Goal: Task Accomplishment & Management: Use online tool/utility

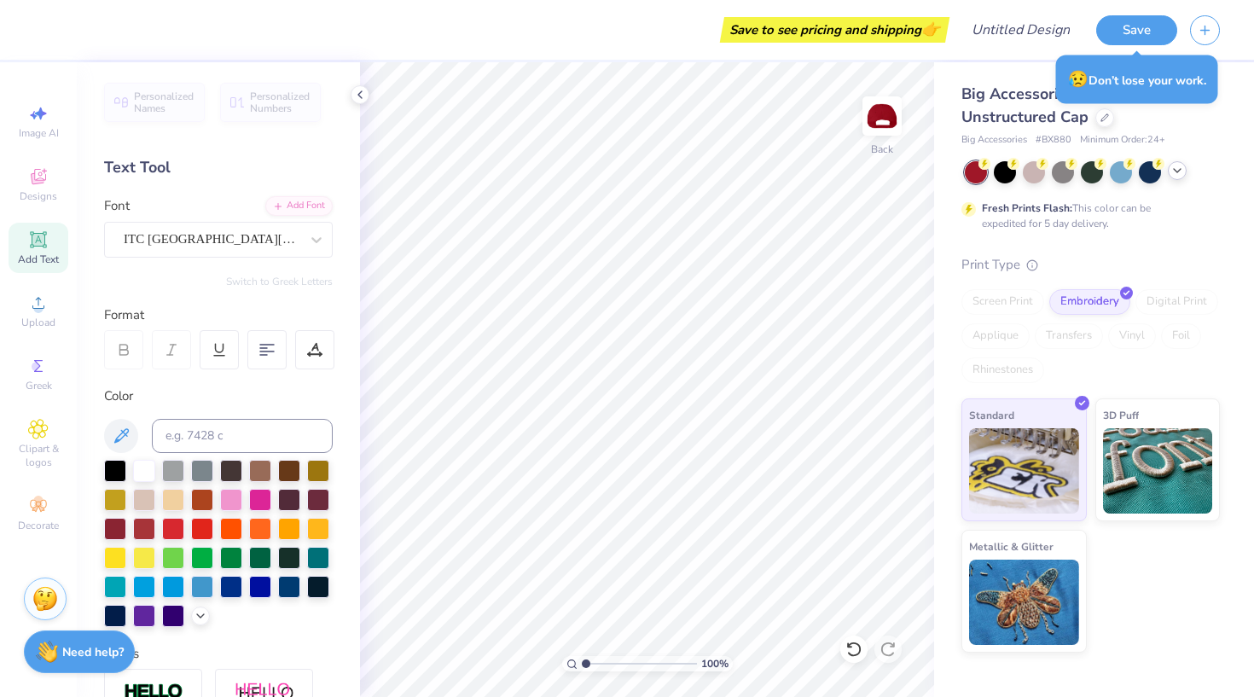
click at [1178, 171] on polyline at bounding box center [1177, 170] width 7 height 3
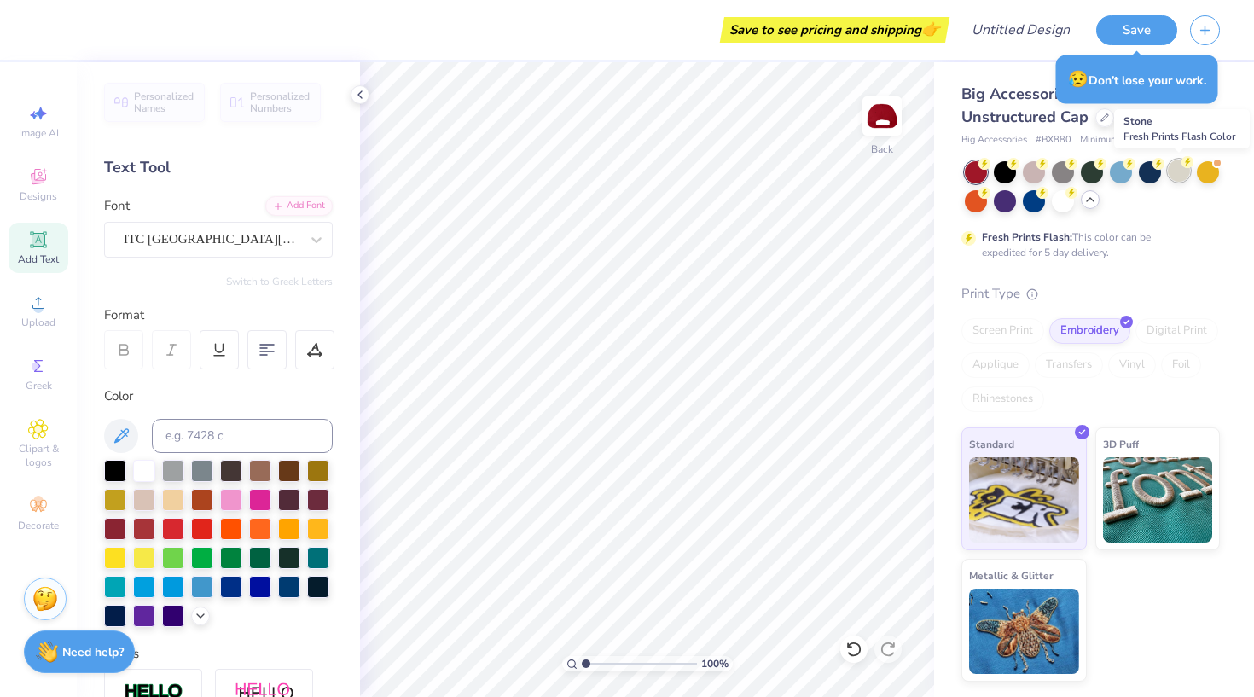
click at [1183, 172] on div at bounding box center [1179, 171] width 22 height 22
click at [1181, 175] on div at bounding box center [1179, 171] width 22 height 22
click at [42, 186] on icon at bounding box center [38, 176] width 20 height 20
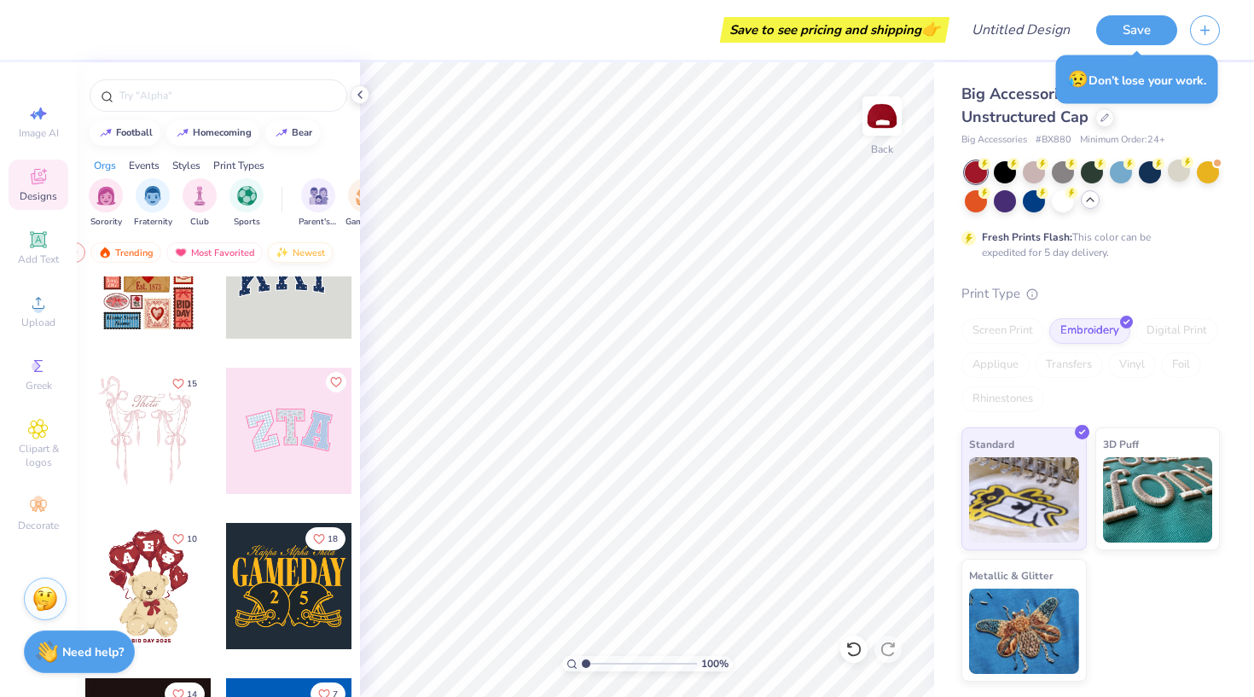
scroll to position [0, 100]
click at [216, 253] on div "Most Favorited" at bounding box center [215, 252] width 96 height 20
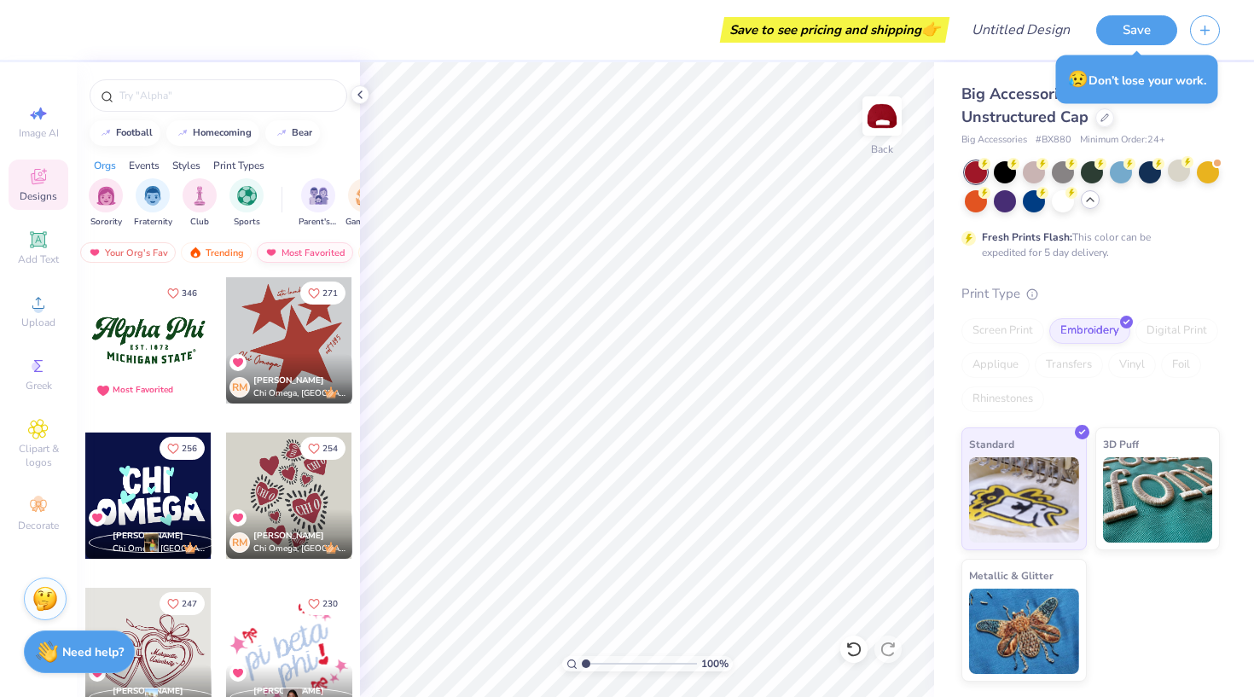
scroll to position [0, 4]
click at [236, 249] on div "Trending" at bounding box center [222, 252] width 71 height 20
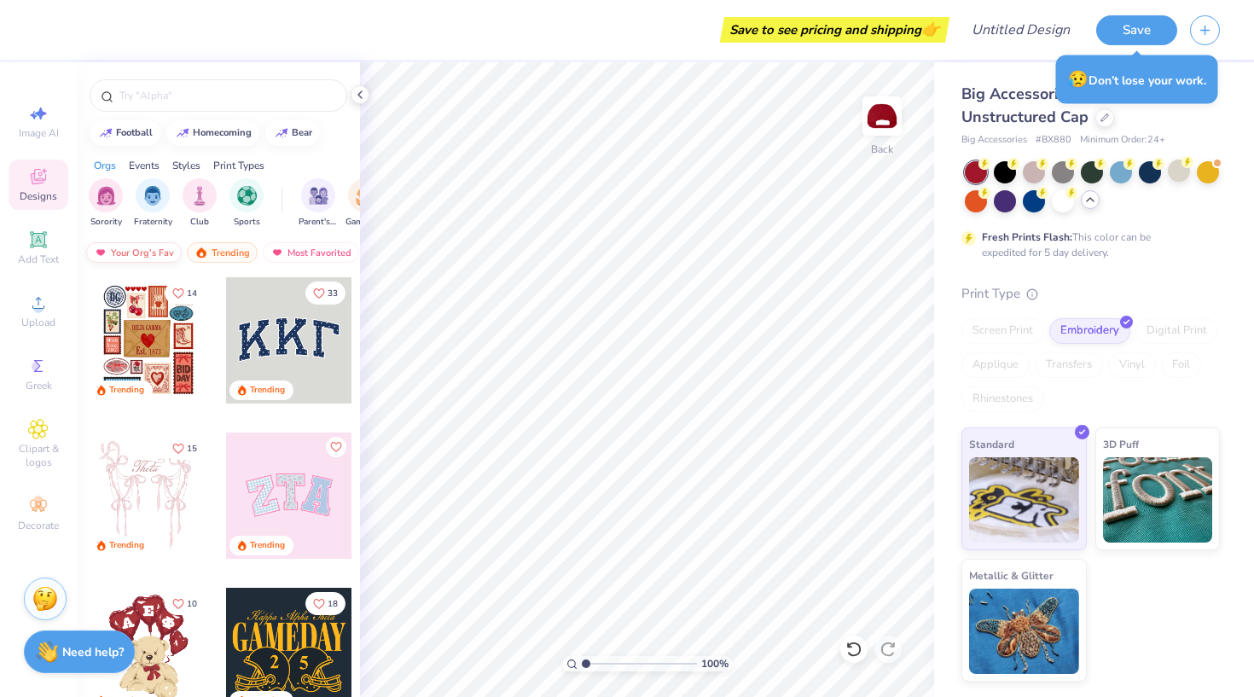
click at [149, 250] on div "Your Org's Fav" at bounding box center [134, 252] width 96 height 20
click at [230, 247] on div "Trending" at bounding box center [222, 252] width 71 height 20
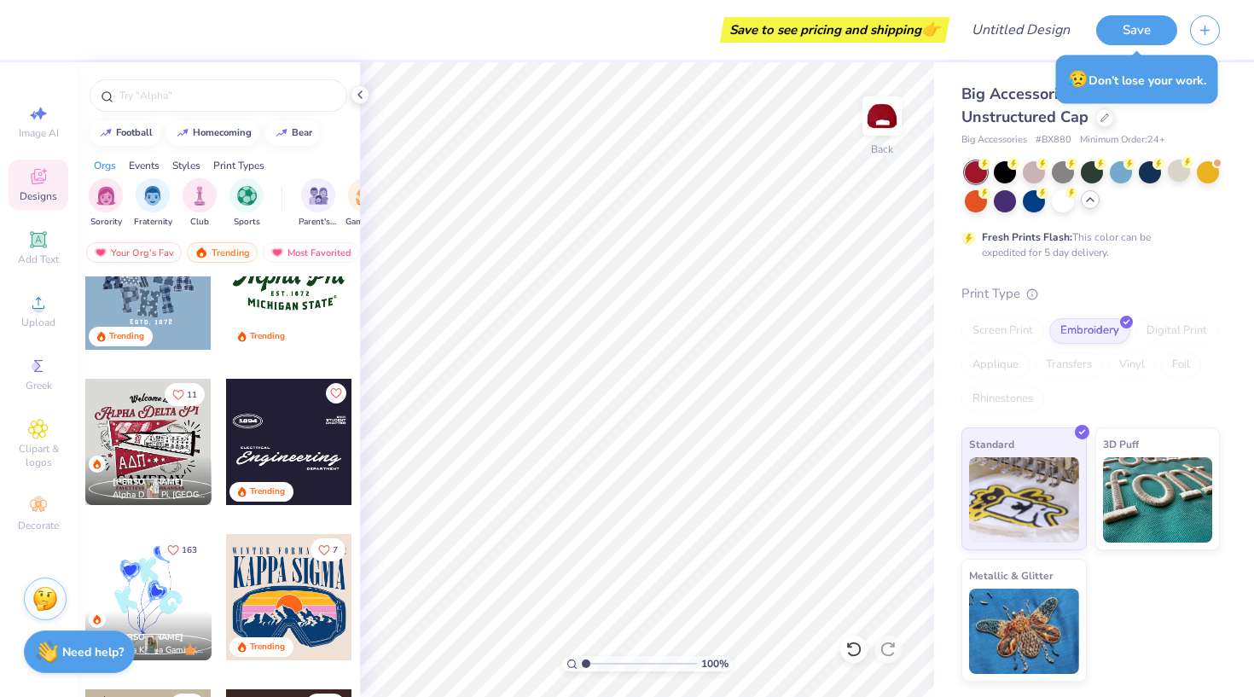
scroll to position [1603, 0]
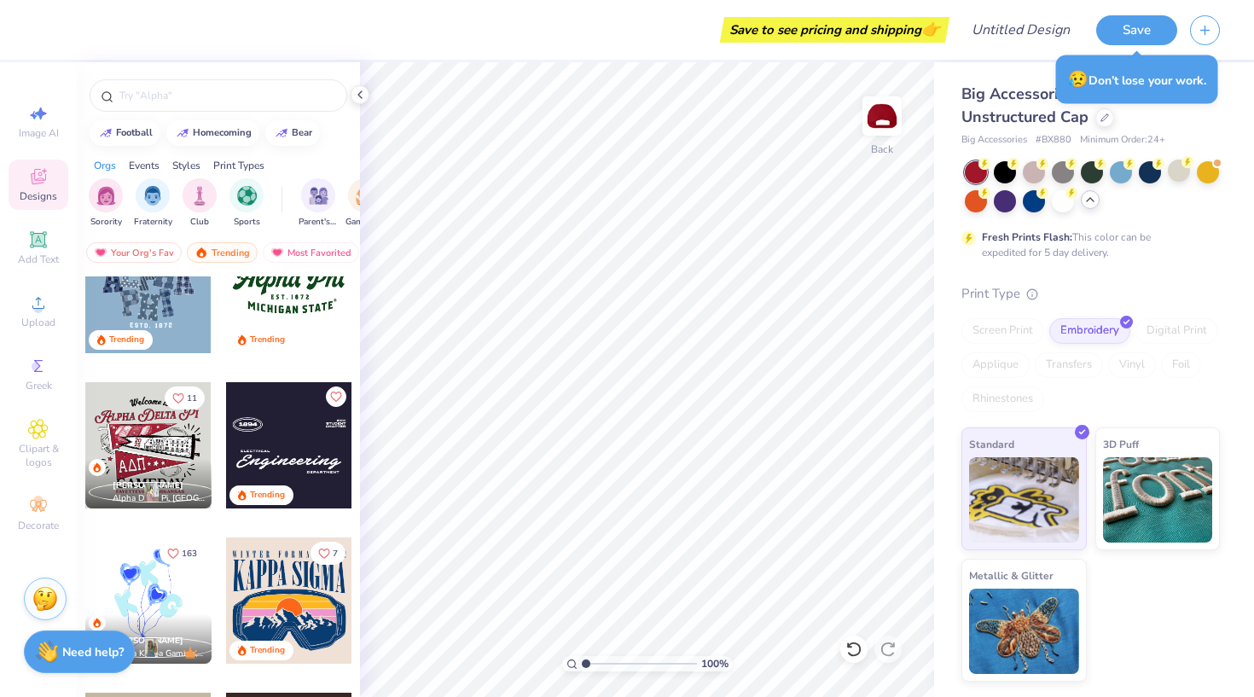
click at [297, 457] on div at bounding box center [289, 445] width 126 height 126
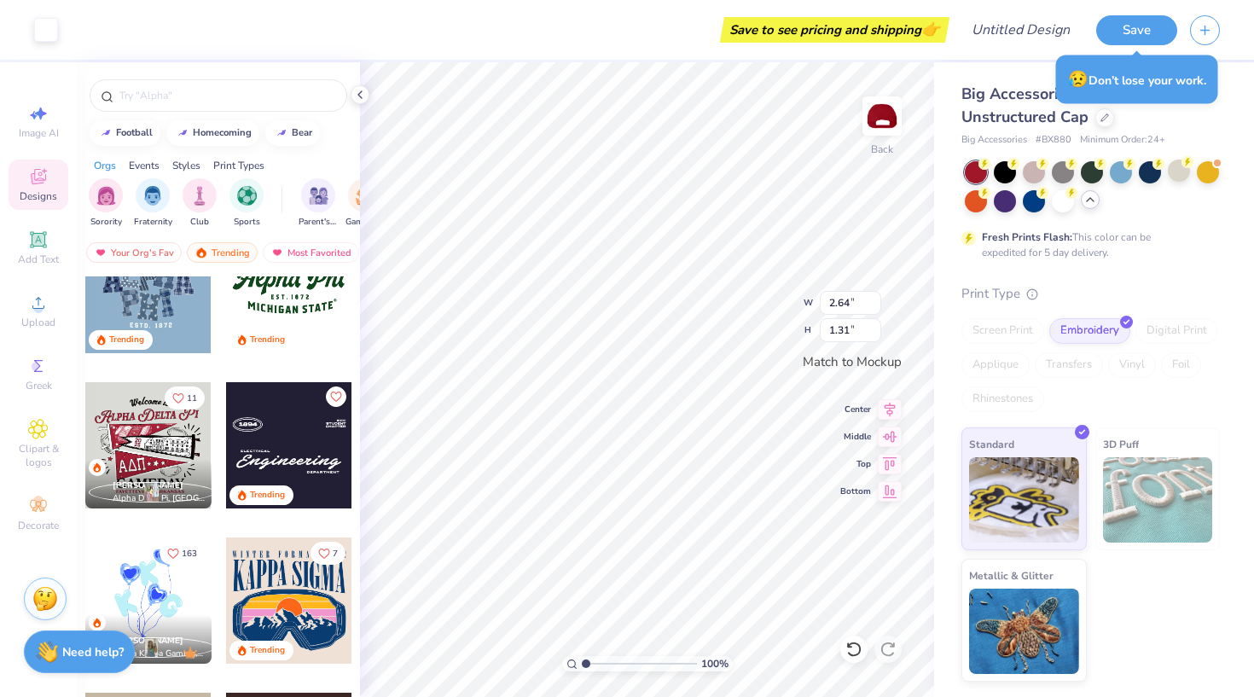
type input "3.61"
type input "1.79"
type input "4.09"
type input "0.55"
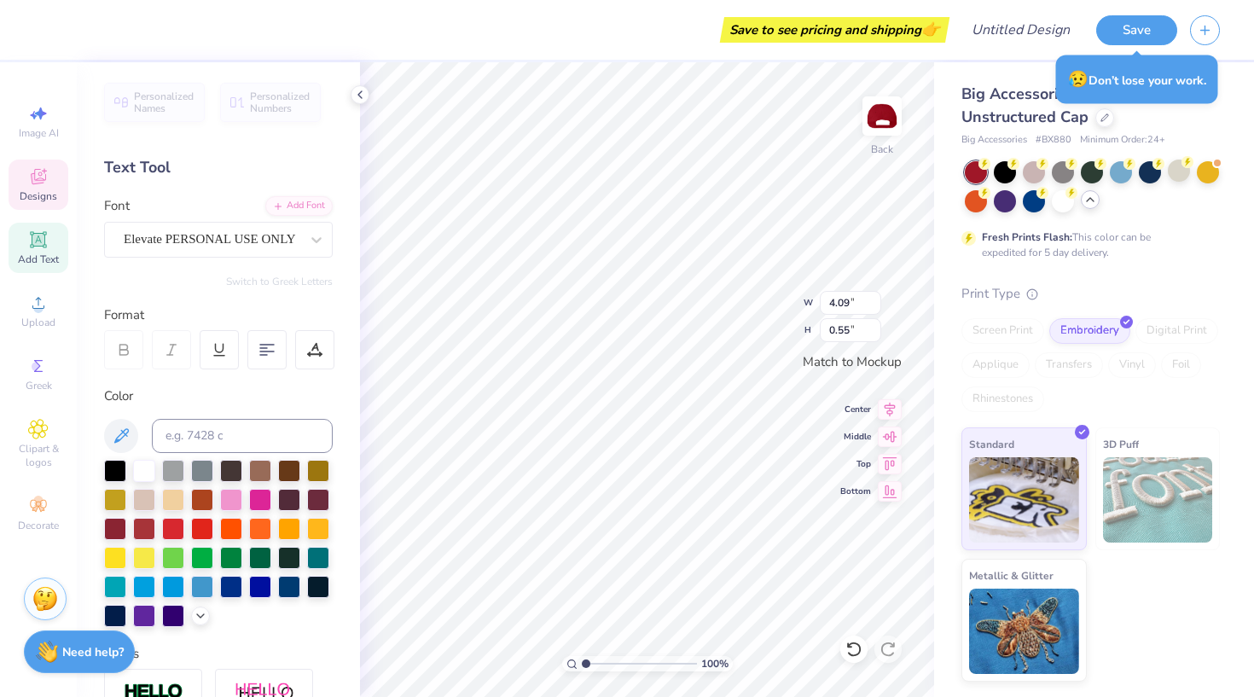
scroll to position [0, 2]
type textarea "Alpha Phi"
click at [308, 244] on icon at bounding box center [316, 239] width 17 height 17
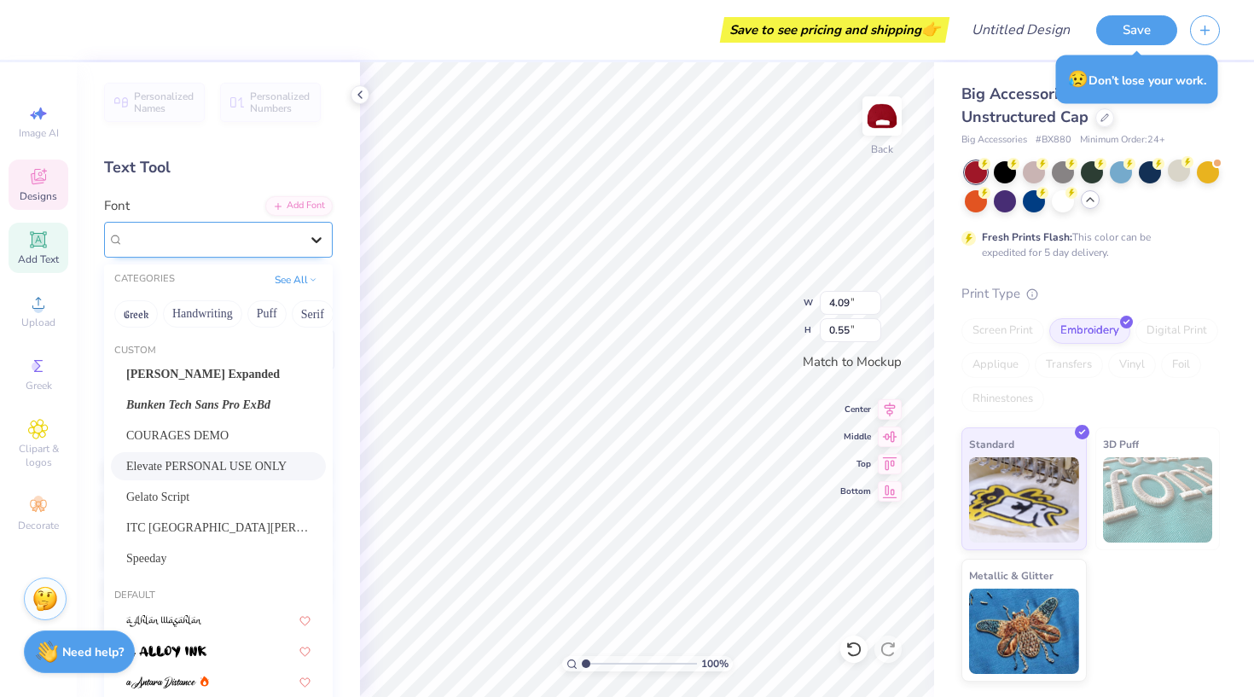
click at [318, 236] on icon at bounding box center [316, 239] width 17 height 17
click at [256, 406] on span "Bunken Tech Sans Pro ExBd" at bounding box center [198, 405] width 144 height 18
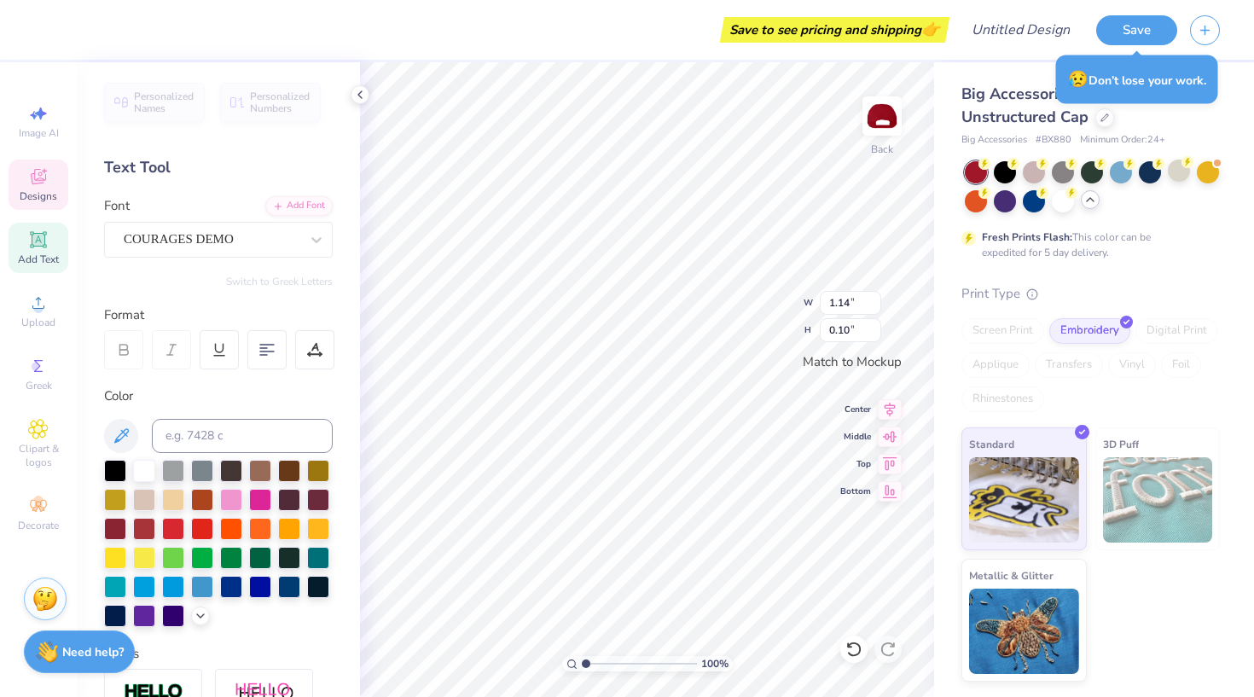
scroll to position [0, 1]
type textarea "Parents"
type input "1.27"
type textarea "Weekend"
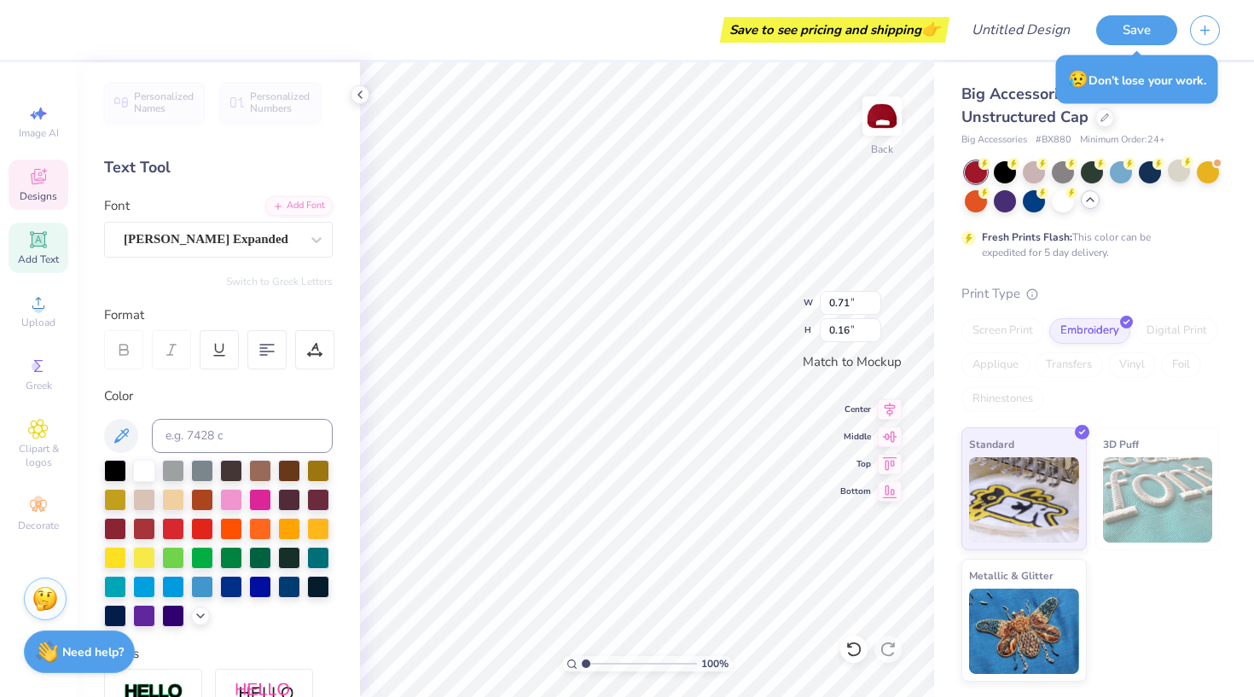
type textarea "1872"
type input "0.79"
type input "0.10"
type input "0.36"
type input "0.09"
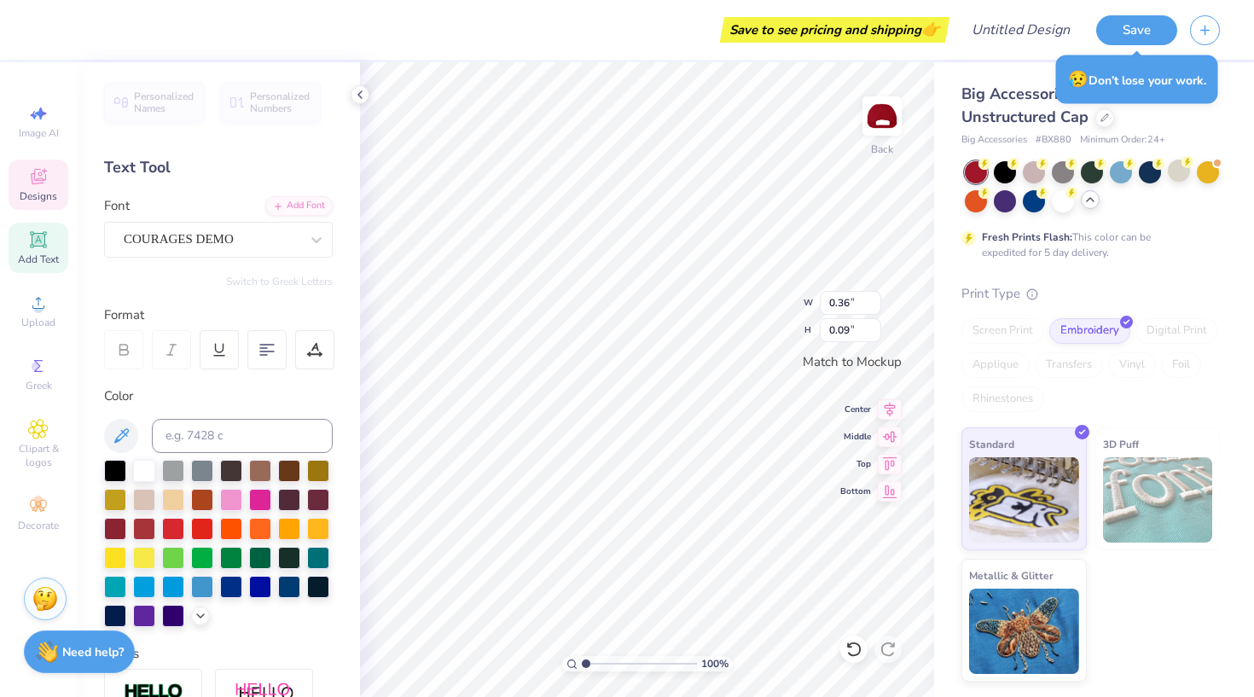
type input "0.79"
type input "0.10"
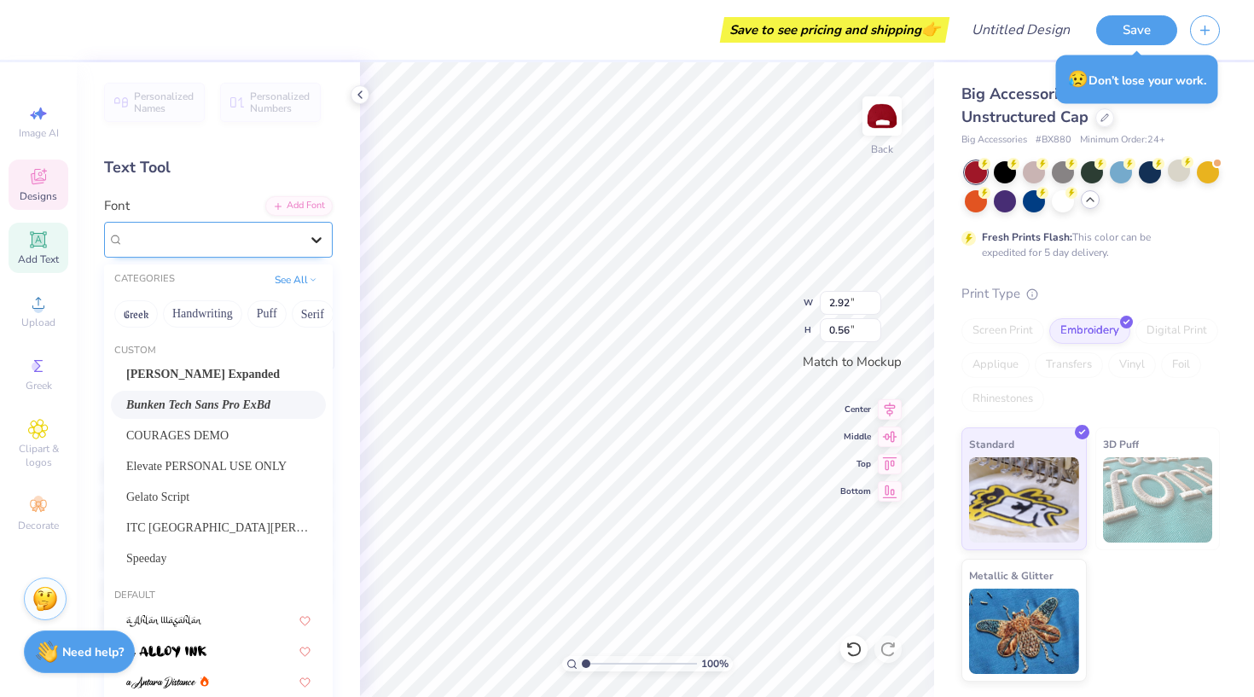
click at [304, 245] on div at bounding box center [316, 239] width 31 height 31
click at [229, 438] on span "COURAGES DEMO" at bounding box center [177, 436] width 102 height 18
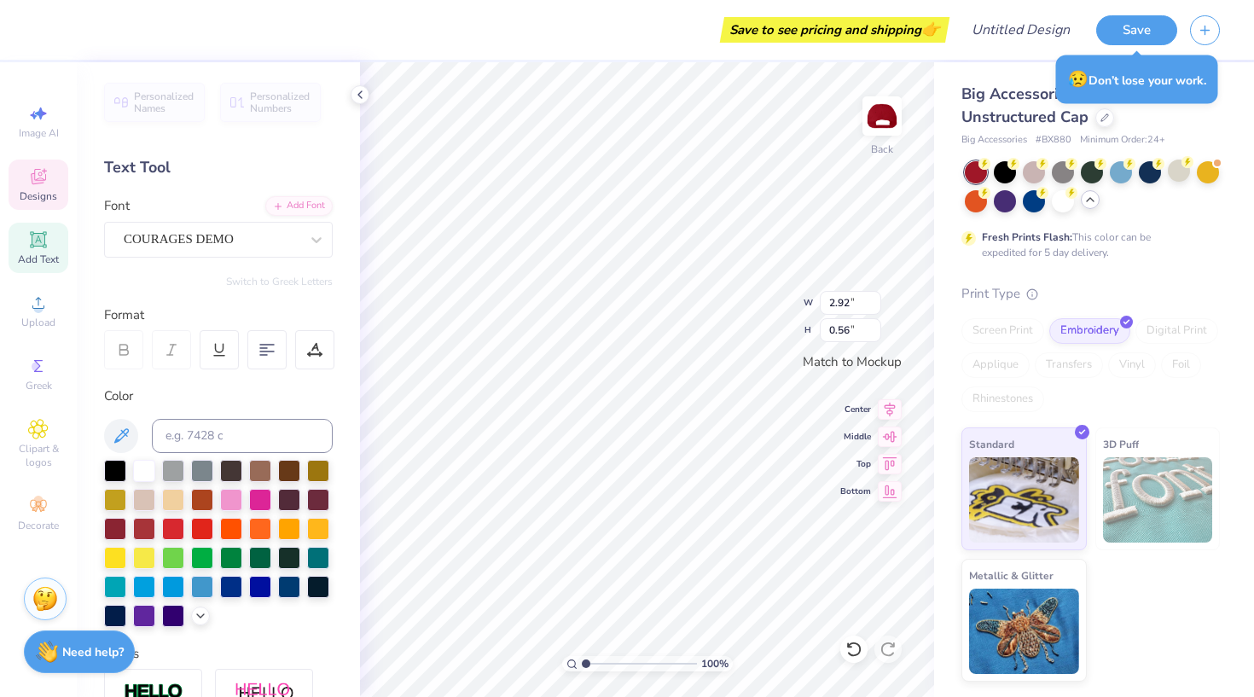
type input "4.92"
type input "0.44"
click at [310, 237] on icon at bounding box center [316, 239] width 17 height 17
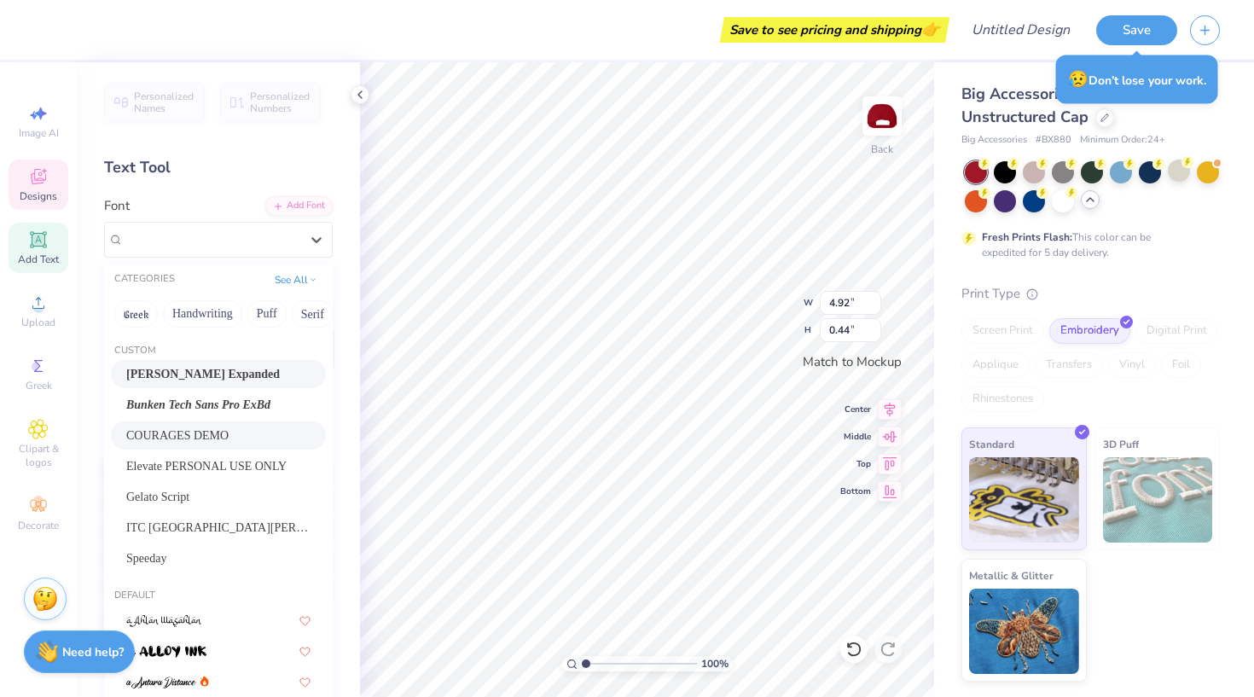
click at [231, 375] on span "Akira Expanded" at bounding box center [203, 374] width 154 height 18
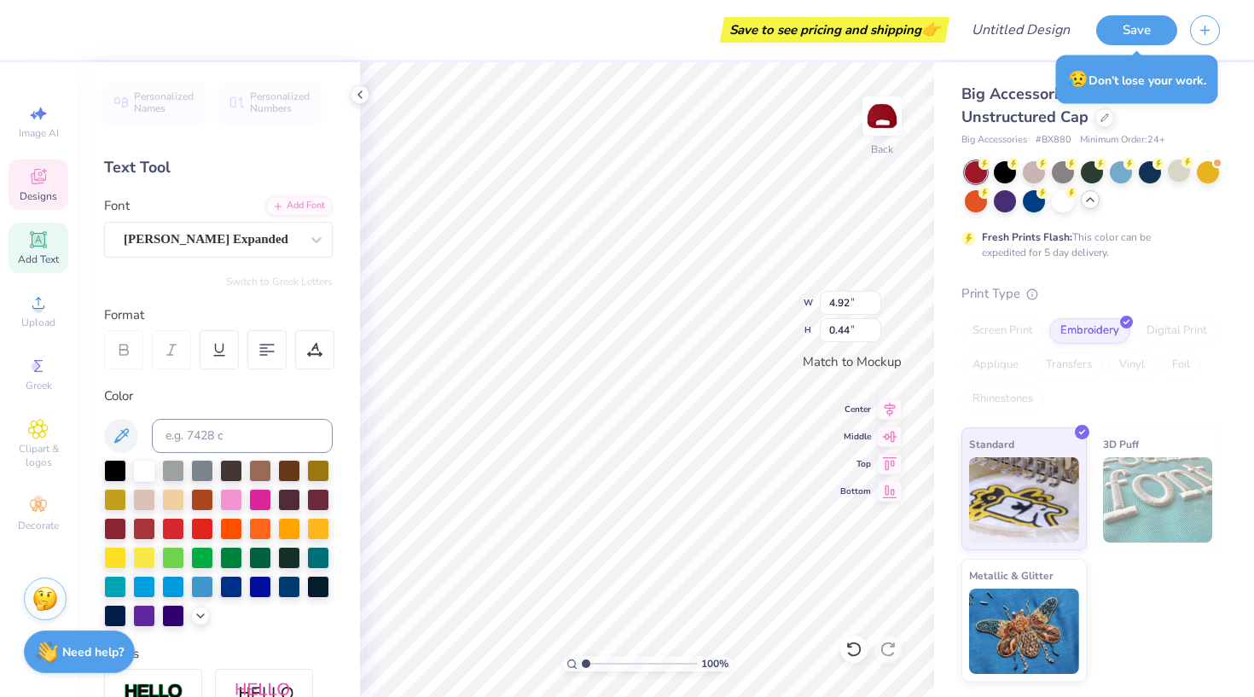
type input "4.73"
type input "0.41"
click at [308, 237] on icon at bounding box center [316, 239] width 17 height 17
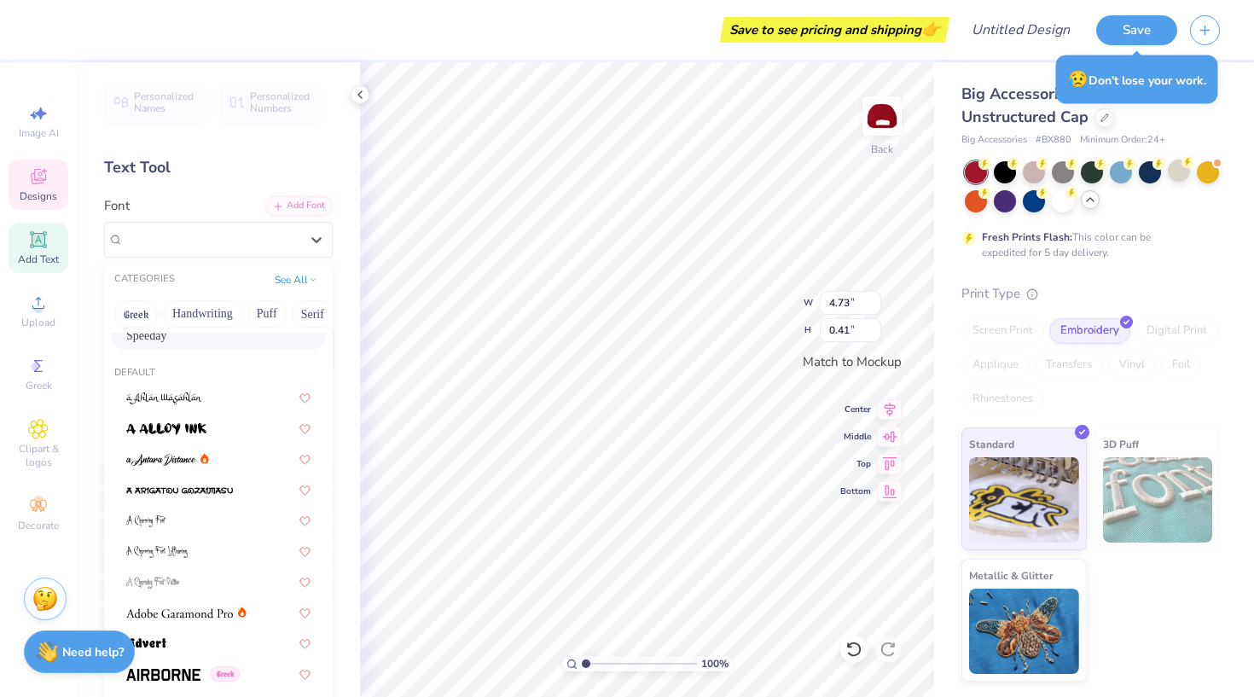
scroll to position [236, 0]
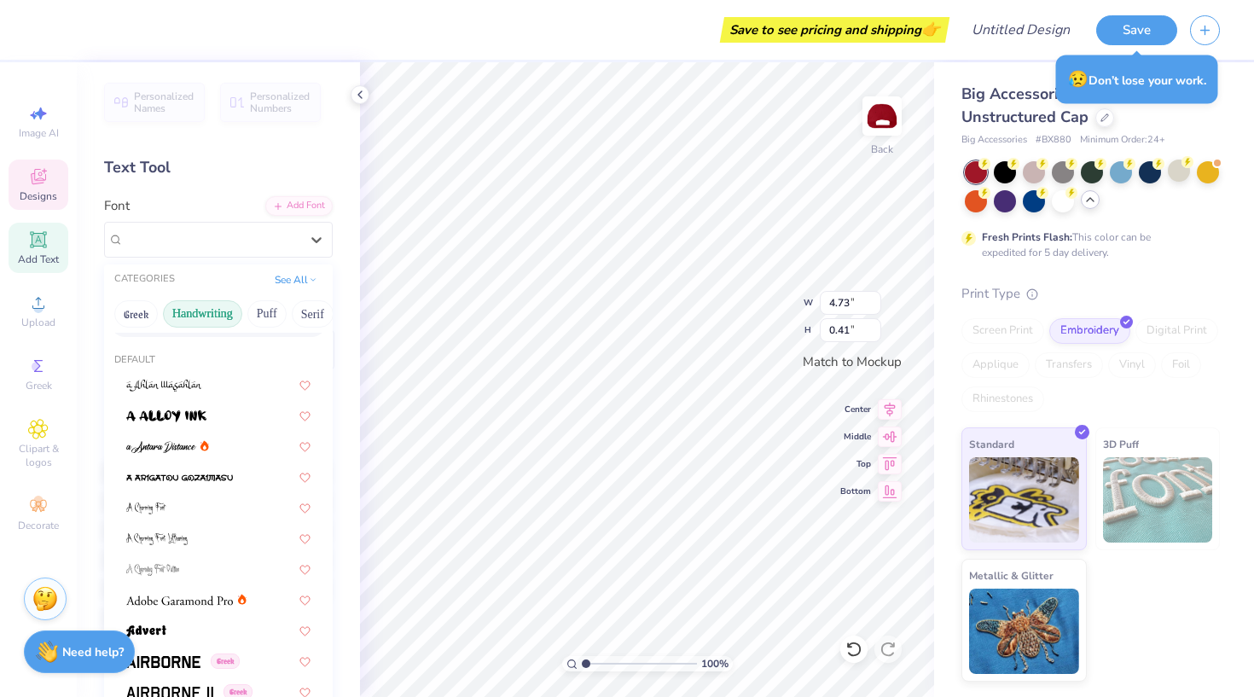
click at [210, 321] on button "Handwriting" at bounding box center [202, 313] width 79 height 27
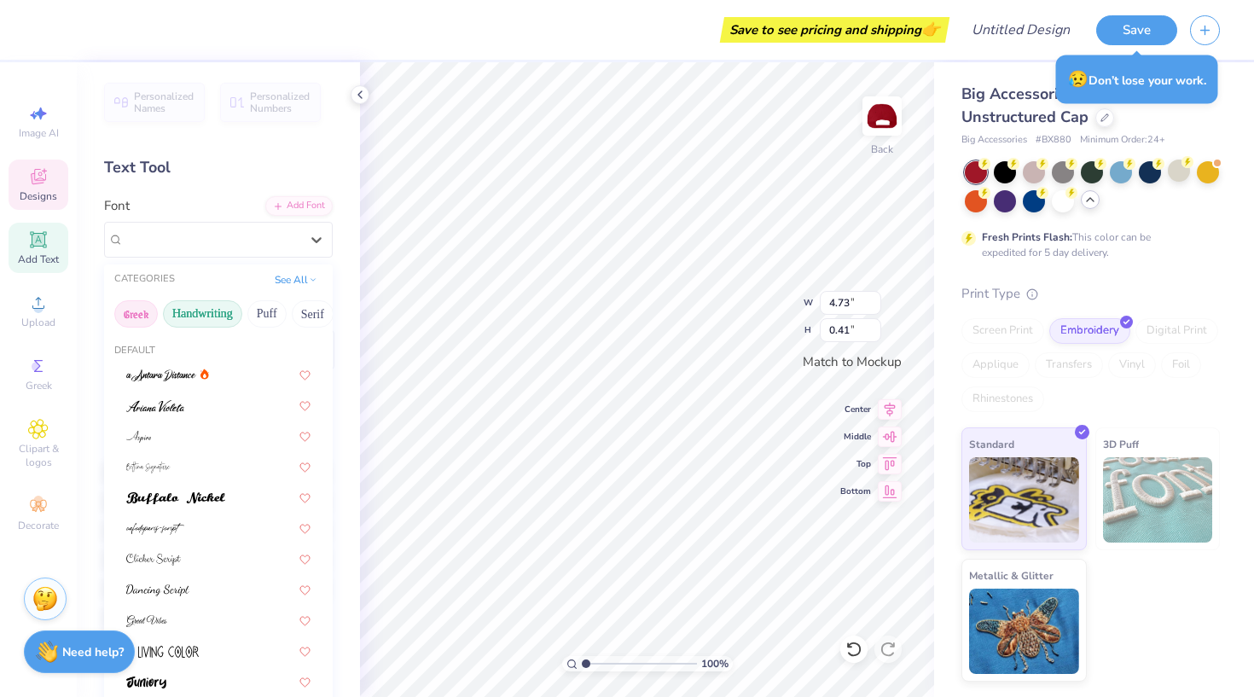
click at [131, 316] on button "Greek" at bounding box center [136, 313] width 44 height 27
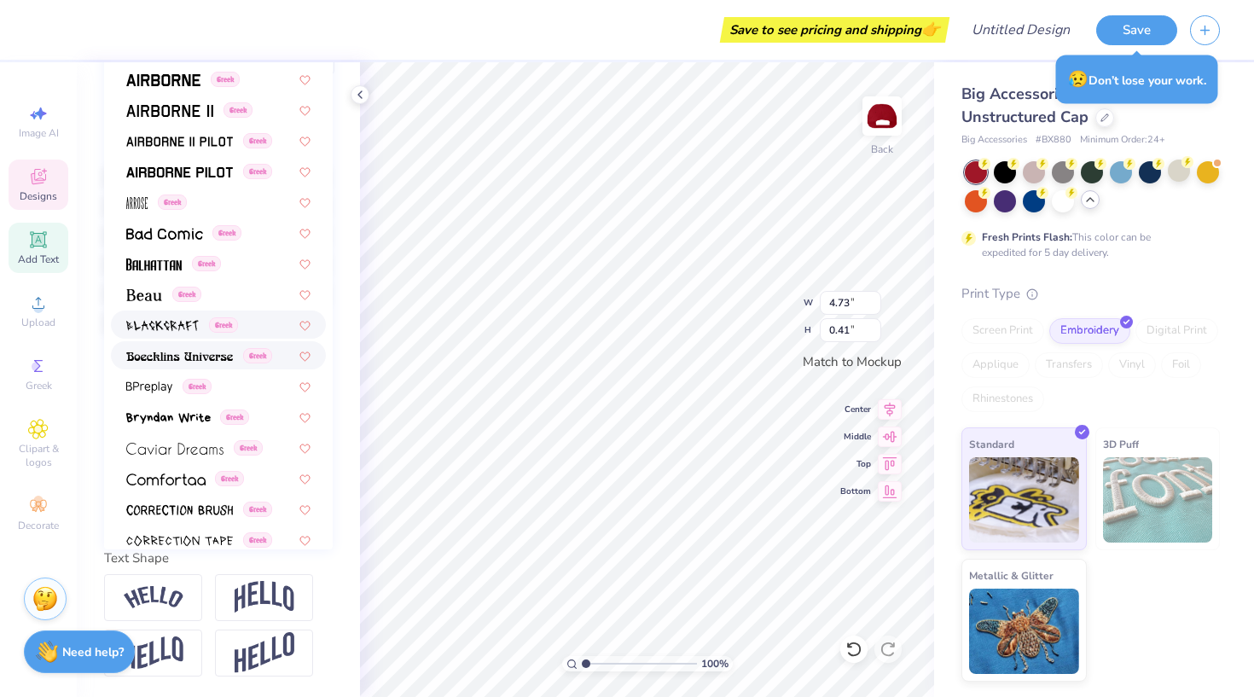
scroll to position [0, 0]
click at [194, 361] on img at bounding box center [179, 357] width 107 height 12
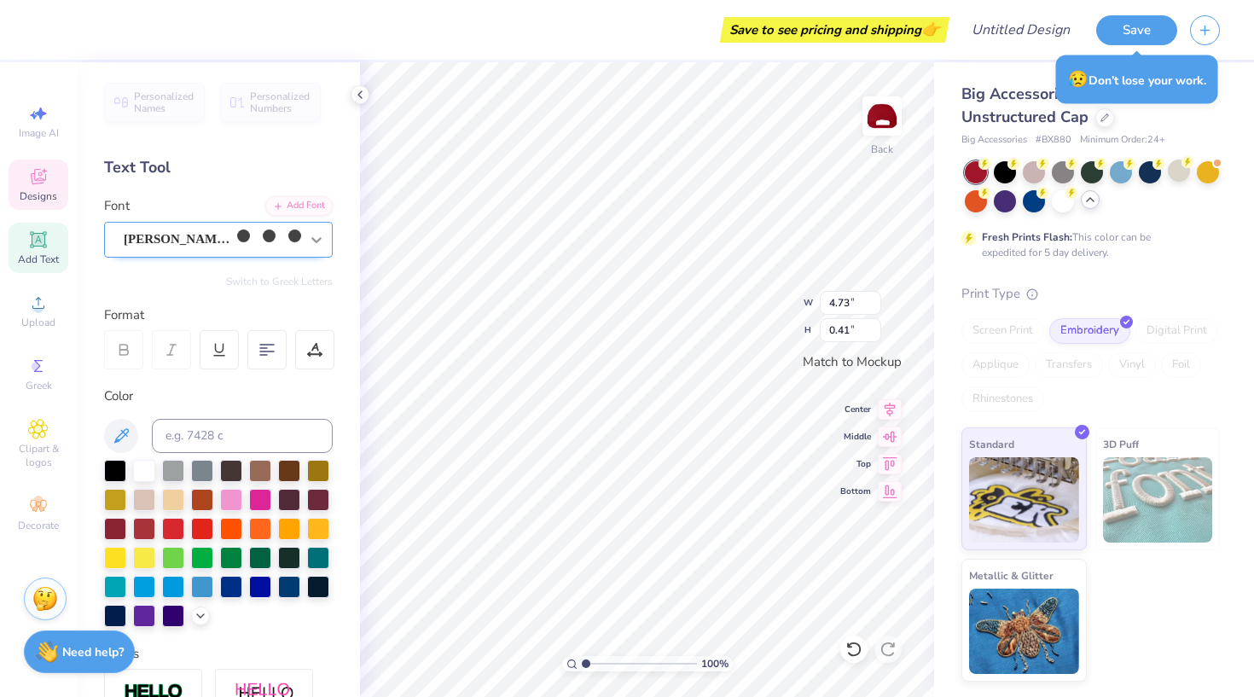
click at [309, 244] on icon at bounding box center [316, 239] width 17 height 17
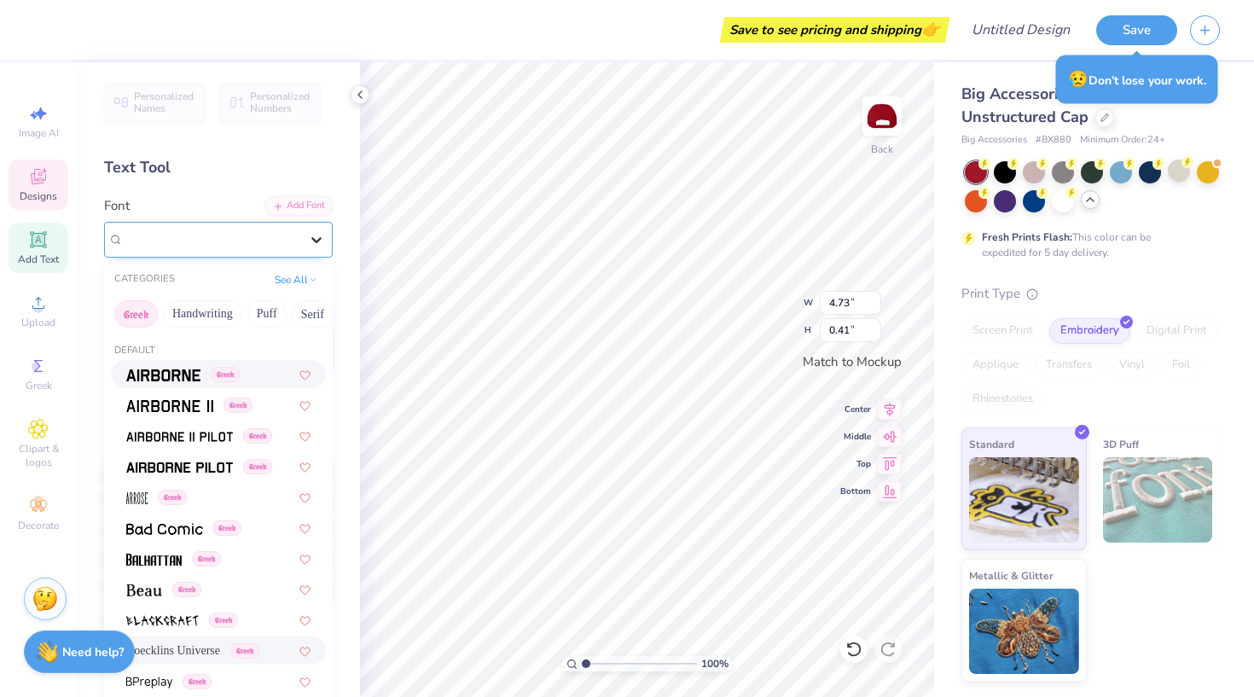
click at [224, 313] on button "Handwriting" at bounding box center [202, 313] width 79 height 27
type input "2.84"
type input "0.57"
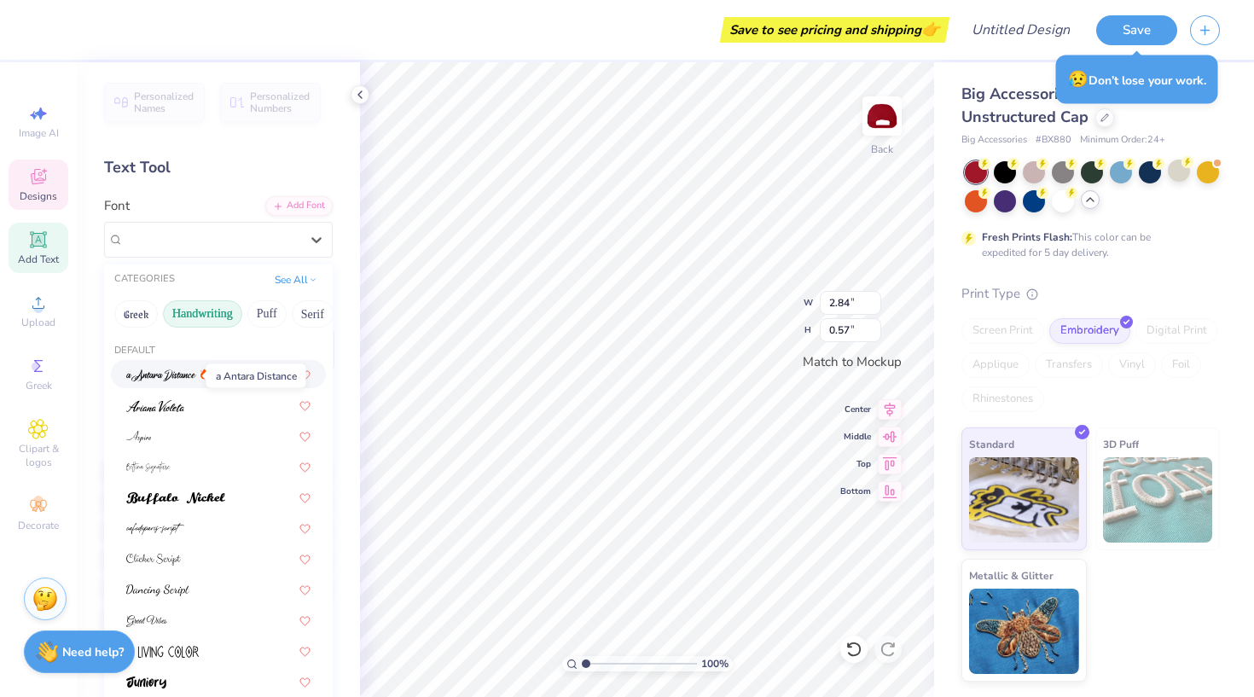
click at [179, 378] on img at bounding box center [161, 376] width 70 height 12
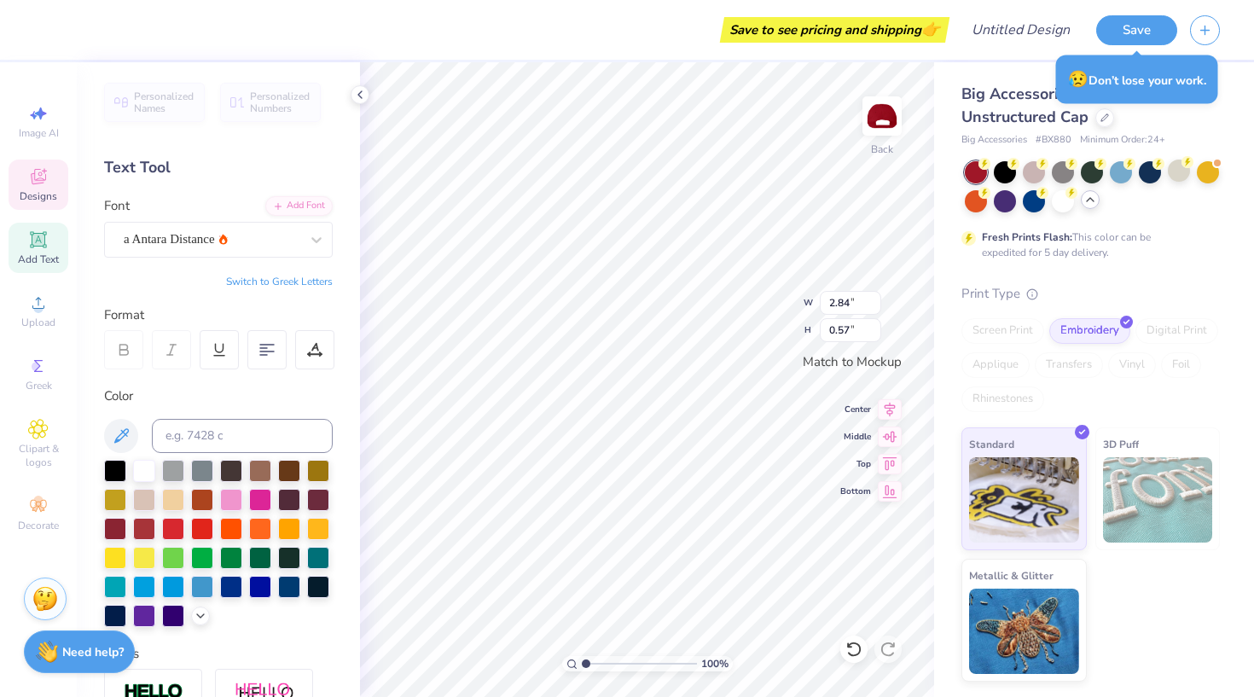
type input "2.12"
type input "0.59"
click at [308, 236] on icon at bounding box center [316, 239] width 17 height 17
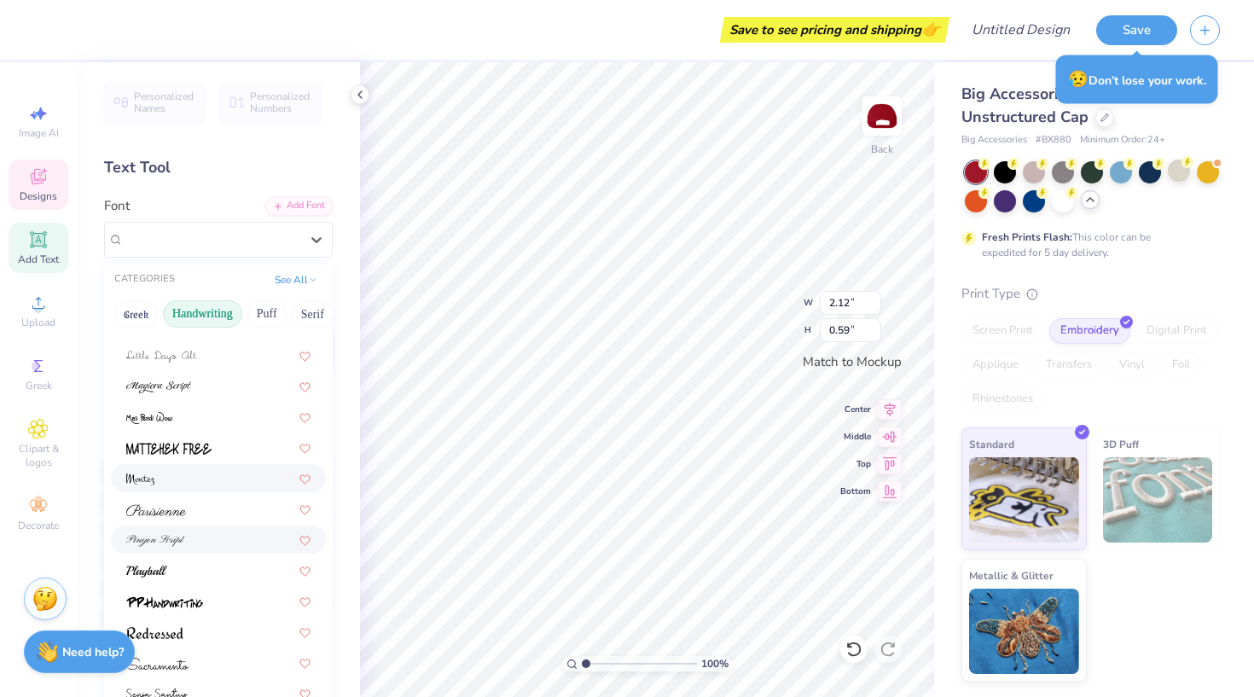
scroll to position [387, 0]
click at [201, 537] on div at bounding box center [218, 541] width 184 height 18
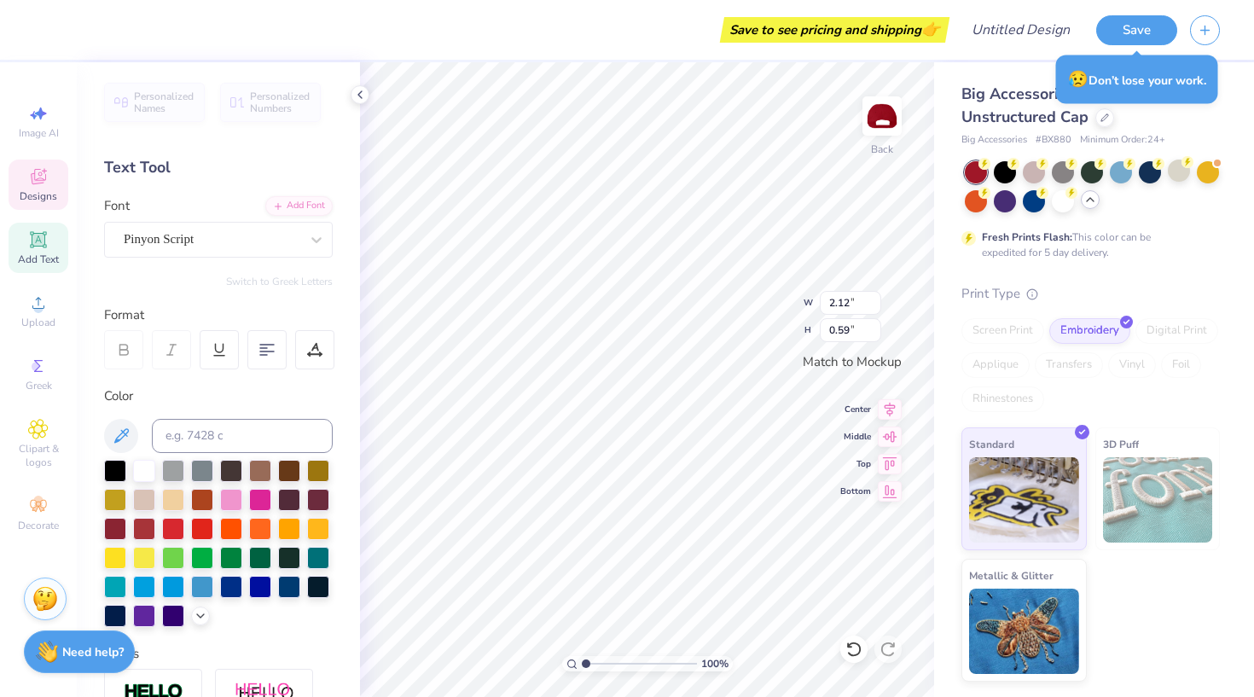
type input "2.54"
type input "0.71"
type input "3.24"
type input "0.90"
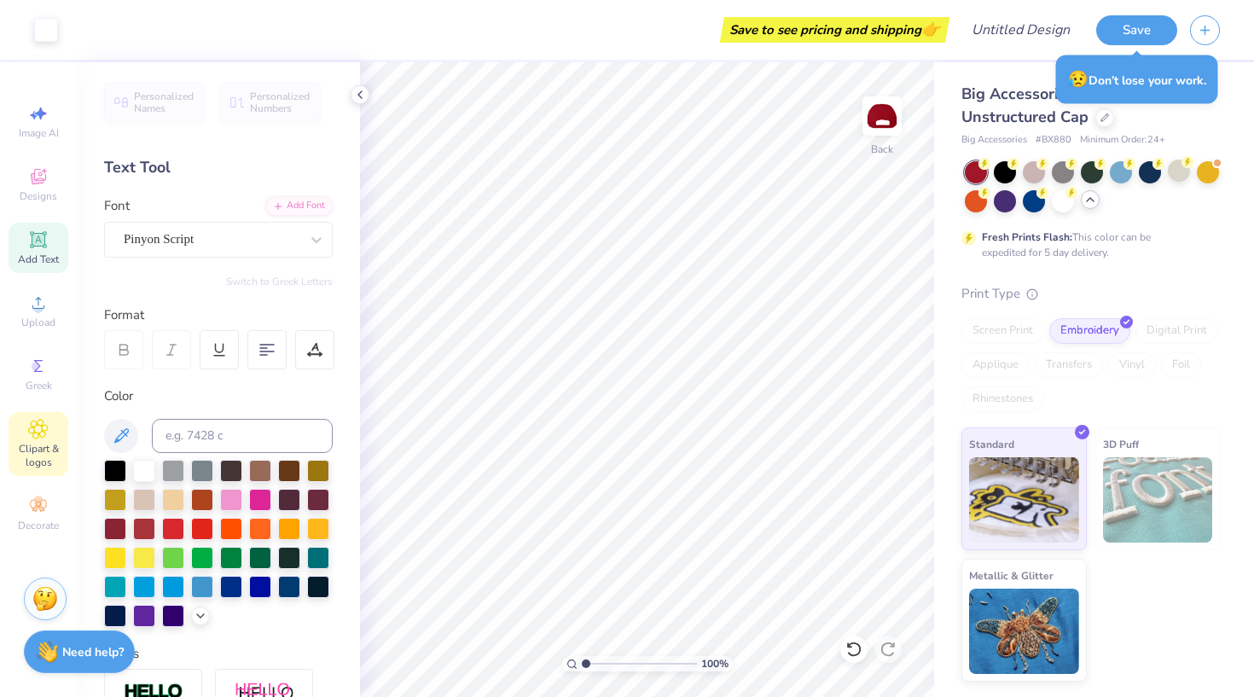
click at [12, 443] on span "Clipart & logos" at bounding box center [39, 455] width 60 height 27
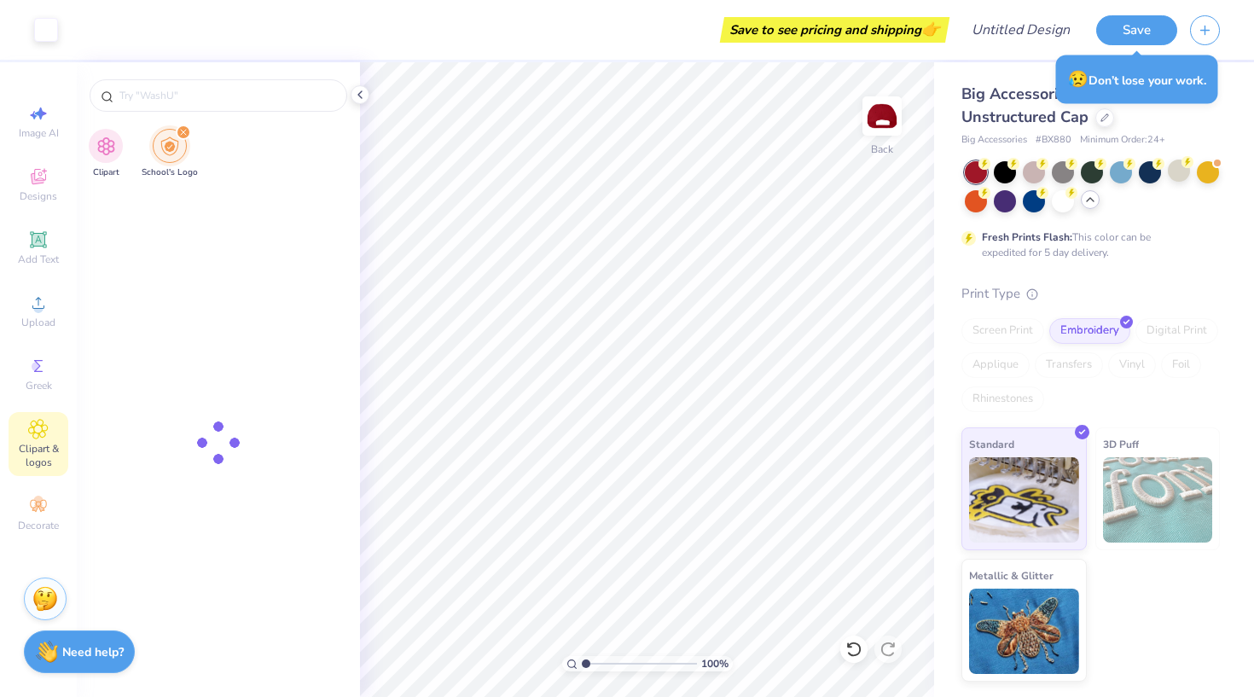
type input "u of u"
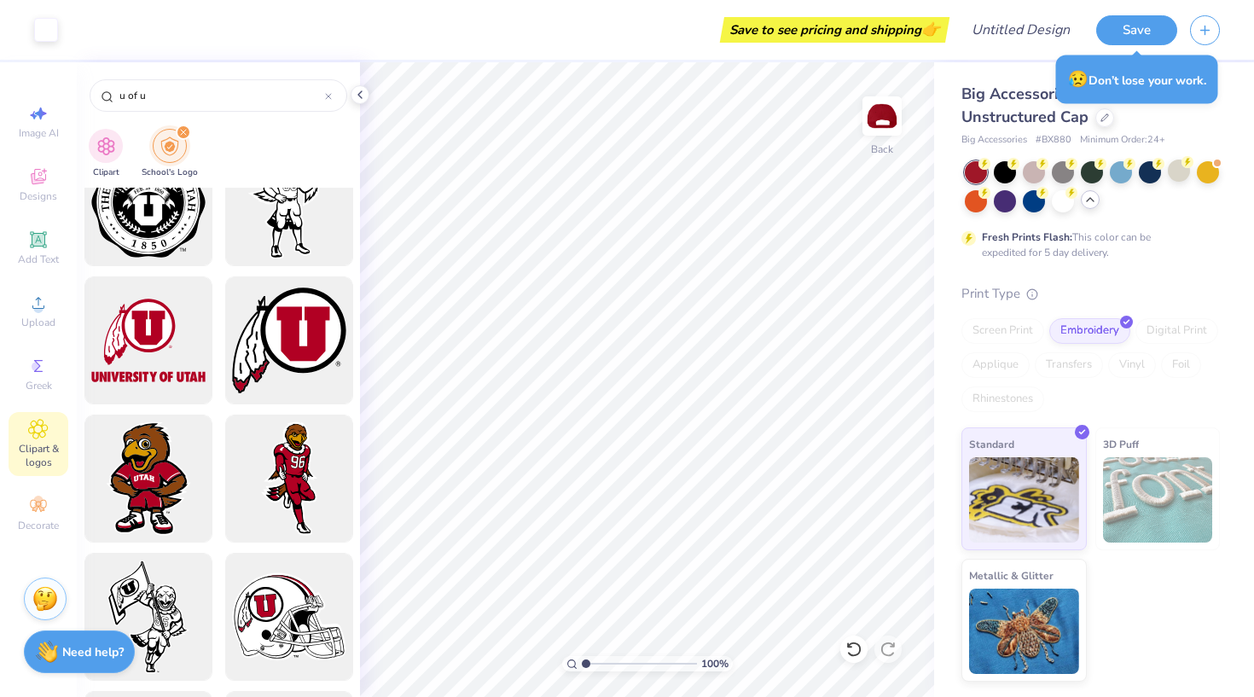
scroll to position [1018, 0]
click at [286, 335] on div at bounding box center [288, 340] width 141 height 141
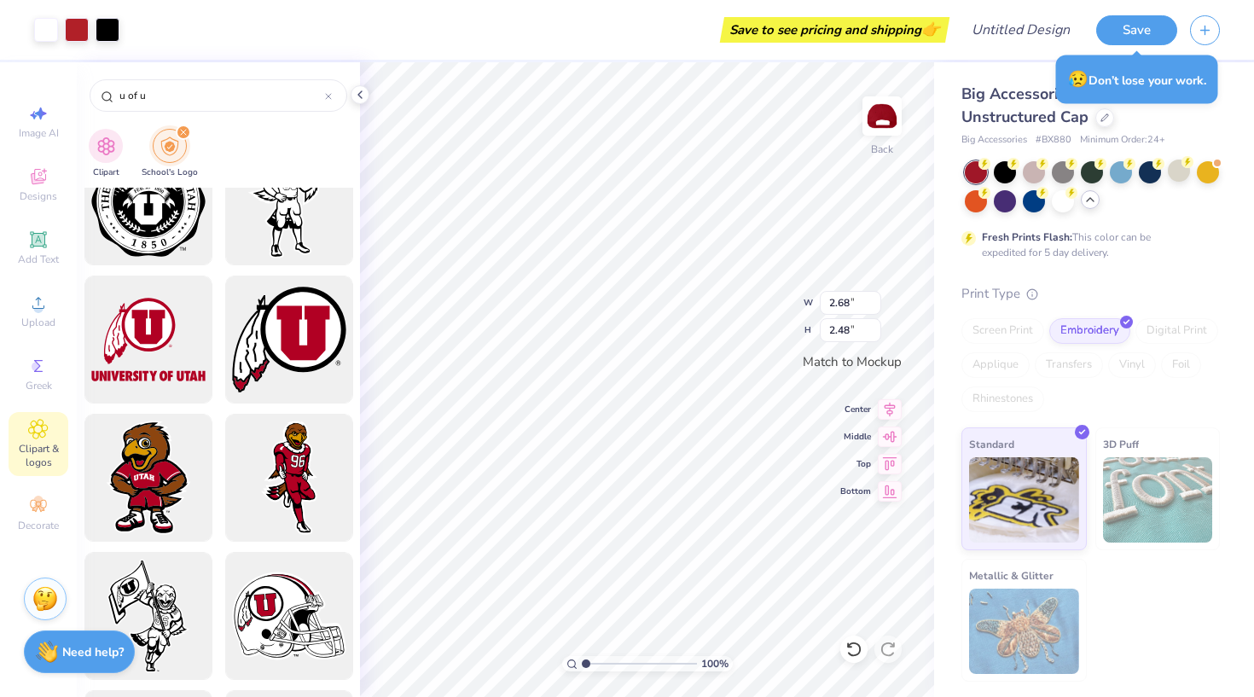
type input "1.17"
type input "1.08"
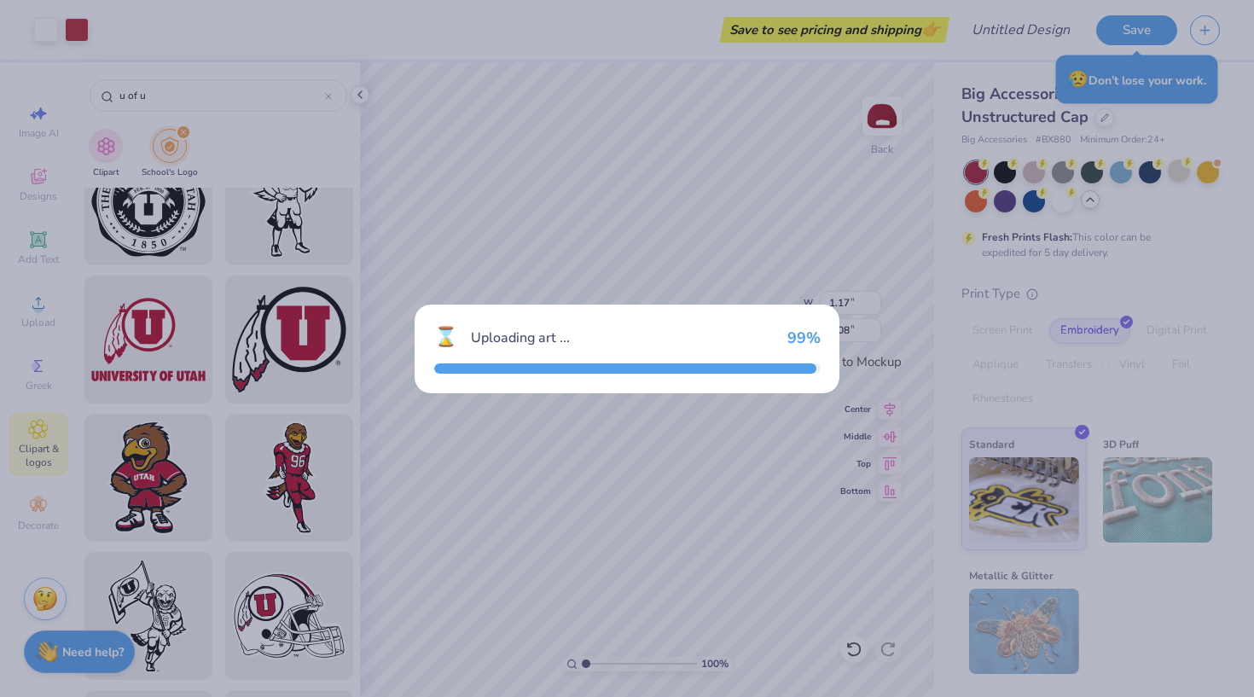
type input "3.40"
type input "2.48"
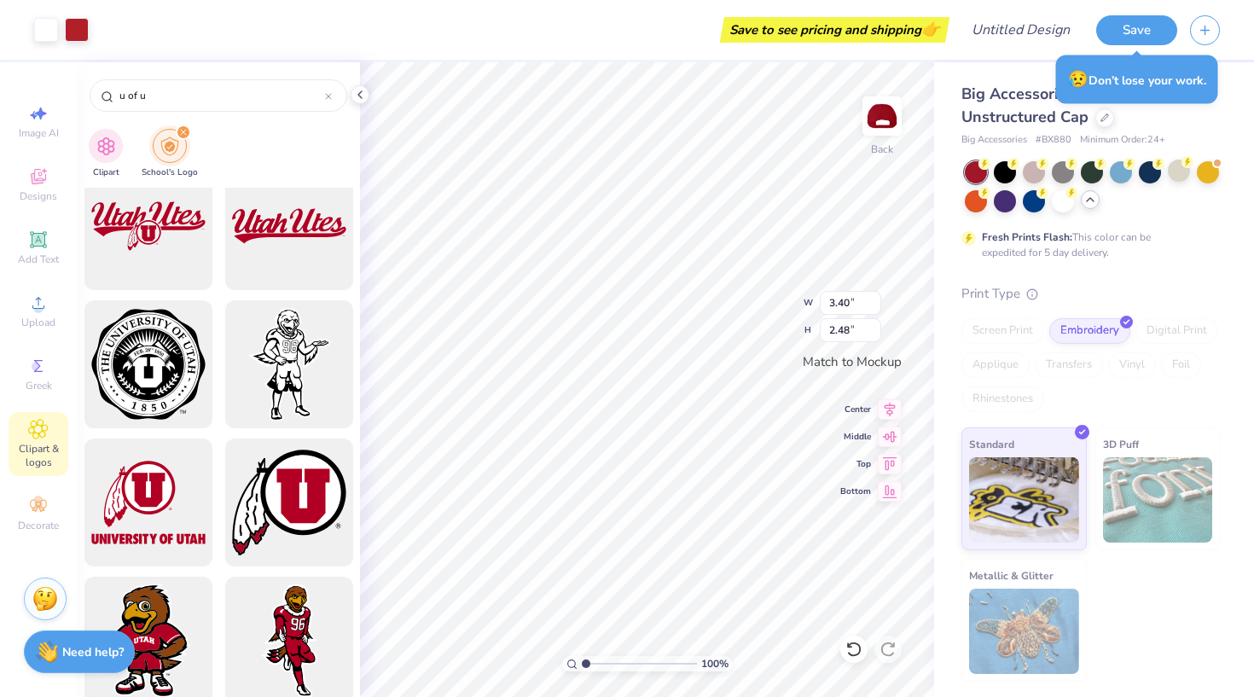
scroll to position [845, 0]
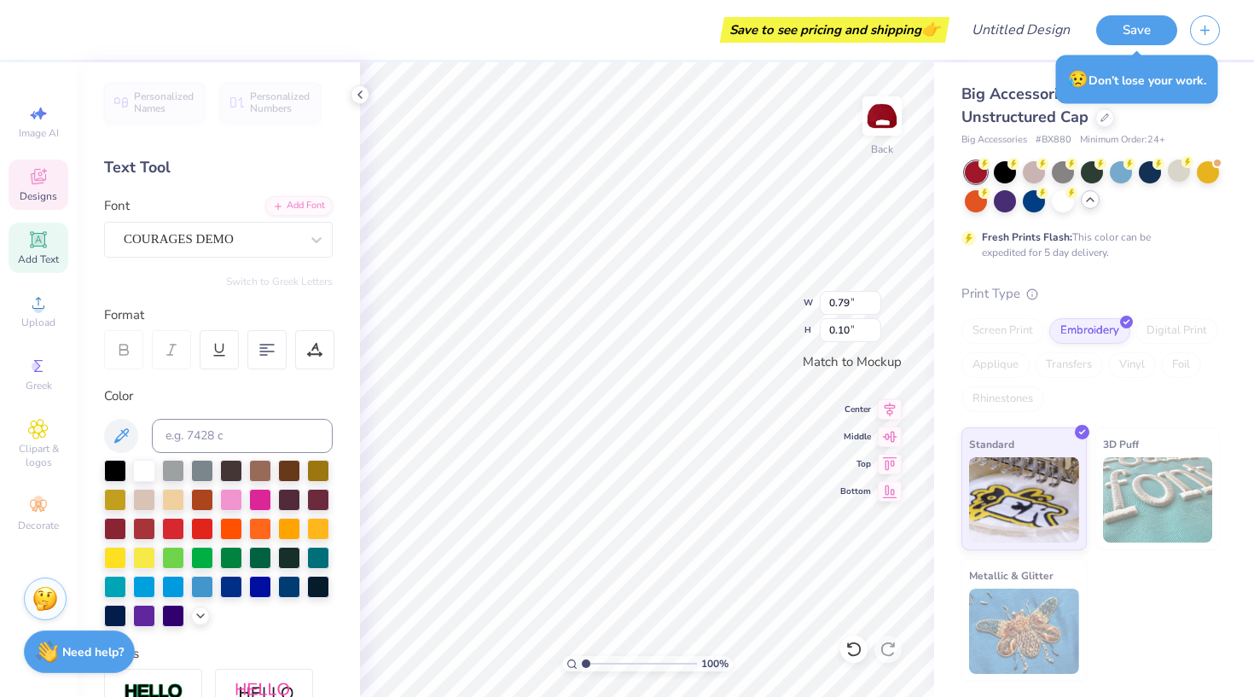
type input "0.36"
type input "0.09"
type textarea "at"
type input "0.79"
type input "0.10"
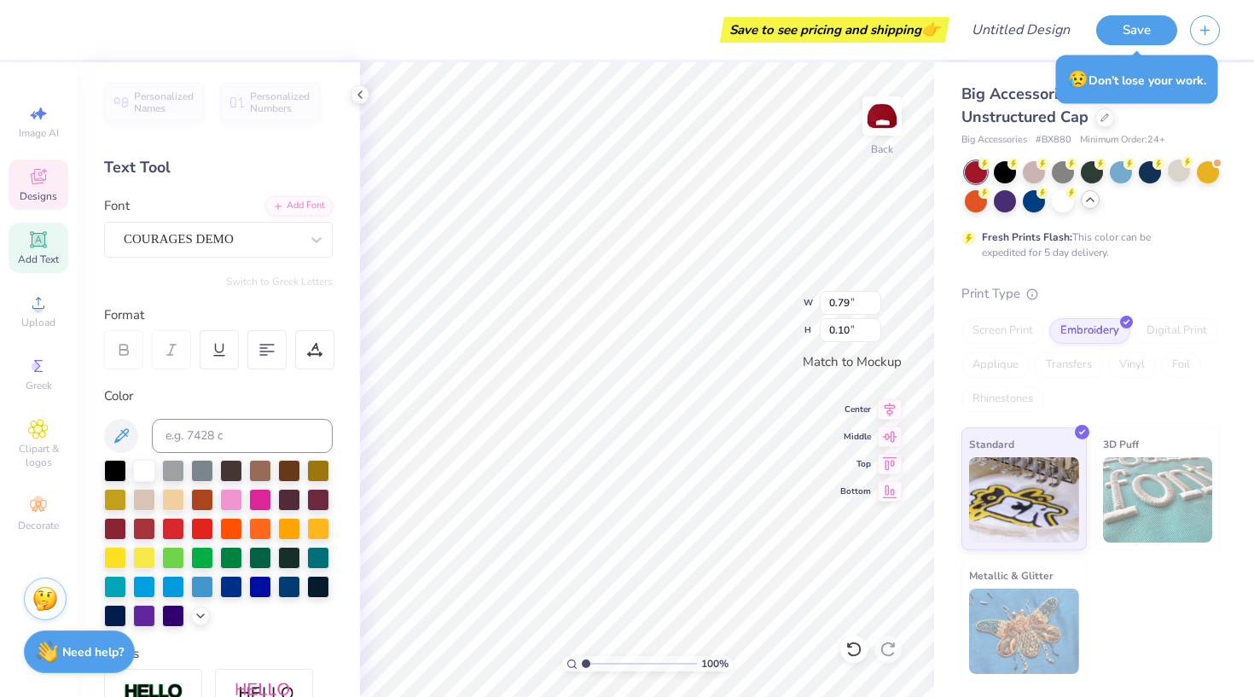
scroll to position [0, 3]
type textarea "The university"
type input "3.24"
type input "0.90"
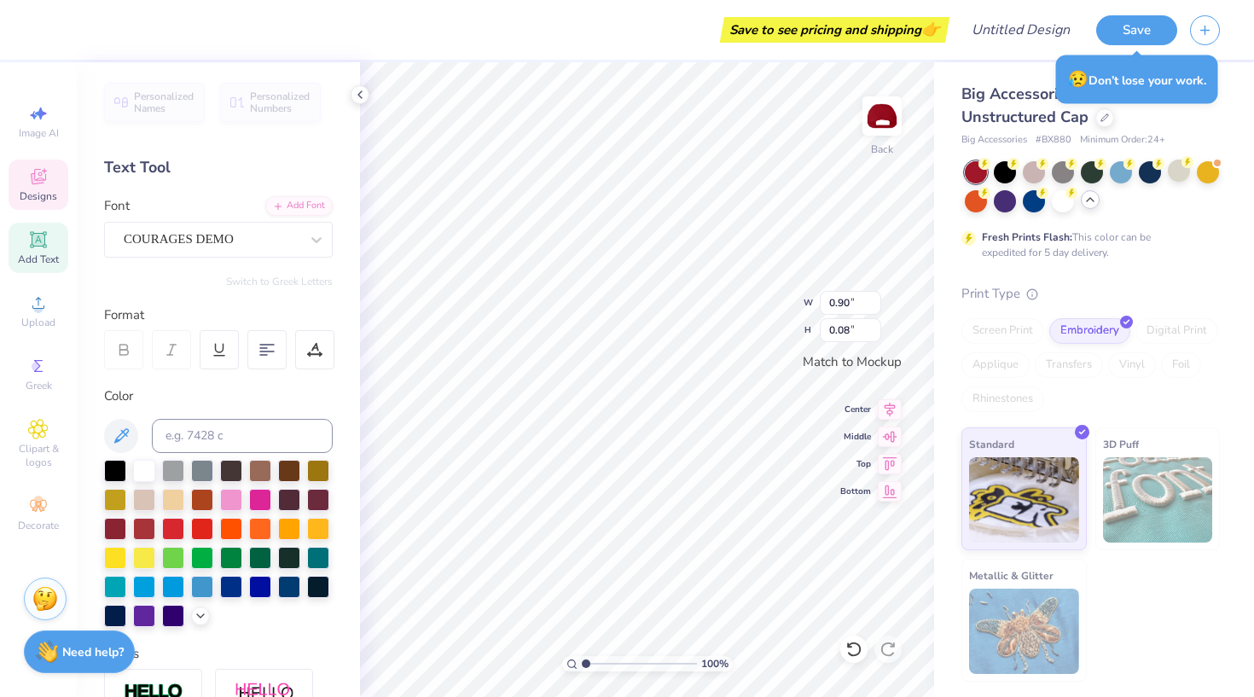
type input "0.87"
type input "0.09"
type input "0.92"
type input "0.85"
type input "0.88"
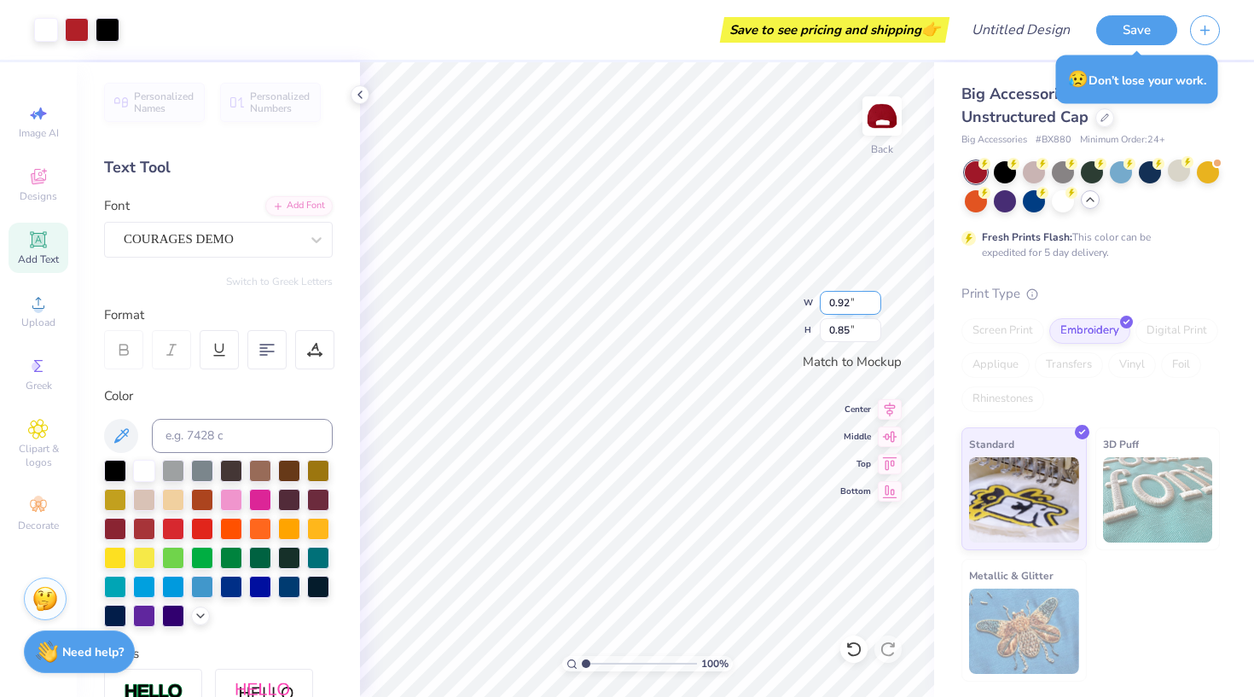
type input "0.82"
click at [880, 107] on img at bounding box center [882, 116] width 68 height 68
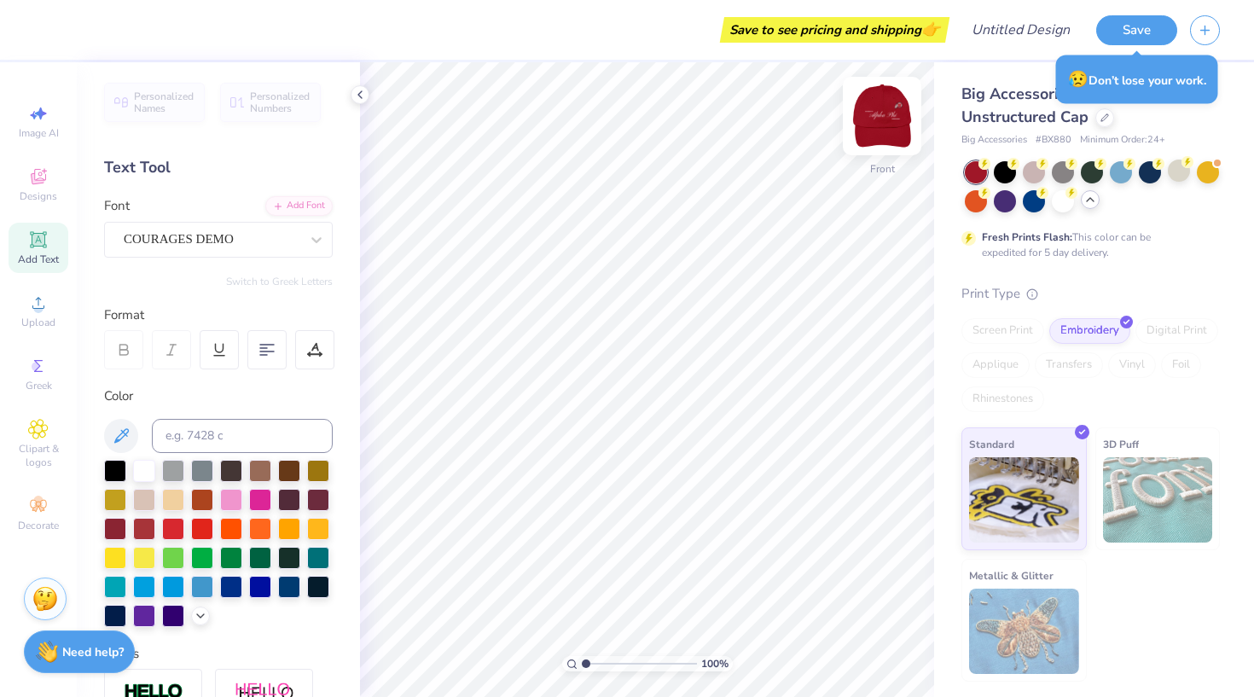
click at [879, 124] on img at bounding box center [882, 116] width 68 height 68
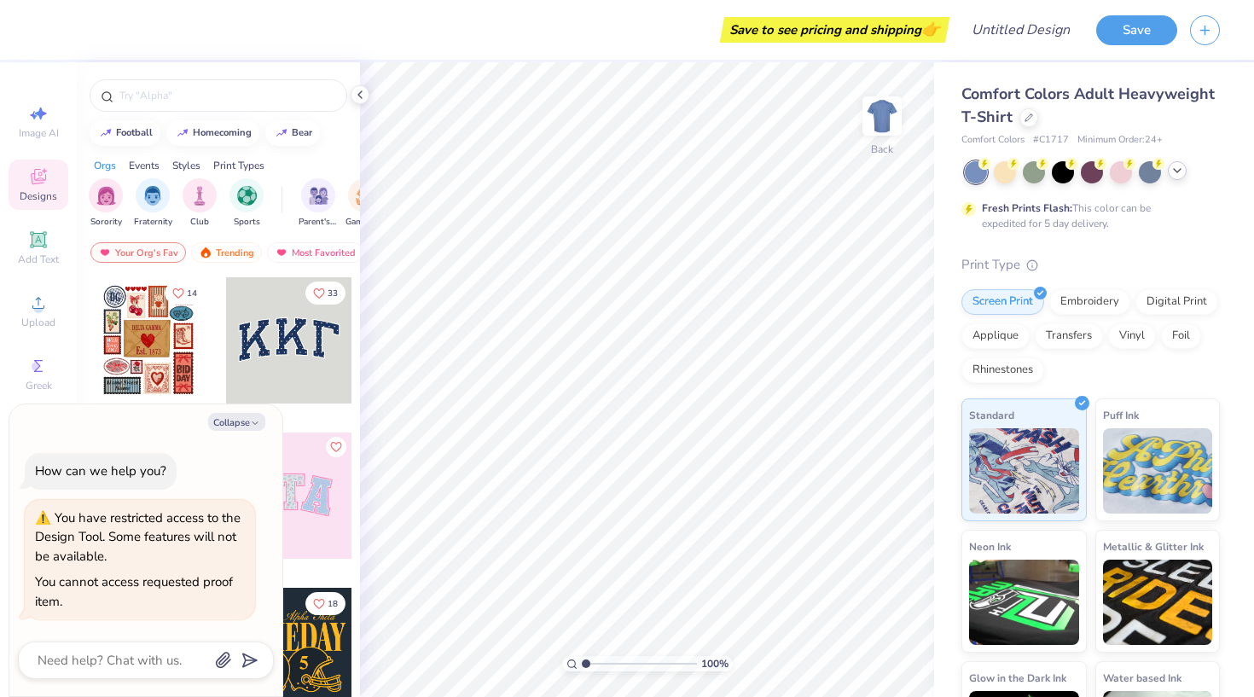
click at [1178, 172] on icon at bounding box center [1178, 171] width 14 height 14
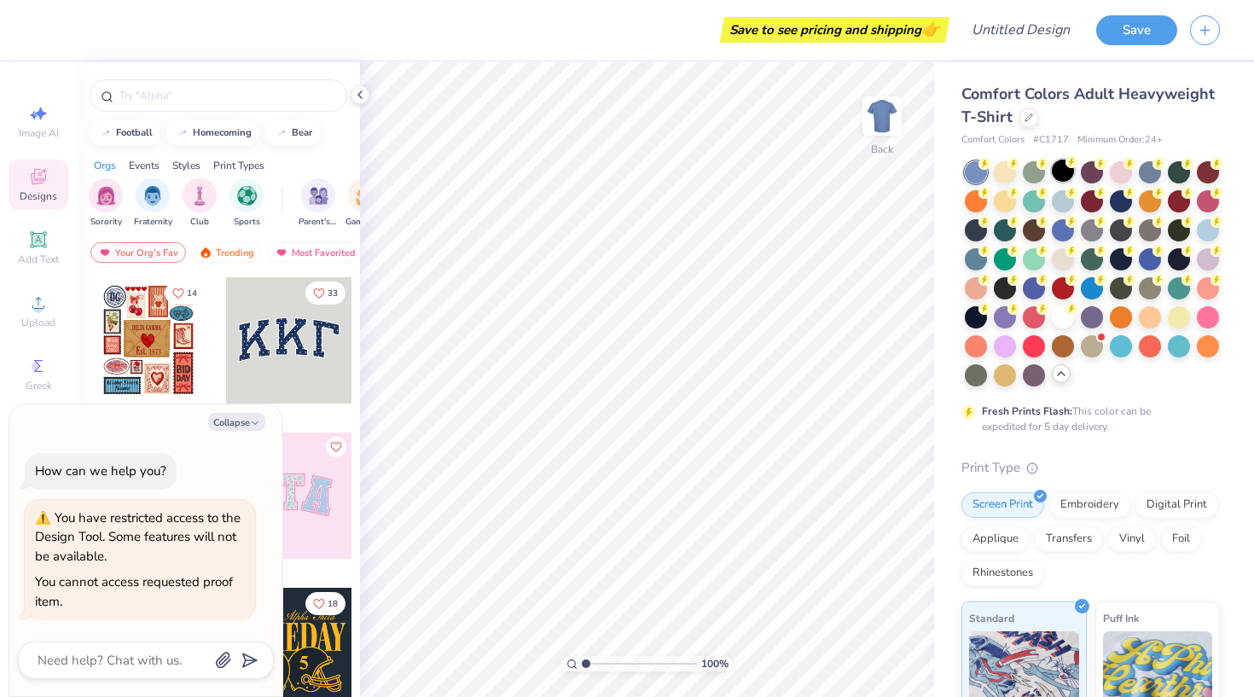
click at [1064, 173] on div at bounding box center [1063, 171] width 22 height 22
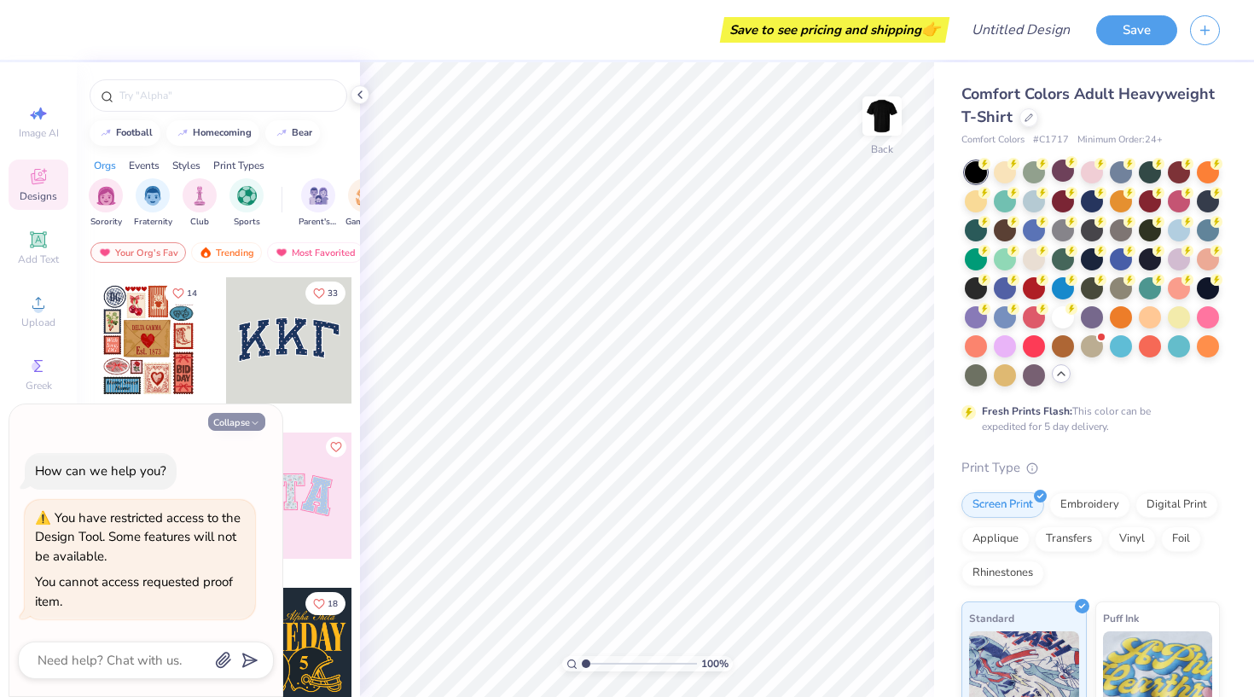
click at [246, 428] on button "Collapse" at bounding box center [236, 422] width 57 height 18
type textarea "x"
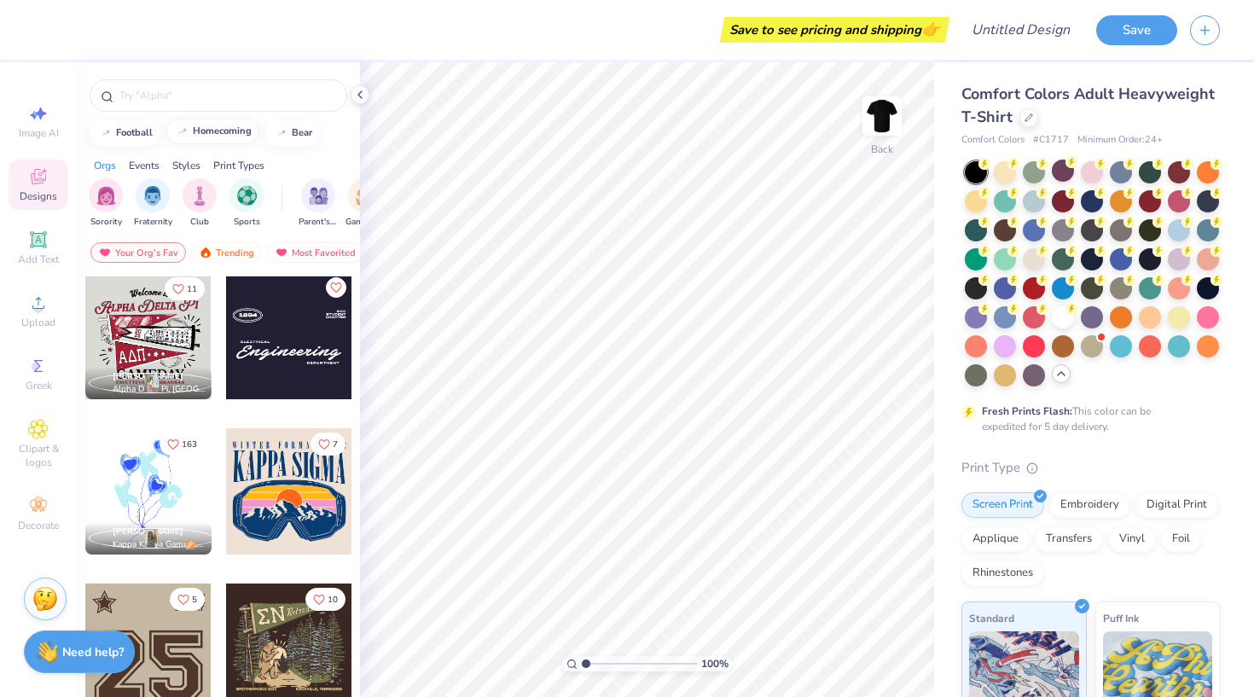
scroll to position [1659, 0]
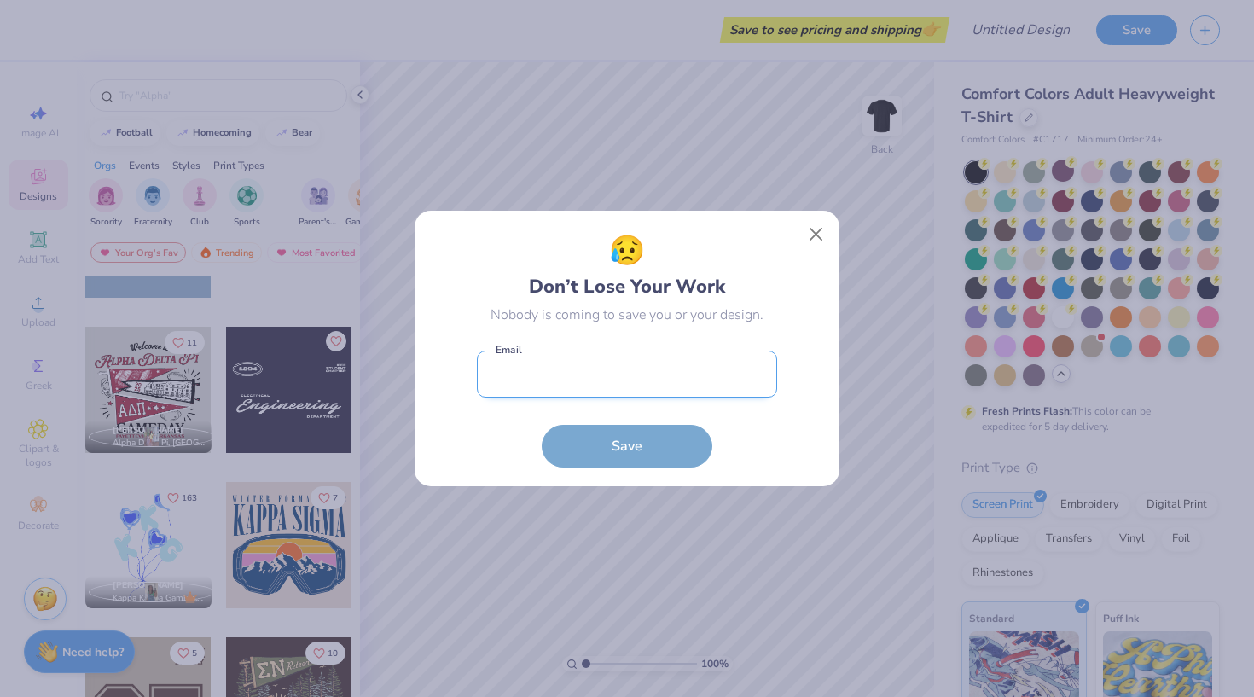
click at [611, 383] on input "email" at bounding box center [627, 374] width 300 height 47
type input "Averyzrno@gmail.com"
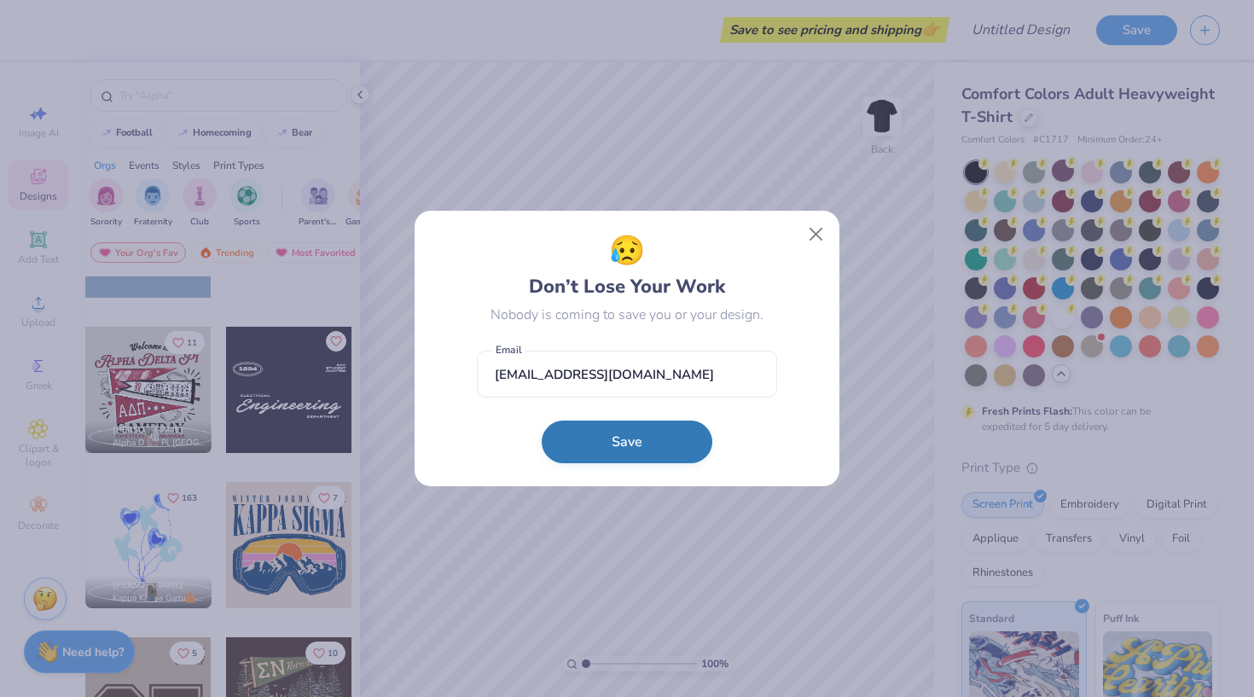
click at [643, 449] on button "Save" at bounding box center [627, 442] width 171 height 43
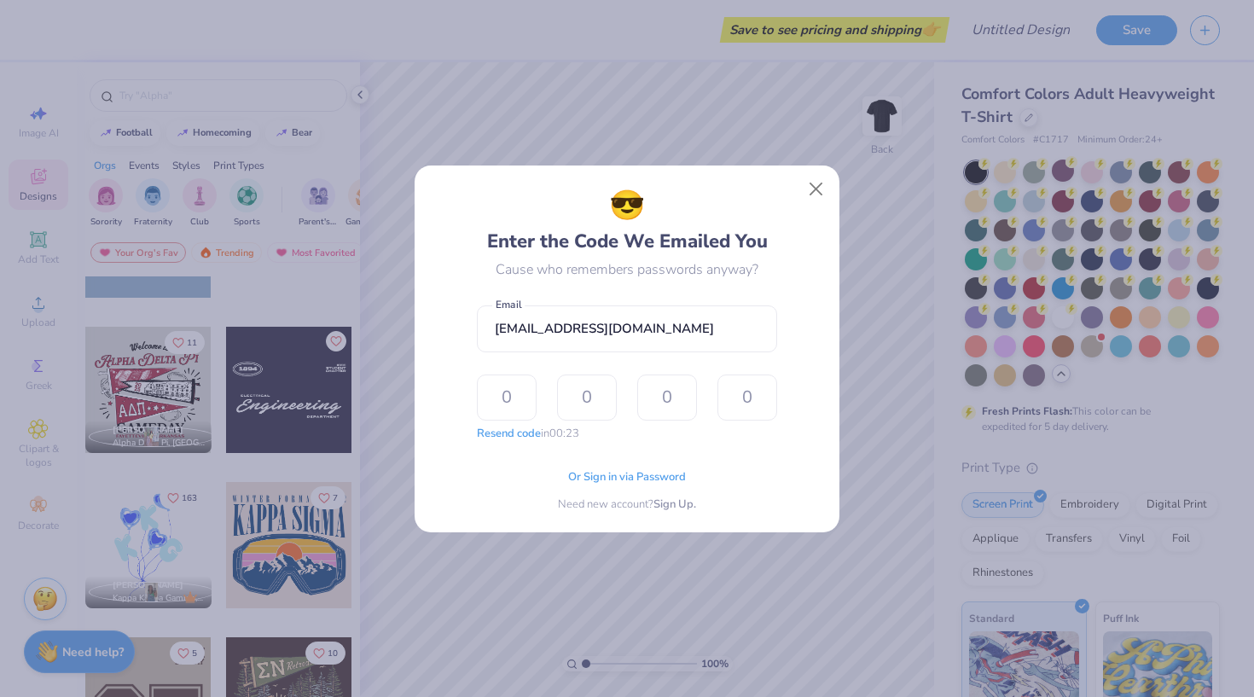
click at [800, 371] on div "😎 Enter the Code We Emailed You Cause who remembers passwords anyway? Averyzrno…" at bounding box center [627, 348] width 387 height 329
click at [640, 480] on span "Or Sign in via Password" at bounding box center [627, 475] width 118 height 17
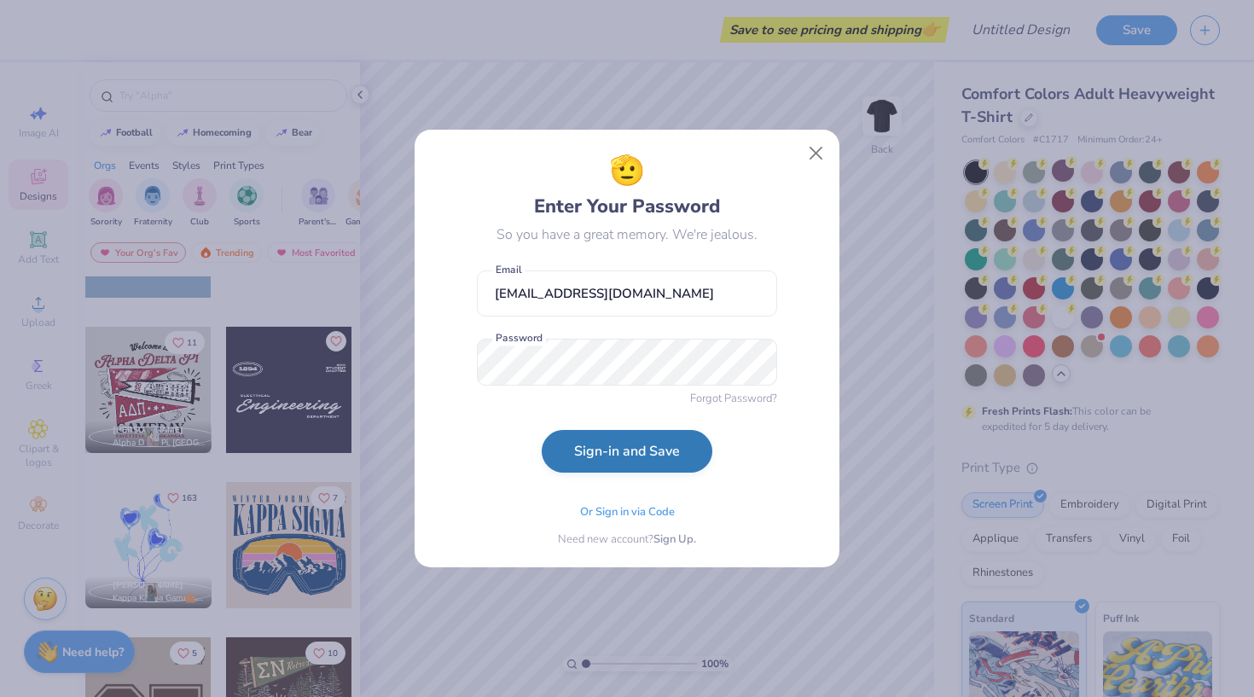
click at [638, 463] on button "Sign-in and Save" at bounding box center [627, 451] width 171 height 43
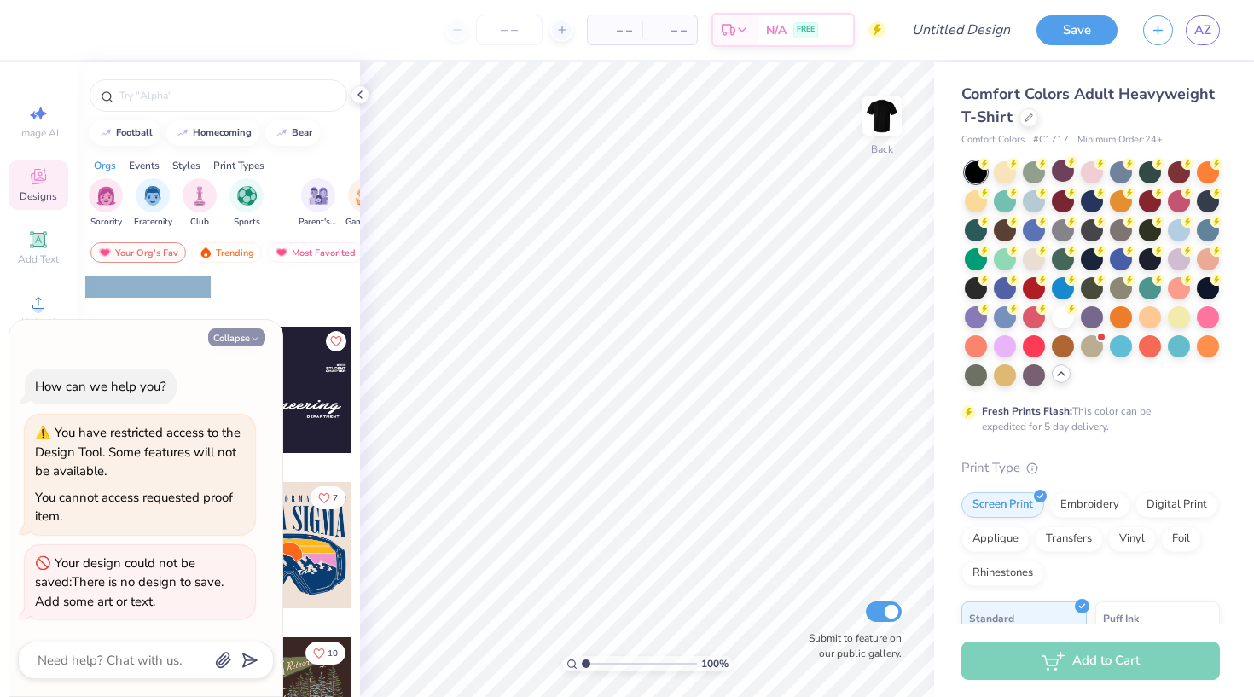
click at [251, 339] on icon "button" at bounding box center [255, 339] width 10 height 10
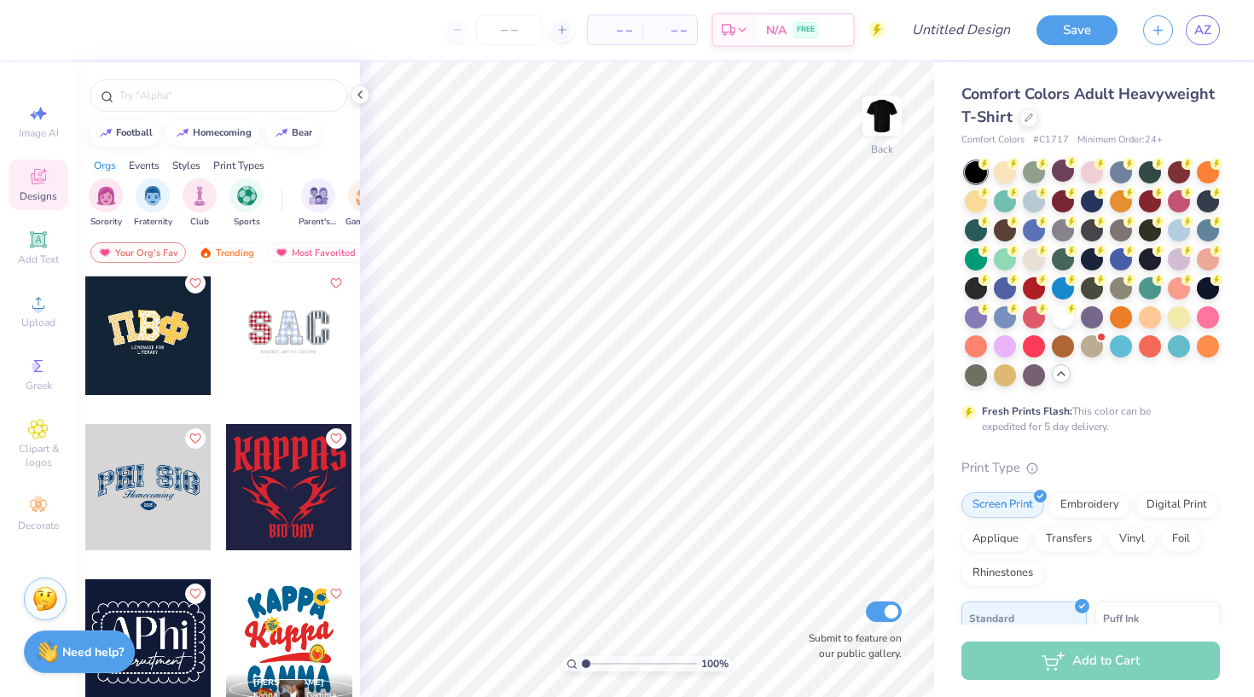
scroll to position [2058, 0]
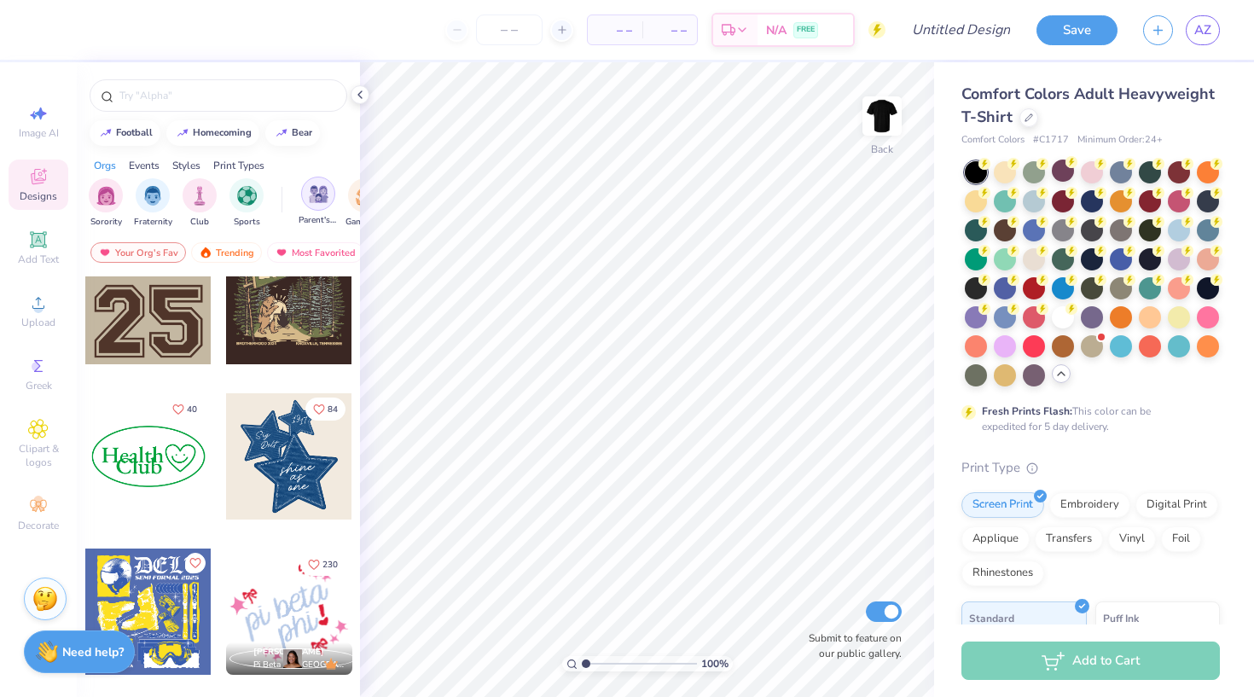
click at [323, 195] on img "filter for Parent's Weekend" at bounding box center [319, 194] width 20 height 20
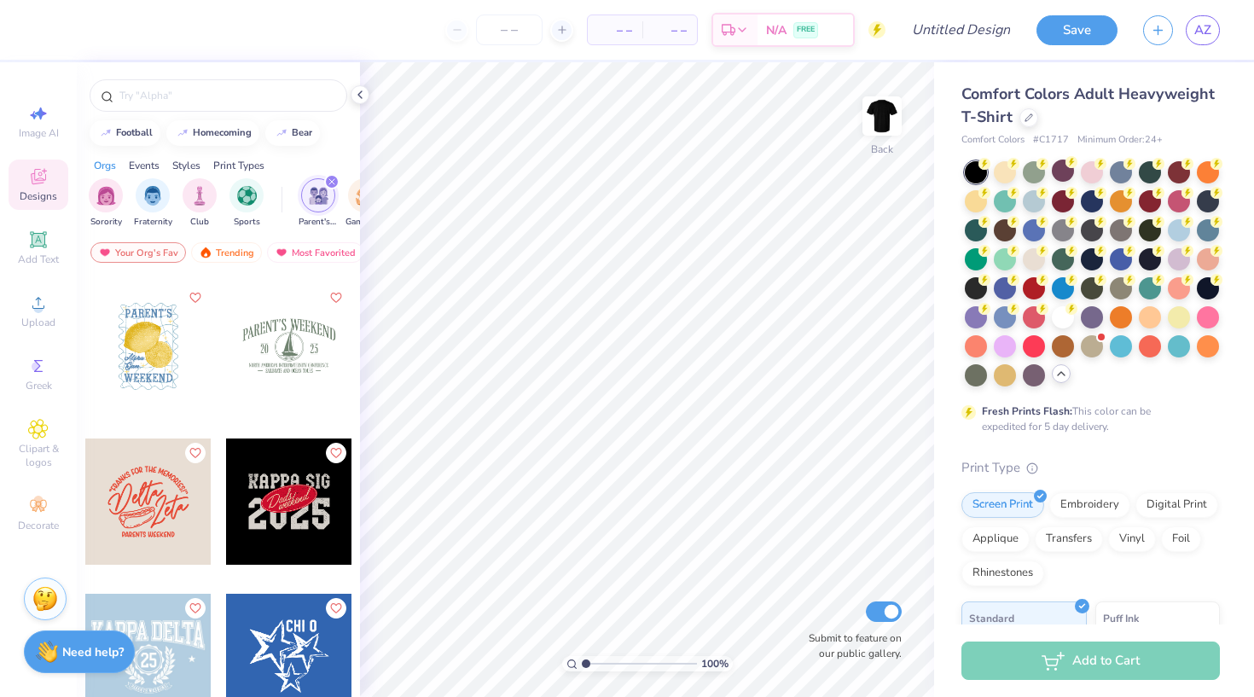
scroll to position [4496, 0]
drag, startPoint x: 219, startPoint y: 510, endPoint x: 335, endPoint y: 298, distance: 241.7
click at [335, 298] on icon "Like" at bounding box center [335, 298] width 12 height 12
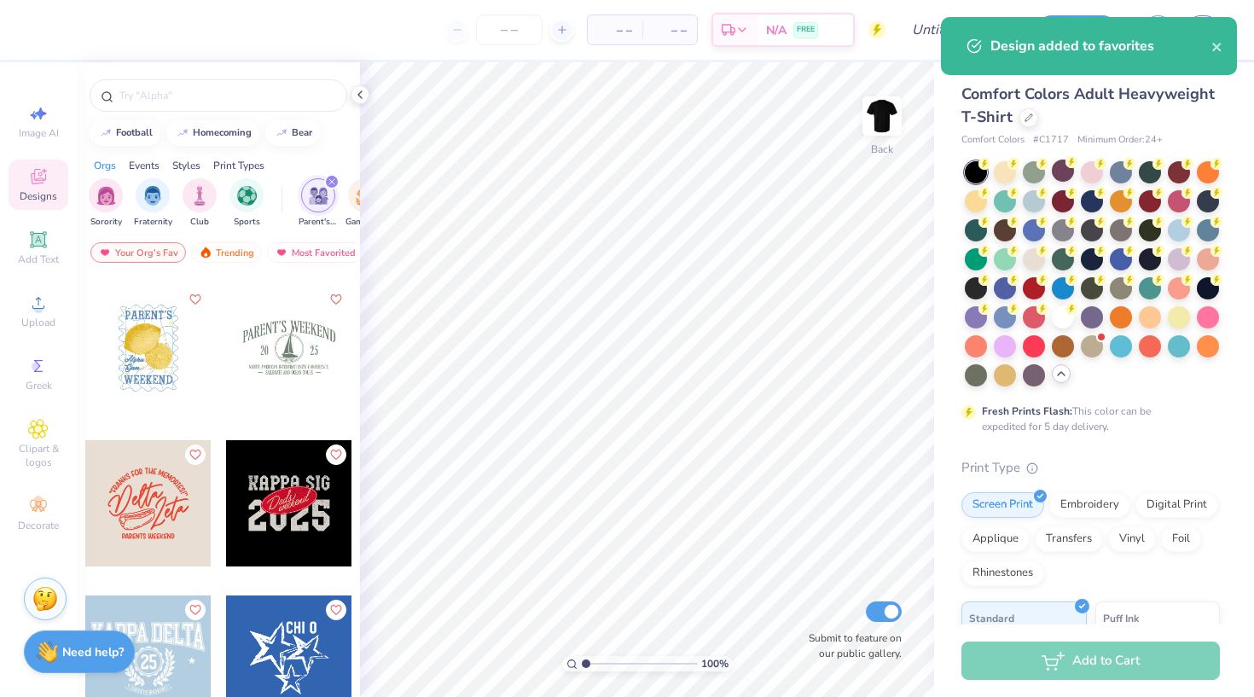
scroll to position [0, 0]
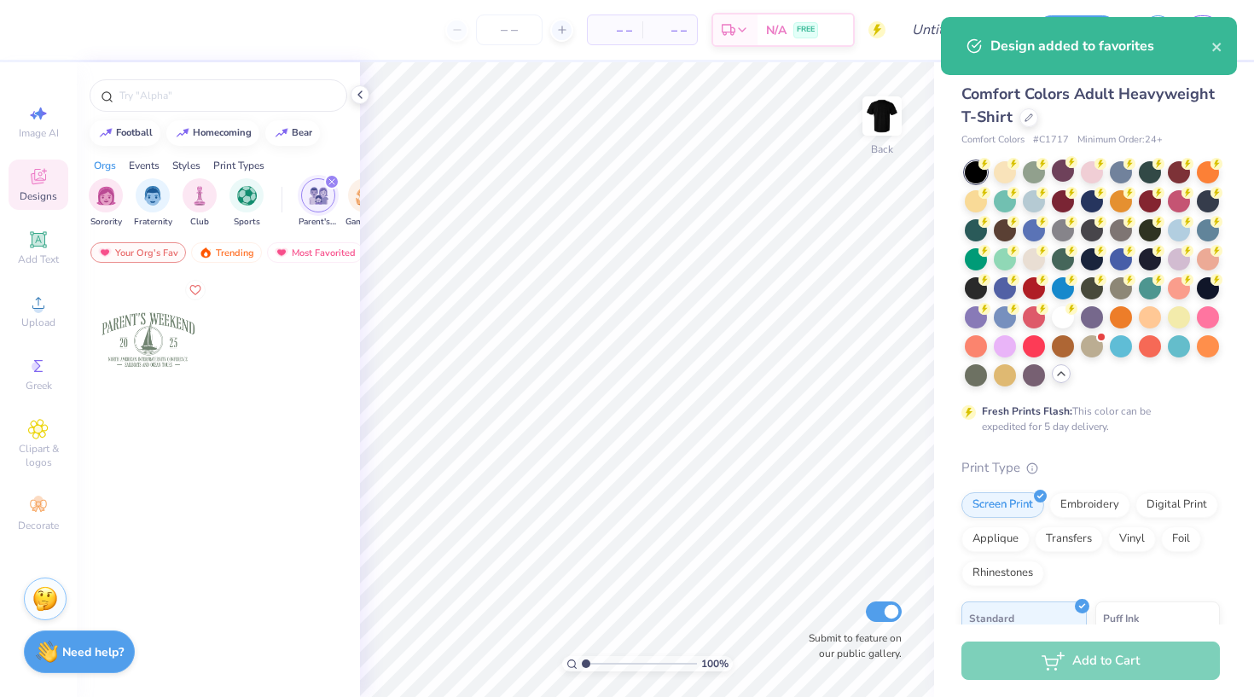
click at [193, 286] on icon "Like" at bounding box center [194, 289] width 10 height 9
click at [358, 93] on icon at bounding box center [360, 95] width 14 height 14
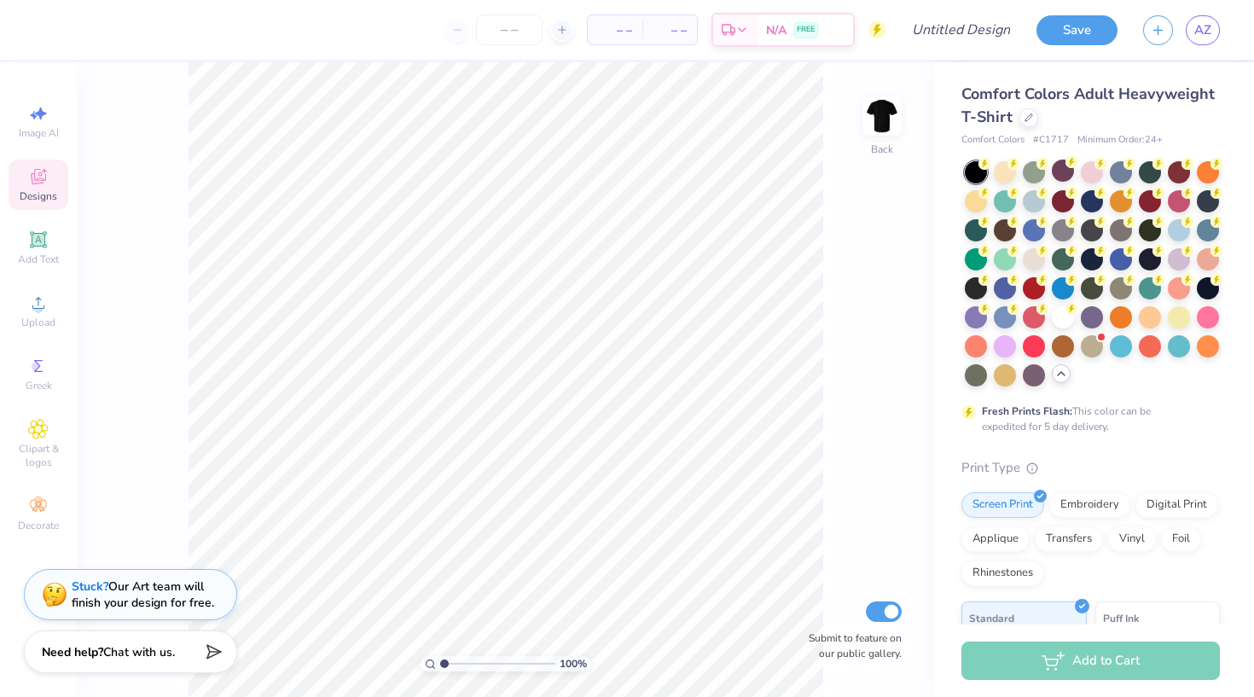
click at [44, 179] on icon at bounding box center [38, 176] width 20 height 20
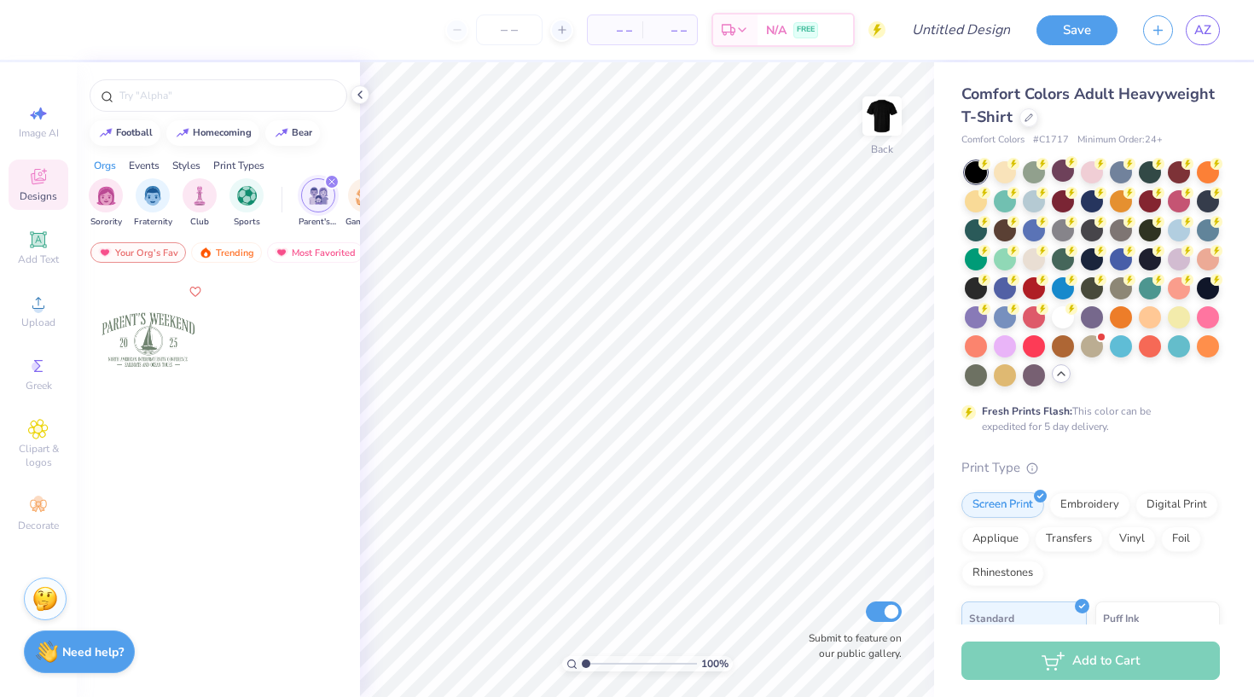
click at [330, 183] on icon "filter for Parent's Weekend" at bounding box center [331, 181] width 5 height 5
click at [335, 196] on div "filter for Parent's Weekend" at bounding box center [318, 194] width 34 height 34
click at [332, 183] on icon "filter for Parent's Weekend" at bounding box center [331, 181] width 5 height 5
click at [20, 205] on div "Designs" at bounding box center [39, 185] width 60 height 50
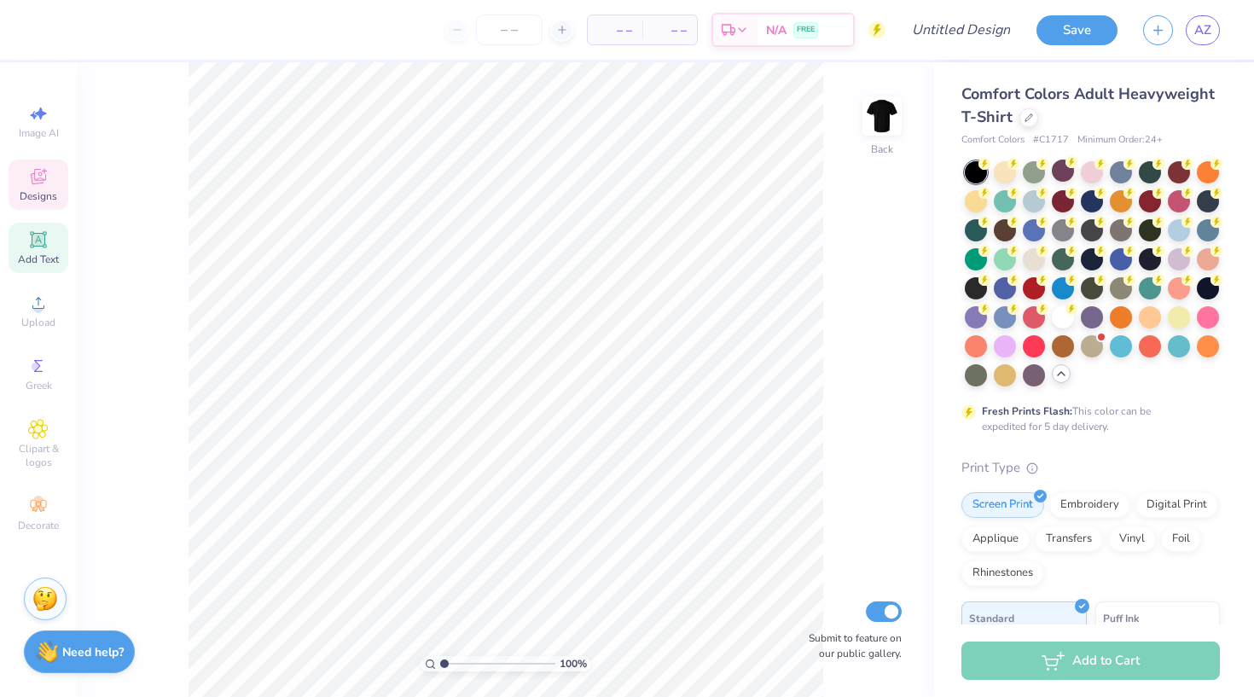
click at [35, 241] on icon at bounding box center [38, 239] width 13 height 13
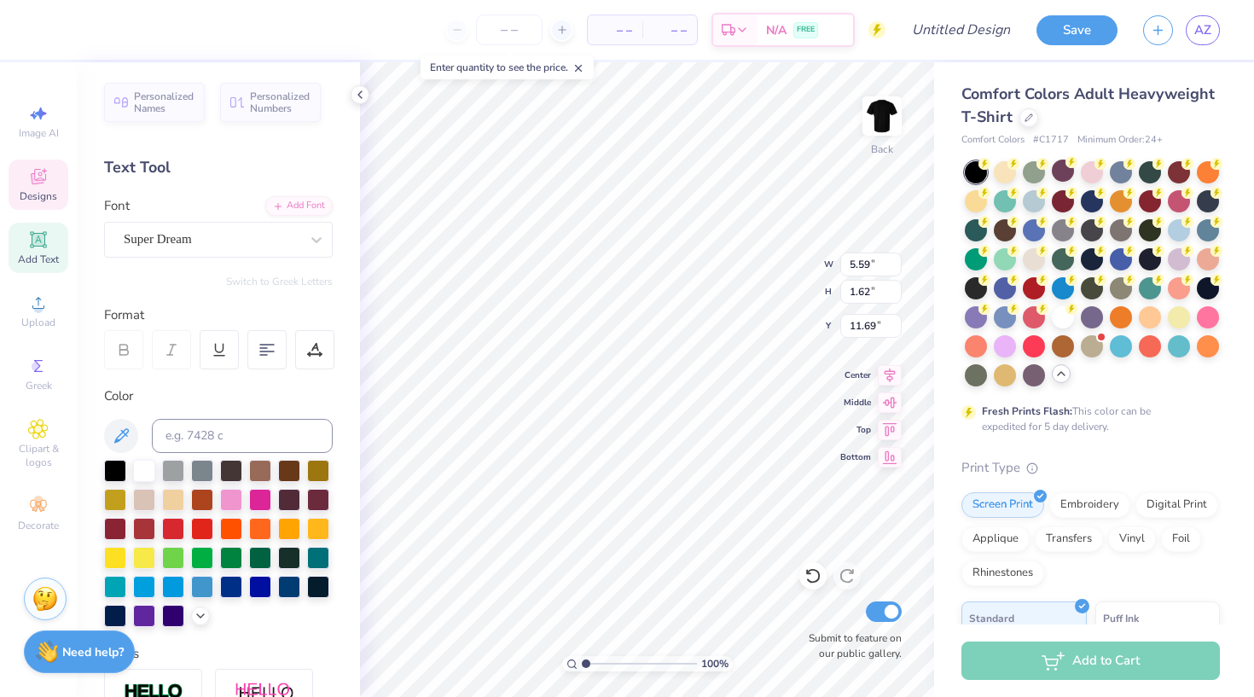
click at [40, 183] on icon at bounding box center [39, 178] width 14 height 11
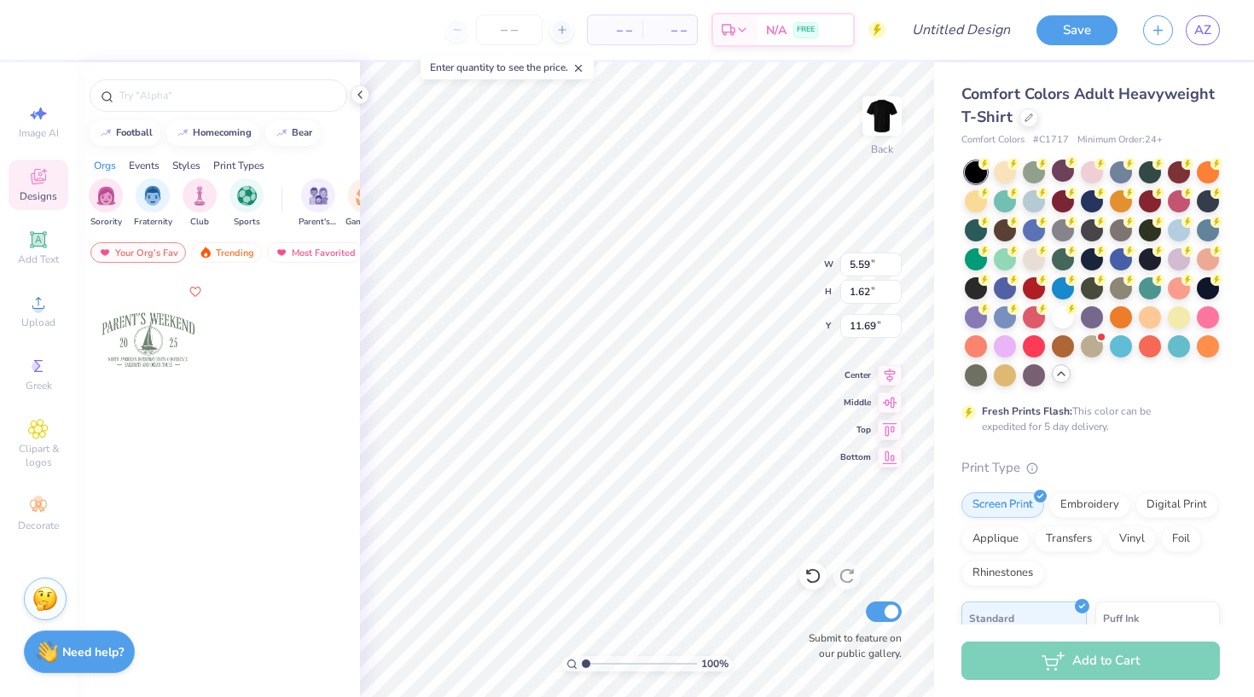
type textarea "x"
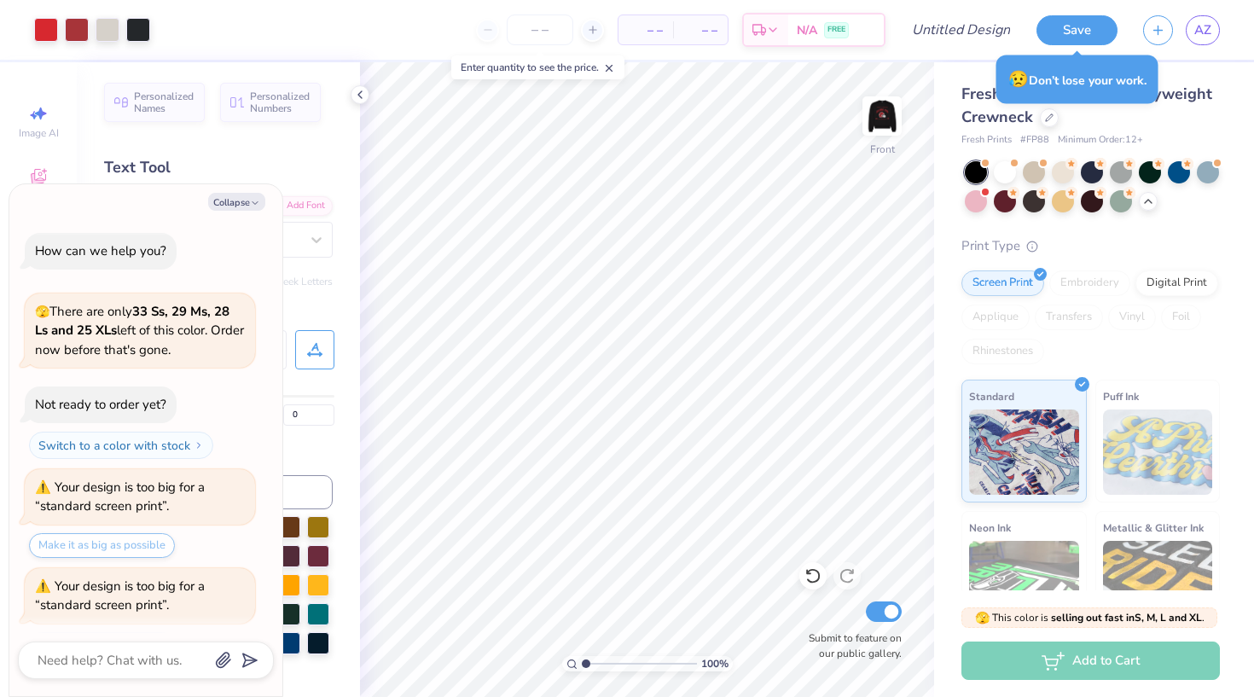
scroll to position [744, 0]
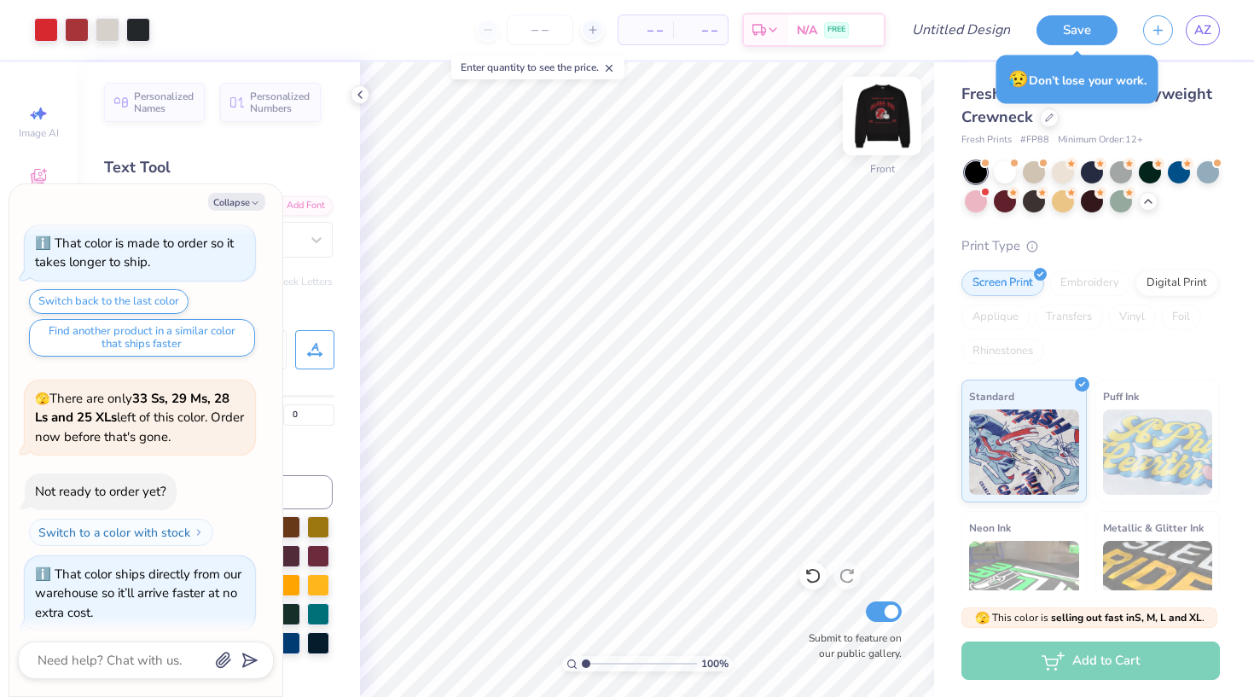
click at [887, 113] on img at bounding box center [882, 116] width 68 height 68
click at [239, 207] on button "Collapse" at bounding box center [236, 202] width 57 height 18
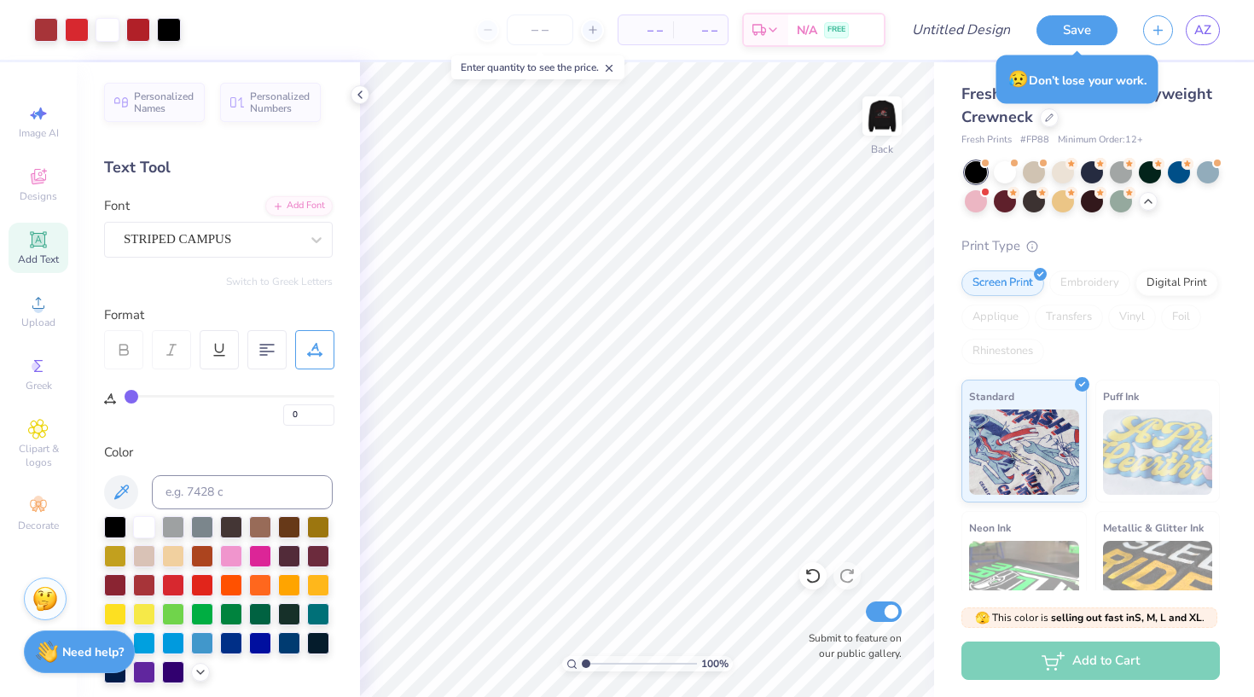
type textarea "x"
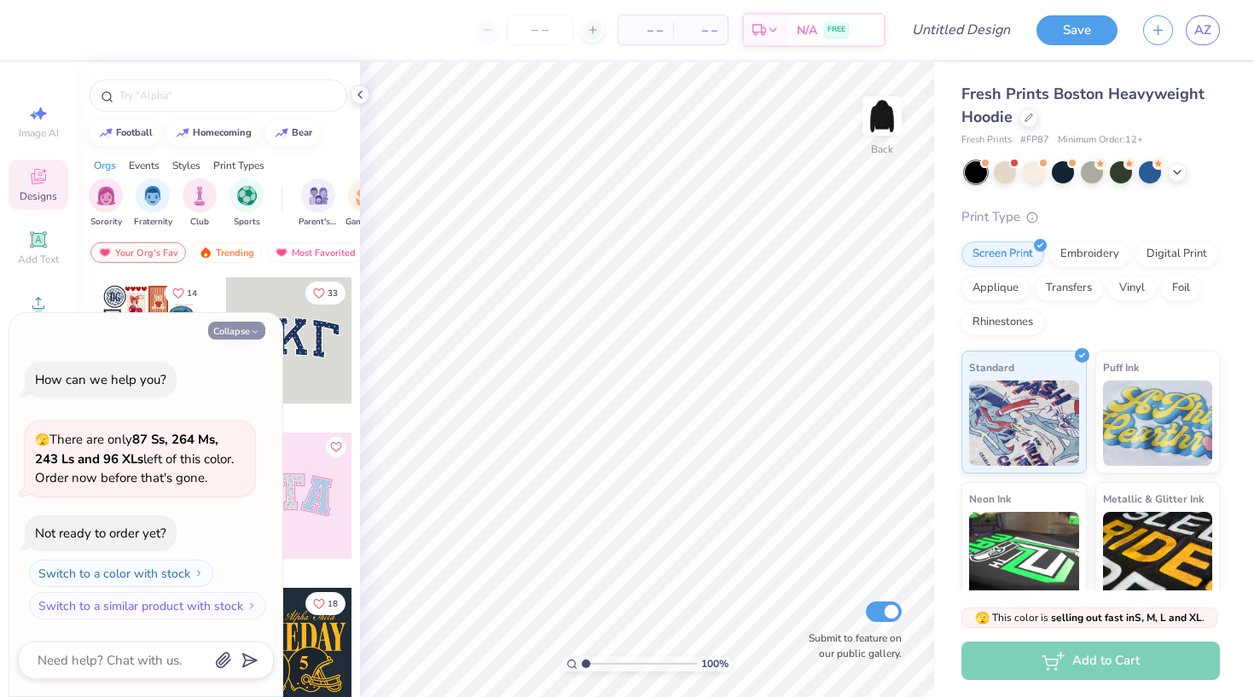
click at [238, 337] on button "Collapse" at bounding box center [236, 331] width 57 height 18
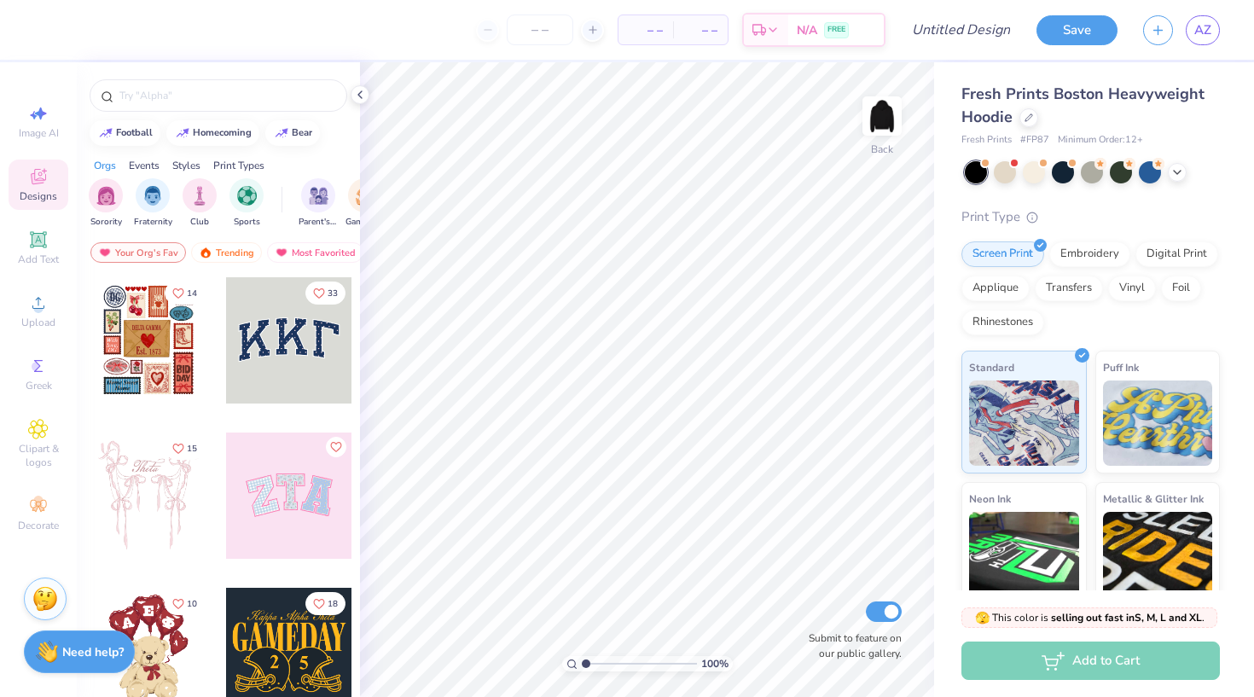
type textarea "x"
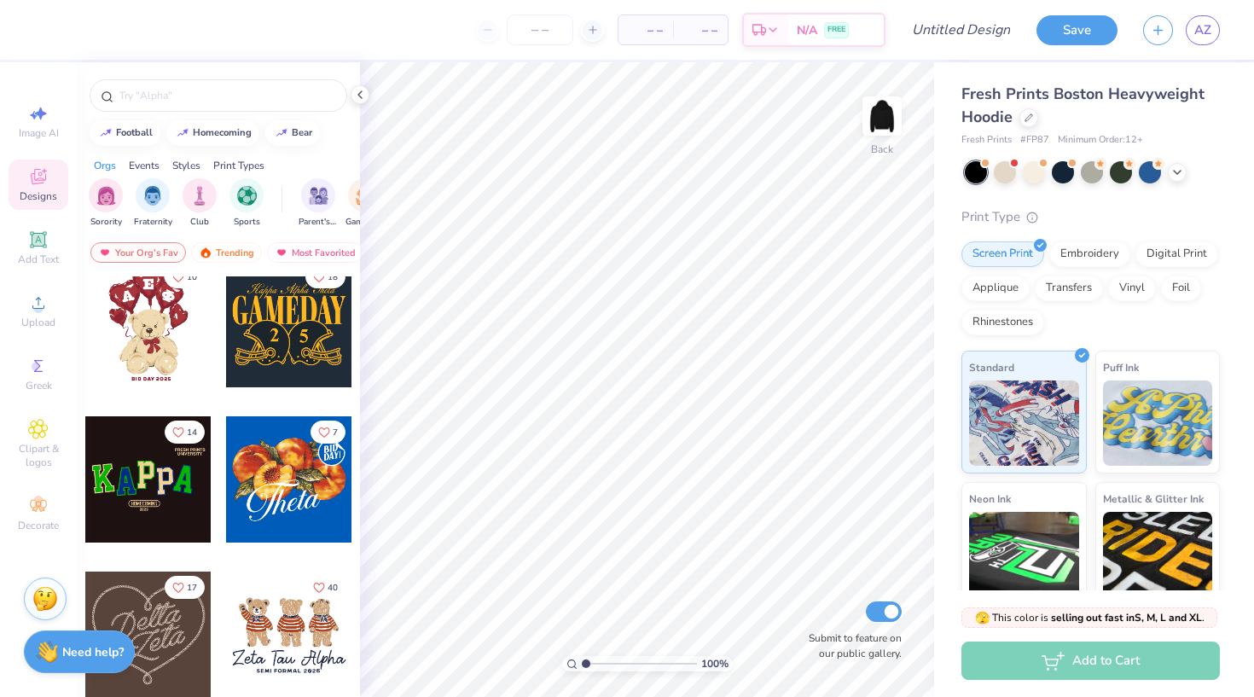
scroll to position [300, 0]
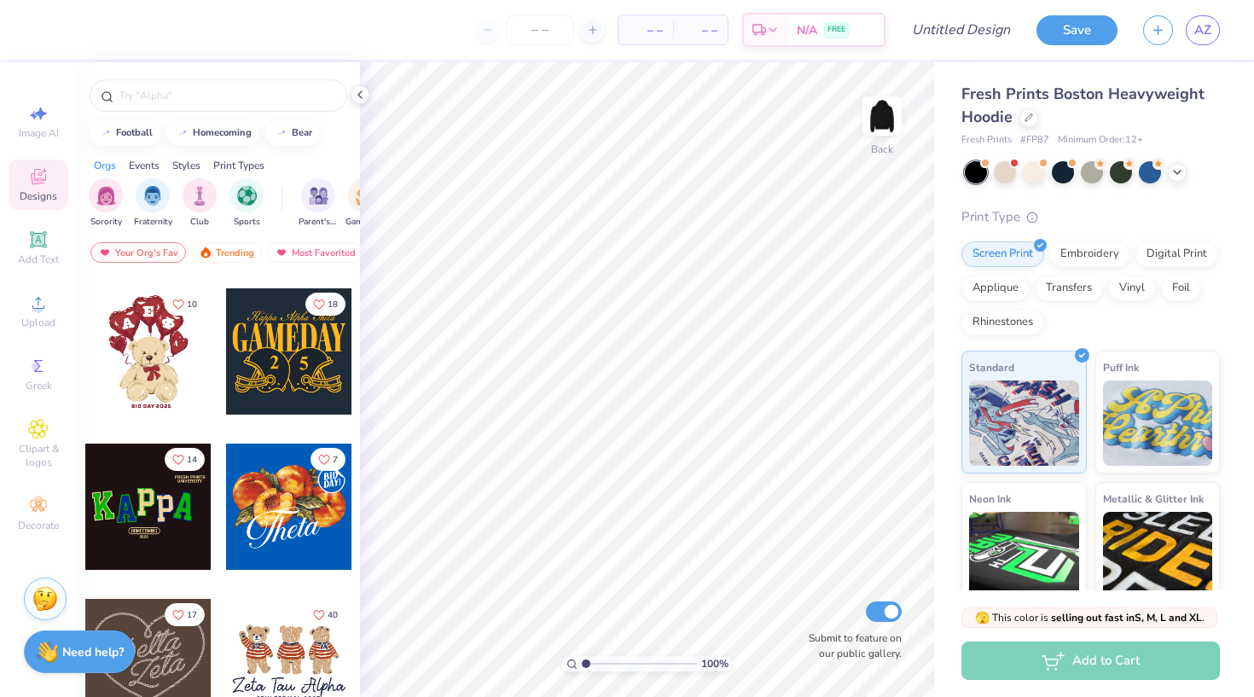
click at [290, 350] on div at bounding box center [289, 351] width 126 height 126
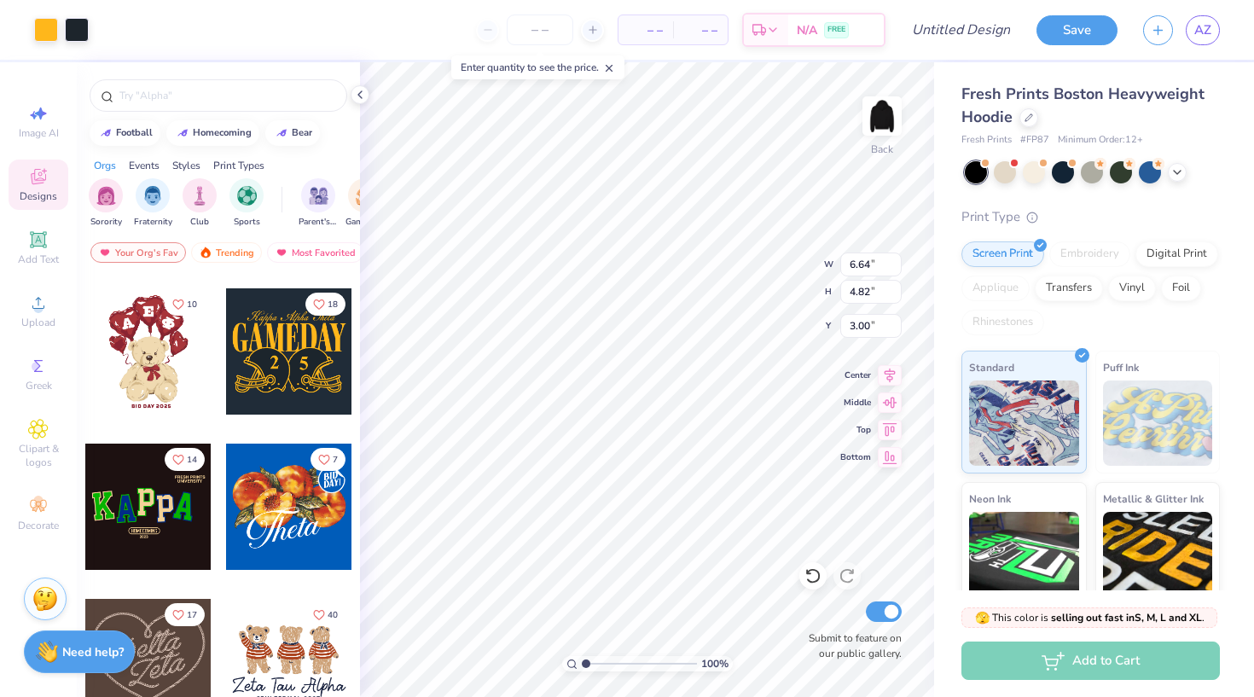
type input "11.77"
type input "8.55"
type input "3.52"
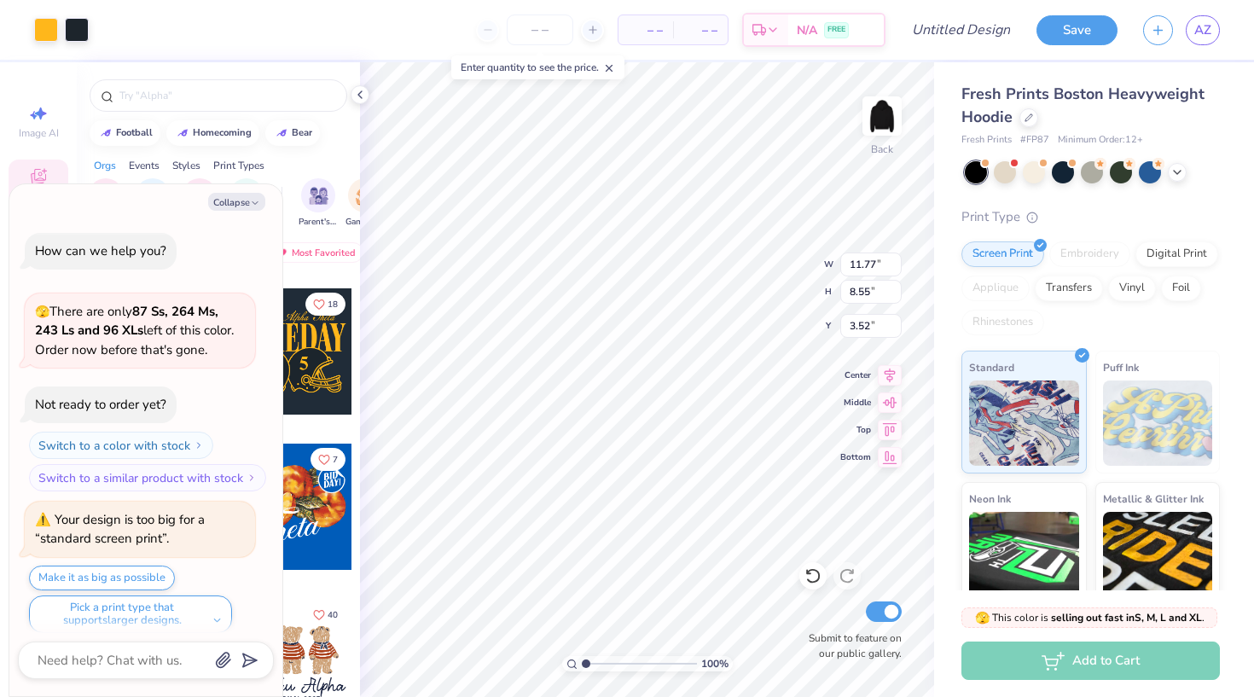
scroll to position [10, 0]
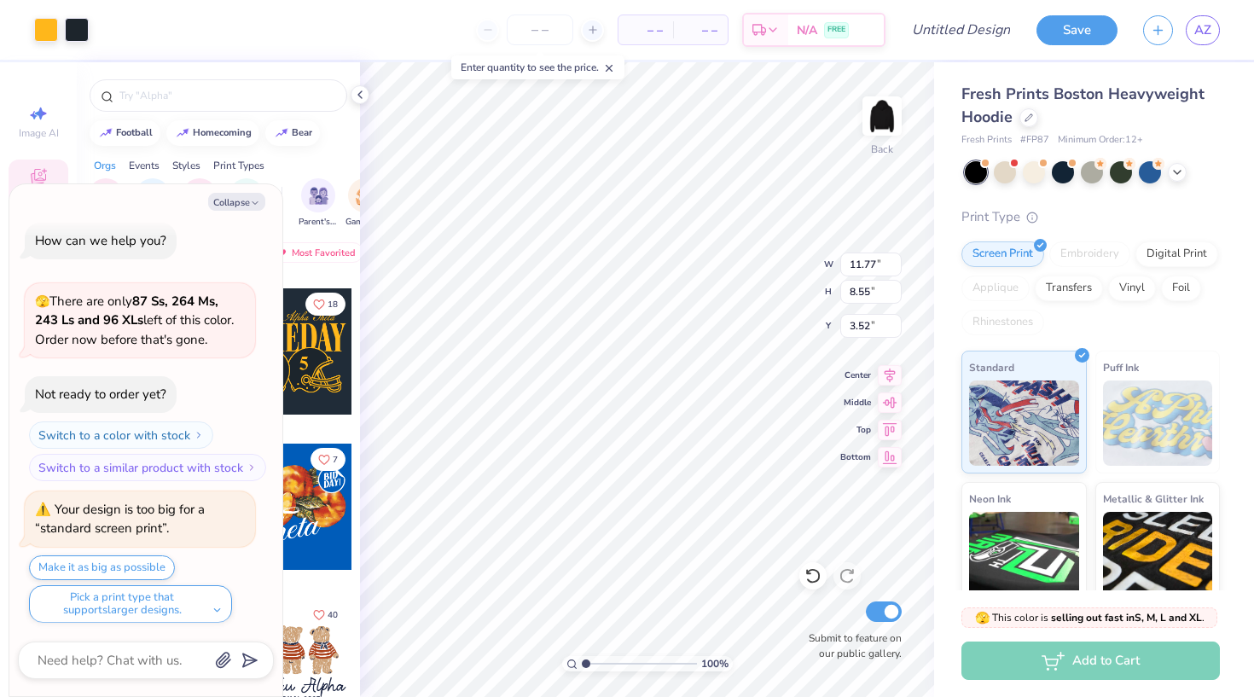
type textarea "x"
type input "3.00"
click at [44, 32] on div at bounding box center [46, 28] width 24 height 24
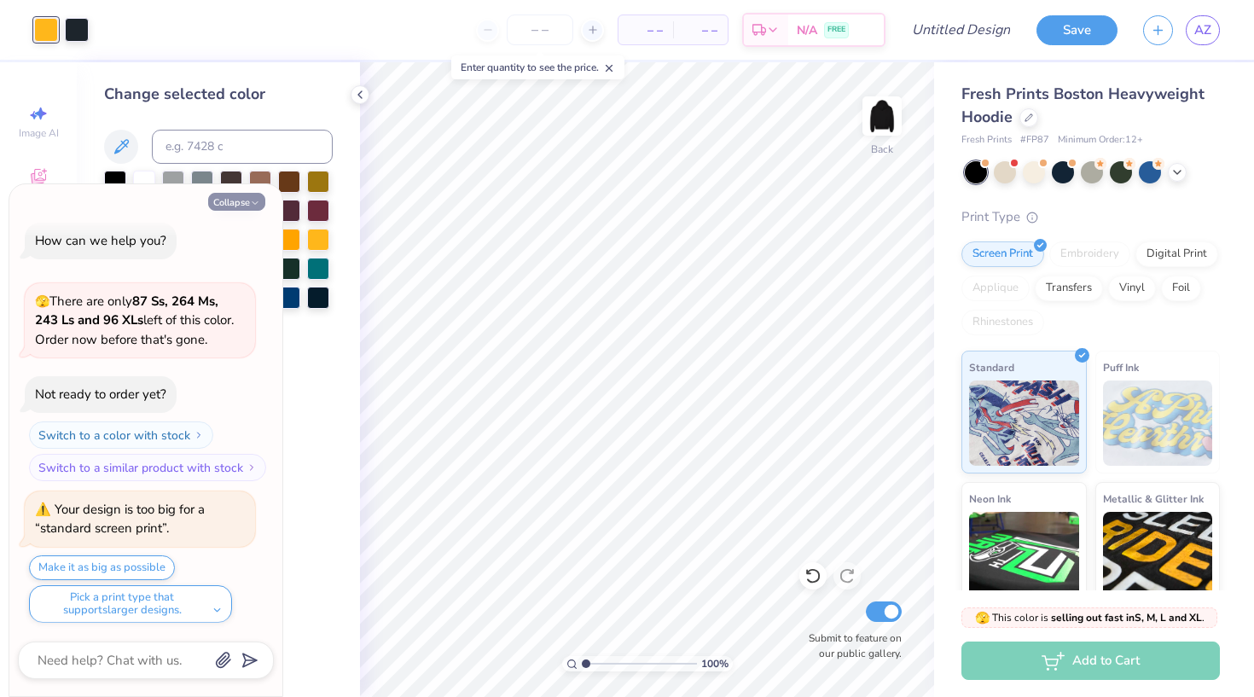
click at [236, 195] on button "Collapse" at bounding box center [236, 202] width 57 height 18
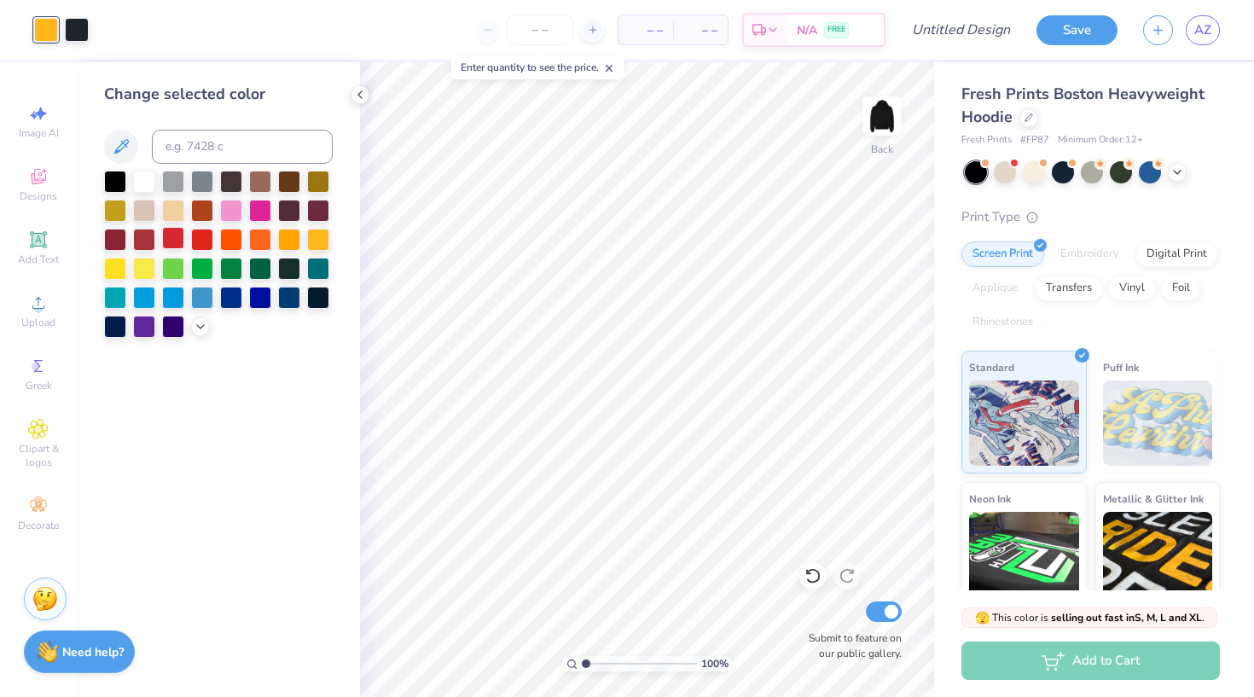
click at [177, 241] on div at bounding box center [173, 238] width 22 height 22
click at [74, 37] on div at bounding box center [77, 28] width 24 height 24
click at [204, 183] on div at bounding box center [202, 180] width 22 height 22
click at [205, 242] on div at bounding box center [202, 238] width 22 height 22
click at [143, 237] on div at bounding box center [144, 238] width 22 height 22
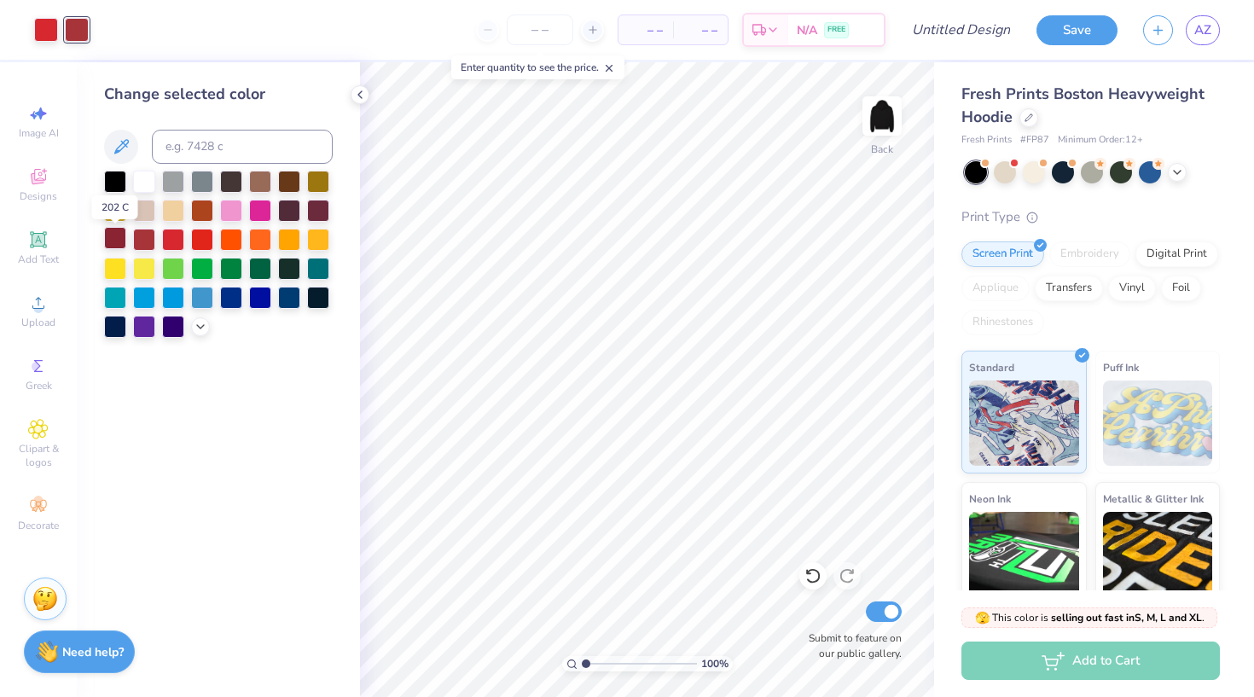
click at [119, 243] on div at bounding box center [115, 238] width 22 height 22
click at [47, 35] on div at bounding box center [46, 28] width 24 height 24
click at [148, 236] on div at bounding box center [144, 238] width 22 height 22
click at [79, 26] on div at bounding box center [77, 28] width 24 height 24
click at [173, 215] on div at bounding box center [173, 209] width 22 height 22
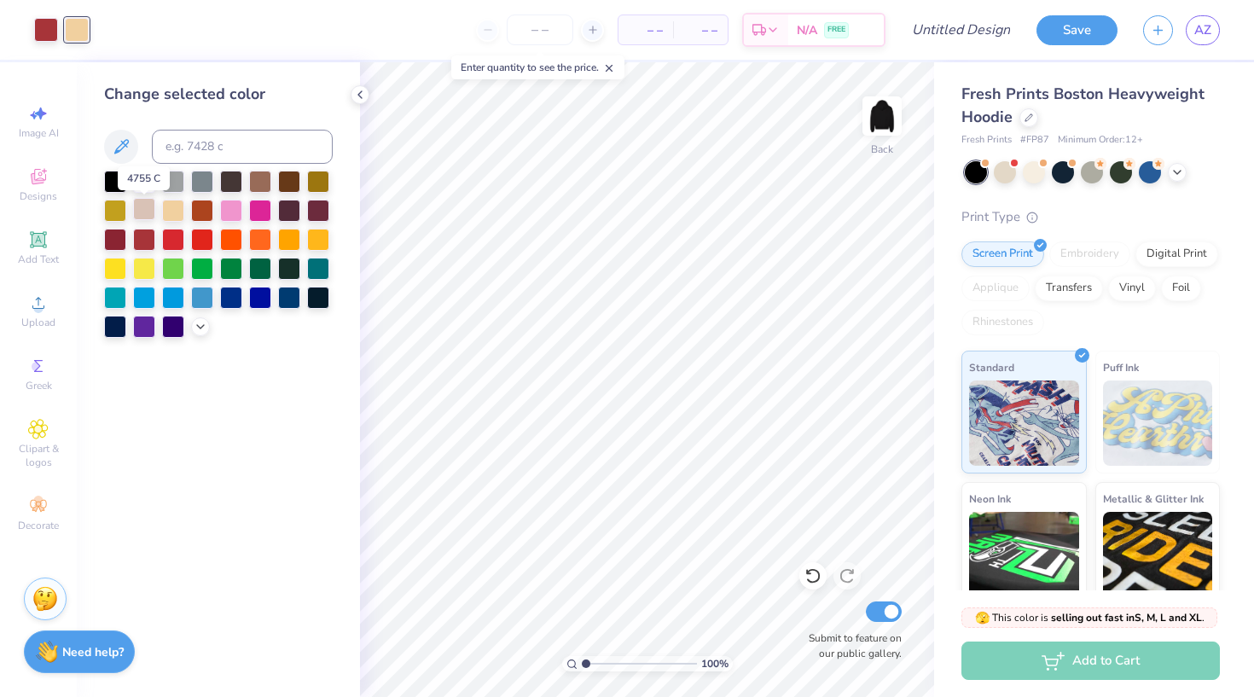
click at [143, 212] on div at bounding box center [144, 209] width 22 height 22
click at [119, 183] on div at bounding box center [115, 180] width 22 height 22
click at [230, 183] on div at bounding box center [231, 180] width 22 height 22
click at [204, 325] on icon at bounding box center [201, 325] width 14 height 14
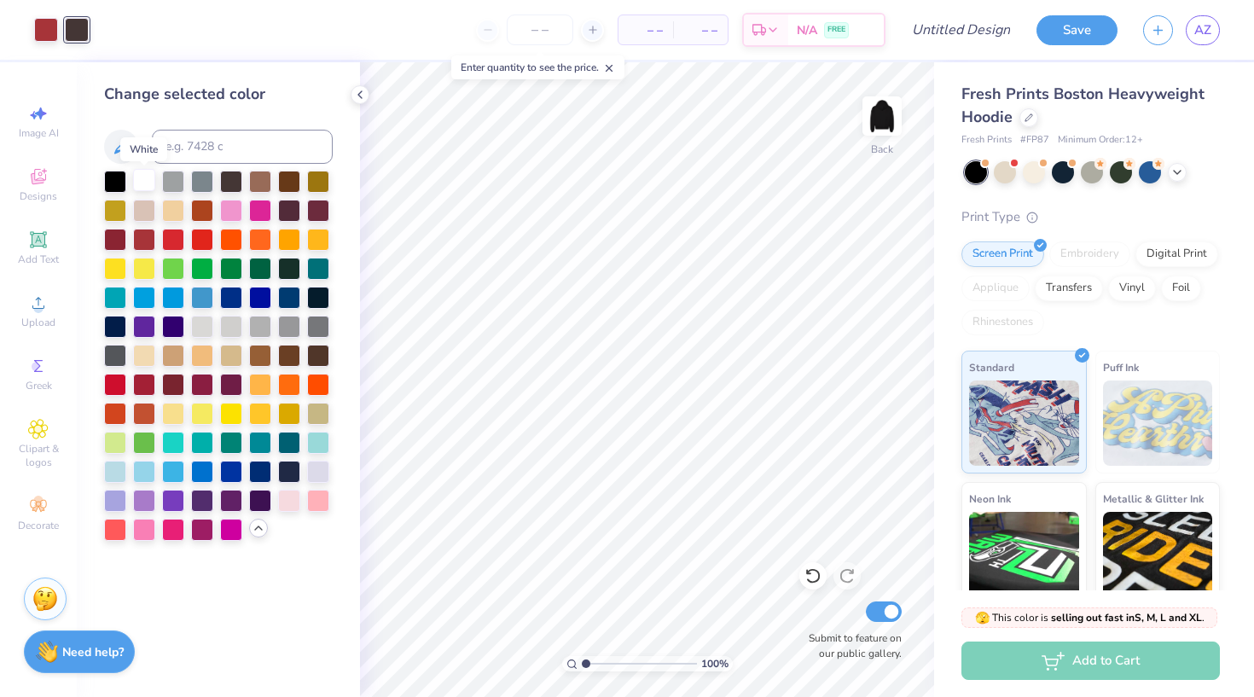
click at [150, 189] on div at bounding box center [144, 180] width 22 height 22
click at [176, 183] on div at bounding box center [173, 180] width 22 height 22
click at [195, 183] on div at bounding box center [202, 180] width 22 height 22
click at [230, 187] on div at bounding box center [231, 180] width 22 height 22
click at [116, 358] on div at bounding box center [115, 354] width 22 height 22
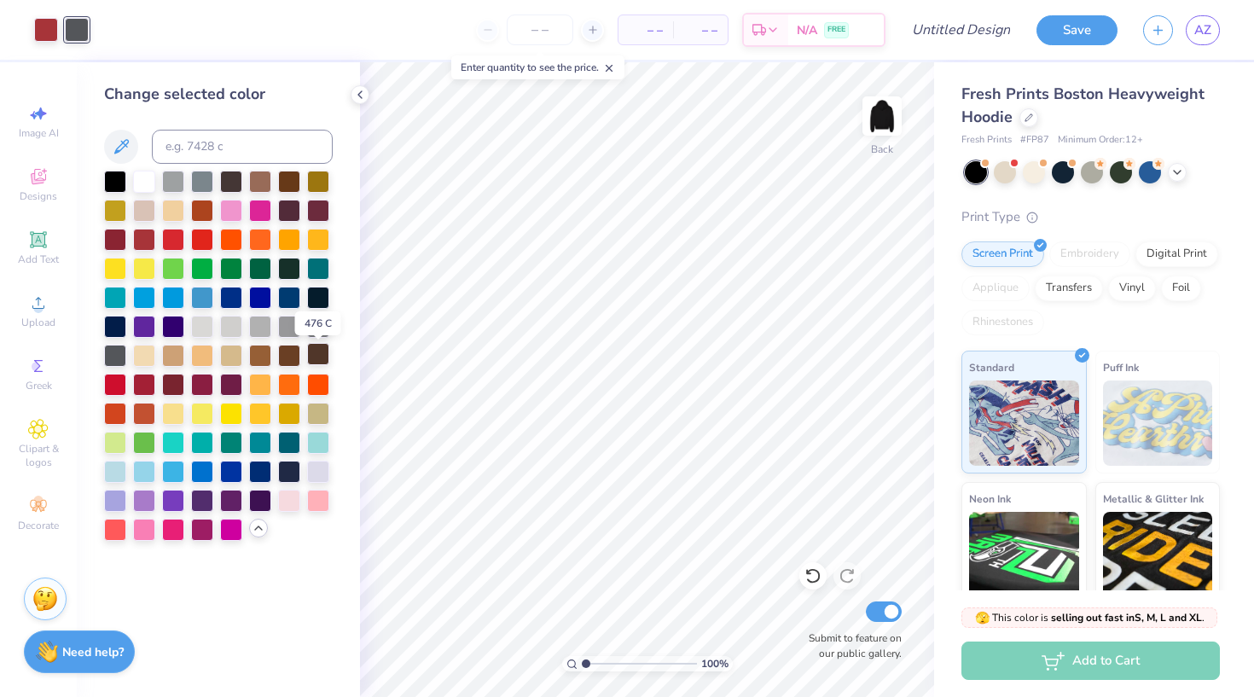
click at [318, 359] on div at bounding box center [318, 354] width 22 height 22
click at [201, 329] on div at bounding box center [202, 325] width 22 height 22
click at [324, 327] on div at bounding box center [318, 325] width 22 height 22
click at [123, 358] on div at bounding box center [115, 354] width 22 height 22
click at [148, 212] on div at bounding box center [144, 209] width 22 height 22
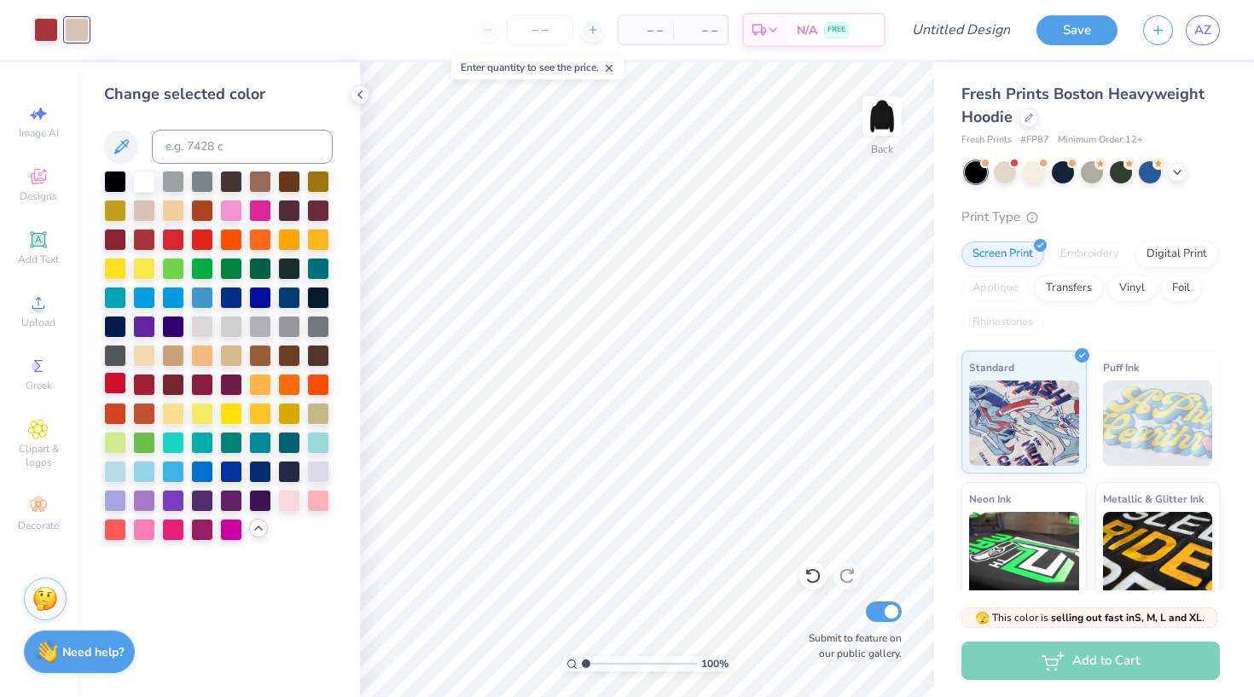
click at [117, 385] on div at bounding box center [115, 383] width 22 height 22
click at [146, 392] on div at bounding box center [144, 383] width 22 height 22
click at [176, 388] on div at bounding box center [173, 383] width 22 height 22
click at [116, 411] on div at bounding box center [115, 412] width 22 height 22
click at [143, 355] on div at bounding box center [144, 354] width 22 height 22
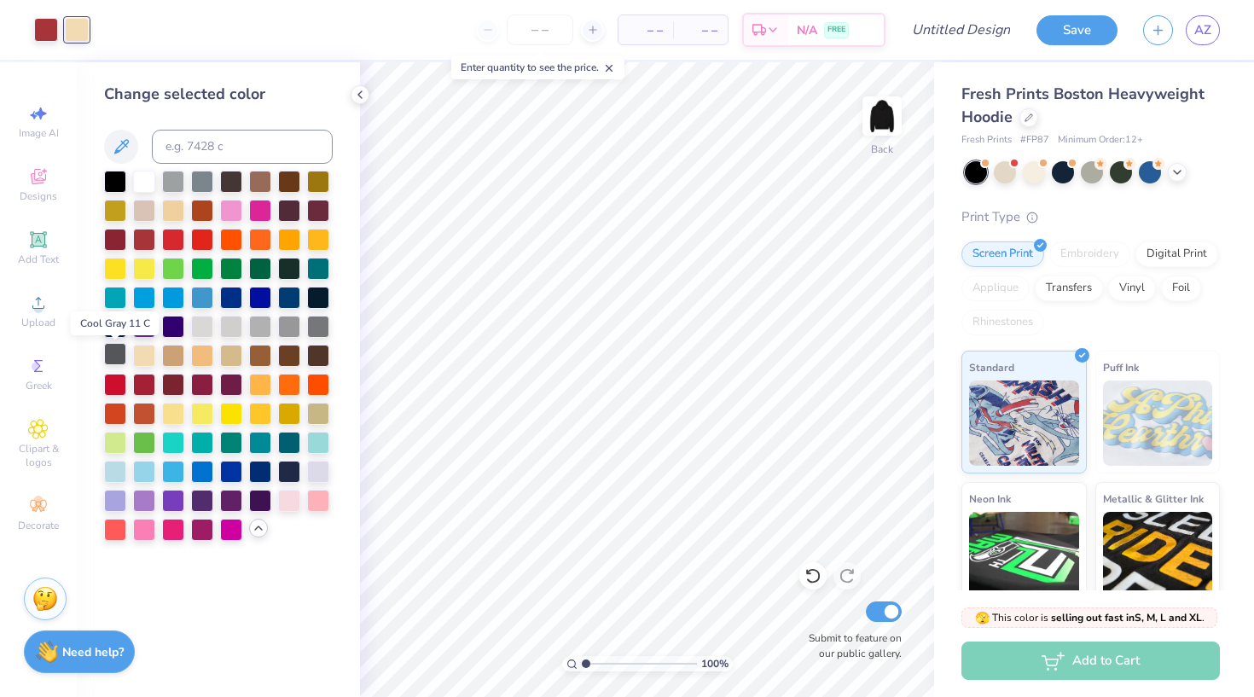
click at [117, 350] on div at bounding box center [115, 354] width 22 height 22
click at [195, 358] on div at bounding box center [202, 354] width 22 height 22
click at [226, 358] on div at bounding box center [231, 354] width 22 height 22
click at [116, 183] on div at bounding box center [115, 180] width 22 height 22
click at [148, 241] on div at bounding box center [144, 238] width 22 height 22
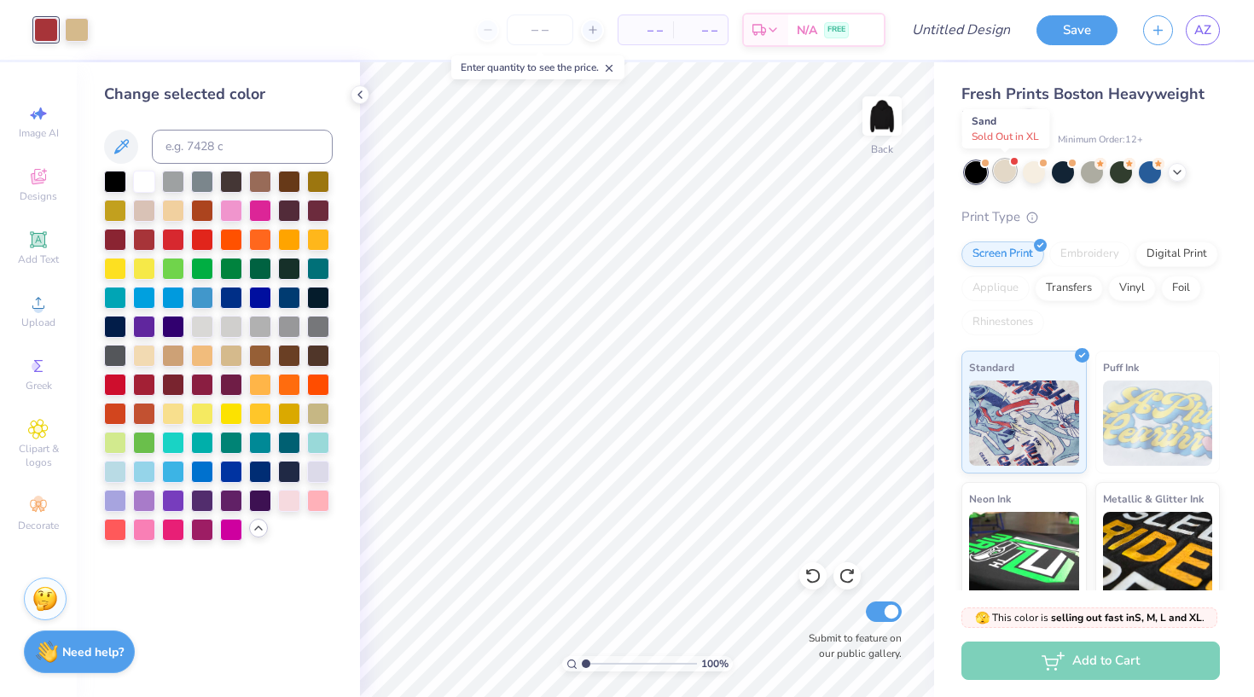
click at [1001, 177] on div at bounding box center [1005, 171] width 22 height 22
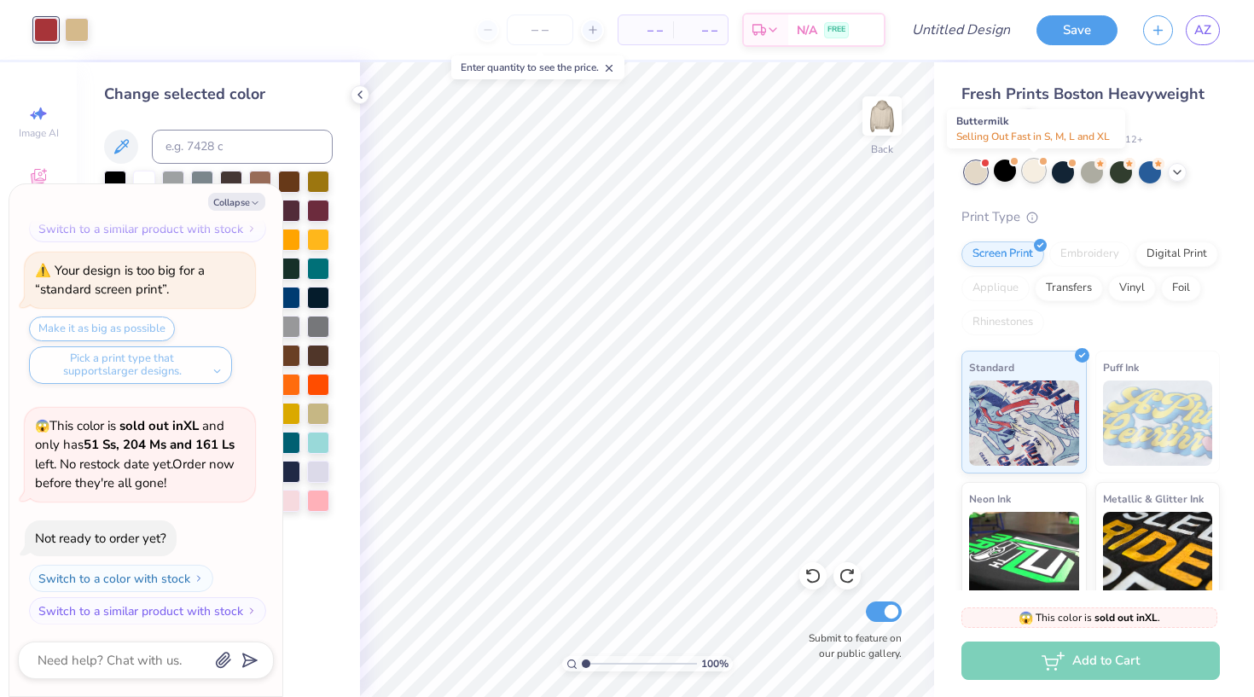
click at [1039, 171] on div at bounding box center [1034, 171] width 22 height 22
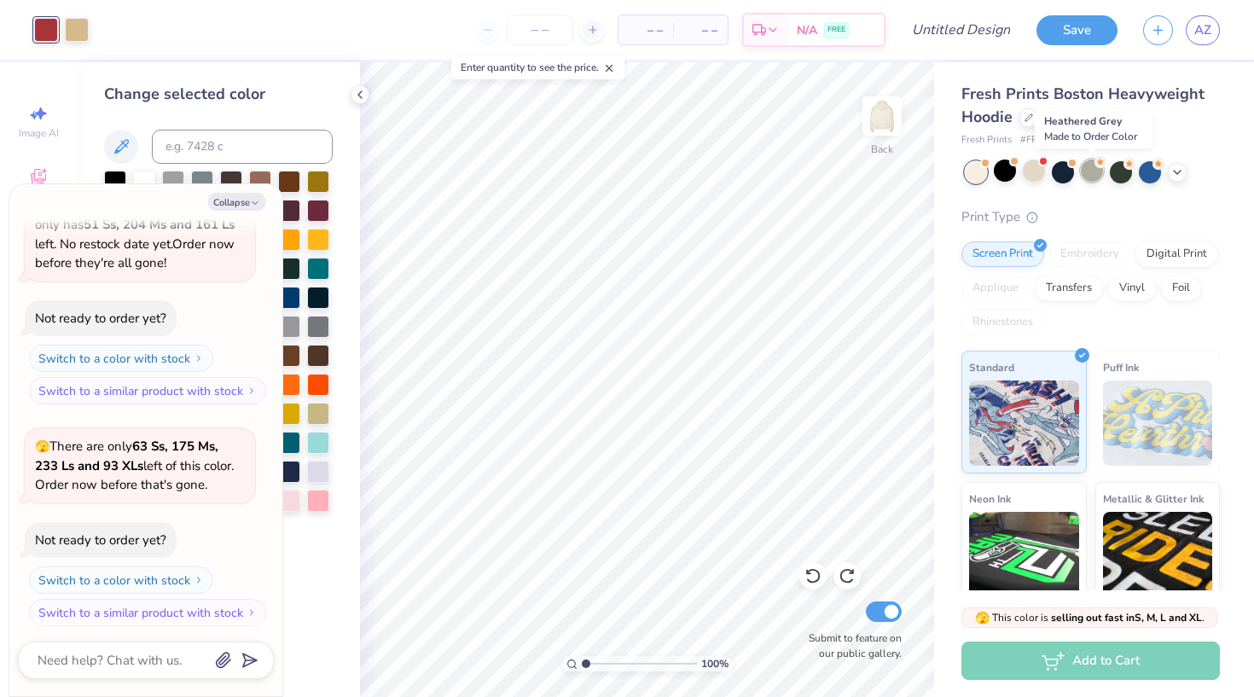
click at [1094, 176] on div at bounding box center [1092, 171] width 22 height 22
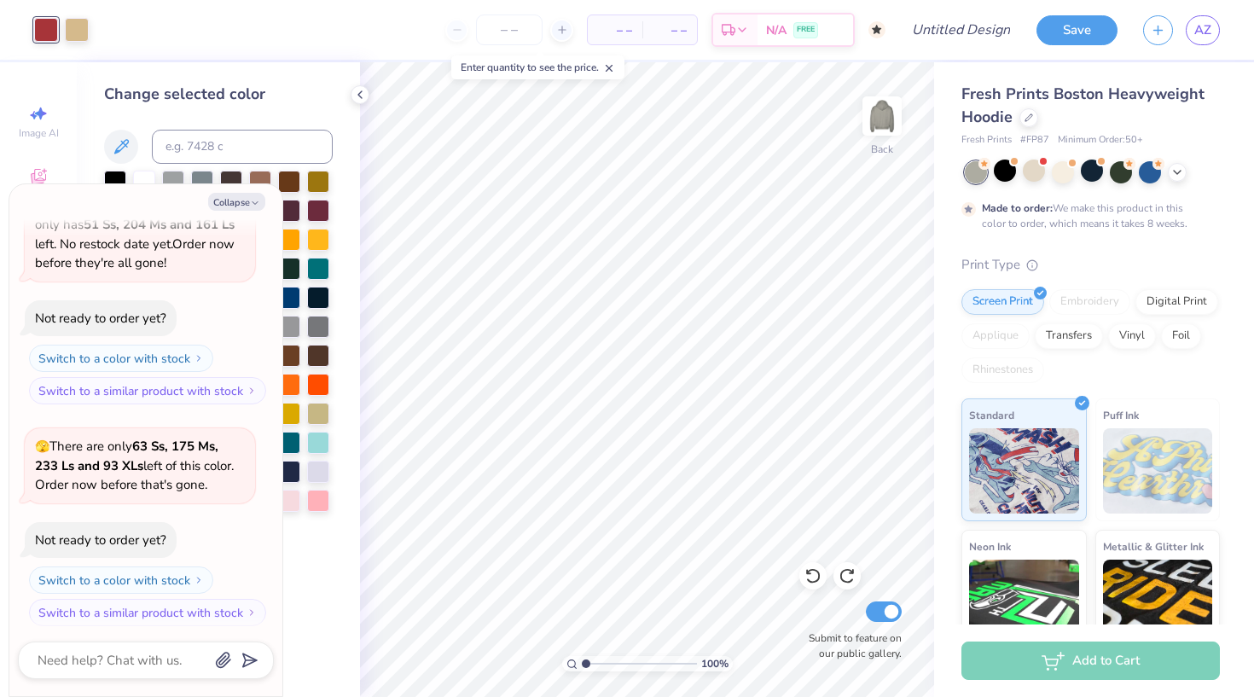
scroll to position [610, 0]
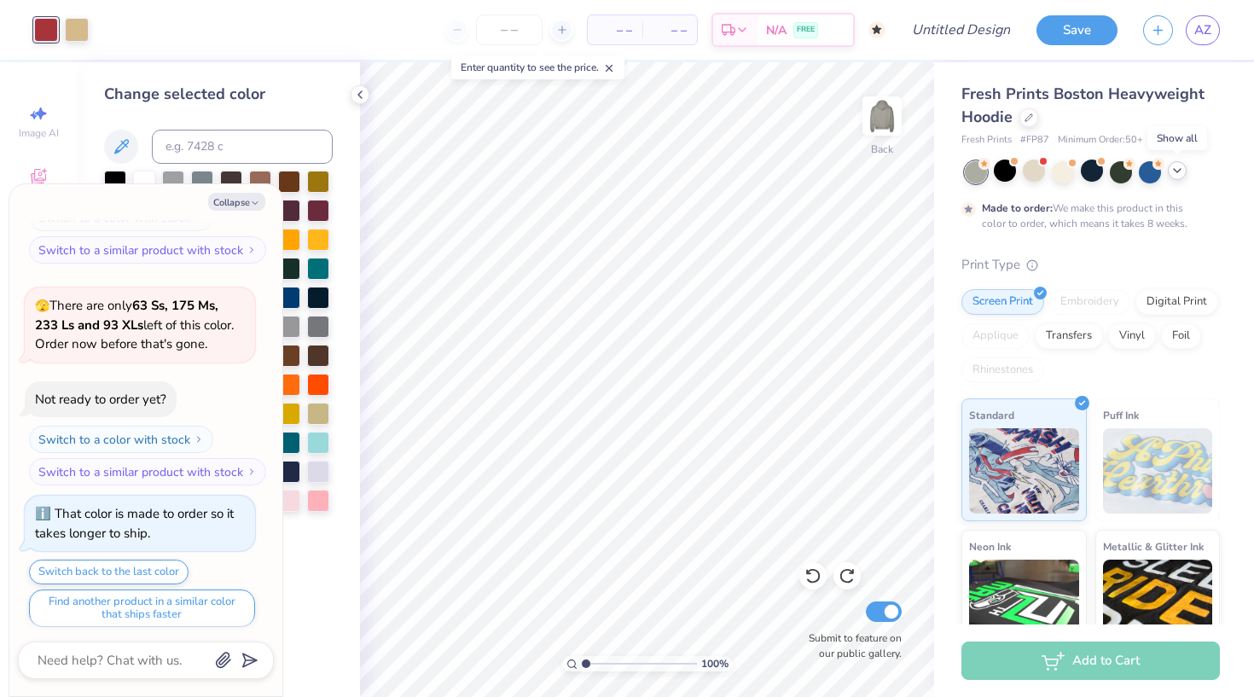
click at [1177, 174] on icon at bounding box center [1178, 171] width 14 height 14
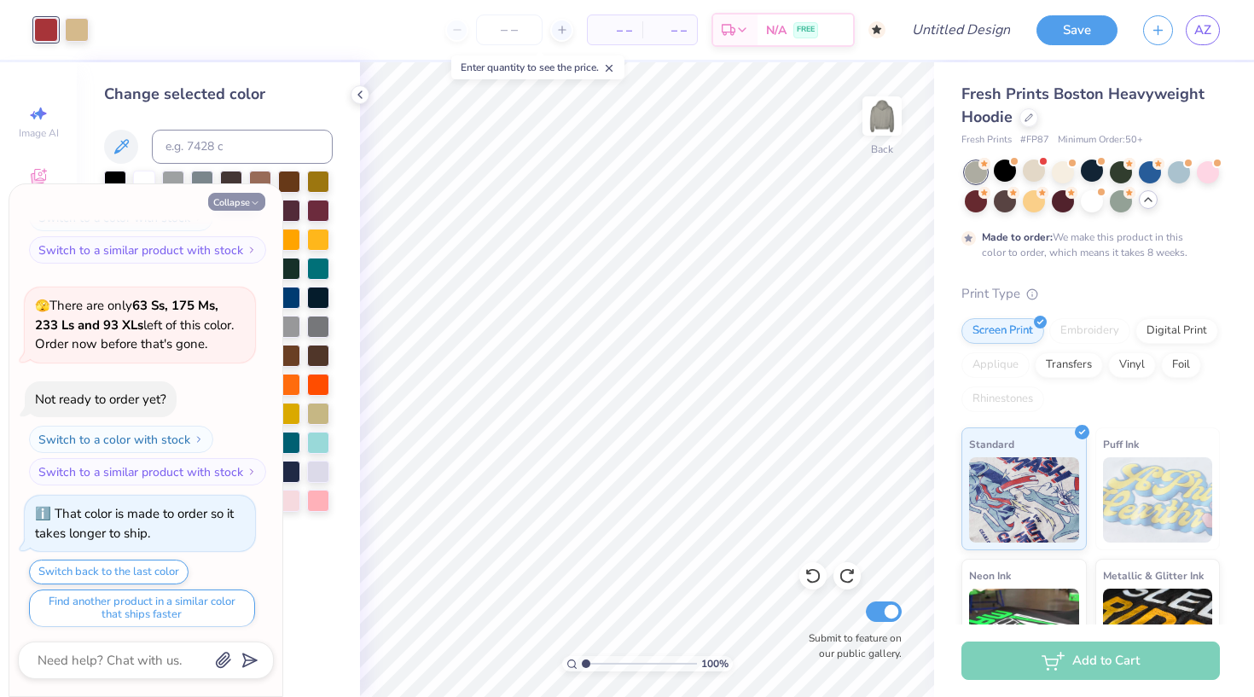
click at [251, 210] on button "Collapse" at bounding box center [236, 202] width 57 height 18
type textarea "x"
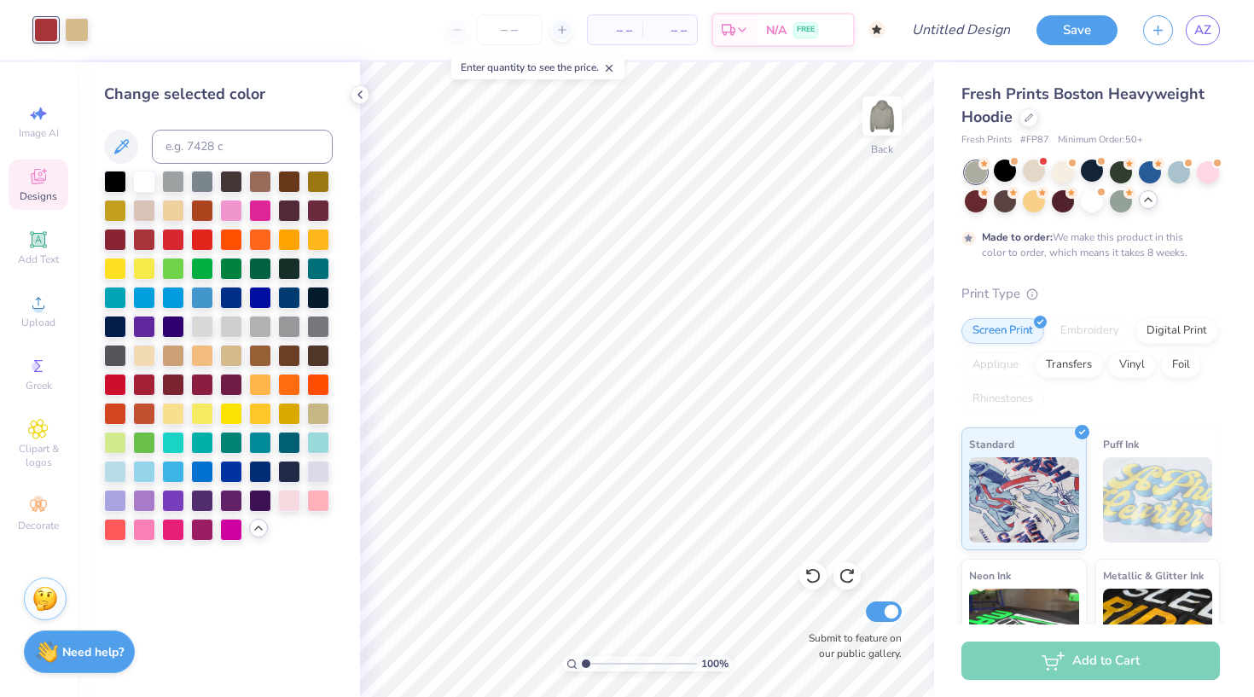
click at [49, 175] on div "Designs" at bounding box center [39, 185] width 60 height 50
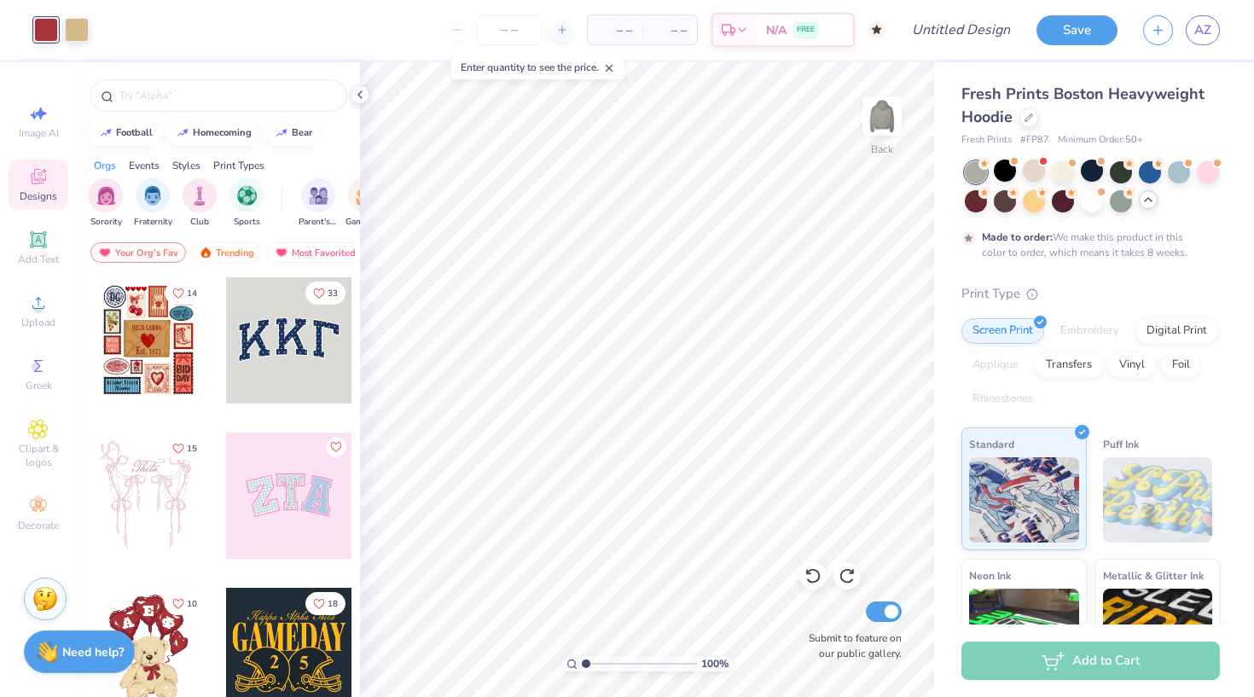
scroll to position [0, 0]
click at [311, 196] on img "filter for Parent's Weekend" at bounding box center [319, 194] width 20 height 20
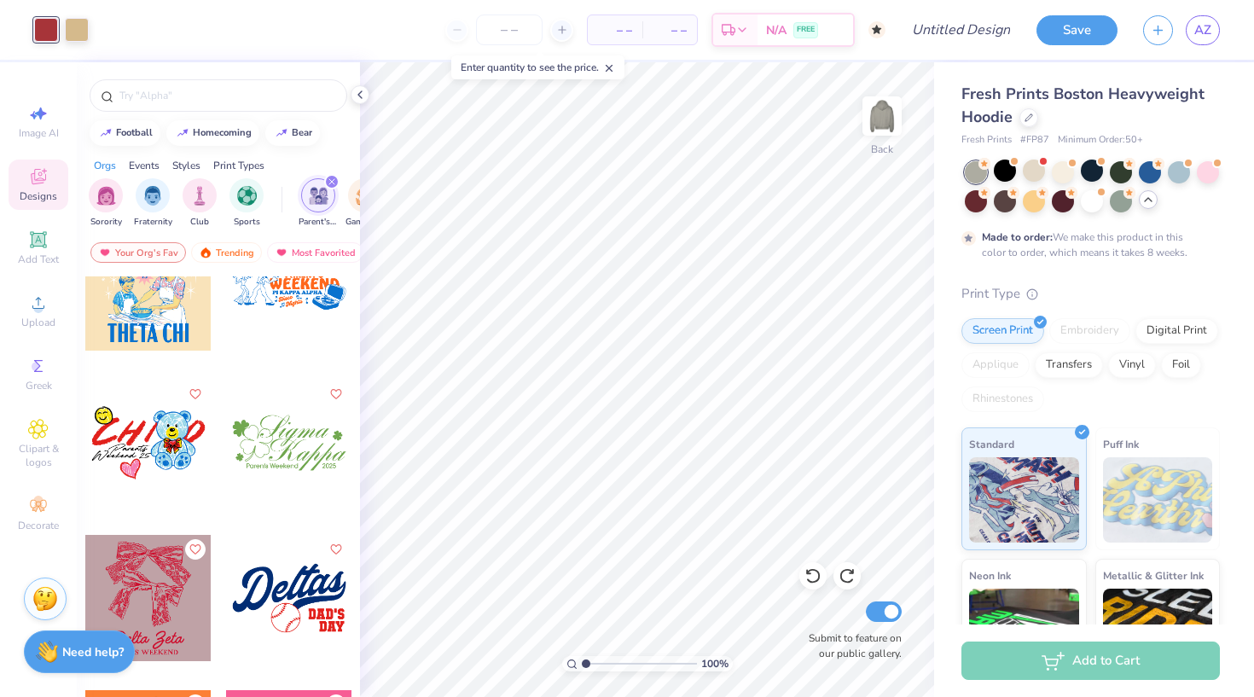
scroll to position [12345, 0]
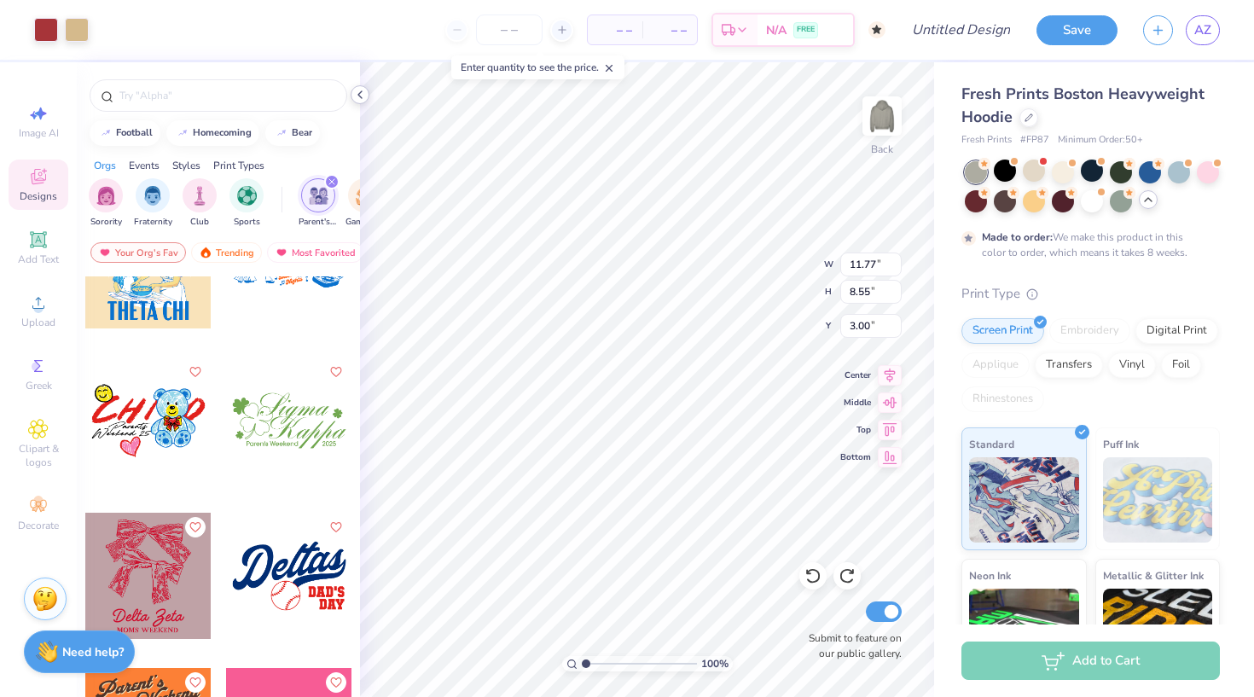
click at [361, 96] on icon at bounding box center [360, 95] width 14 height 14
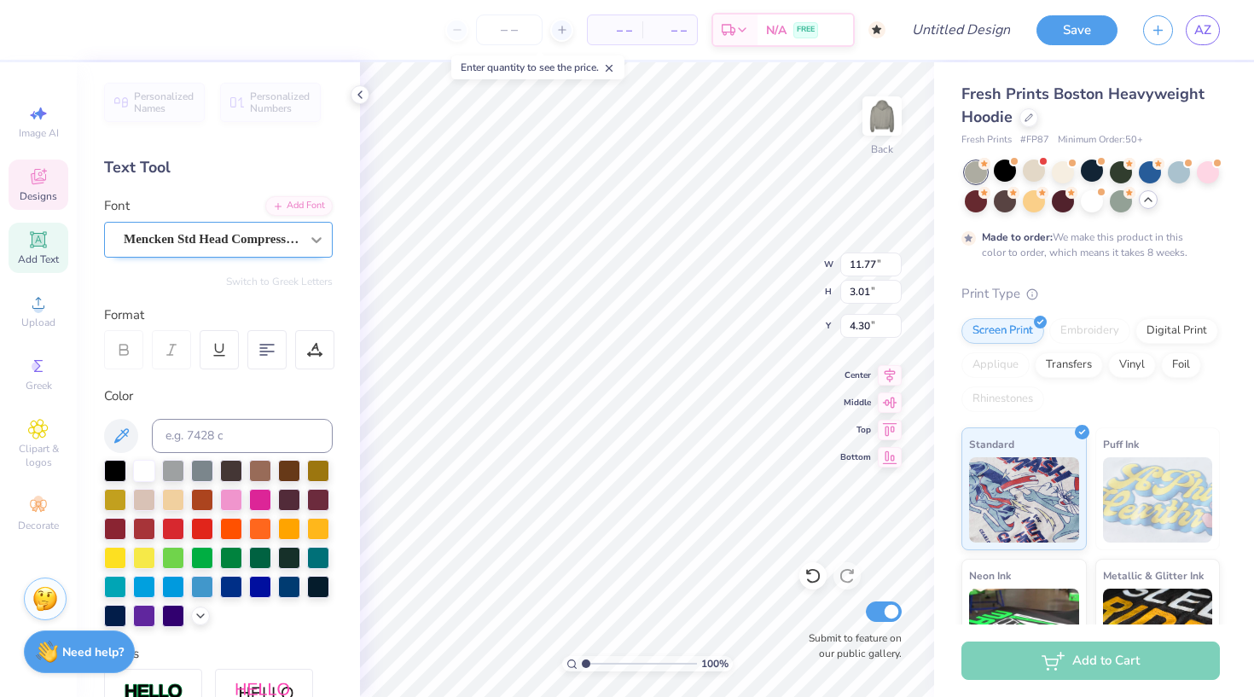
click at [311, 240] on icon at bounding box center [316, 239] width 17 height 17
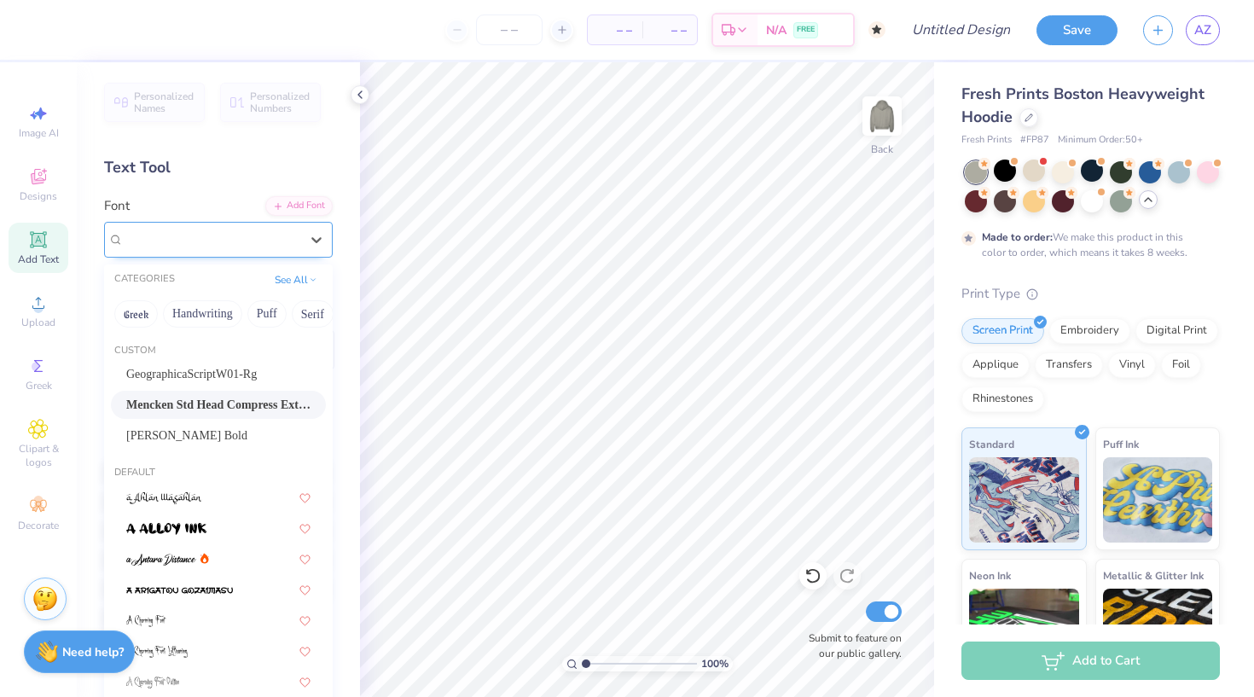
click at [210, 229] on div at bounding box center [212, 239] width 176 height 23
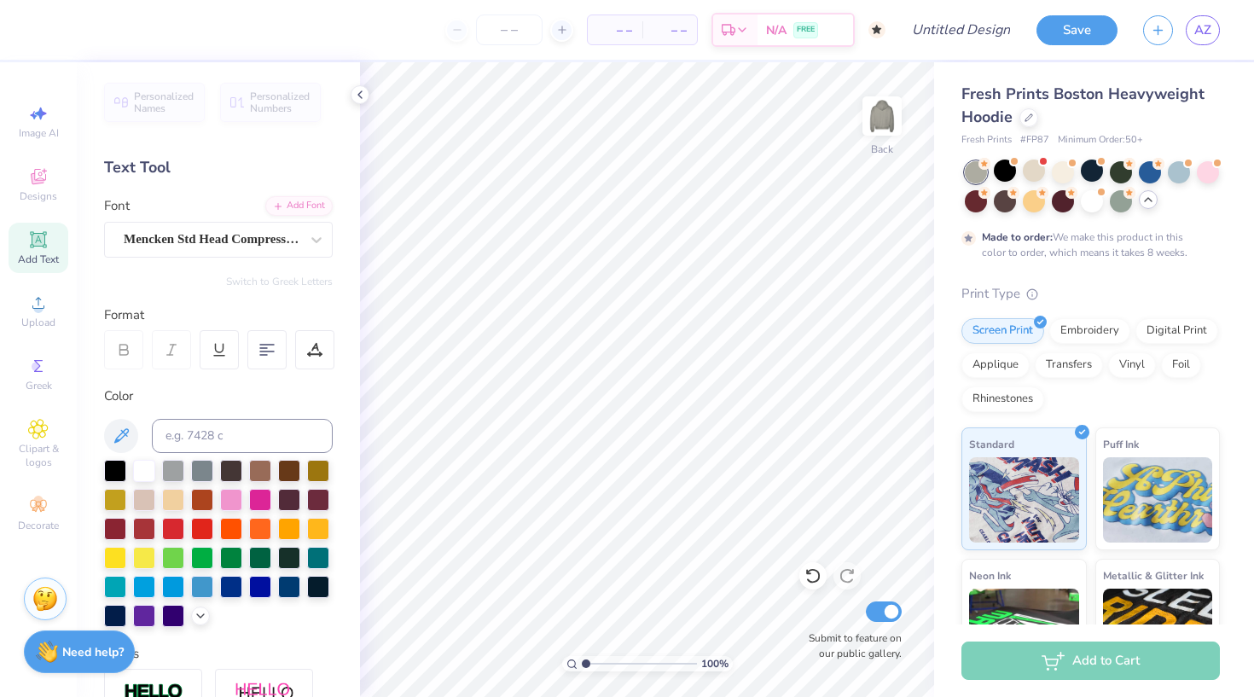
click at [41, 237] on icon at bounding box center [38, 239] width 13 height 13
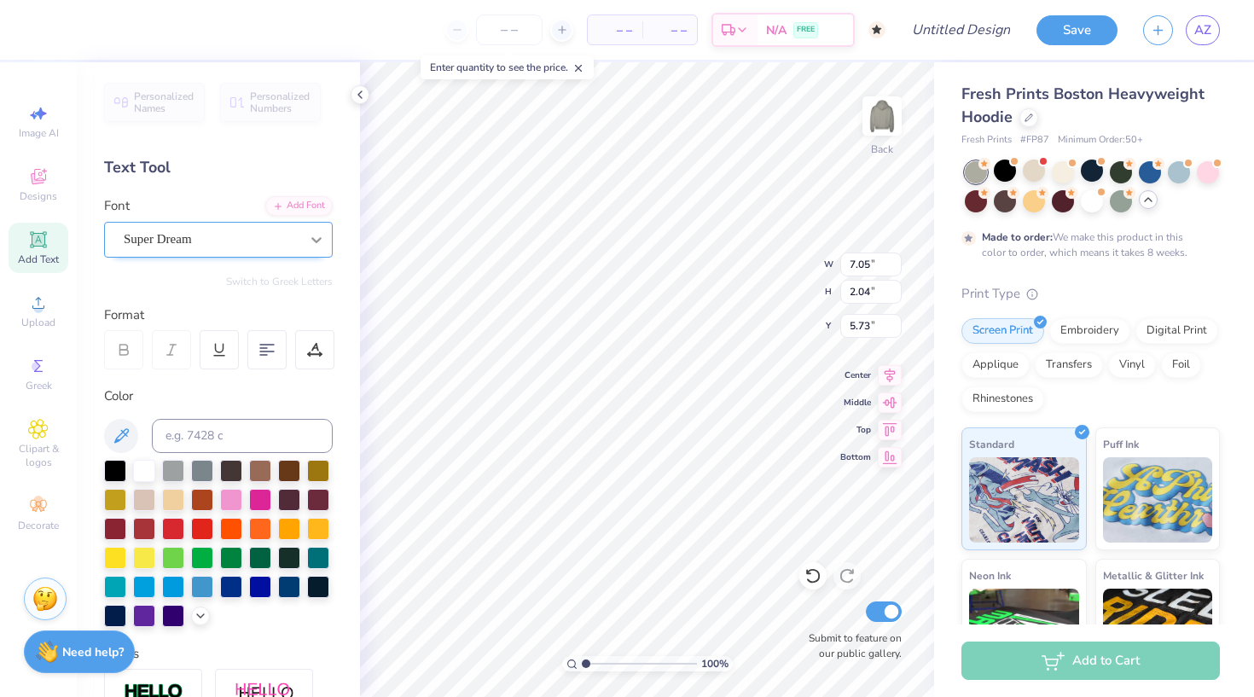
scroll to position [0, 0]
type textarea "A"
type textarea "ALPHA PHI"
click at [294, 236] on div "Super Dream" at bounding box center [211, 239] width 179 height 26
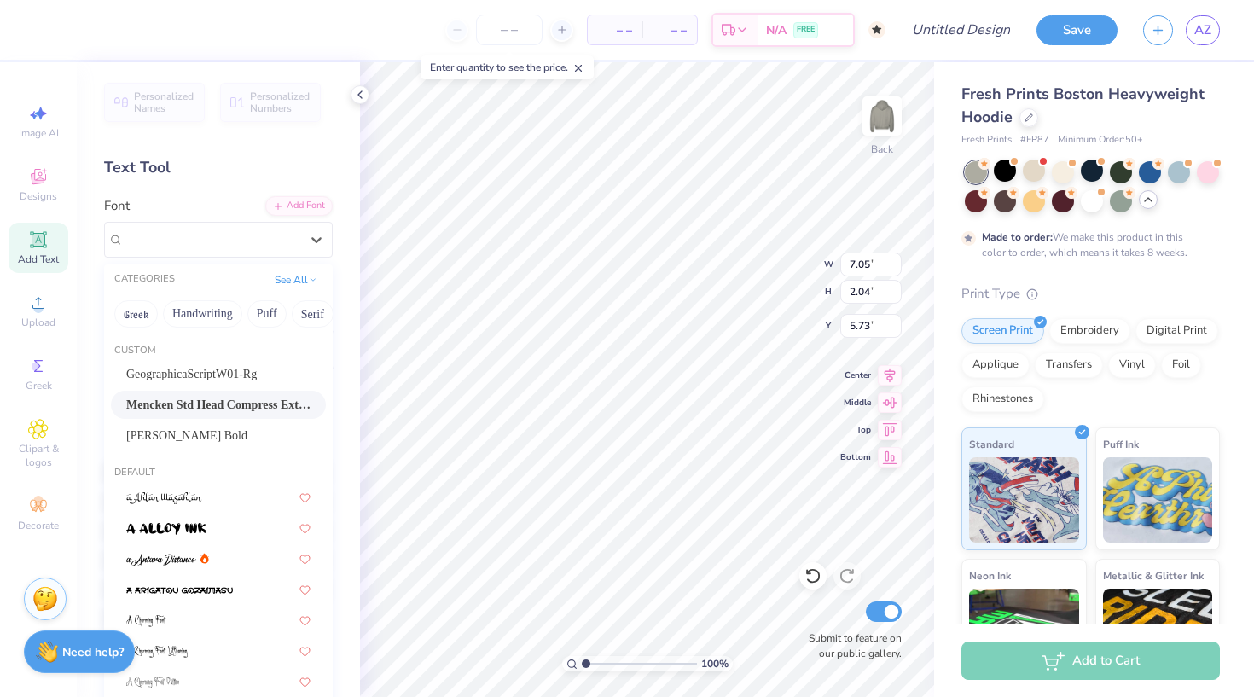
click at [237, 400] on span "Mencken Std Head Compress ExtraBold" at bounding box center [218, 405] width 184 height 18
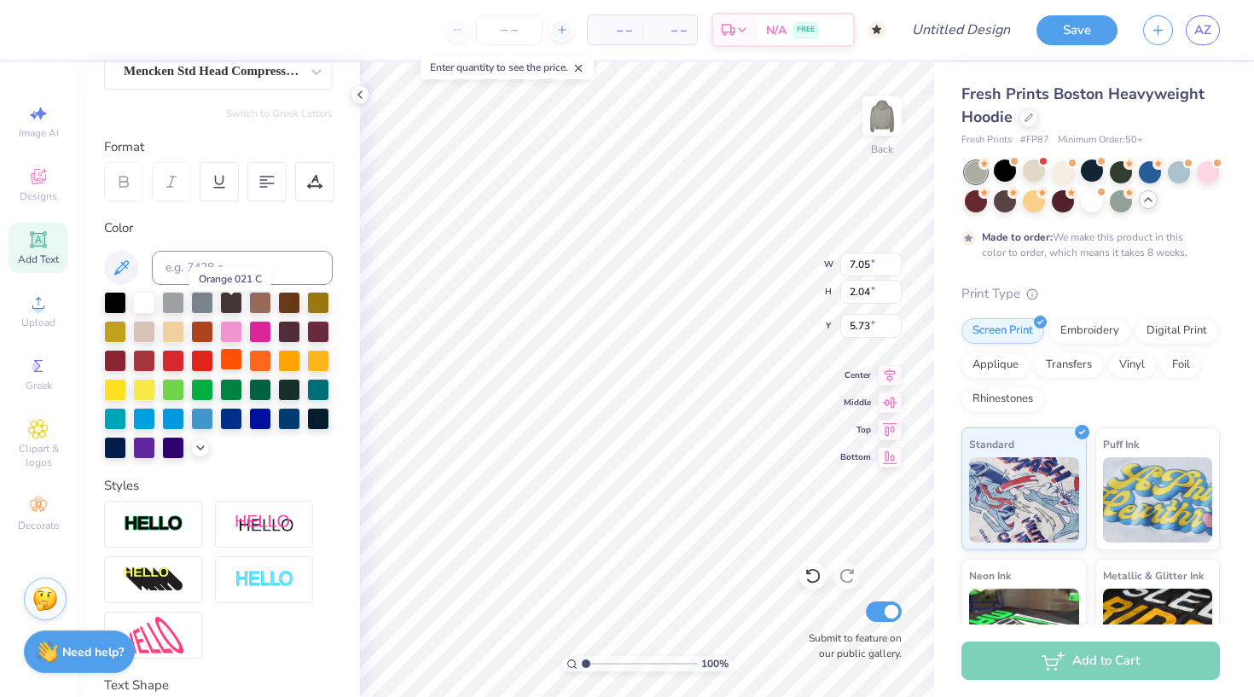
scroll to position [224, 0]
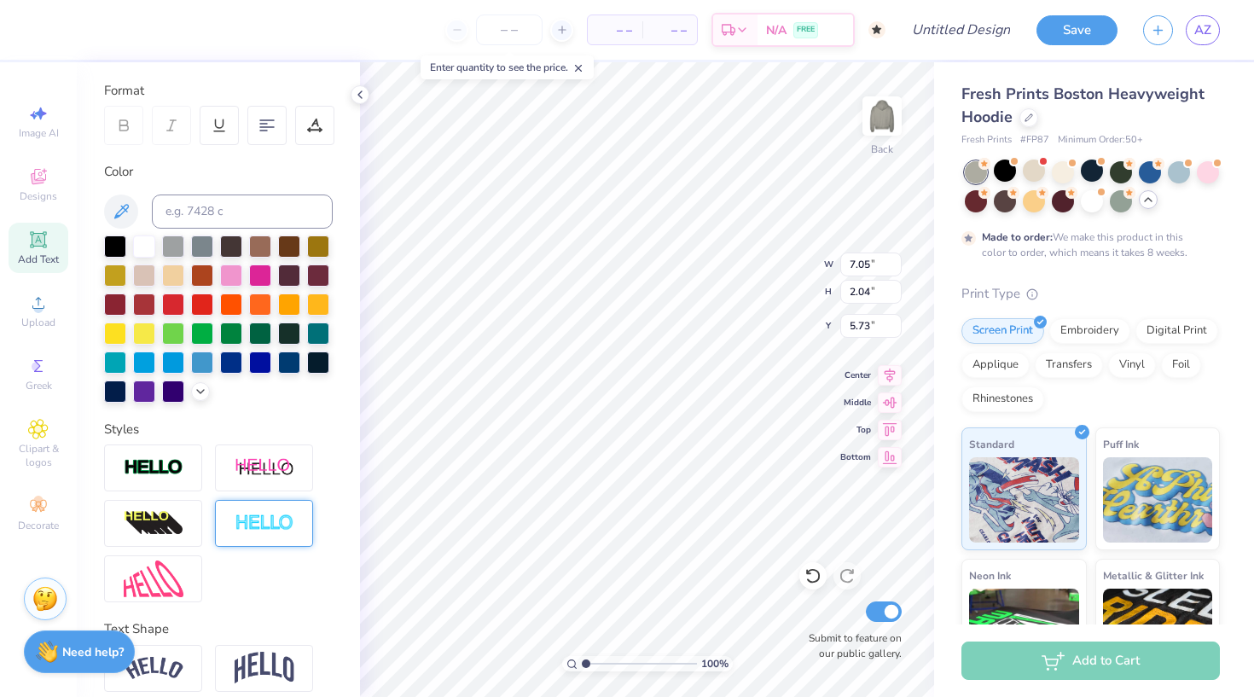
click at [265, 532] on img at bounding box center [265, 524] width 60 height 20
click at [307, 505] on icon at bounding box center [311, 503] width 10 height 10
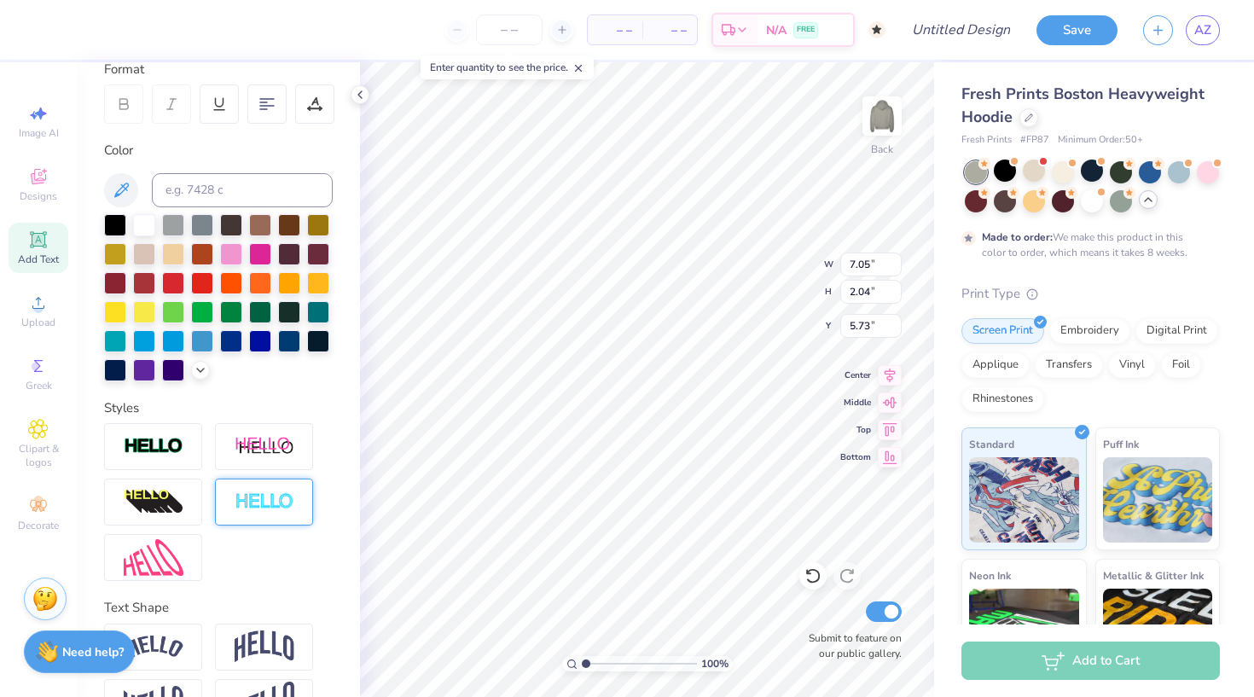
scroll to position [245, 0]
click at [276, 463] on div at bounding box center [264, 447] width 98 height 47
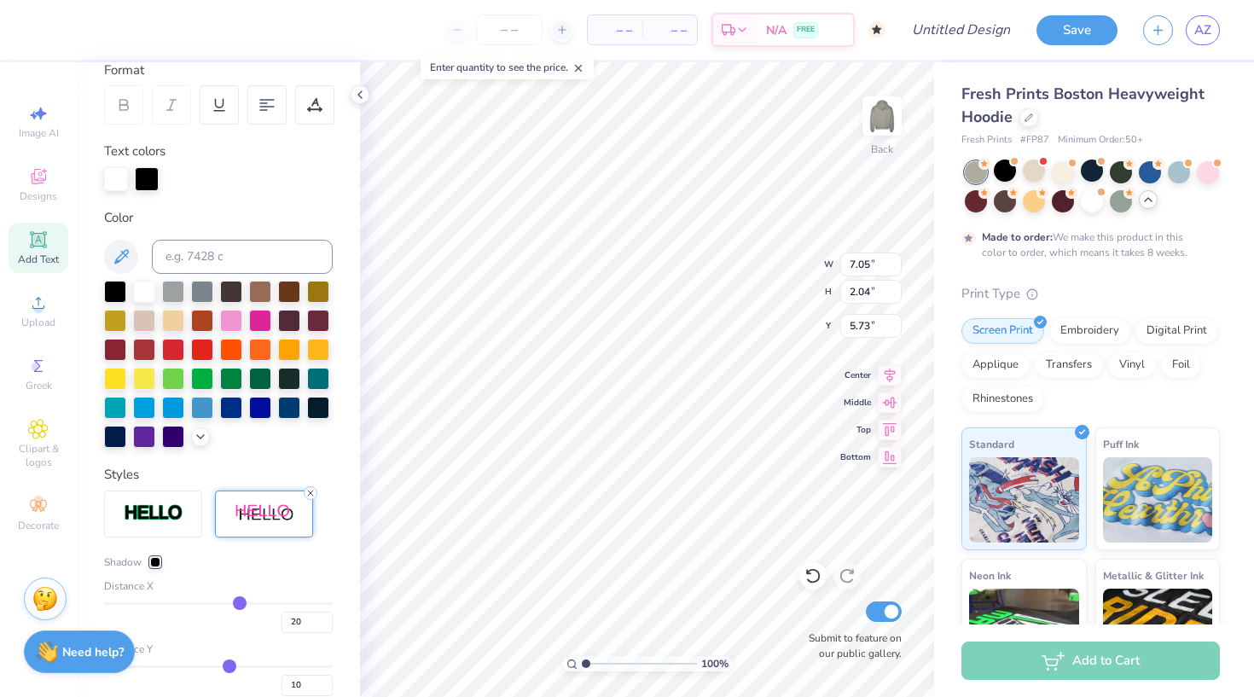
click at [306, 489] on icon at bounding box center [311, 493] width 10 height 10
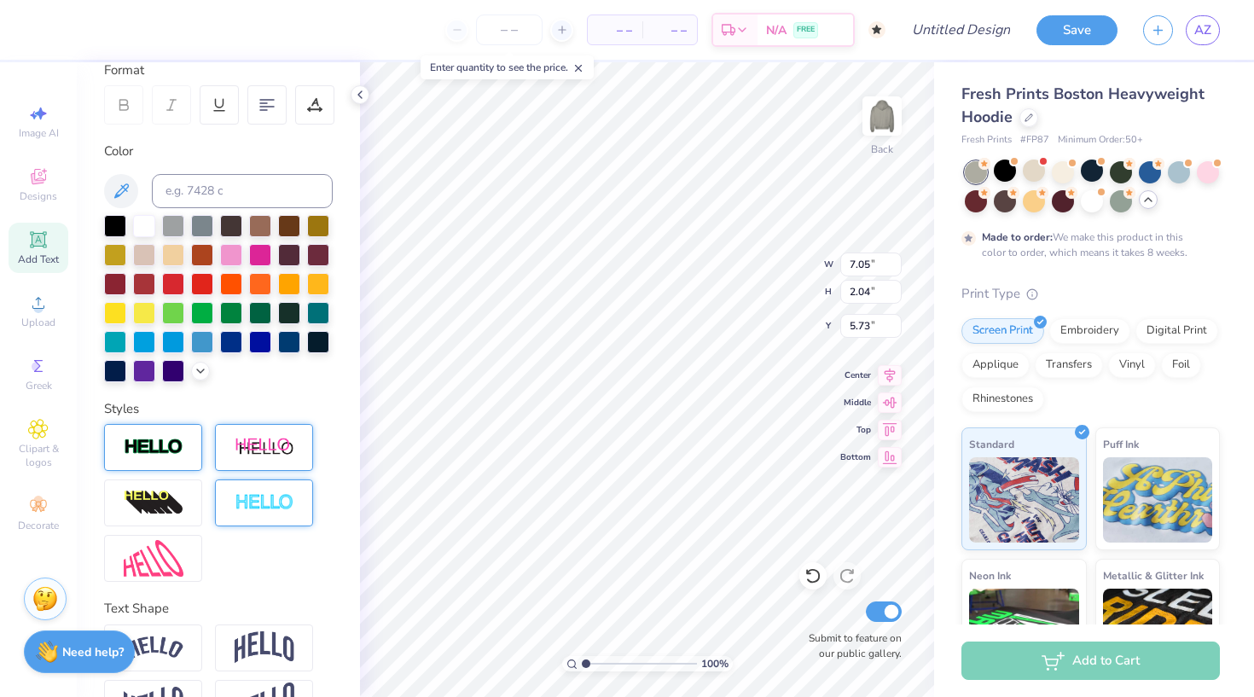
click at [177, 461] on div at bounding box center [153, 447] width 98 height 47
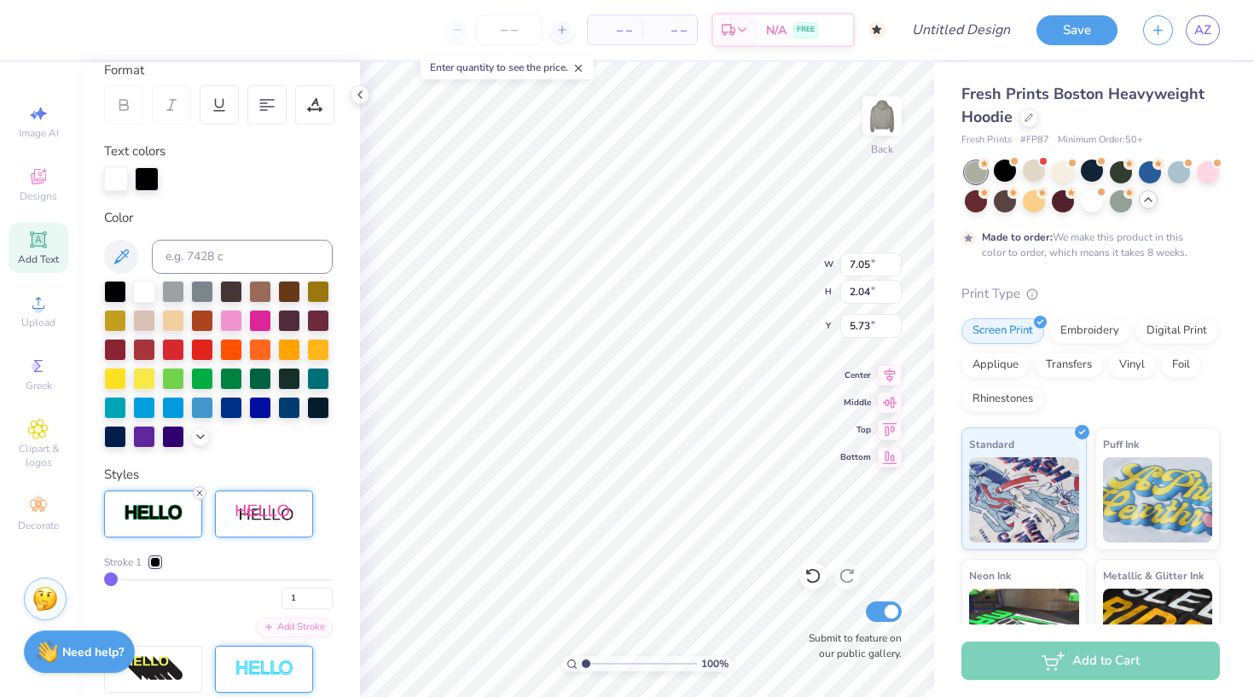
click at [201, 492] on icon at bounding box center [200, 493] width 10 height 10
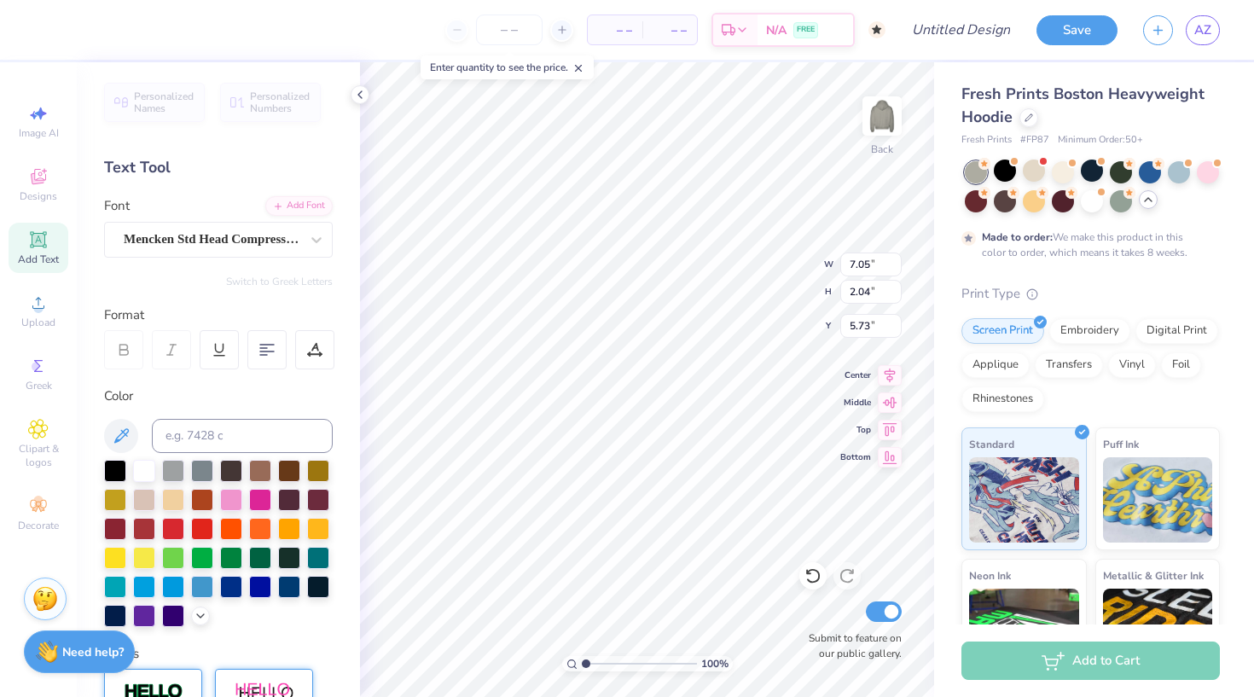
scroll to position [0, 0]
click at [119, 358] on div at bounding box center [123, 349] width 39 height 39
click at [311, 231] on icon at bounding box center [316, 239] width 17 height 17
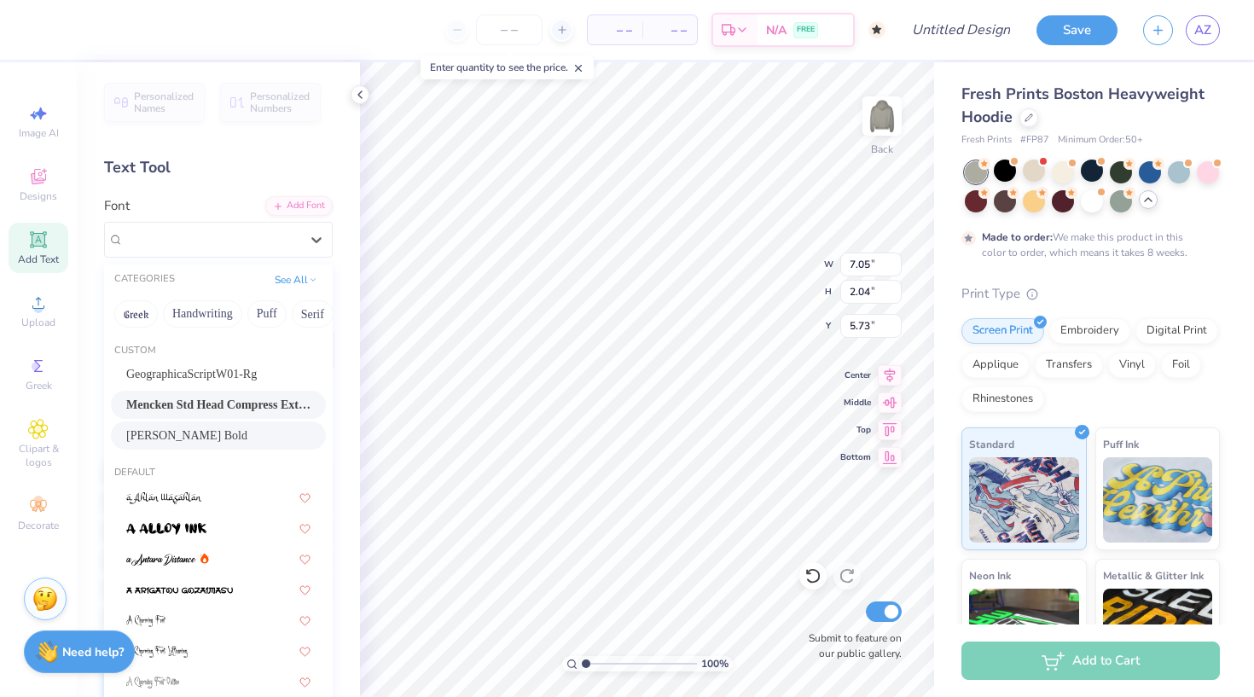
click at [183, 443] on span "Newton Bold" at bounding box center [186, 436] width 121 height 18
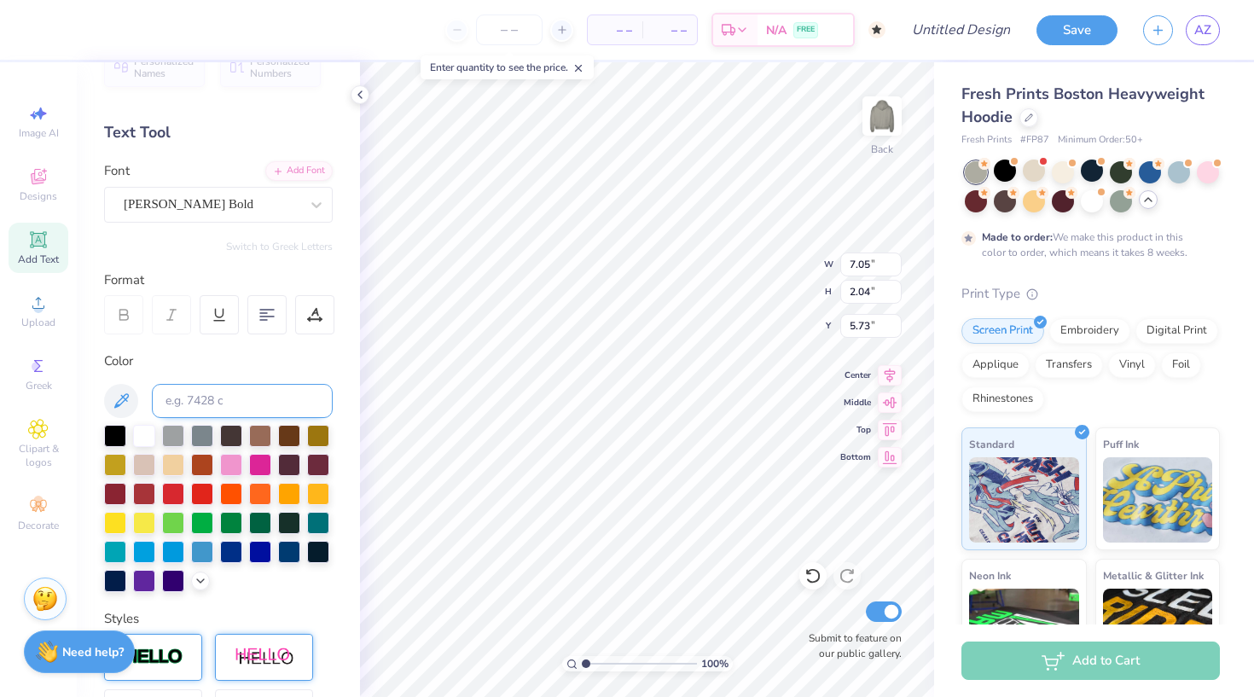
scroll to position [8, 0]
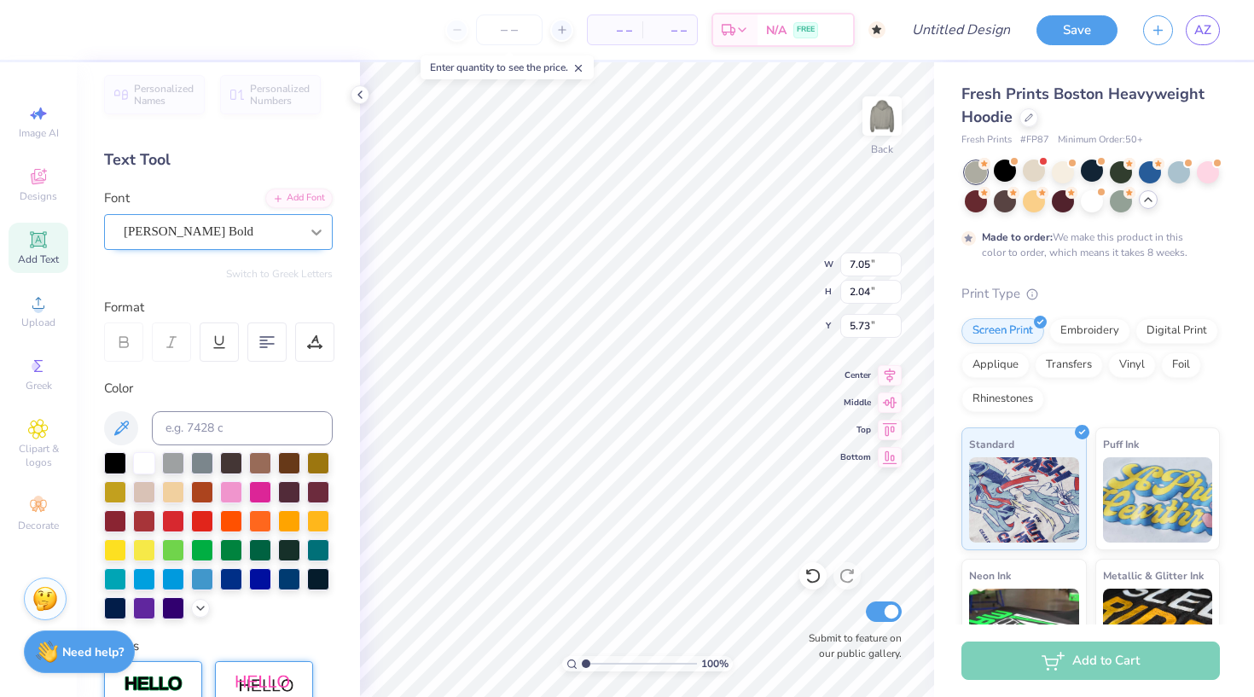
click at [323, 219] on div at bounding box center [316, 232] width 31 height 31
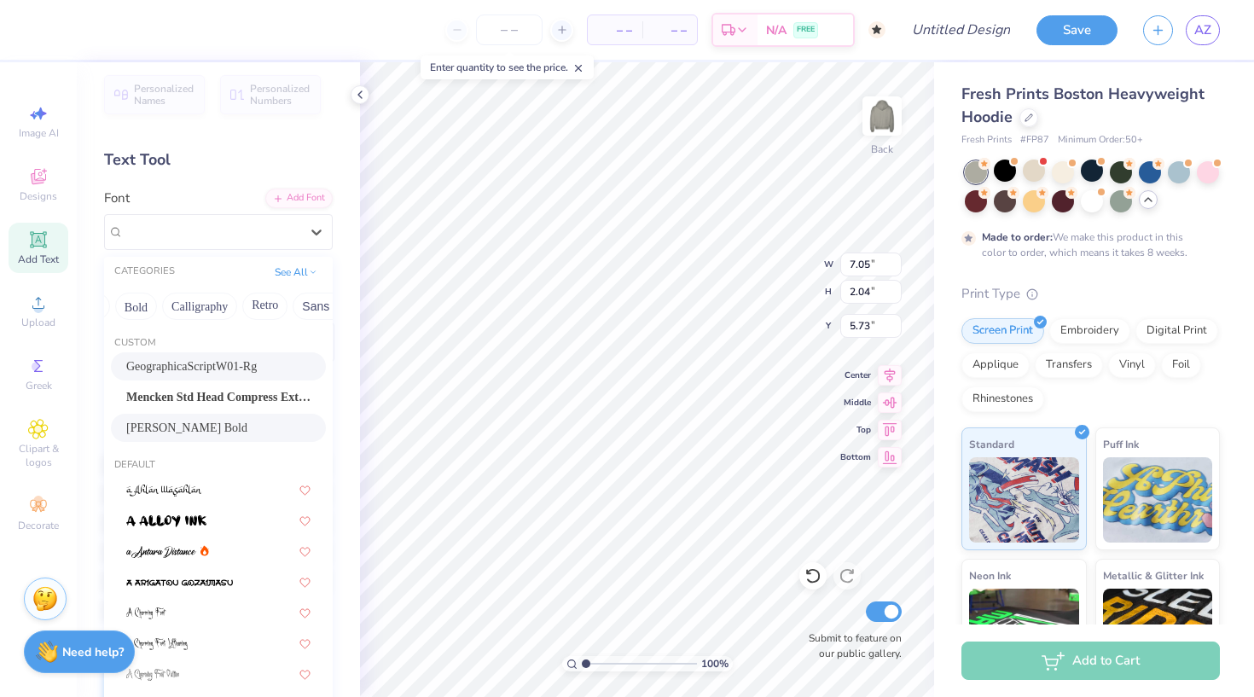
scroll to position [0, 240]
click at [131, 315] on button "Bold" at bounding box center [120, 306] width 42 height 27
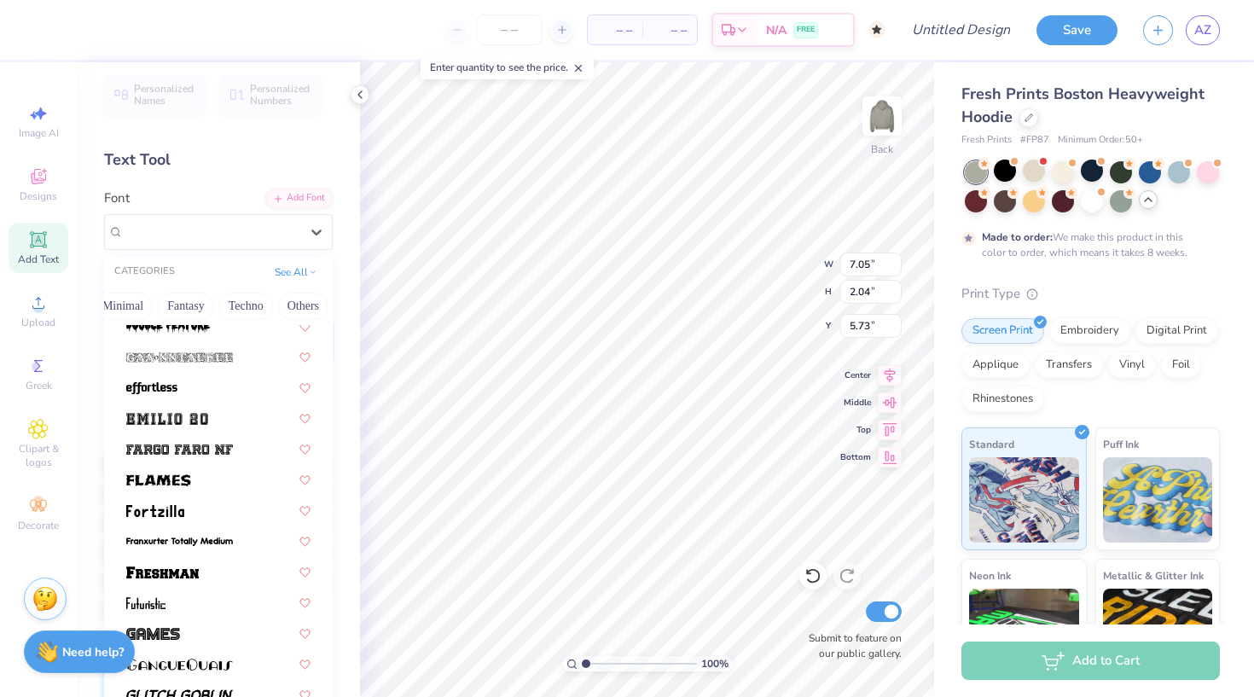
scroll to position [424, 0]
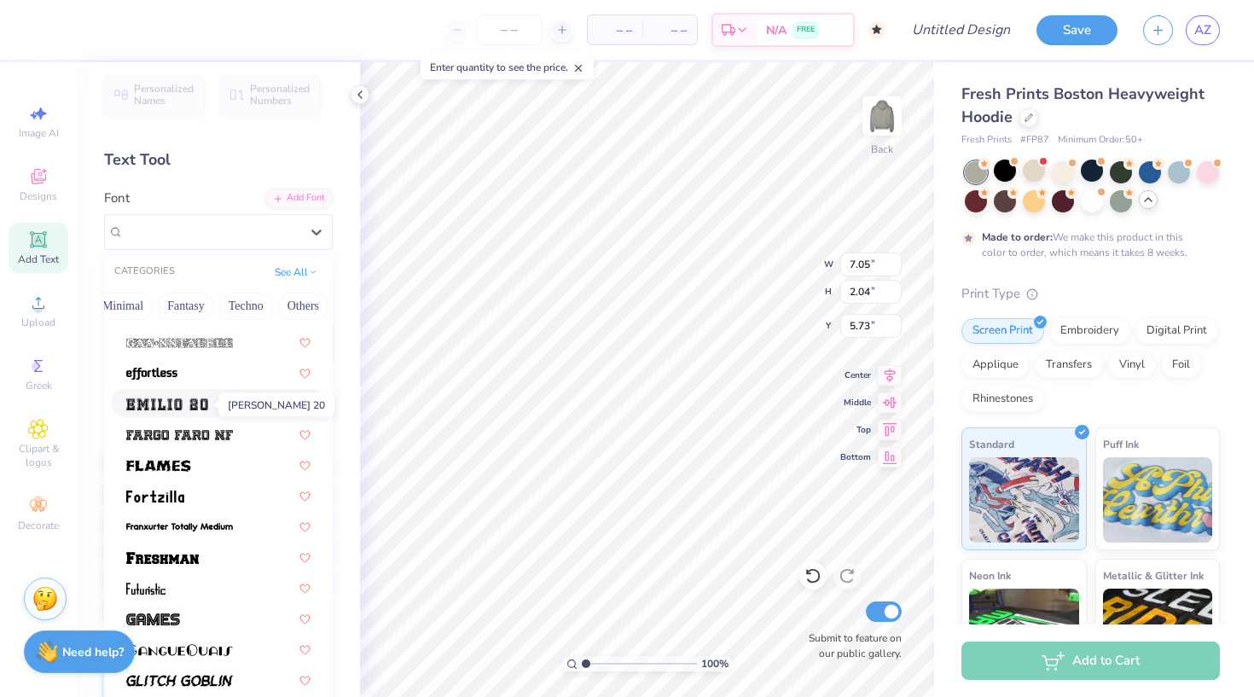
click at [198, 401] on img at bounding box center [167, 405] width 82 height 12
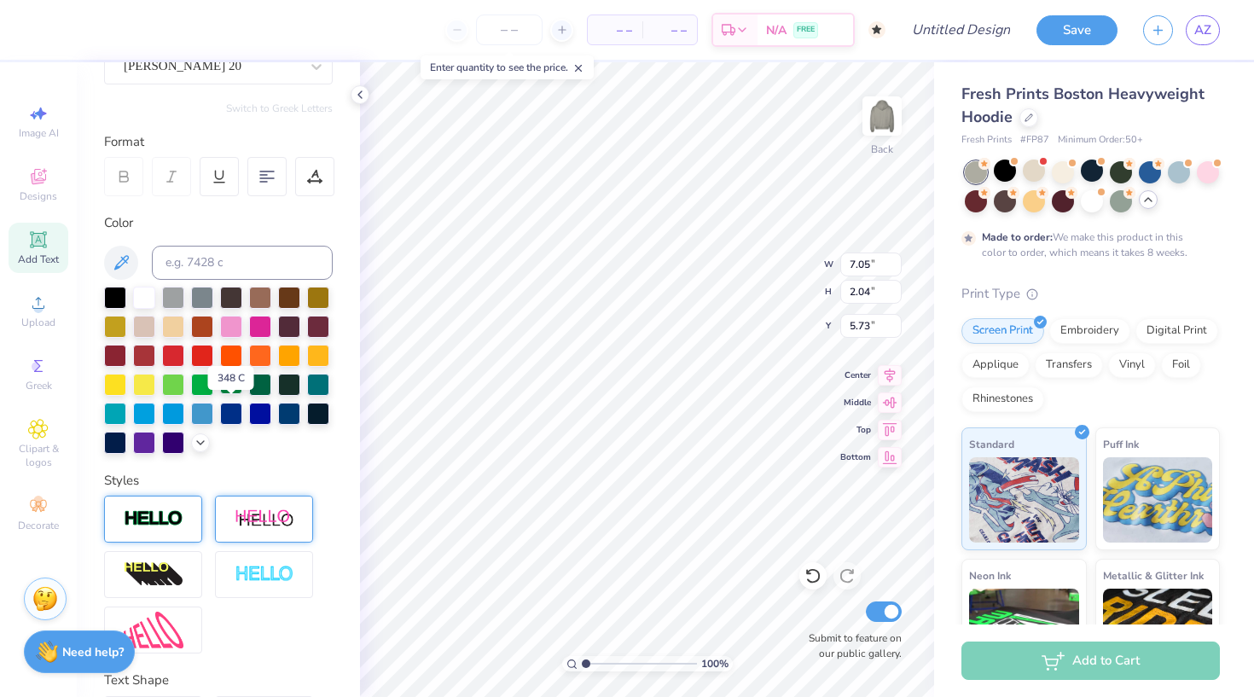
scroll to position [190, 0]
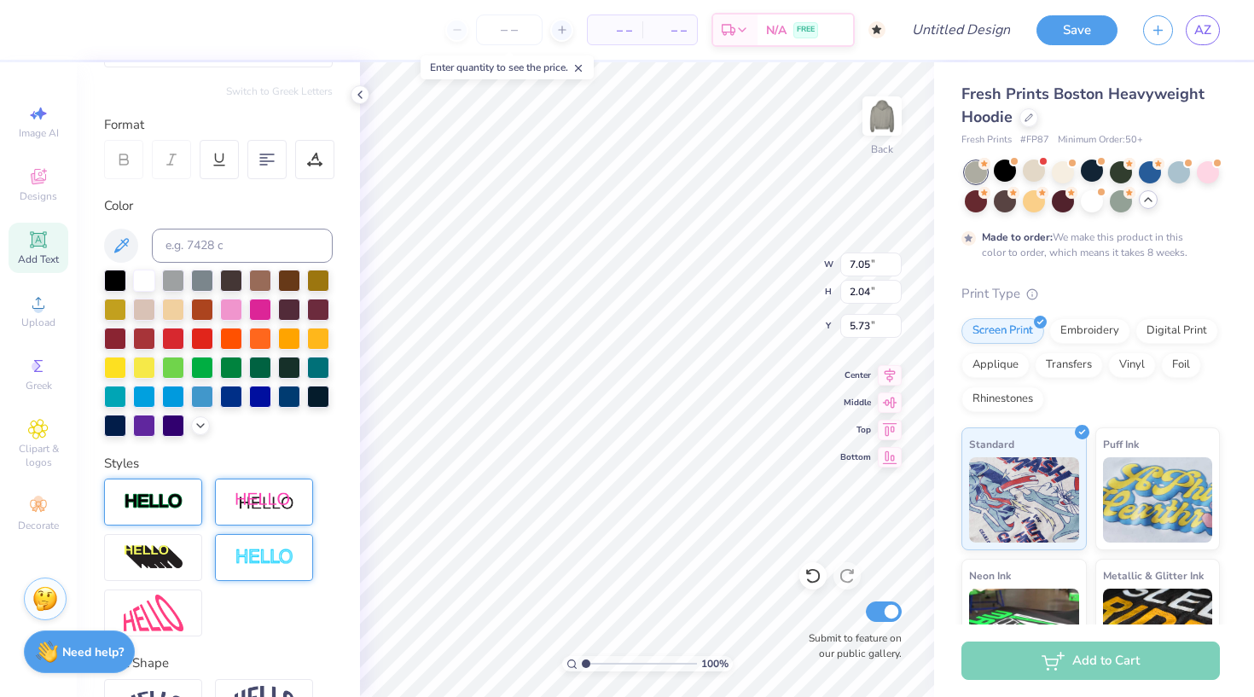
click at [271, 562] on img at bounding box center [265, 558] width 60 height 20
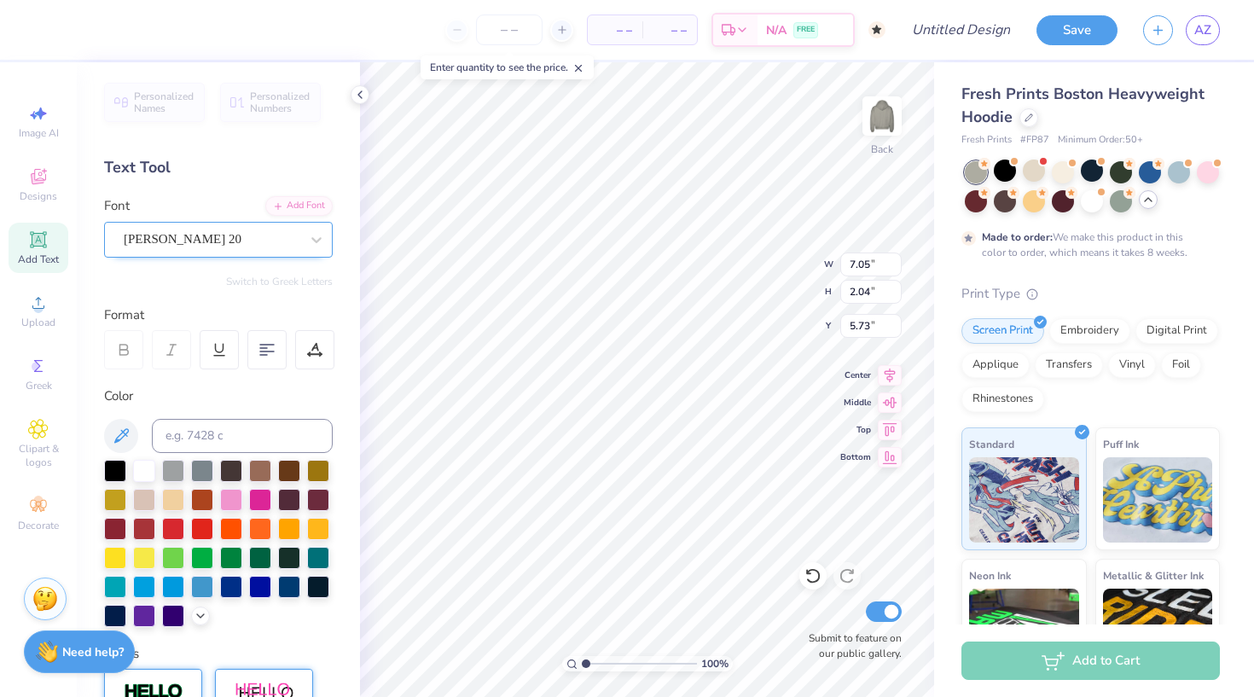
scroll to position [0, 0]
click at [318, 229] on div at bounding box center [316, 239] width 31 height 31
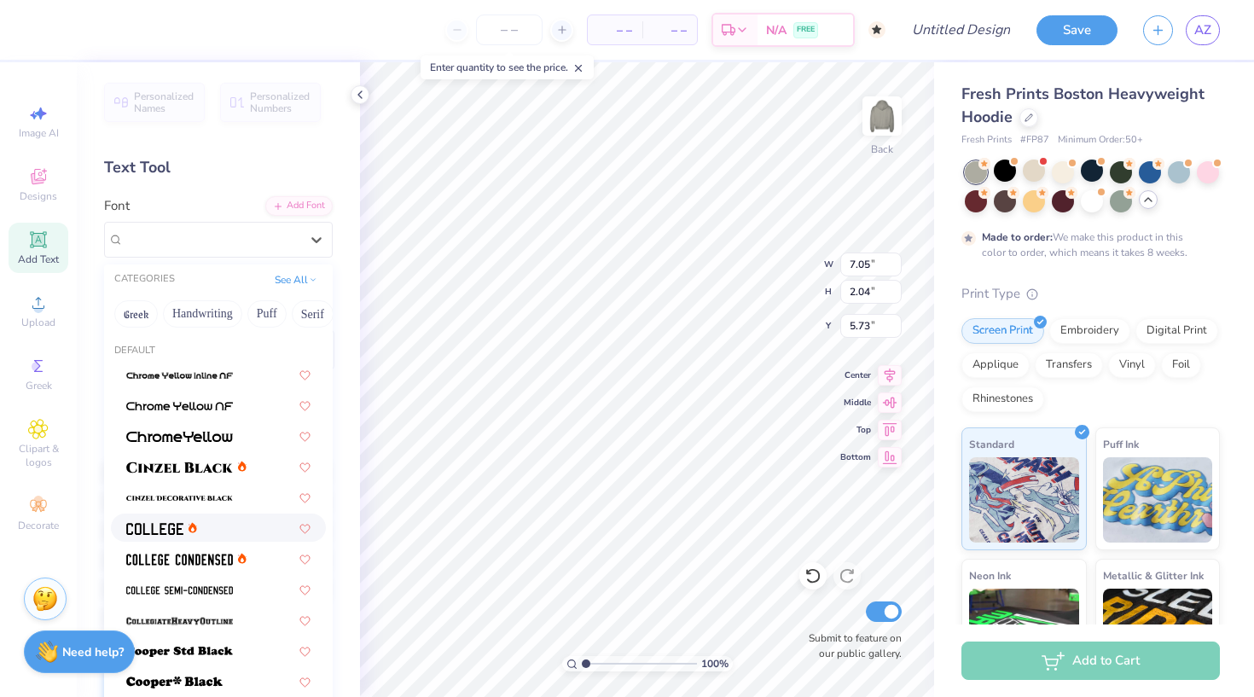
scroll to position [40, 0]
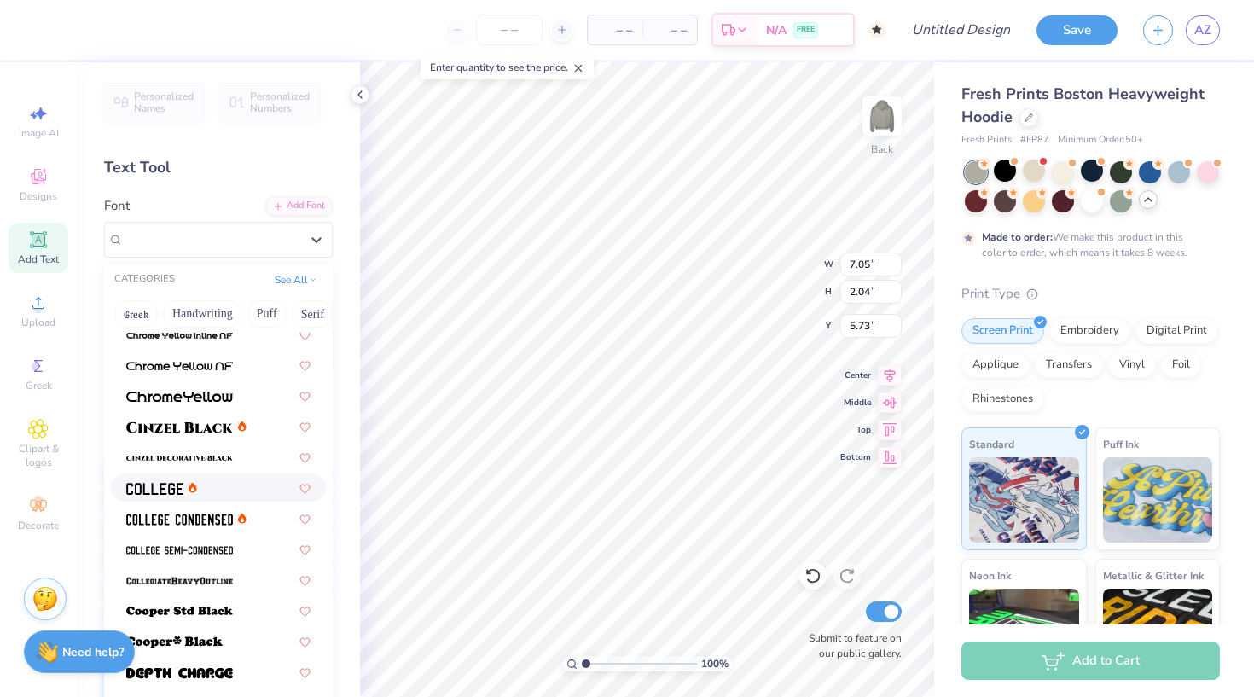
click at [212, 492] on div at bounding box center [218, 488] width 184 height 18
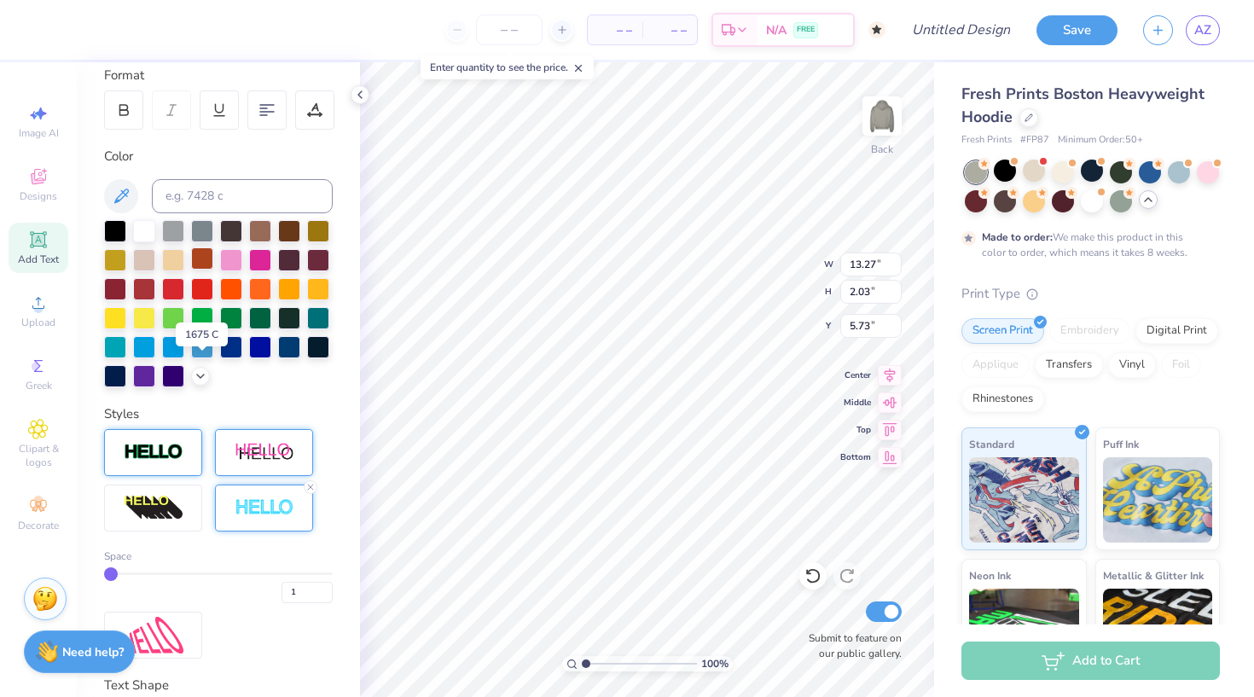
scroll to position [248, 0]
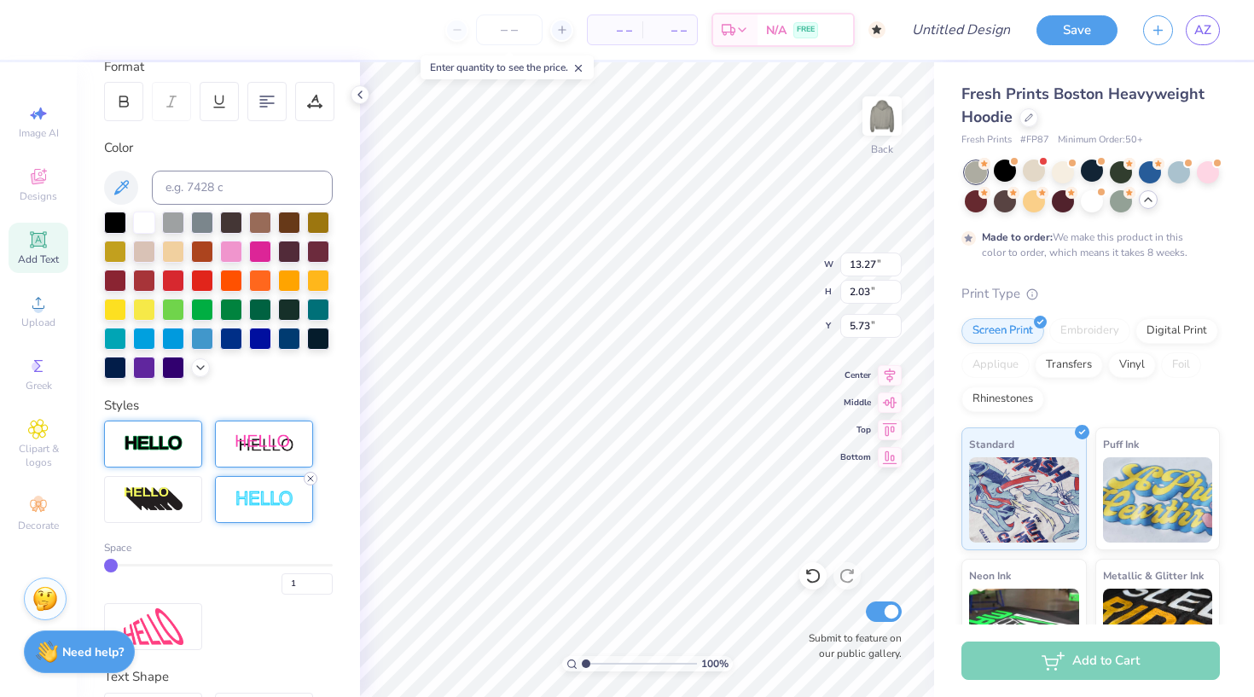
click at [311, 480] on line at bounding box center [310, 478] width 5 height 5
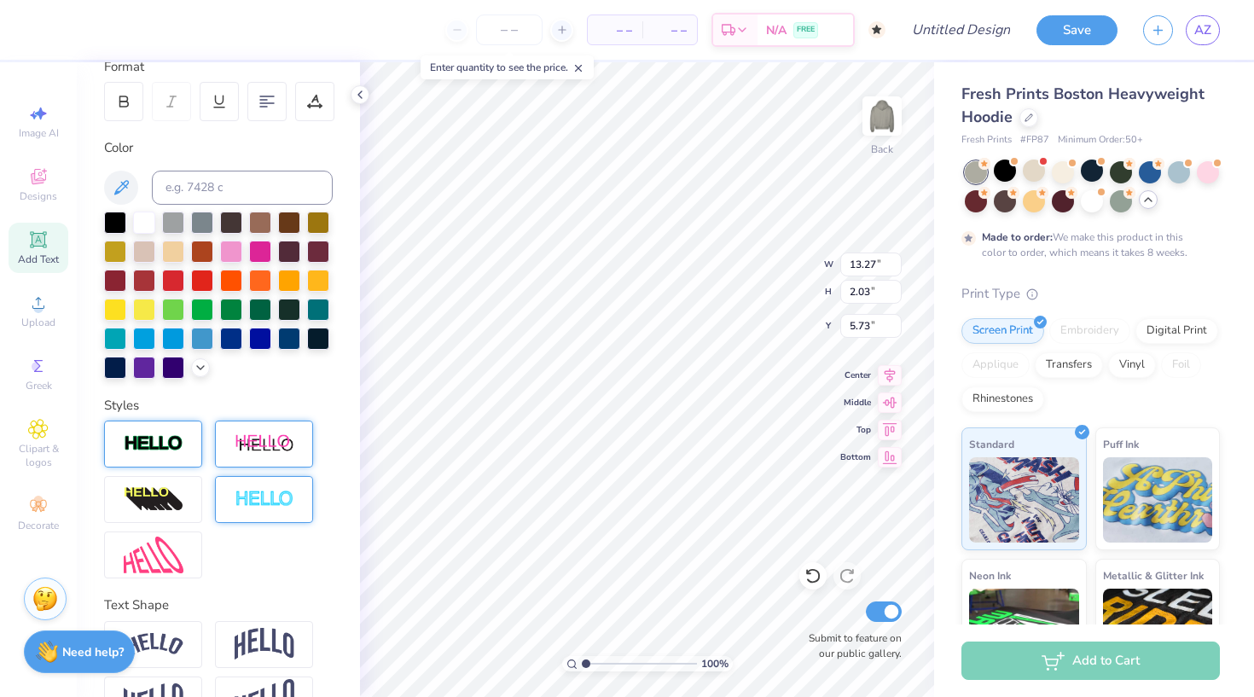
type input "13.23"
type input "1.99"
type input "5.75"
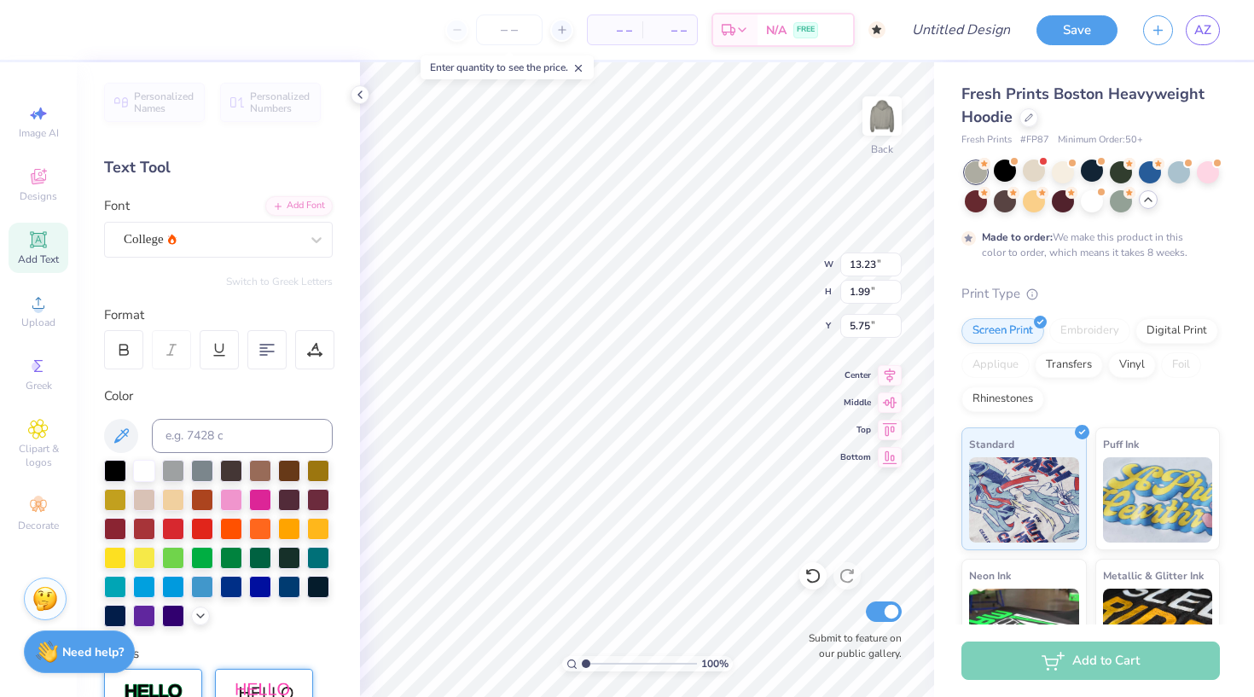
scroll to position [0, 0]
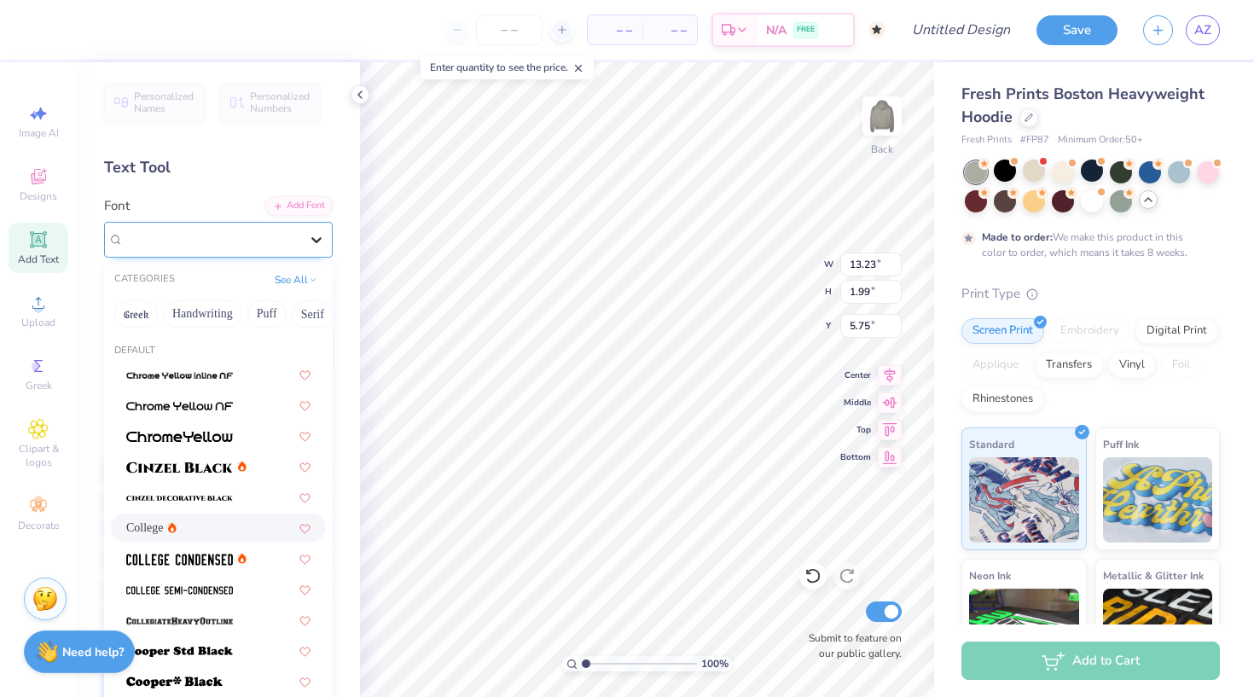
click at [320, 231] on icon at bounding box center [316, 239] width 17 height 17
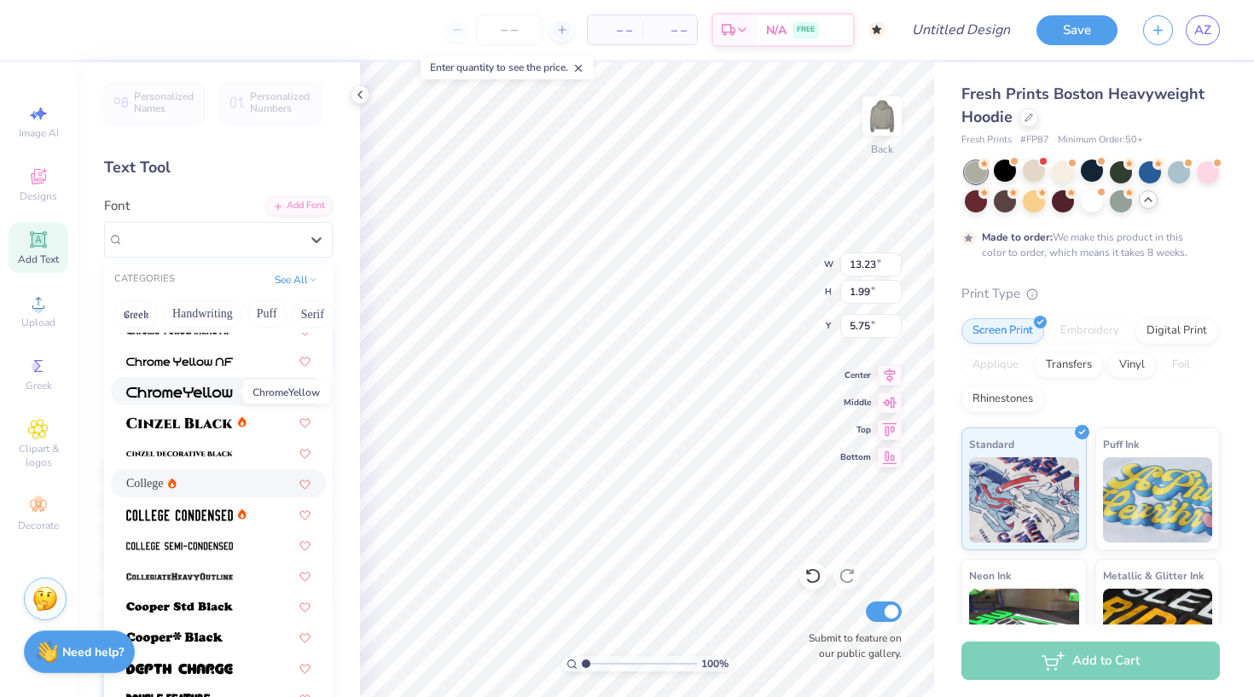
scroll to position [45, 0]
click at [183, 428] on img at bounding box center [179, 422] width 107 height 12
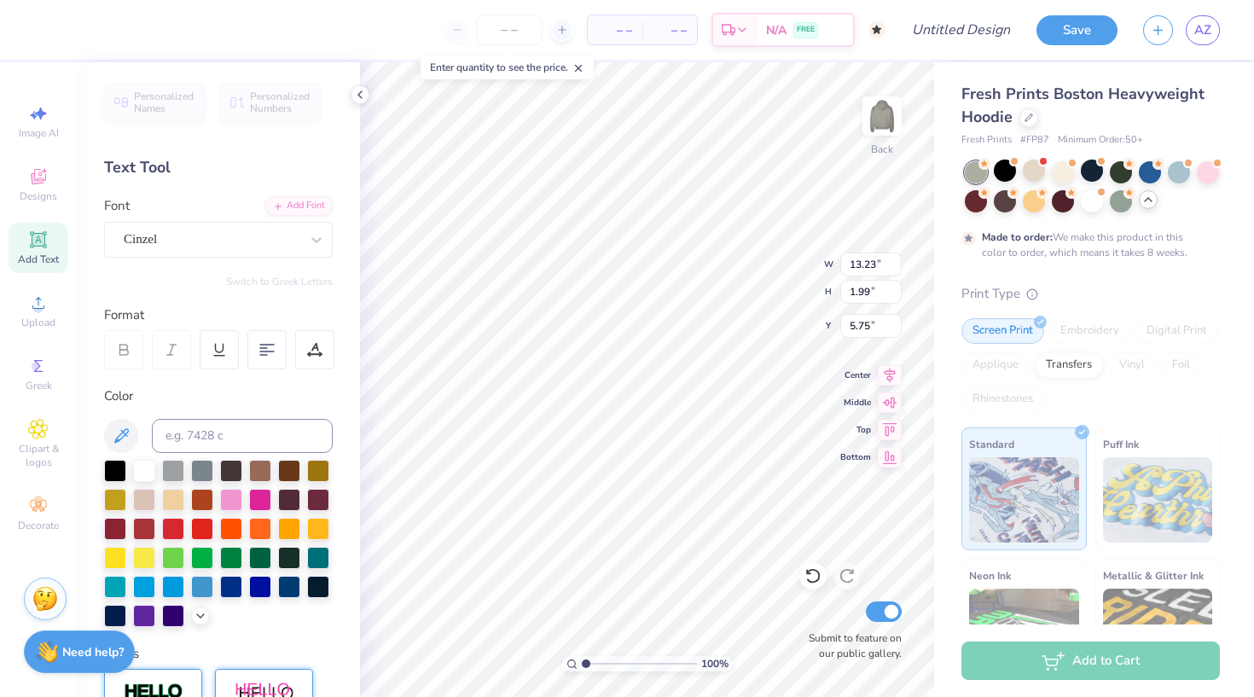
type input "17.37"
type input "2.11"
type input "5.70"
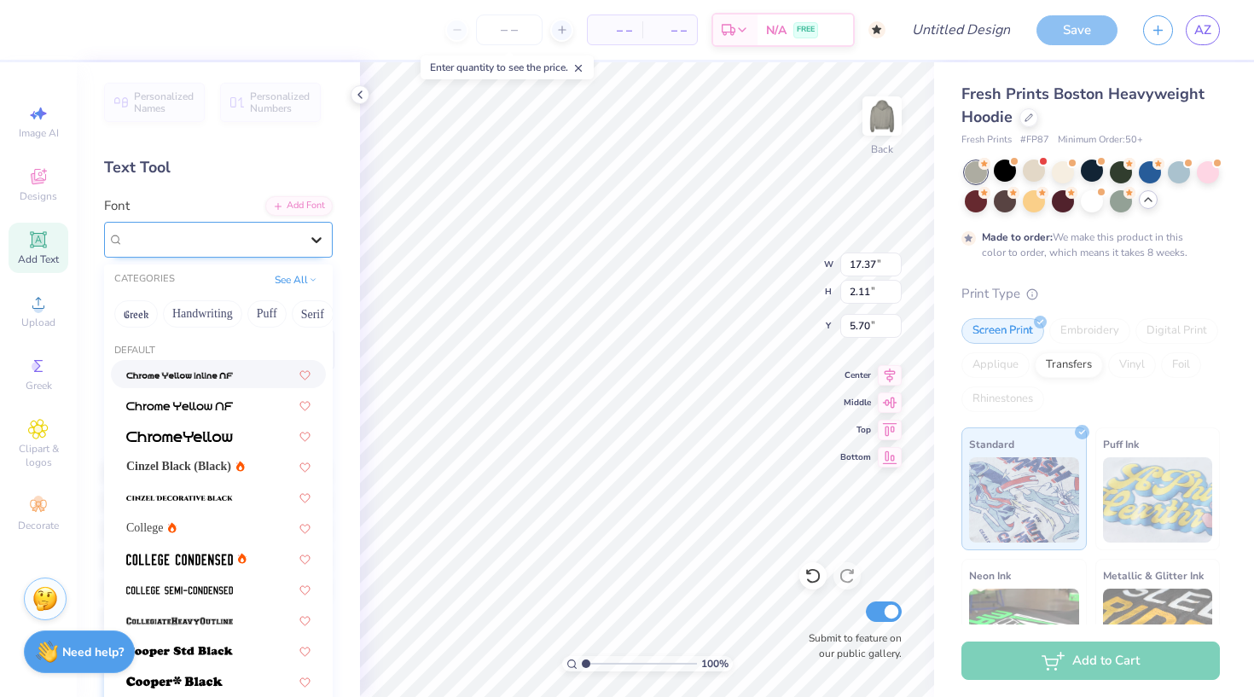
click at [309, 242] on icon at bounding box center [316, 239] width 17 height 17
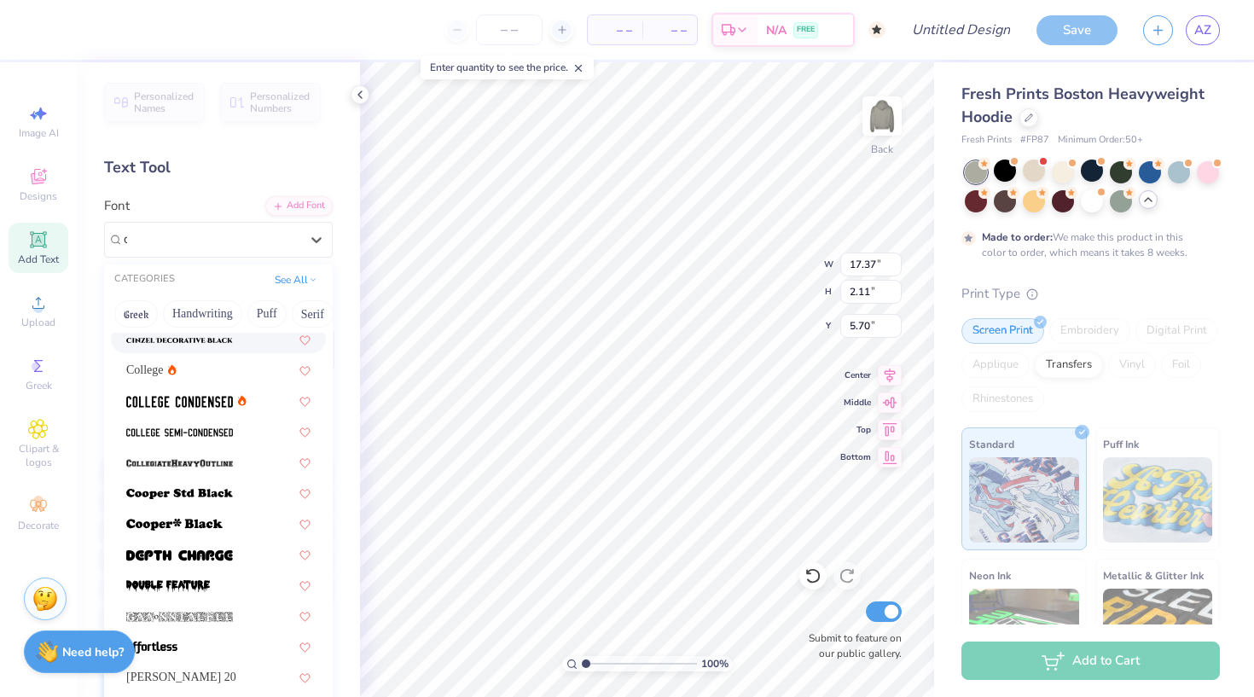
scroll to position [0, 0]
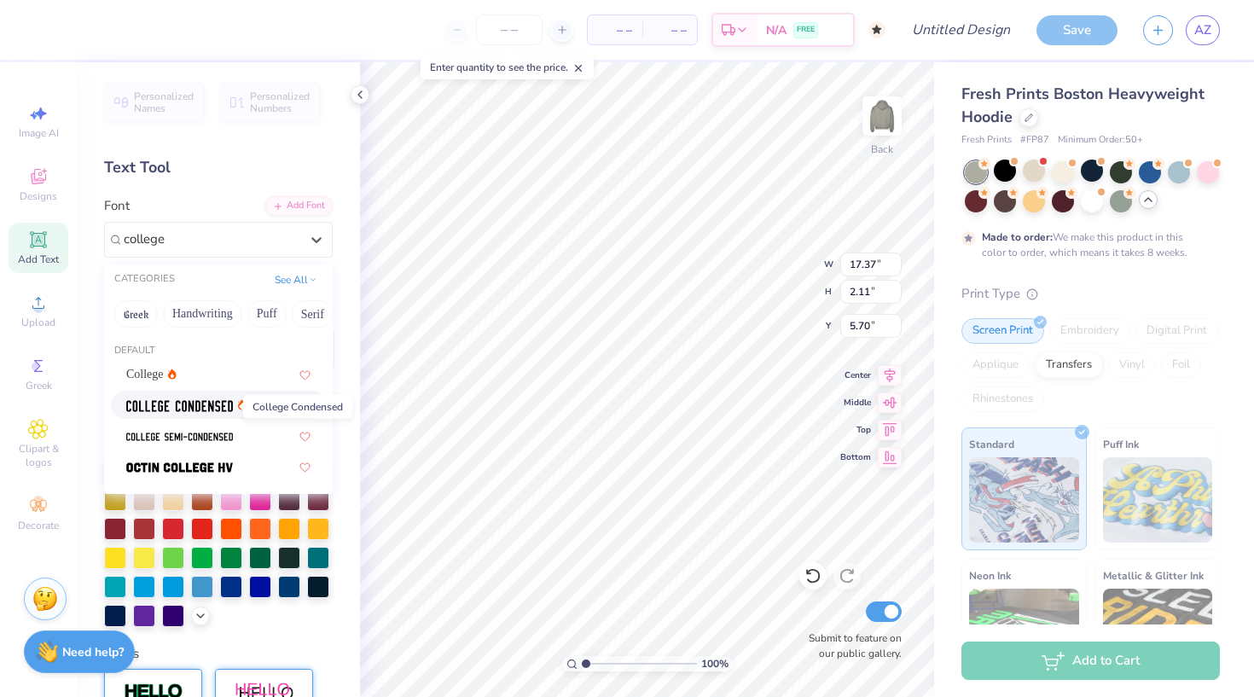
click at [203, 404] on img at bounding box center [179, 406] width 107 height 12
type input "college"
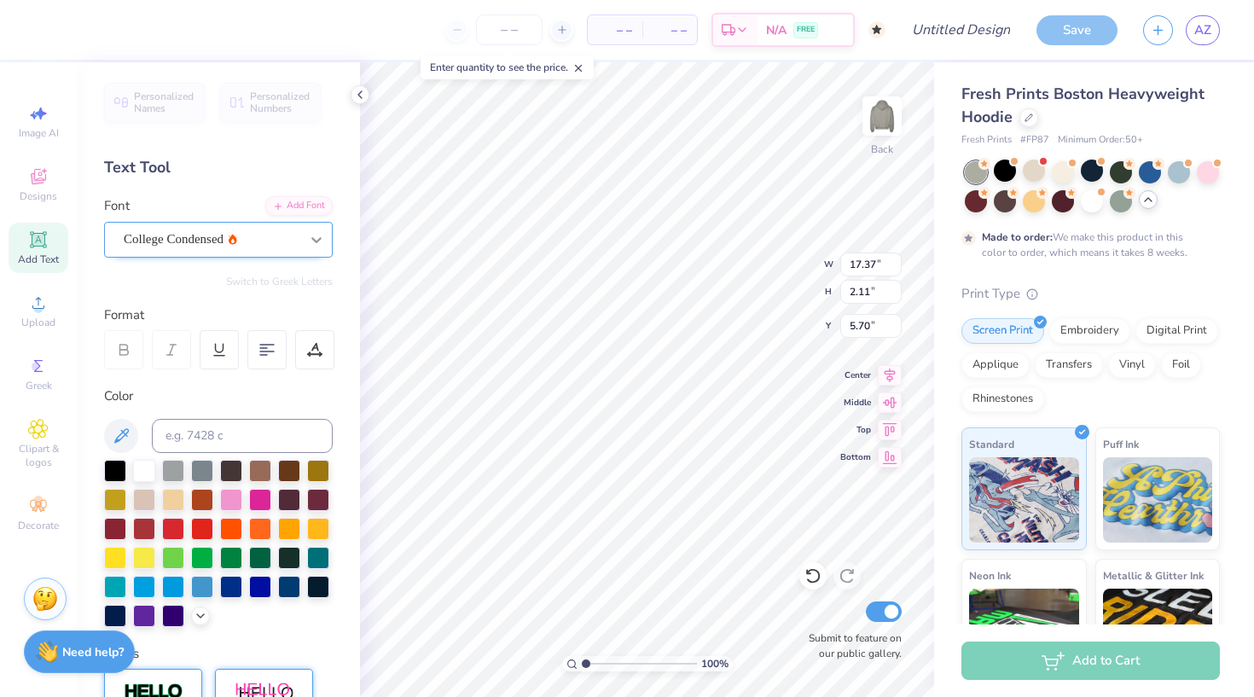
type input "10.96"
type input "1.99"
type input "5.75"
click at [316, 238] on icon at bounding box center [316, 239] width 17 height 17
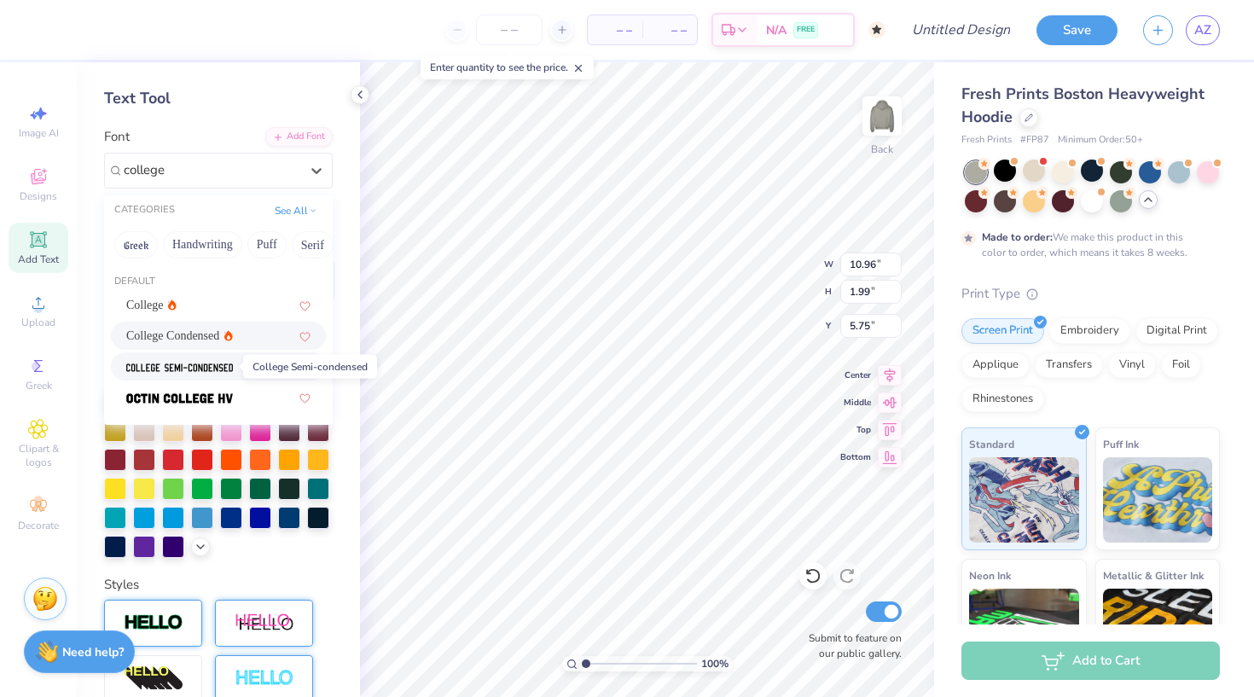
scroll to position [71, 0]
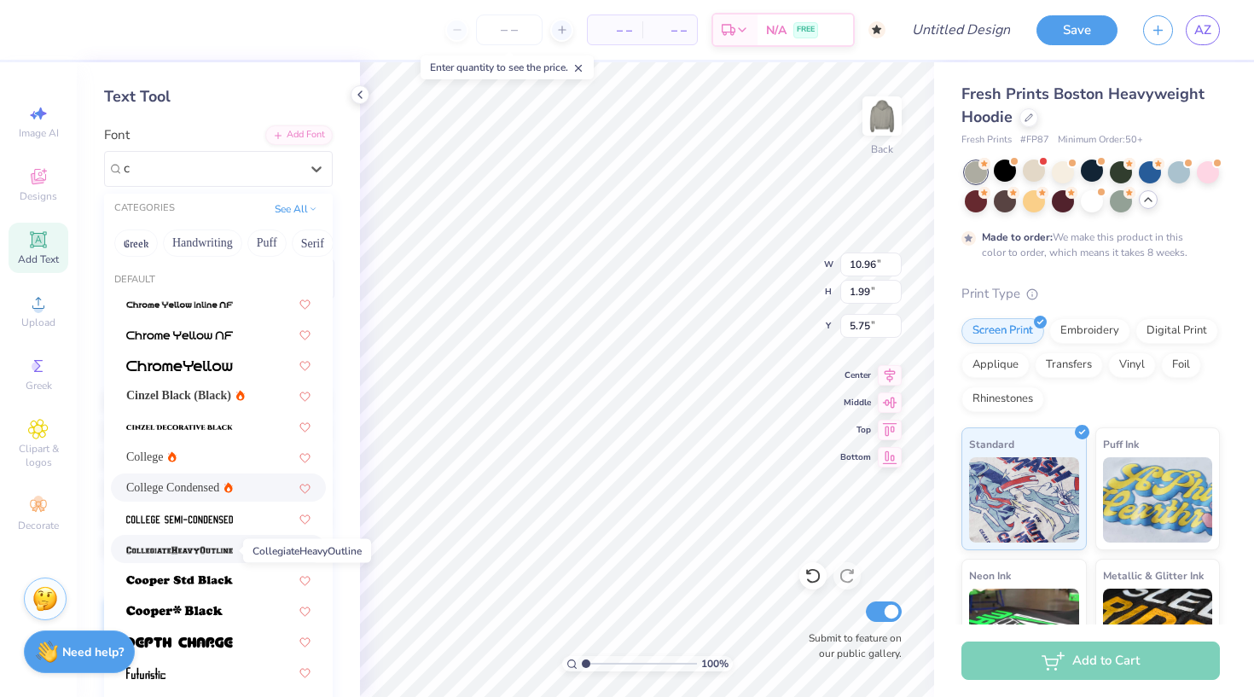
click at [212, 549] on img at bounding box center [179, 550] width 107 height 12
type input "c"
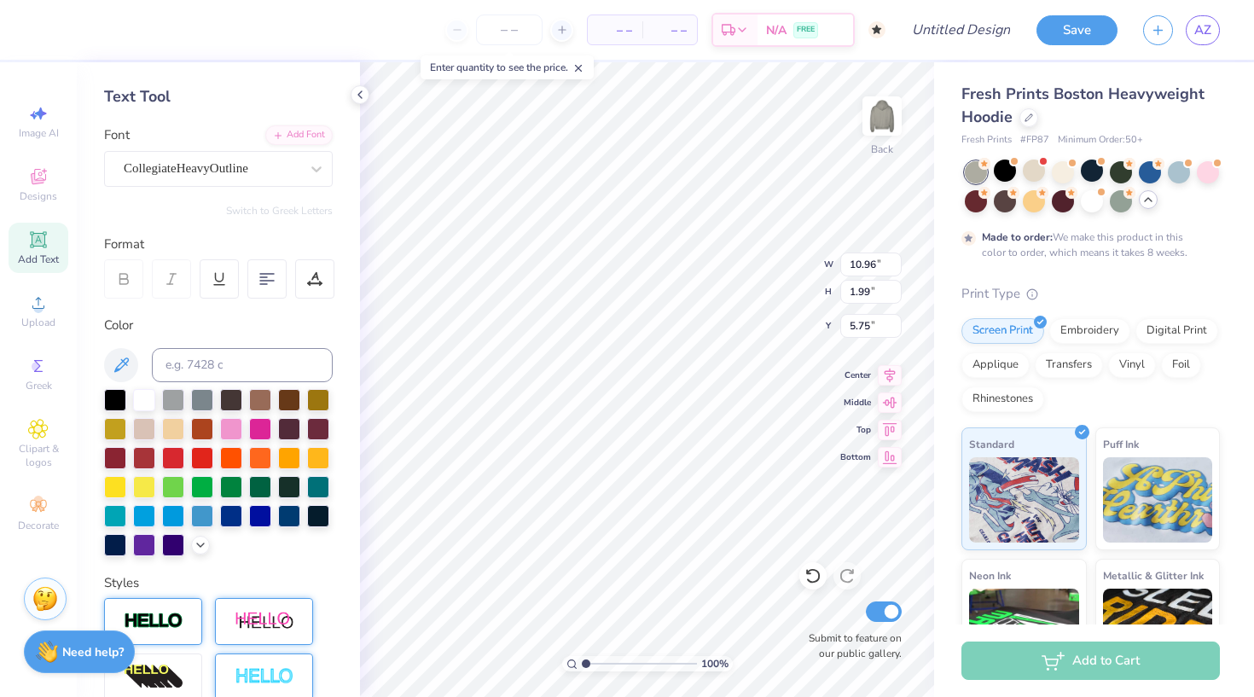
type input "15.18"
type input "2.16"
type input "5.67"
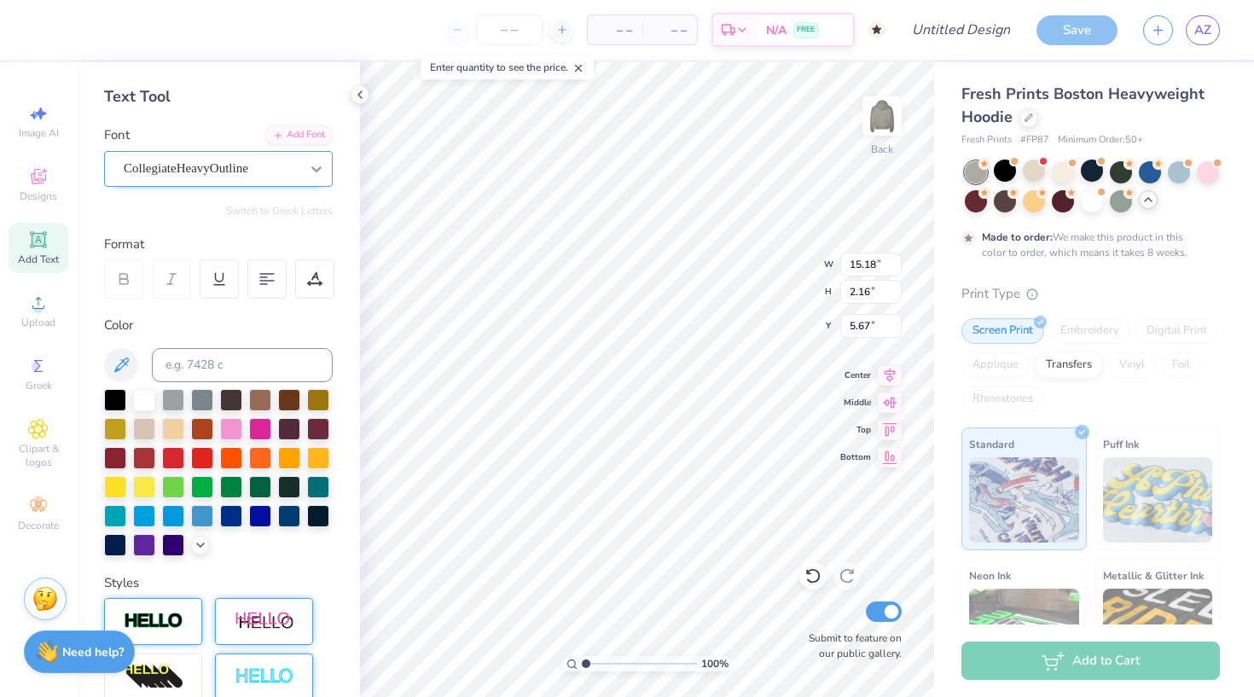
click at [311, 165] on icon at bounding box center [316, 168] width 17 height 17
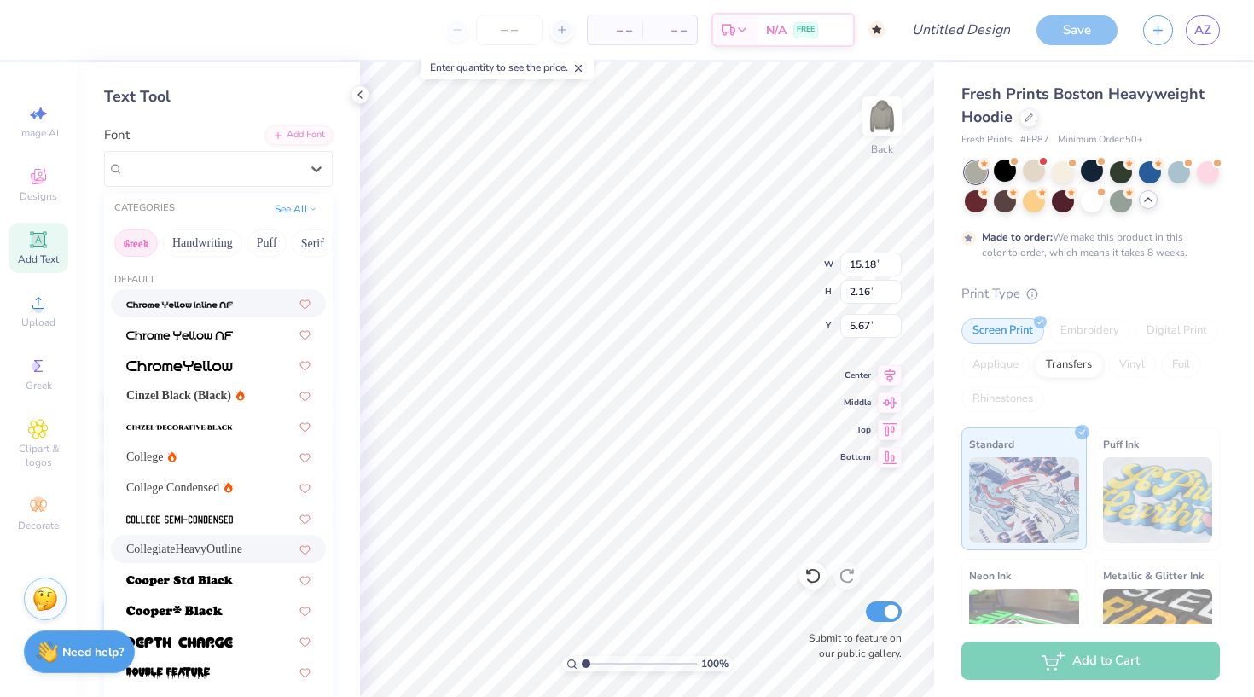
click at [134, 247] on button "Greek" at bounding box center [136, 243] width 44 height 27
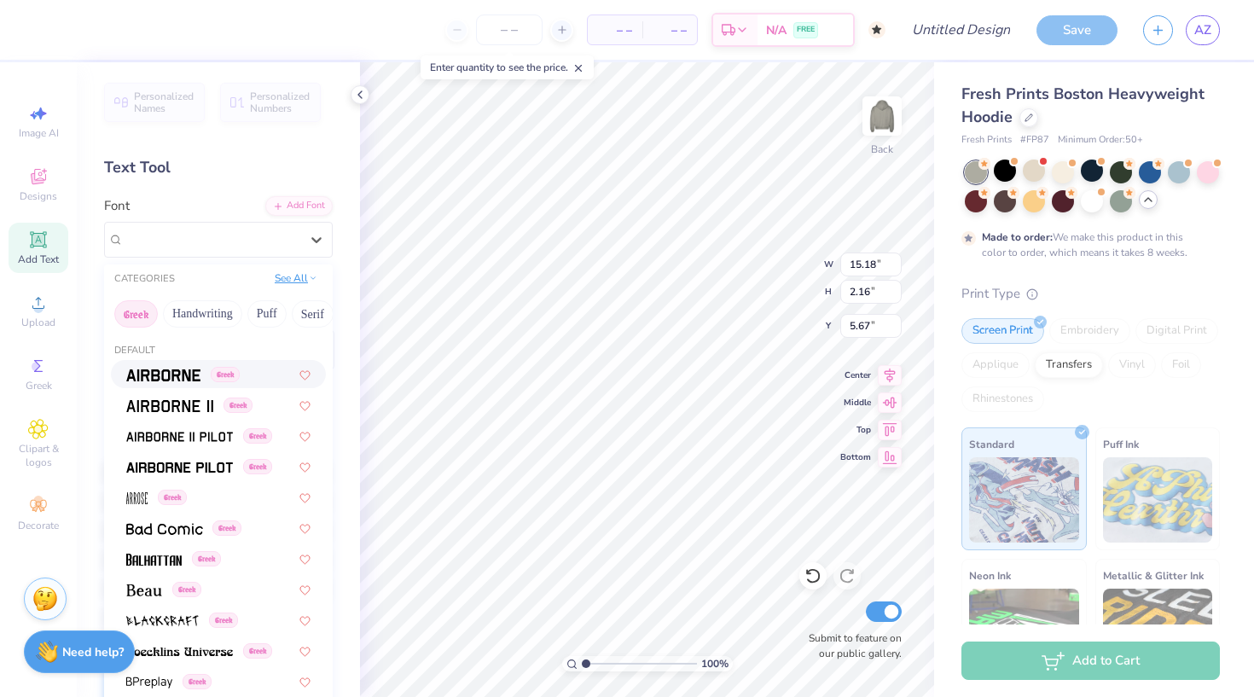
scroll to position [0, 0]
click at [301, 278] on button "See All" at bounding box center [296, 278] width 53 height 17
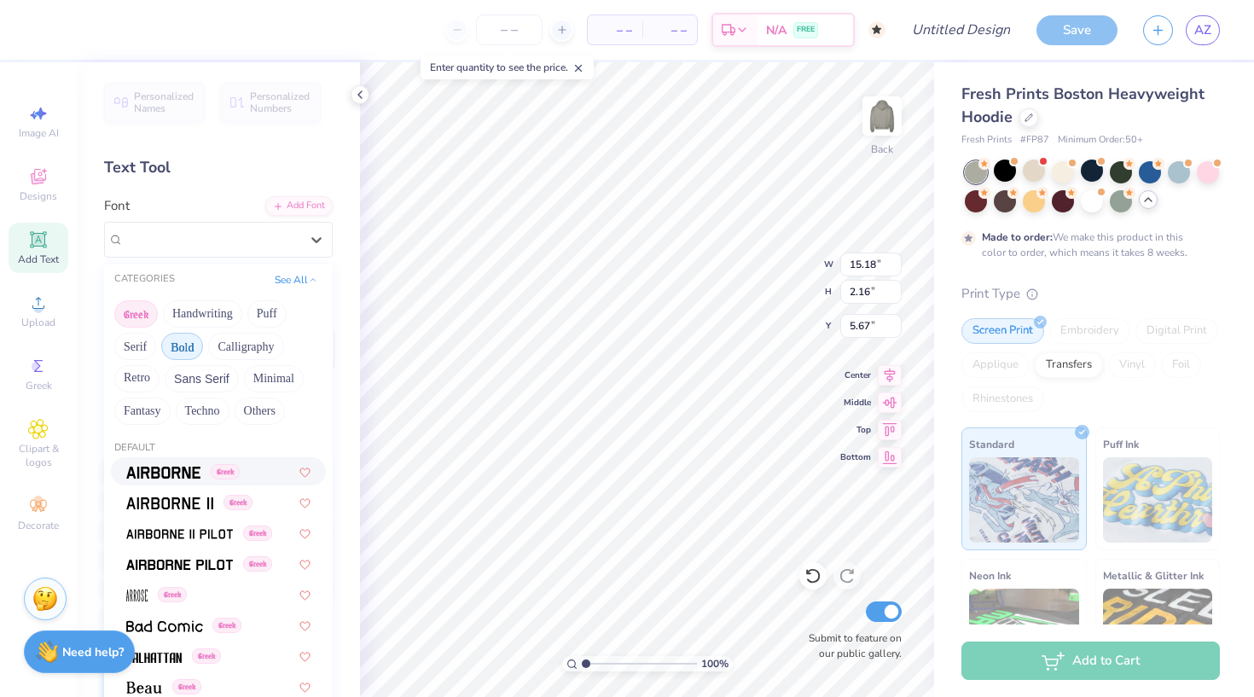
click at [198, 350] on button "Bold" at bounding box center [182, 346] width 42 height 27
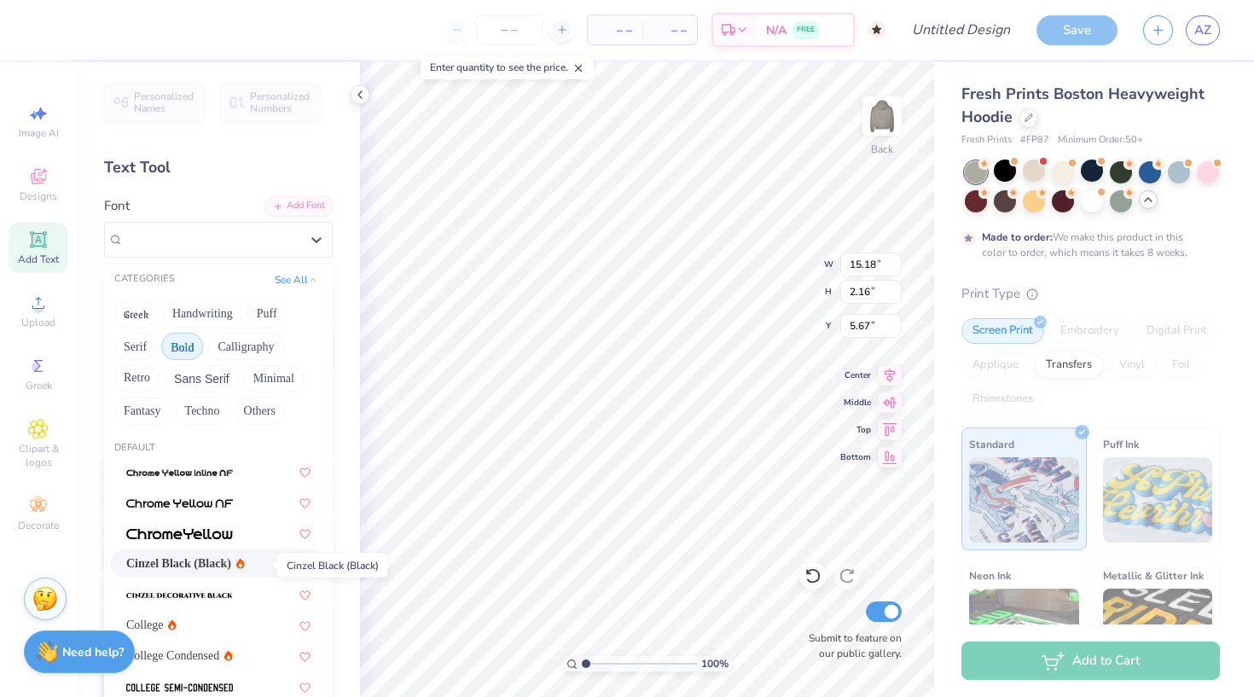
scroll to position [52, 0]
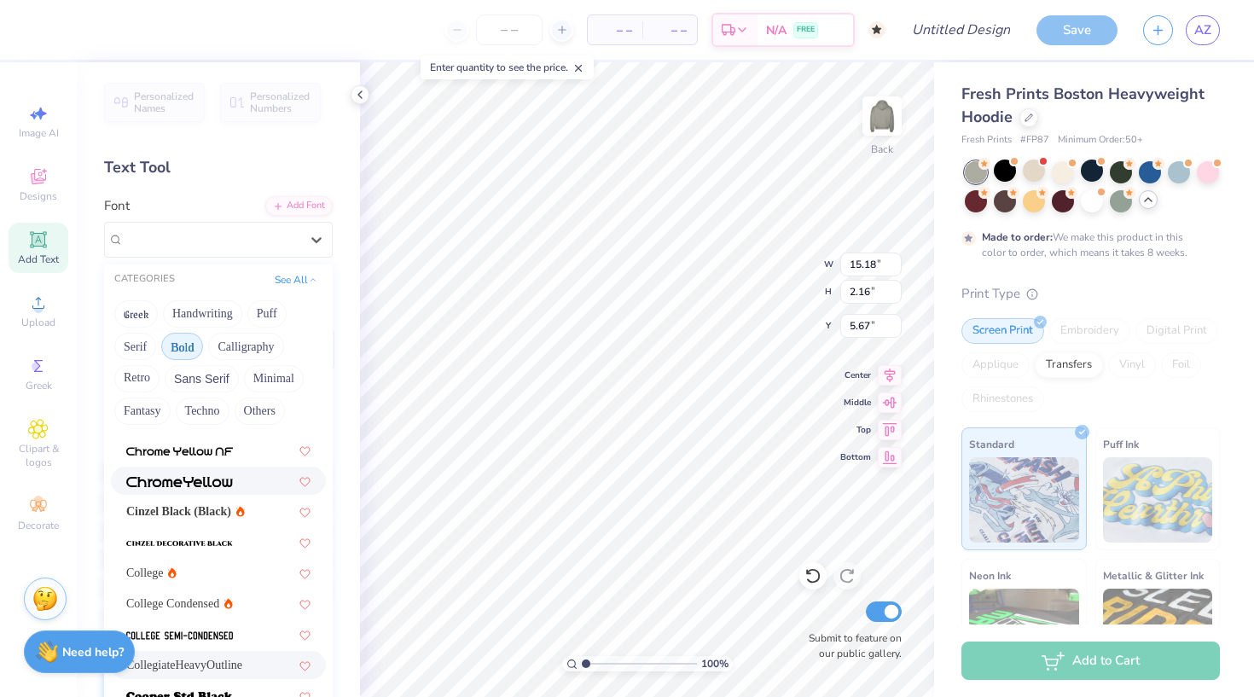
click at [212, 485] on img at bounding box center [179, 482] width 107 height 12
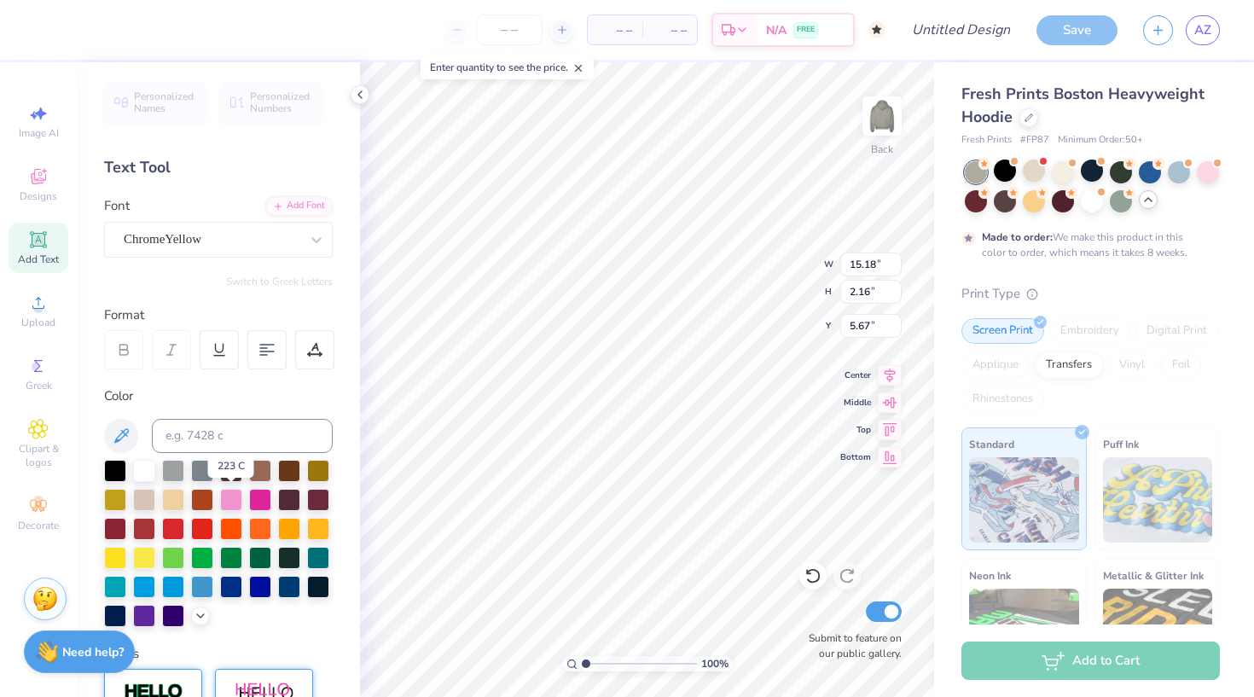
type input "16.54"
type input "1.93"
type input "5.78"
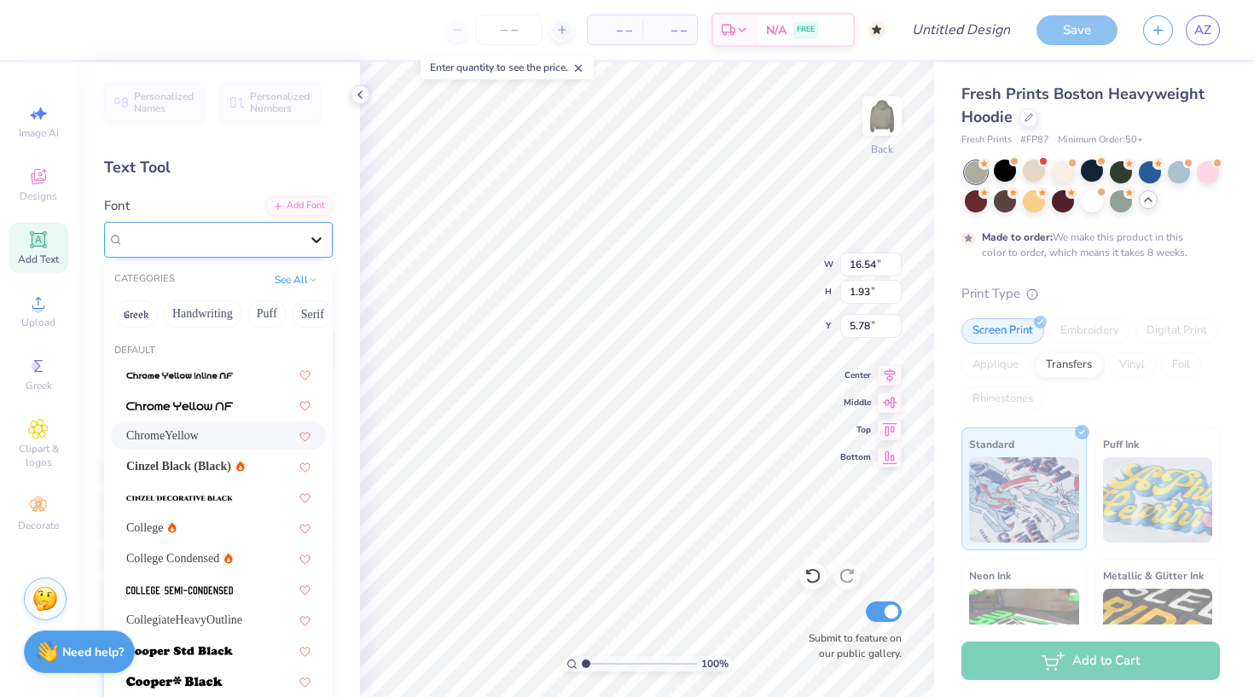
click at [314, 239] on icon at bounding box center [316, 240] width 10 height 6
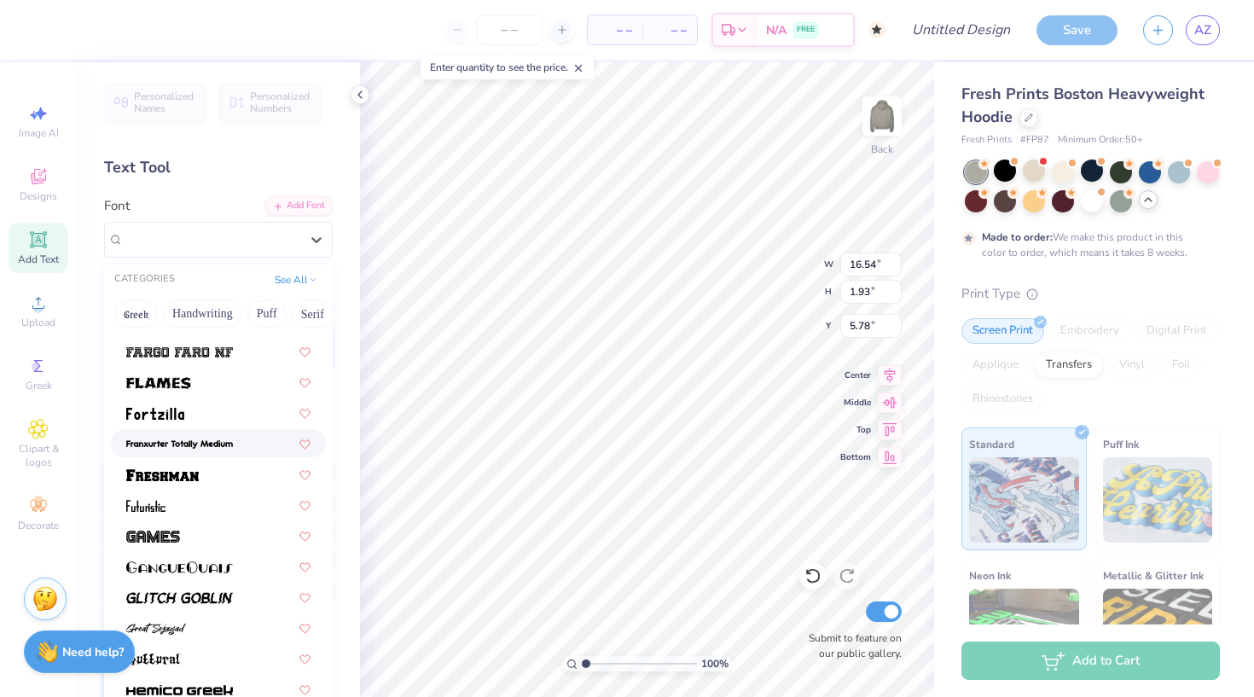
scroll to position [524, 0]
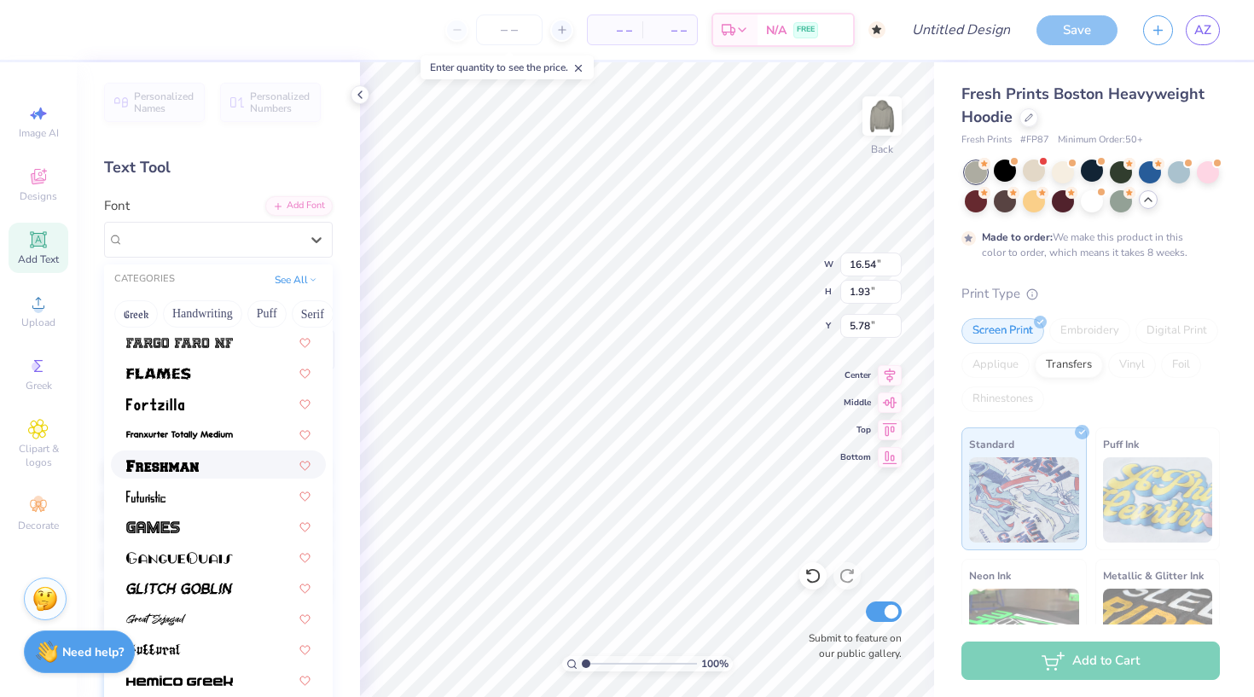
click at [218, 474] on div at bounding box center [218, 465] width 184 height 18
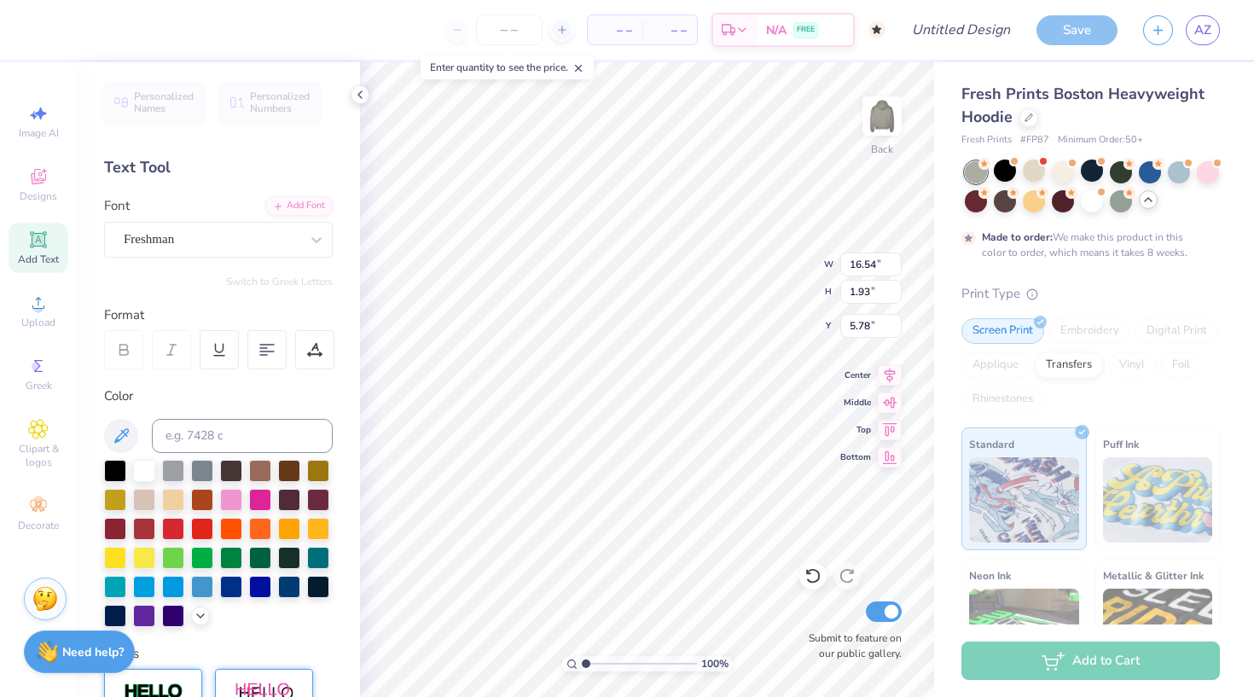
type input "17.46"
type input "2.43"
type input "5.53"
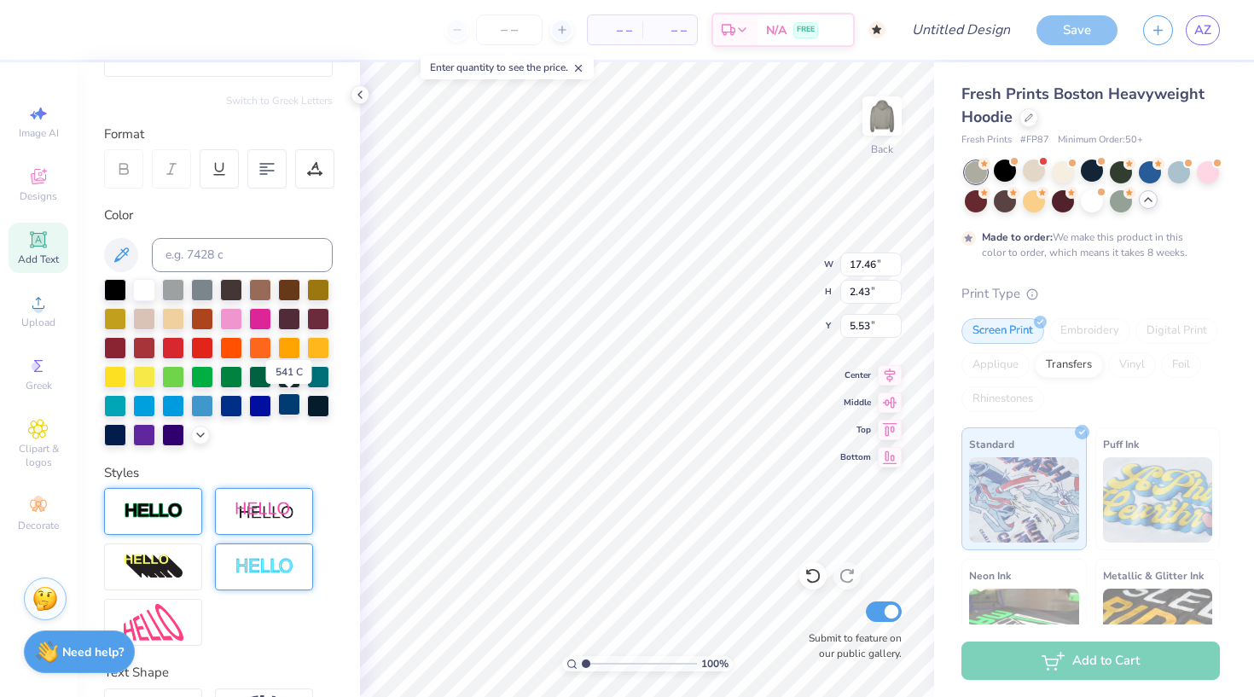
scroll to position [214, 0]
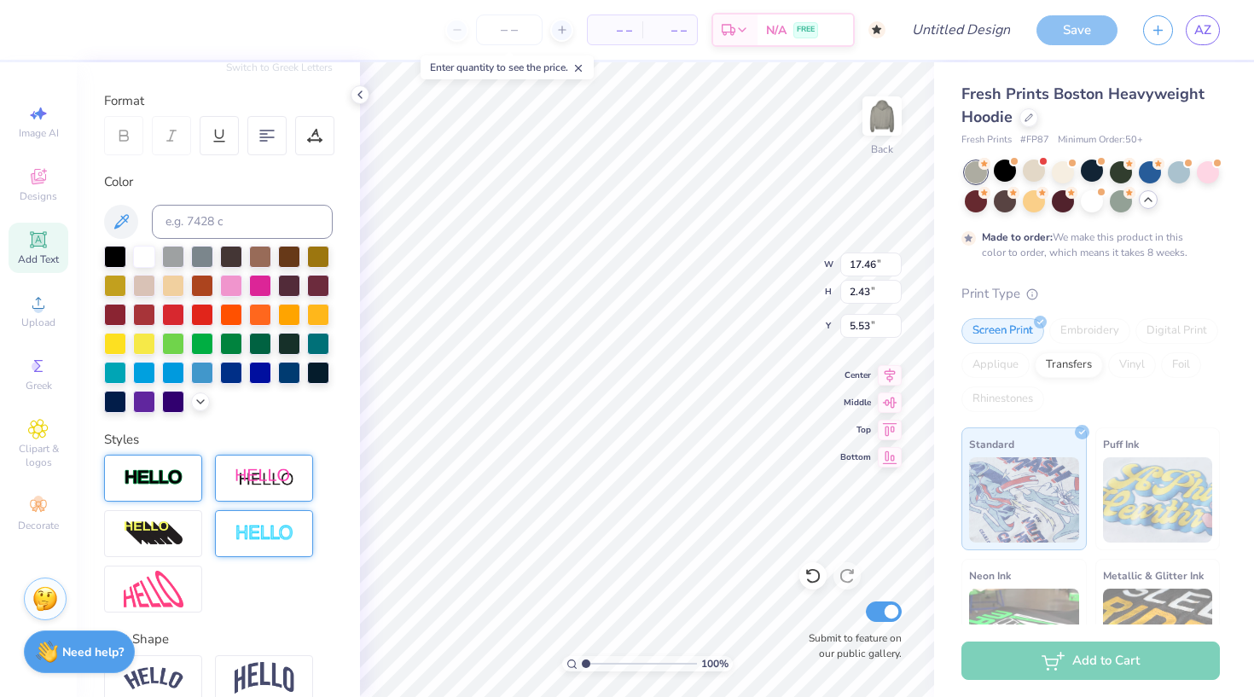
click at [257, 532] on img at bounding box center [265, 534] width 60 height 20
type input "17.50"
type input "2.47"
type input "5.52"
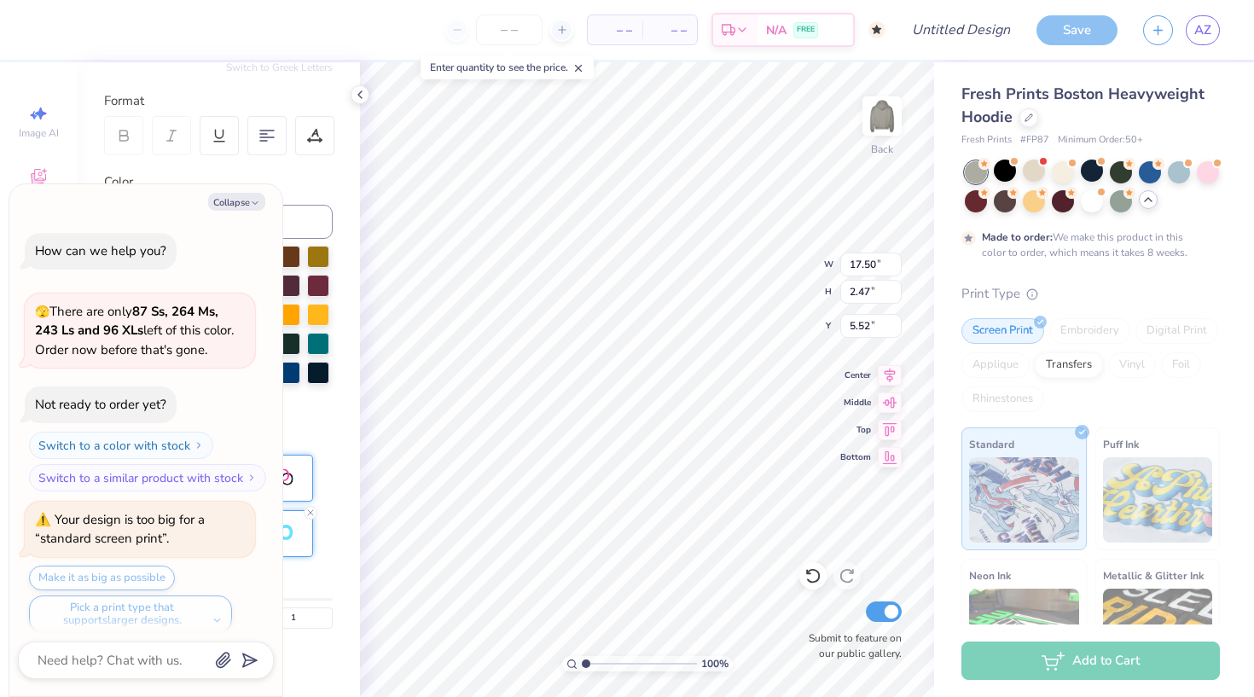
scroll to position [751, 0]
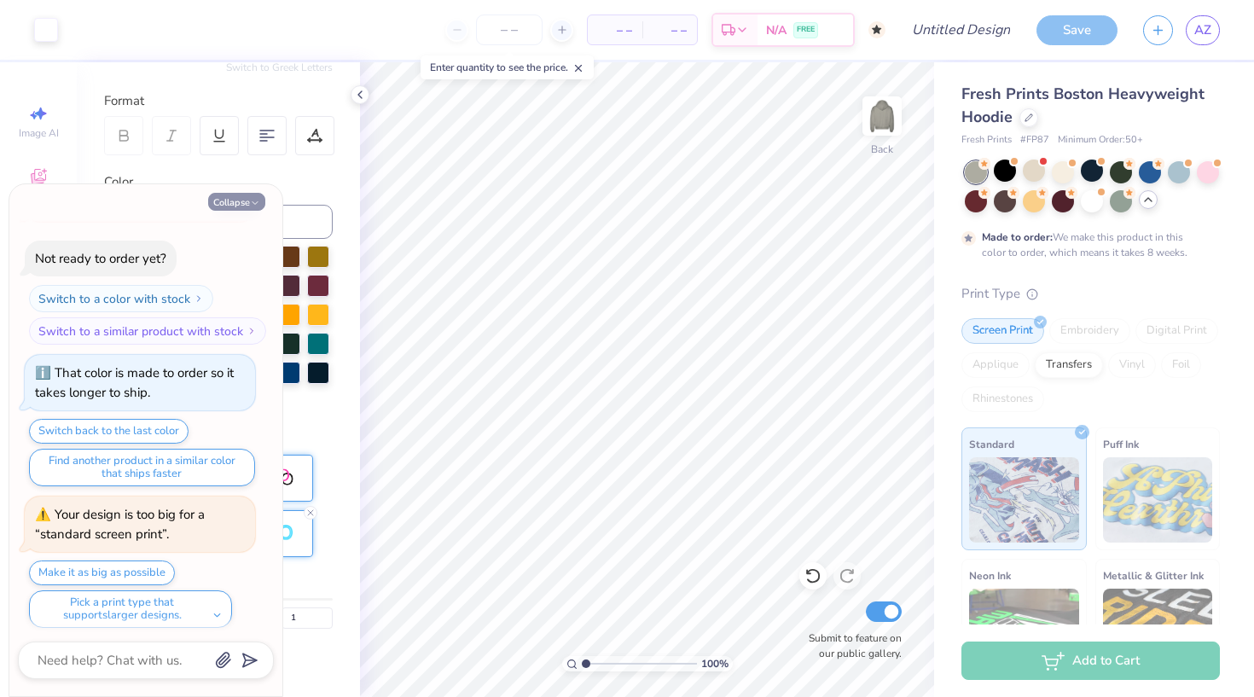
click at [249, 201] on button "Collapse" at bounding box center [236, 202] width 57 height 18
type textarea "x"
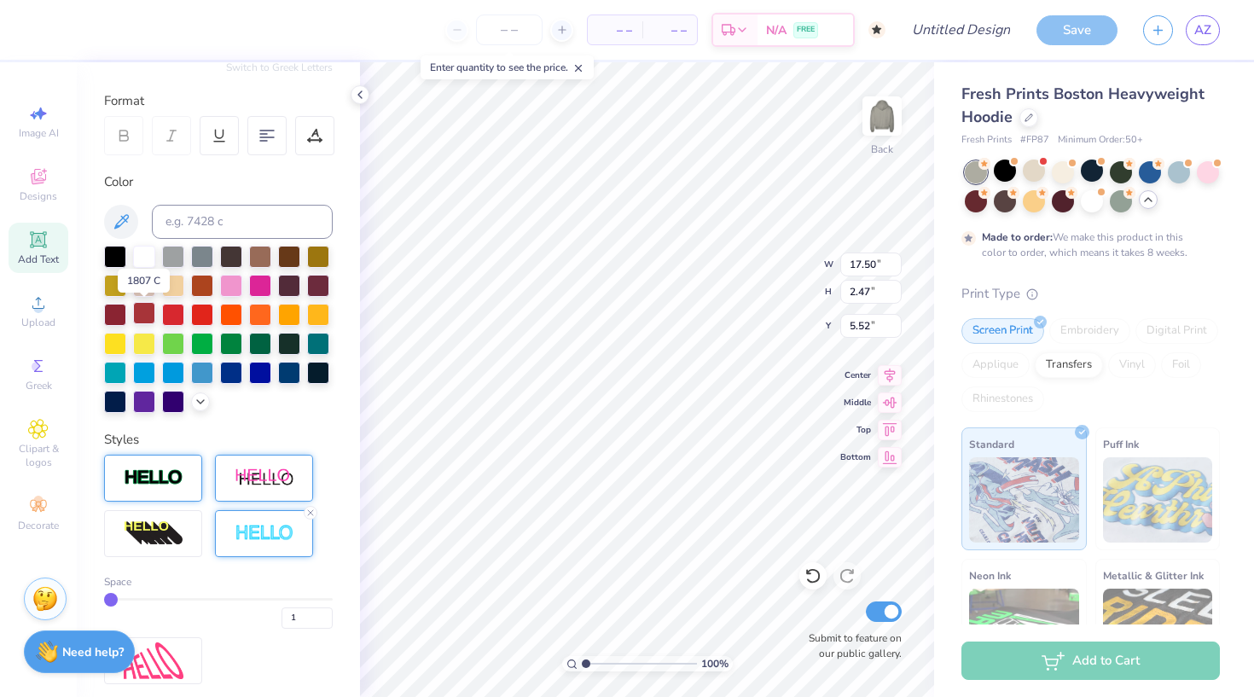
click at [141, 316] on div at bounding box center [144, 313] width 22 height 22
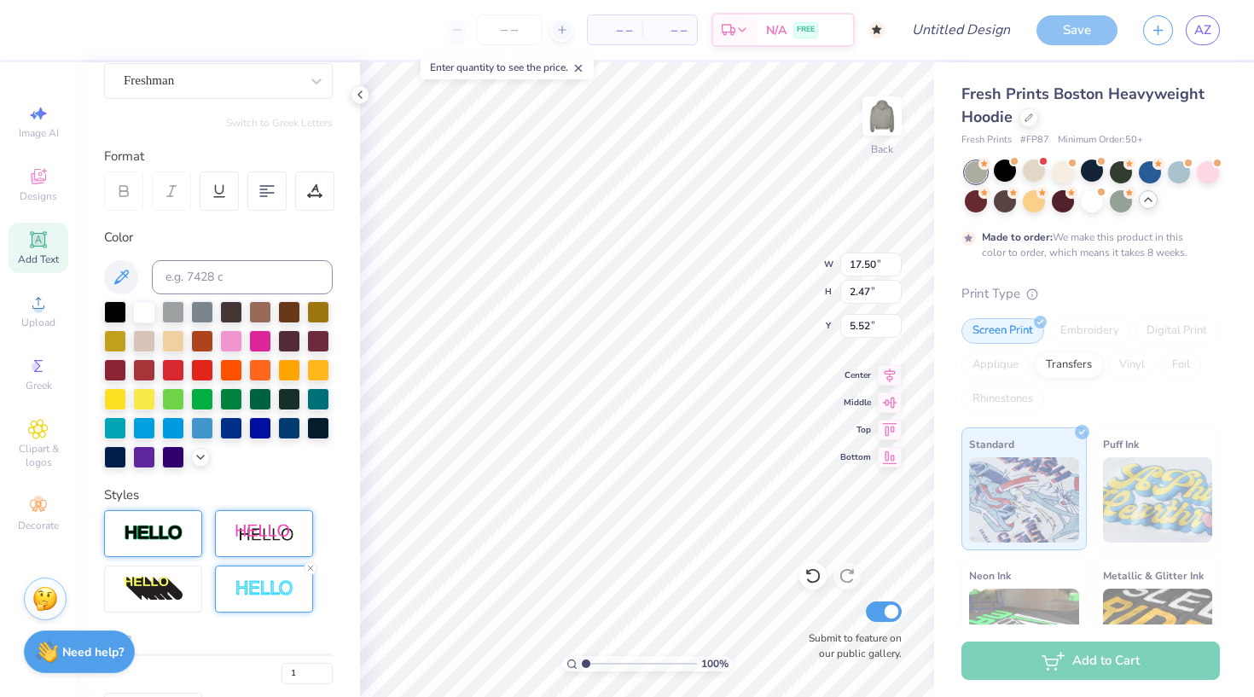
scroll to position [144, 0]
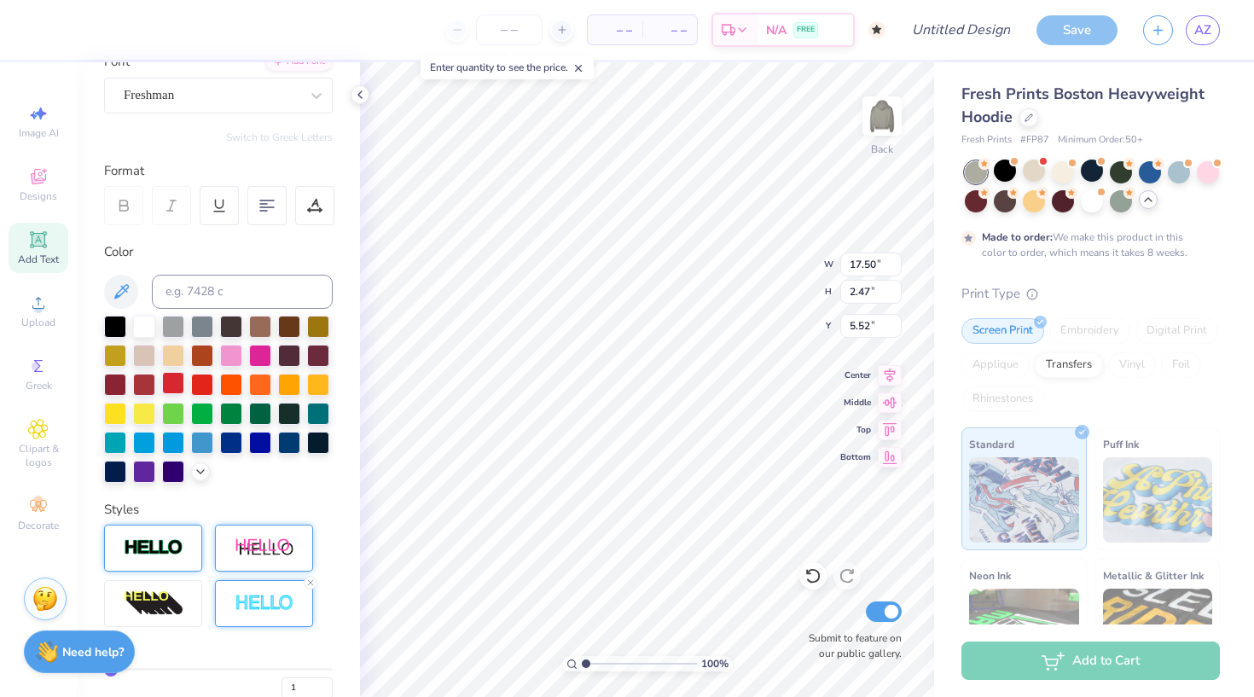
click at [171, 377] on div at bounding box center [173, 383] width 22 height 22
click at [201, 472] on polyline at bounding box center [200, 469] width 7 height 3
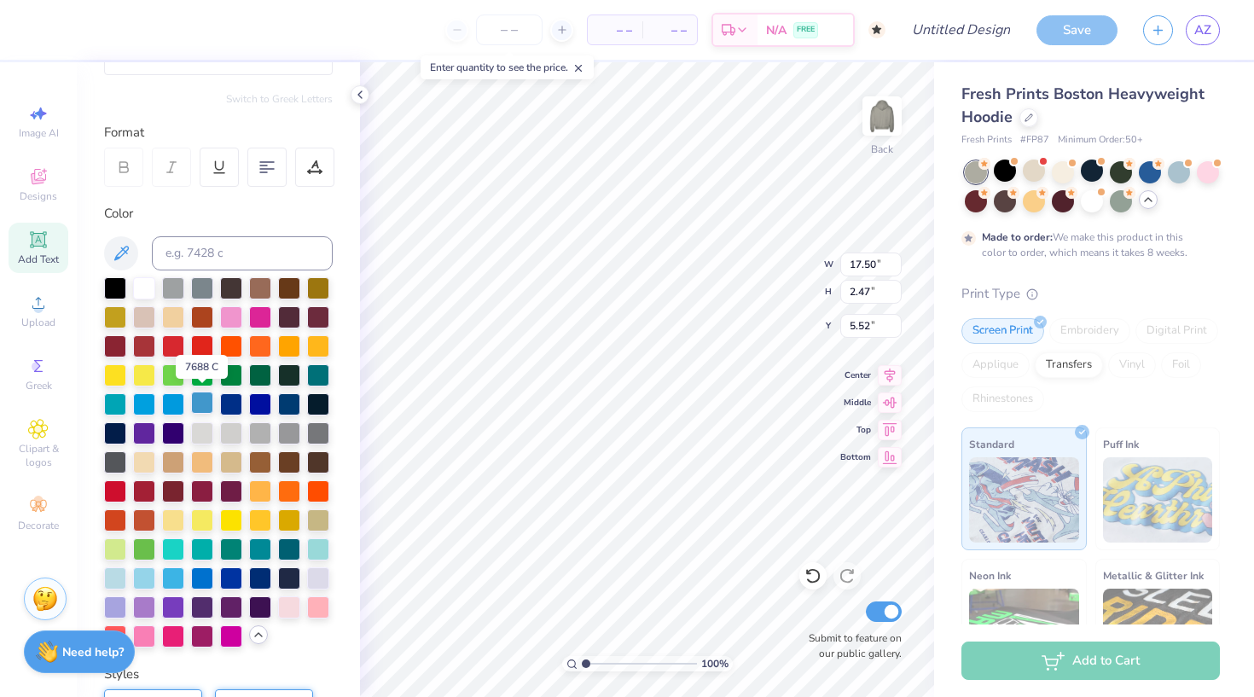
scroll to position [186, 0]
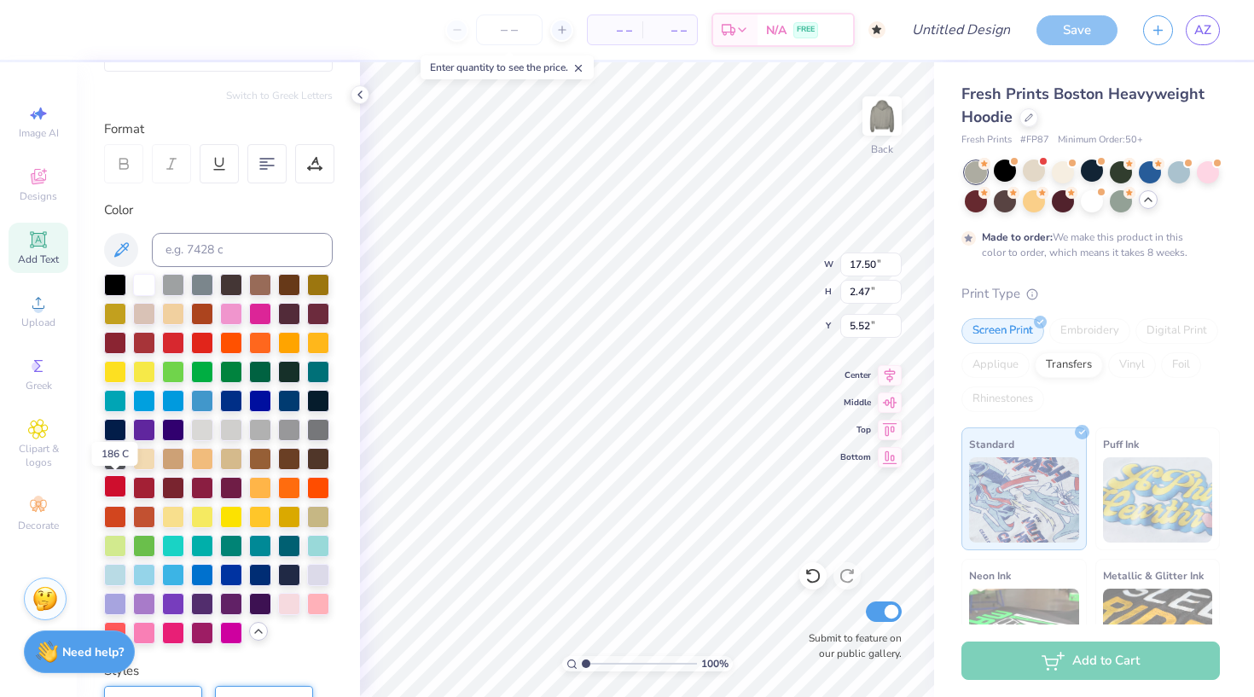
click at [120, 483] on div at bounding box center [115, 486] width 22 height 22
click at [35, 250] on div "Add Text" at bounding box center [39, 248] width 60 height 50
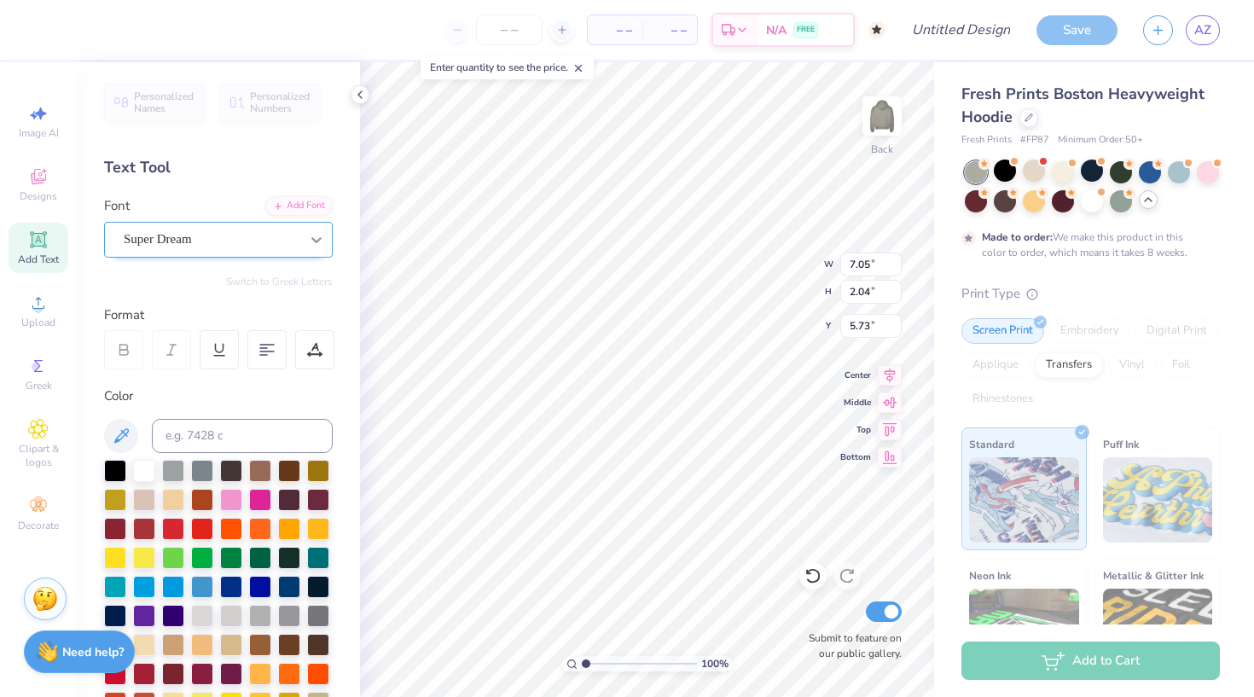
scroll to position [0, 0]
type textarea "Parents weekend"
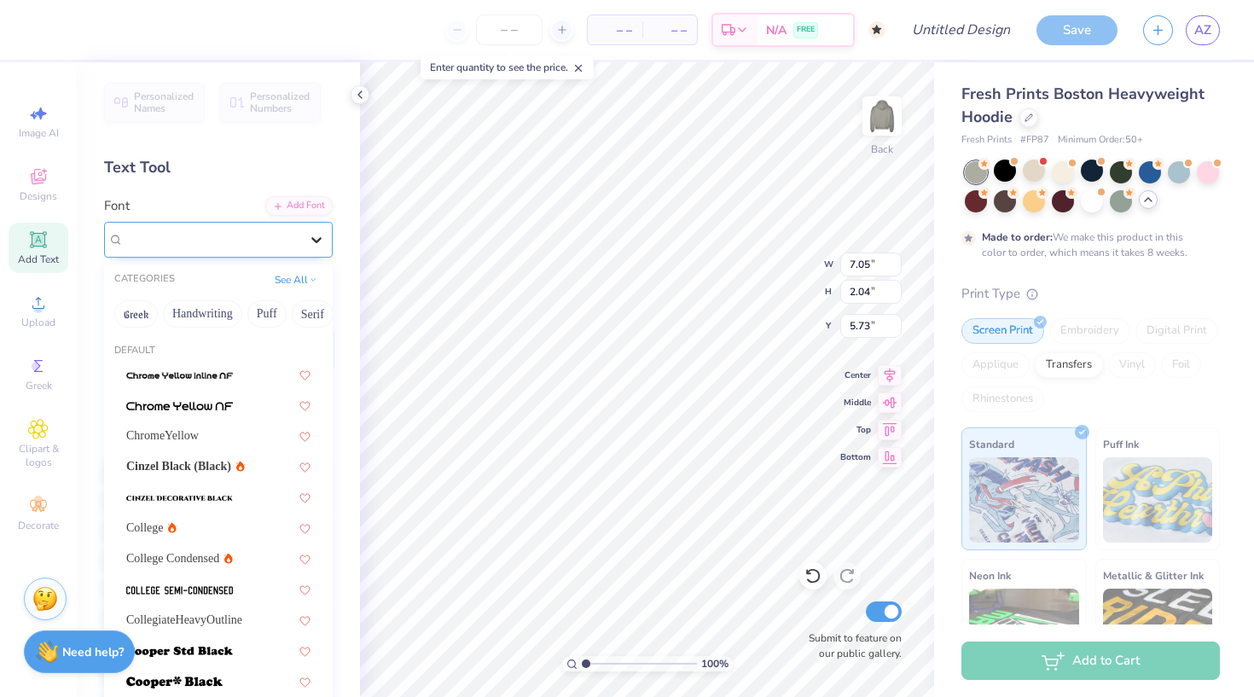
click at [311, 240] on icon at bounding box center [316, 239] width 17 height 17
click at [211, 534] on div "College" at bounding box center [218, 528] width 184 height 18
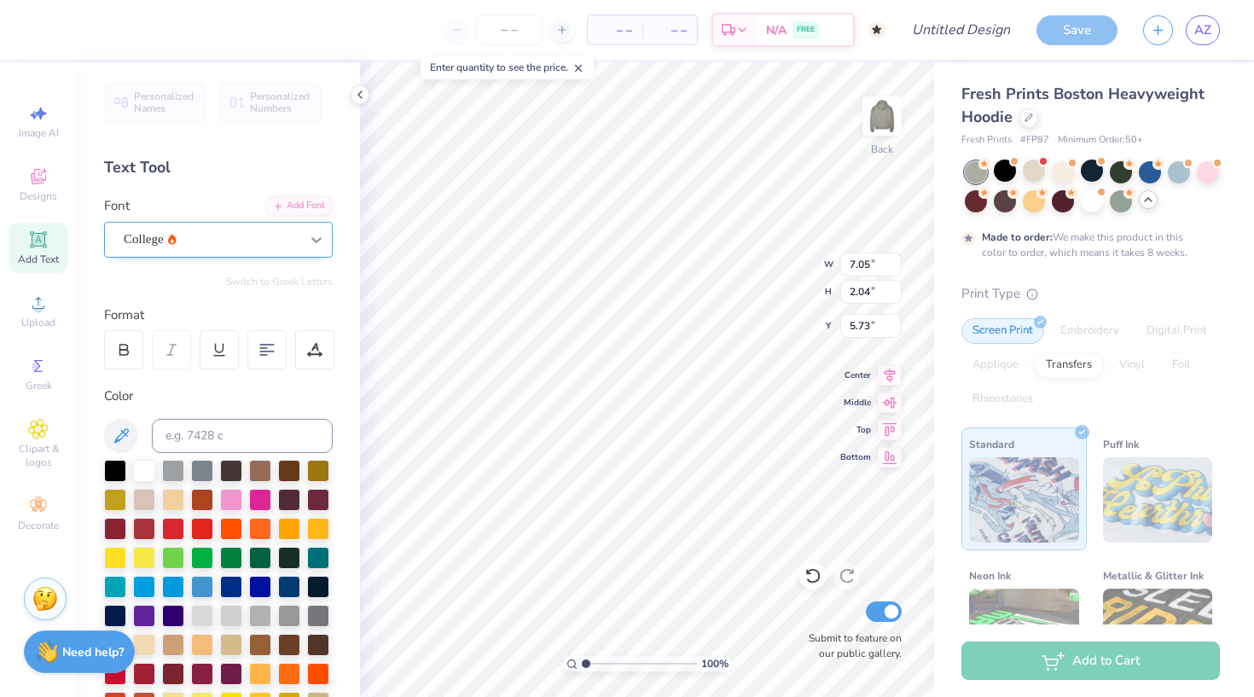
click at [309, 242] on icon at bounding box center [316, 239] width 17 height 17
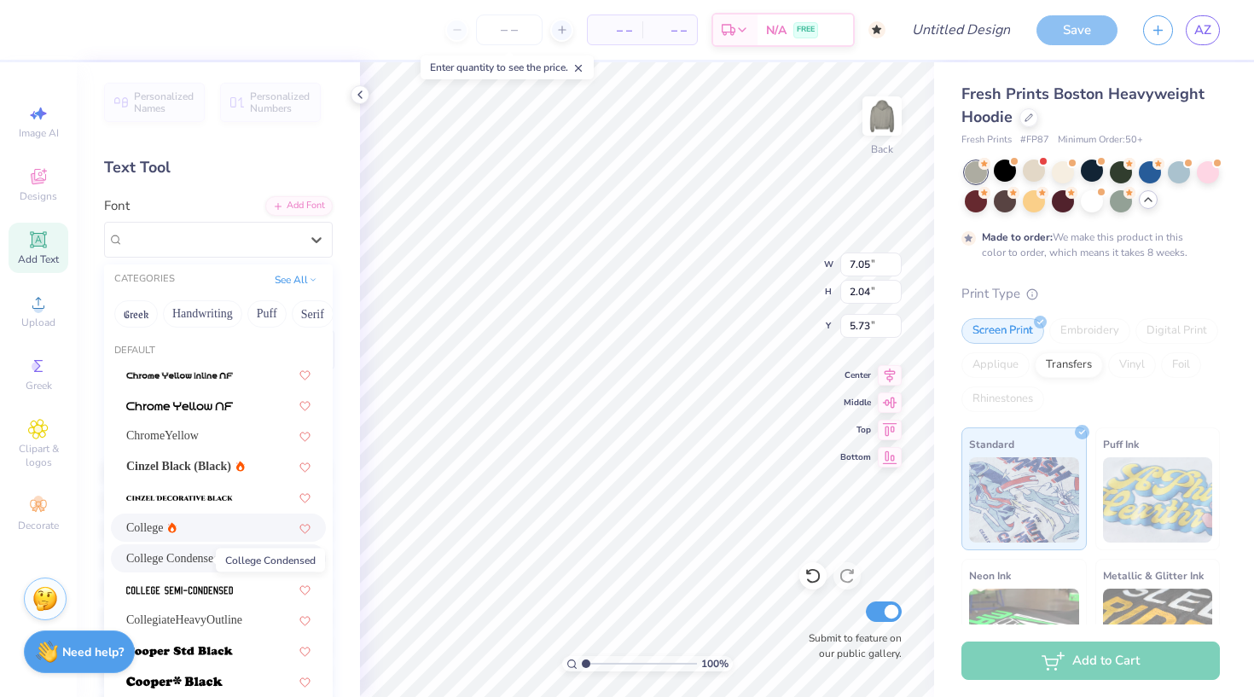
click at [175, 560] on span "College Condensed" at bounding box center [172, 559] width 93 height 18
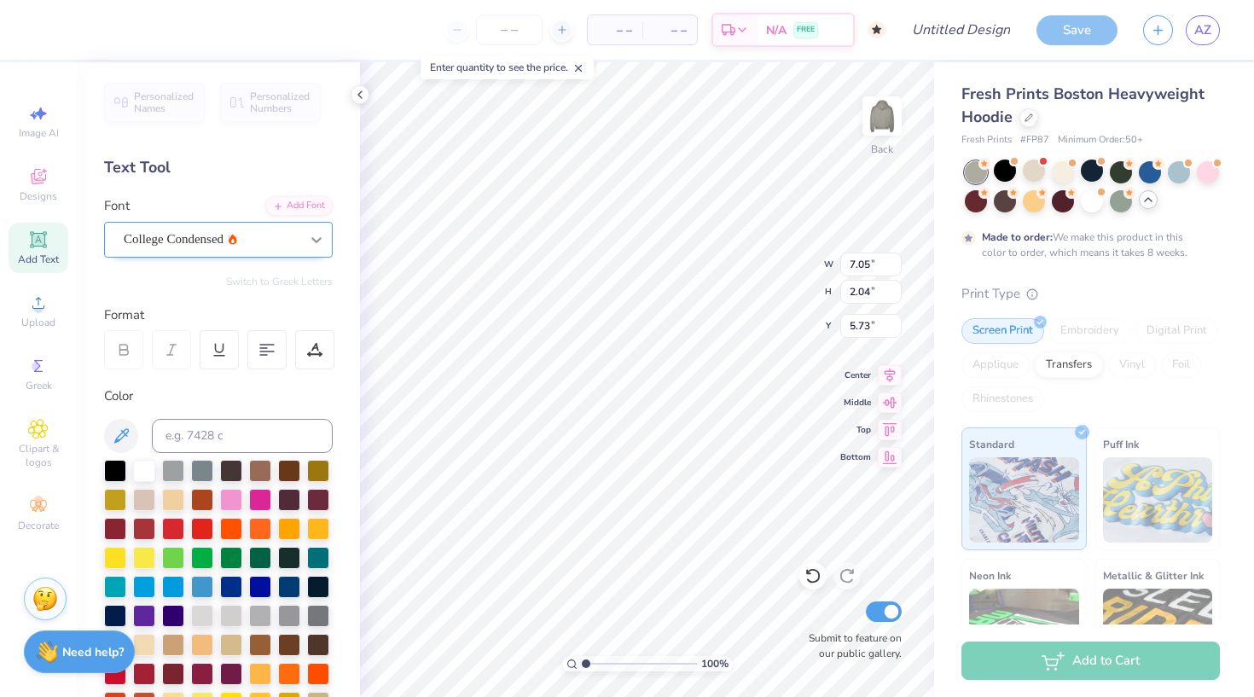
click at [321, 241] on icon at bounding box center [316, 239] width 17 height 17
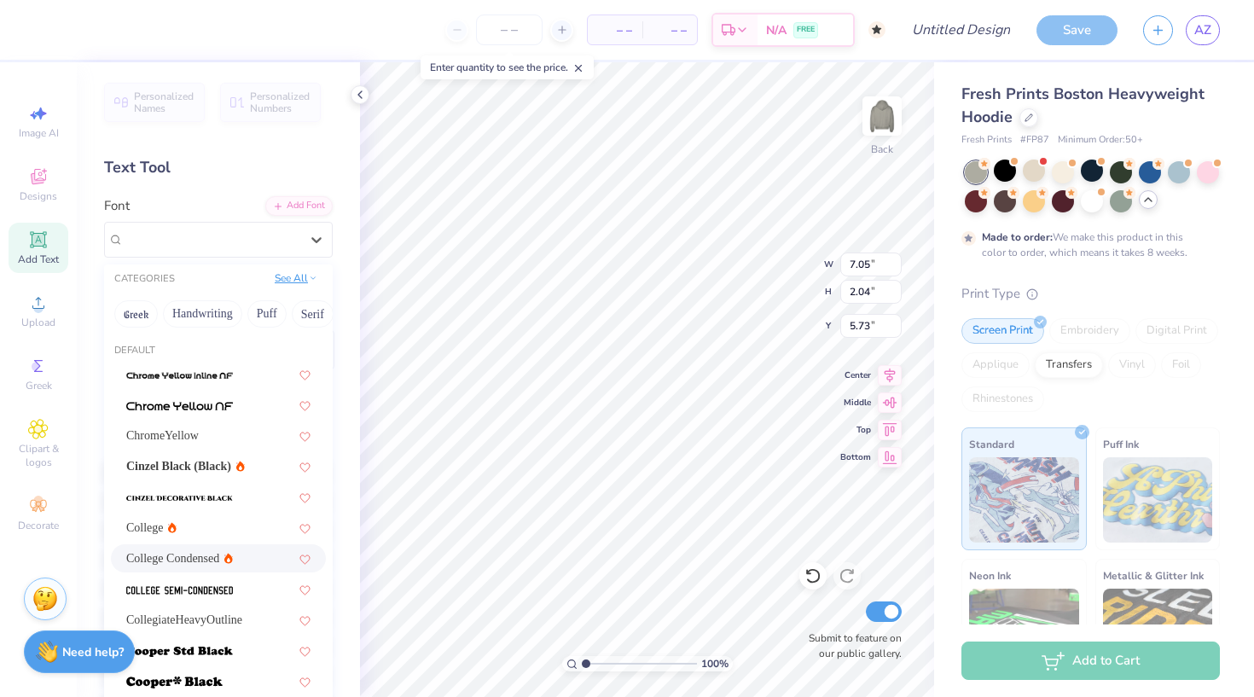
click at [288, 276] on button "See All" at bounding box center [296, 278] width 53 height 17
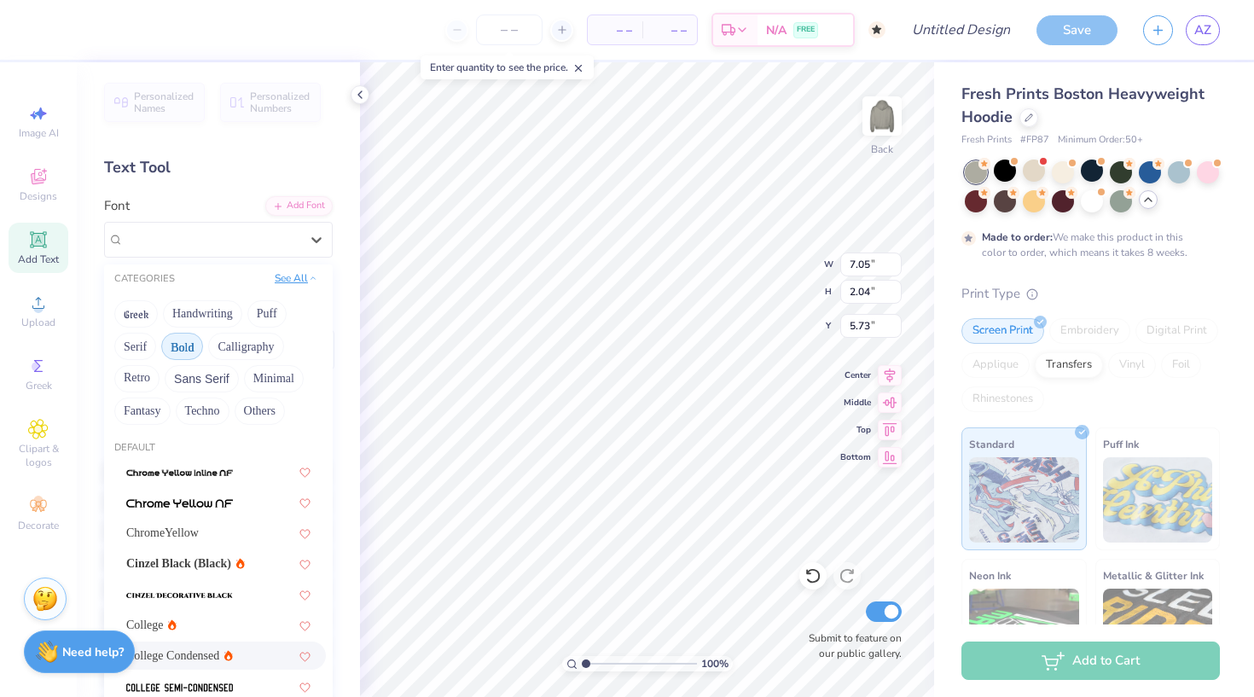
click at [298, 276] on button "See All" at bounding box center [296, 278] width 53 height 17
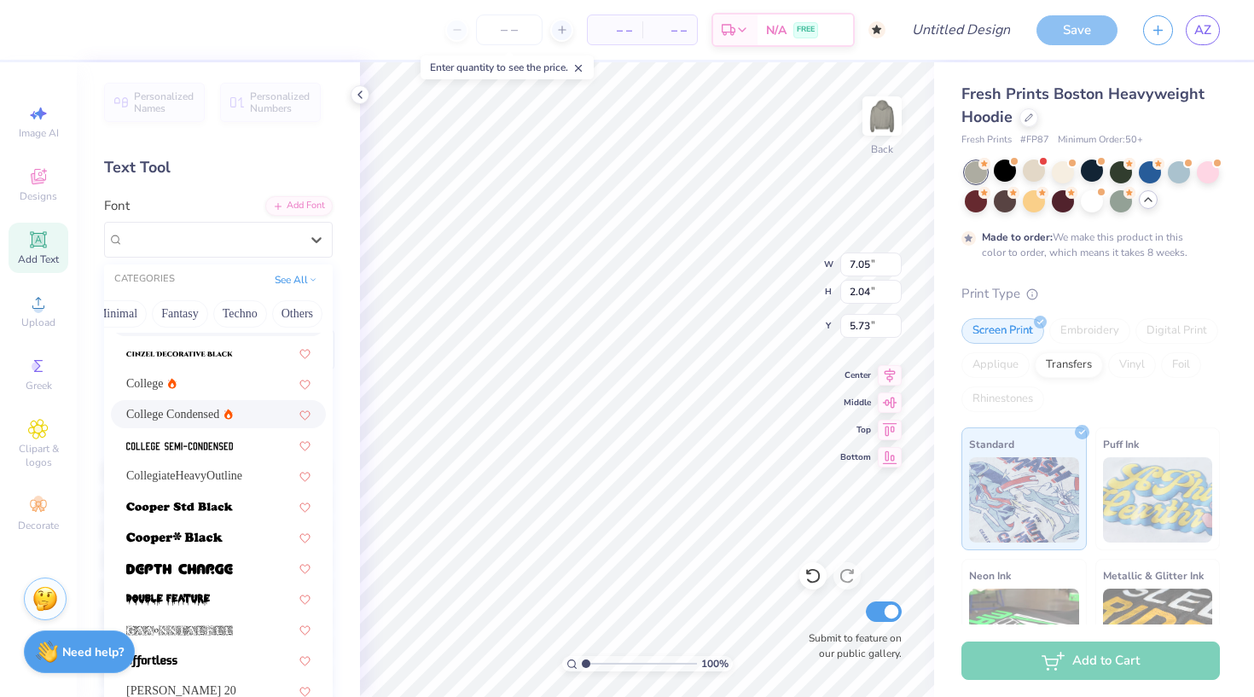
scroll to position [0, 512]
click at [303, 318] on button "Others" at bounding box center [297, 313] width 50 height 27
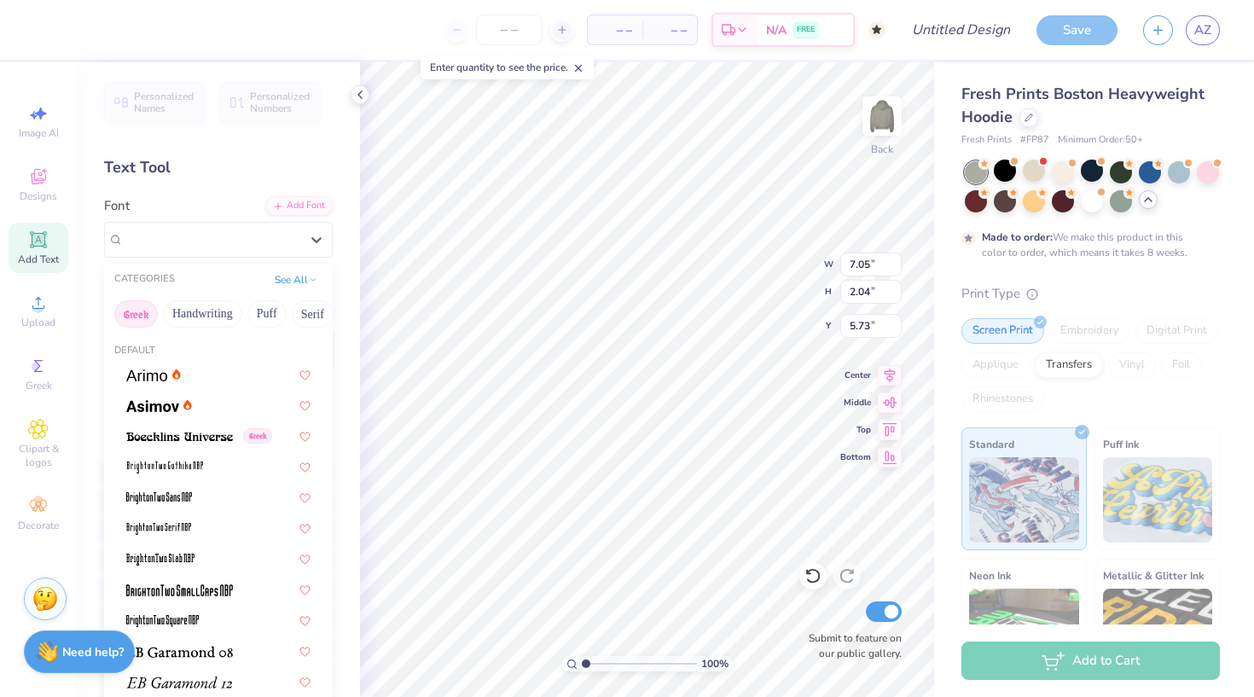
scroll to position [0, 0]
click at [148, 318] on button "Greek" at bounding box center [136, 313] width 44 height 27
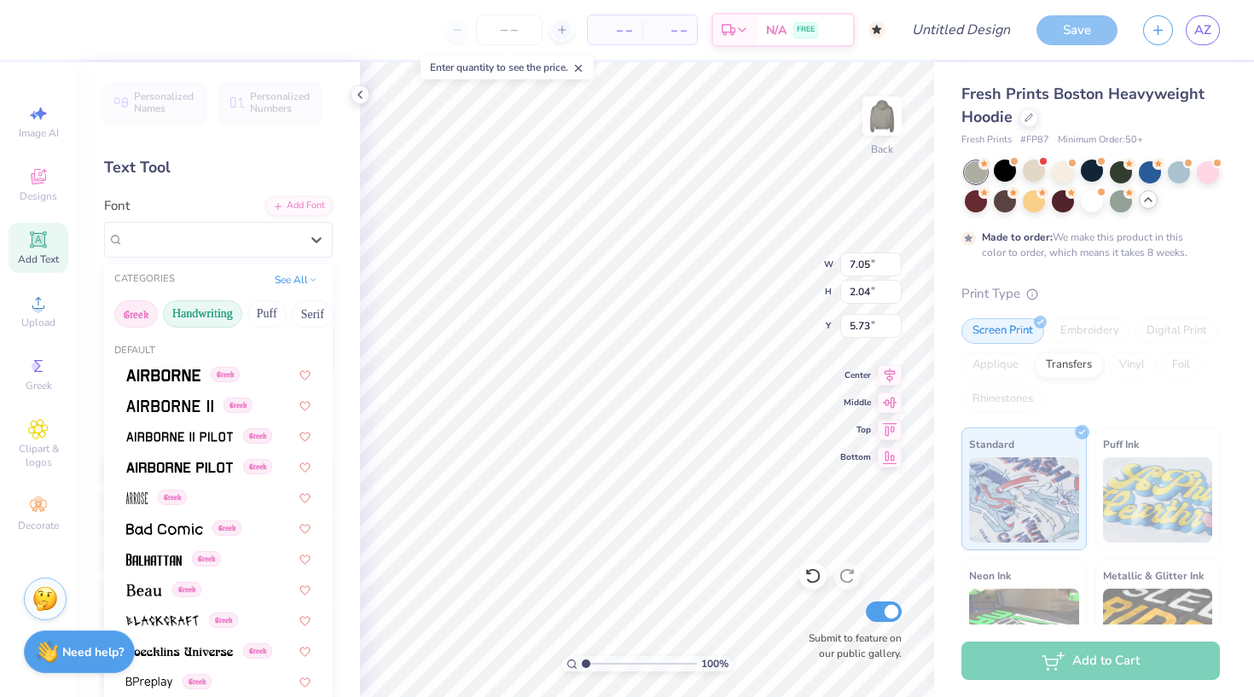
click at [210, 321] on button "Handwriting" at bounding box center [202, 313] width 79 height 27
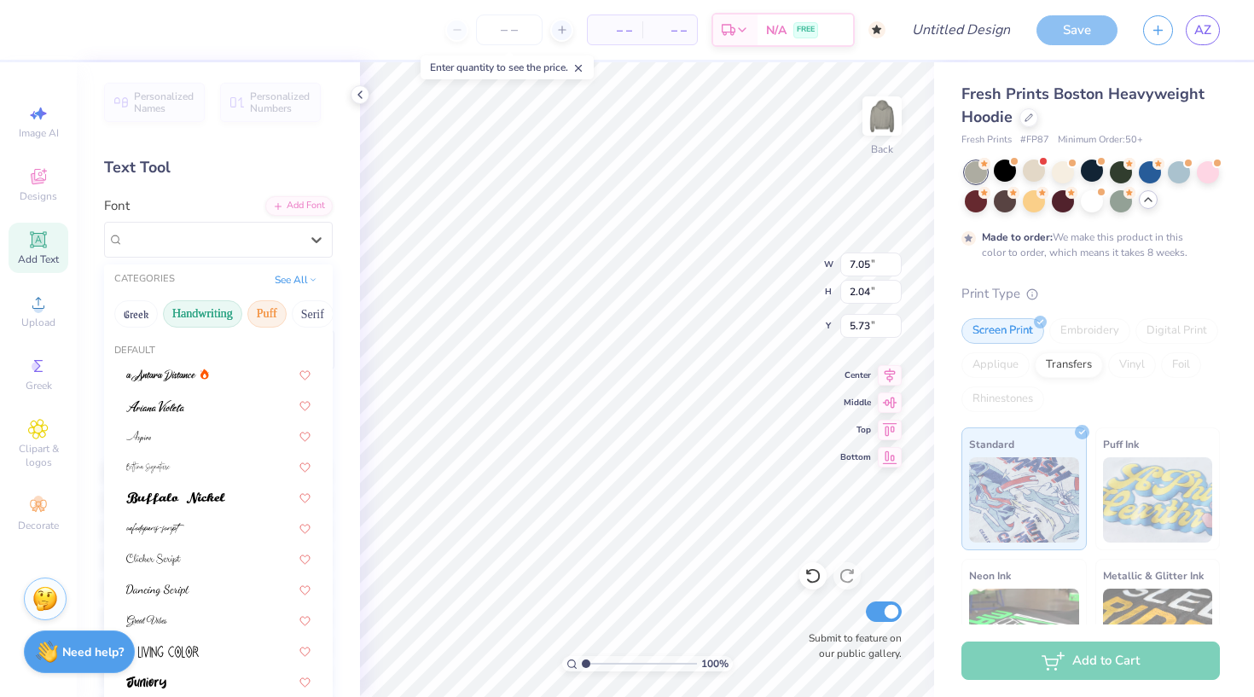
click at [274, 317] on button "Puff" at bounding box center [266, 313] width 39 height 27
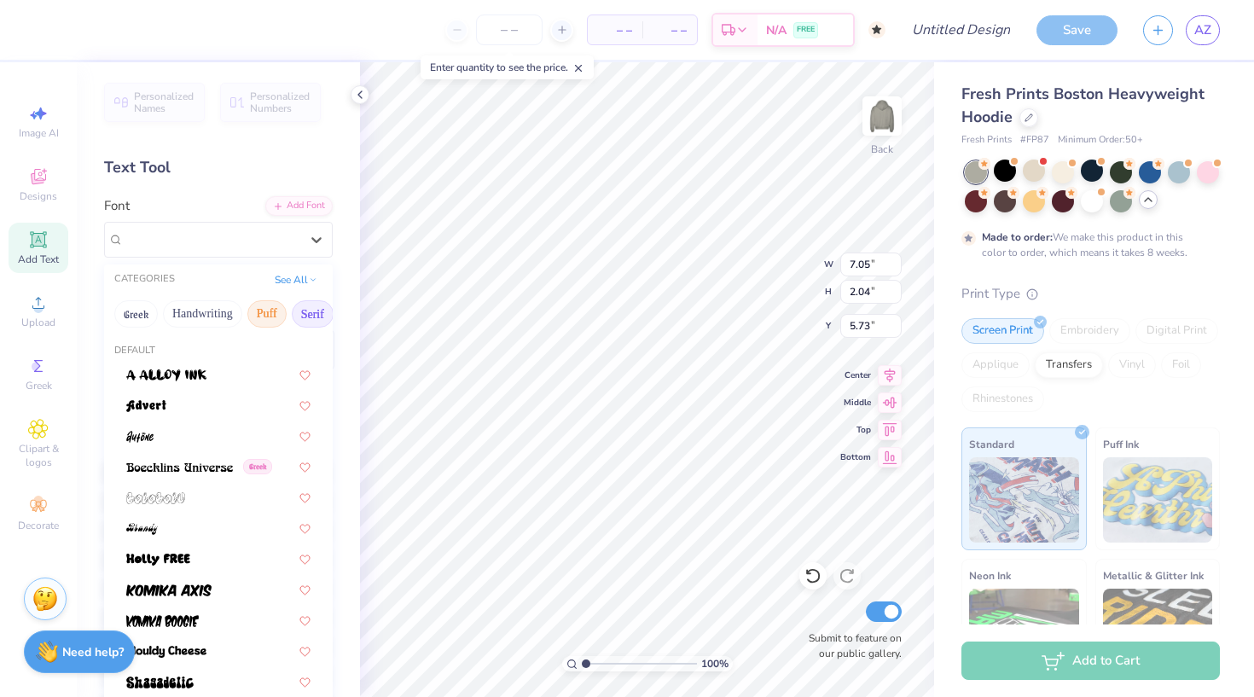
click at [309, 318] on button "Serif" at bounding box center [313, 313] width 42 height 27
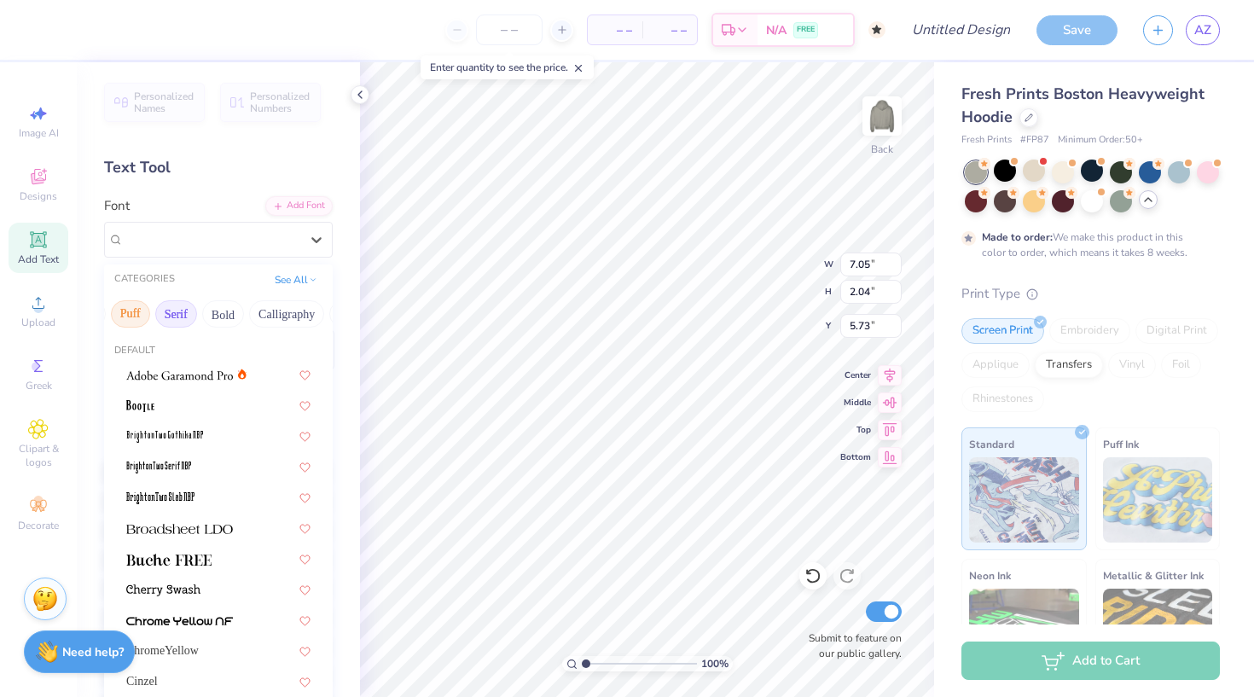
scroll to position [0, 148]
click at [208, 560] on img at bounding box center [168, 560] width 85 height 12
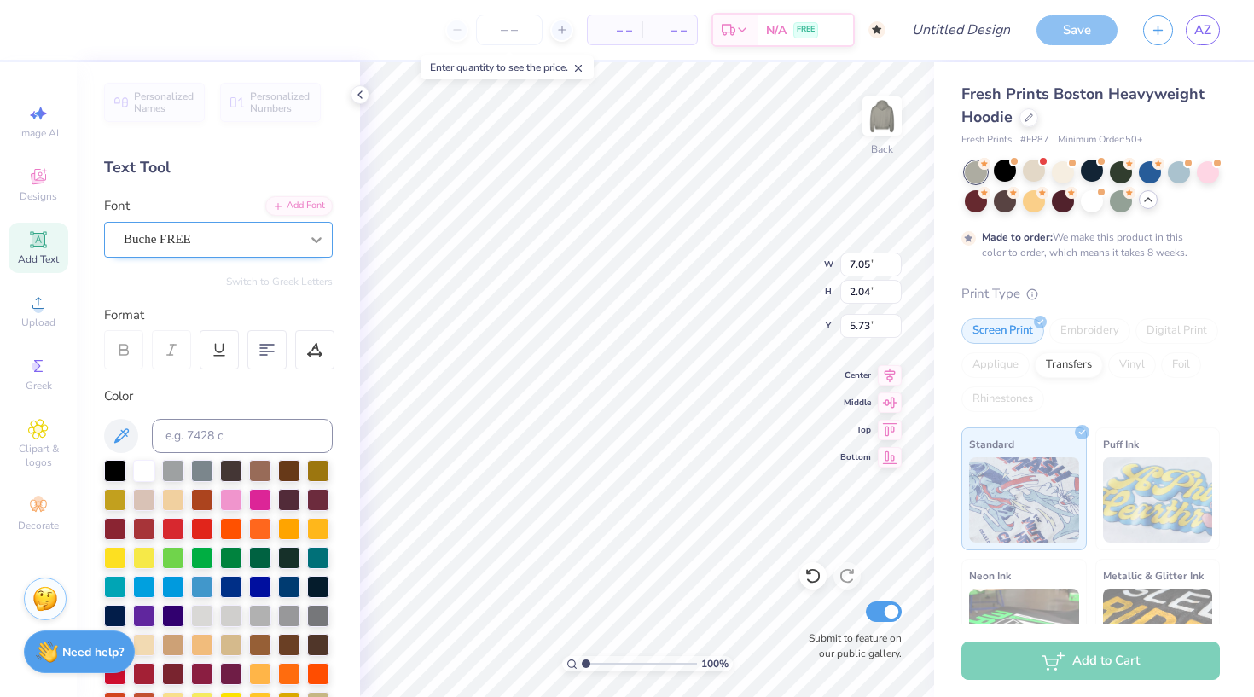
click at [321, 243] on icon at bounding box center [316, 239] width 17 height 17
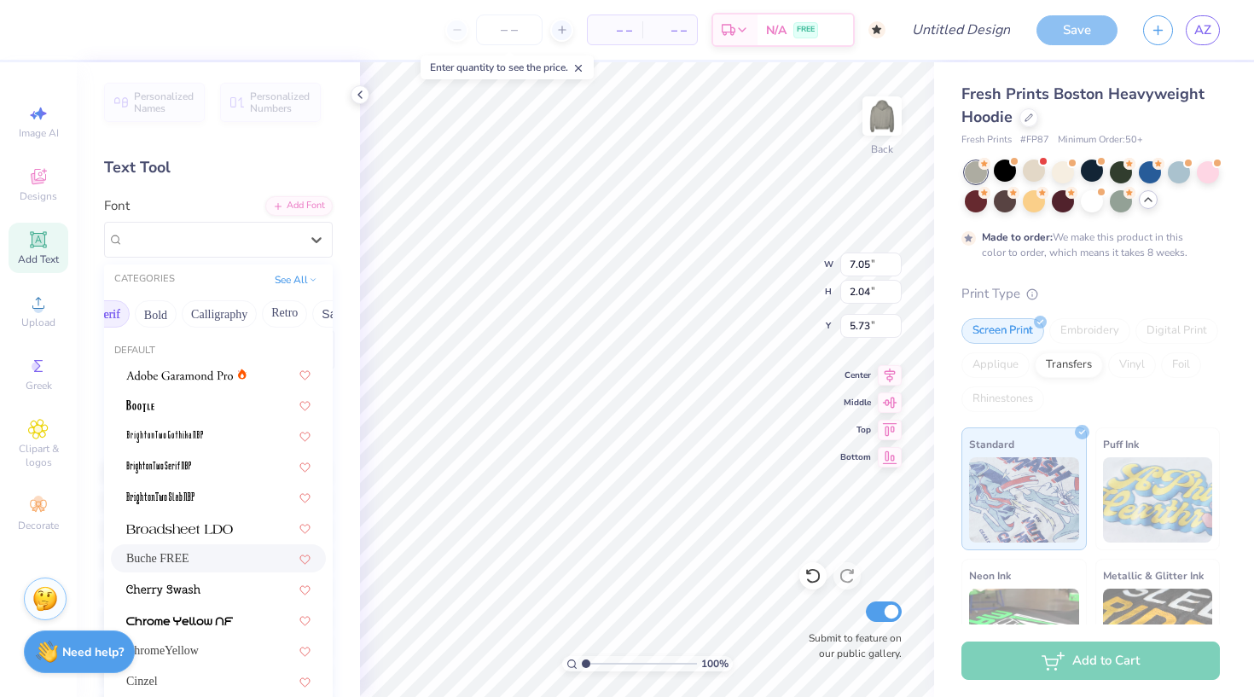
scroll to position [0, 227]
click at [154, 314] on button "Bold" at bounding box center [133, 313] width 42 height 27
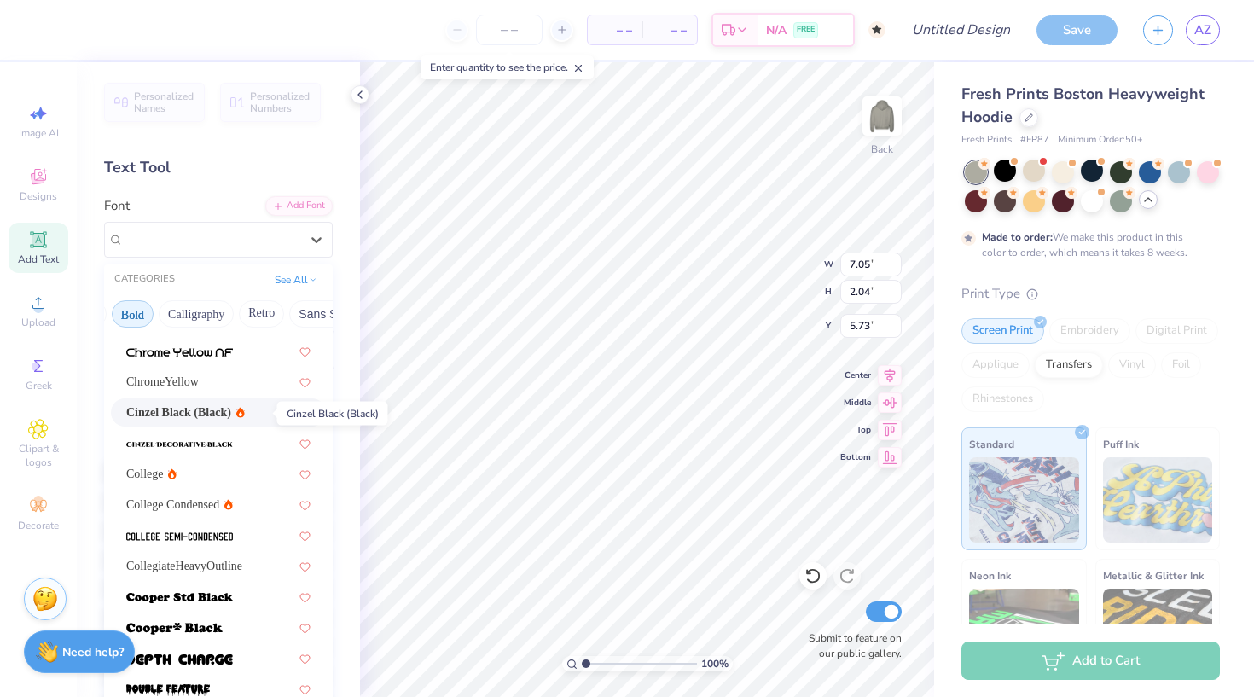
scroll to position [55, 0]
click at [187, 508] on span "College Condensed" at bounding box center [172, 504] width 93 height 18
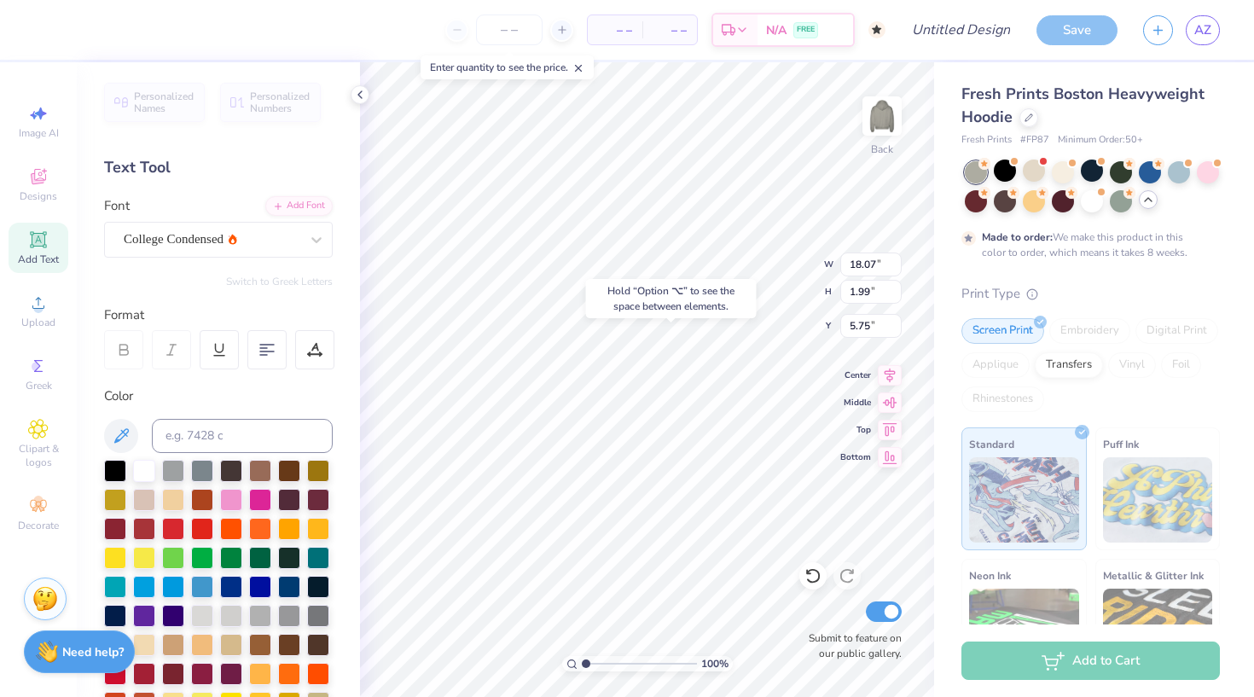
type input "8.74"
click at [313, 243] on icon at bounding box center [316, 239] width 17 height 17
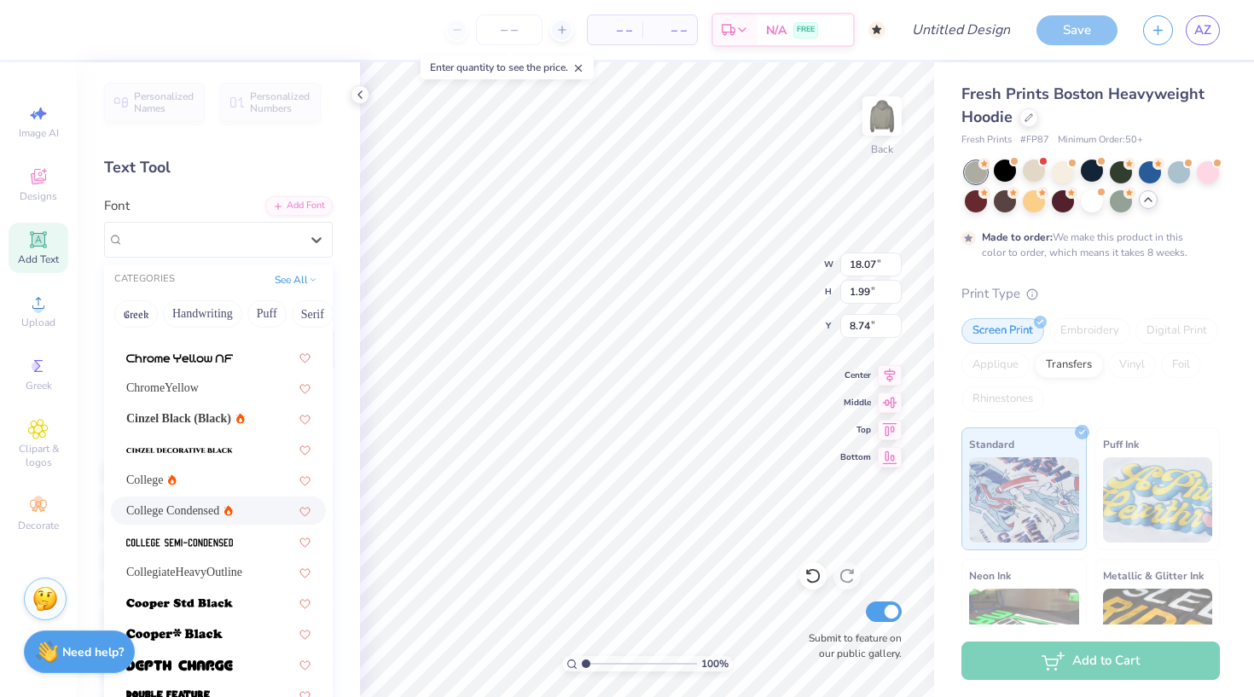
scroll to position [49, 0]
click at [238, 573] on span "CollegiateHeavyOutline" at bounding box center [184, 571] width 116 height 18
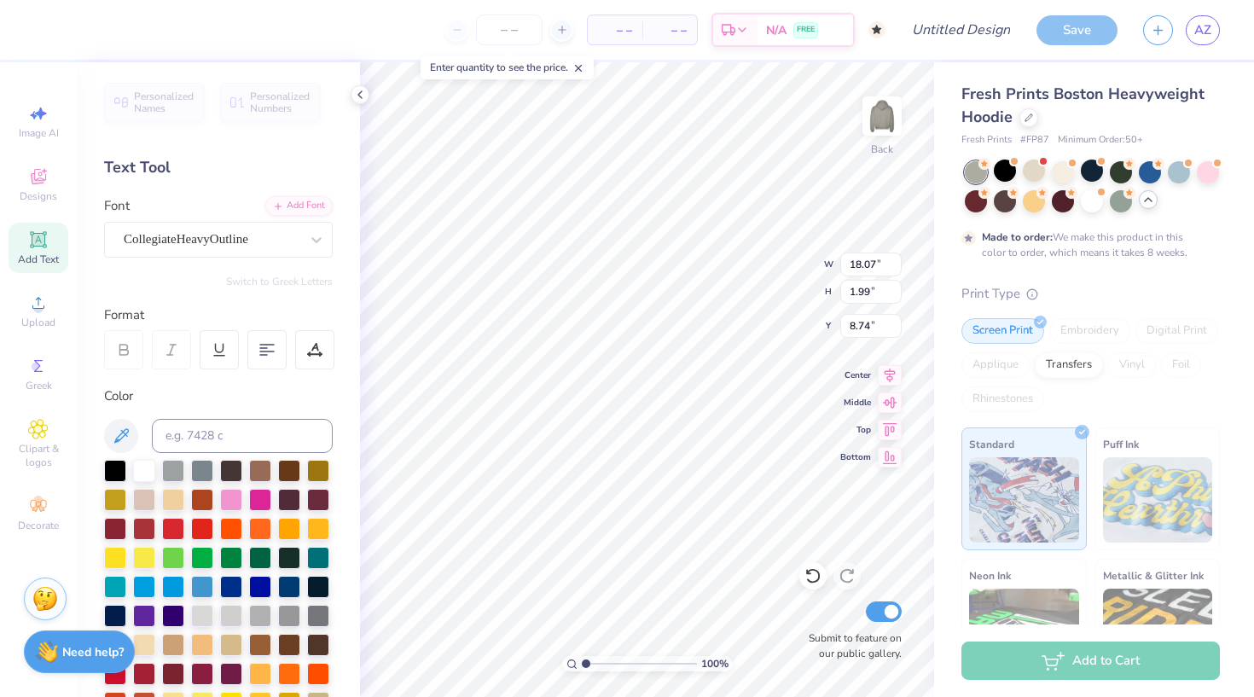
type input "18.86"
type input "1.69"
type input "8.89"
click at [306, 239] on div at bounding box center [316, 239] width 31 height 31
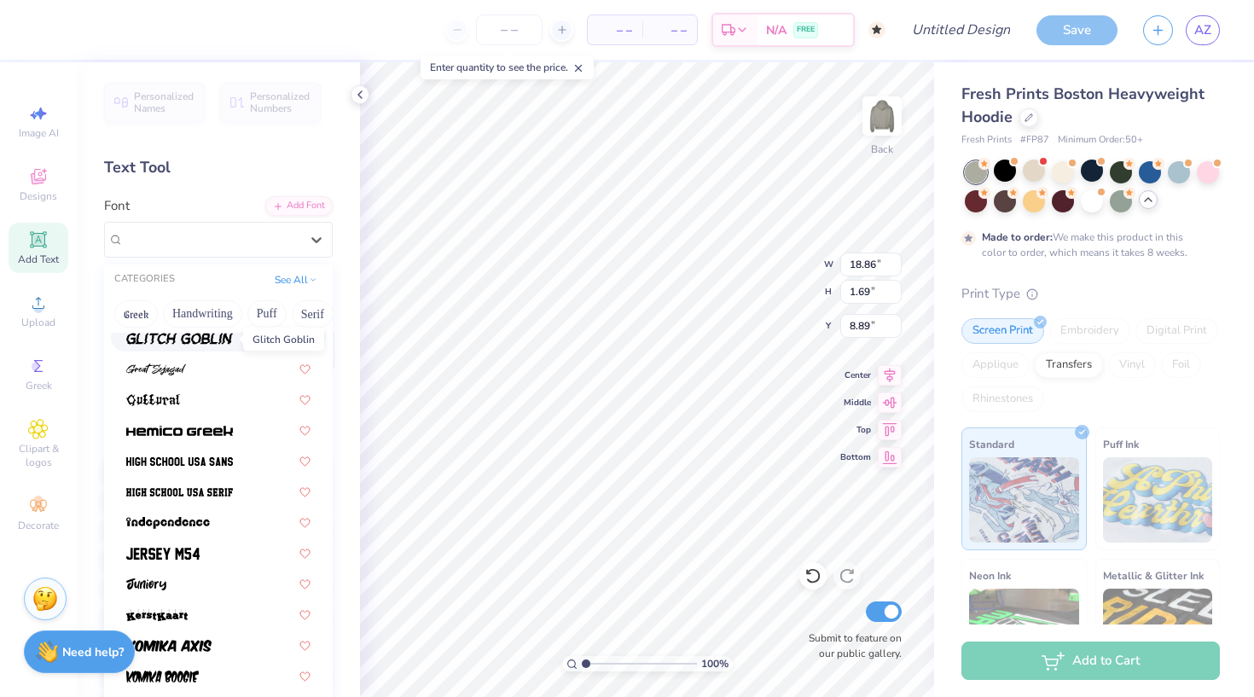
scroll to position [775, 0]
click at [219, 497] on img at bounding box center [179, 492] width 107 height 12
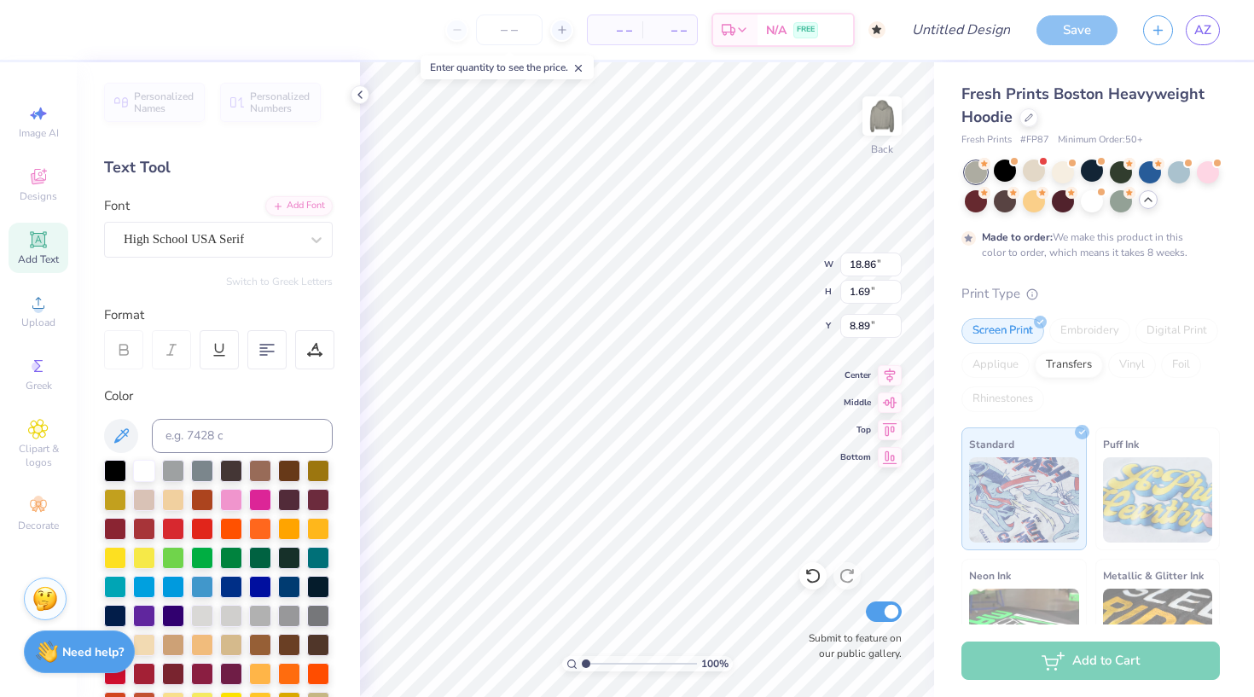
type input "1.76"
type input "8.86"
click at [305, 239] on div at bounding box center [316, 239] width 31 height 31
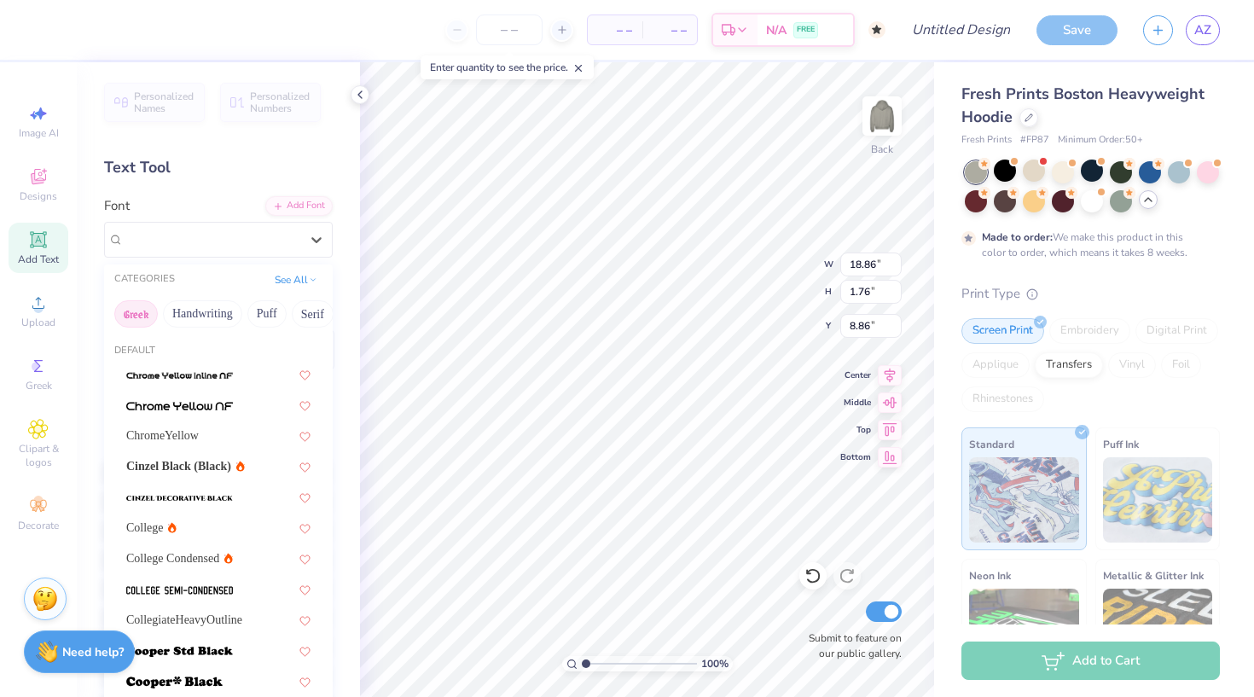
click at [141, 310] on button "Greek" at bounding box center [136, 313] width 44 height 27
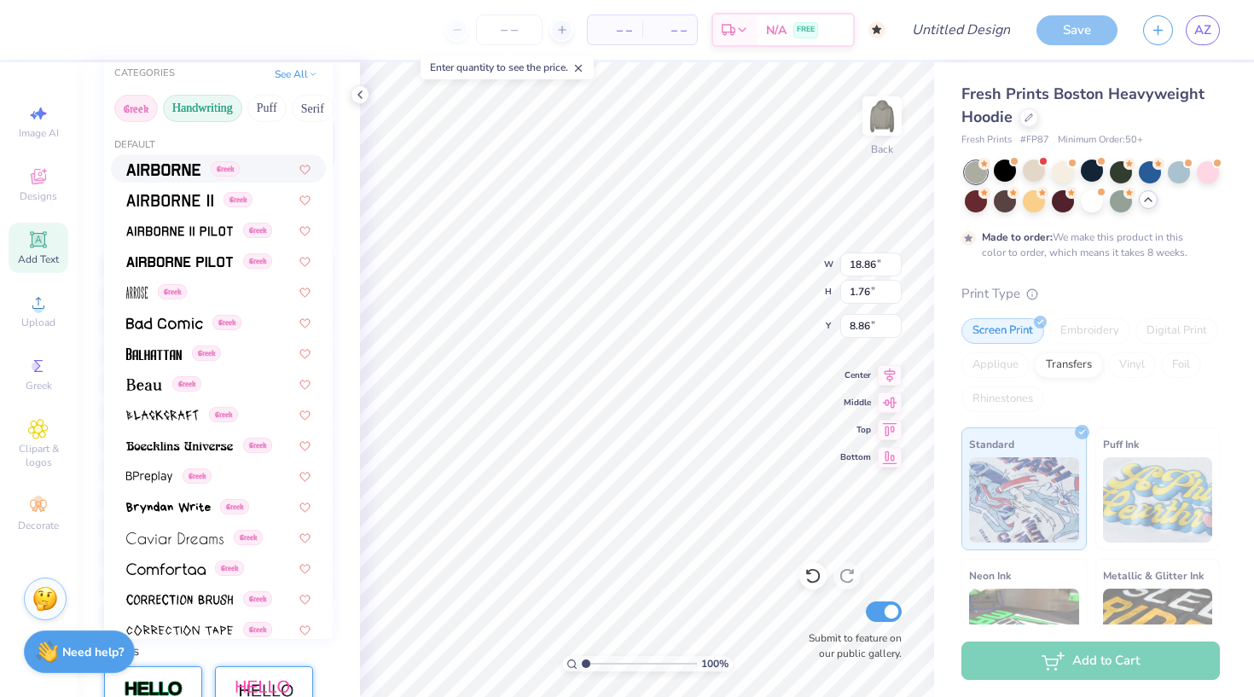
scroll to position [0, 0]
click at [218, 110] on button "Handwriting" at bounding box center [202, 108] width 79 height 27
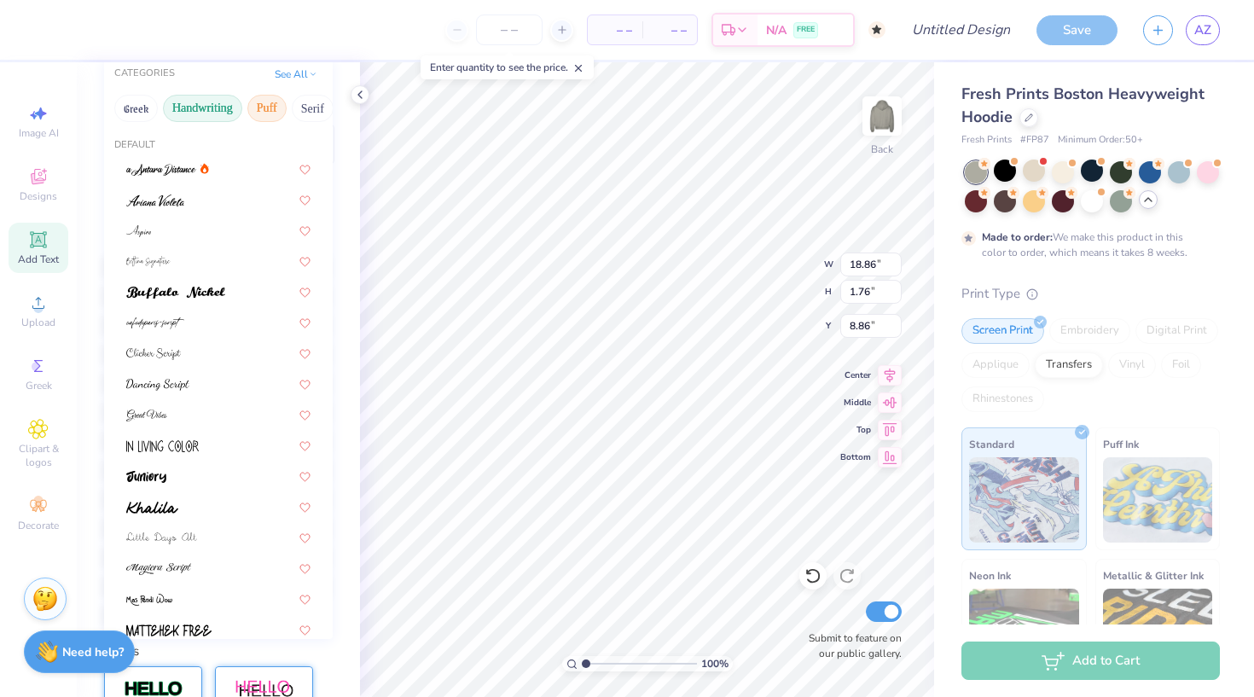
click at [267, 117] on button "Puff" at bounding box center [266, 108] width 39 height 27
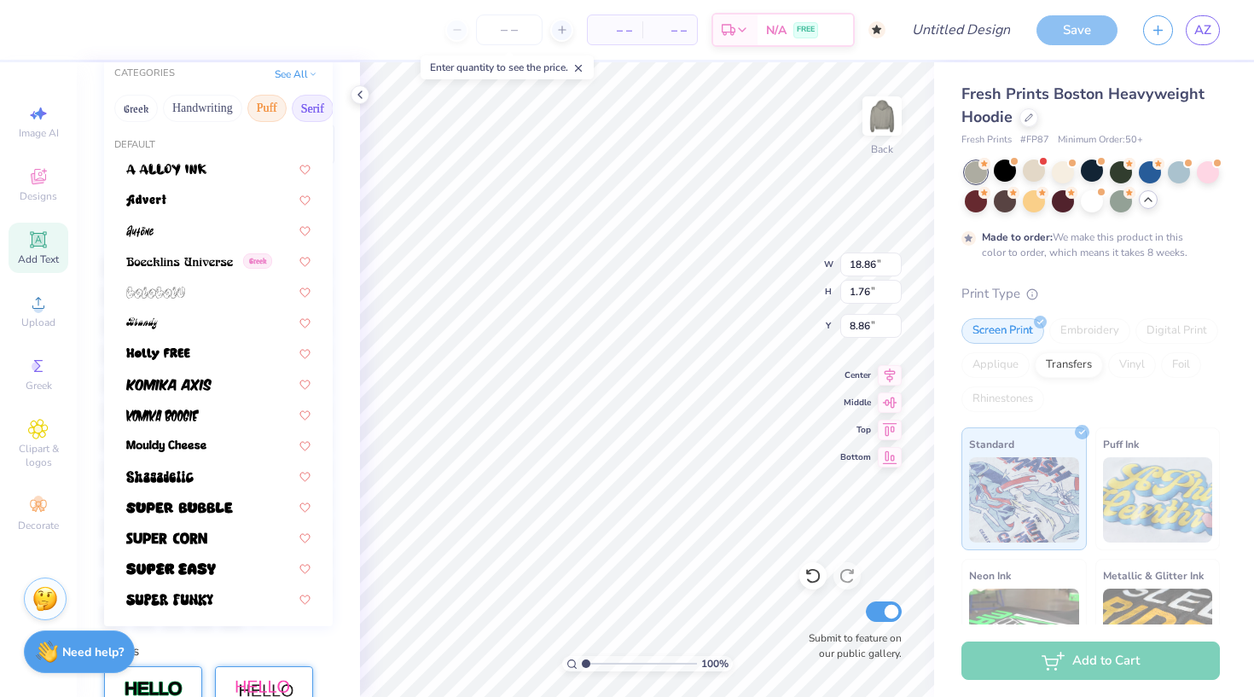
click at [307, 114] on button "Serif" at bounding box center [313, 108] width 42 height 27
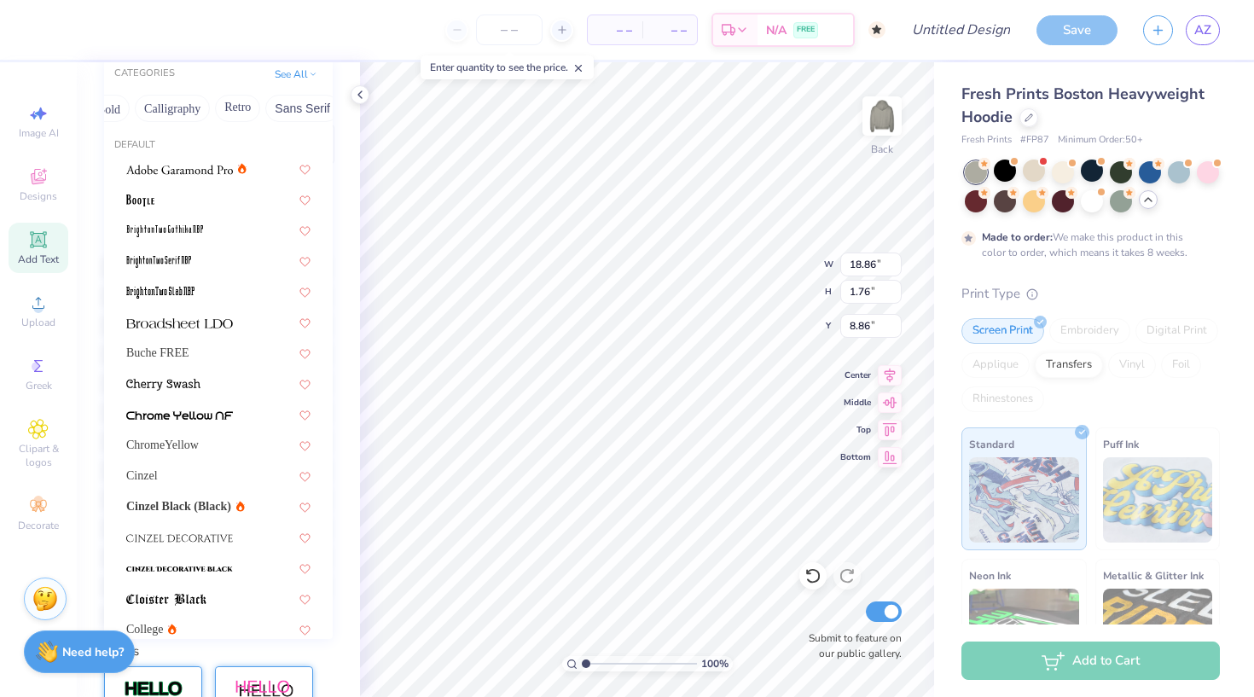
scroll to position [0, 282]
click at [153, 104] on button "Calligraphy" at bounding box center [141, 108] width 75 height 27
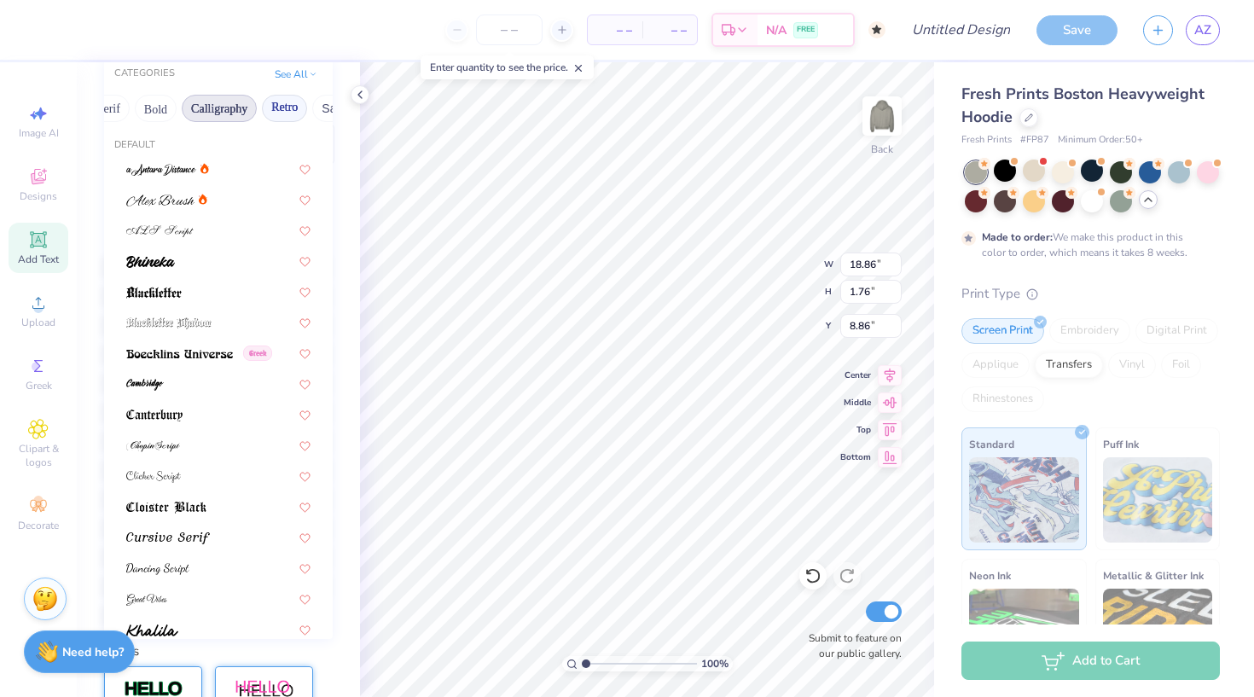
scroll to position [0, 193]
click at [181, 107] on button "Bold" at bounding box center [167, 108] width 42 height 27
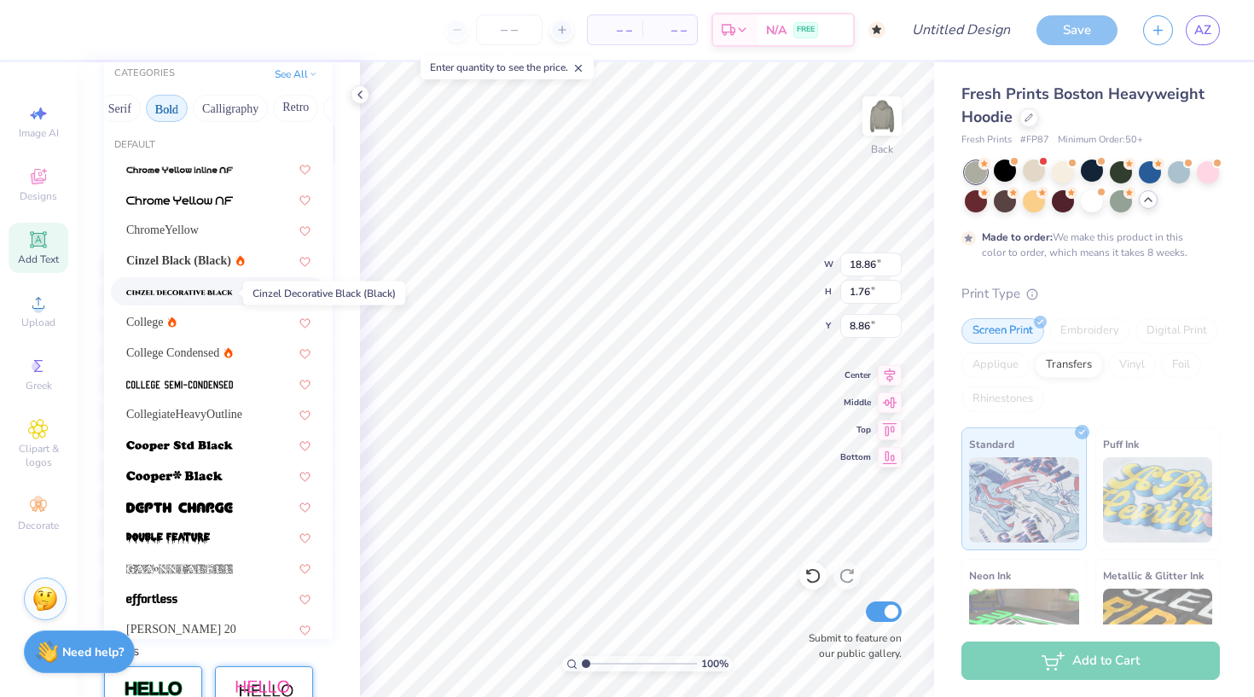
click at [218, 299] on img at bounding box center [179, 293] width 107 height 12
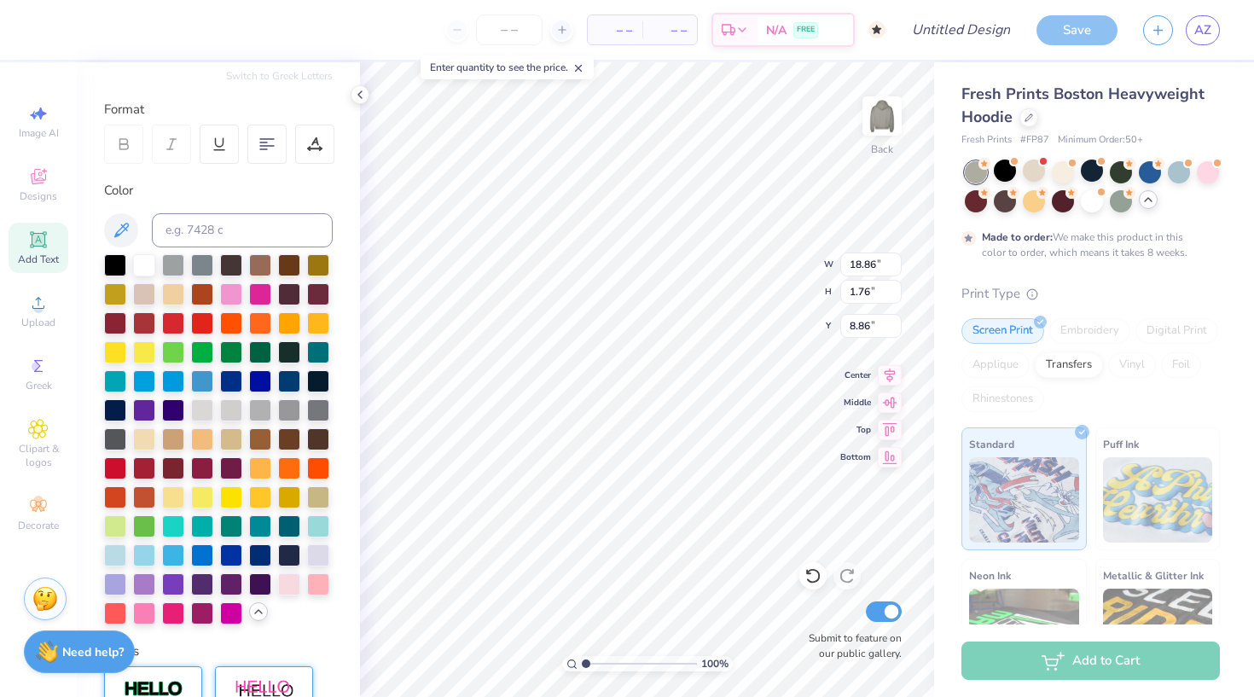
type input "1.31"
type input "9.08"
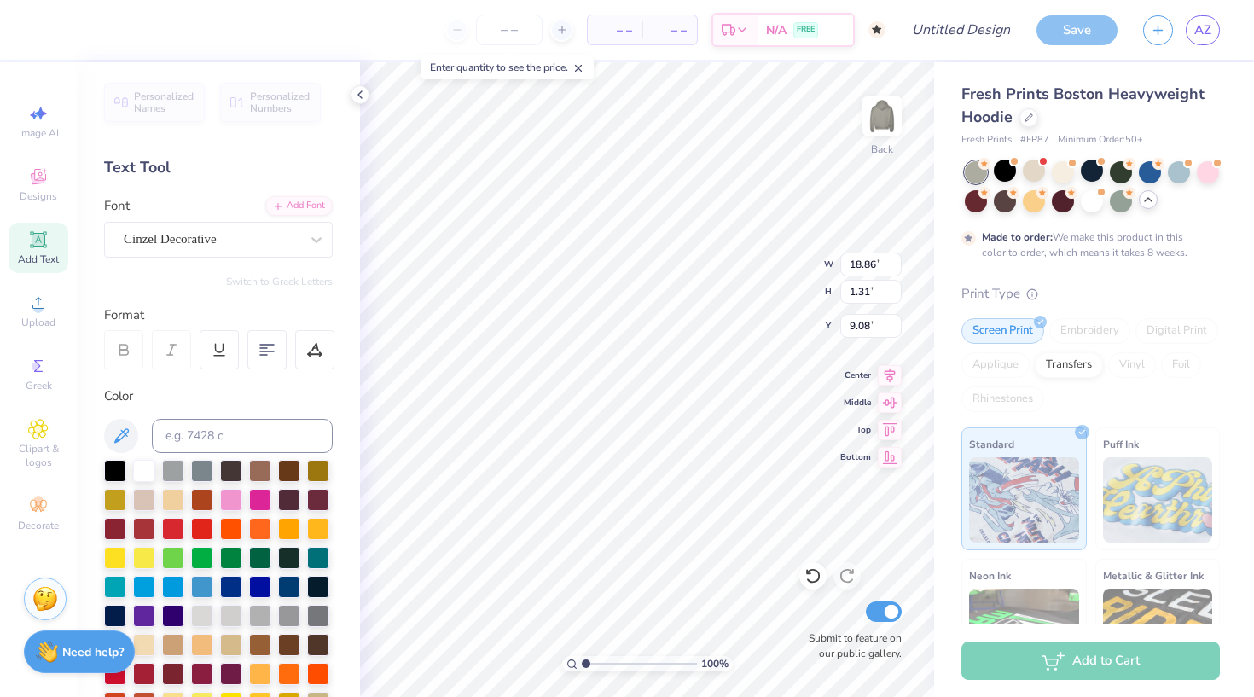
scroll to position [0, 0]
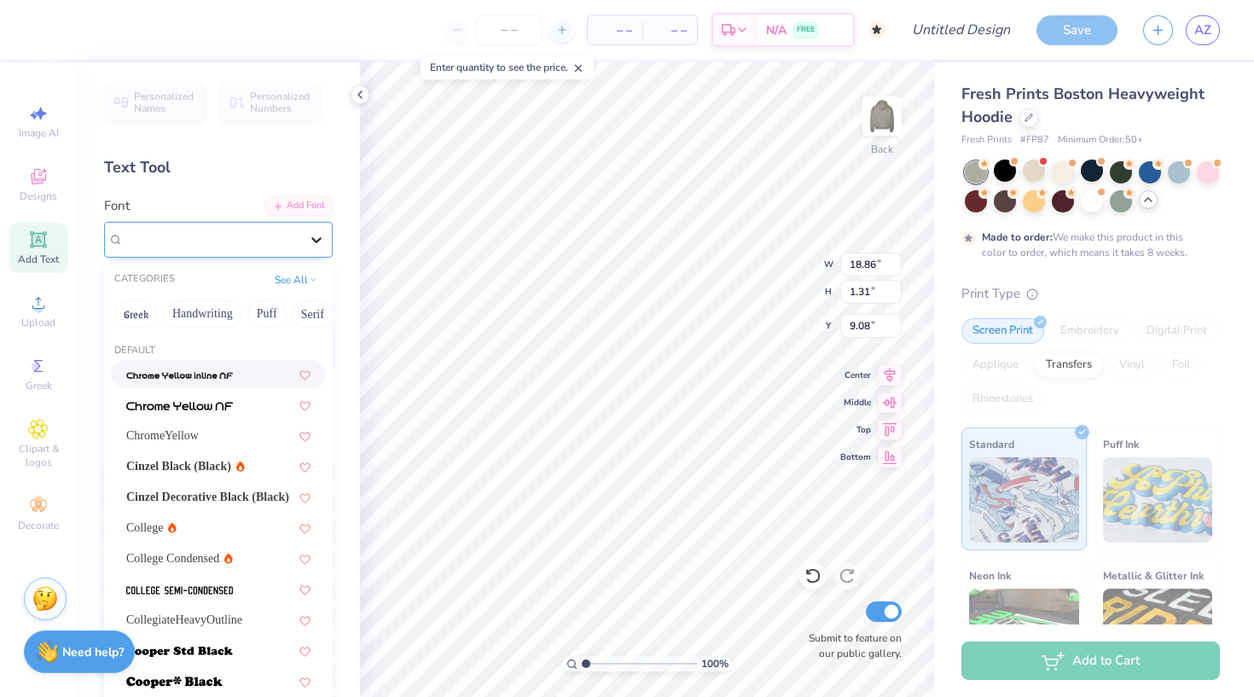
click at [317, 232] on icon at bounding box center [316, 239] width 17 height 17
click at [192, 531] on div "College" at bounding box center [218, 528] width 184 height 18
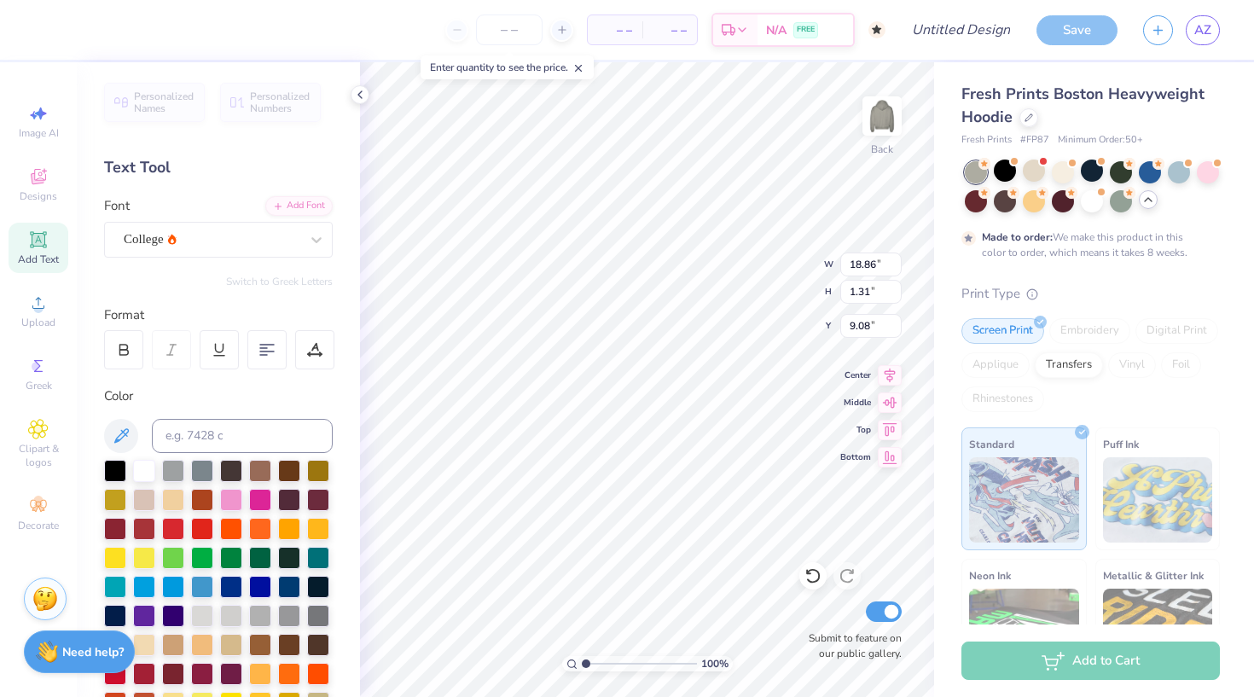
type input "13.58"
type input "1.20"
type input "9.14"
type input "8.26"
click at [113, 466] on div at bounding box center [115, 469] width 22 height 22
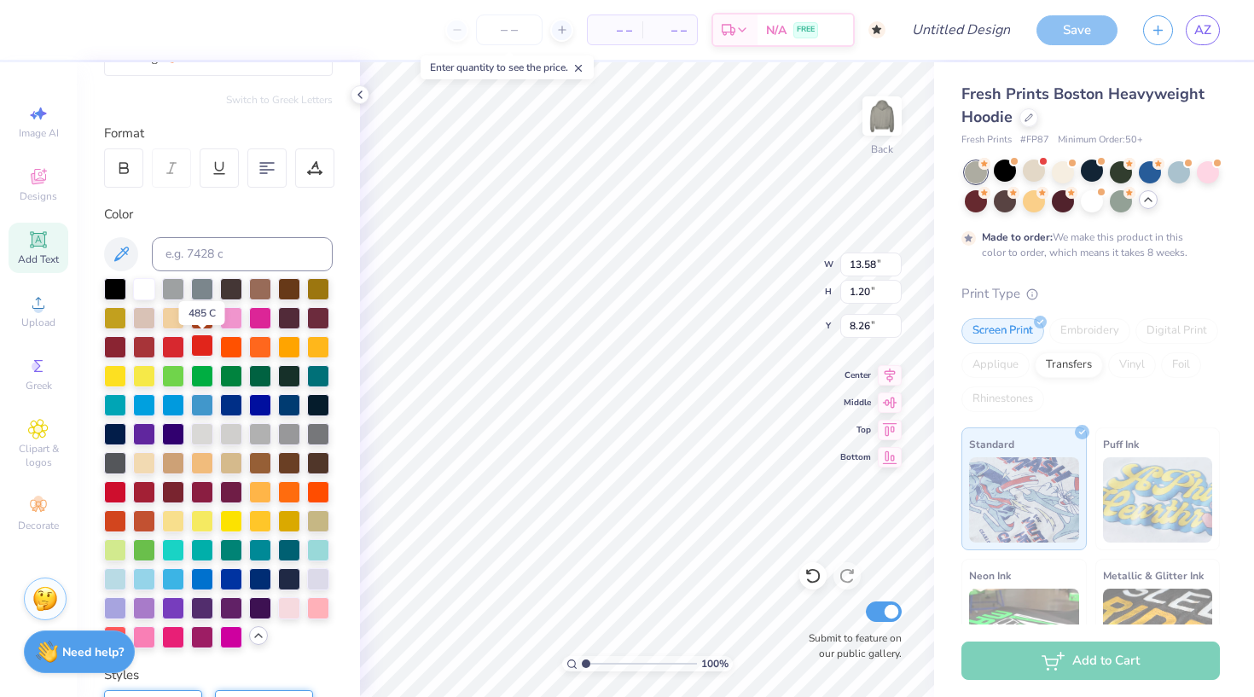
scroll to position [183, 0]
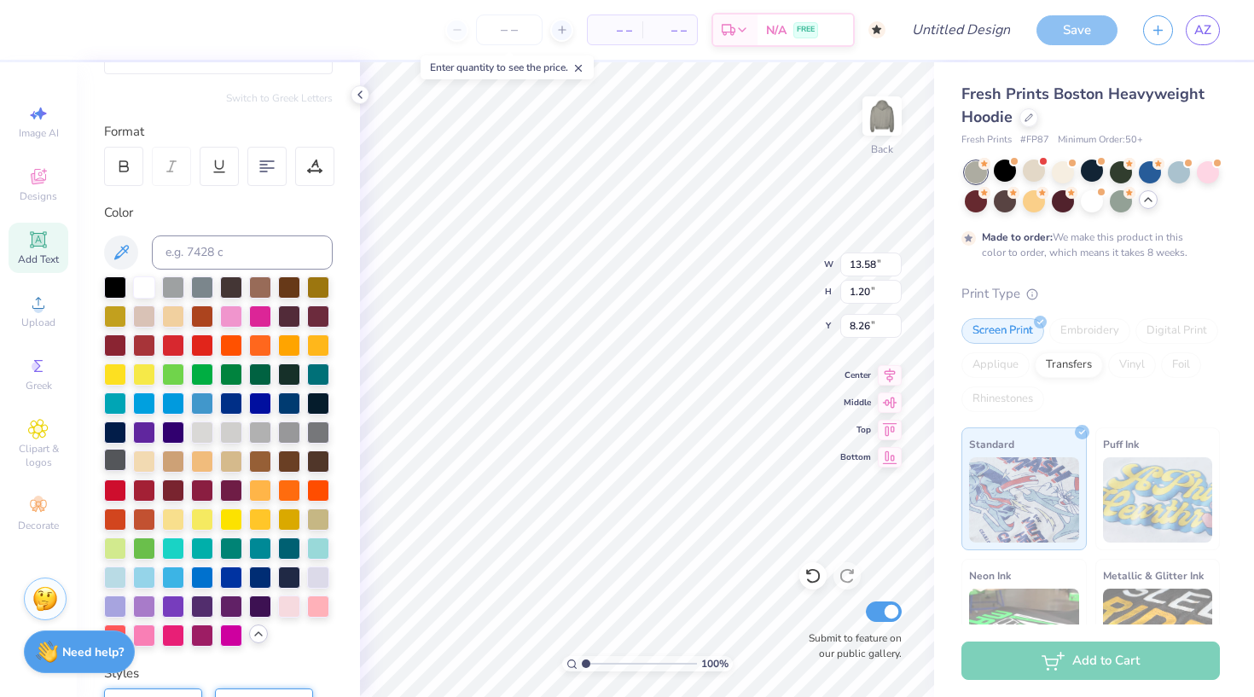
click at [109, 455] on div at bounding box center [115, 460] width 22 height 22
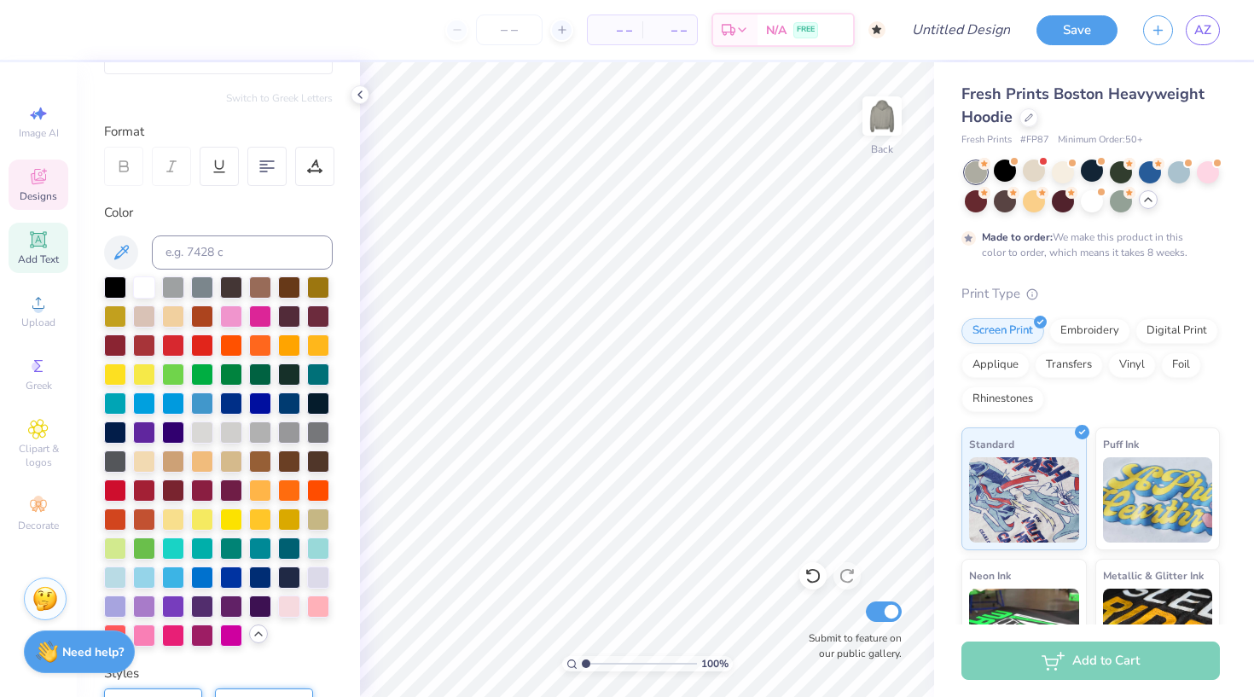
click at [37, 176] on icon at bounding box center [38, 176] width 20 height 20
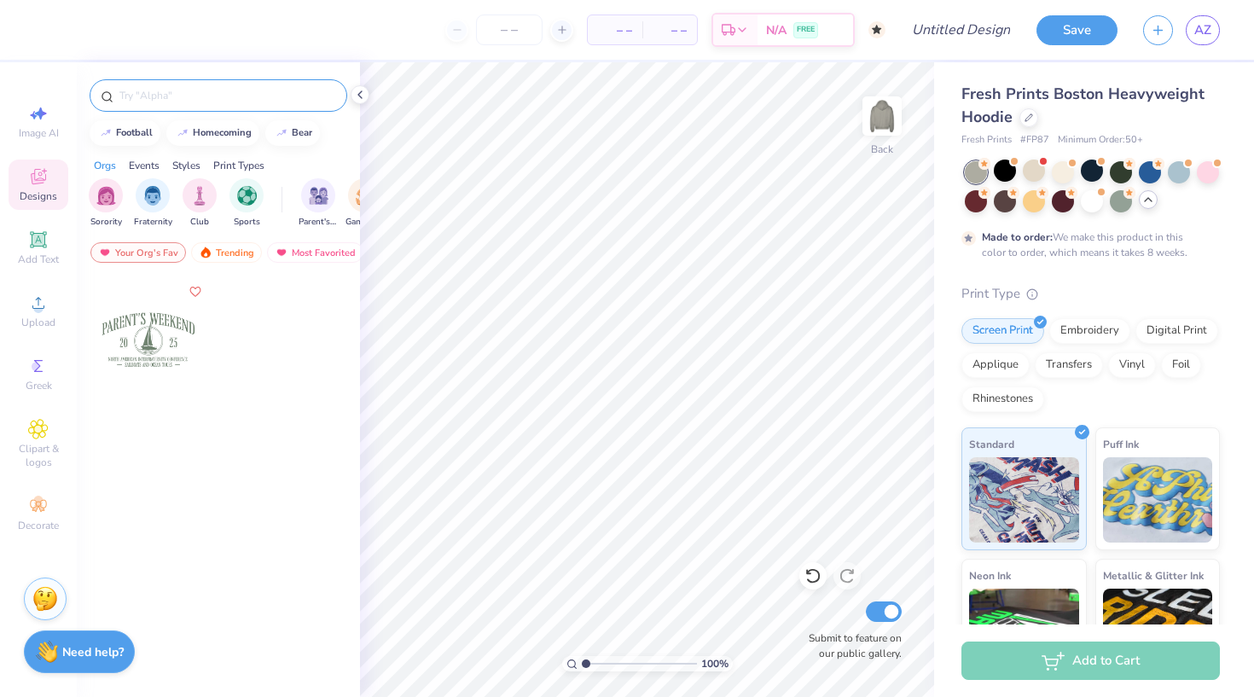
click at [235, 92] on input "text" at bounding box center [227, 95] width 218 height 17
click at [148, 250] on div "Your Org's Fav" at bounding box center [138, 252] width 96 height 20
click at [227, 253] on div "Trending" at bounding box center [226, 252] width 71 height 20
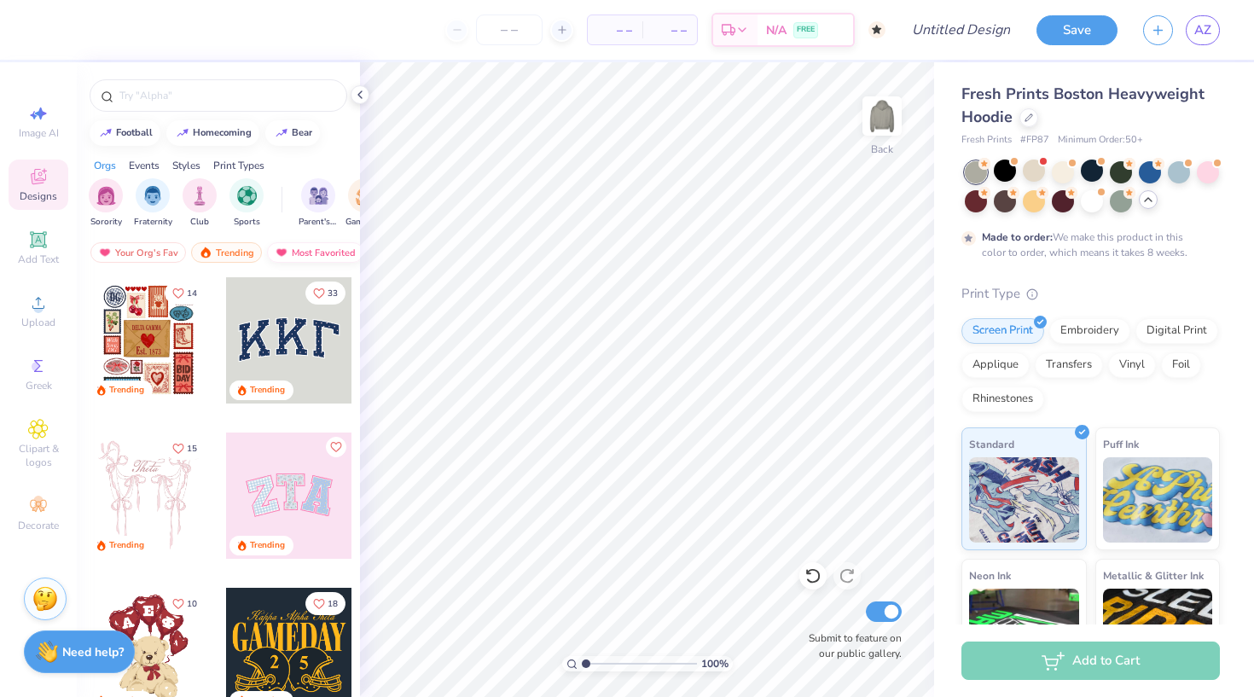
click at [299, 248] on div "Most Favorited" at bounding box center [315, 252] width 96 height 20
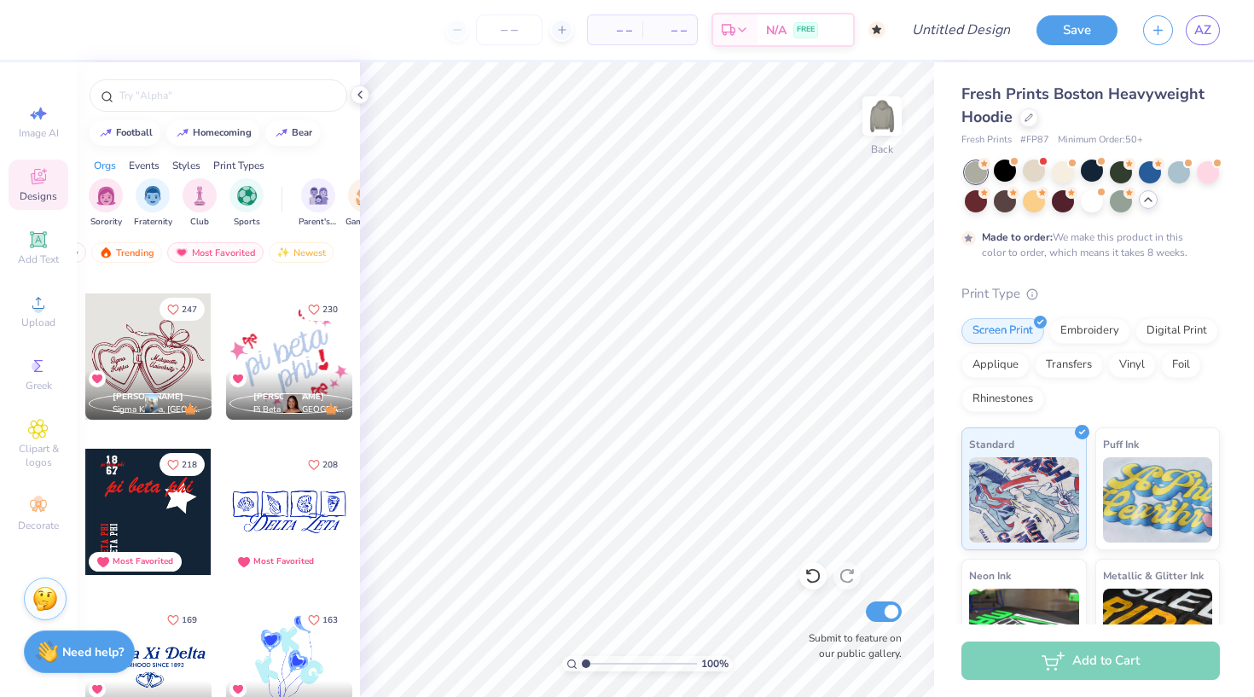
scroll to position [297, 0]
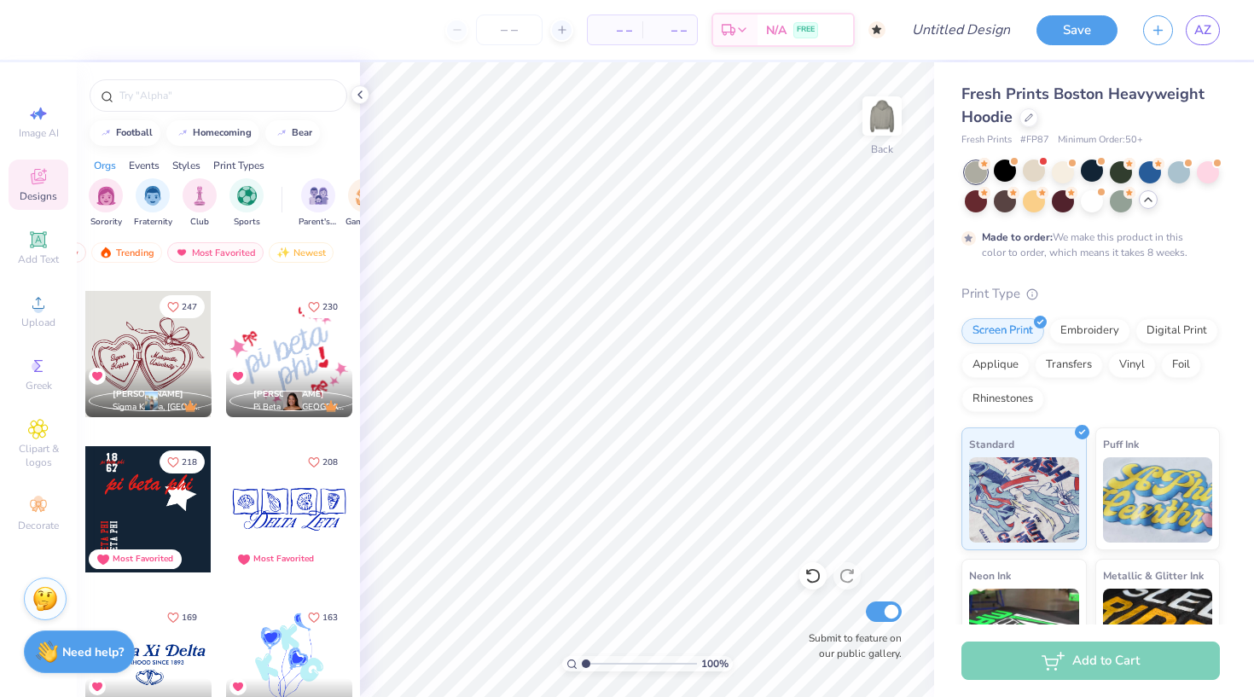
click at [158, 506] on div at bounding box center [148, 509] width 126 height 126
type input "1.63"
click at [593, 660] on input "range" at bounding box center [639, 663] width 115 height 15
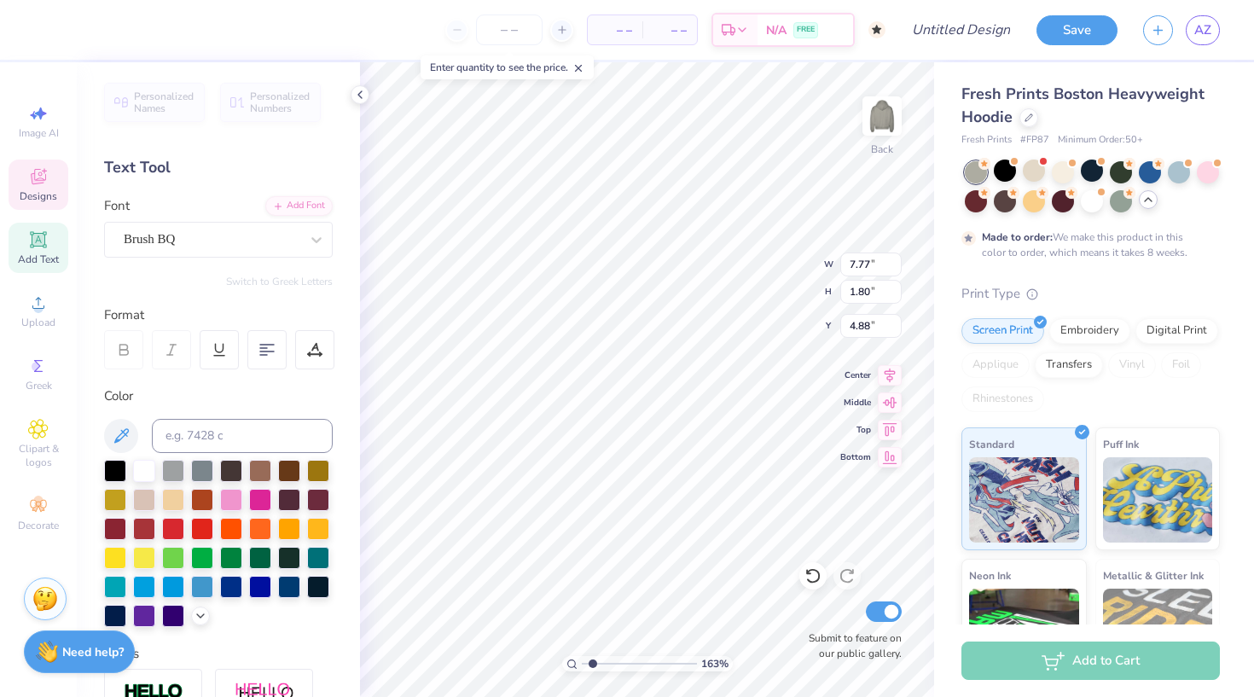
type input "2.80"
type input "2.88"
type input "5.31"
type input "7.77"
type input "1.80"
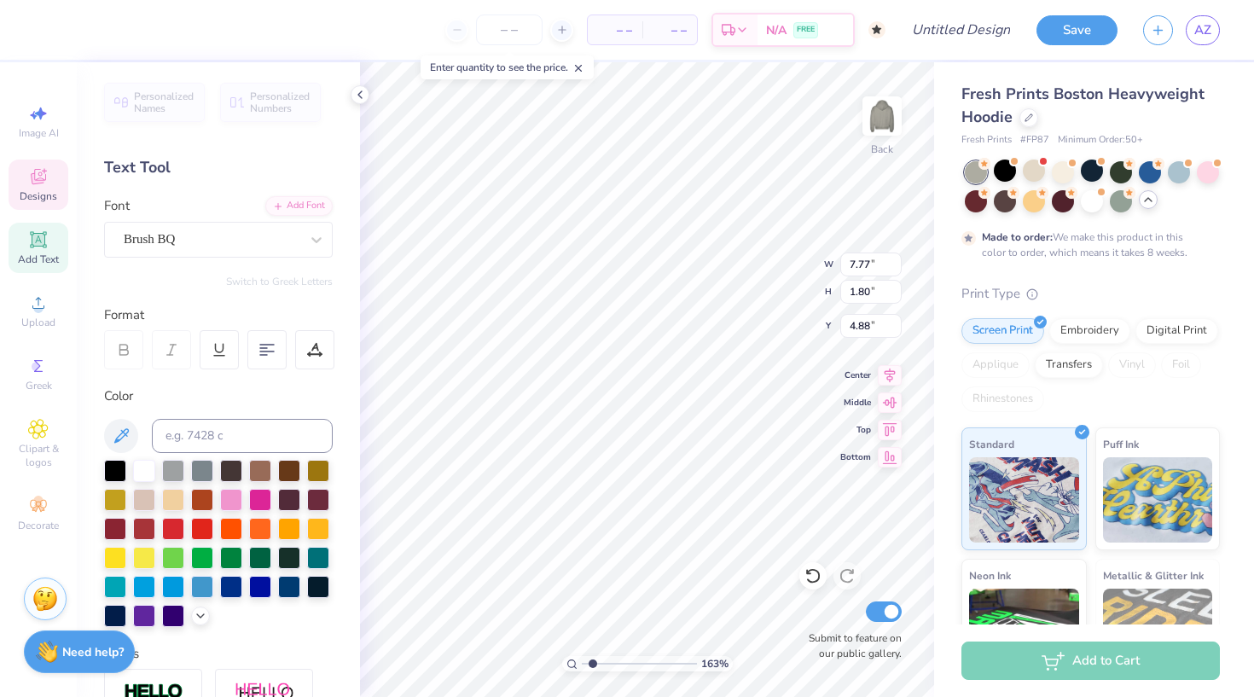
type input "4.95"
type input "0.63"
type input "3.93"
type input "8.19"
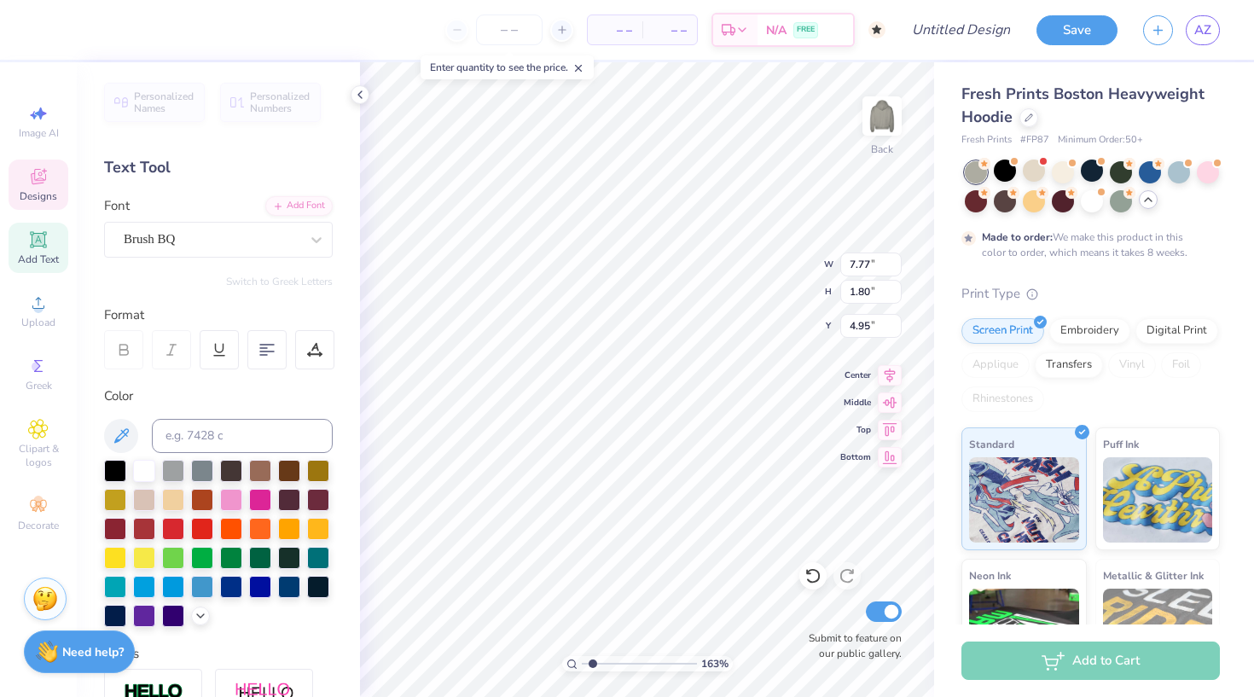
type textarea "Alpha Phi"
type textarea "Parents weekend"
type input "6.75"
type input "3.93"
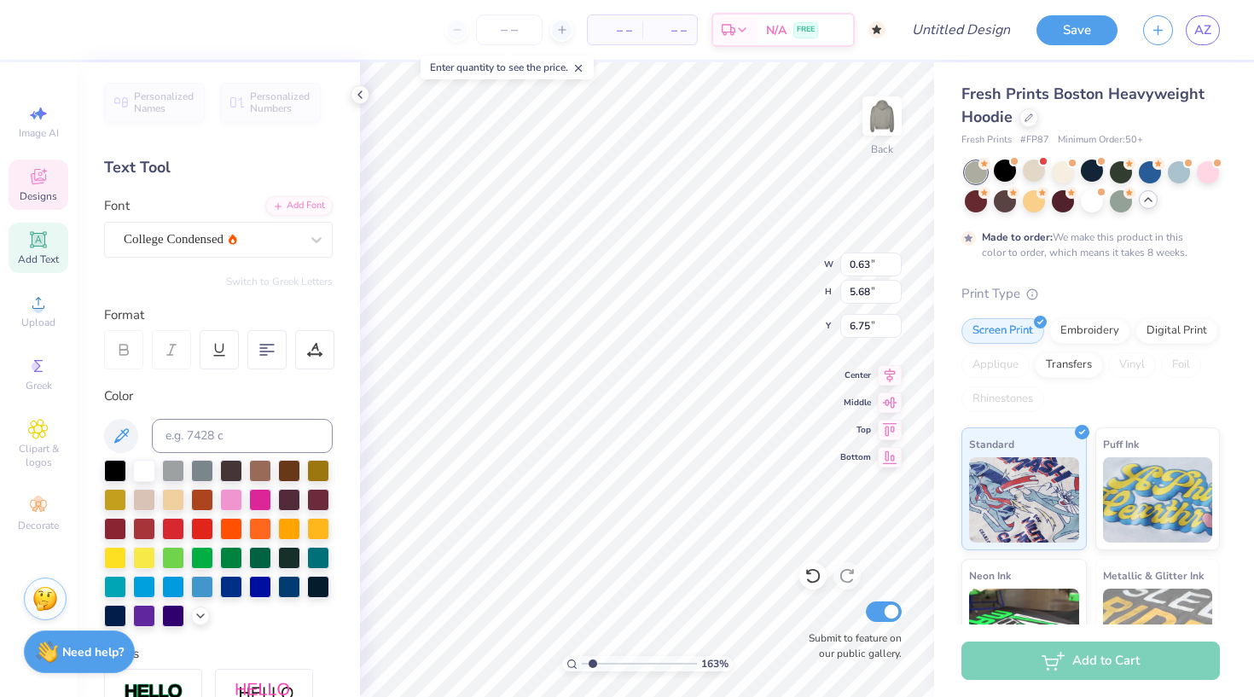
type input "8.19"
type textarea "Parents weekend"
type input "6.75"
click at [310, 240] on icon at bounding box center [316, 239] width 17 height 17
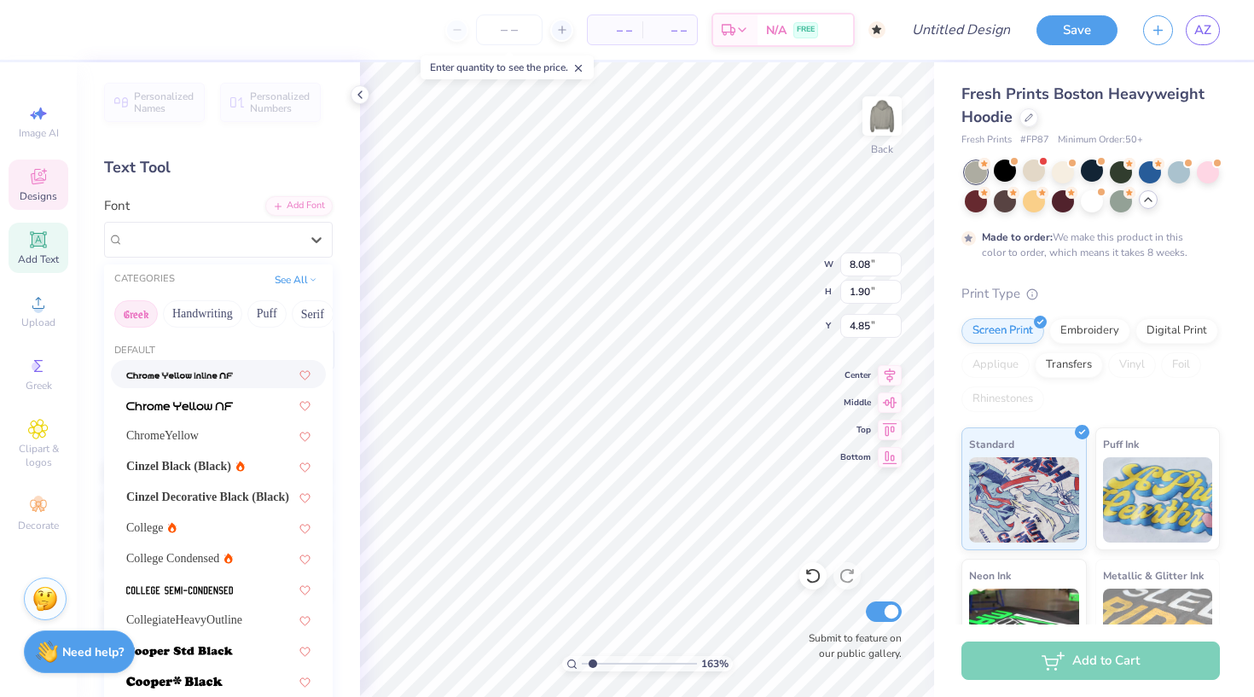
click at [143, 317] on button "Greek" at bounding box center [136, 313] width 44 height 27
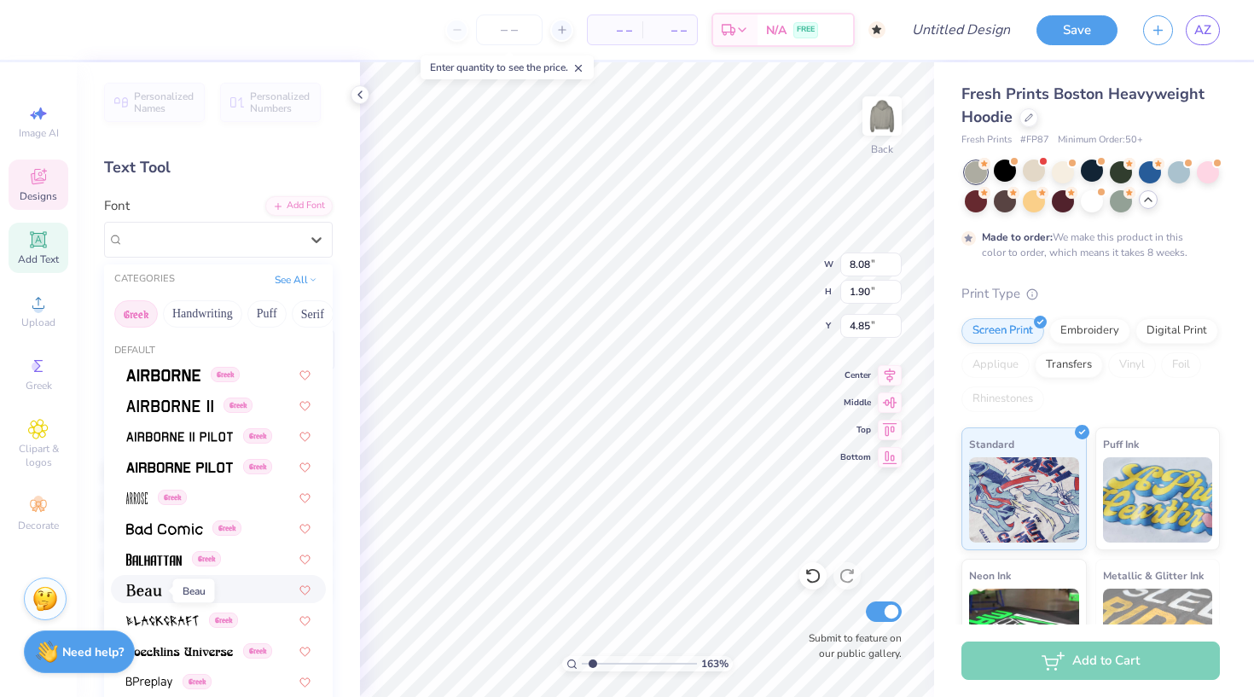
click at [149, 590] on img at bounding box center [144, 591] width 36 height 12
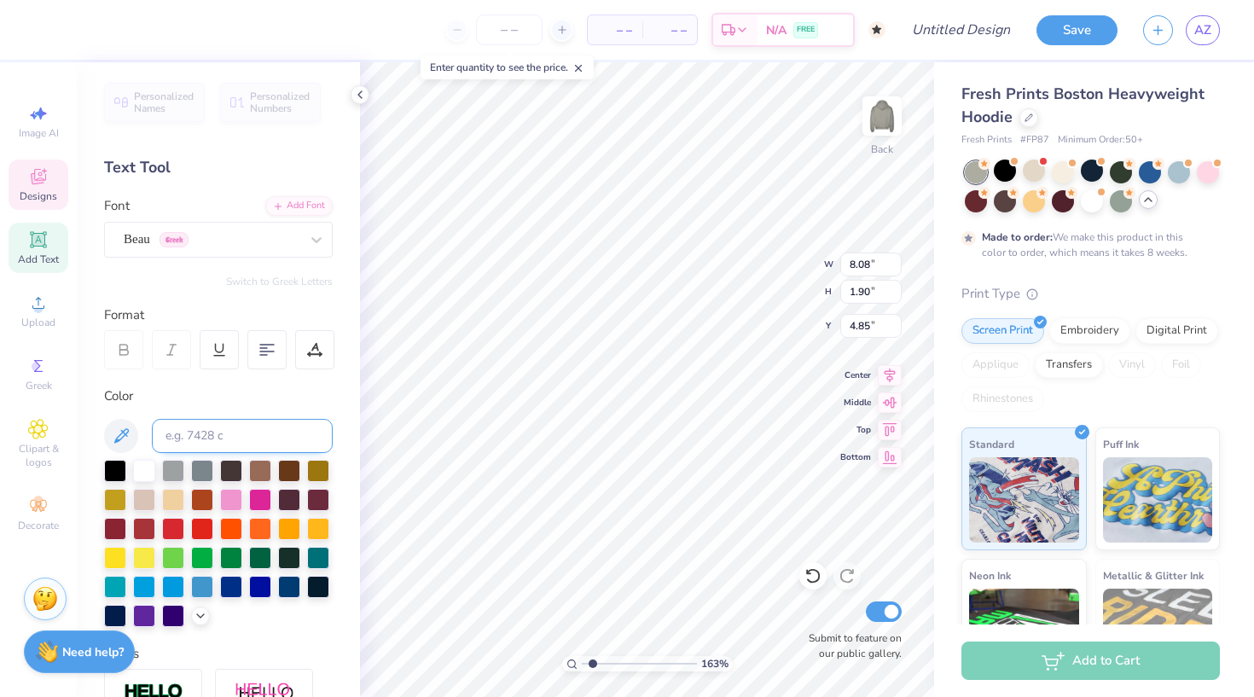
type input "8.40"
type input "1.87"
type input "4.87"
click at [317, 248] on div at bounding box center [316, 239] width 31 height 31
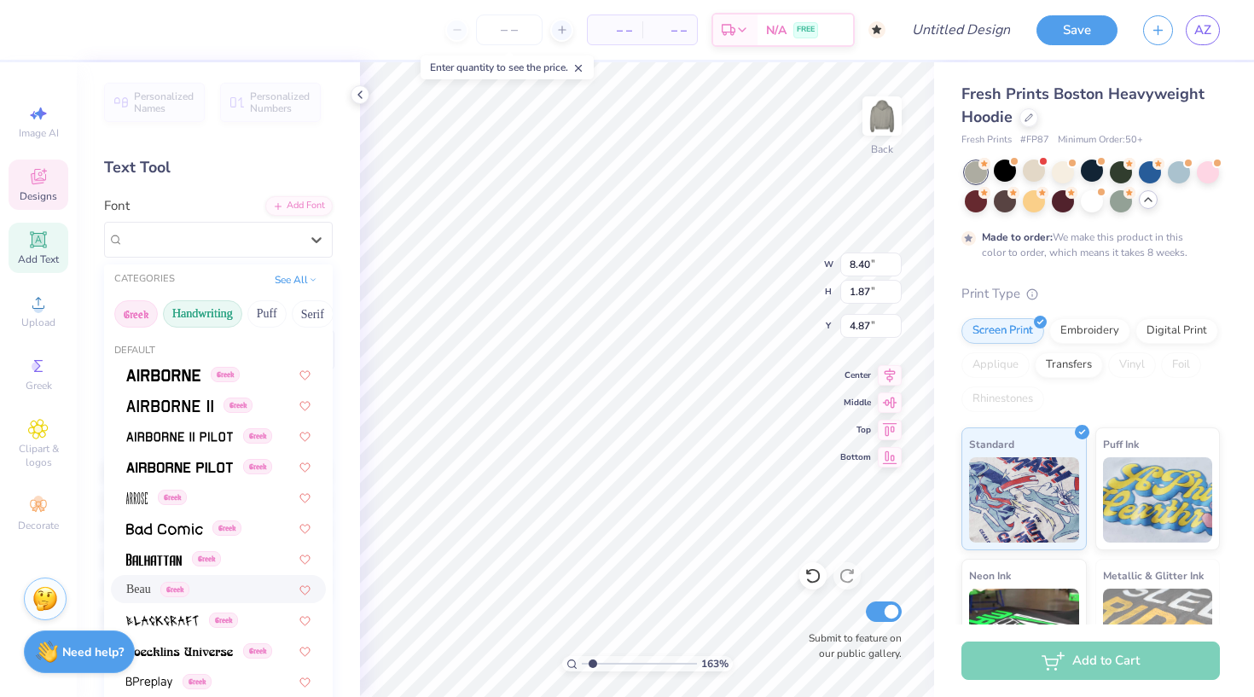
click at [215, 309] on button "Handwriting" at bounding box center [202, 313] width 79 height 27
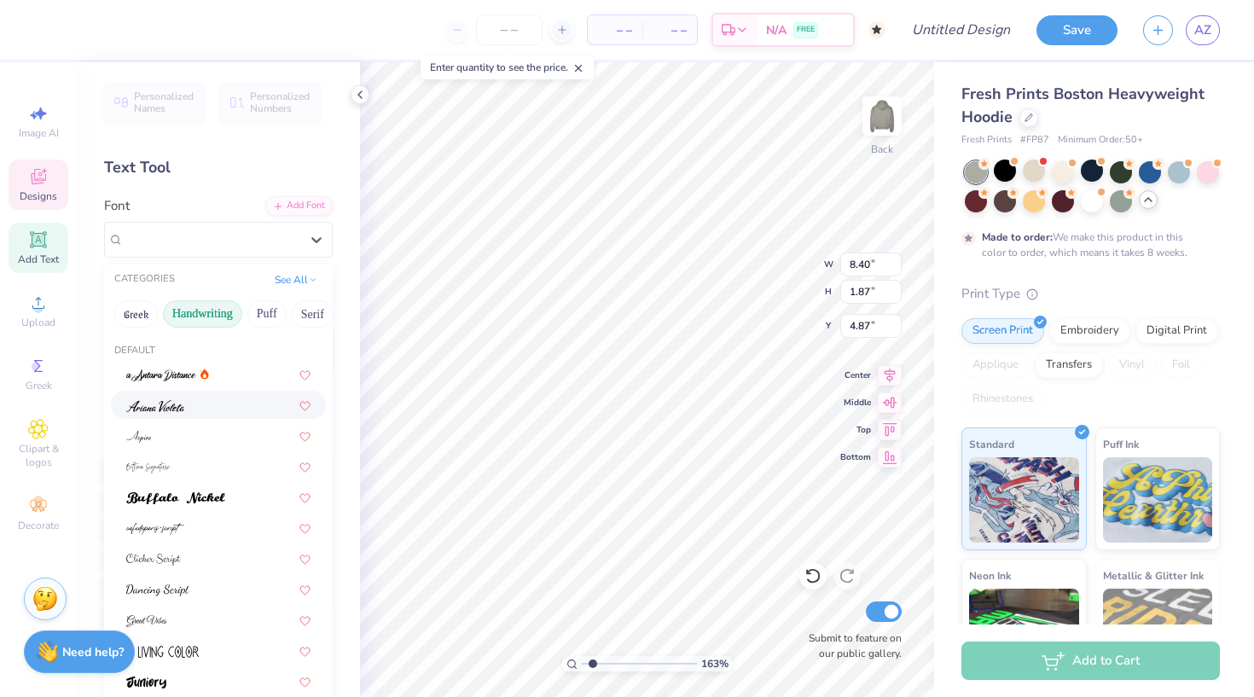
click at [211, 416] on div at bounding box center [218, 405] width 215 height 28
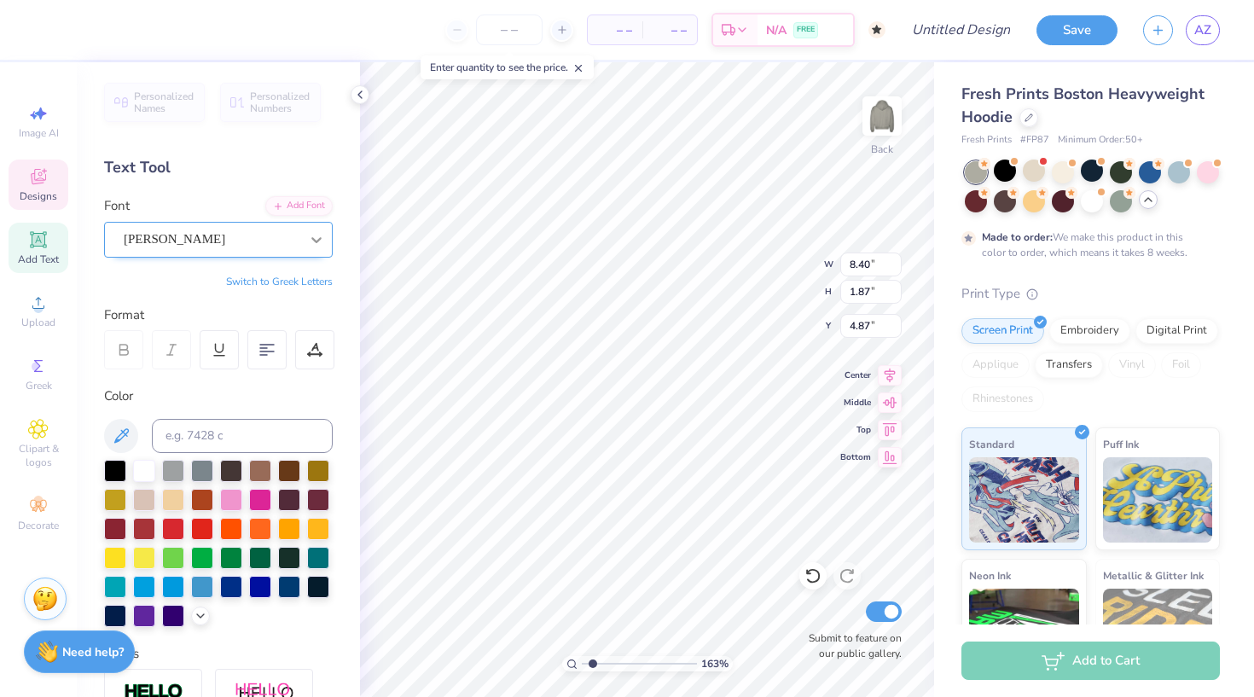
type input "5.67"
type input "1.81"
type input "4.94"
click at [312, 245] on icon at bounding box center [316, 239] width 17 height 17
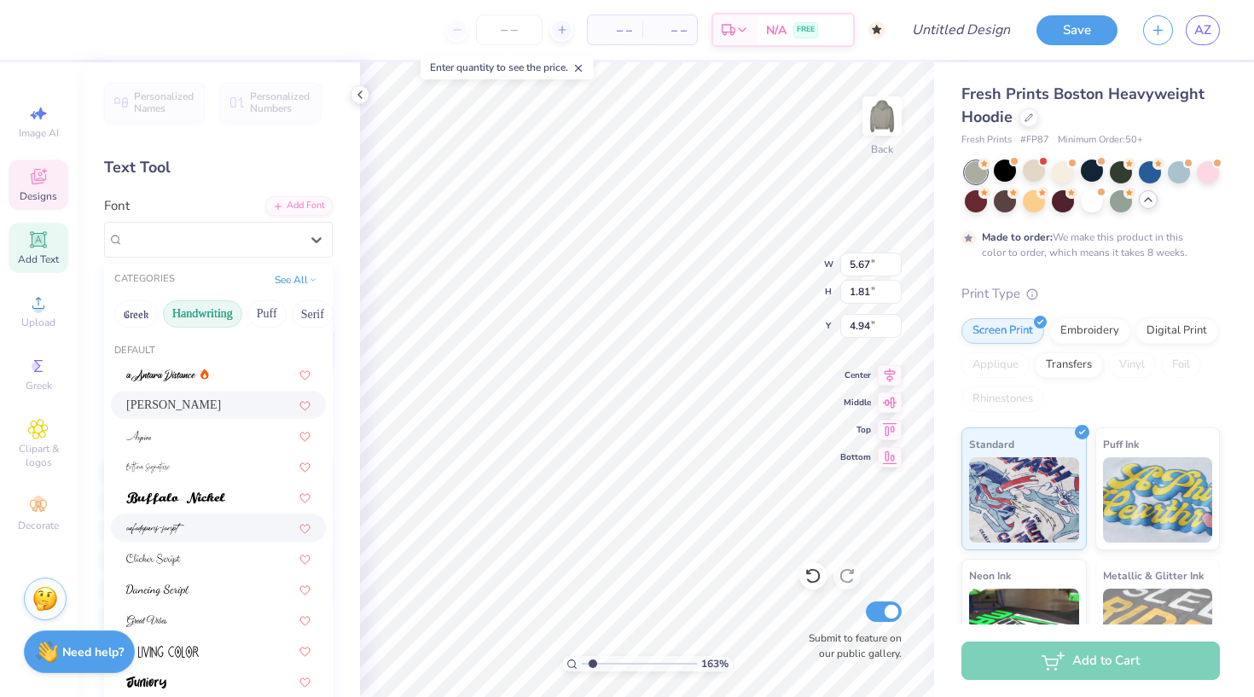
click at [230, 539] on div at bounding box center [218, 528] width 215 height 28
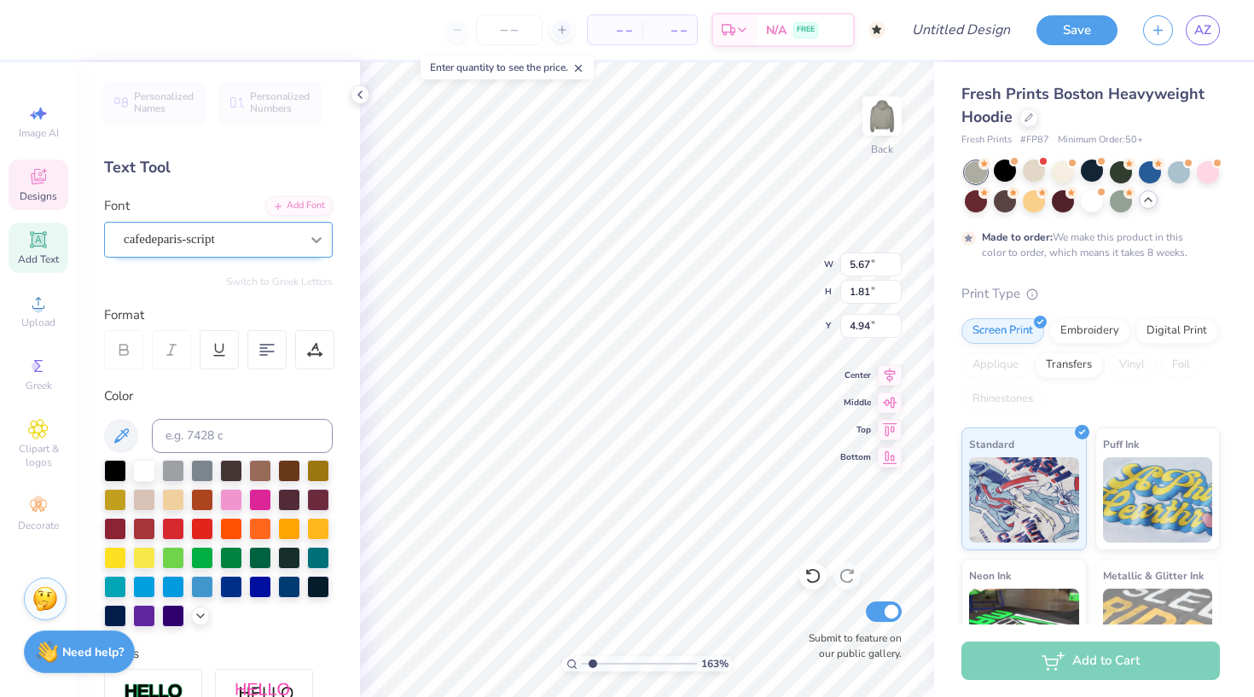
type input "5.65"
type input "1.92"
type input "5.04"
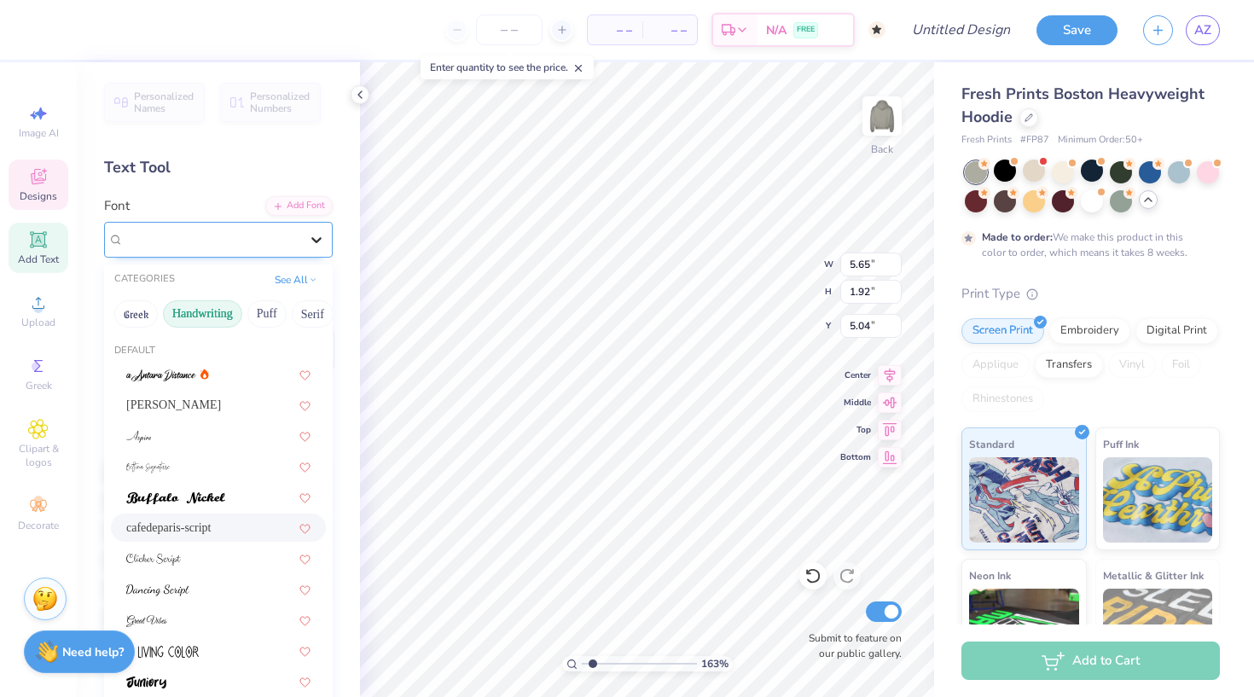
click at [310, 243] on icon at bounding box center [316, 239] width 17 height 17
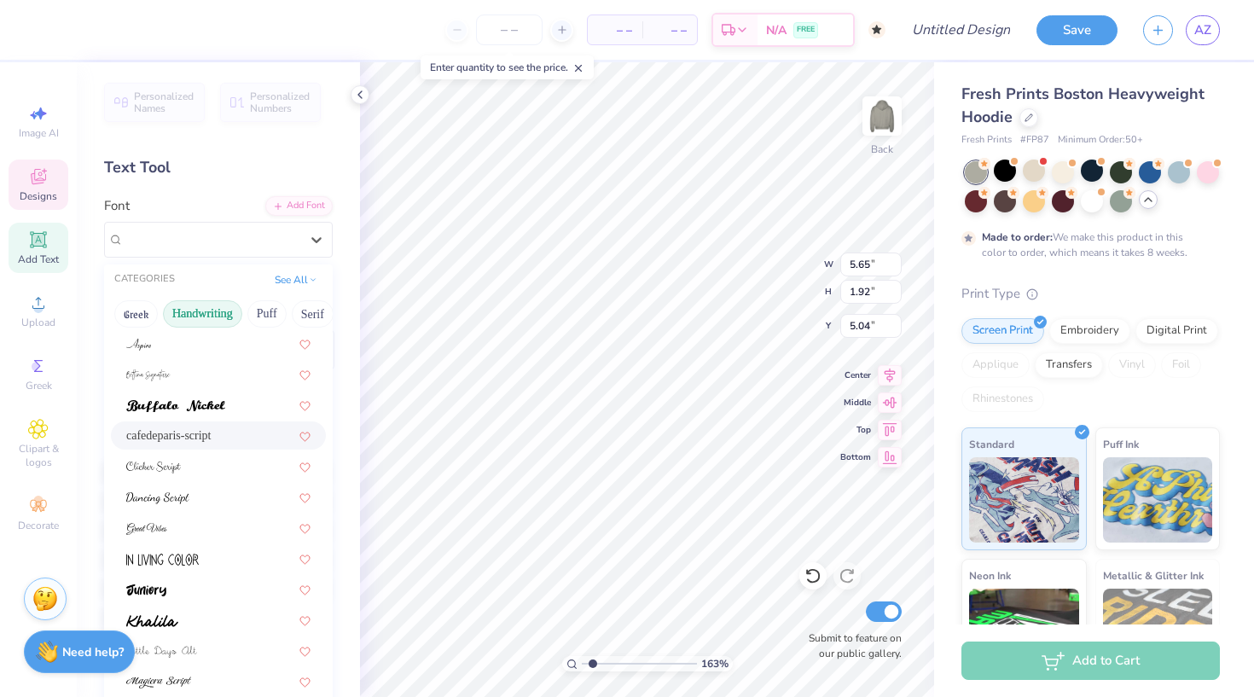
scroll to position [101, 0]
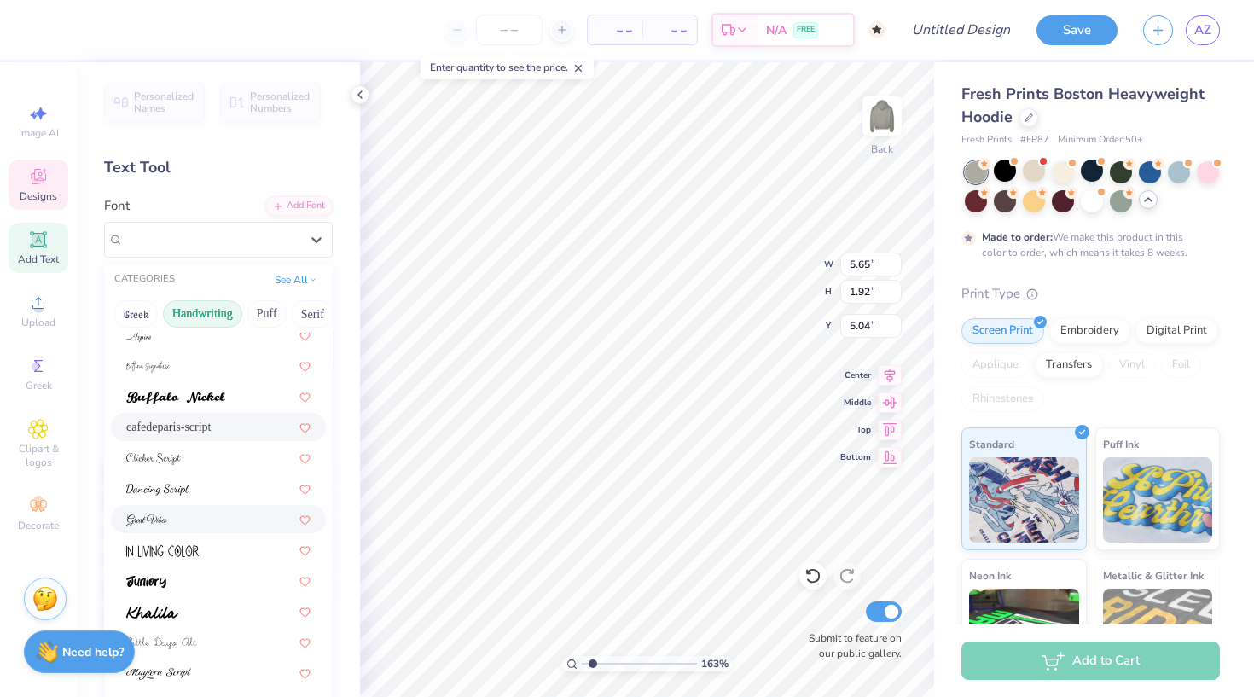
click at [241, 517] on div at bounding box center [218, 519] width 184 height 18
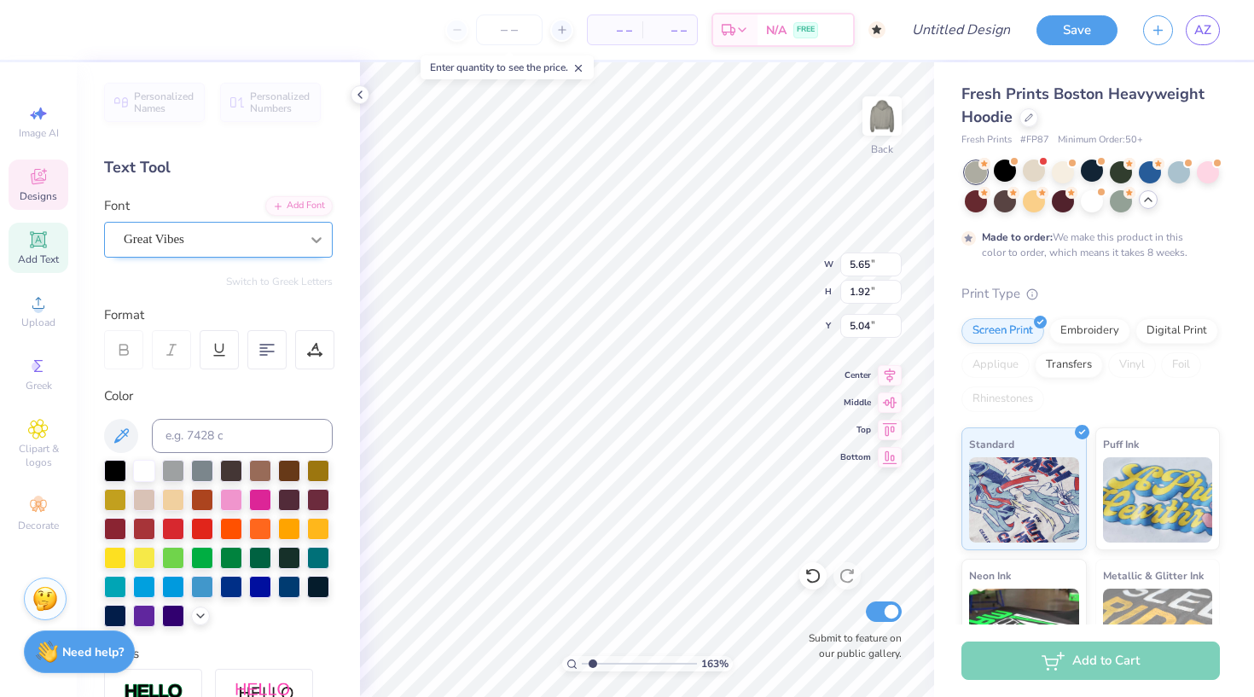
type input "7.37"
type input "2.18"
type input "4.63"
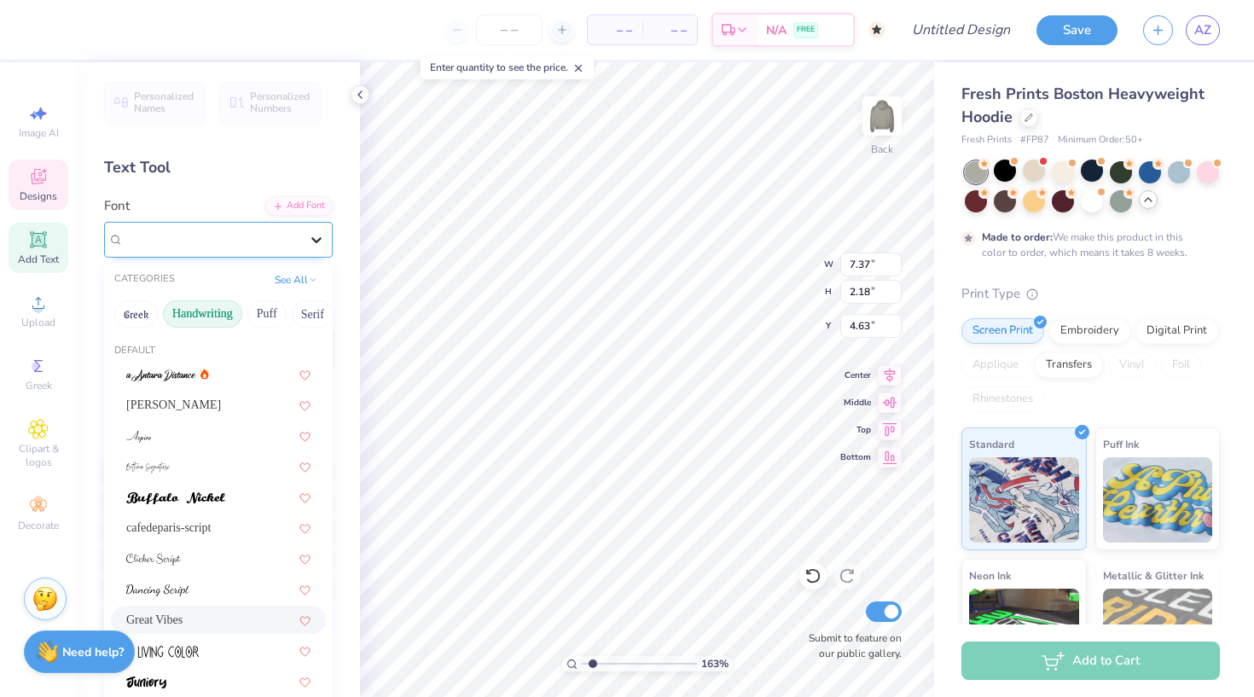
click at [317, 241] on icon at bounding box center [316, 240] width 10 height 6
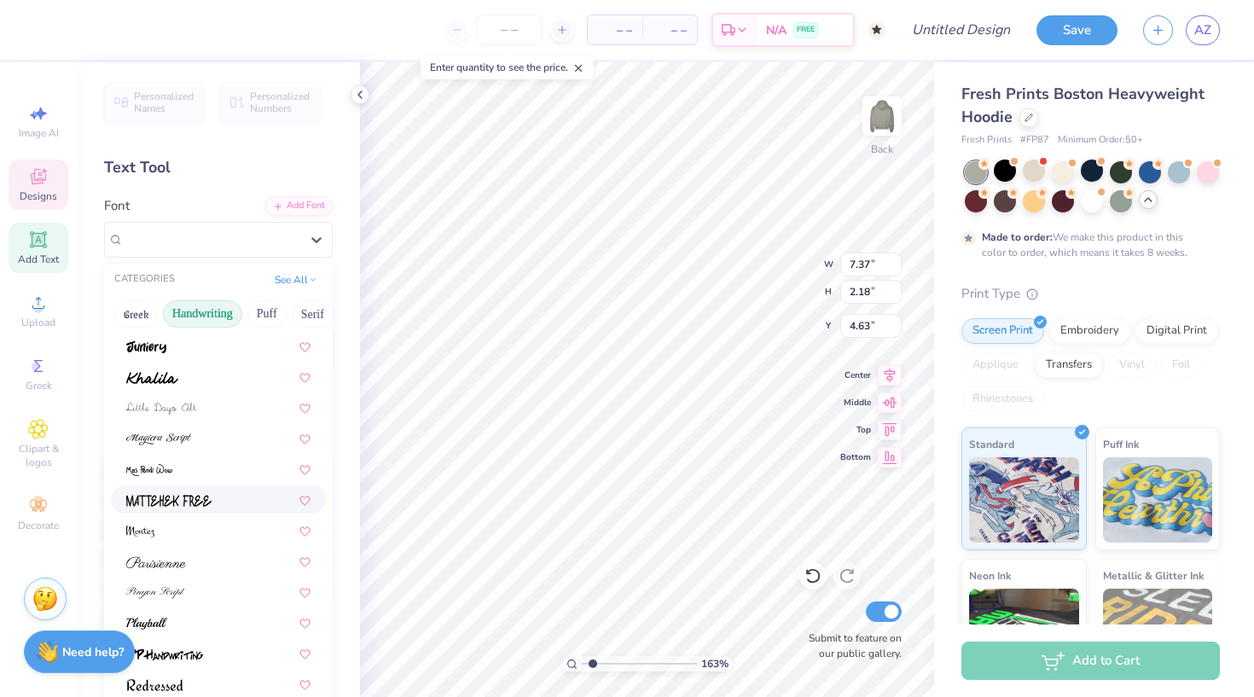
scroll to position [339, 0]
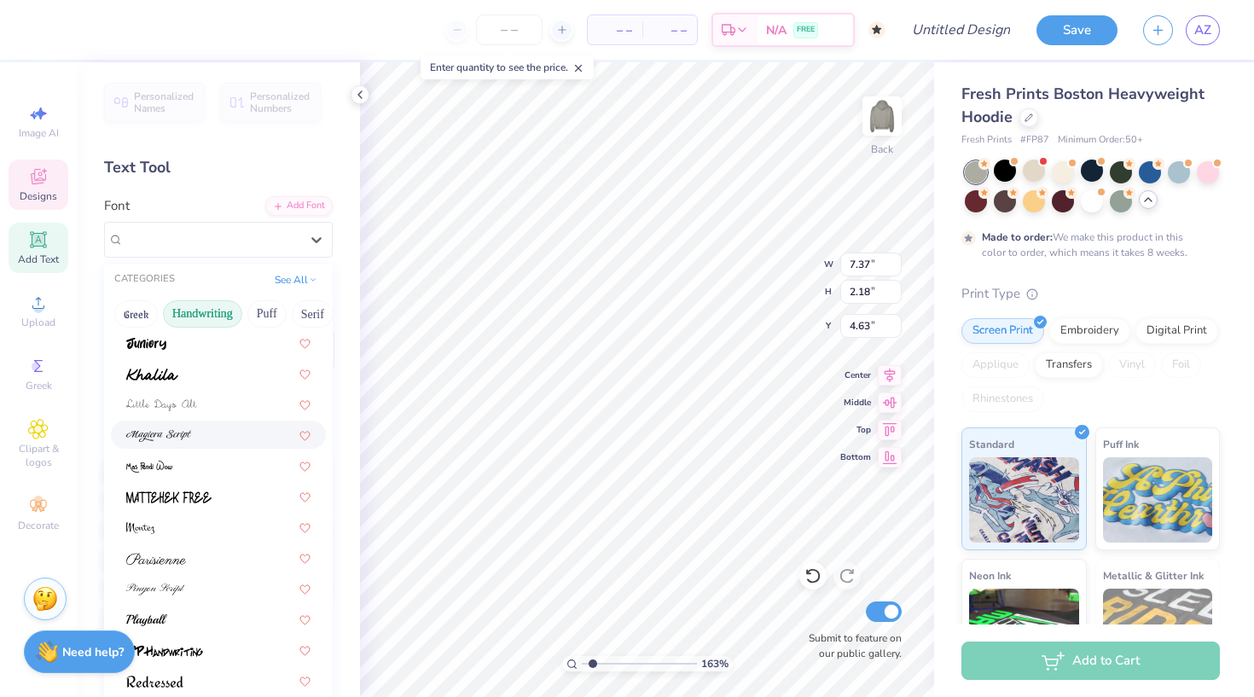
click at [227, 441] on div at bounding box center [218, 435] width 184 height 18
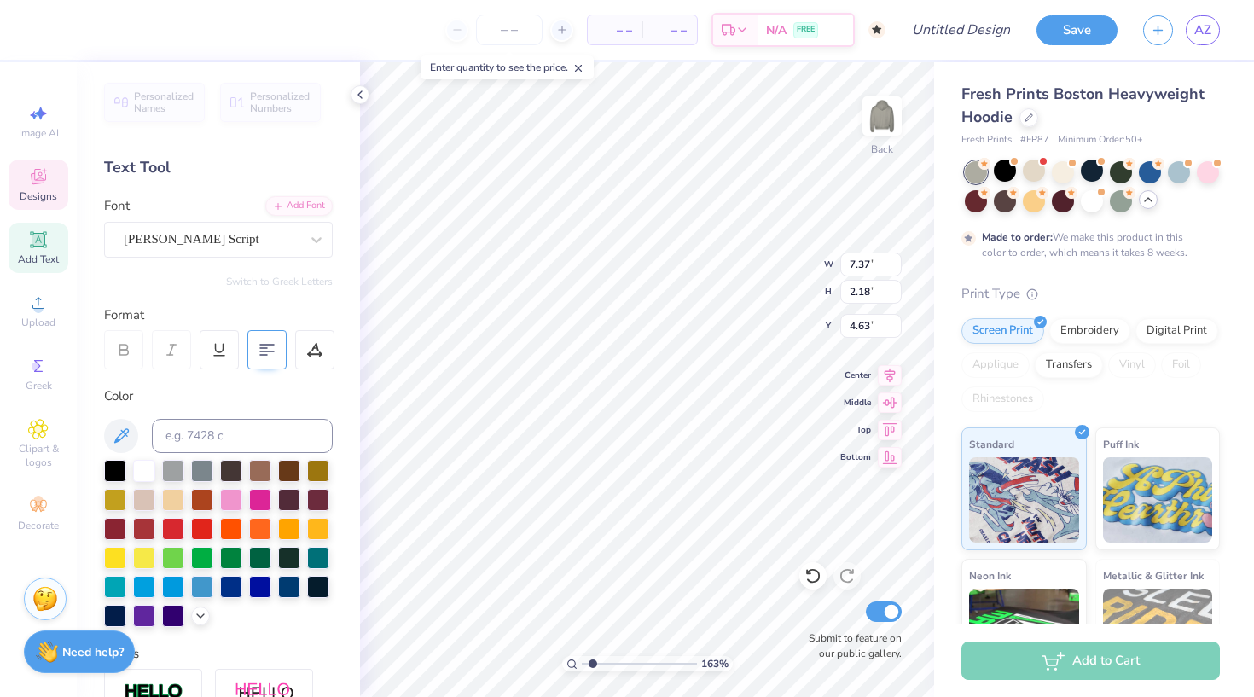
type input "11.60"
type input "2.38"
type input "4.59"
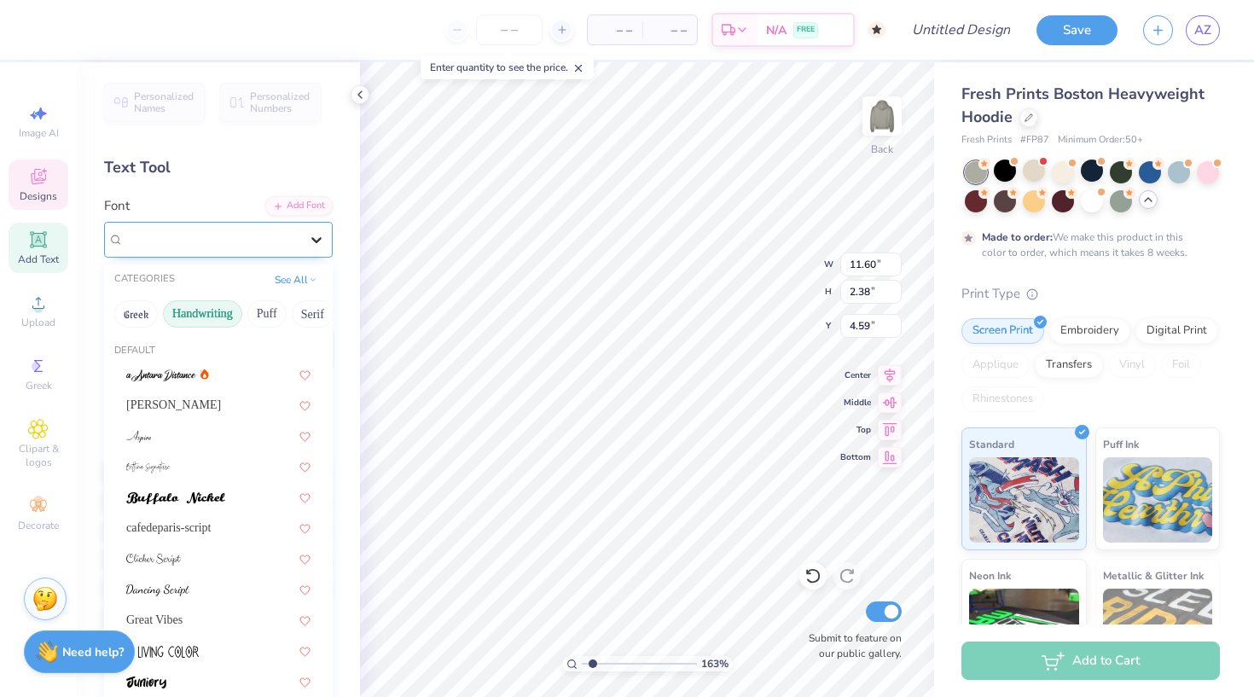
click at [317, 236] on icon at bounding box center [316, 239] width 17 height 17
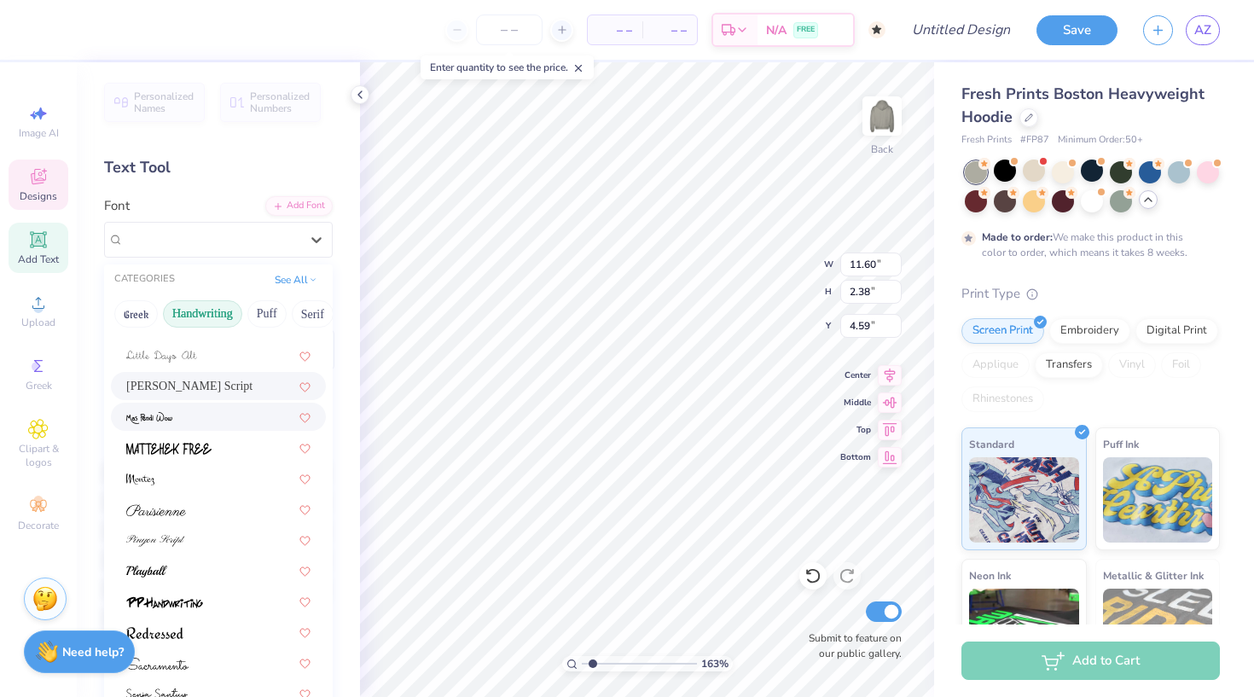
scroll to position [387, 0]
click at [217, 509] on div at bounding box center [218, 510] width 184 height 18
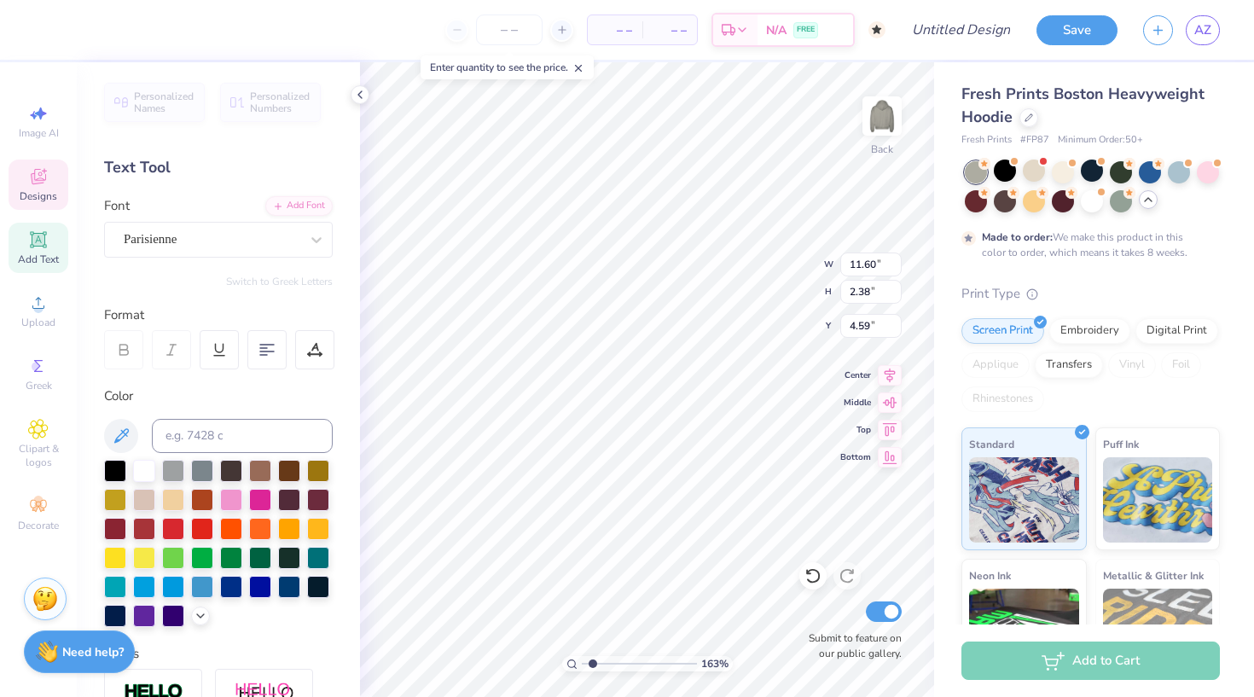
type input "9.11"
type input "2.14"
type input "4.73"
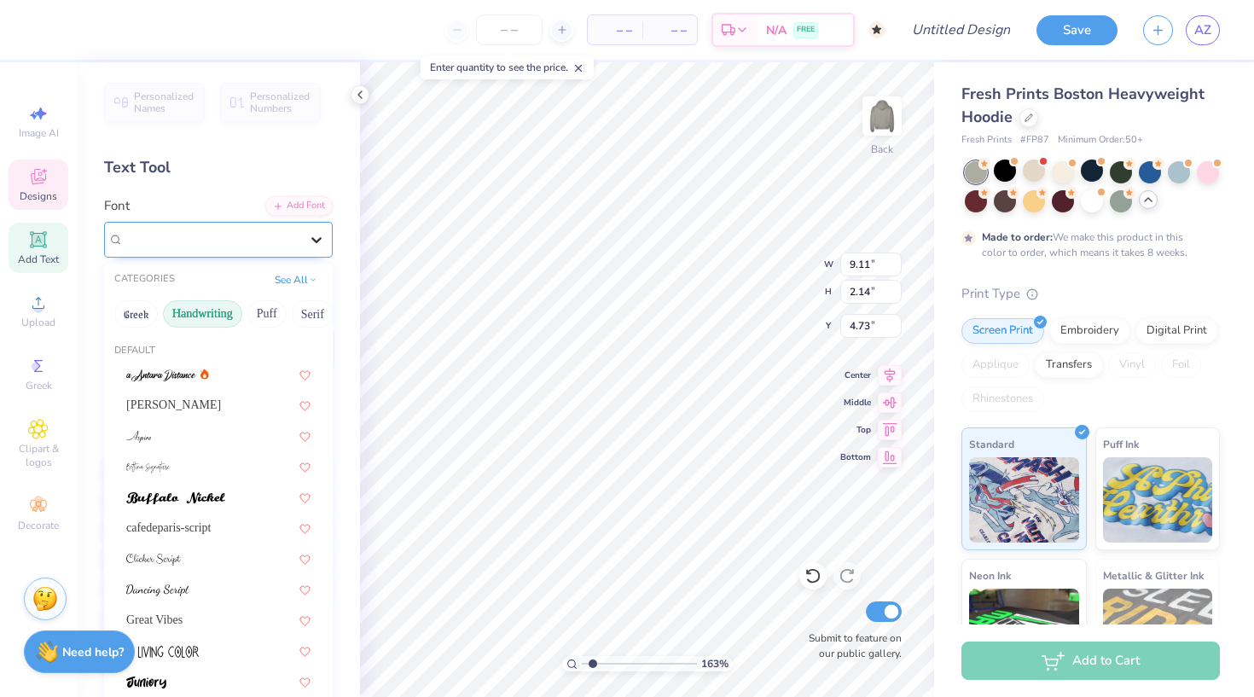
click at [317, 233] on icon at bounding box center [316, 239] width 17 height 17
click at [217, 434] on div at bounding box center [218, 436] width 184 height 18
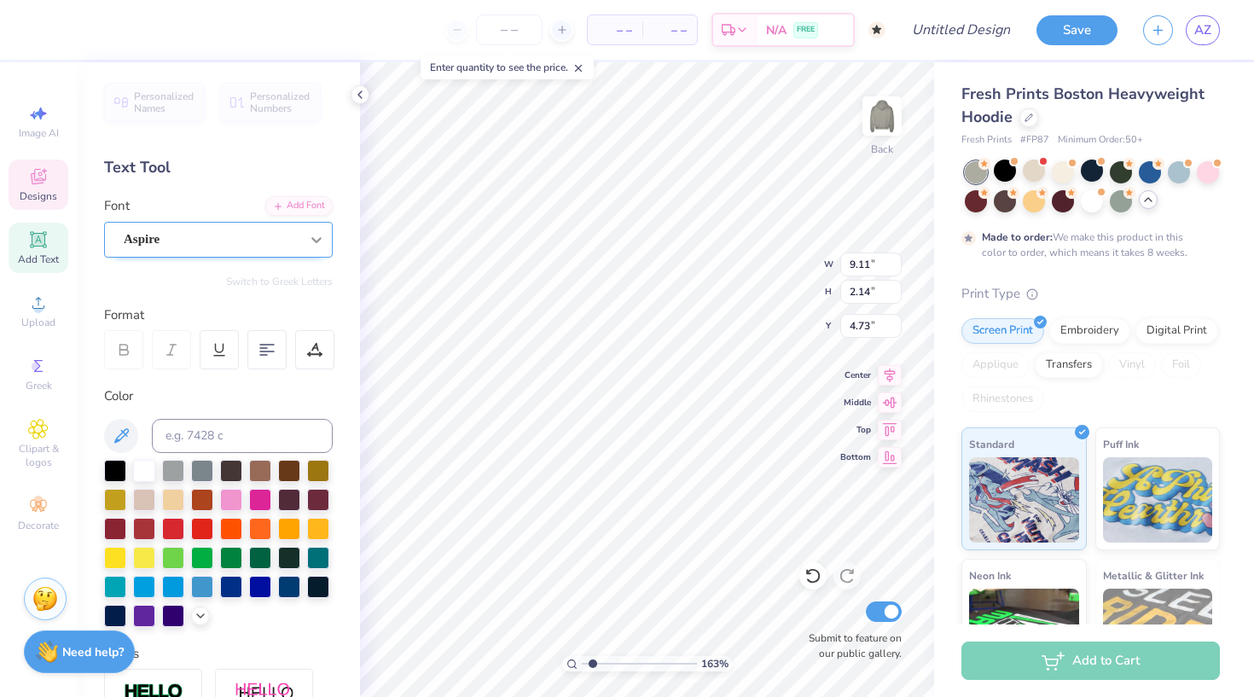
type input "6.22"
type input "1.88"
type input "4.89"
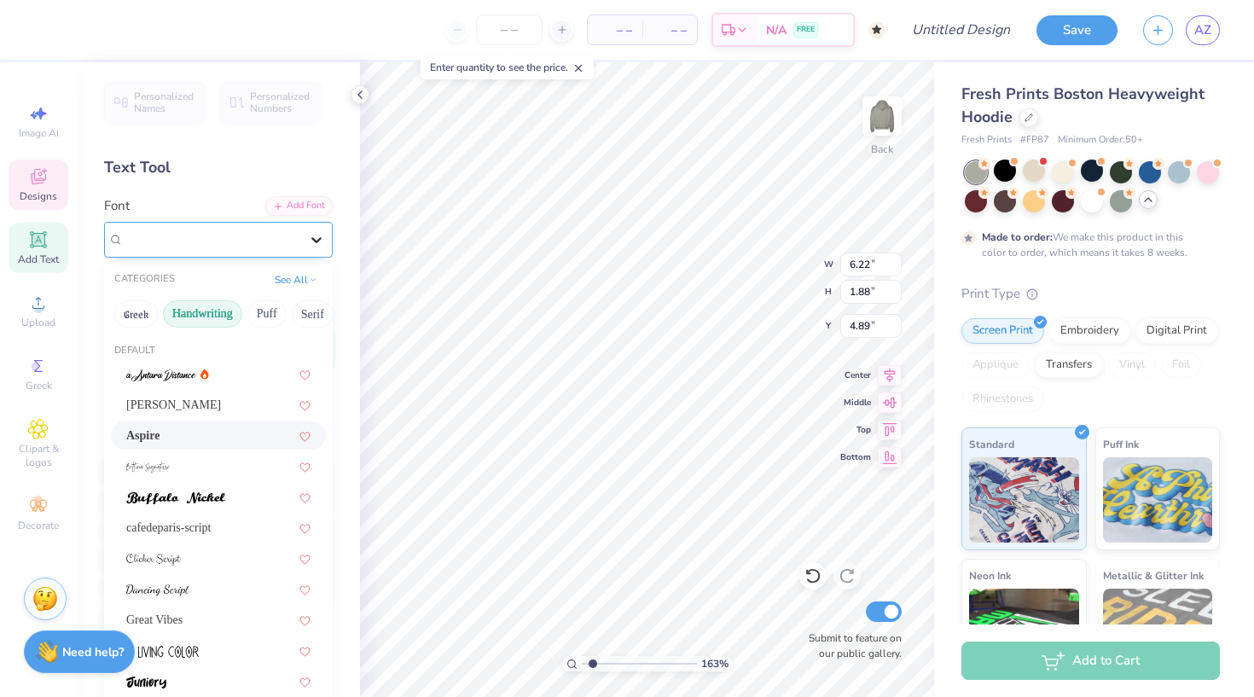
click at [314, 239] on icon at bounding box center [316, 240] width 10 height 6
click at [294, 311] on button "Others" at bounding box center [297, 313] width 50 height 27
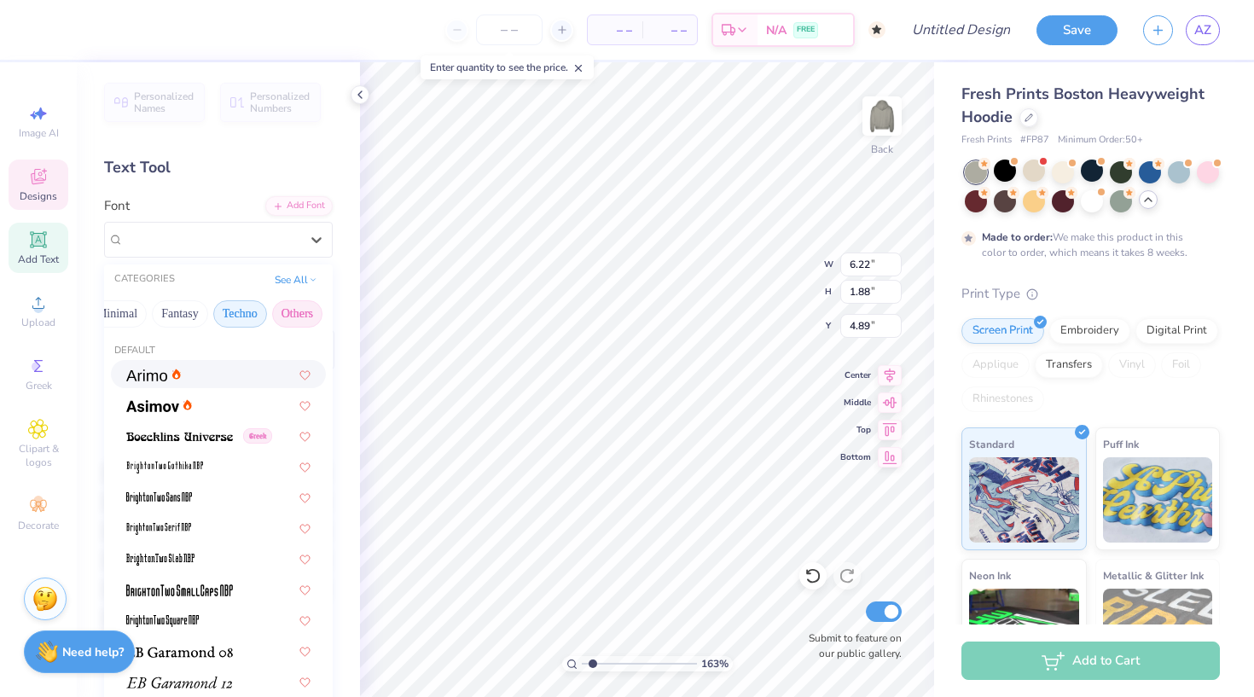
scroll to position [0, 0]
click at [249, 315] on button "Techno" at bounding box center [240, 313] width 54 height 27
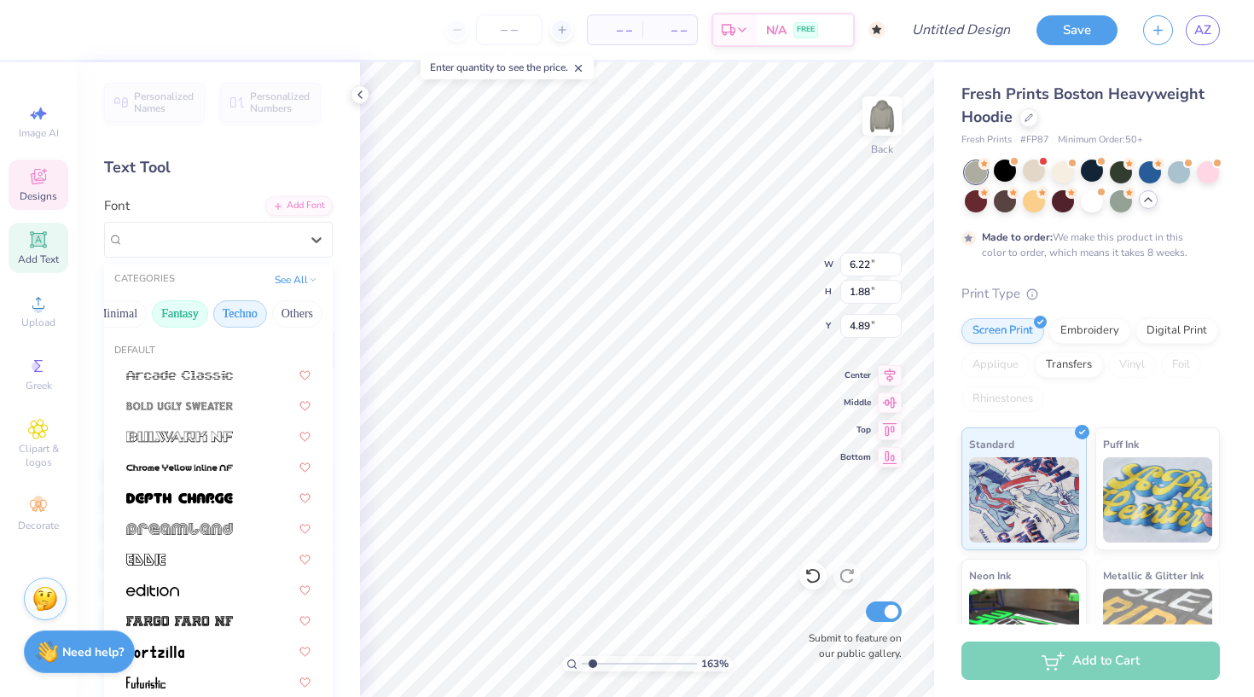
click at [182, 317] on button "Fantasy" at bounding box center [180, 313] width 56 height 27
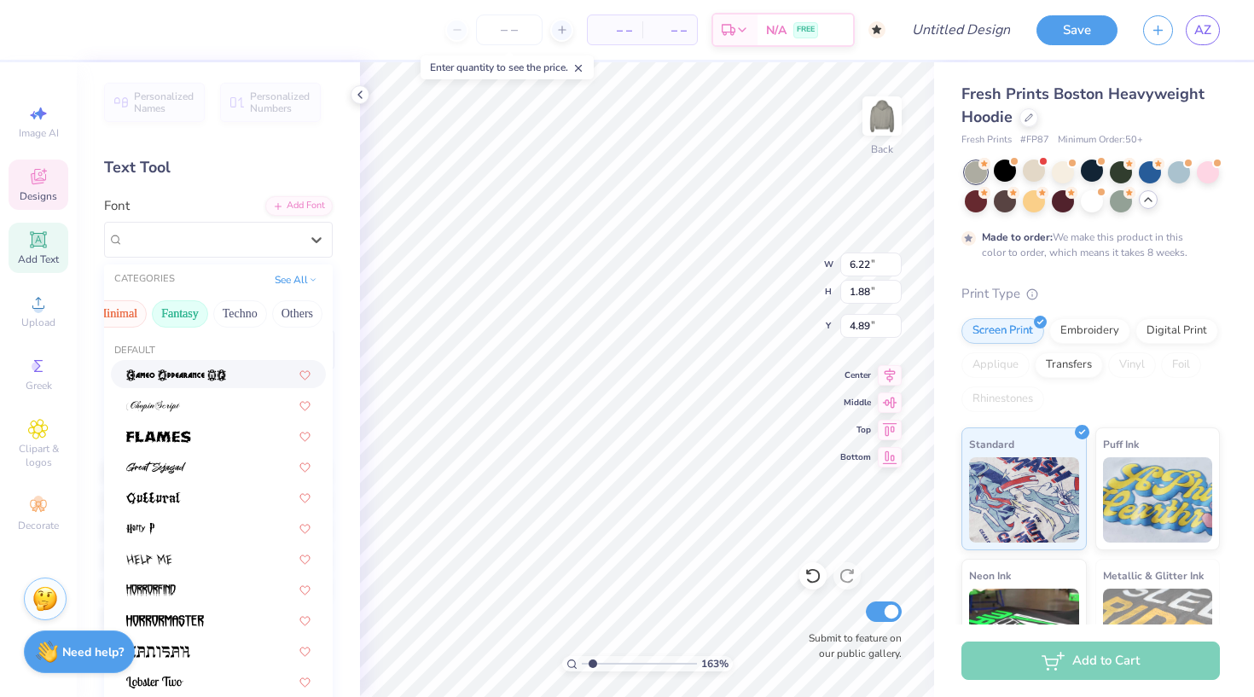
click at [134, 311] on button "Minimal" at bounding box center [117, 313] width 60 height 27
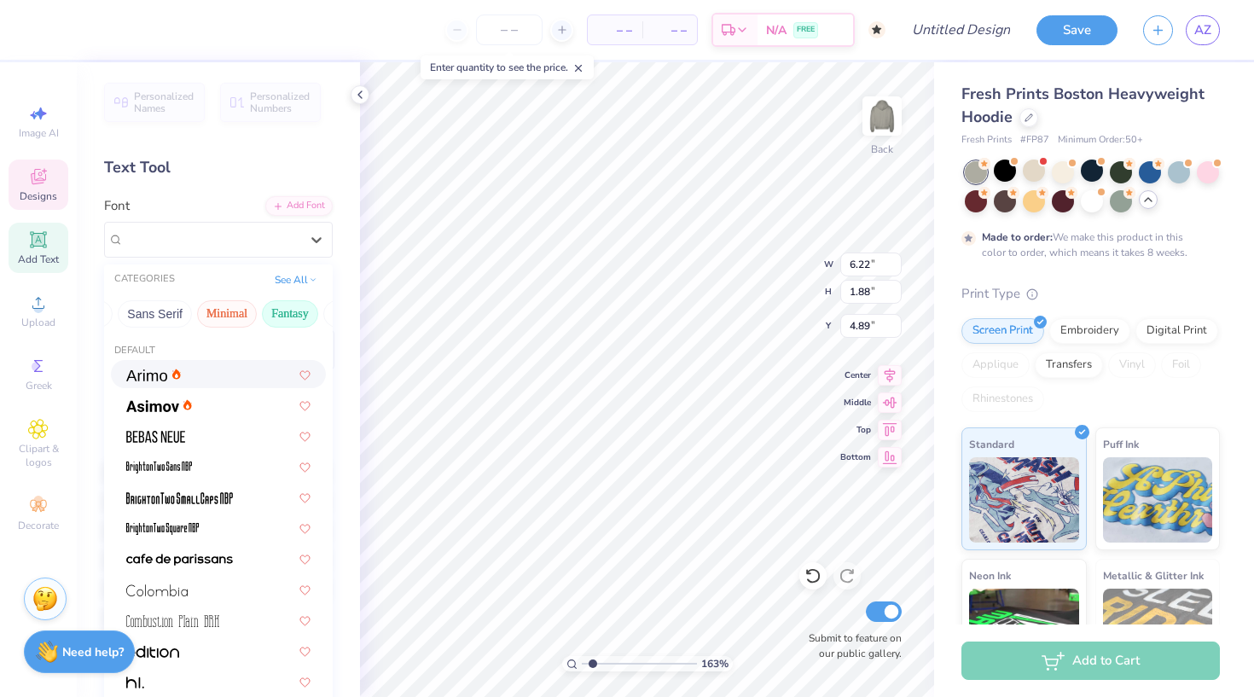
scroll to position [0, 387]
click at [192, 313] on button "Sans Serif" at bounding box center [166, 313] width 74 height 27
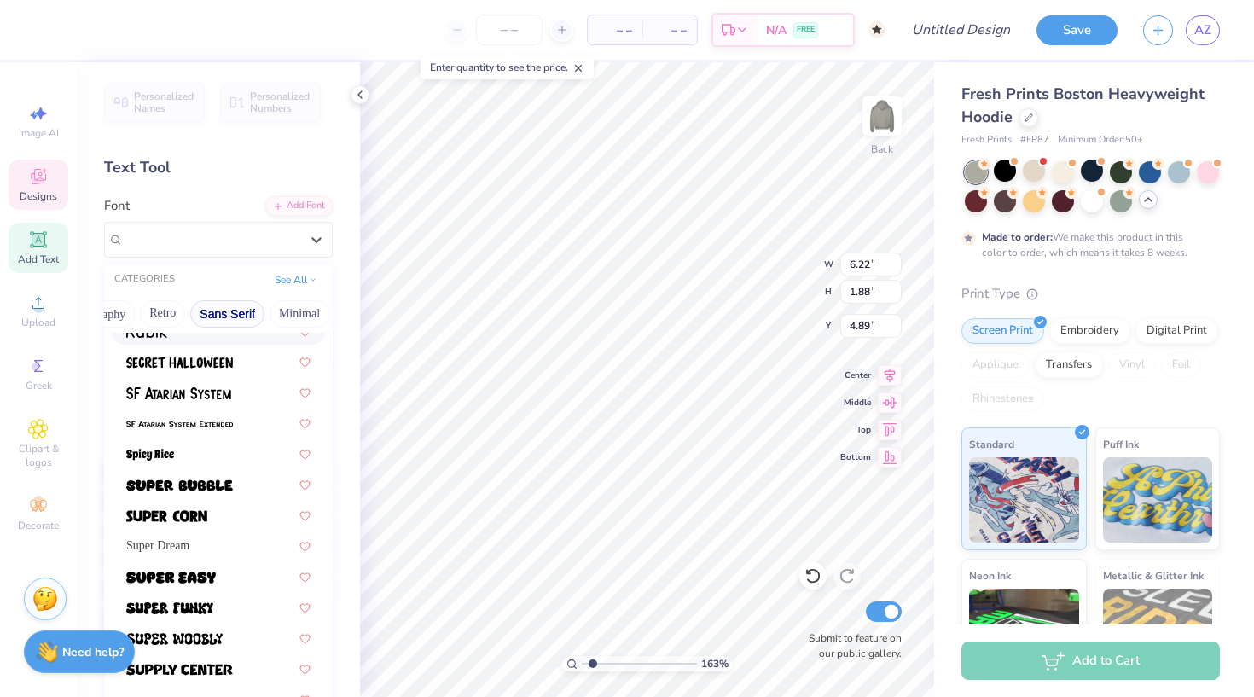
scroll to position [0, 314]
click at [191, 311] on button "Retro" at bounding box center [174, 313] width 45 height 27
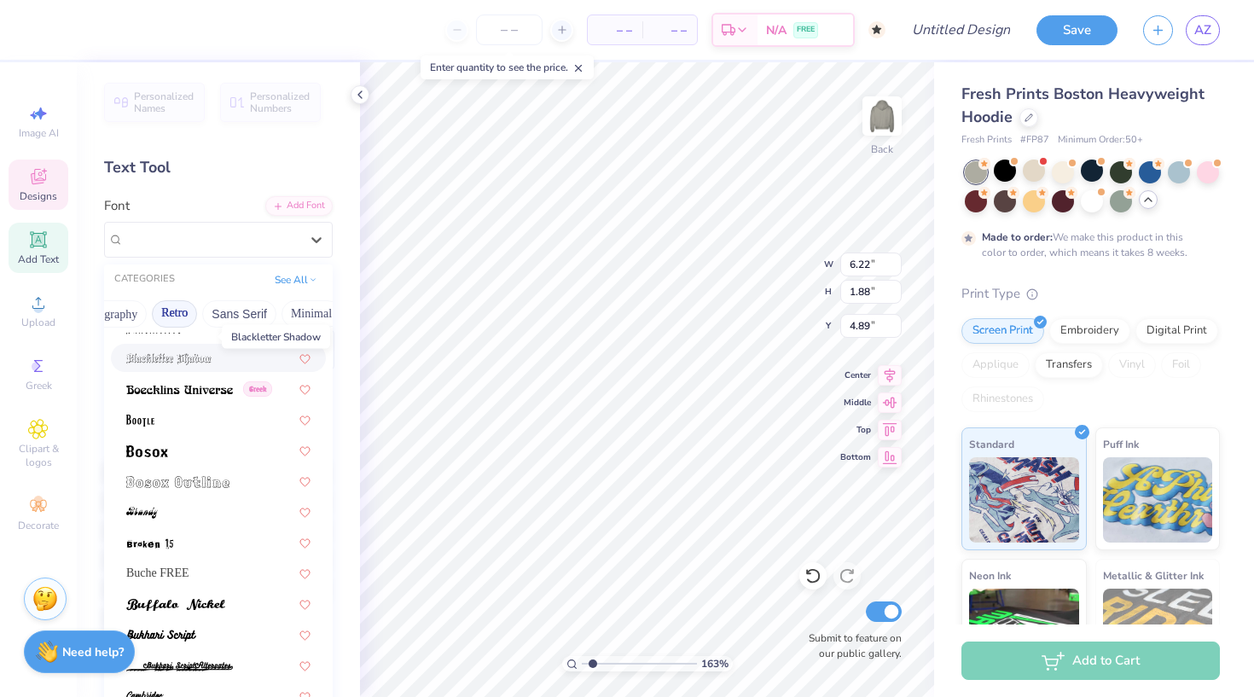
scroll to position [231, 0]
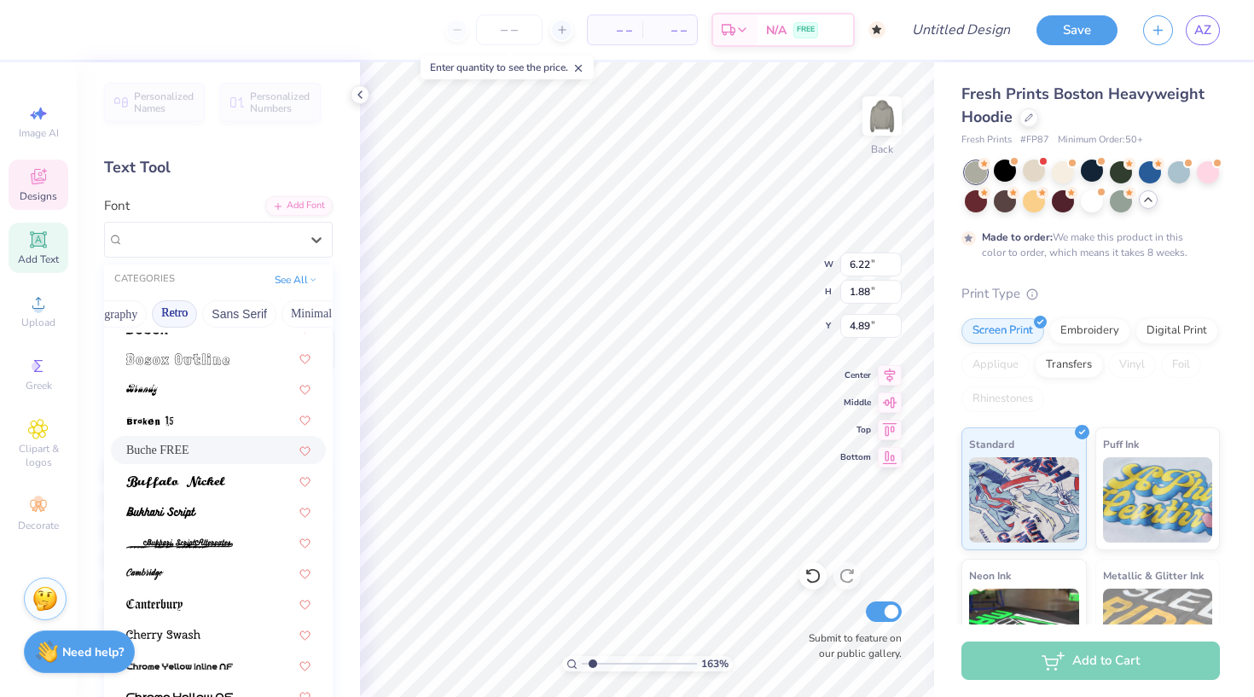
click at [209, 448] on div "Buche FREE" at bounding box center [218, 450] width 184 height 18
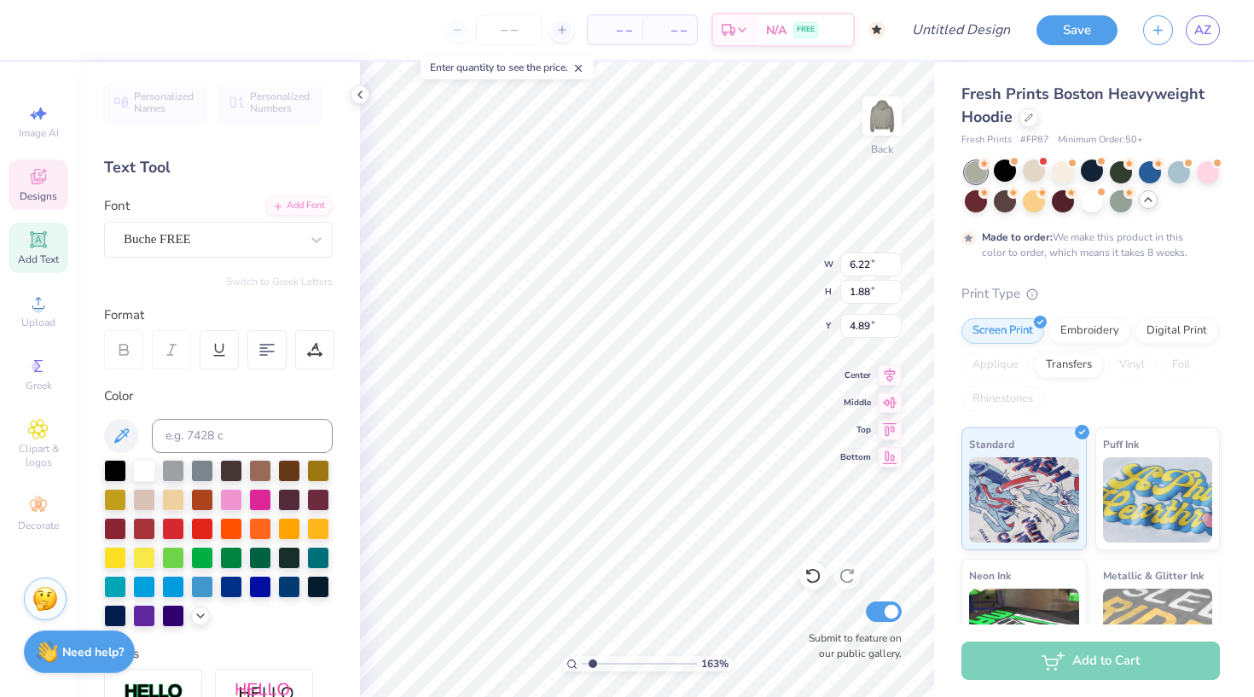
type input "8.96"
type input "2.06"
type input "4.78"
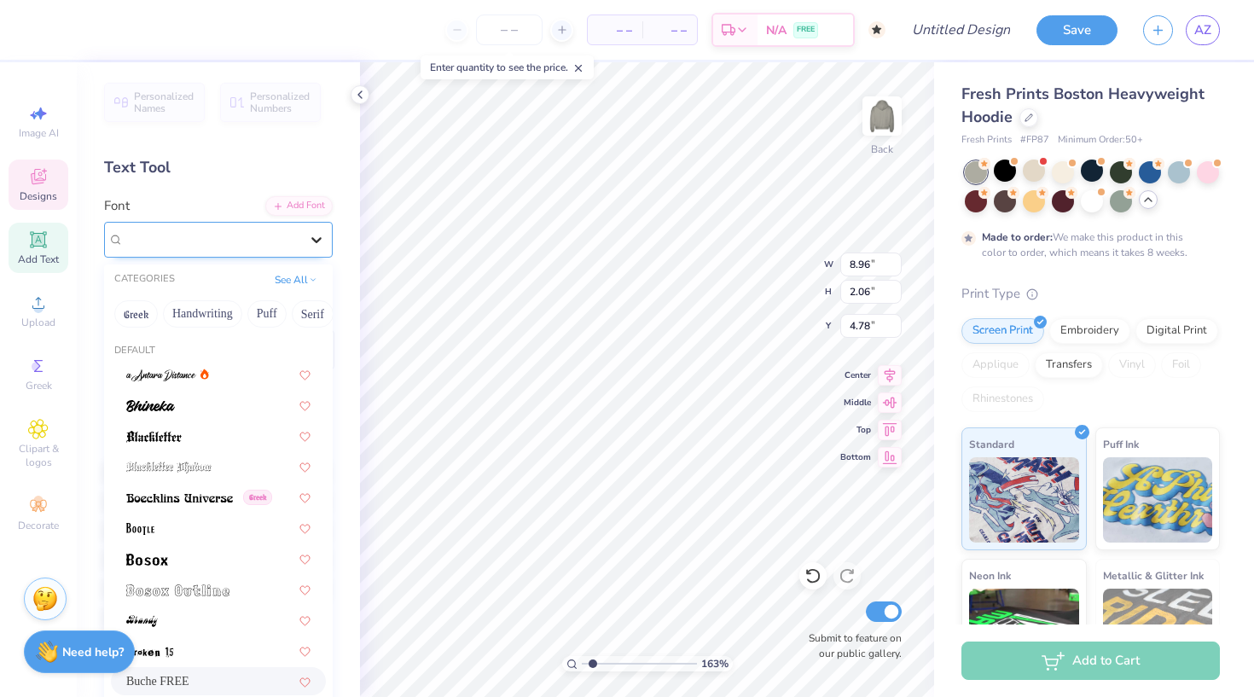
click at [317, 237] on icon at bounding box center [316, 239] width 17 height 17
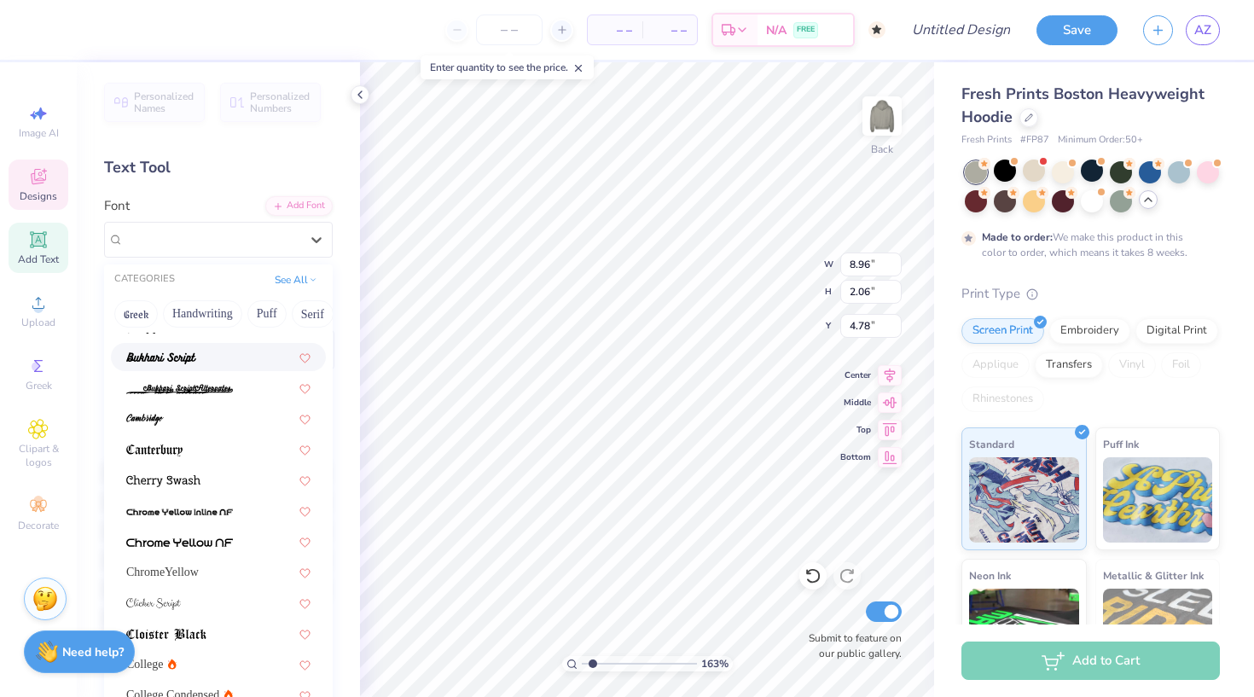
scroll to position [0, 0]
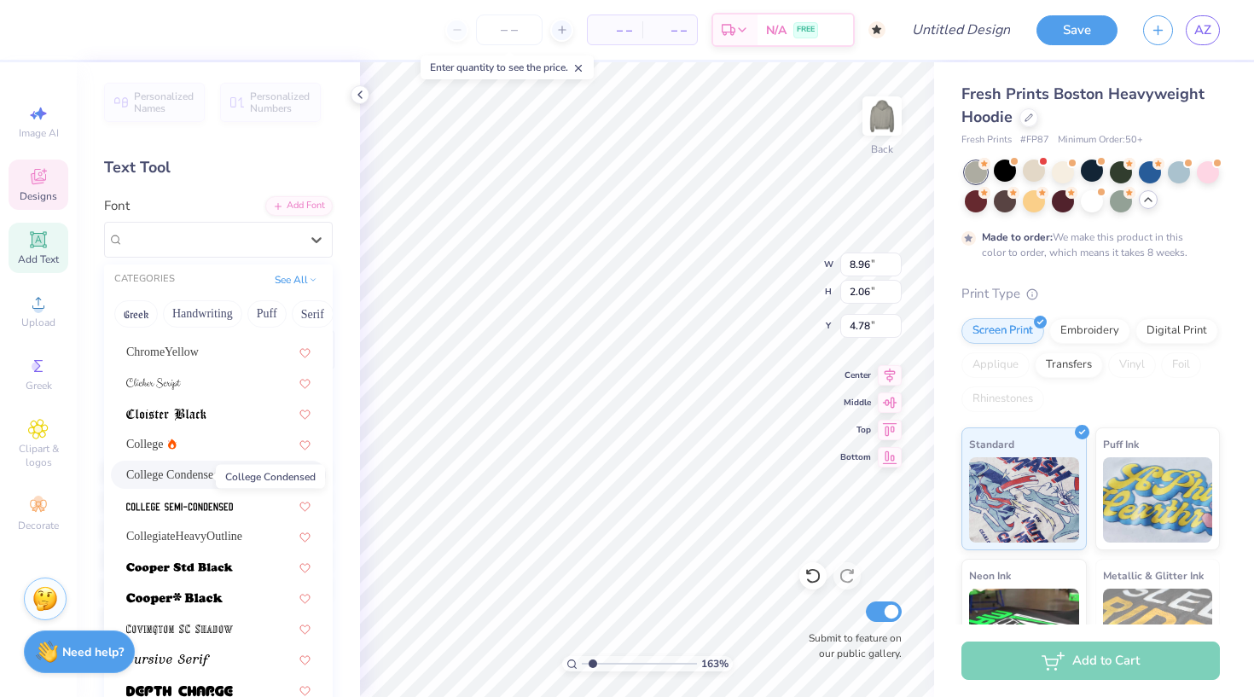
click at [189, 474] on span "College Condensed" at bounding box center [172, 475] width 93 height 18
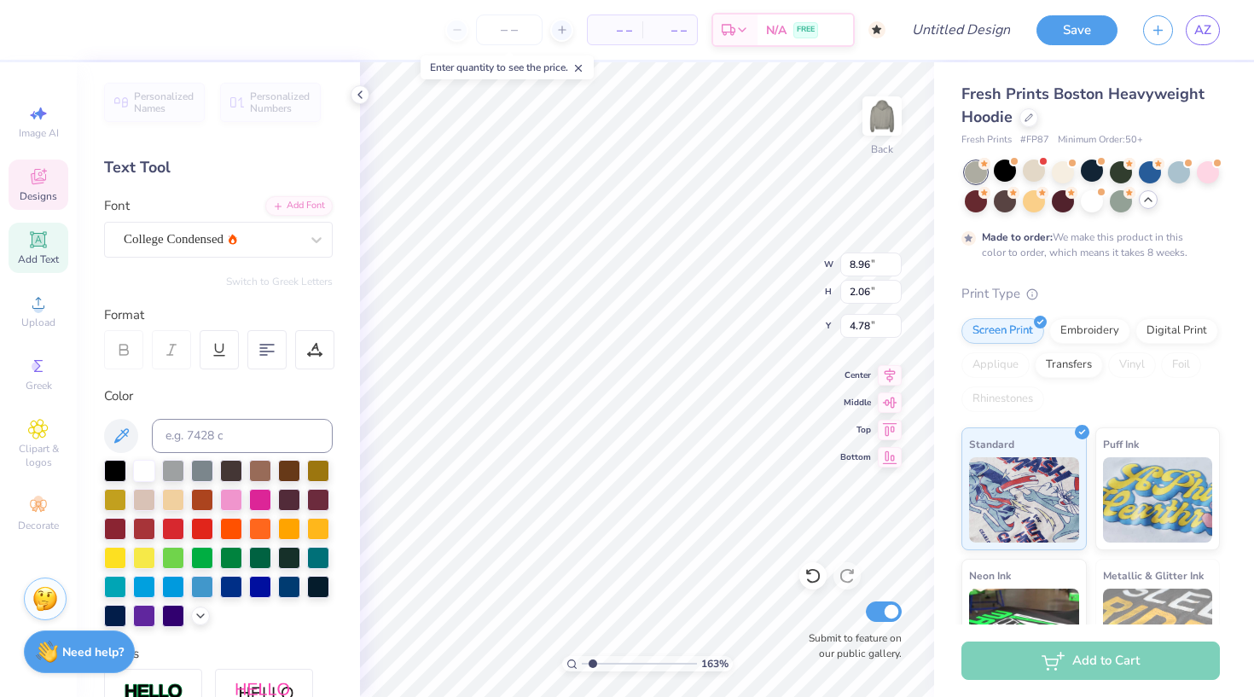
type input "6.71"
type input "1.38"
type input "5.16"
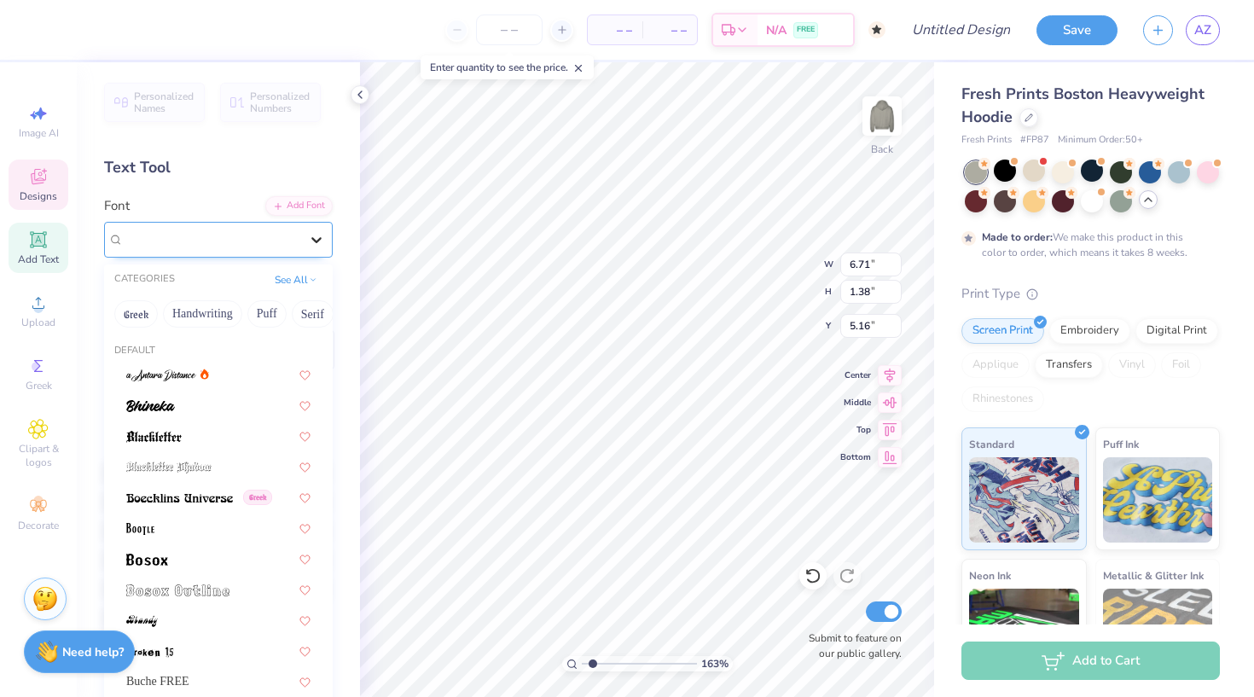
click at [316, 245] on icon at bounding box center [316, 239] width 17 height 17
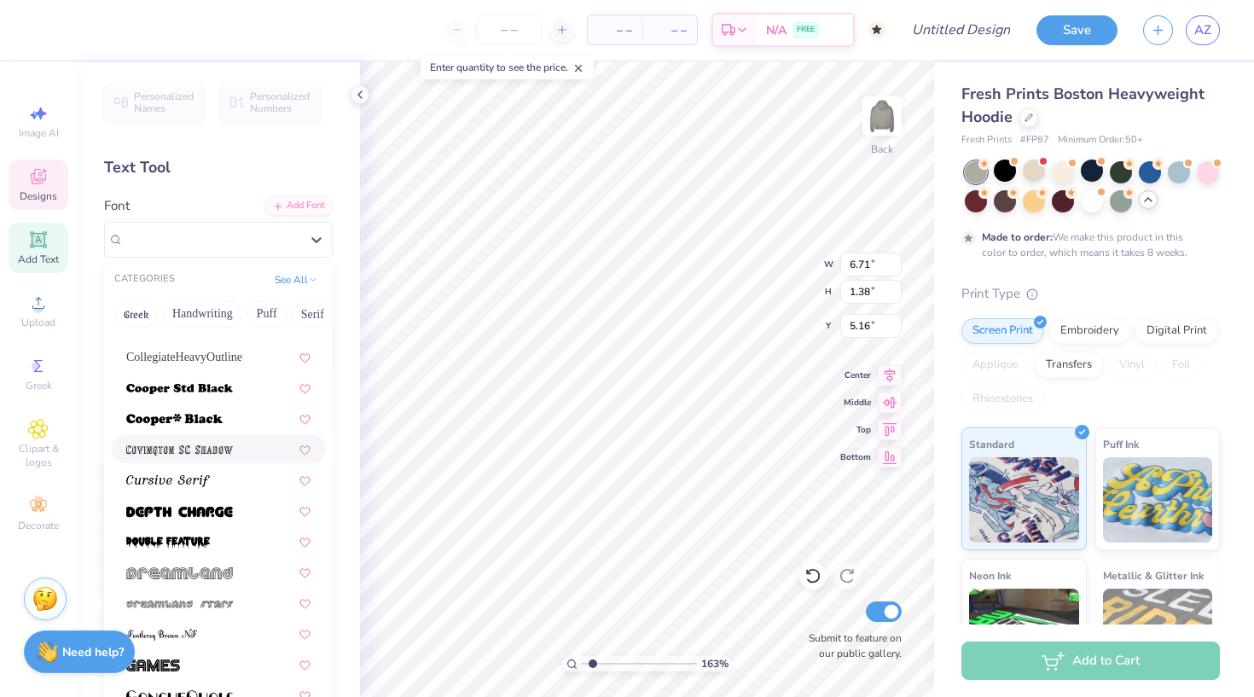
scroll to position [795, 0]
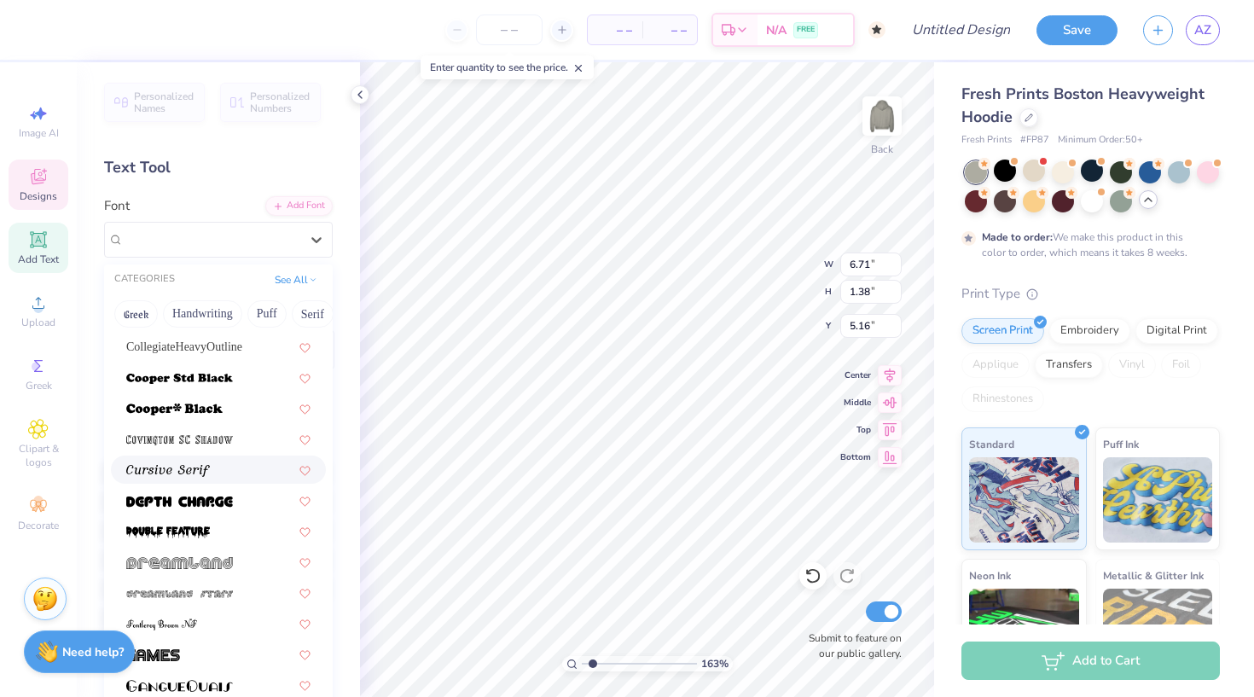
click at [222, 471] on div at bounding box center [218, 470] width 184 height 18
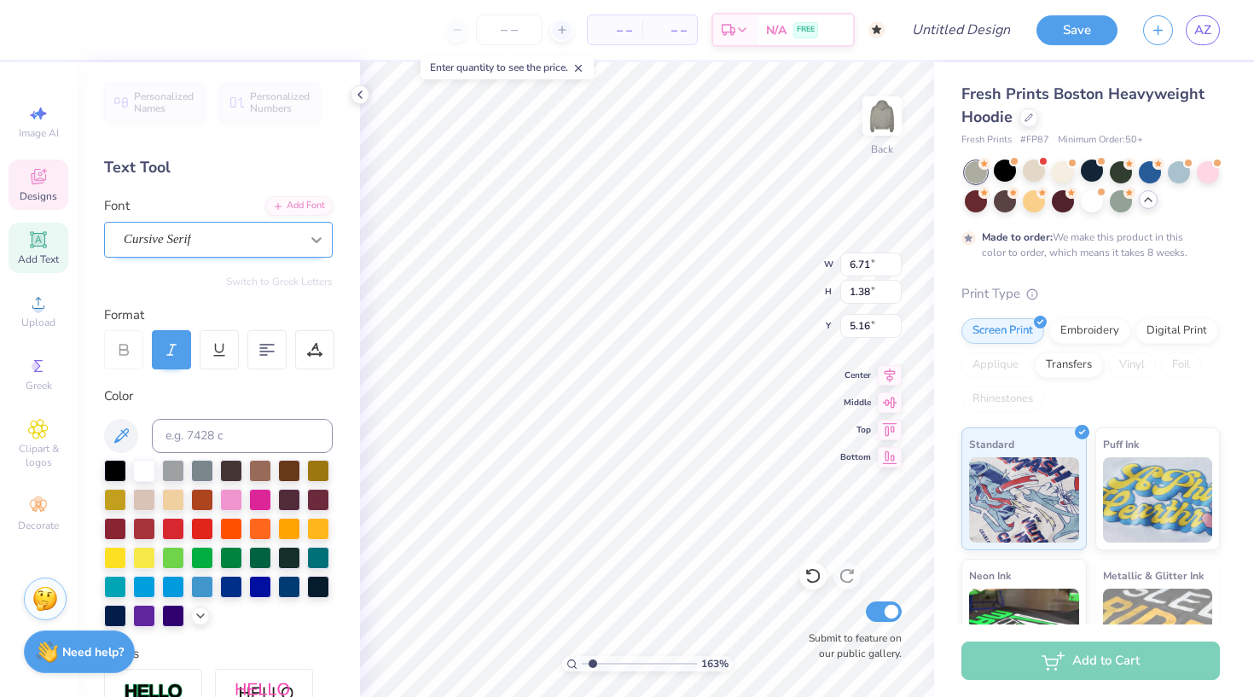
type input "9.97"
type input "1.91"
type input "4.83"
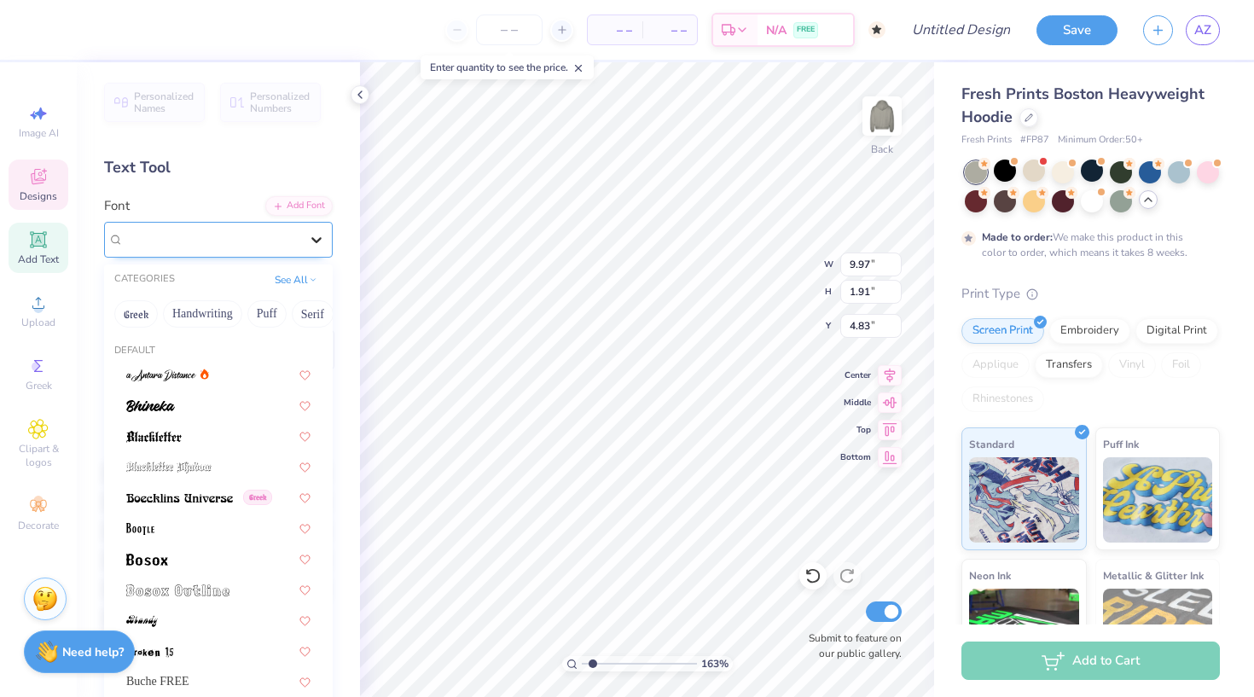
click at [316, 238] on icon at bounding box center [316, 239] width 17 height 17
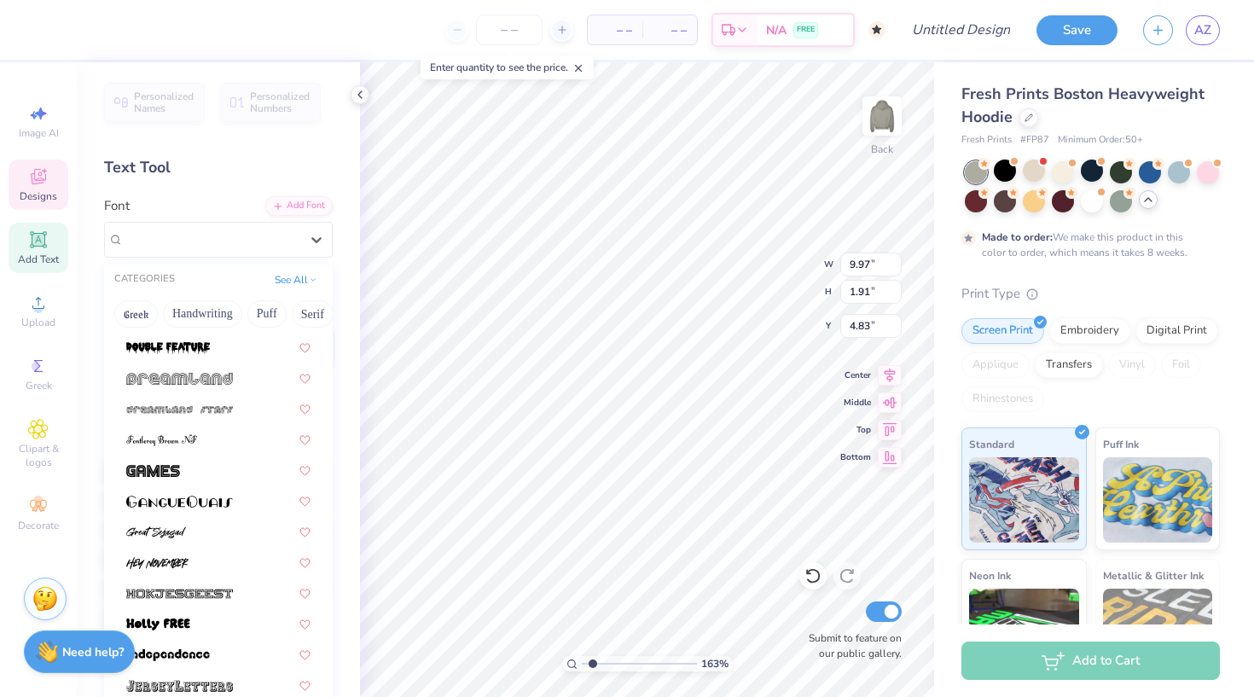
scroll to position [1063, 0]
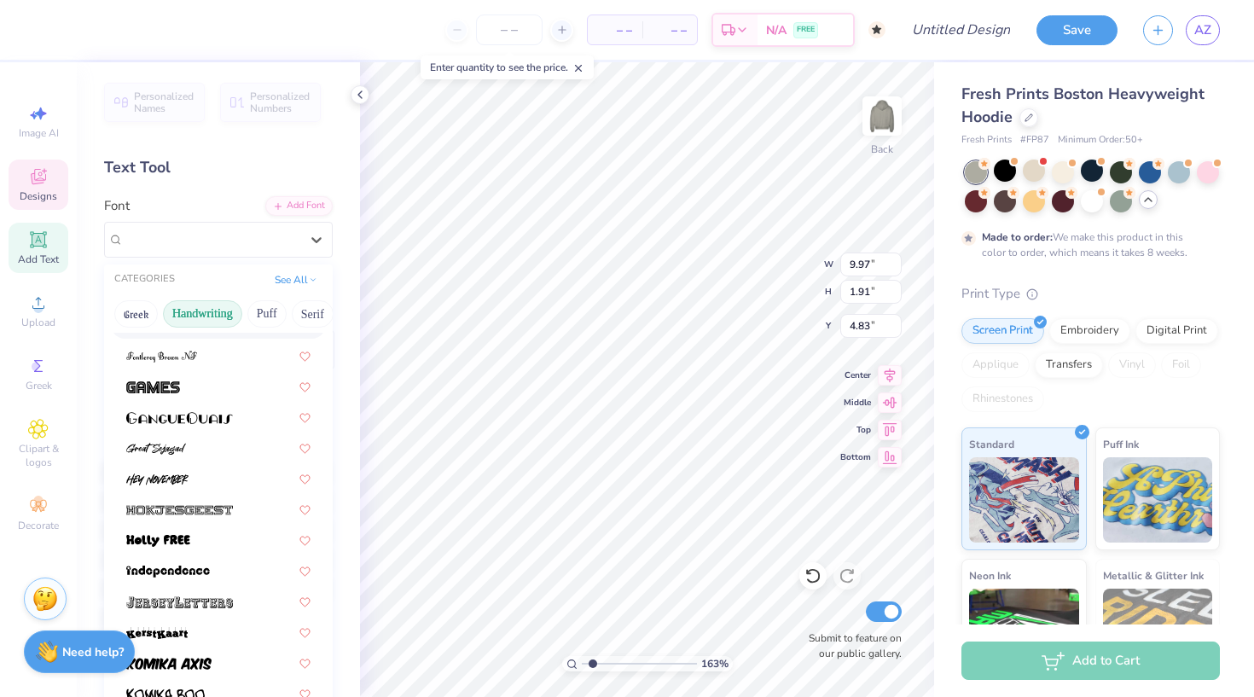
click at [208, 317] on button "Handwriting" at bounding box center [202, 313] width 79 height 27
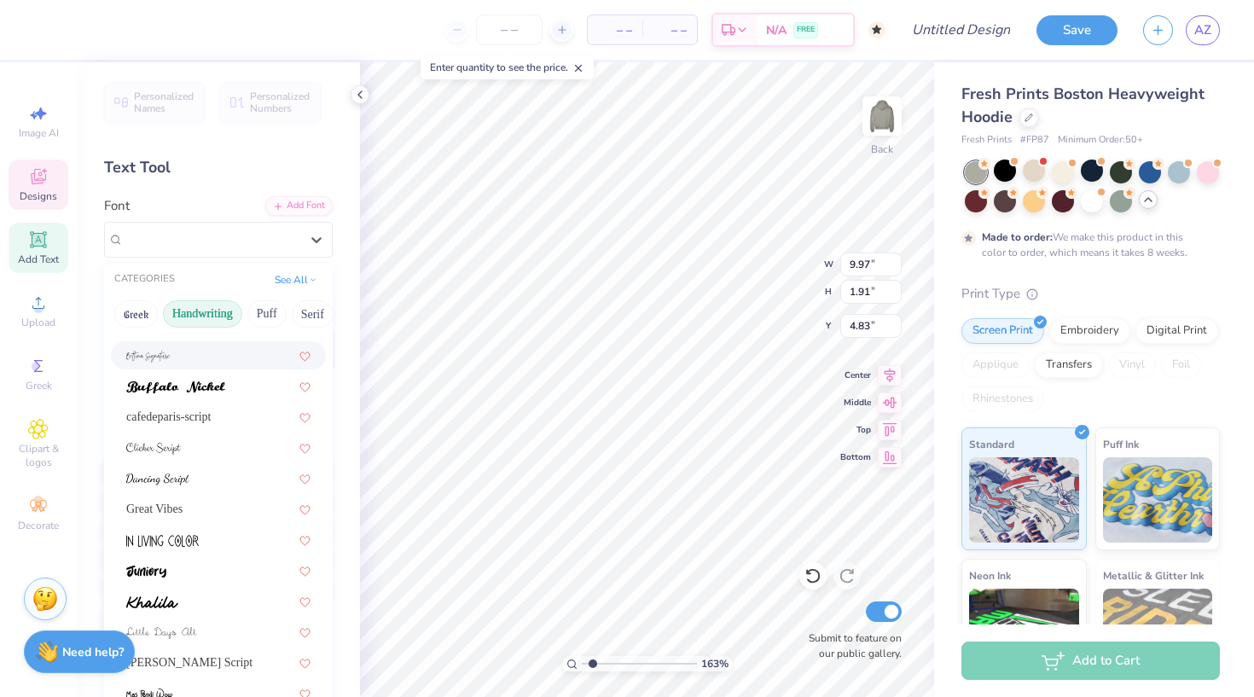
scroll to position [114, 0]
click at [181, 508] on div "Great Vibes" at bounding box center [218, 506] width 184 height 18
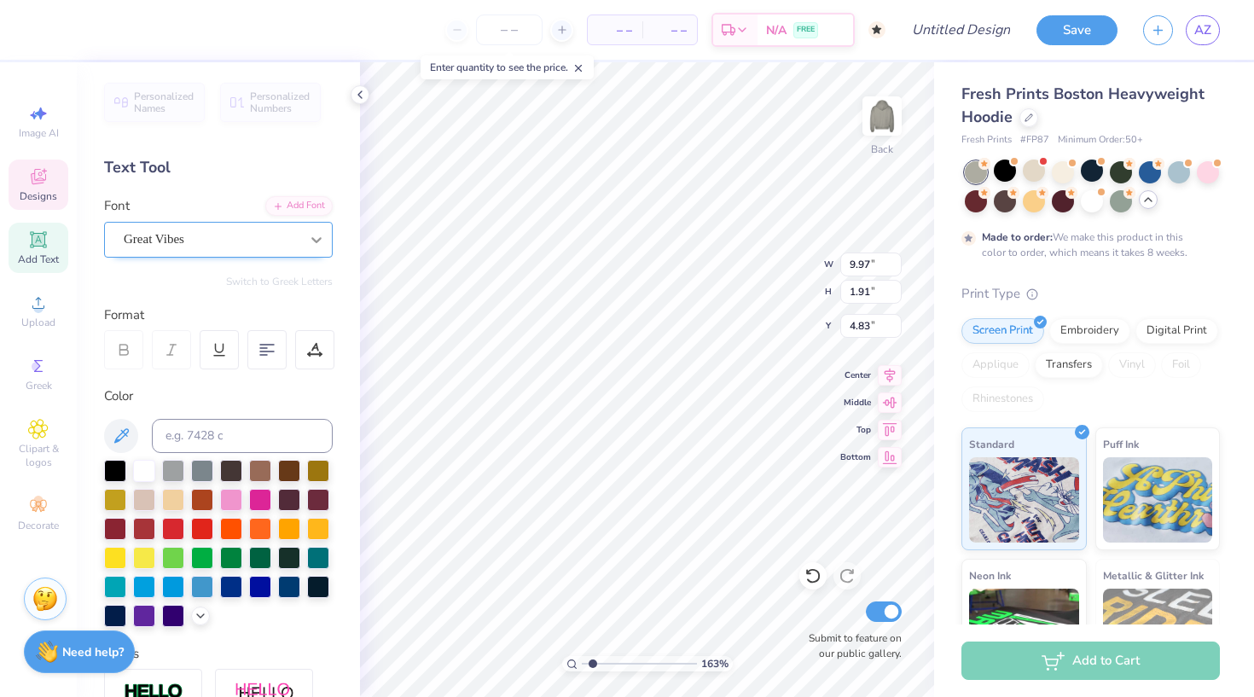
type input "7.37"
type input "2.18"
type input "4.63"
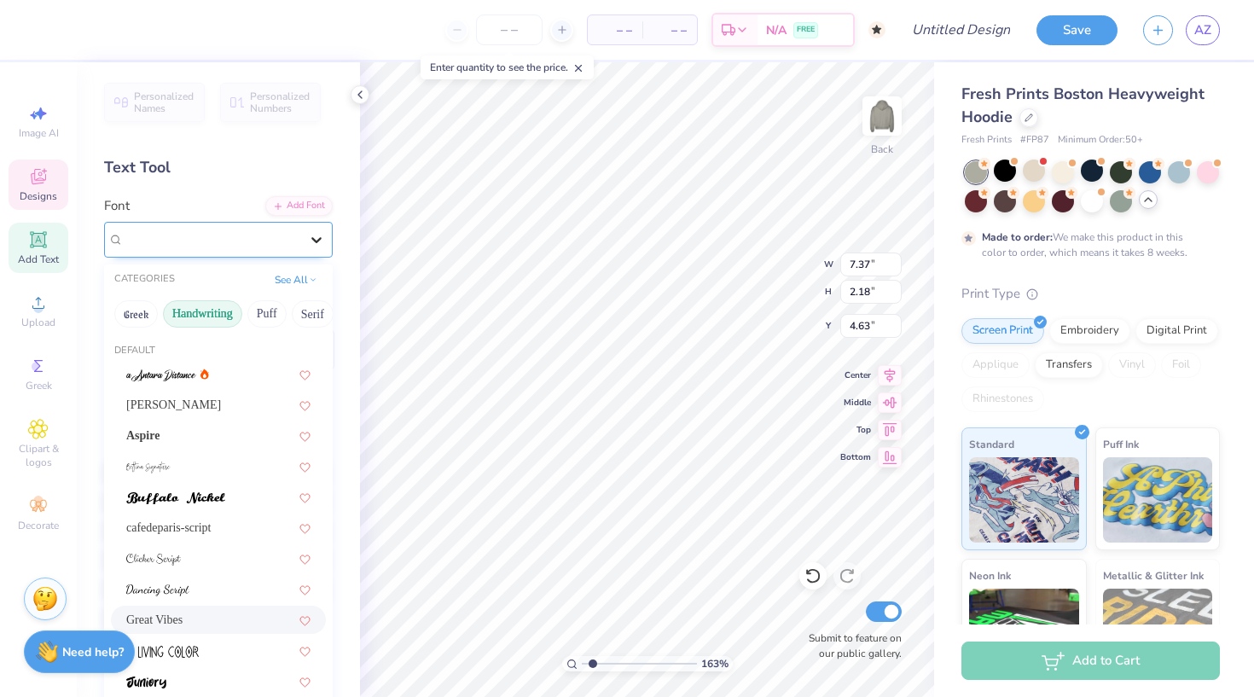
click at [313, 237] on icon at bounding box center [316, 240] width 10 height 6
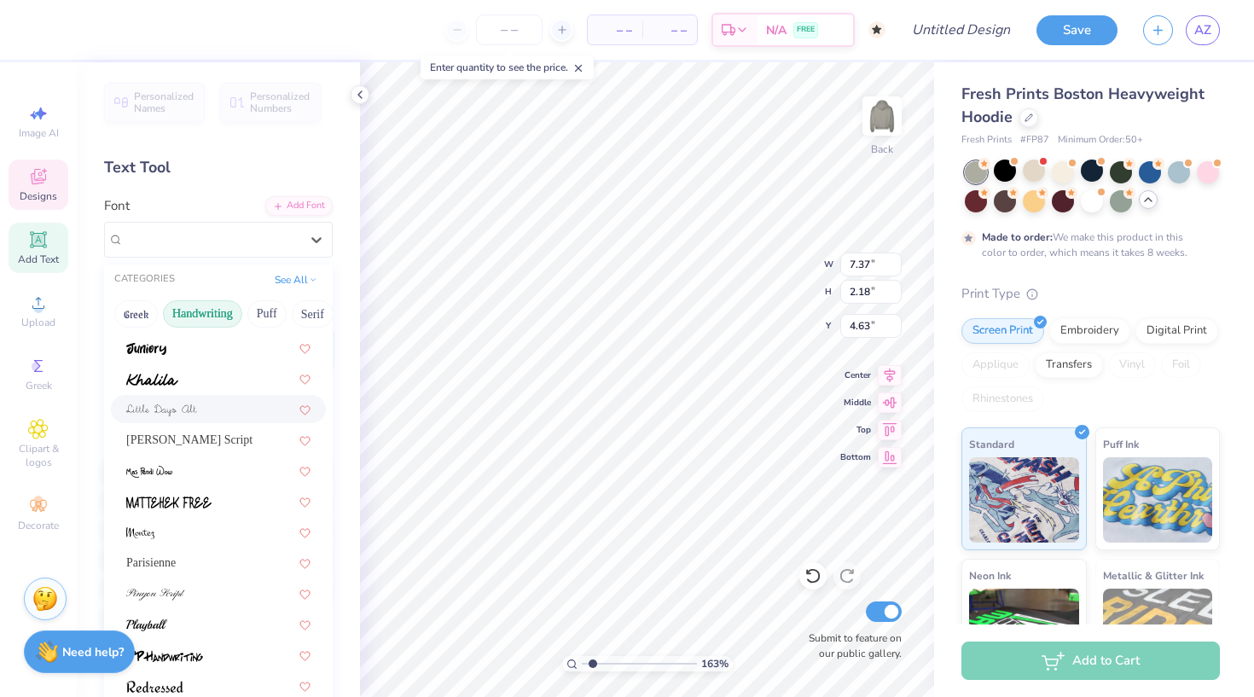
scroll to position [346, 0]
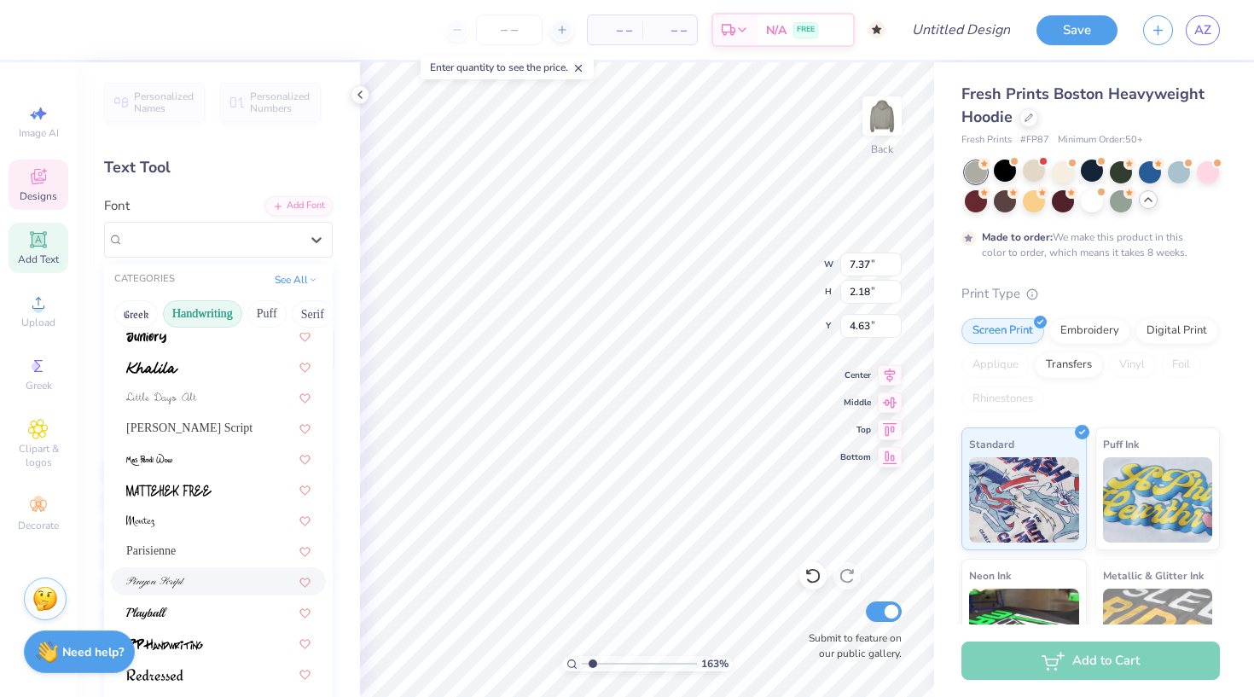
click at [209, 582] on div at bounding box center [218, 582] width 184 height 18
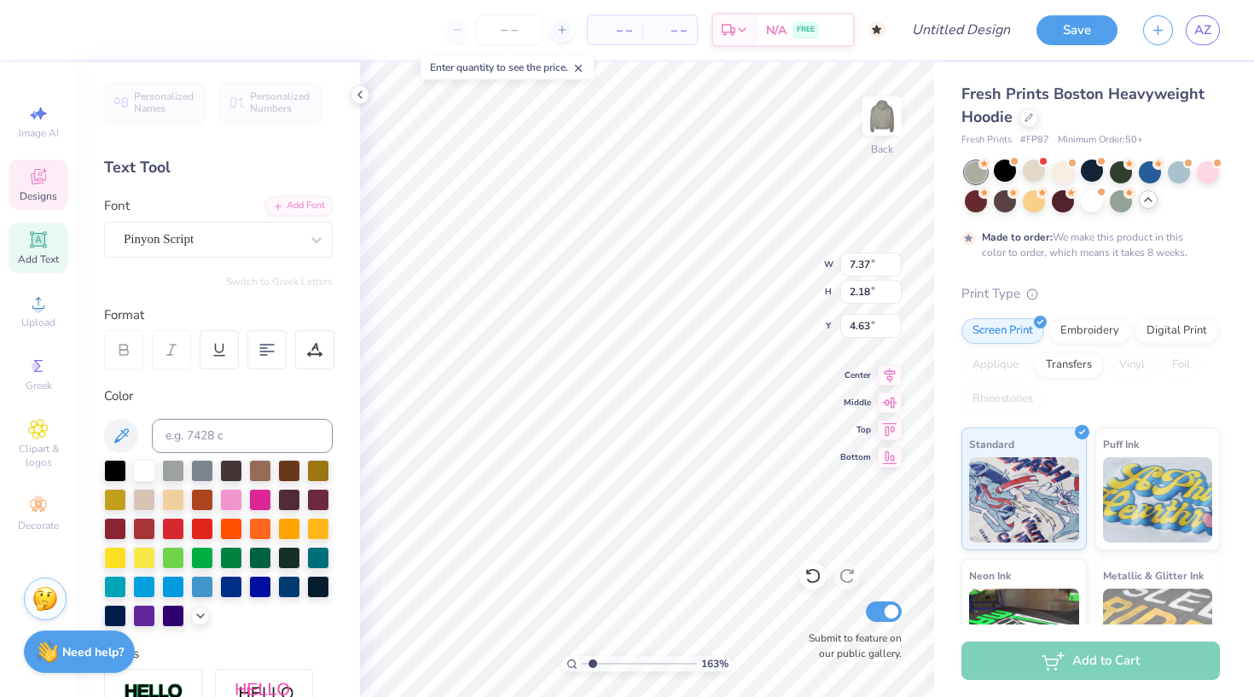
type input "8.17"
type input "2.27"
type input "4.62"
click at [318, 237] on icon at bounding box center [316, 239] width 17 height 17
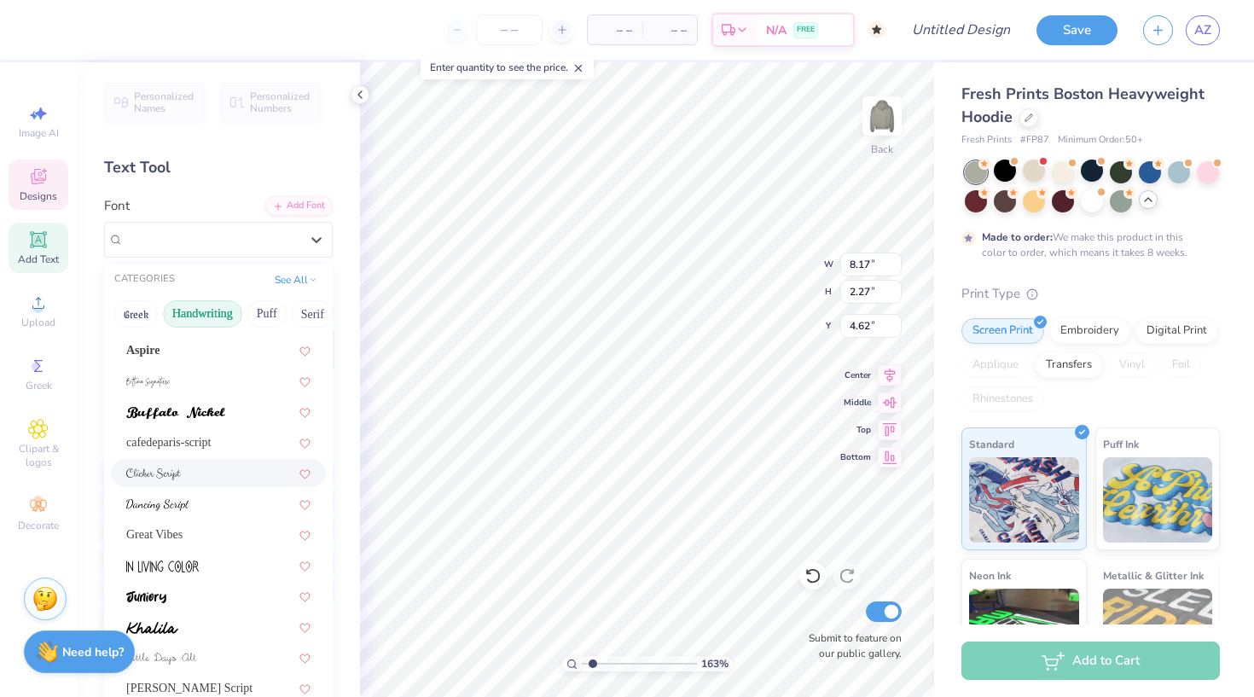
scroll to position [87, 0]
click at [217, 540] on div "Great Vibes" at bounding box center [218, 533] width 184 height 18
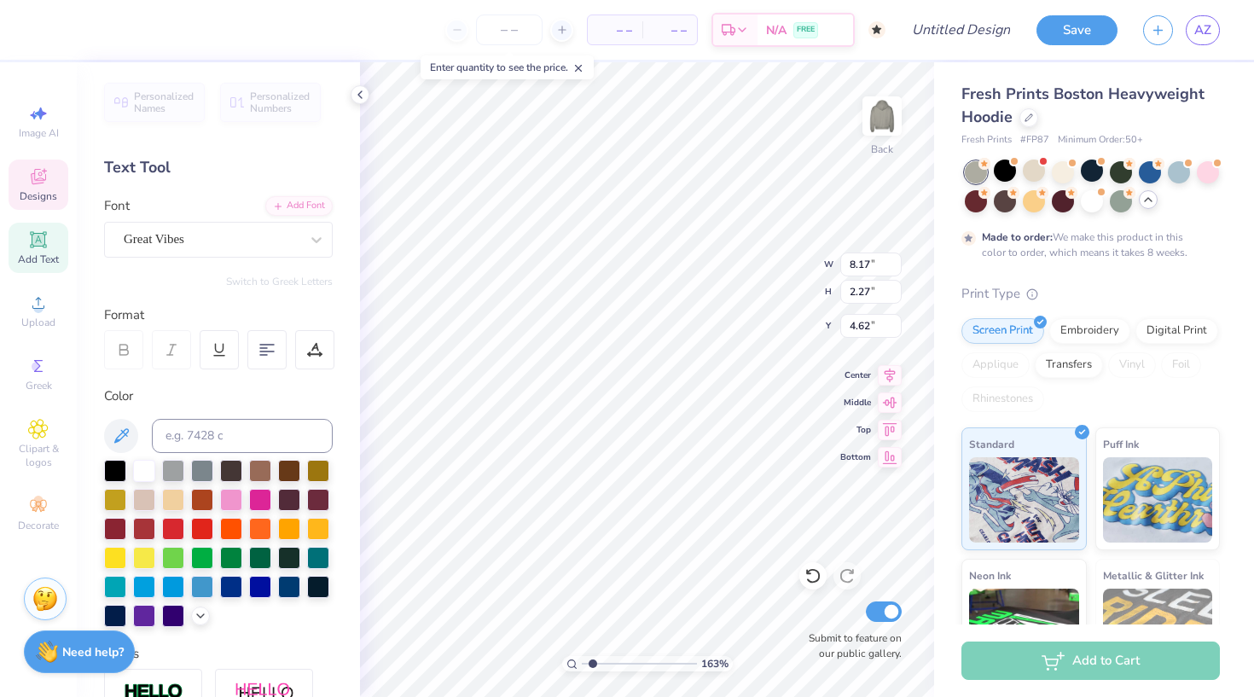
type input "7.37"
type input "2.18"
type input "4.63"
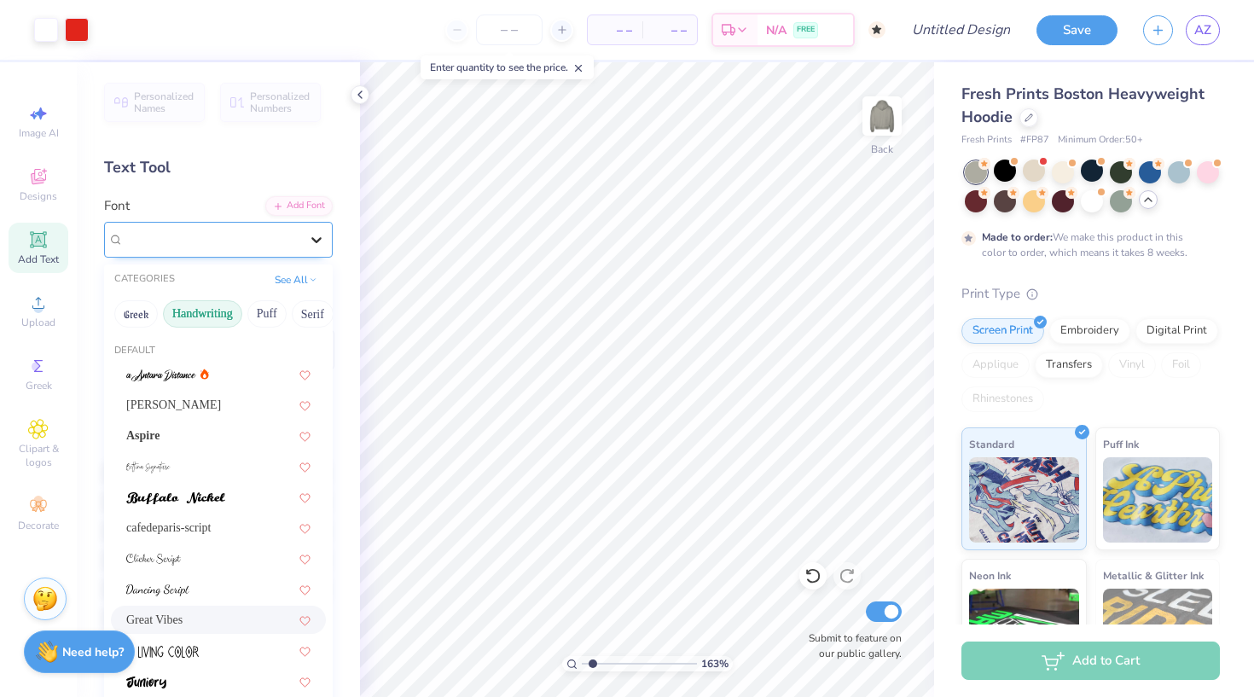
click at [309, 241] on icon at bounding box center [316, 239] width 17 height 17
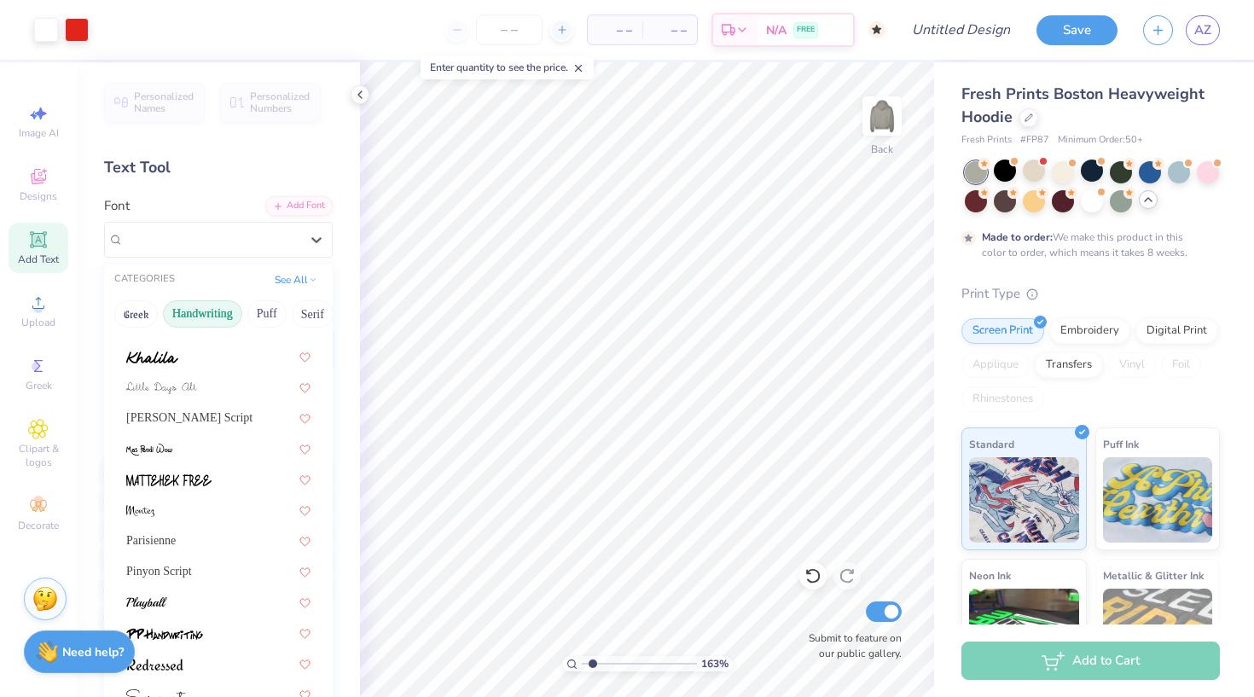
scroll to position [387, 0]
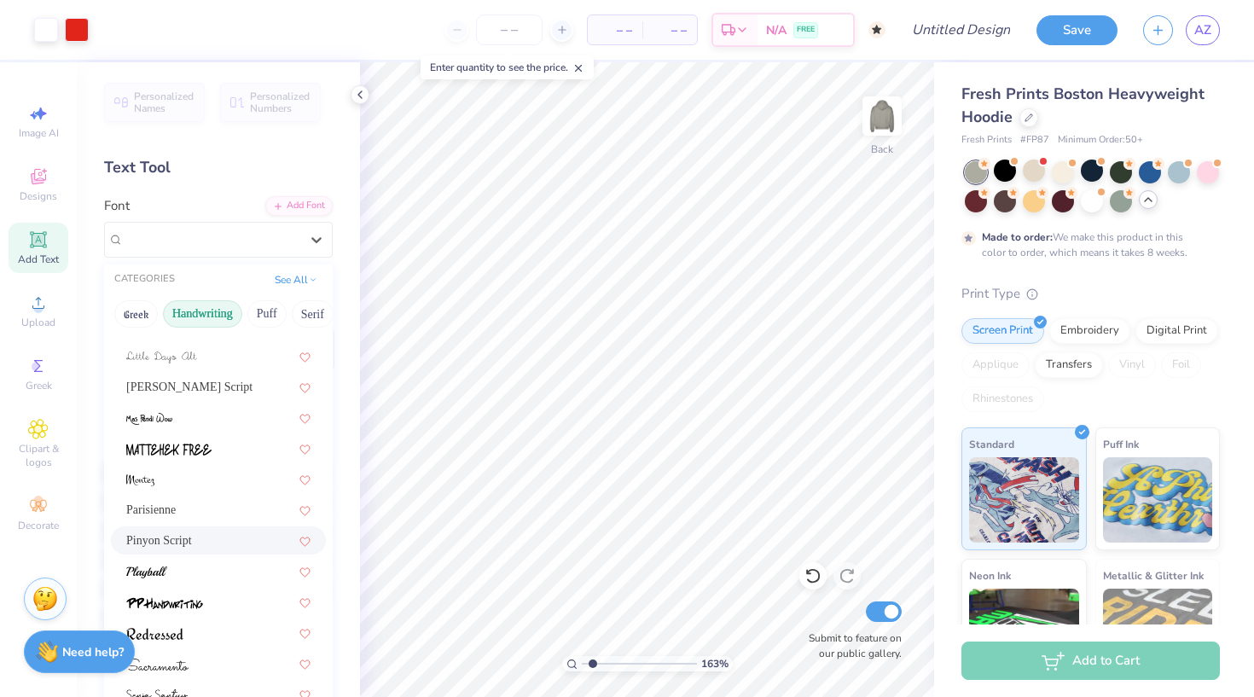
click at [201, 540] on div "Pinyon Script" at bounding box center [218, 541] width 184 height 18
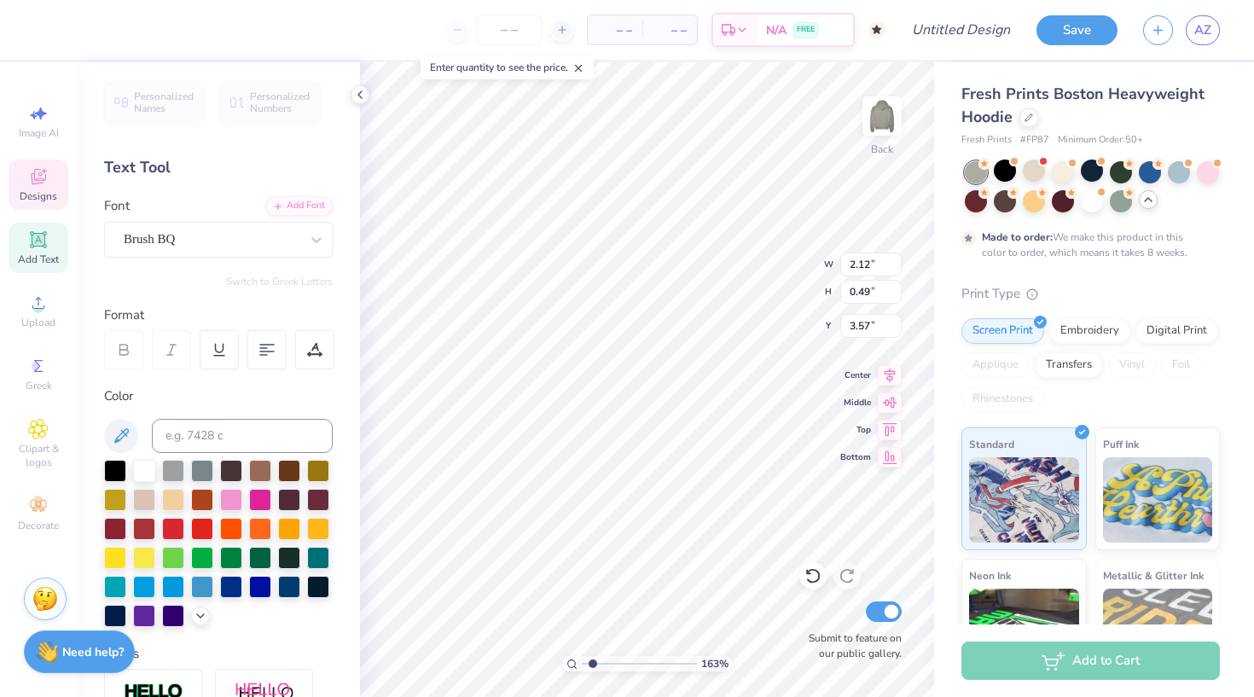
scroll to position [0, 0]
type textarea "p"
type textarea "Alpha Phi"
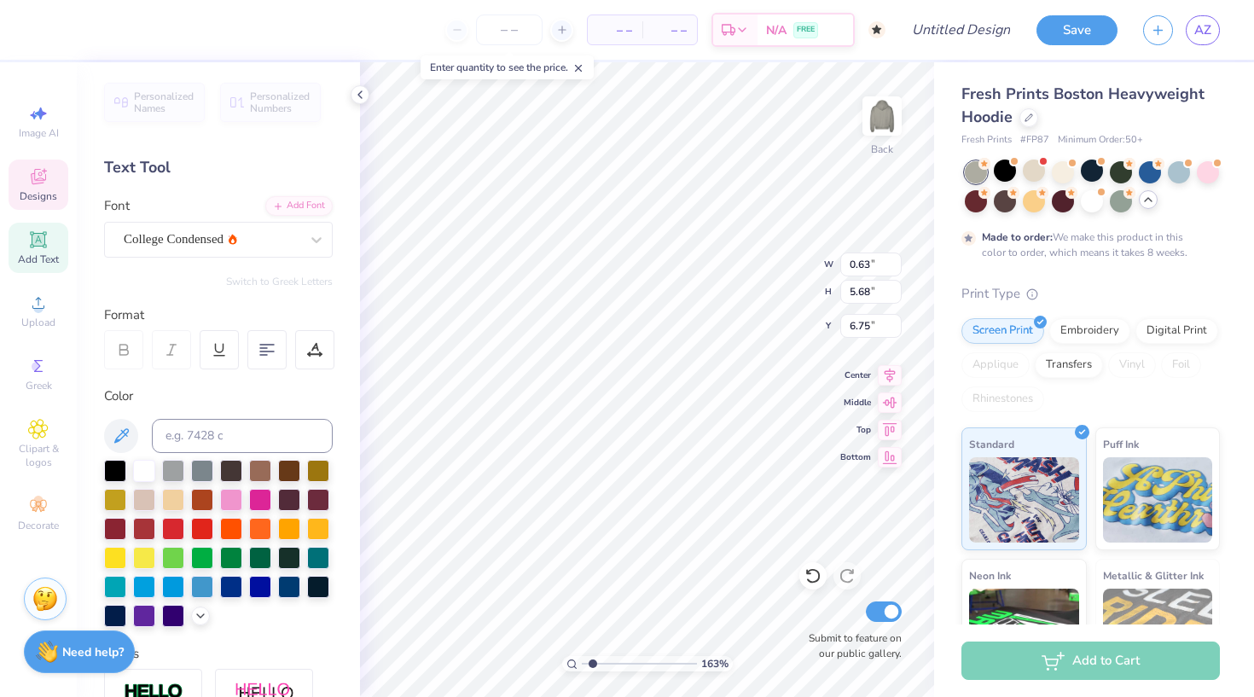
type input "6.40"
type input "5.61"
type input "4.07"
type textarea "E"
type textarea "est."
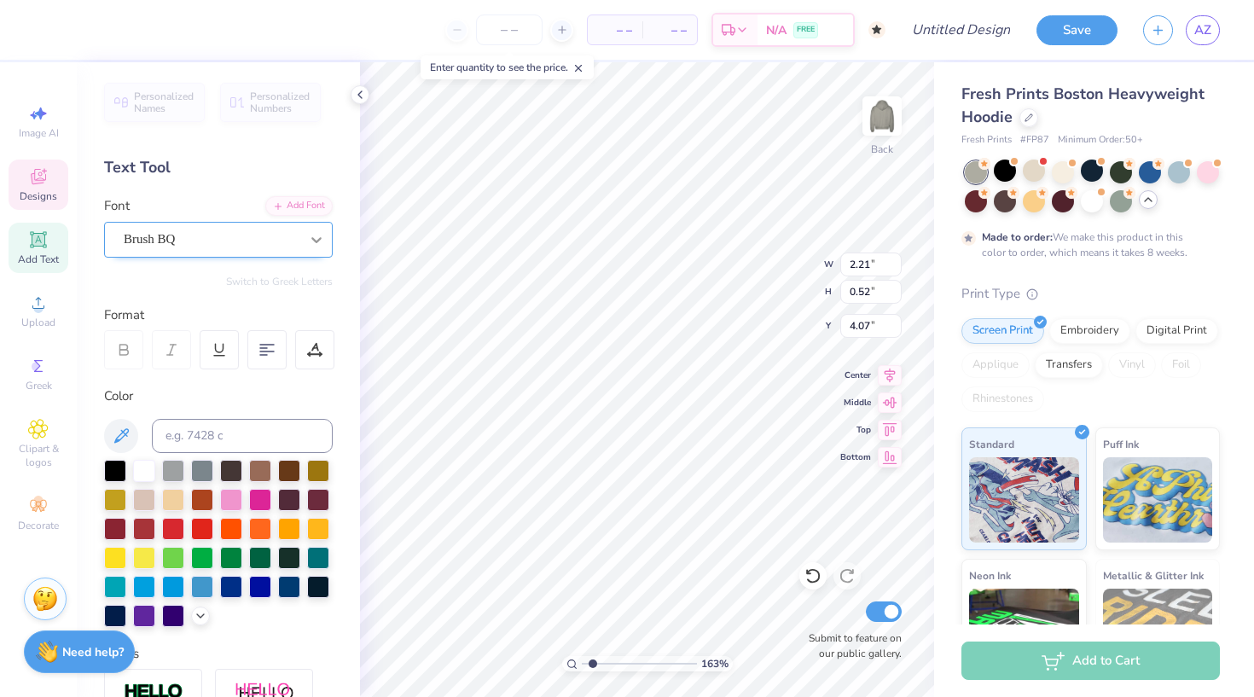
click at [317, 235] on icon at bounding box center [316, 239] width 17 height 17
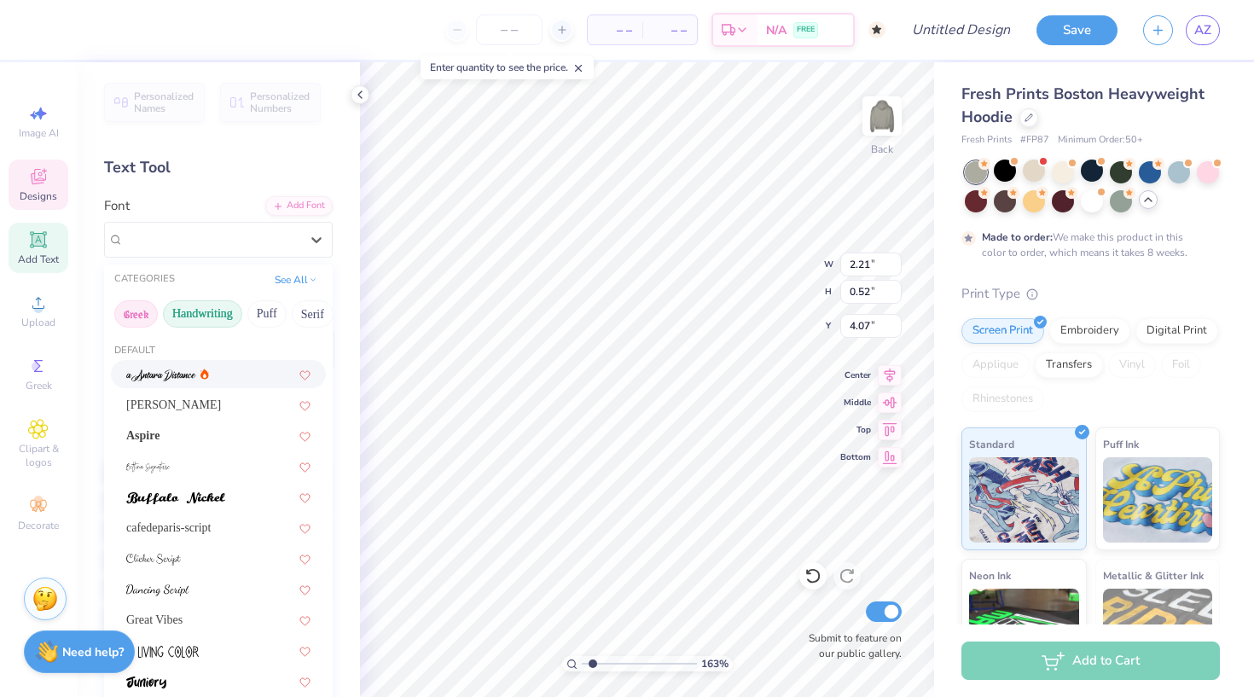
click at [137, 316] on button "Greek" at bounding box center [136, 313] width 44 height 27
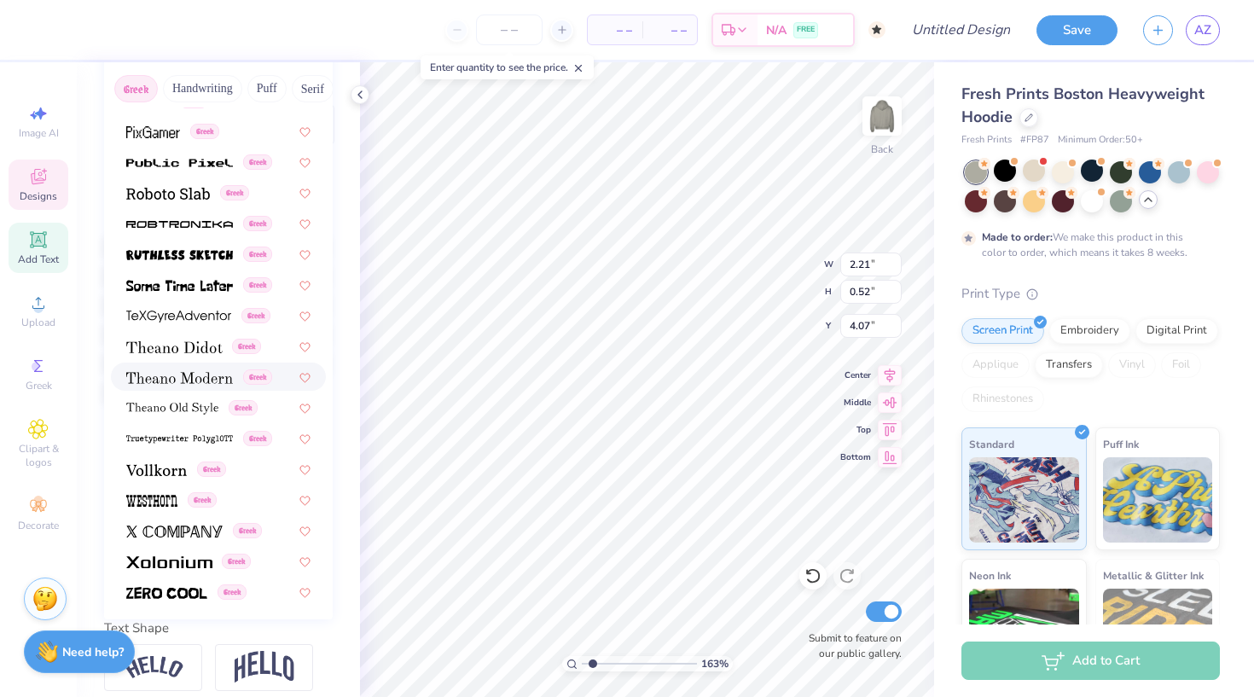
scroll to position [239, 0]
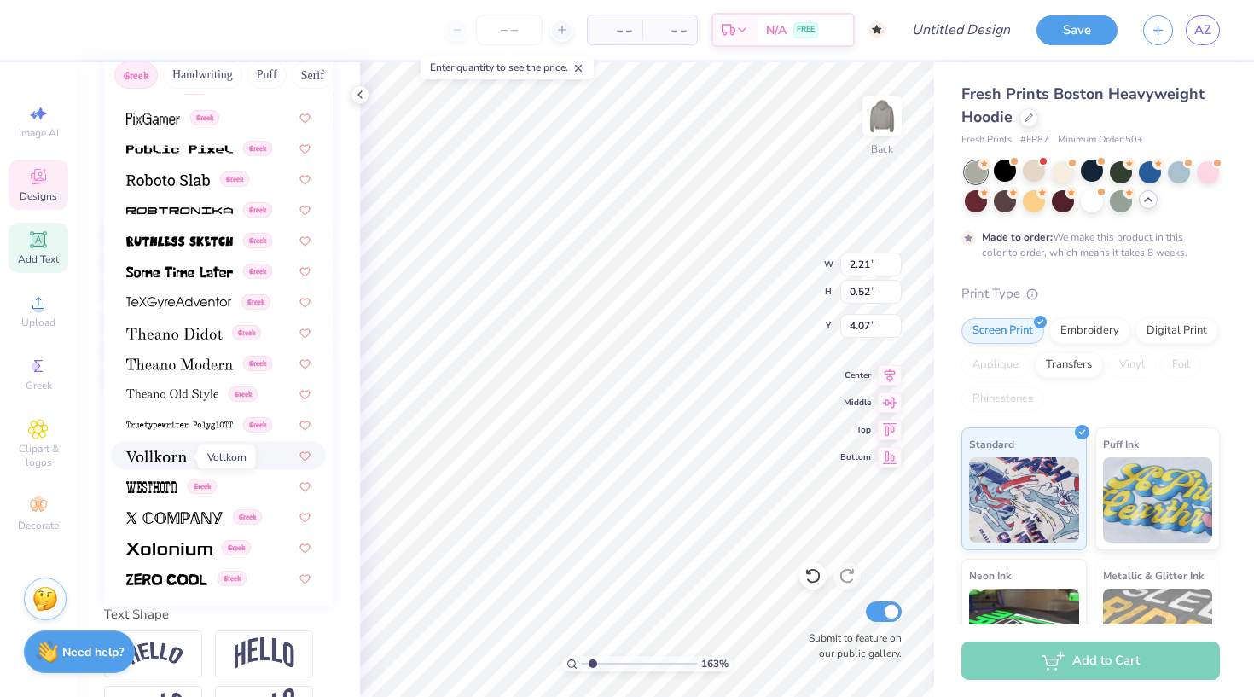
click at [172, 457] on img at bounding box center [156, 457] width 61 height 12
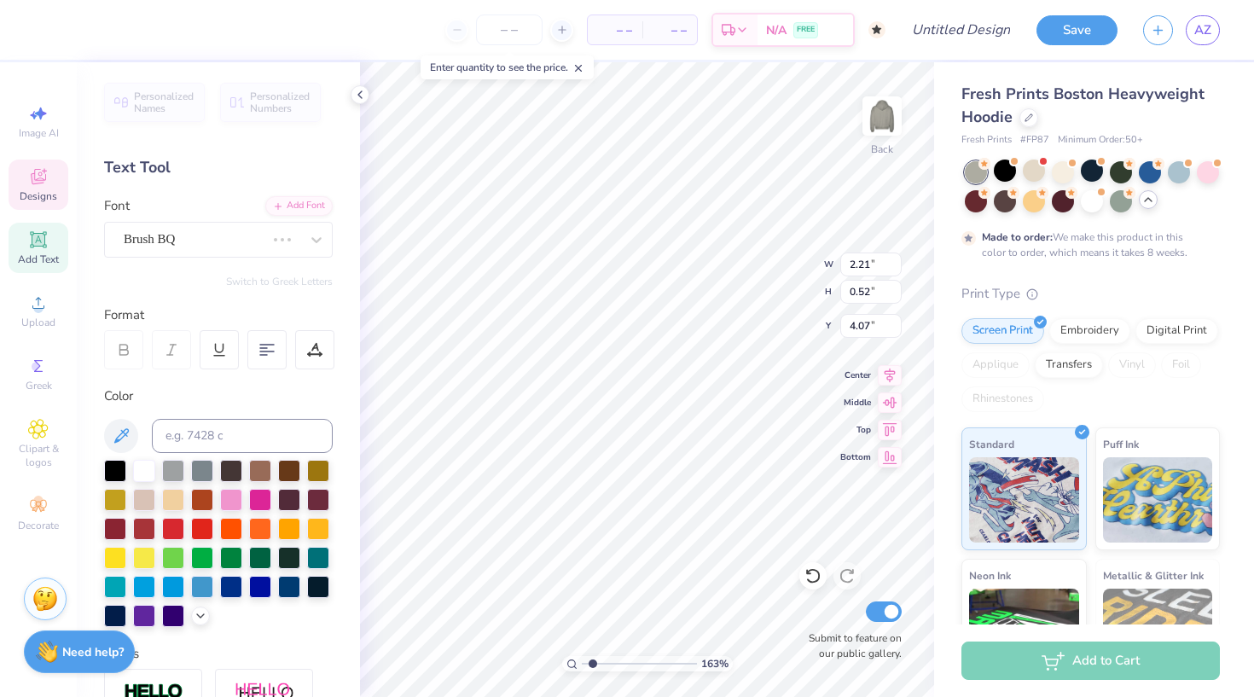
scroll to position [0, 0]
type input "2.65"
type input "3.23"
type input "4.19"
type textarea "72"
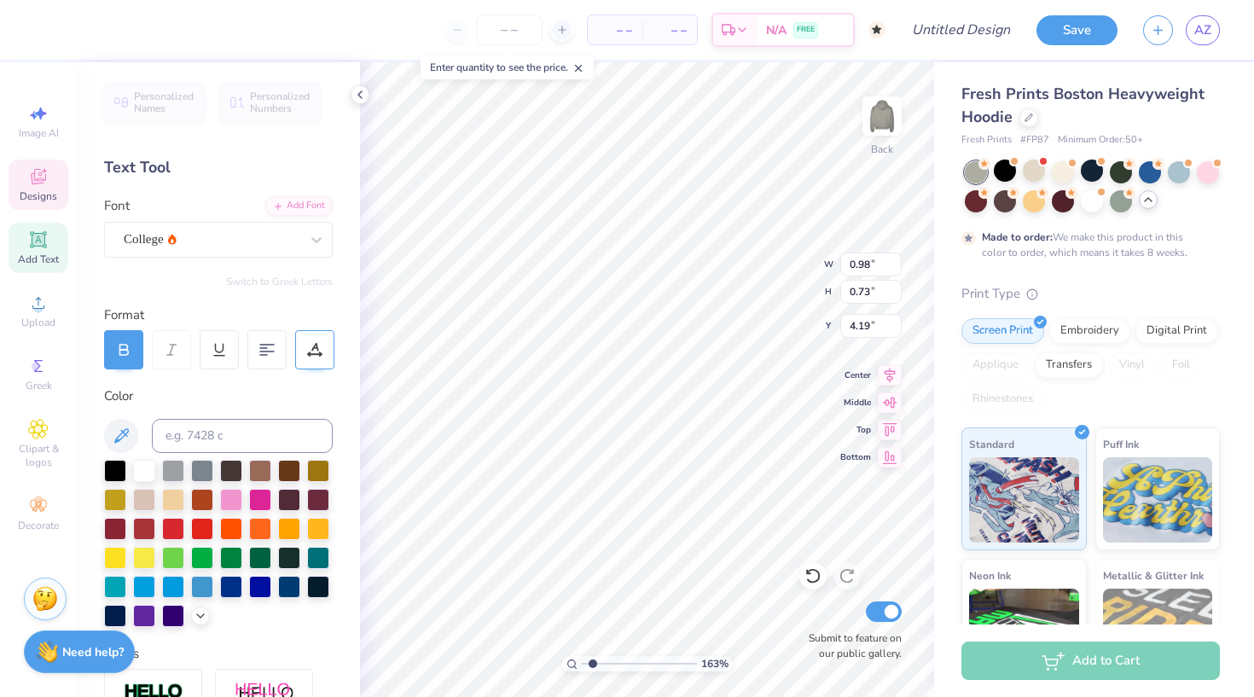
type input "4.15"
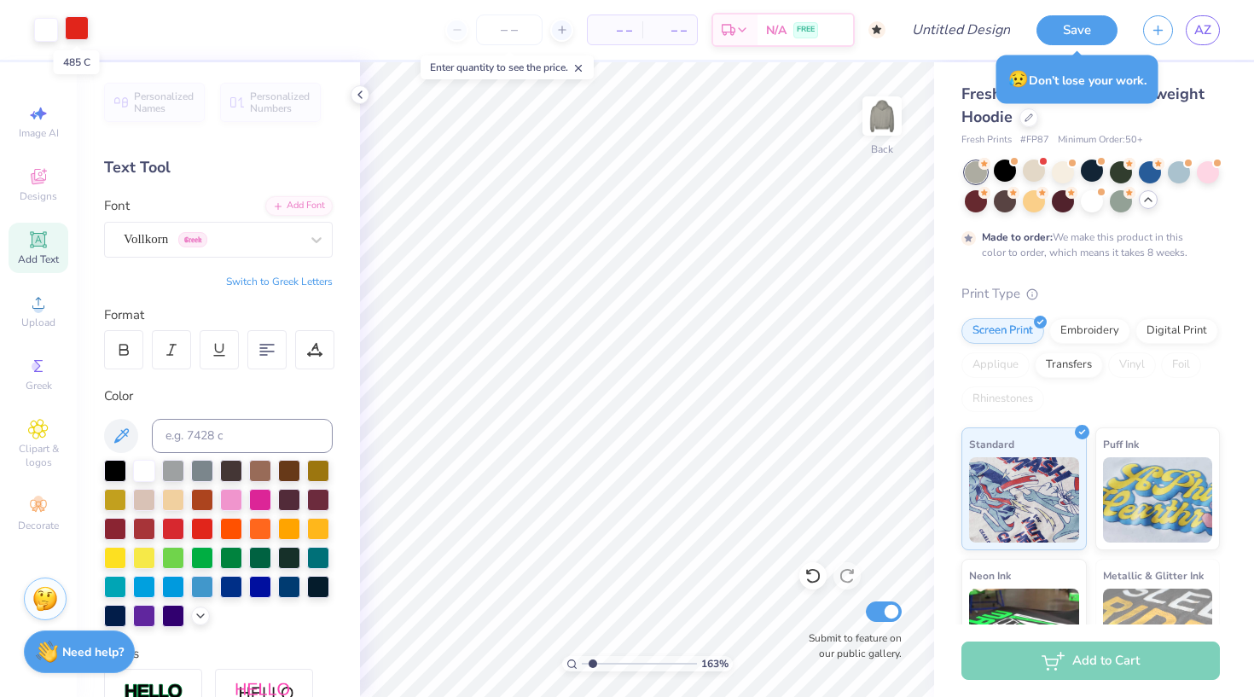
click at [76, 24] on div at bounding box center [77, 28] width 24 height 24
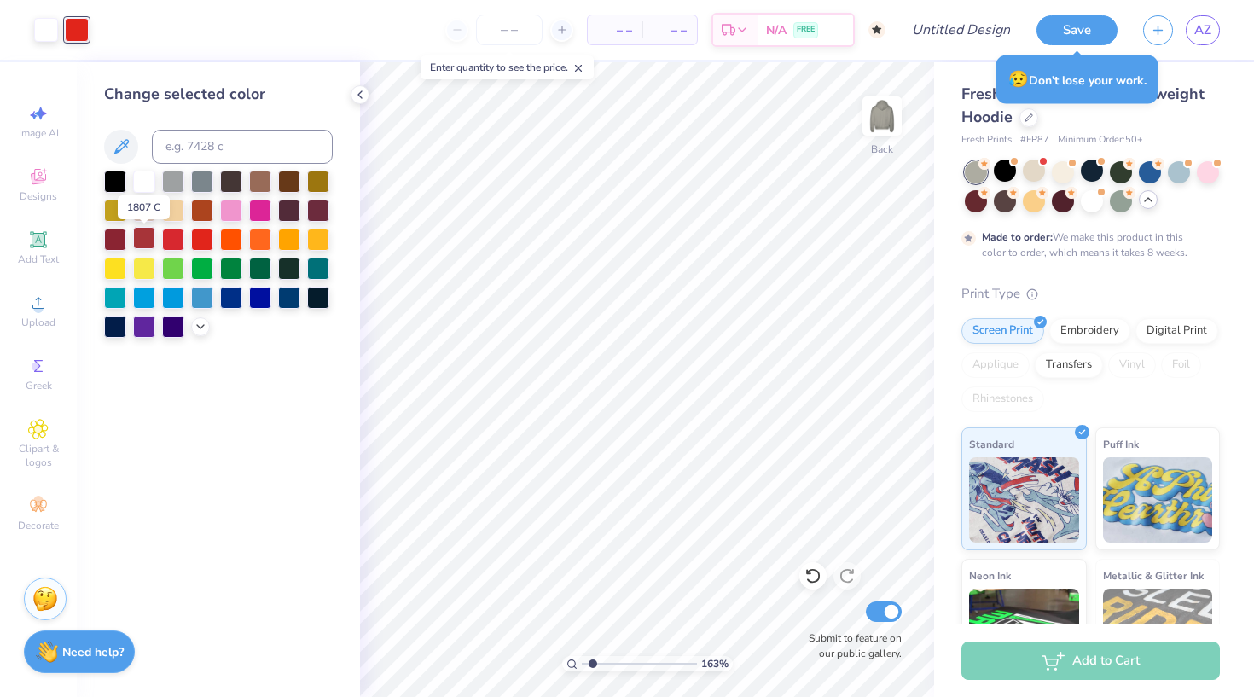
click at [148, 243] on div at bounding box center [144, 238] width 22 height 22
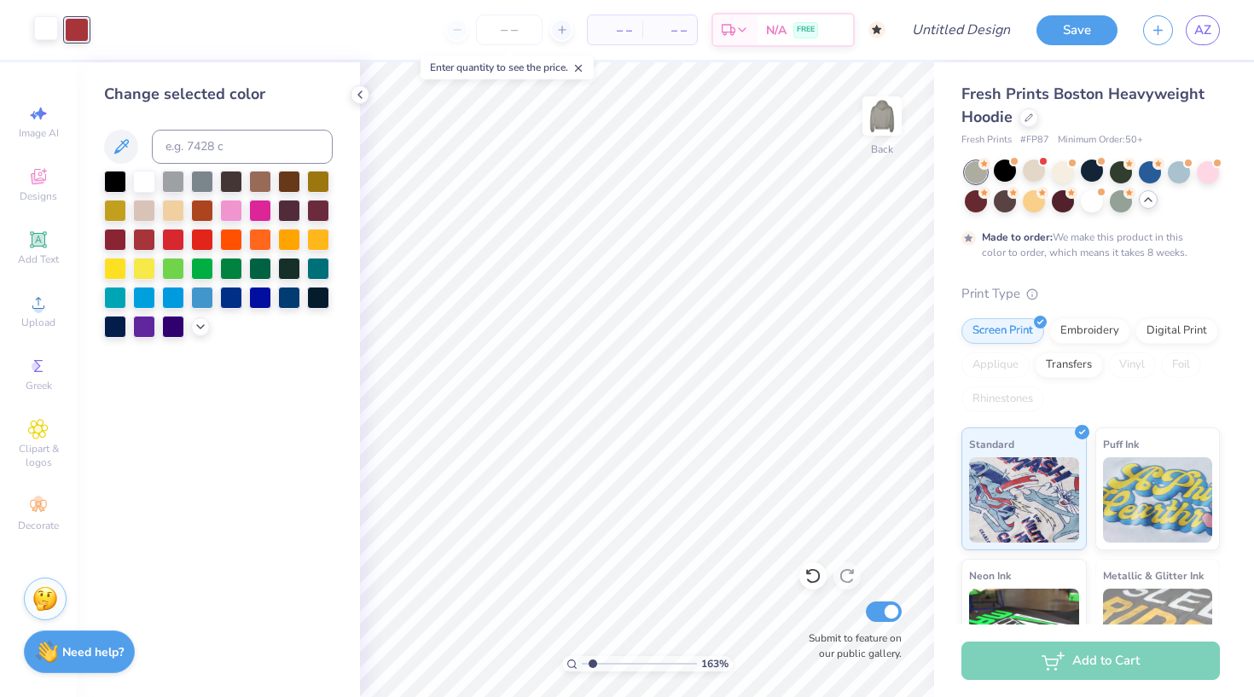
click at [47, 26] on div at bounding box center [46, 28] width 24 height 24
click at [116, 185] on div at bounding box center [115, 180] width 22 height 22
click at [196, 335] on div at bounding box center [200, 325] width 19 height 19
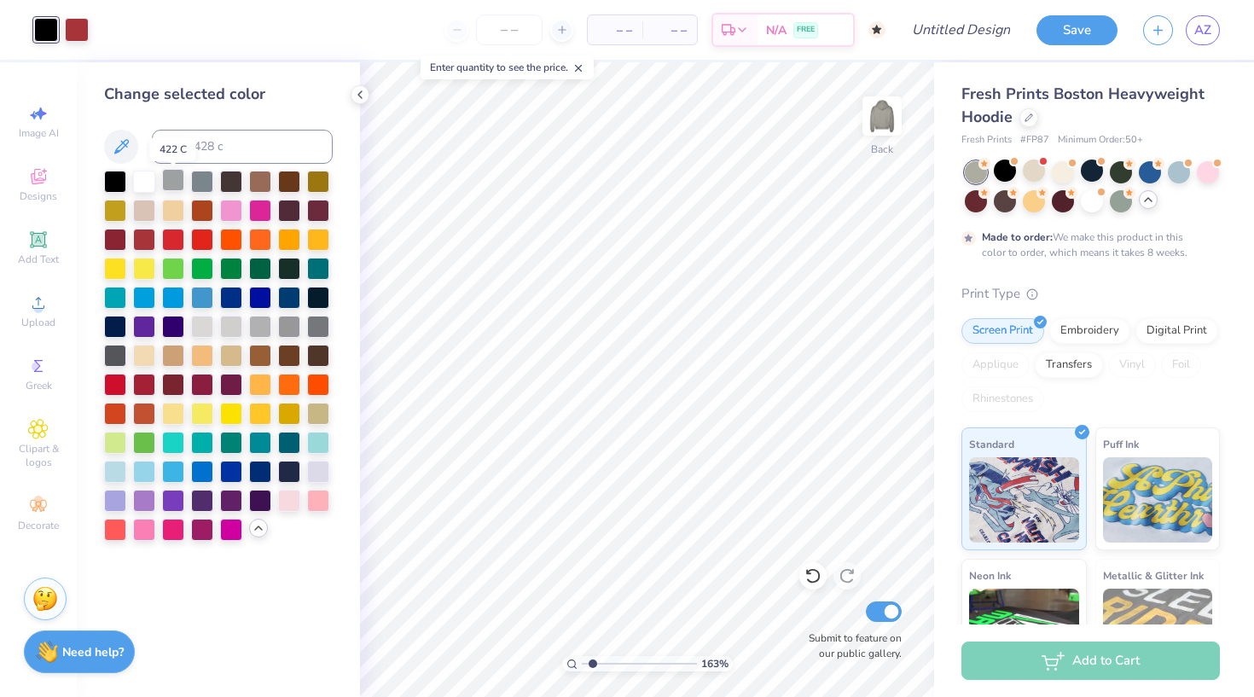
click at [175, 184] on div at bounding box center [173, 180] width 22 height 22
click at [328, 350] on div at bounding box center [318, 354] width 22 height 22
click at [172, 241] on div at bounding box center [173, 238] width 22 height 22
click at [148, 387] on div at bounding box center [144, 383] width 22 height 22
click at [119, 383] on div at bounding box center [115, 383] width 22 height 22
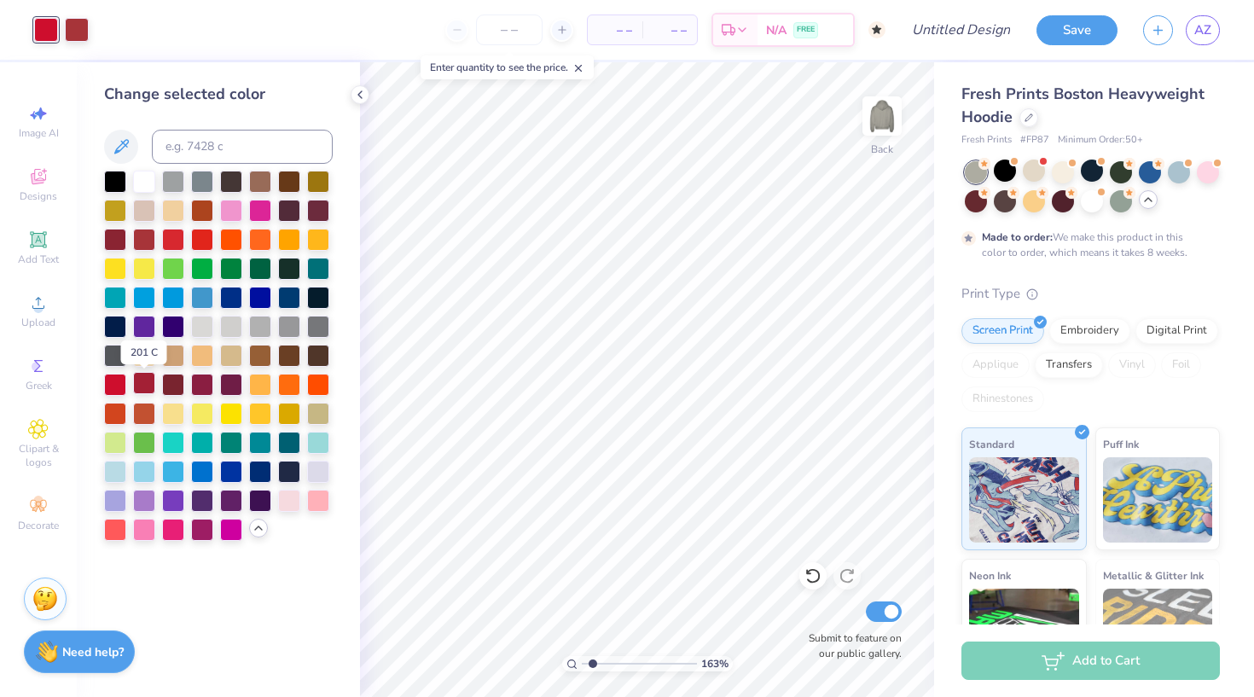
click at [144, 387] on div at bounding box center [144, 383] width 22 height 22
click at [319, 333] on div at bounding box center [318, 325] width 22 height 22
click at [235, 180] on div at bounding box center [231, 180] width 22 height 22
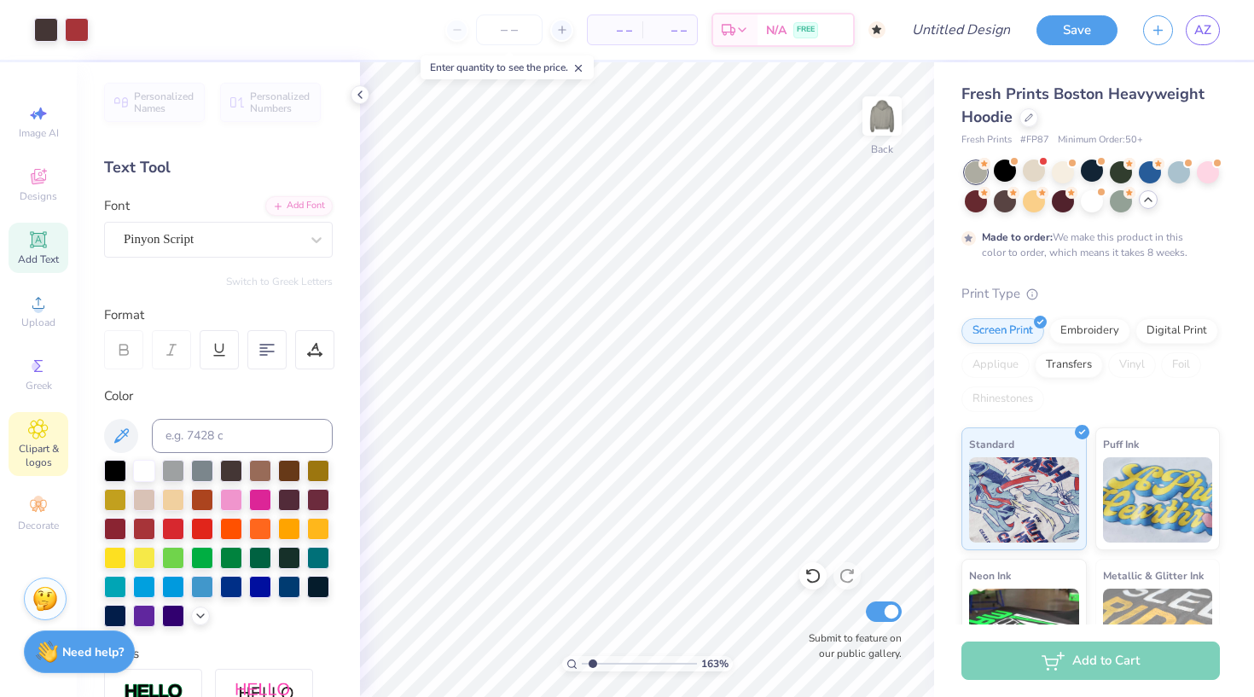
click at [41, 422] on icon at bounding box center [38, 429] width 20 height 20
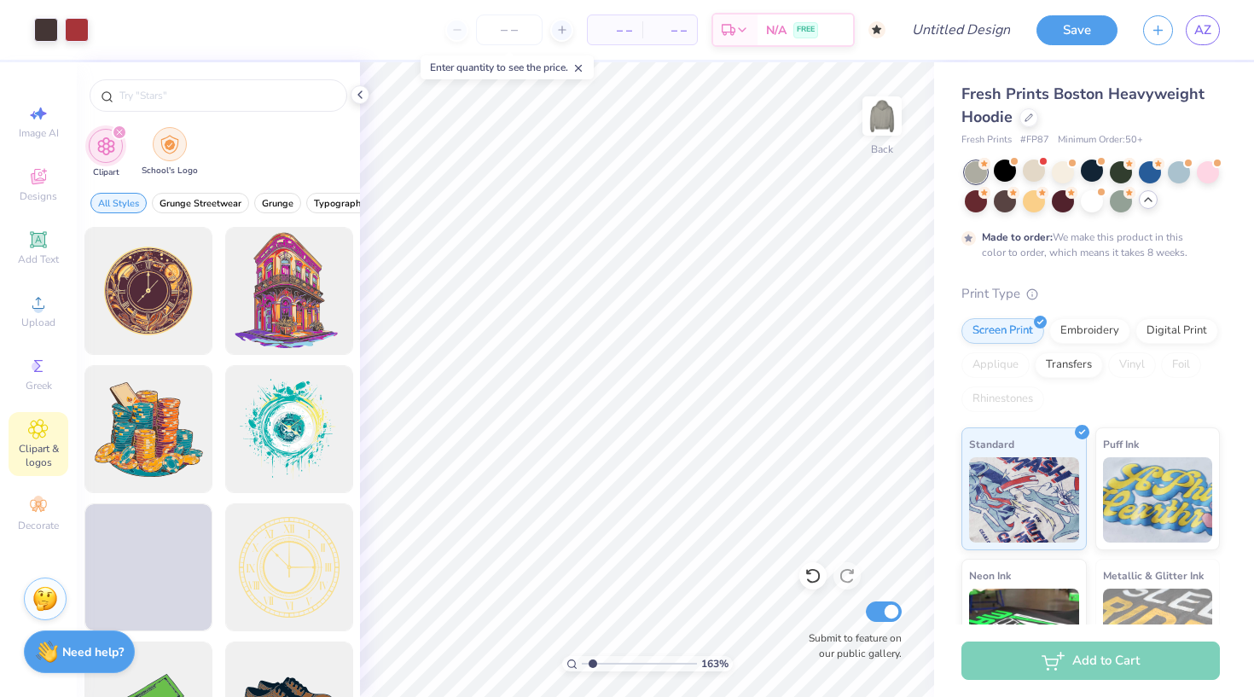
click at [169, 148] on img "filter for School's Logo" at bounding box center [169, 145] width 19 height 20
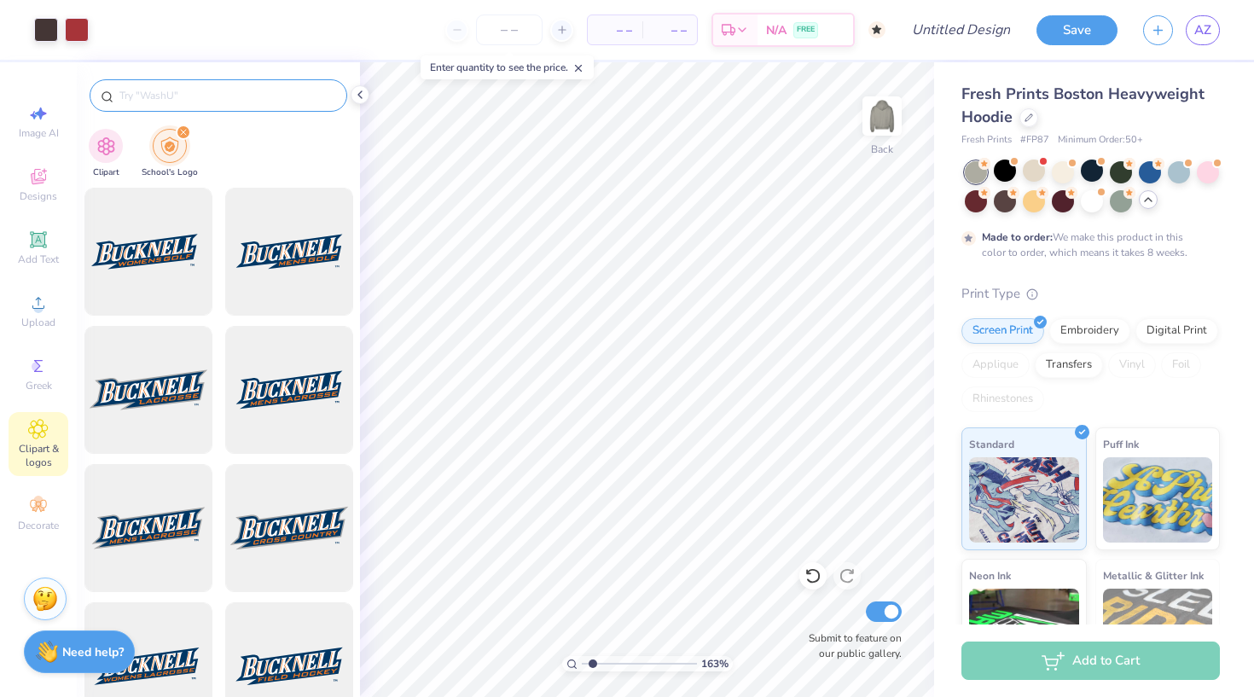
click at [162, 88] on input "text" at bounding box center [227, 95] width 218 height 17
type input "u of u"
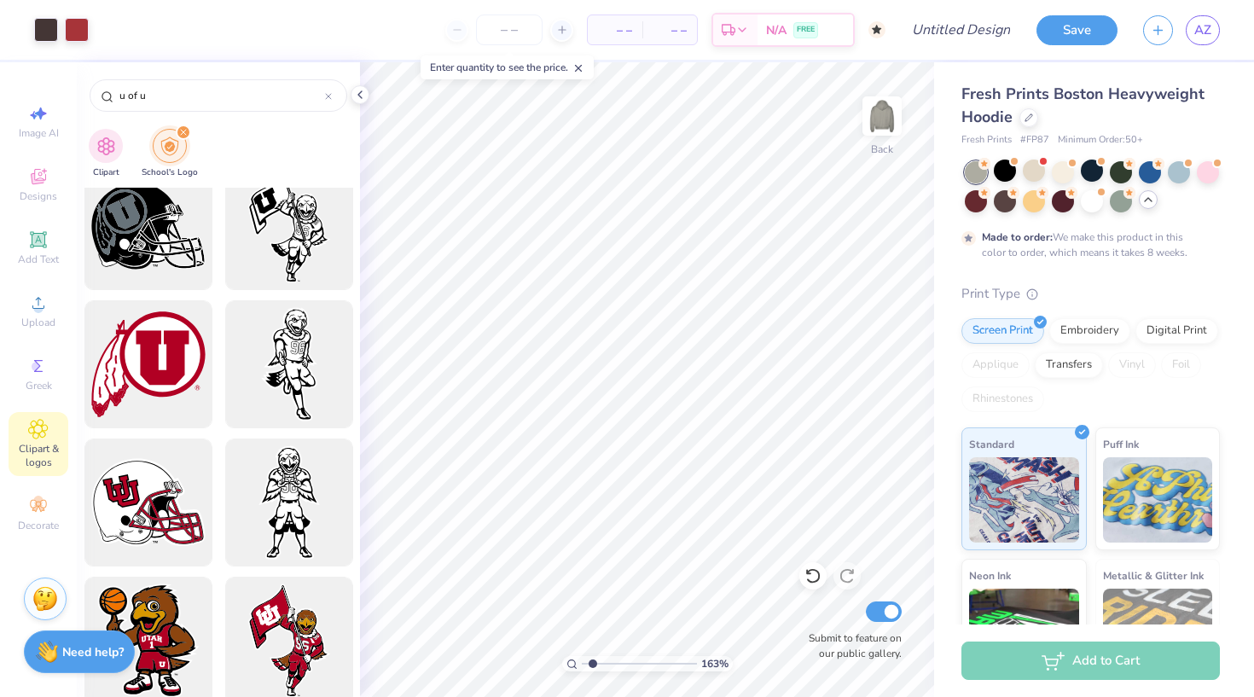
scroll to position [1817, 0]
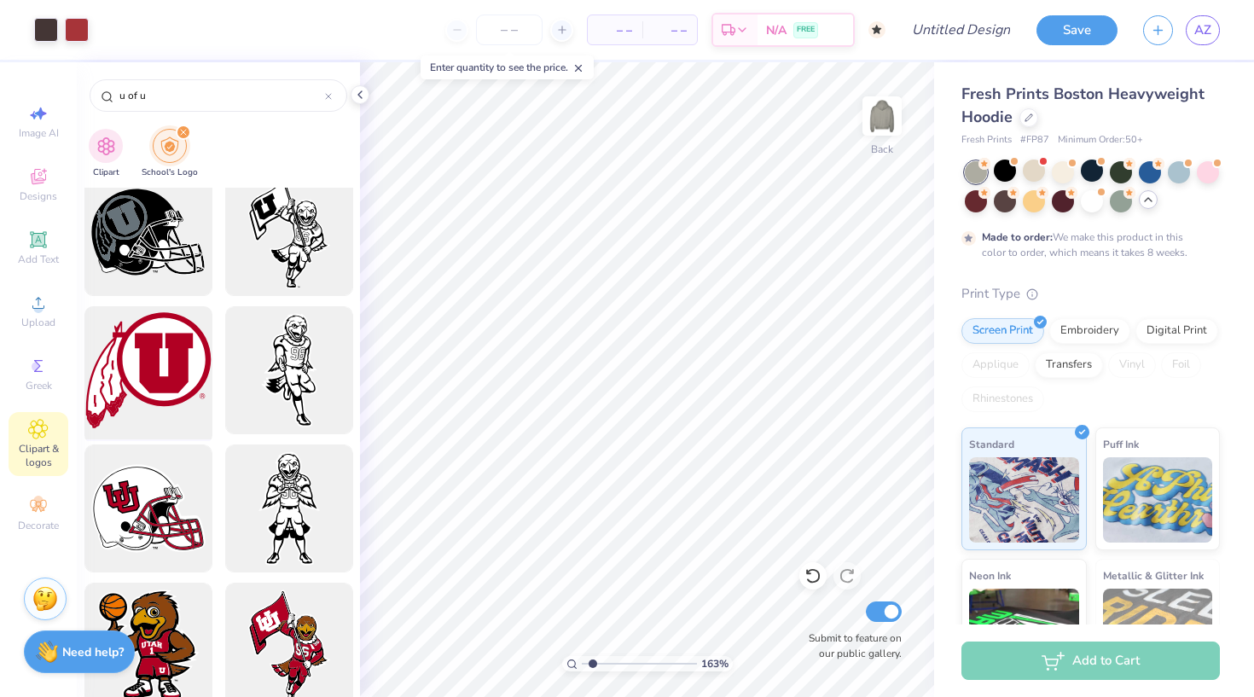
click at [171, 356] on div at bounding box center [148, 370] width 141 height 141
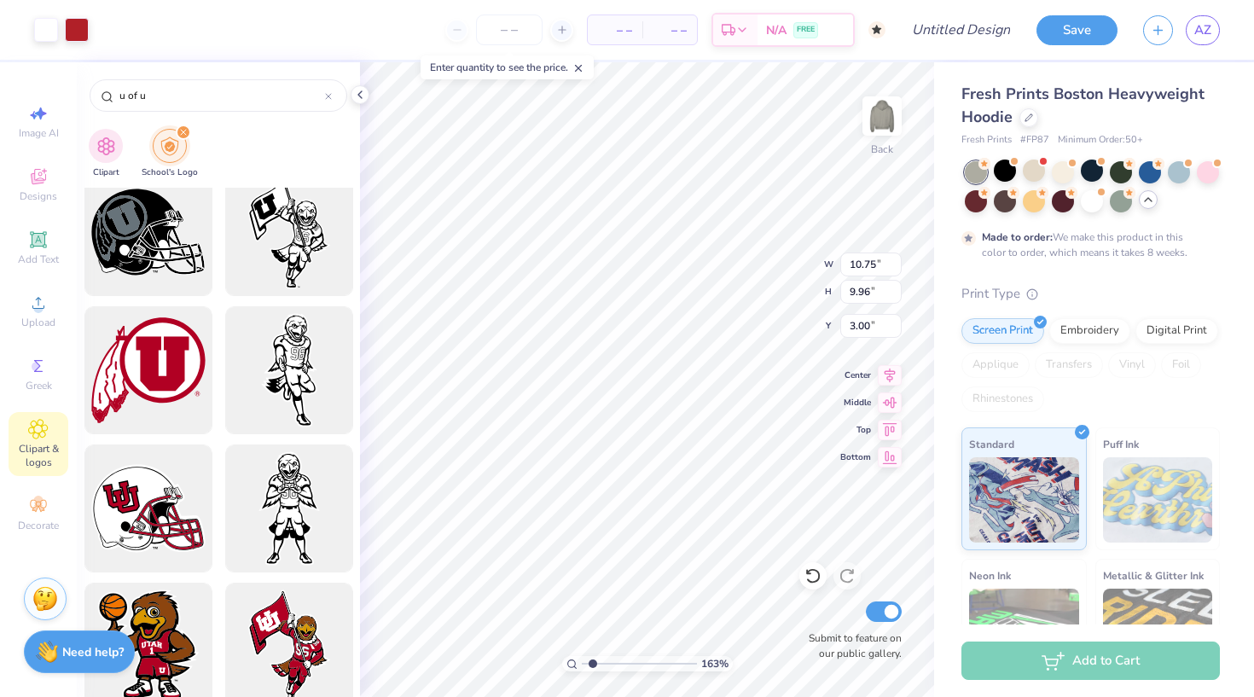
type input "4.15"
type input "3.85"
type input "9.11"
type input "7.89"
type input "2.80"
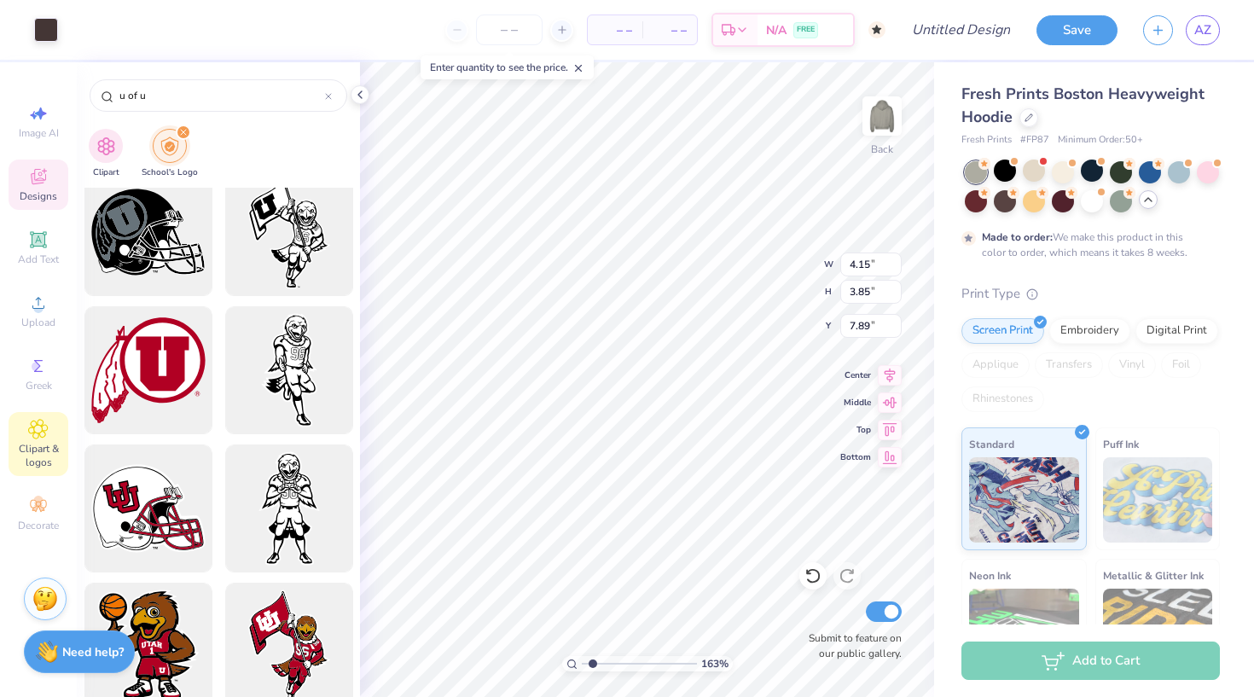
type input "2.88"
type input "2.01"
type input "4.15"
type input "3.85"
type input "8.71"
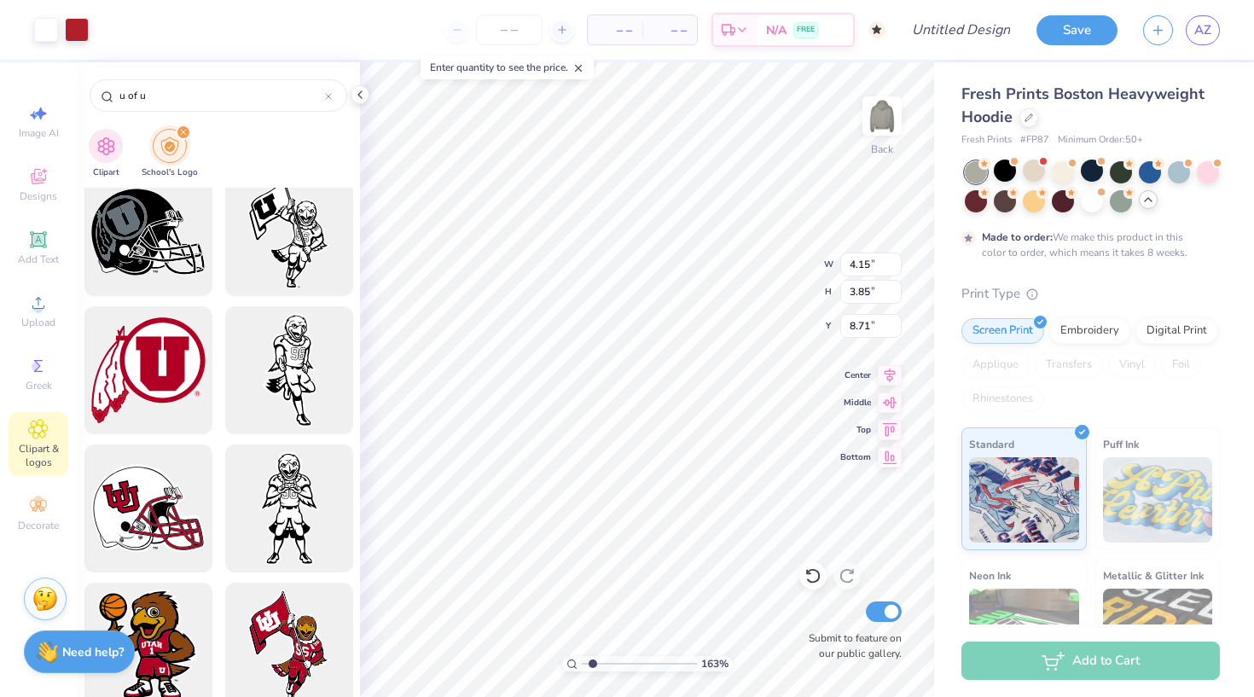
type input "3.17"
type input "2.94"
type input "5.28"
type input "2.80"
type input "2.88"
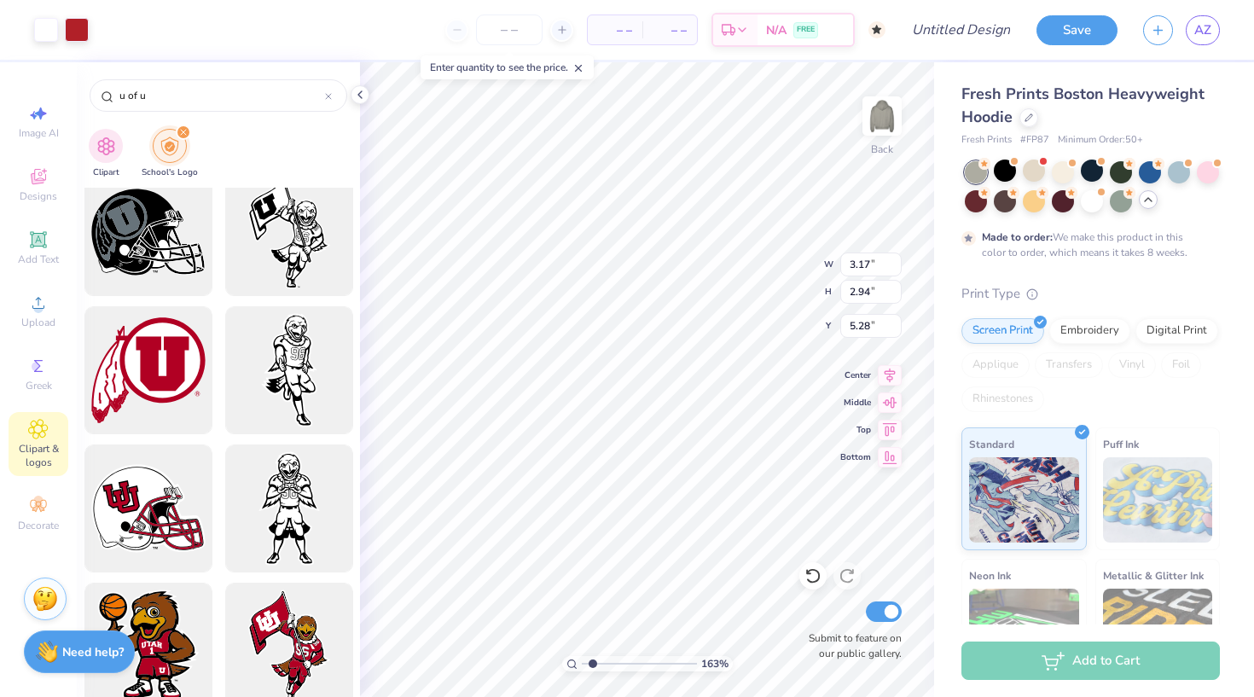
type input "2.01"
click at [361, 96] on icon at bounding box center [360, 95] width 14 height 14
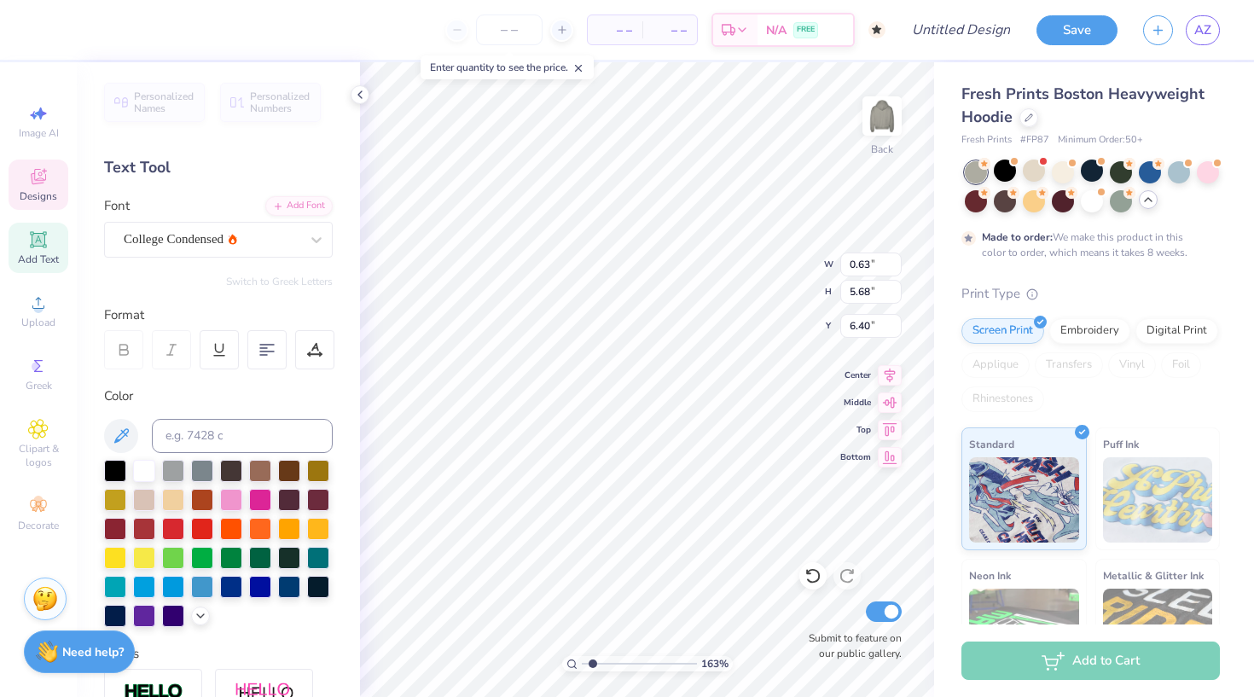
type input "7.32"
drag, startPoint x: 593, startPoint y: 663, endPoint x: 580, endPoint y: 663, distance: 12.8
type input "1"
click at [580, 663] on div "100 %" at bounding box center [647, 663] width 171 height 15
type input "3.38"
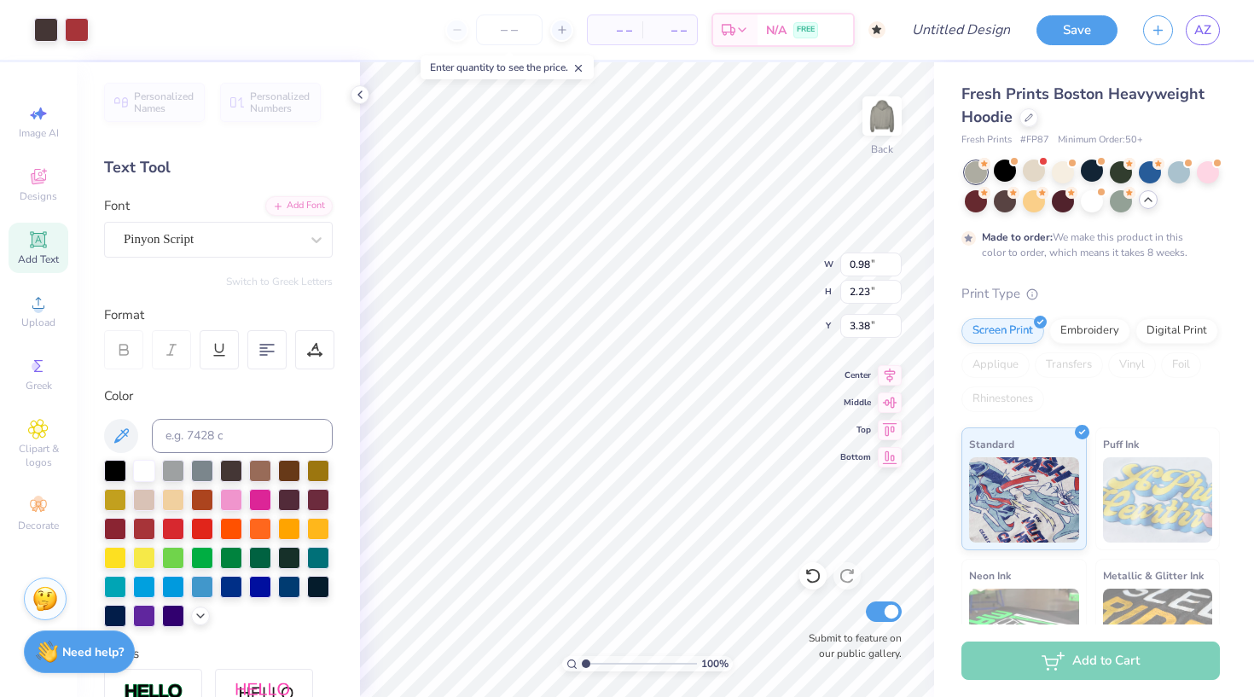
type input "0.68"
type input "1.54"
type input "3.32"
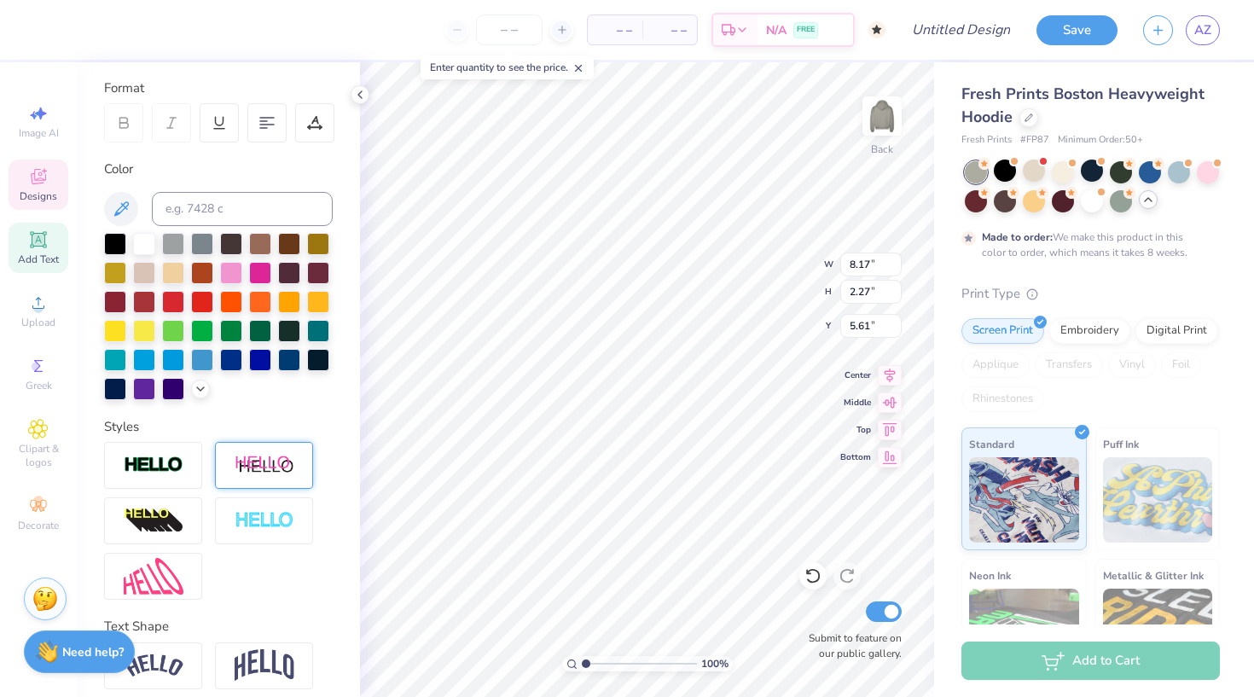
scroll to position [234, 0]
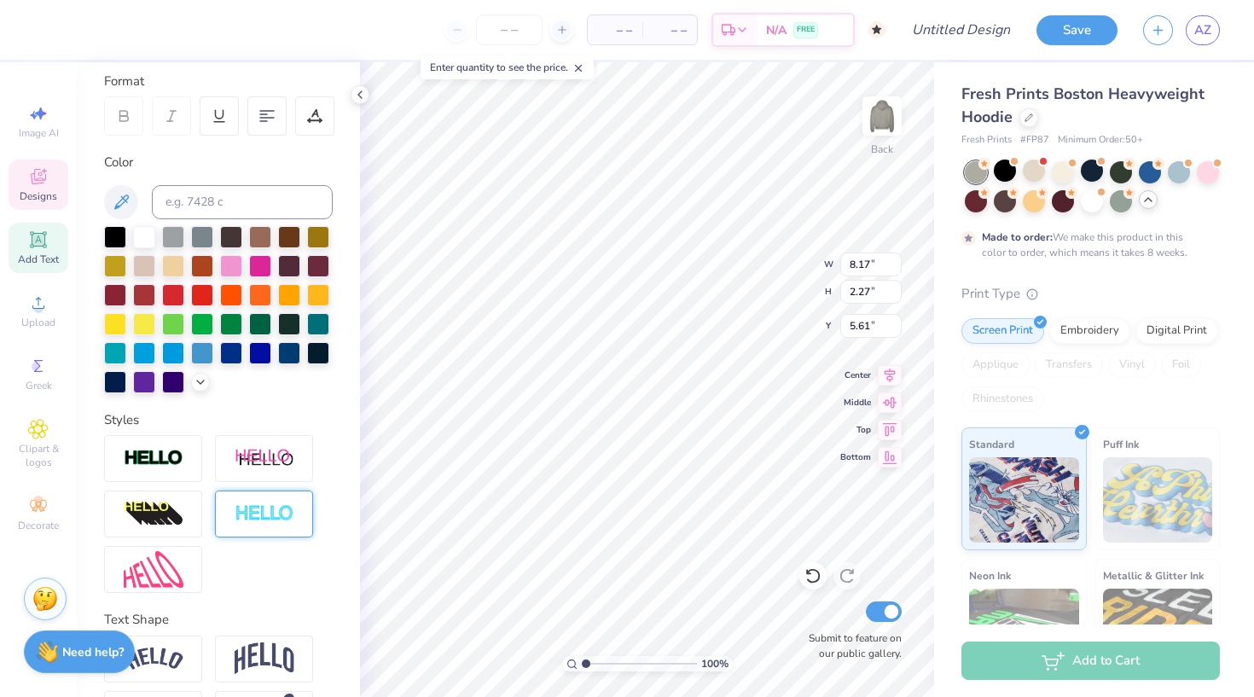
click at [269, 521] on img at bounding box center [265, 514] width 60 height 20
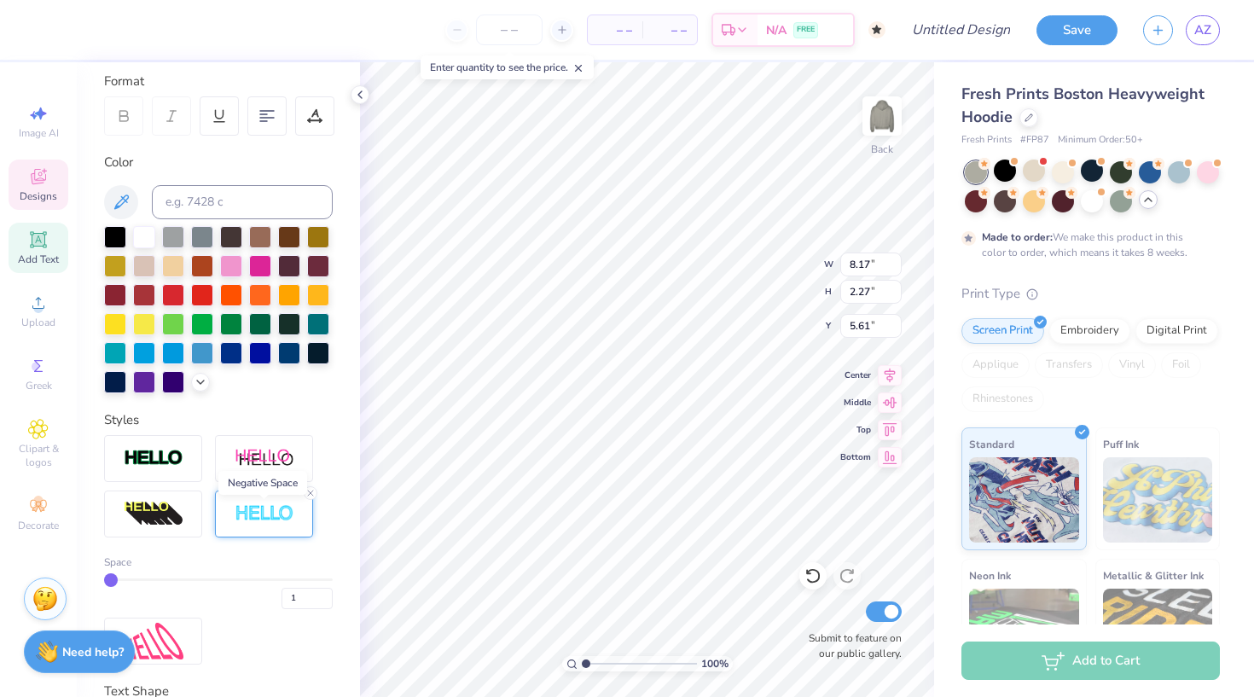
type input "8.20"
type input "2.30"
type input "5.60"
click at [313, 492] on line at bounding box center [310, 493] width 5 height 5
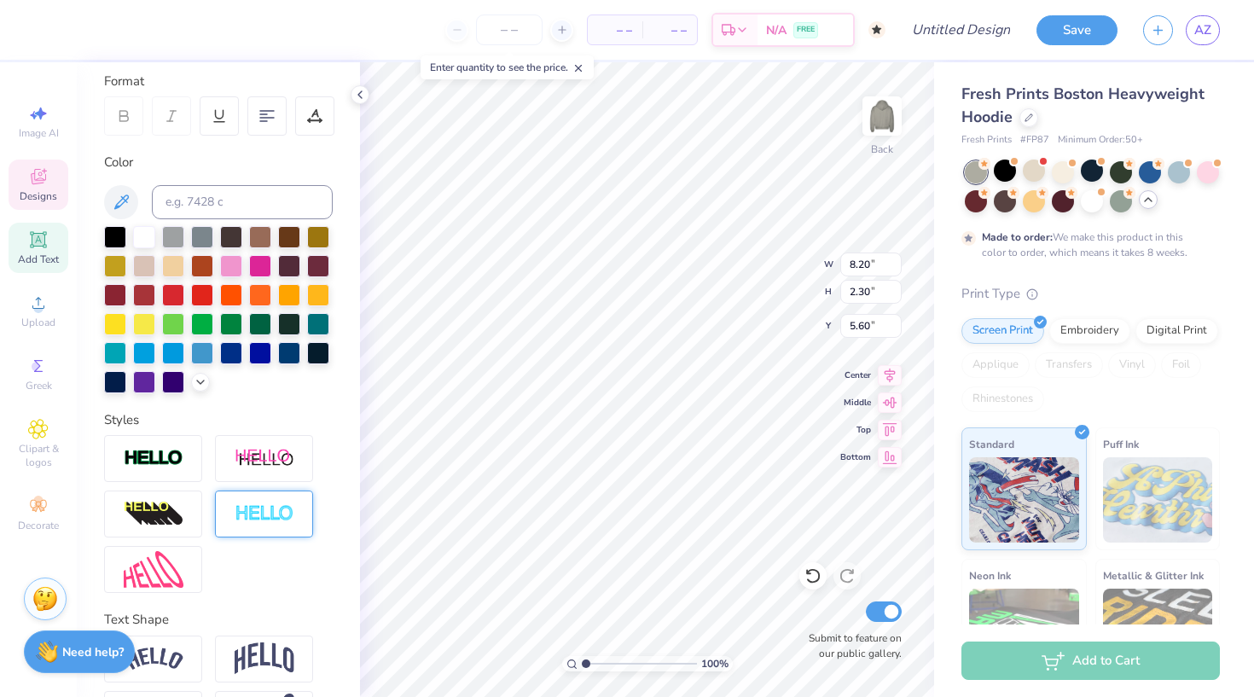
type input "8.17"
type input "2.27"
type input "5.61"
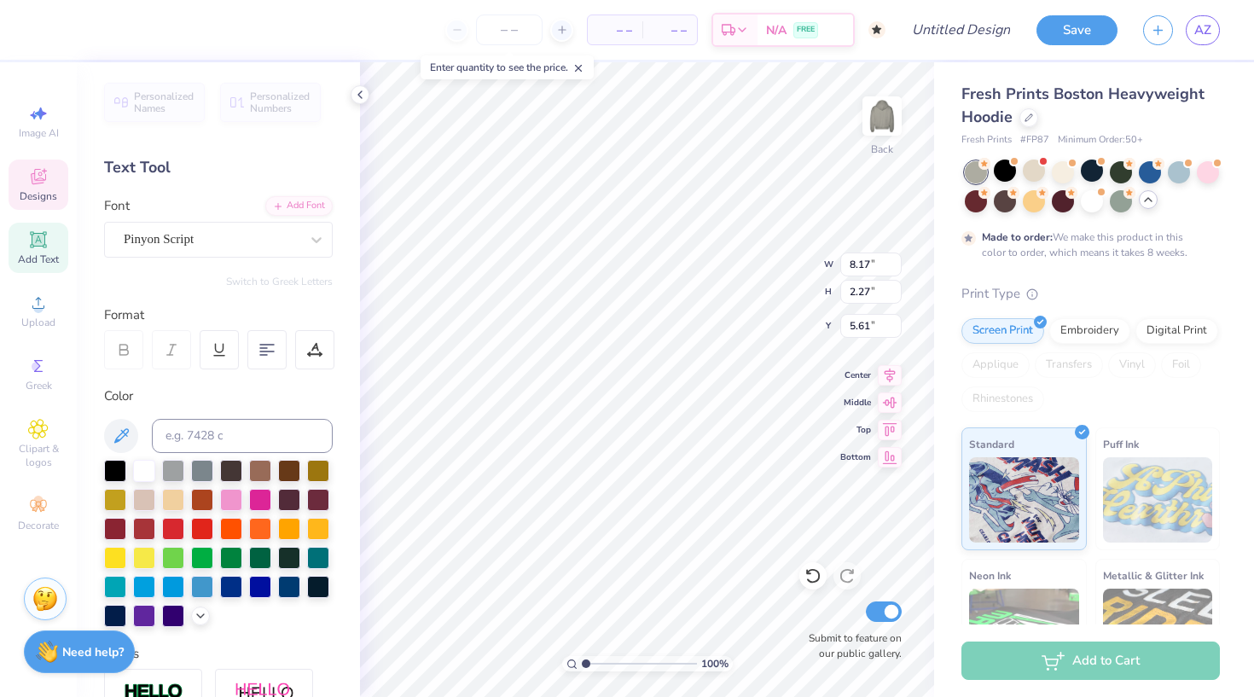
scroll to position [0, 0]
click at [319, 236] on icon at bounding box center [316, 239] width 17 height 17
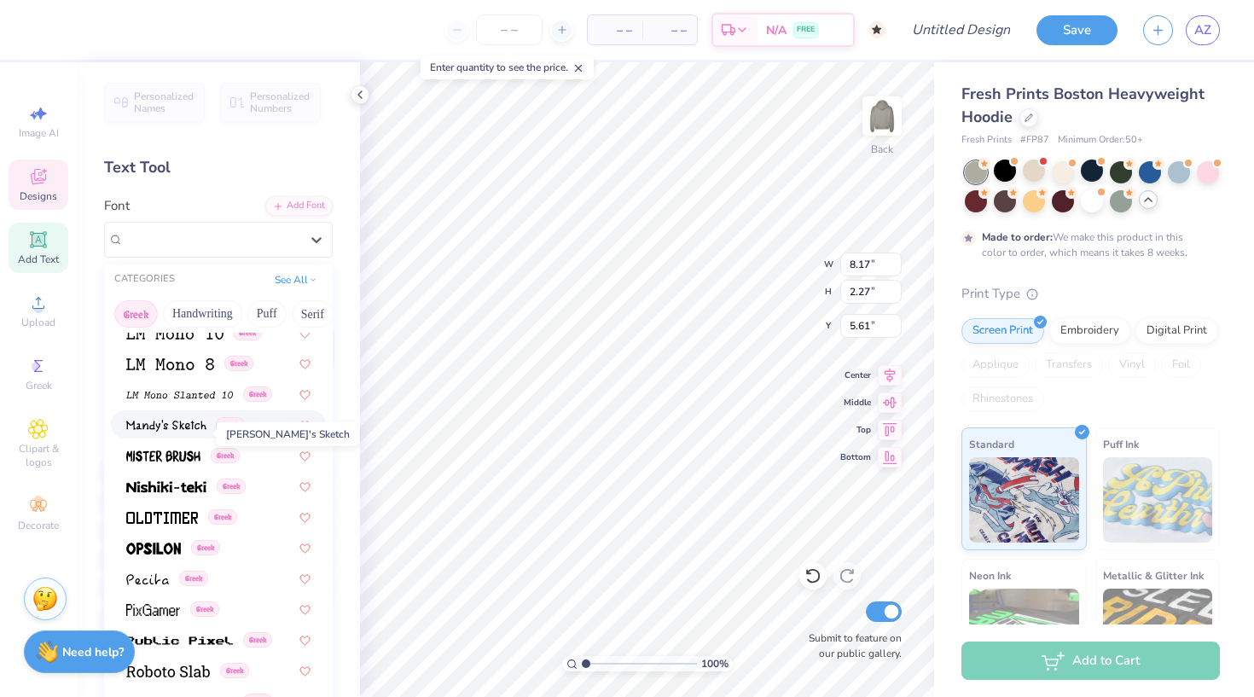
scroll to position [789, 0]
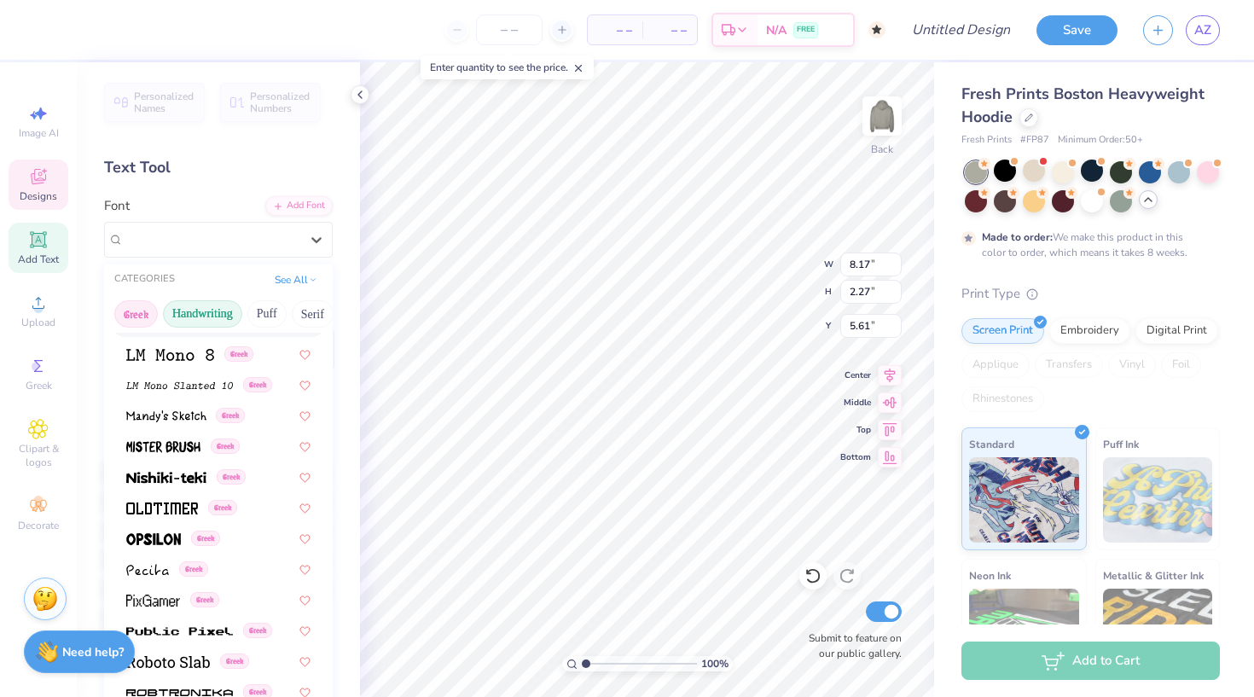
click at [211, 319] on button "Handwriting" at bounding box center [202, 313] width 79 height 27
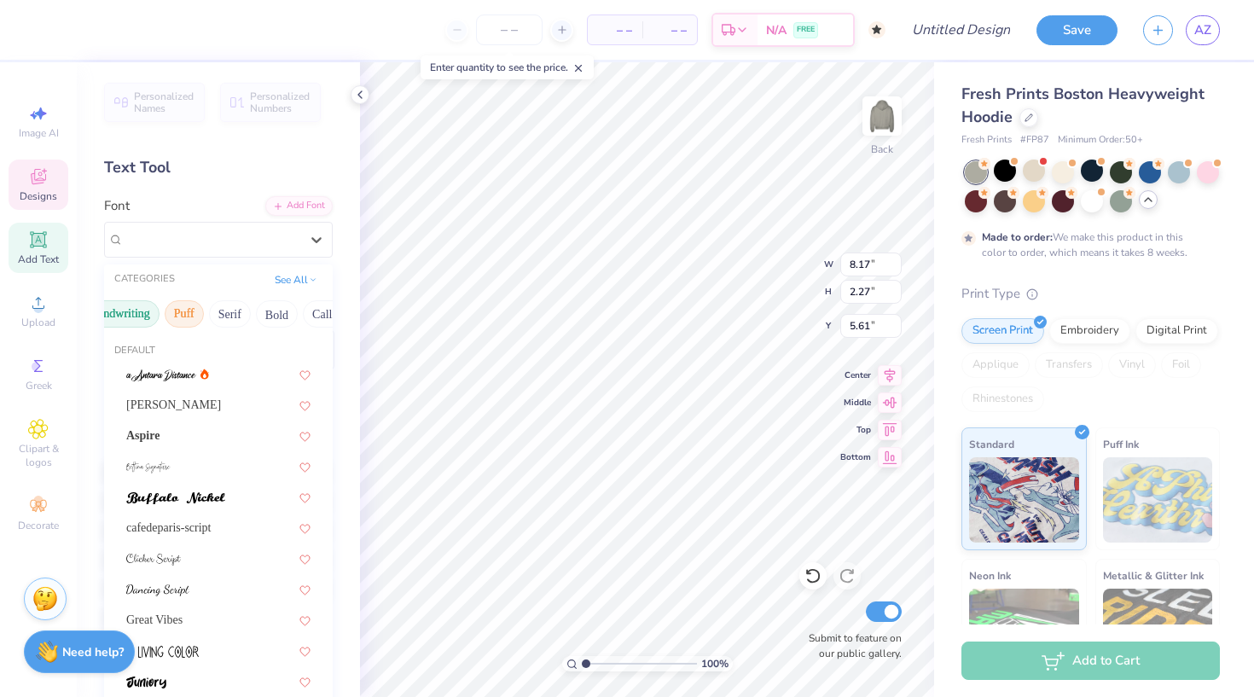
scroll to position [0, 87]
click at [233, 323] on button "Serif" at bounding box center [226, 313] width 42 height 27
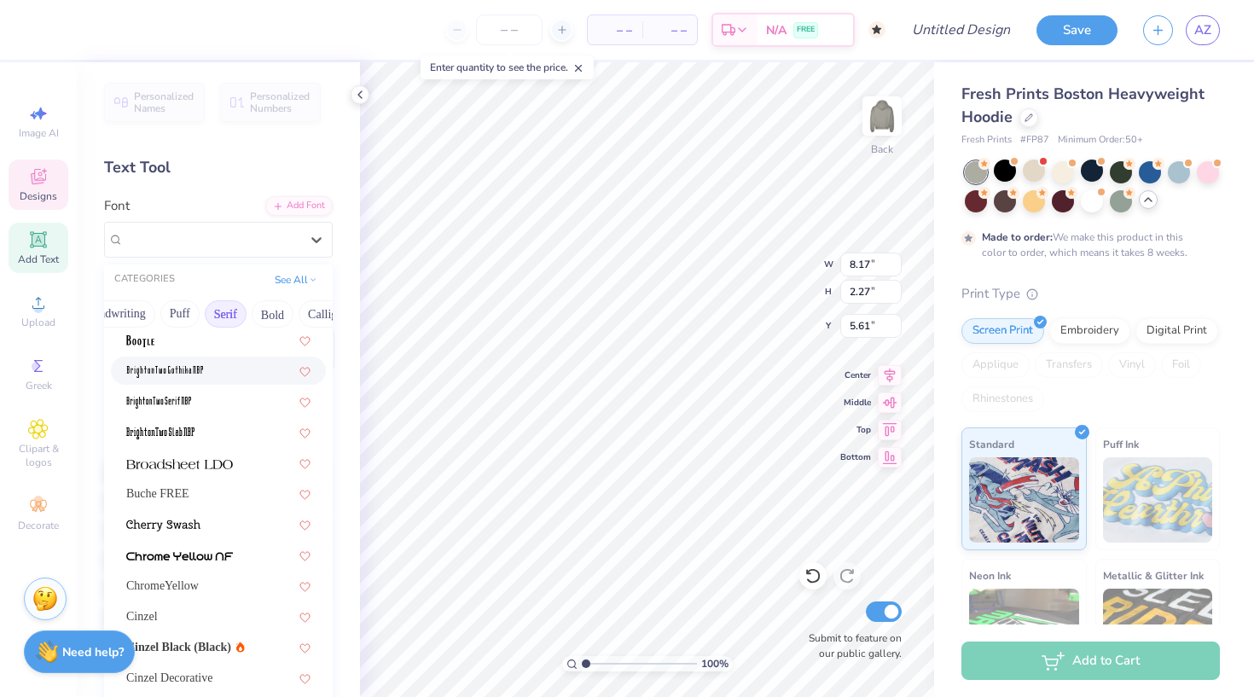
scroll to position [79, 0]
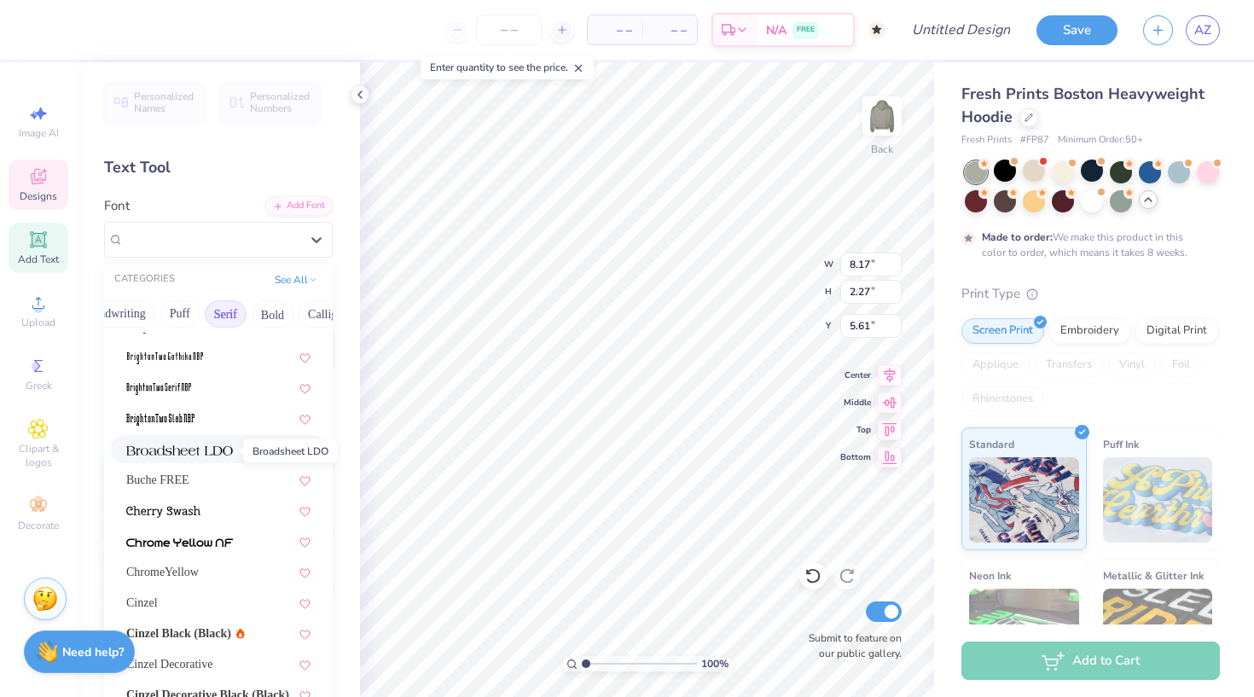
click at [221, 446] on img at bounding box center [179, 451] width 107 height 12
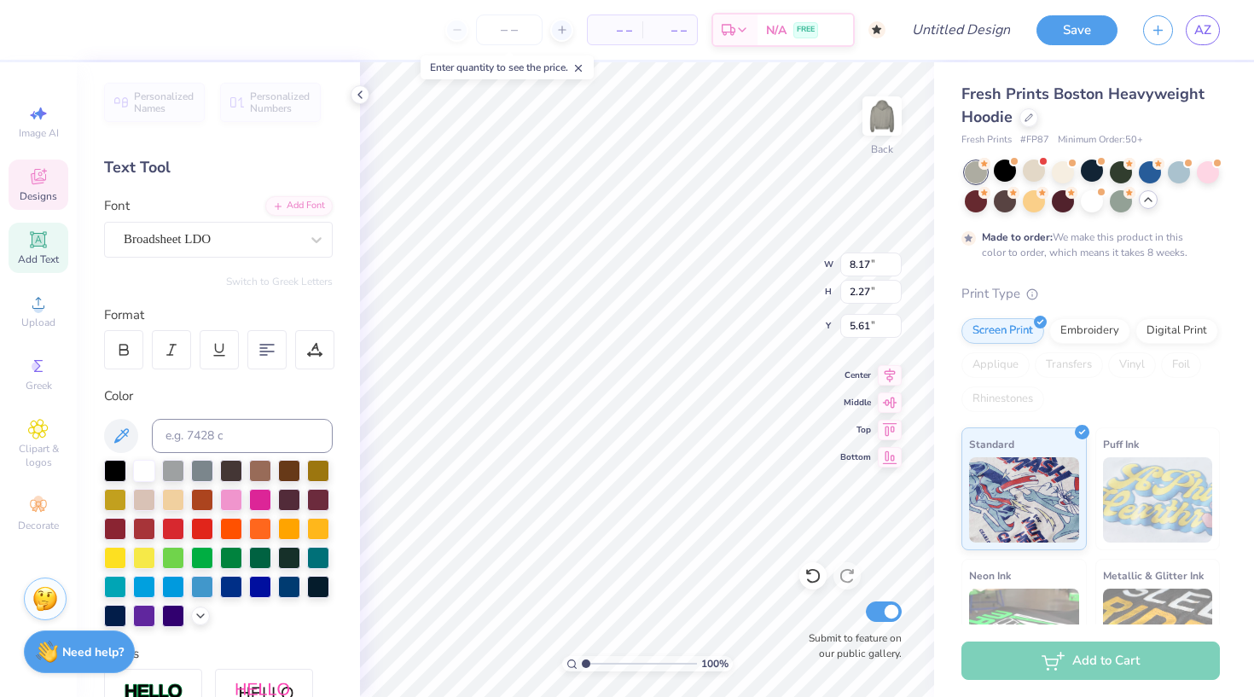
type input "9.08"
type input "1.87"
type input "5.86"
click at [311, 235] on icon at bounding box center [316, 239] width 17 height 17
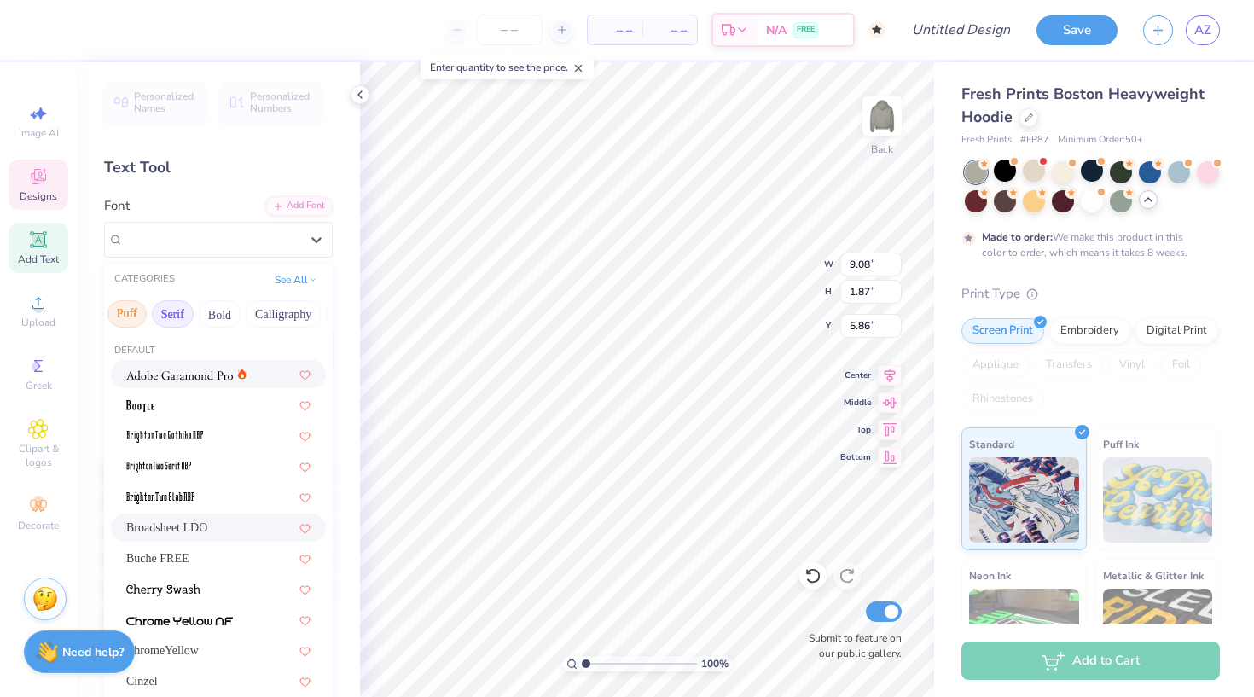
scroll to position [0, 141]
click at [234, 325] on button "Bold" at bounding box center [219, 313] width 42 height 27
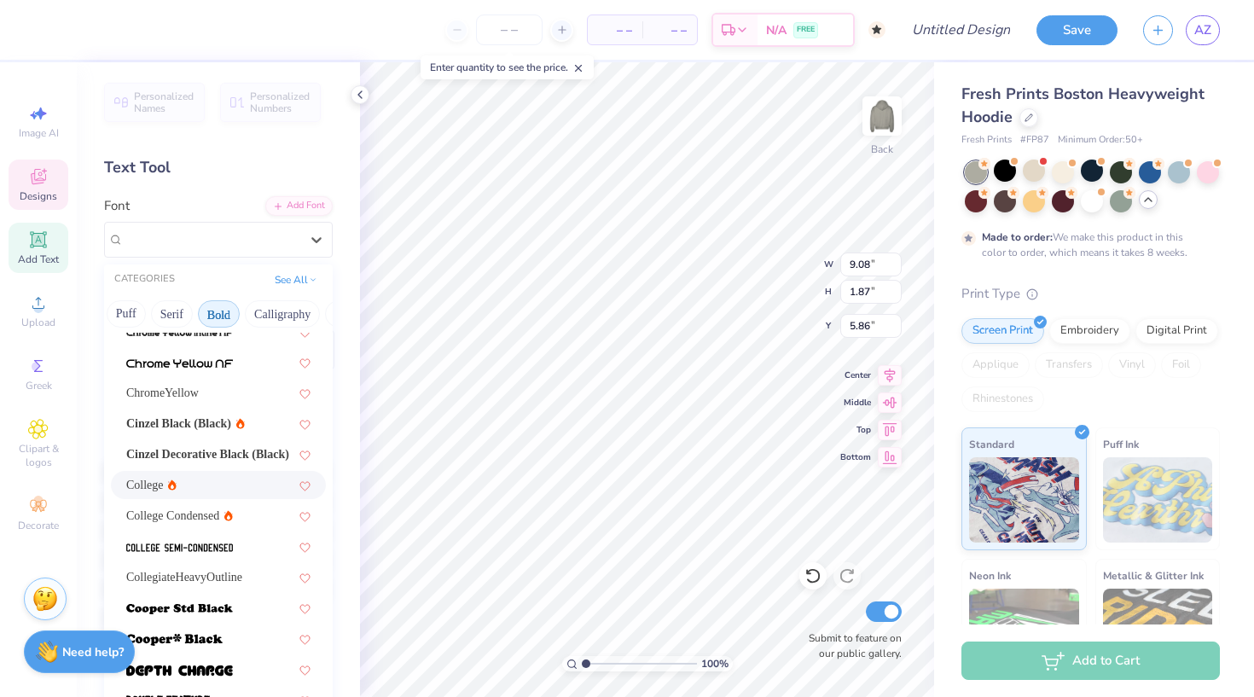
scroll to position [61, 0]
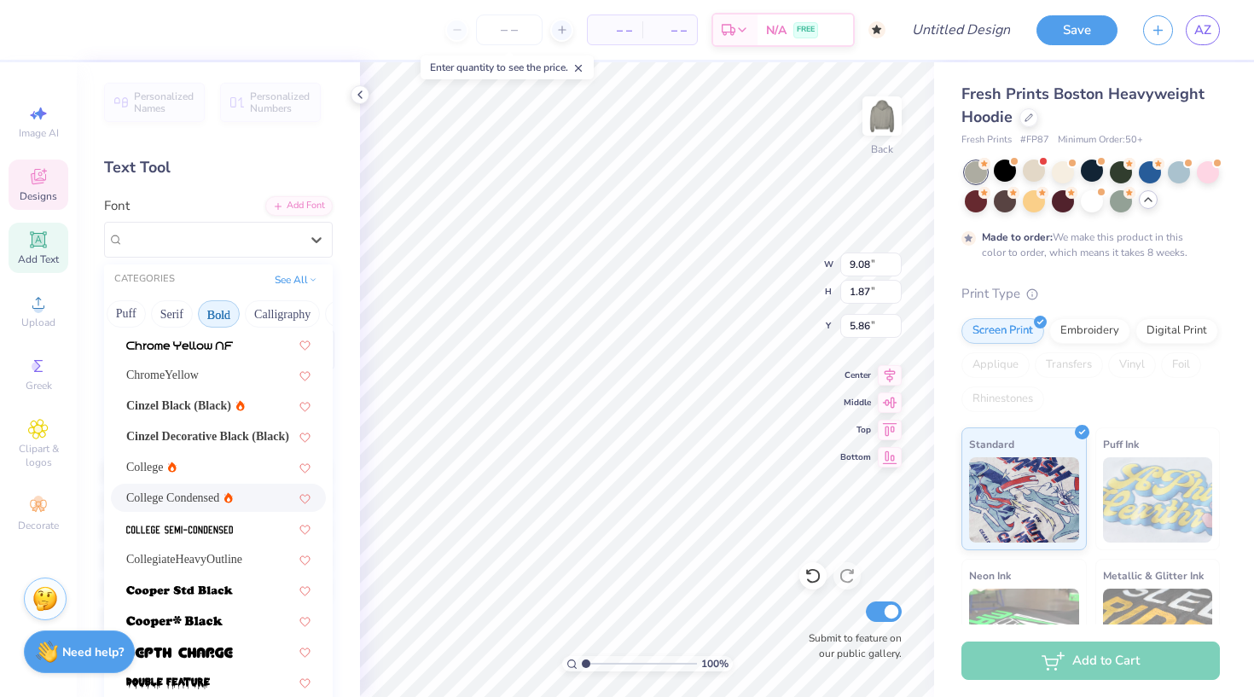
click at [247, 493] on div "College Condensed" at bounding box center [218, 498] width 184 height 18
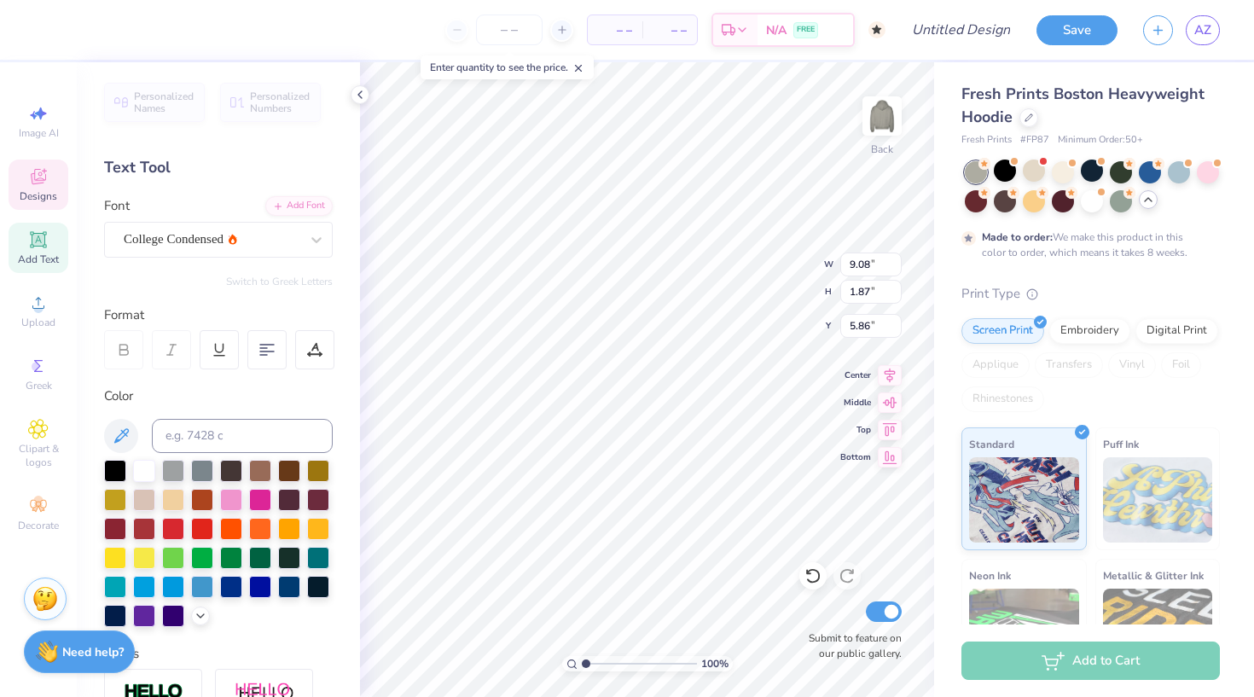
type input "6.71"
type input "1.38"
type input "6.16"
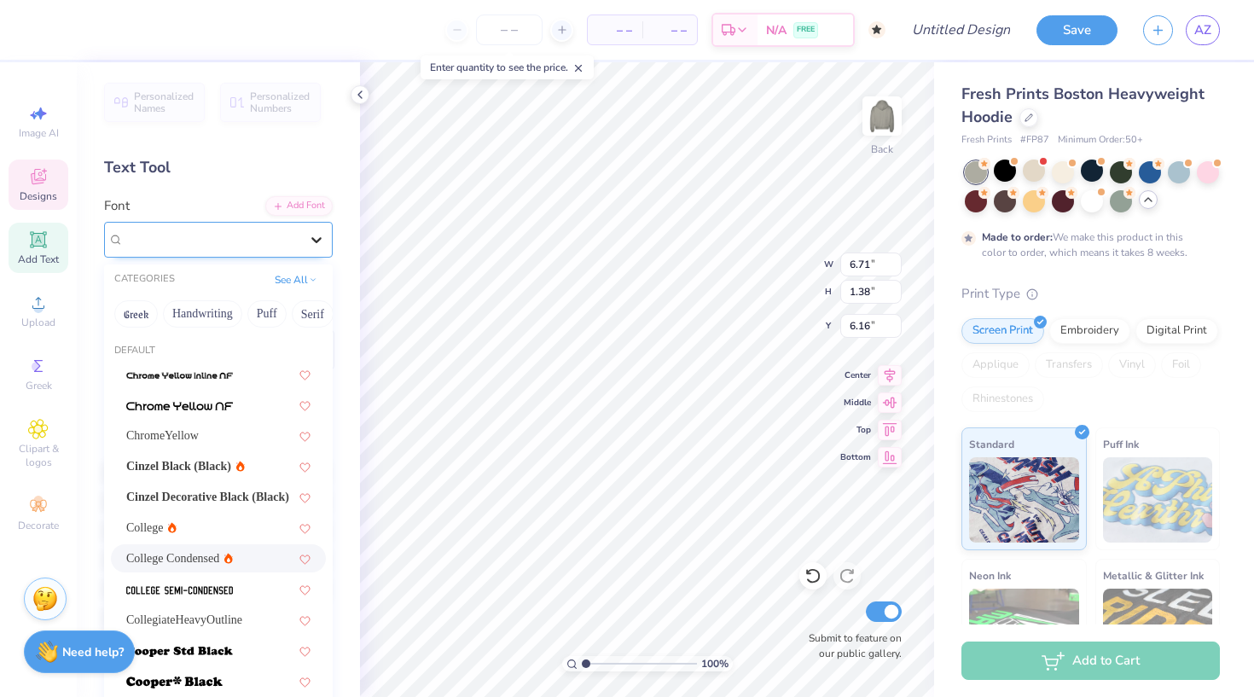
click at [311, 239] on icon at bounding box center [316, 239] width 17 height 17
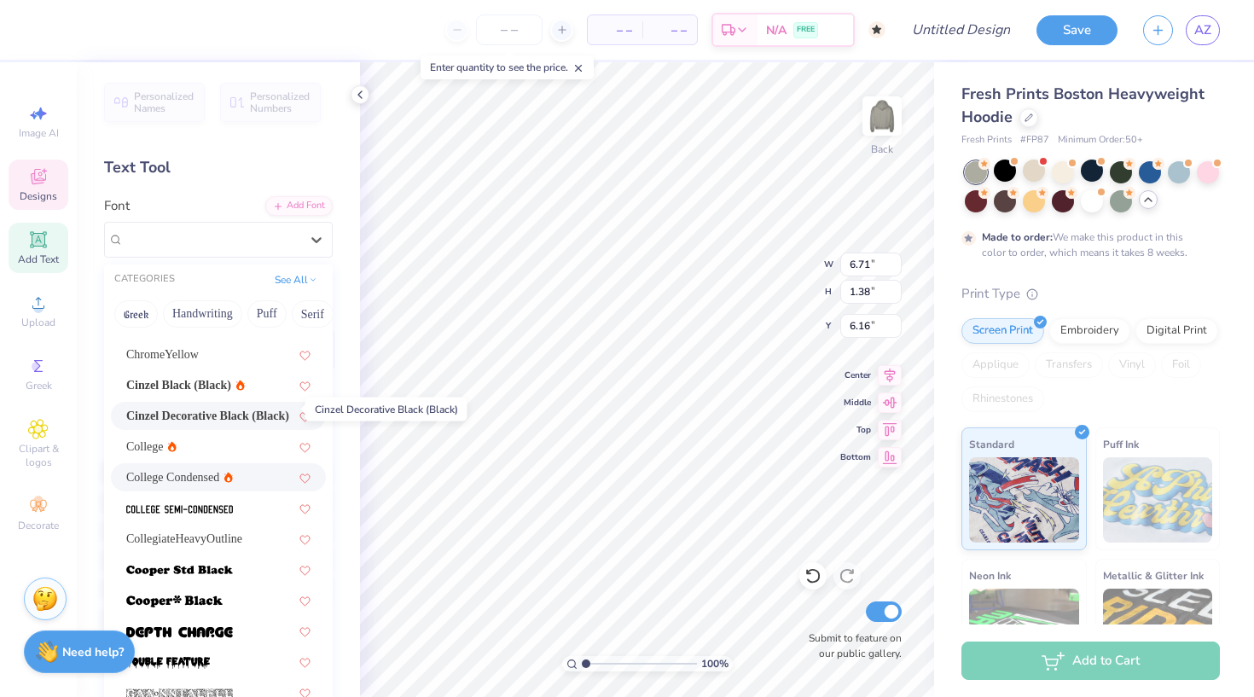
scroll to position [90, 0]
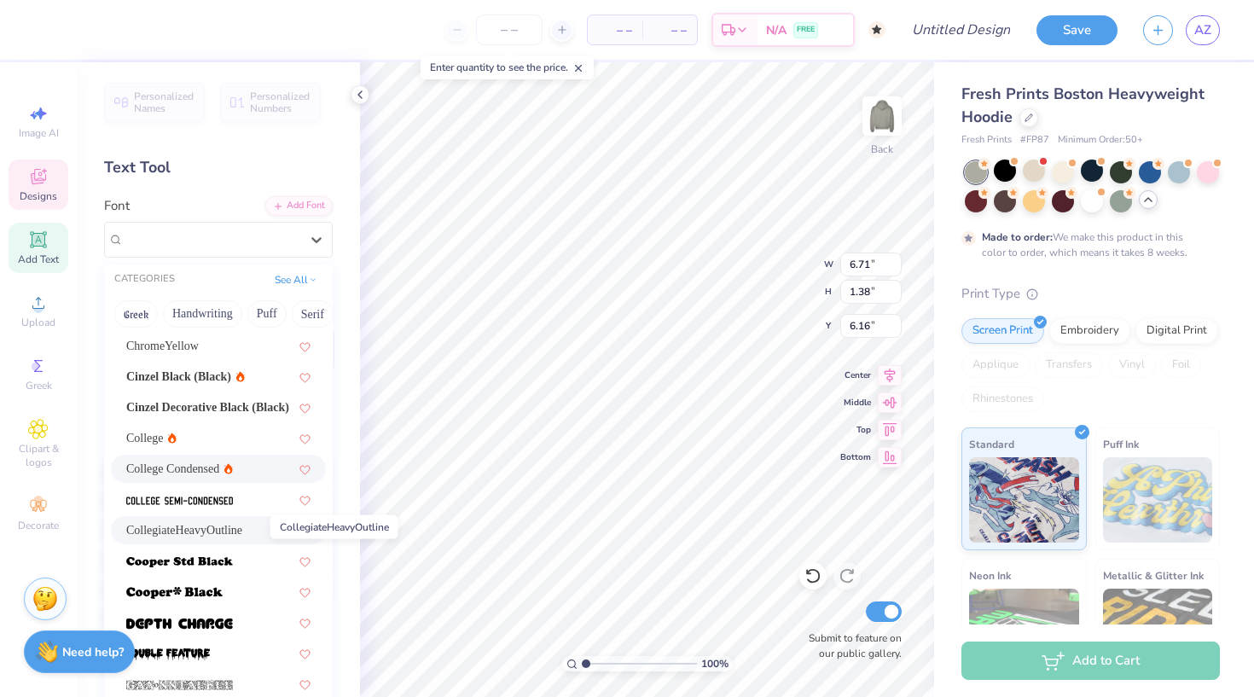
click at [242, 530] on span "CollegiateHeavyOutline" at bounding box center [184, 530] width 116 height 18
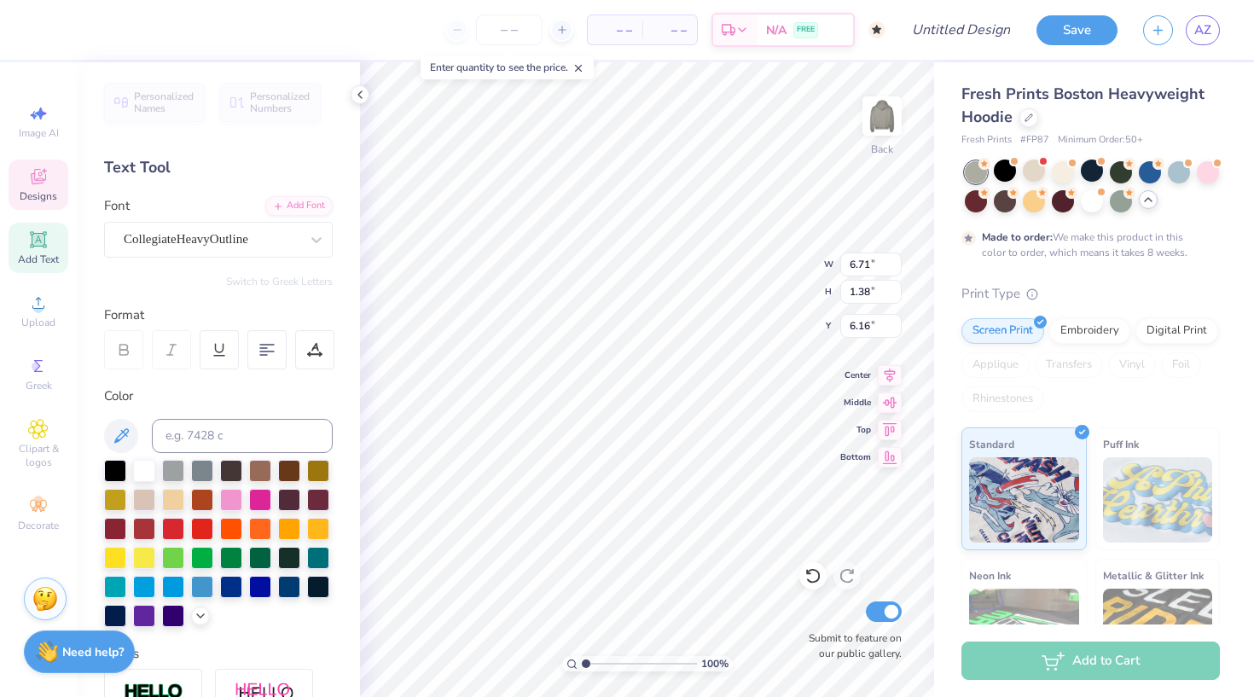
type input "9.21"
type input "1.50"
type input "6.04"
click at [311, 232] on icon at bounding box center [316, 239] width 17 height 17
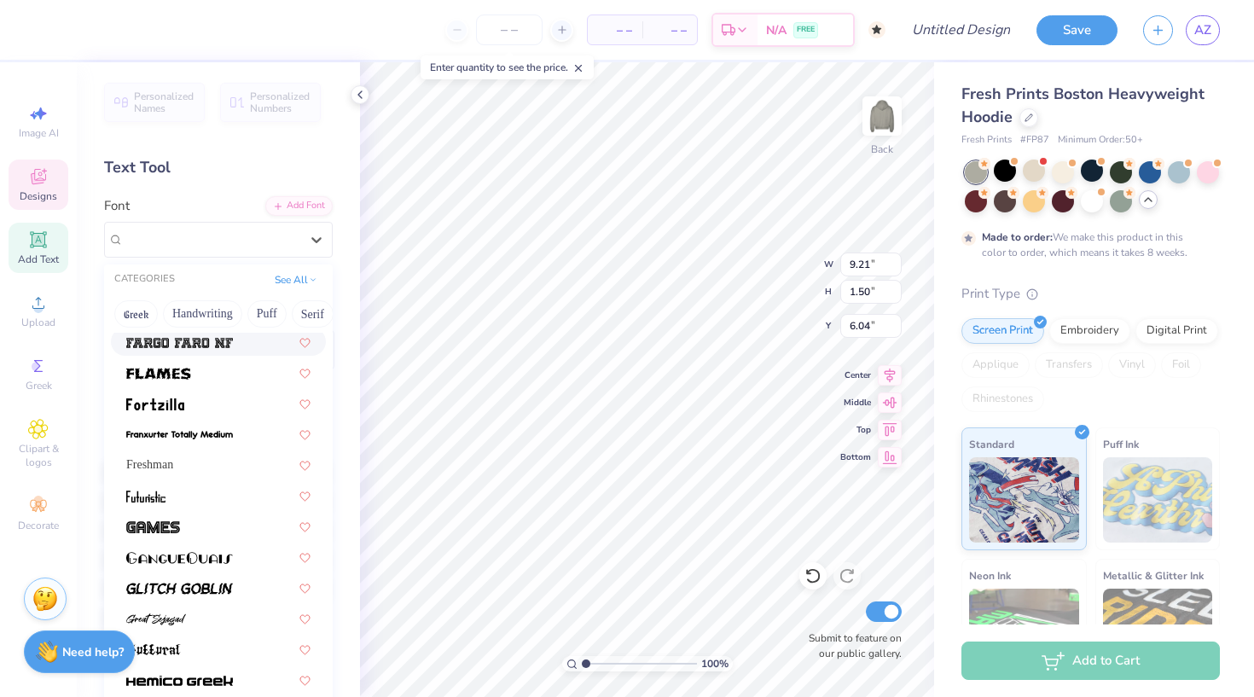
scroll to position [525, 0]
click at [211, 467] on div "Freshman" at bounding box center [218, 464] width 184 height 18
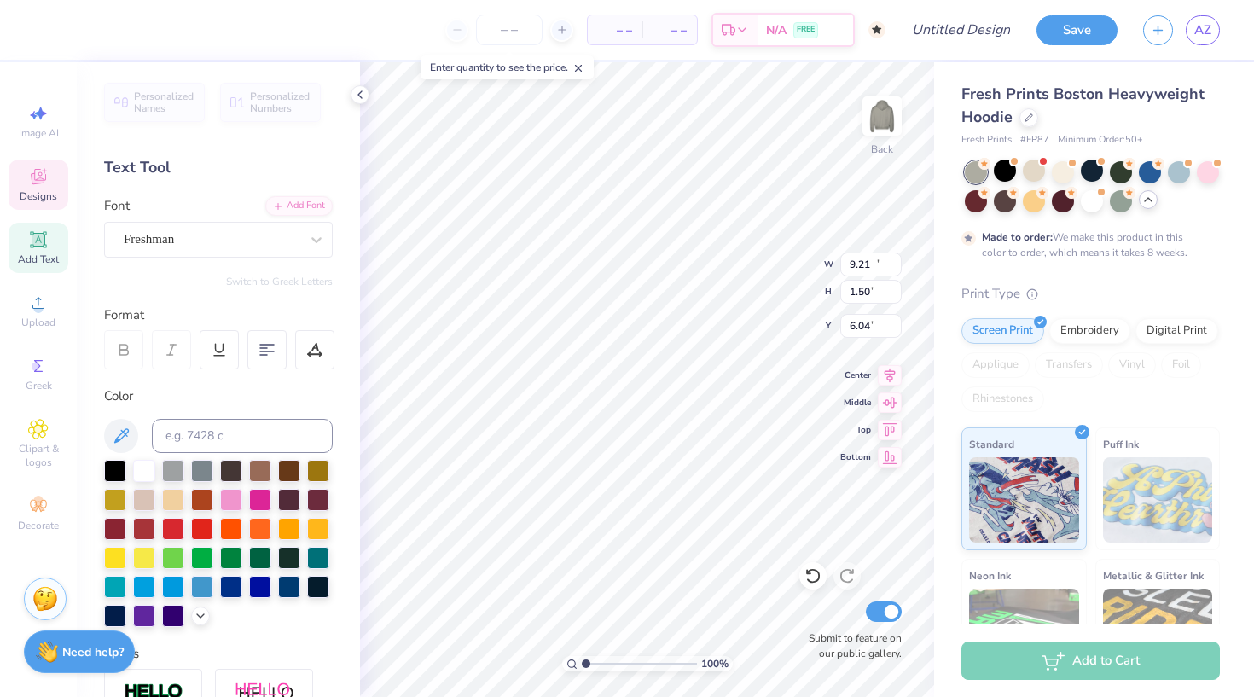
type input "10.54"
type input "1.68"
type input "5.85"
type textarea "ALPHA PHI"
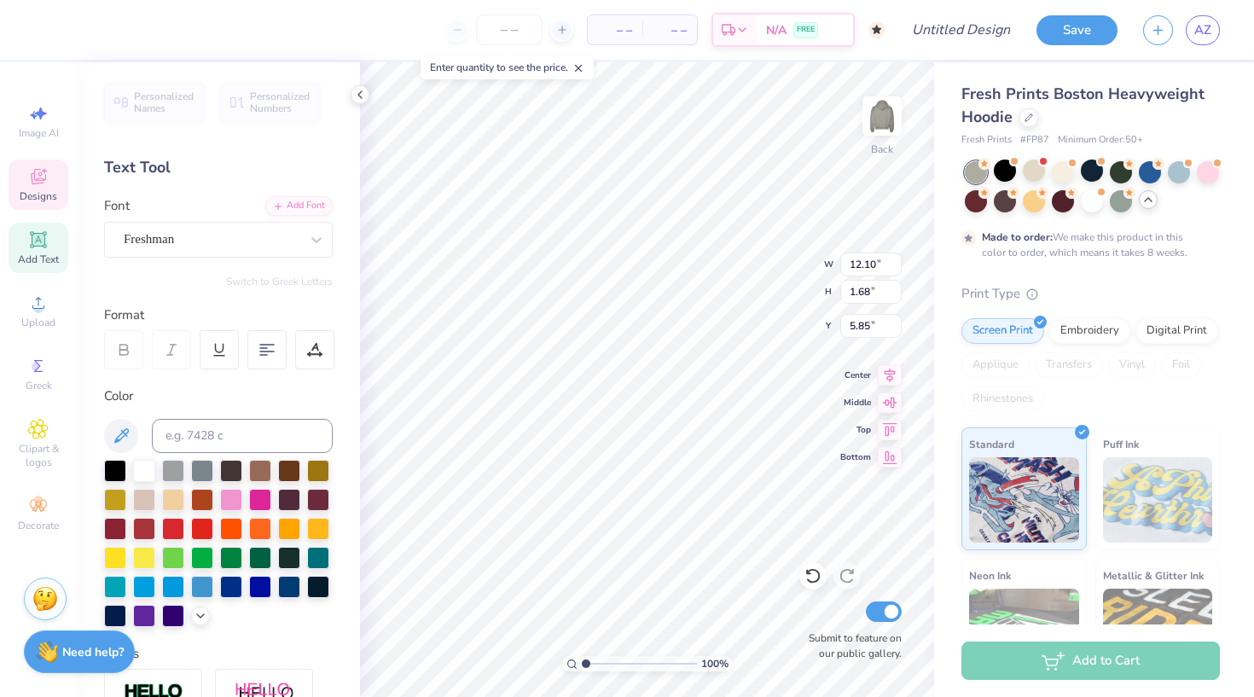
type input "10.55"
type input "1.47"
type input "6.07"
type input "5.28"
click at [173, 533] on div at bounding box center [173, 527] width 22 height 22
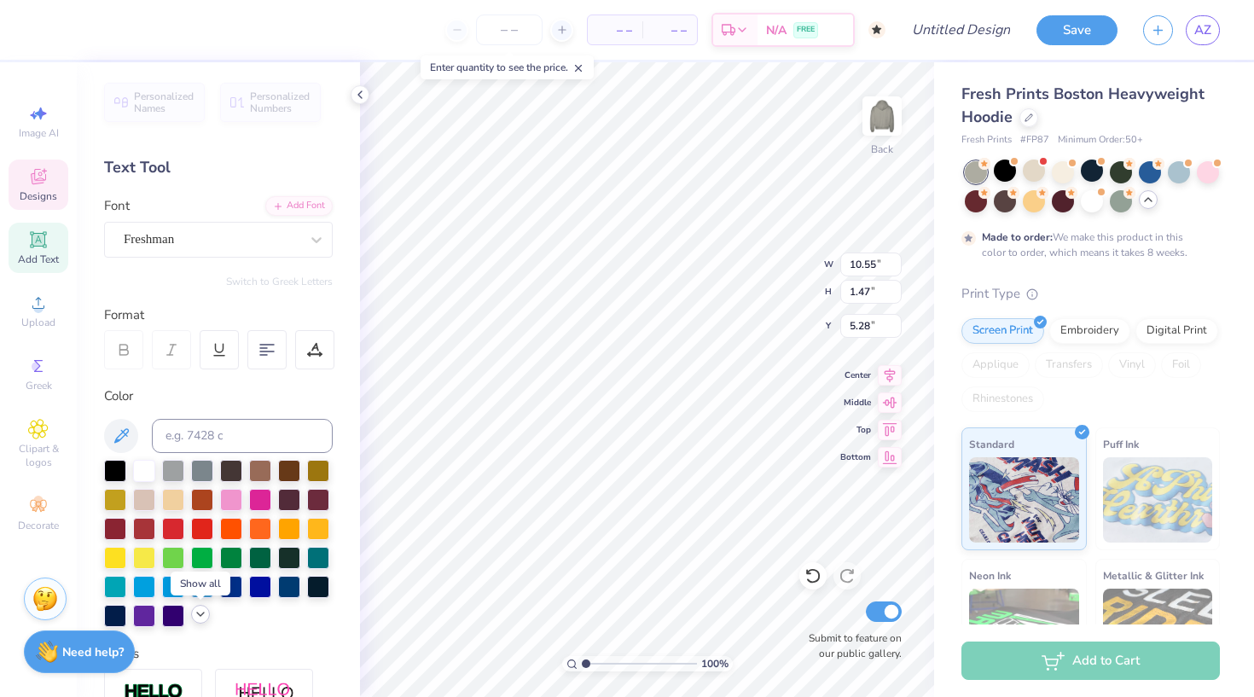
click at [204, 620] on icon at bounding box center [201, 615] width 14 height 14
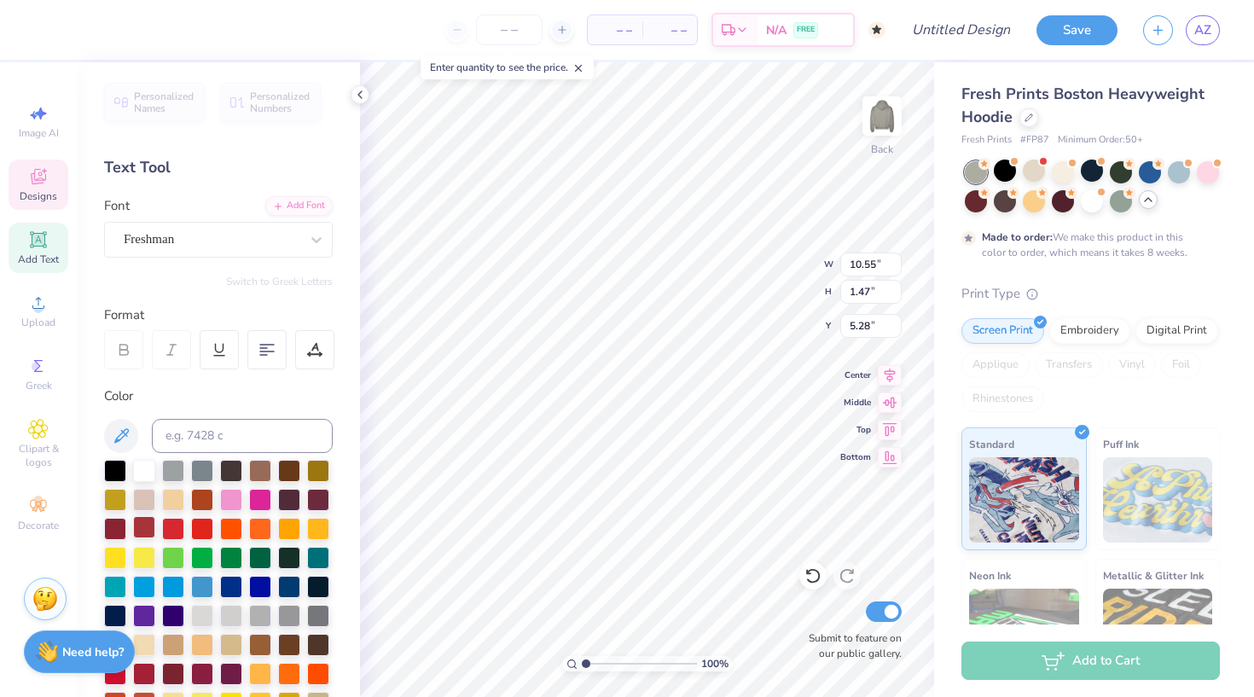
click at [146, 528] on div at bounding box center [144, 527] width 22 height 22
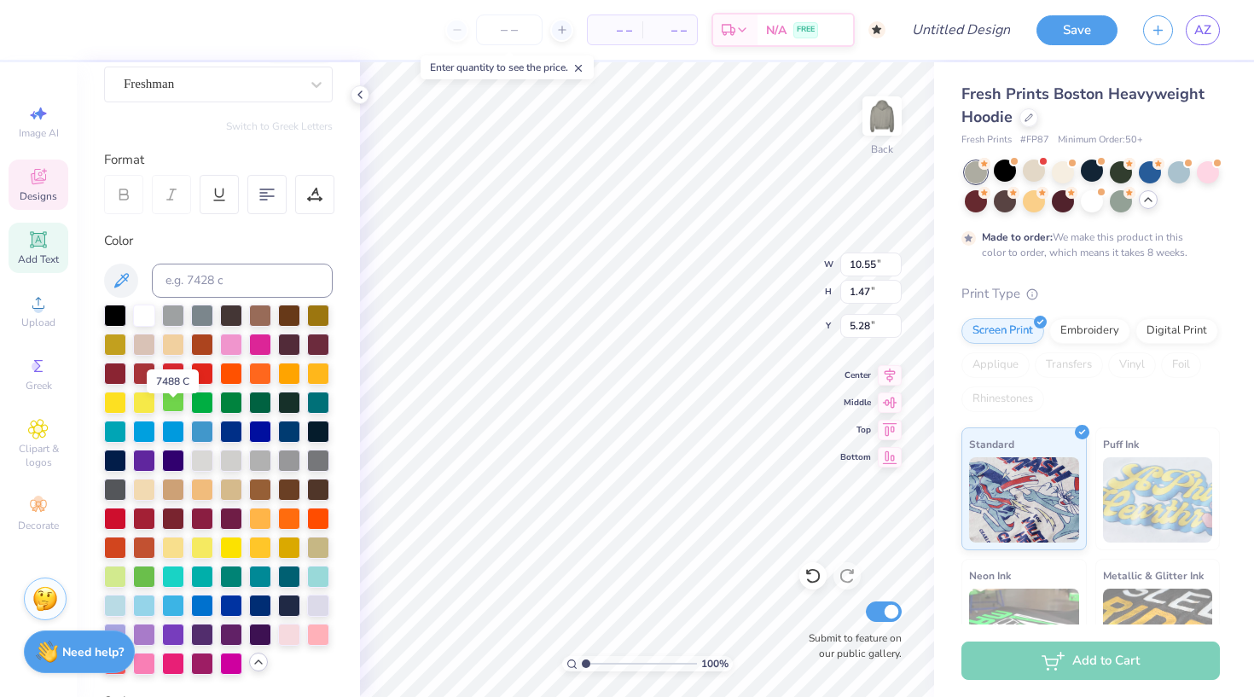
scroll to position [195, 0]
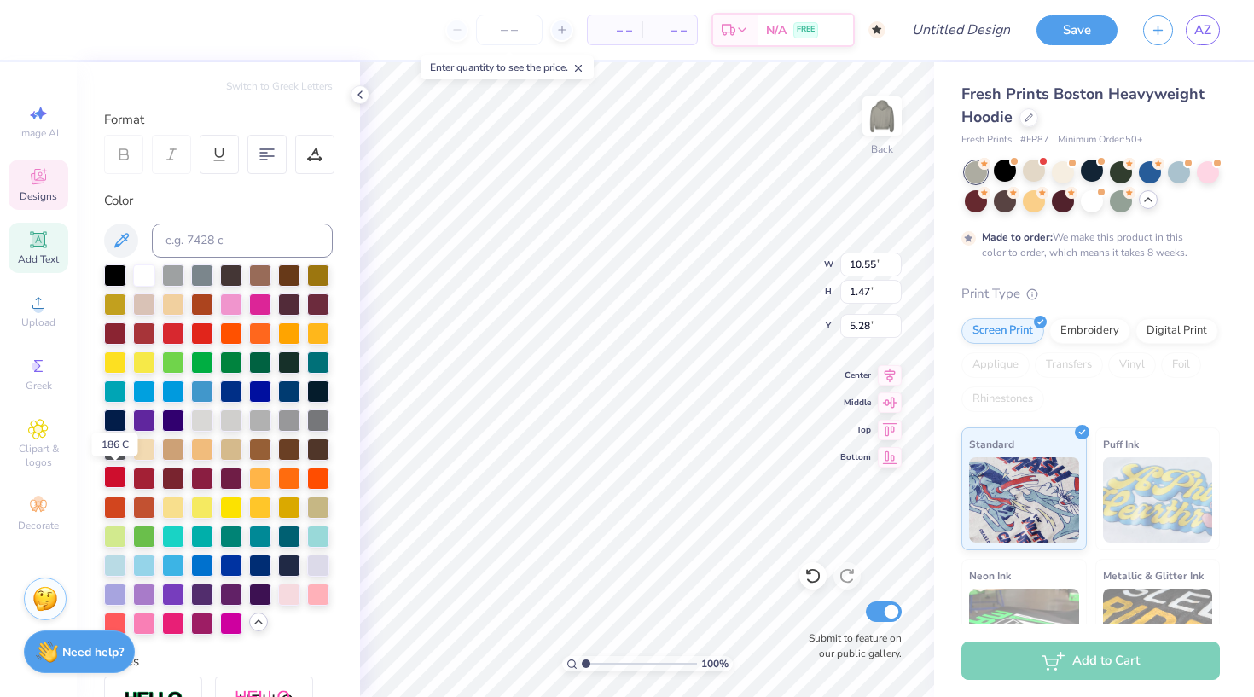
click at [112, 476] on div at bounding box center [115, 477] width 22 height 22
click at [120, 330] on div at bounding box center [115, 332] width 22 height 22
click at [146, 330] on div at bounding box center [144, 332] width 22 height 22
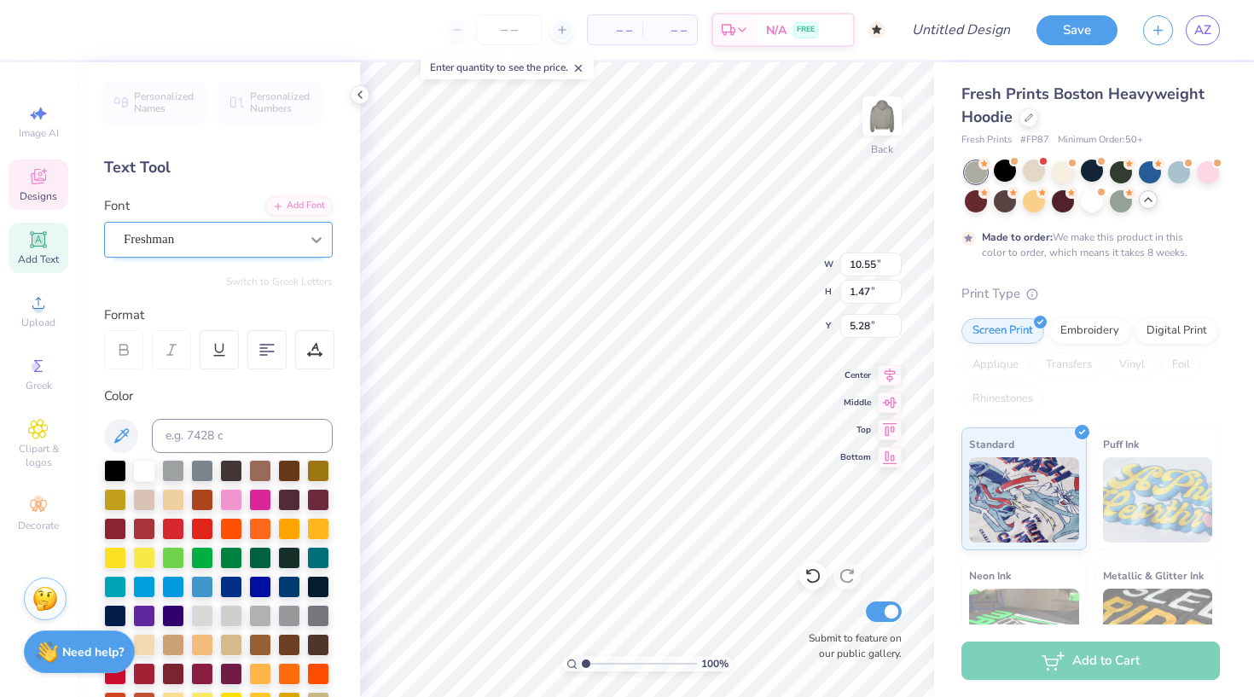
scroll to position [0, 0]
click at [328, 235] on div at bounding box center [316, 239] width 31 height 31
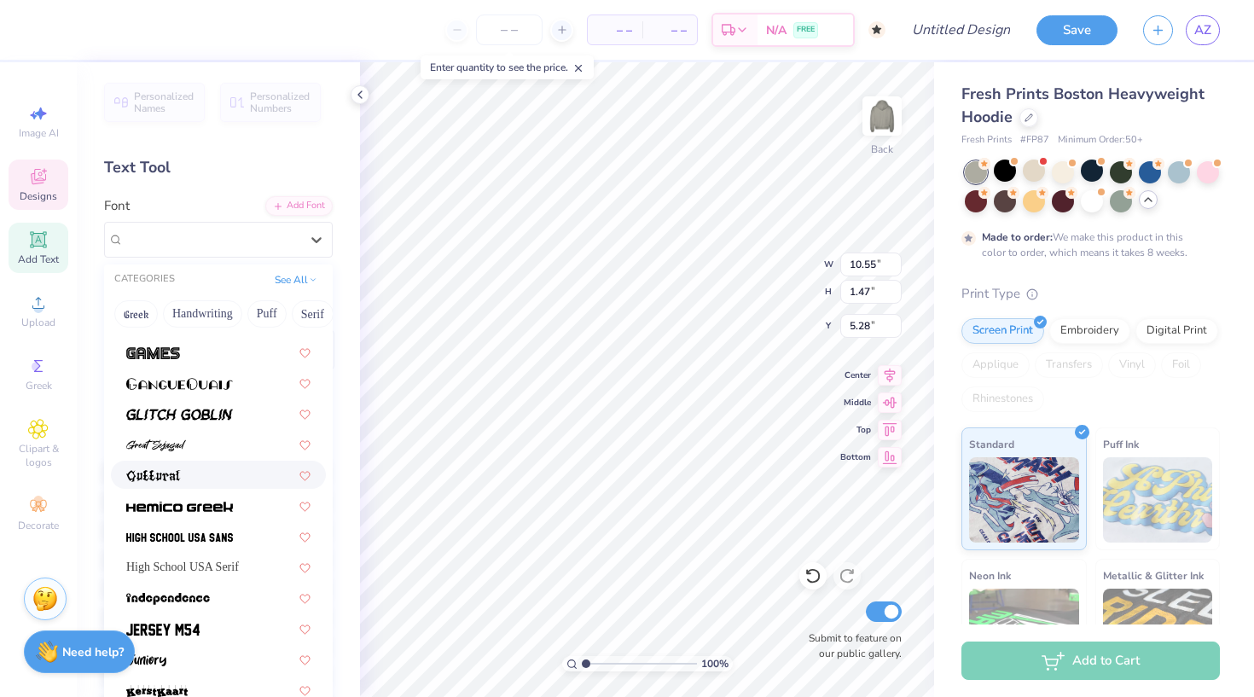
scroll to position [702, 0]
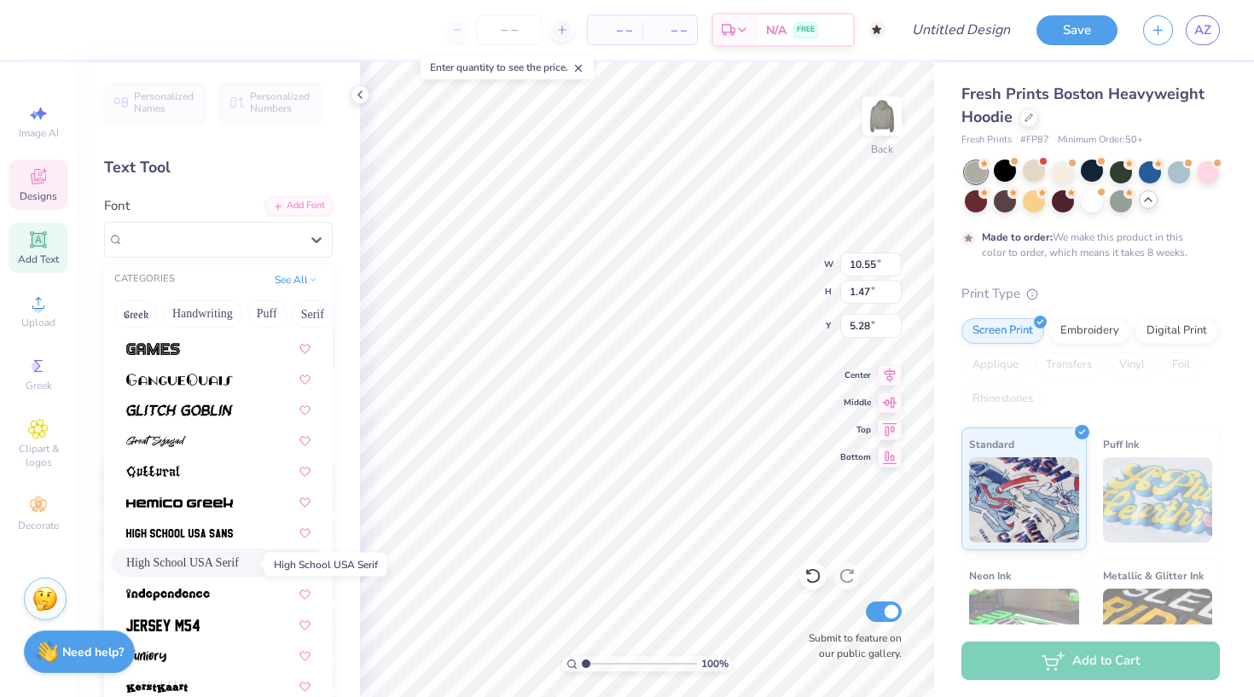
click at [230, 567] on span "High School USA Serif" at bounding box center [182, 563] width 113 height 18
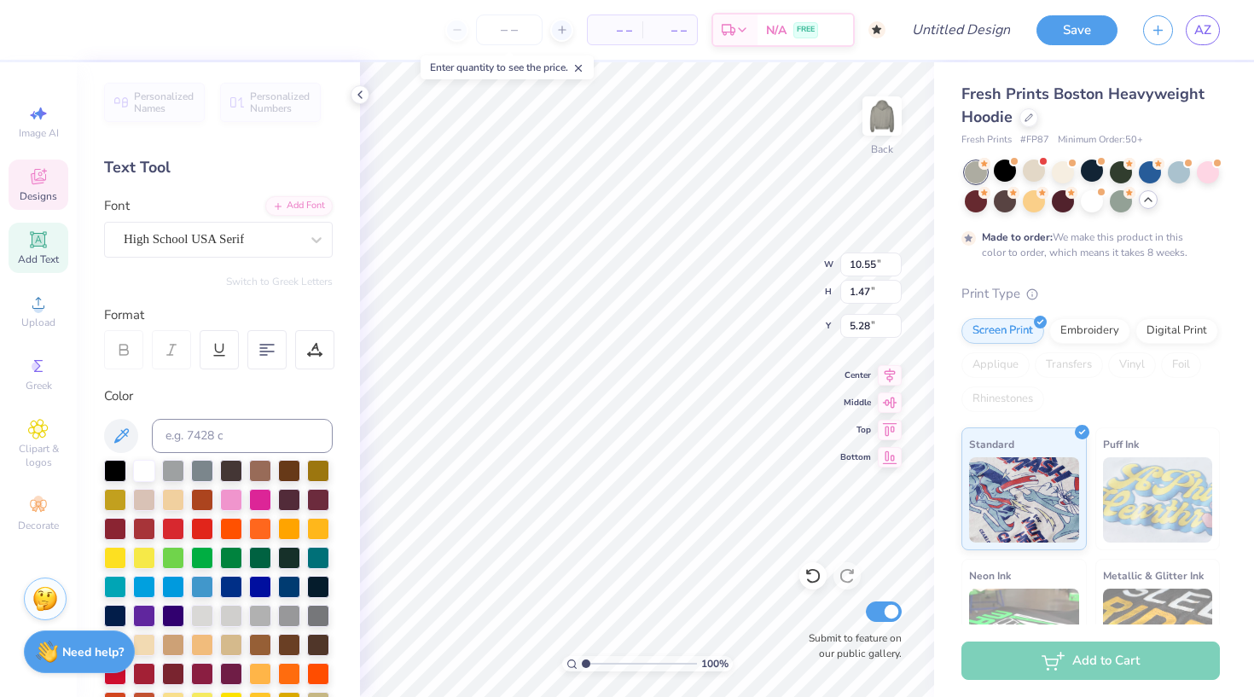
type input "8.22"
type input "1.39"
type input "5.36"
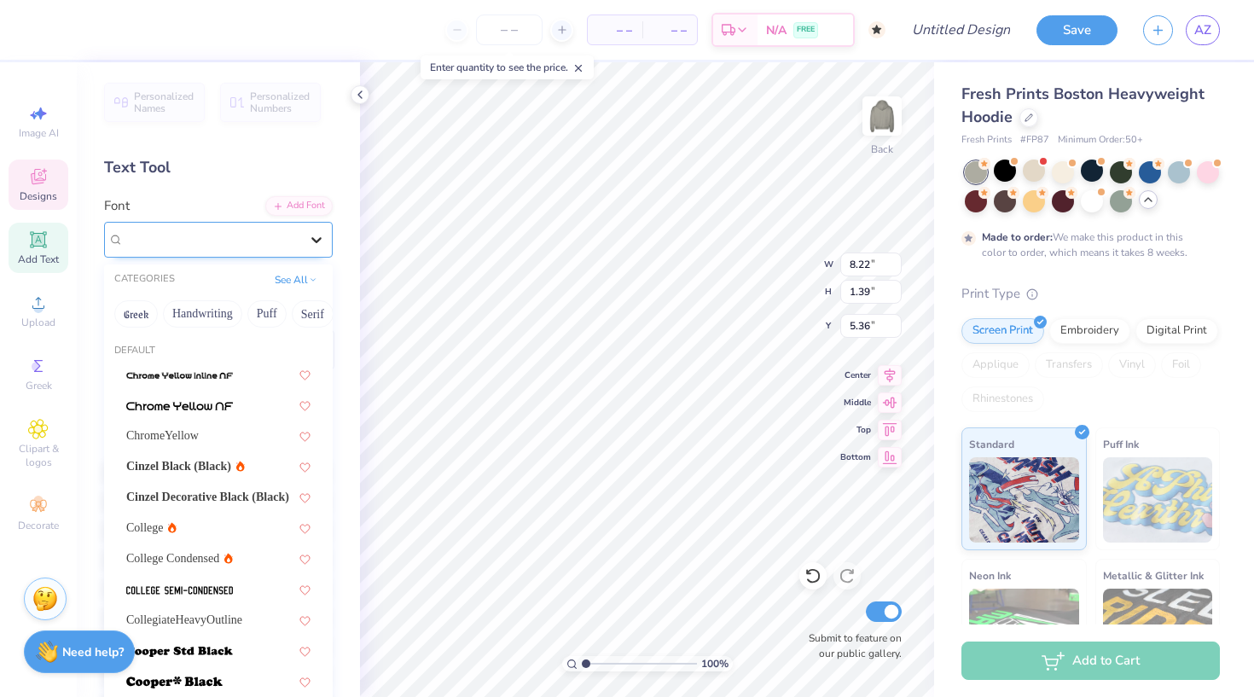
click at [317, 237] on icon at bounding box center [316, 239] width 17 height 17
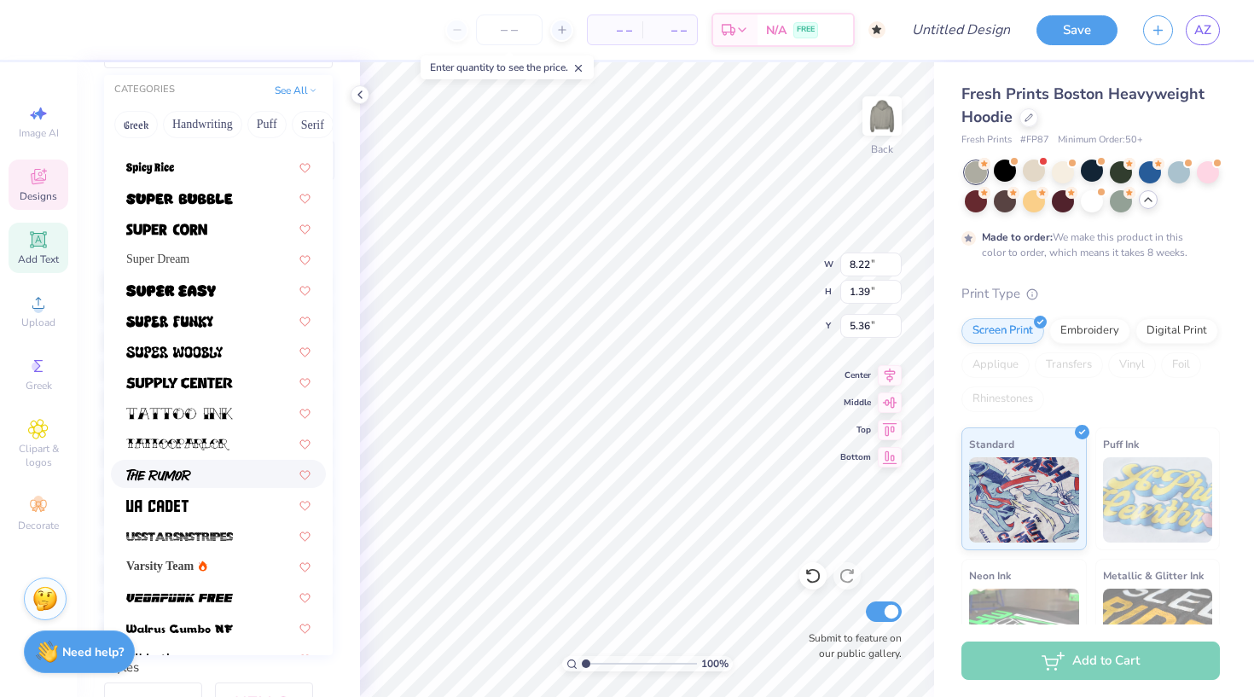
scroll to position [1830, 0]
click at [194, 573] on span "Varsity Team" at bounding box center [159, 567] width 67 height 18
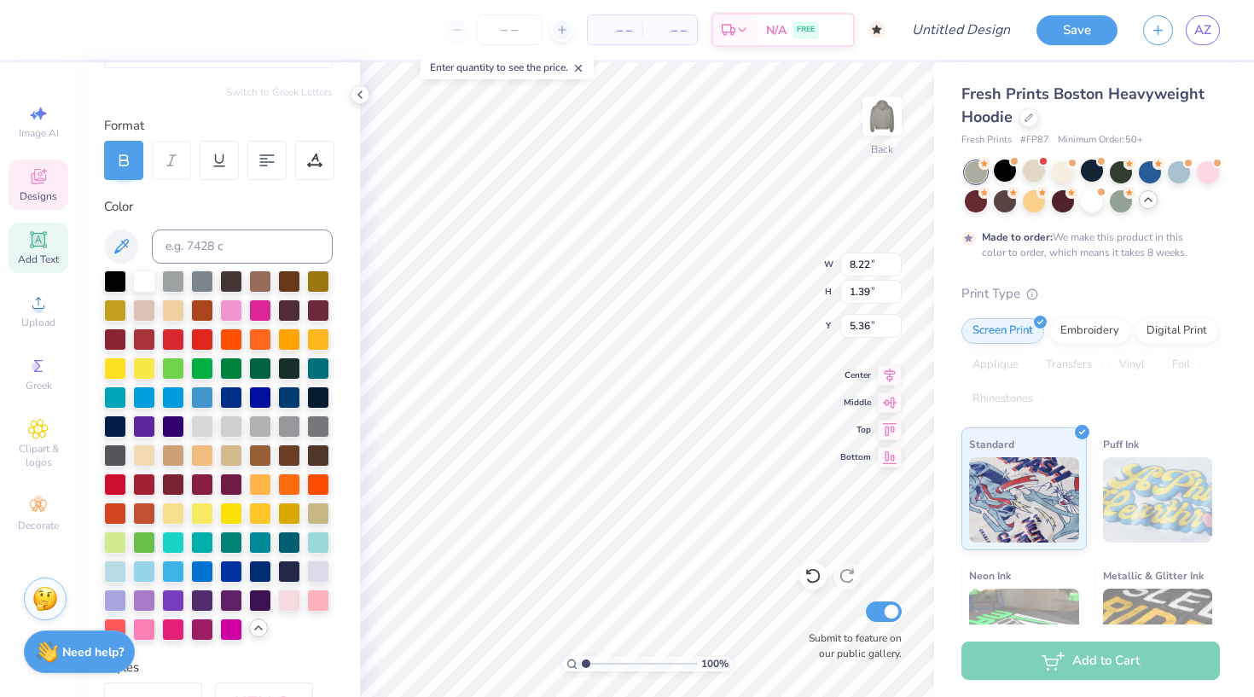
type input "8.38"
type input "1.23"
type input "5.52"
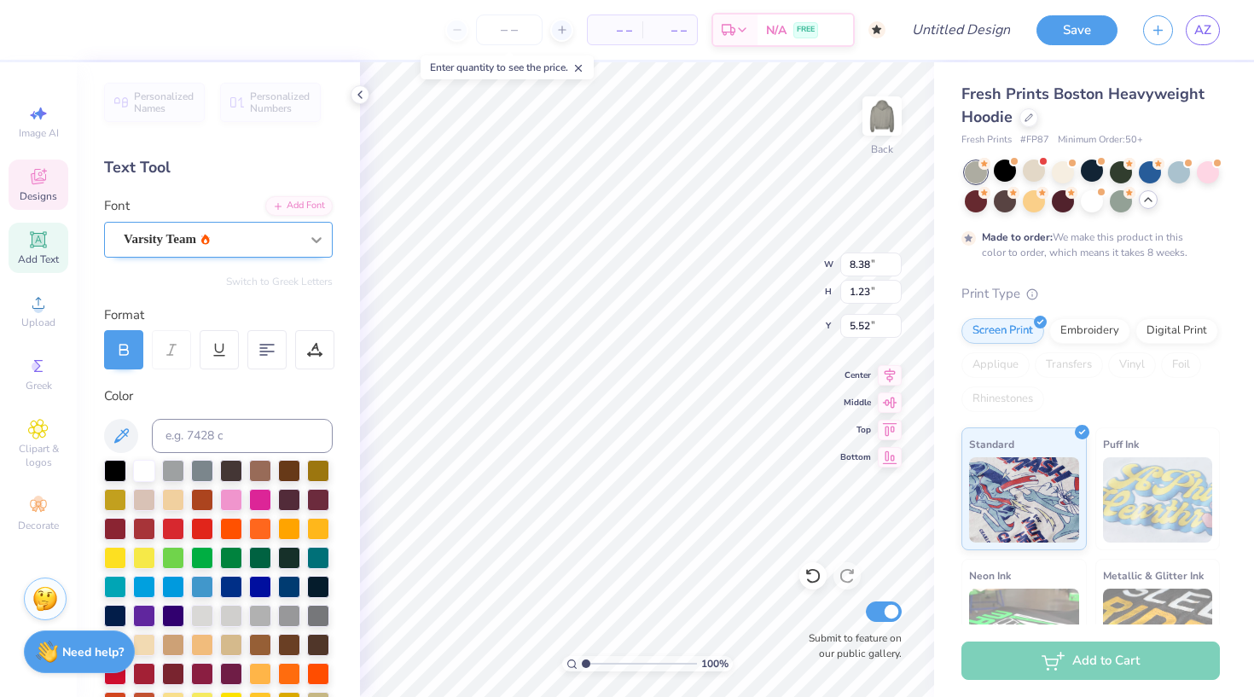
scroll to position [0, 0]
click at [322, 238] on icon at bounding box center [316, 239] width 17 height 17
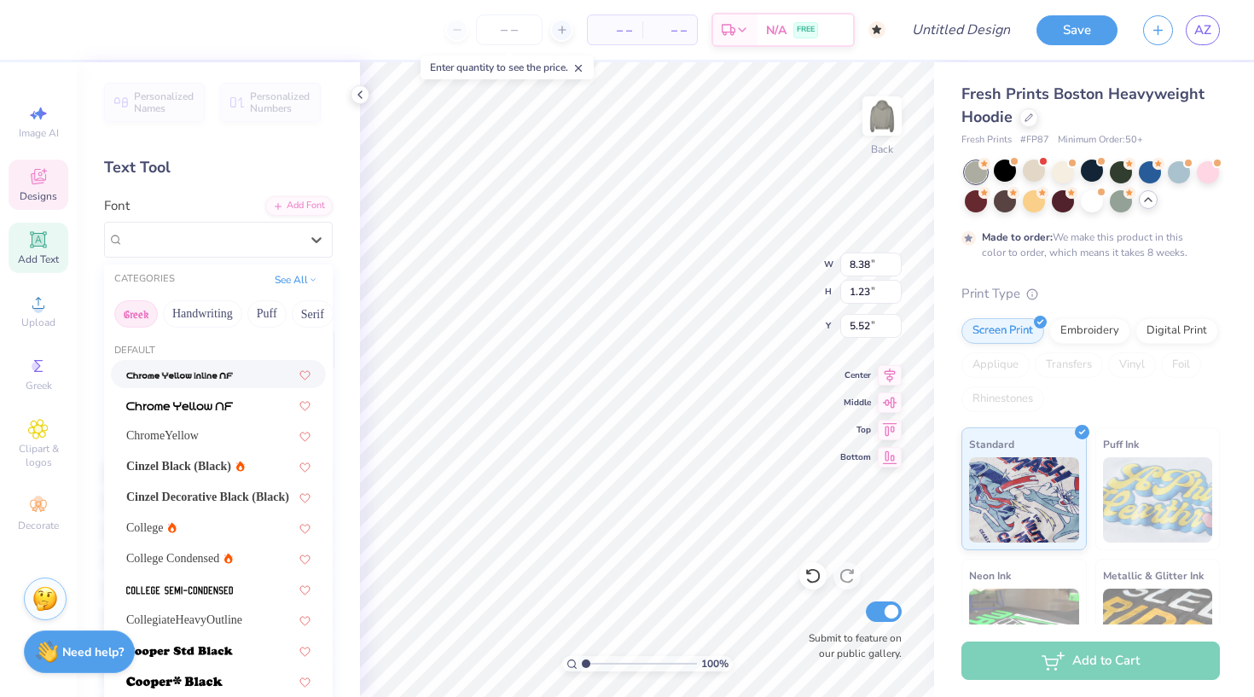
click at [137, 319] on button "Greek" at bounding box center [136, 313] width 44 height 27
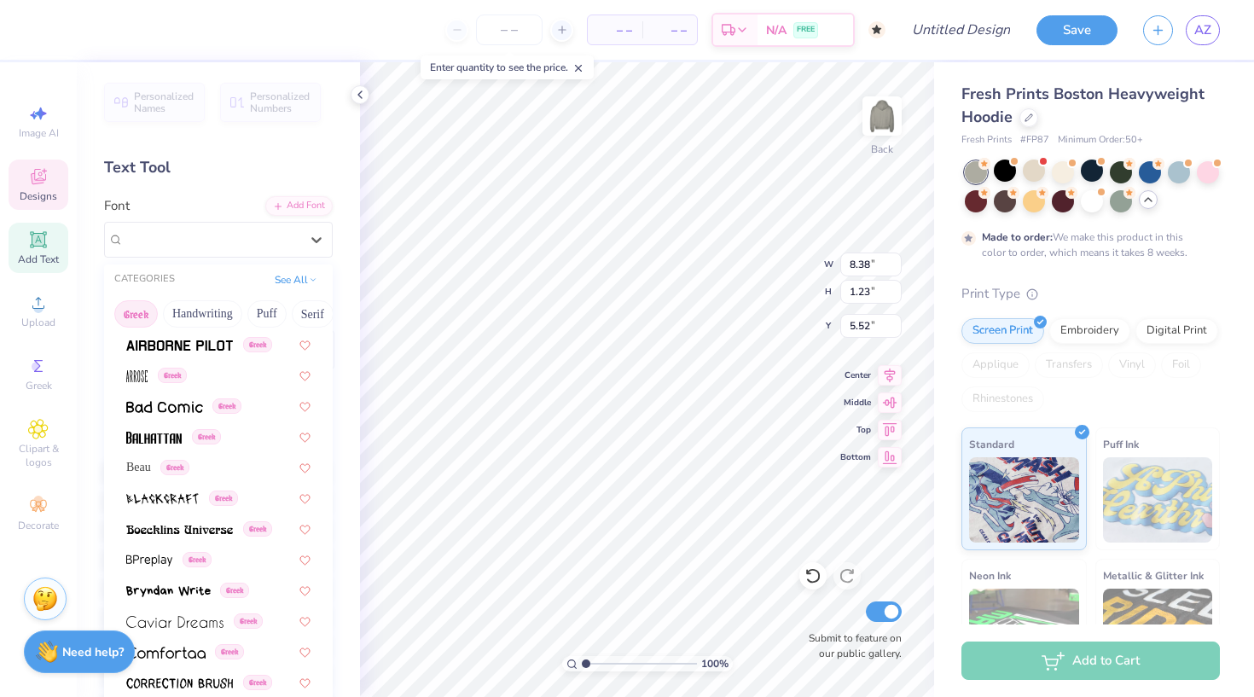
scroll to position [160, 0]
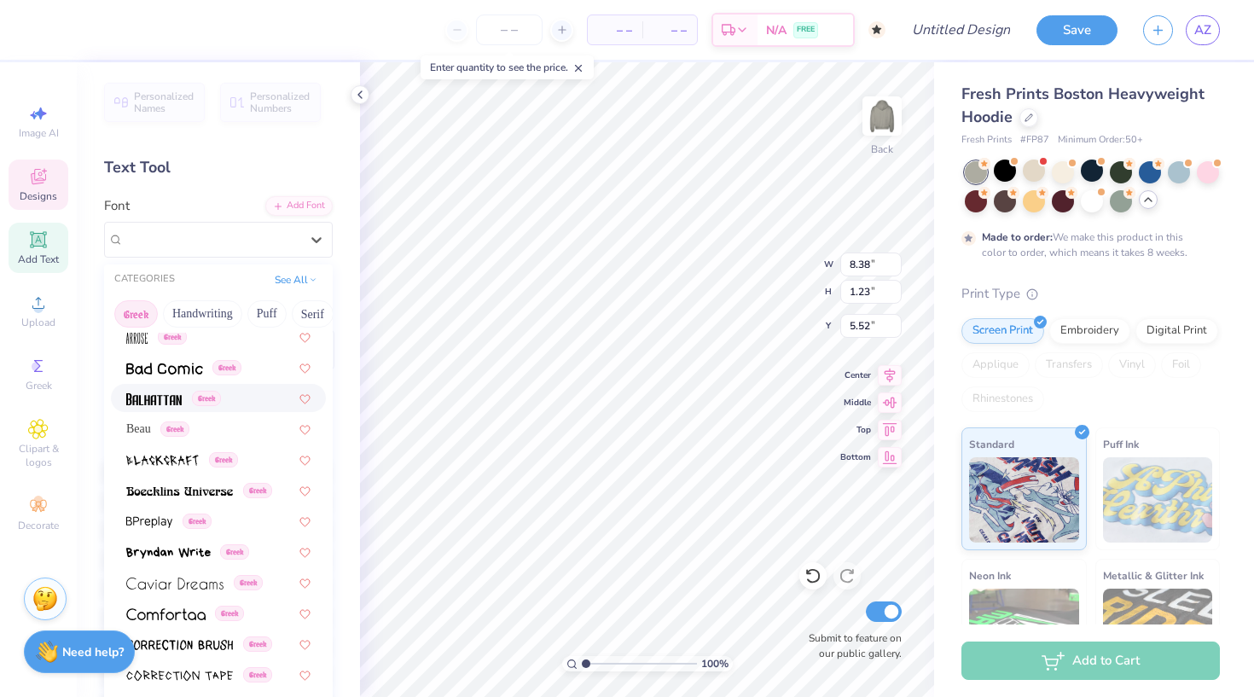
click at [175, 407] on span at bounding box center [153, 398] width 55 height 18
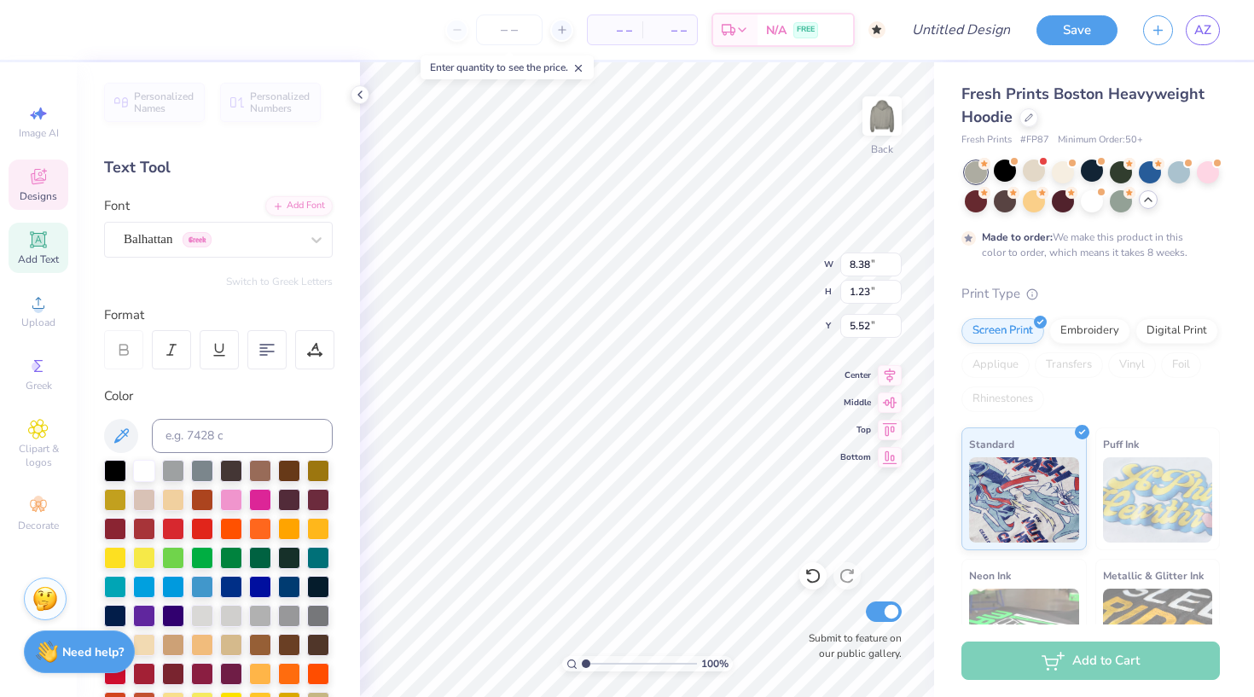
type input "5.94"
type input "1.43"
type input "5.32"
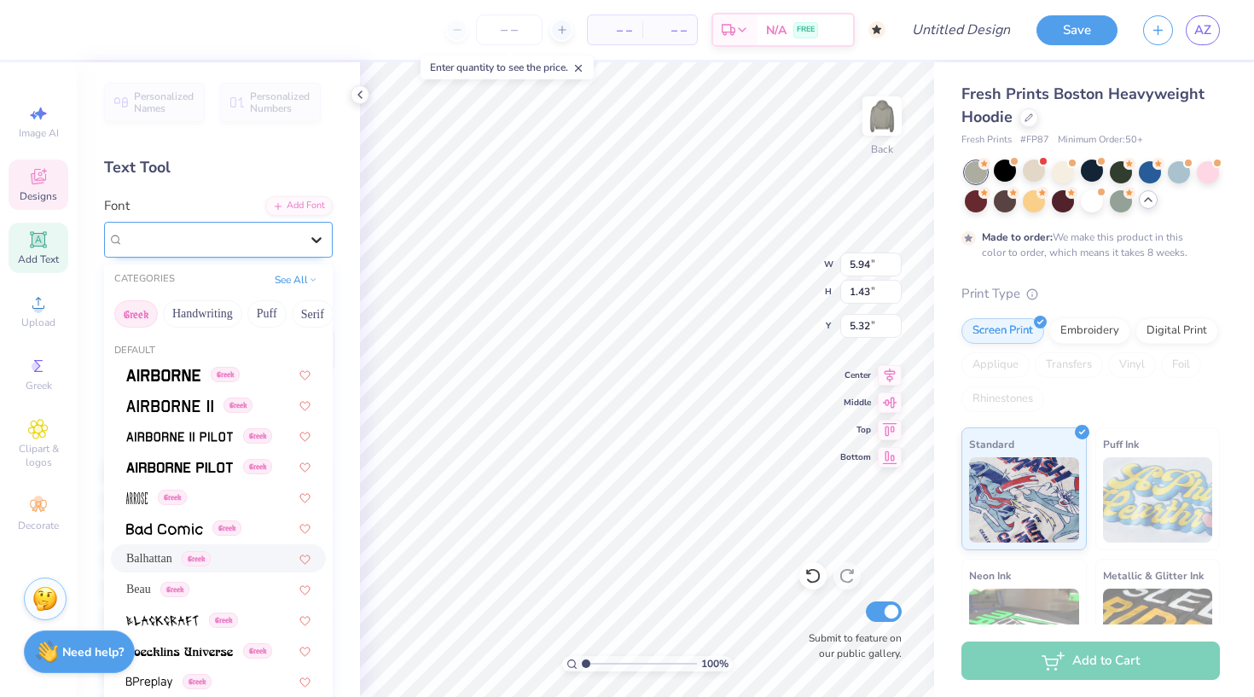
click at [313, 244] on icon at bounding box center [316, 239] width 17 height 17
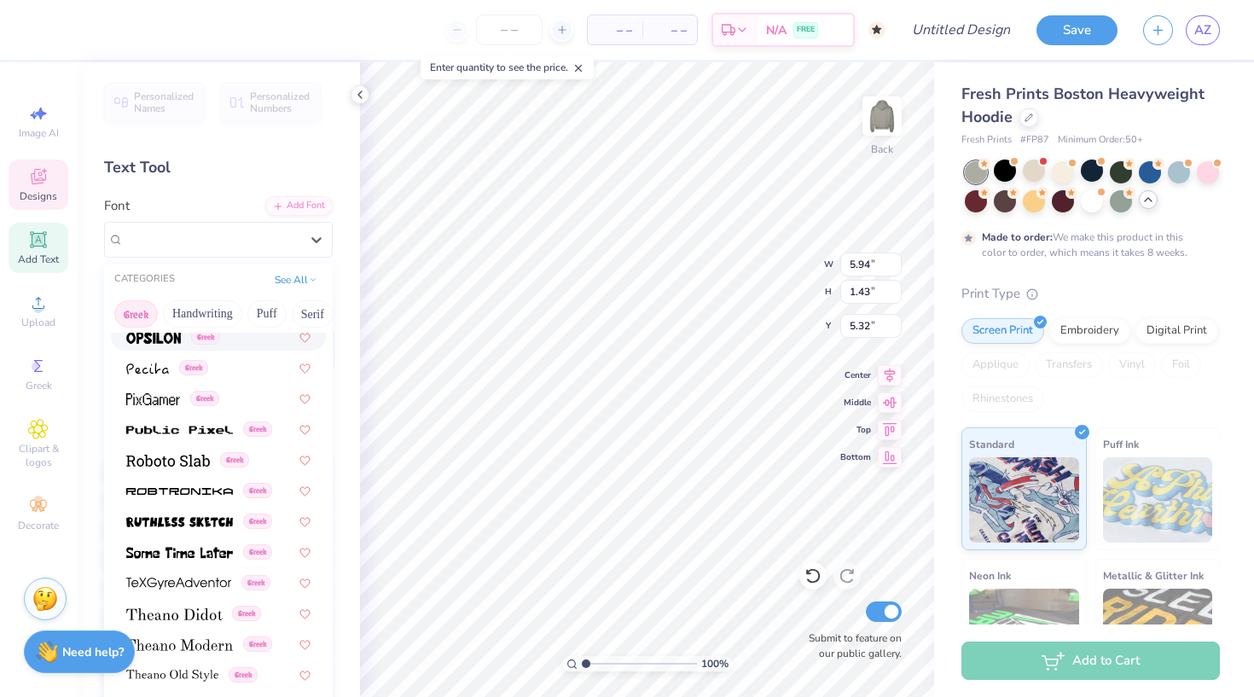
scroll to position [954, 0]
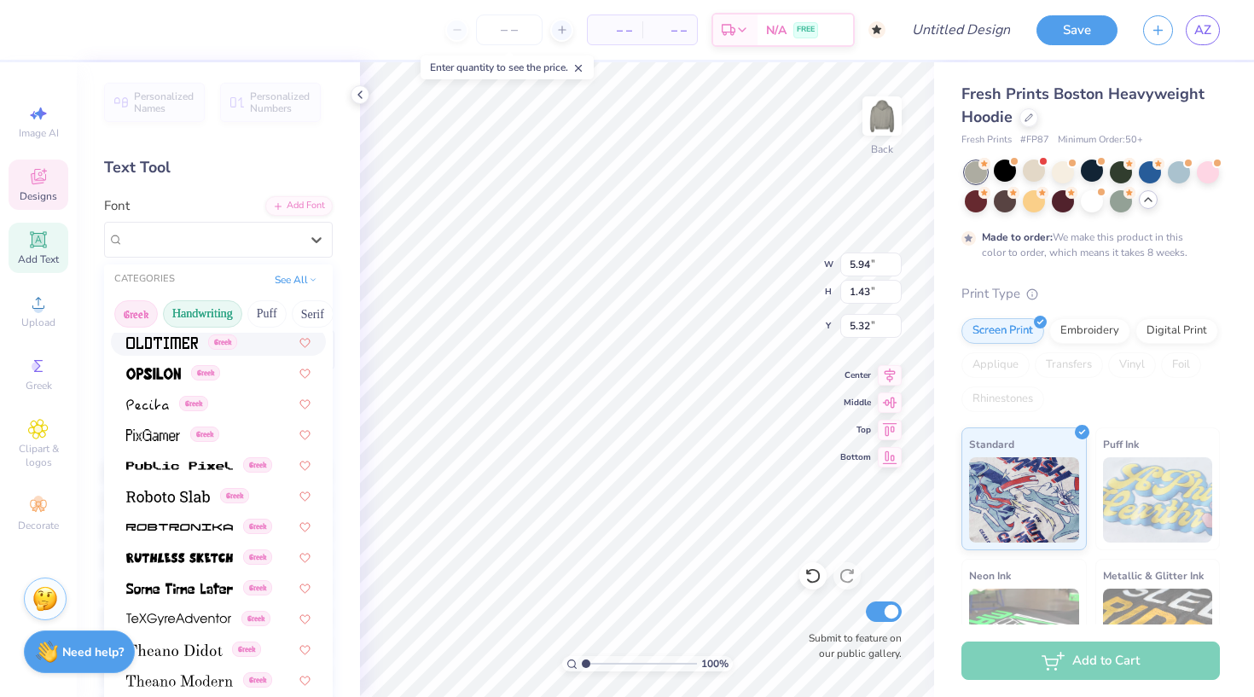
click at [212, 320] on button "Handwriting" at bounding box center [202, 313] width 79 height 27
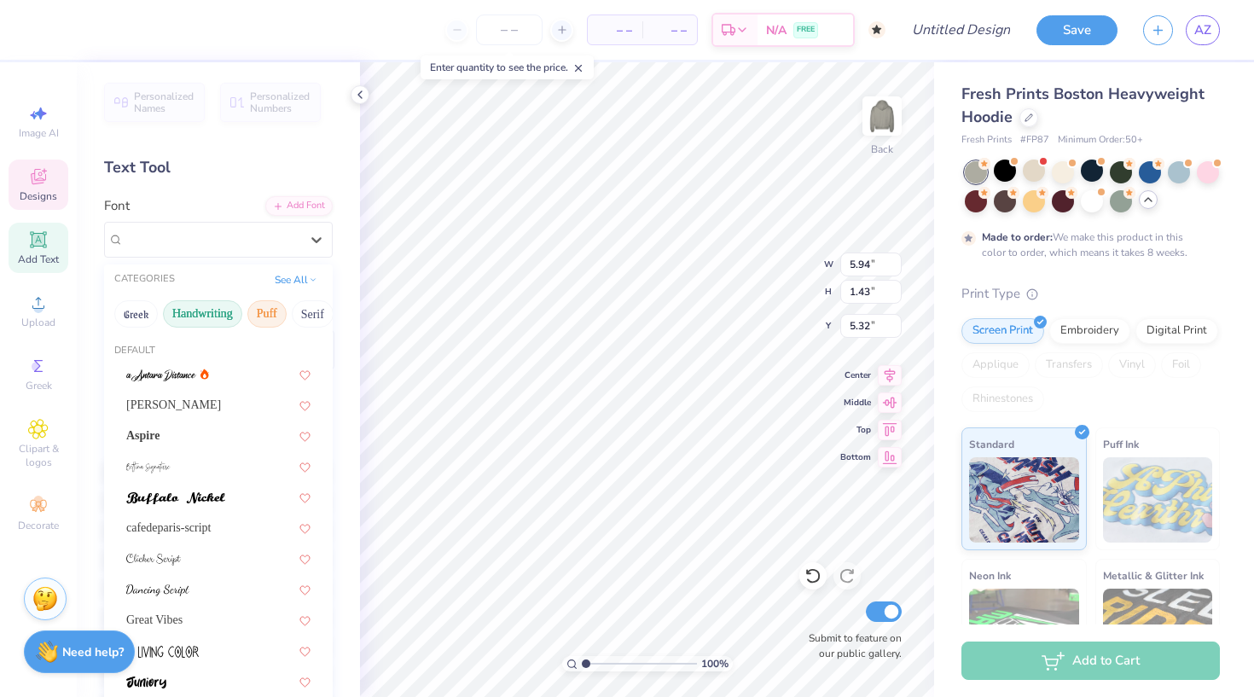
click at [267, 312] on button "Puff" at bounding box center [266, 313] width 39 height 27
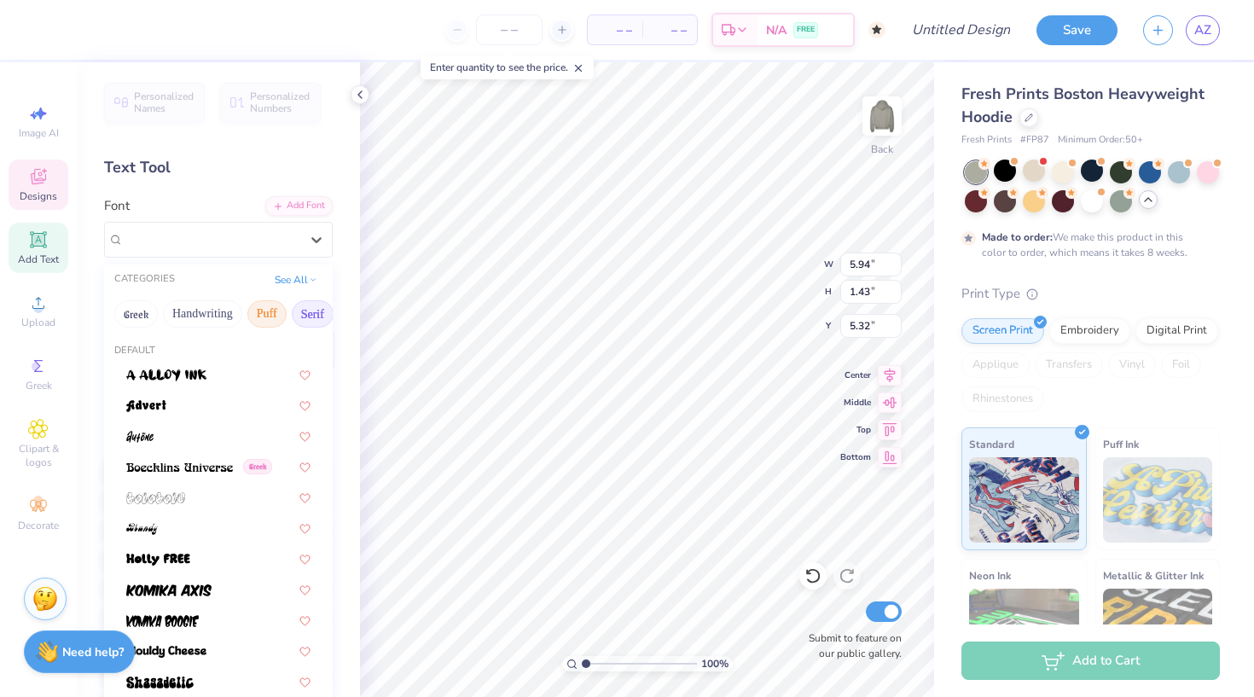
click at [314, 319] on button "Serif" at bounding box center [313, 313] width 42 height 27
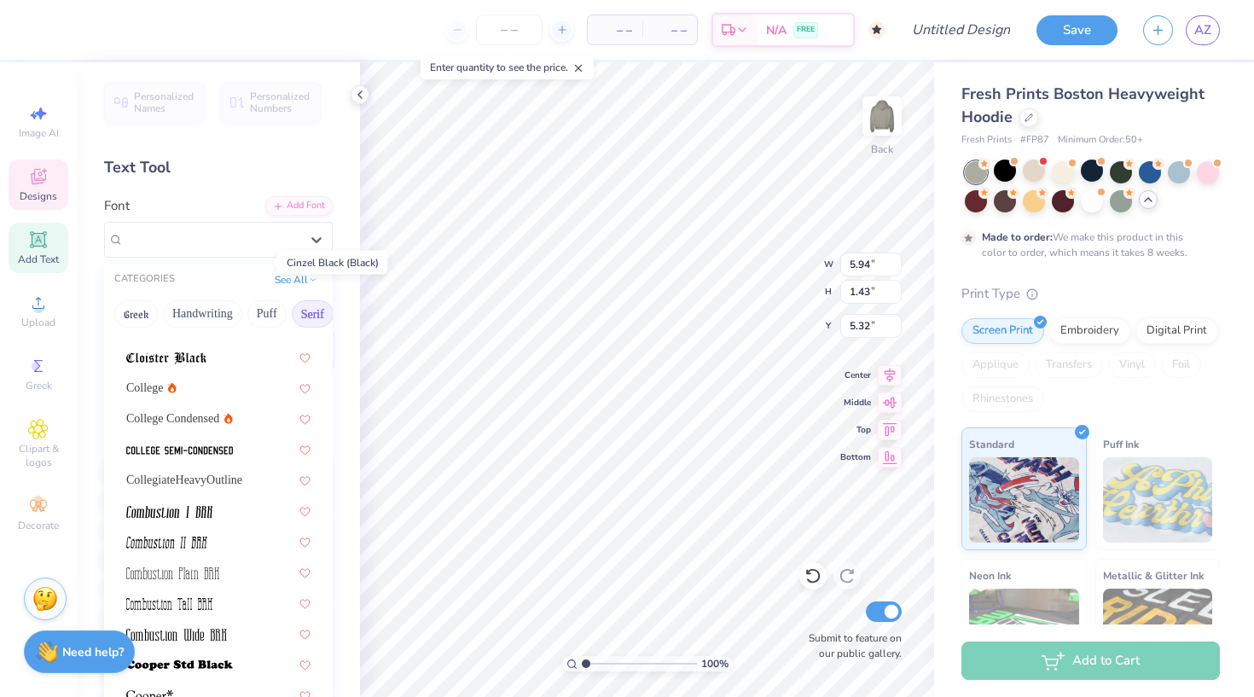
scroll to position [451, 0]
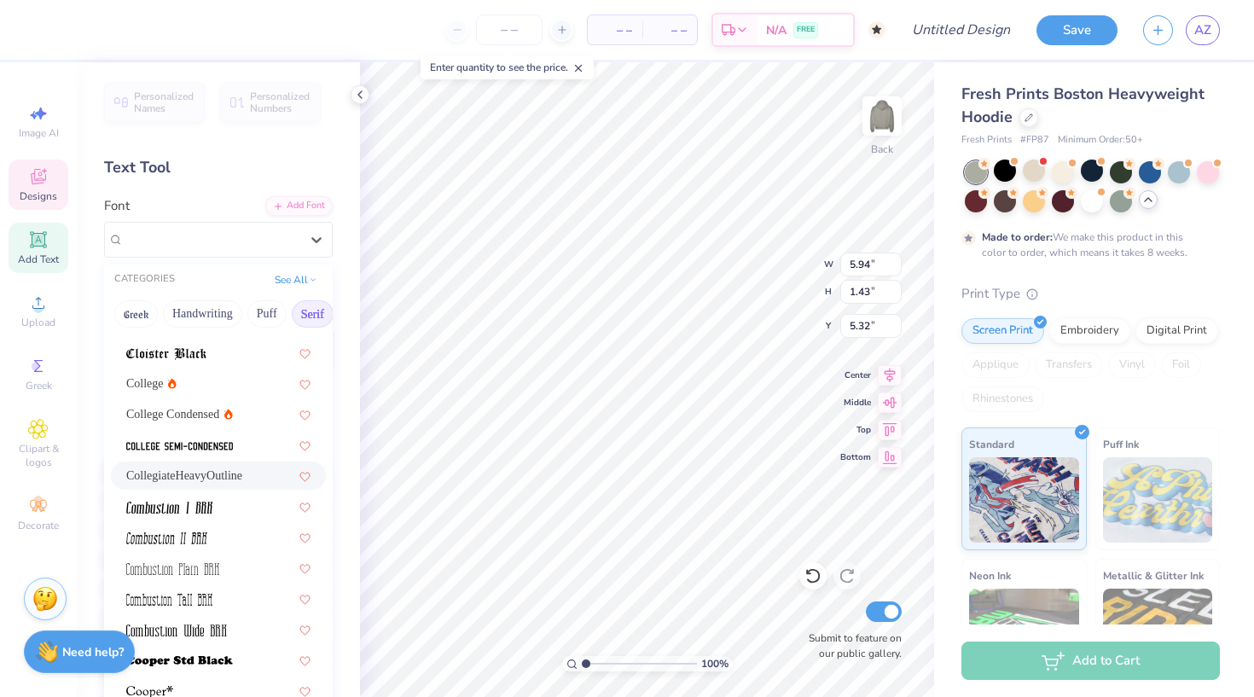
click at [236, 480] on span "CollegiateHeavyOutline" at bounding box center [184, 476] width 116 height 18
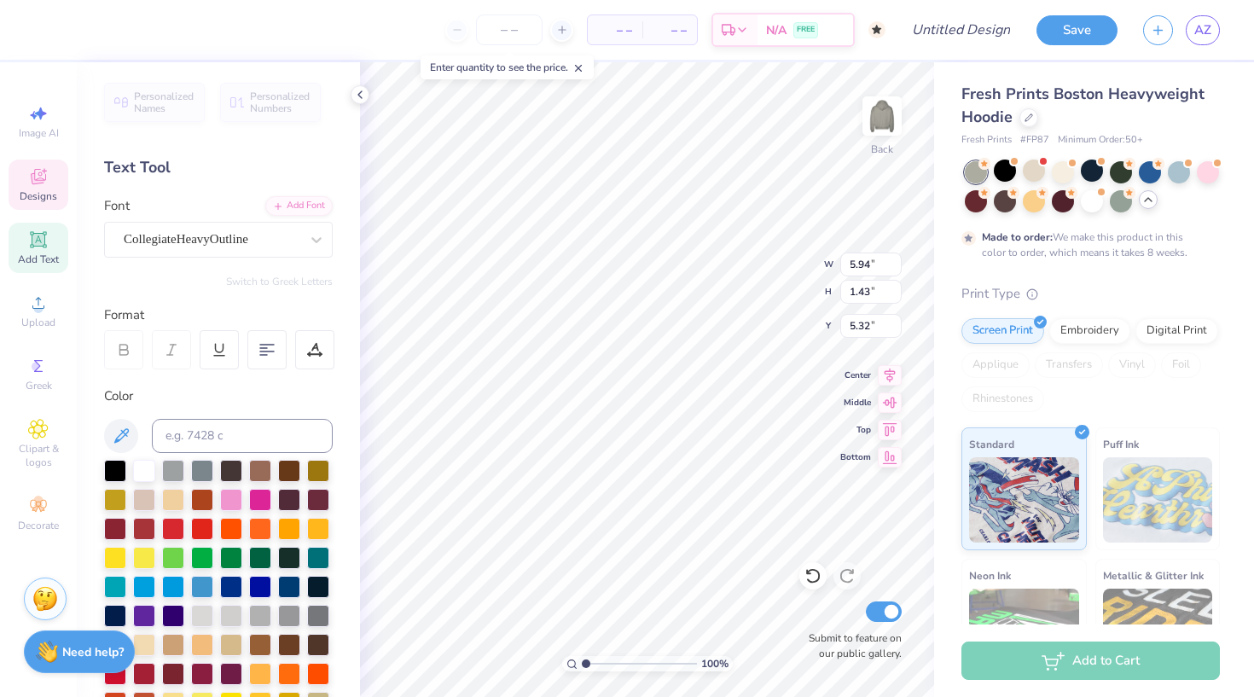
type input "9.17"
type input "1.31"
type input "5.44"
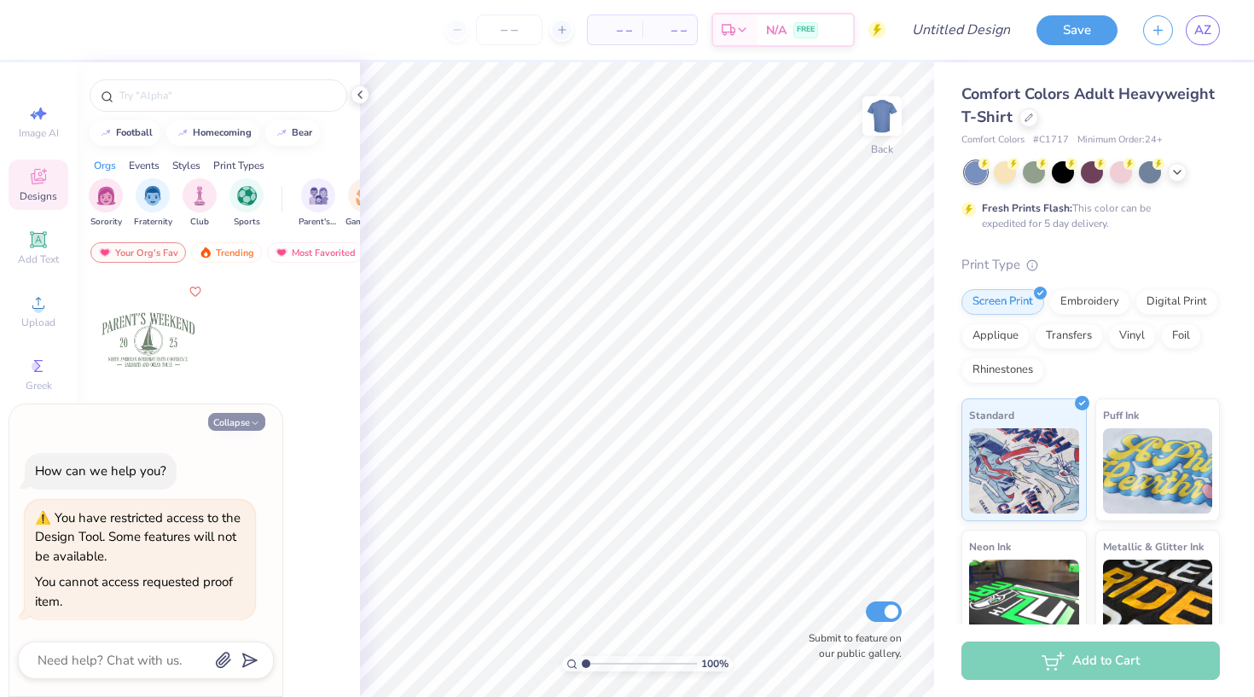
click at [241, 425] on button "Collapse" at bounding box center [236, 422] width 57 height 18
type textarea "x"
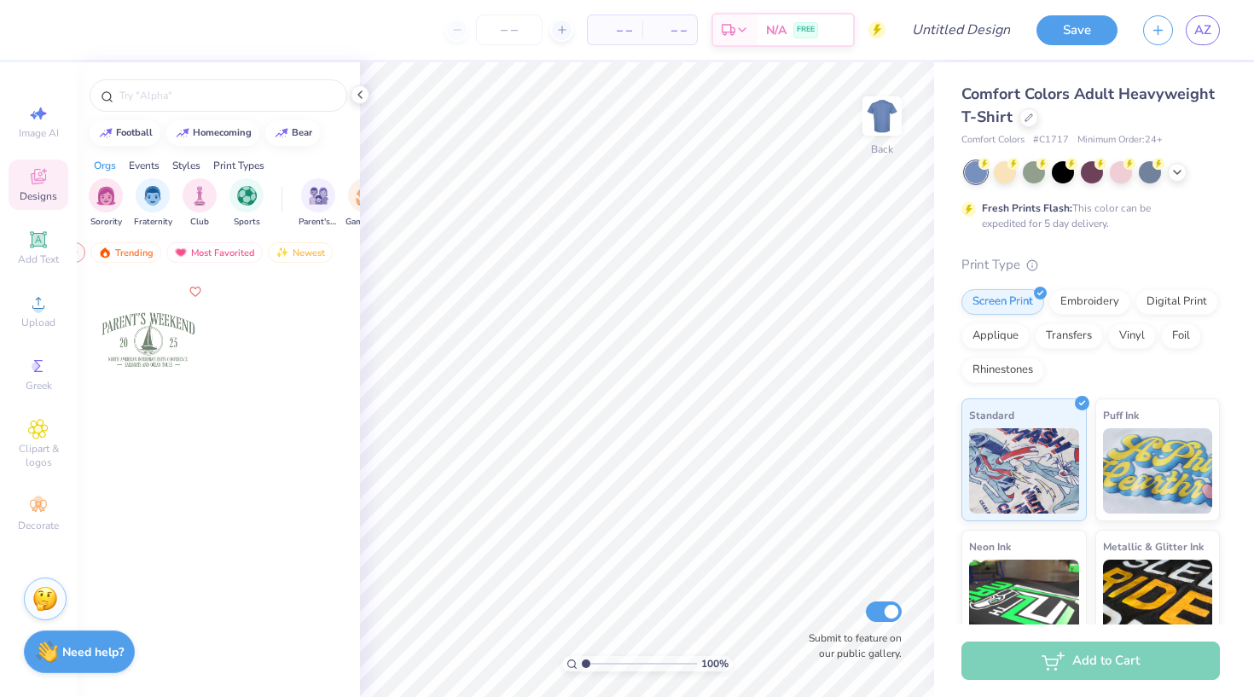
scroll to position [0, 100]
click at [302, 196] on div "filter for Parent's Weekend" at bounding box center [318, 194] width 34 height 34
click at [507, 1] on div "– – Per Item – – Total Est. Delivery N/A FREE" at bounding box center [466, 30] width 839 height 60
click at [364, 92] on icon at bounding box center [360, 95] width 14 height 14
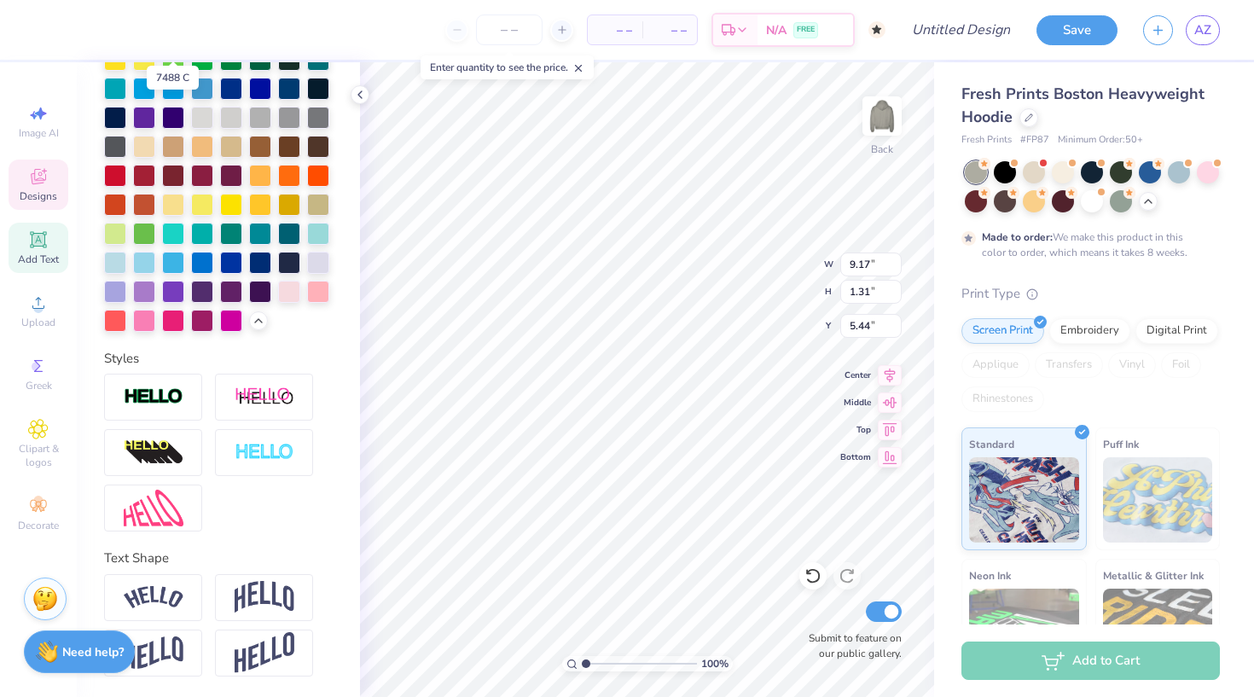
scroll to position [498, 0]
click at [276, 467] on div at bounding box center [264, 452] width 98 height 47
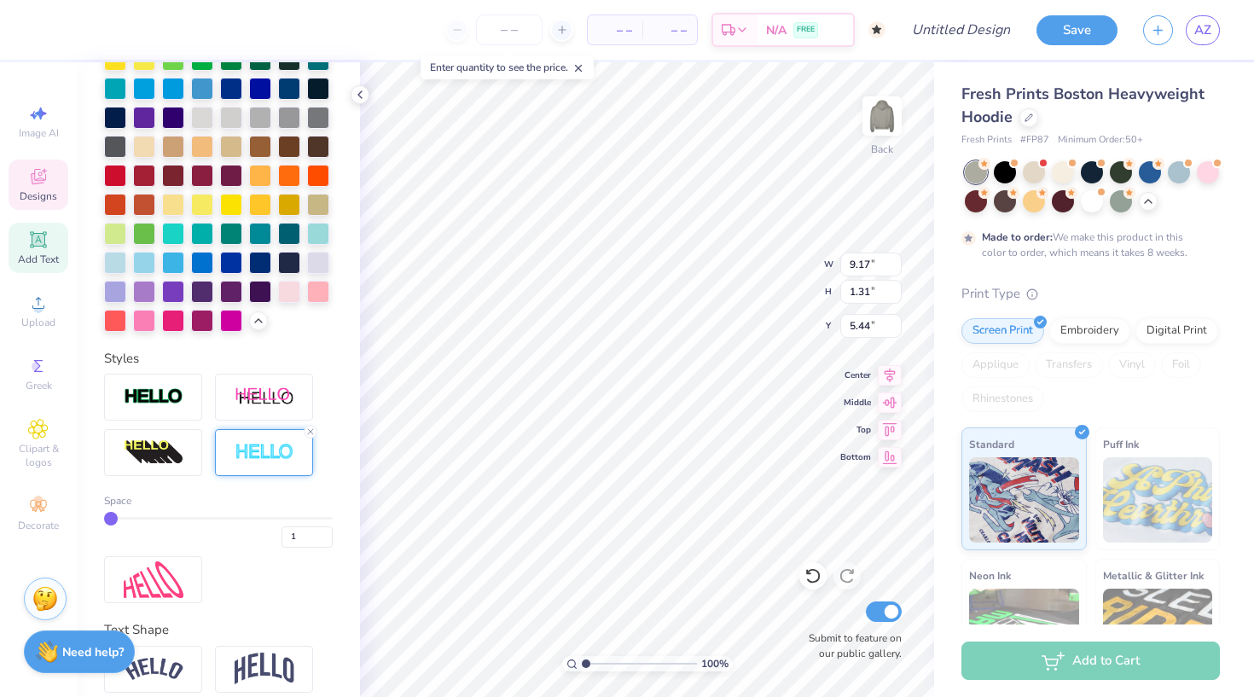
type input "9.19"
type input "1.33"
type input "5.43"
click at [309, 434] on icon at bounding box center [311, 432] width 10 height 10
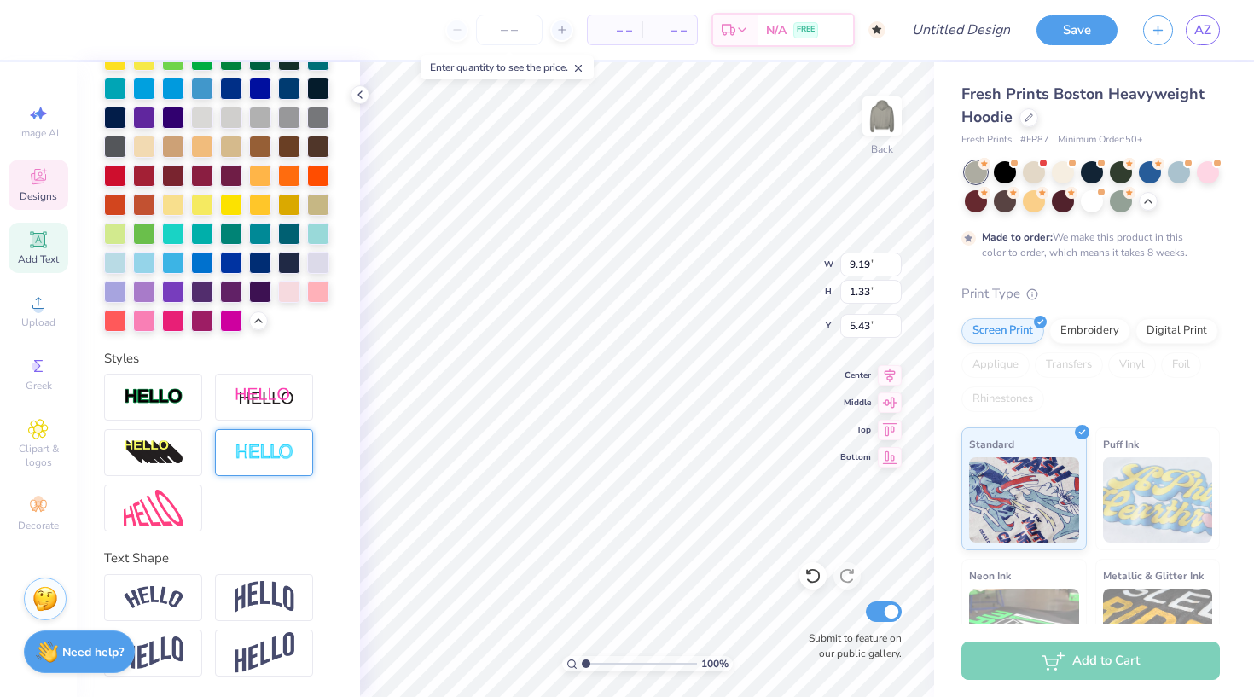
type input "9.17"
type input "1.31"
type input "5.44"
type input "0.63"
type input "5.68"
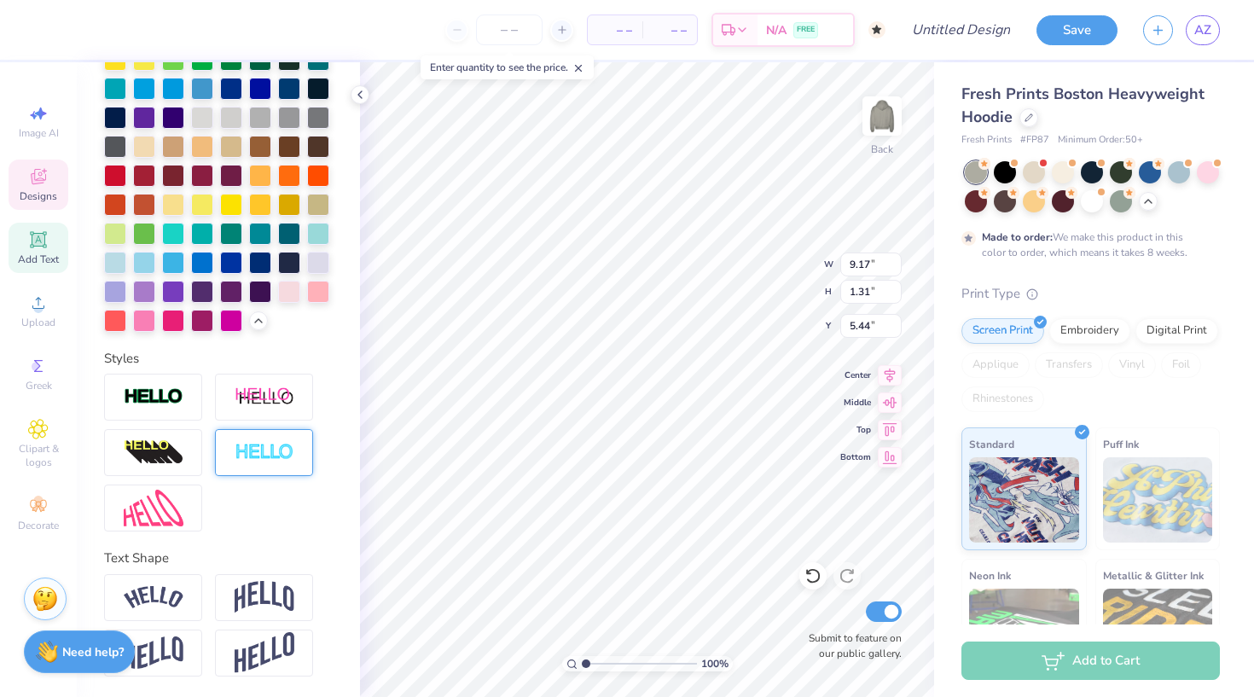
type input "7.32"
click at [286, 452] on img at bounding box center [265, 453] width 60 height 20
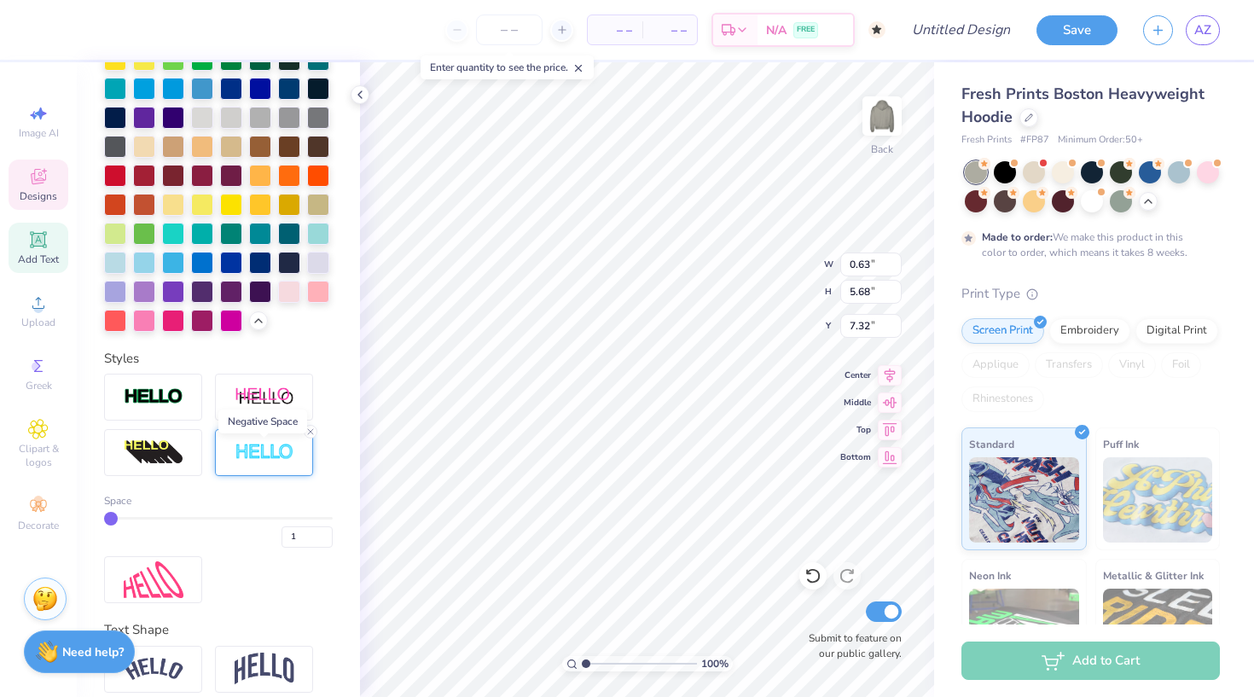
type input "0.64"
type input "5.69"
type input "7.27"
click at [310, 434] on line at bounding box center [310, 431] width 5 height 5
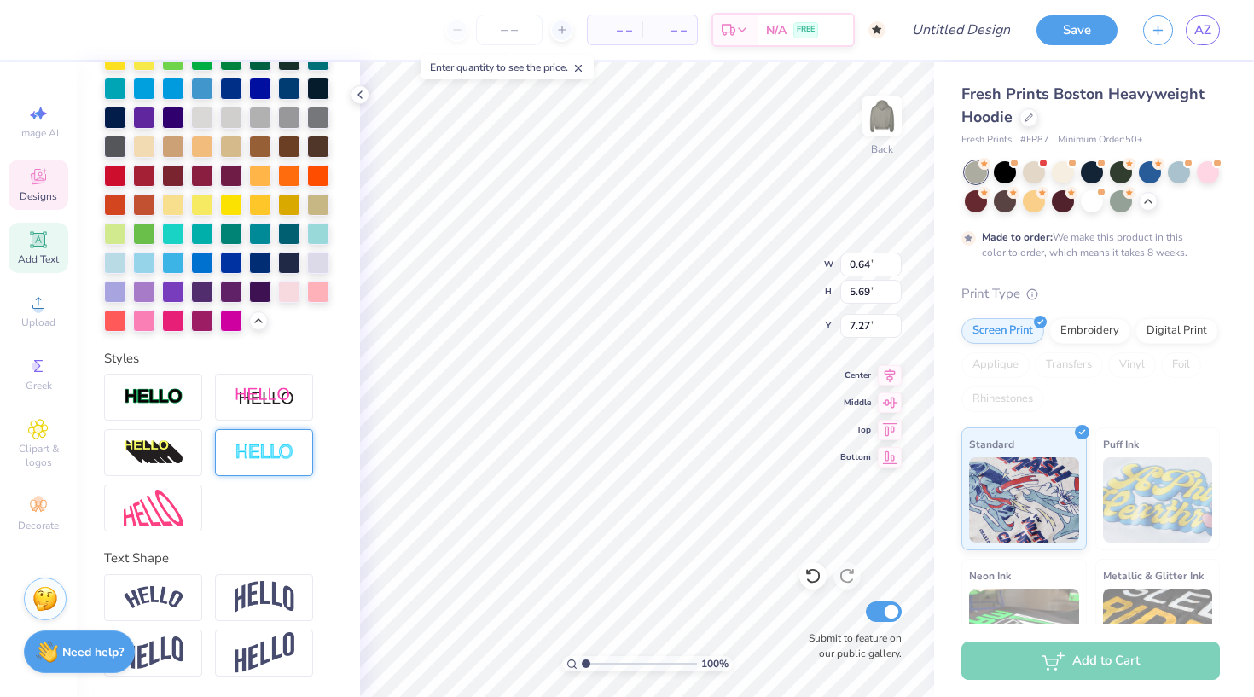
type input "0.63"
type input "5.68"
type input "7.28"
type input "7.32"
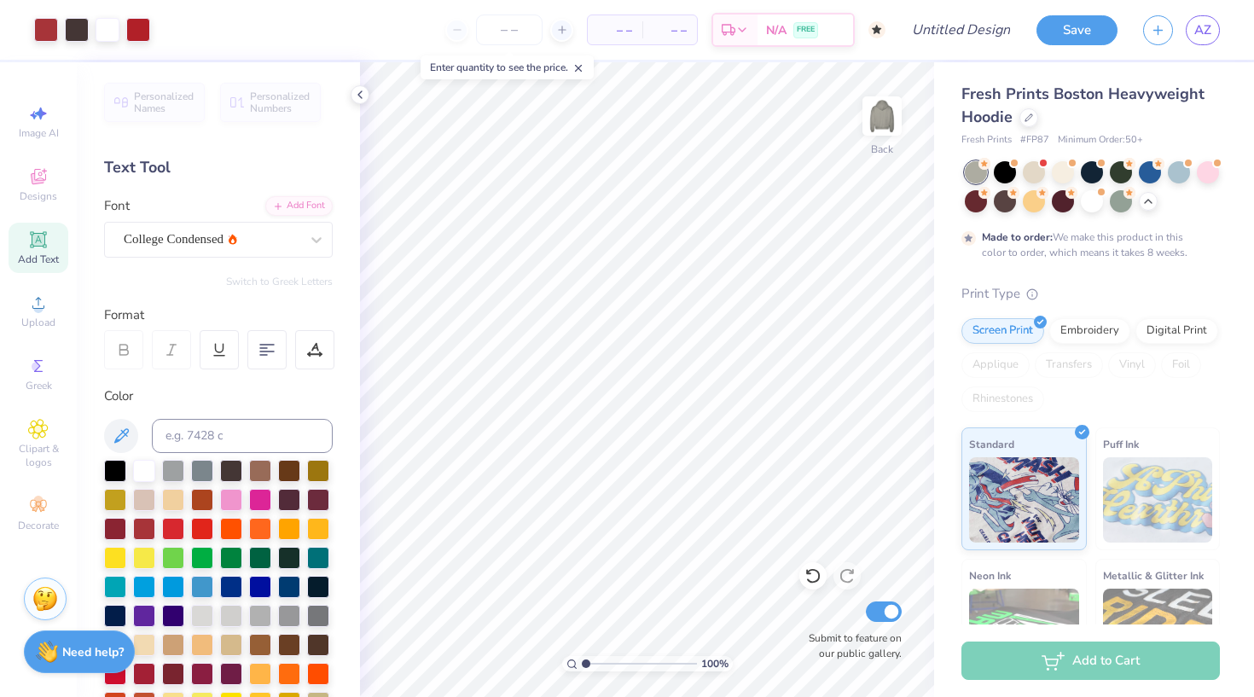
scroll to position [0, 0]
click at [42, 426] on icon at bounding box center [38, 429] width 19 height 19
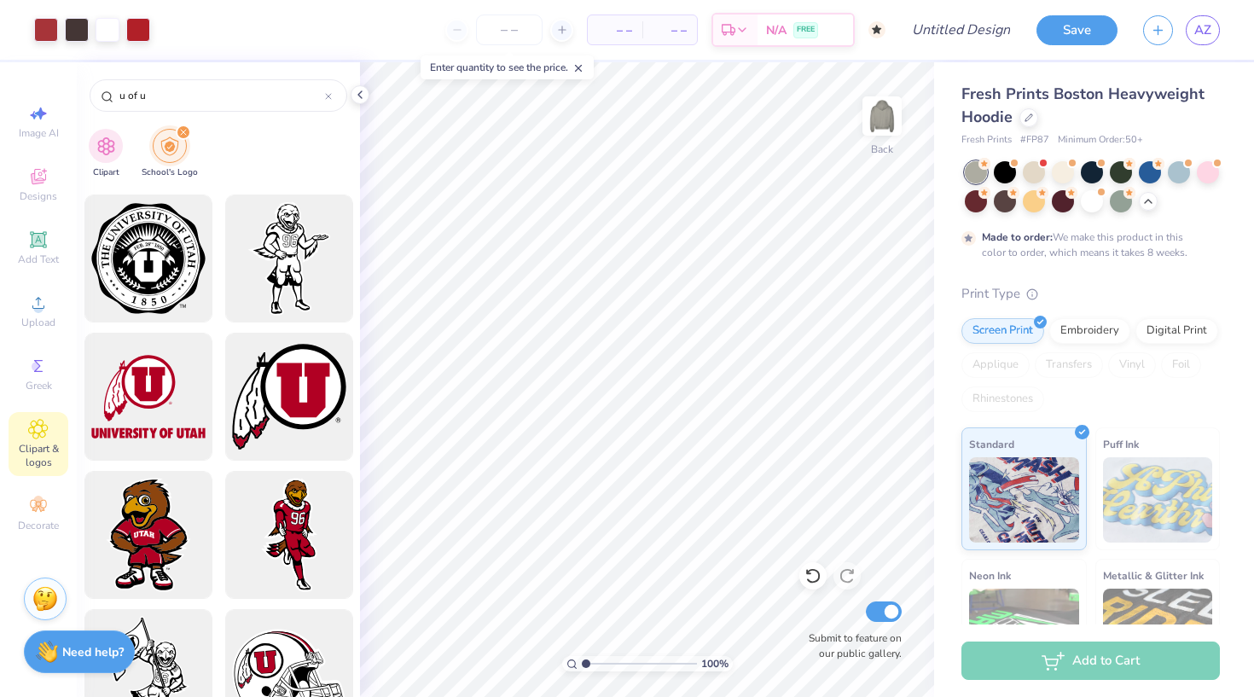
scroll to position [979, 0]
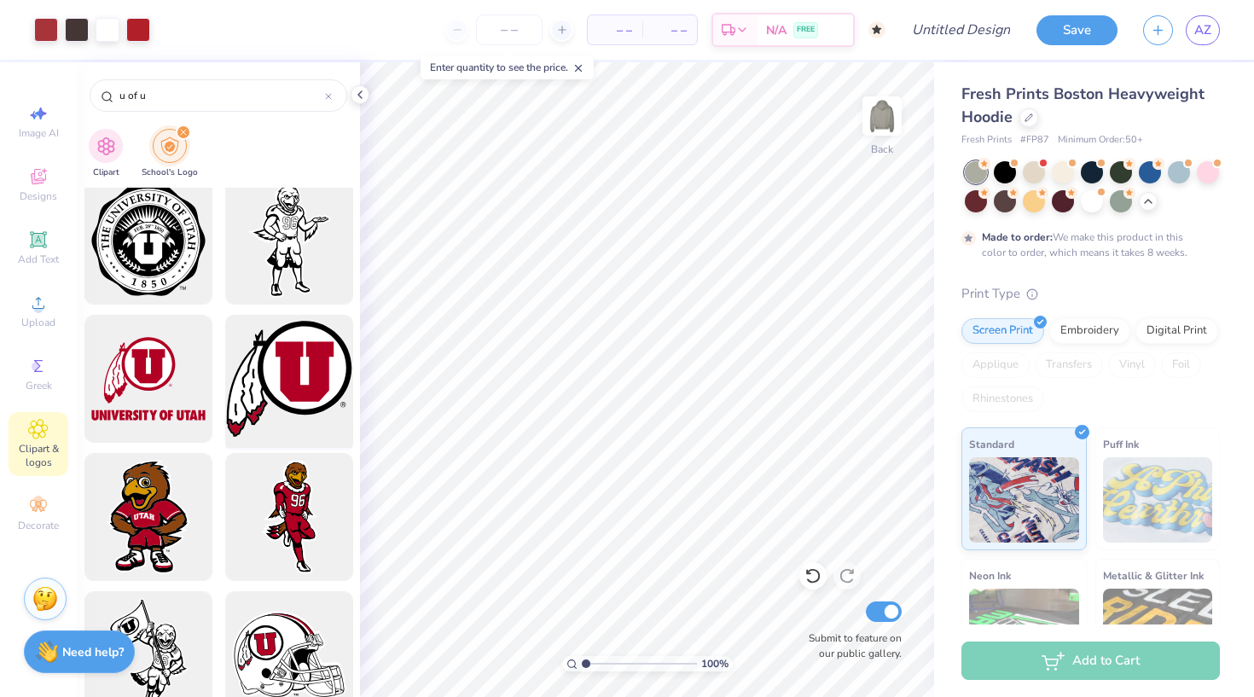
click at [300, 362] on div at bounding box center [288, 379] width 141 height 141
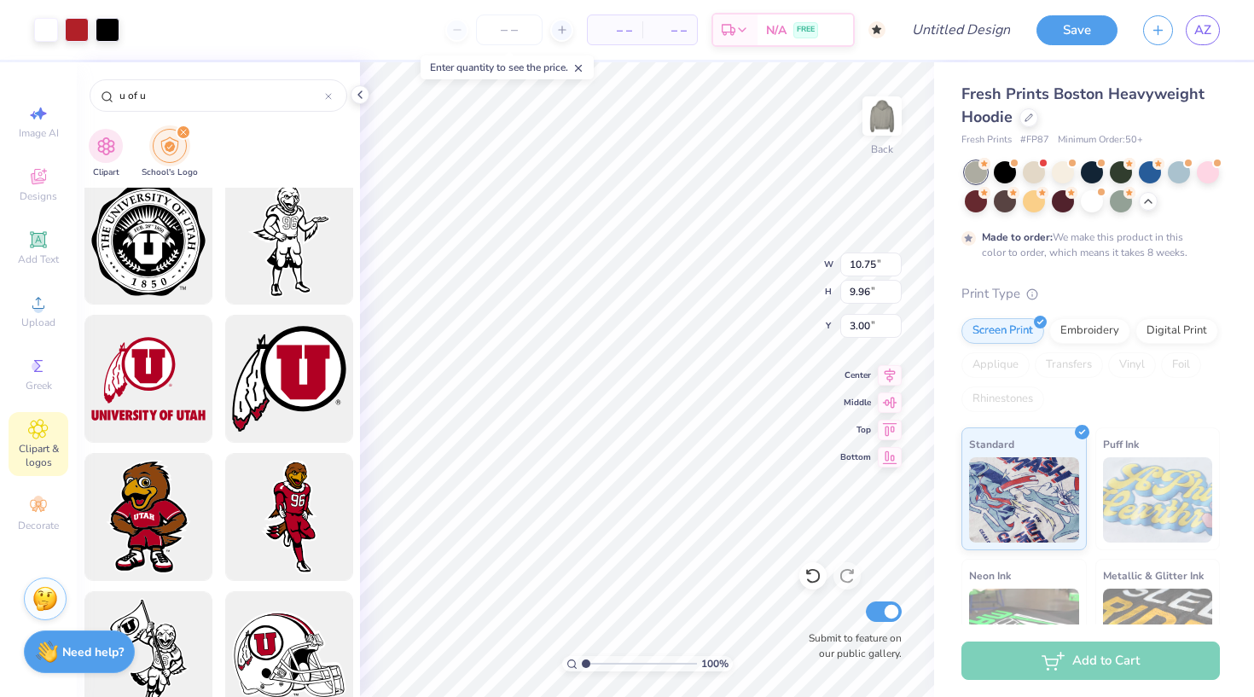
type input "4.65"
type input "4.31"
type input "8.65"
type input "7.32"
type input "3.56"
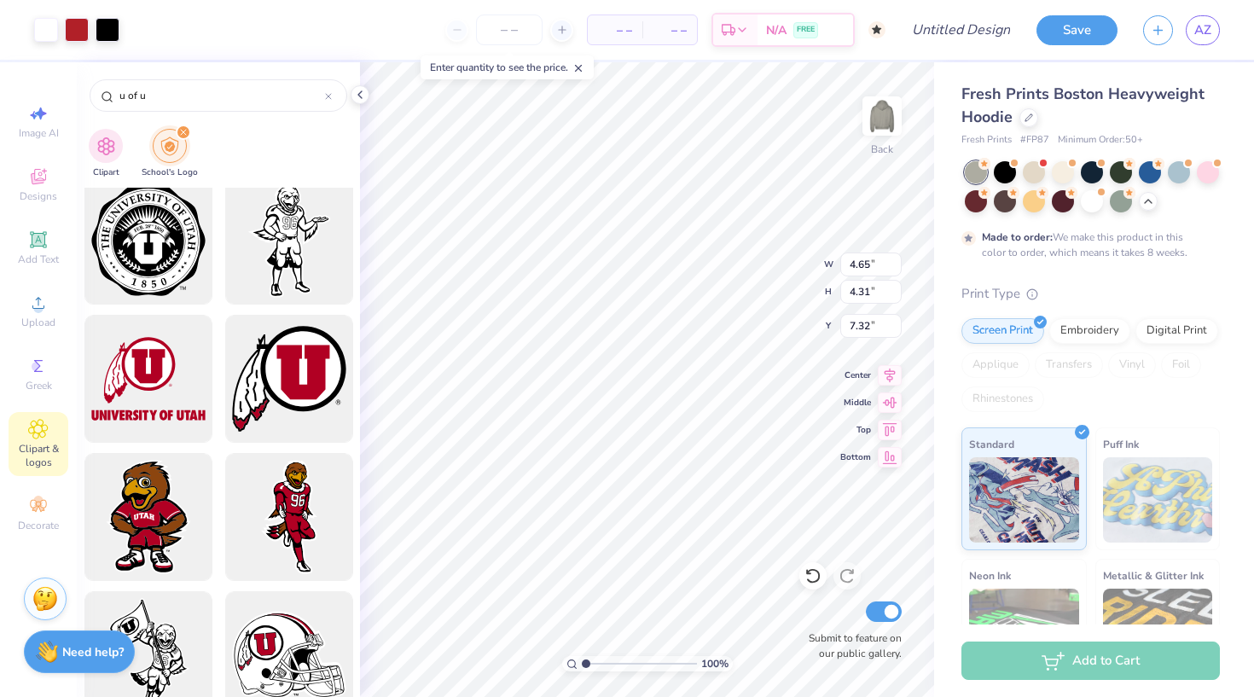
type input "3.30"
type input "8.33"
type input "7.87"
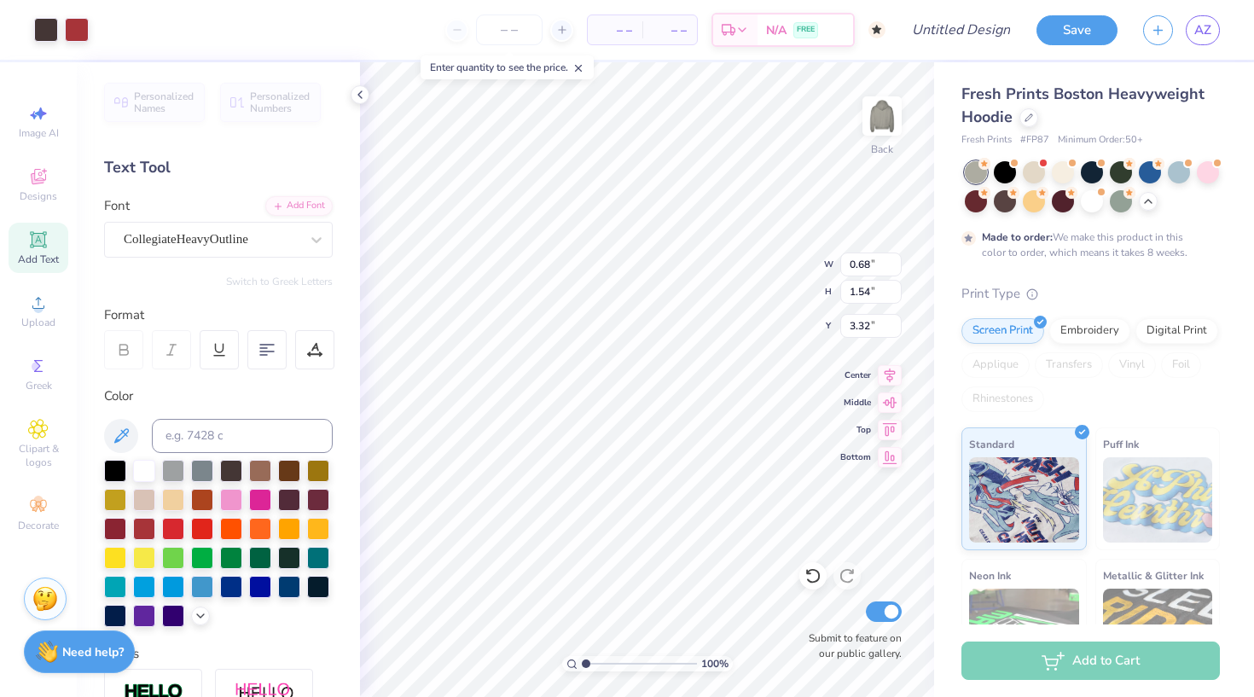
type input "3.26"
type input "3.66"
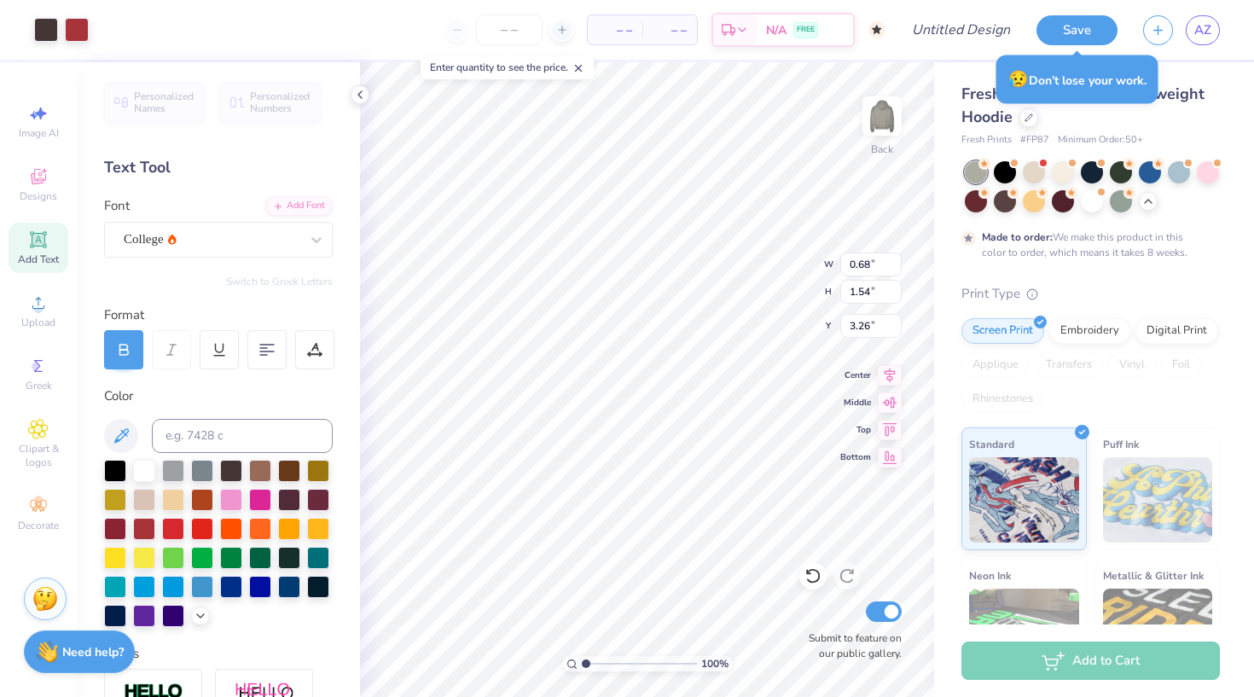
type input "3.90"
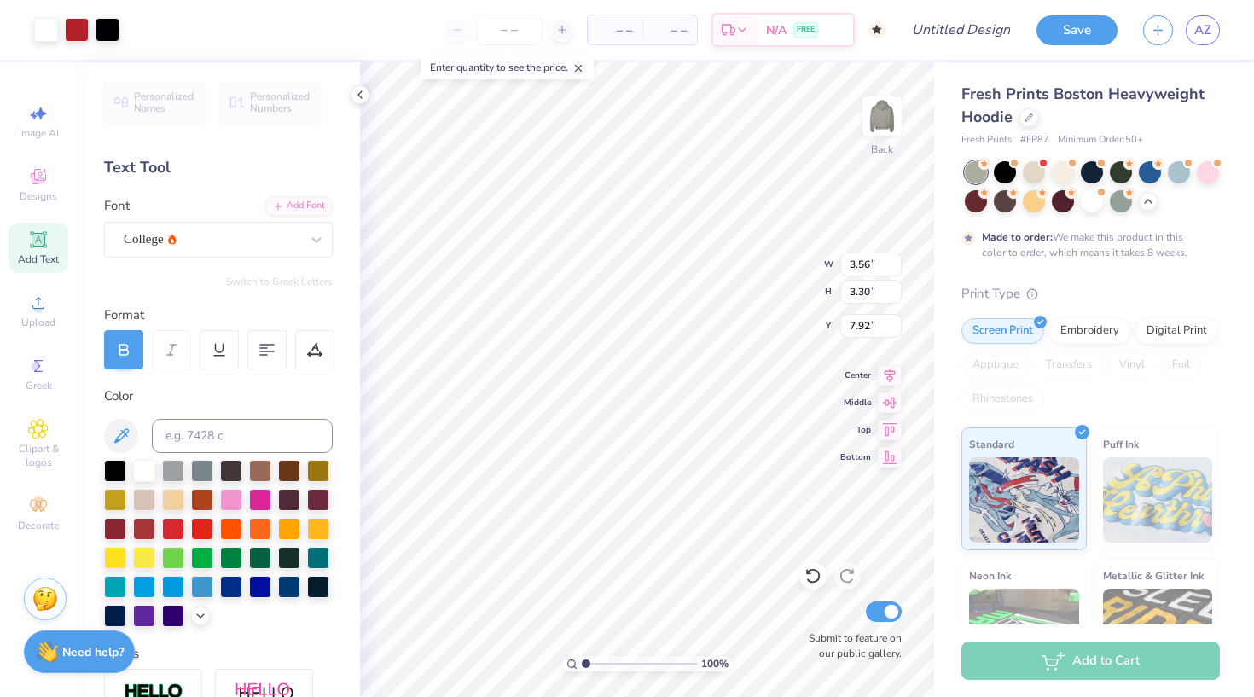
type input "3.03"
type input "2.80"
type input "8.42"
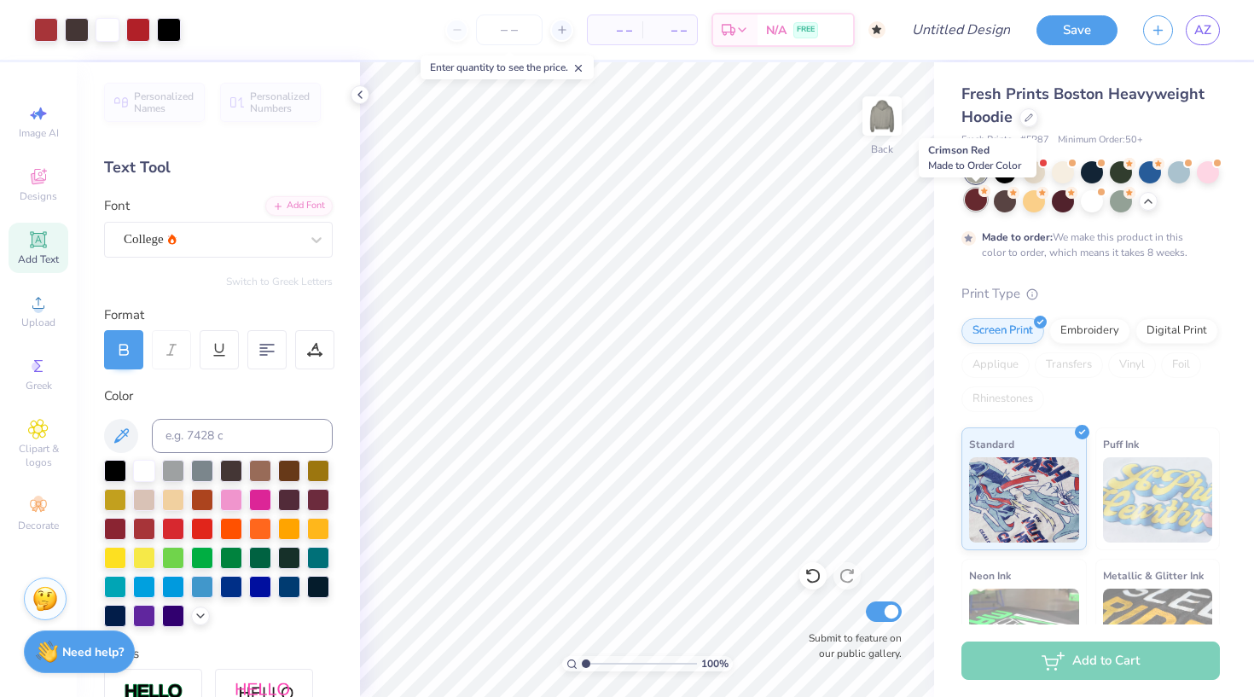
click at [976, 204] on div at bounding box center [976, 200] width 22 height 22
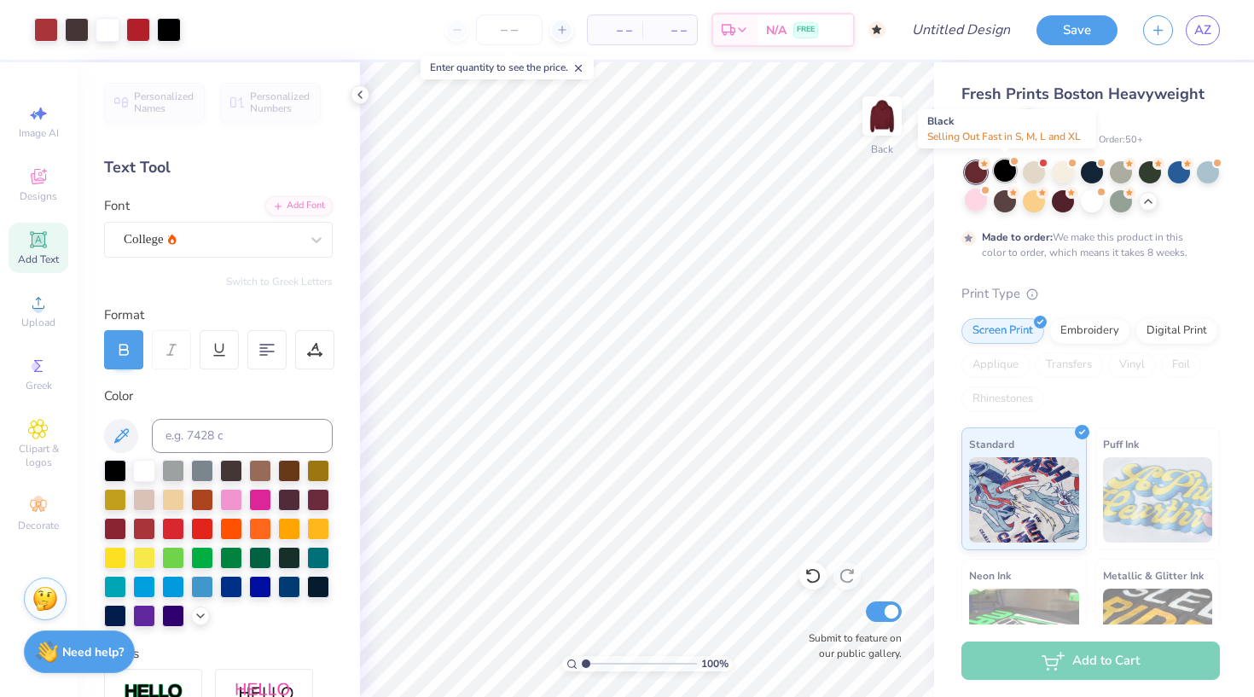
click at [1011, 171] on div at bounding box center [1005, 171] width 22 height 22
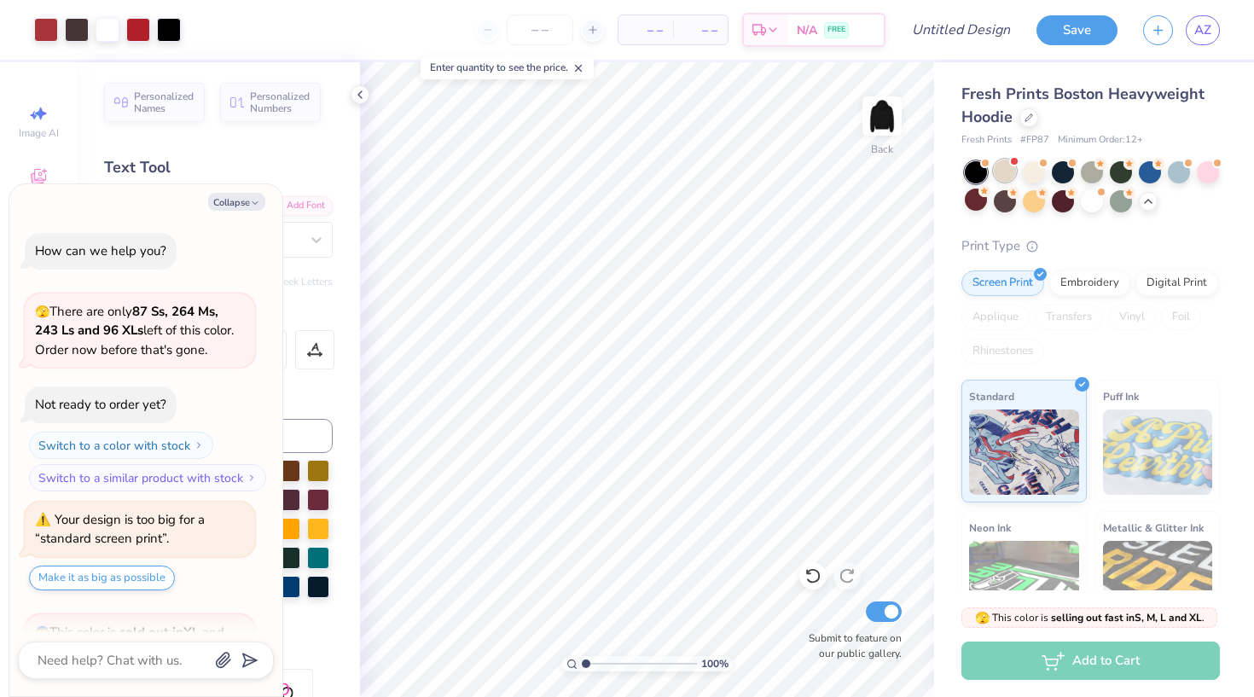
scroll to position [969, 0]
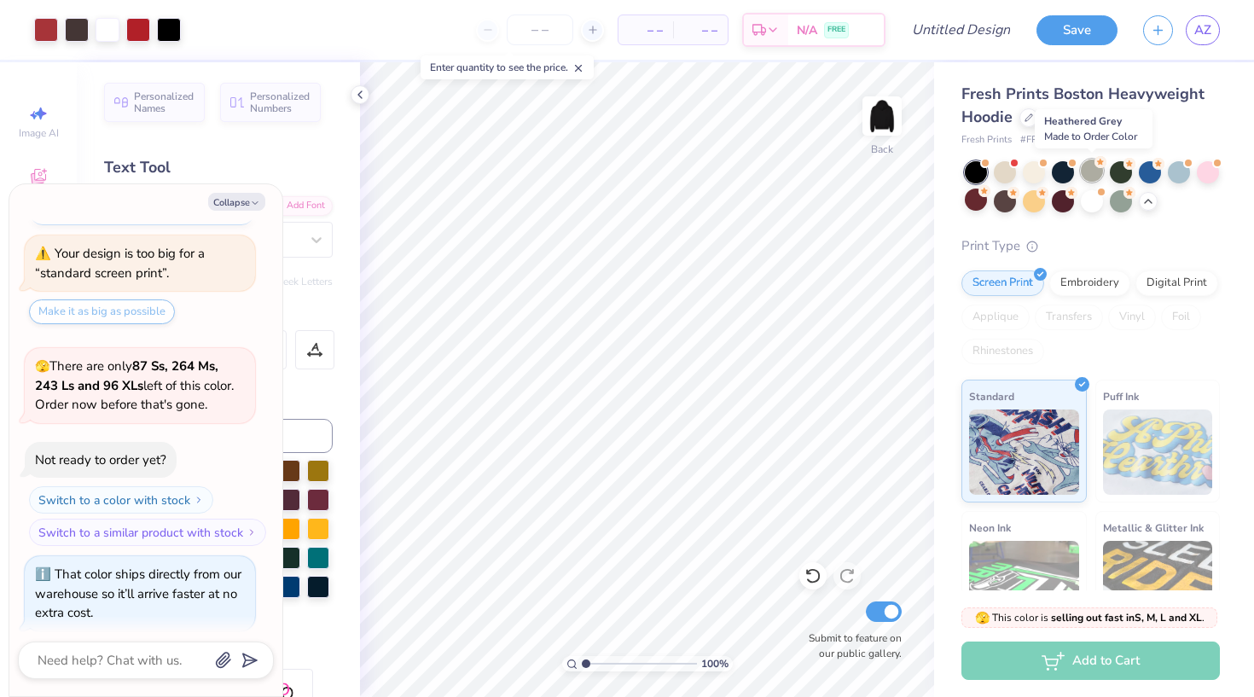
click at [1093, 173] on div at bounding box center [1092, 171] width 22 height 22
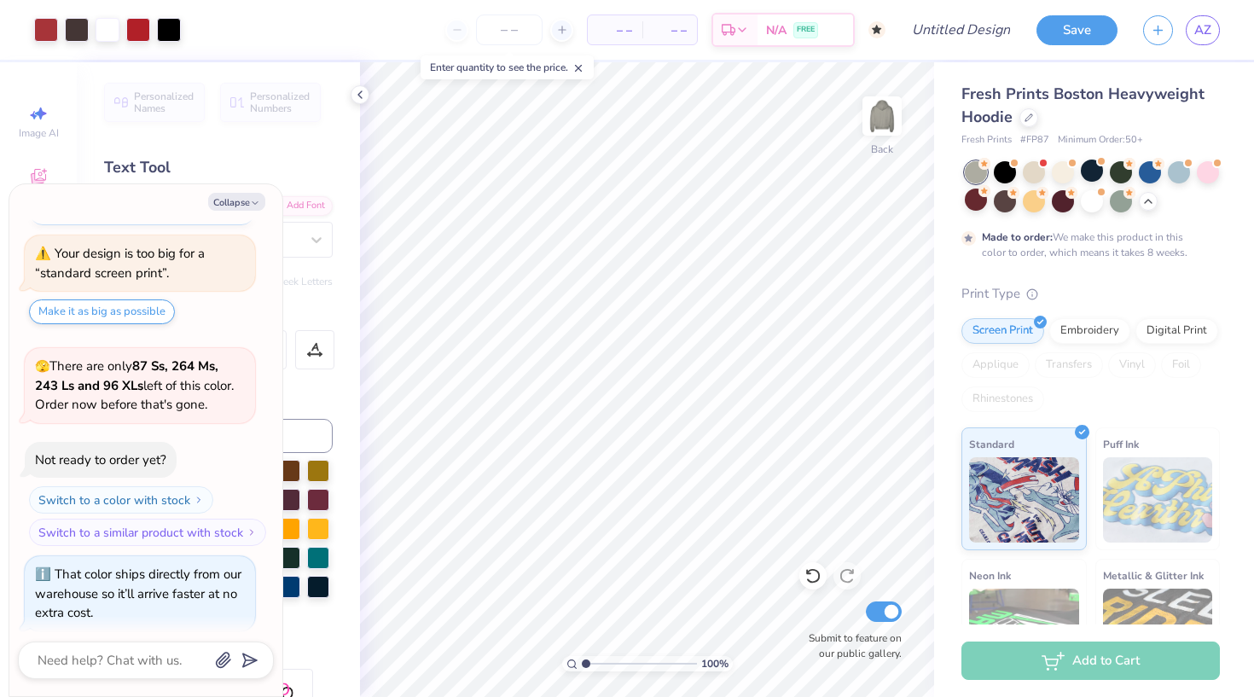
scroll to position [1110, 0]
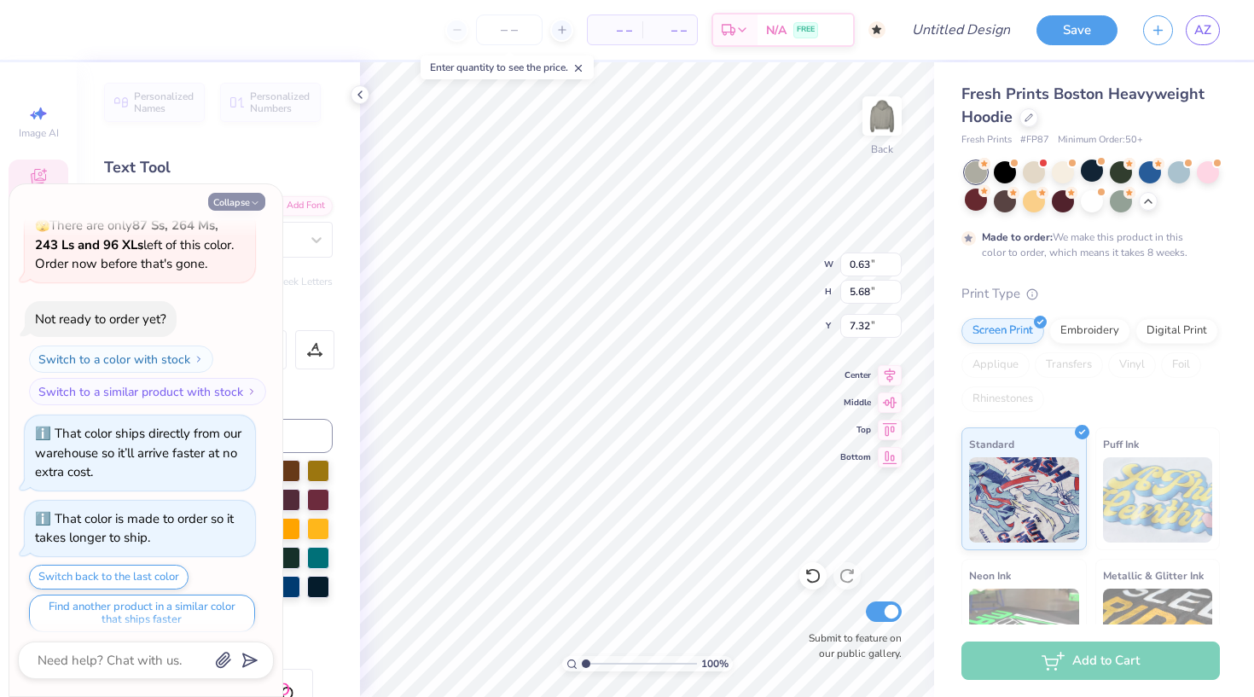
click at [246, 204] on button "Collapse" at bounding box center [236, 202] width 57 height 18
type textarea "x"
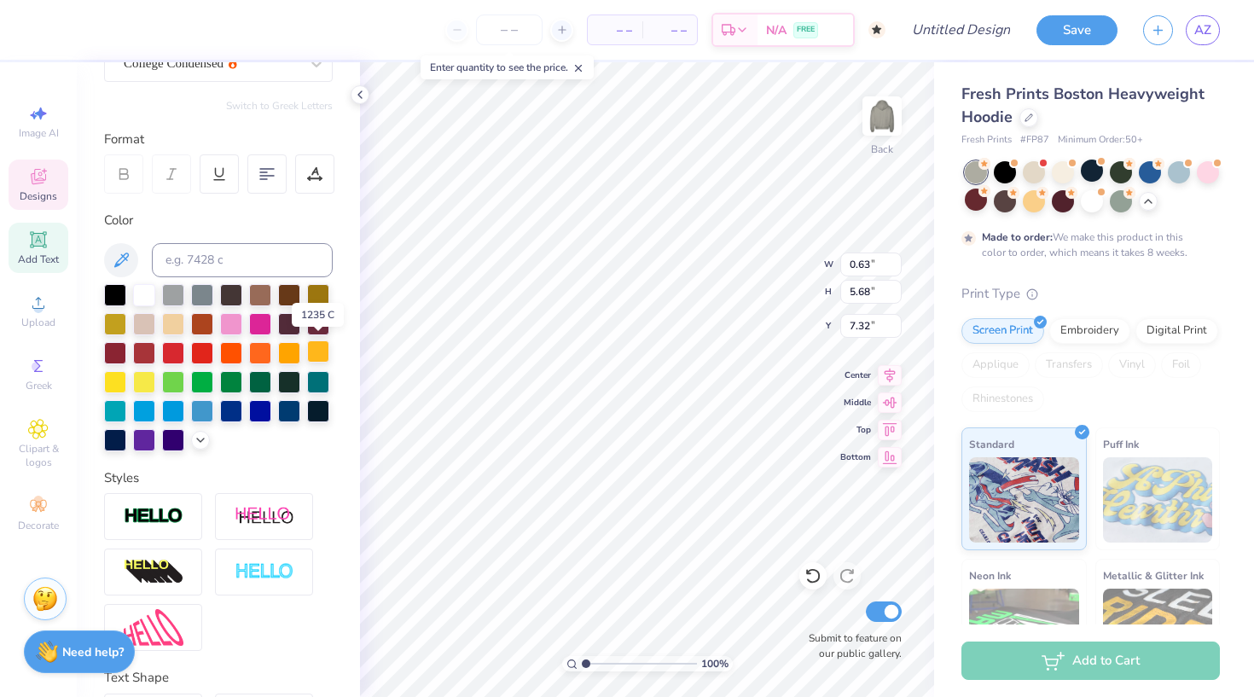
scroll to position [180, 0]
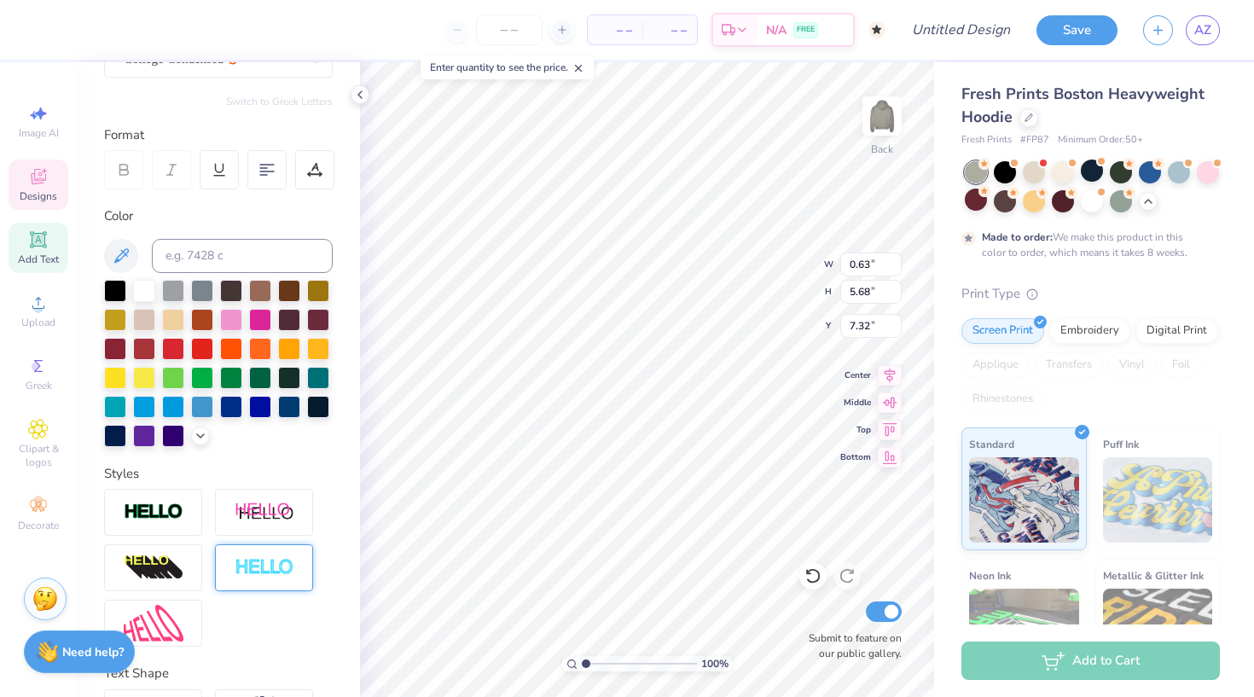
click at [262, 570] on img at bounding box center [265, 568] width 60 height 20
type input "0.64"
type input "5.69"
type input "7.27"
click at [312, 545] on icon at bounding box center [311, 547] width 10 height 10
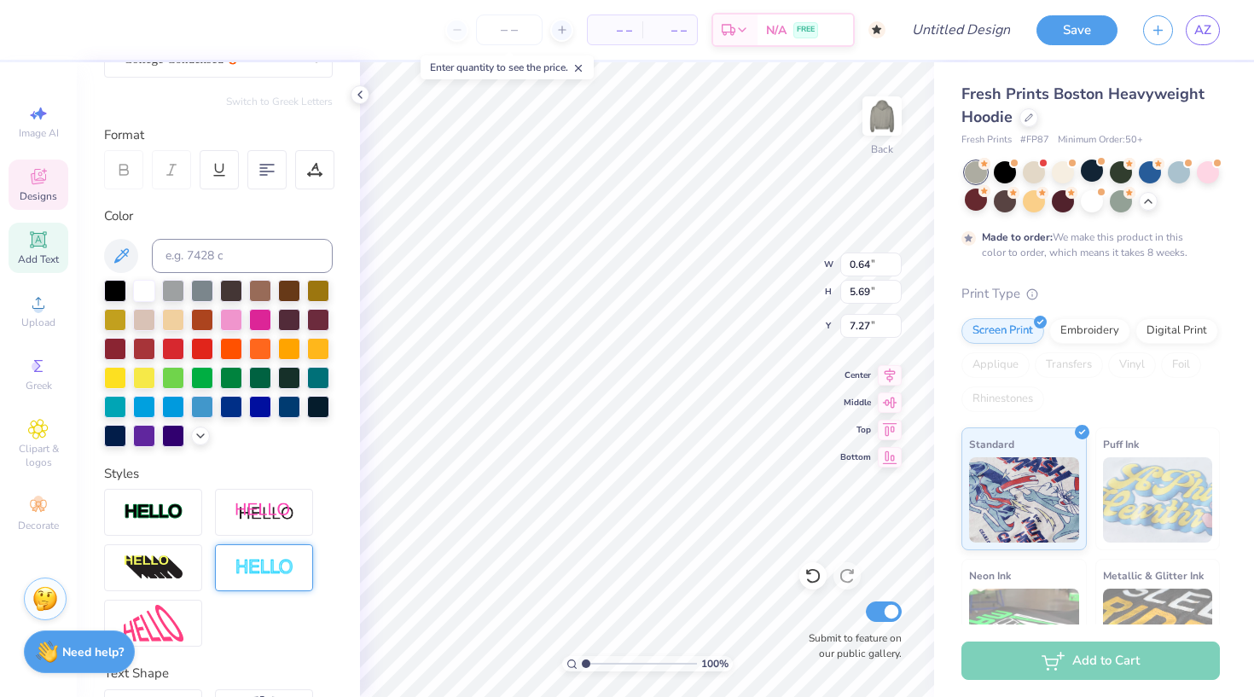
type input "0.63"
type input "5.68"
type input "7.28"
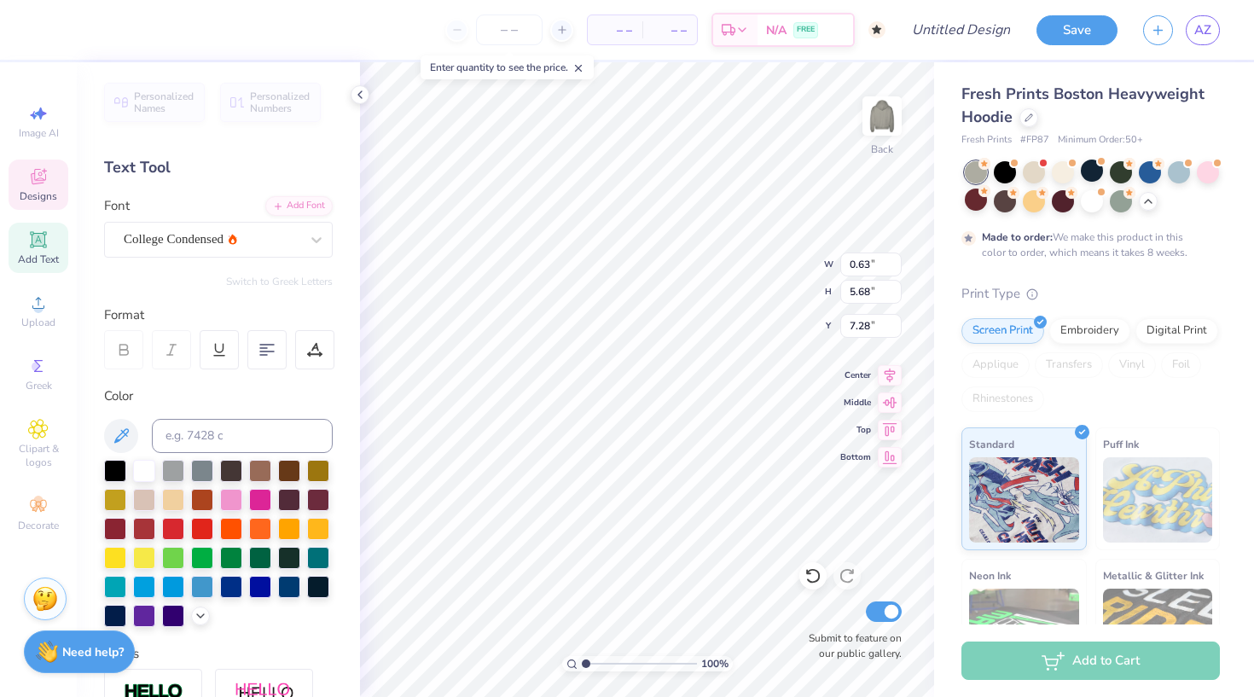
scroll to position [0, 0]
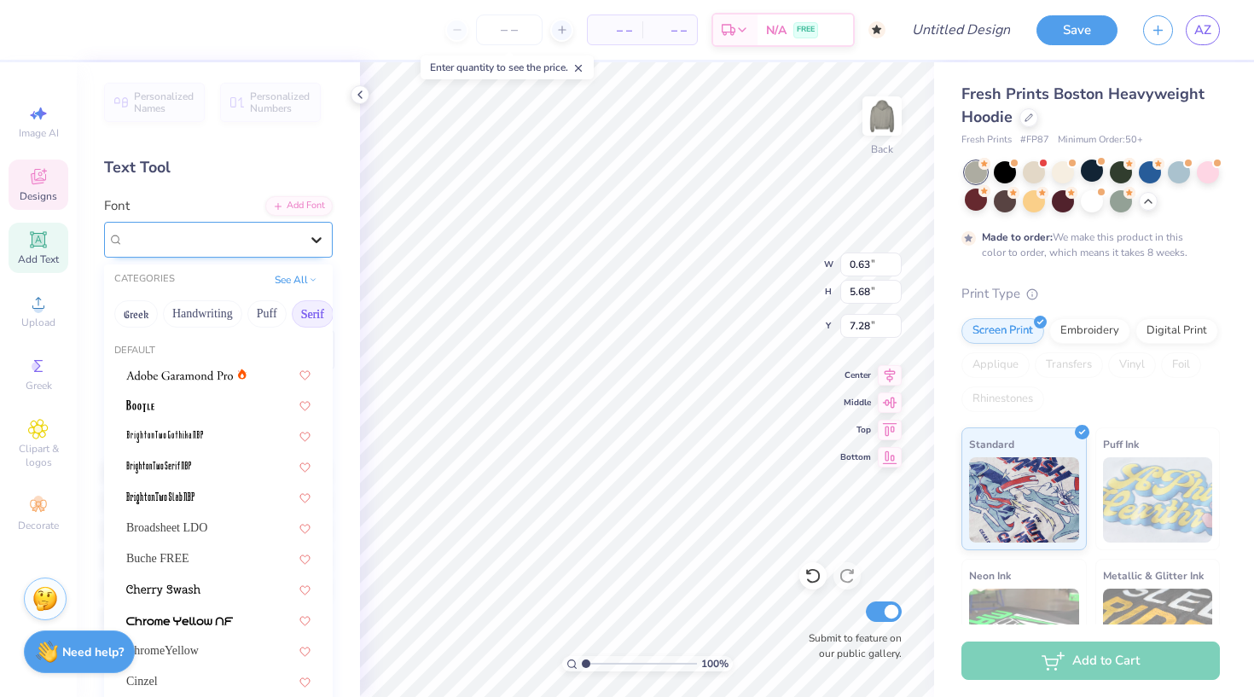
click at [316, 236] on icon at bounding box center [316, 239] width 17 height 17
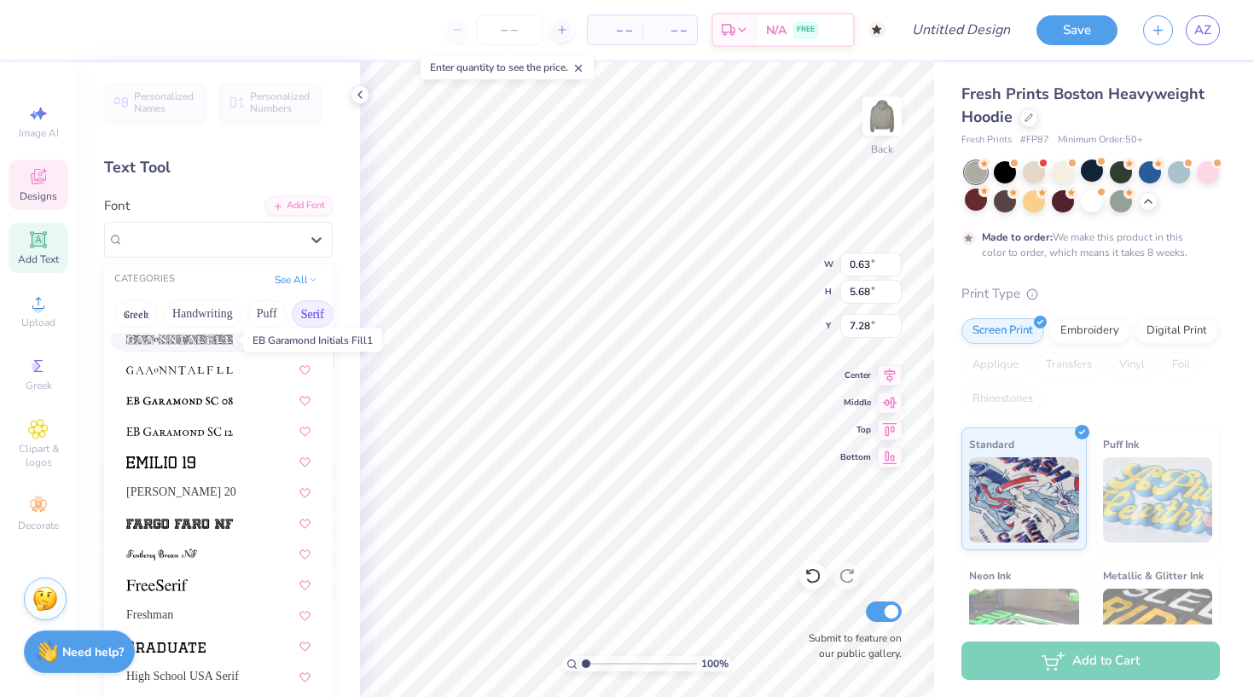
scroll to position [1238, 0]
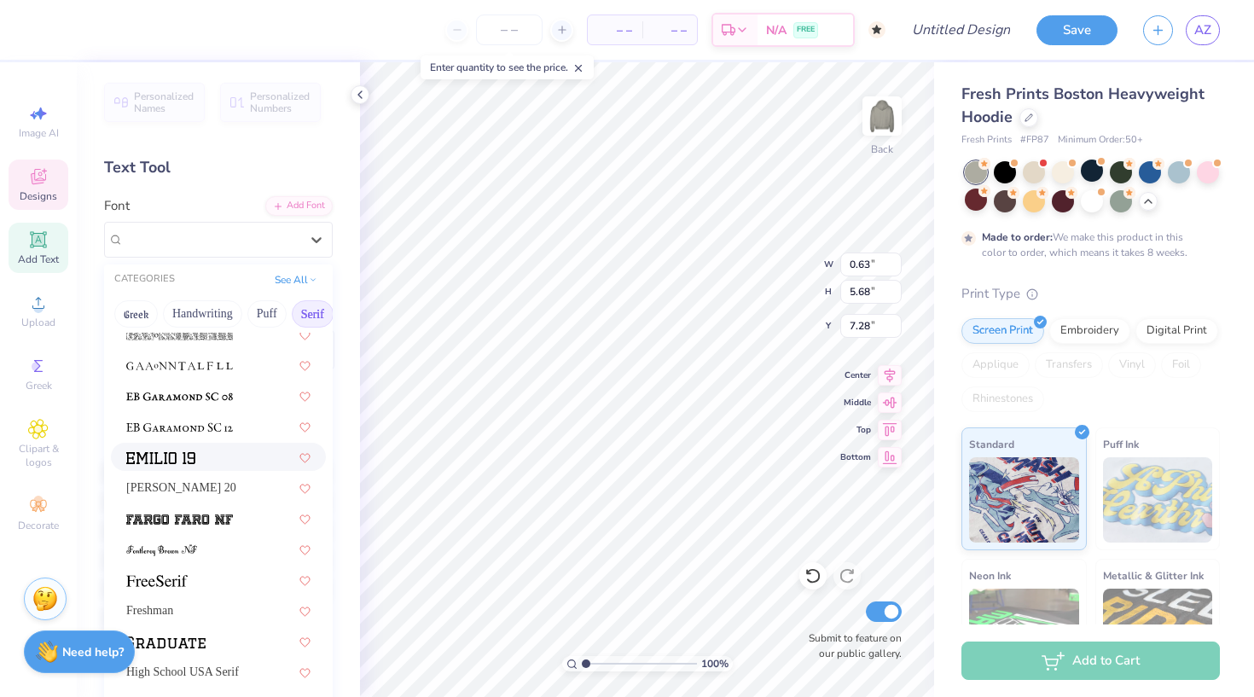
click at [195, 461] on img at bounding box center [160, 458] width 69 height 12
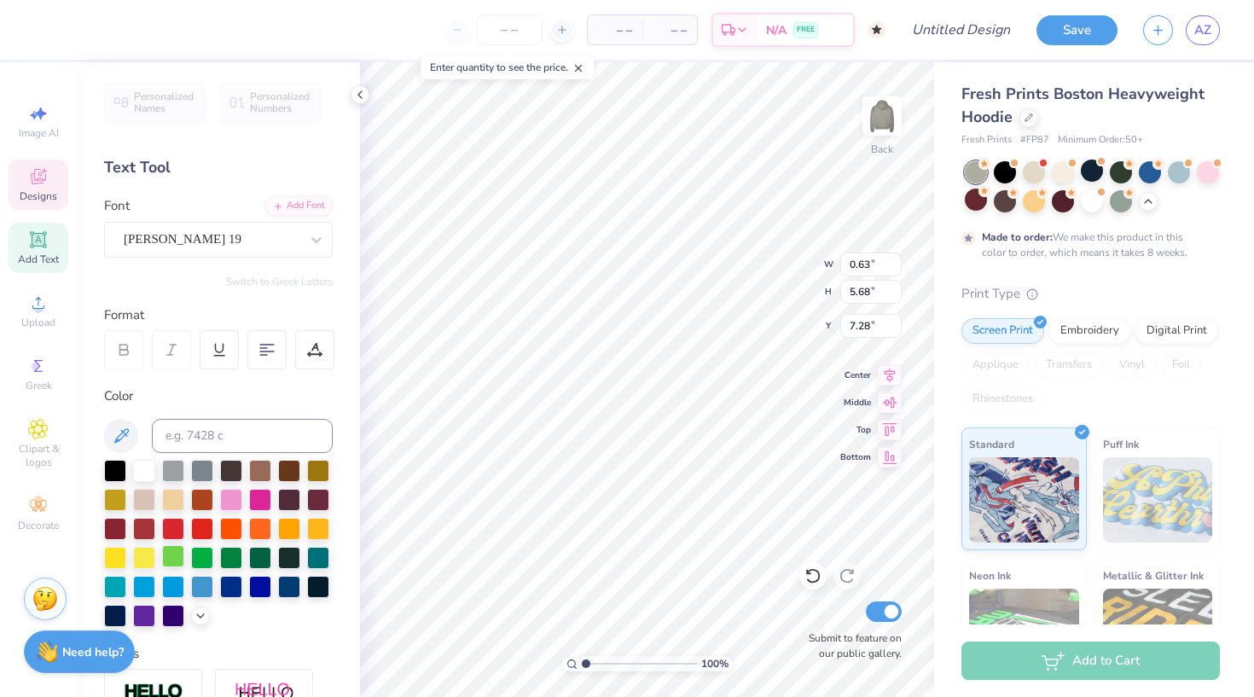
type input "0.85"
type input "11.09"
type input "1.87"
type input "0.45"
type input "5.84"
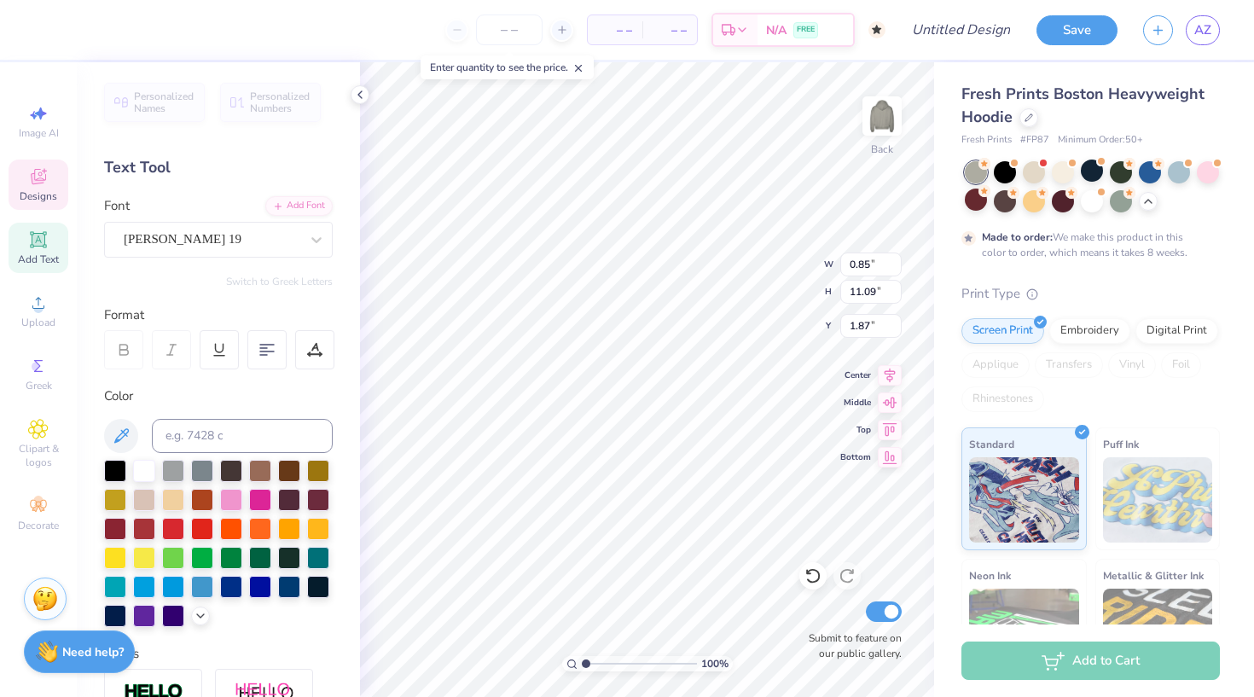
type input "7.16"
type input "0.63"
type input "5.68"
type input "7.32"
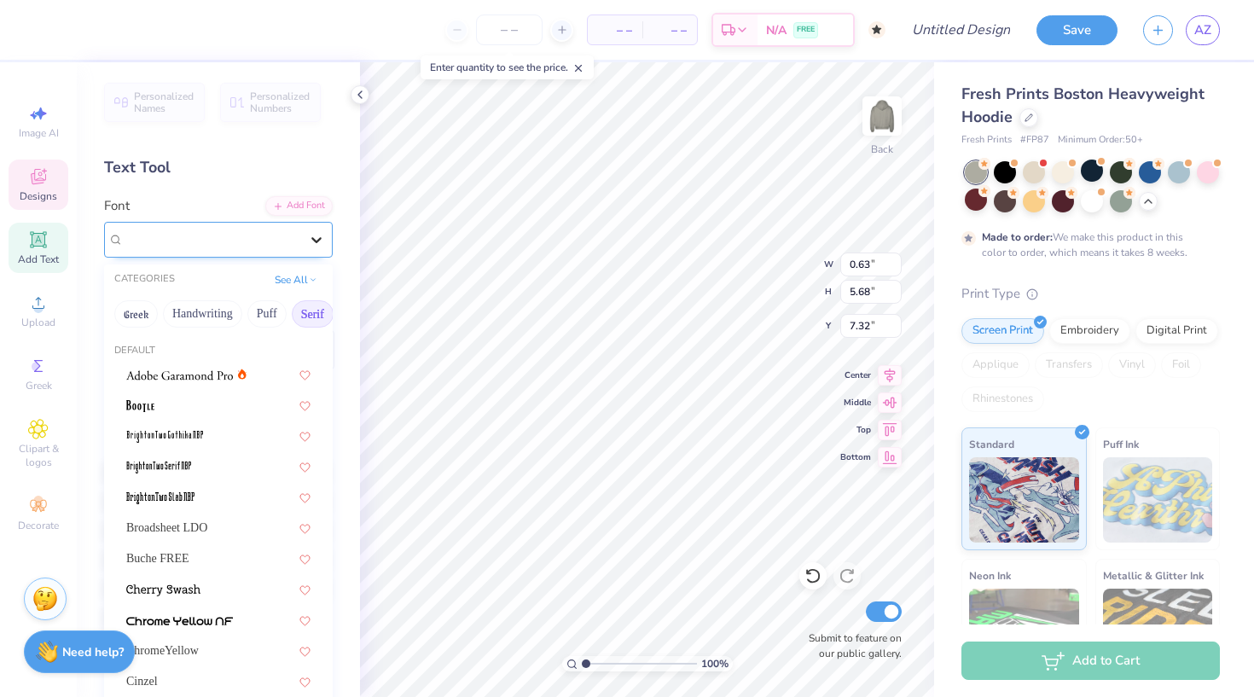
click at [312, 233] on icon at bounding box center [316, 239] width 17 height 17
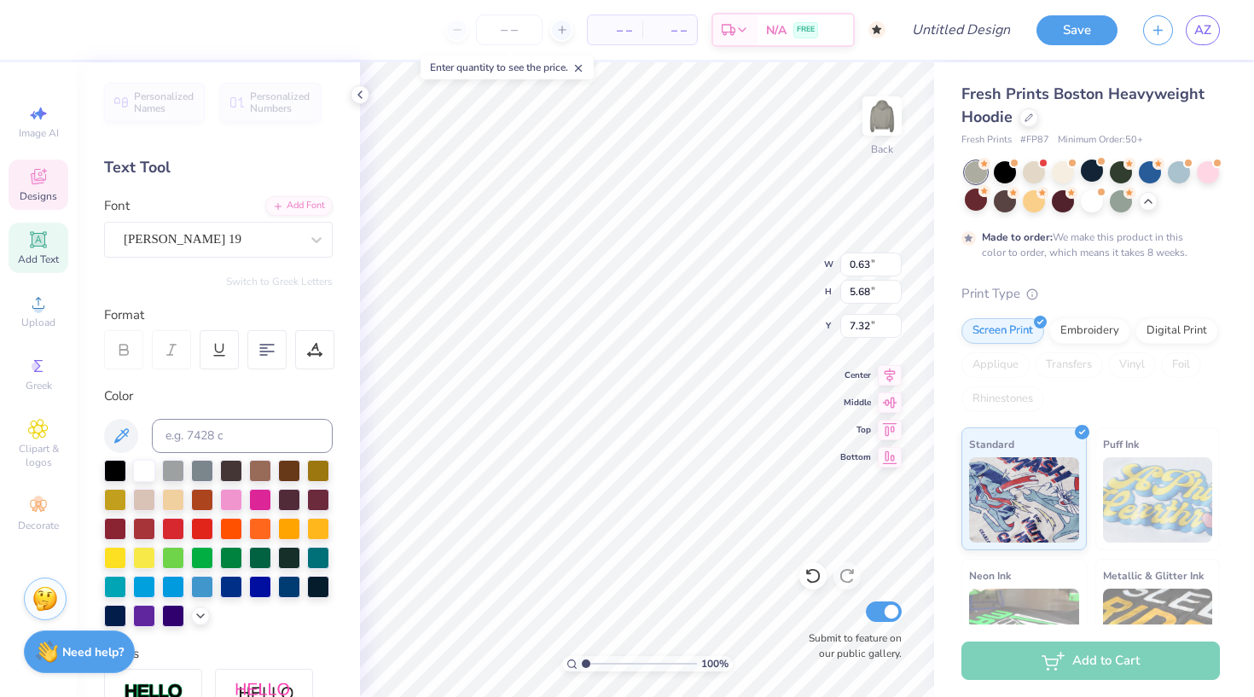
type input "0.45"
type input "5.84"
type input "7.16"
type input "0.63"
type input "5.68"
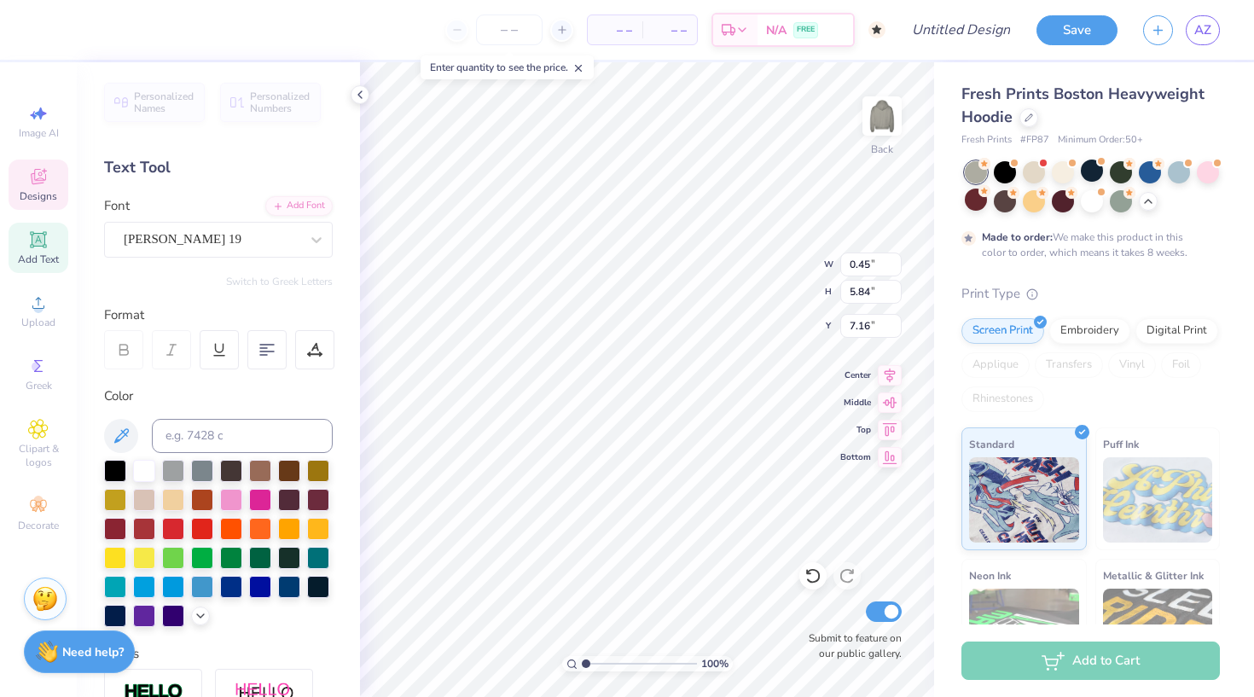
type input "7.32"
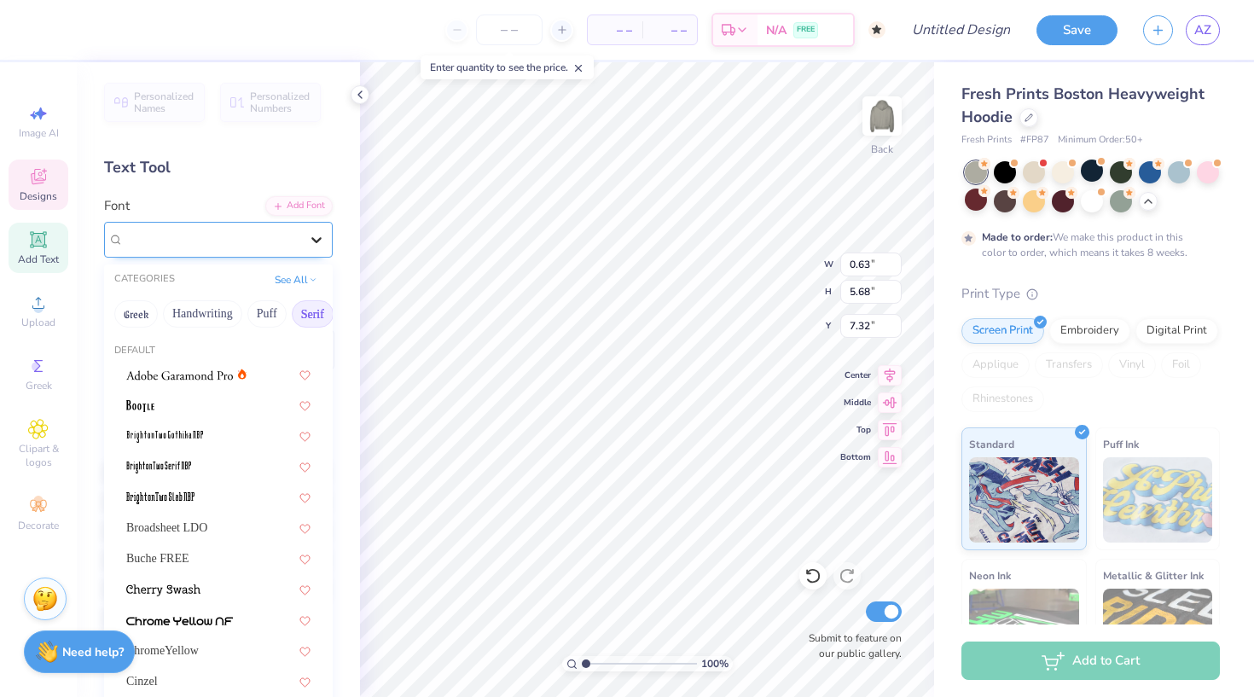
click at [319, 236] on icon at bounding box center [316, 239] width 17 height 17
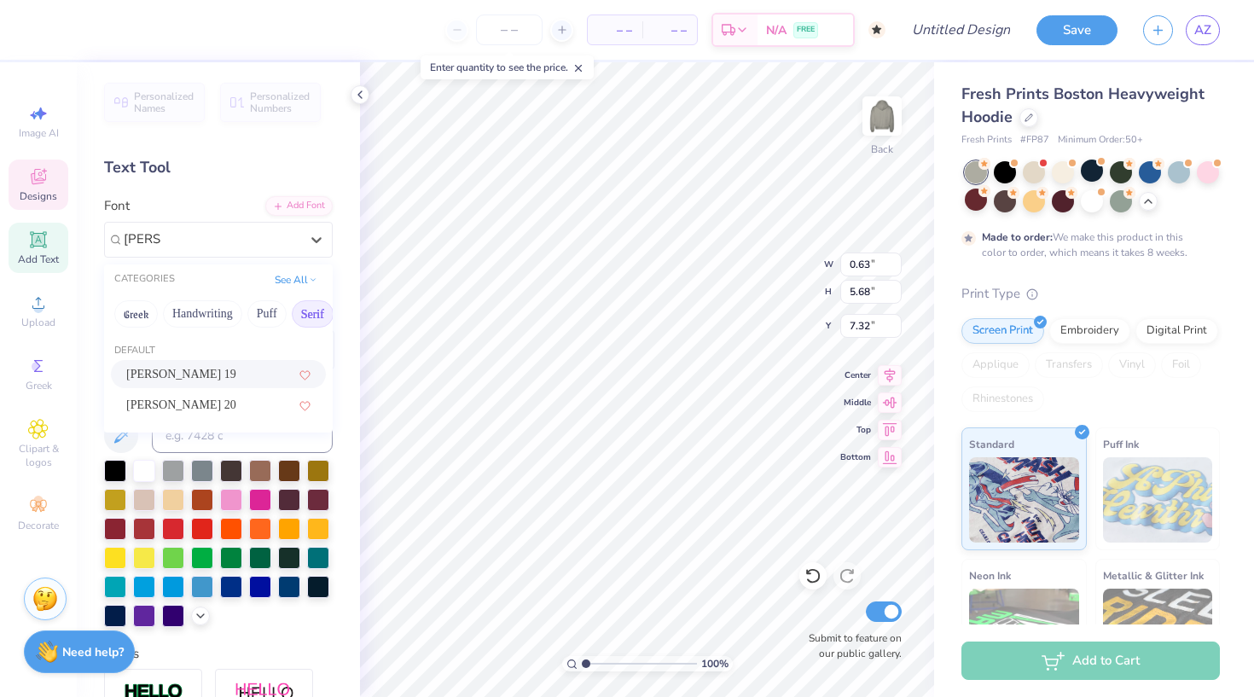
click at [211, 376] on div "Emilio 19" at bounding box center [218, 374] width 184 height 18
type input "emilio"
type input "0.85"
type input "11.09"
type input "1.87"
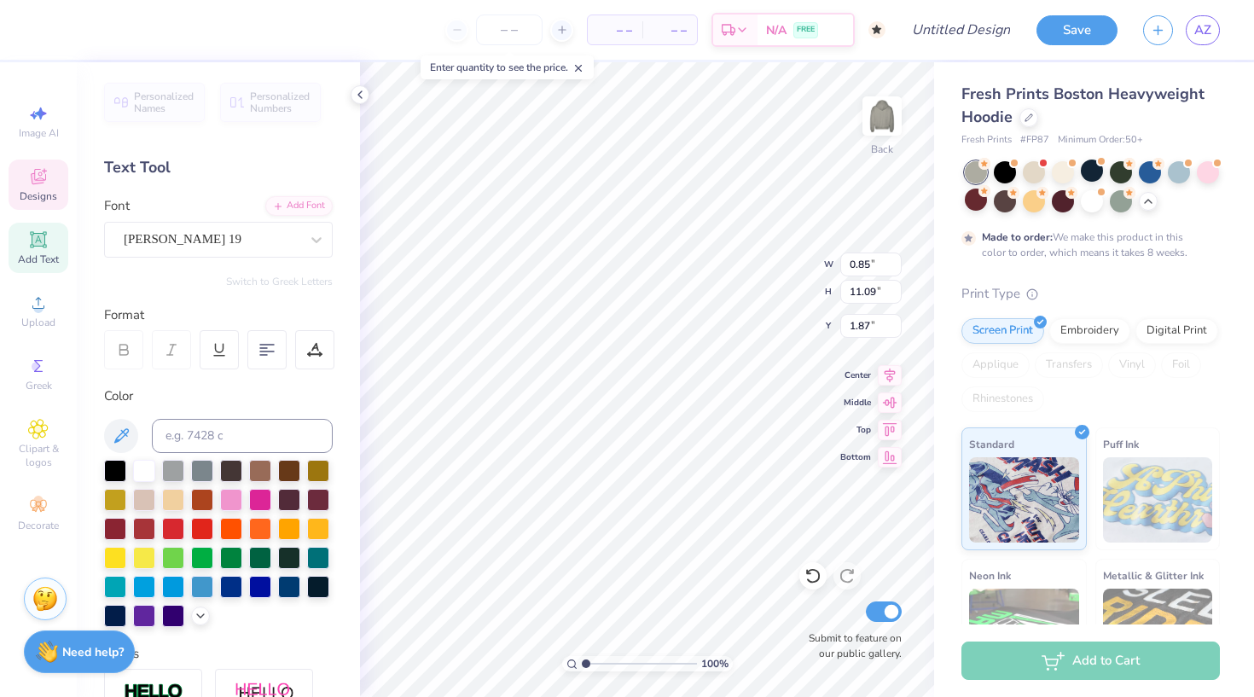
type input "0.44"
type input "5.80"
type input "7.19"
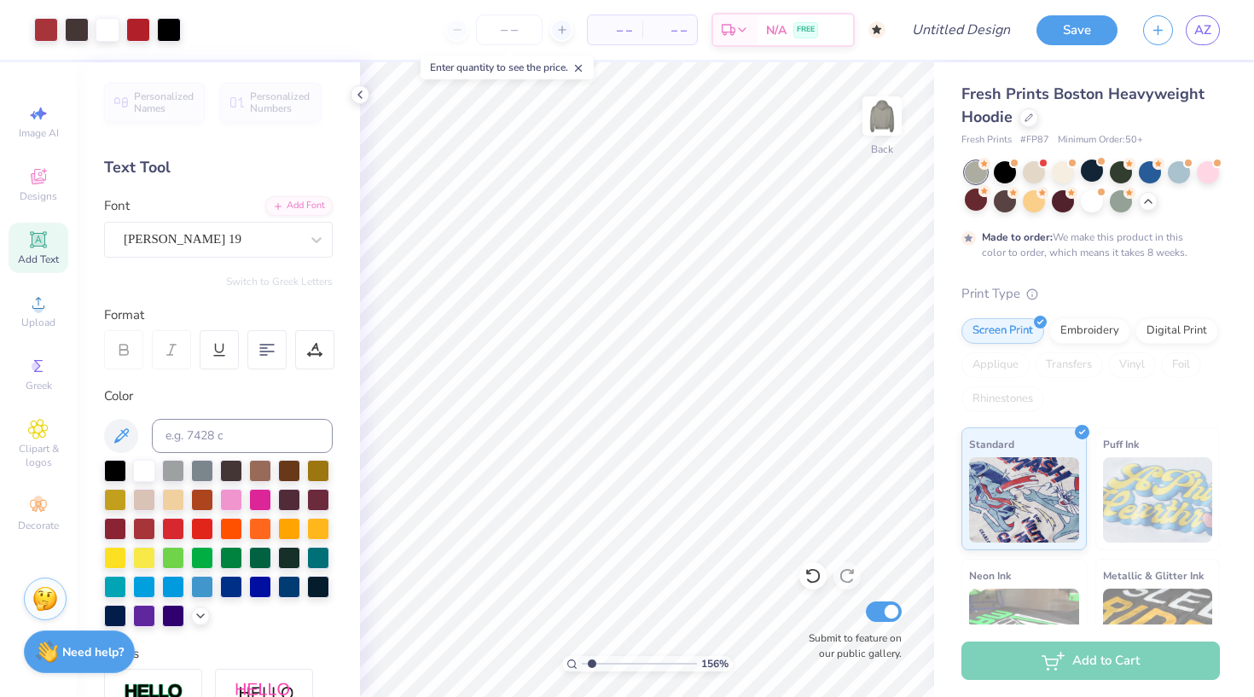
type input "1.56"
click at [592, 664] on input "range" at bounding box center [639, 663] width 115 height 15
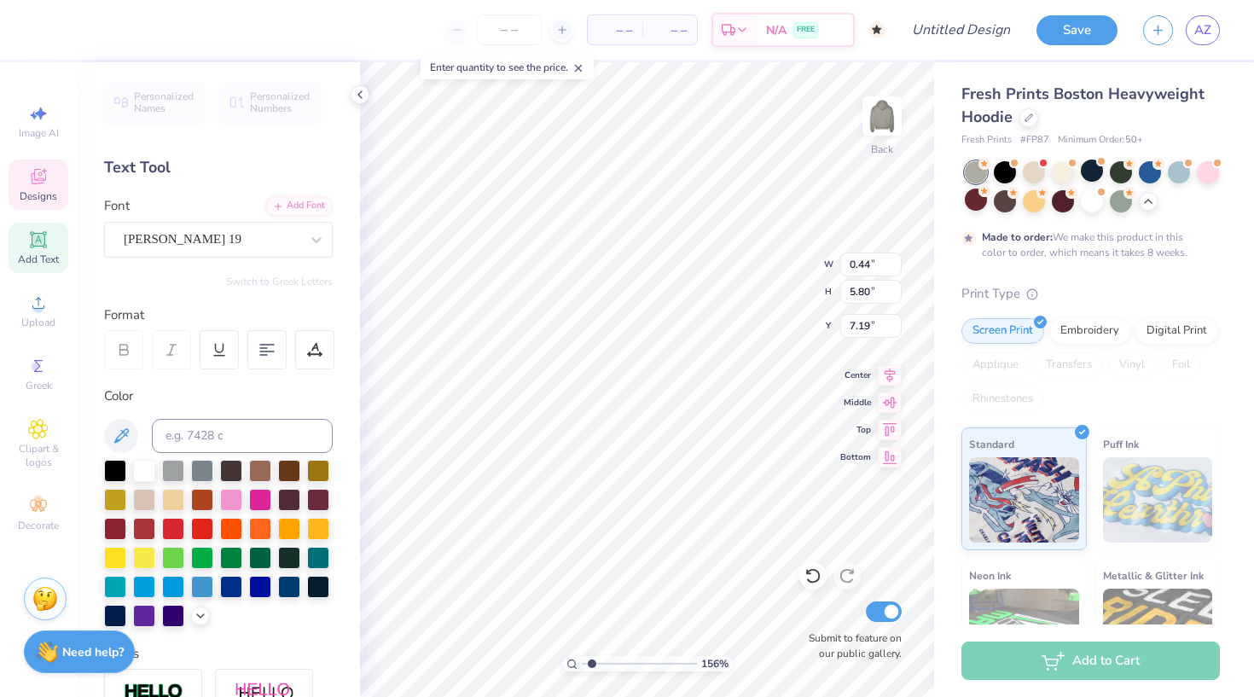
type input "7.20"
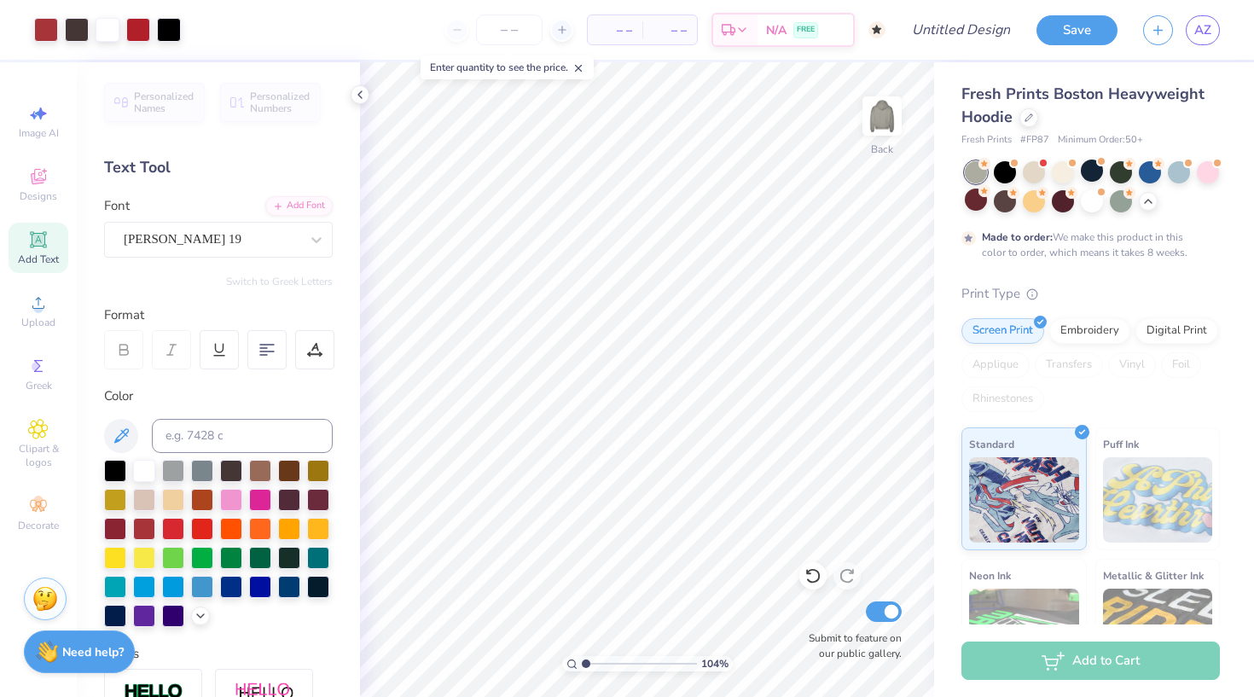
click at [586, 664] on input "range" at bounding box center [639, 663] width 115 height 15
type input "1.56"
click at [592, 662] on input "range" at bounding box center [639, 663] width 115 height 15
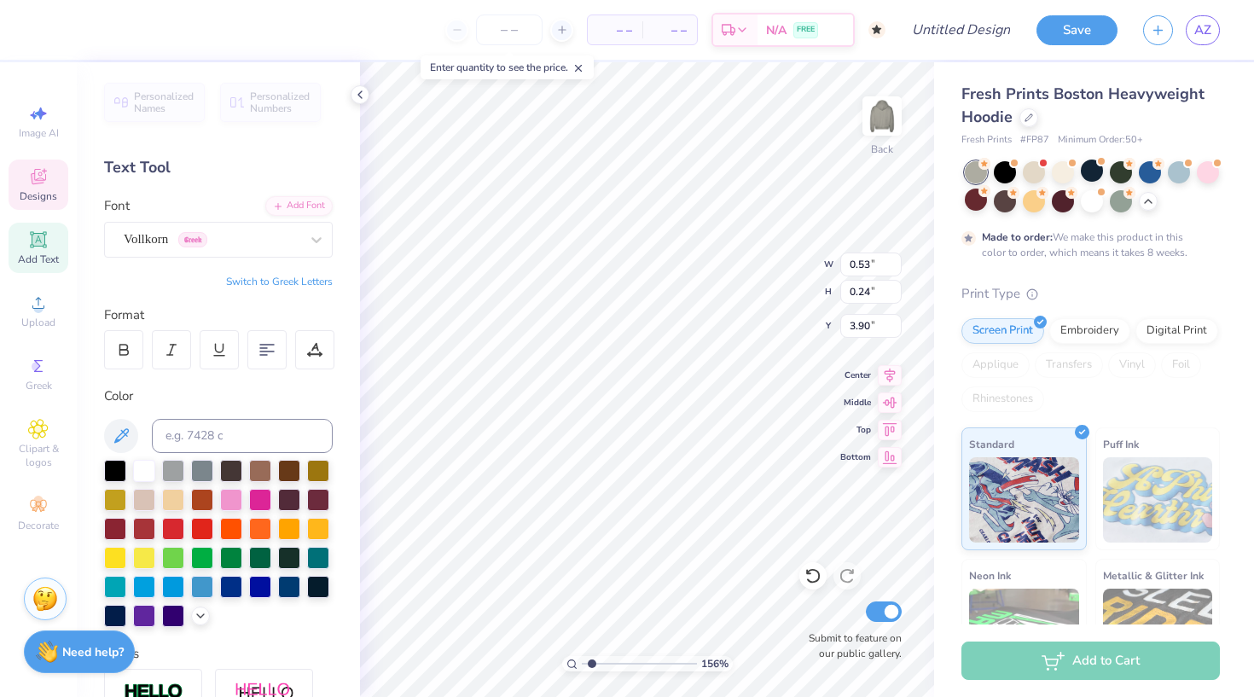
type input "3.84"
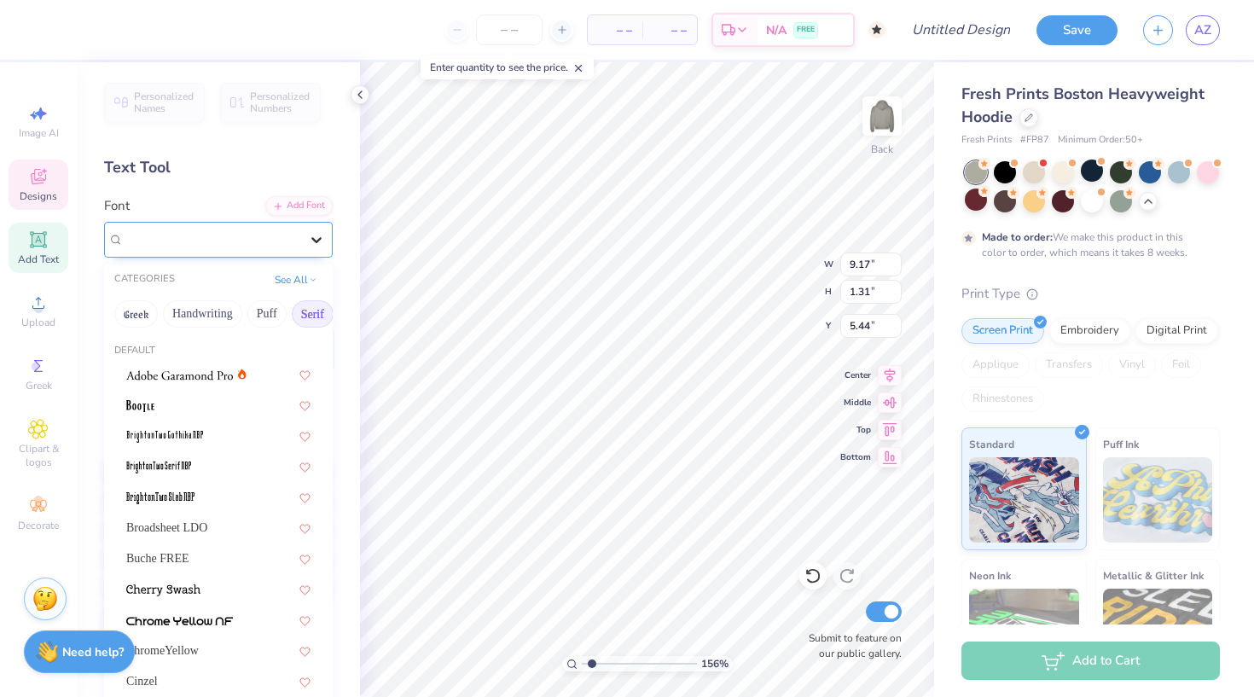
click at [313, 242] on icon at bounding box center [316, 239] width 17 height 17
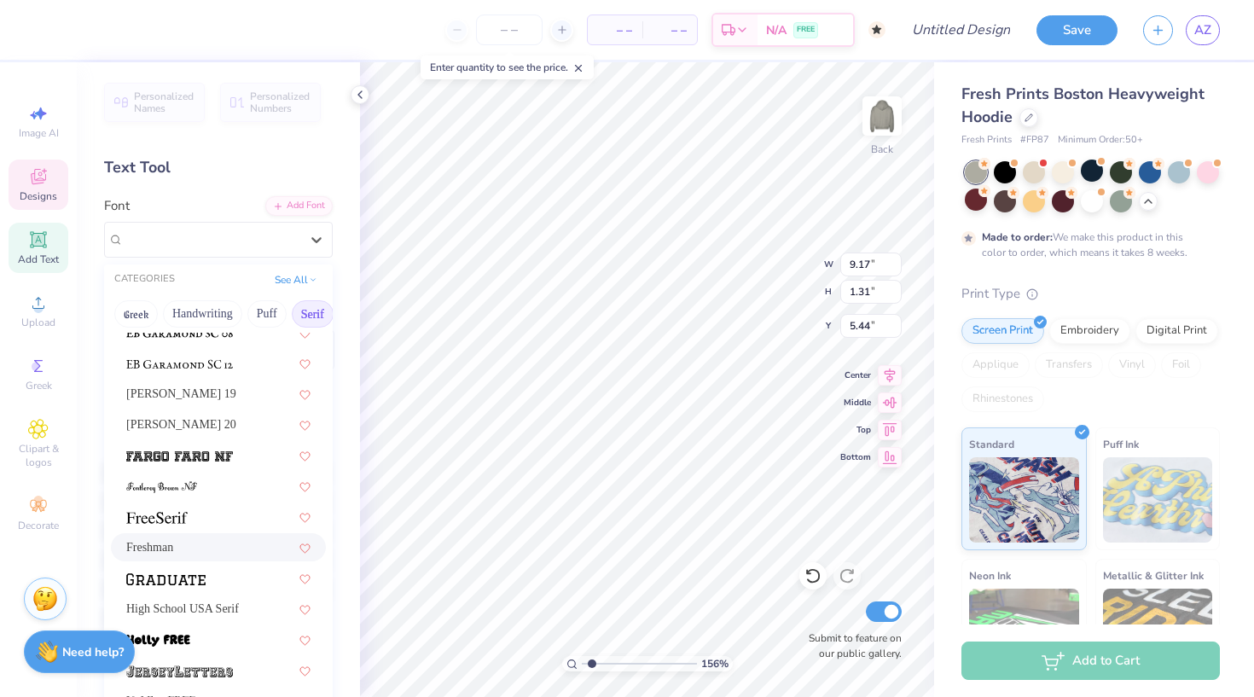
scroll to position [1293, 0]
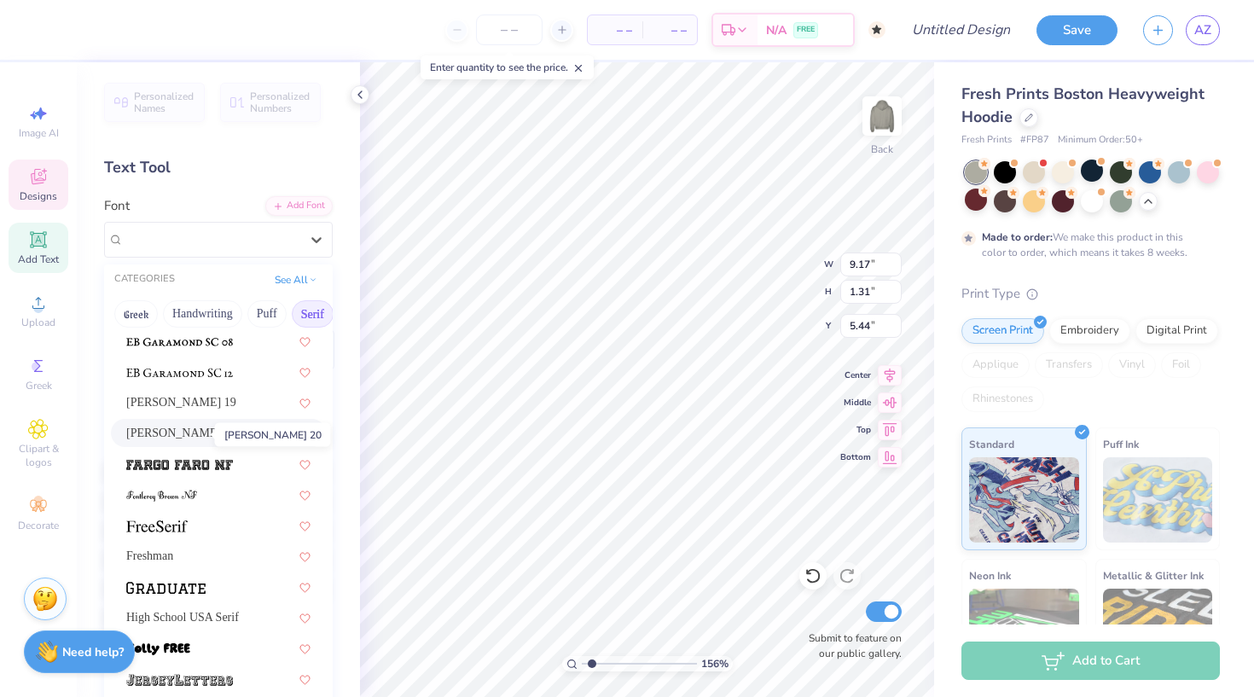
click at [195, 439] on span "Emilio 20" at bounding box center [181, 433] width 110 height 18
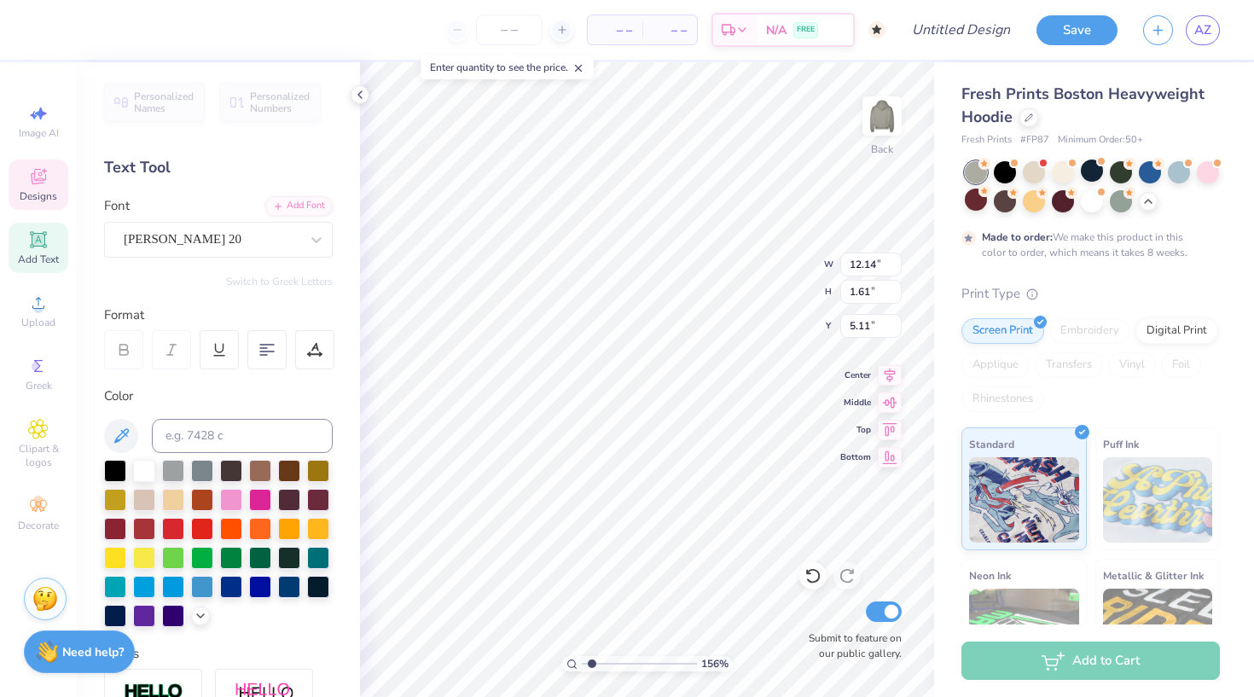
type input "12.14"
type input "1.61"
type input "5.11"
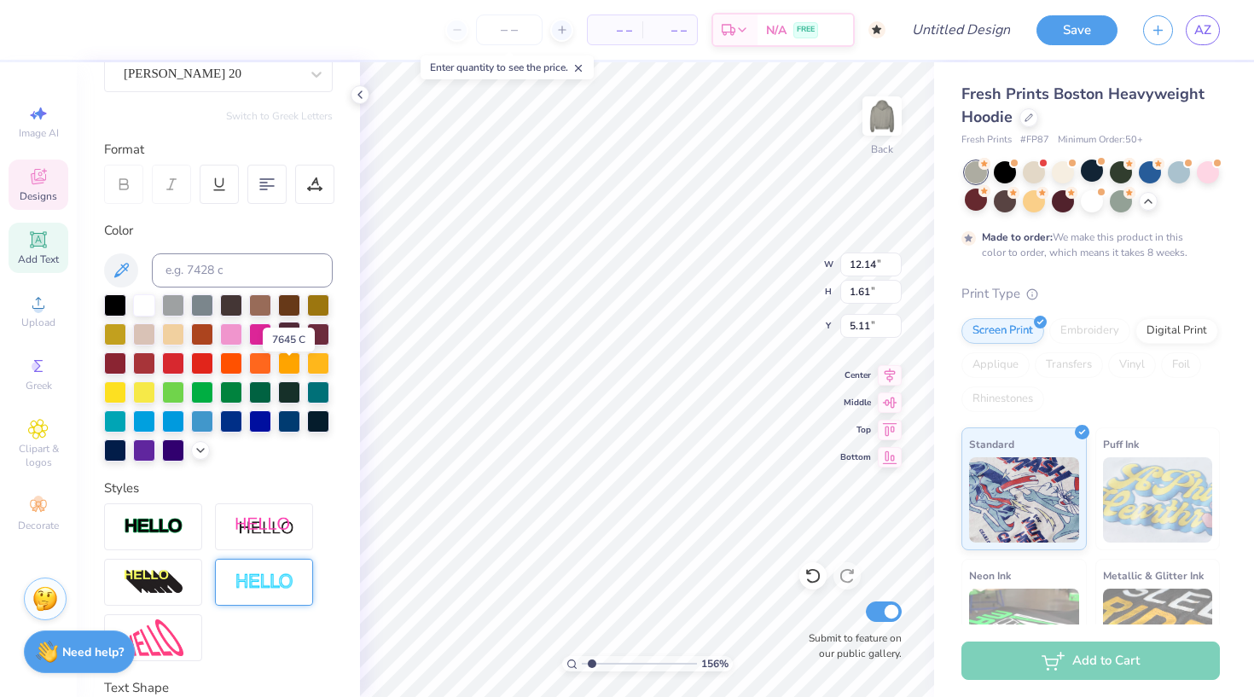
scroll to position [178, 0]
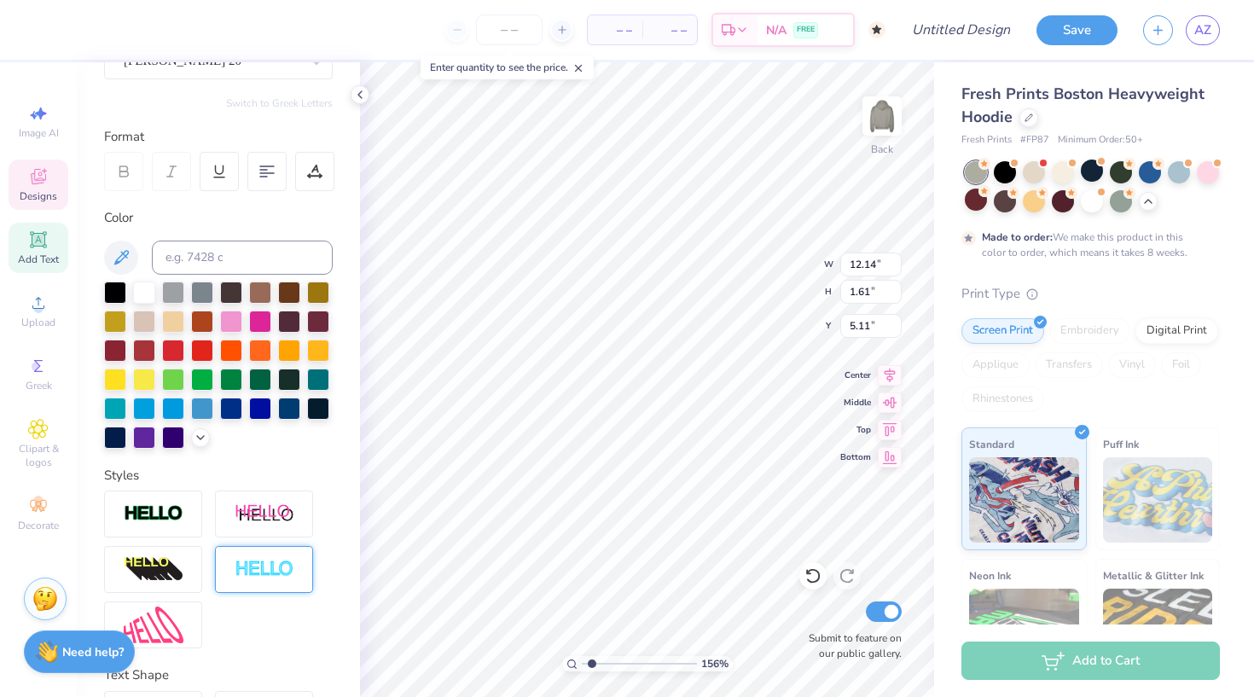
click at [260, 568] on img at bounding box center [265, 570] width 60 height 20
type input "12.17"
type input "1.64"
type input "5.10"
type input "5.93"
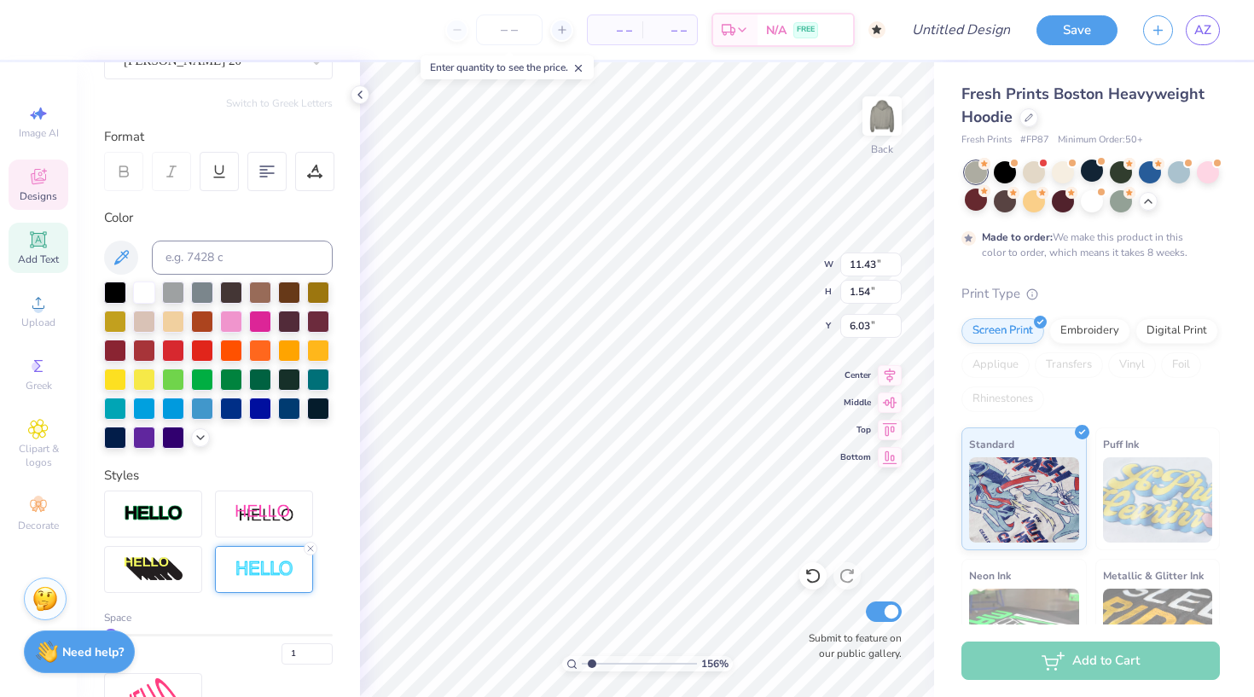
type input "5.98"
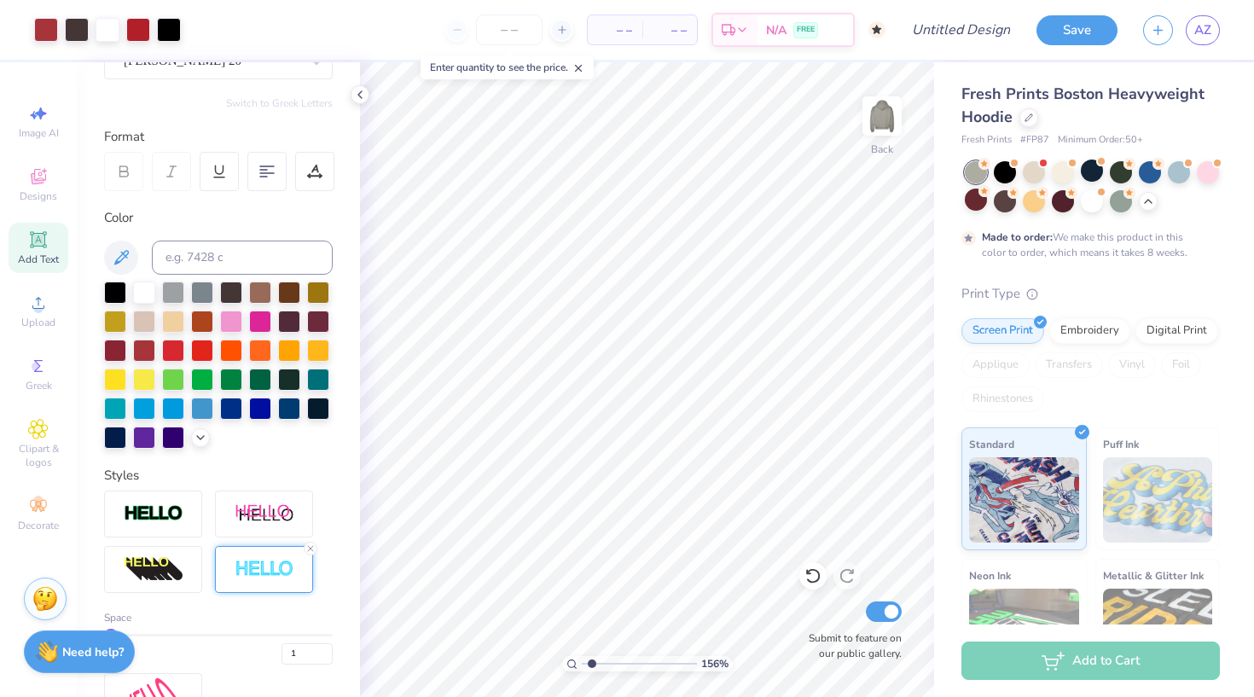
click at [592, 665] on input "range" at bounding box center [639, 663] width 115 height 15
type input "1.41"
click at [591, 664] on input "range" at bounding box center [639, 663] width 115 height 15
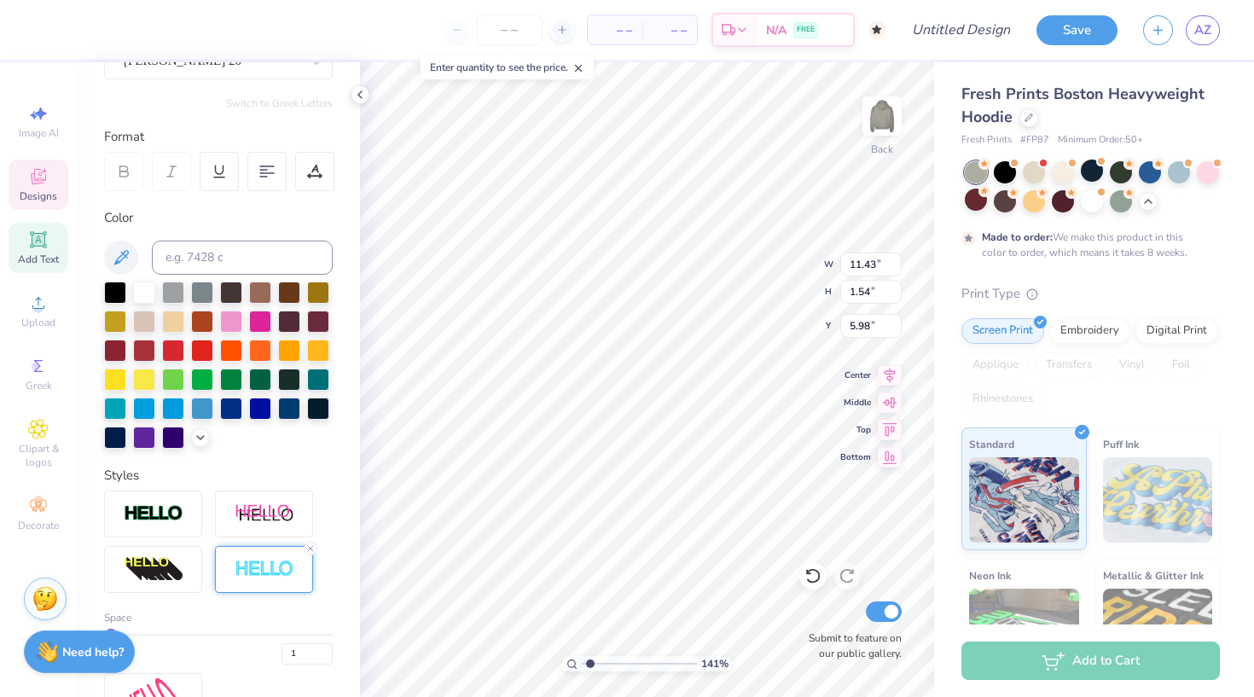
type input "10.20"
type input "1.37"
type input "6.15"
type input "6.06"
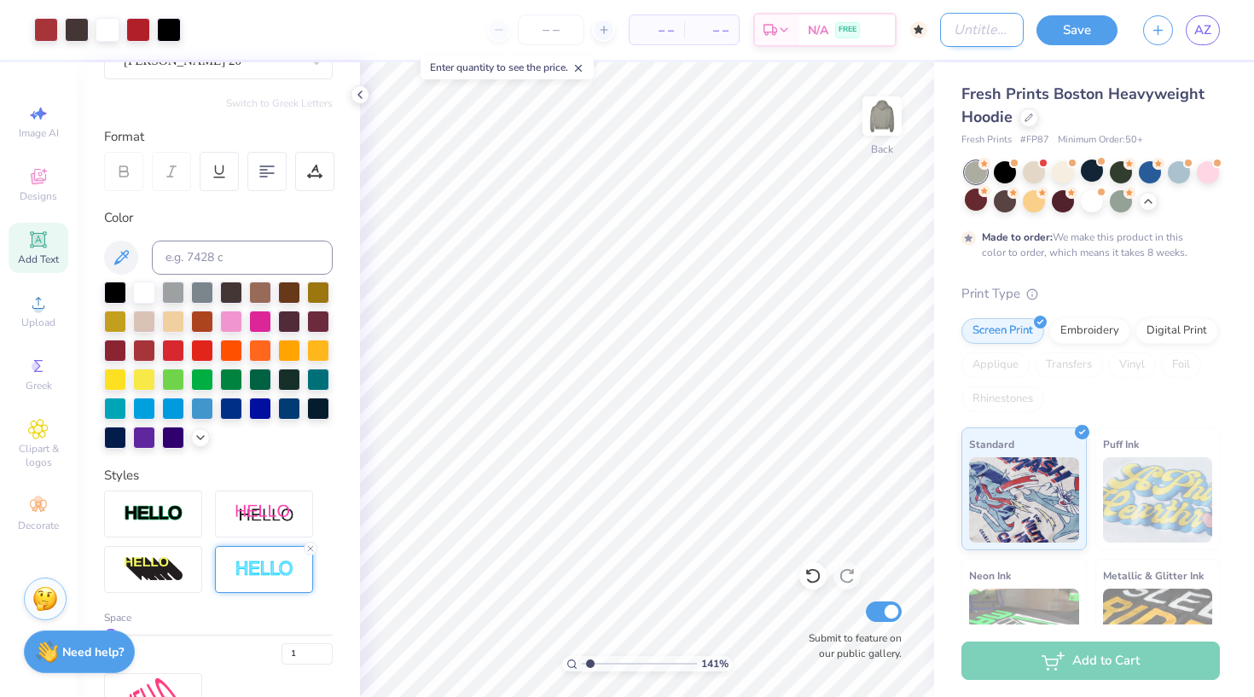
click at [963, 34] on input "Design Title" at bounding box center [982, 30] width 84 height 34
type input "prnts wknd sweatshirt"
click at [1092, 34] on button "Save" at bounding box center [1077, 28] width 81 height 30
click at [1211, 36] on span "AZ" at bounding box center [1203, 30] width 17 height 20
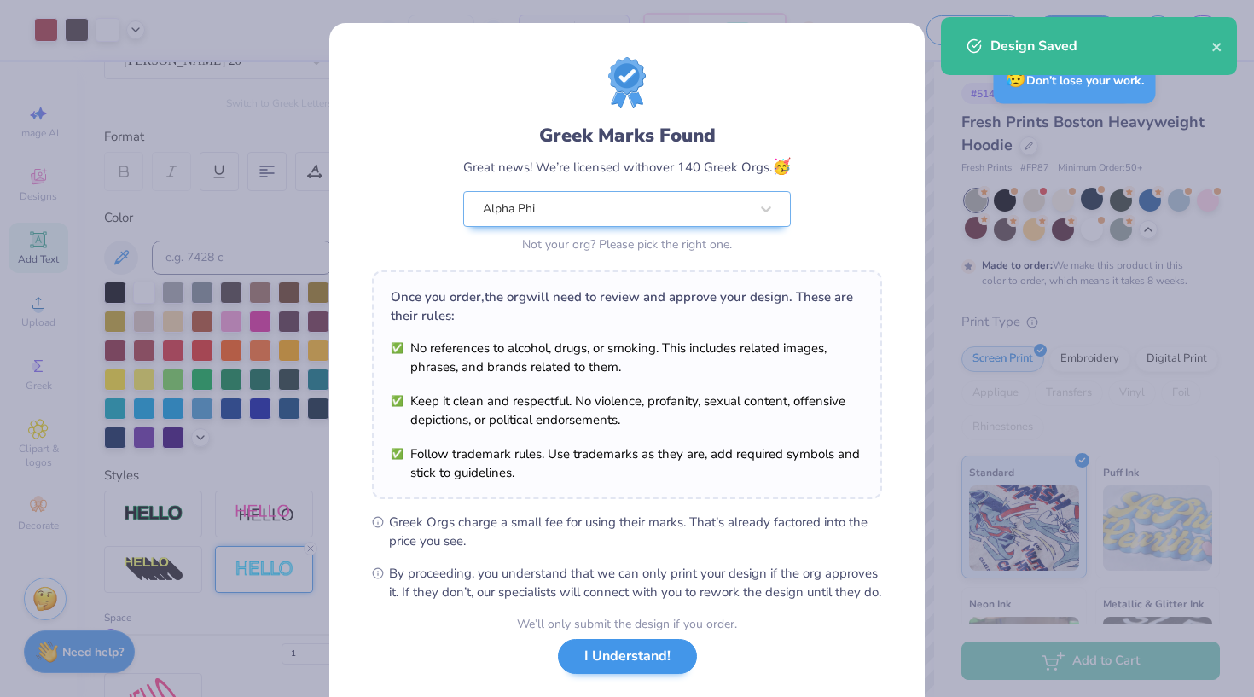
click at [644, 674] on button "I Understand!" at bounding box center [627, 656] width 139 height 35
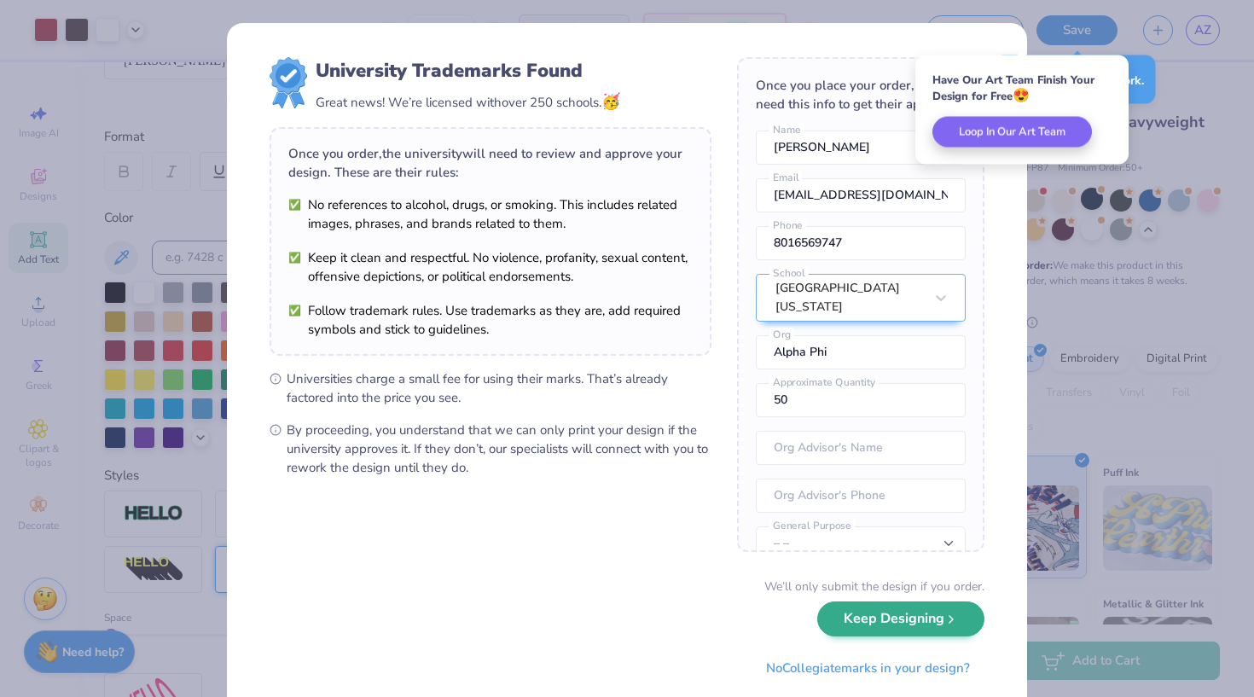
click at [897, 630] on button "Keep Designing" at bounding box center [901, 619] width 167 height 35
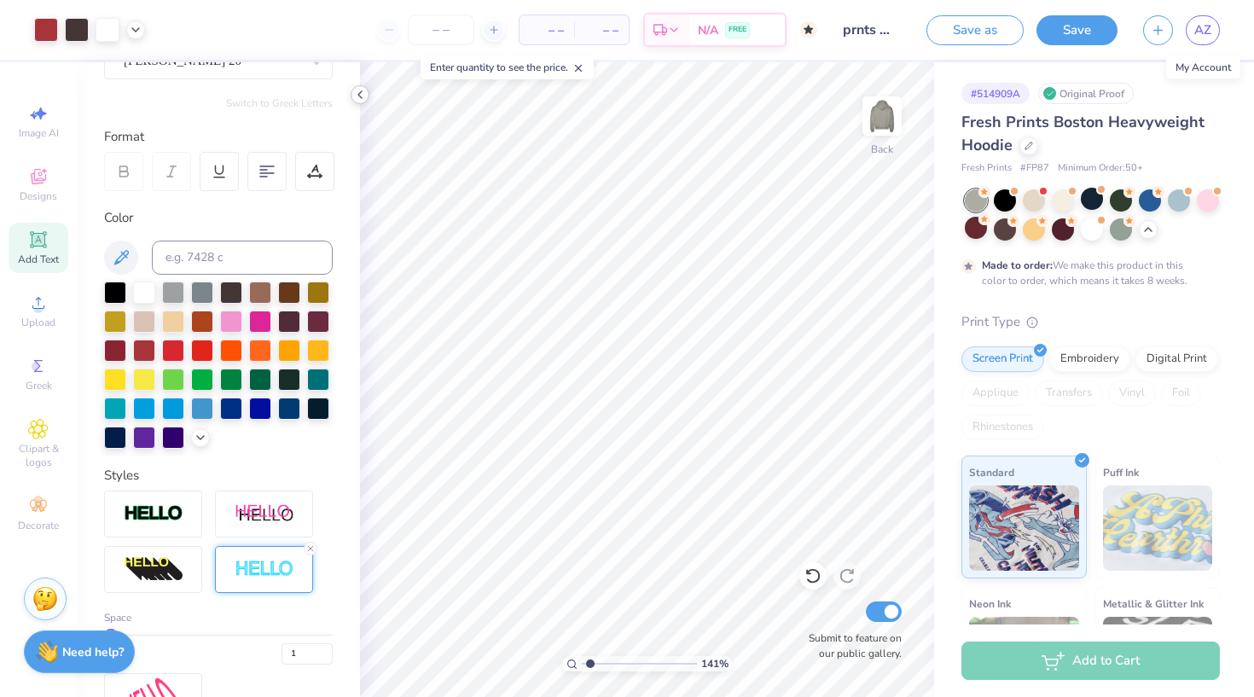
click at [361, 93] on icon at bounding box center [360, 95] width 14 height 14
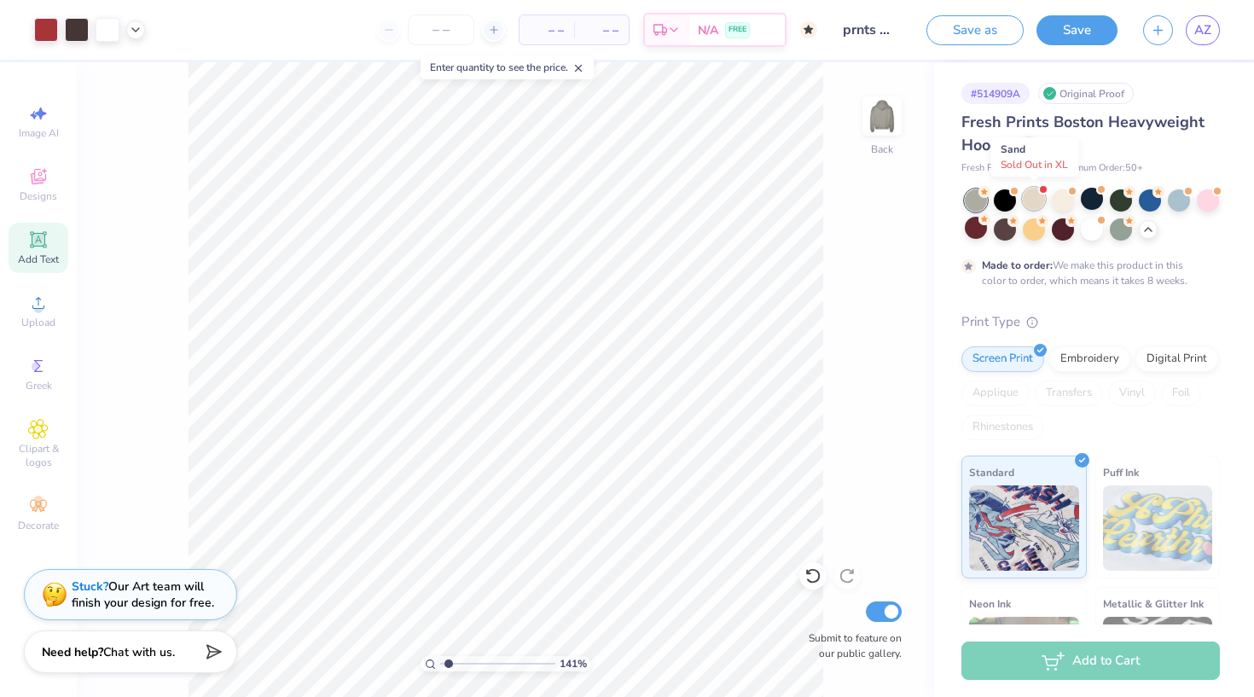
click at [1035, 201] on div at bounding box center [1034, 199] width 22 height 22
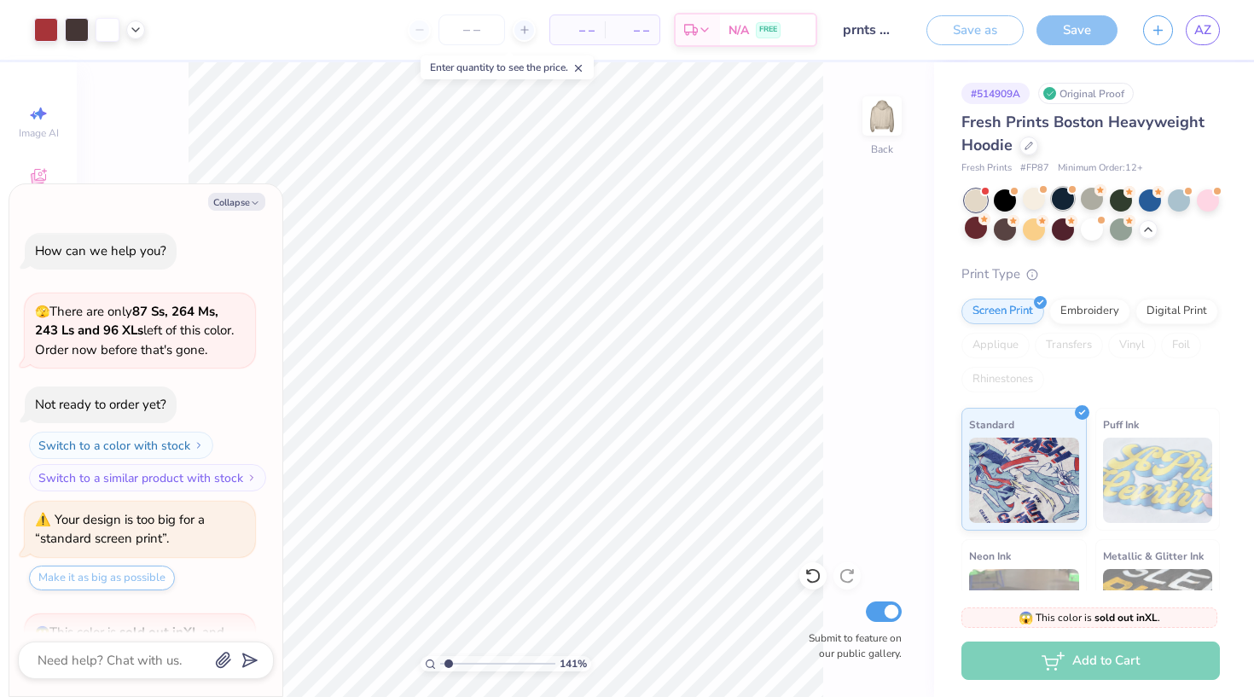
scroll to position [1433, 0]
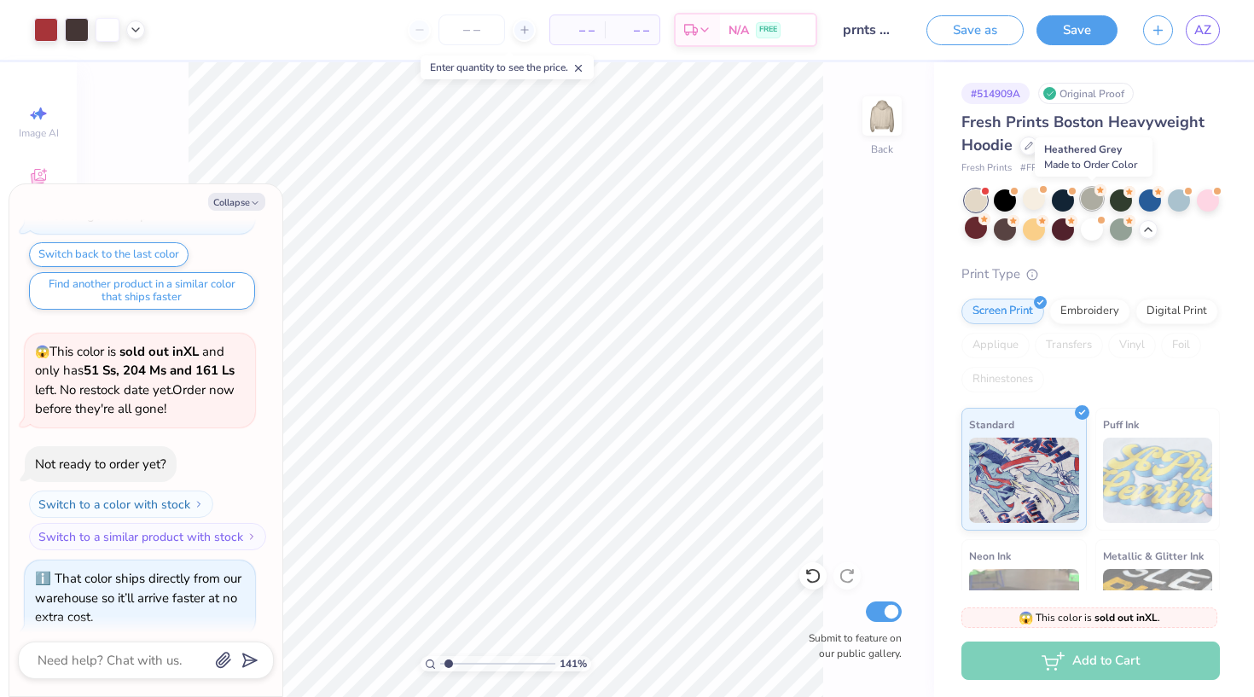
click at [1091, 201] on div at bounding box center [1092, 199] width 22 height 22
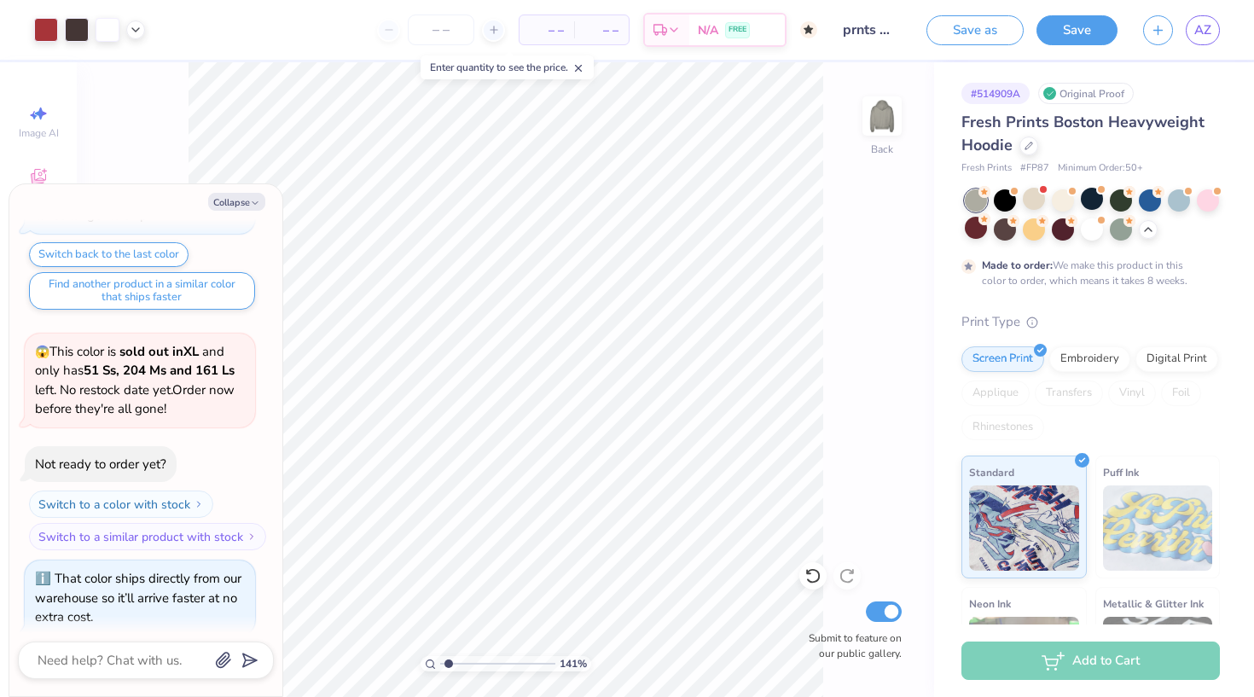
scroll to position [1574, 0]
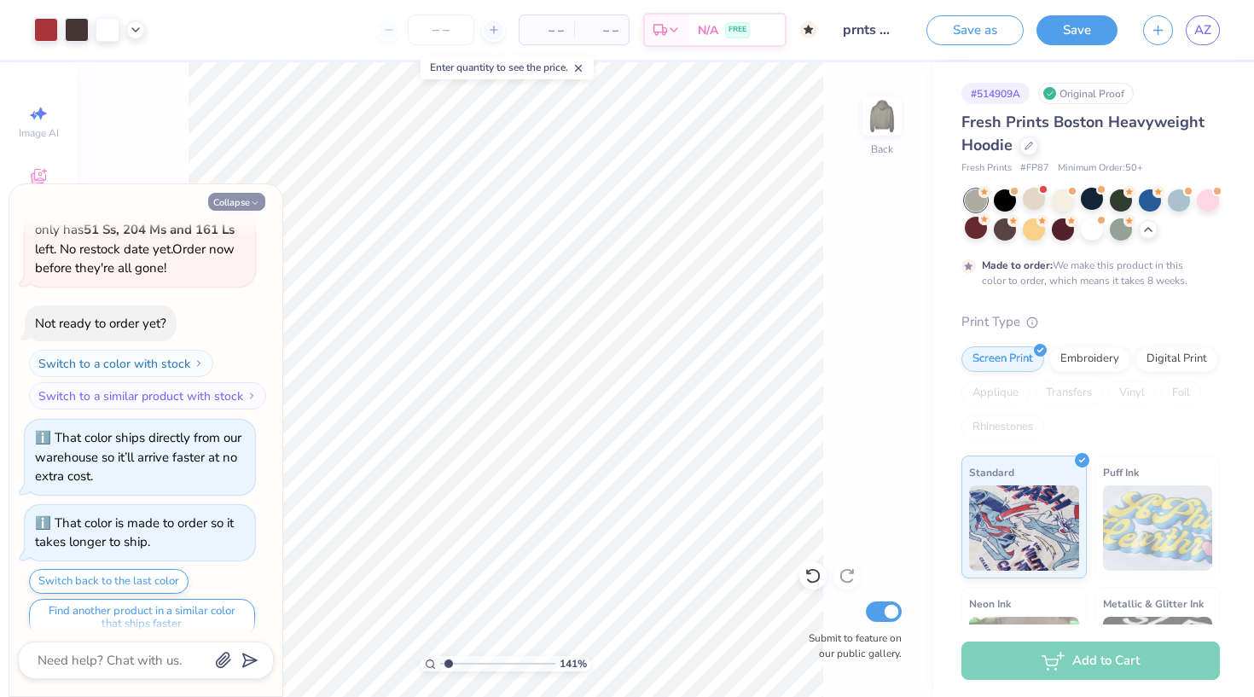
click at [249, 201] on button "Collapse" at bounding box center [236, 202] width 57 height 18
type textarea "x"
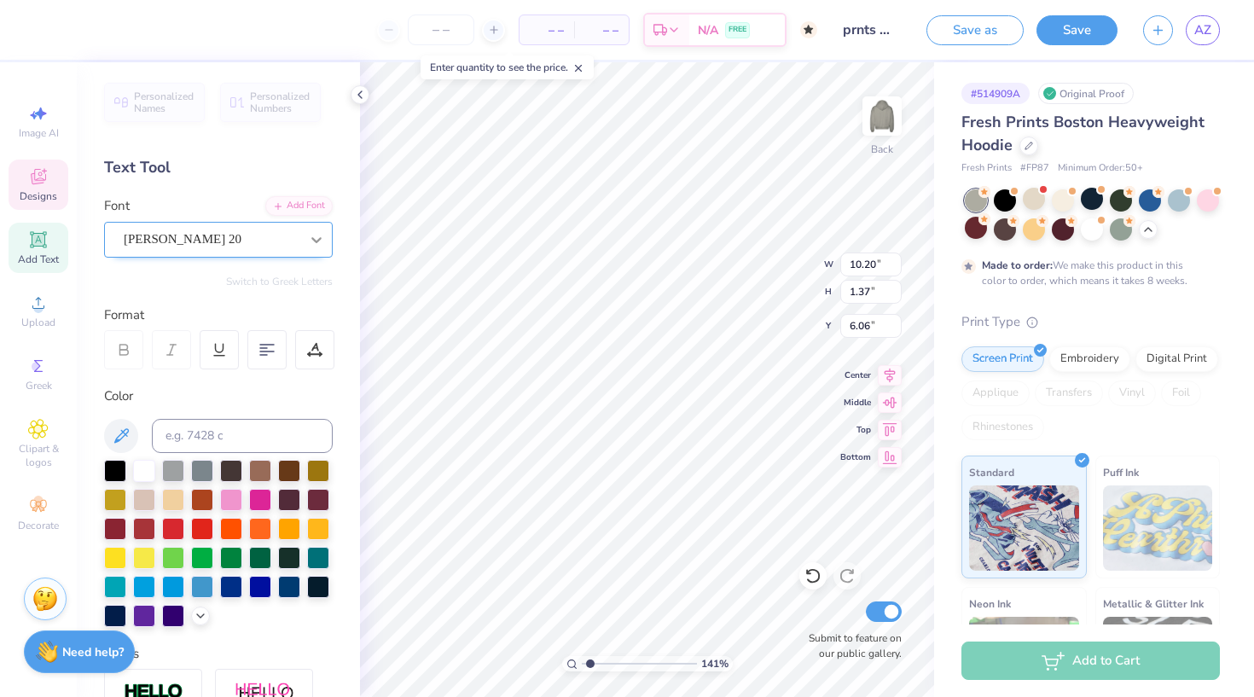
scroll to position [0, 0]
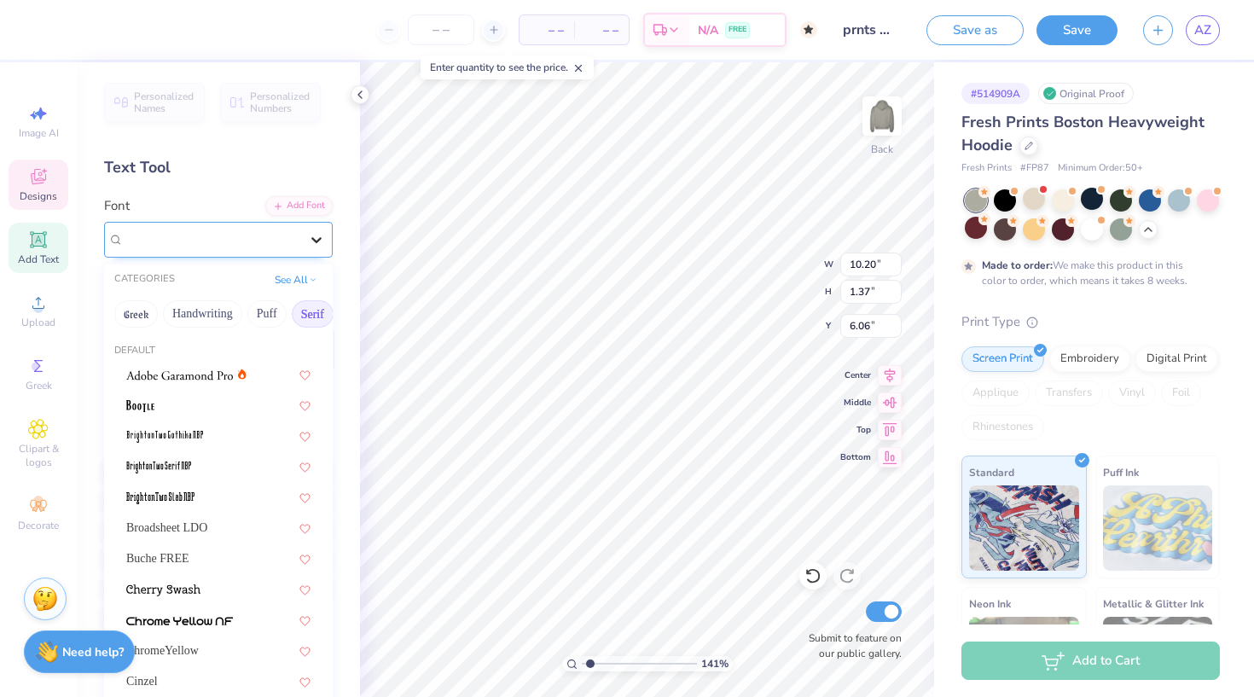
click at [316, 232] on icon at bounding box center [316, 239] width 17 height 17
click at [231, 528] on div "Broadsheet LDO" at bounding box center [218, 528] width 184 height 18
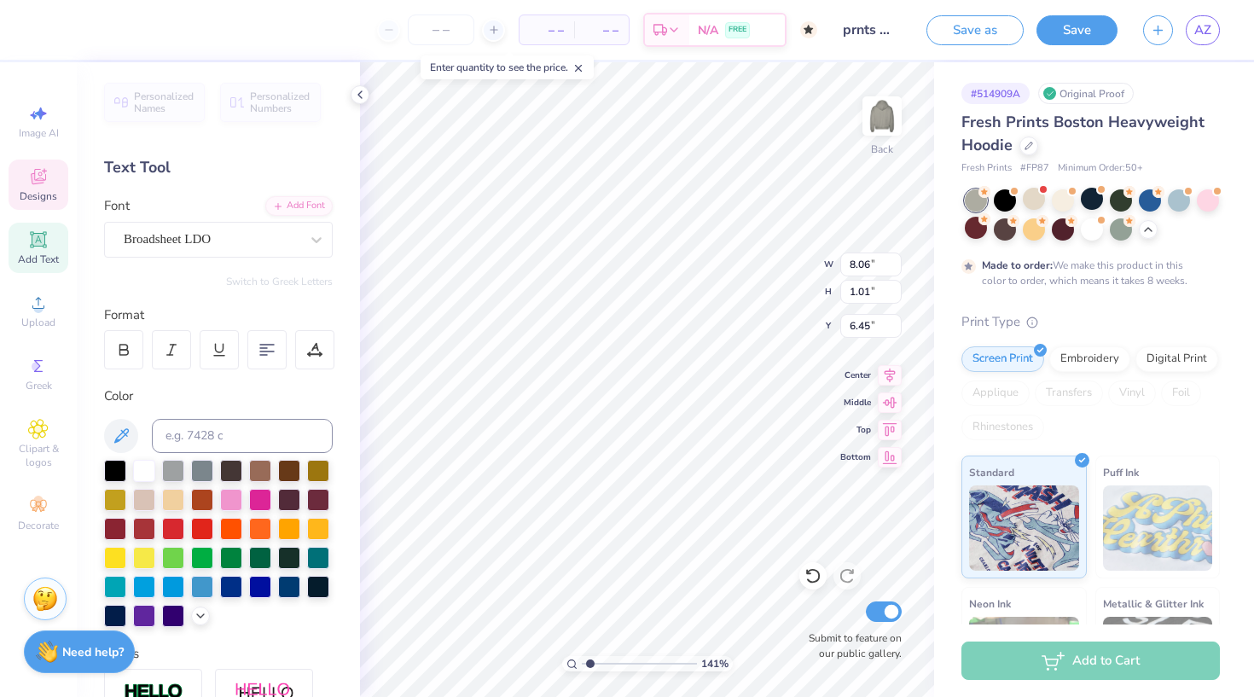
type input "8.06"
type input "1.01"
type input "6.45"
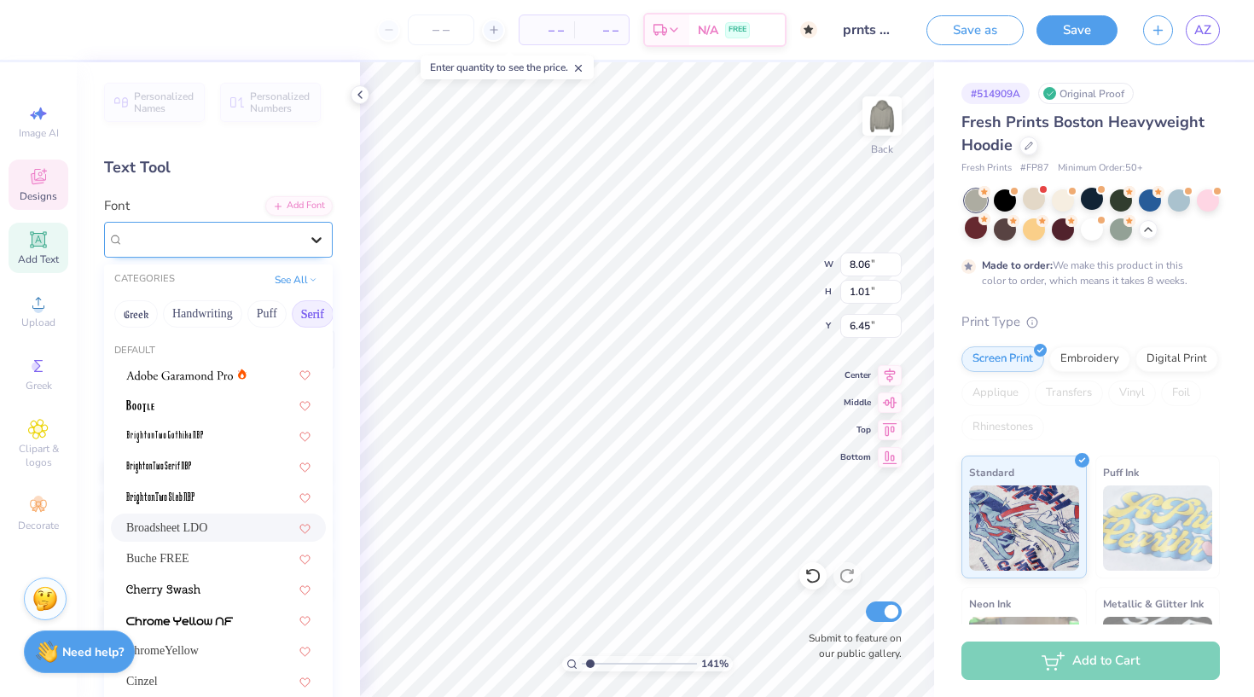
click at [319, 241] on icon at bounding box center [316, 239] width 17 height 17
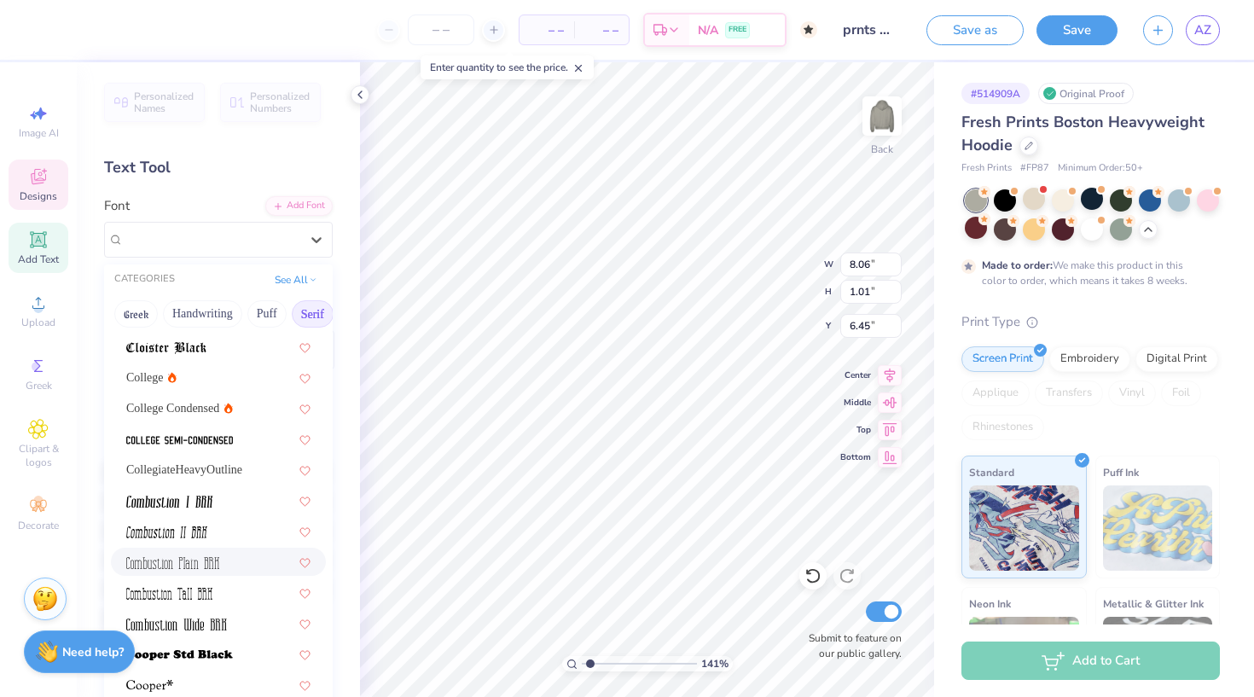
scroll to position [455, 0]
click at [157, 380] on span "College" at bounding box center [145, 380] width 38 height 18
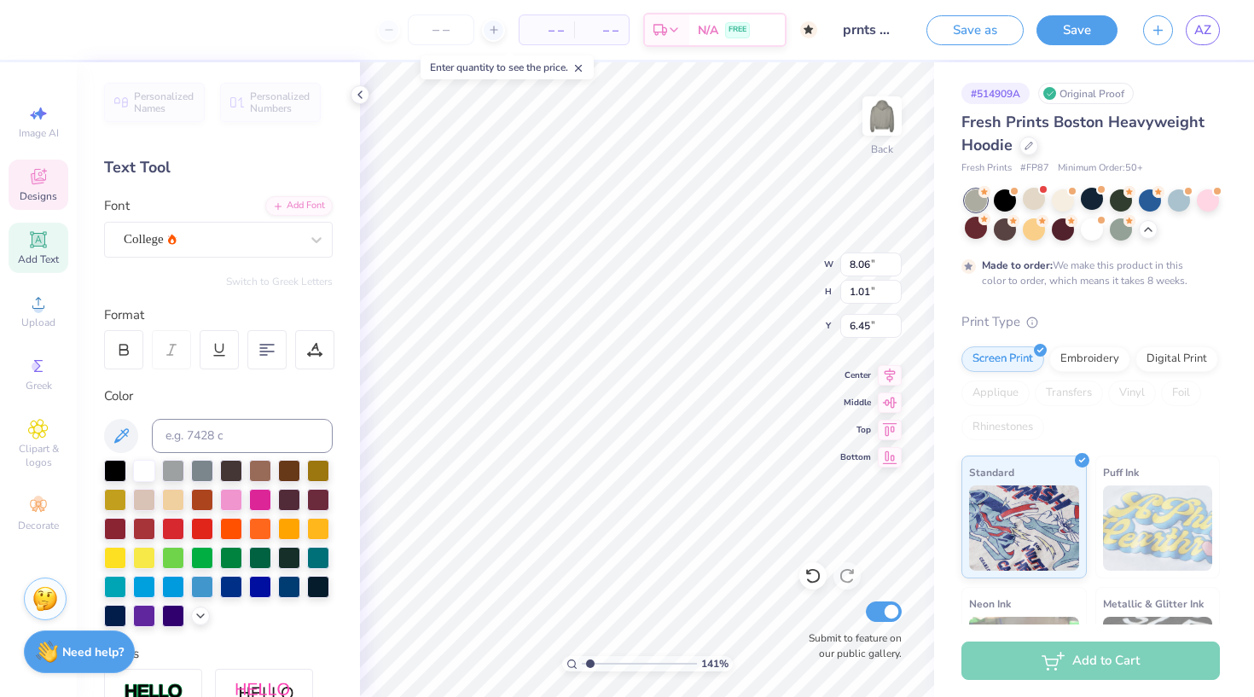
type input "6.72"
type input "1.03"
type input "6.43"
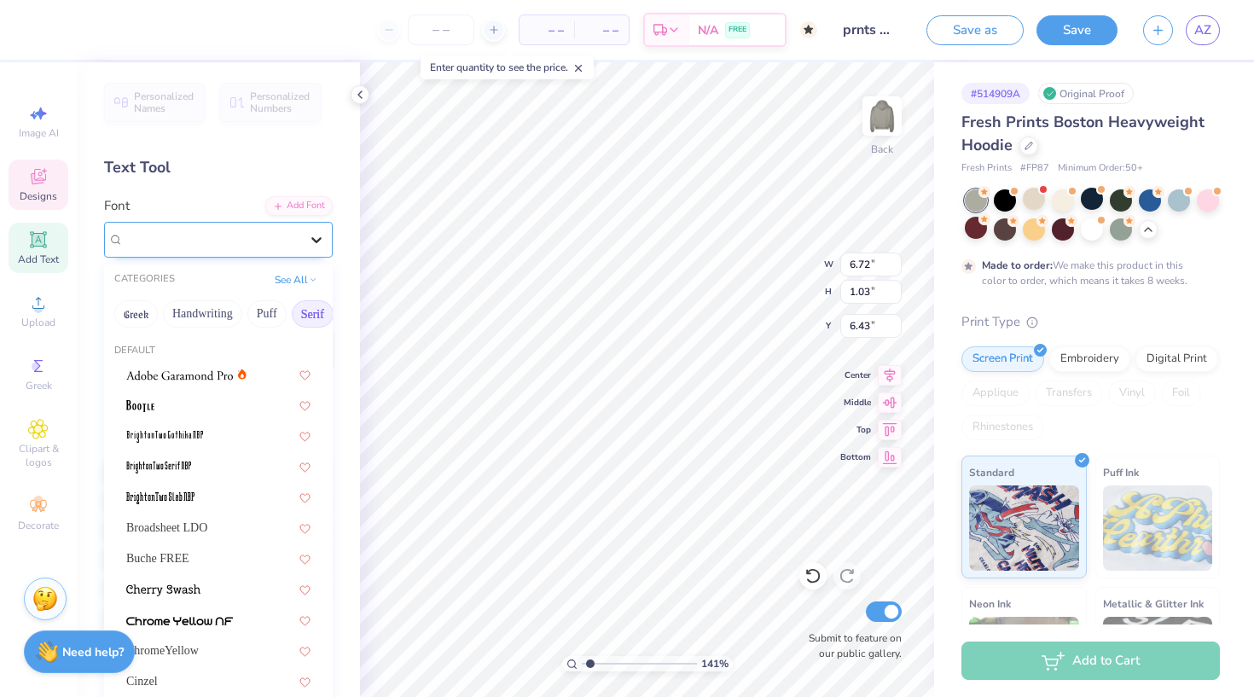
click at [312, 236] on icon at bounding box center [316, 239] width 17 height 17
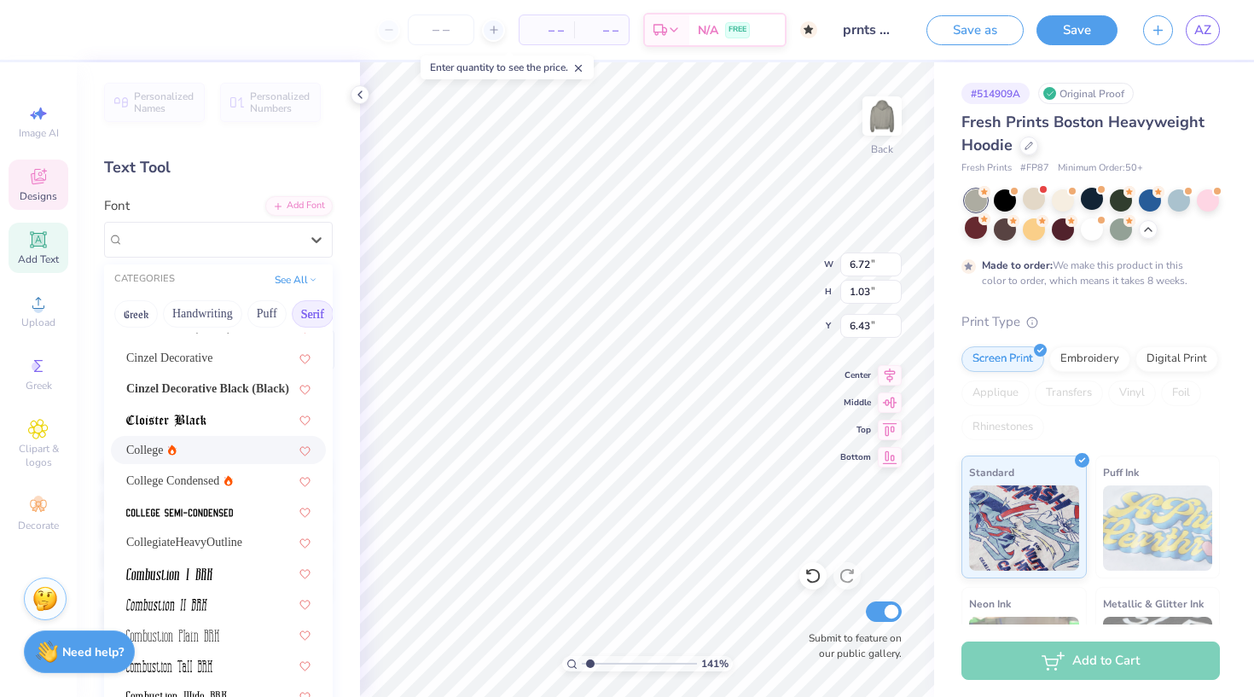
scroll to position [387, 0]
click at [235, 541] on span "CollegiateHeavyOutline" at bounding box center [184, 540] width 116 height 18
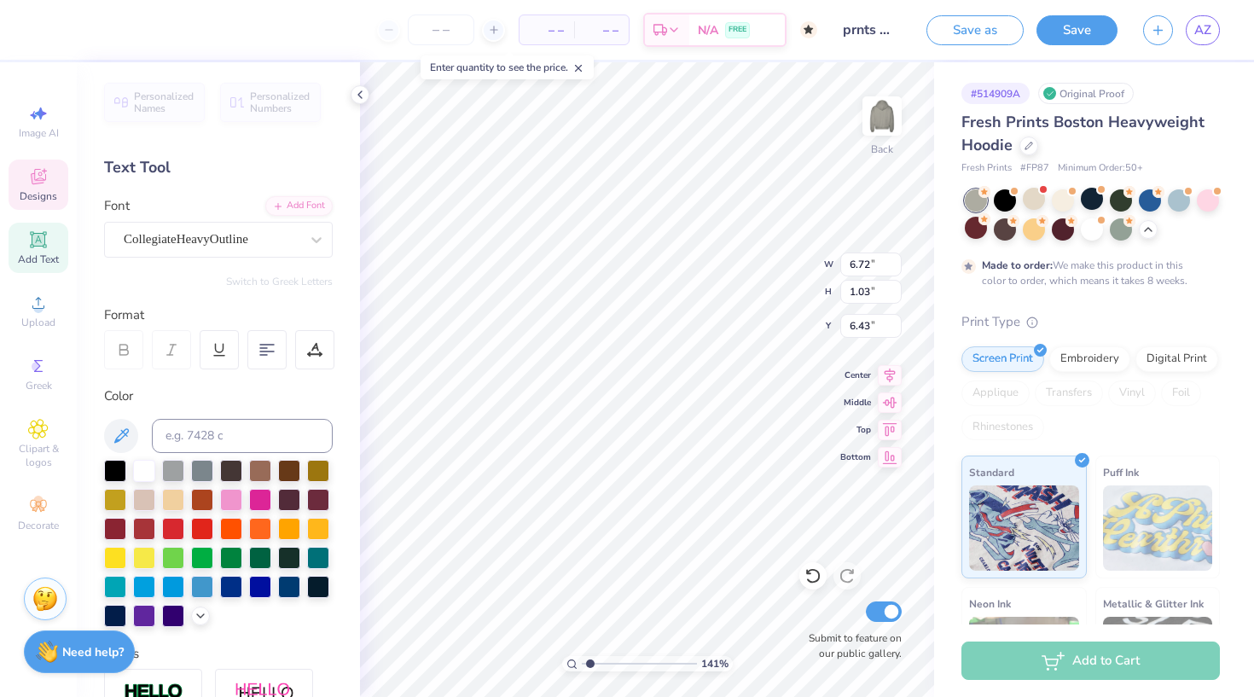
type input "7.71"
type input "1.11"
type input "6.34"
type input "9.14"
type input "1.32"
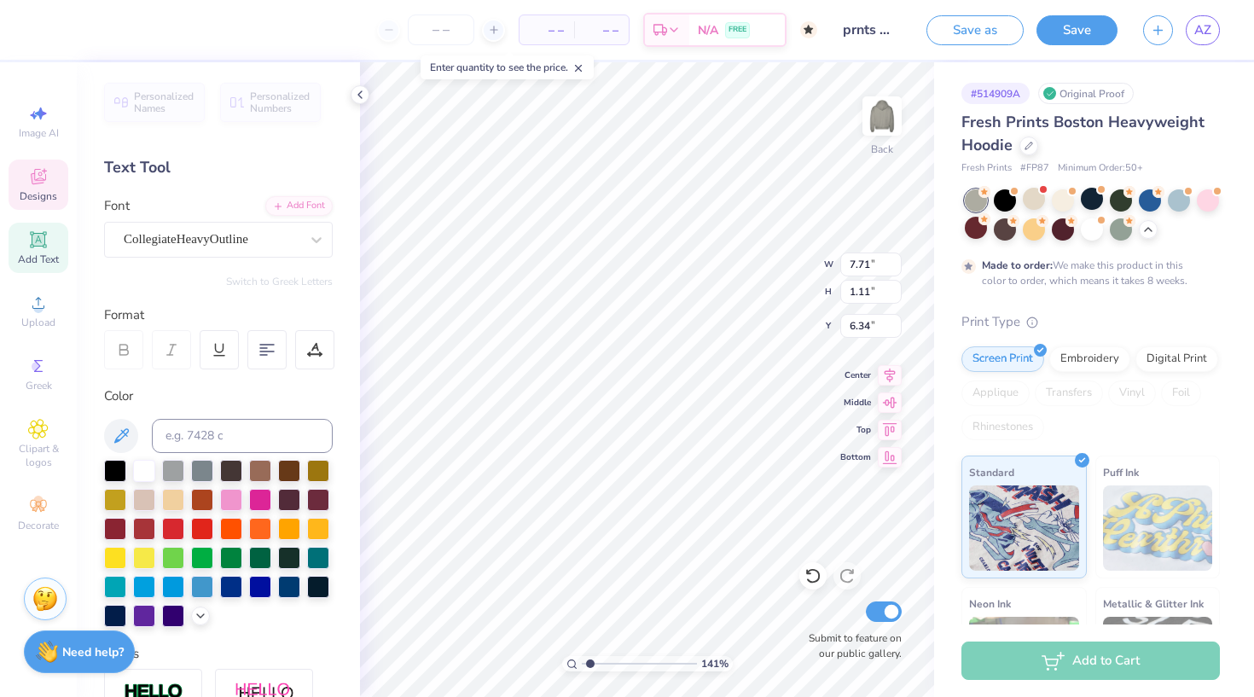
type input "6.14"
type input "5.87"
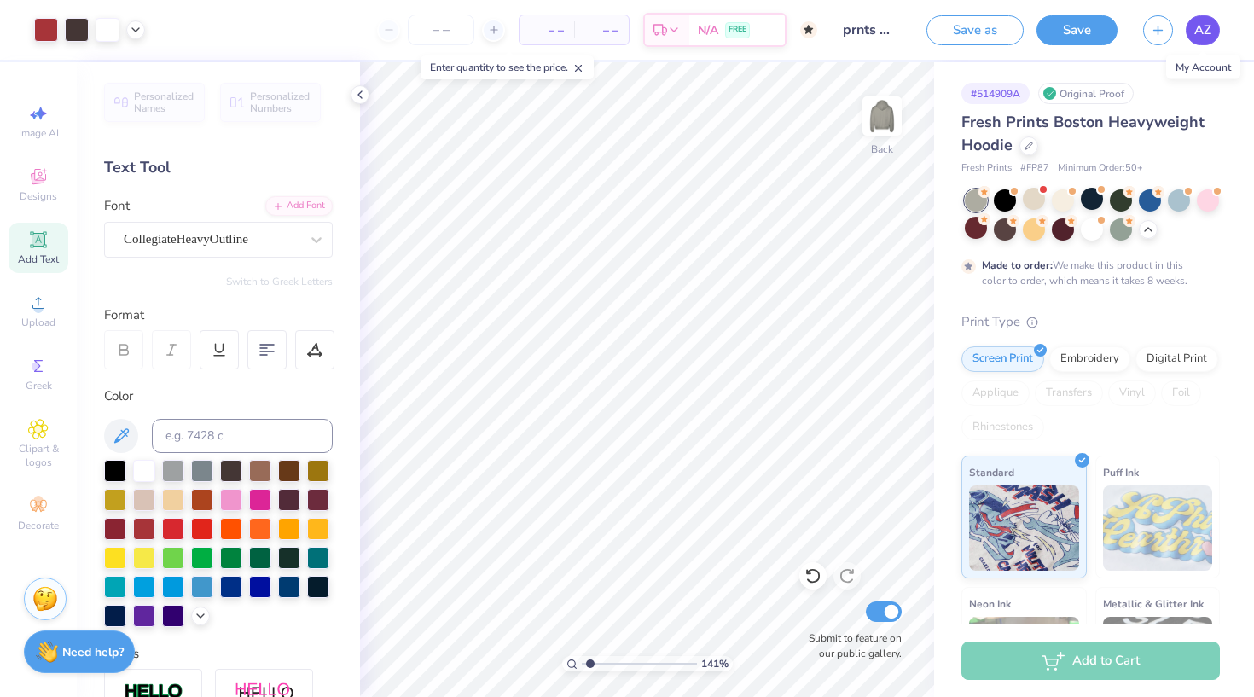
click at [1214, 33] on link "AZ" at bounding box center [1203, 30] width 34 height 30
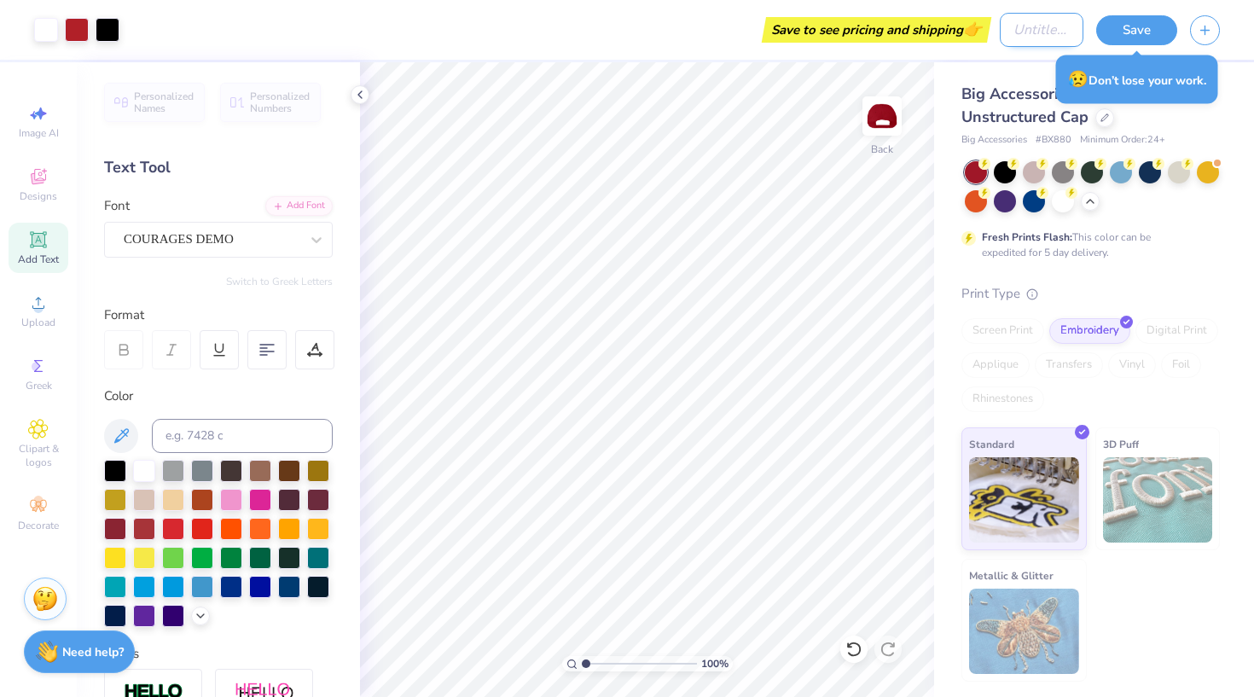
click at [1028, 32] on input "Design Title" at bounding box center [1042, 30] width 84 height 34
click at [1073, 32] on input "prnts wknd" at bounding box center [1042, 30] width 84 height 34
type input "prnts wknd hat"
click at [1143, 26] on button "Save" at bounding box center [1137, 28] width 81 height 30
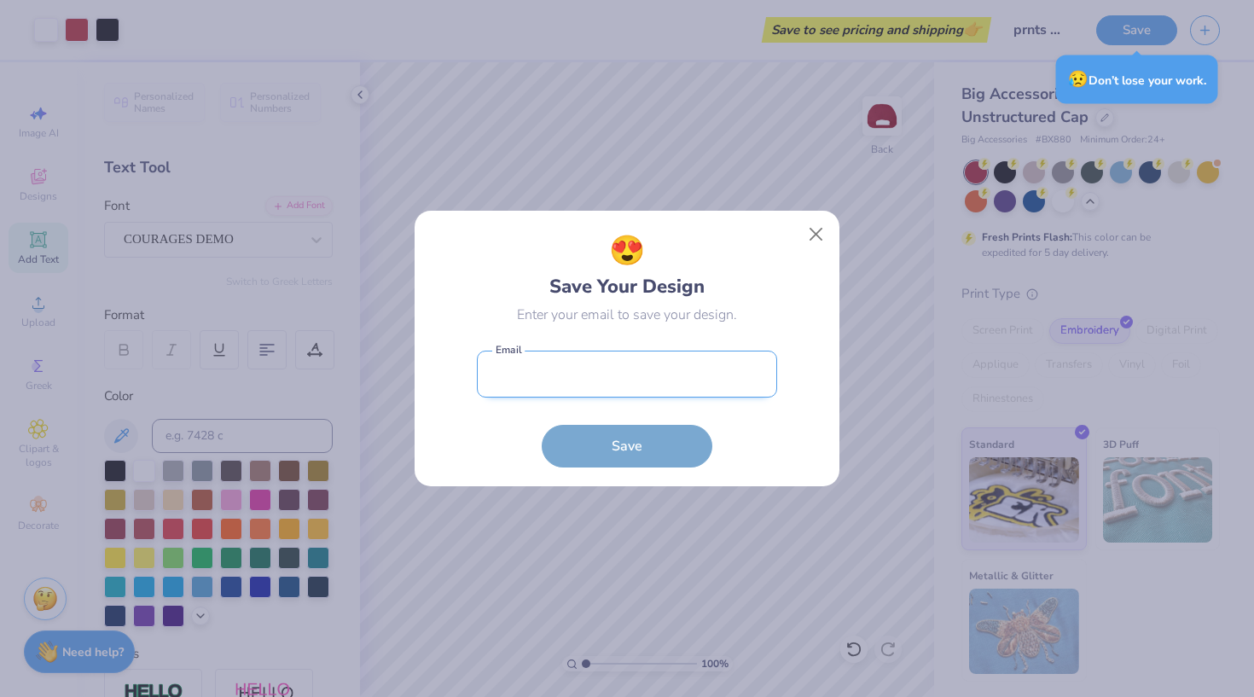
click at [555, 379] on input "email" at bounding box center [627, 374] width 300 height 47
type input "[EMAIL_ADDRESS][DOMAIN_NAME]"
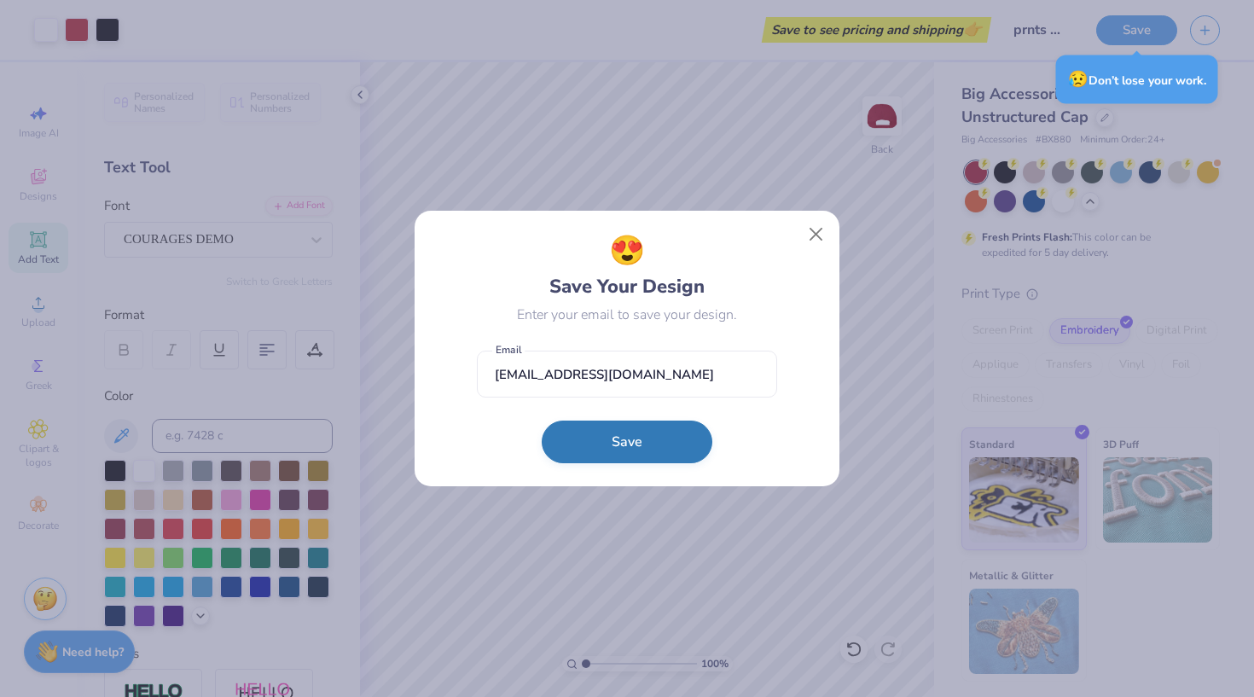
click at [617, 447] on button "Save" at bounding box center [627, 442] width 171 height 43
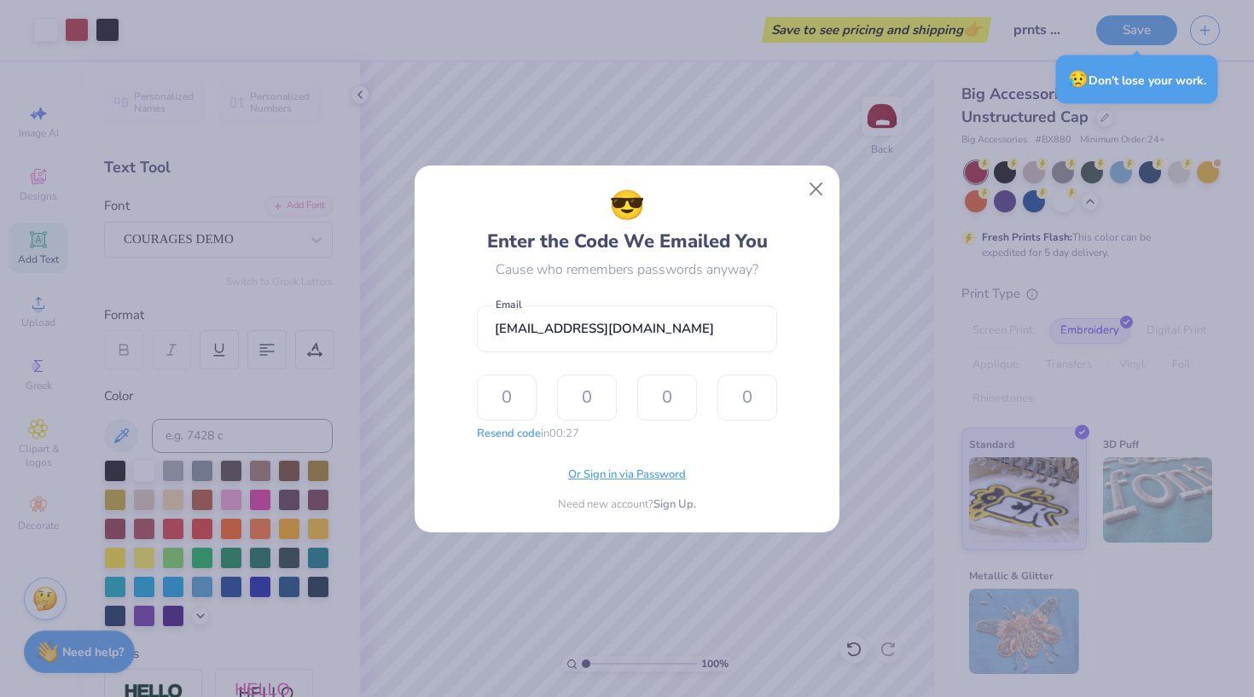
click at [632, 480] on span "Or Sign in via Password" at bounding box center [627, 475] width 118 height 17
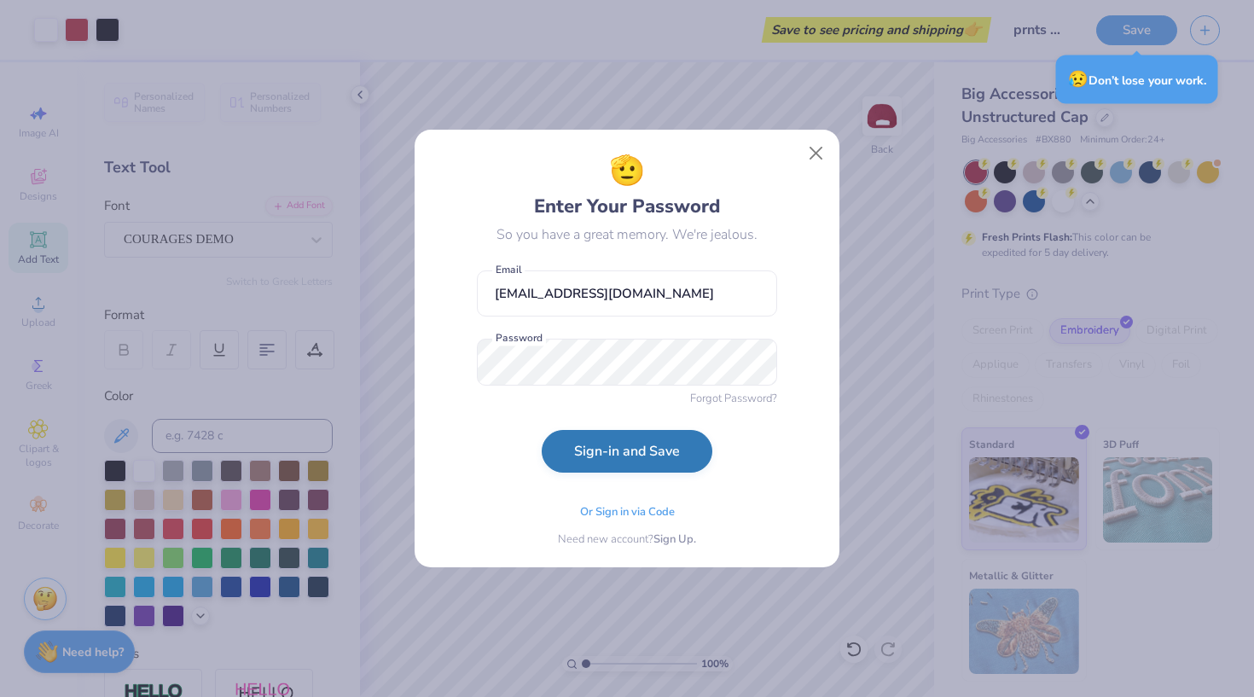
click at [632, 442] on button "Sign-in and Save" at bounding box center [627, 451] width 171 height 43
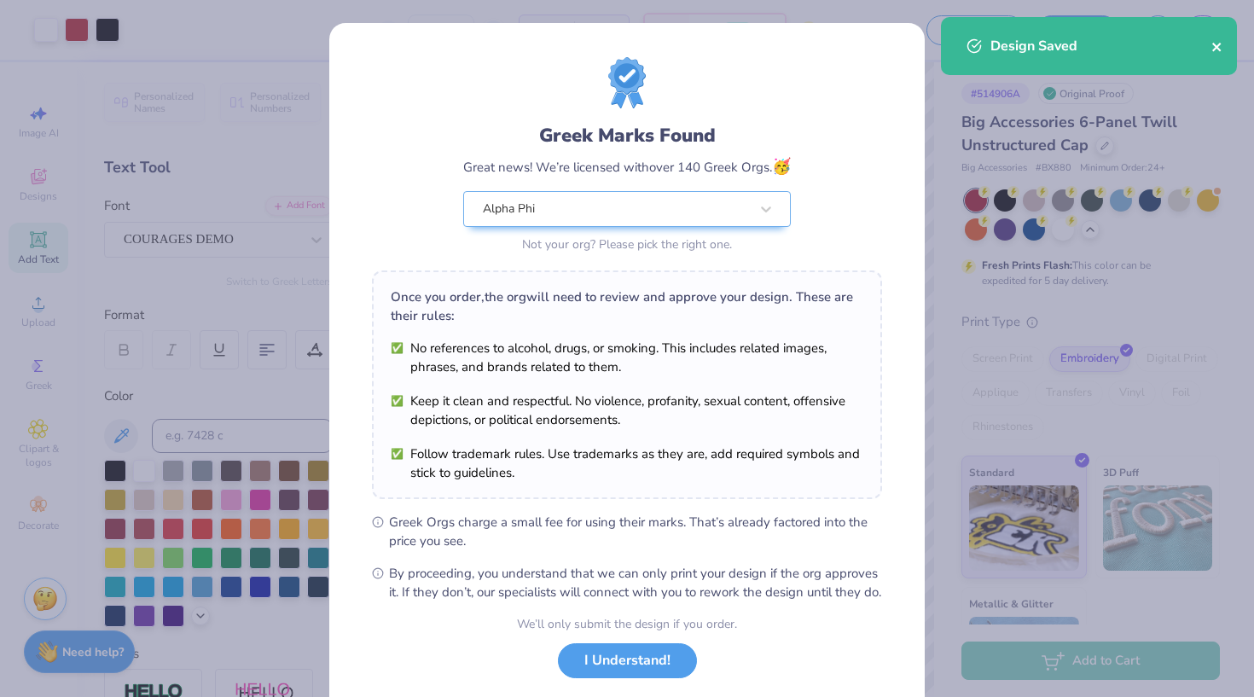
click at [1215, 47] on icon "close" at bounding box center [1218, 47] width 12 height 14
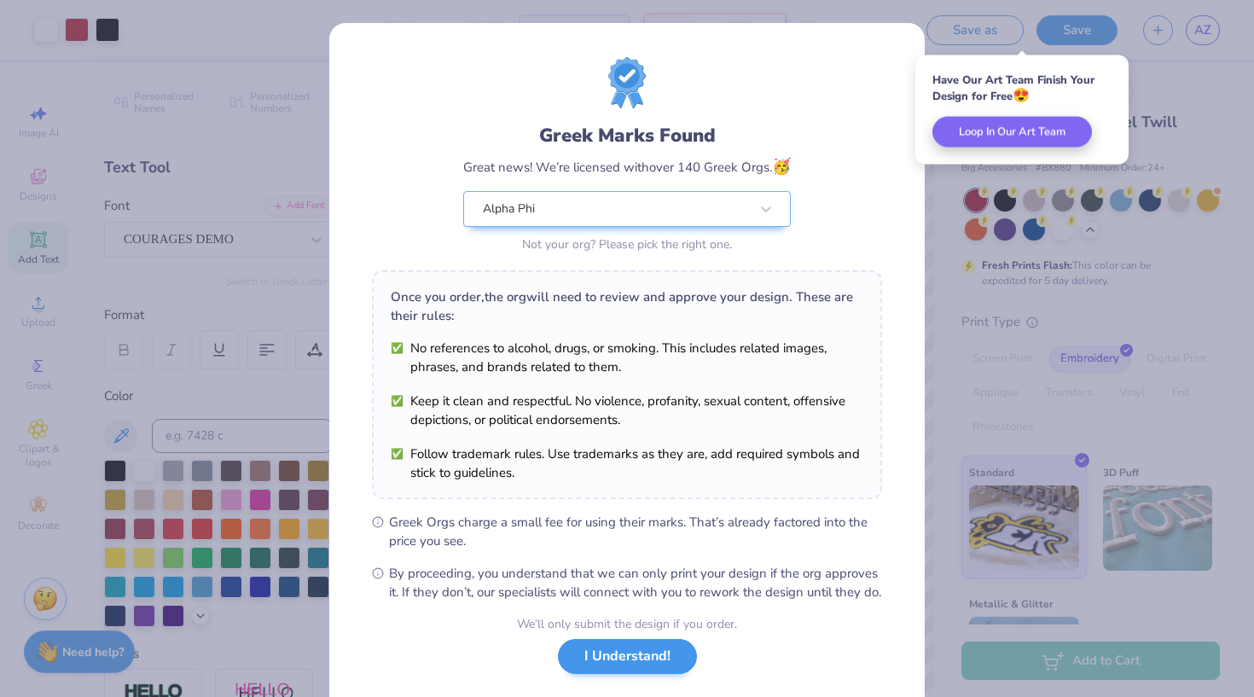
click at [616, 674] on button "I Understand!" at bounding box center [627, 656] width 139 height 35
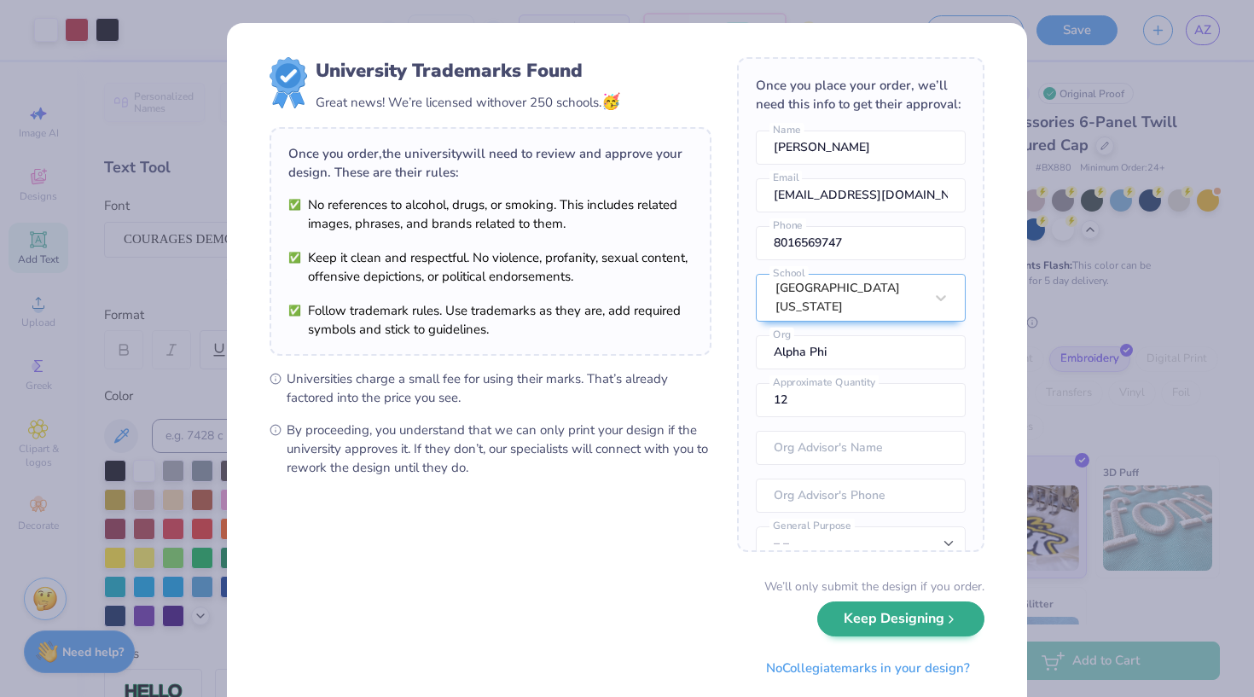
click at [928, 626] on button "Keep Designing" at bounding box center [901, 619] width 167 height 35
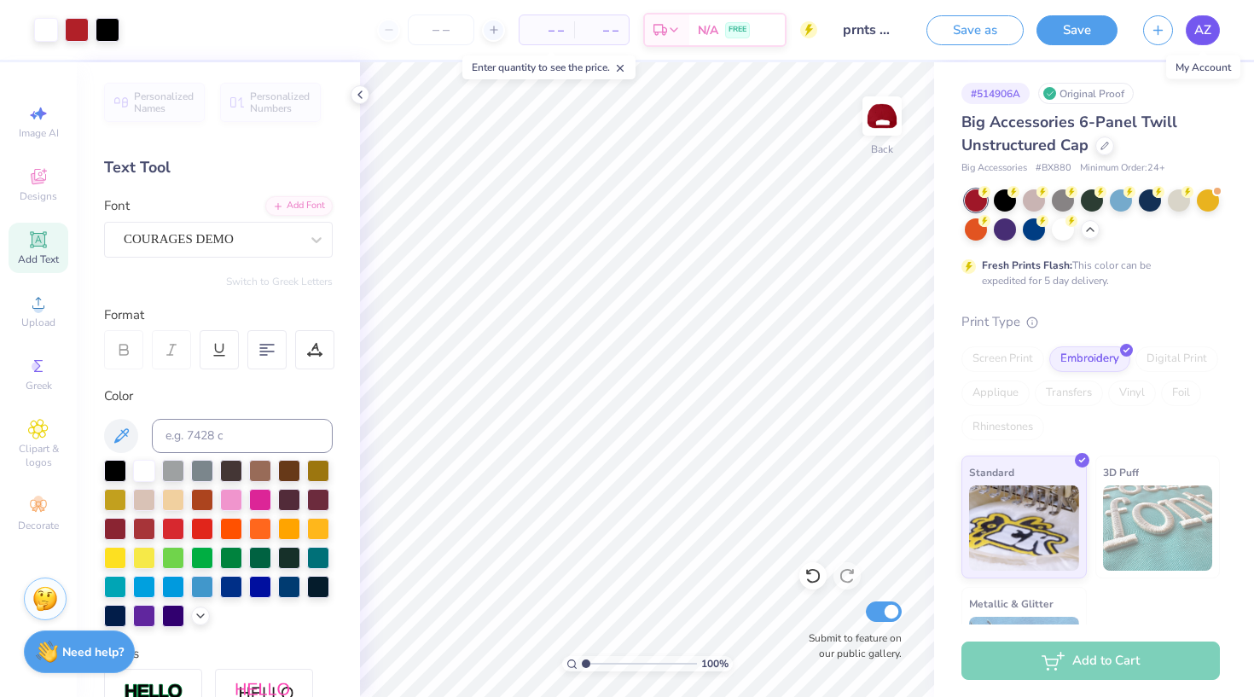
click at [1218, 30] on link "AZ" at bounding box center [1203, 30] width 34 height 30
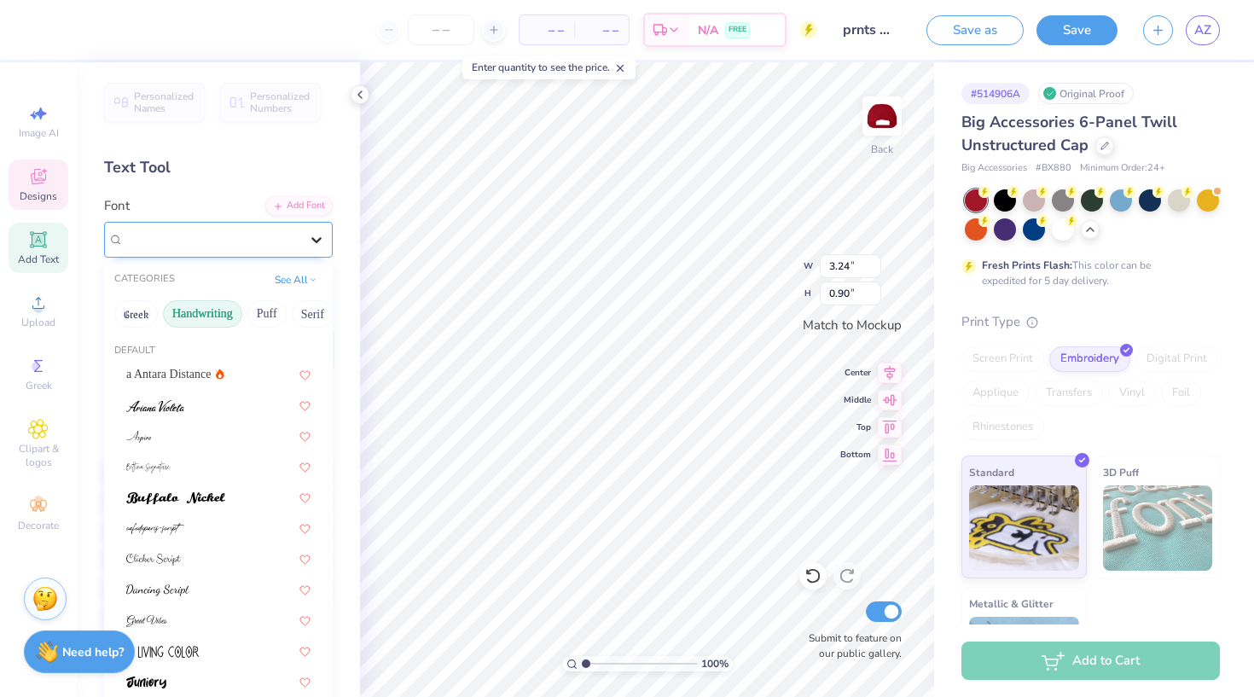
click at [317, 229] on div at bounding box center [316, 239] width 31 height 31
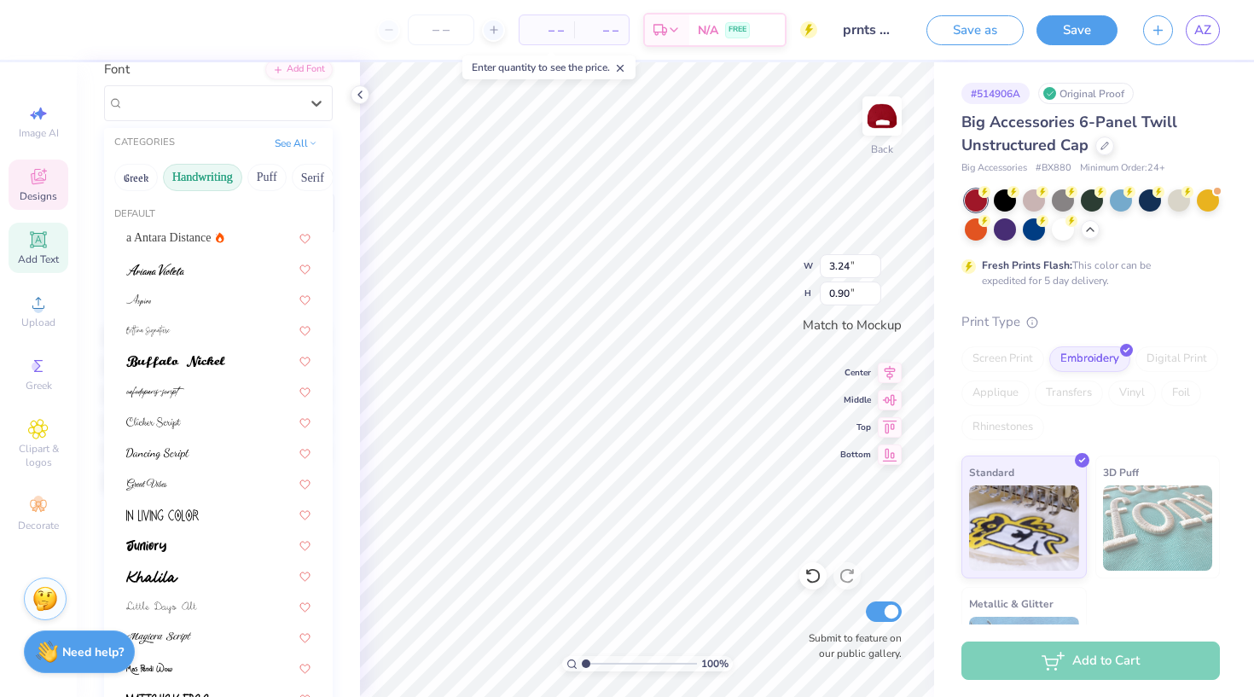
scroll to position [130, 0]
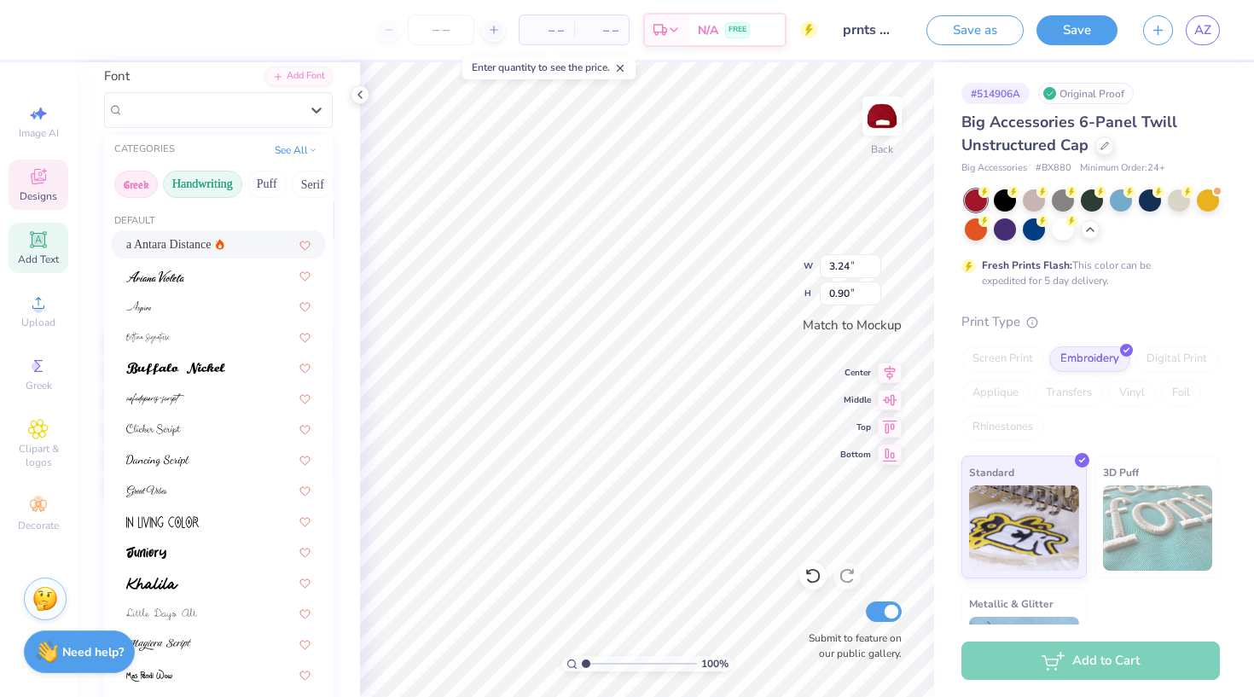
click at [142, 191] on button "Greek" at bounding box center [136, 184] width 44 height 27
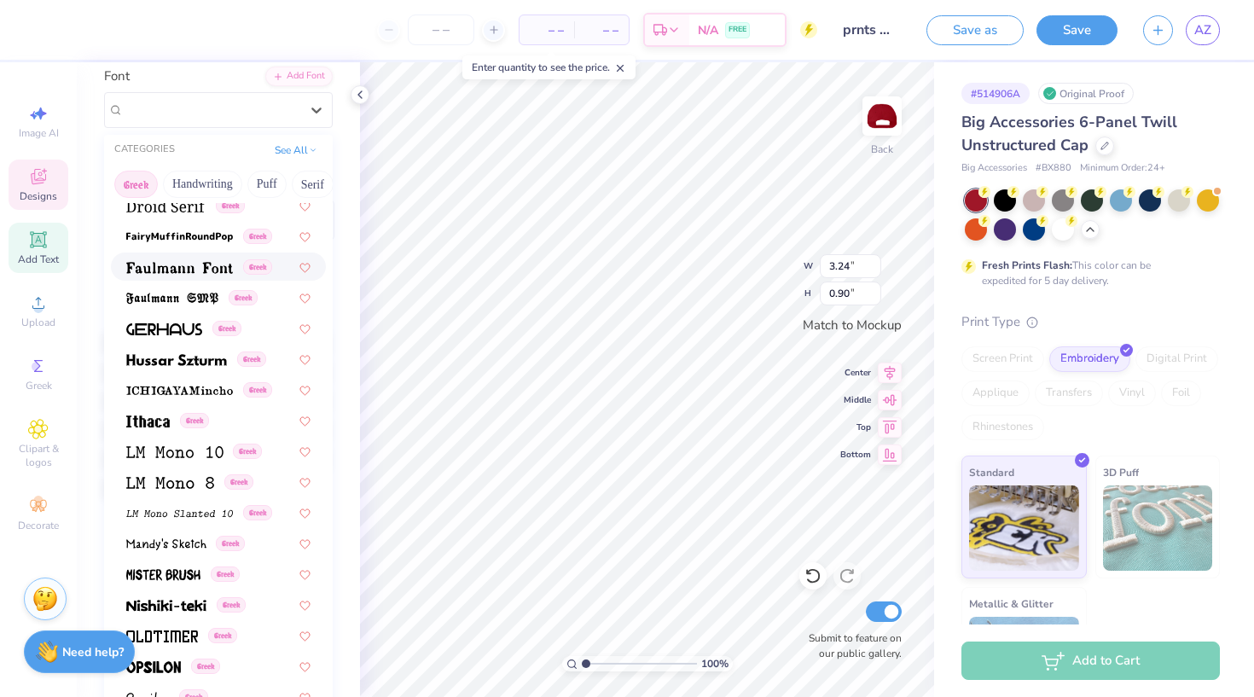
scroll to position [534, 0]
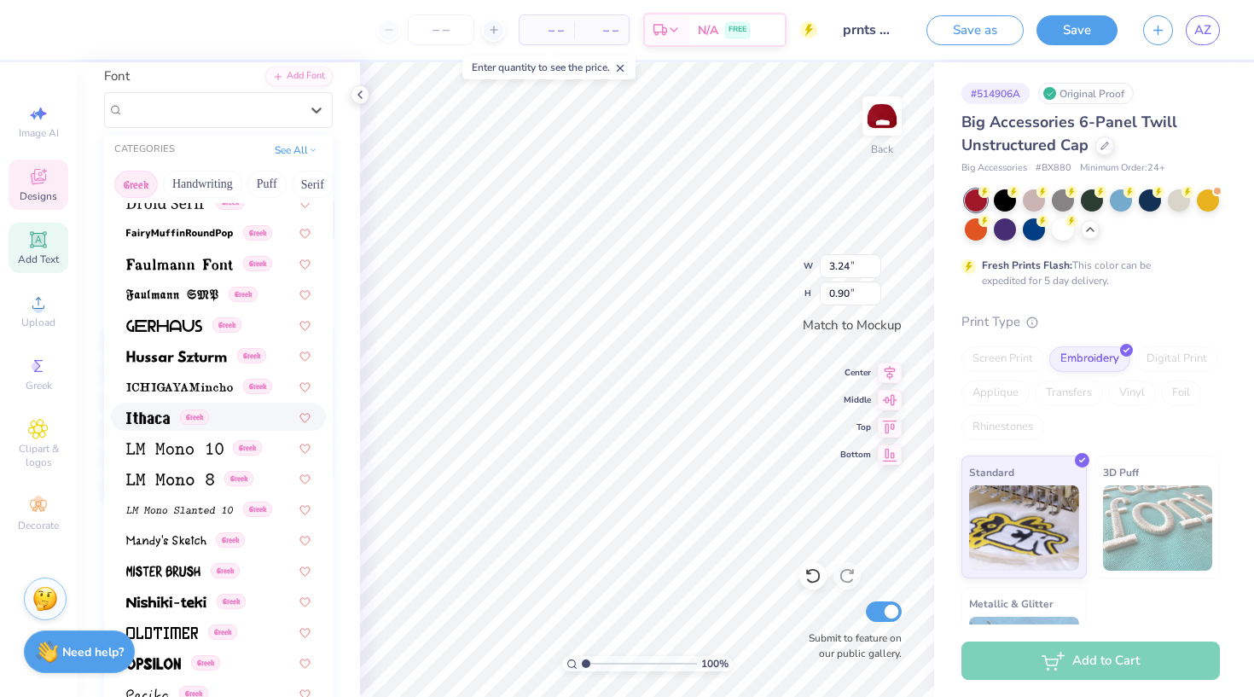
type input "0.87"
type input "0.09"
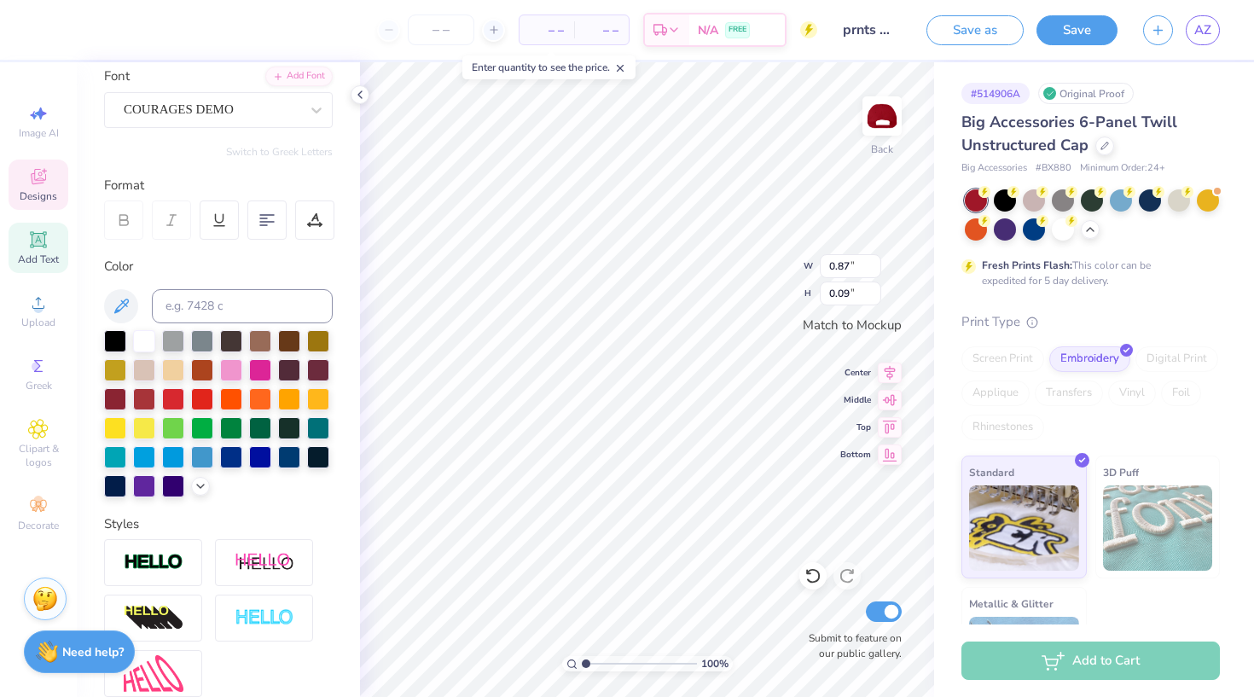
type input "3.24"
type input "0.90"
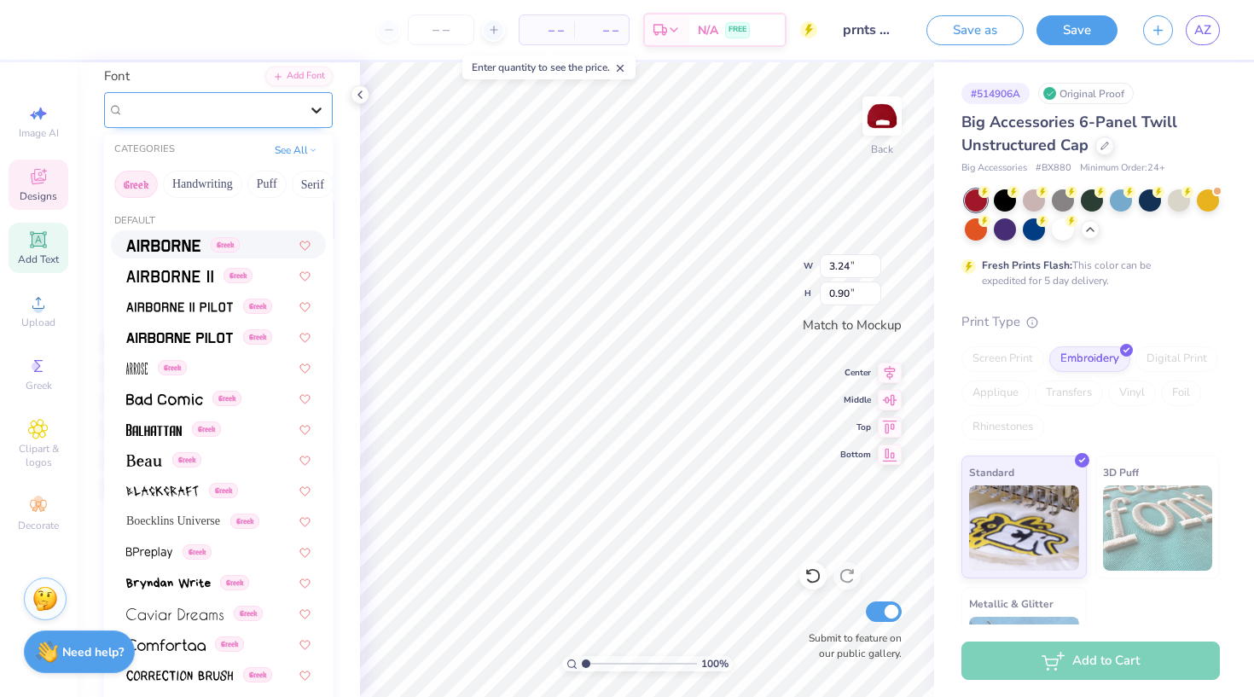
click at [316, 100] on div at bounding box center [316, 110] width 31 height 31
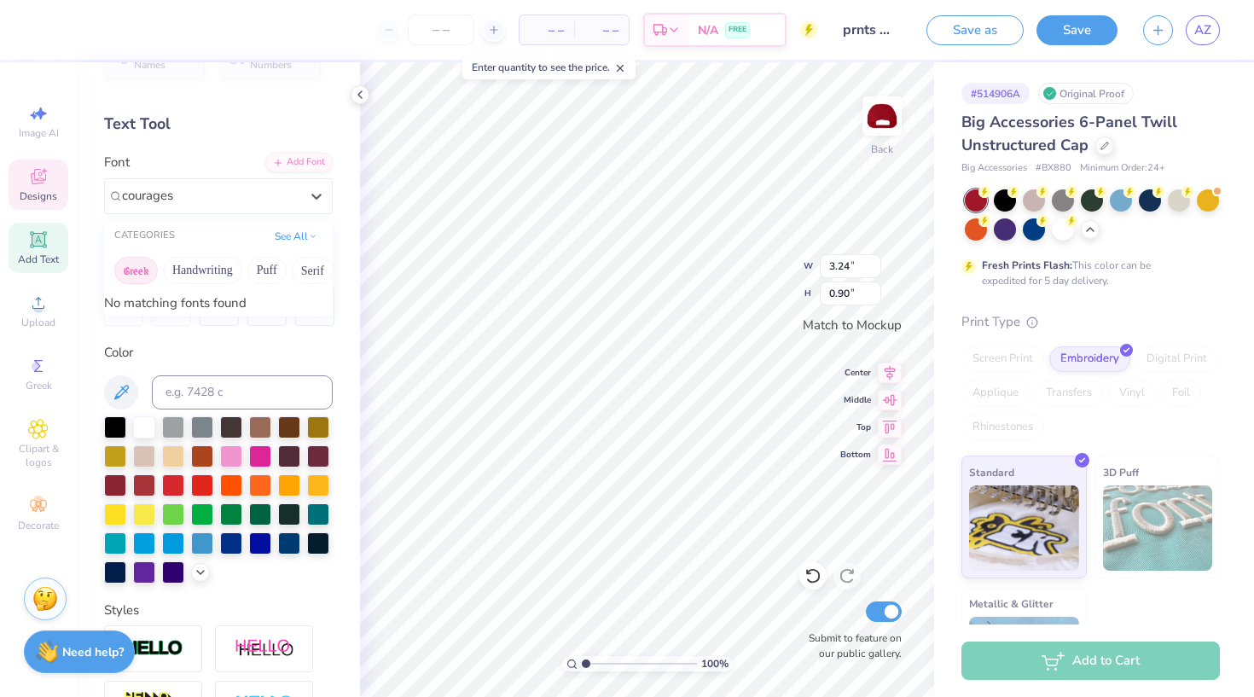
scroll to position [30, 0]
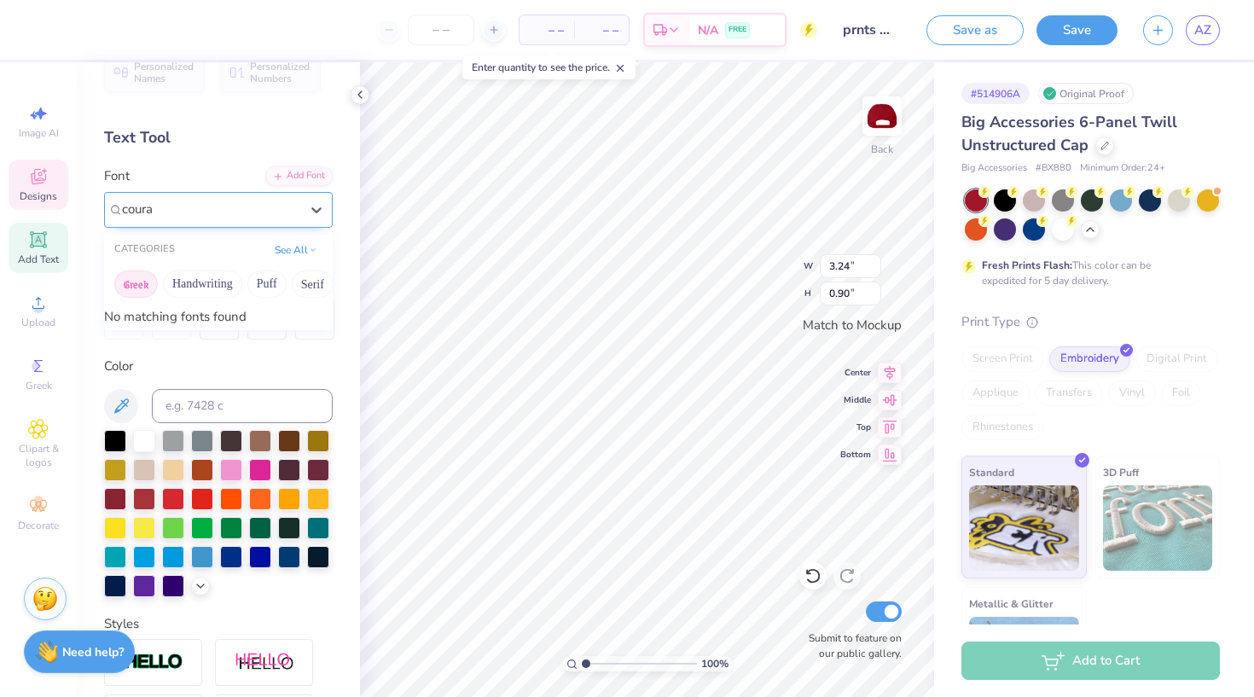
type input "cour"
click at [316, 207] on icon at bounding box center [316, 209] width 17 height 17
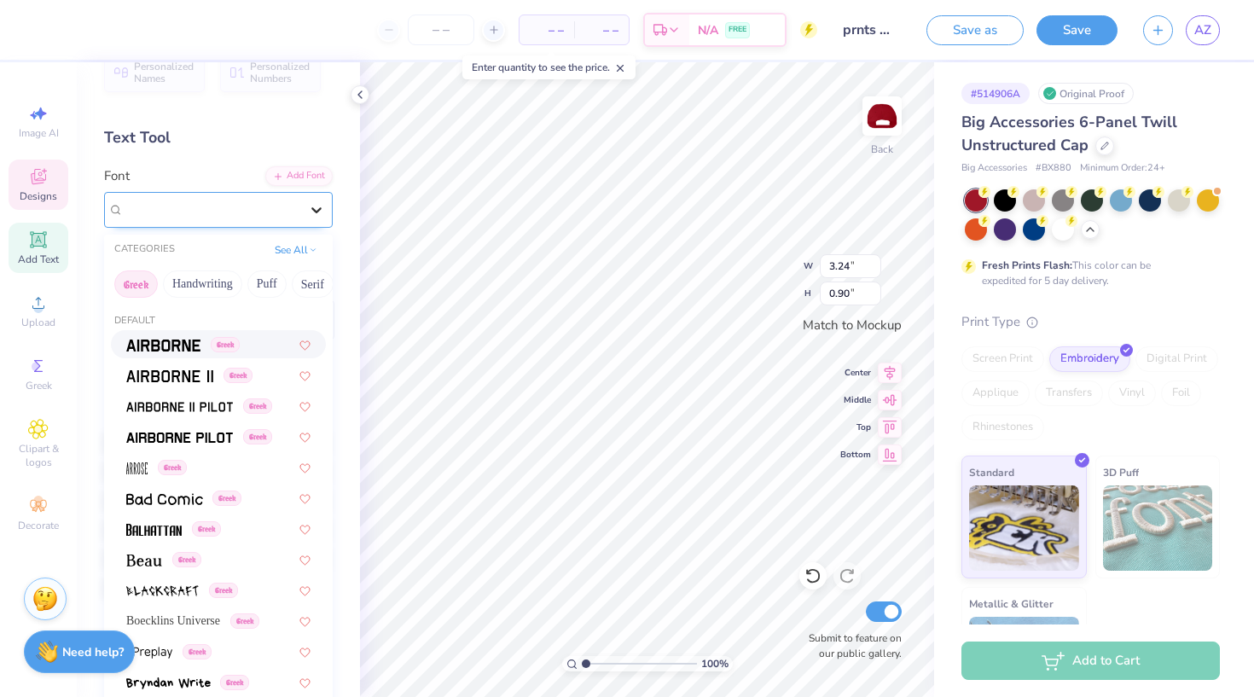
click at [312, 212] on icon at bounding box center [316, 209] width 17 height 17
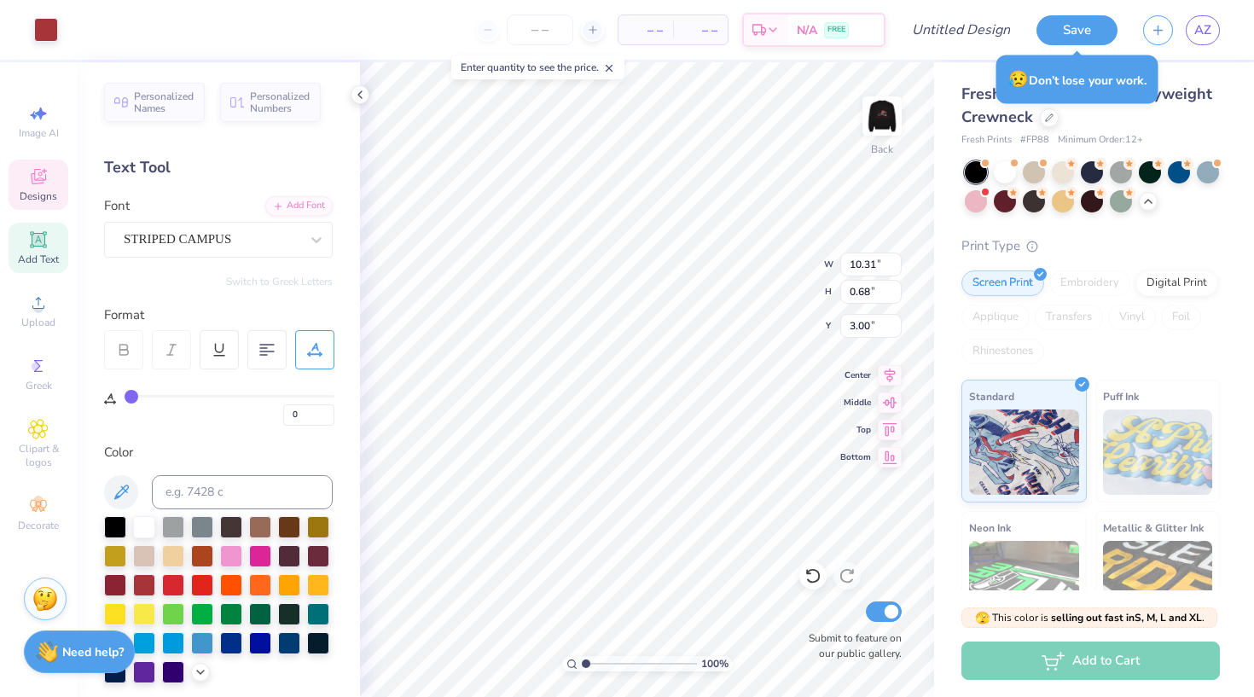
type input "18"
type input "6.67"
type input "0.44"
type input "3.83"
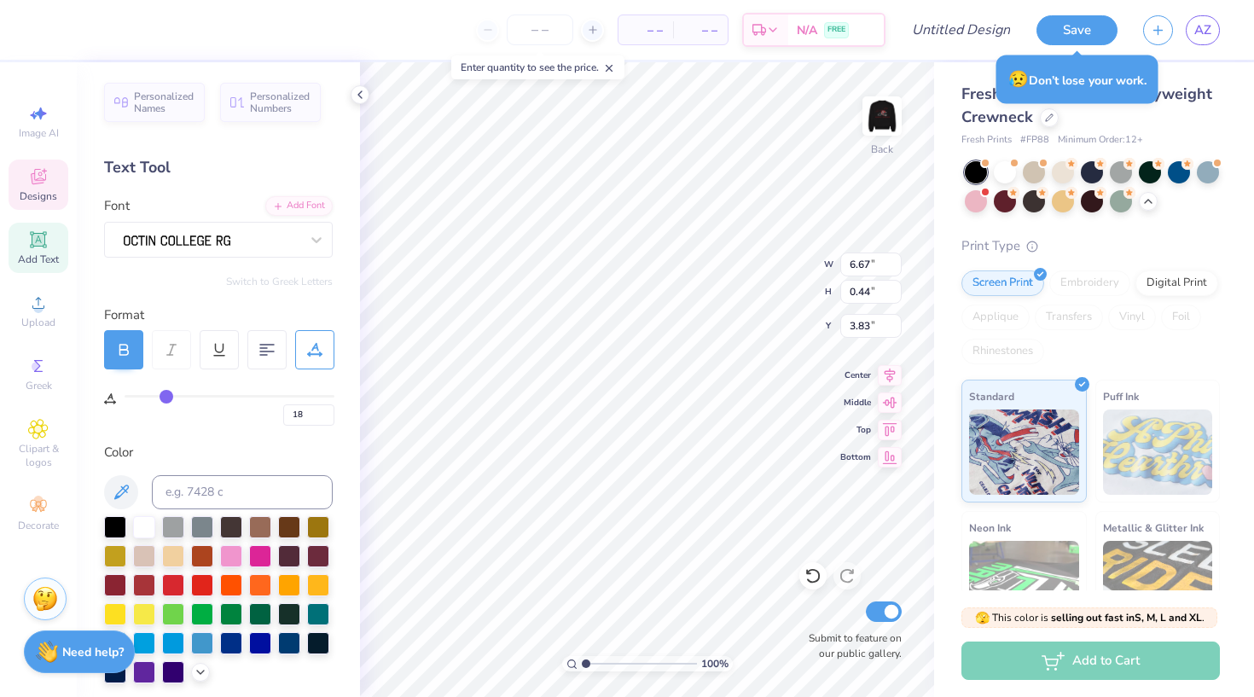
type input "15.48"
type input "0"
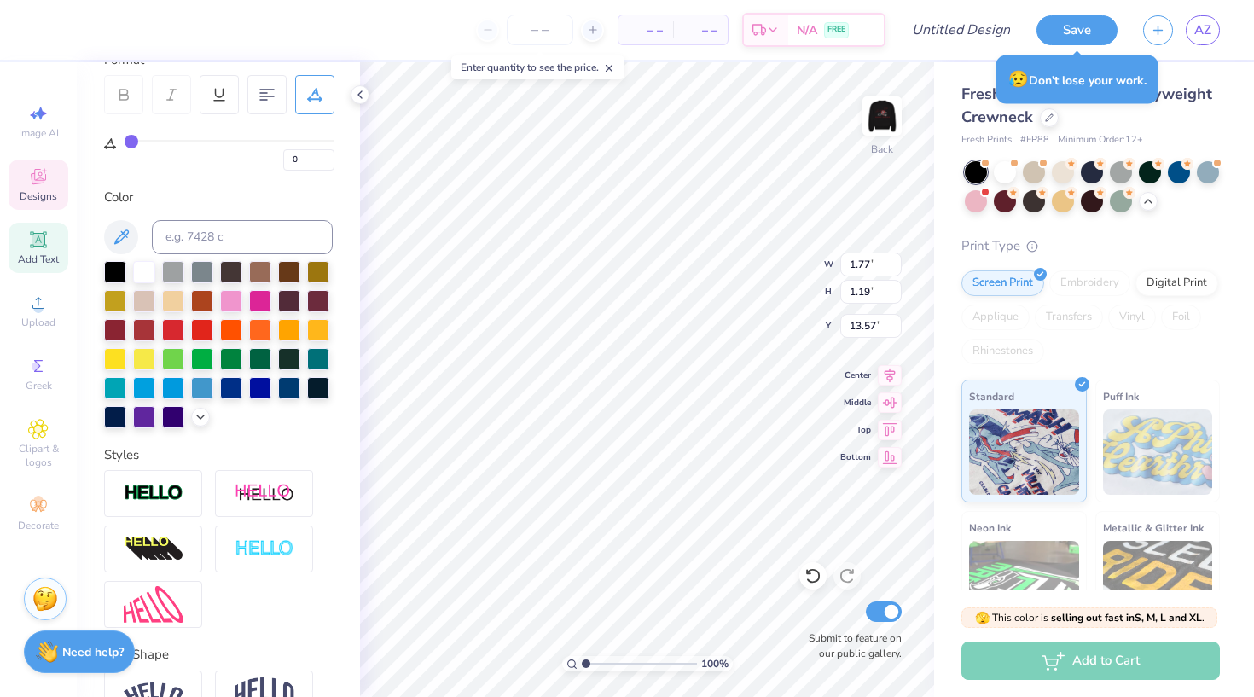
scroll to position [352, 0]
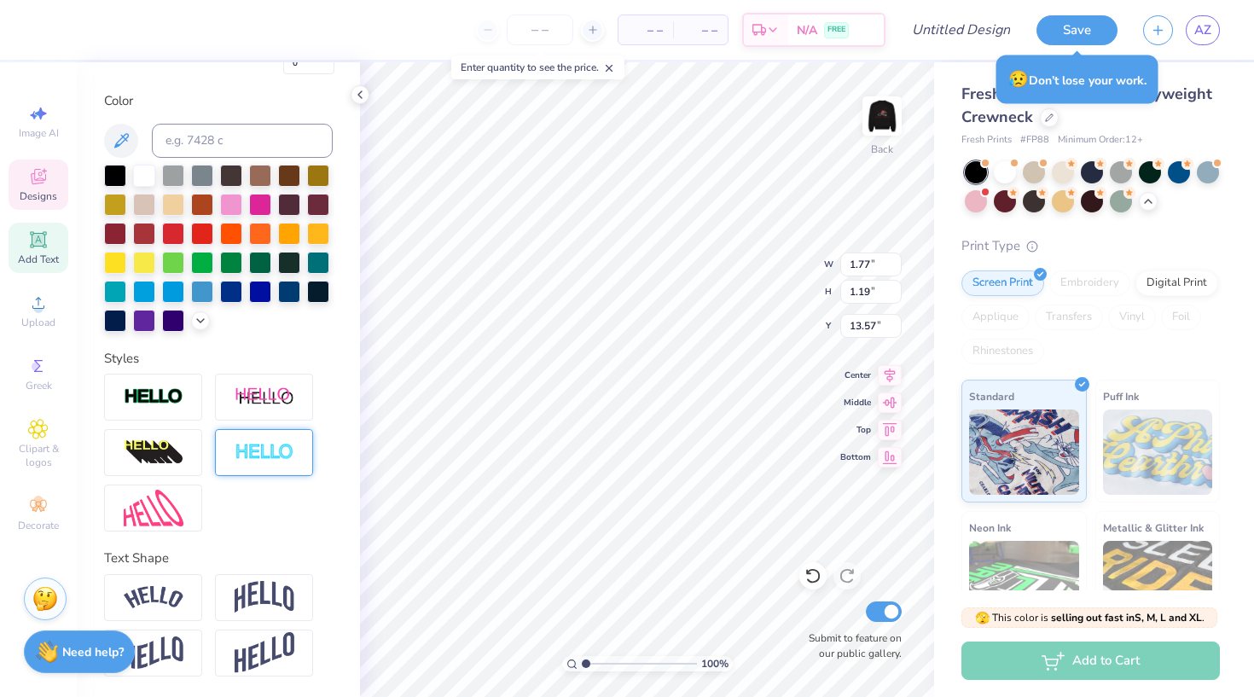
click at [262, 457] on img at bounding box center [265, 453] width 60 height 20
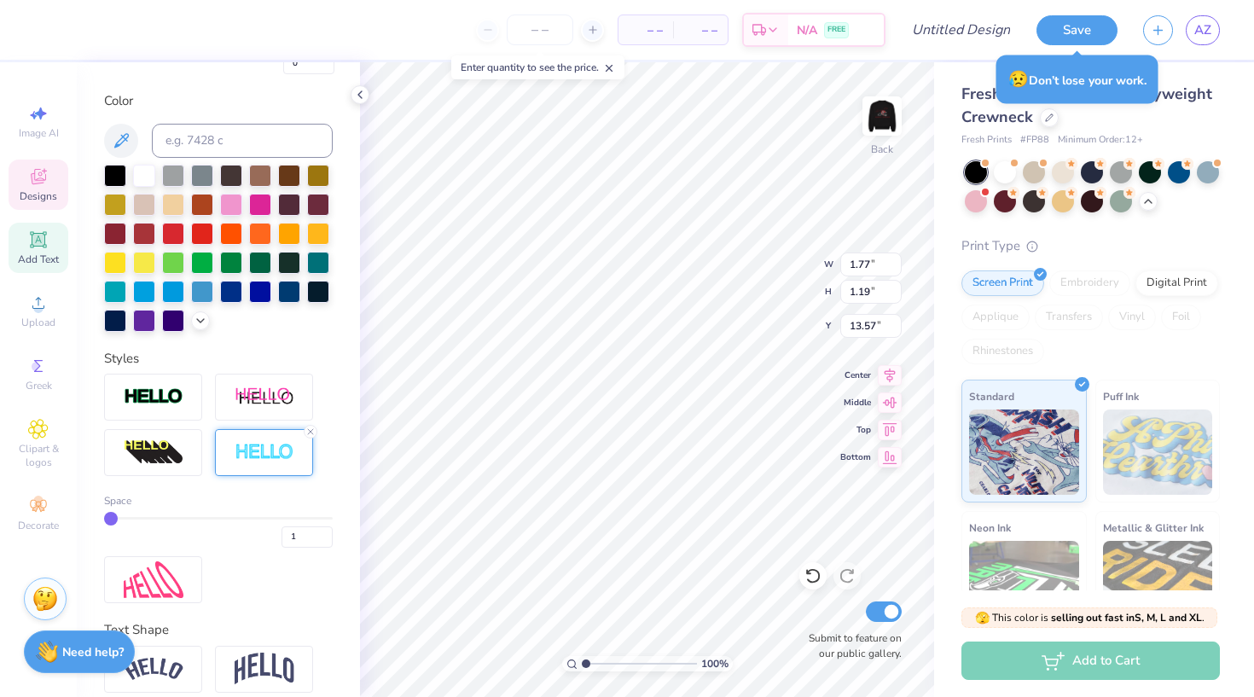
type input "1.80"
type input "1.22"
type input "13.56"
type input "1.77"
type input "1.19"
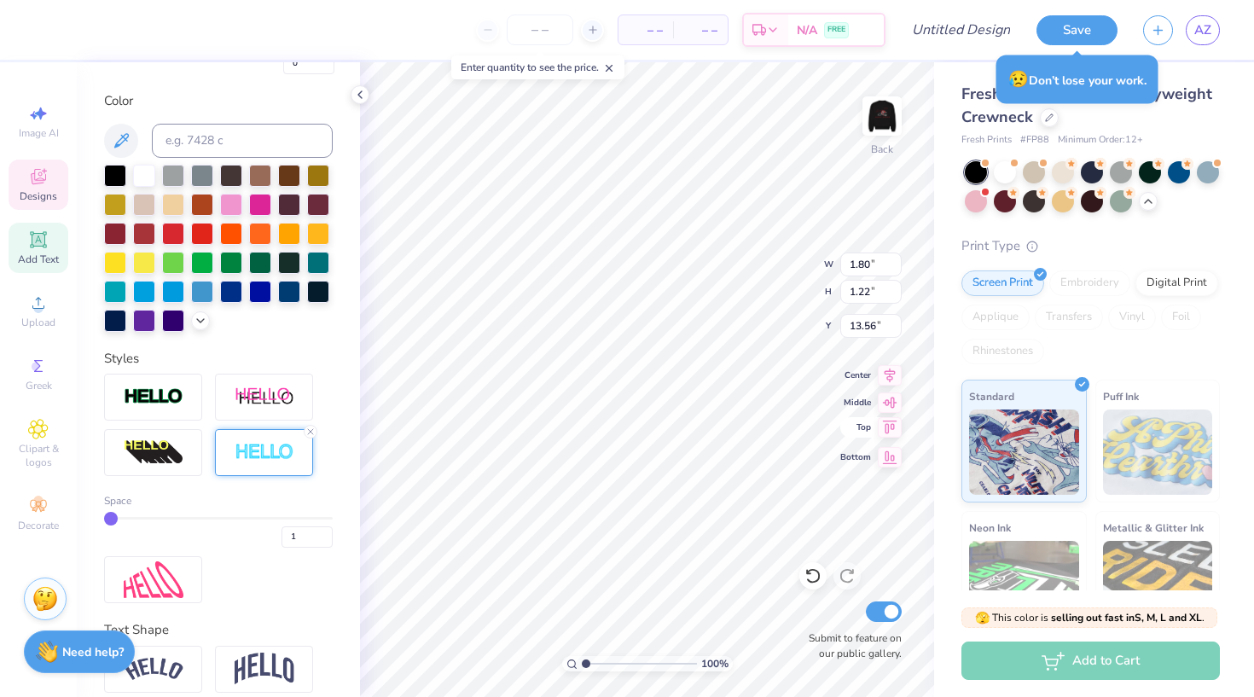
type input "13.33"
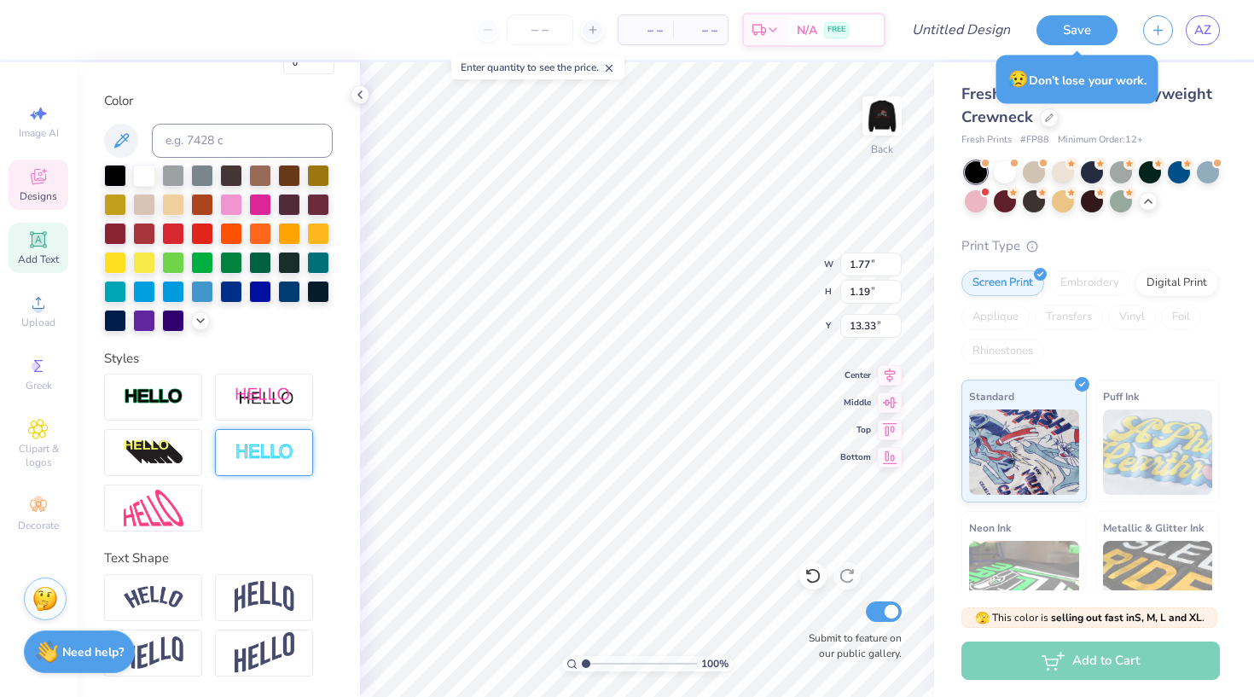
click at [251, 454] on img at bounding box center [265, 453] width 60 height 20
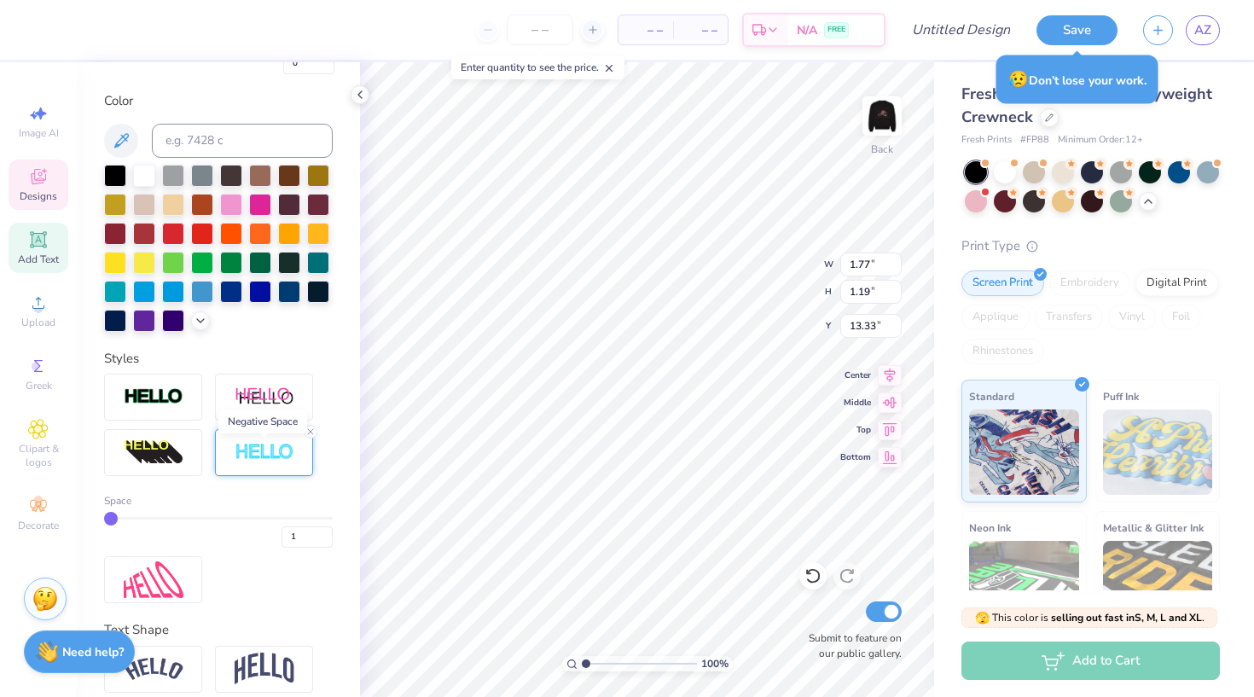
type input "1.80"
type input "1.22"
type input "13.32"
type input "3"
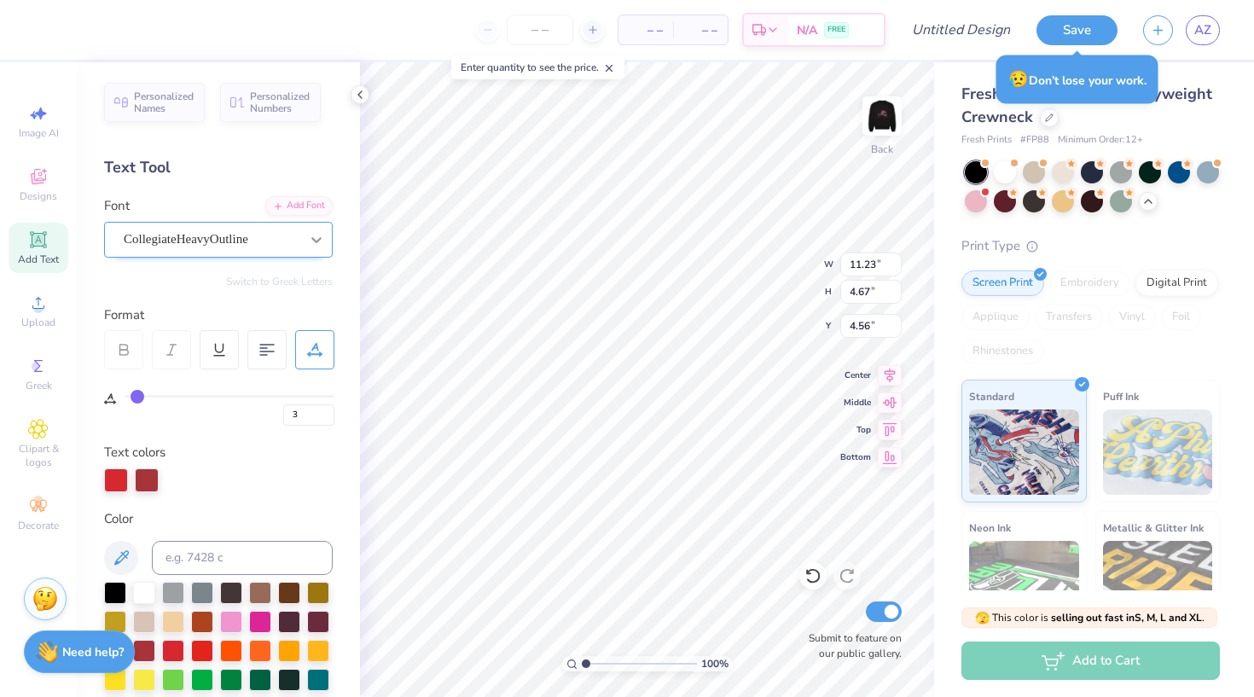
scroll to position [0, 0]
click at [307, 238] on div at bounding box center [316, 239] width 31 height 31
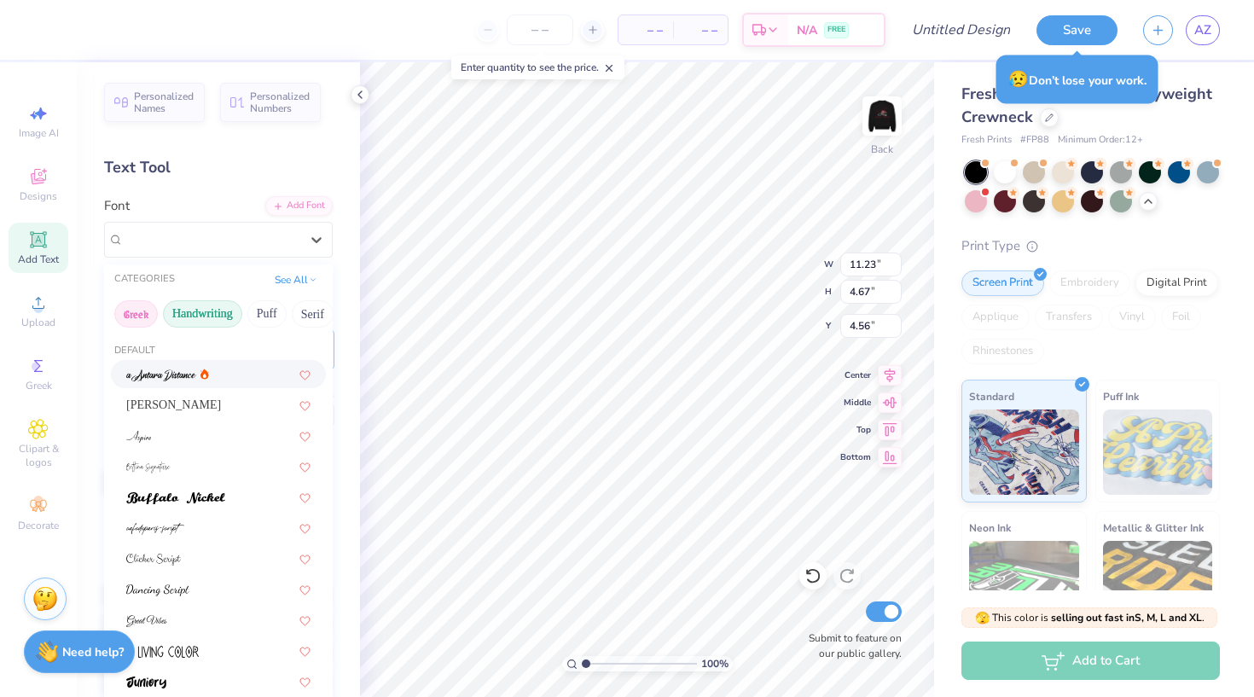
click at [142, 313] on button "Greek" at bounding box center [136, 313] width 44 height 27
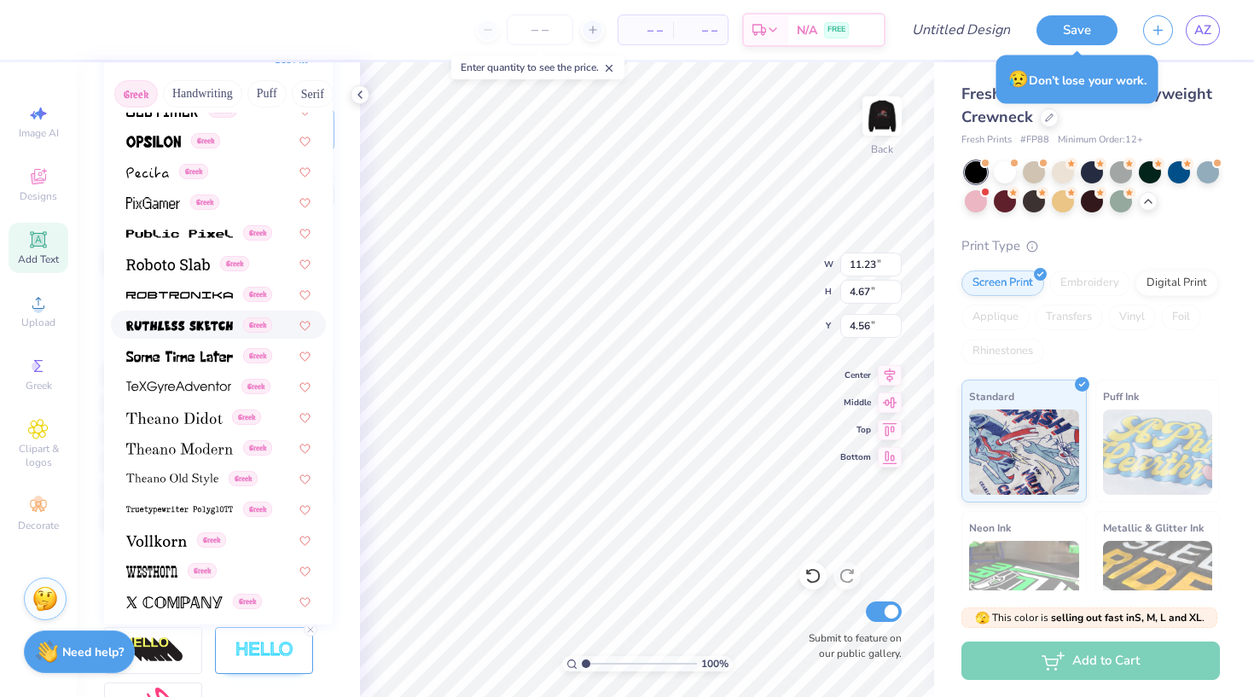
scroll to position [981, 0]
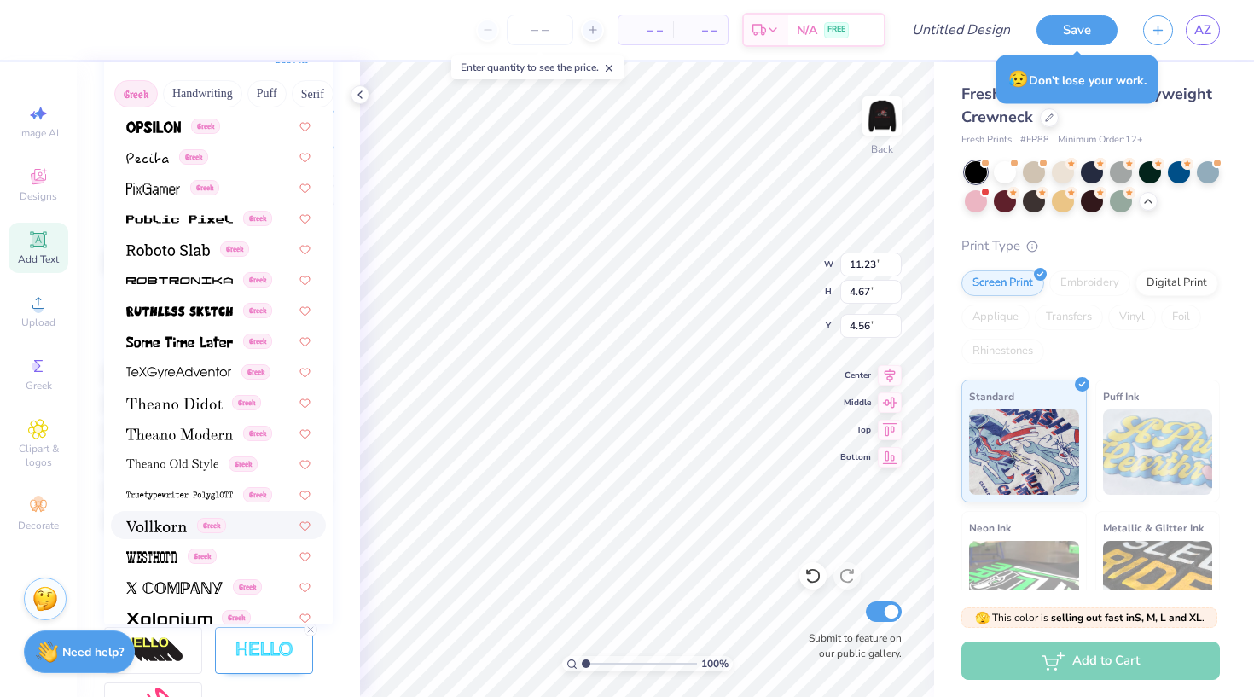
click at [170, 519] on span at bounding box center [156, 525] width 61 height 18
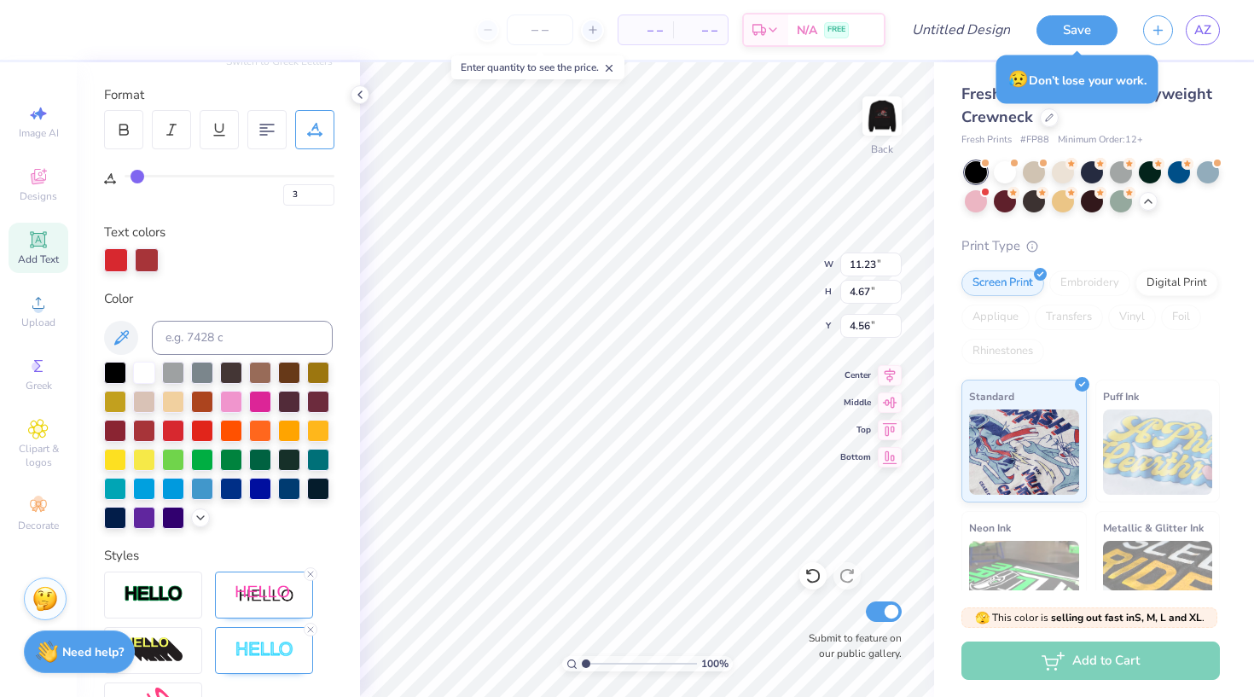
type input "10.53"
type input "4.73"
type input "4.52"
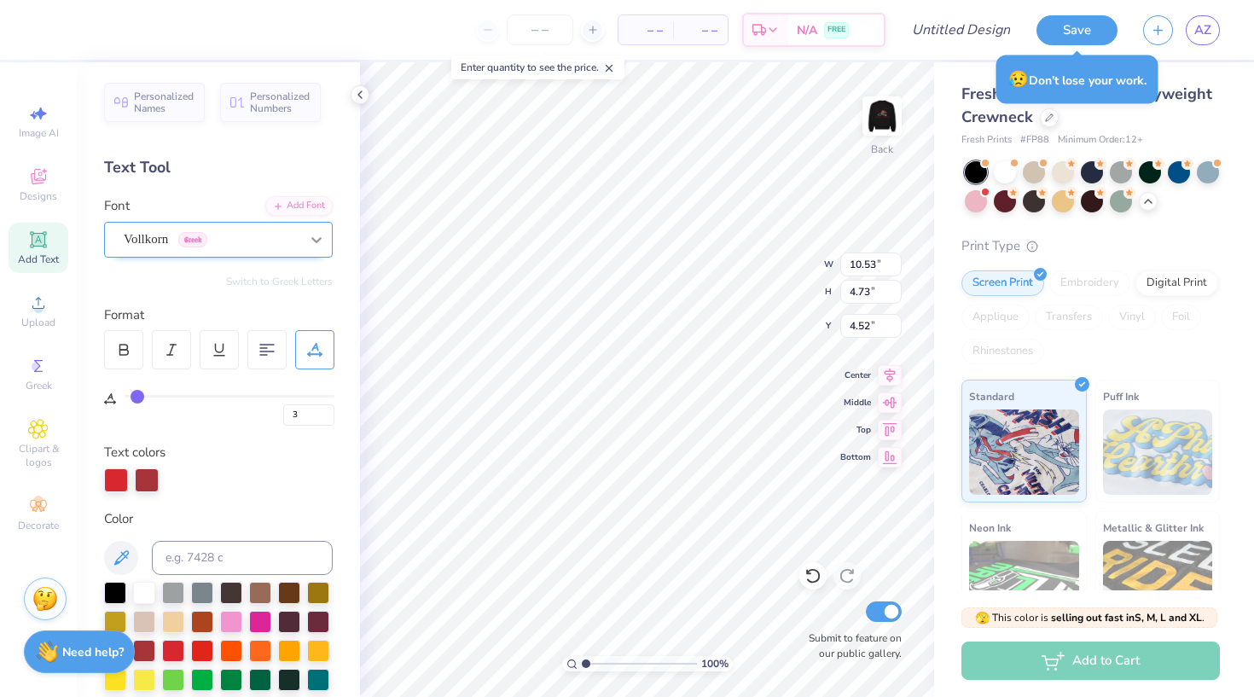
scroll to position [0, 0]
click at [320, 240] on icon at bounding box center [316, 239] width 17 height 17
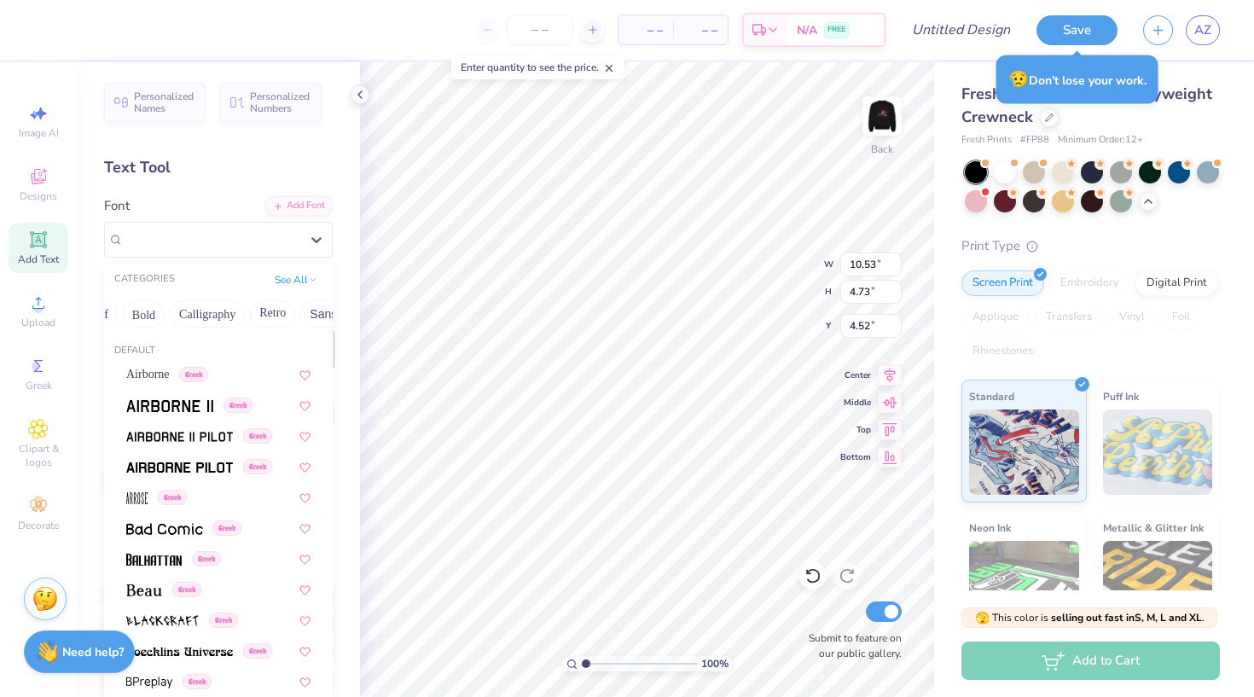
scroll to position [0, 229]
click at [143, 316] on button "Bold" at bounding box center [131, 313] width 42 height 27
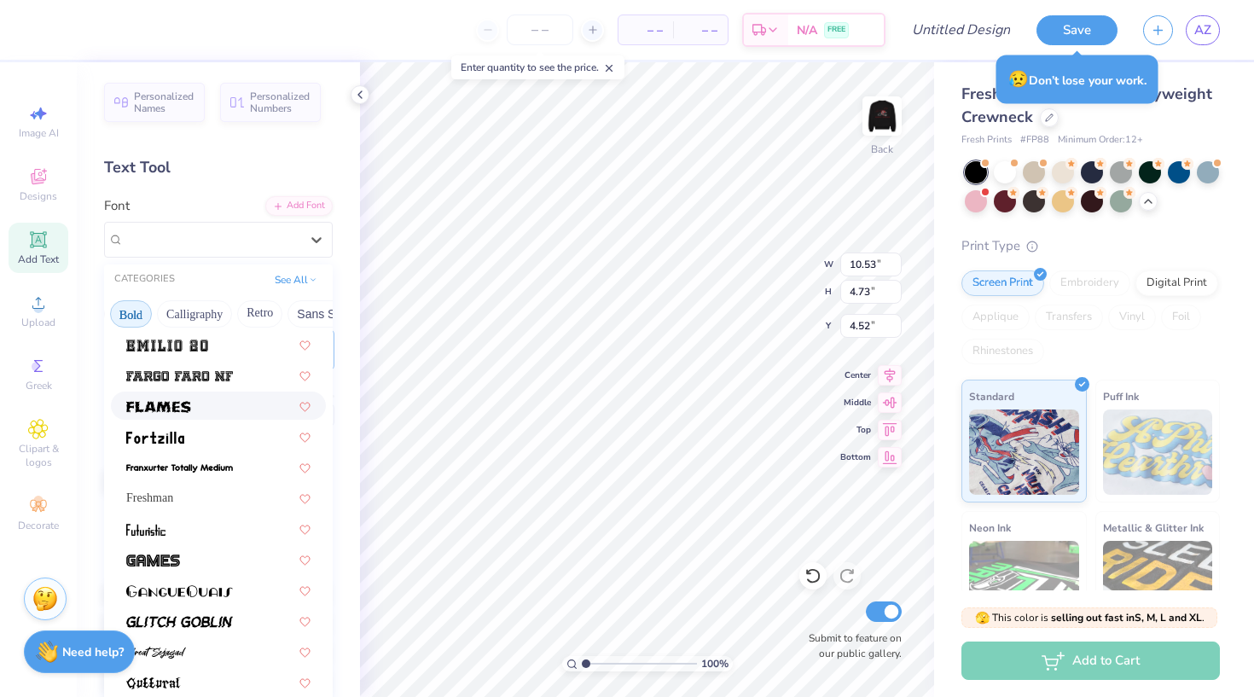
scroll to position [509, 0]
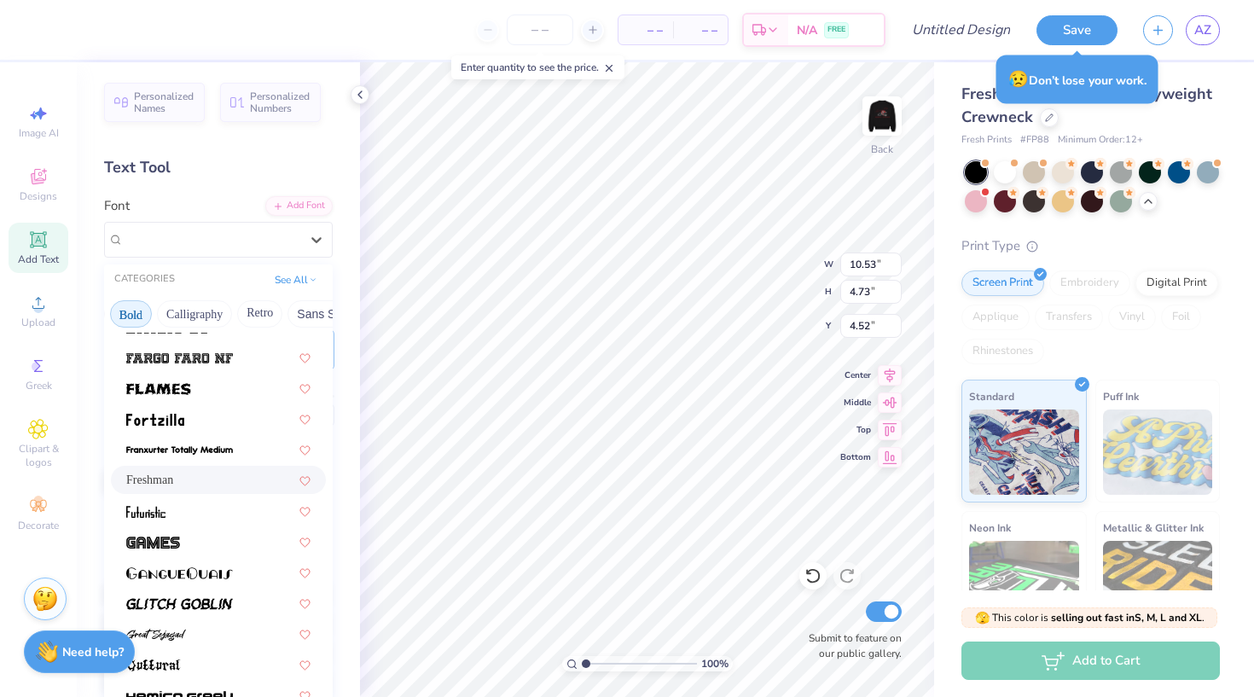
click at [198, 480] on div "Freshman" at bounding box center [218, 480] width 184 height 18
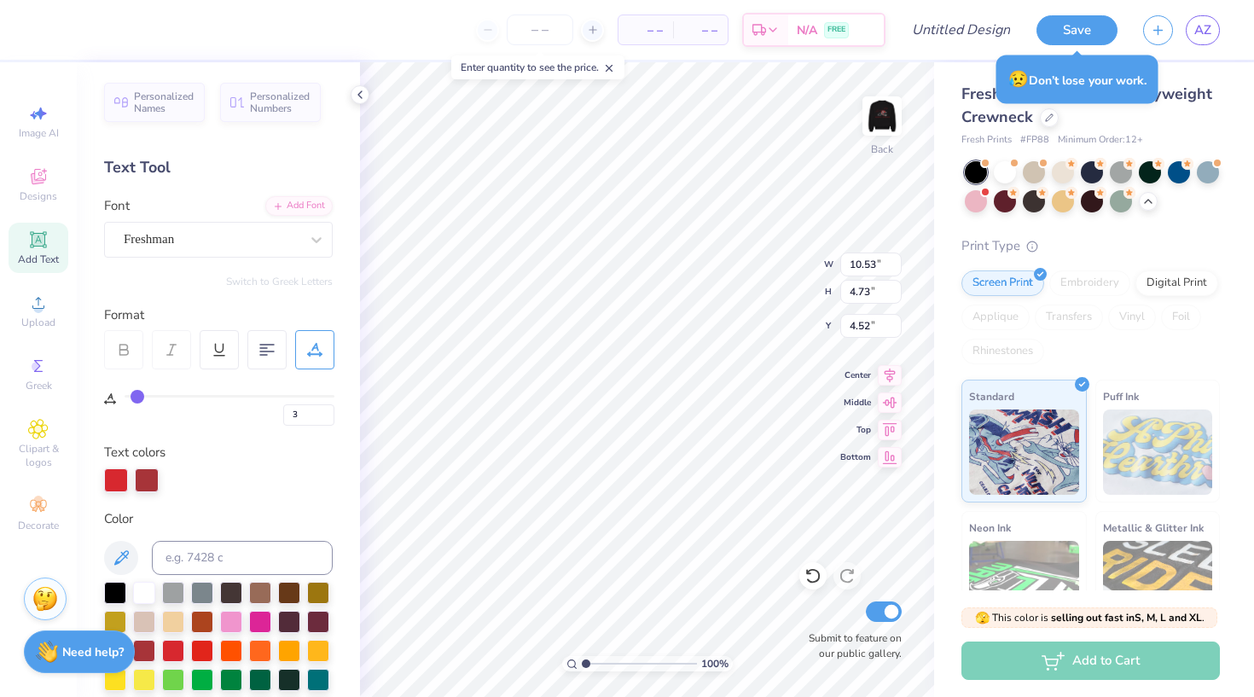
type input "12.73"
type input "5.28"
type input "4.19"
type input "3.97"
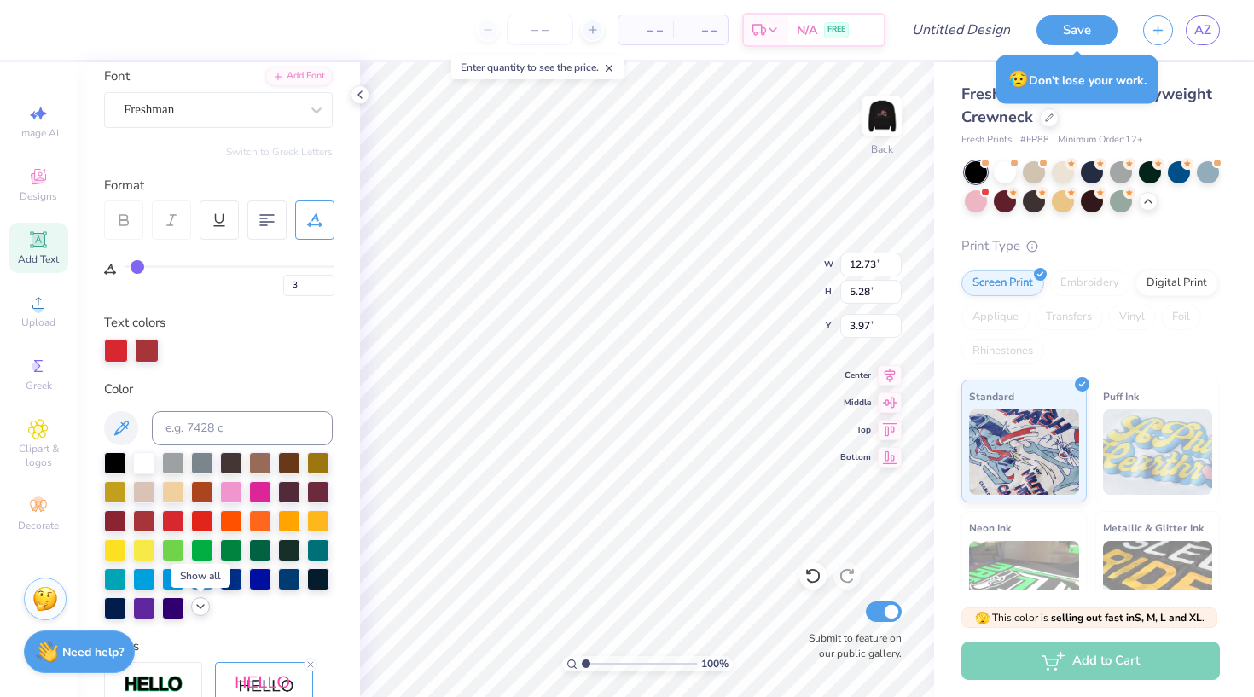
click at [200, 606] on icon at bounding box center [201, 607] width 14 height 14
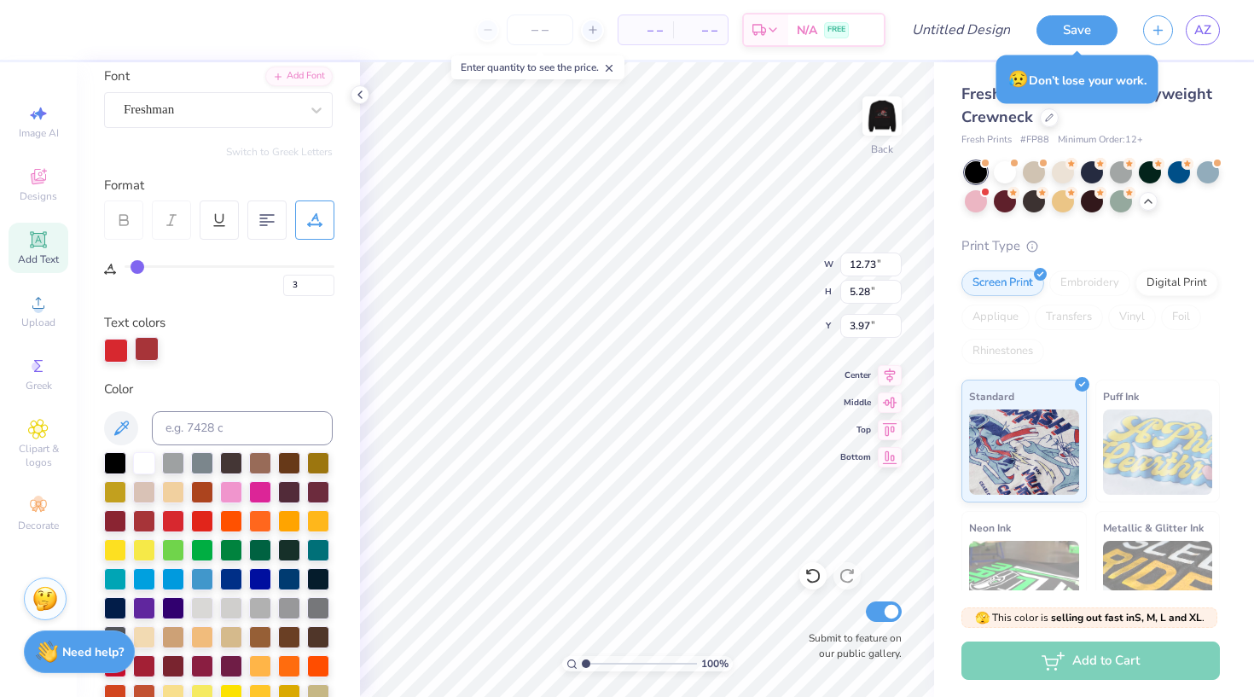
click at [146, 352] on div at bounding box center [147, 349] width 24 height 24
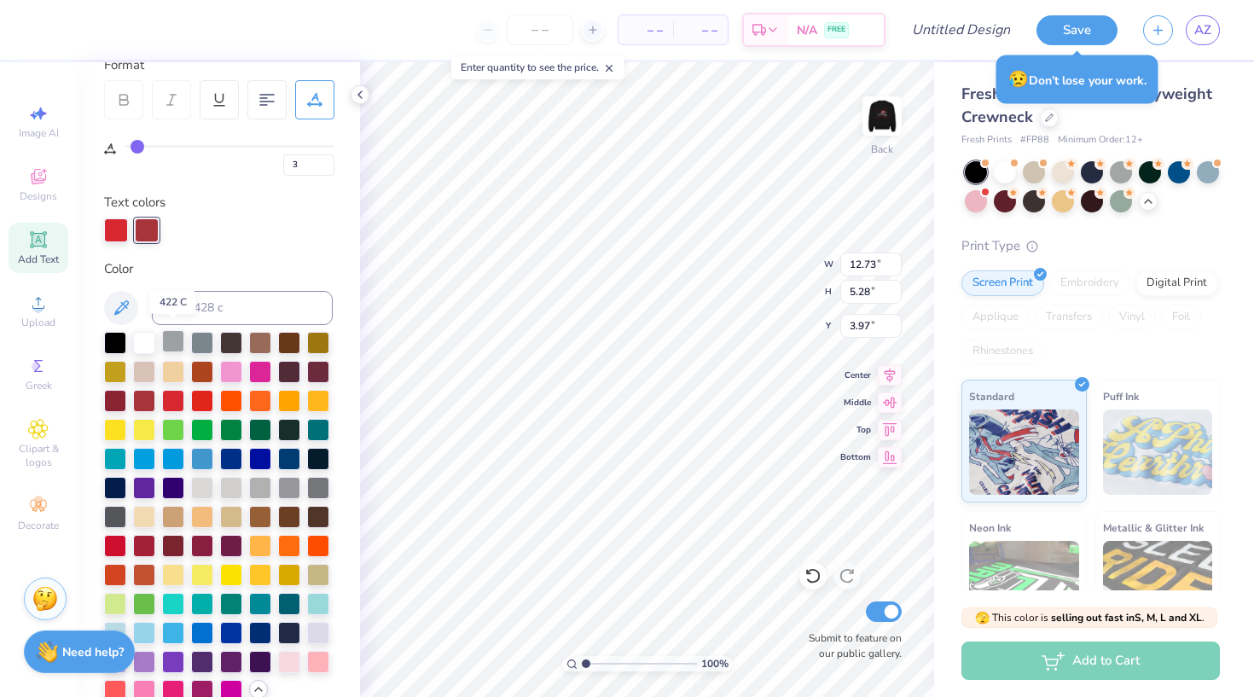
scroll to position [258, 0]
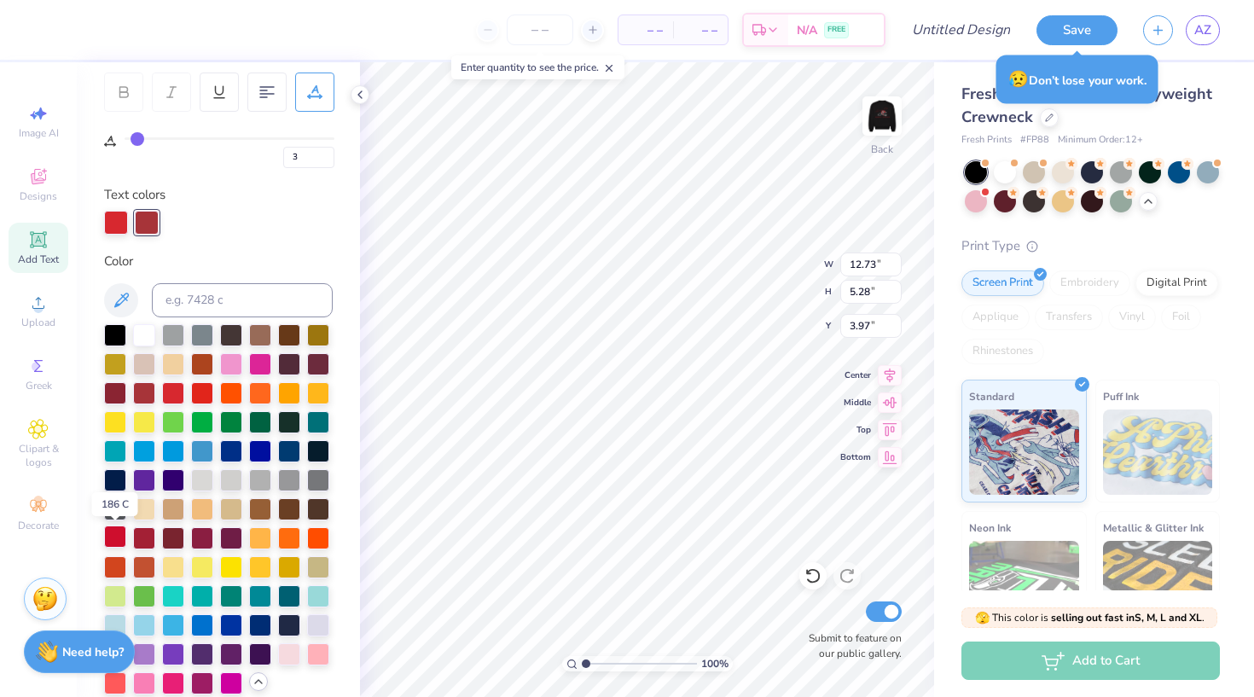
click at [119, 539] on div at bounding box center [115, 537] width 22 height 22
click at [118, 538] on div at bounding box center [115, 537] width 22 height 22
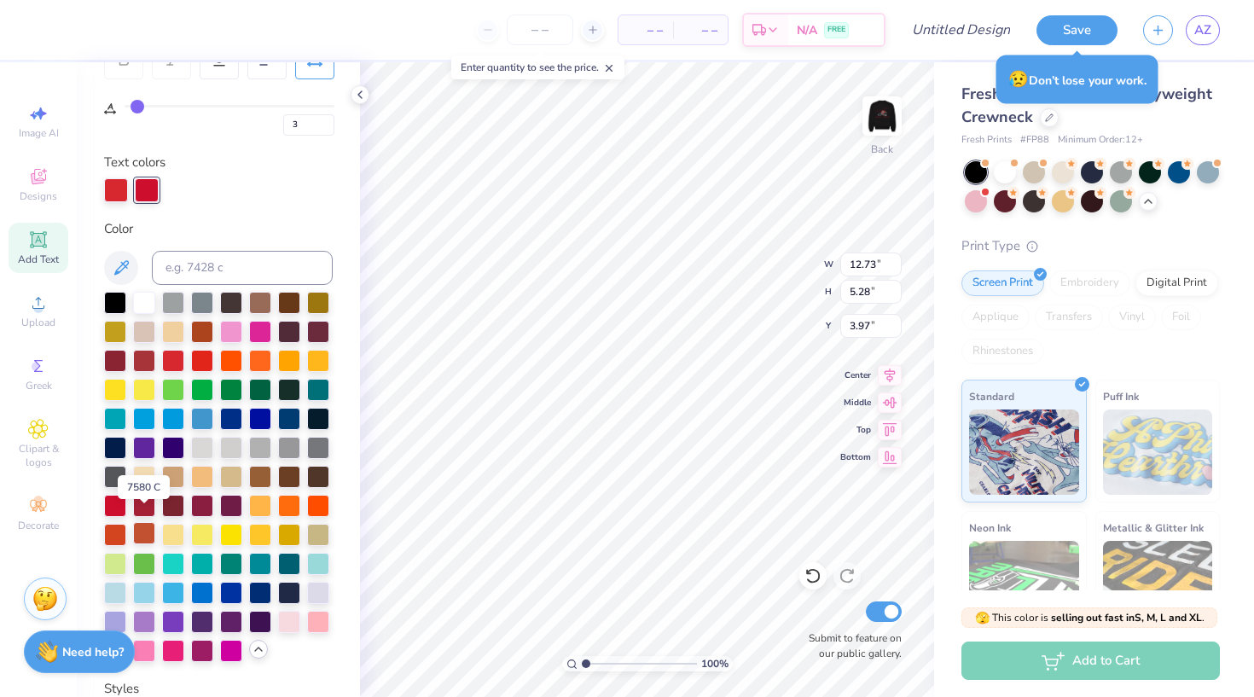
scroll to position [306, 0]
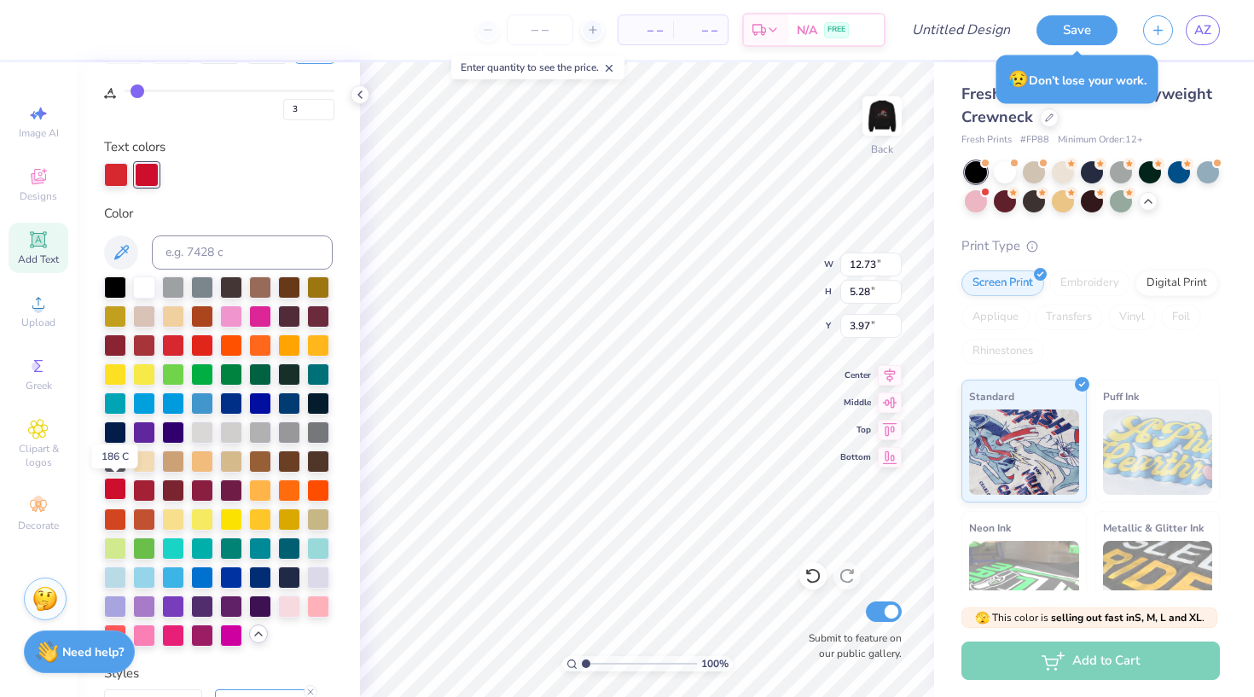
click at [116, 489] on div at bounding box center [115, 489] width 22 height 22
click at [175, 346] on div at bounding box center [173, 344] width 22 height 22
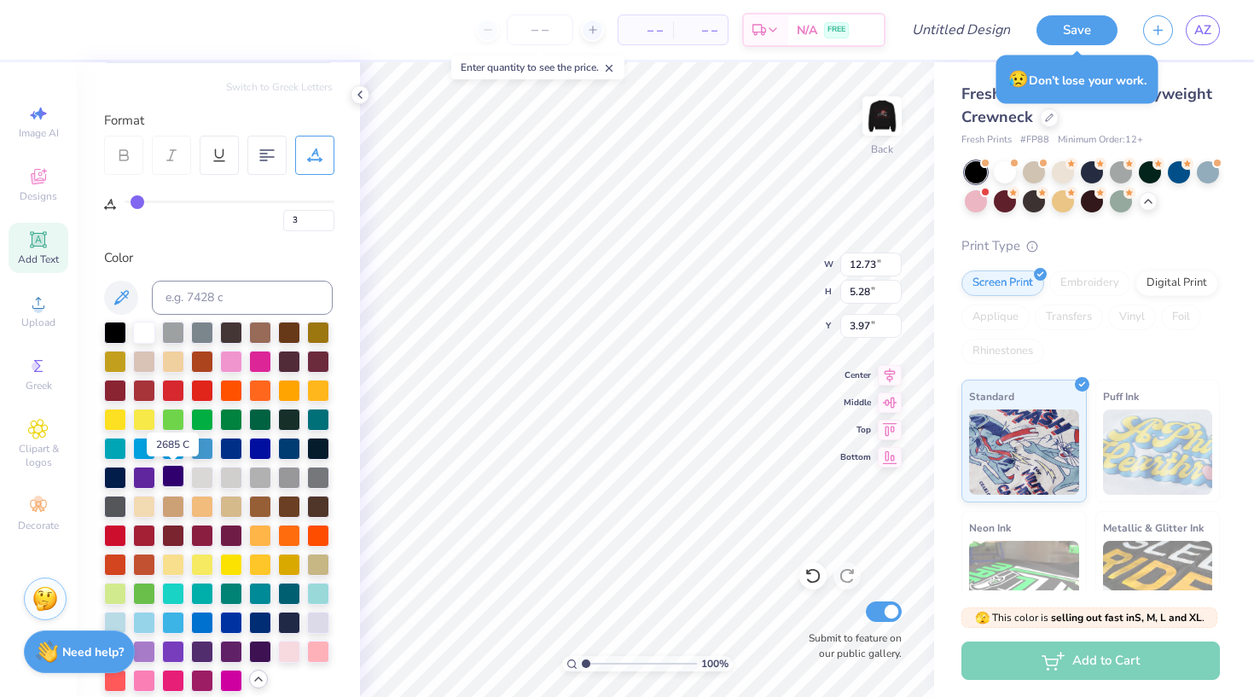
scroll to position [193, 0]
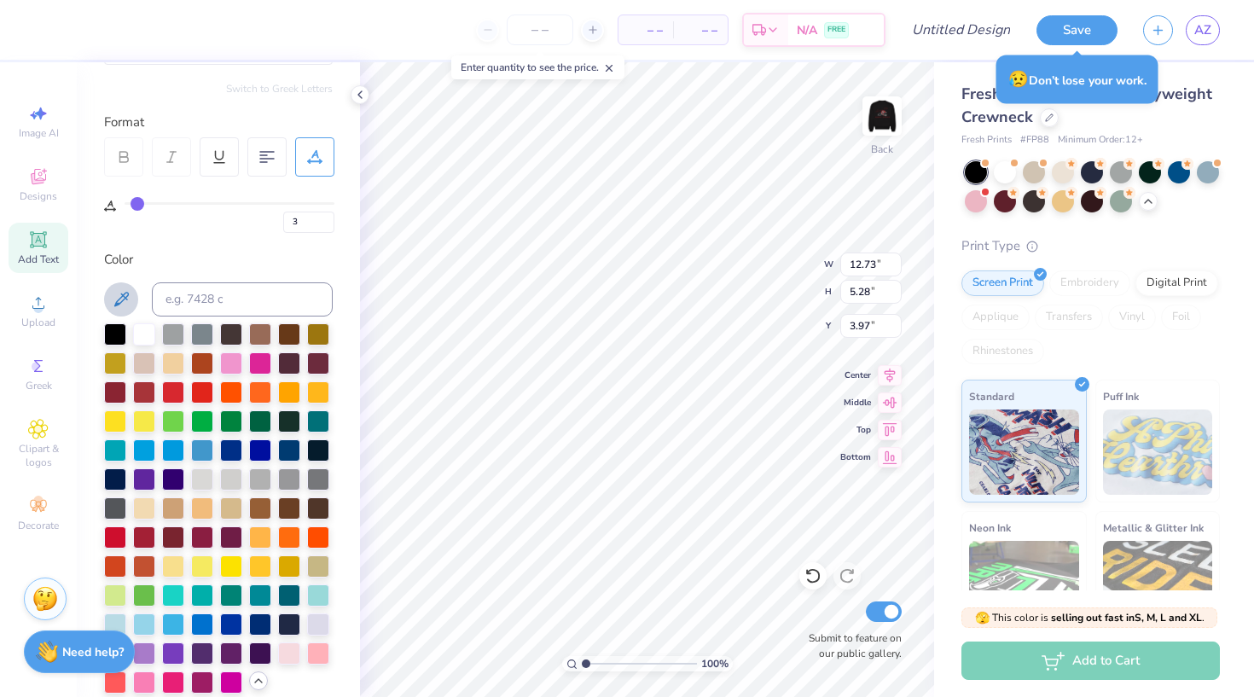
click at [119, 299] on icon at bounding box center [121, 299] width 20 height 20
type input "6.50"
type input "5.03"
type input "7.99"
type input "20"
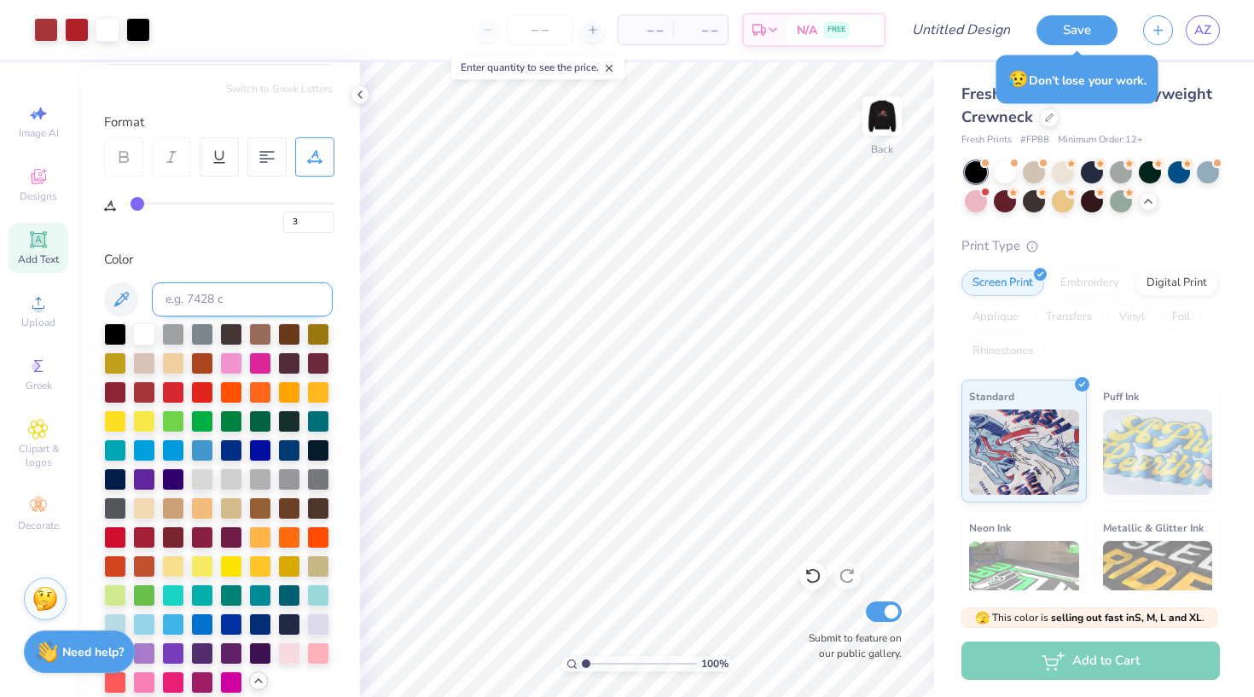
type input "20"
type input "18"
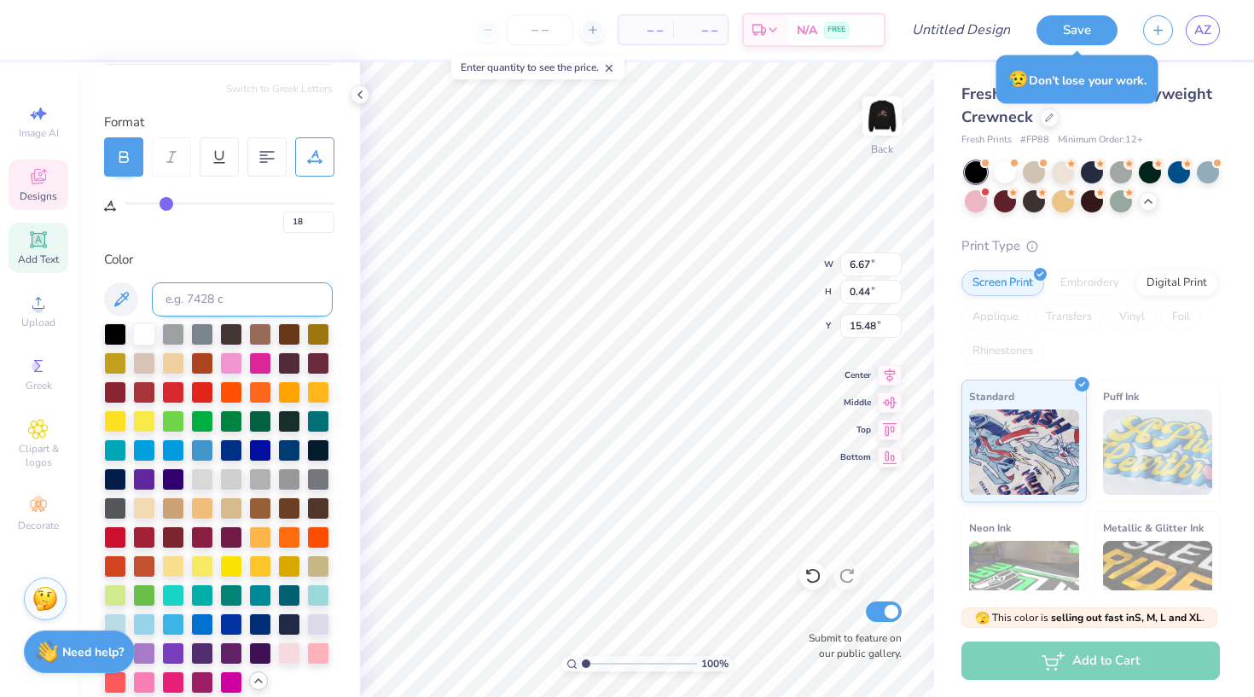
type input "14.54"
type input "0"
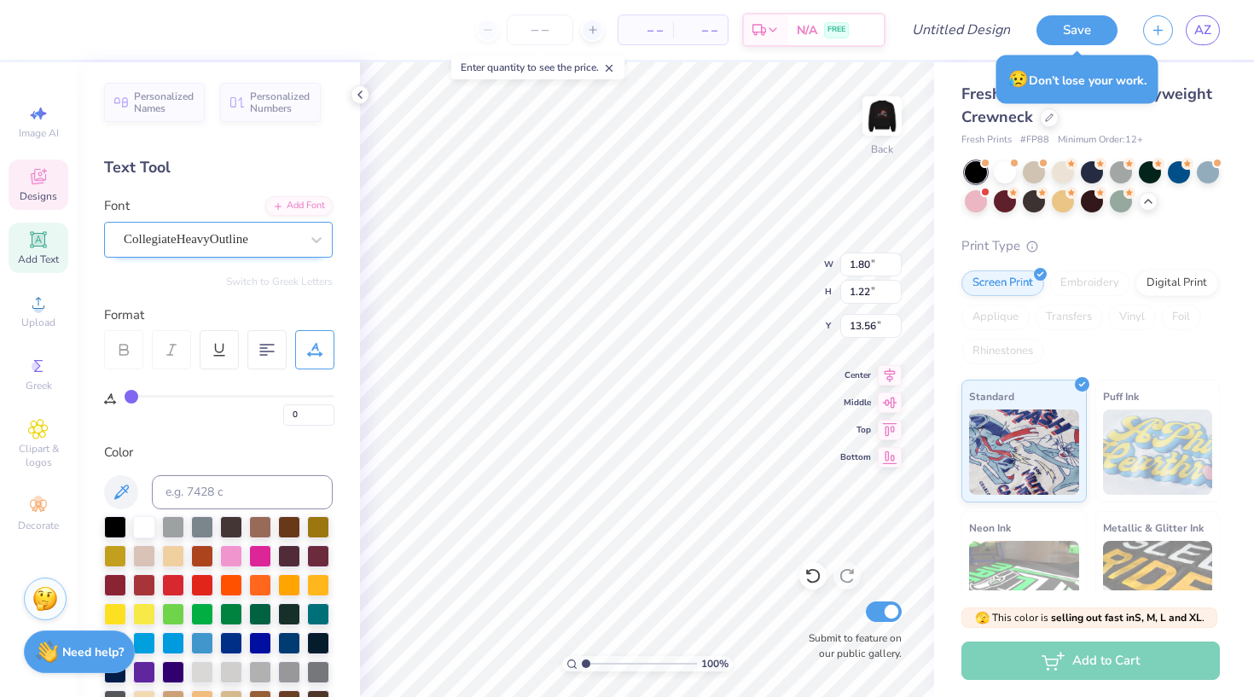
scroll to position [0, 0]
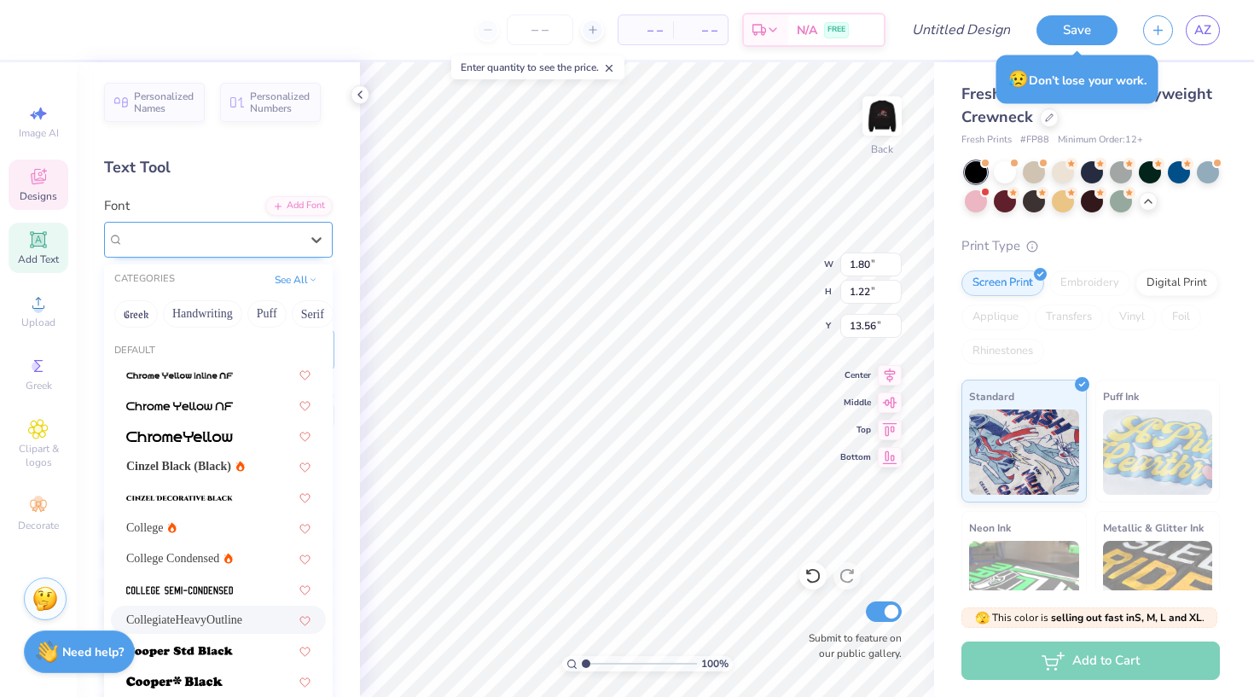
click at [282, 236] on div "CollegiateHeavyOutline" at bounding box center [211, 239] width 179 height 26
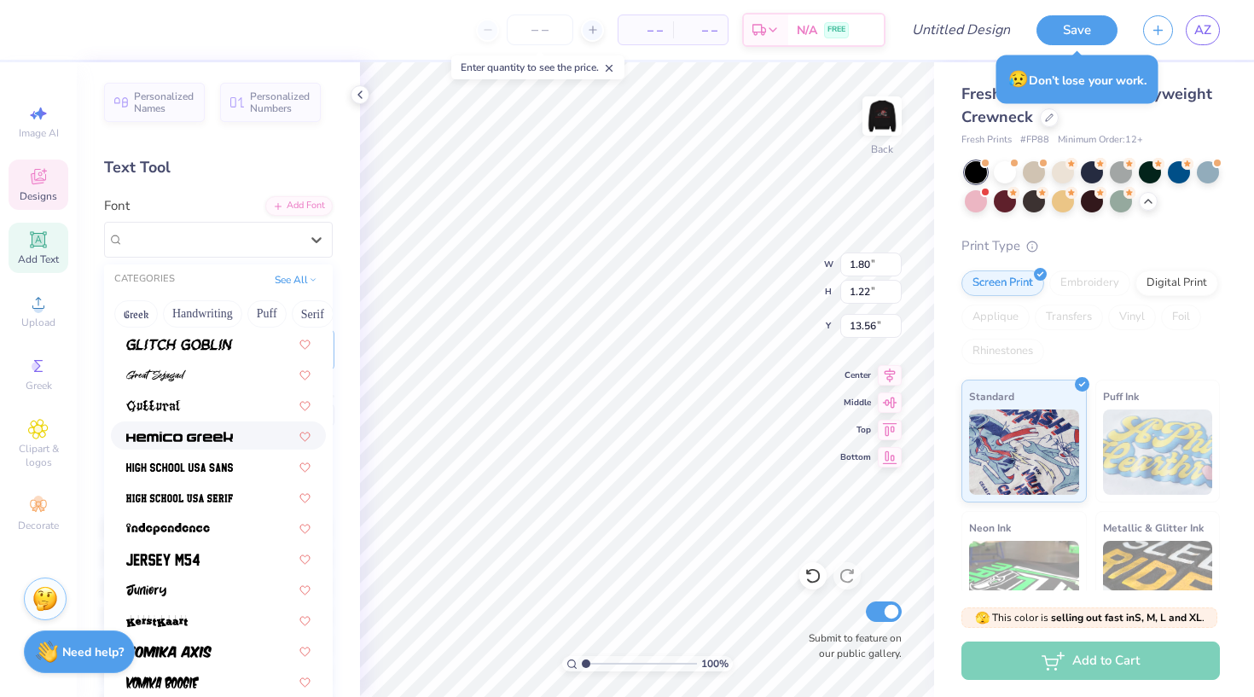
scroll to position [769, 0]
click at [207, 498] on img at bounding box center [179, 498] width 107 height 12
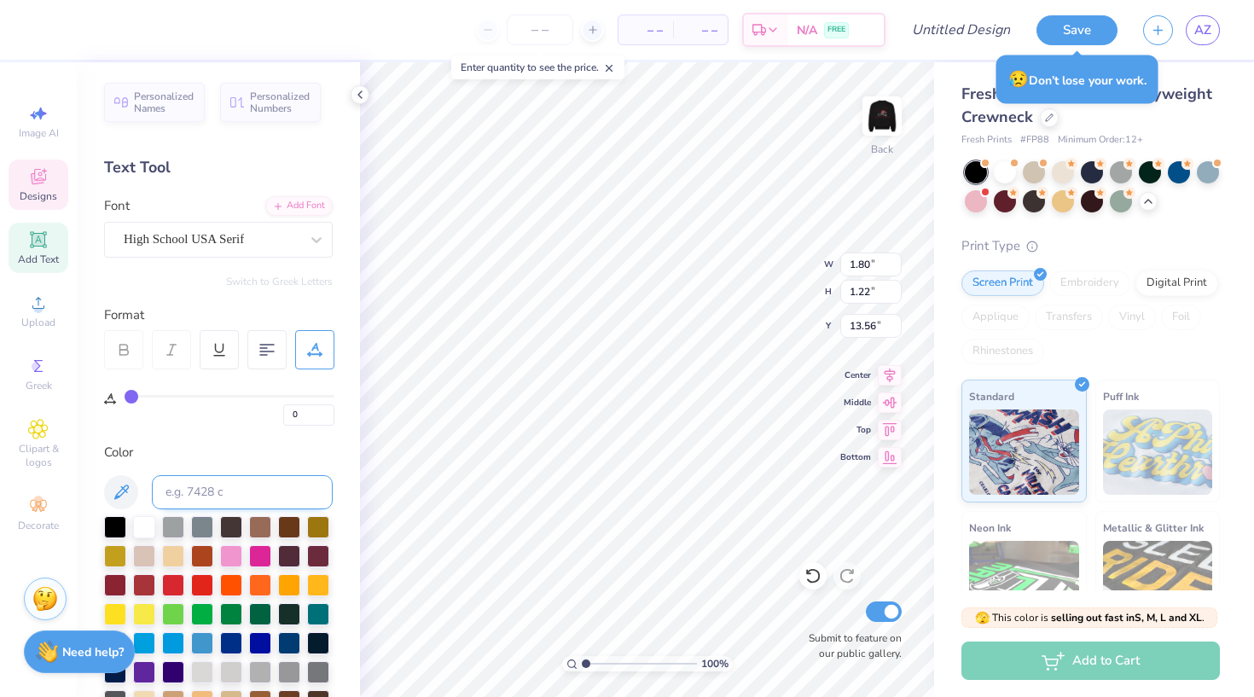
type input "1.76"
type input "1.29"
type input "13.52"
type input "1.80"
type input "1.22"
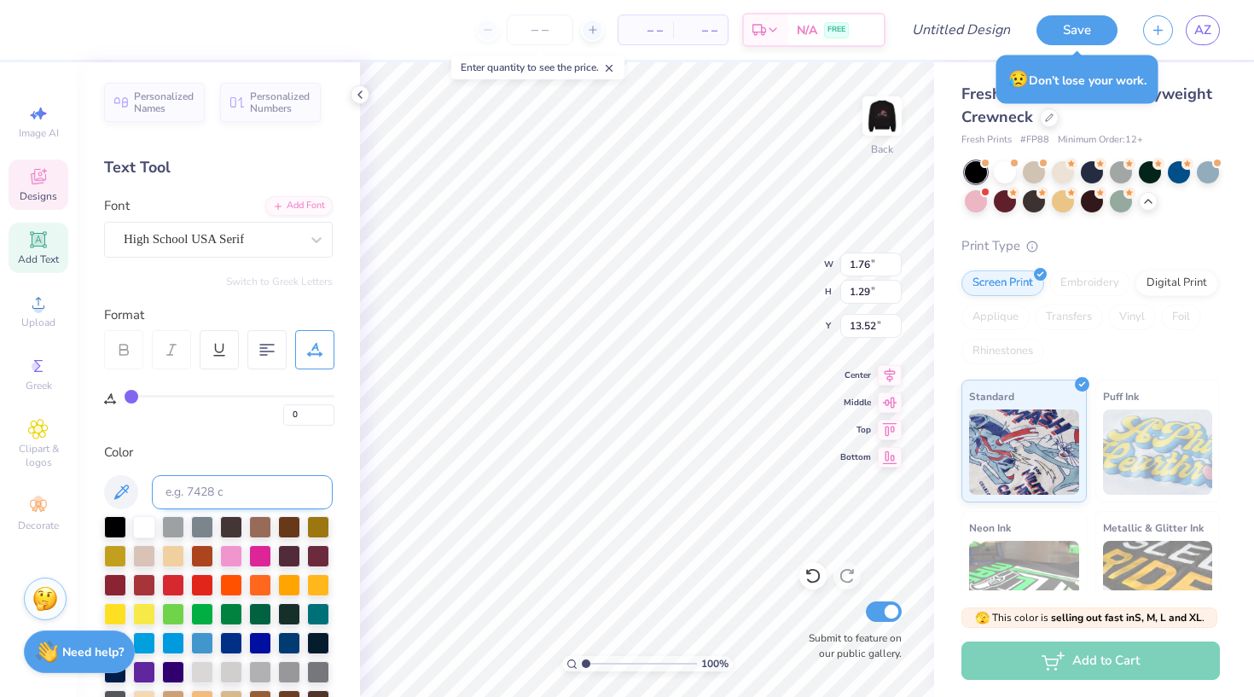
type input "13.32"
click at [282, 239] on div "CollegiateHeavyOutline" at bounding box center [211, 239] width 179 height 26
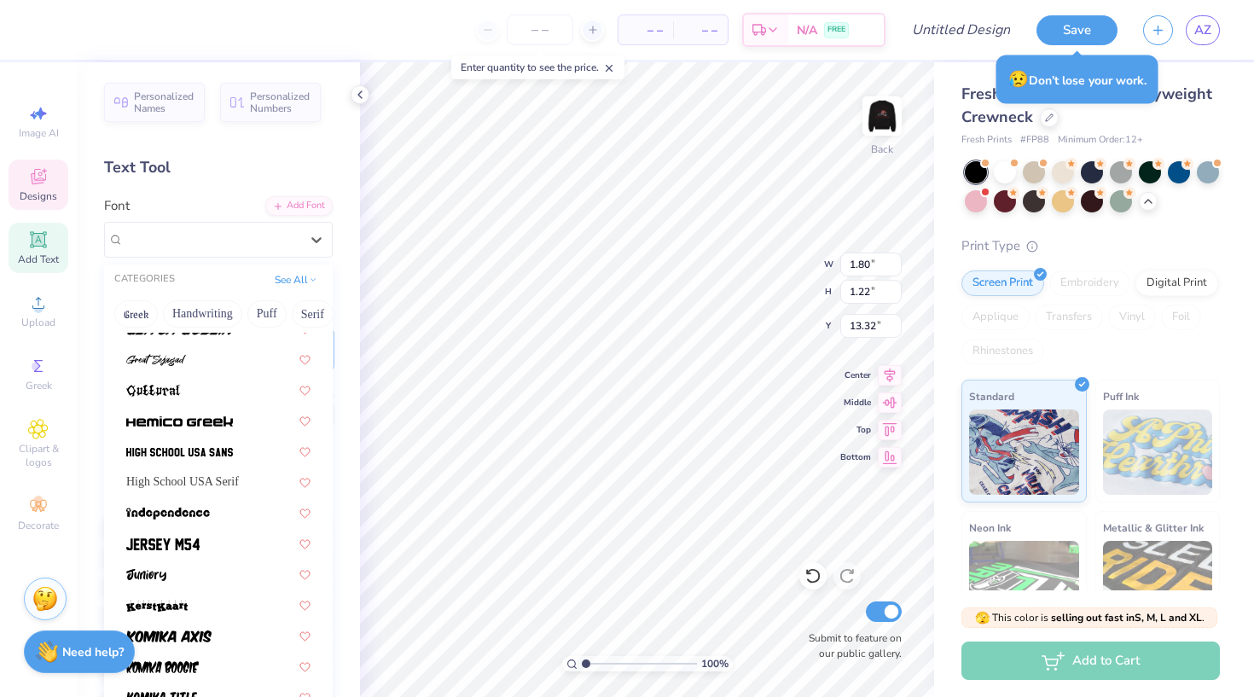
scroll to position [785, 0]
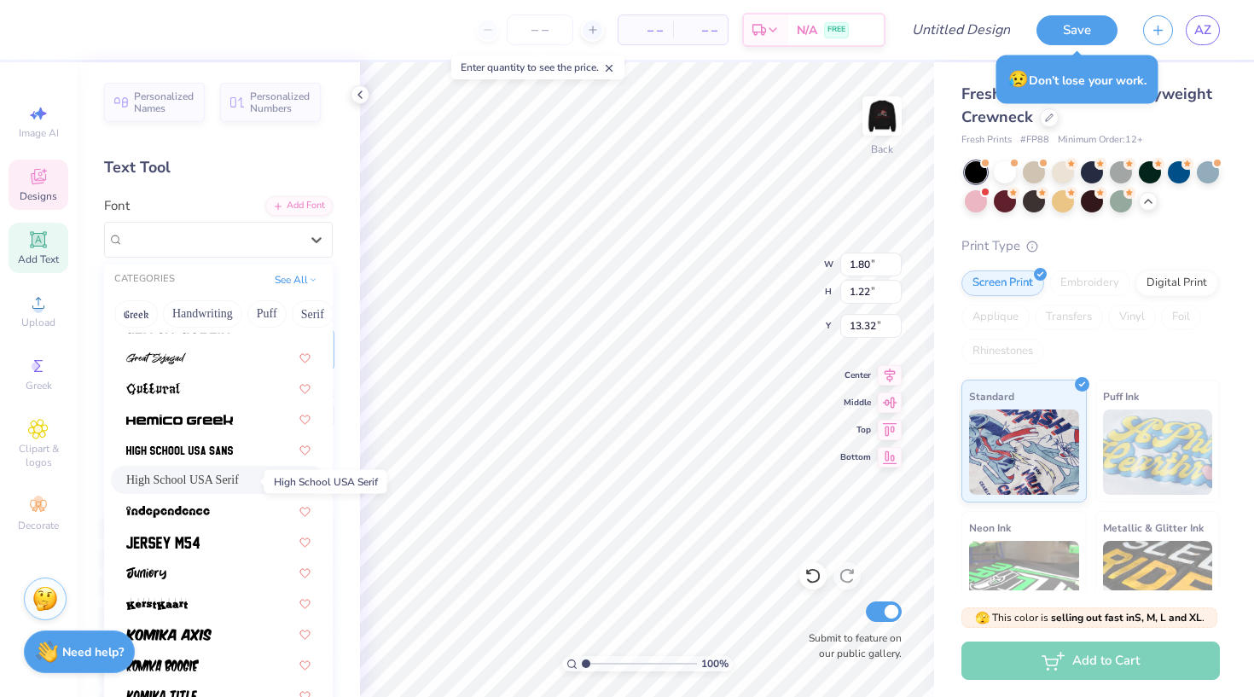
click at [230, 486] on span "High School USA Serif" at bounding box center [182, 480] width 113 height 18
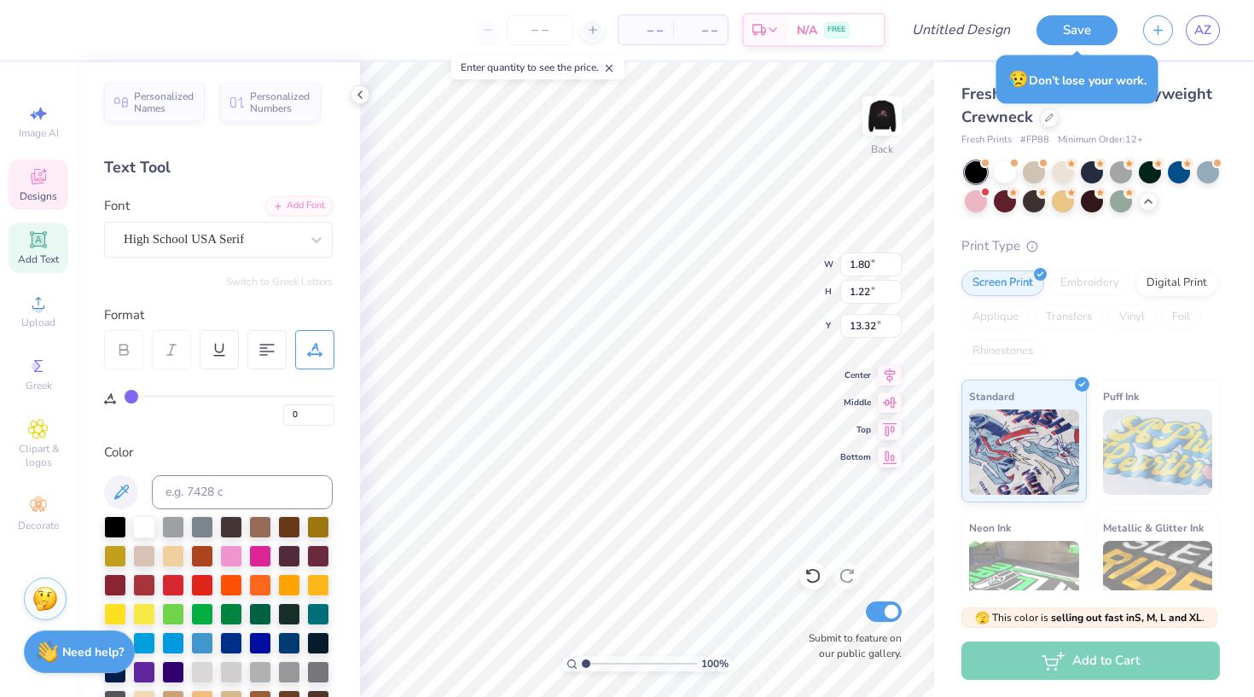
type input "1.76"
type input "1.29"
type input "13.28"
click at [311, 235] on icon at bounding box center [316, 239] width 17 height 17
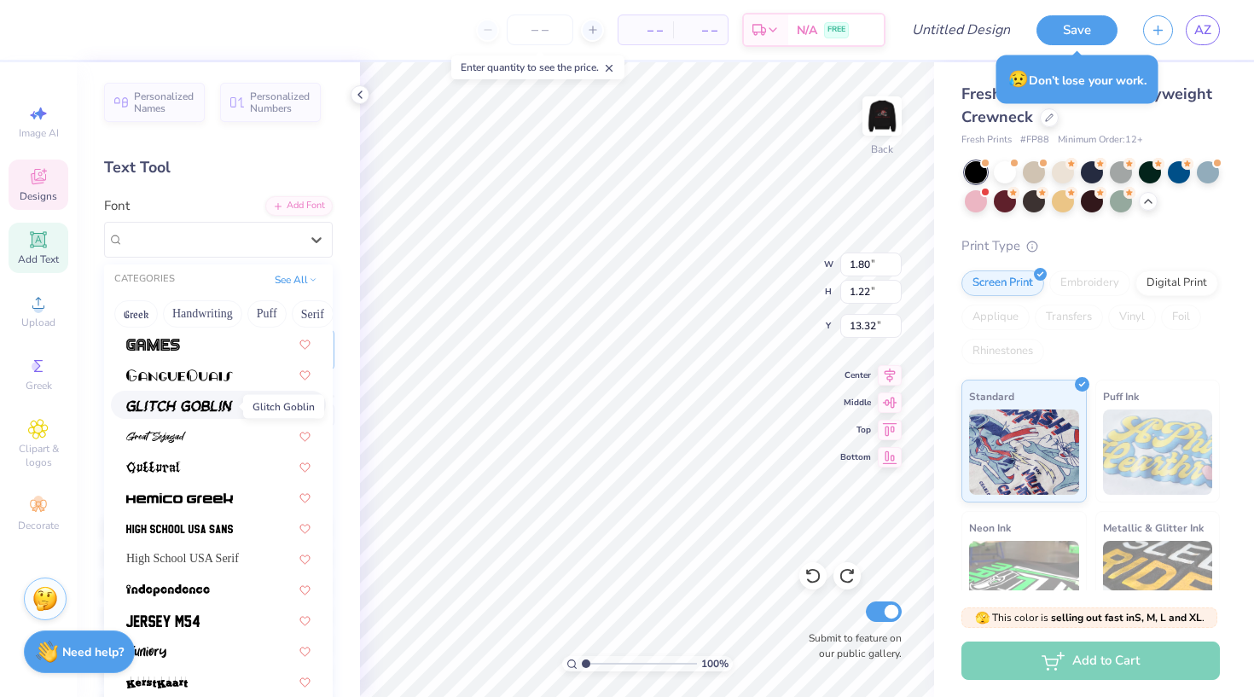
scroll to position [746, 0]
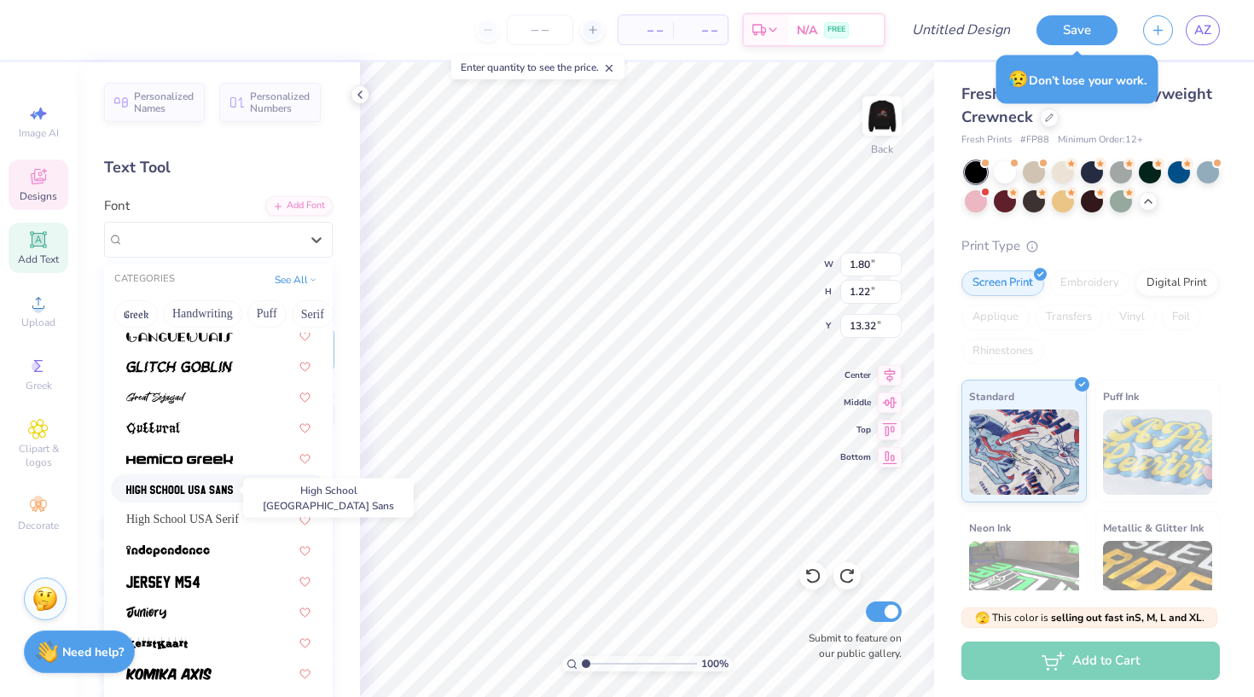
click at [225, 492] on img at bounding box center [179, 490] width 107 height 12
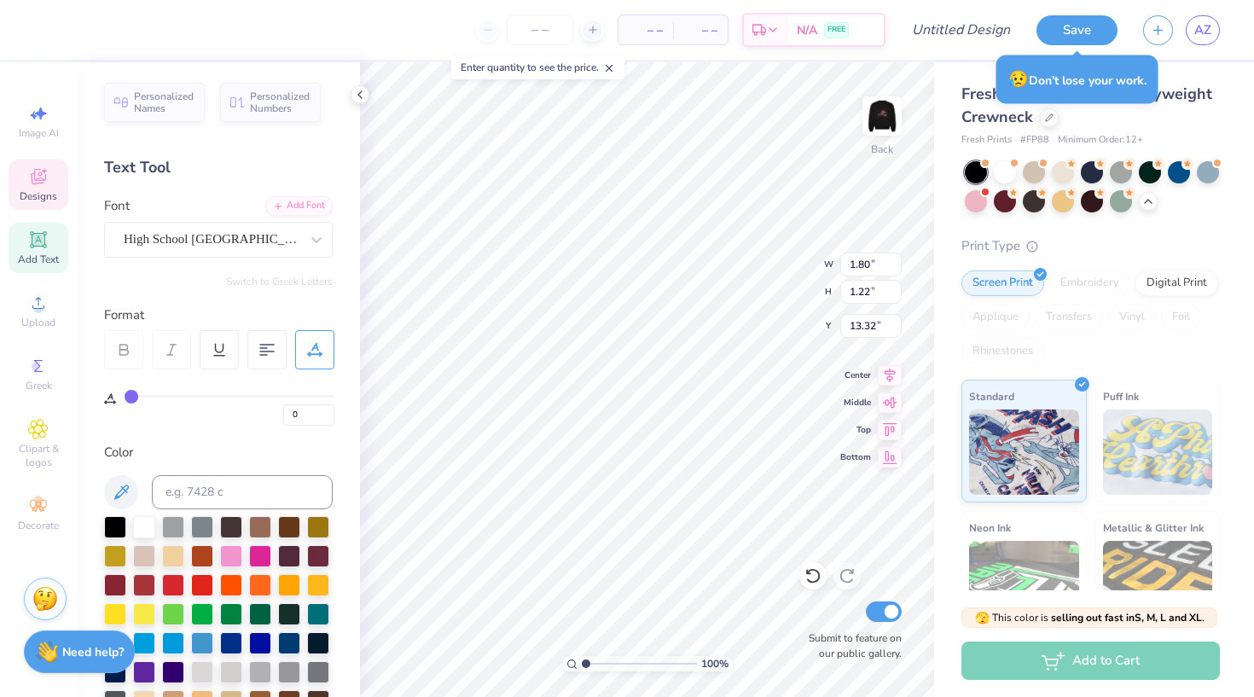
type input "1.85"
type input "1.30"
type input "13.28"
type input "3"
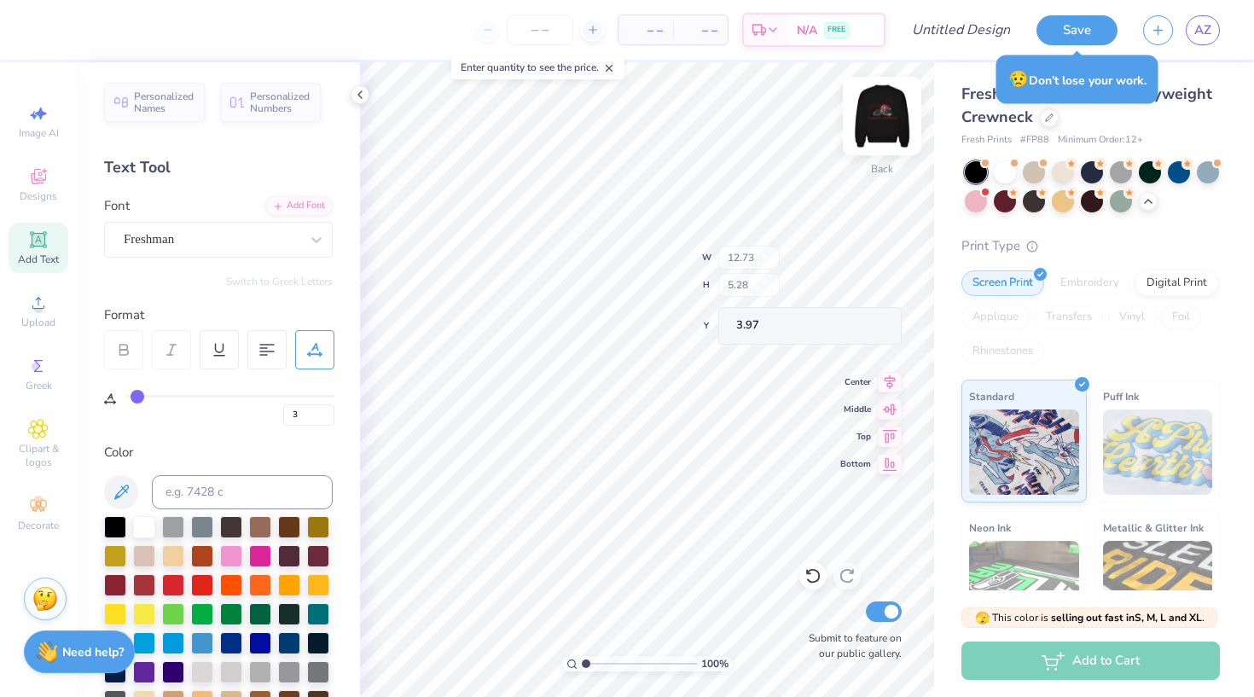
click at [883, 120] on img at bounding box center [882, 116] width 68 height 68
click at [886, 125] on img at bounding box center [882, 116] width 68 height 68
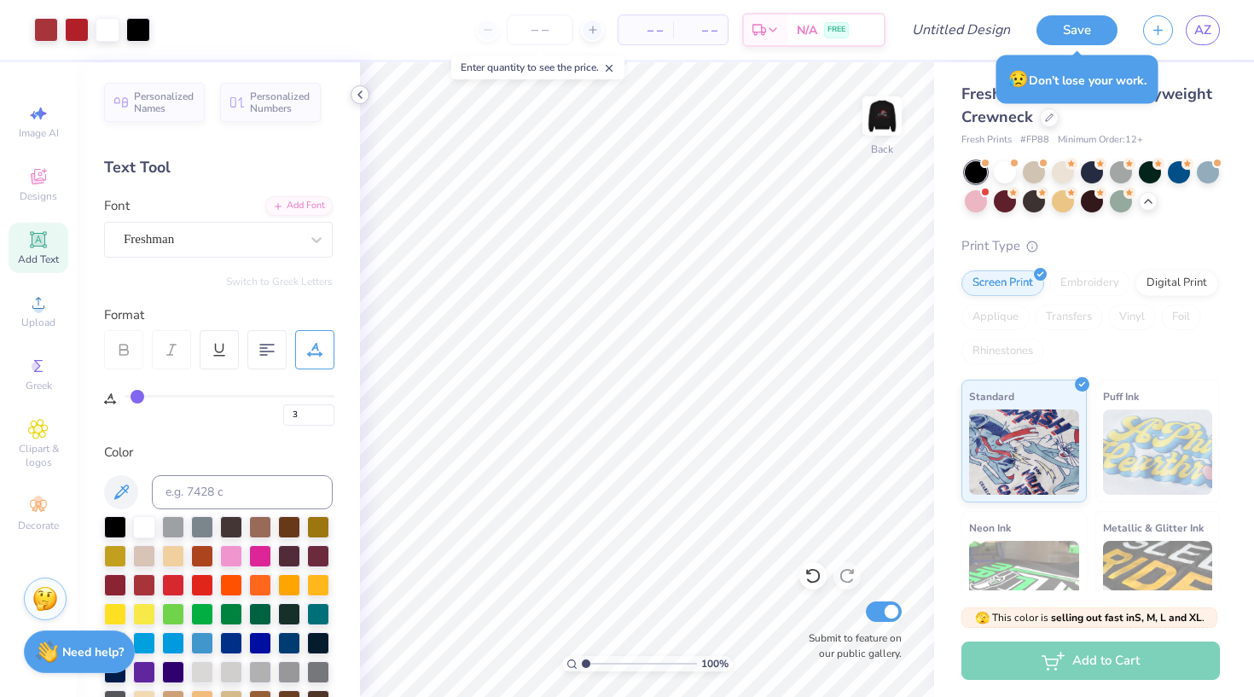
click at [362, 93] on icon at bounding box center [360, 95] width 14 height 14
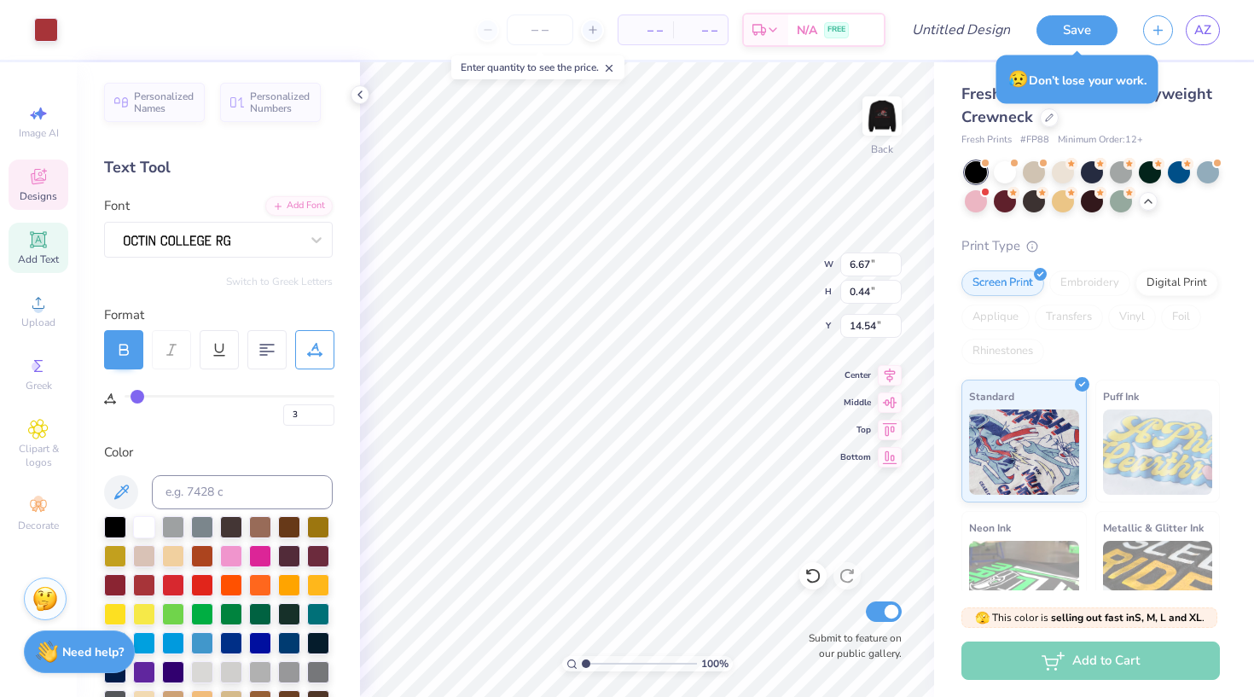
type input "18"
click at [117, 494] on icon at bounding box center [121, 492] width 15 height 15
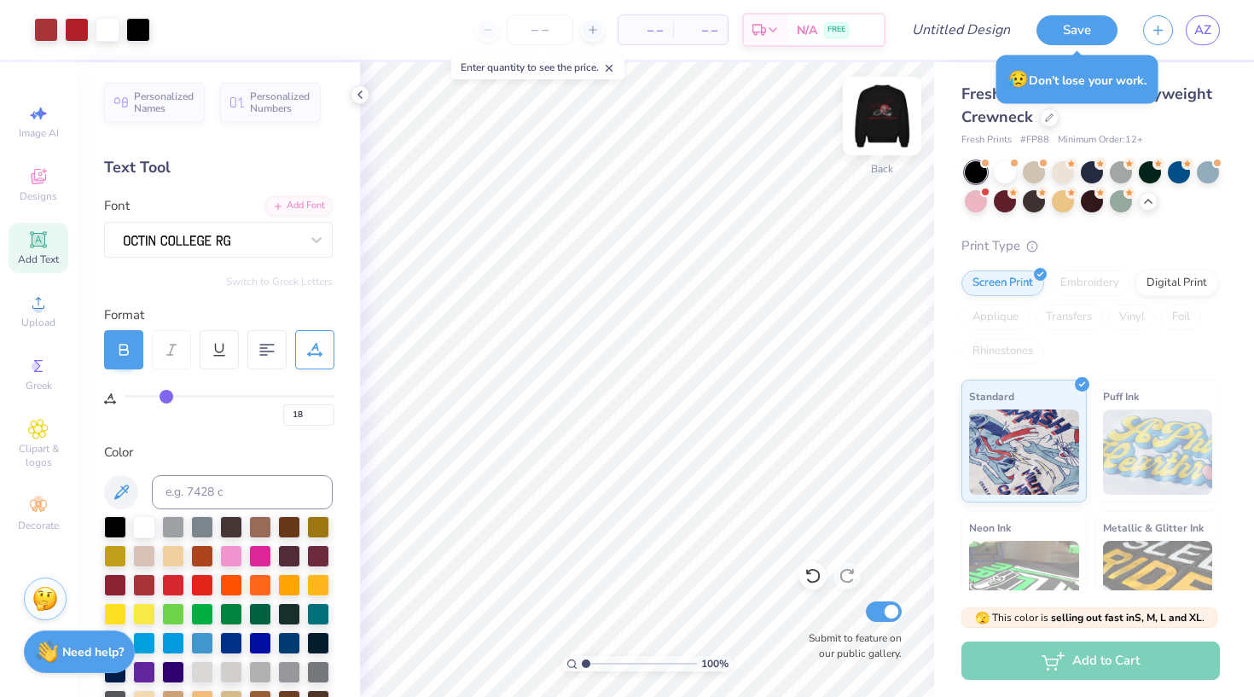
click at [881, 111] on img at bounding box center [882, 116] width 68 height 68
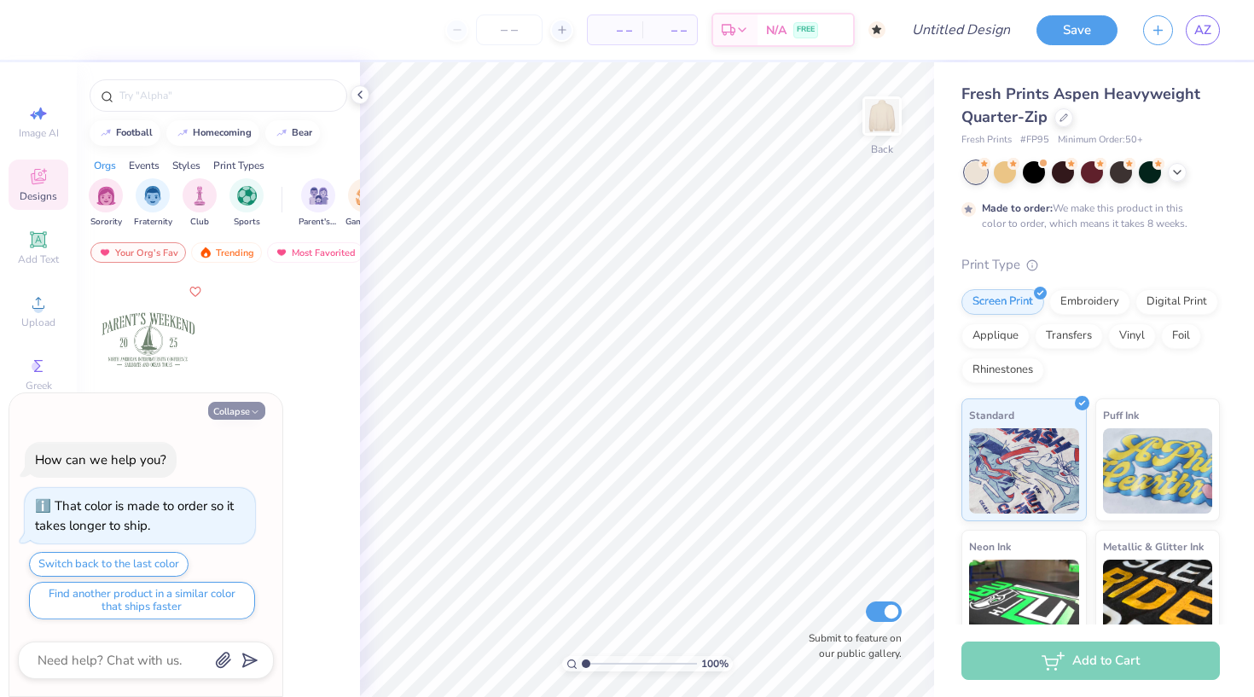
click at [237, 413] on button "Collapse" at bounding box center [236, 411] width 57 height 18
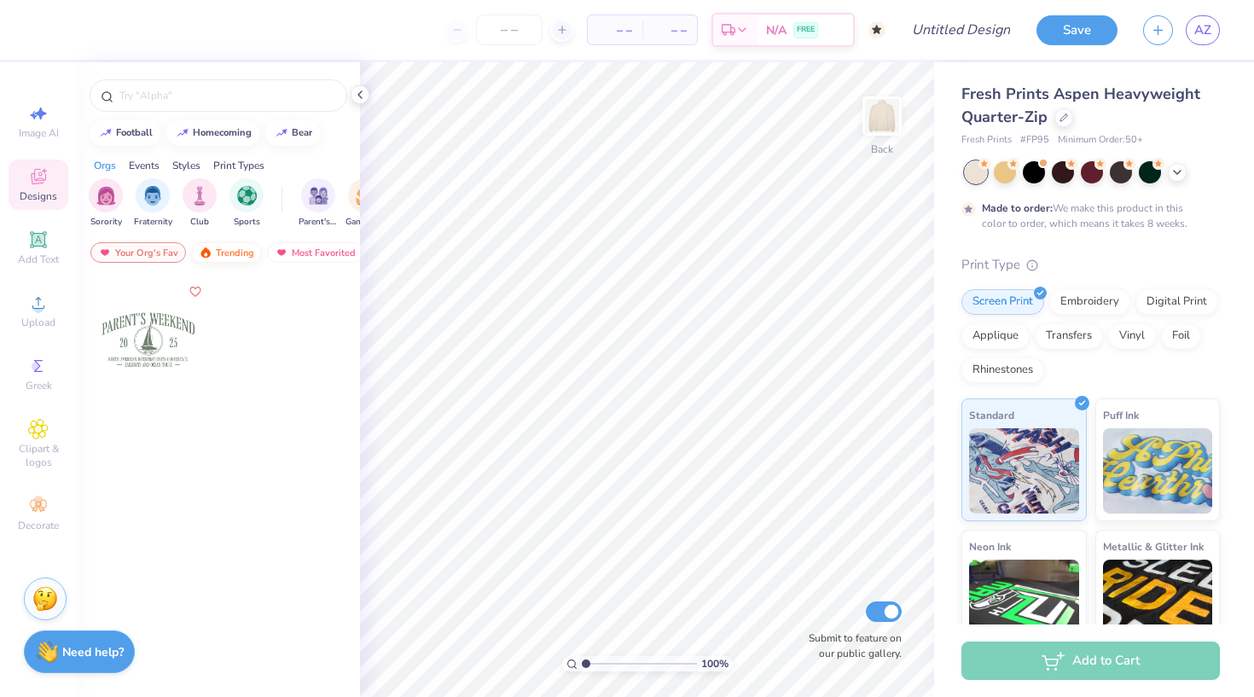
click at [234, 253] on div "Trending" at bounding box center [226, 252] width 71 height 20
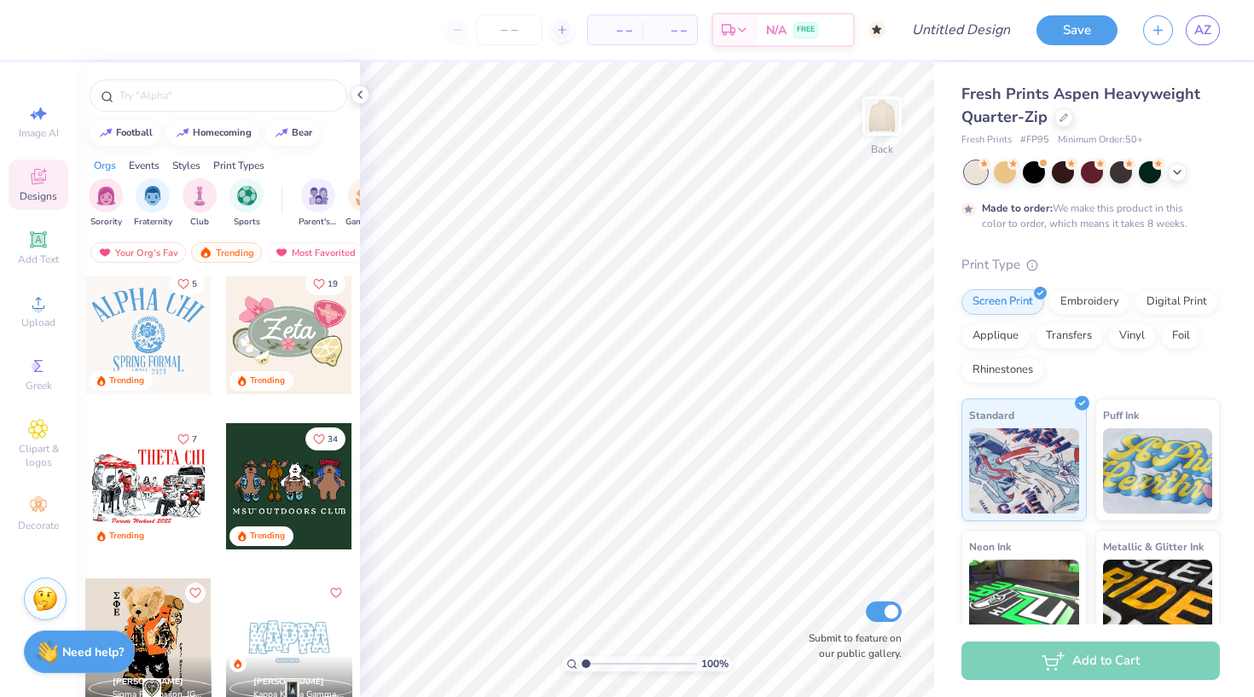
scroll to position [960, 0]
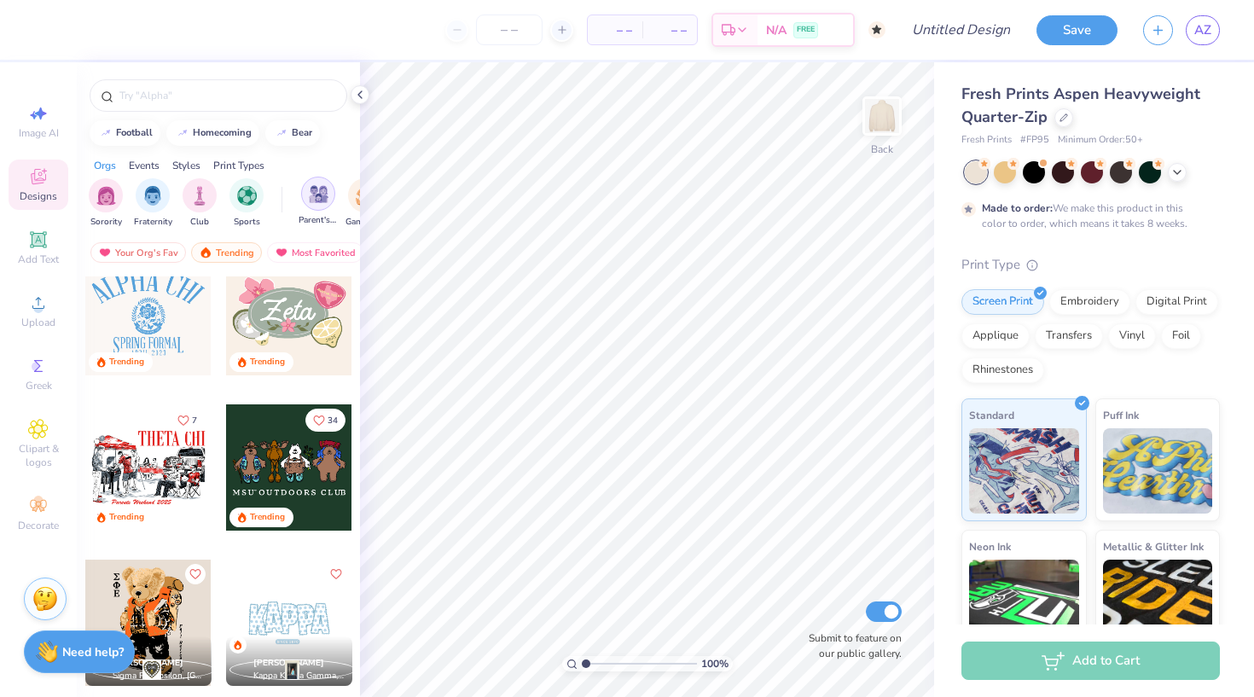
click at [317, 193] on img "filter for Parent's Weekend" at bounding box center [319, 194] width 20 height 20
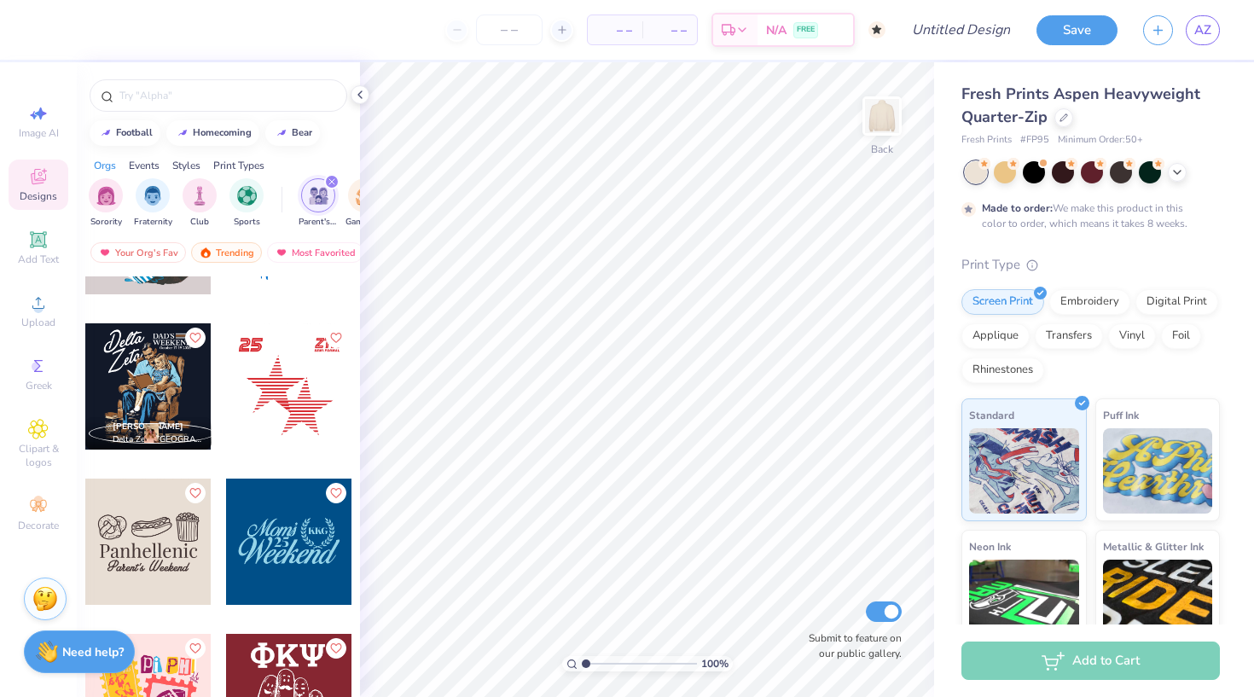
scroll to position [6337, 0]
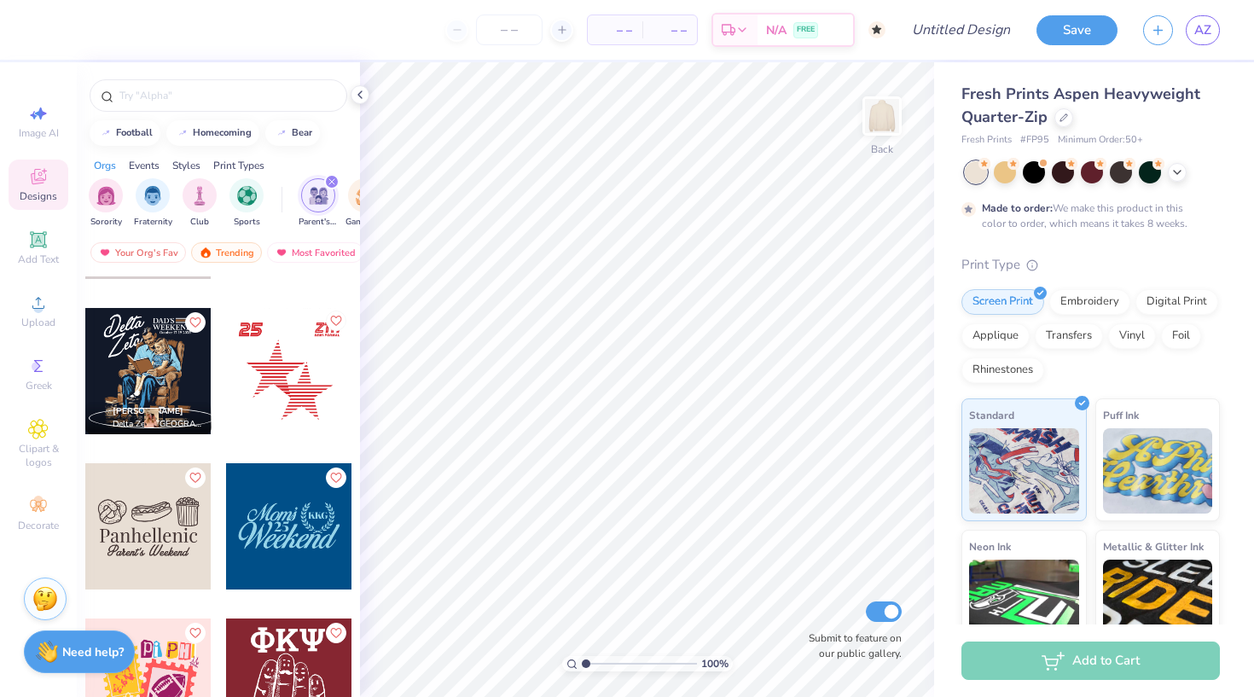
click at [337, 319] on icon "Like" at bounding box center [335, 321] width 12 height 12
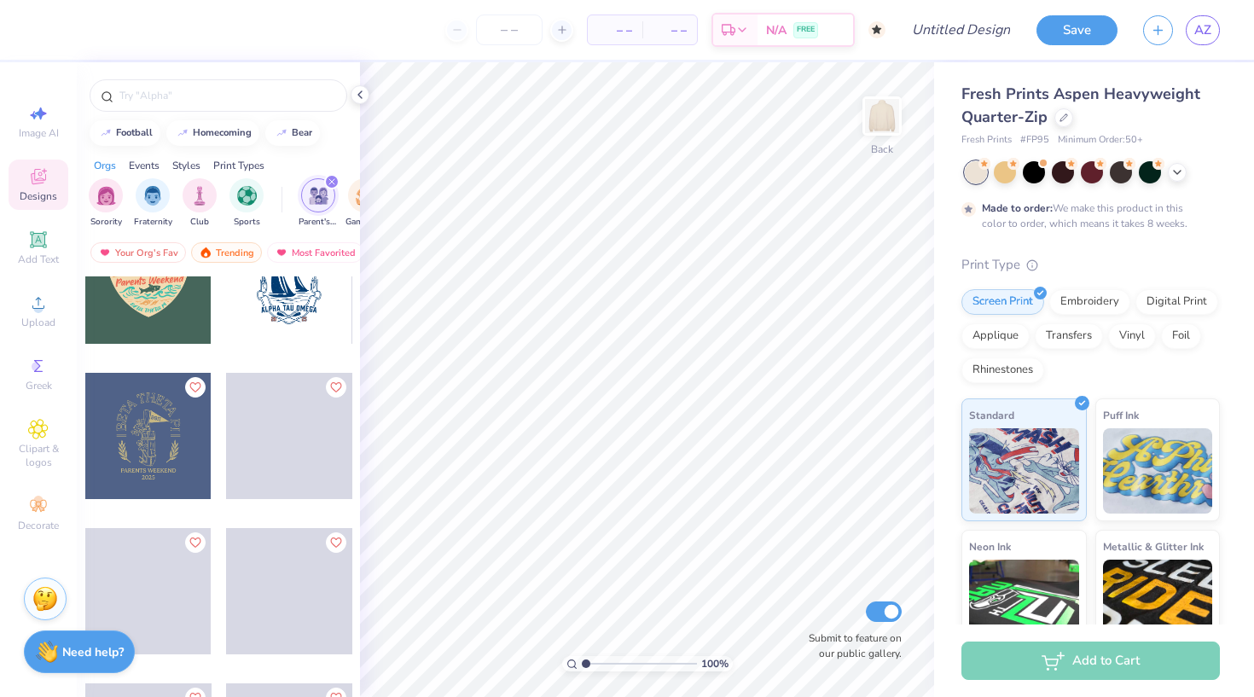
scroll to position [27238, 0]
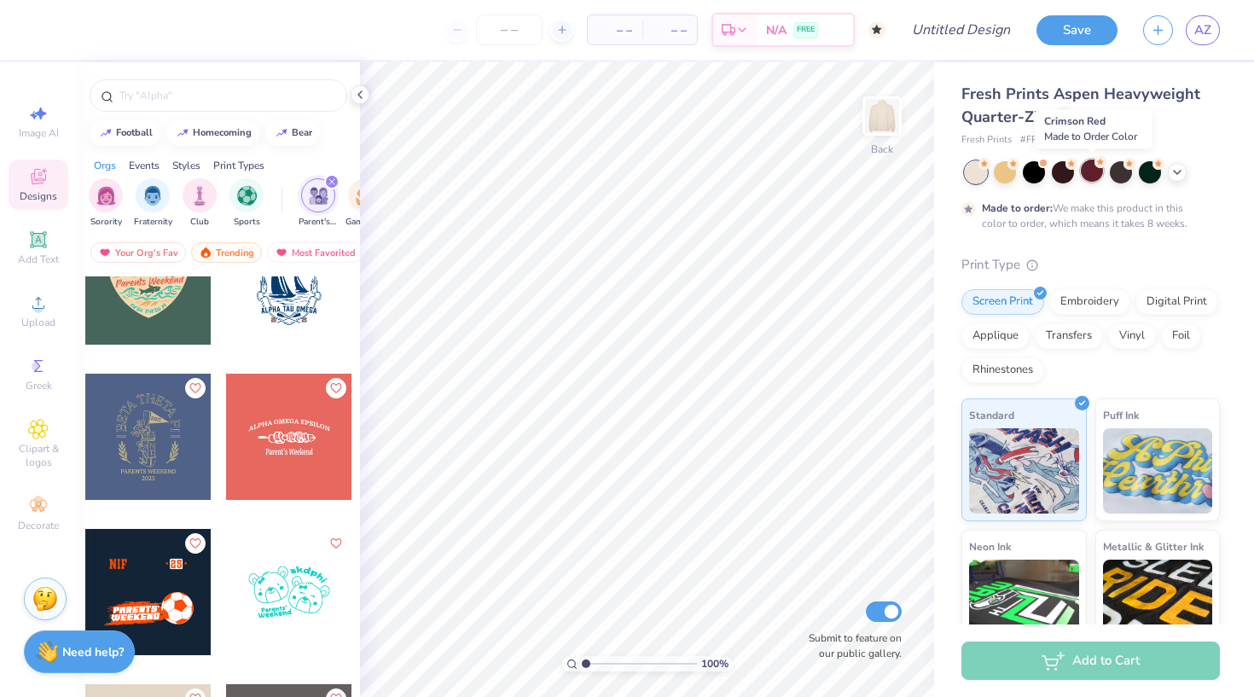
click at [1093, 174] on div at bounding box center [1092, 171] width 22 height 22
click at [1182, 173] on icon at bounding box center [1178, 171] width 14 height 14
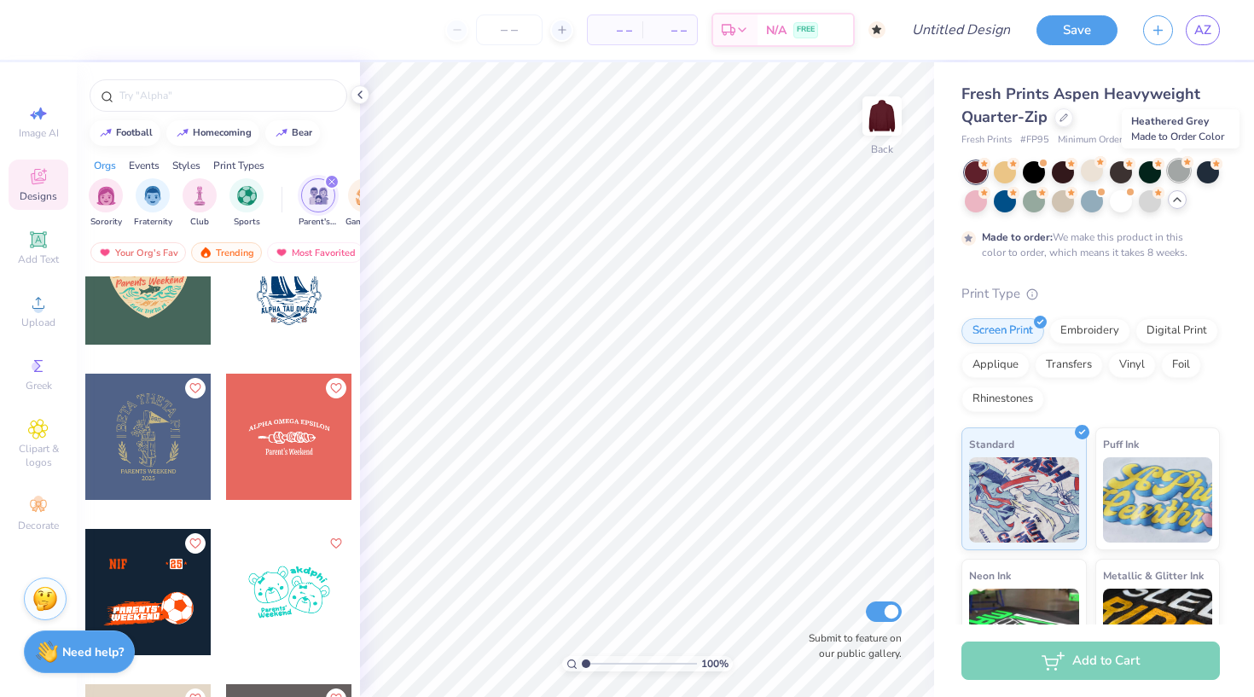
click at [1181, 173] on div at bounding box center [1179, 171] width 22 height 22
click at [1156, 201] on div at bounding box center [1150, 200] width 22 height 22
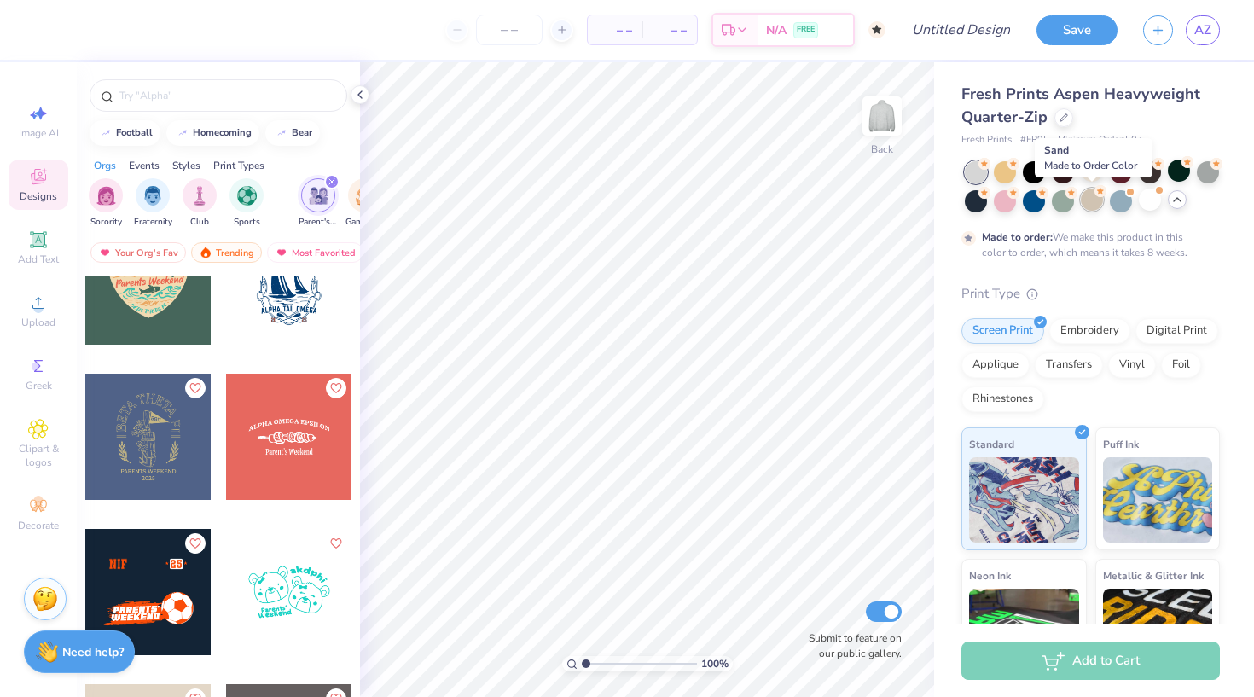
click at [1087, 205] on div at bounding box center [1092, 200] width 22 height 22
type textarea "x"
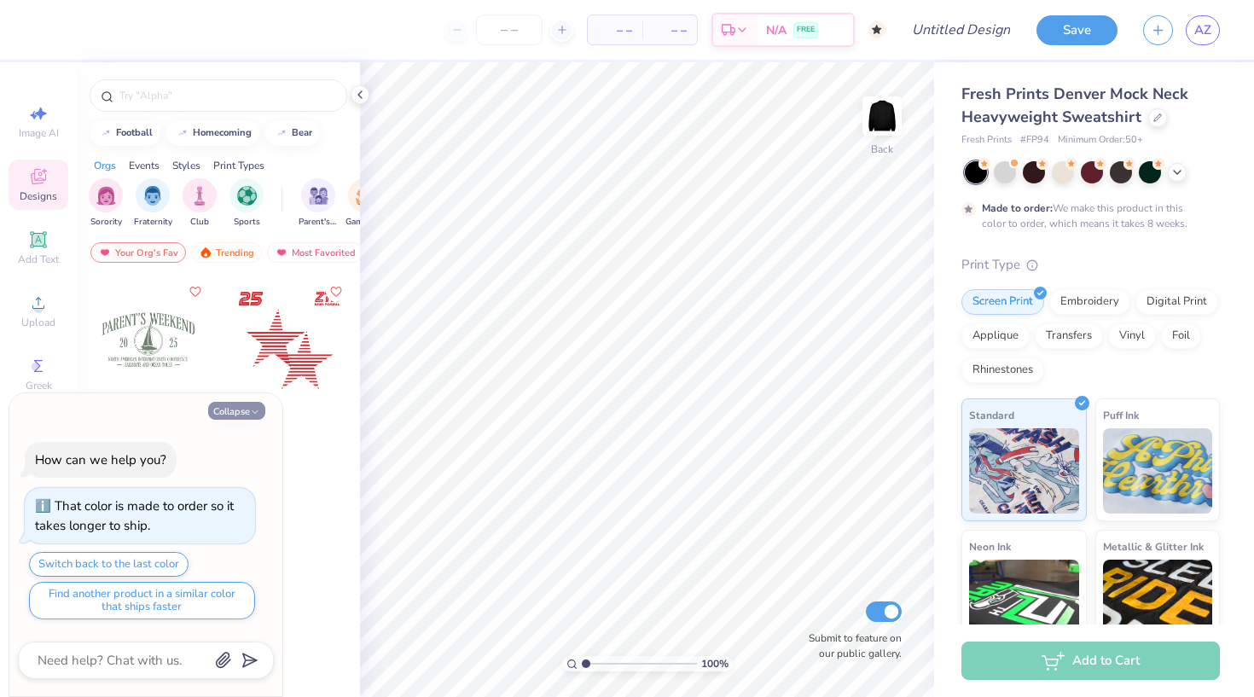
click at [248, 414] on button "Collapse" at bounding box center [236, 411] width 57 height 18
type textarea "x"
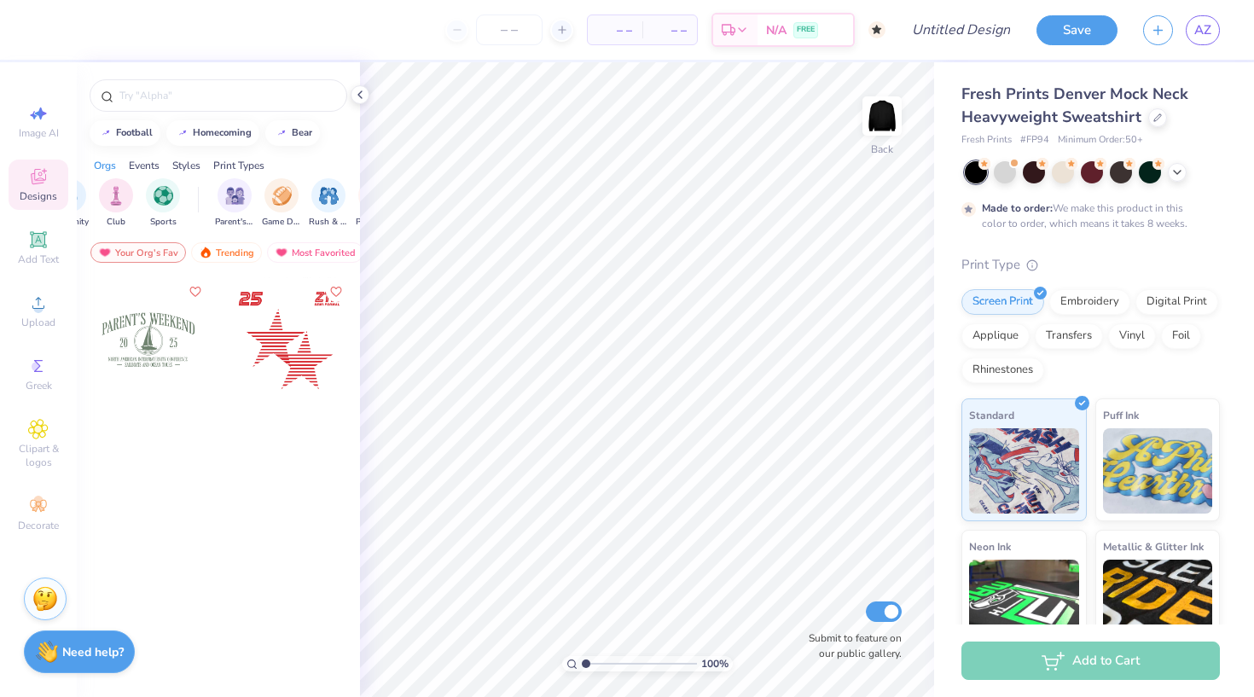
scroll to position [0, 123]
click at [201, 204] on div "filter for Parent's Weekend" at bounding box center [195, 194] width 34 height 34
click at [235, 247] on div "Trending" at bounding box center [226, 252] width 71 height 20
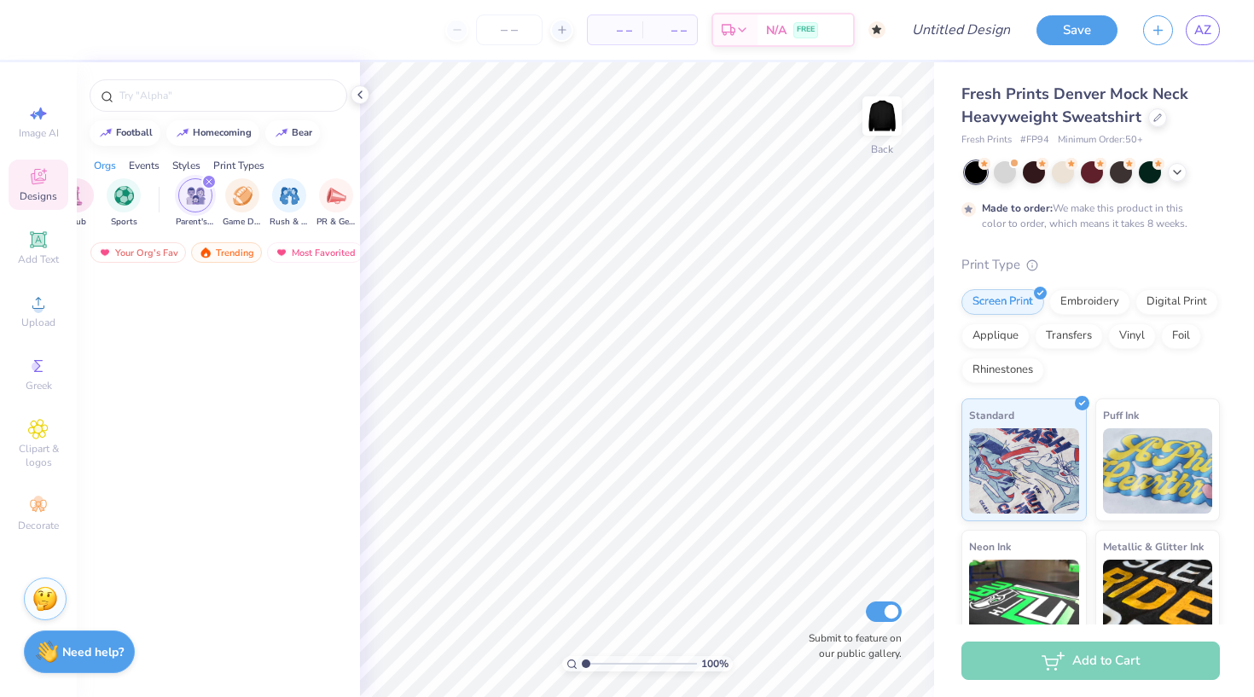
scroll to position [18638, 0]
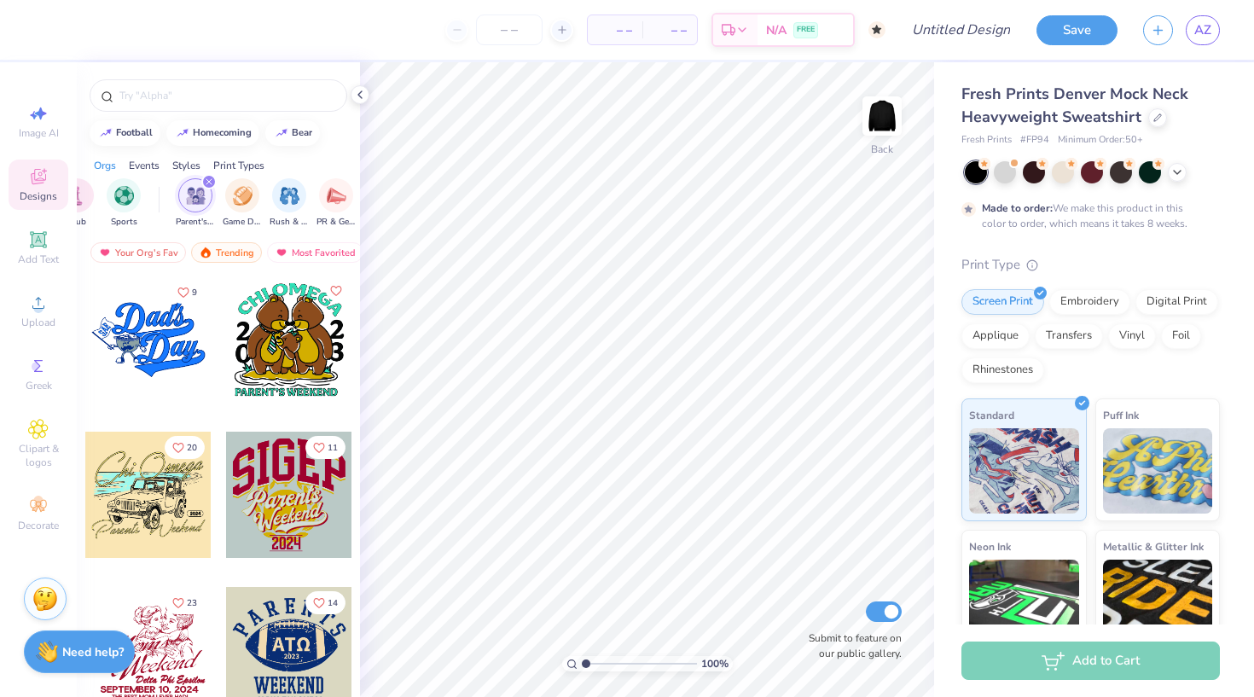
click at [207, 180] on icon "filter for Parent's Weekend" at bounding box center [209, 181] width 7 height 7
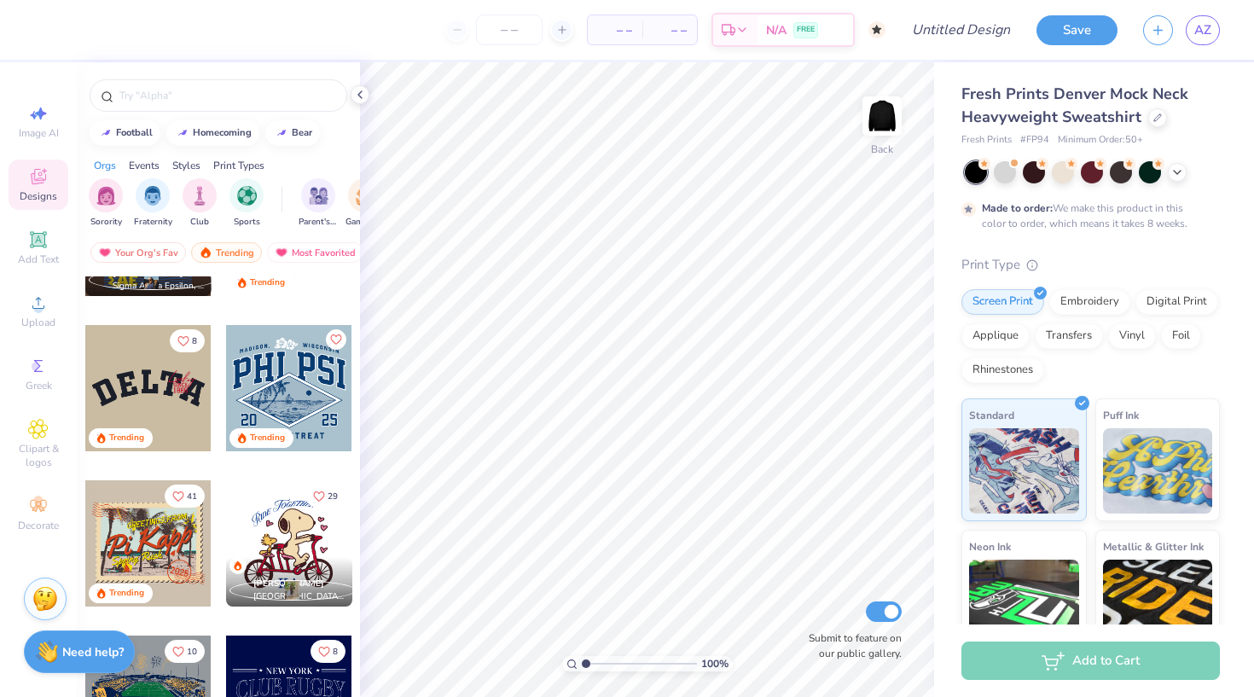
scroll to position [4459, 0]
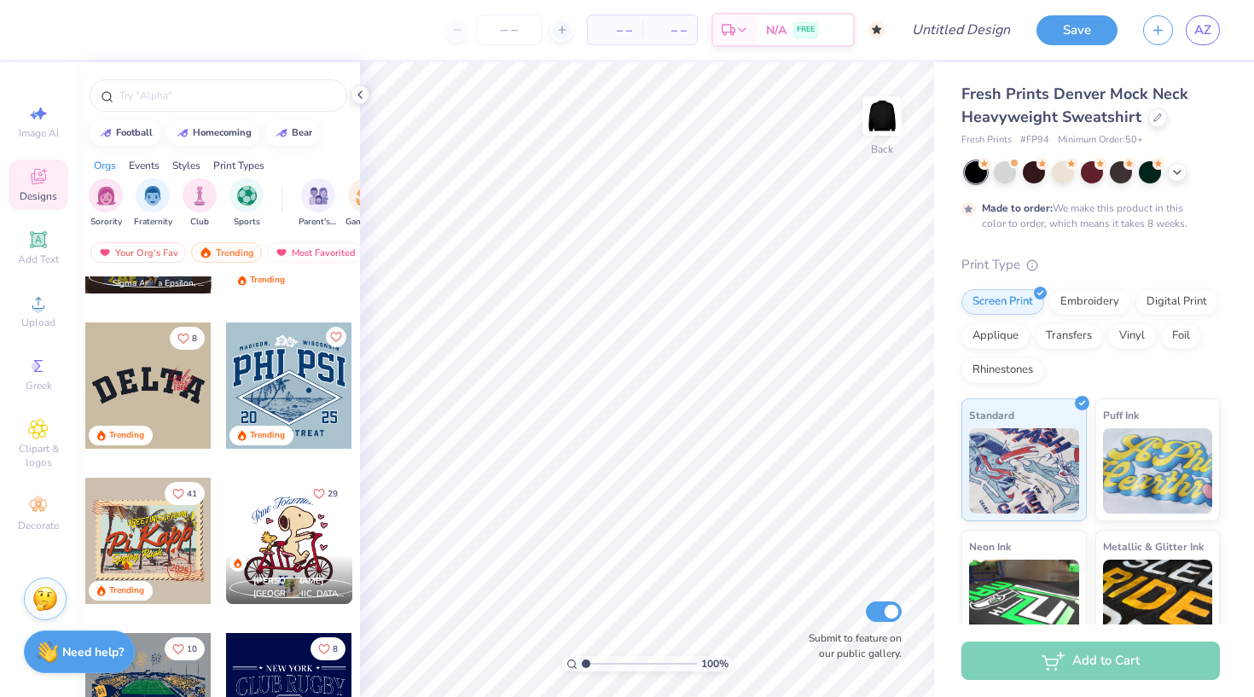
click at [154, 385] on div at bounding box center [148, 386] width 126 height 126
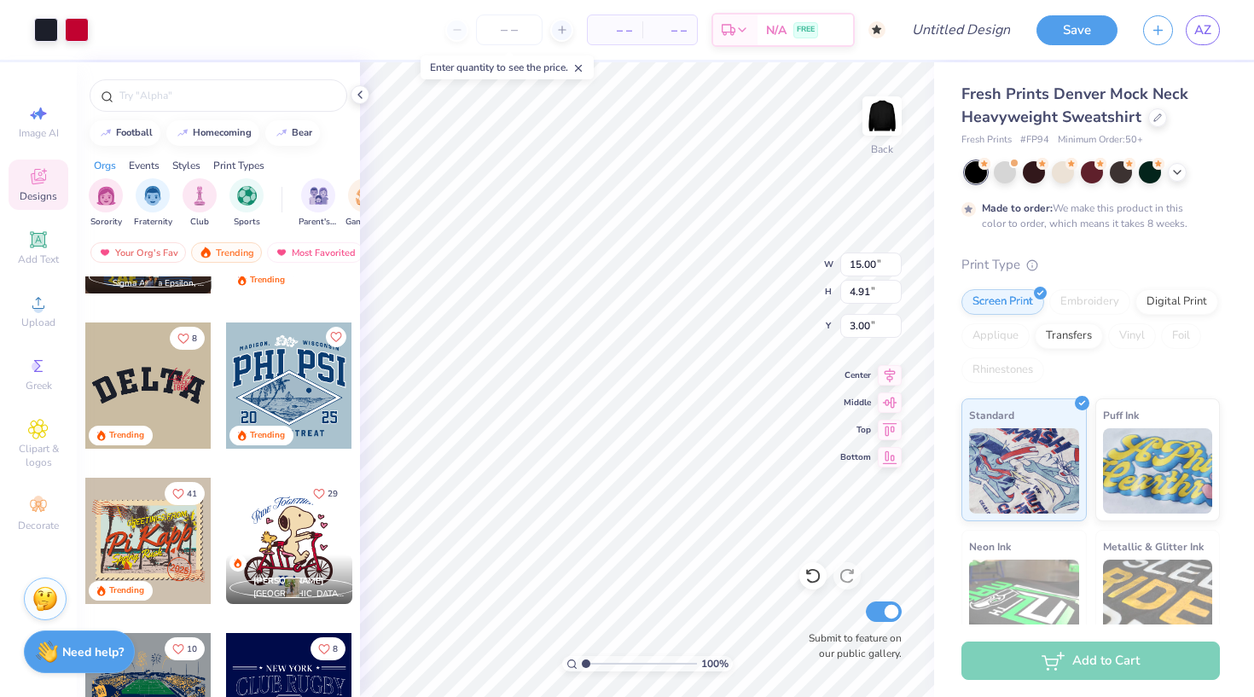
click at [1085, 296] on div "Embroidery" at bounding box center [1090, 302] width 81 height 26
type input "10.47"
type input "3.43"
type input "4.75"
type input "3.25"
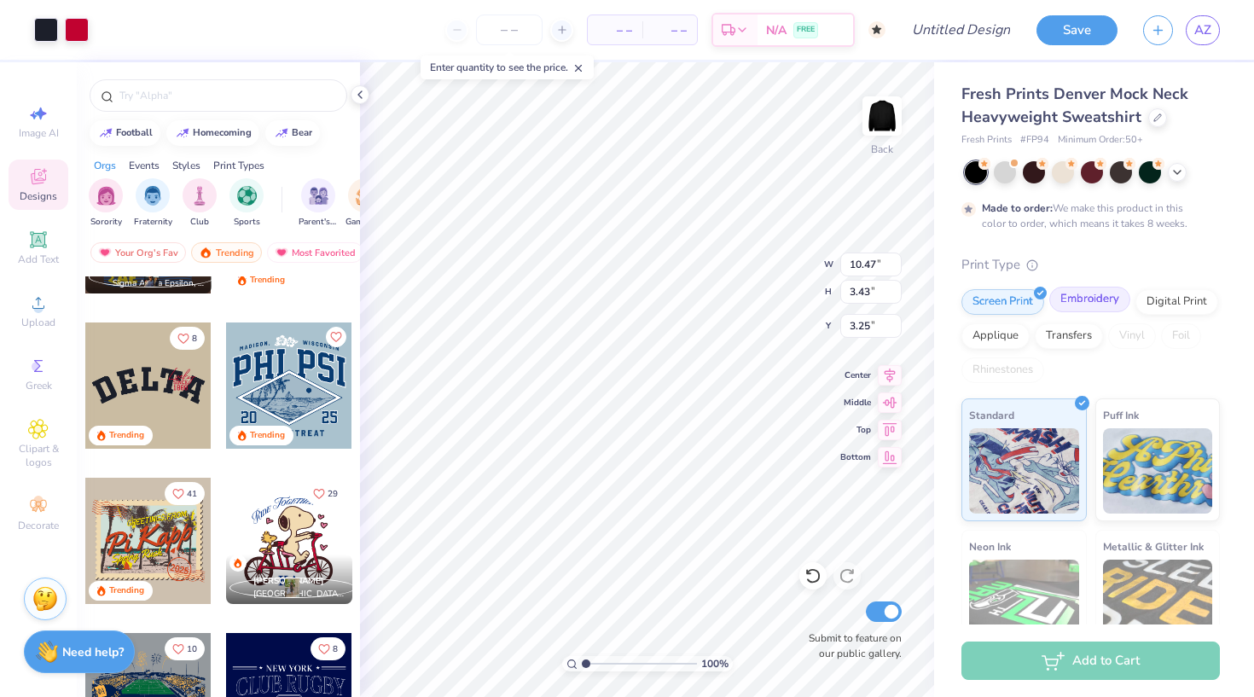
click at [1079, 303] on div "Embroidery" at bounding box center [1090, 300] width 81 height 26
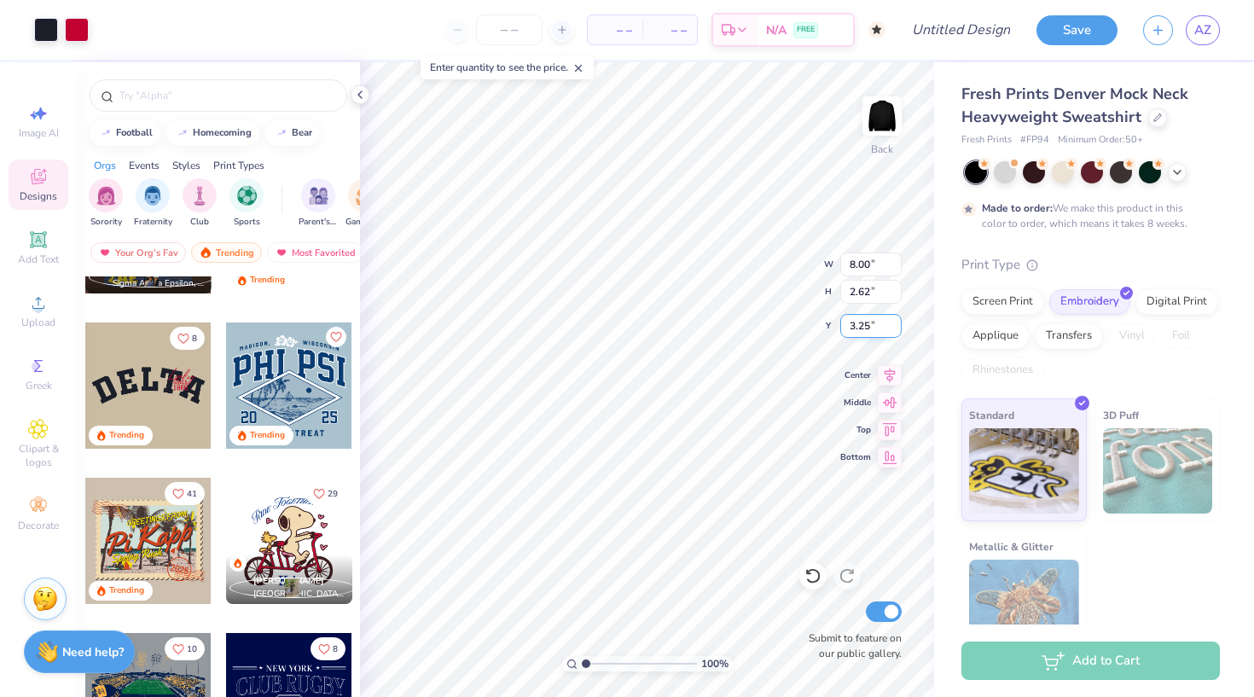
type input "8.00"
type input "2.62"
type input "3.21"
type input "3.26"
type input "1.20"
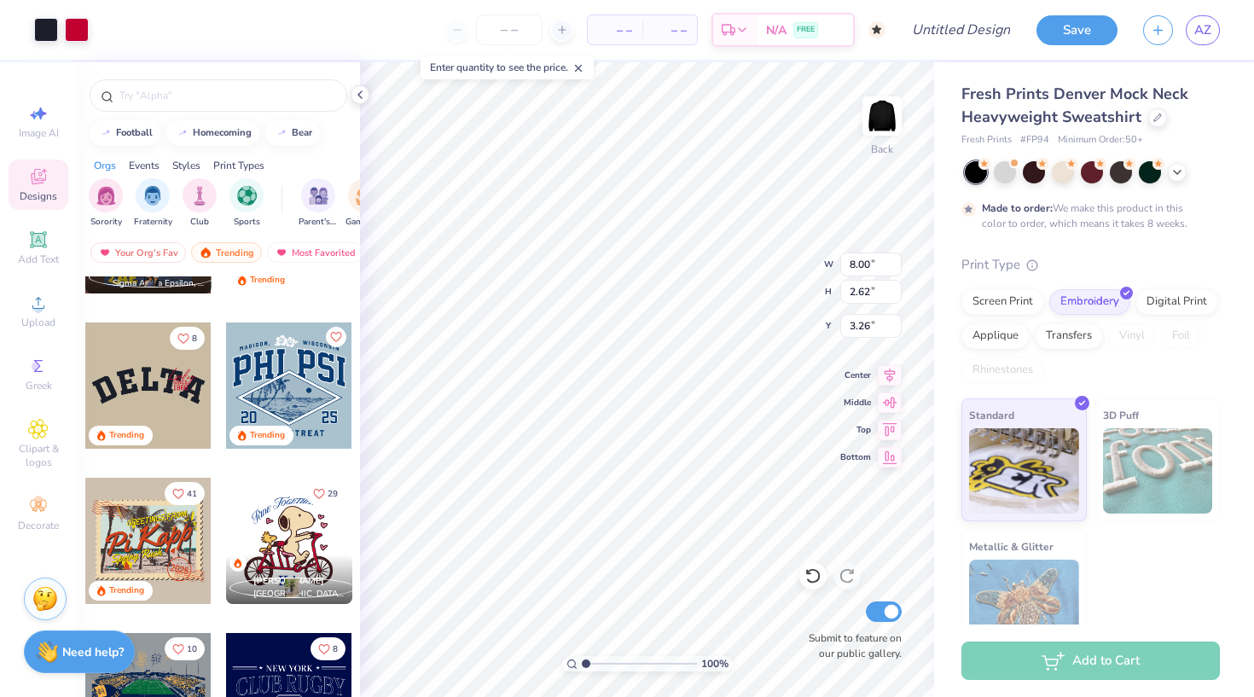
type input "1.70"
type input "3.25"
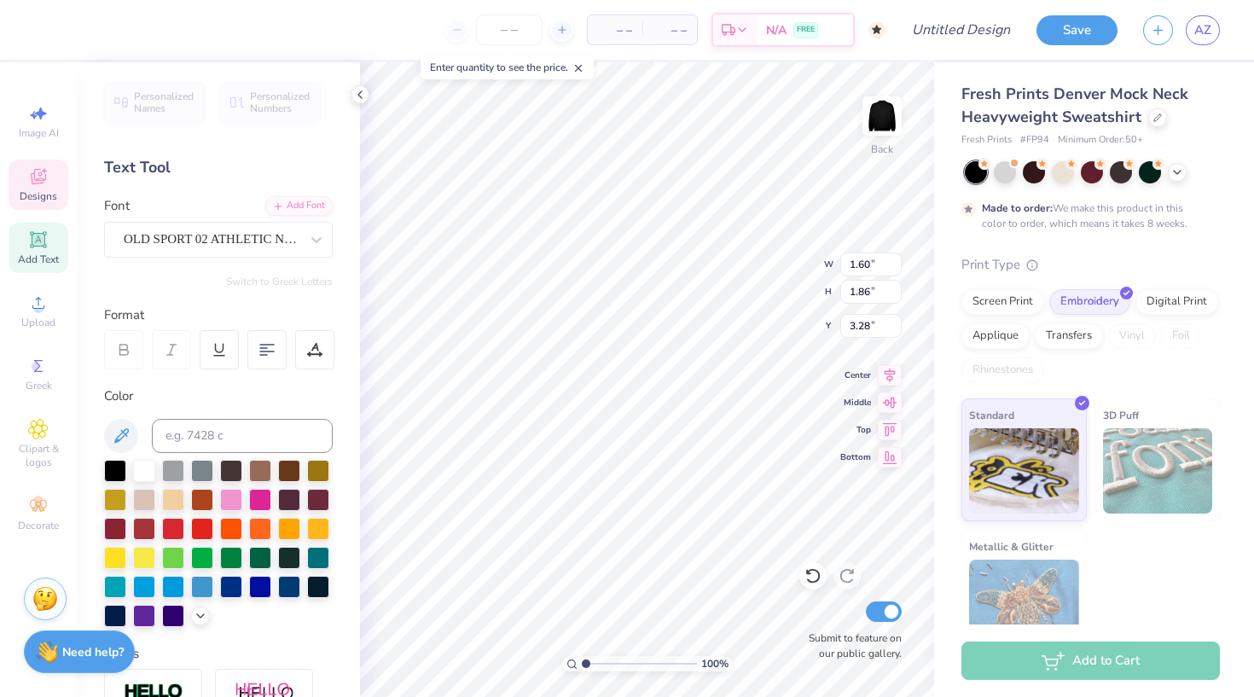
type input "1.79"
type input "1.98"
type input "3.86"
type textarea "A"
type input "1.54"
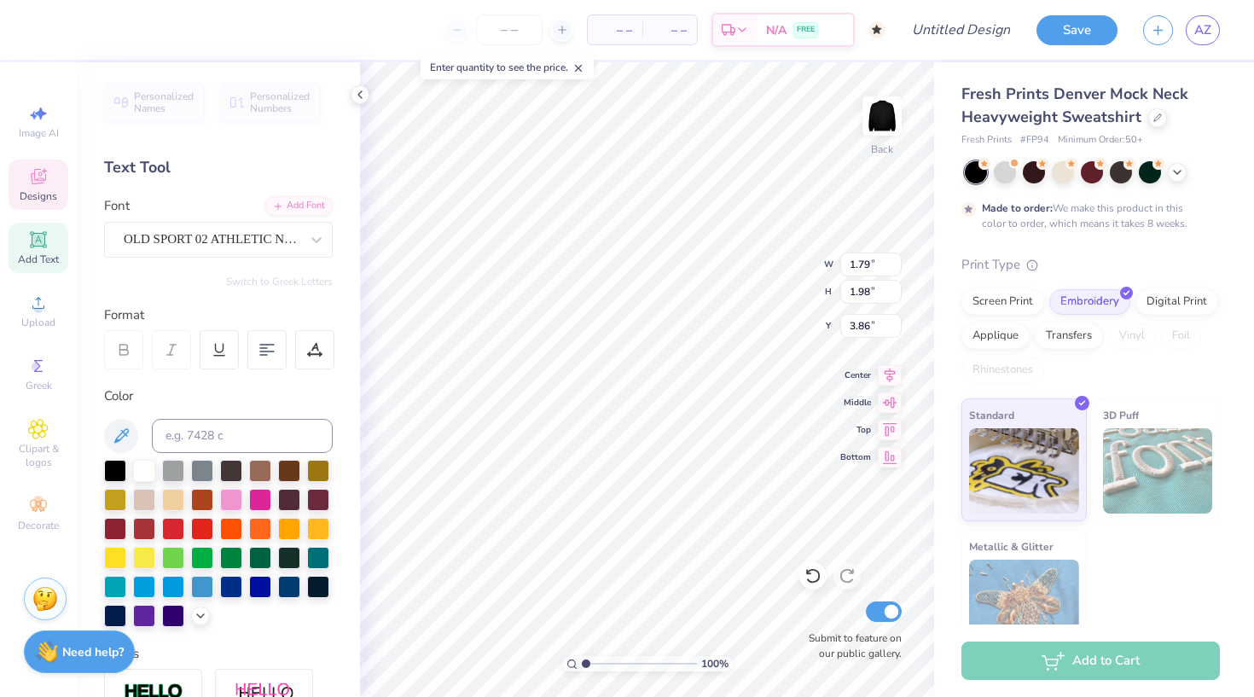
type input "1.90"
type input "3.33"
type textarea "L"
type input "1.20"
type input "1.70"
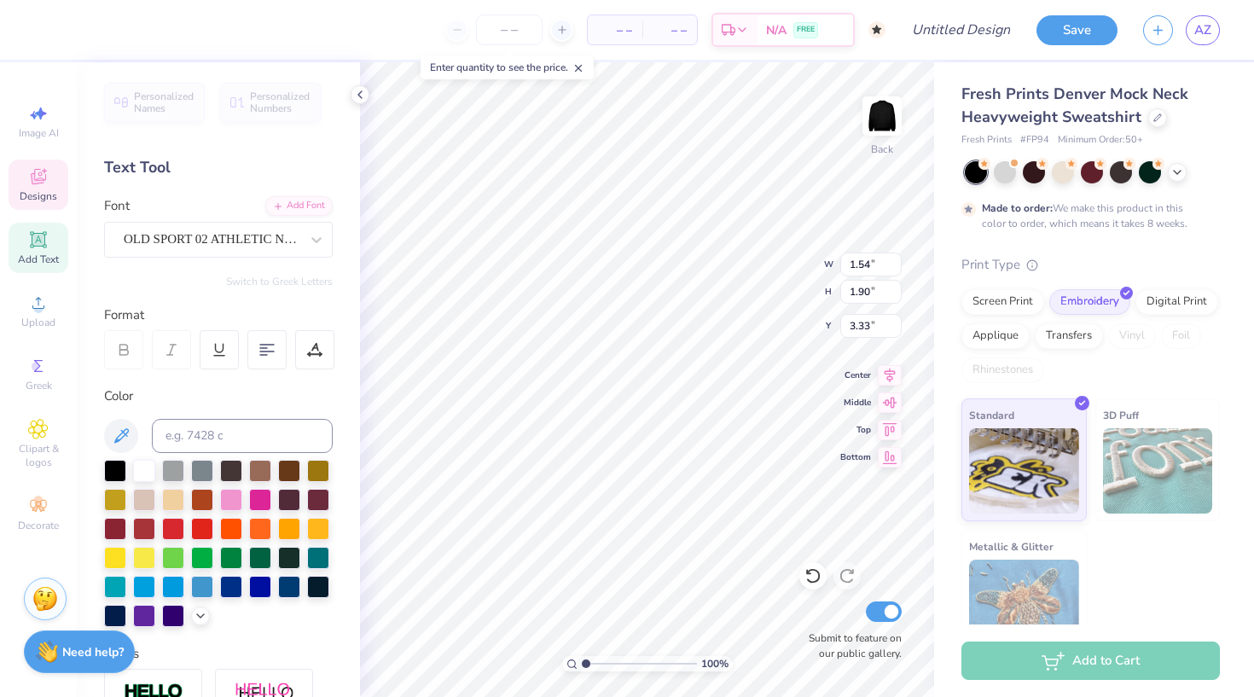
type input "3.25"
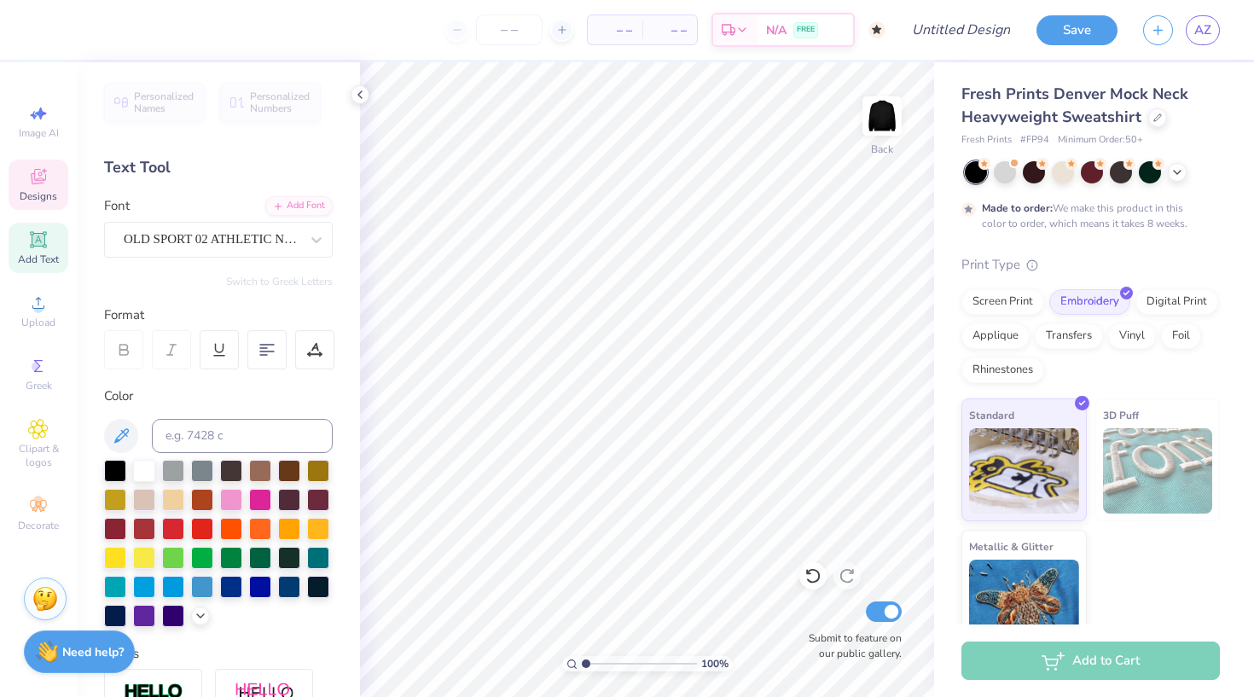
click at [47, 189] on span "Designs" at bounding box center [39, 196] width 38 height 14
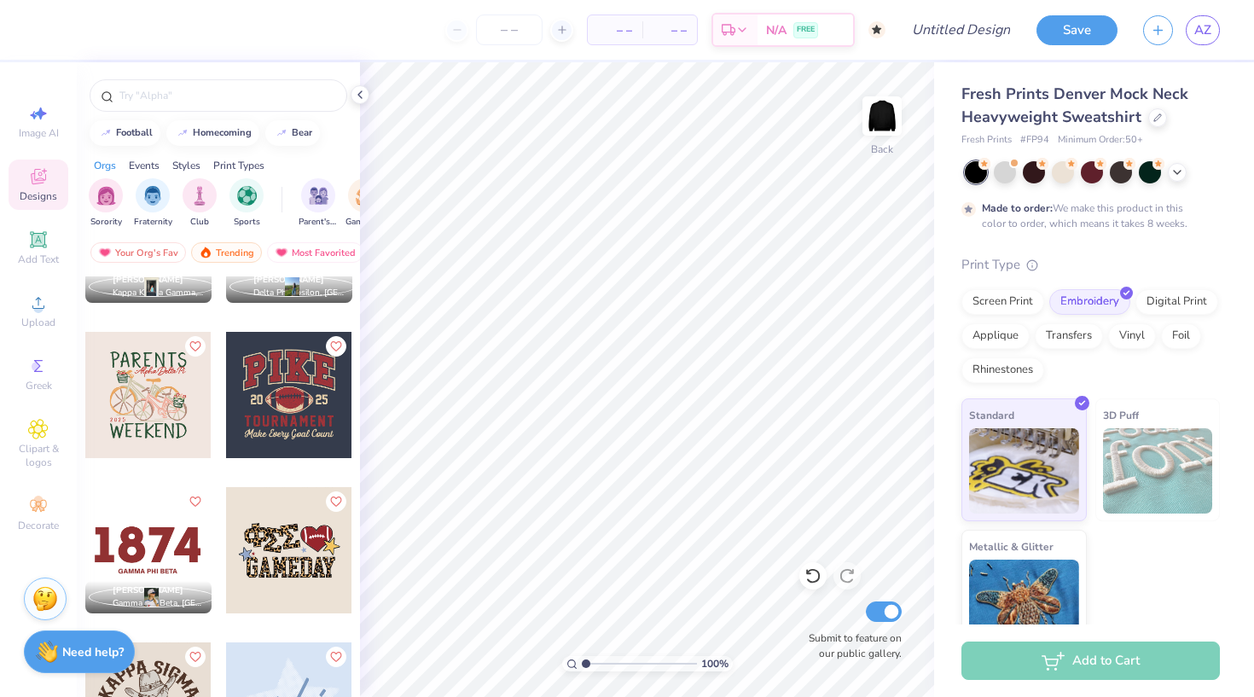
scroll to position [6785, 0]
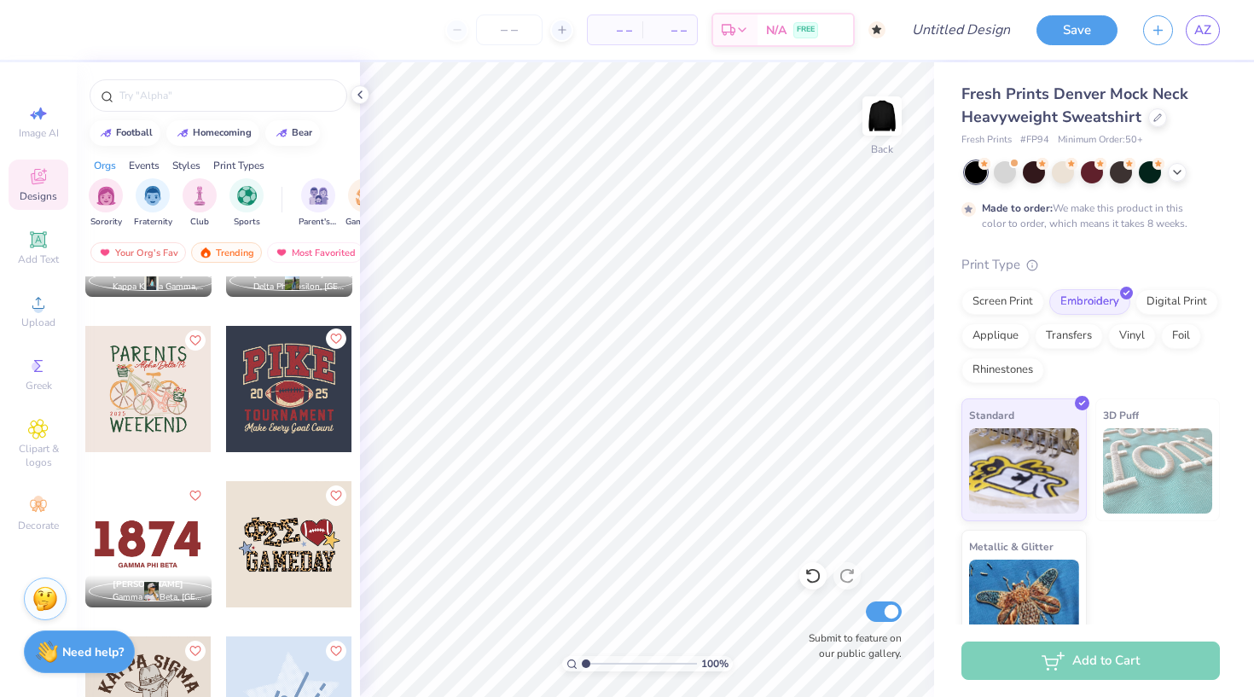
click at [334, 339] on icon "Like" at bounding box center [335, 339] width 12 height 12
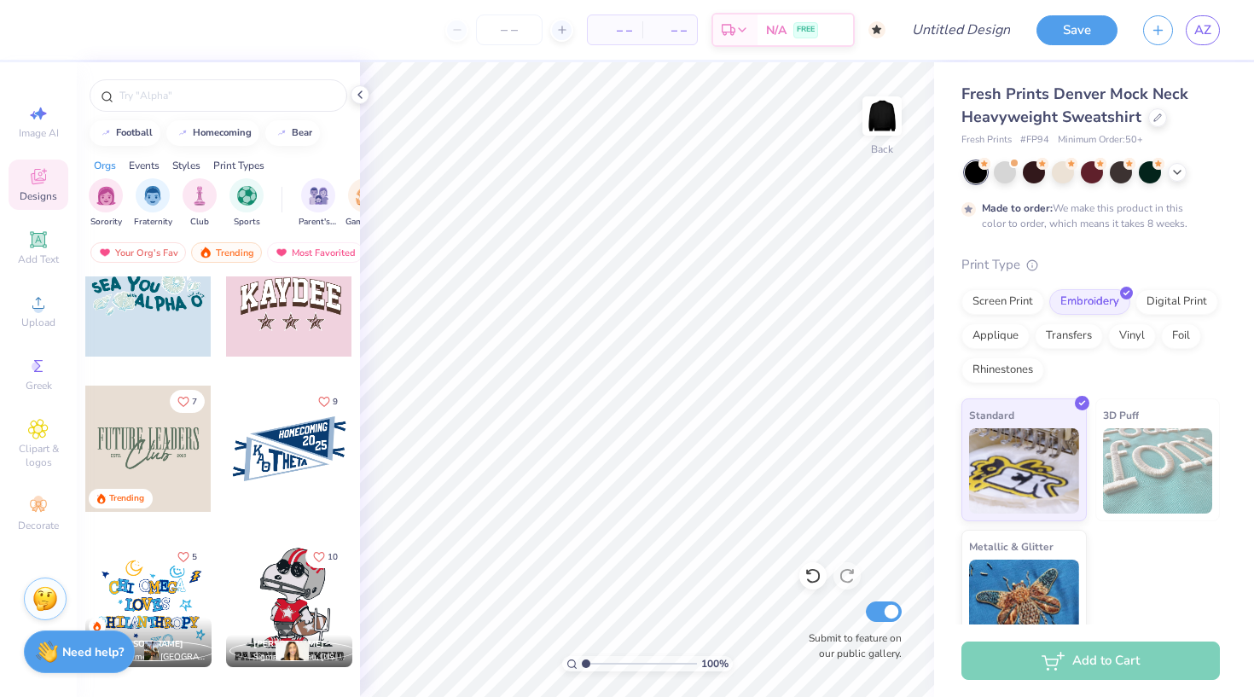
scroll to position [7358, 0]
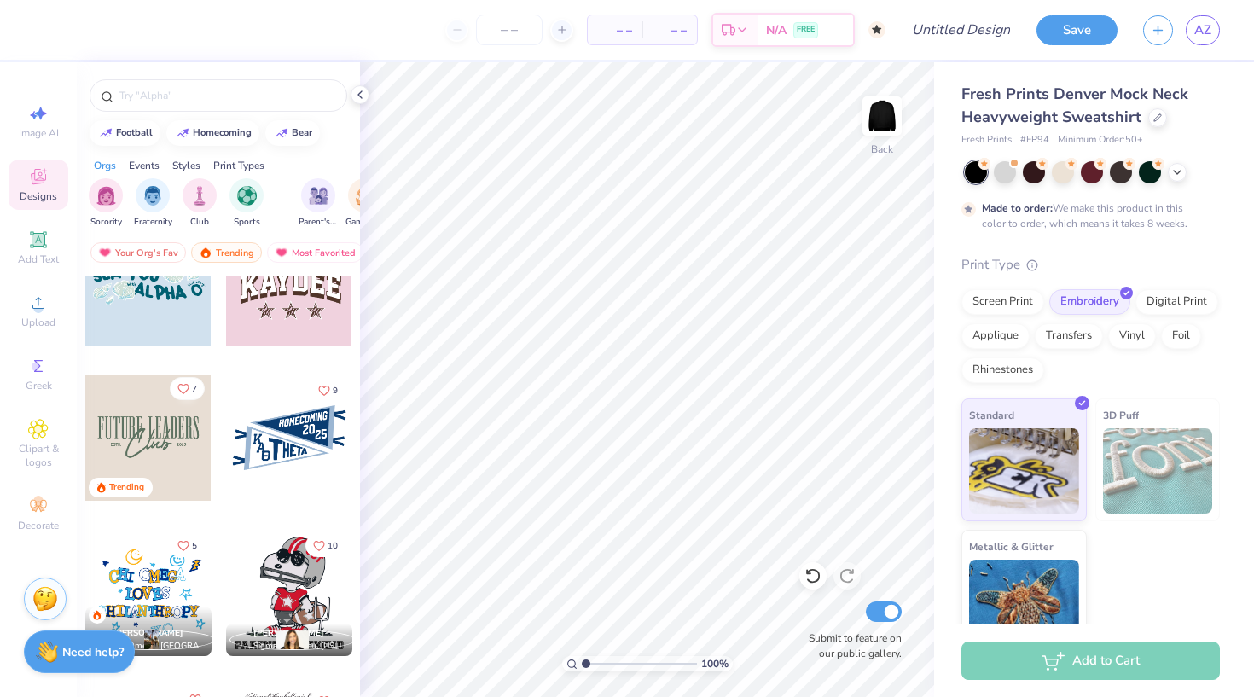
click at [182, 384] on icon "Like" at bounding box center [183, 389] width 12 height 12
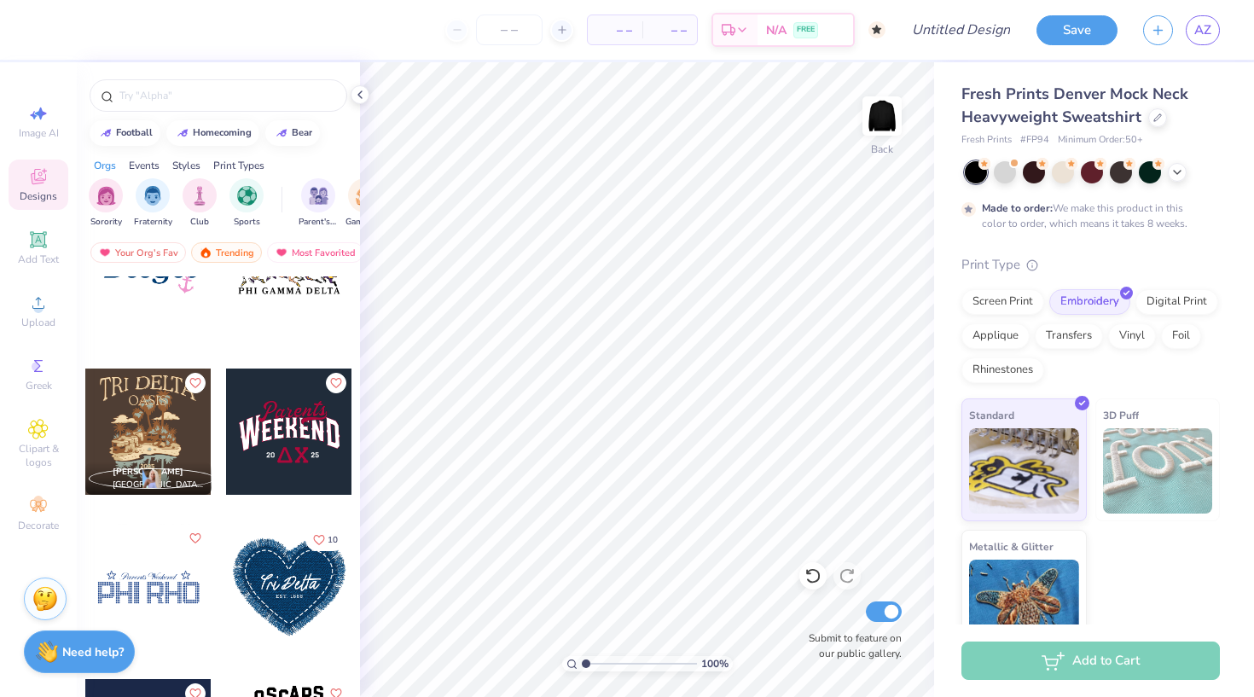
scroll to position [8452, 0]
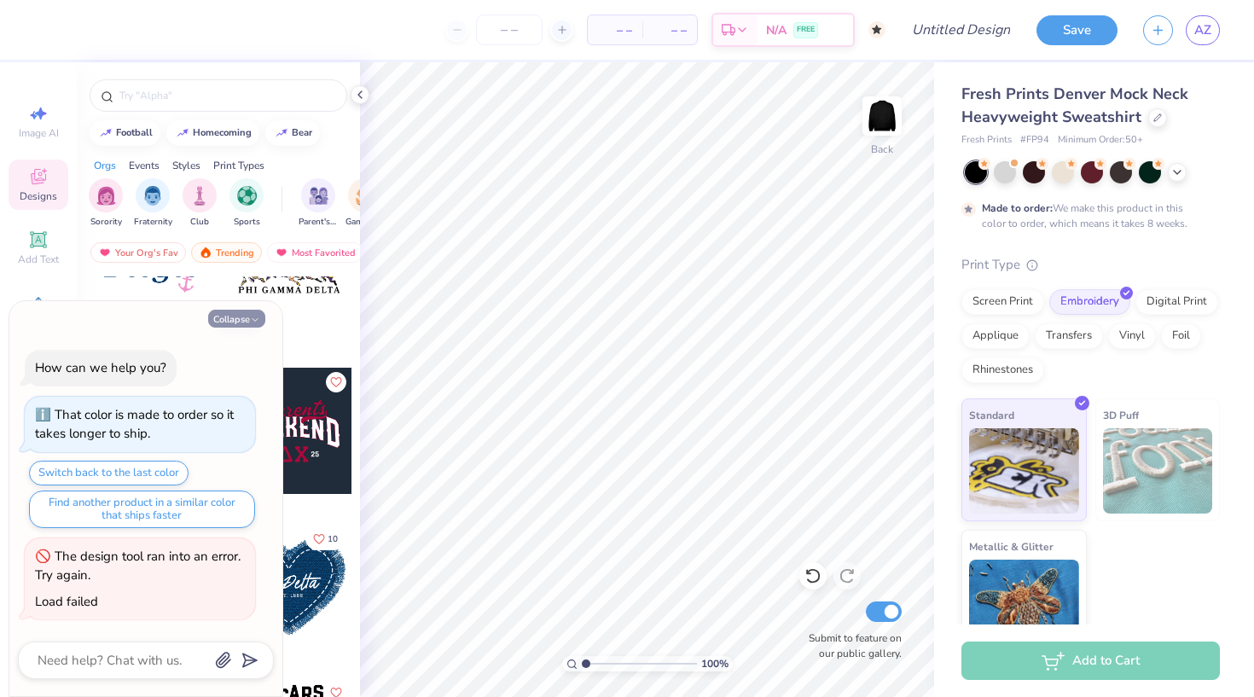
click at [245, 320] on button "Collapse" at bounding box center [236, 319] width 57 height 18
type textarea "x"
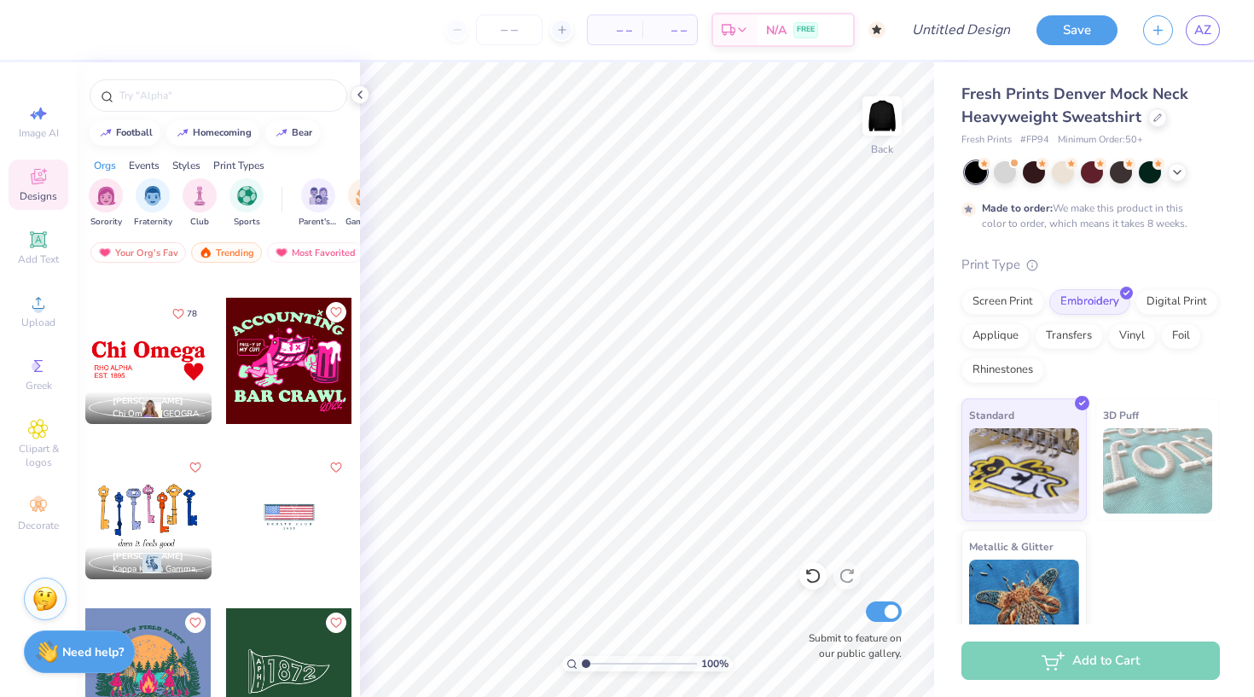
scroll to position [9913, 0]
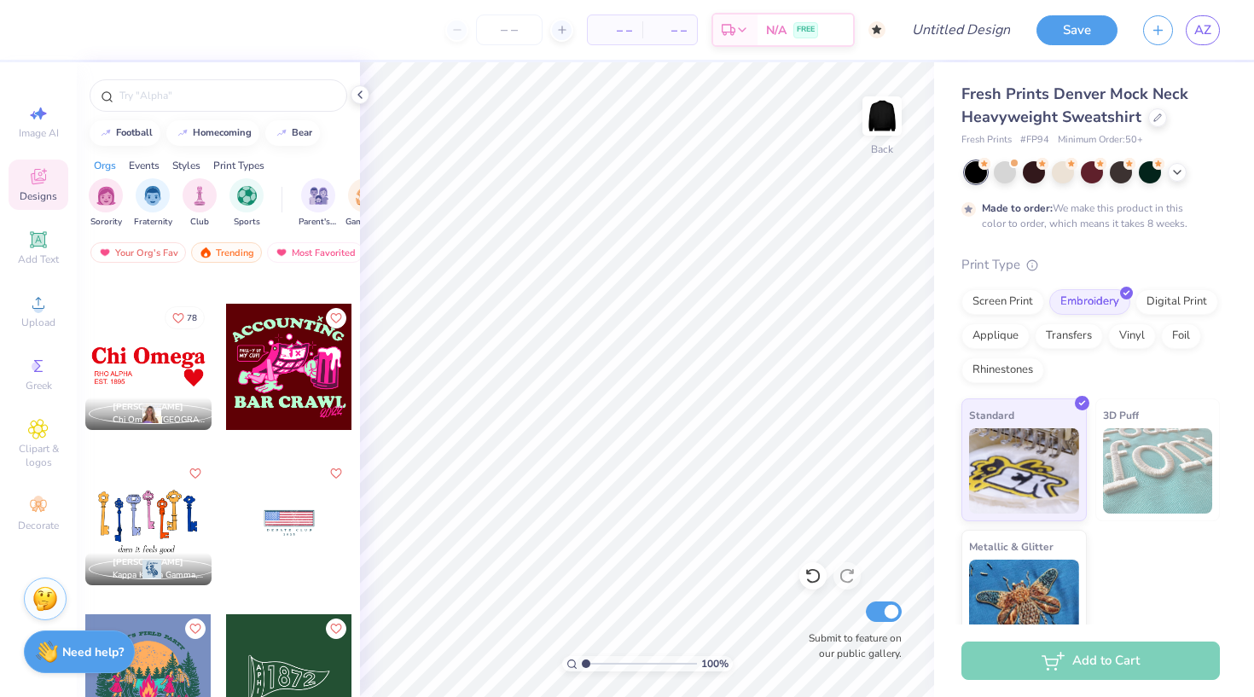
click at [183, 317] on icon "Like" at bounding box center [178, 317] width 10 height 9
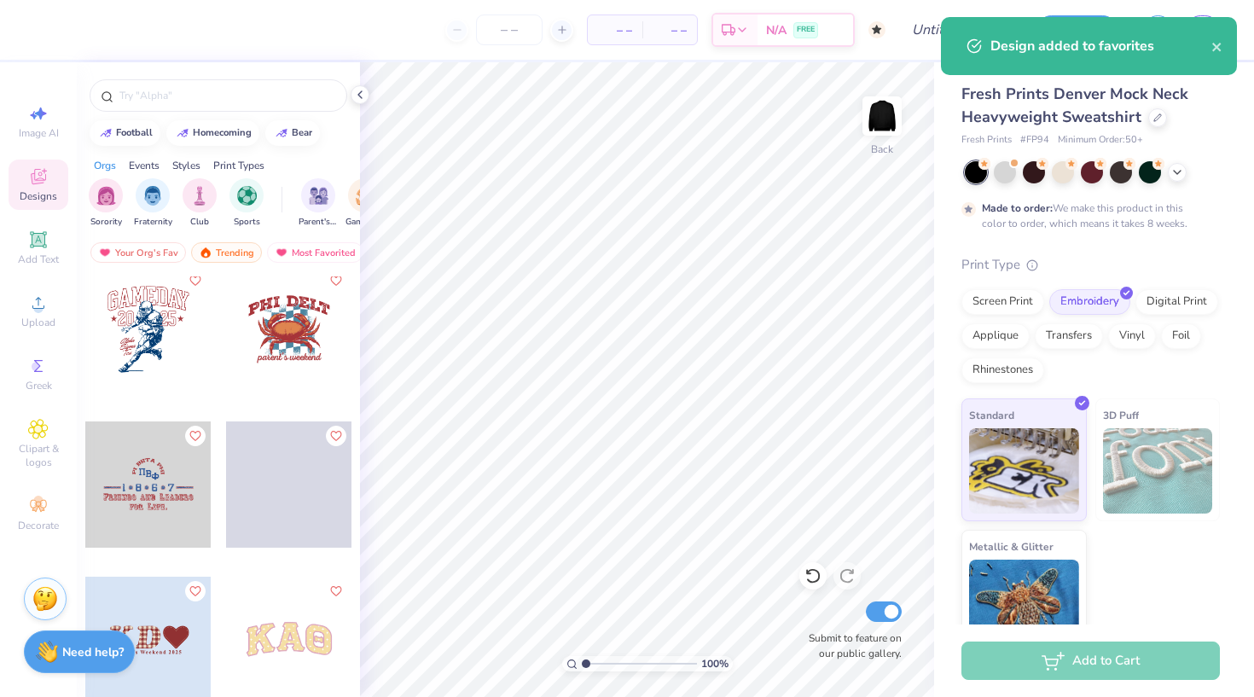
scroll to position [10625, 0]
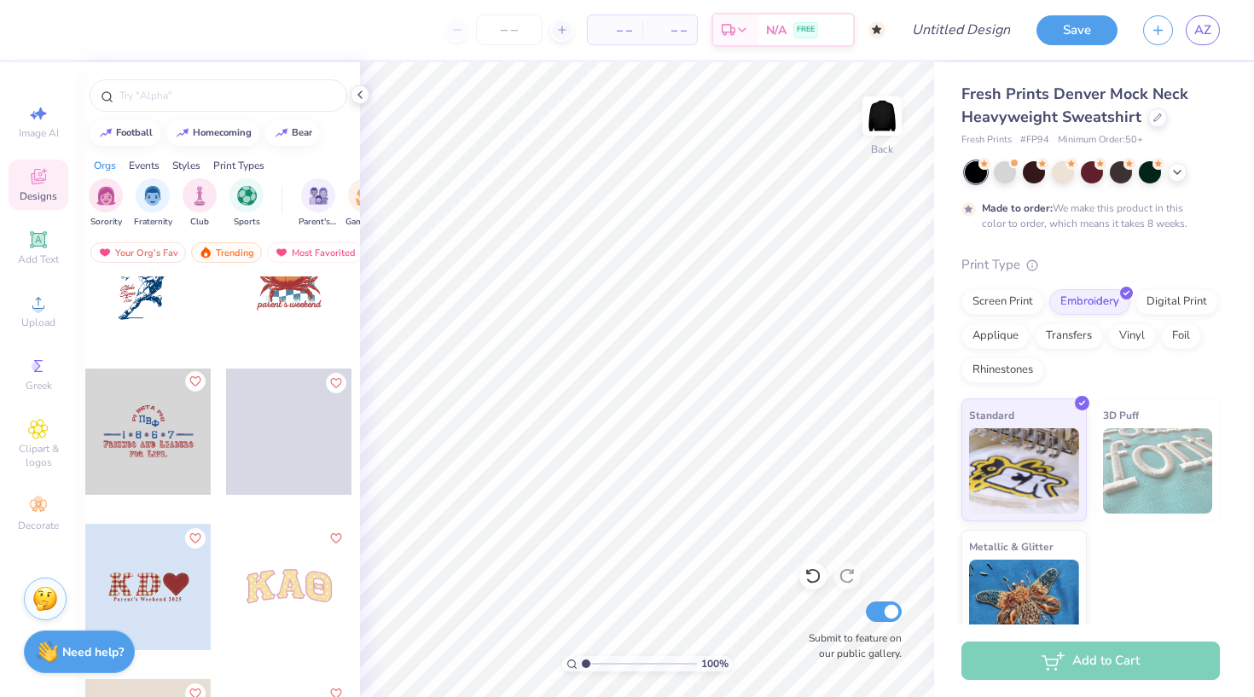
click at [198, 379] on icon "Like" at bounding box center [195, 381] width 12 height 12
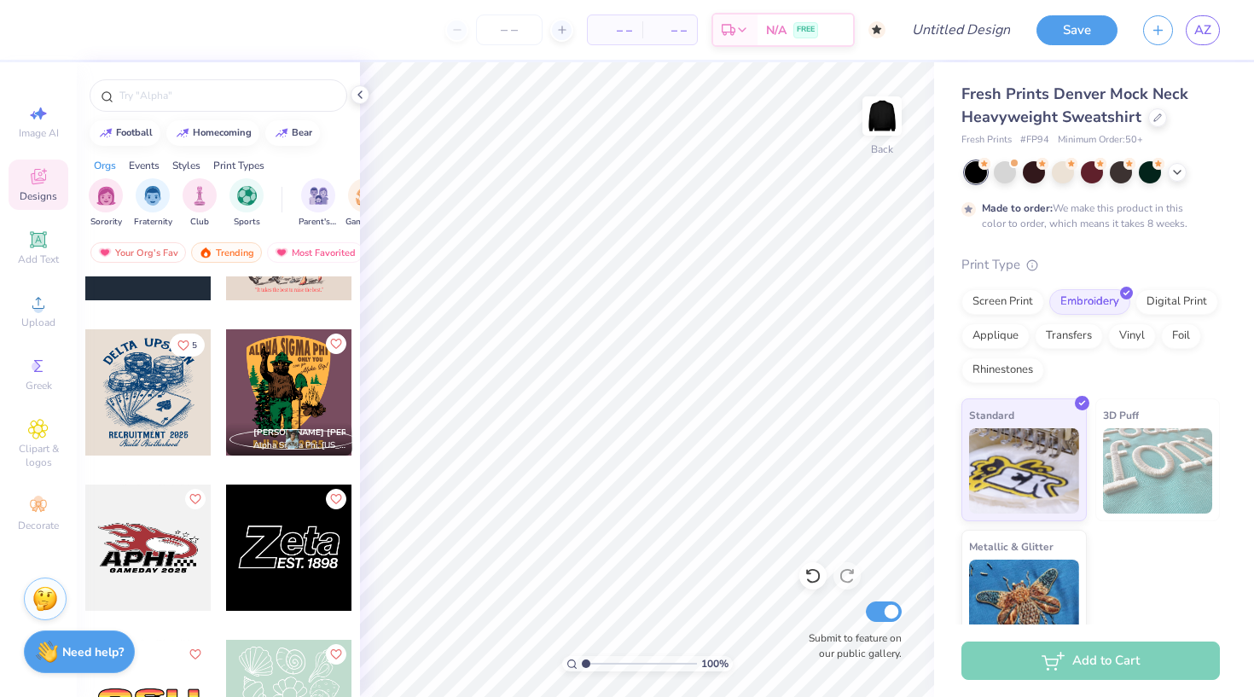
scroll to position [11908, 0]
click at [335, 496] on icon "Like" at bounding box center [335, 497] width 12 height 12
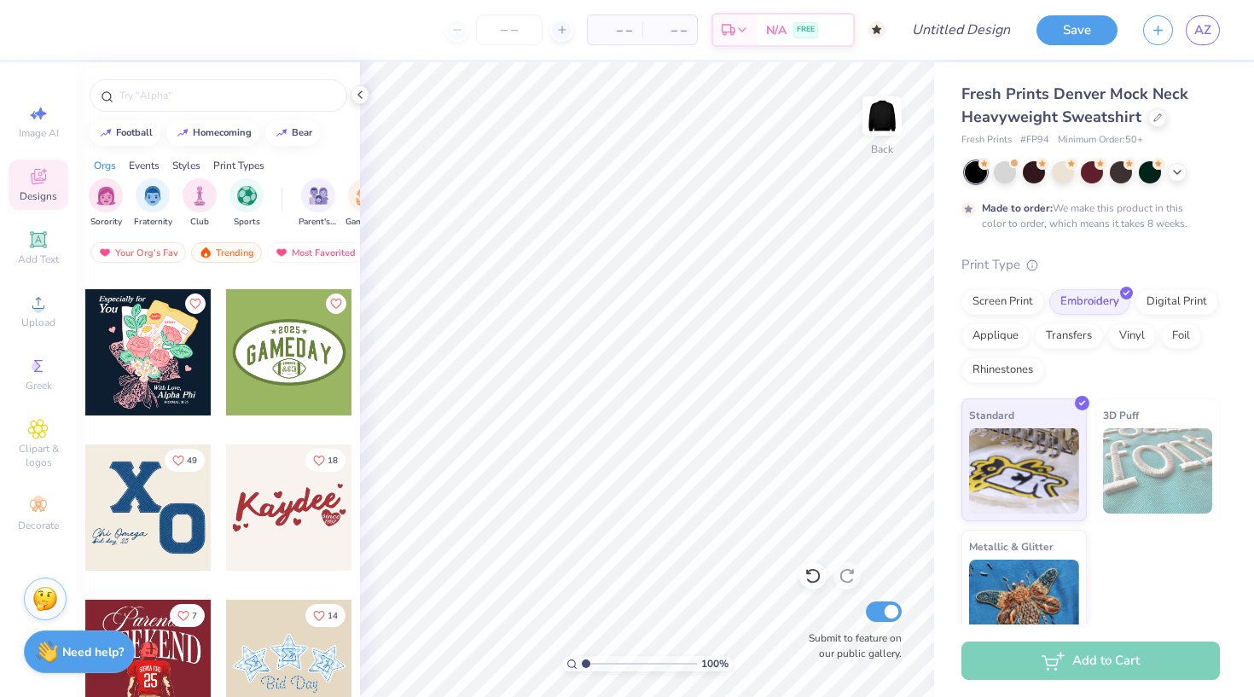
scroll to position [12927, 0]
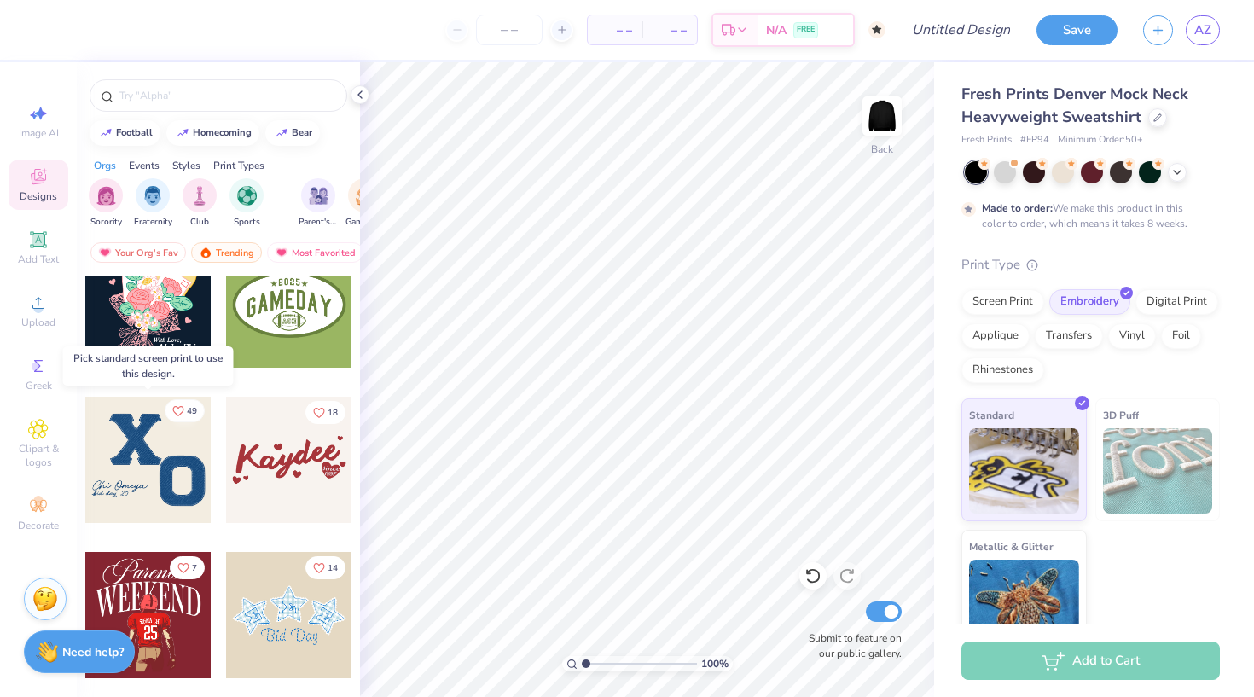
click at [183, 407] on icon "Like" at bounding box center [178, 410] width 10 height 9
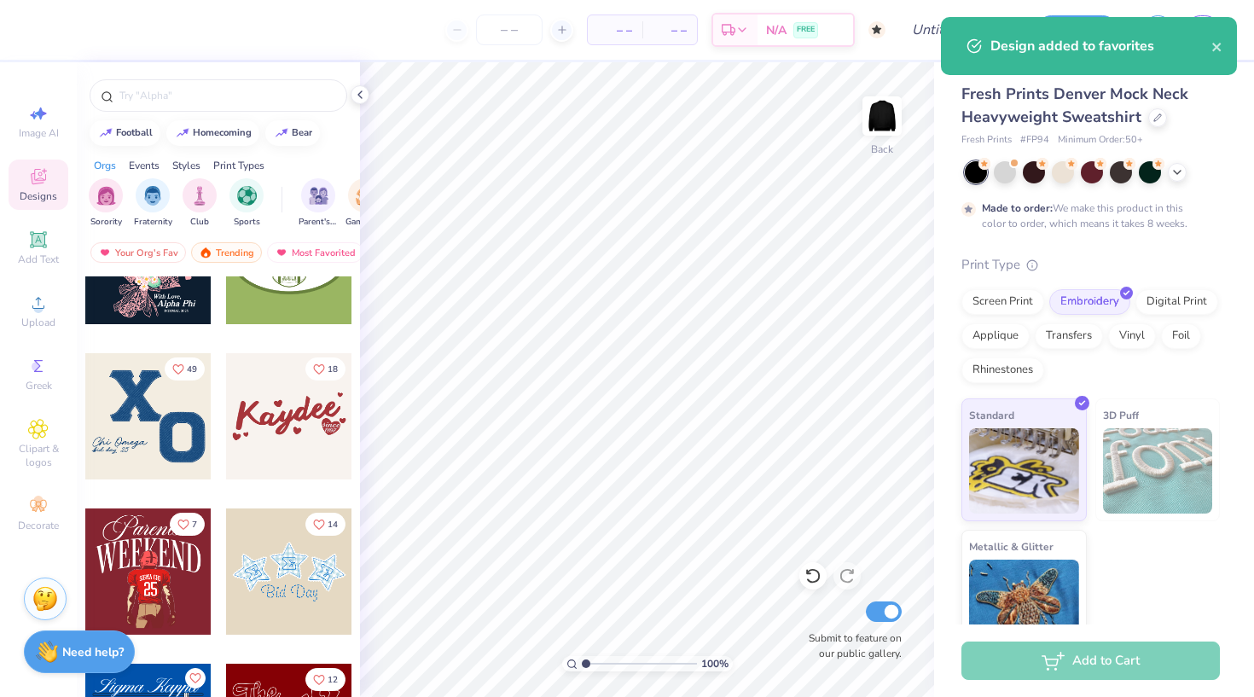
scroll to position [12972, 0]
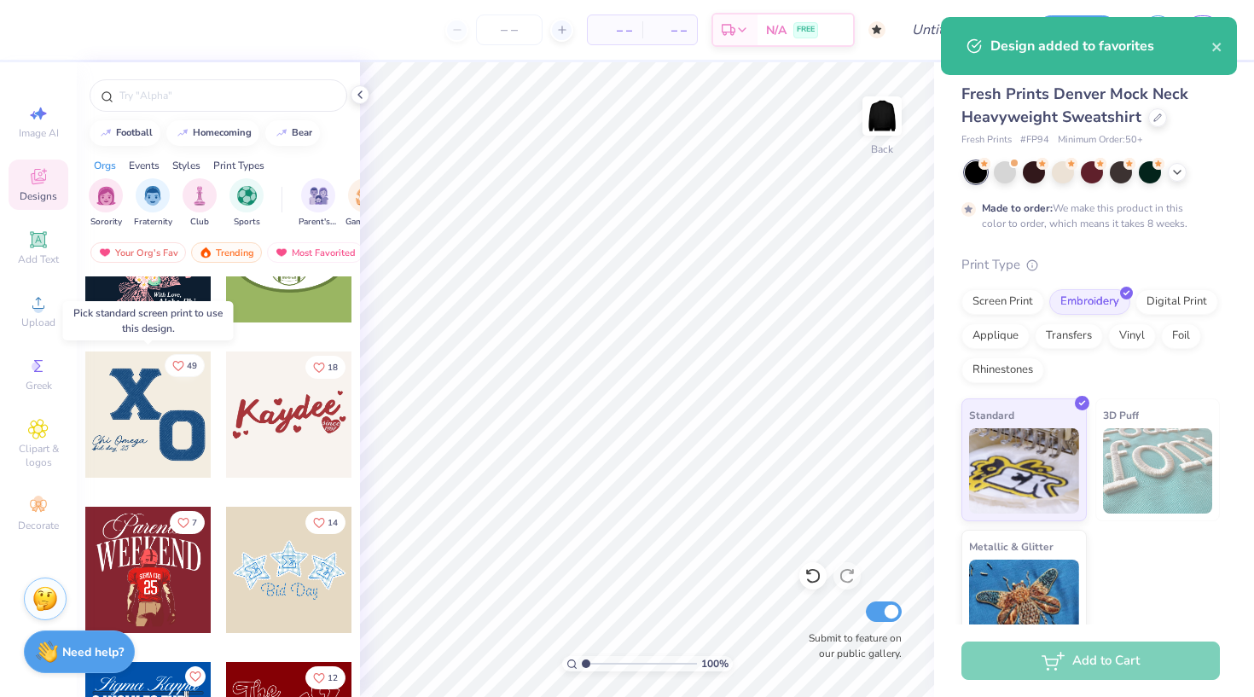
click at [181, 363] on icon "Like" at bounding box center [178, 366] width 12 height 12
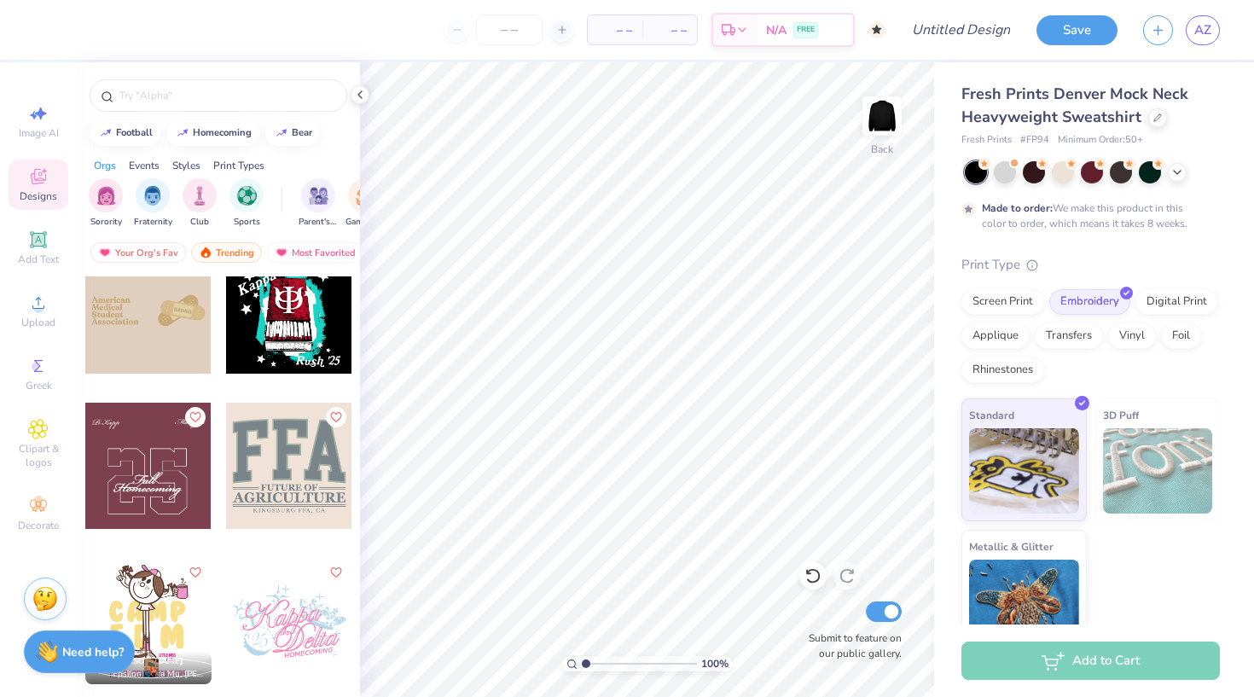
scroll to position [13853, 0]
click at [197, 414] on icon "Like" at bounding box center [195, 415] width 12 height 12
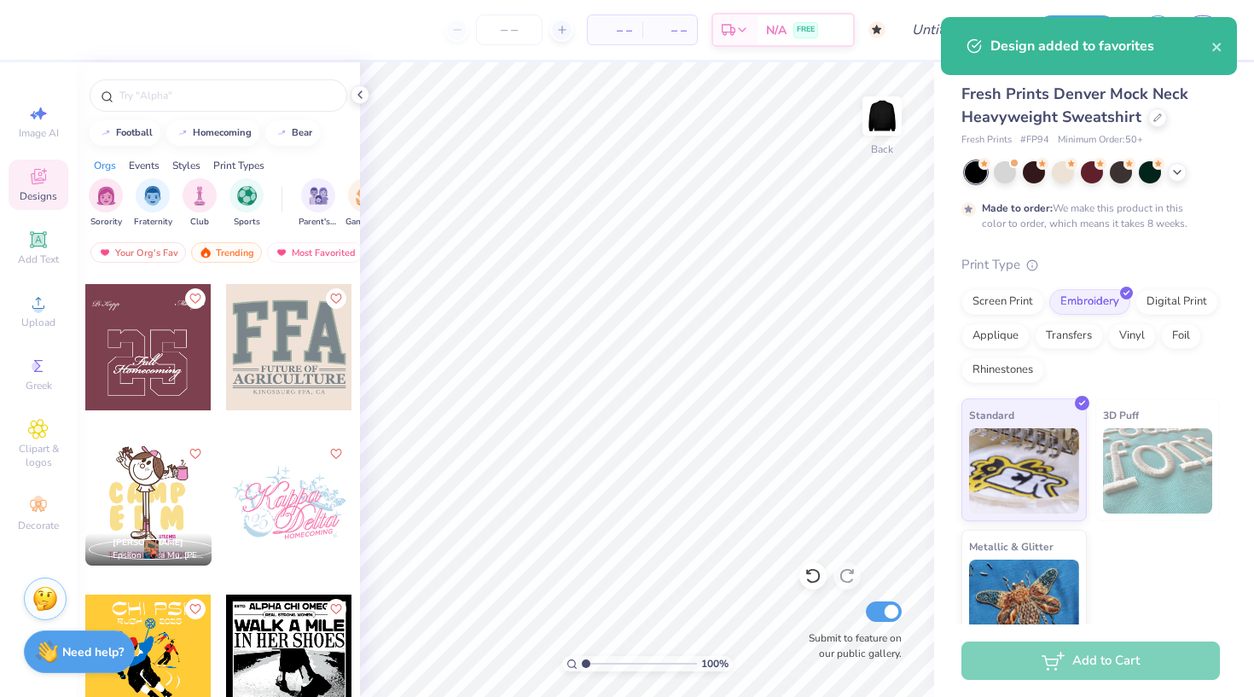
scroll to position [13978, 0]
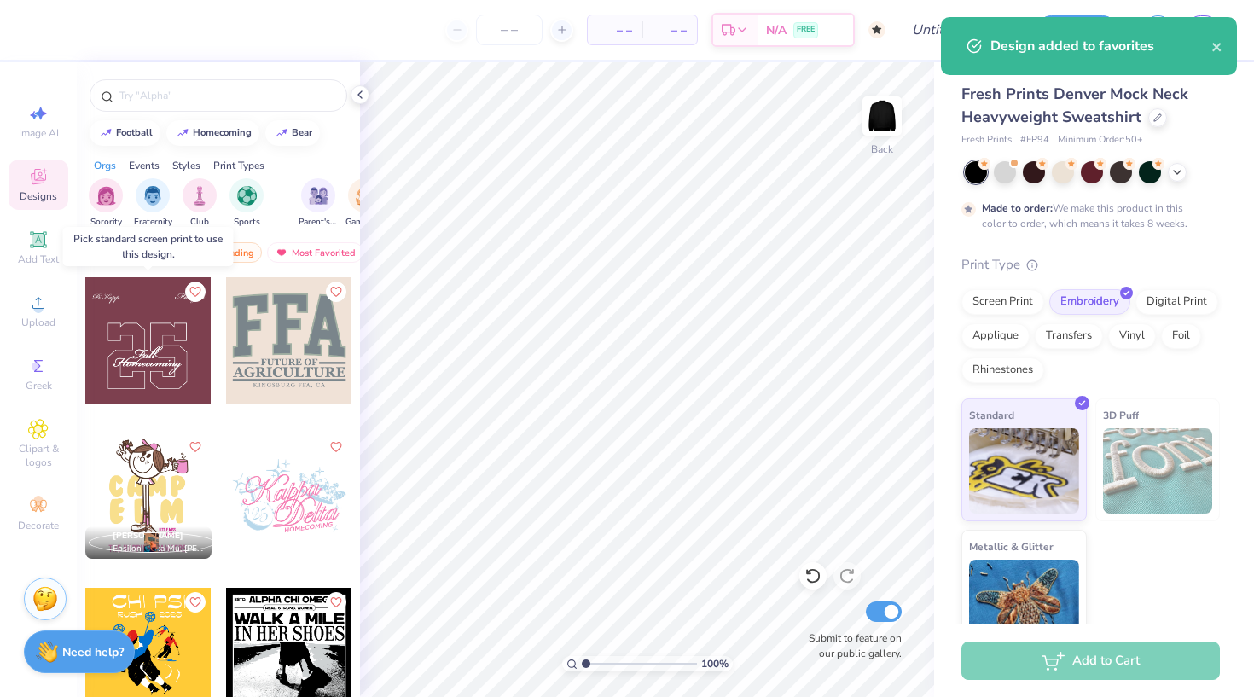
click at [159, 360] on div at bounding box center [148, 340] width 126 height 126
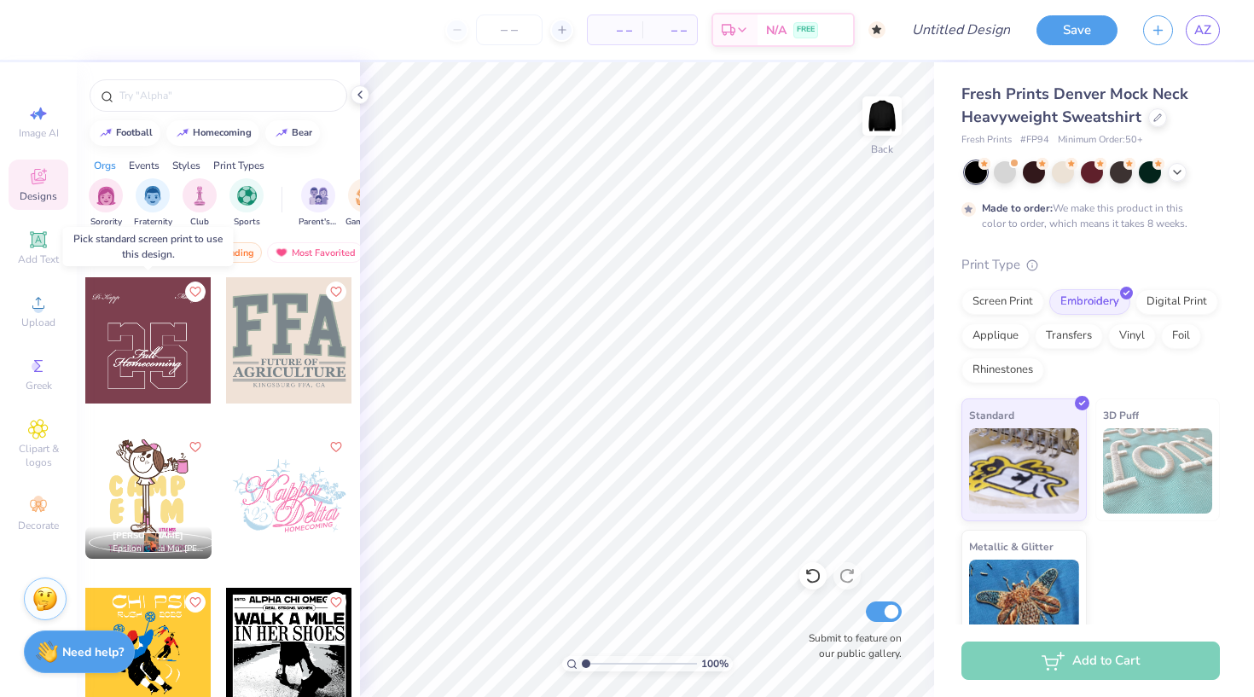
click at [162, 345] on div at bounding box center [148, 340] width 126 height 126
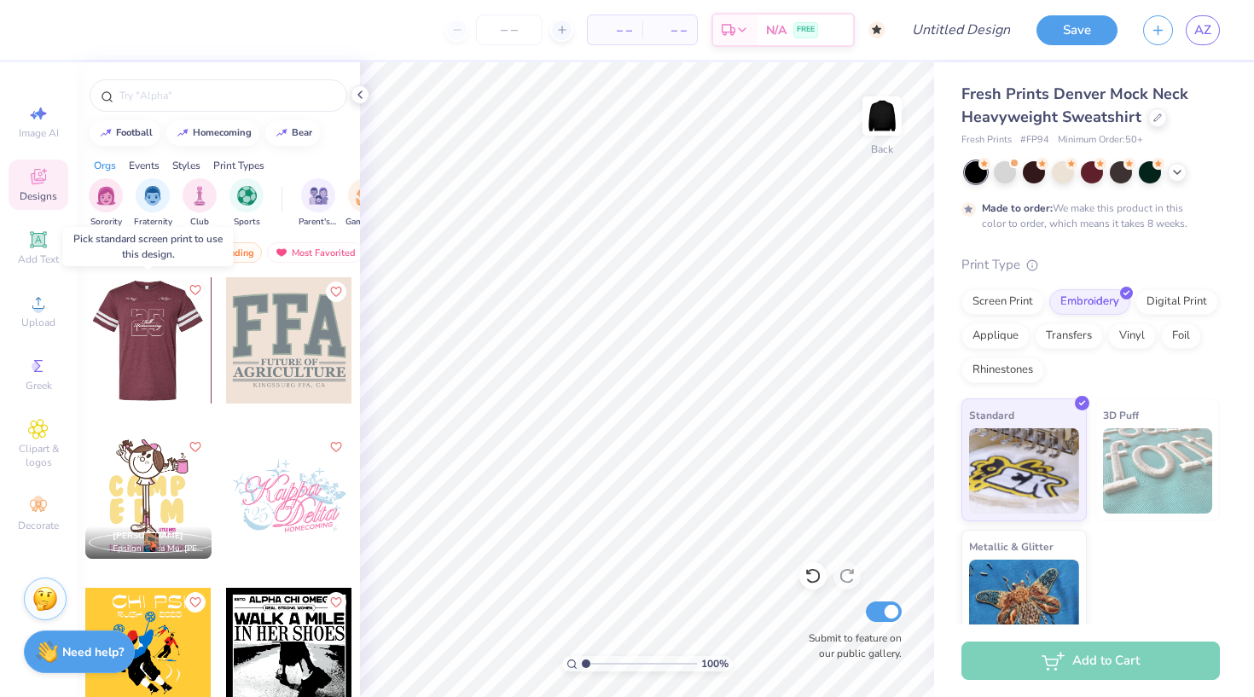
click at [192, 294] on icon "Like" at bounding box center [195, 290] width 12 height 12
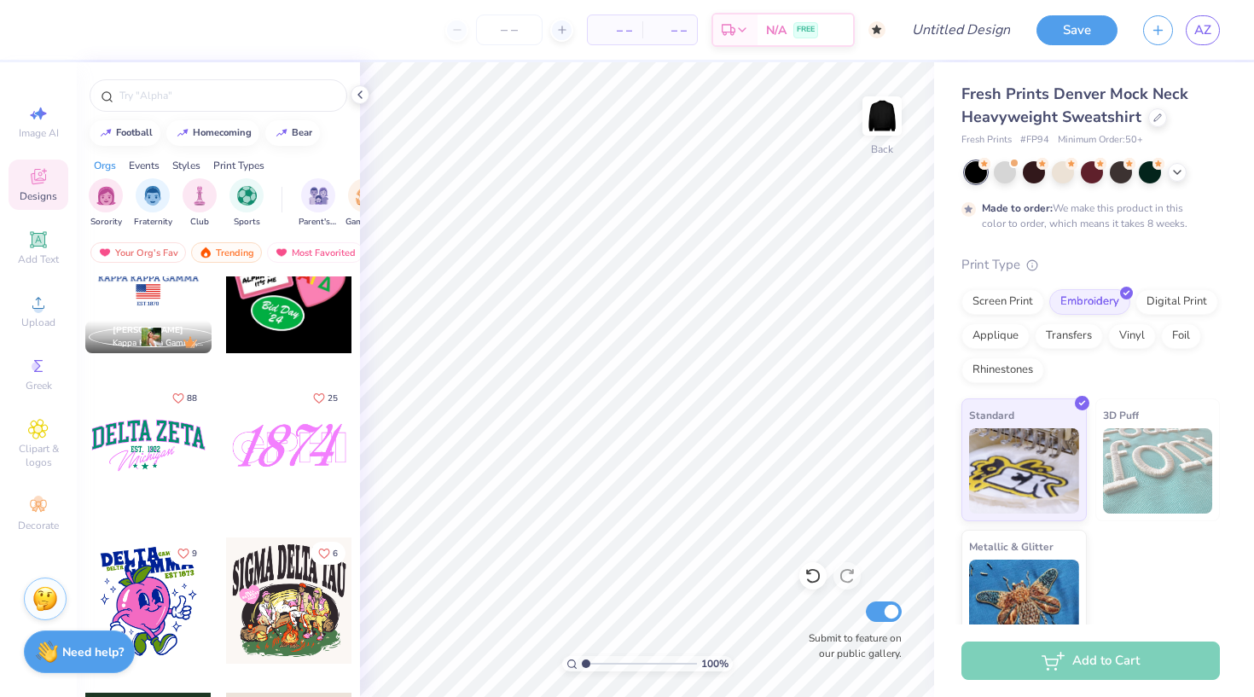
scroll to position [16201, 0]
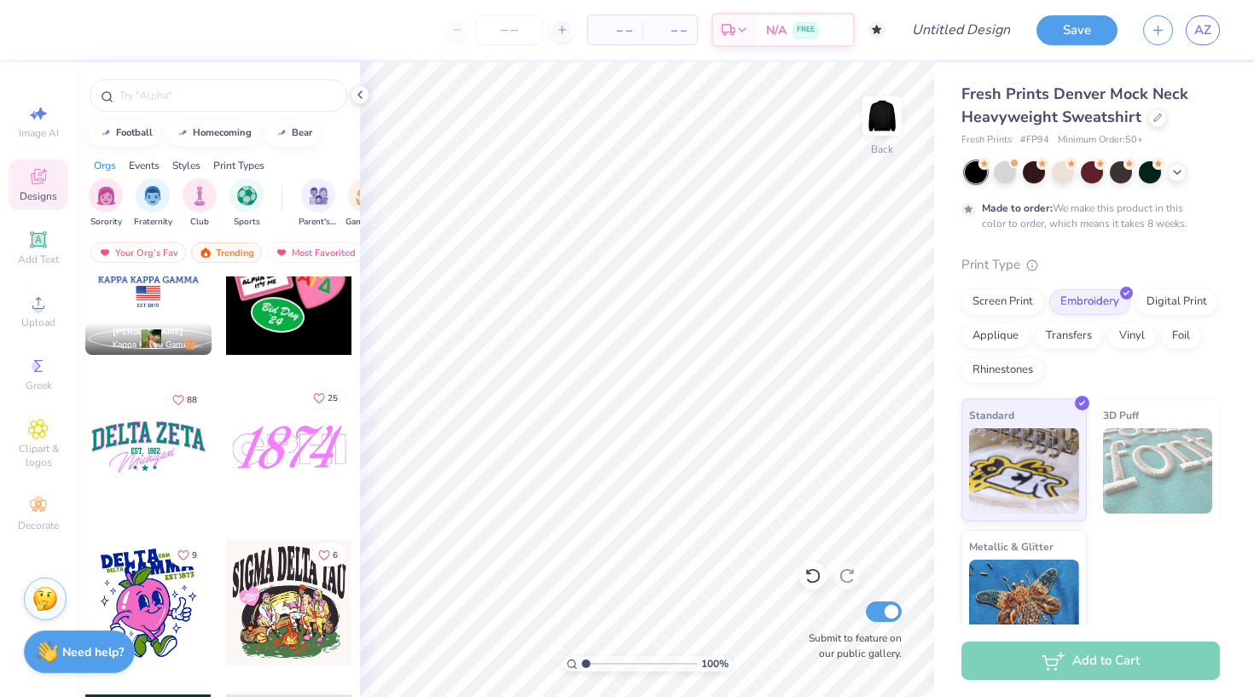
click at [322, 395] on icon "Like" at bounding box center [319, 399] width 12 height 12
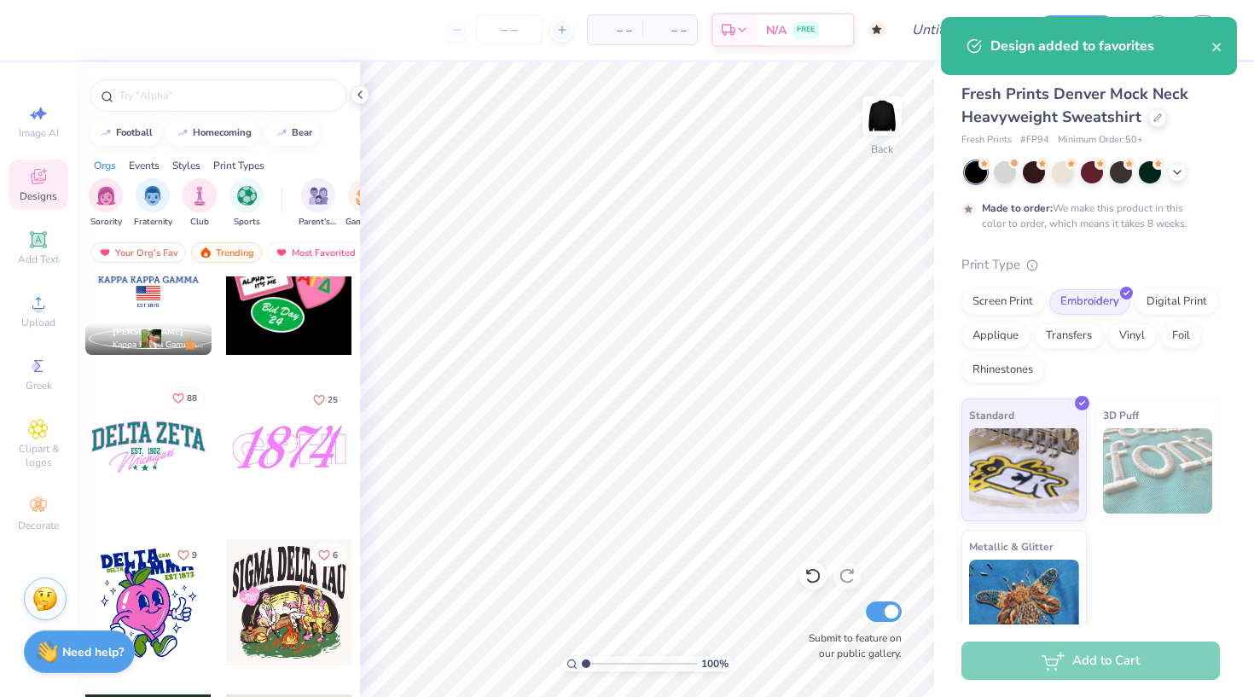
click at [181, 397] on icon "Like" at bounding box center [178, 399] width 12 height 12
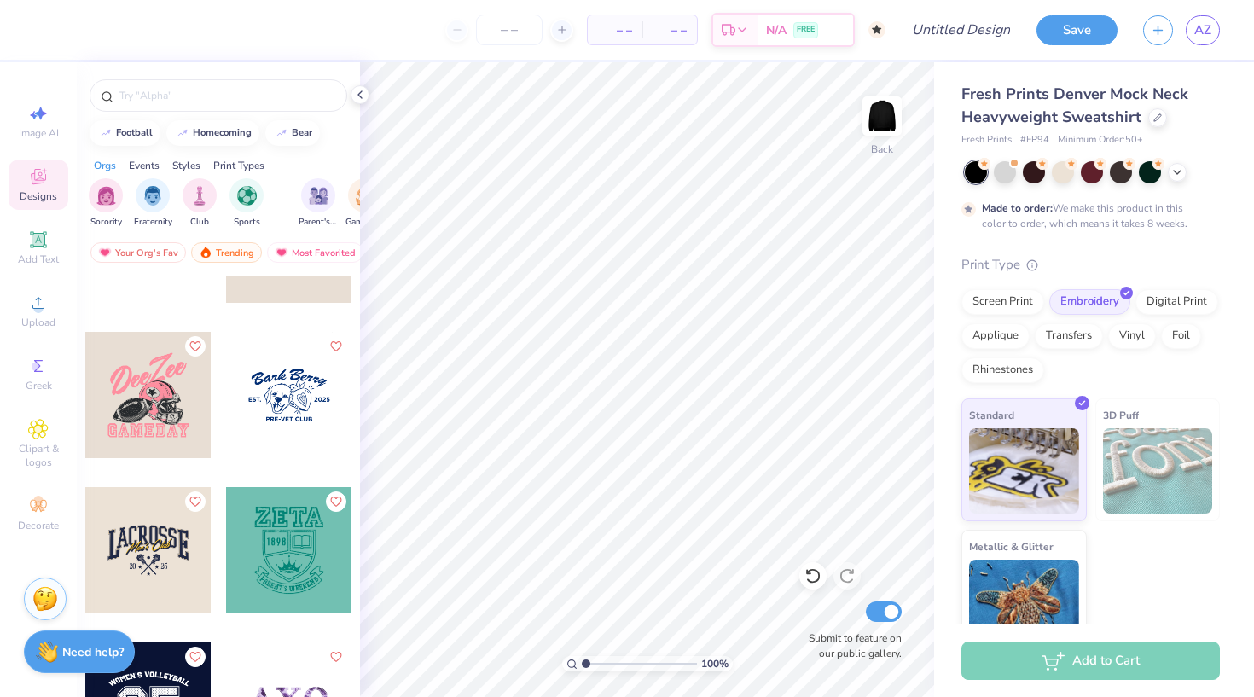
scroll to position [18115, 0]
click at [191, 345] on icon "Like" at bounding box center [195, 346] width 12 height 12
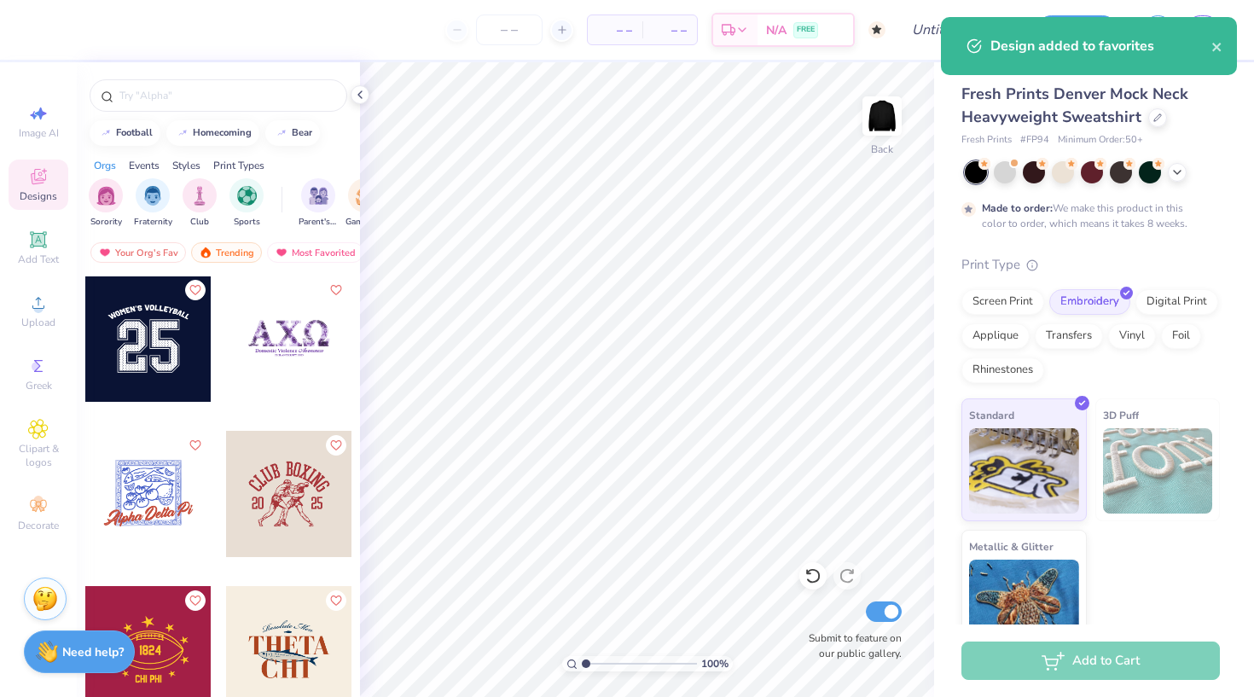
scroll to position [18493, 0]
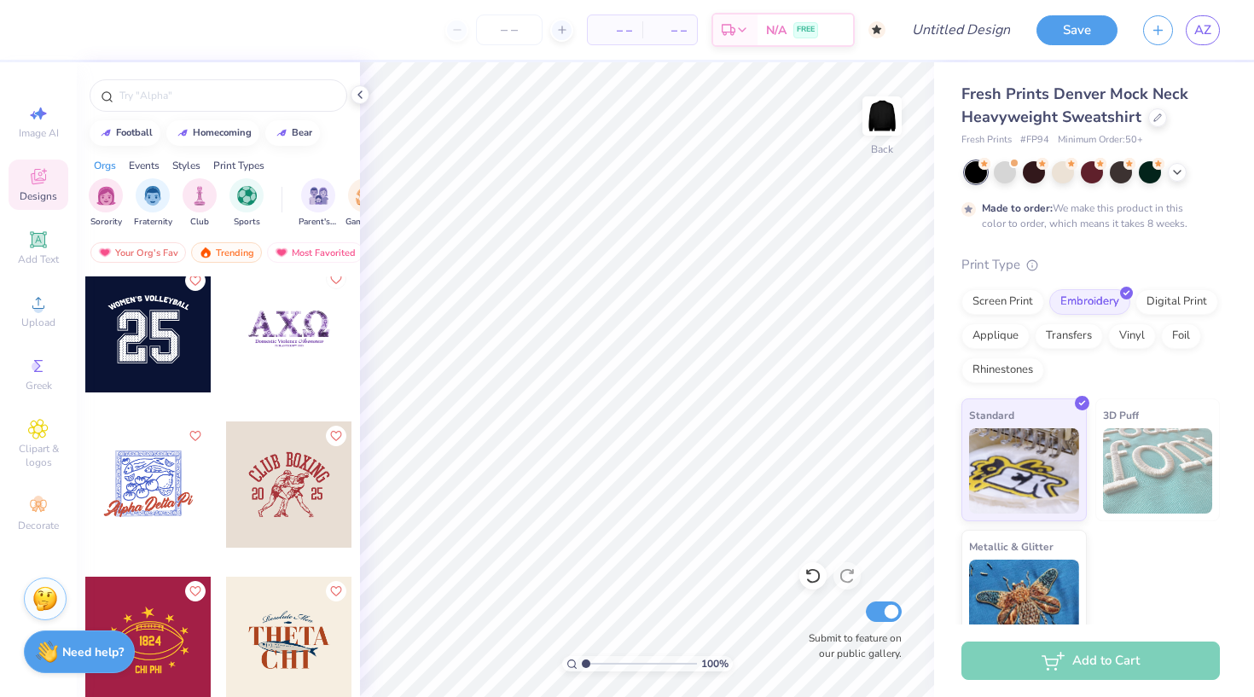
click at [333, 279] on icon "Like" at bounding box center [335, 279] width 12 height 12
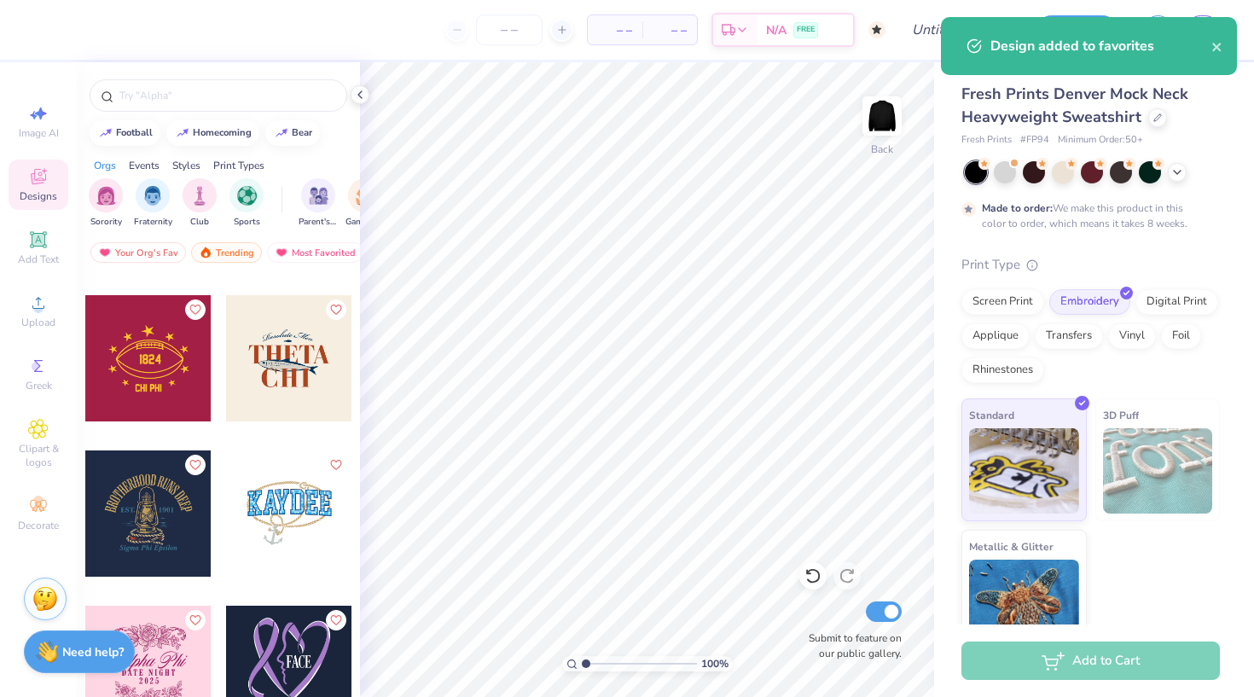
scroll to position [18793, 0]
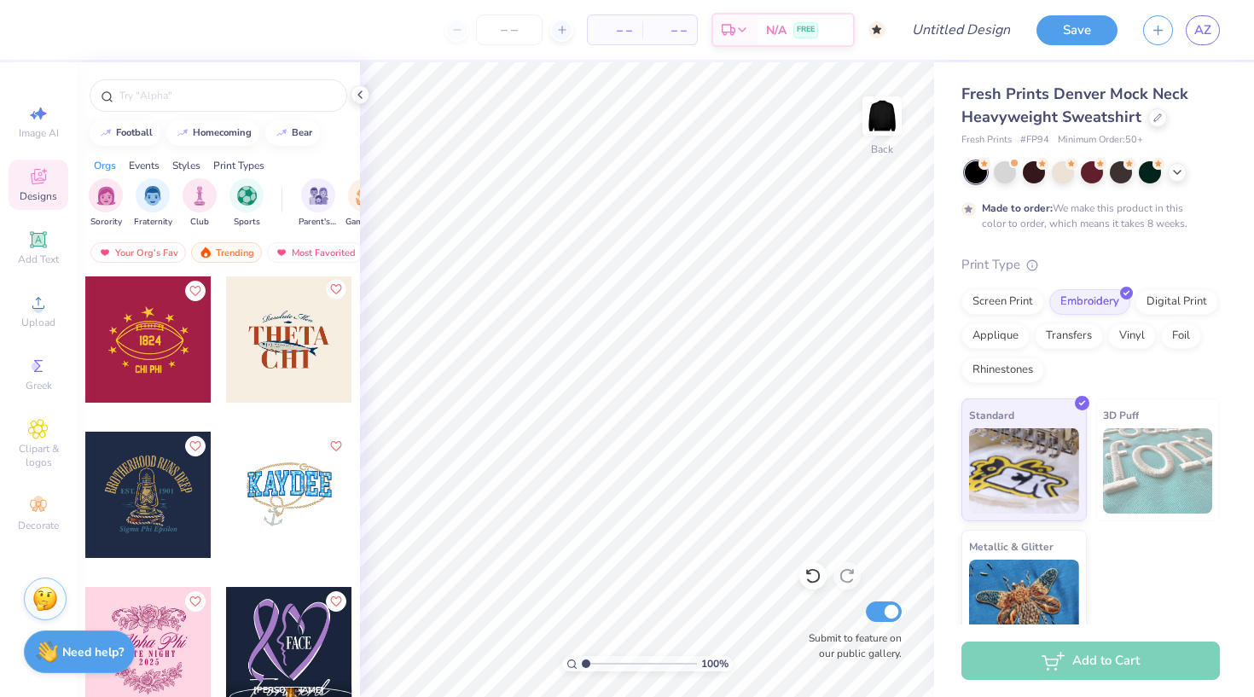
click at [338, 287] on icon "Like" at bounding box center [335, 289] width 12 height 12
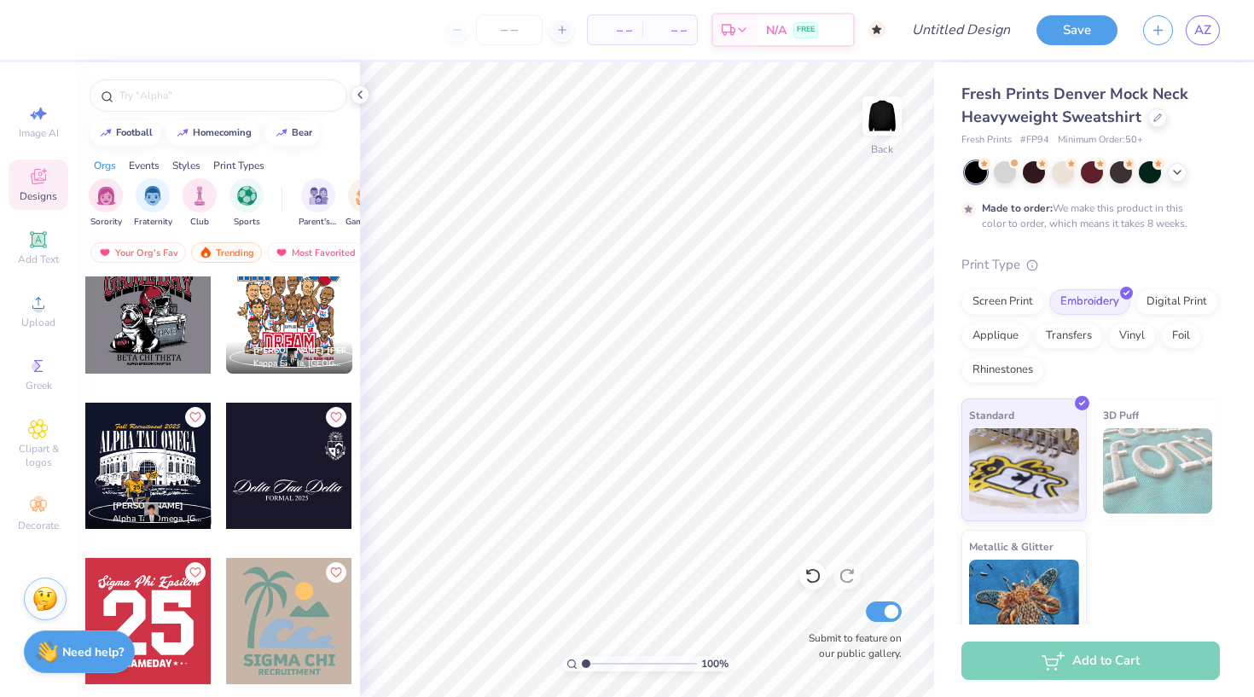
scroll to position [21458, 0]
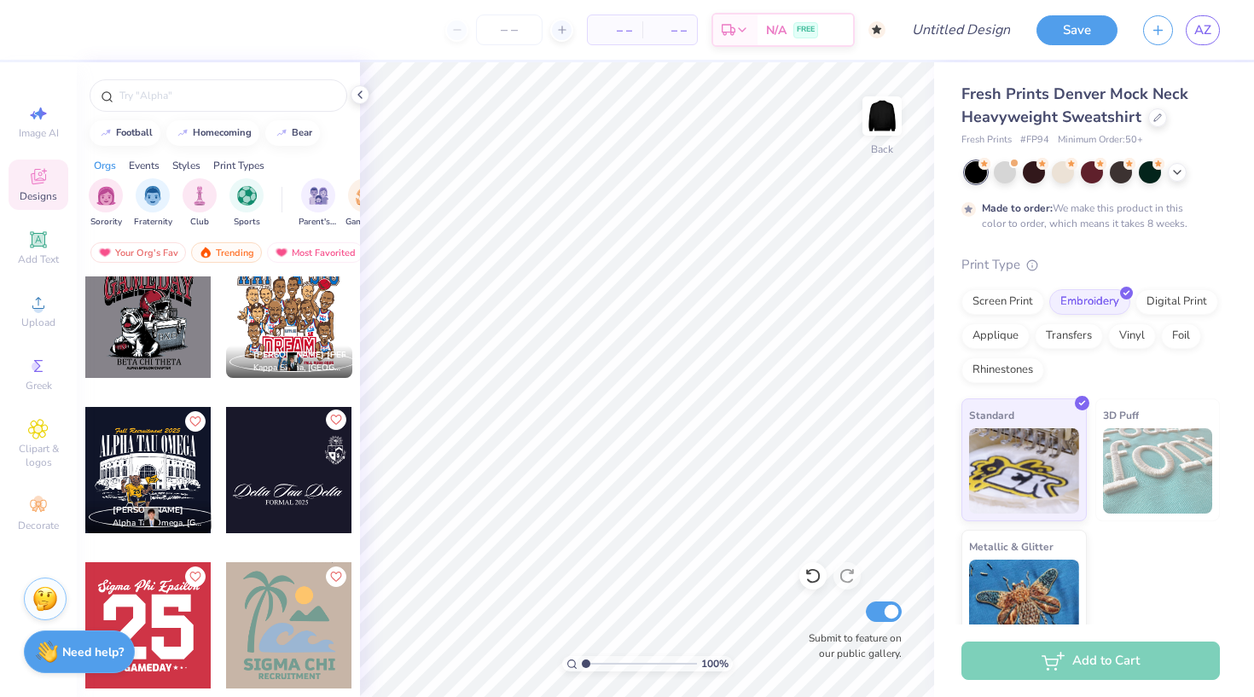
click at [334, 422] on icon "Like" at bounding box center [335, 420] width 12 height 12
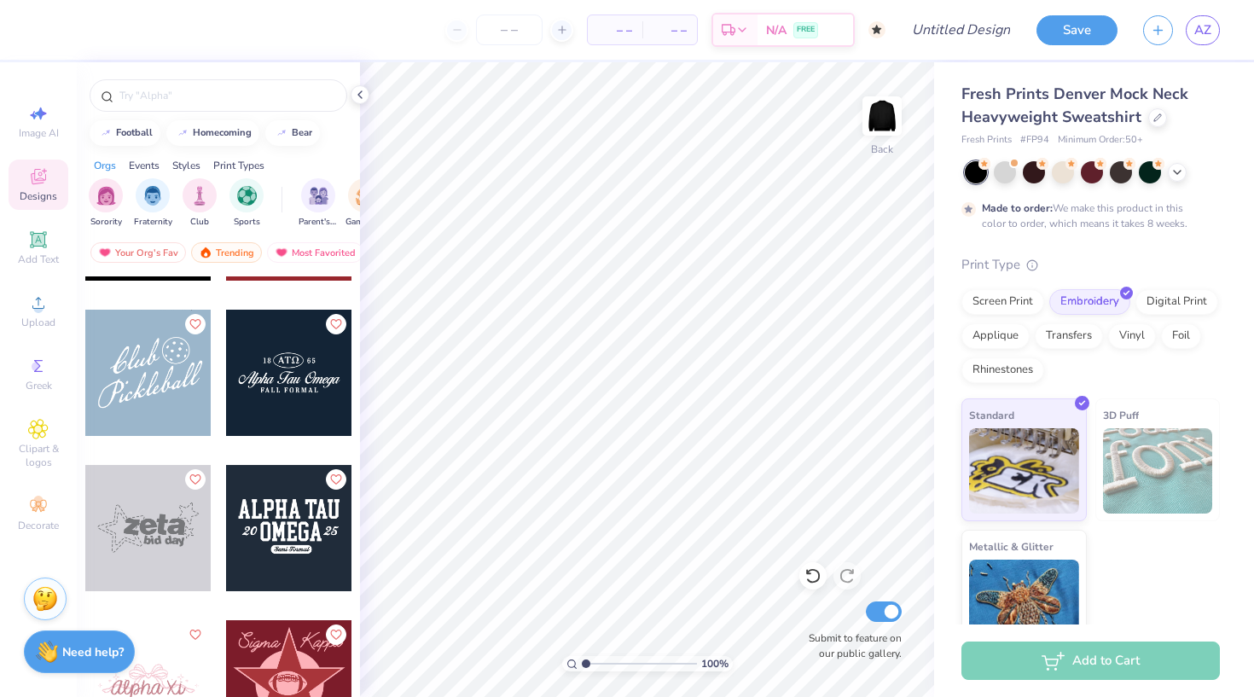
scroll to position [22642, 0]
click at [331, 325] on icon "Like" at bounding box center [335, 323] width 12 height 12
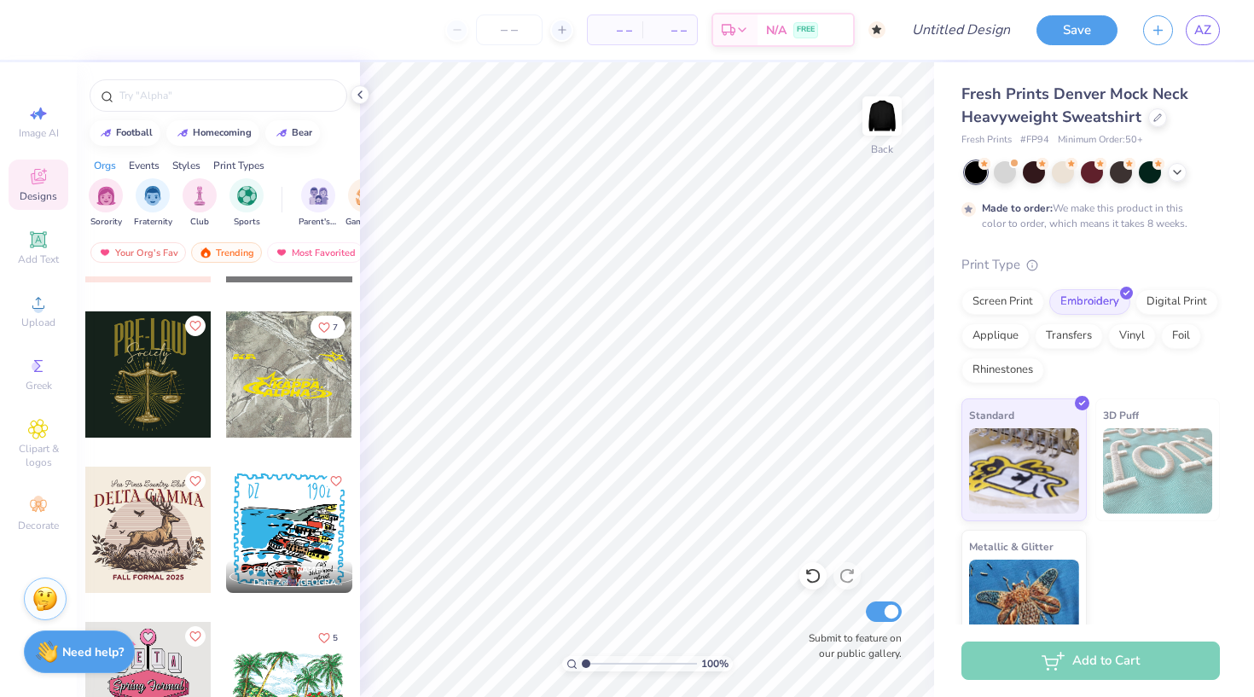
scroll to position [24493, 0]
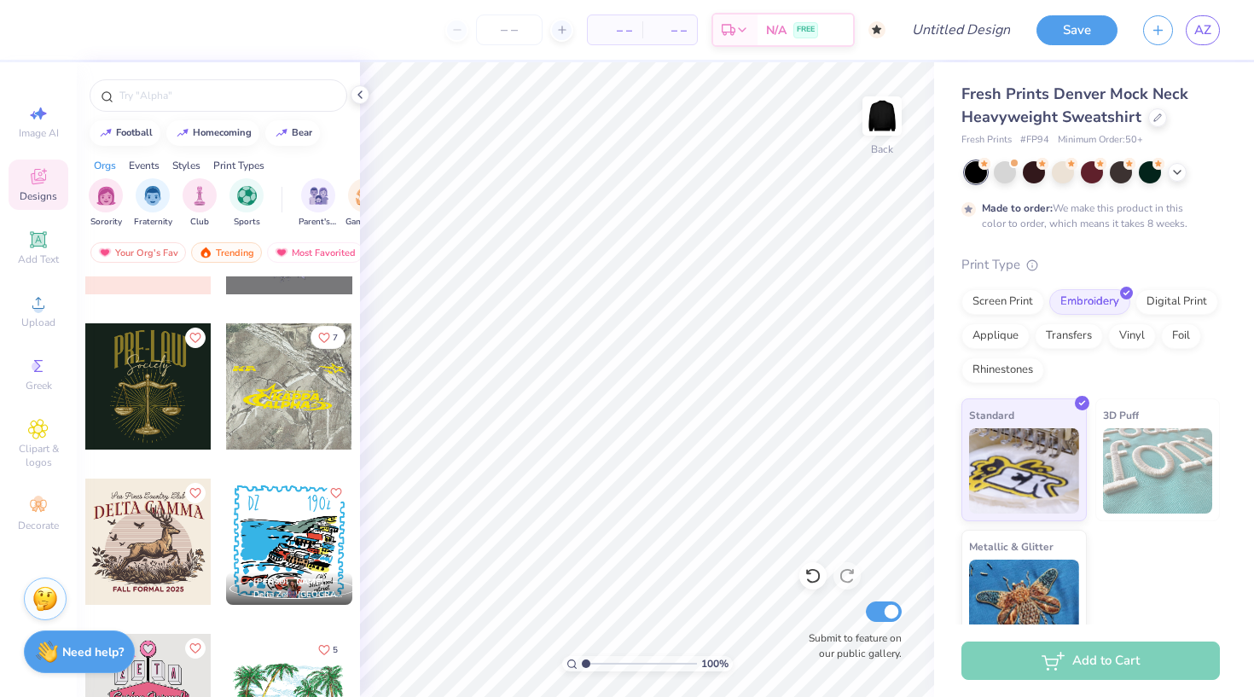
click at [326, 334] on icon "Like" at bounding box center [324, 337] width 10 height 9
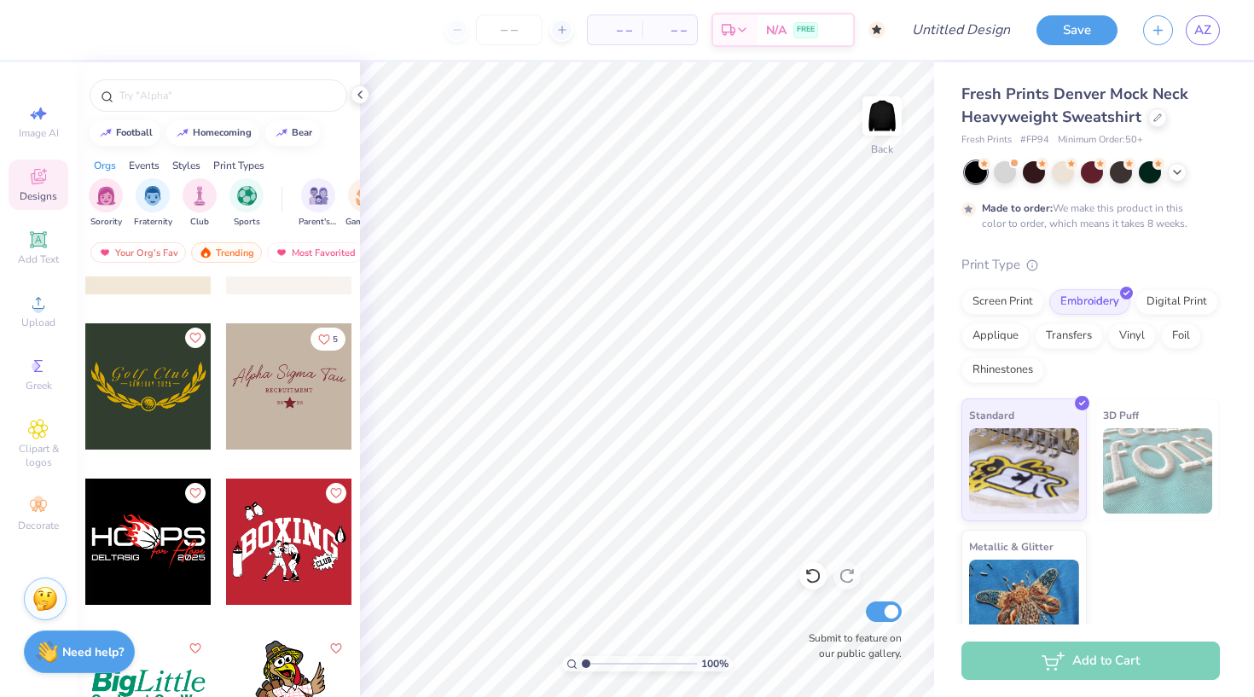
scroll to position [27134, 0]
click at [329, 335] on icon "Like" at bounding box center [324, 337] width 12 height 12
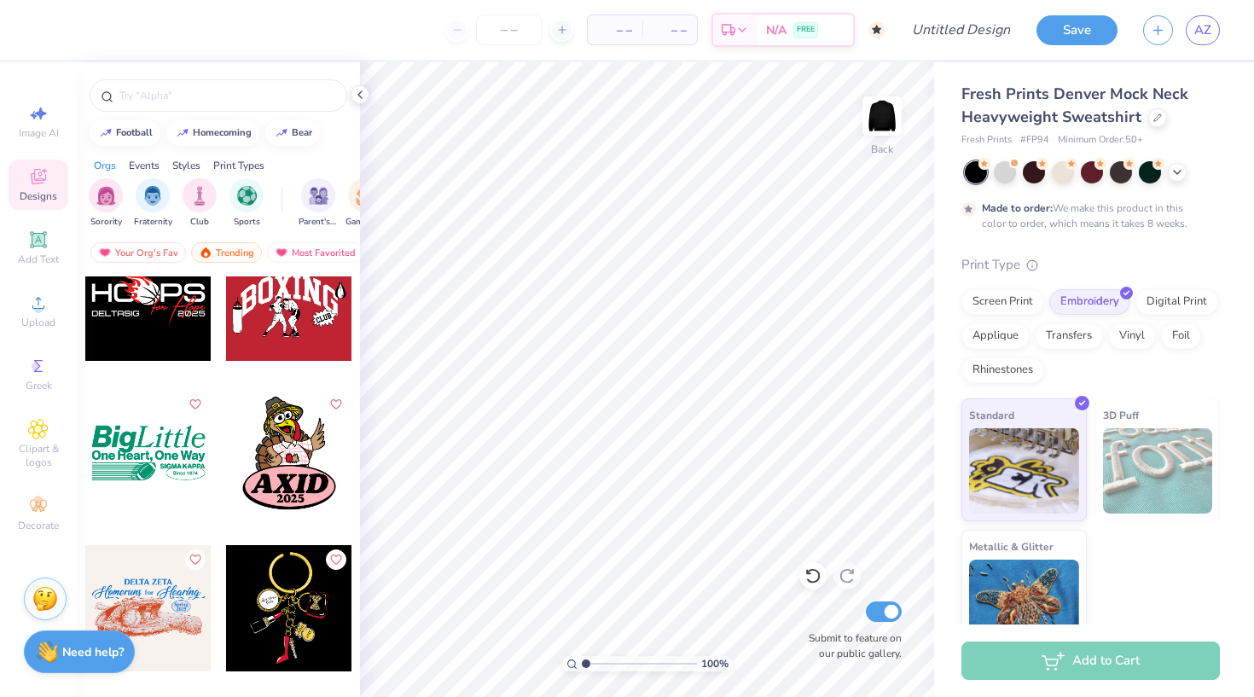
scroll to position [27371, 0]
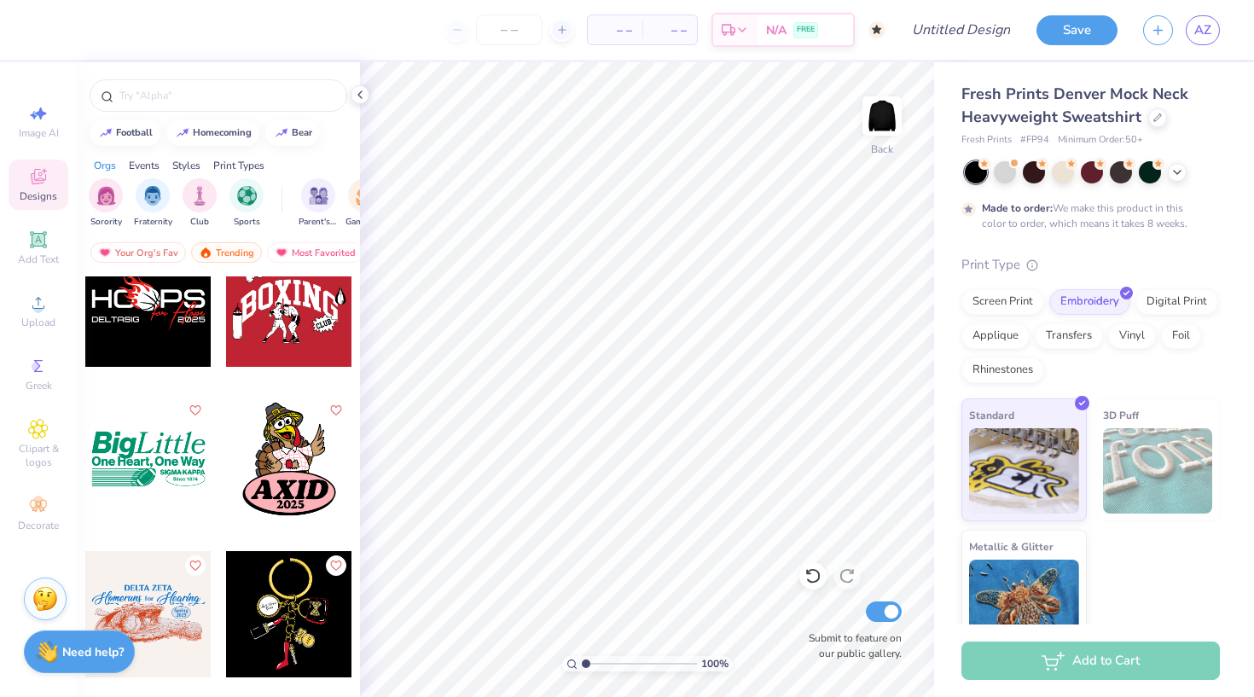
click at [157, 474] on div at bounding box center [148, 459] width 126 height 126
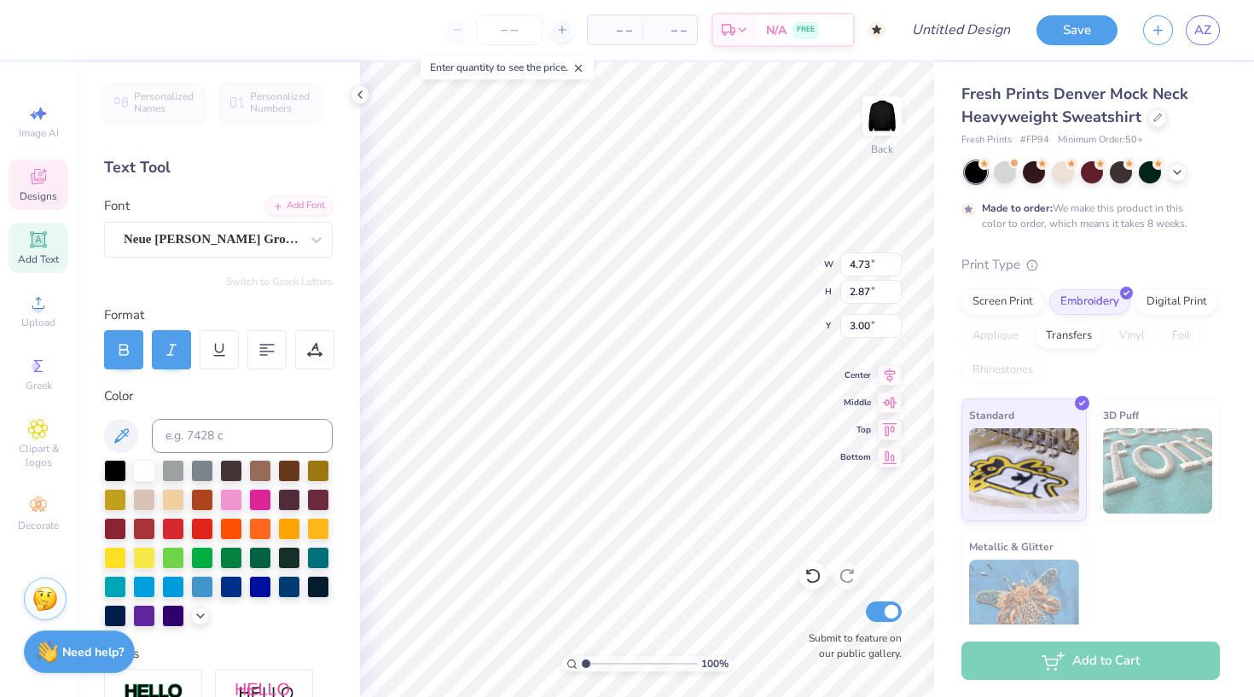
type textarea "Alpha"
type input "7.48"
type input "2.35"
type textarea "Phi"
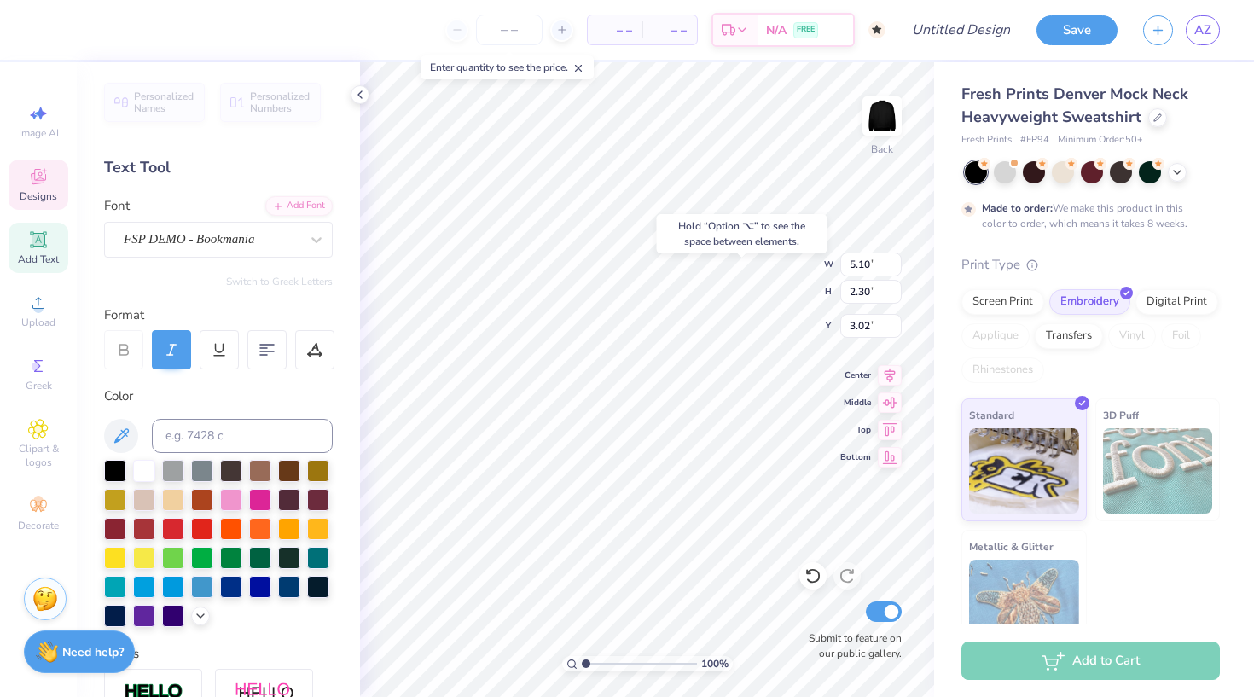
type input "3.00"
type input "8.40"
type input "2.85"
type input "3.00"
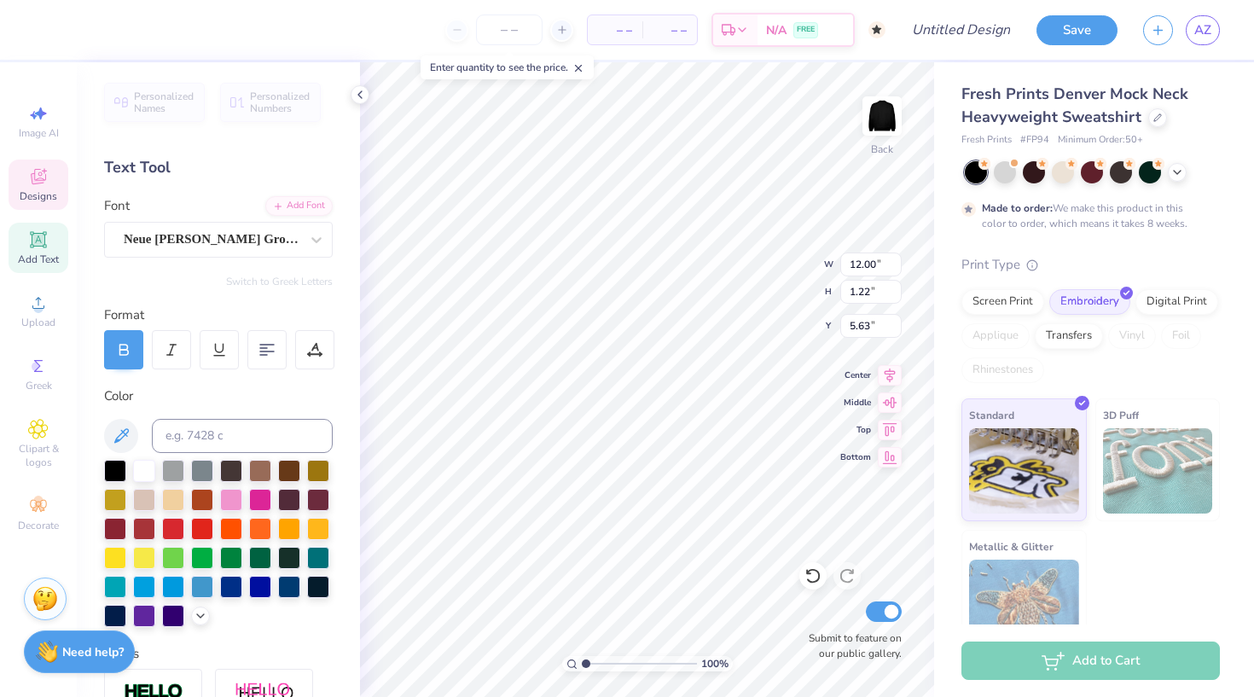
type textarea "P"
type textarea "Parent's Weekend"
click at [44, 44] on div "Art colors" at bounding box center [44, 30] width 89 height 60
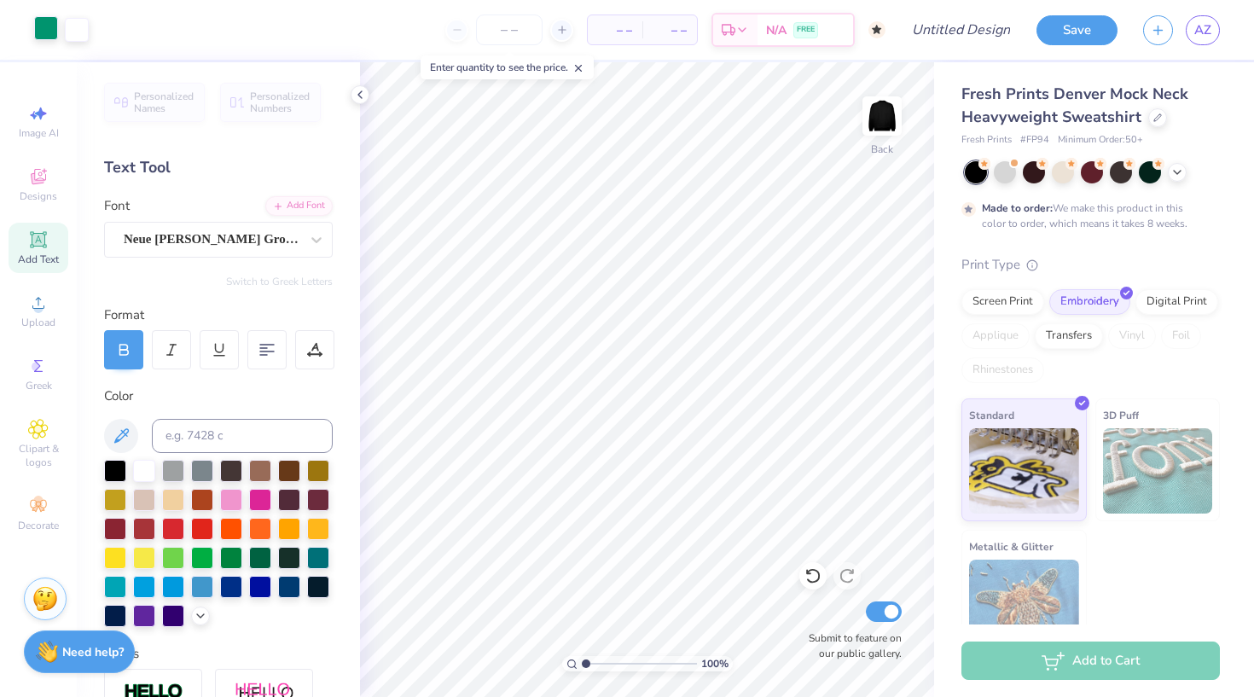
click at [43, 32] on div at bounding box center [46, 28] width 24 height 24
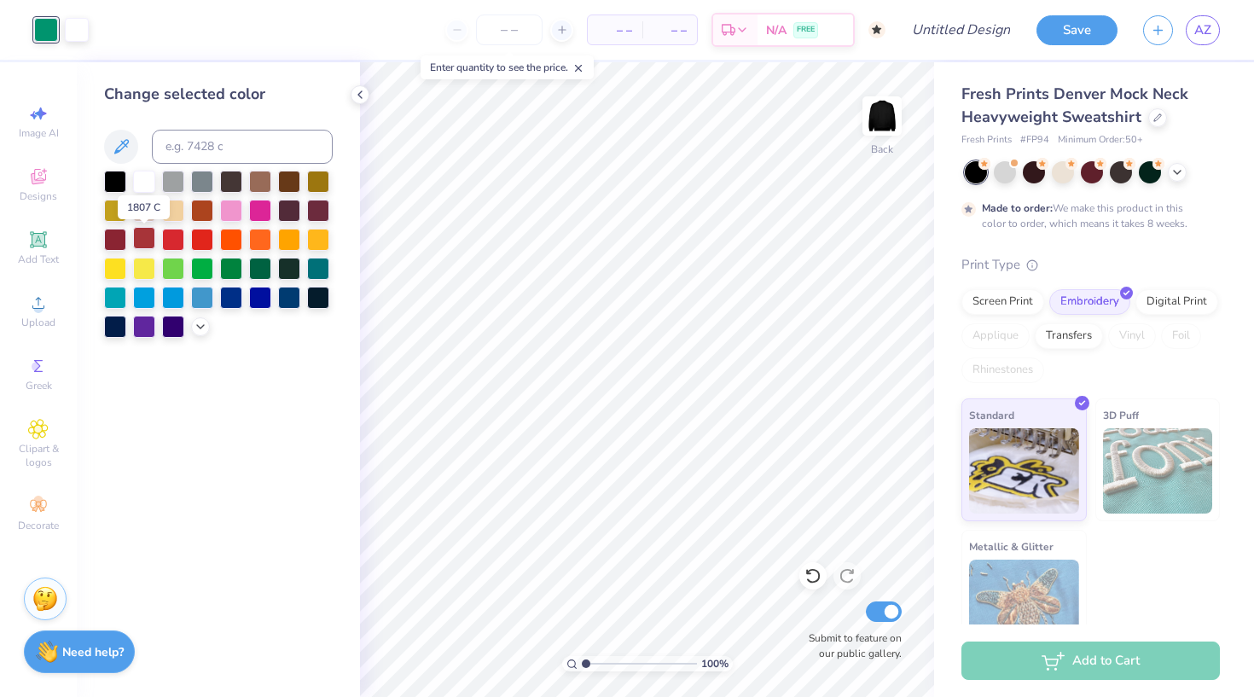
click at [143, 241] on div at bounding box center [144, 238] width 22 height 22
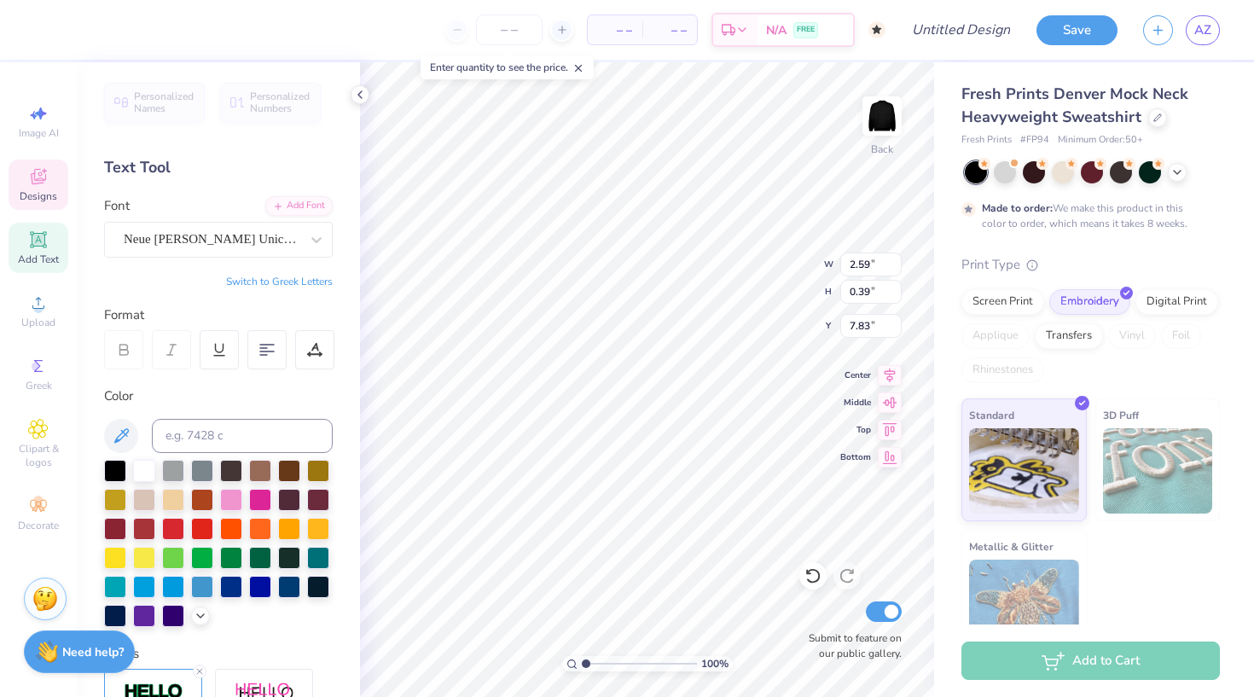
scroll to position [0, 2]
type textarea "Since 1872"
type input "4.76"
type input "0.53"
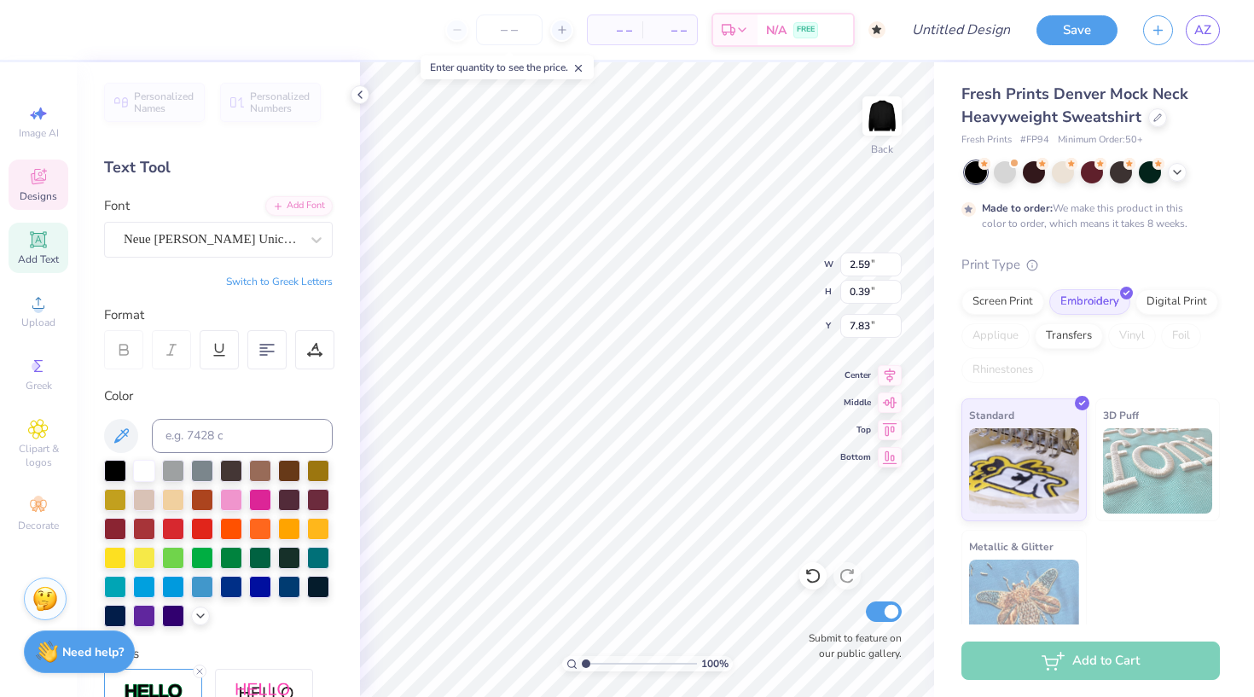
type input "7.04"
type textarea "S"
type textarea "beta sigma"
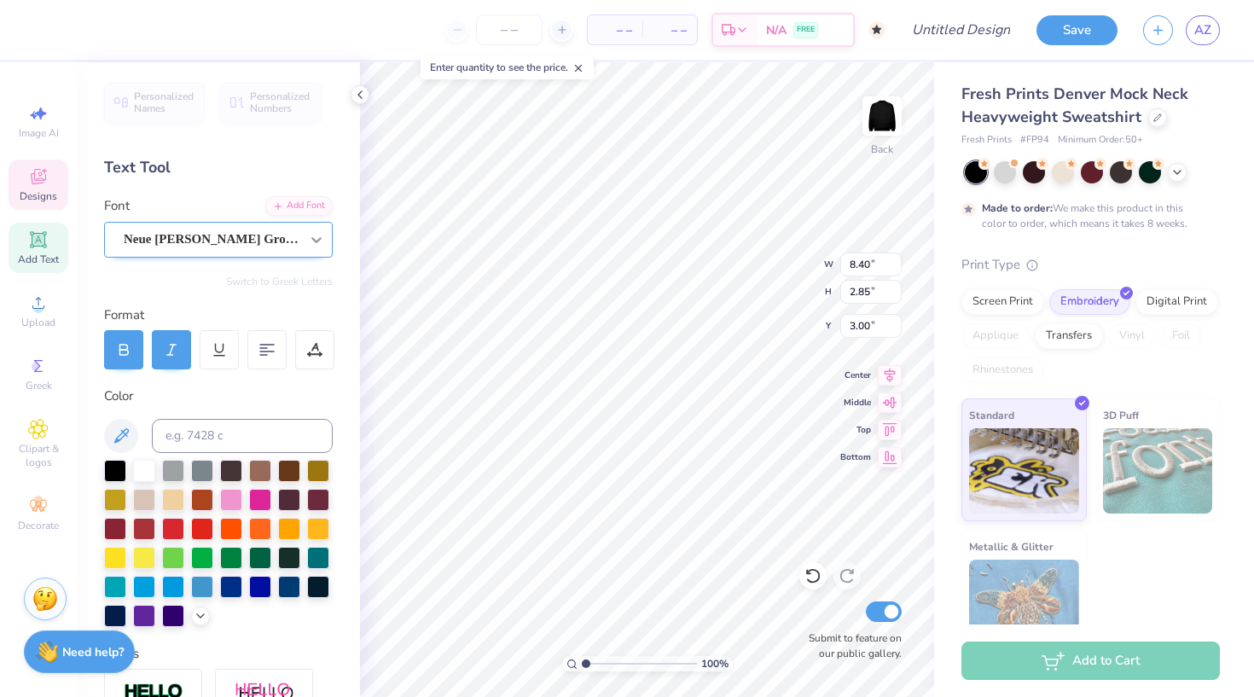
click at [311, 237] on icon at bounding box center [316, 239] width 17 height 17
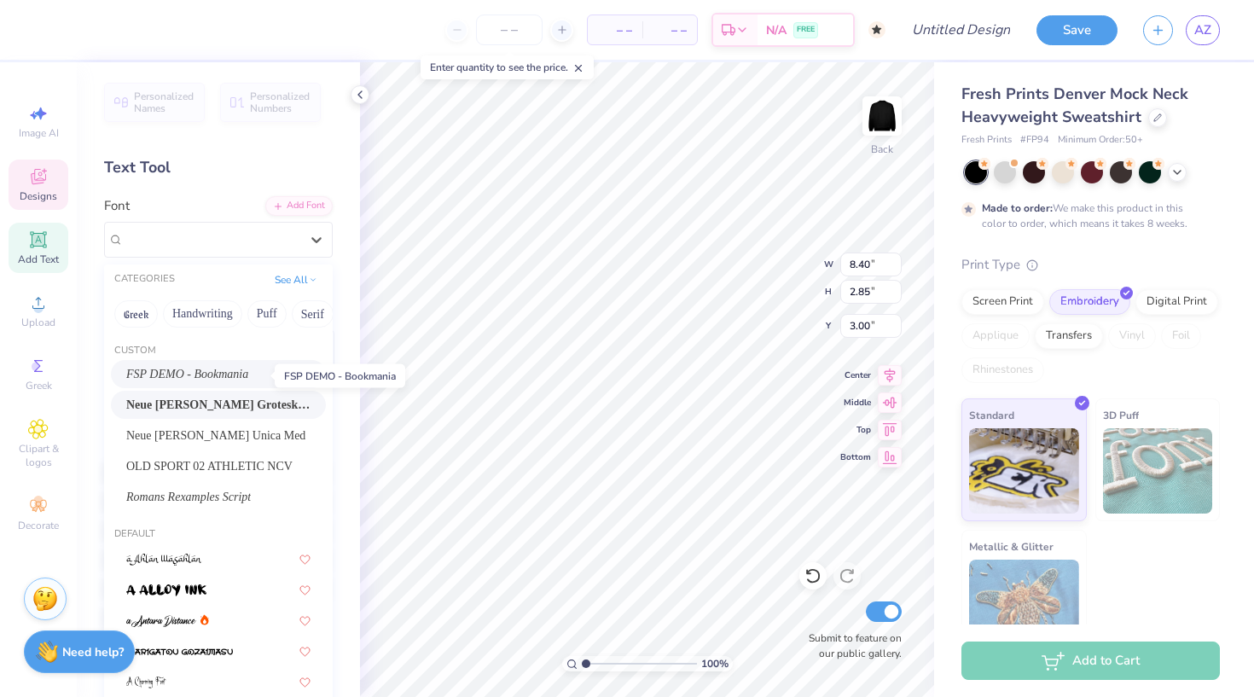
click at [230, 374] on span "FSP DEMO - Bookmania" at bounding box center [187, 374] width 122 height 18
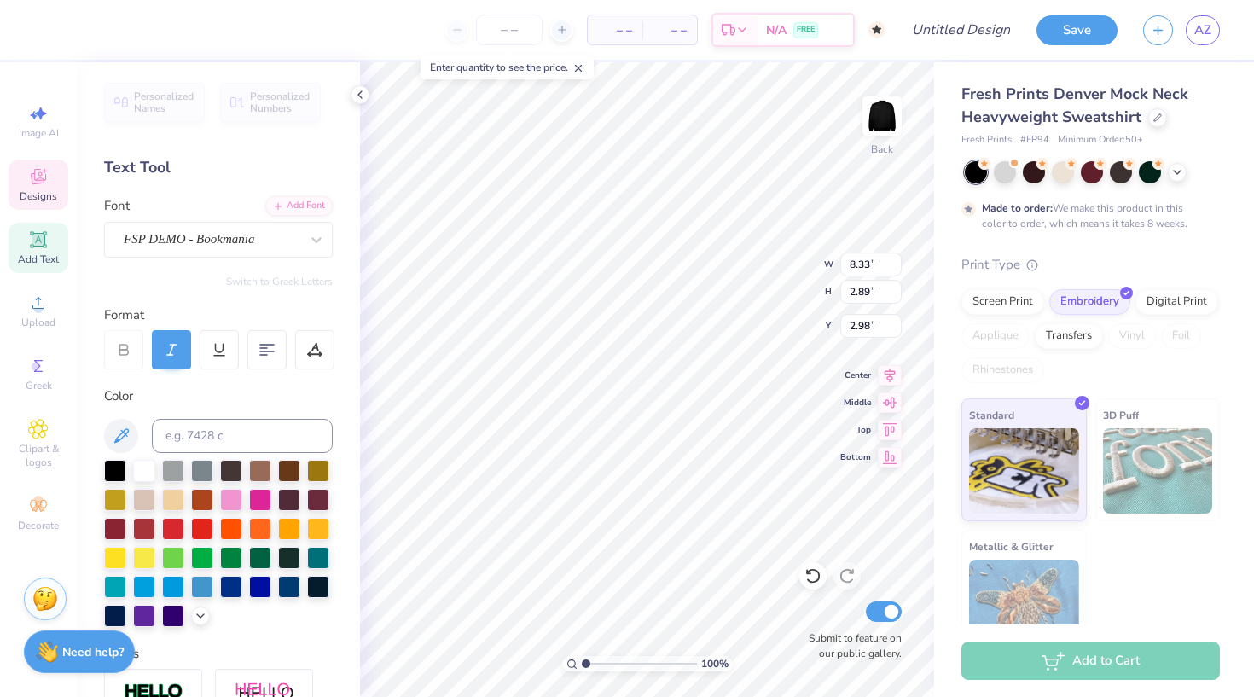
type input "8.33"
type input "2.89"
type input "2.98"
type input "5.10"
type input "2.30"
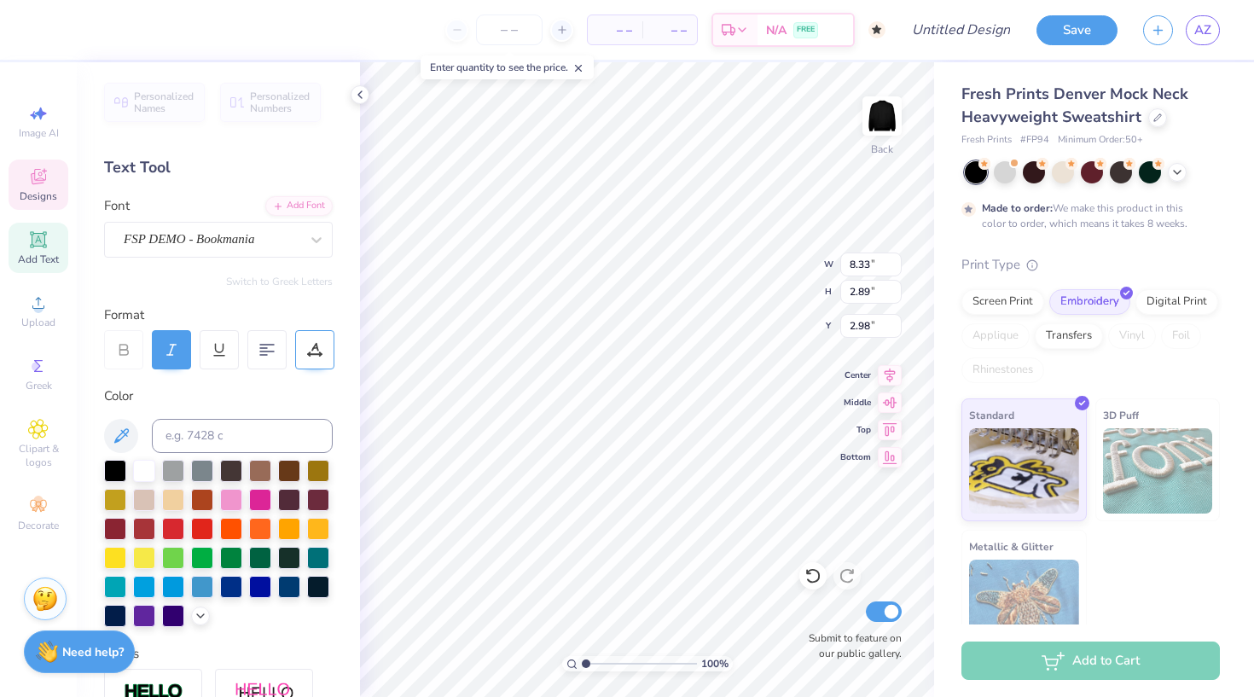
type input "3.00"
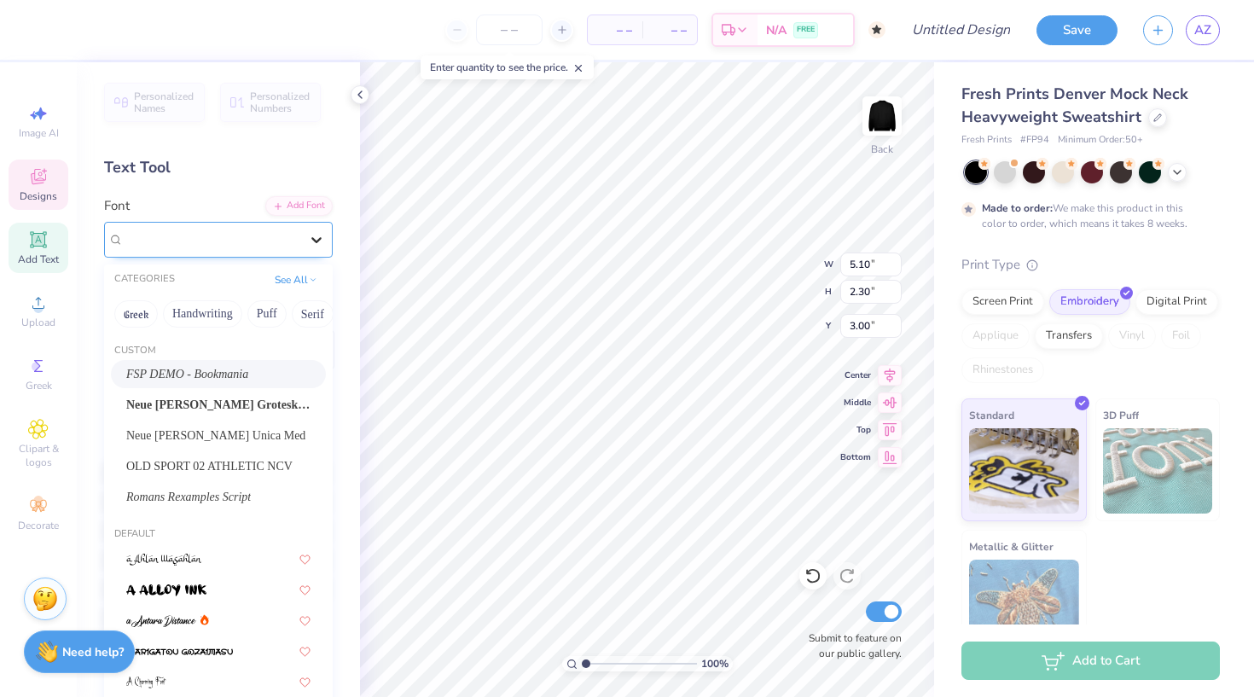
click at [306, 243] on div at bounding box center [316, 239] width 31 height 31
click at [234, 407] on span "Neue Haas Grotesk Display Pro" at bounding box center [218, 405] width 184 height 18
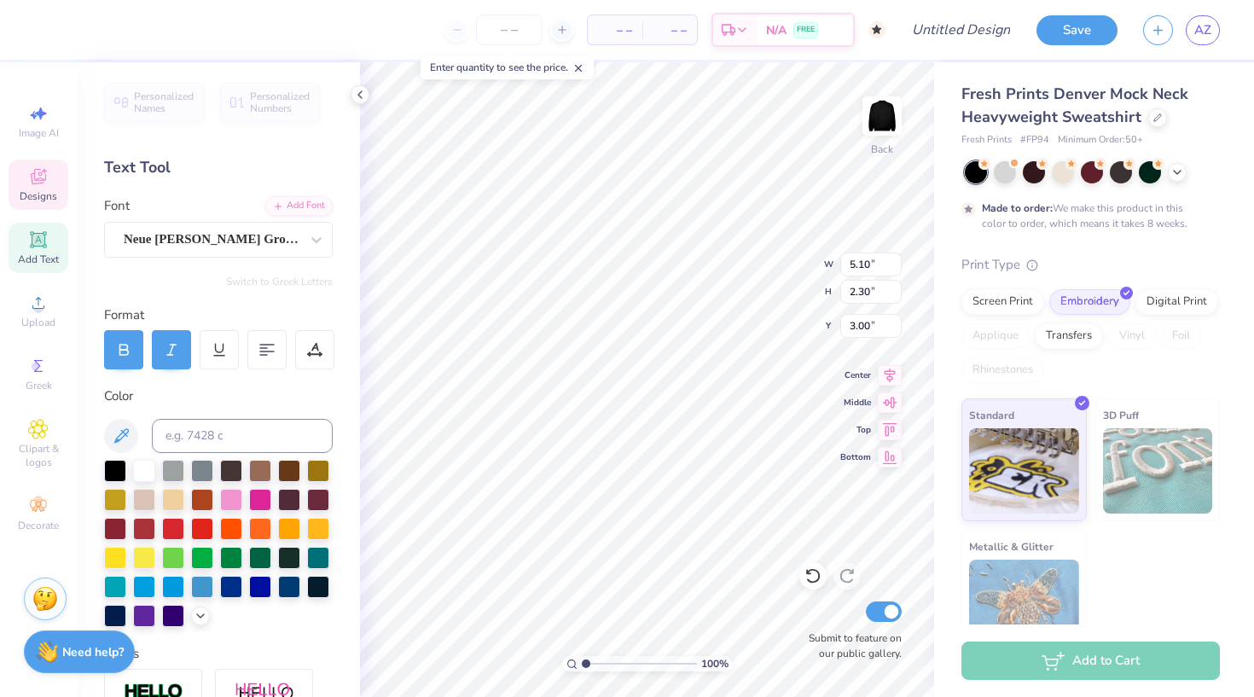
type input "4.77"
type input "5.05"
type input "2.14"
type input "6.68"
type input "3.00"
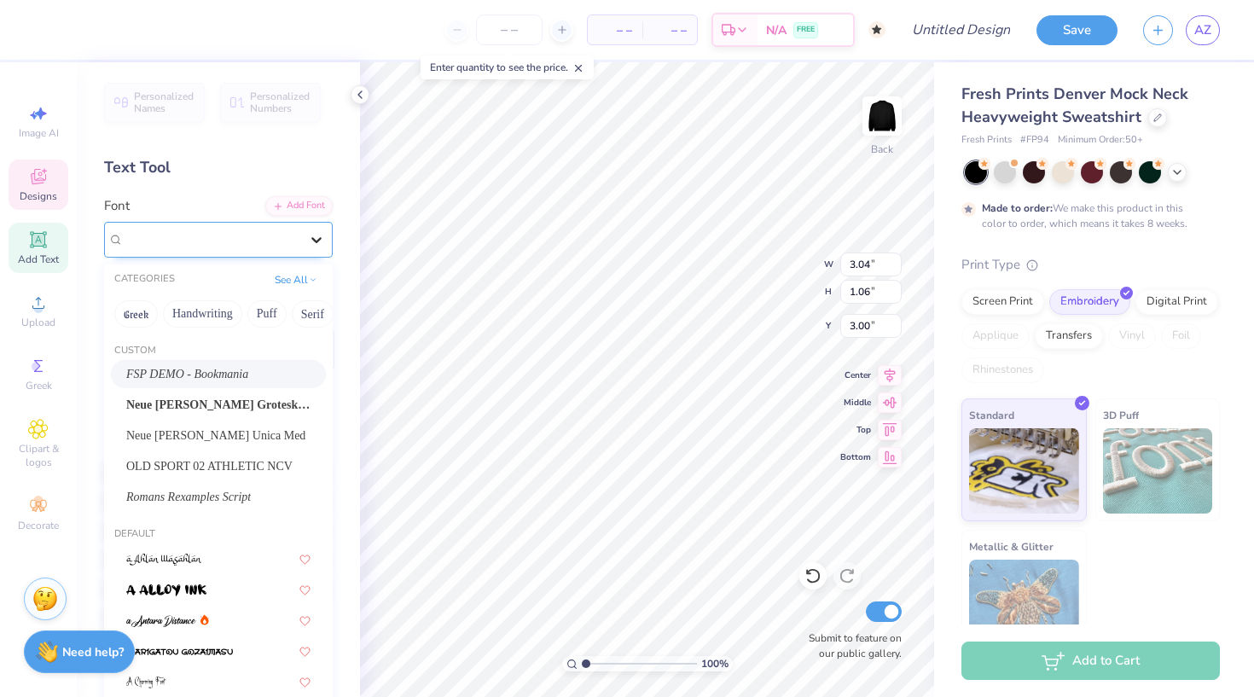
click at [311, 236] on icon at bounding box center [316, 239] width 17 height 17
click at [235, 413] on span "Neue Haas Grotesk Display Pro" at bounding box center [218, 405] width 184 height 18
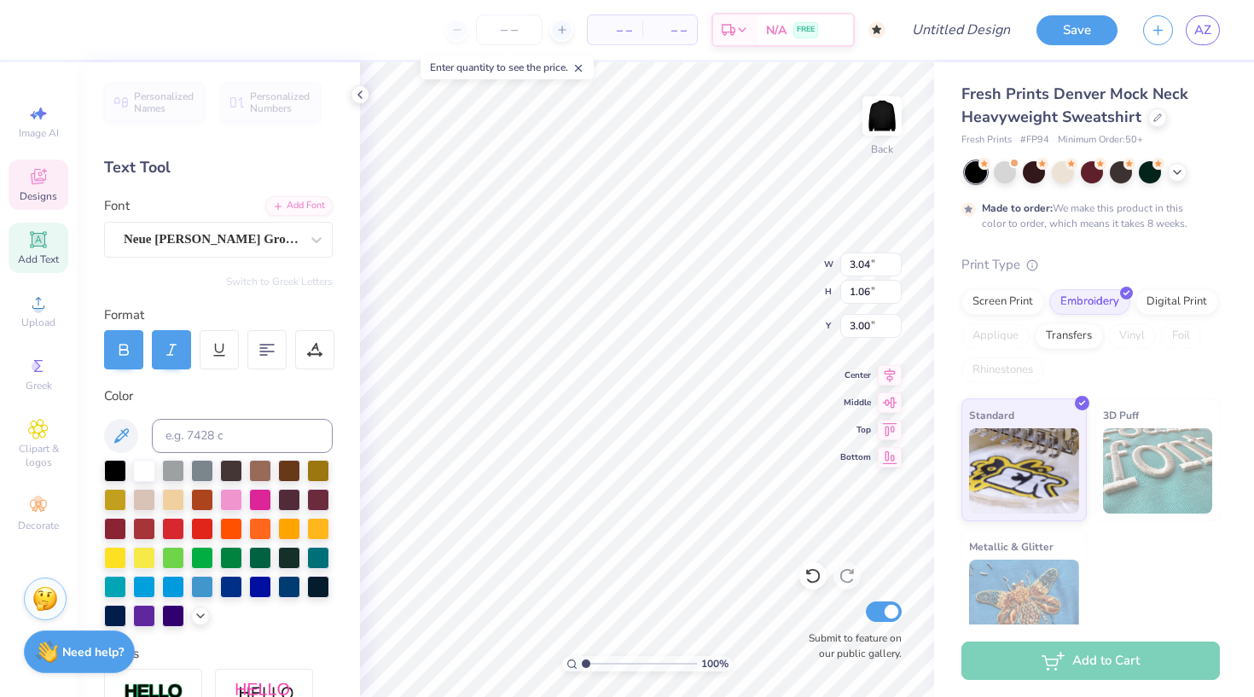
type input "3.07"
type input "1.04"
type input "3.01"
type input "1.74"
type input "0.84"
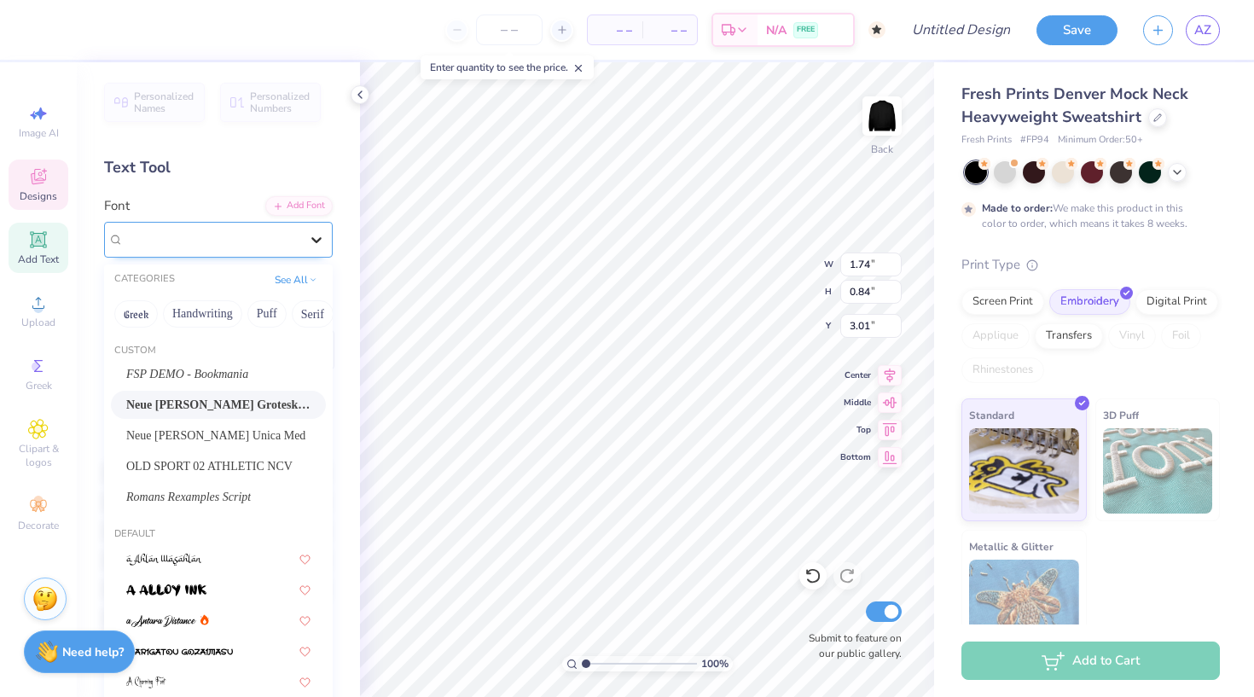
click at [302, 245] on div at bounding box center [316, 239] width 31 height 31
click at [224, 366] on div "FSP DEMO - Bookmania" at bounding box center [218, 374] width 215 height 28
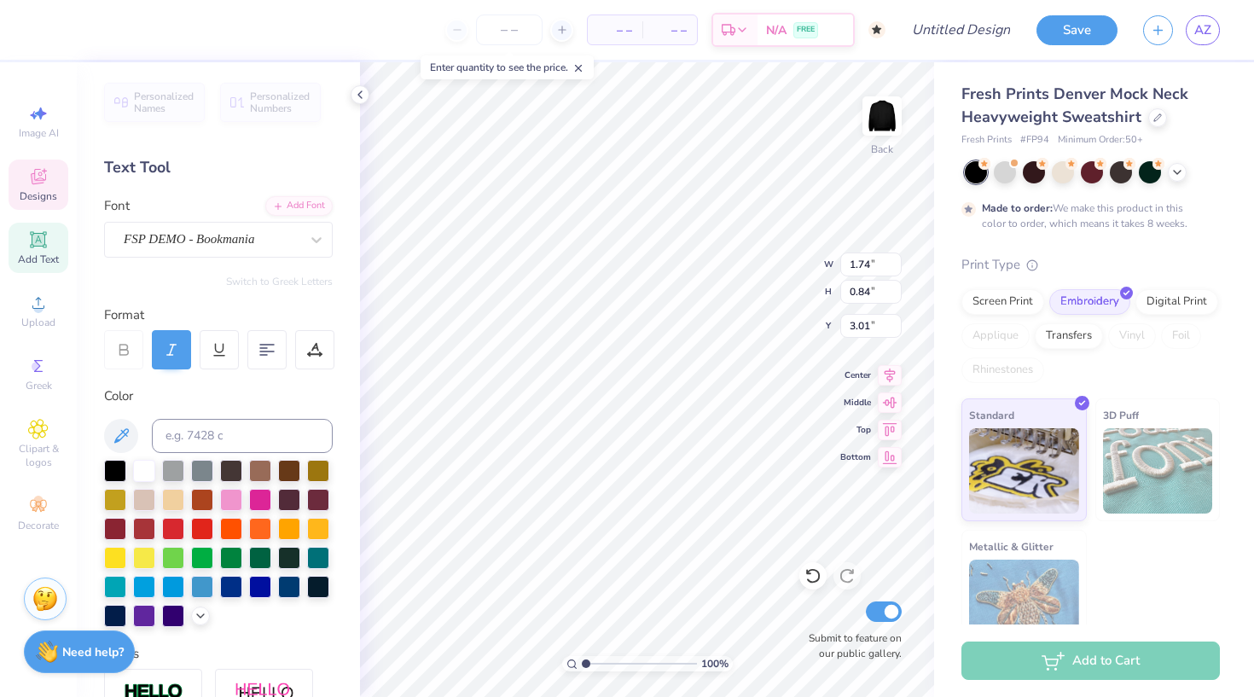
type input "1.86"
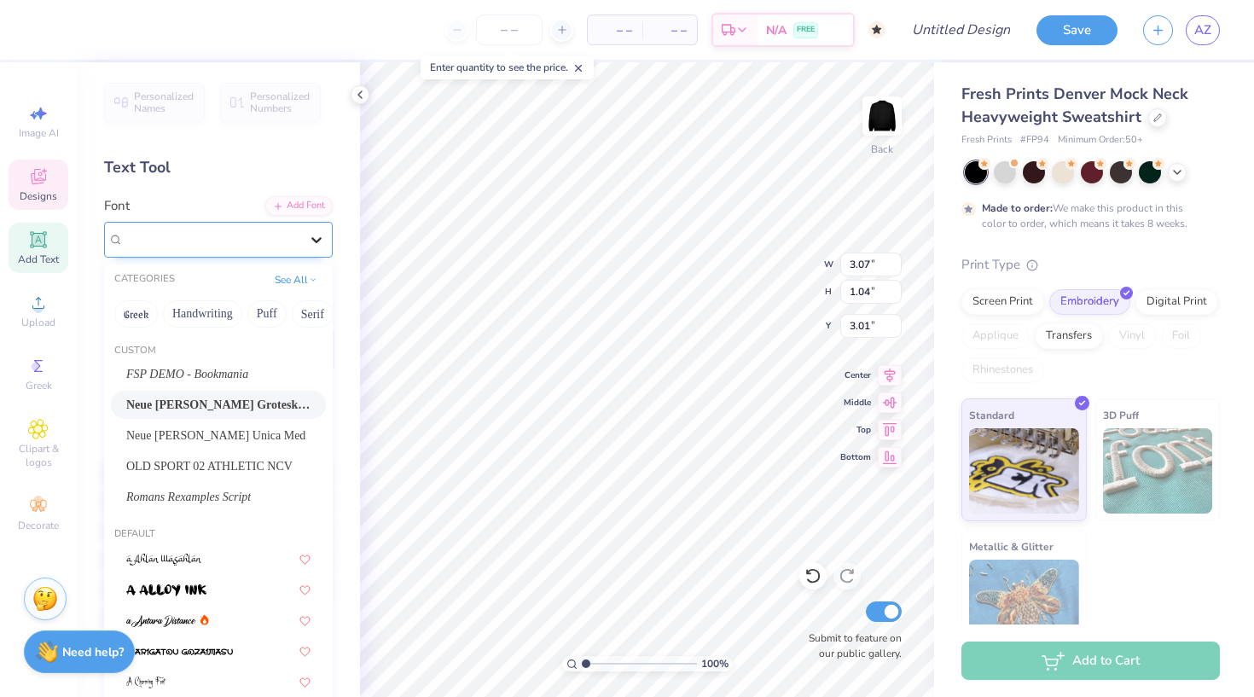
click at [311, 235] on icon at bounding box center [316, 239] width 17 height 17
click at [224, 464] on span "OLD SPORT 02 ATHLETIC NCV" at bounding box center [209, 466] width 166 height 18
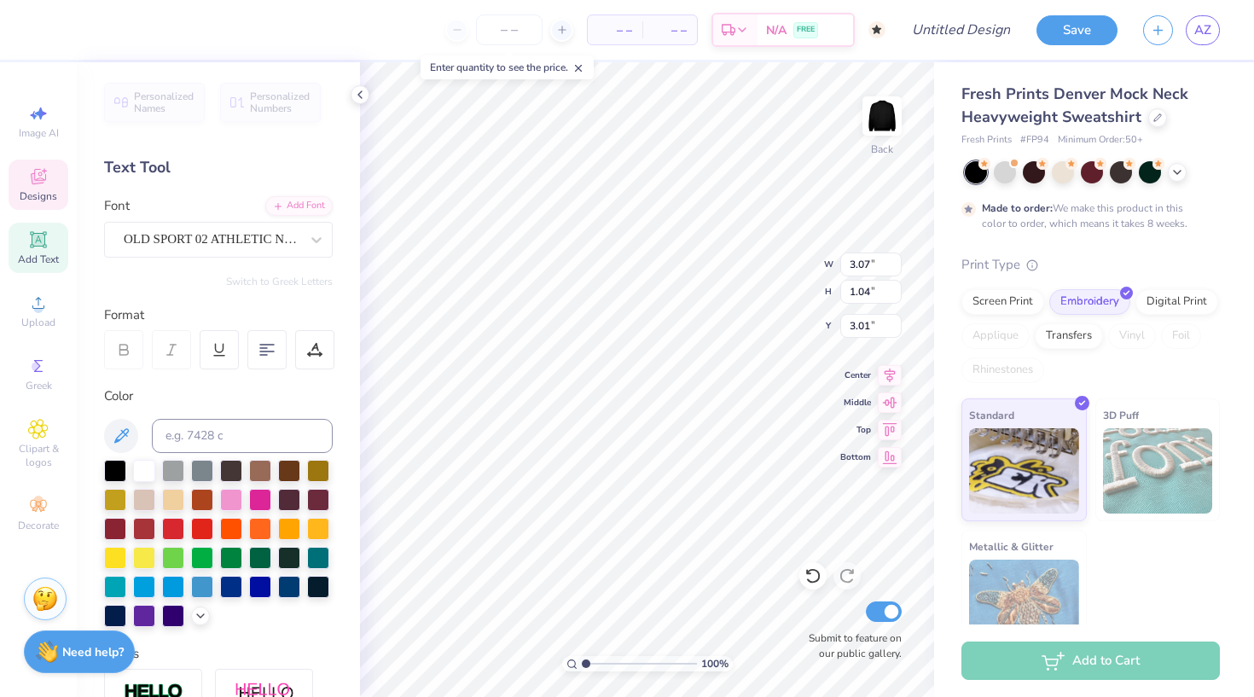
type input "3.80"
type input "0.86"
type input "3.10"
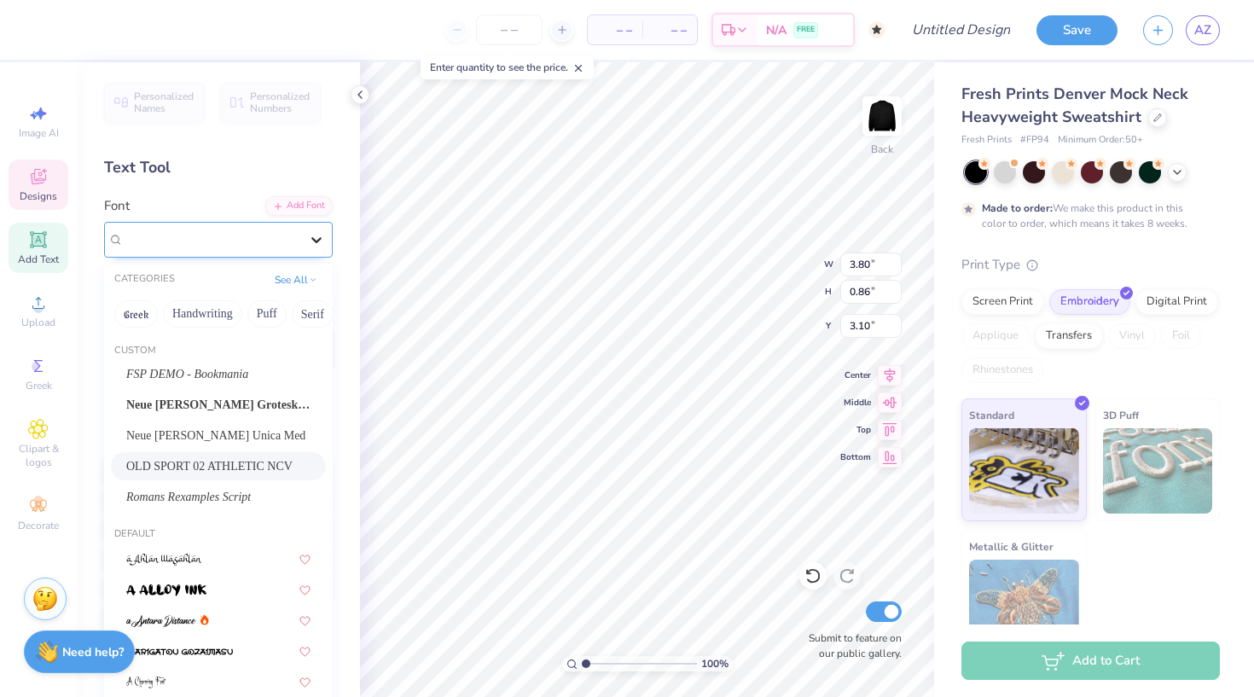
click at [314, 239] on icon at bounding box center [316, 240] width 10 height 6
click at [218, 409] on span "Neue Haas Grotesk Display Pro" at bounding box center [218, 405] width 184 height 18
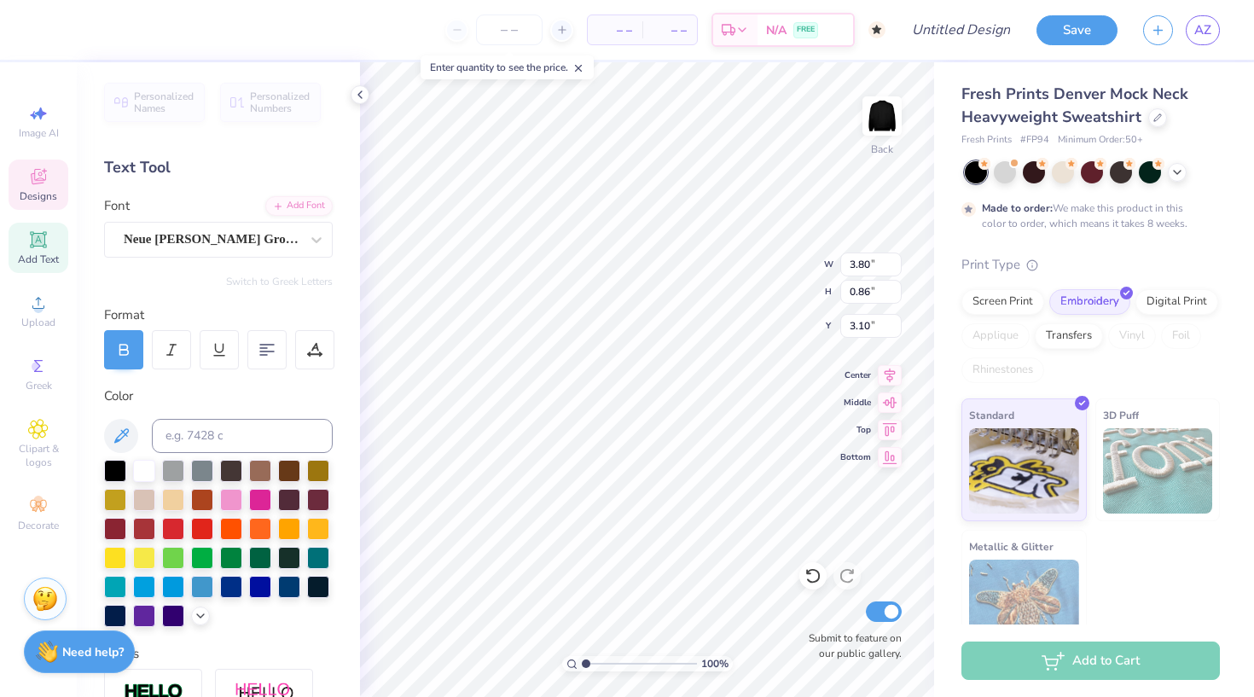
type input "3.08"
type input "1.04"
type input "3.01"
type input "3.85"
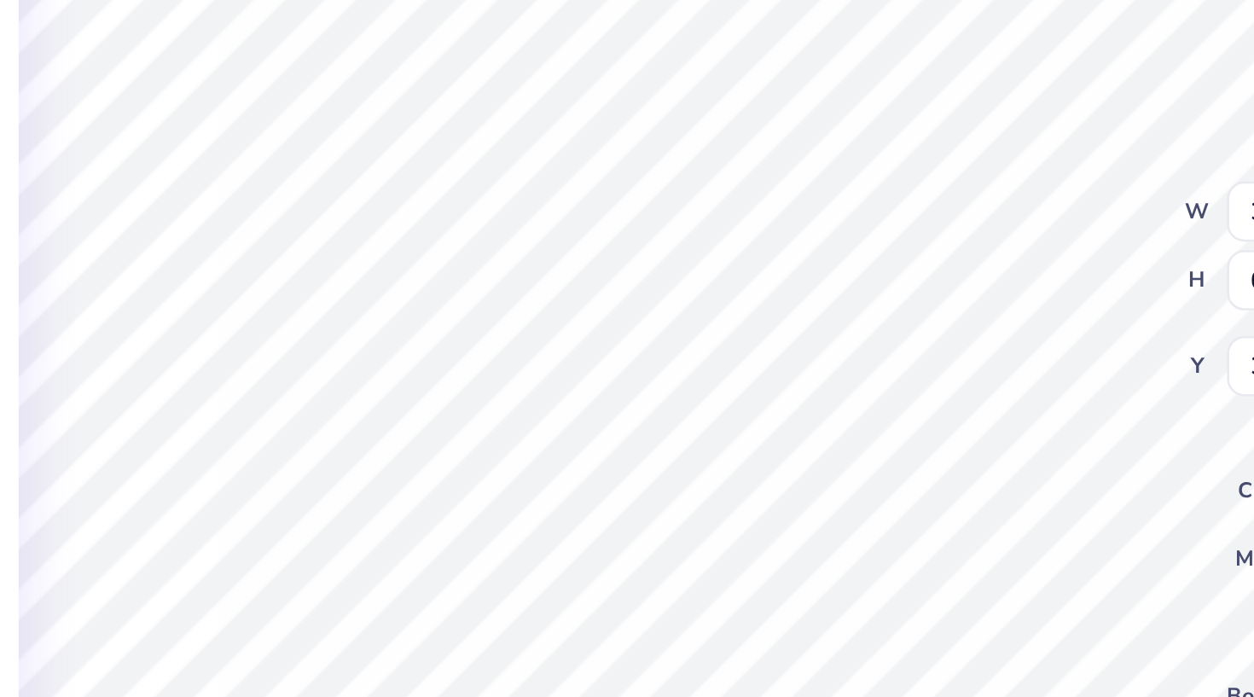
type input "4.11"
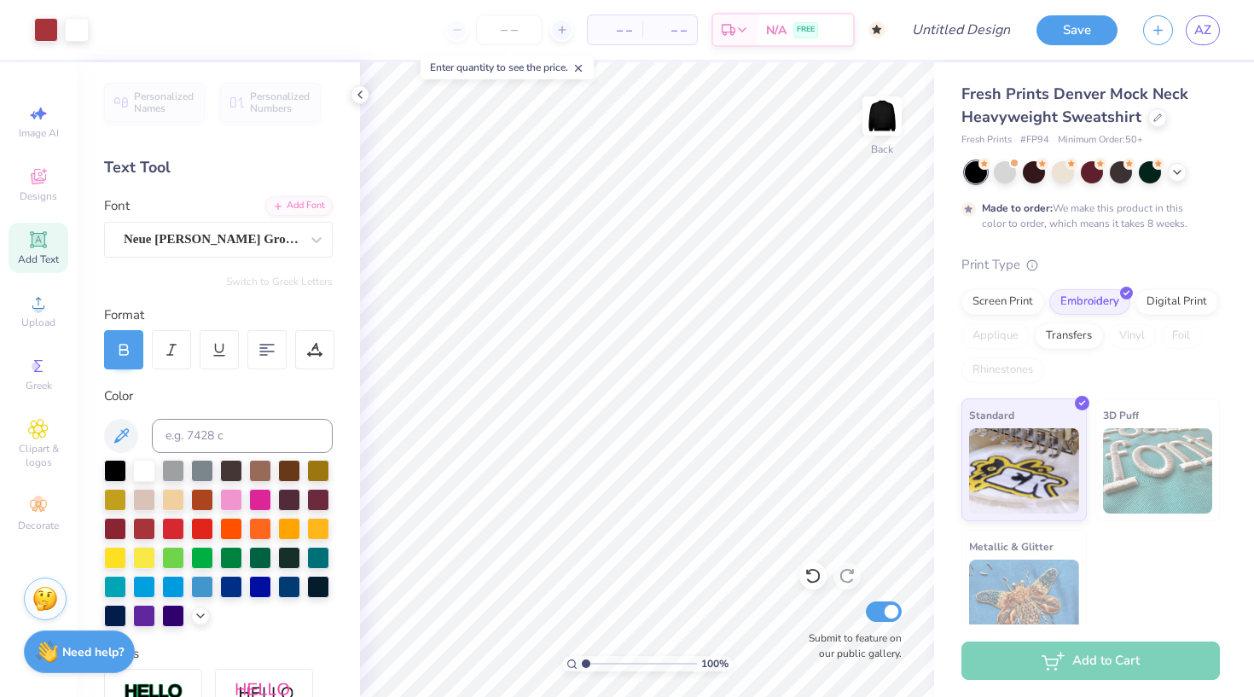
type input "2.53"
click at [603, 661] on input "range" at bounding box center [639, 663] width 115 height 15
type input "4.92"
type input "0.69"
type input "4.85"
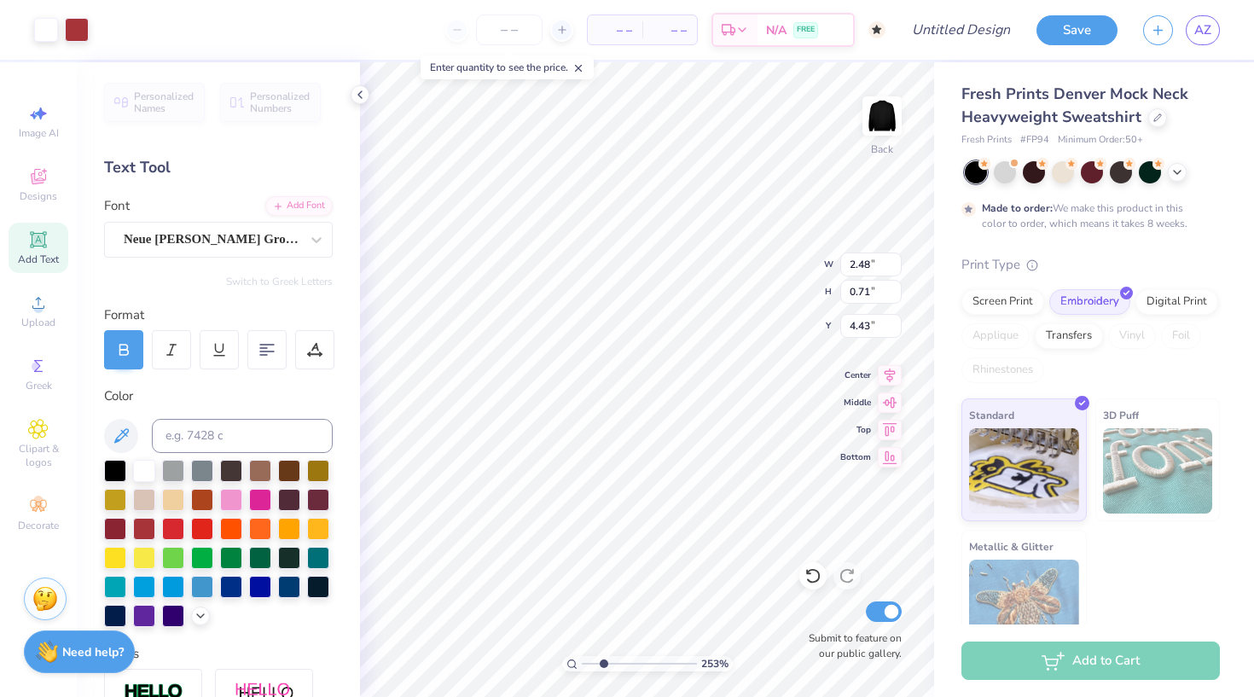
type input "4.56"
type input "4.64"
type input "4.92"
type input "4.69"
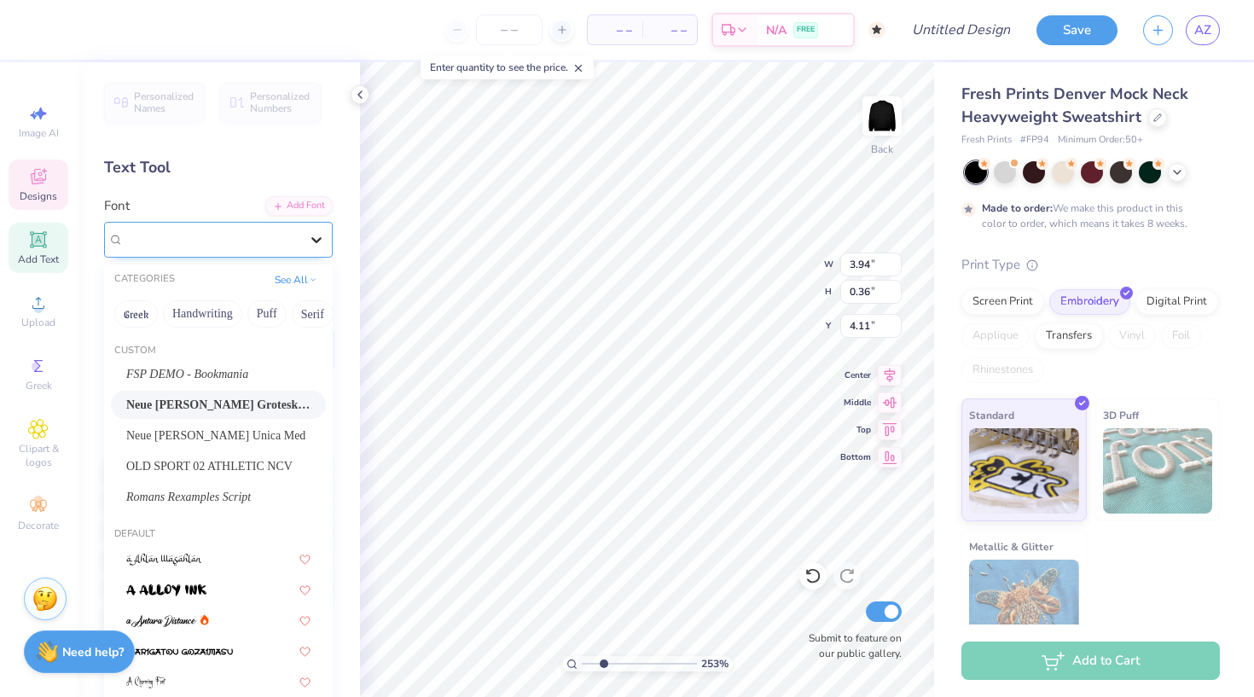
click at [317, 241] on icon at bounding box center [316, 240] width 10 height 6
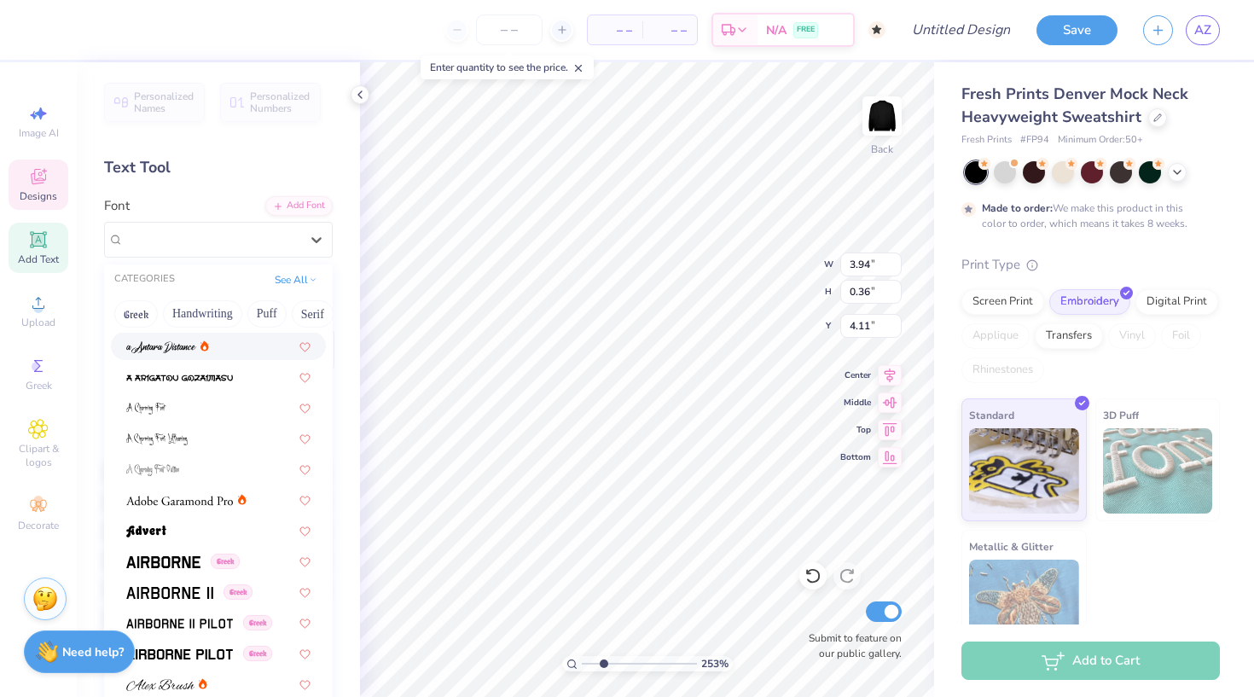
scroll to position [311, 0]
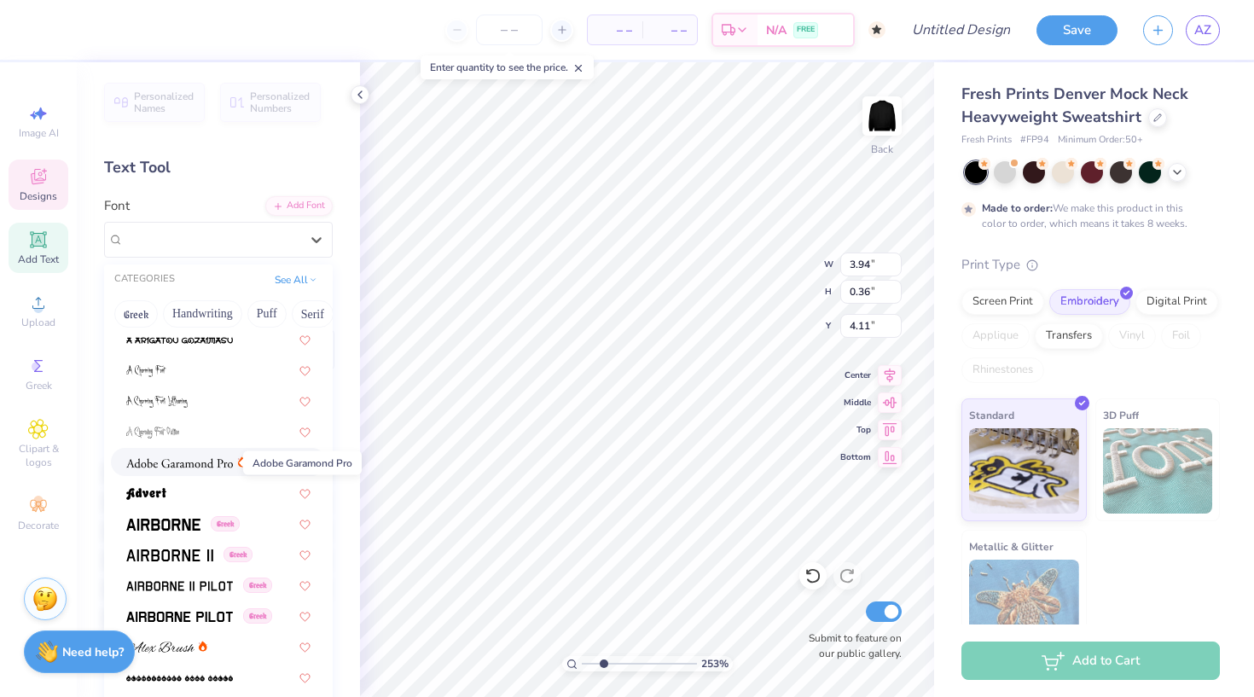
click at [206, 463] on img at bounding box center [179, 463] width 107 height 12
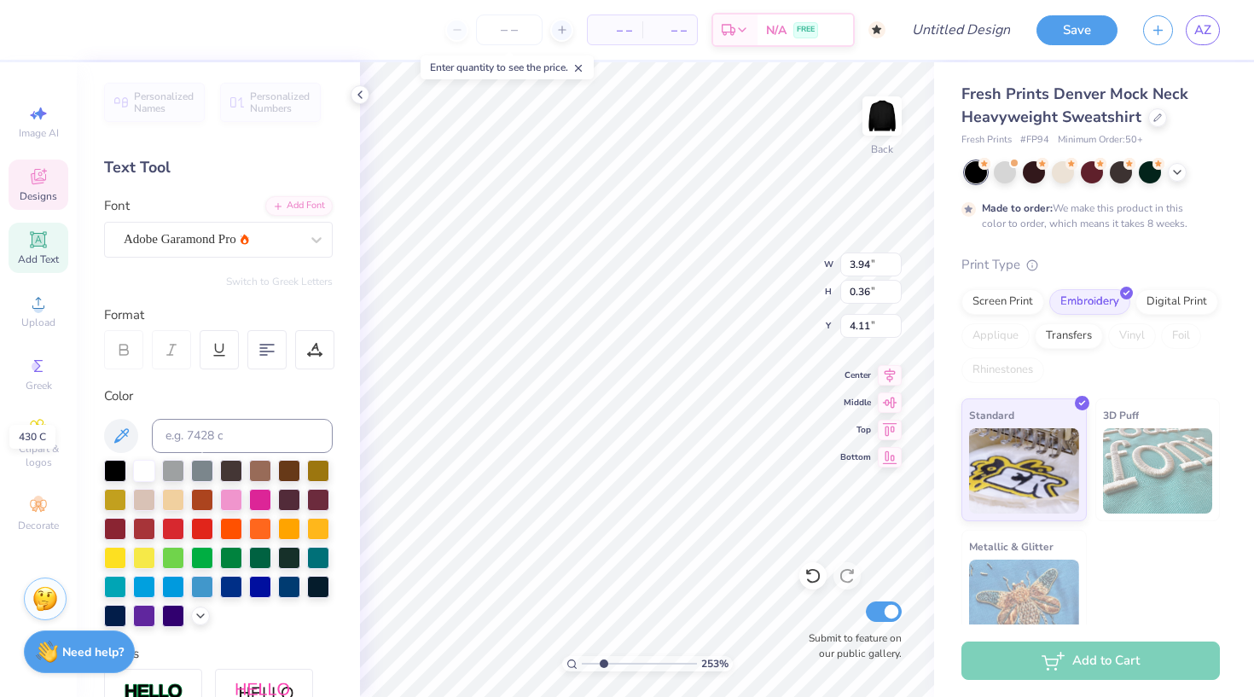
type input "3.34"
click at [592, 661] on input "range" at bounding box center [639, 663] width 115 height 15
drag, startPoint x: 588, startPoint y: 661, endPoint x: 578, endPoint y: 662, distance: 10.3
type input "1"
click at [578, 662] on div "100 %" at bounding box center [647, 663] width 171 height 15
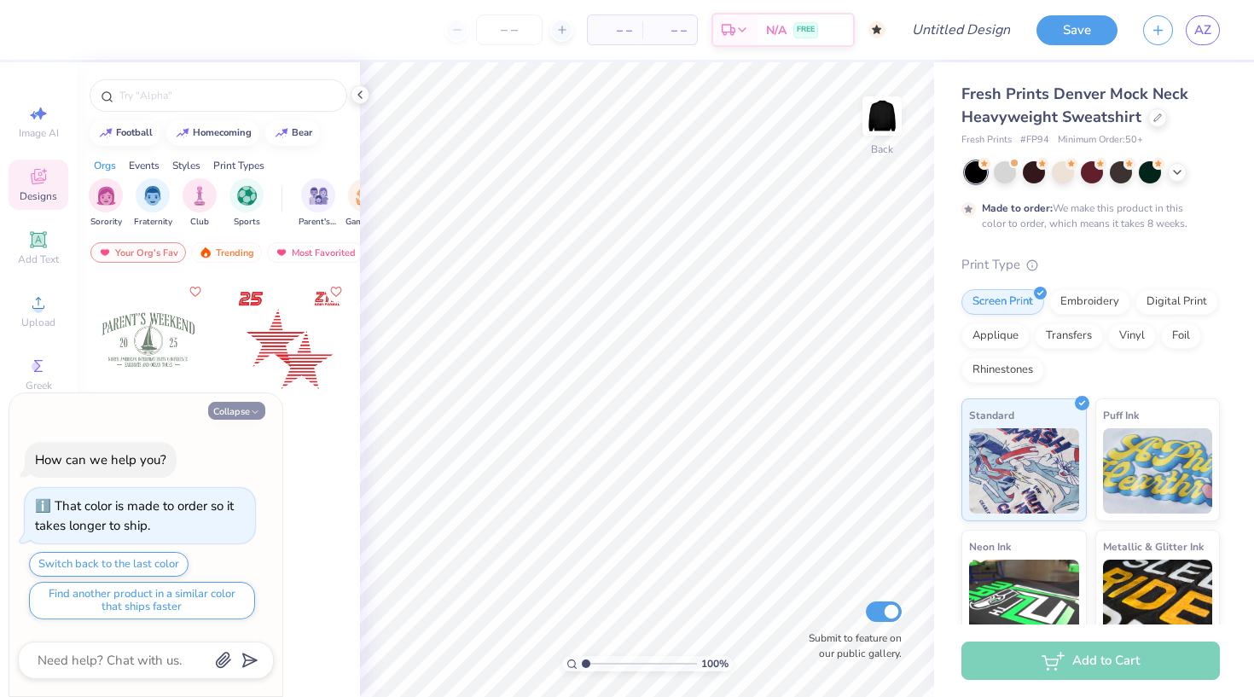
click at [252, 412] on icon "button" at bounding box center [255, 412] width 10 height 10
type textarea "x"
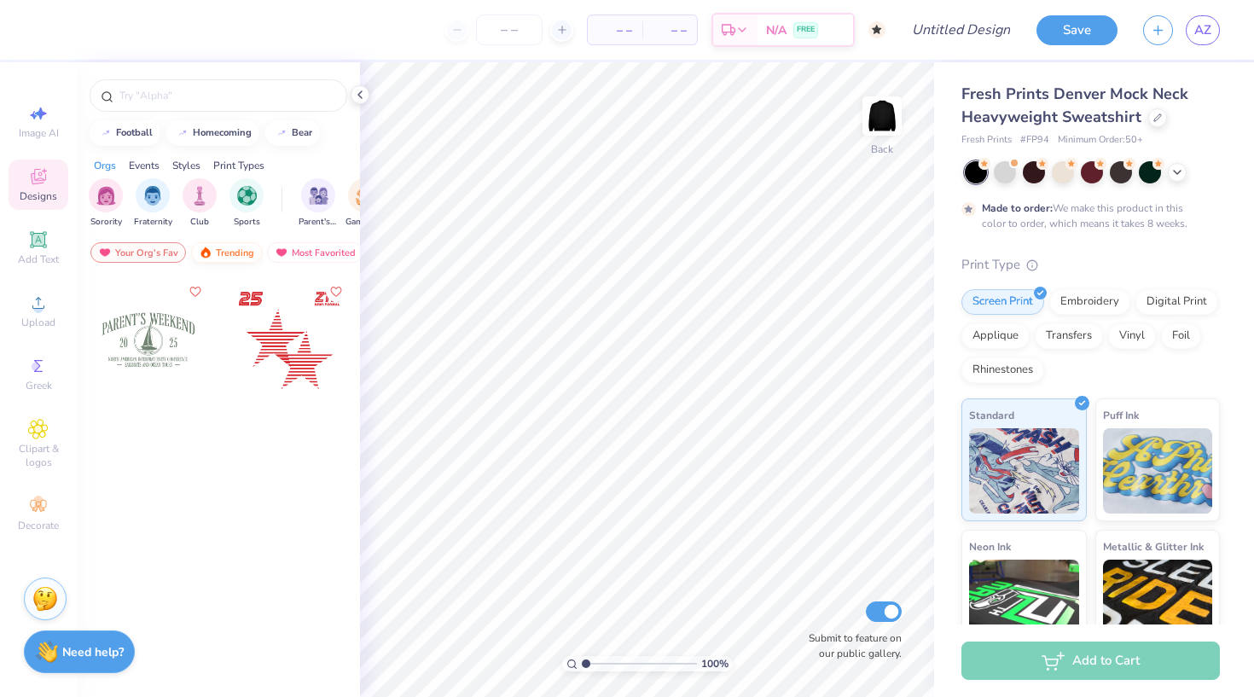
click at [236, 252] on div "Trending" at bounding box center [226, 252] width 71 height 20
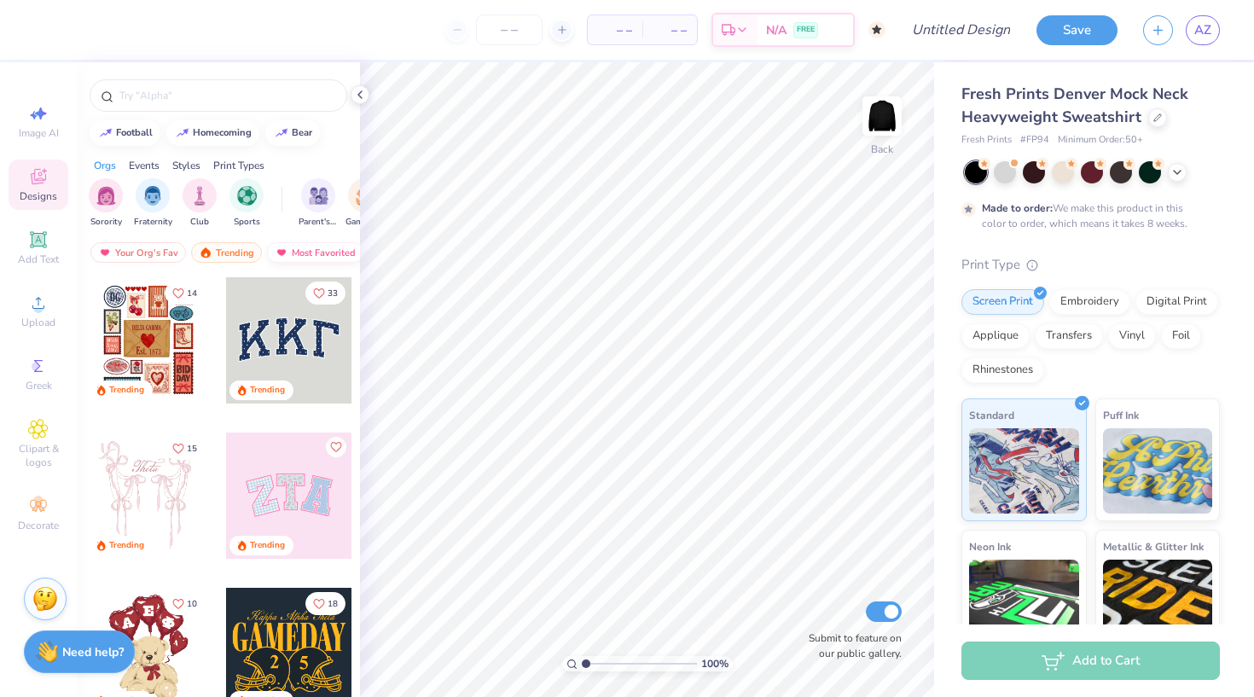
click at [294, 253] on div "Most Favorited" at bounding box center [315, 252] width 96 height 20
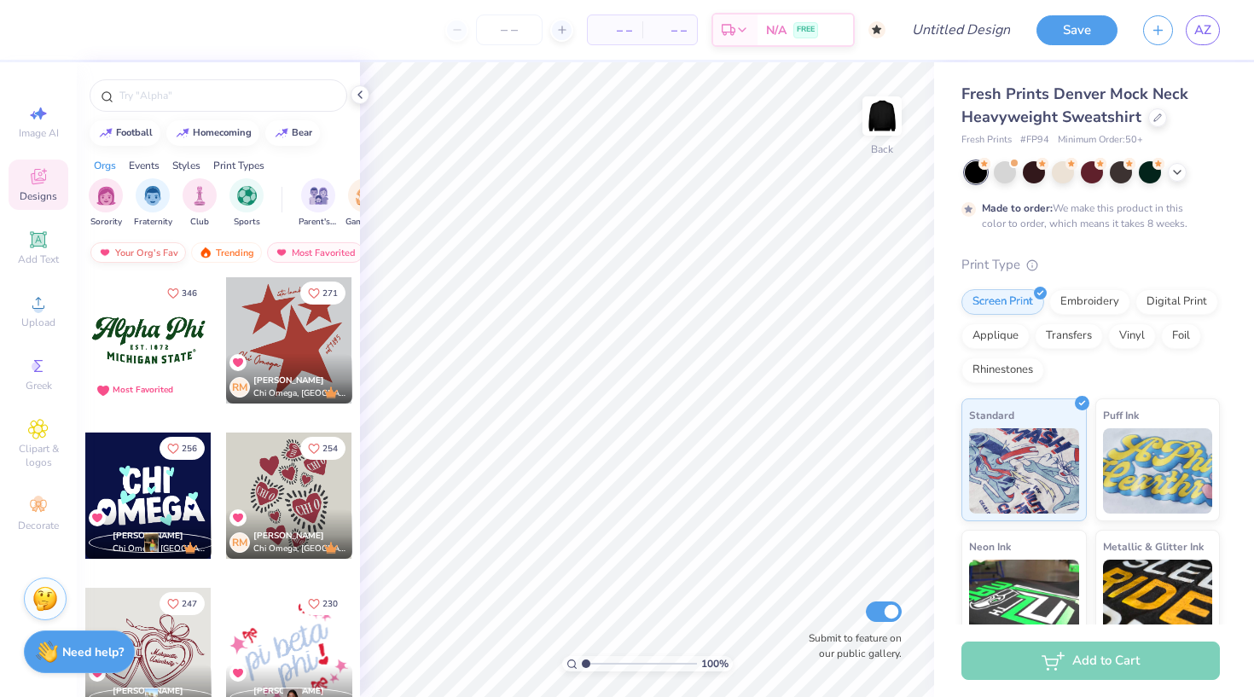
click at [141, 253] on div "Your Org's Fav" at bounding box center [138, 252] width 96 height 20
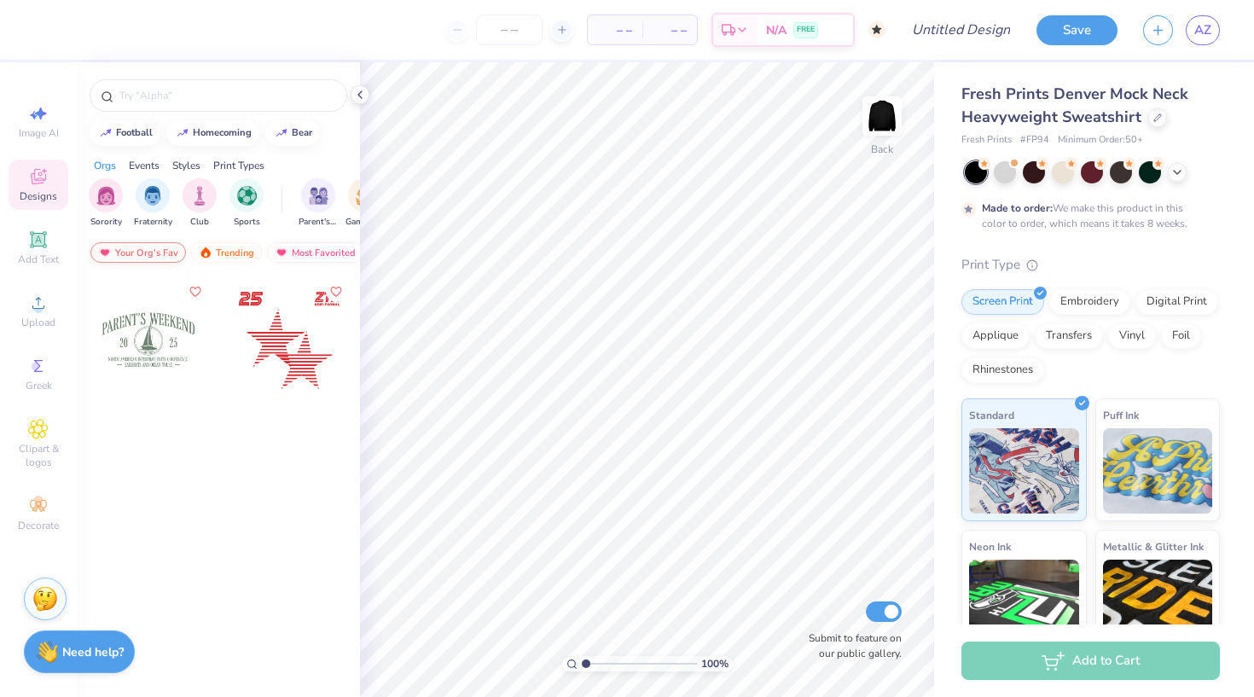
click at [139, 253] on div "Your Org's Fav" at bounding box center [138, 252] width 96 height 20
click at [242, 255] on div "Trending" at bounding box center [226, 252] width 71 height 20
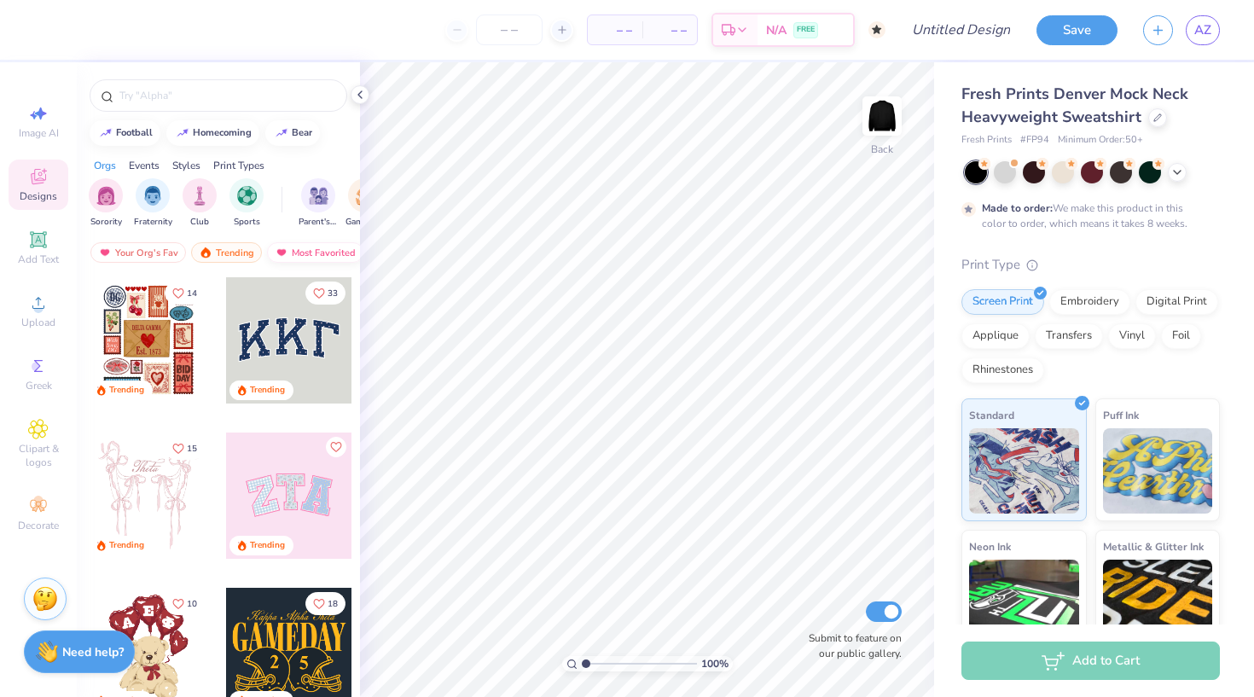
click at [300, 247] on div "Most Favorited" at bounding box center [315, 252] width 96 height 20
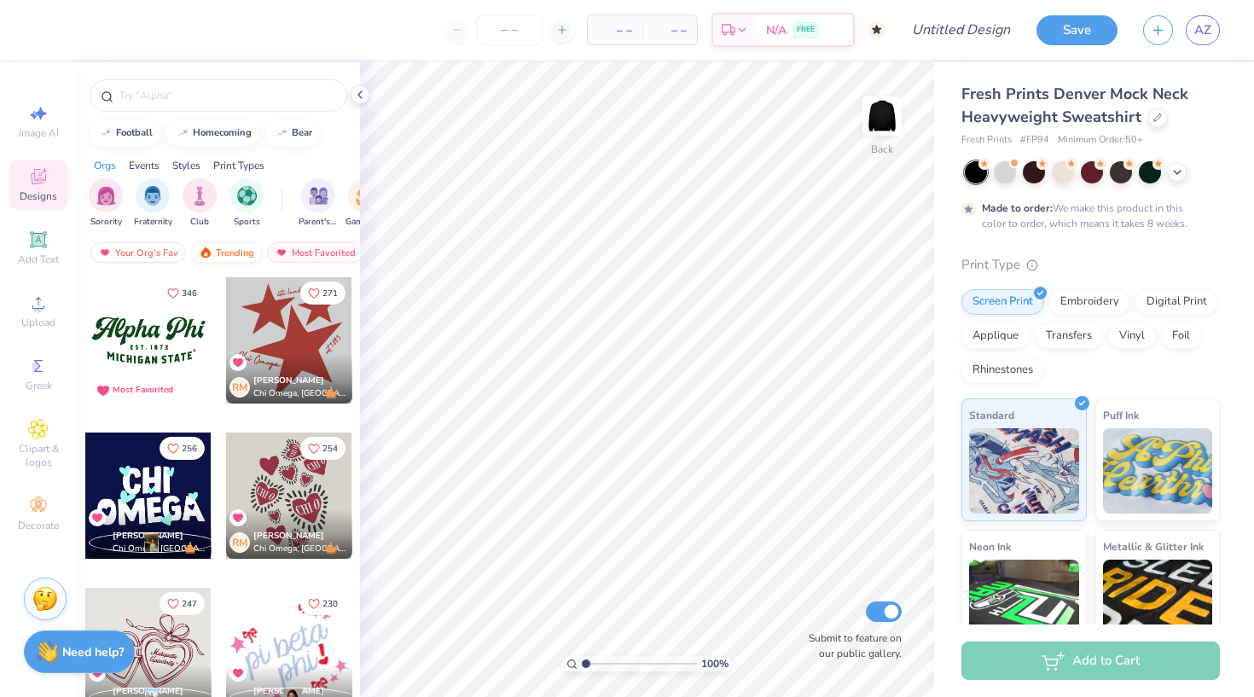
click at [220, 252] on div "Trending" at bounding box center [226, 252] width 71 height 20
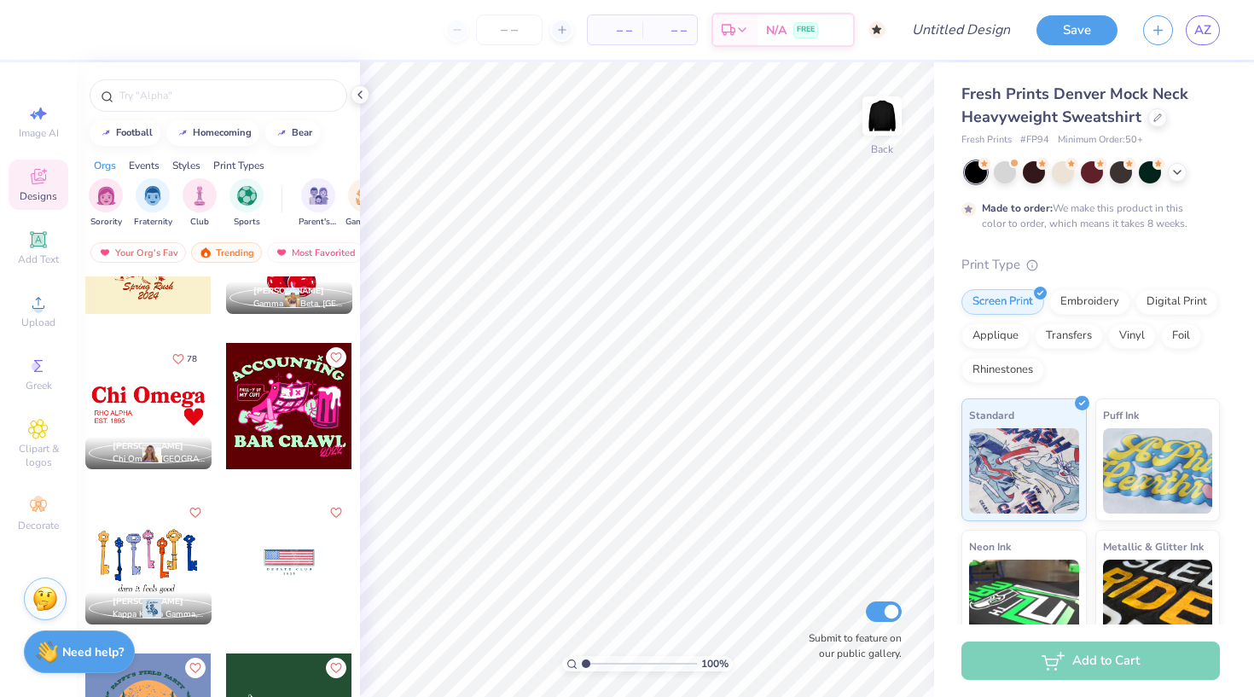
scroll to position [9875, 0]
click at [181, 352] on icon "Like" at bounding box center [178, 356] width 10 height 9
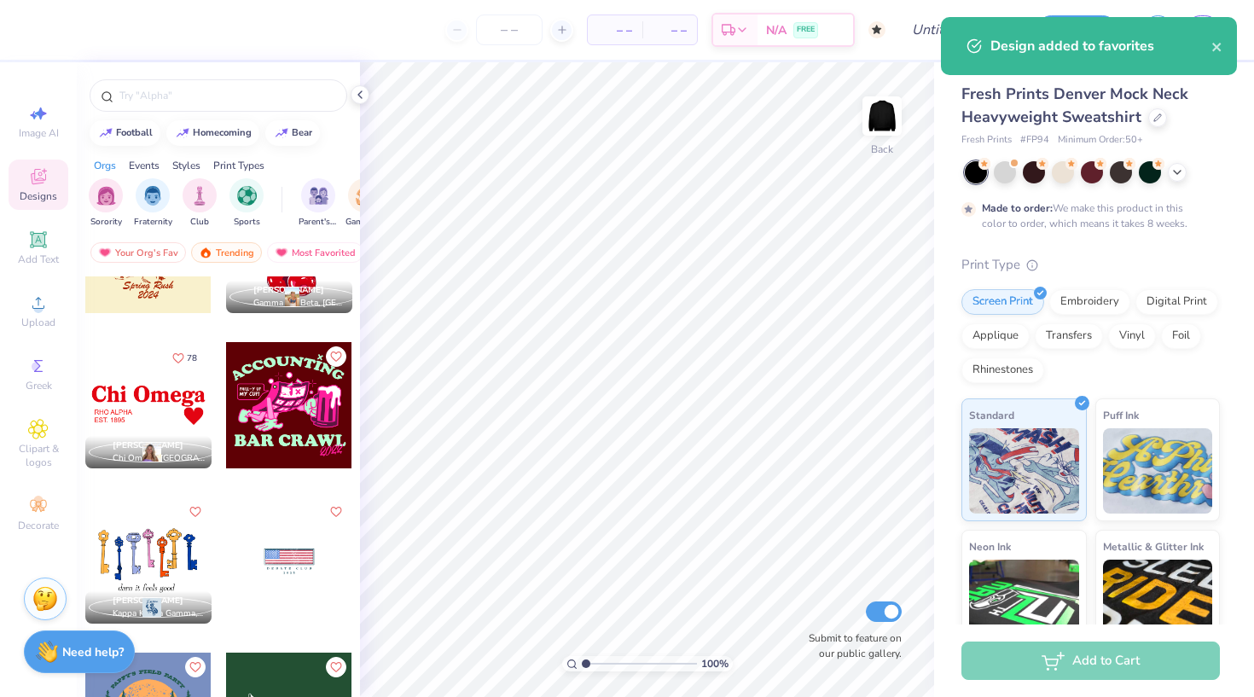
click at [158, 410] on div at bounding box center [148, 405] width 126 height 126
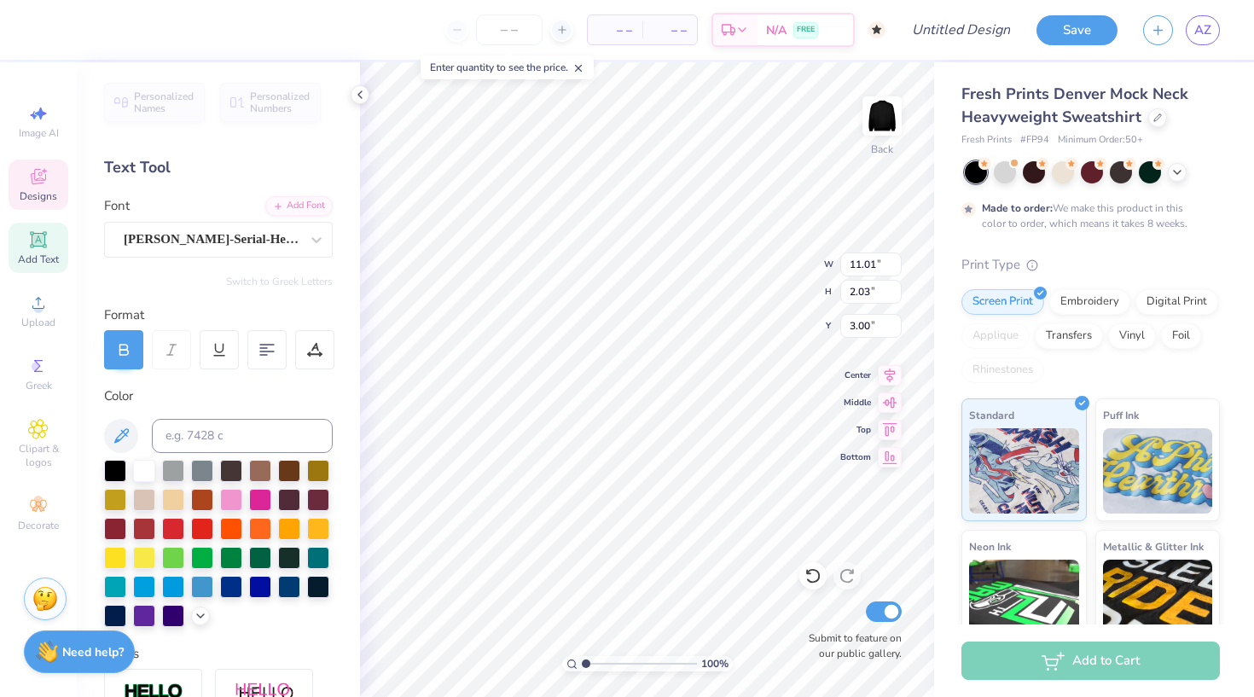
type textarea "C"
type textarea "Alpha Phi"
type textarea "PARENTS WEKKEND EST. 1895"
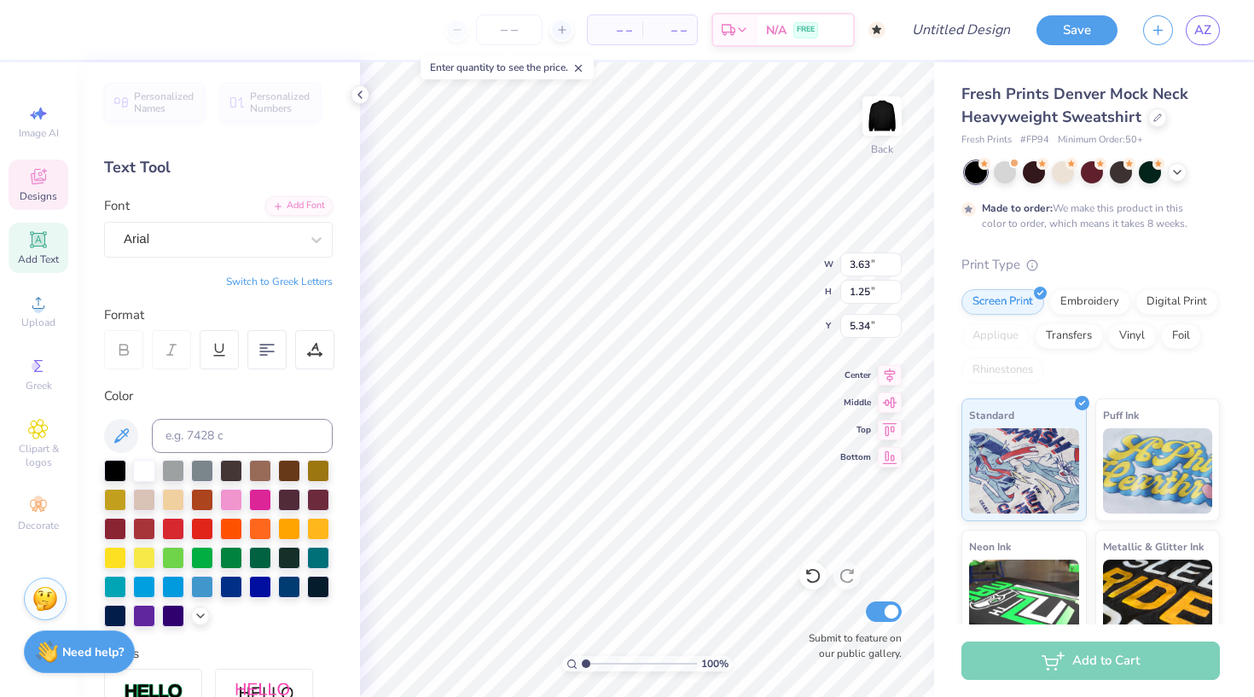
scroll to position [0, 7]
type input "5.35"
type textarea "PARENTS WEKKEND EST. 1872"
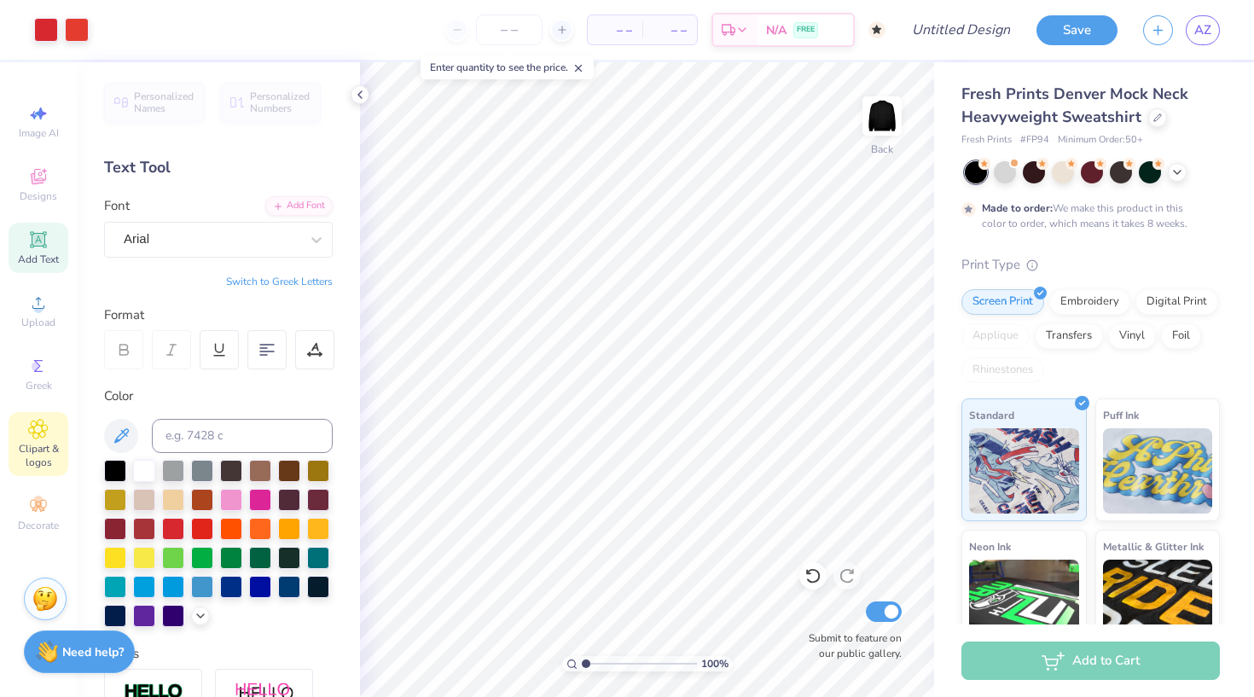
click at [39, 435] on icon at bounding box center [38, 429] width 20 height 20
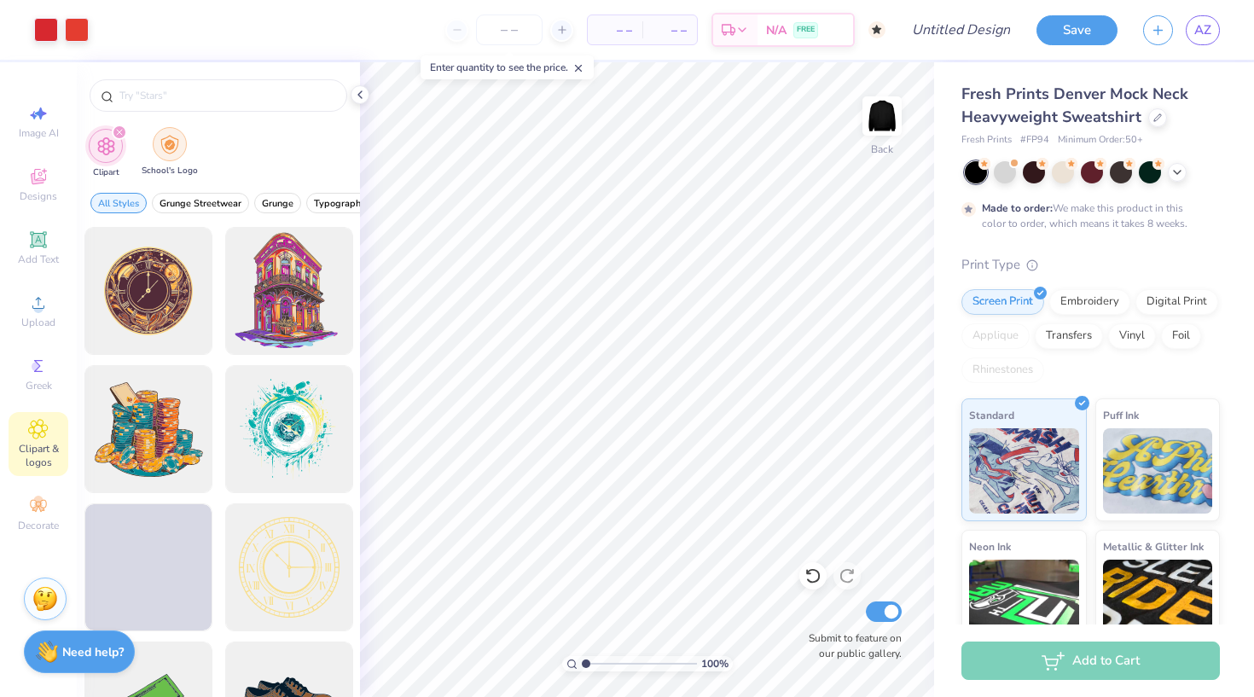
click at [168, 148] on img "filter for School's Logo" at bounding box center [169, 145] width 19 height 20
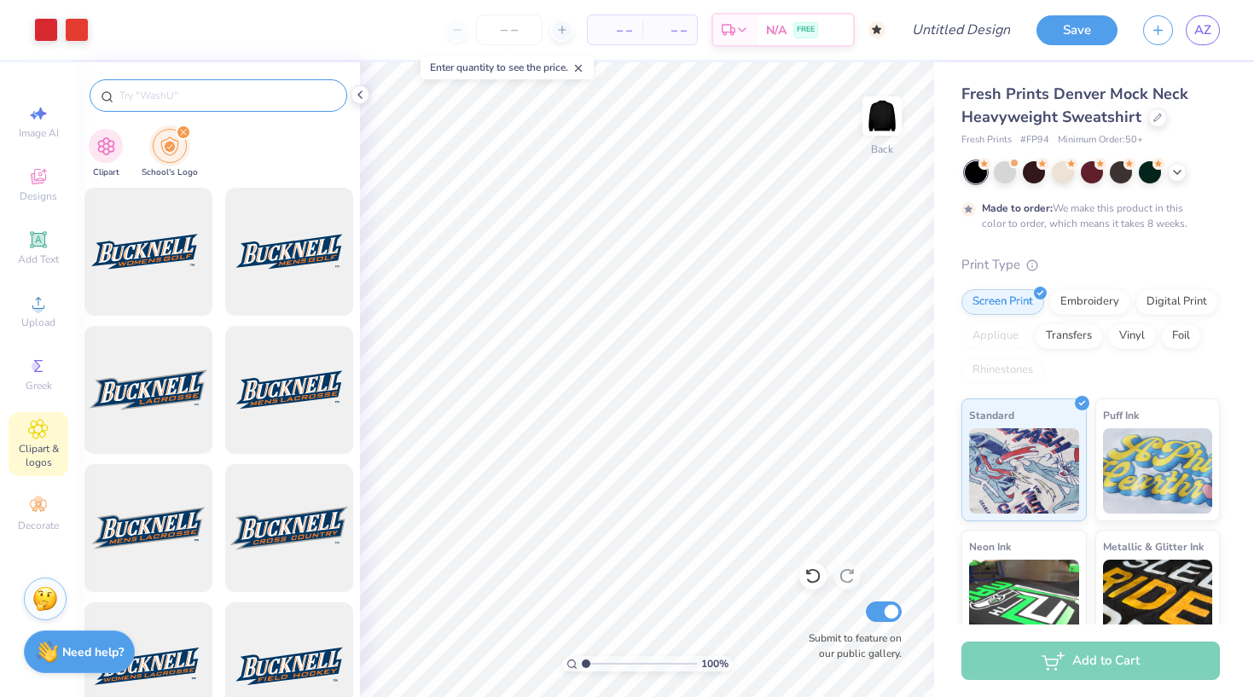
click at [180, 89] on input "text" at bounding box center [227, 95] width 218 height 17
type input "u of u"
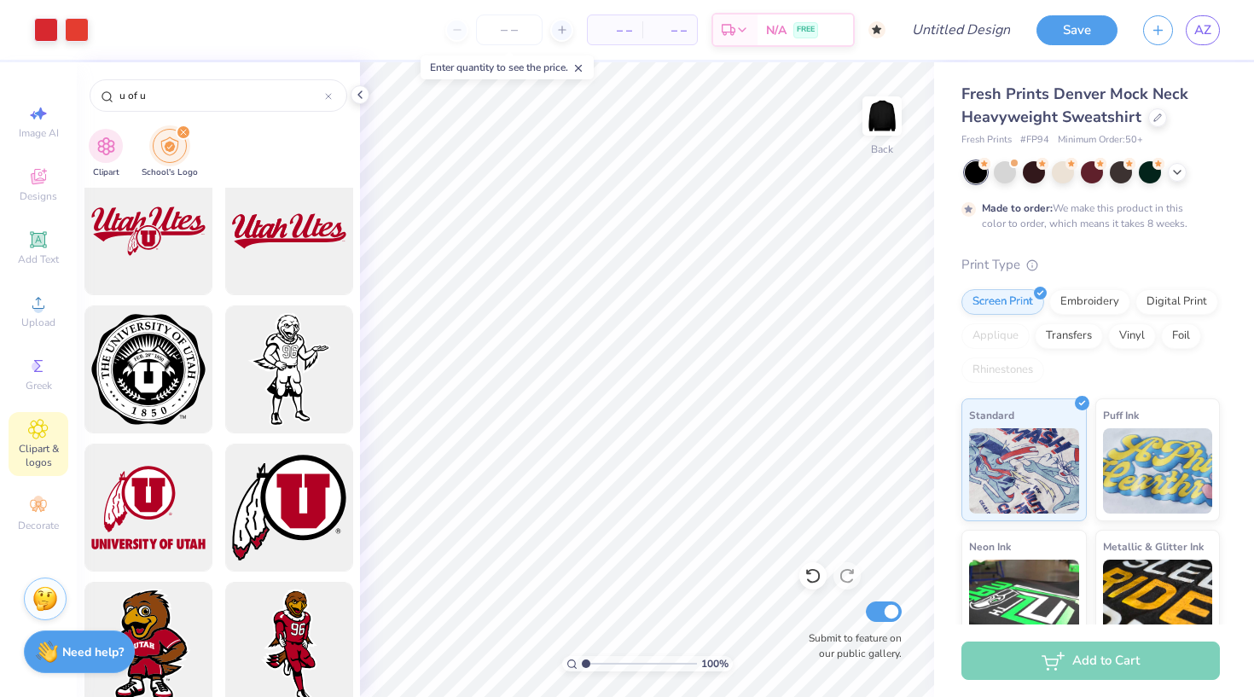
scroll to position [851, 0]
click at [269, 512] on div at bounding box center [288, 507] width 141 height 141
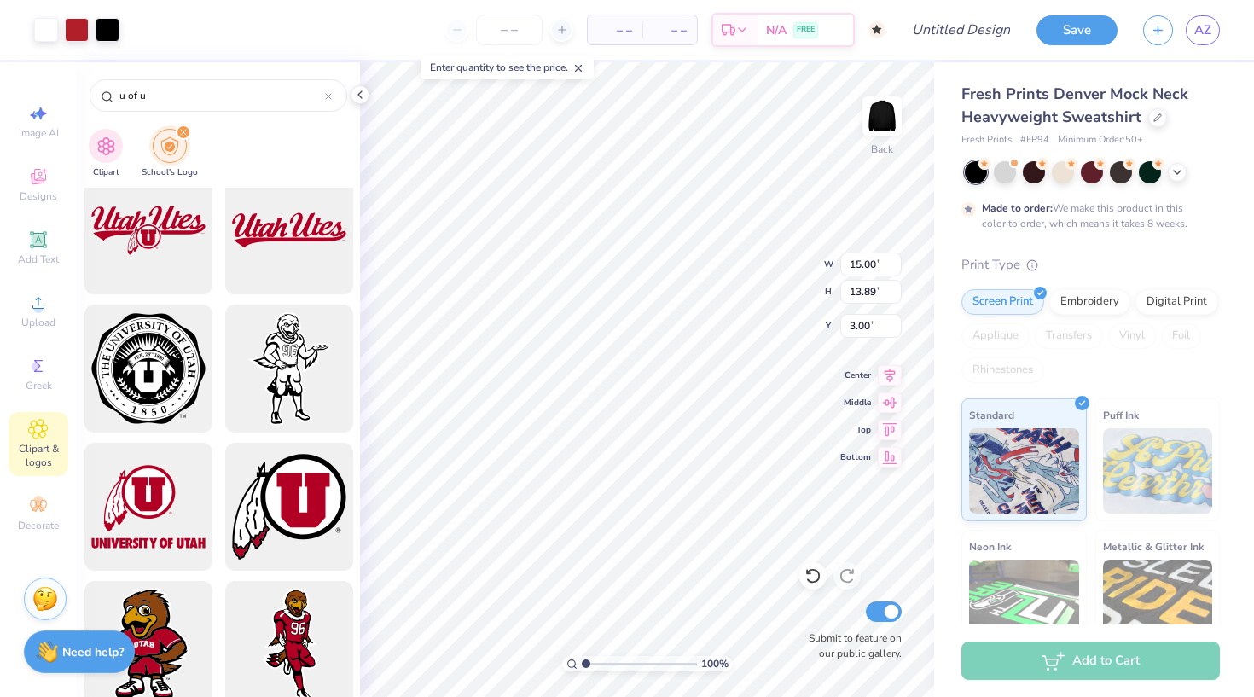
type input "4.26"
type input "3.95"
type input "12.94"
type input "5.35"
type input "2.29"
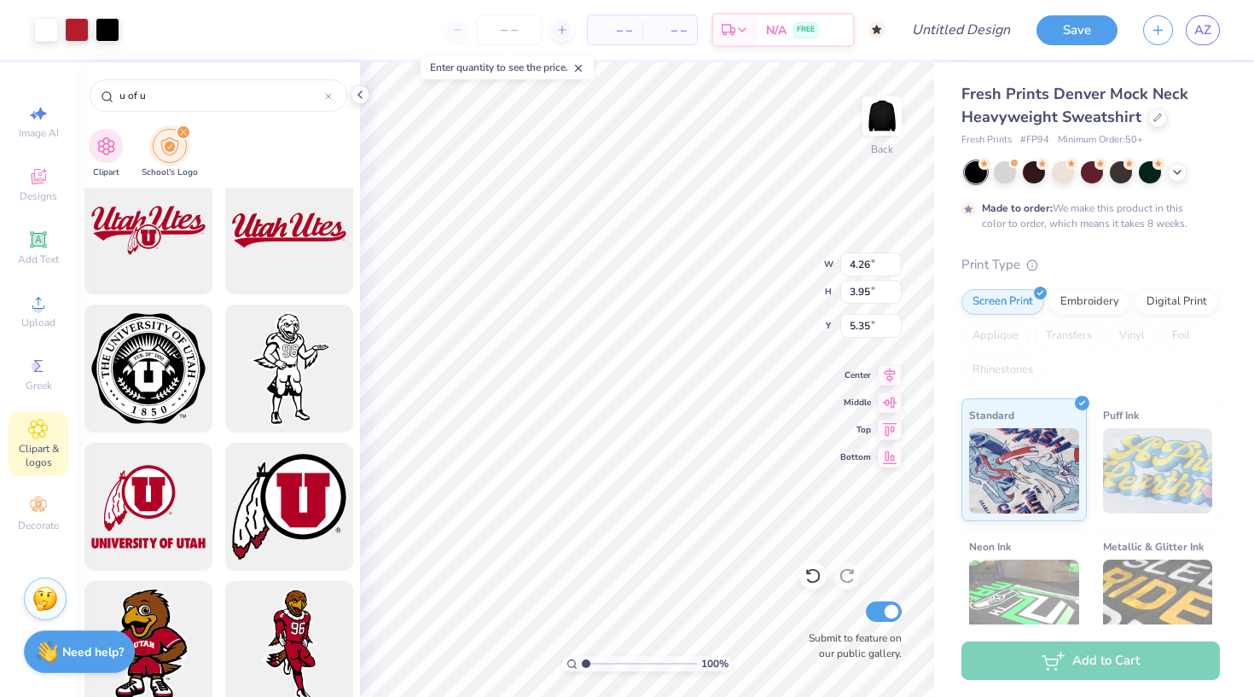
type input "2.12"
type input "7.17"
type input "4.91"
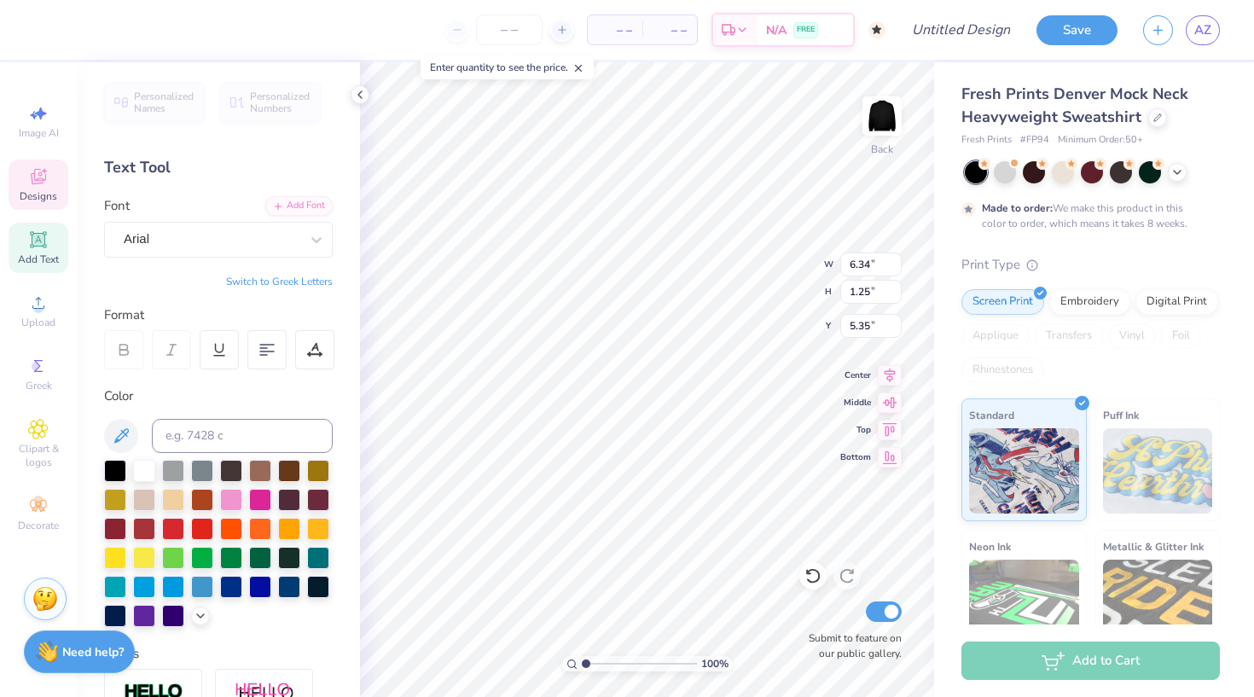
scroll to position [0, 6]
type textarea "PARENTS WEEKEND EST. 1872"
click at [124, 436] on icon at bounding box center [121, 436] width 20 height 20
click at [117, 442] on icon at bounding box center [121, 436] width 20 height 20
type input "9.83"
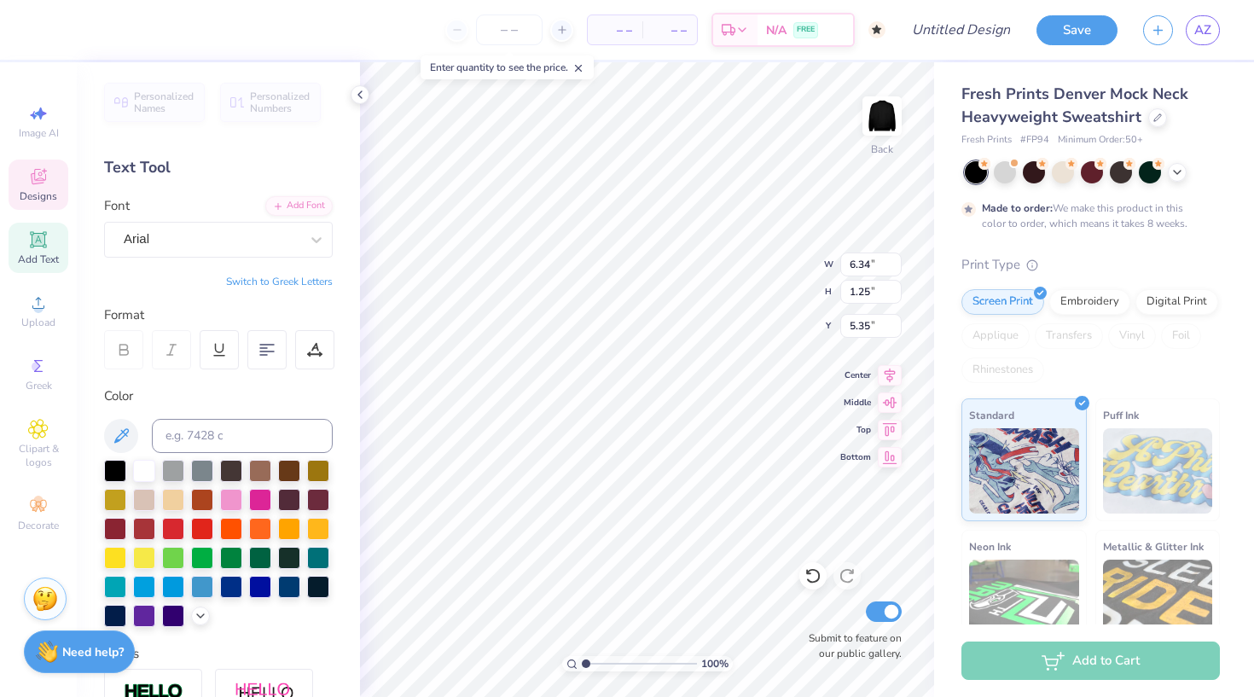
type input "2.02"
type input "2.99"
click at [121, 431] on icon at bounding box center [121, 436] width 20 height 20
click at [300, 241] on div "Casad-Serial-Heavy" at bounding box center [211, 239] width 179 height 26
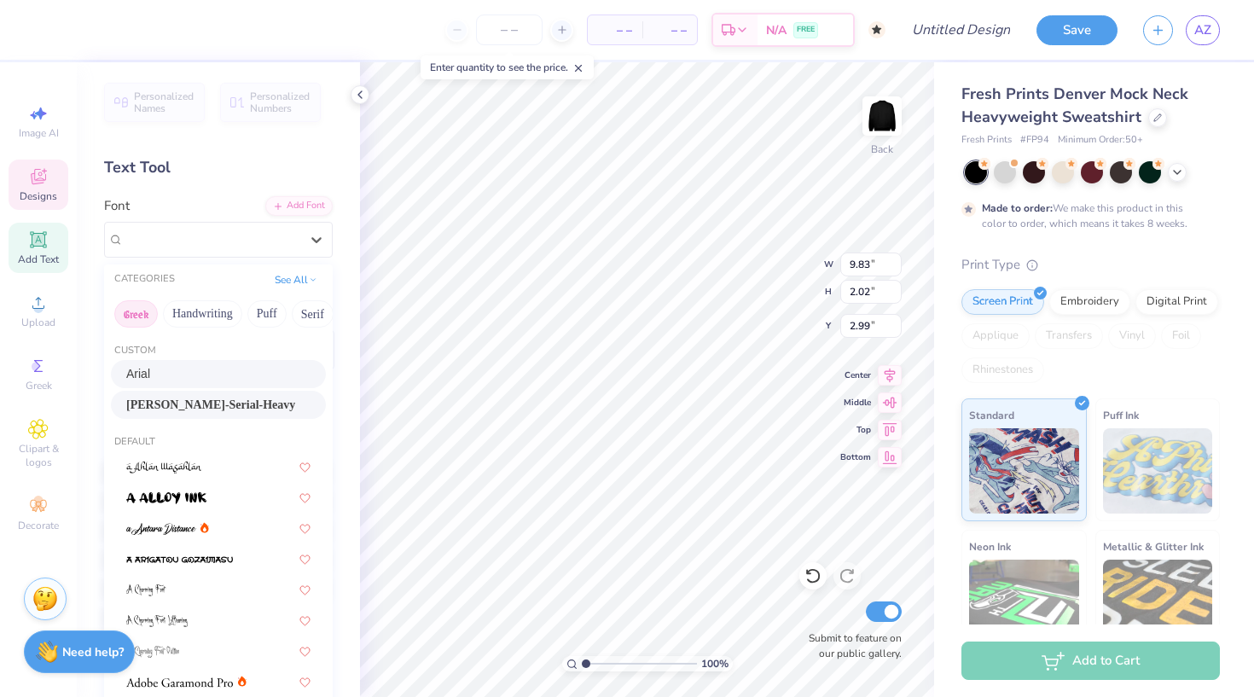
click at [140, 307] on button "Greek" at bounding box center [136, 313] width 44 height 27
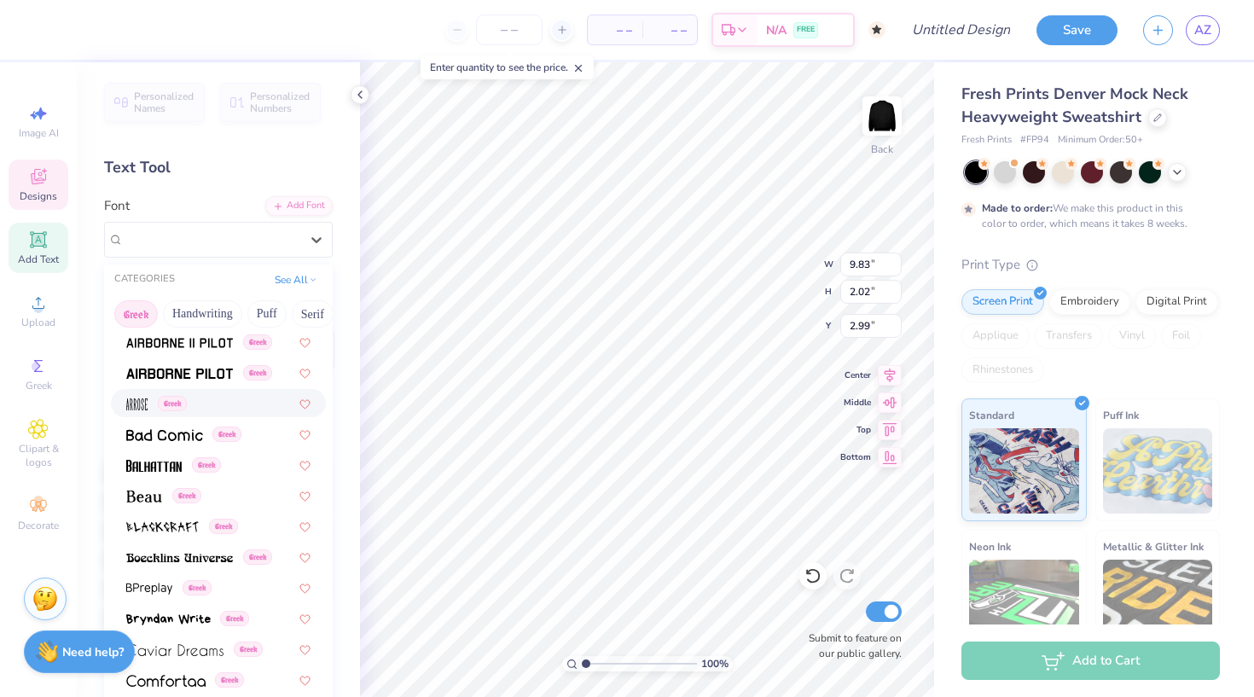
scroll to position [95, 0]
click at [165, 462] on img at bounding box center [153, 465] width 55 height 12
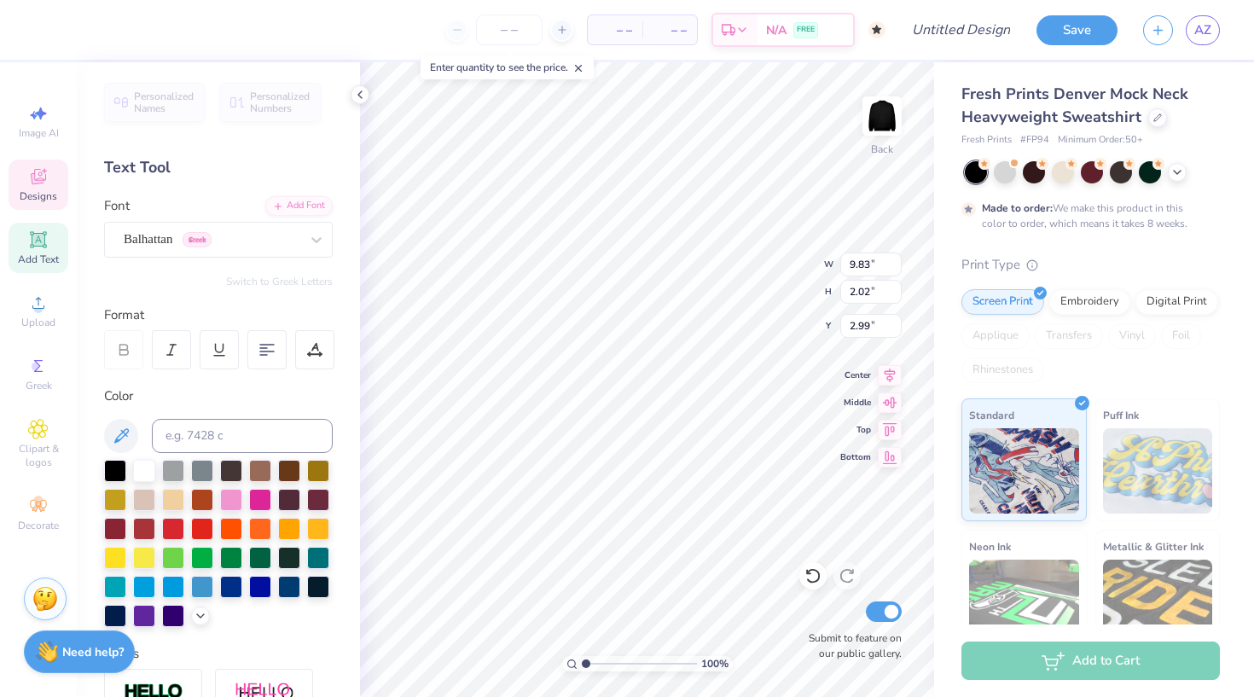
type input "7.31"
type input "1.76"
type input "3.05"
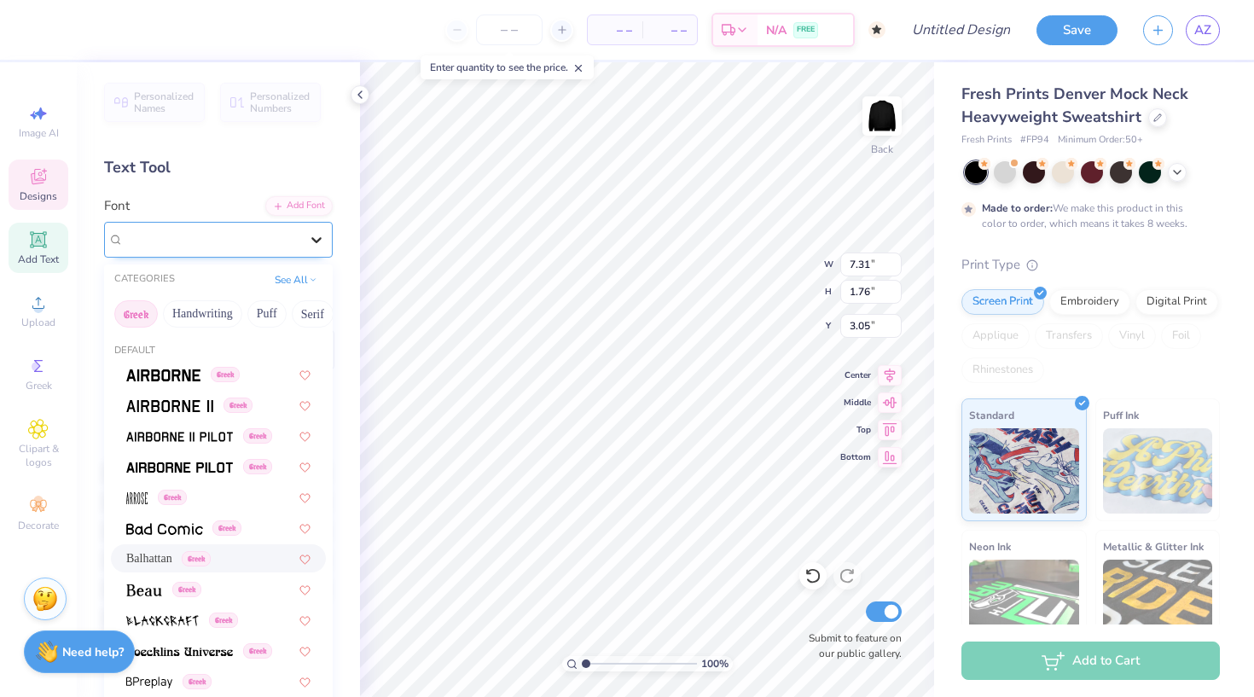
click at [323, 237] on icon at bounding box center [316, 239] width 17 height 17
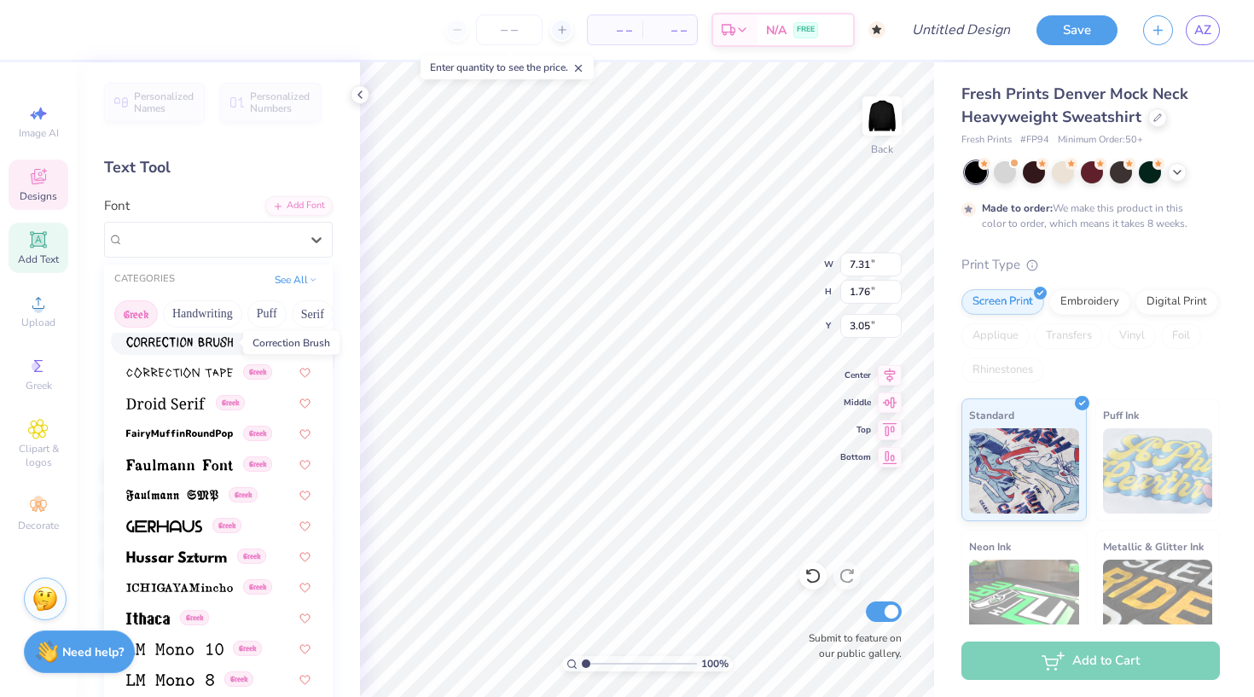
scroll to position [475, 0]
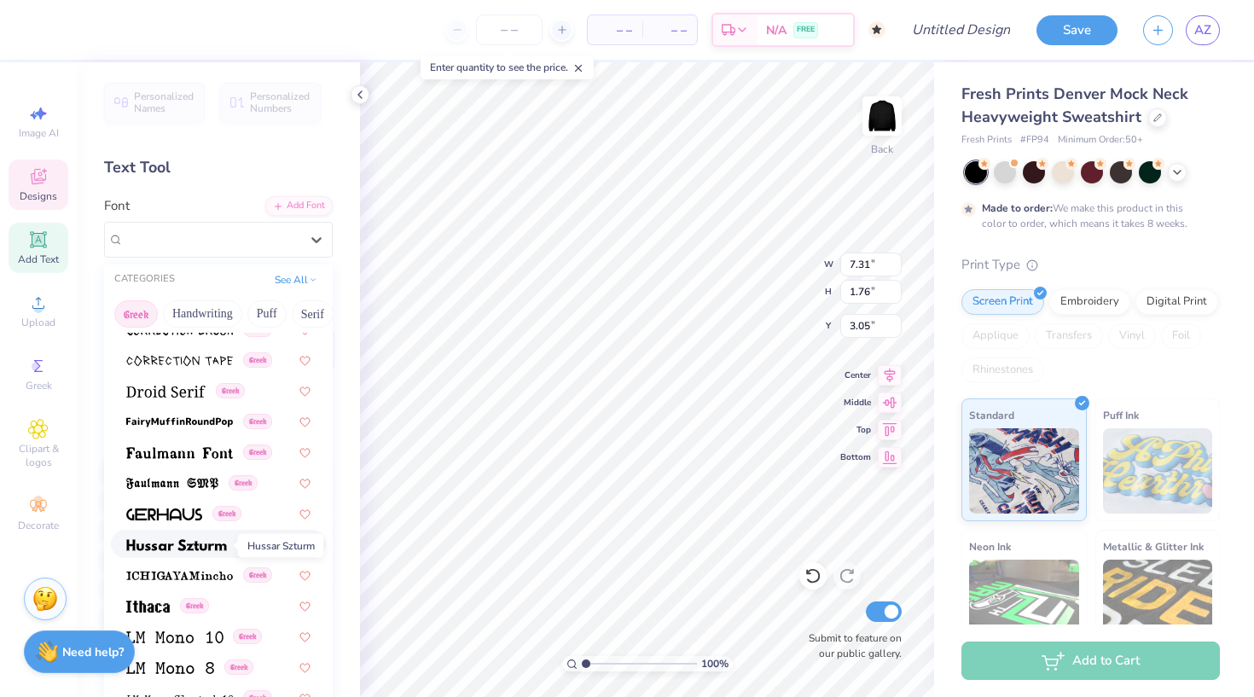
click at [192, 546] on img at bounding box center [176, 545] width 101 height 12
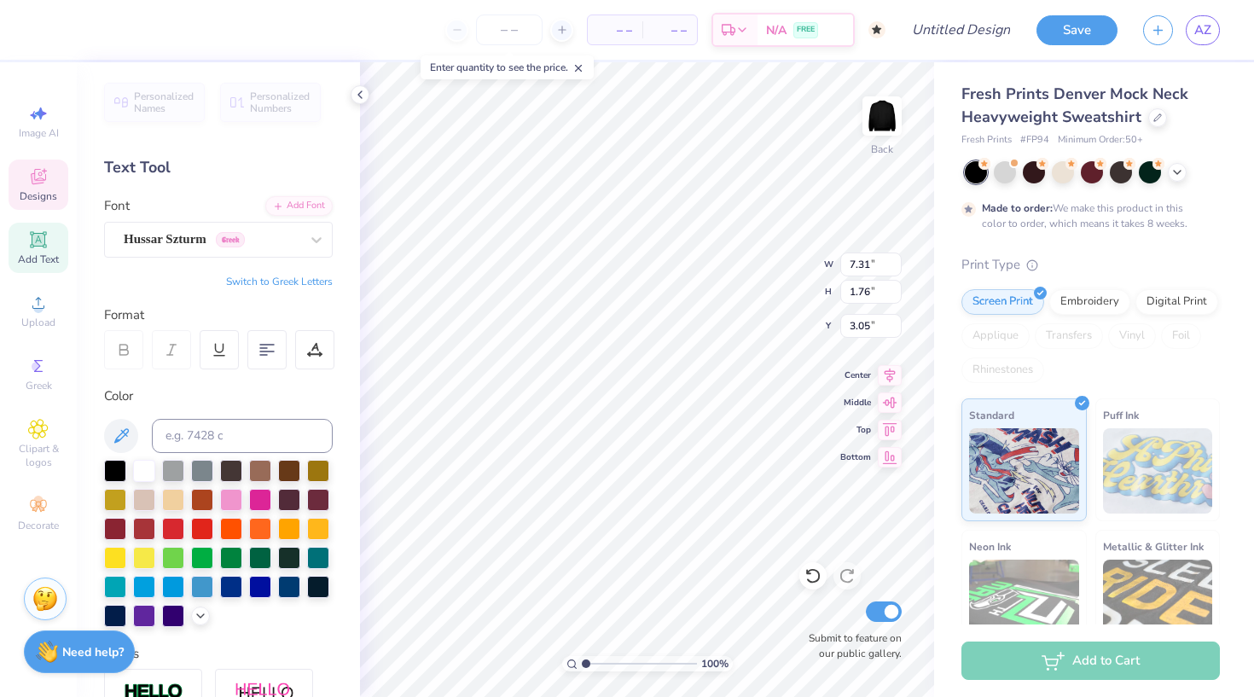
type input "11.42"
type input "2.54"
type input "2.58"
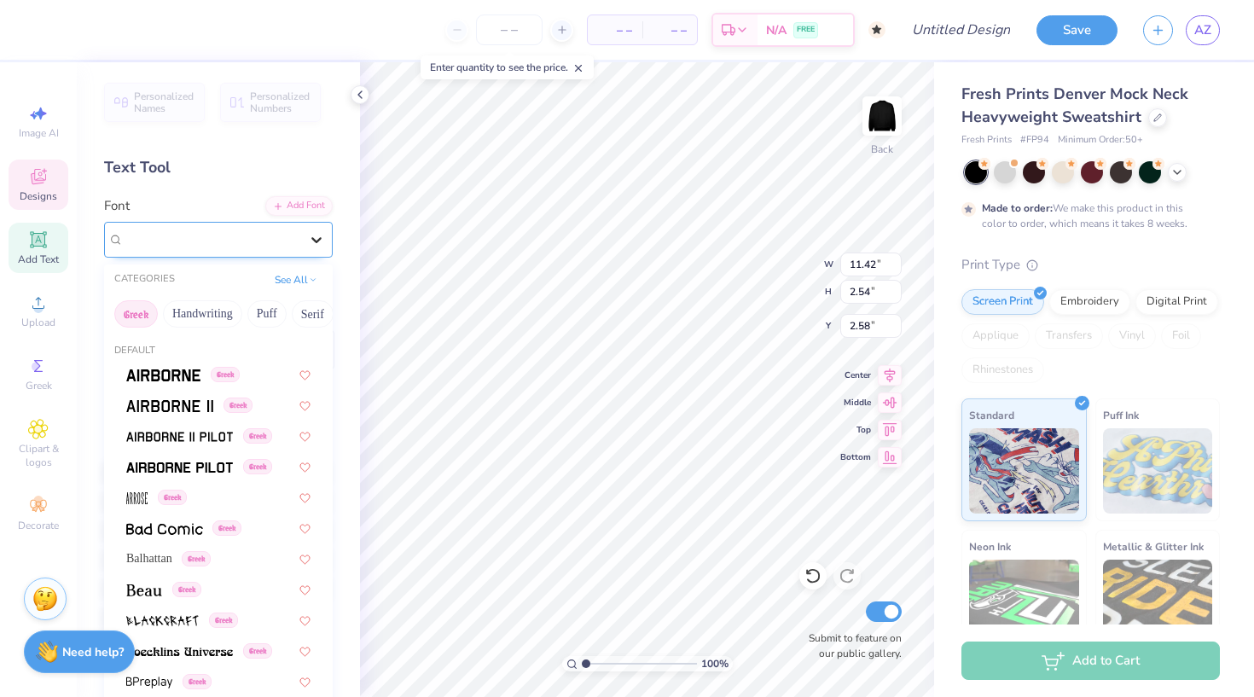
click at [319, 237] on icon at bounding box center [316, 239] width 17 height 17
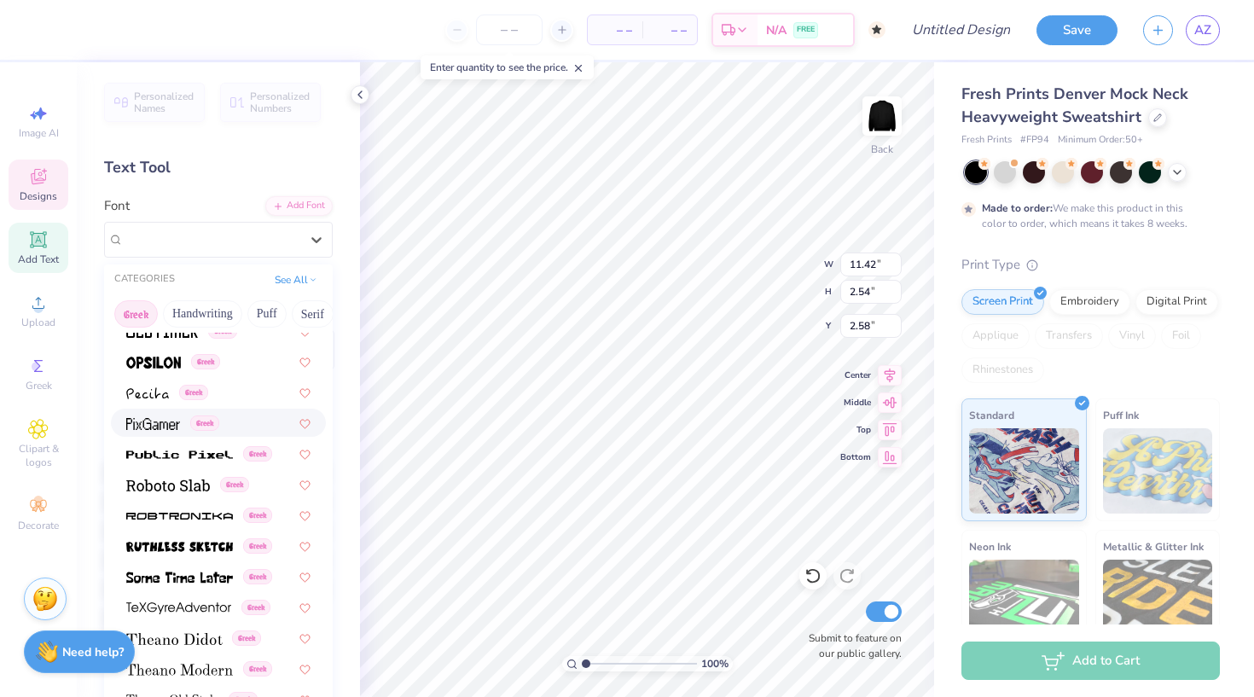
scroll to position [975, 0]
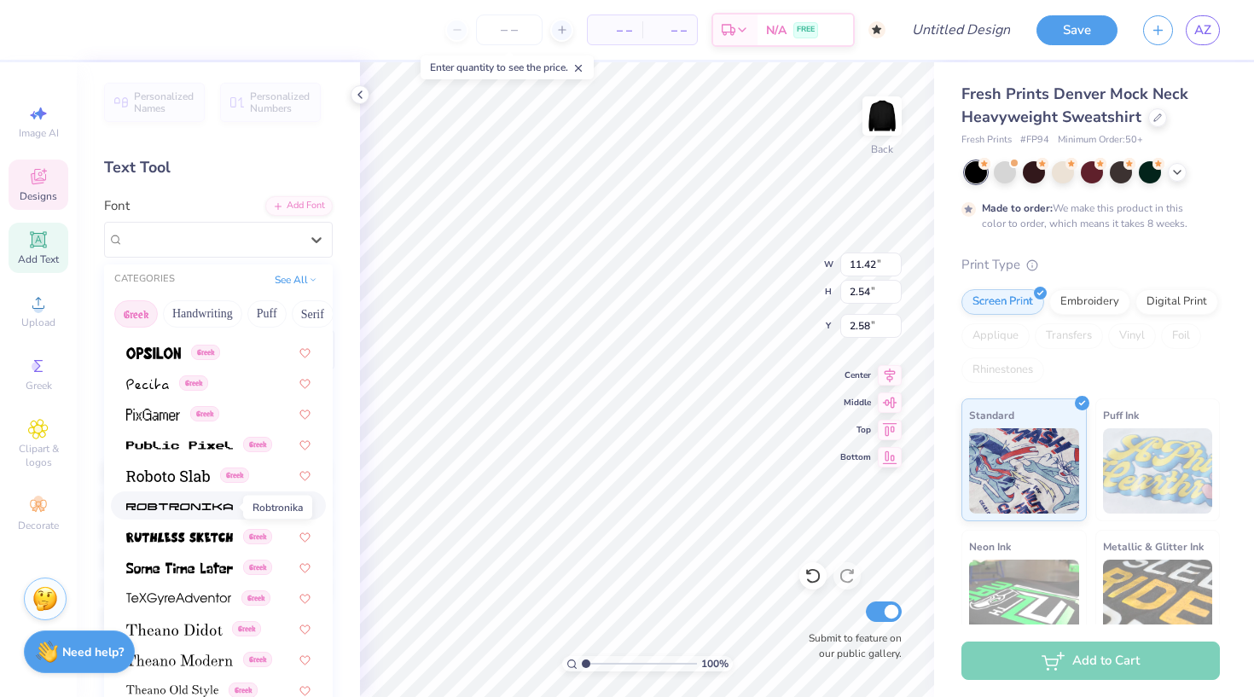
click at [206, 503] on img at bounding box center [179, 507] width 107 height 12
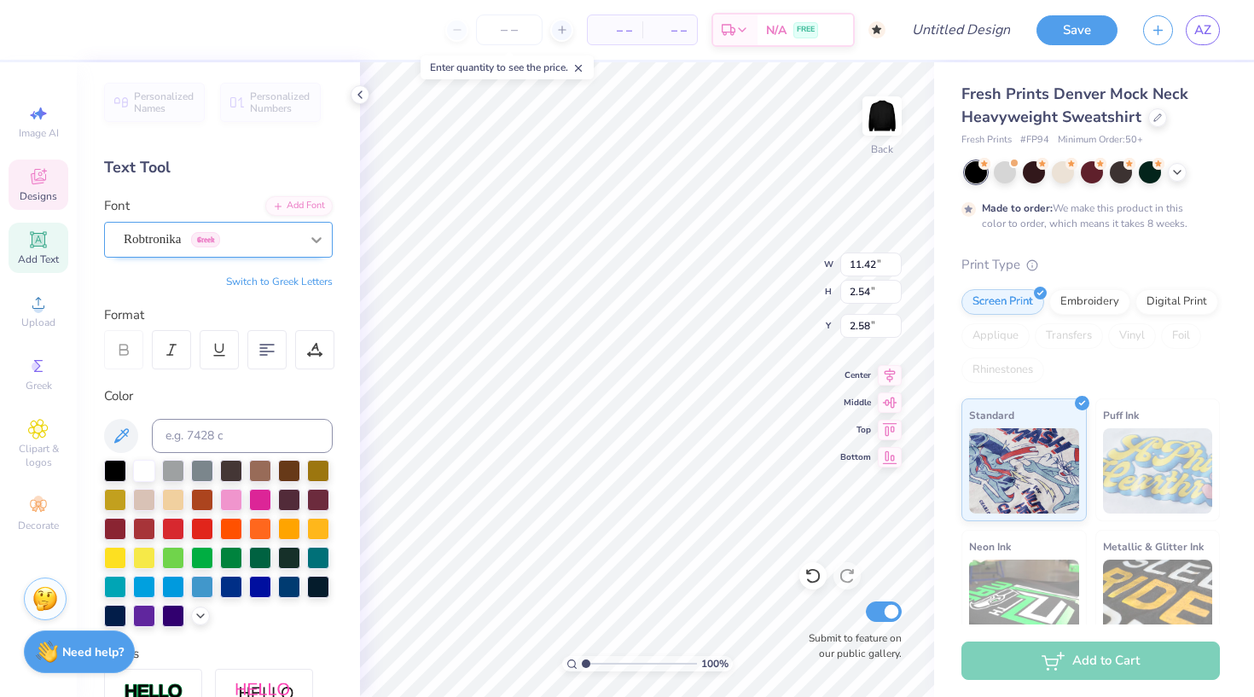
type input "16.27"
type input "1.15"
type input "3.47"
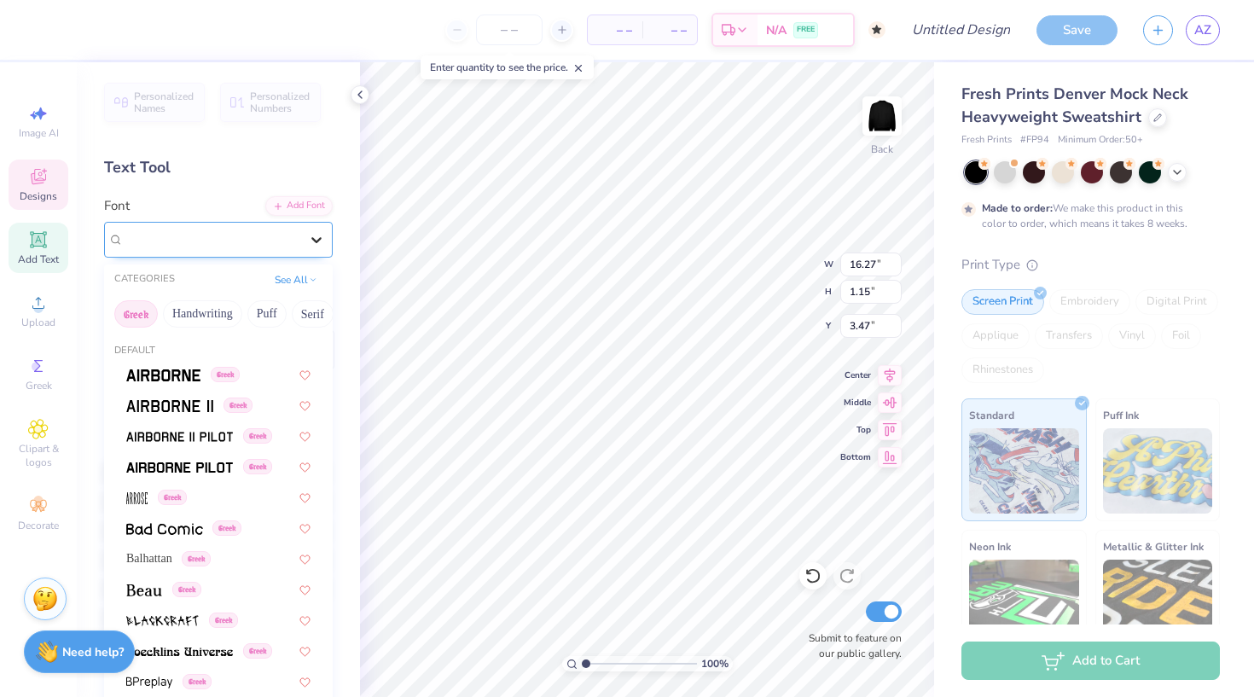
click at [312, 241] on icon at bounding box center [316, 239] width 17 height 17
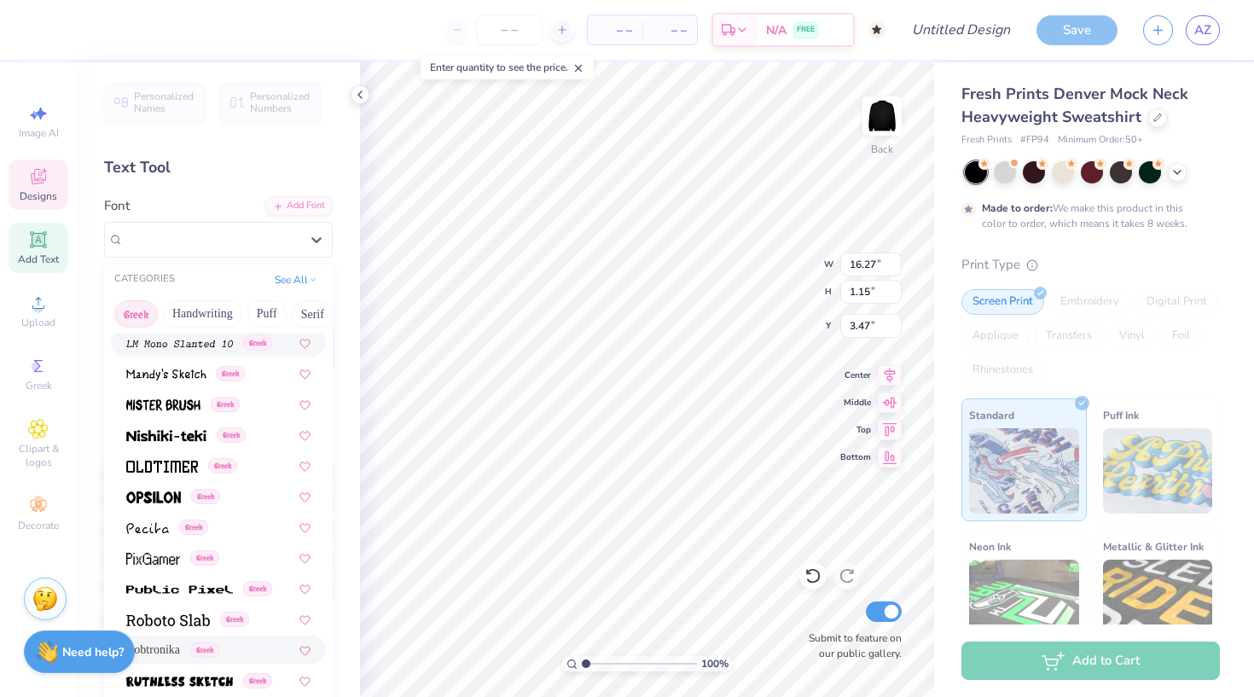
scroll to position [0, 0]
click at [207, 322] on button "Handwriting" at bounding box center [202, 313] width 79 height 27
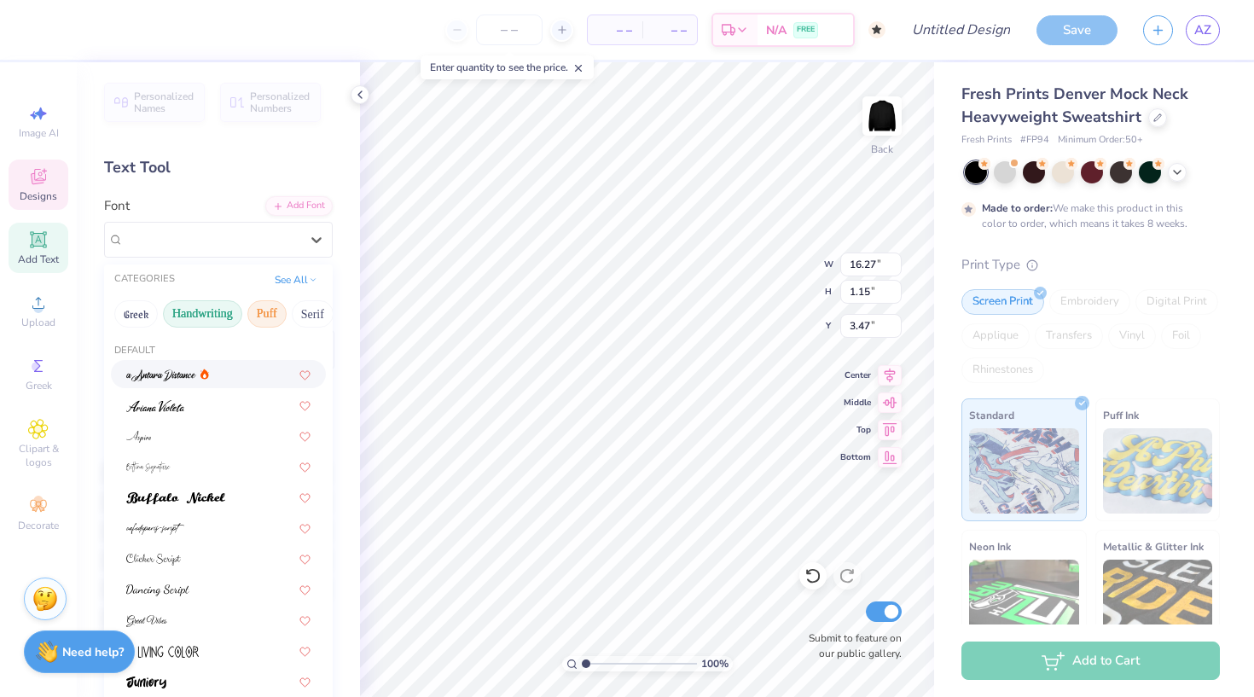
click at [278, 317] on button "Puff" at bounding box center [266, 313] width 39 height 27
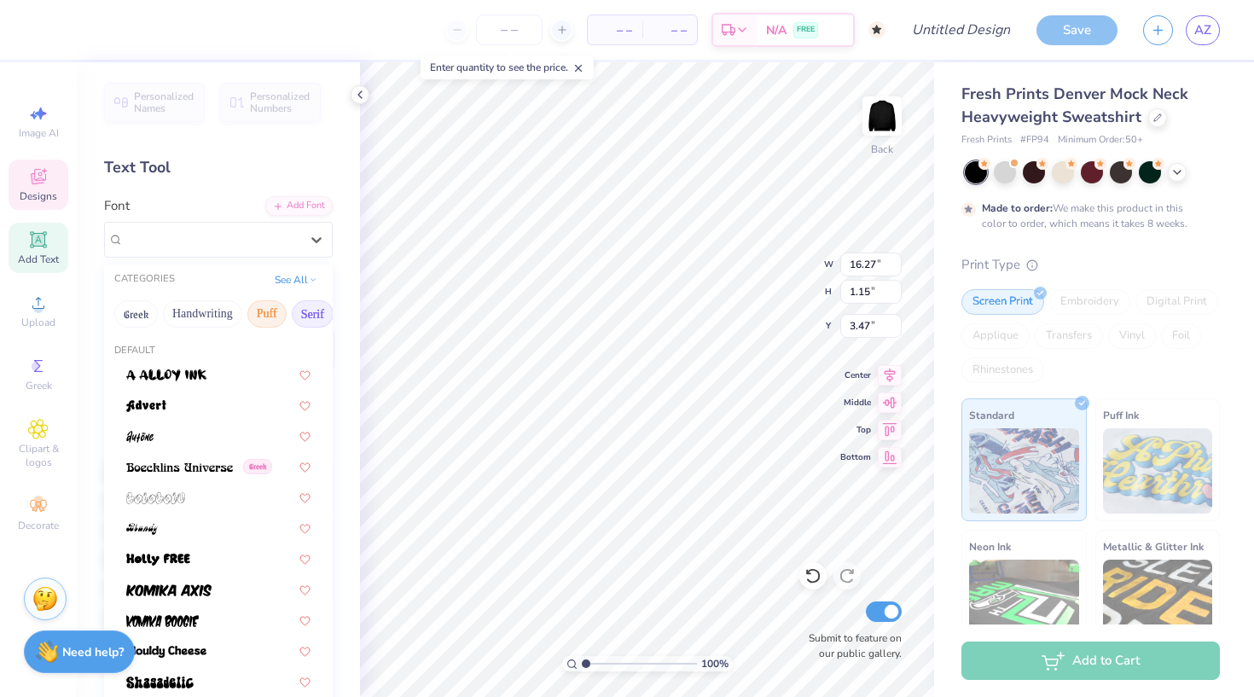
click at [301, 319] on button "Serif" at bounding box center [313, 313] width 42 height 27
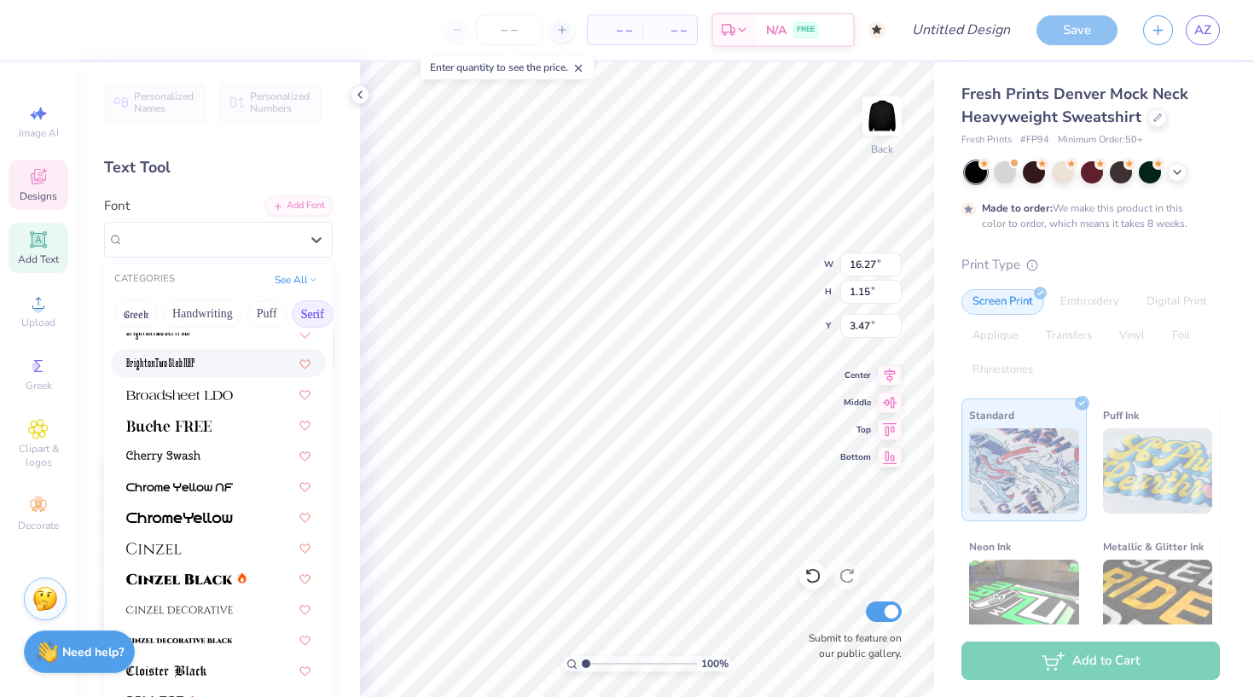
scroll to position [144, 0]
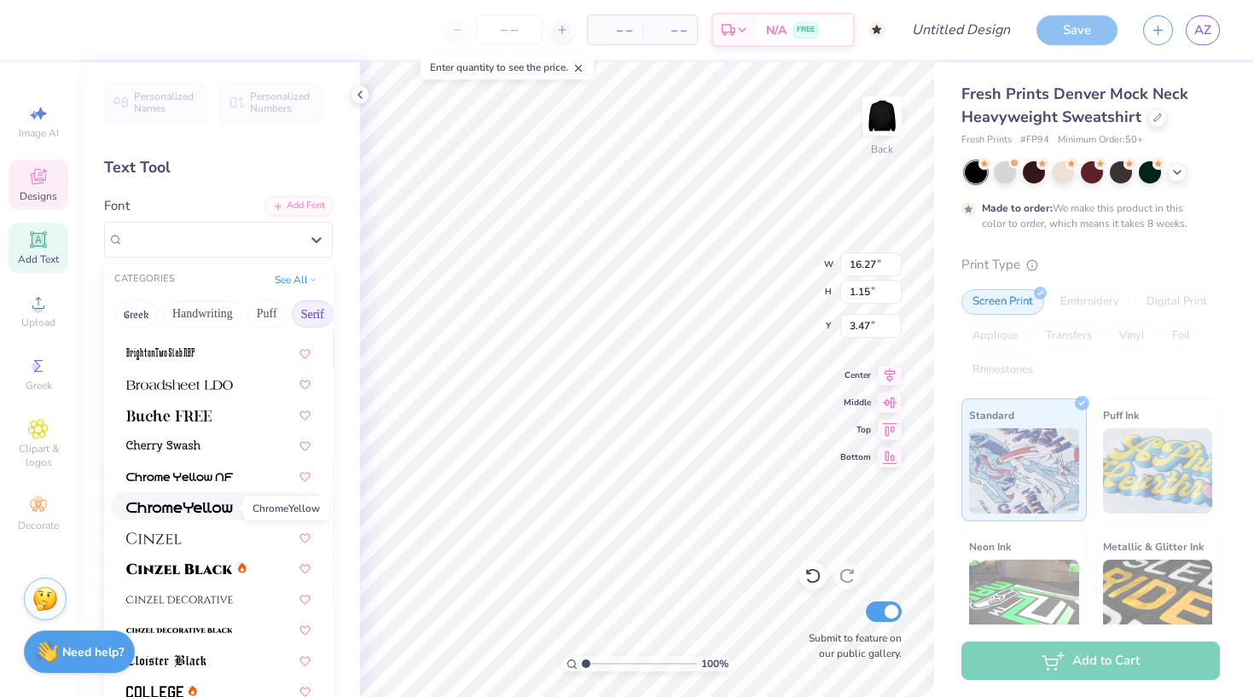
click at [230, 514] on img at bounding box center [179, 508] width 107 height 12
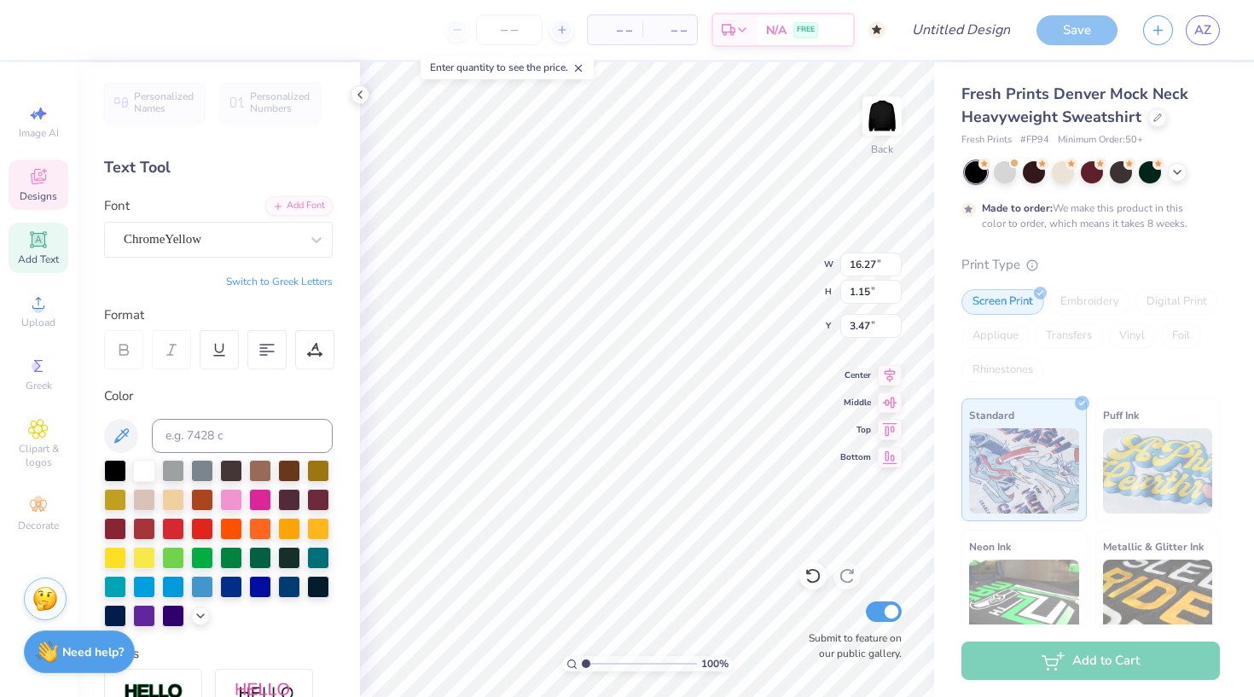
type input "7.70"
type input "1.36"
type input "3.37"
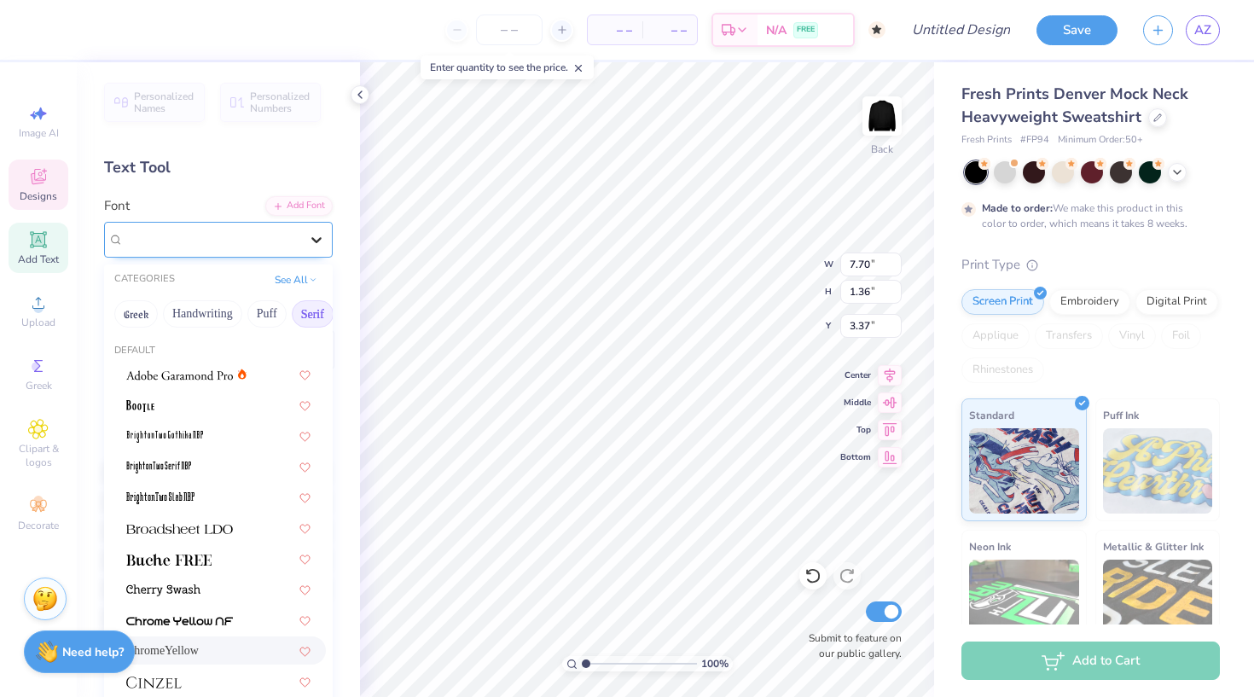
click at [314, 242] on icon at bounding box center [316, 239] width 17 height 17
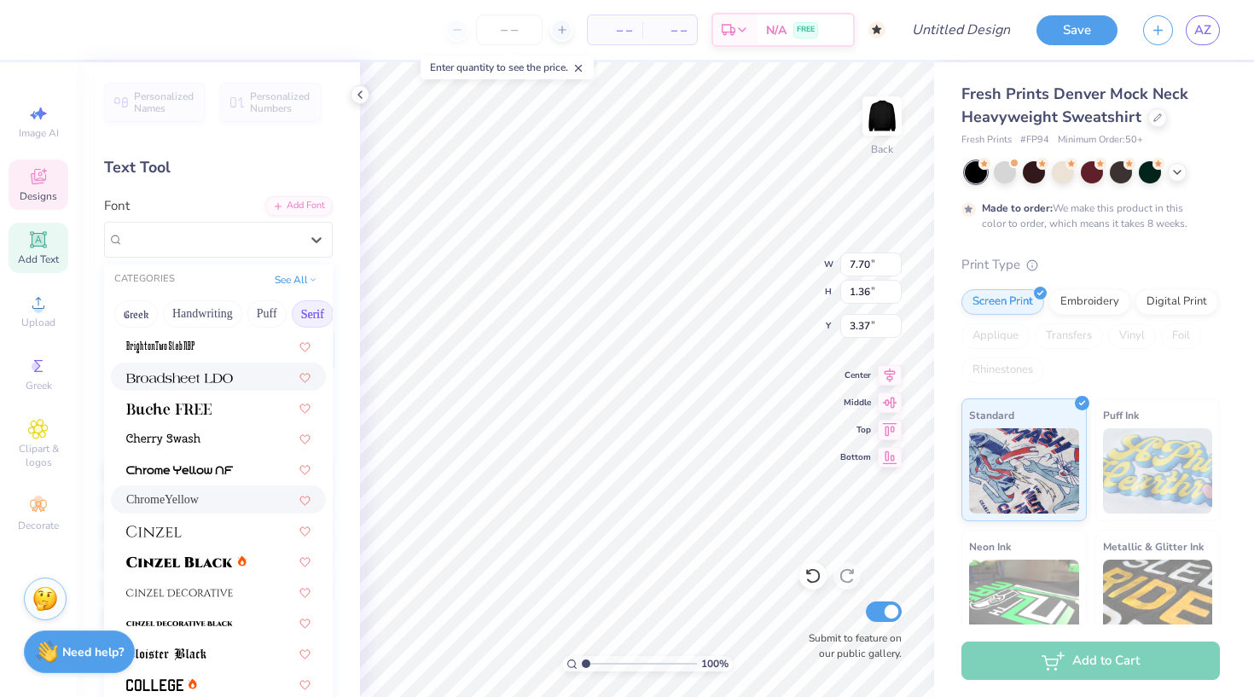
scroll to position [191, 0]
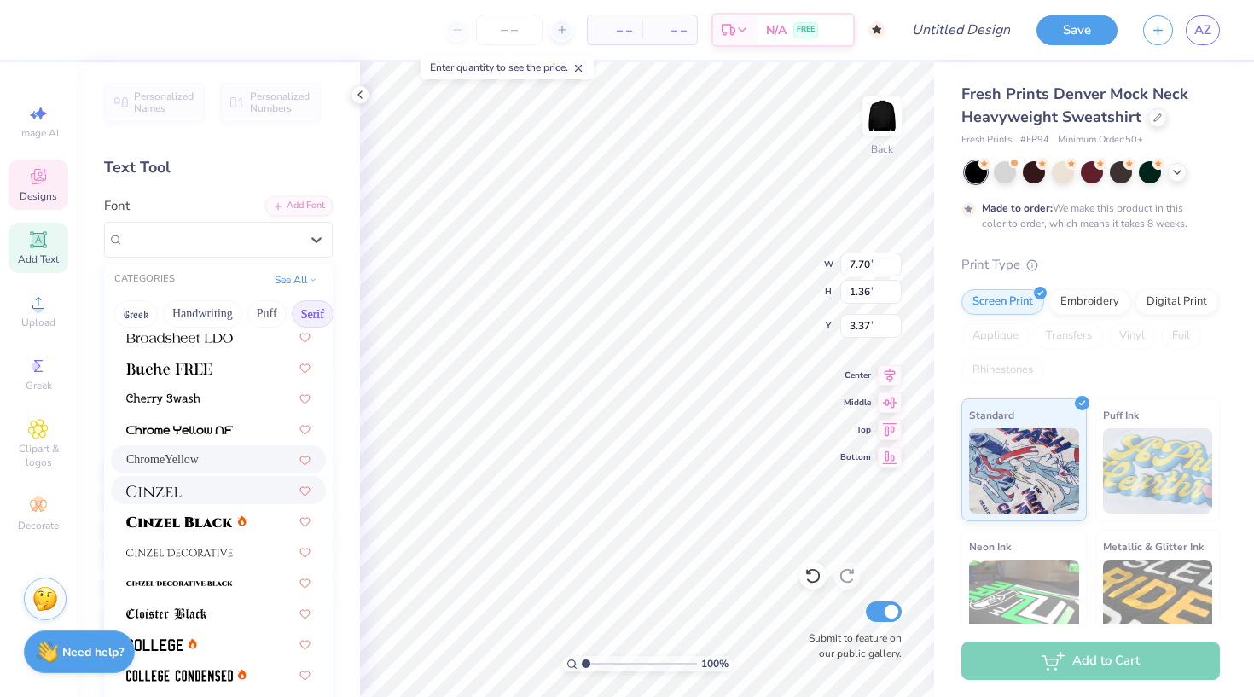
click at [210, 493] on div at bounding box center [218, 490] width 184 height 18
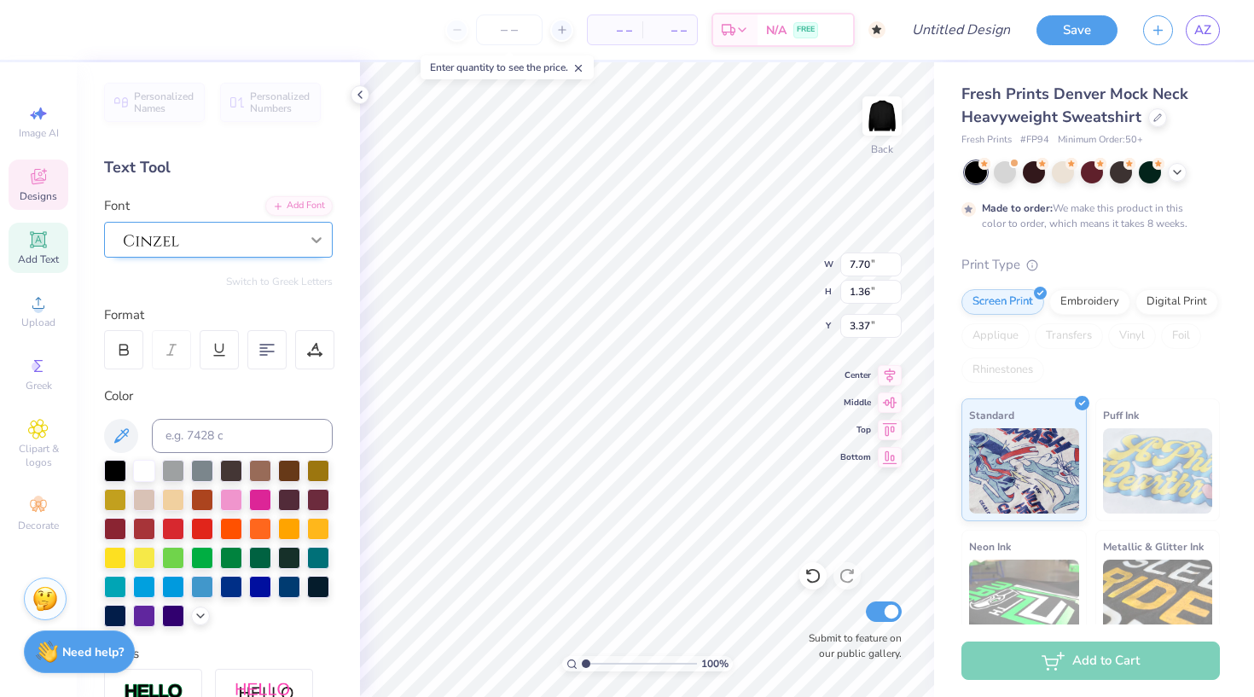
type input "8.15"
type input "1.15"
type input "3.46"
click at [311, 241] on icon at bounding box center [316, 239] width 17 height 17
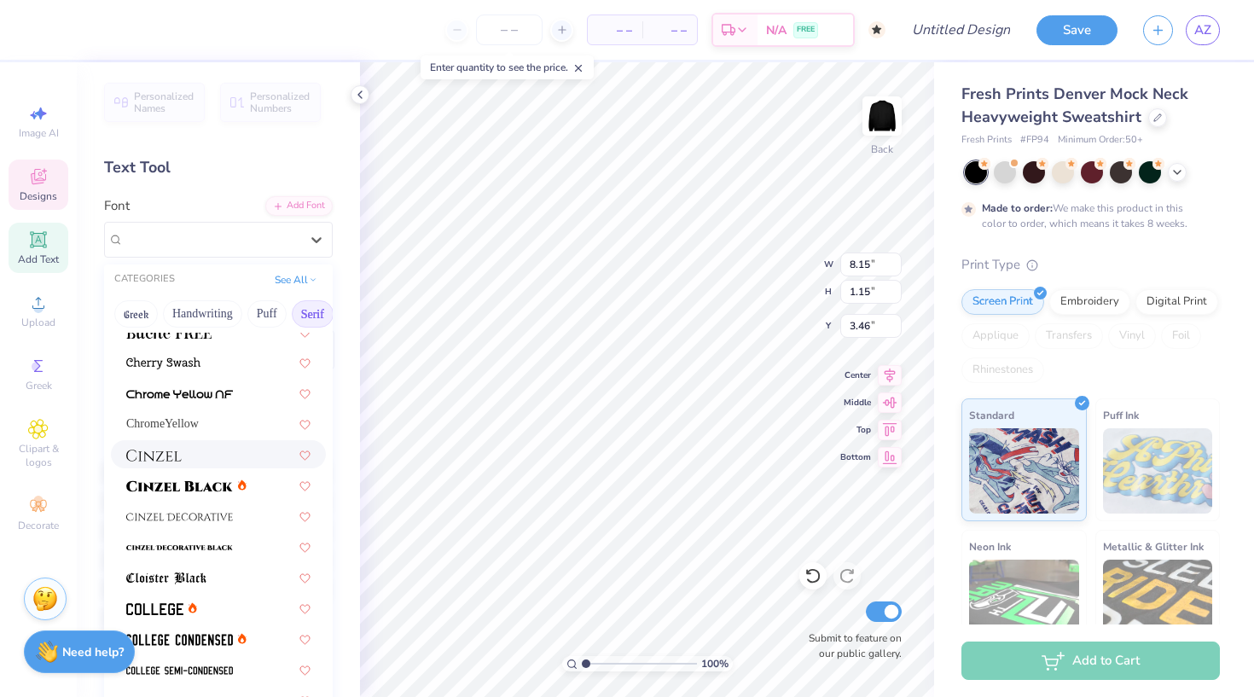
scroll to position [228, 0]
click at [193, 492] on img at bounding box center [179, 486] width 107 height 12
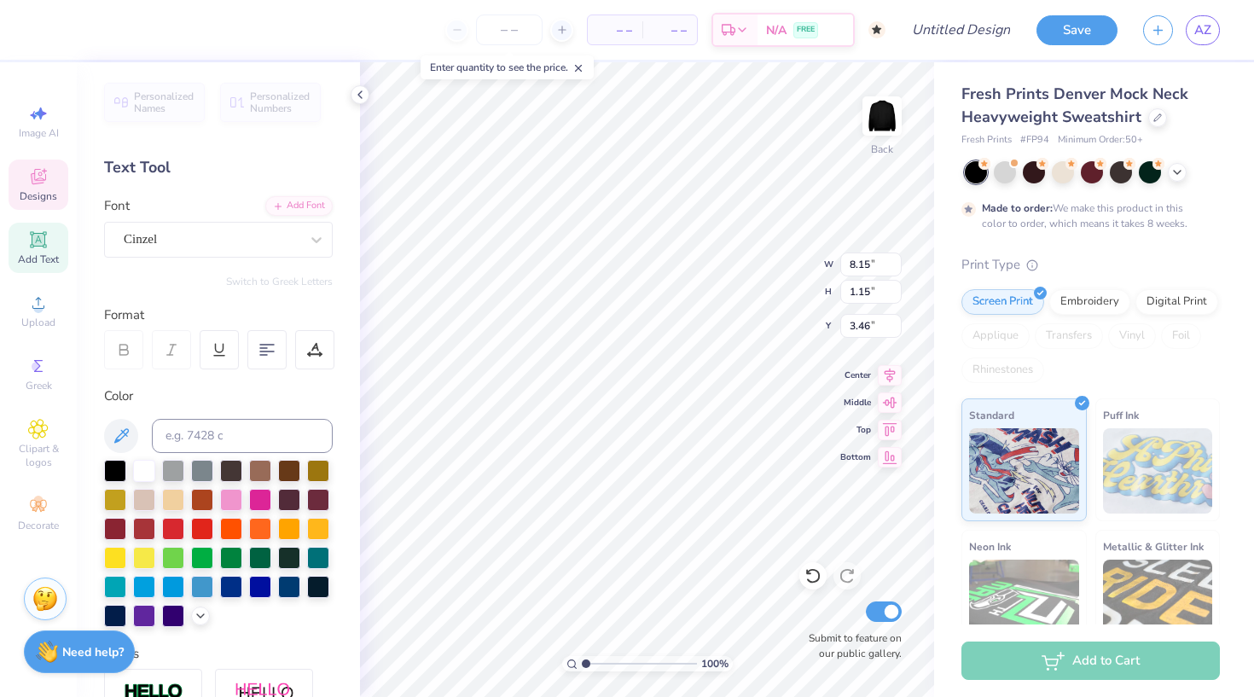
type input "8.65"
type input "1.17"
type input "3.44"
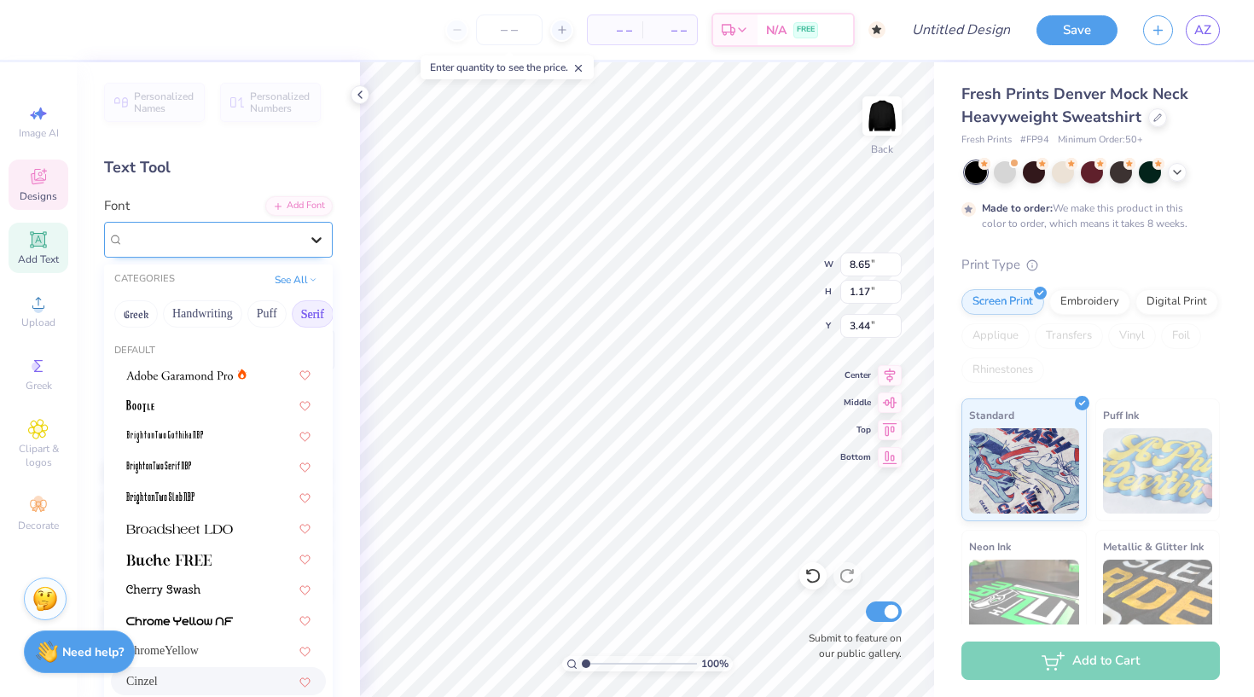
click at [310, 239] on icon at bounding box center [316, 239] width 17 height 17
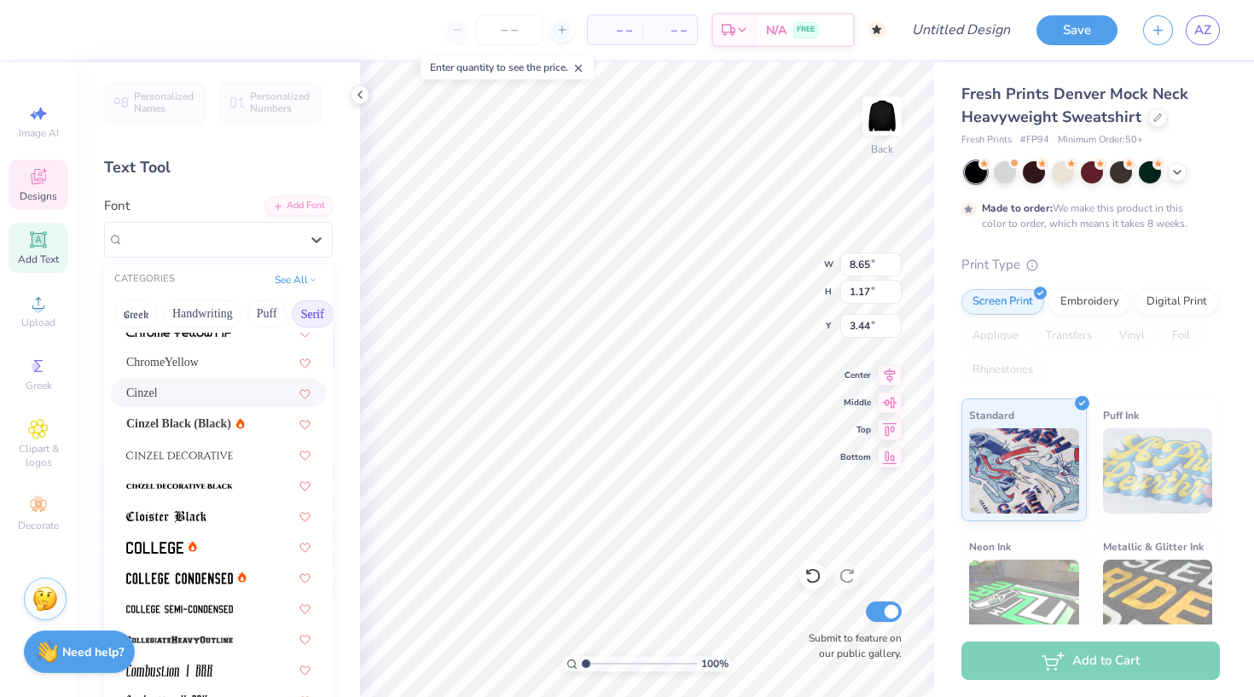
scroll to position [290, 0]
click at [197, 547] on div at bounding box center [218, 545] width 184 height 18
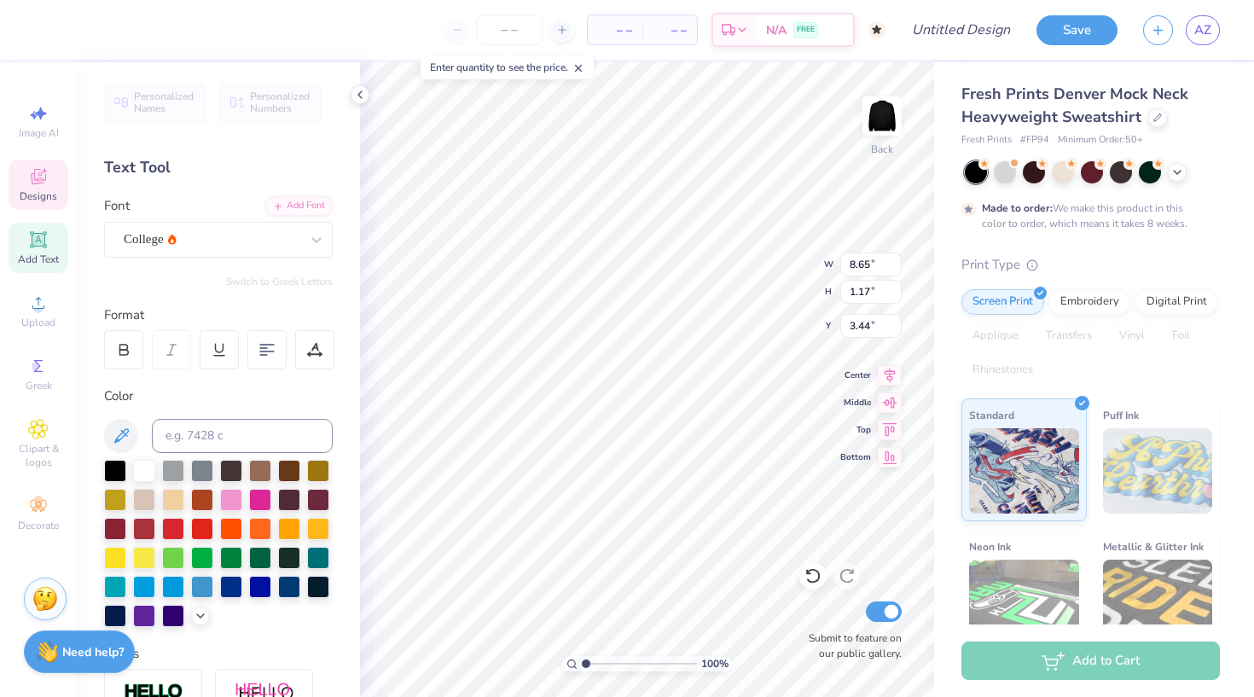
type input "6.63"
type input "1.10"
type input "3.51"
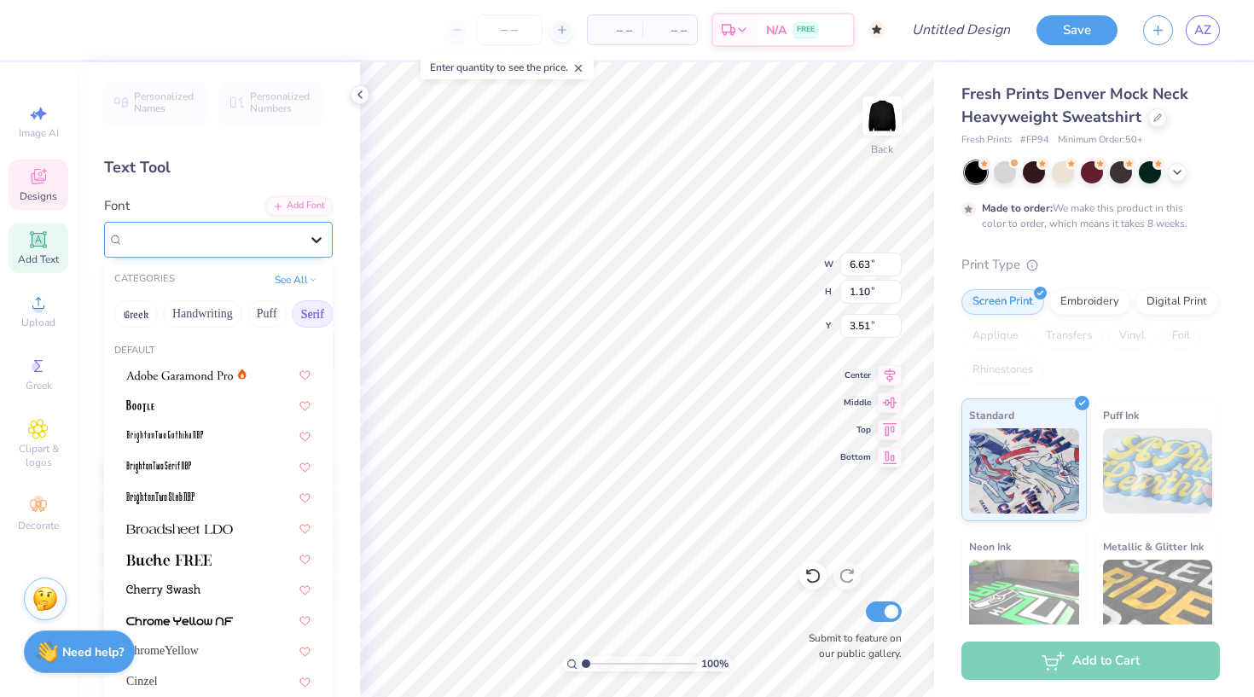
click at [314, 231] on icon at bounding box center [316, 239] width 17 height 17
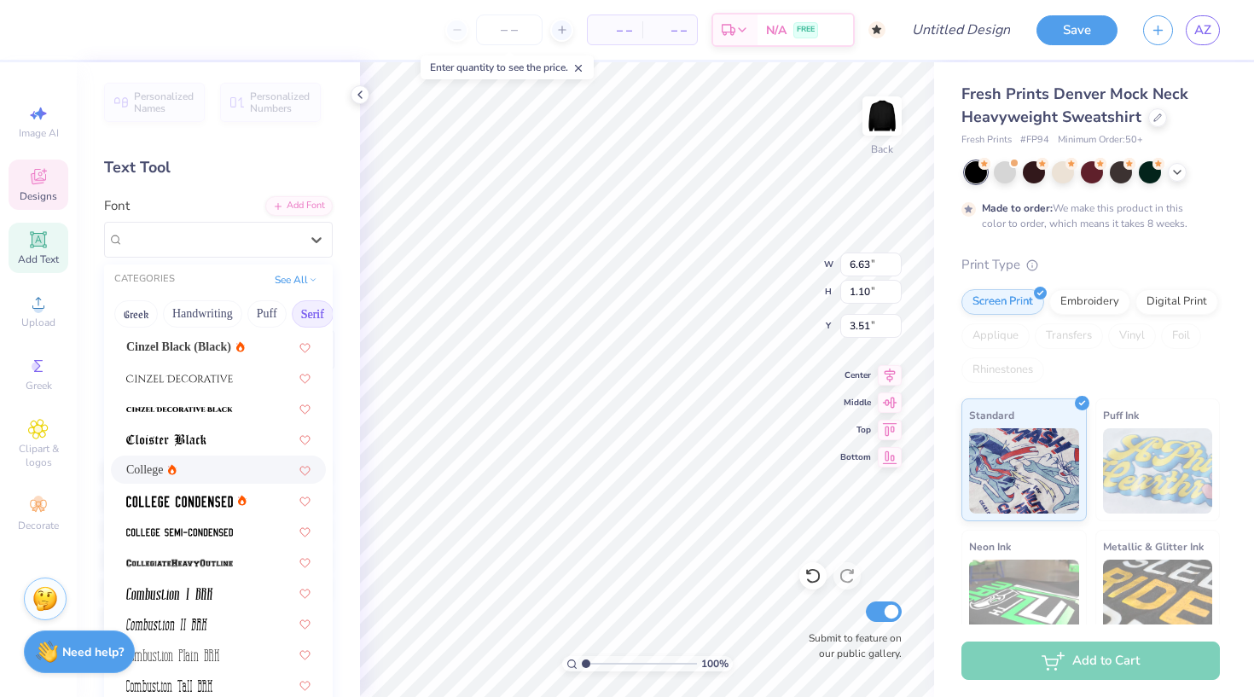
scroll to position [378, 0]
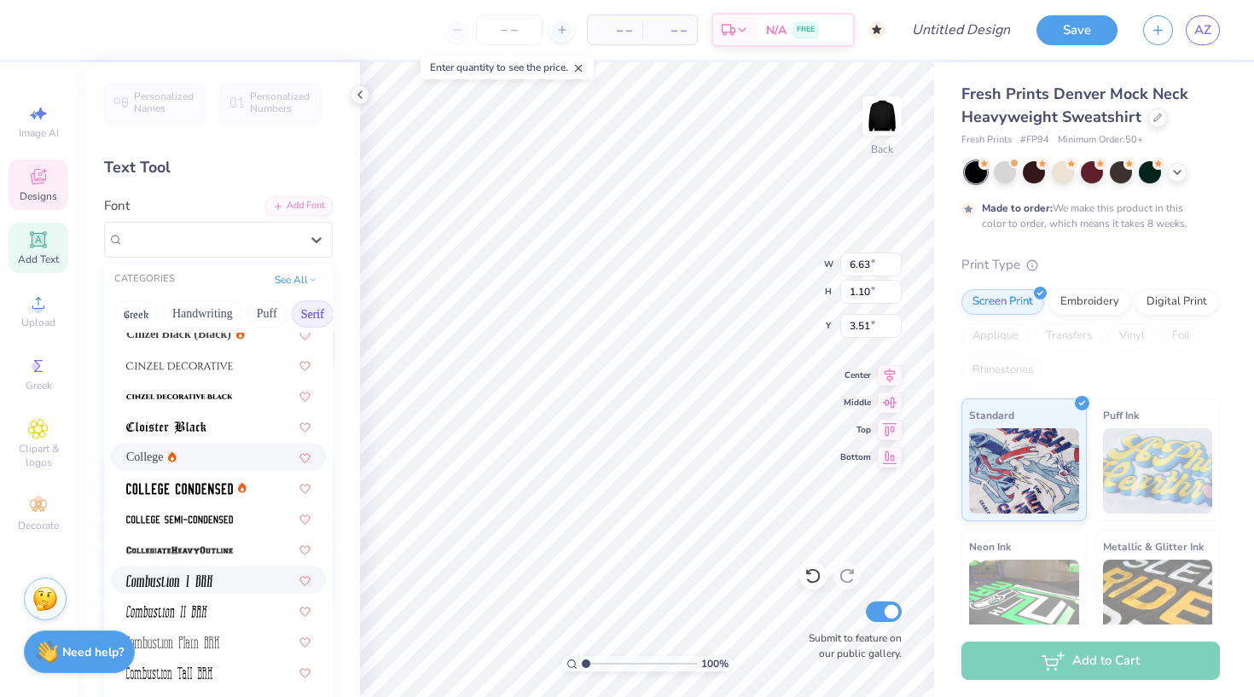
click at [232, 579] on div at bounding box center [218, 580] width 184 height 18
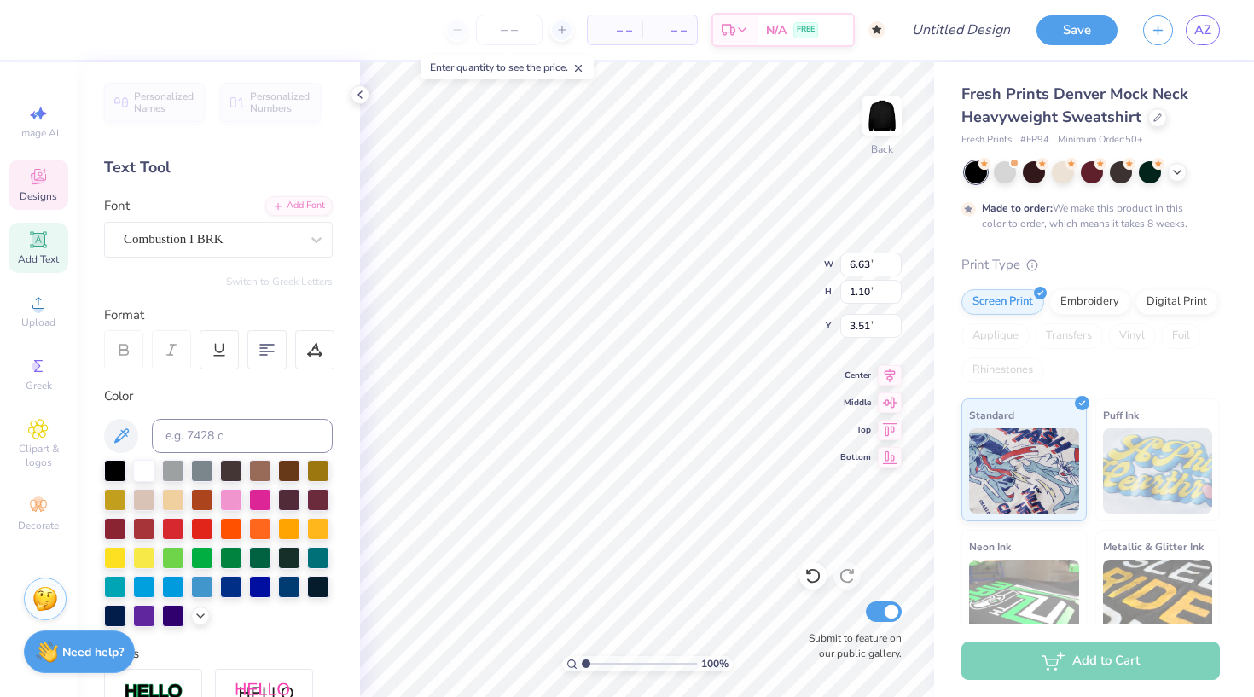
type input "4.61"
type input "1.45"
type input "3.30"
click at [322, 234] on icon at bounding box center [316, 239] width 17 height 17
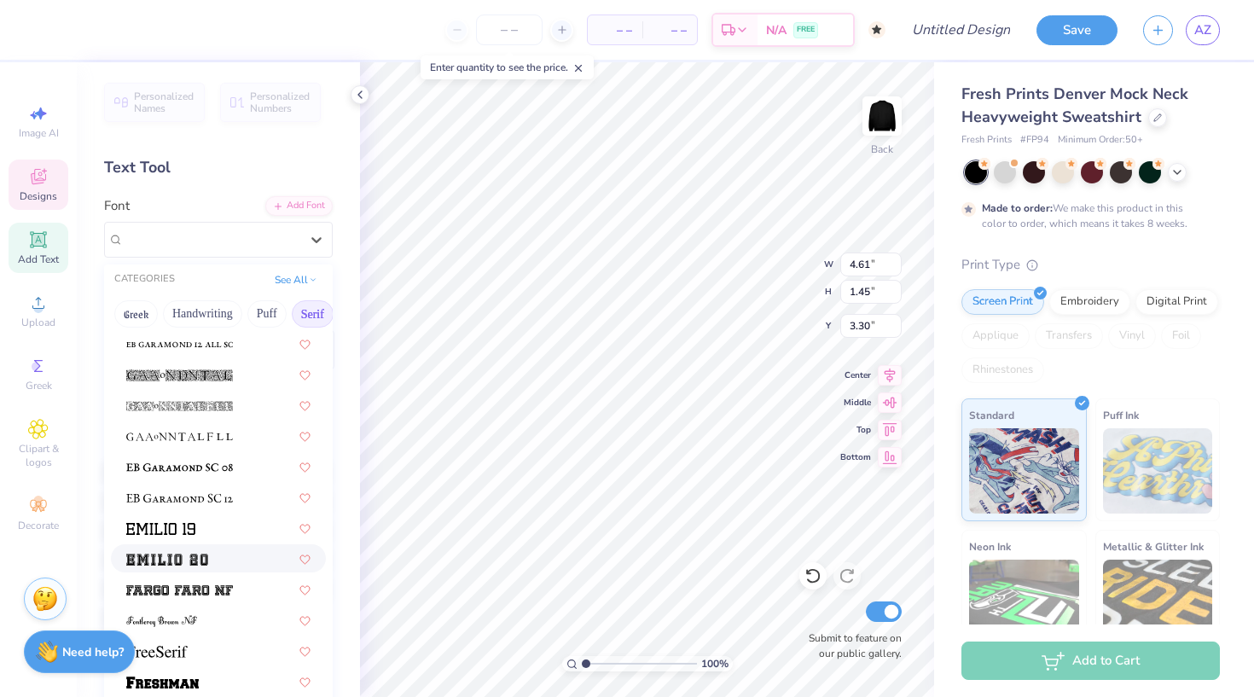
scroll to position [1179, 0]
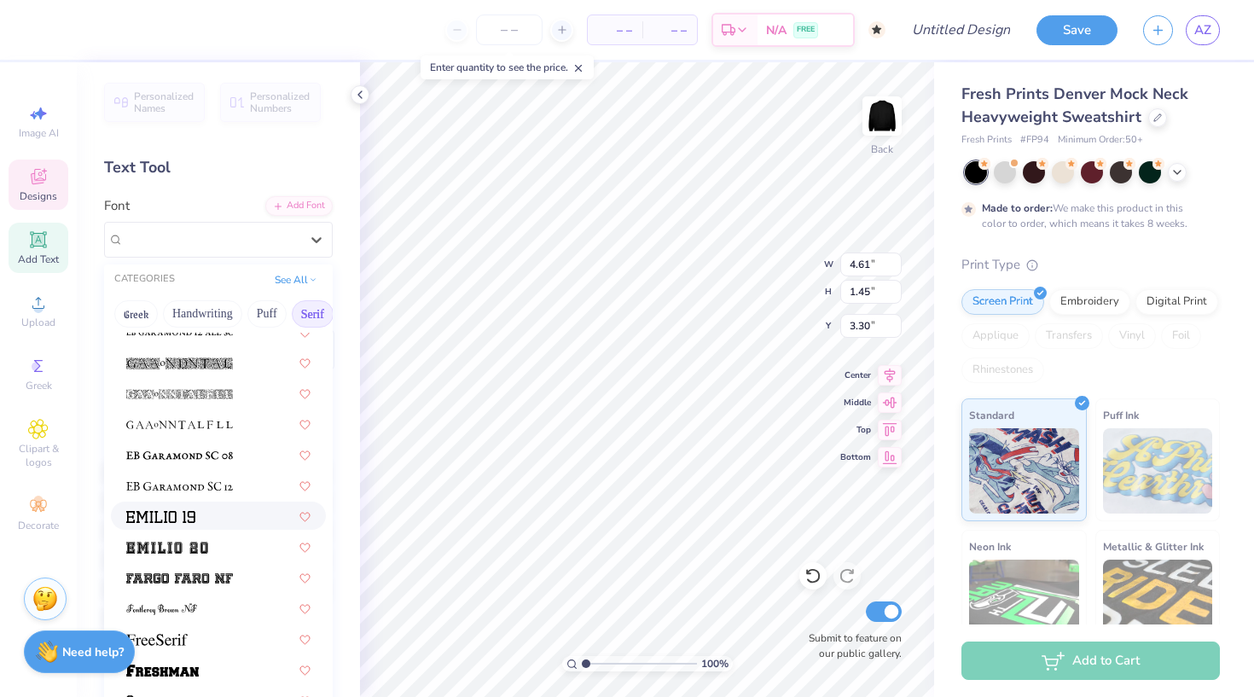
click at [201, 515] on div at bounding box center [218, 516] width 184 height 18
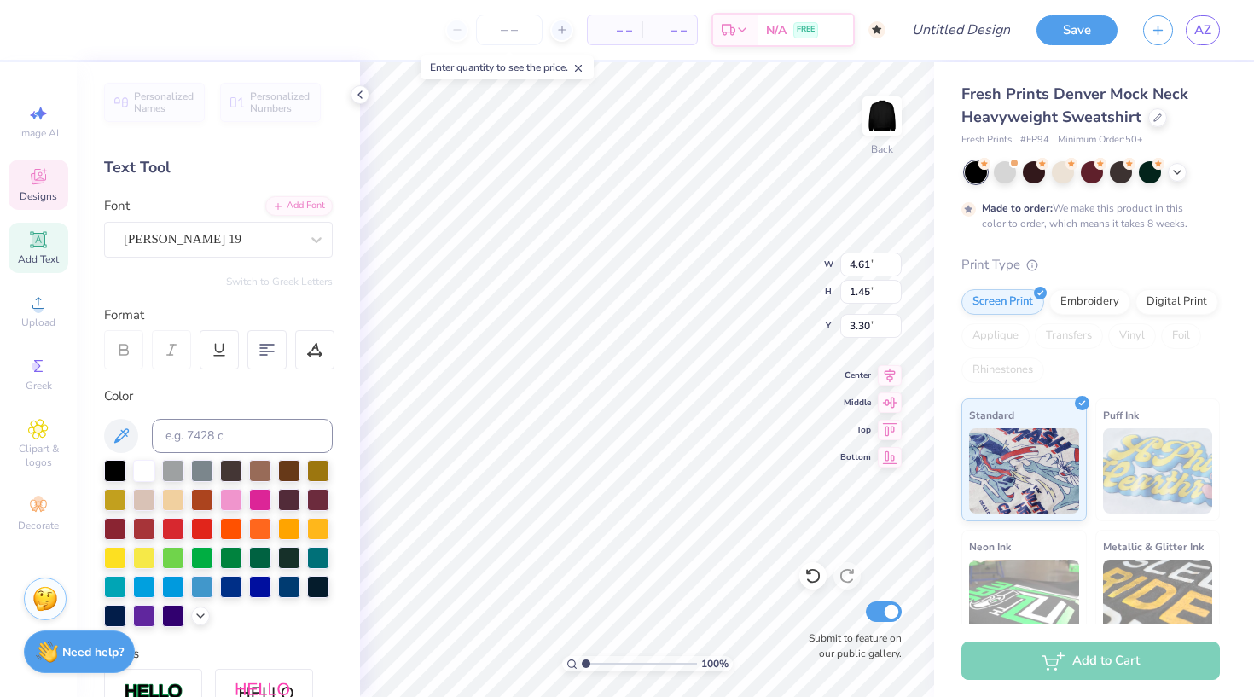
type input "10.46"
type input "1.48"
type input "3.11"
click at [316, 243] on icon at bounding box center [316, 239] width 17 height 17
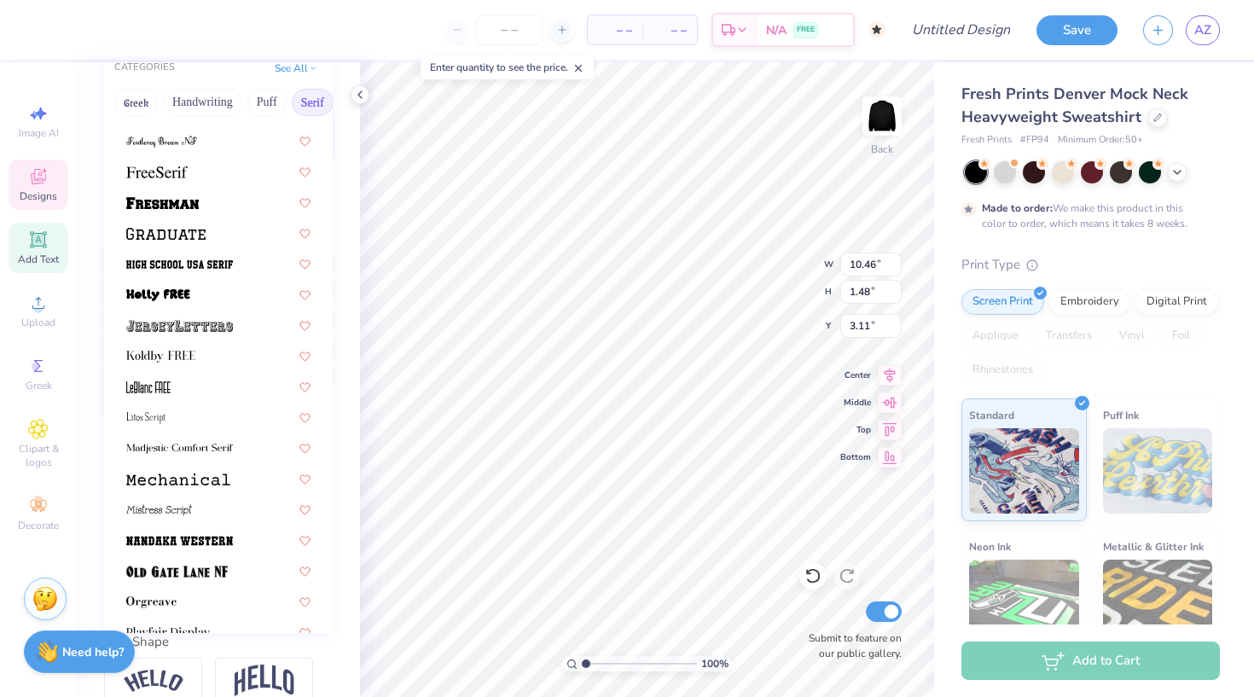
scroll to position [1415, 0]
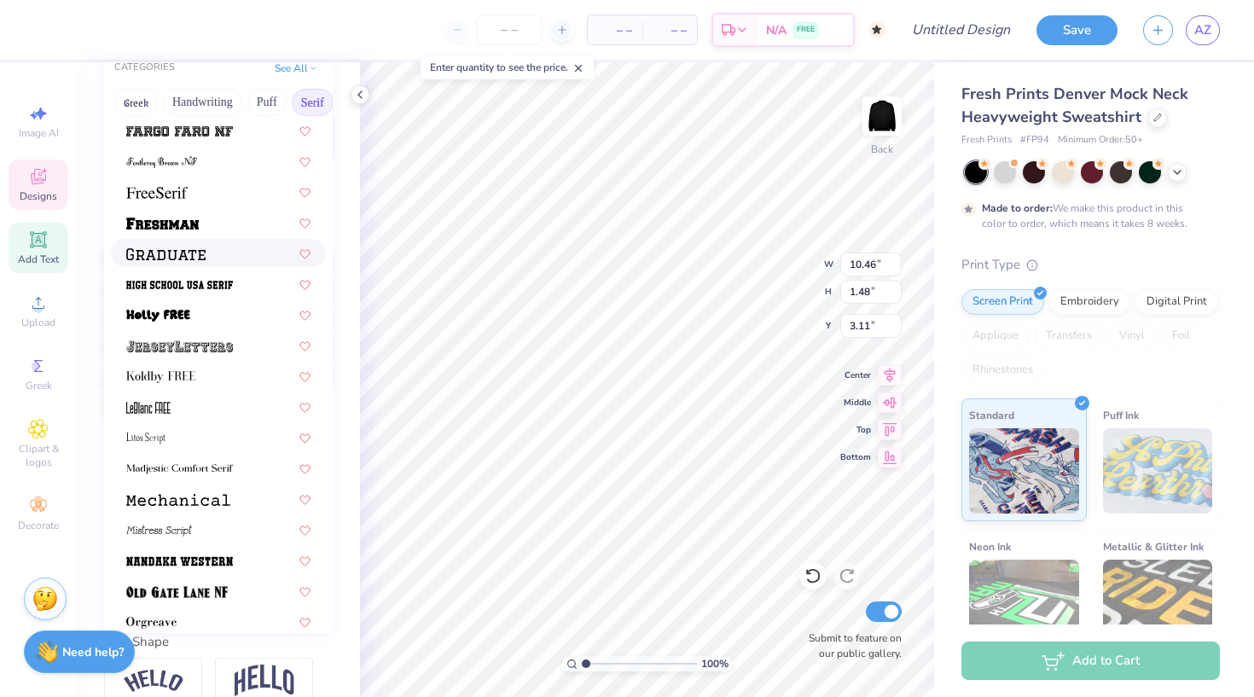
click at [219, 259] on div at bounding box center [218, 253] width 184 height 18
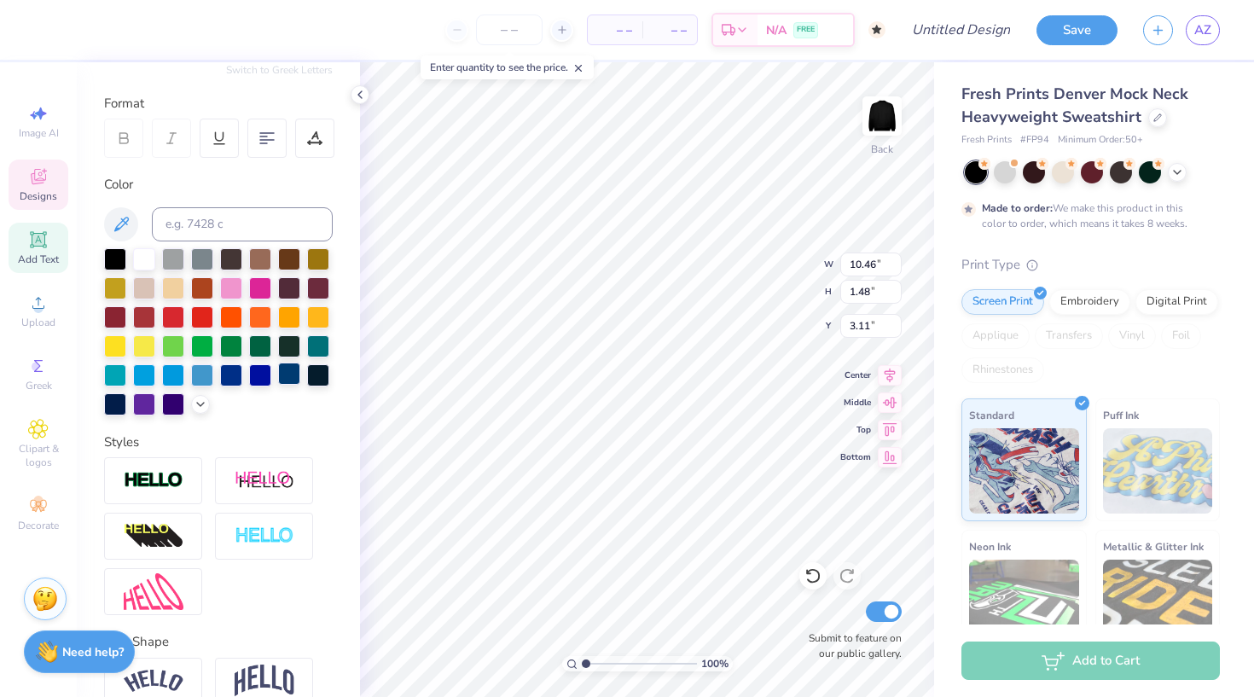
type input "8.66"
type input "1.21"
type input "3.40"
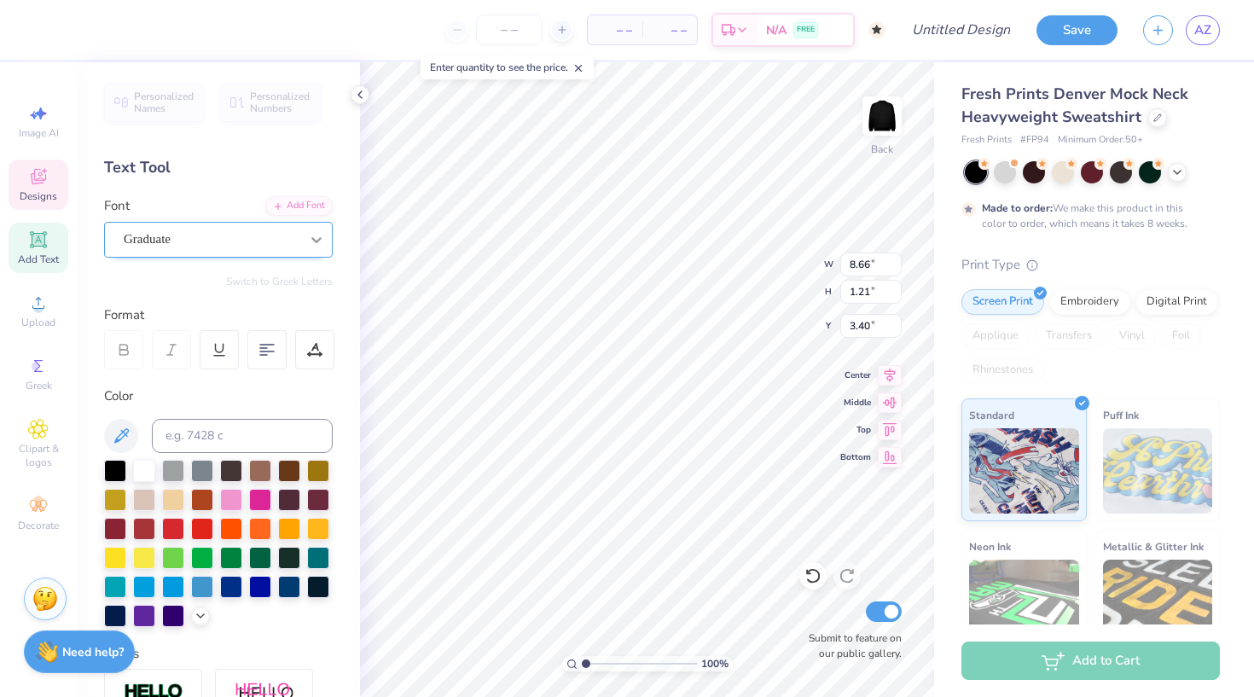
scroll to position [0, 0]
click at [303, 230] on div at bounding box center [316, 239] width 31 height 31
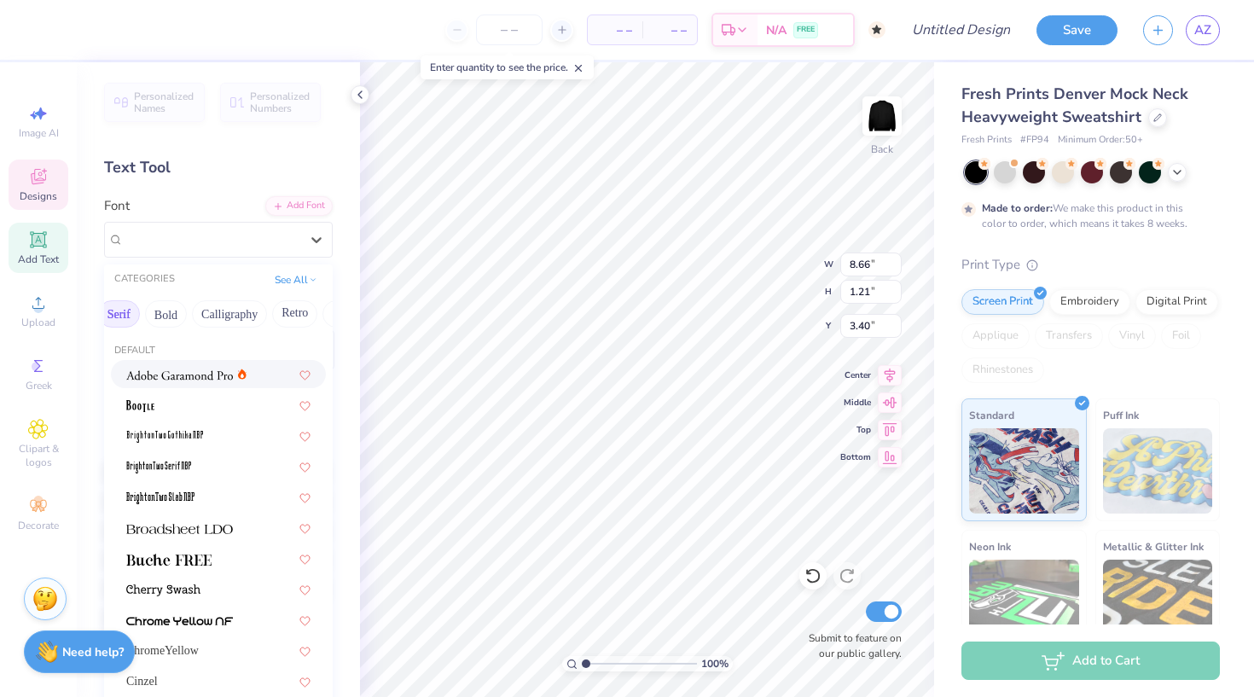
scroll to position [0, 198]
click at [171, 313] on button "Bold" at bounding box center [162, 313] width 42 height 27
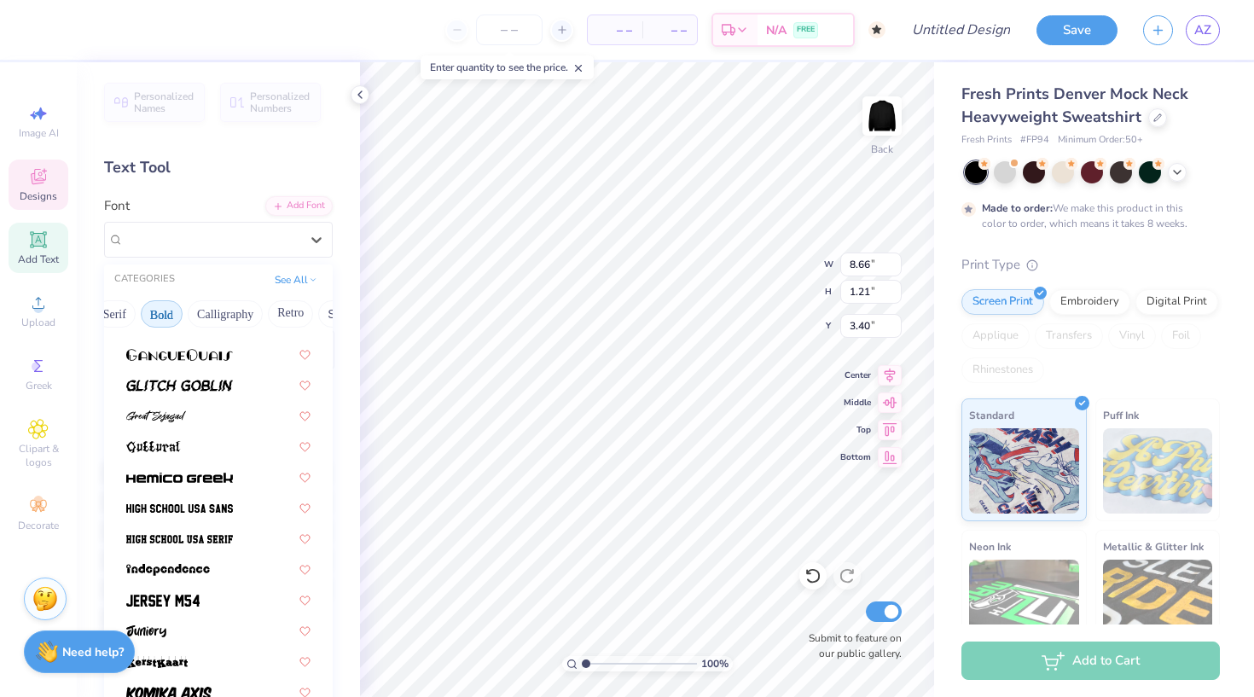
scroll to position [730, 0]
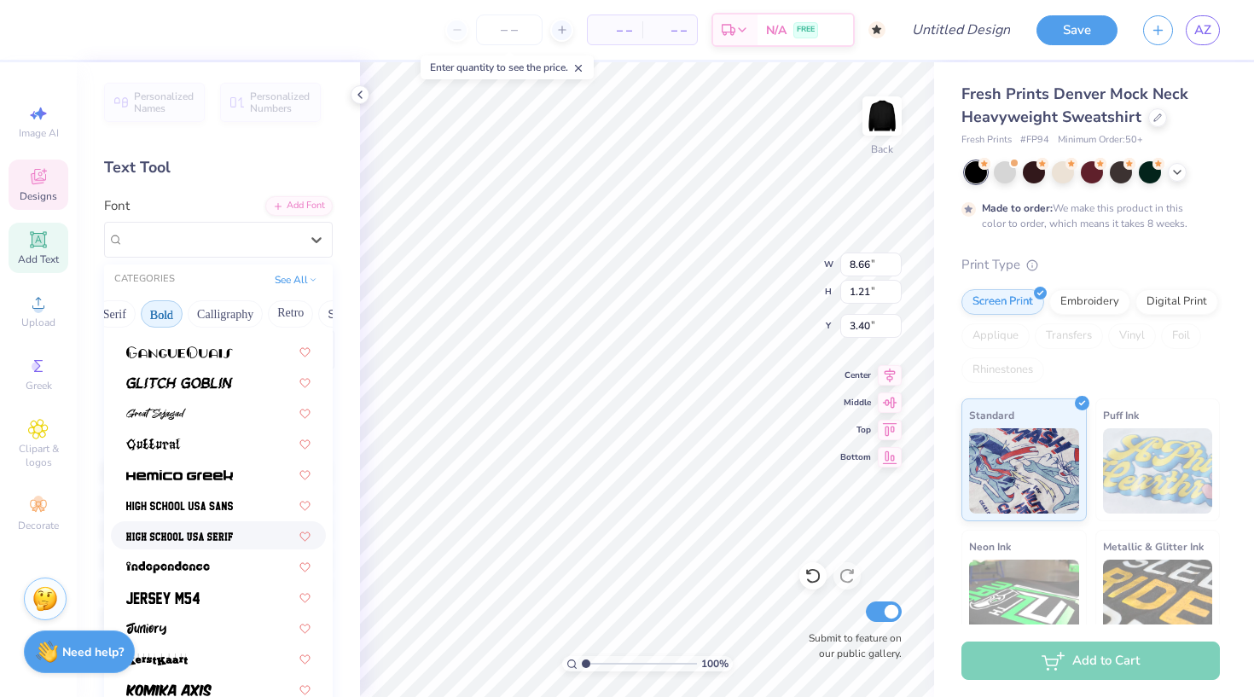
click at [241, 538] on div at bounding box center [218, 536] width 184 height 18
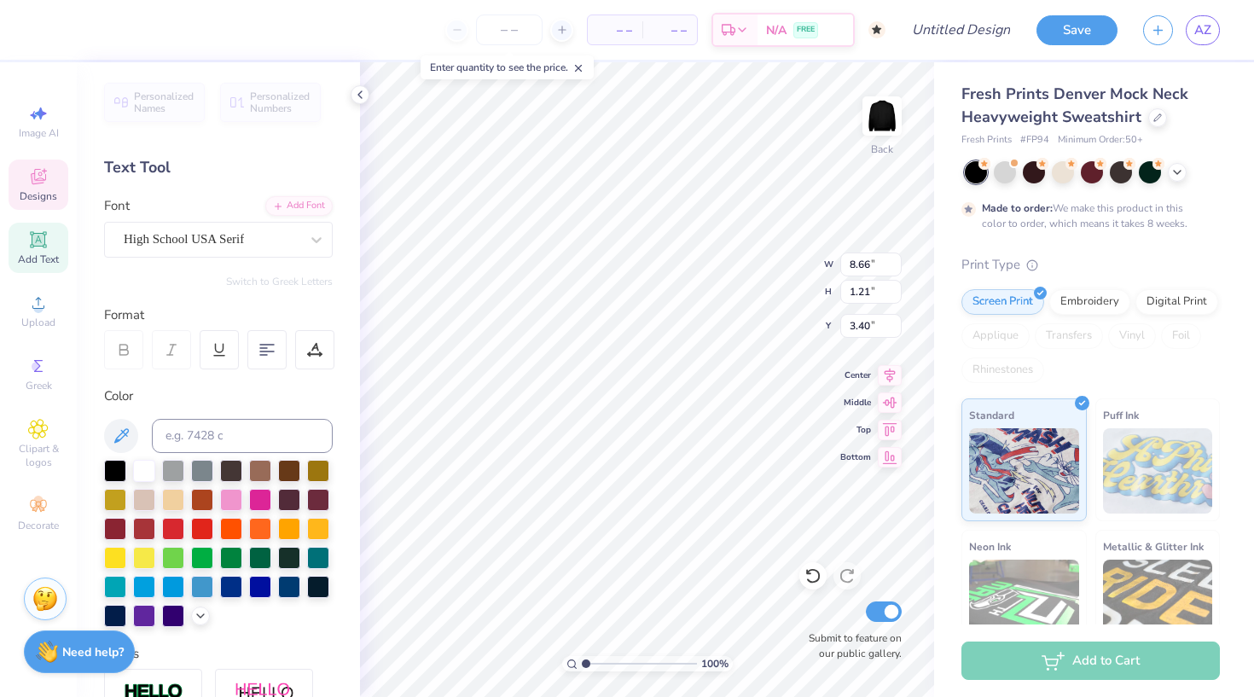
type input "7.55"
type input "1.27"
type input "3.34"
click at [315, 249] on div at bounding box center [316, 239] width 31 height 31
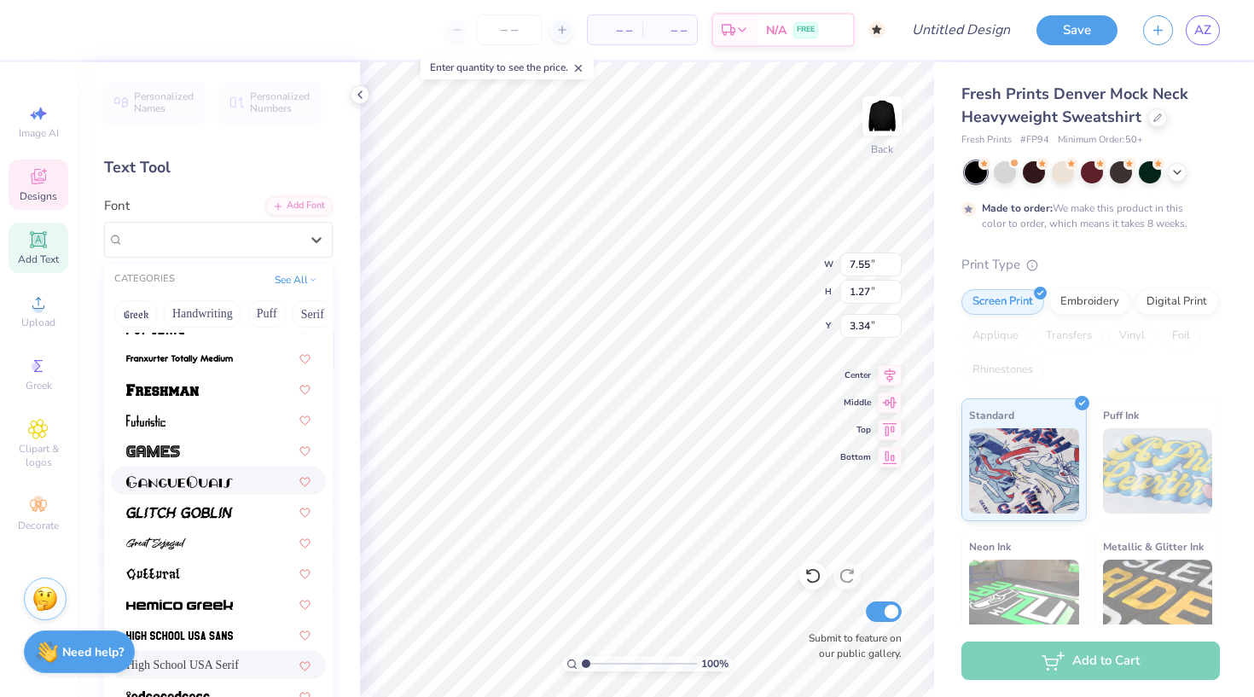
scroll to position [597, 0]
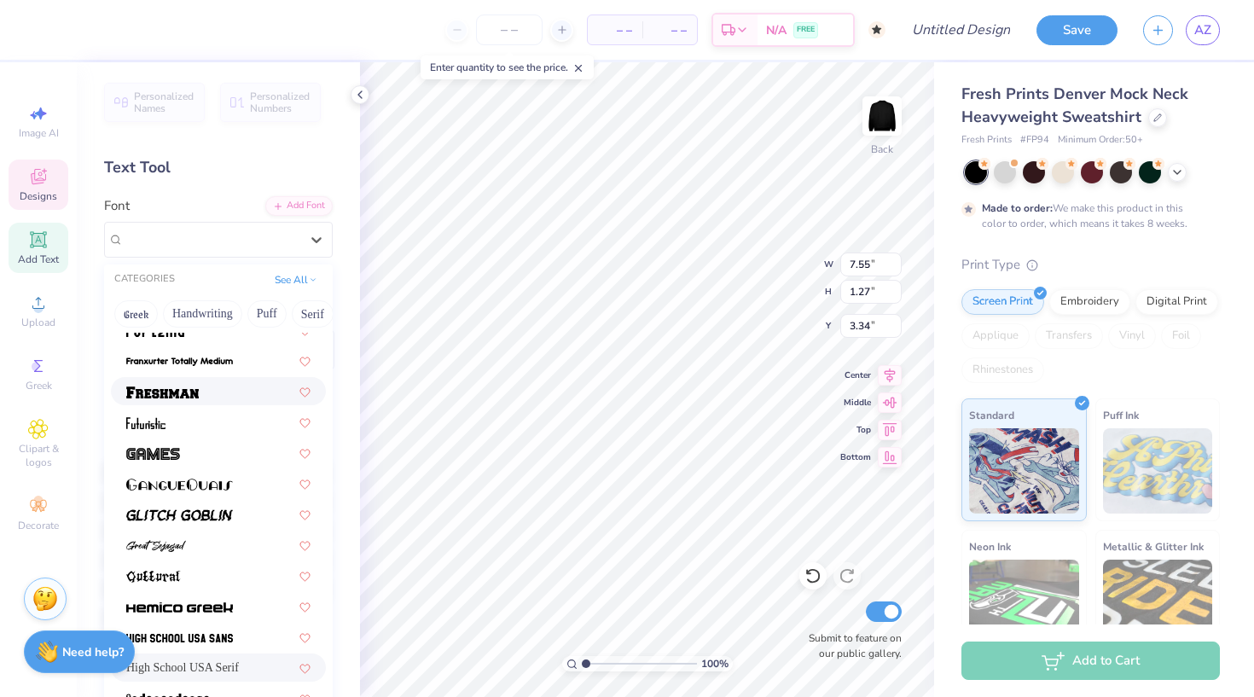
click at [213, 393] on div at bounding box center [218, 391] width 184 height 18
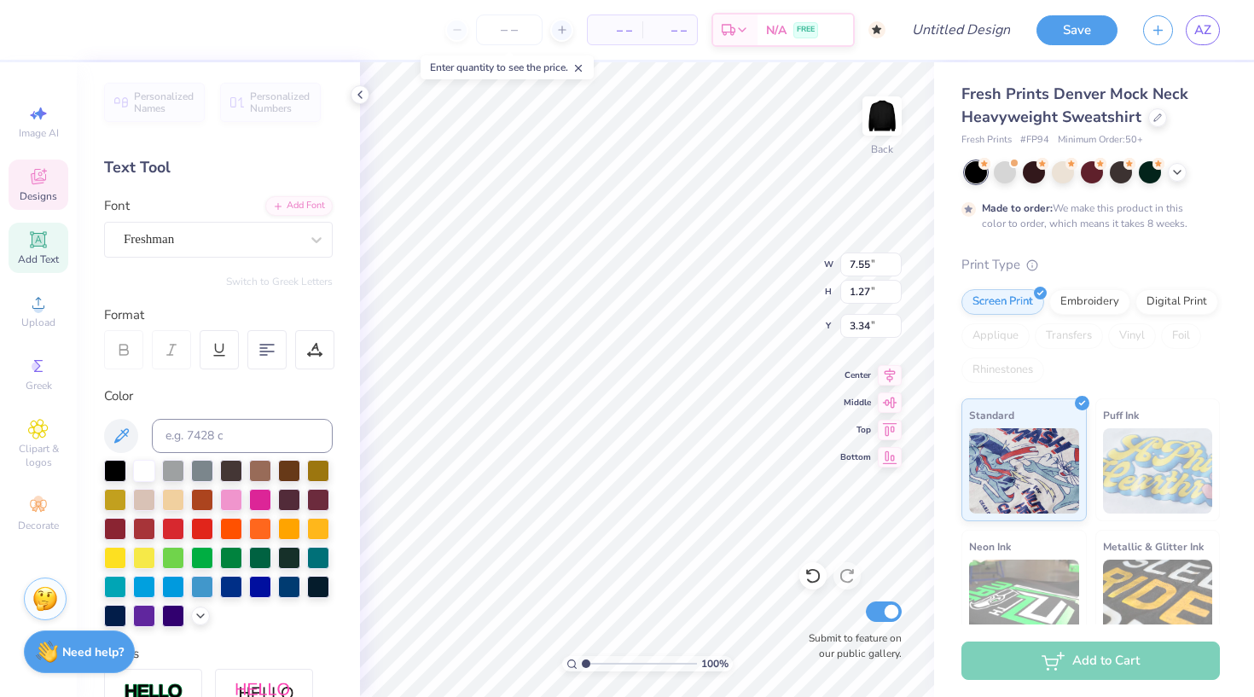
type input "8.43"
type input "1.35"
type input "3.27"
click at [361, 95] on icon at bounding box center [360, 95] width 14 height 14
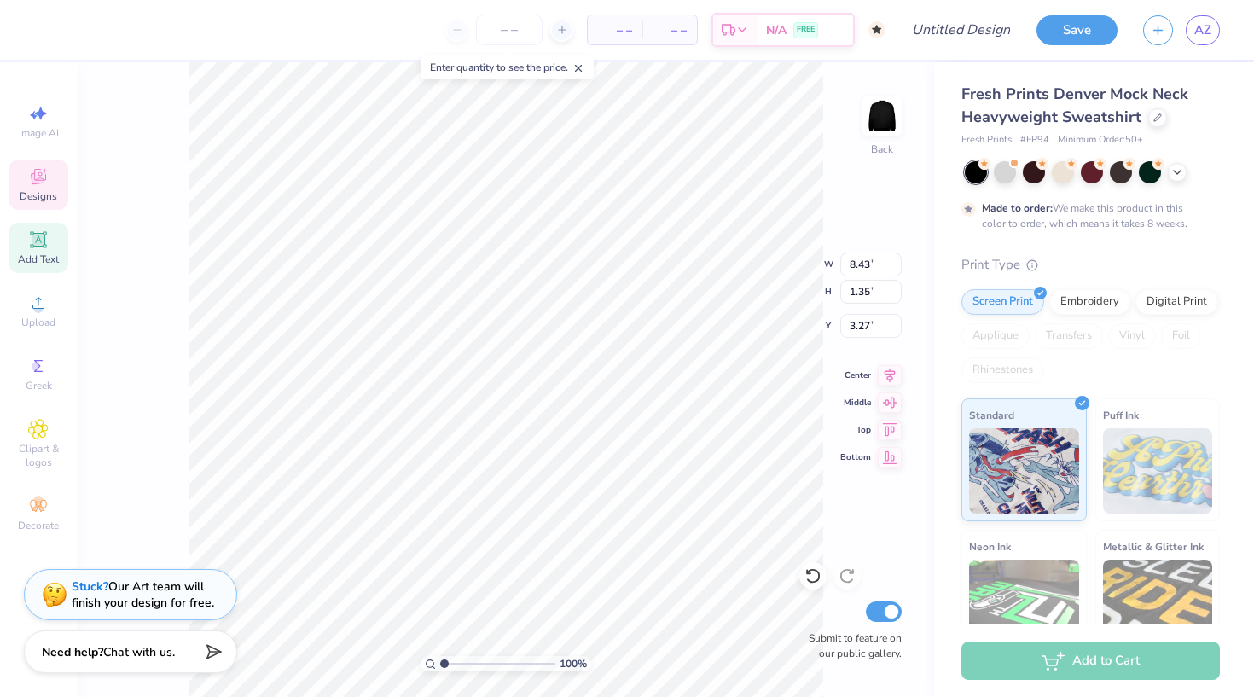
click at [38, 183] on icon at bounding box center [38, 176] width 15 height 15
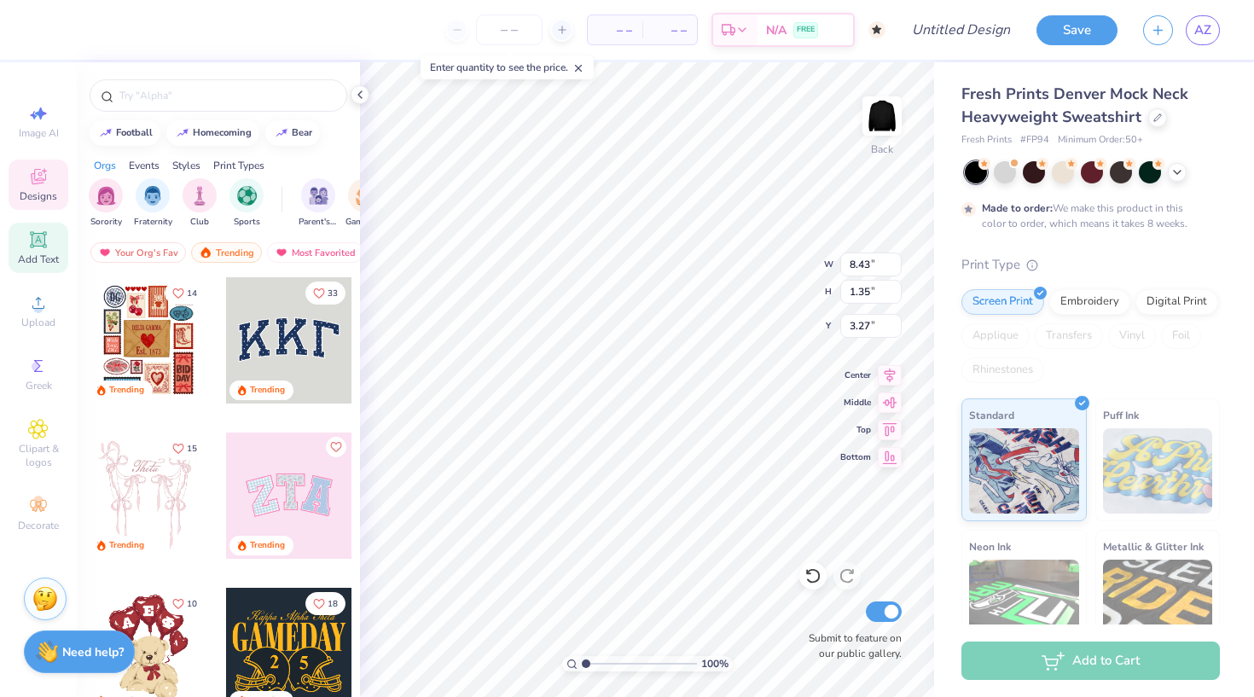
click at [35, 262] on span "Add Text" at bounding box center [38, 260] width 41 height 14
type input "5.84"
type input "1.69"
type input "9.15"
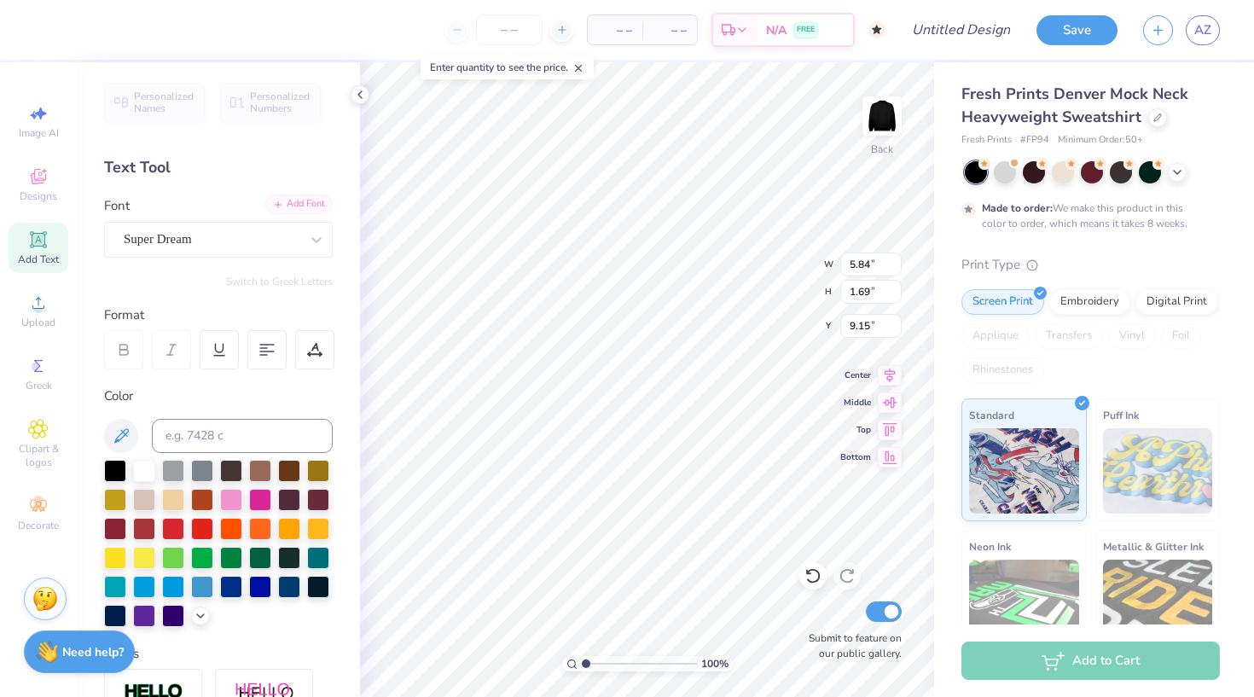
click at [288, 198] on div "Add Font" at bounding box center [298, 205] width 67 height 20
click at [42, 183] on icon at bounding box center [38, 176] width 20 height 20
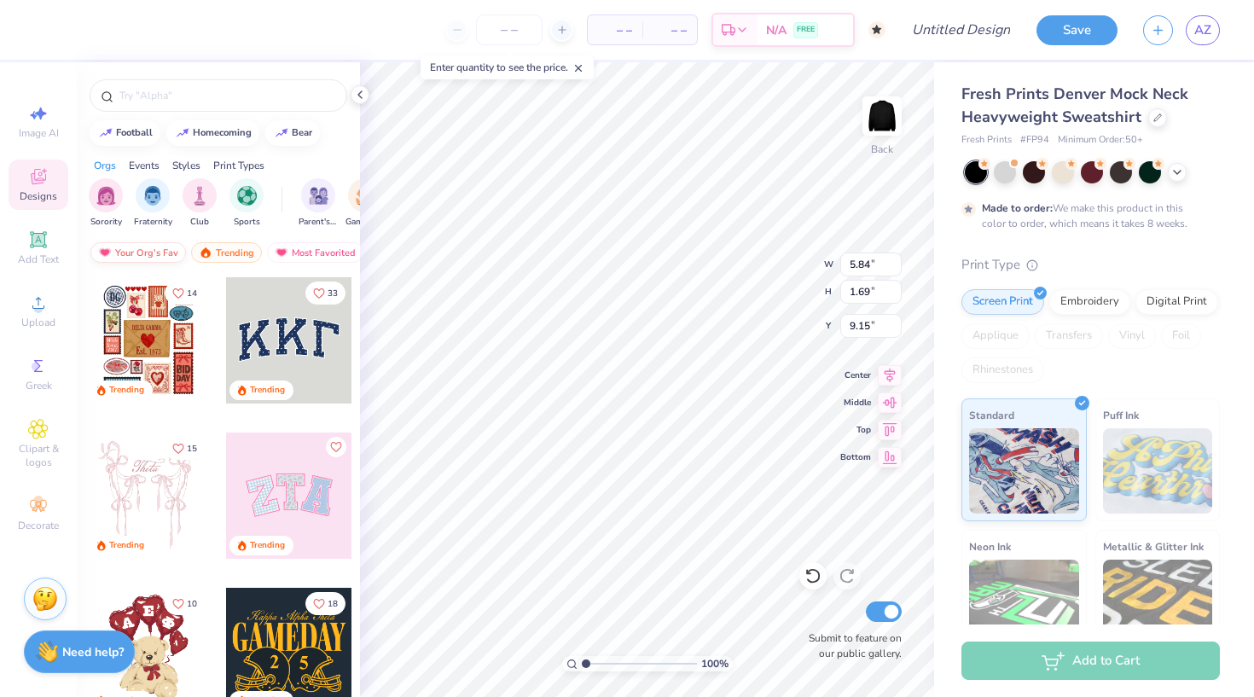
click at [164, 243] on div "Your Org's Fav" at bounding box center [138, 252] width 96 height 20
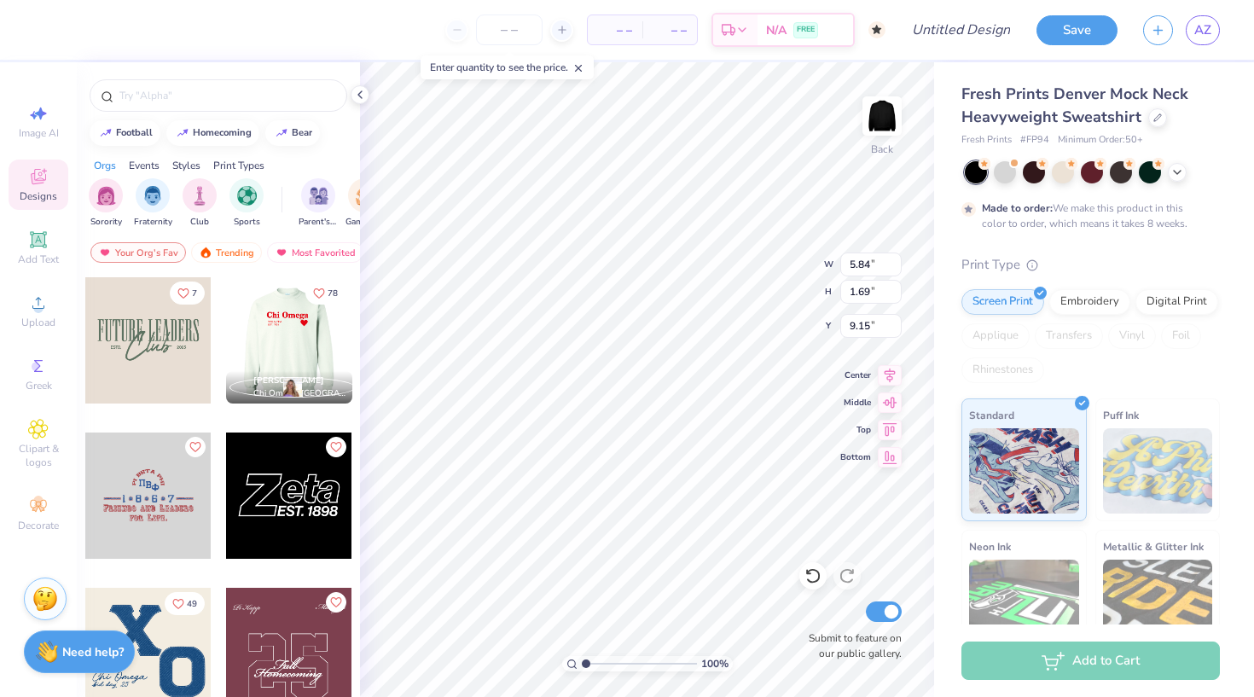
click at [226, 333] on div at bounding box center [163, 340] width 126 height 126
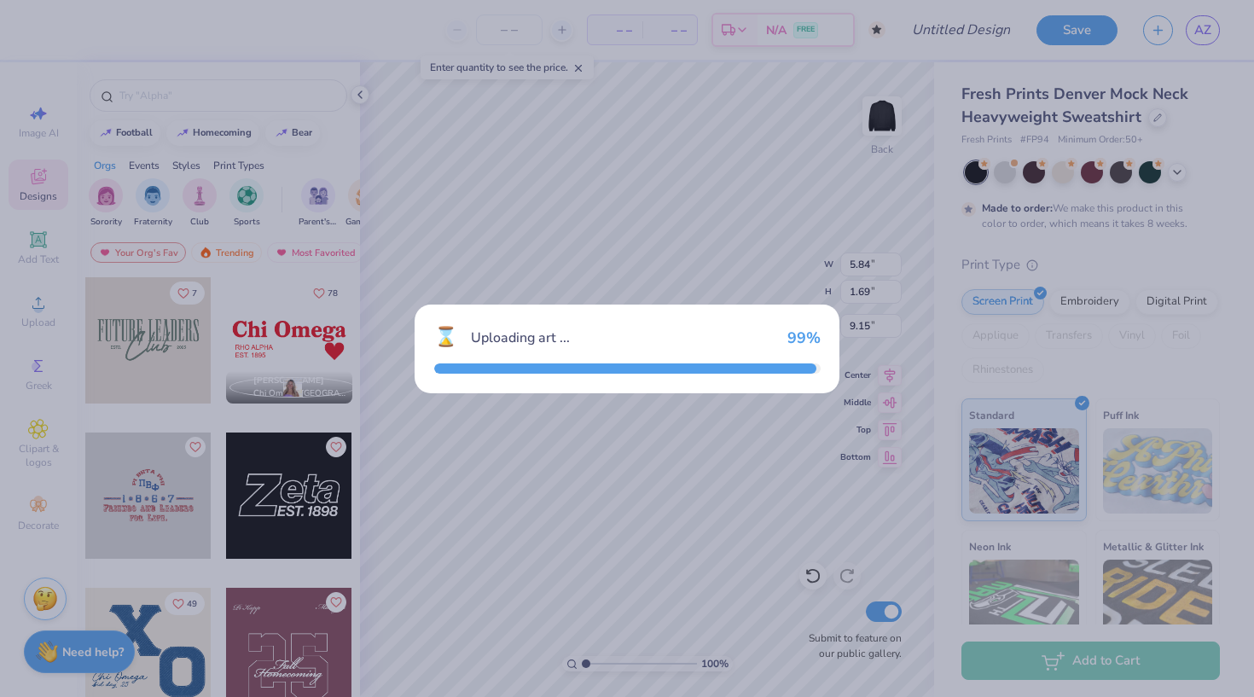
type input "11.01"
type input "3.82"
type input "3.00"
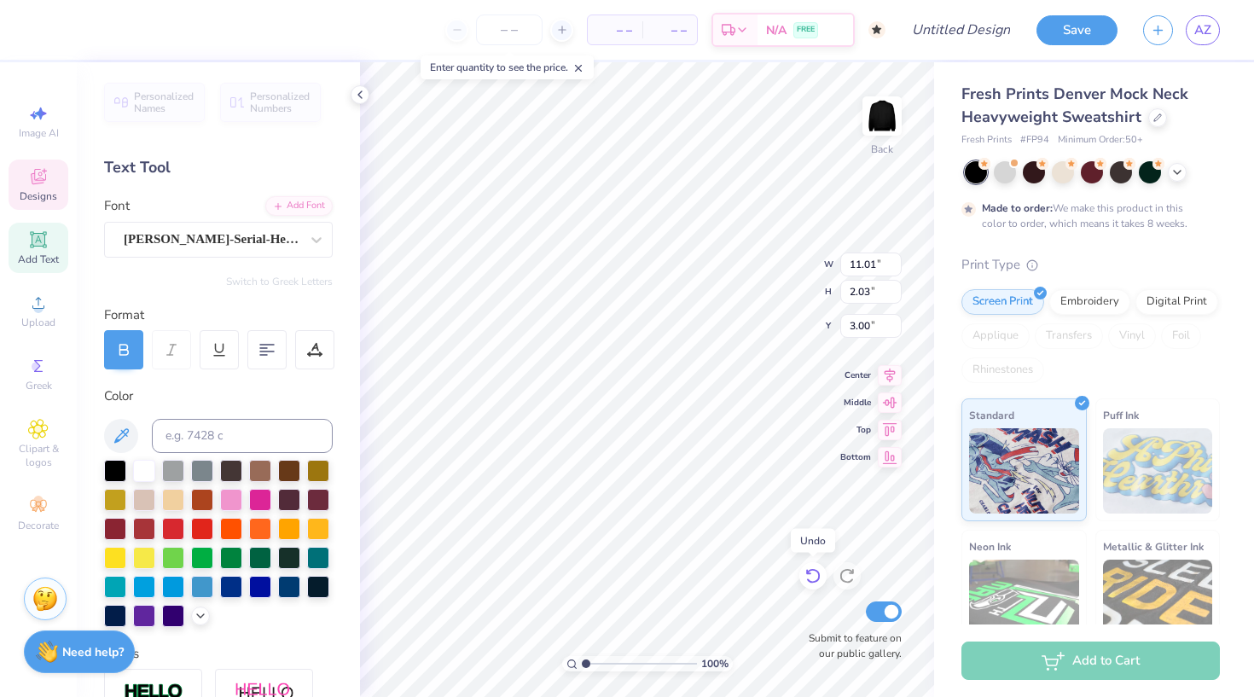
click at [806, 573] on icon at bounding box center [813, 575] width 17 height 17
type input "3.82"
click at [806, 573] on icon at bounding box center [813, 575] width 17 height 17
type input "5.84"
type input "1.69"
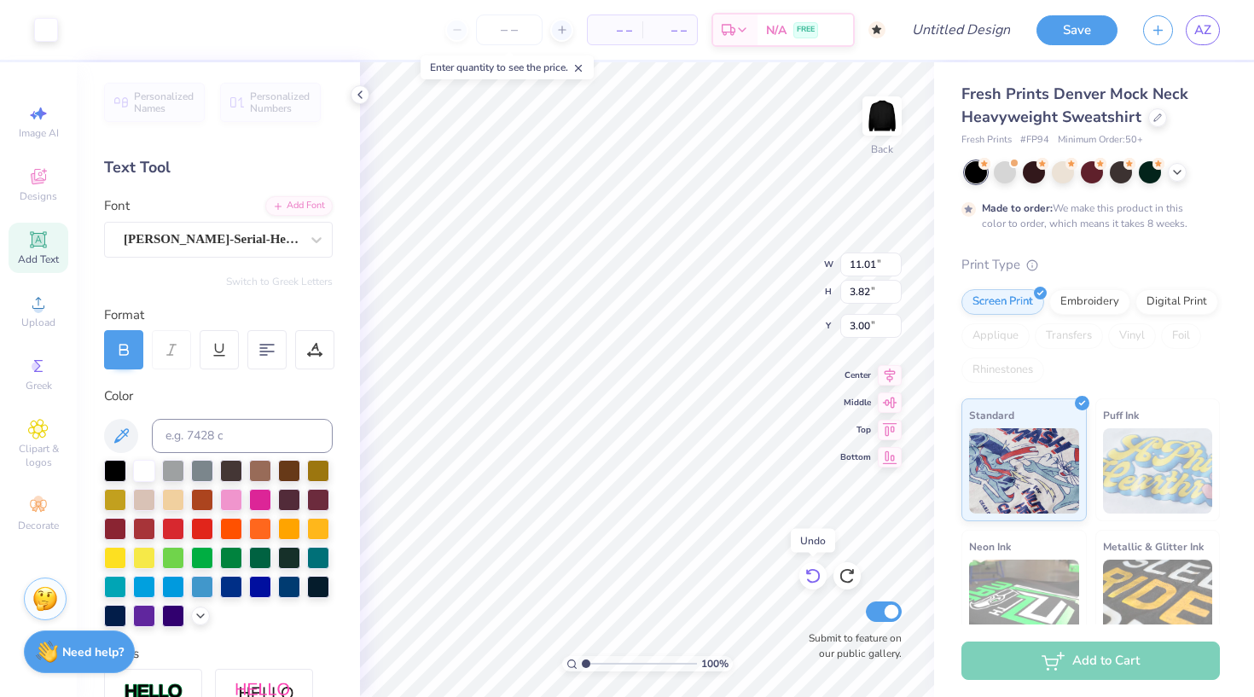
type input "9.15"
click at [806, 573] on icon at bounding box center [813, 575] width 17 height 17
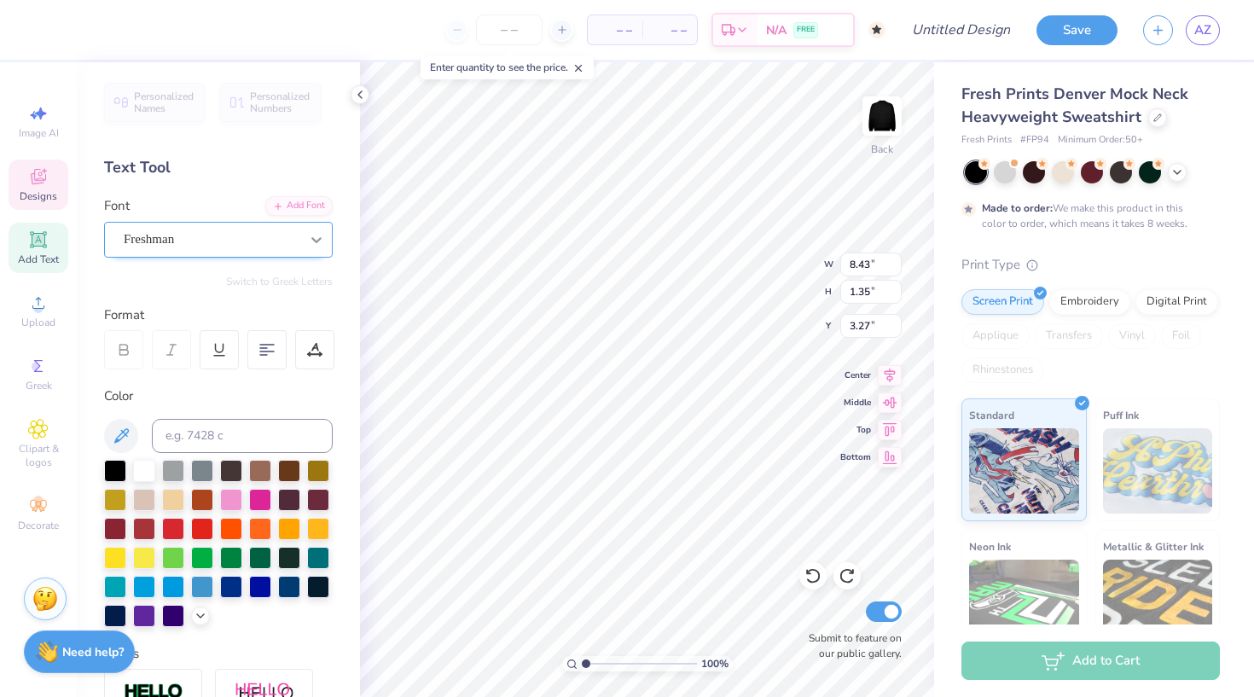
click at [319, 229] on div at bounding box center [316, 239] width 31 height 31
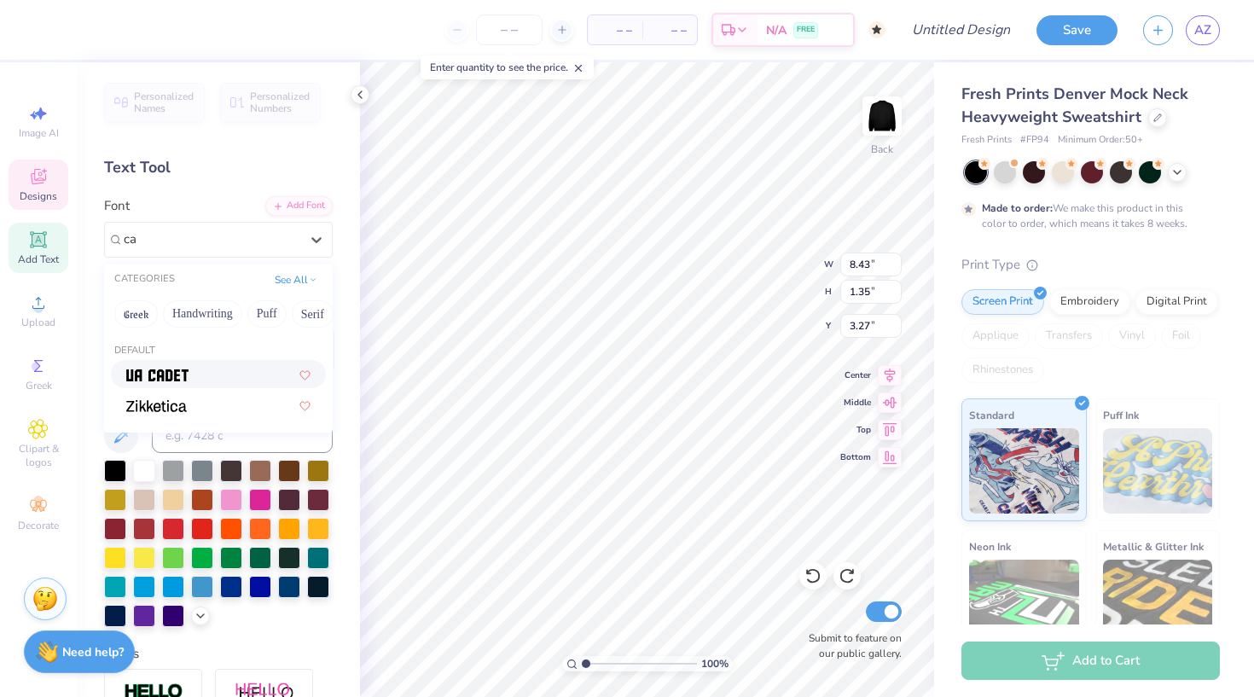
type input "c"
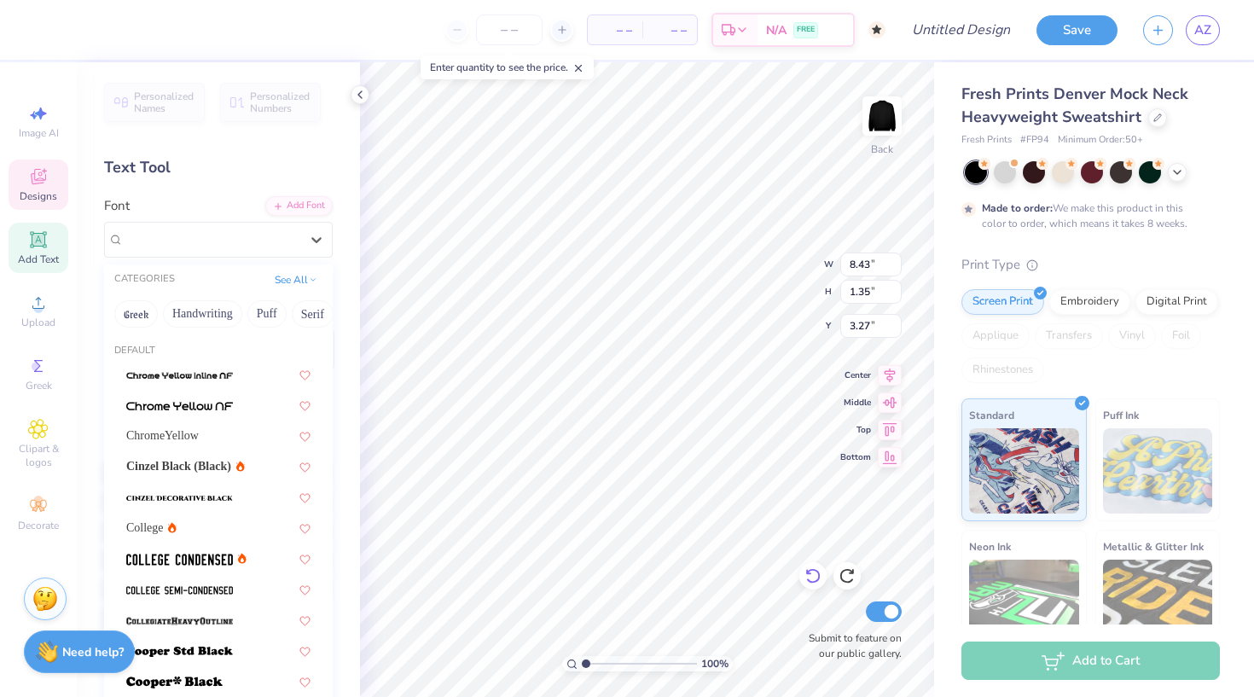
click at [813, 573] on icon at bounding box center [813, 575] width 17 height 17
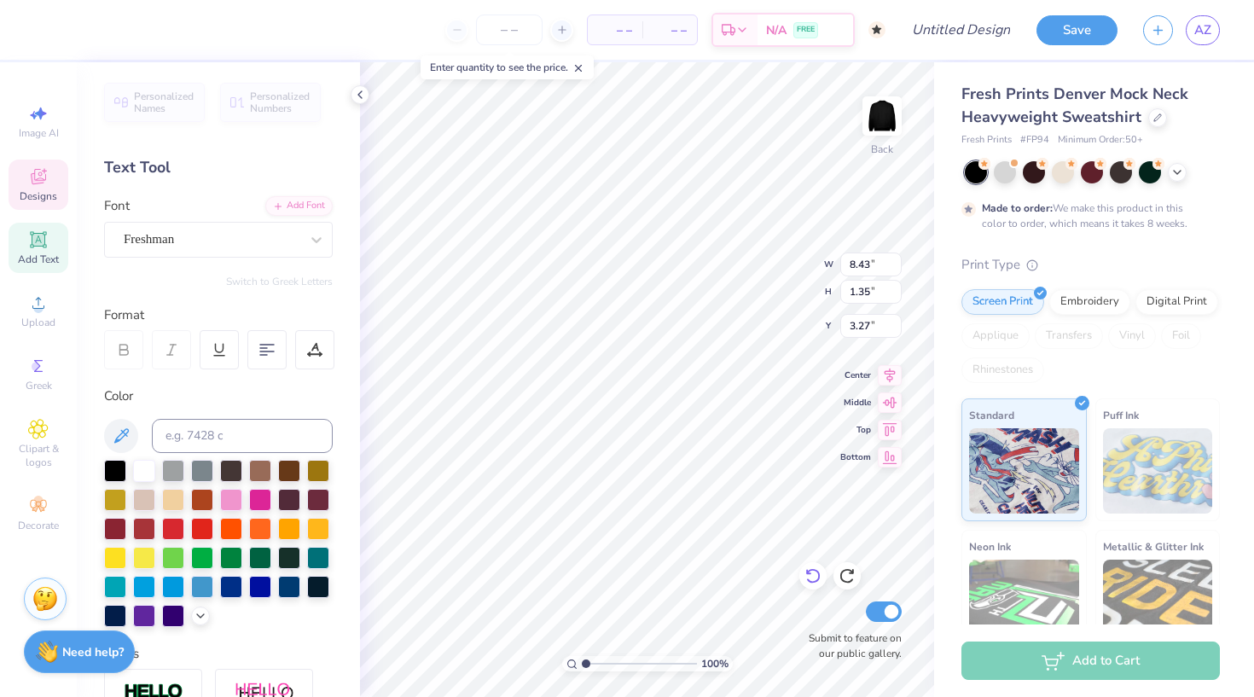
type input "7.55"
type input "1.27"
type input "3.34"
click at [813, 573] on icon at bounding box center [813, 575] width 17 height 17
type input "8.66"
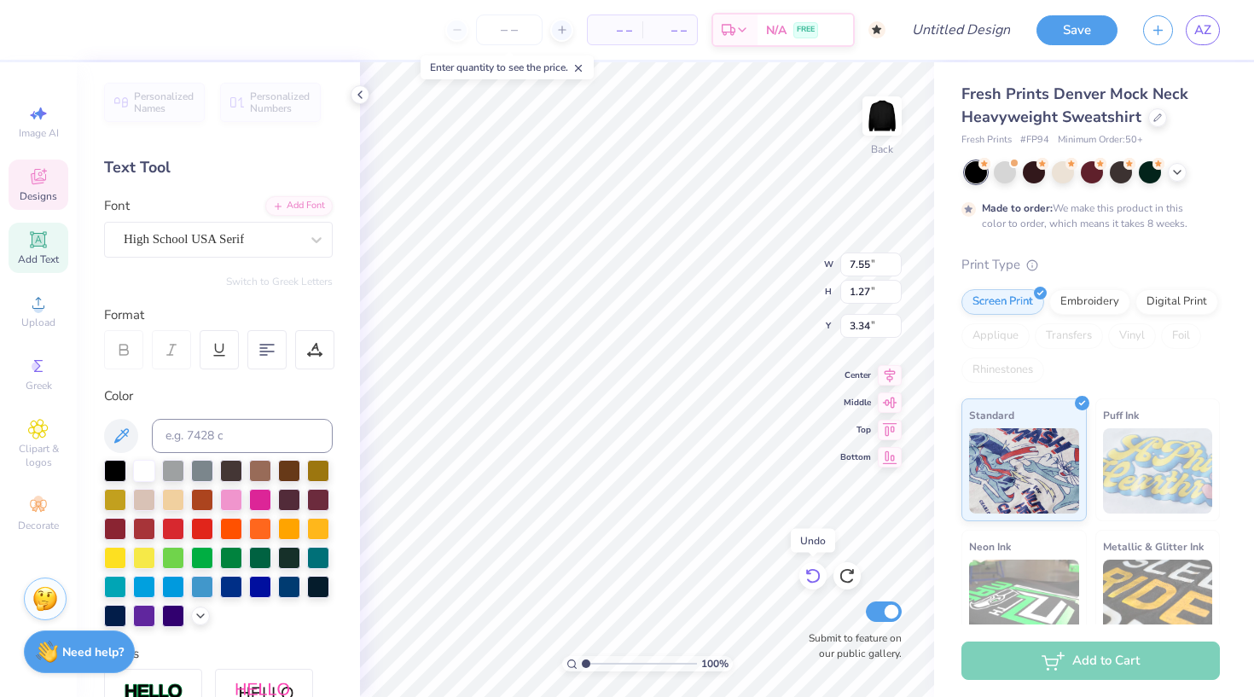
type input "1.21"
type input "3.40"
click at [813, 573] on icon at bounding box center [813, 575] width 17 height 17
type input "10.46"
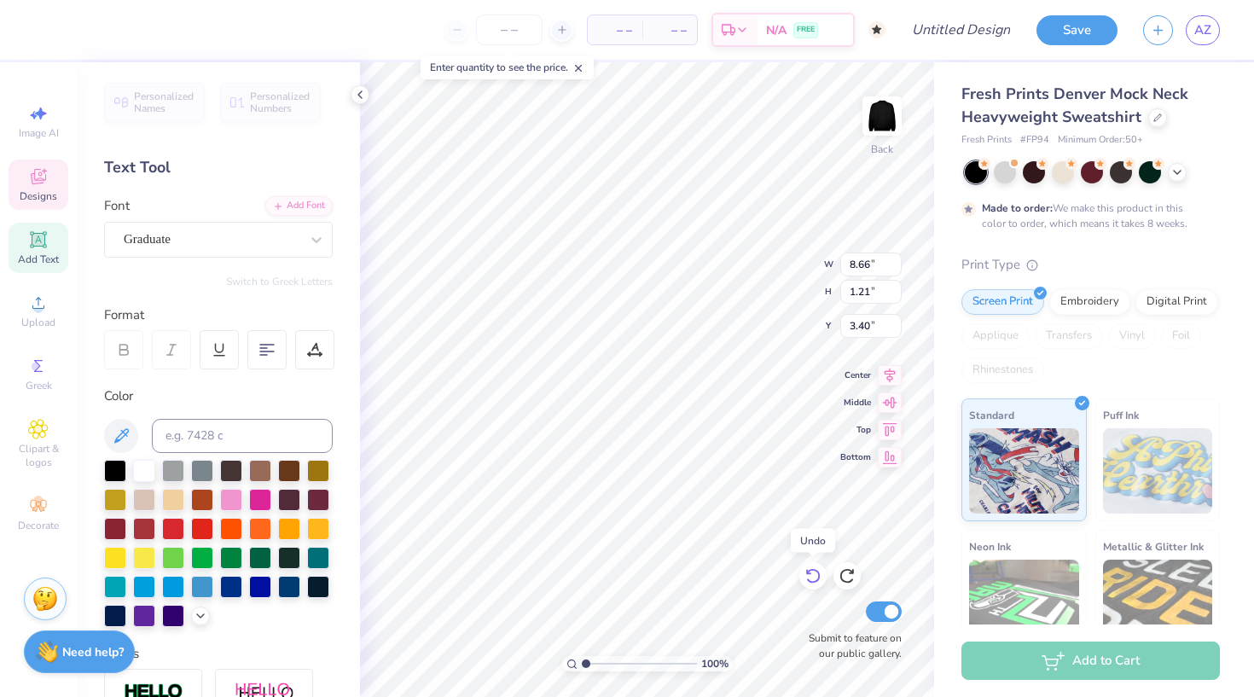
type input "1.48"
type input "3.11"
type input "4.61"
type input "1.45"
type input "3.30"
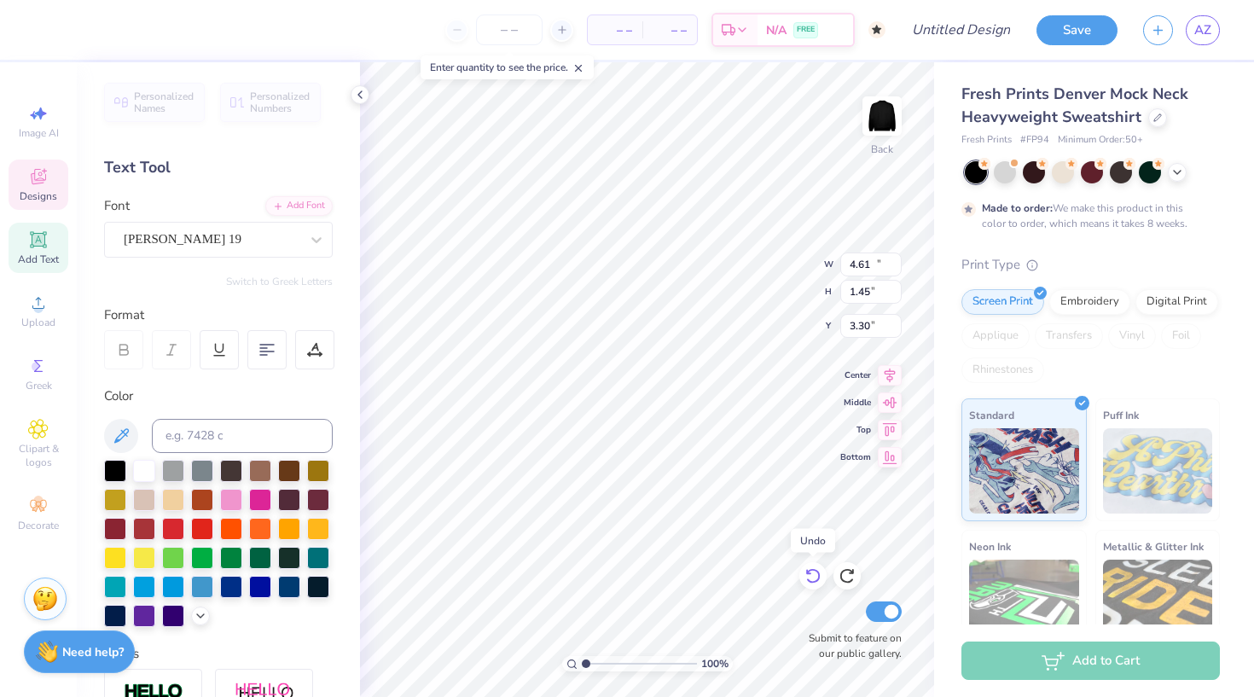
click at [813, 573] on icon at bounding box center [813, 575] width 17 height 17
type input "6.63"
type input "1.10"
type input "3.51"
click at [813, 573] on icon at bounding box center [813, 575] width 17 height 17
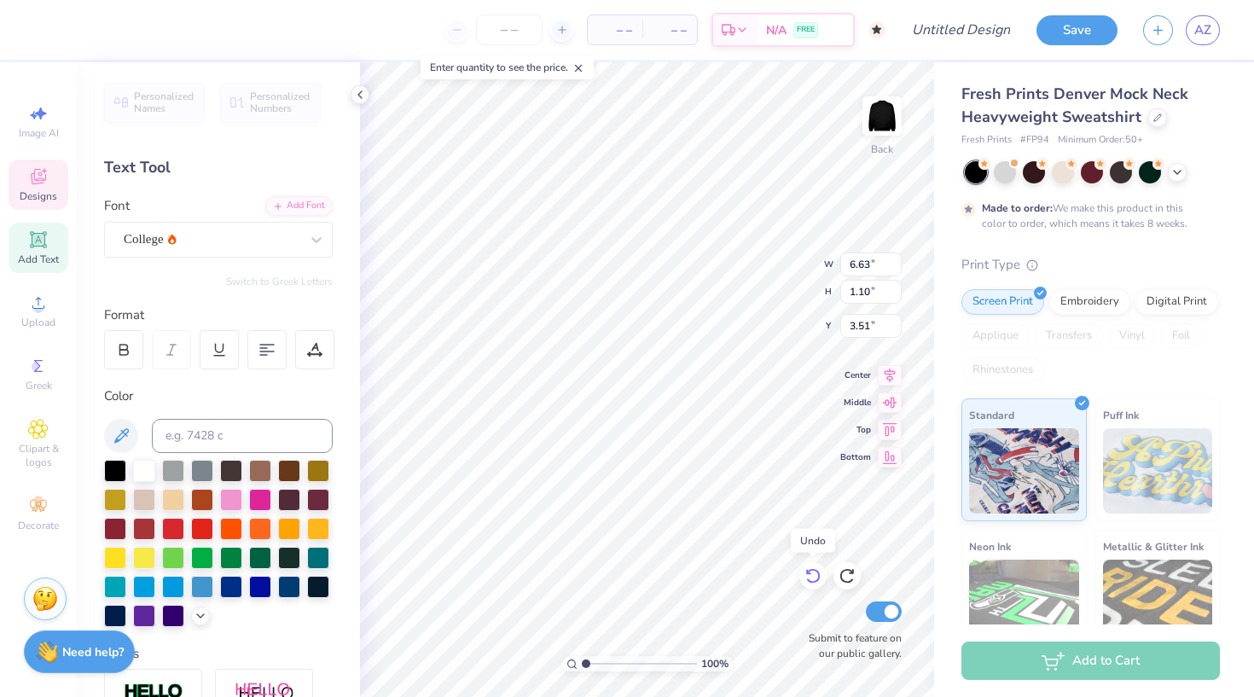
type input "8.65"
type input "1.17"
type input "3.44"
click at [813, 573] on icon at bounding box center [813, 575] width 17 height 17
type input "8.15"
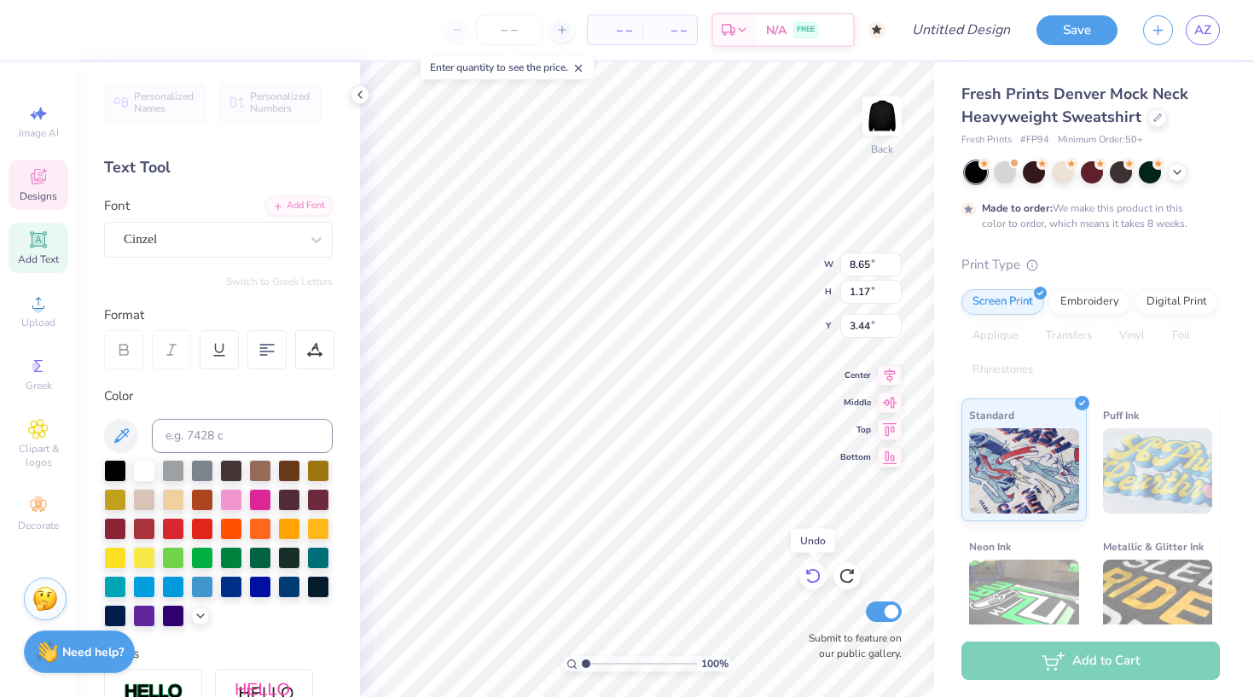
type input "1.15"
type input "3.46"
click at [813, 573] on icon at bounding box center [813, 575] width 17 height 17
type input "7.70"
type input "1.36"
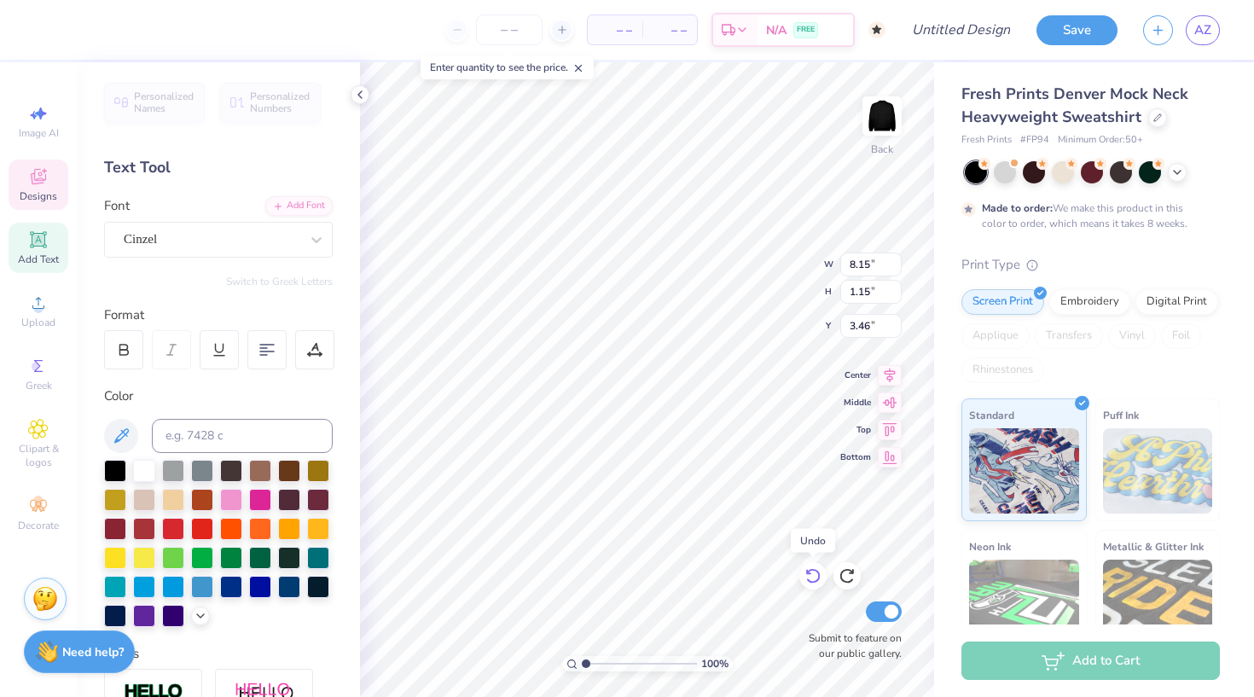
type input "3.37"
click at [813, 573] on icon at bounding box center [813, 575] width 17 height 17
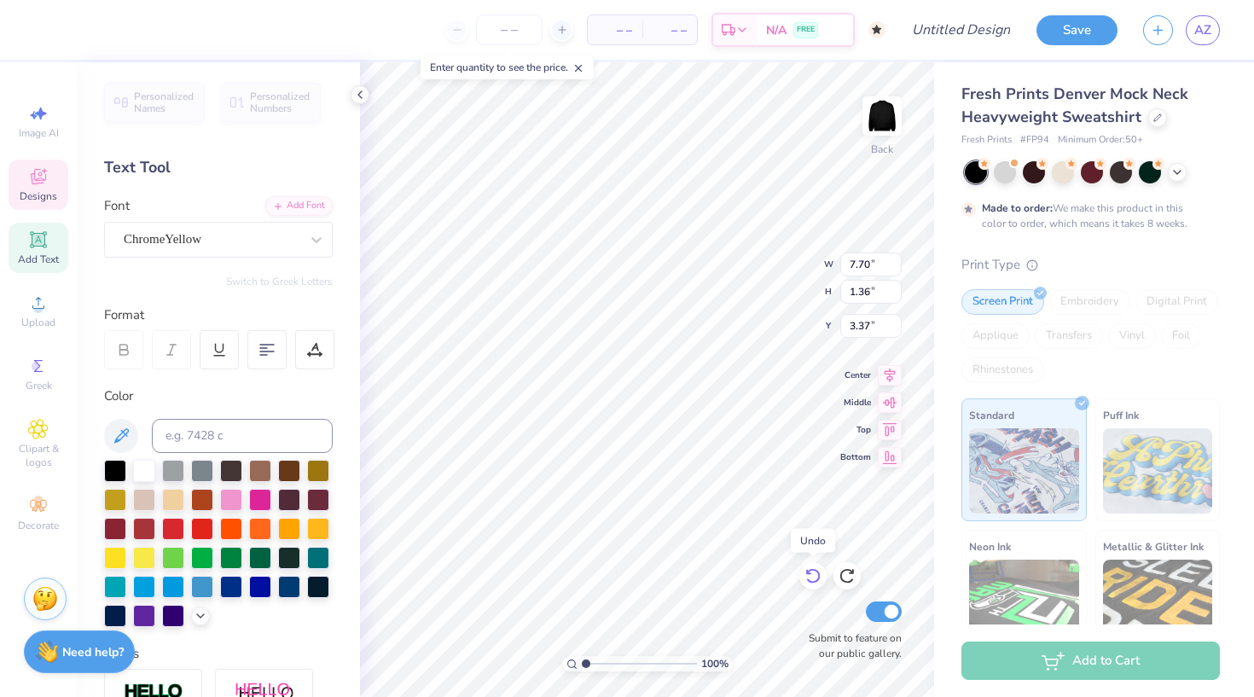
type input "16.27"
type input "1.15"
type input "3.47"
click at [813, 573] on icon at bounding box center [813, 575] width 17 height 17
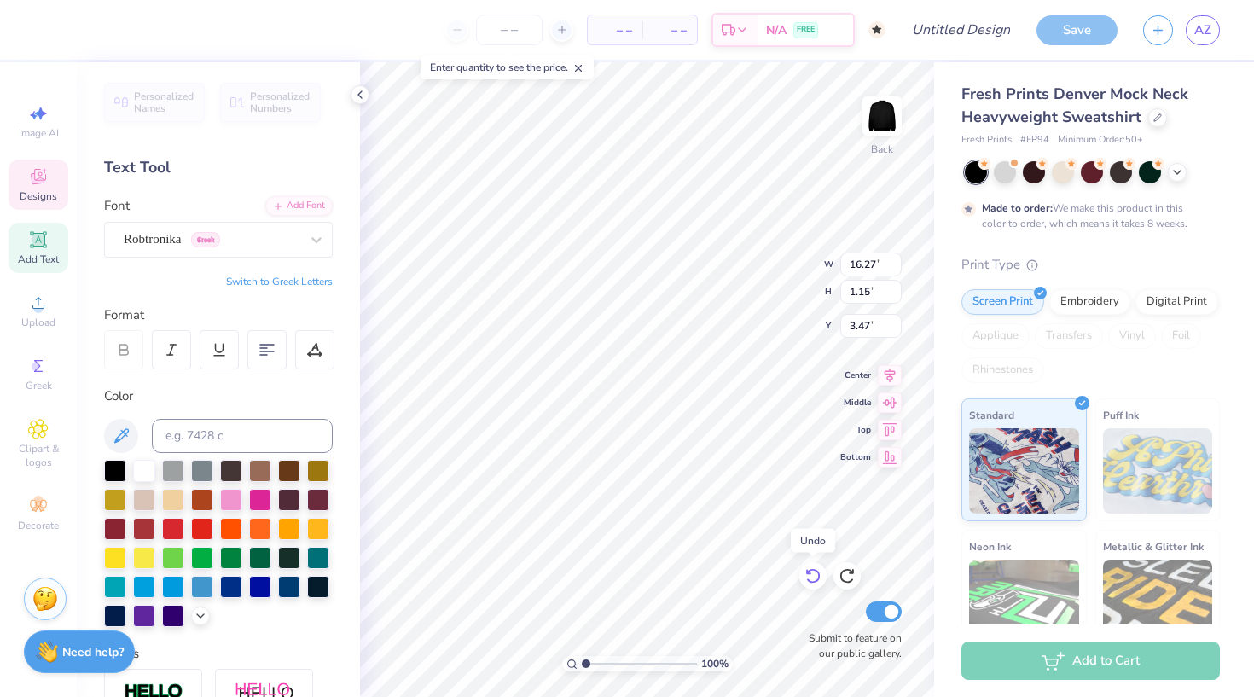
type input "11.42"
type input "2.54"
type input "2.58"
click at [813, 573] on icon at bounding box center [813, 575] width 17 height 17
type input "7.31"
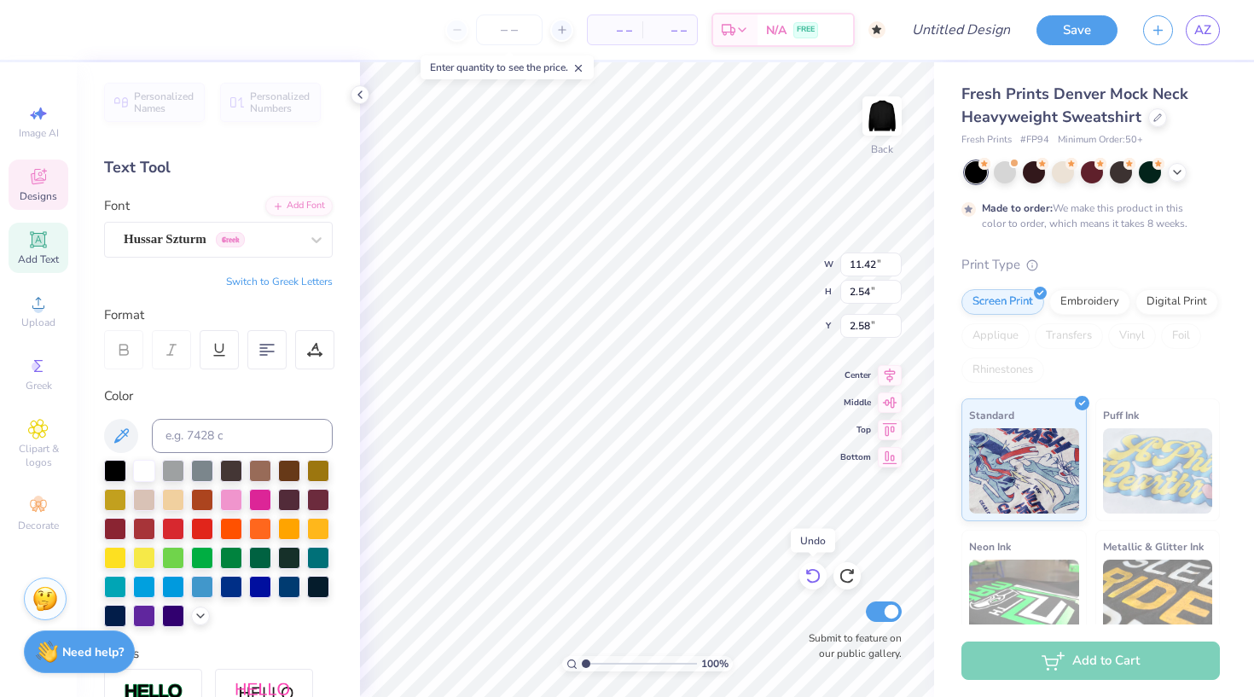
type input "1.76"
type input "3.05"
click at [813, 573] on icon at bounding box center [813, 575] width 17 height 17
type input "9.83"
type input "2.02"
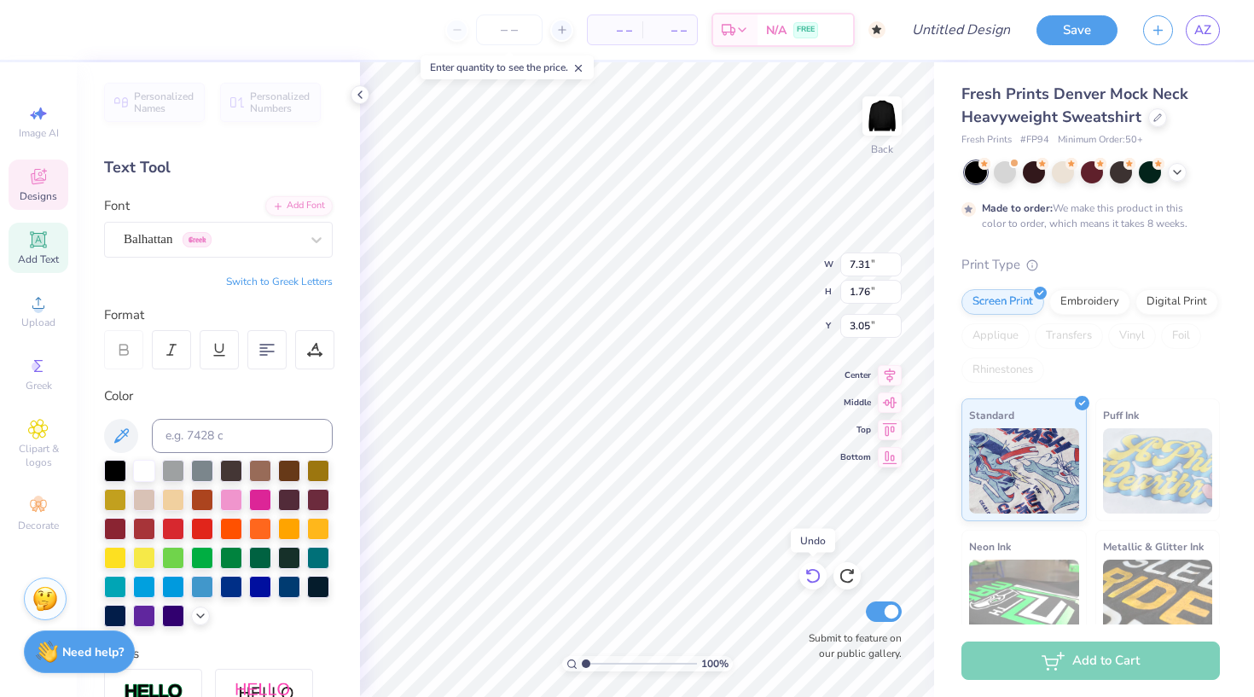
type input "2.99"
click at [813, 573] on icon at bounding box center [813, 575] width 17 height 17
type textarea "ALPHA PHI"
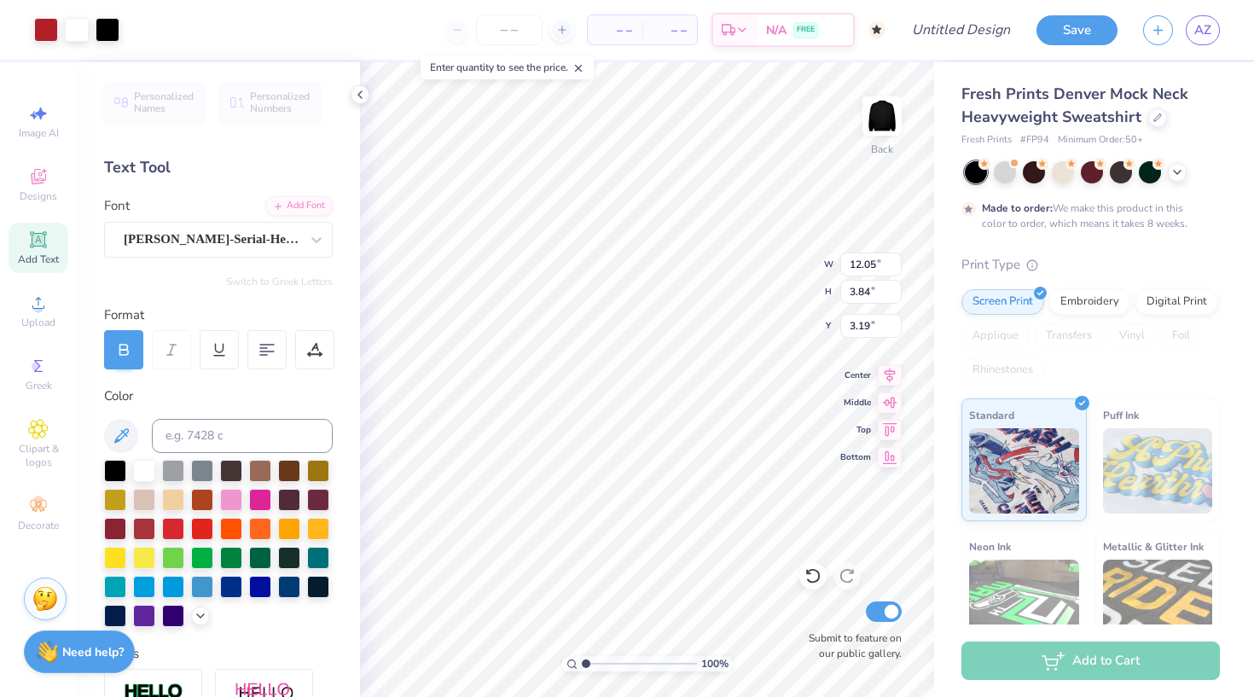
type input "6.78"
type input "2.16"
type input "4.87"
type input "3.33"
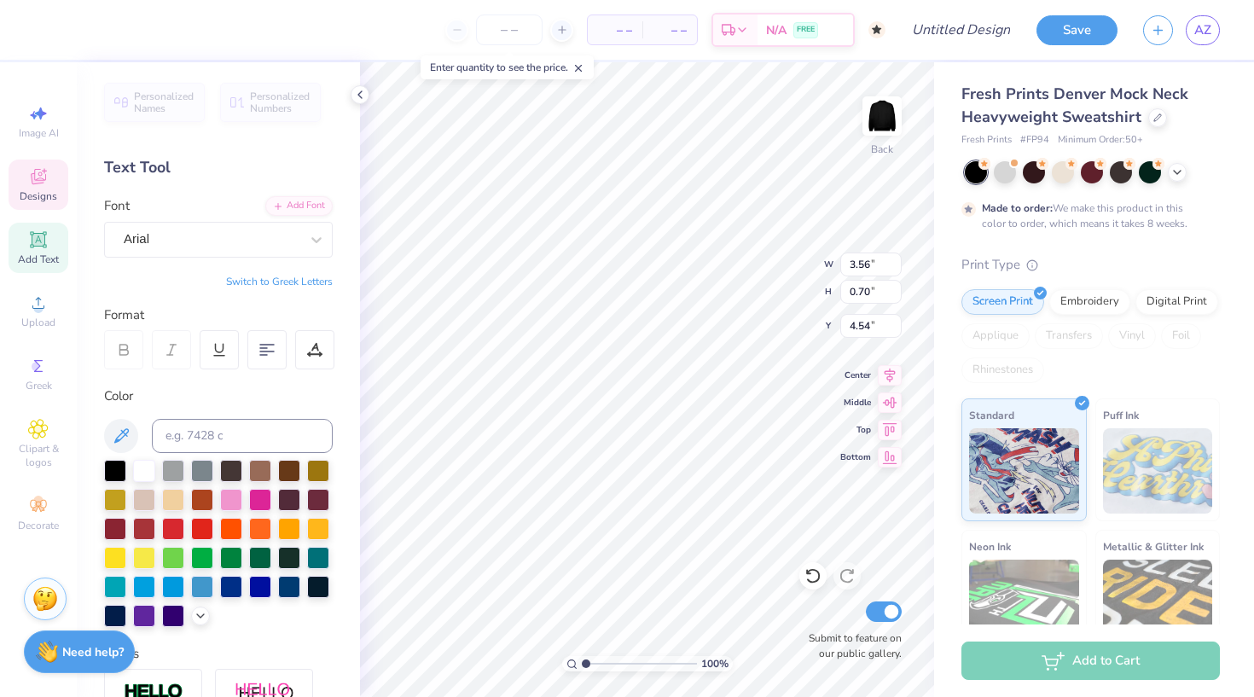
type input "4.59"
type input "4.63"
type input "4.22"
type input "1.55"
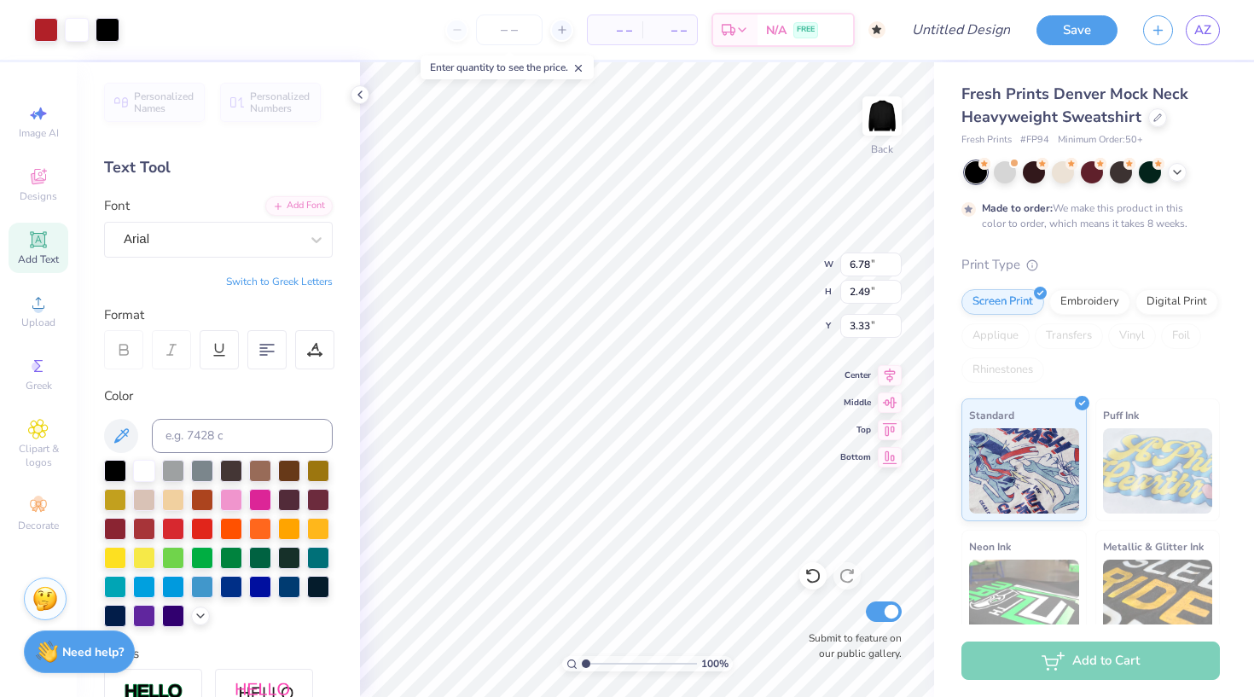
type input "4.27"
type input "3.00"
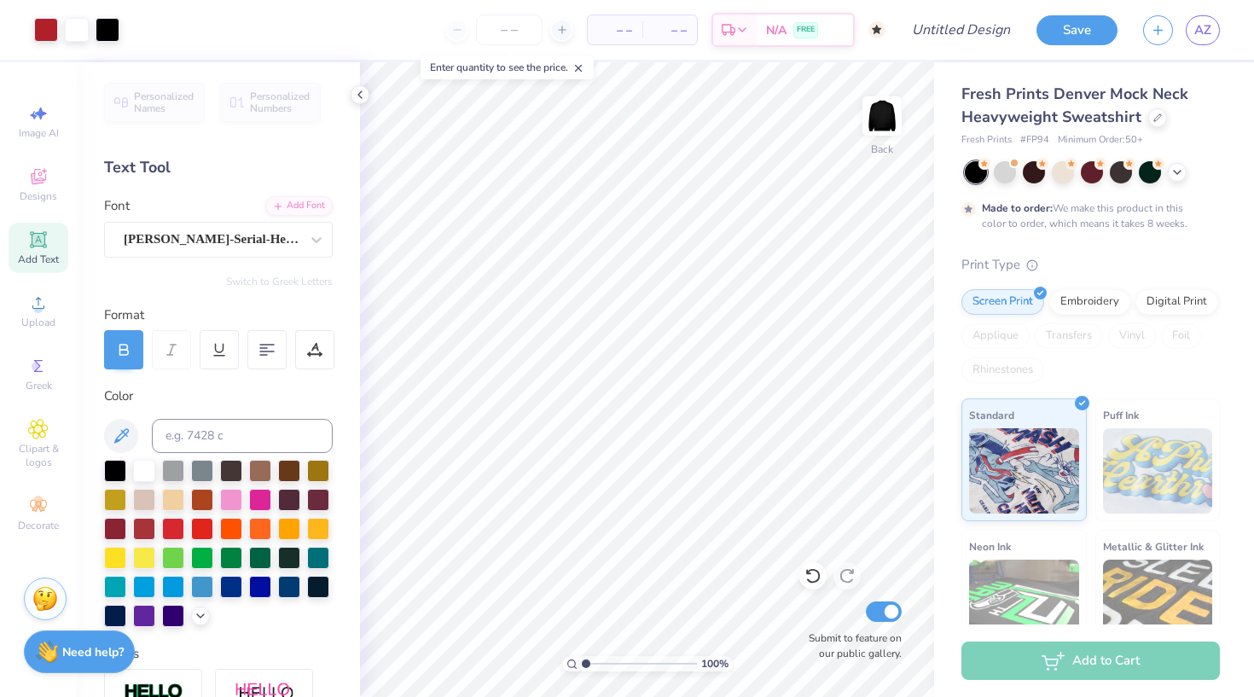
type input "3.5"
click at [614, 661] on input "range" at bounding box center [639, 663] width 115 height 15
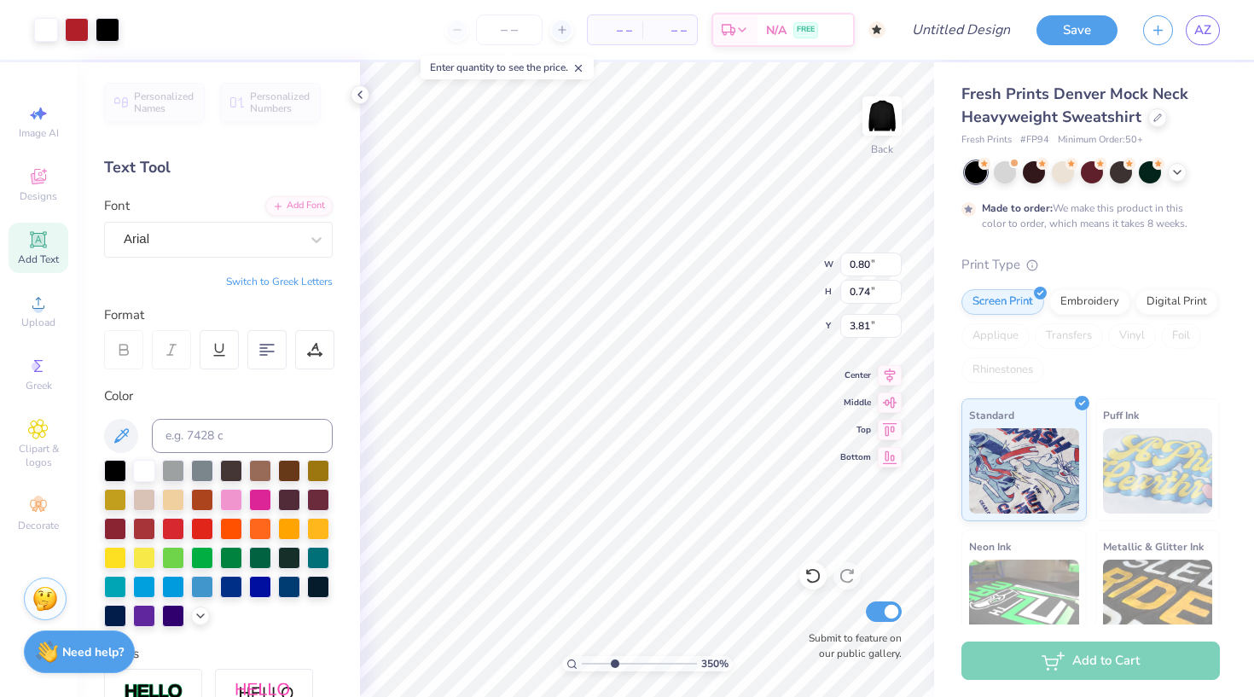
type input "3.72"
drag, startPoint x: 614, startPoint y: 658, endPoint x: 567, endPoint y: 666, distance: 47.7
click at [567, 666] on div "100 %" at bounding box center [647, 663] width 171 height 15
type input "2.9"
drag, startPoint x: 588, startPoint y: 662, endPoint x: 608, endPoint y: 662, distance: 19.6
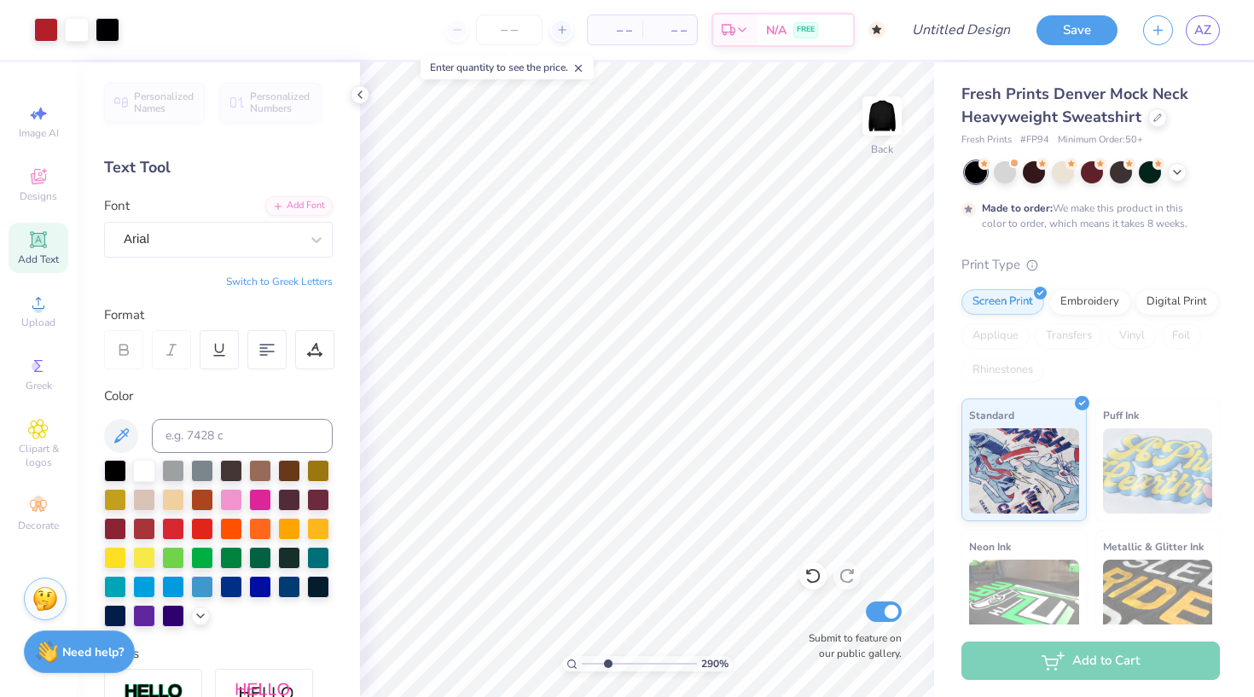
click at [608, 662] on input "range" at bounding box center [639, 663] width 115 height 15
type textarea "PARENTS WEEKEND at the university of utah"
type textarea "PARENTS WEEKEND"
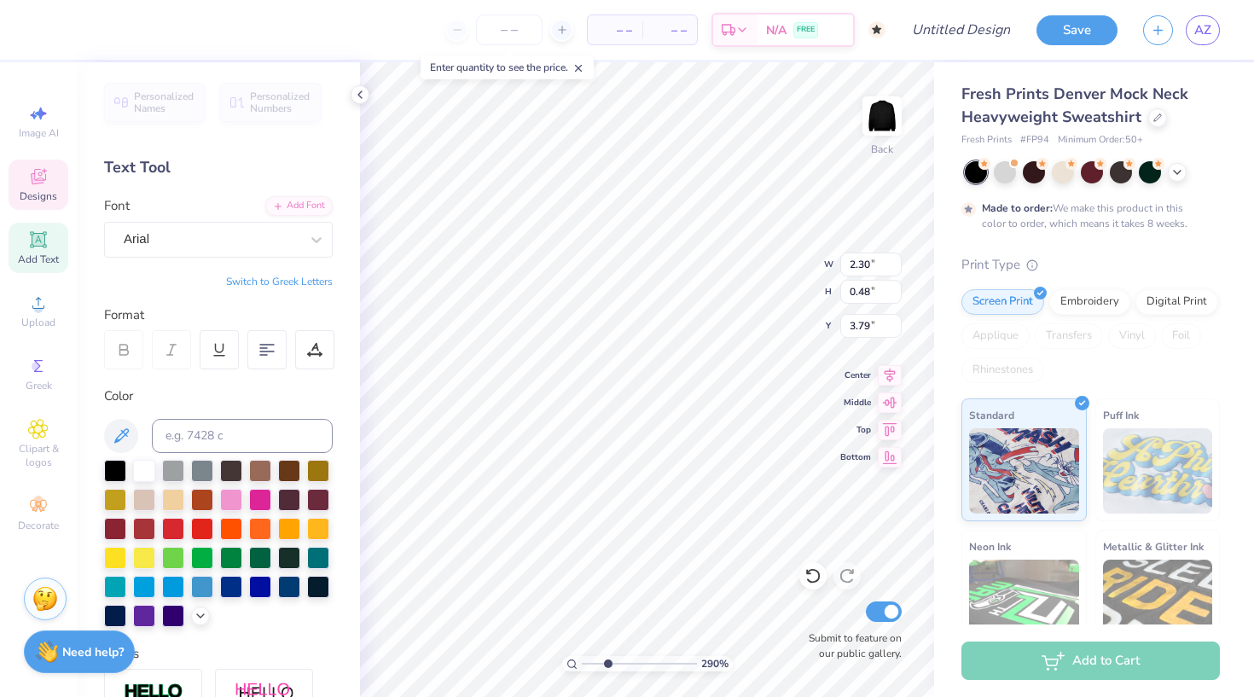
scroll to position [1, 7]
type input "3.72"
type input "3.09"
type input "0.23"
type input "3.75"
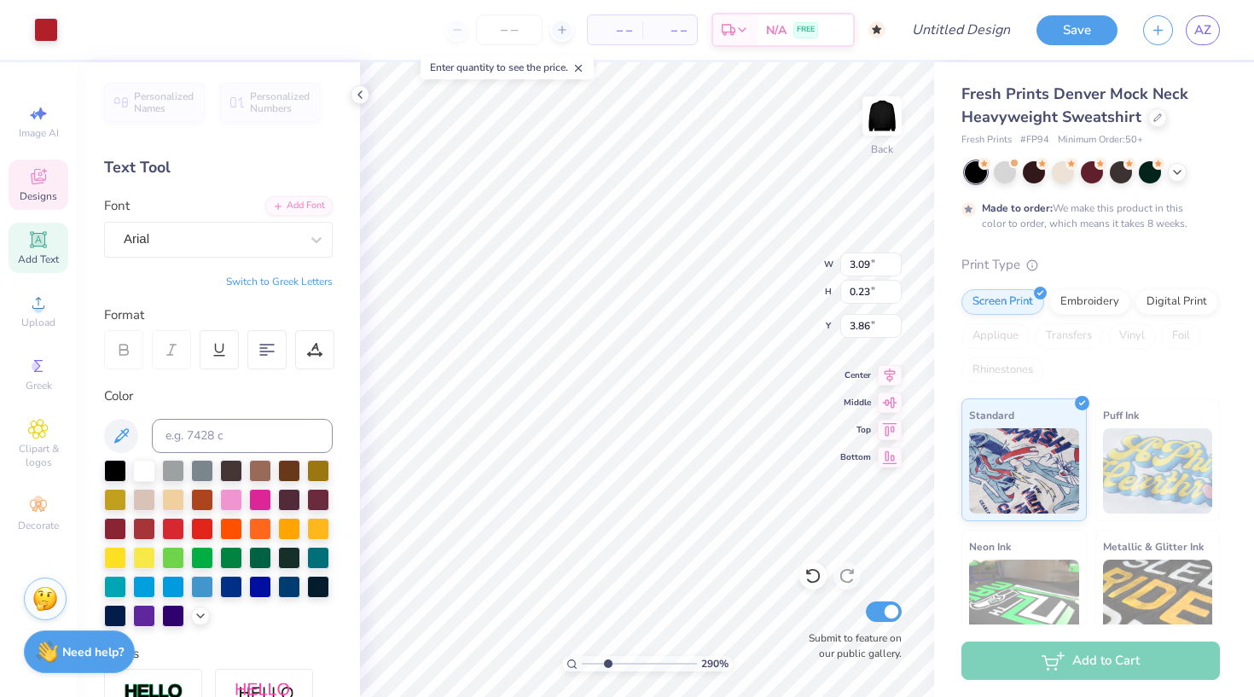
type input "3.86"
click at [599, 664] on input "range" at bounding box center [639, 663] width 115 height 15
click at [592, 664] on input "range" at bounding box center [639, 663] width 115 height 15
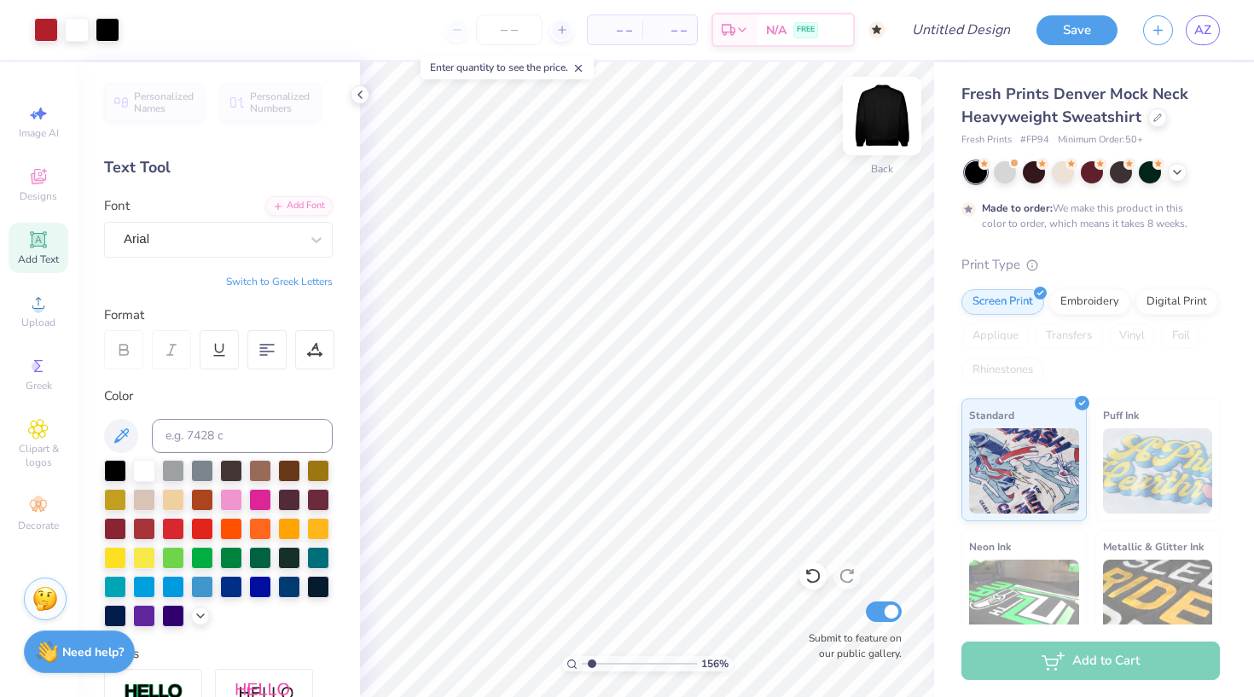
click at [883, 125] on img at bounding box center [882, 116] width 68 height 68
drag, startPoint x: 592, startPoint y: 664, endPoint x: 579, endPoint y: 664, distance: 12.8
type input "1"
click at [579, 664] on div "100 %" at bounding box center [647, 663] width 171 height 15
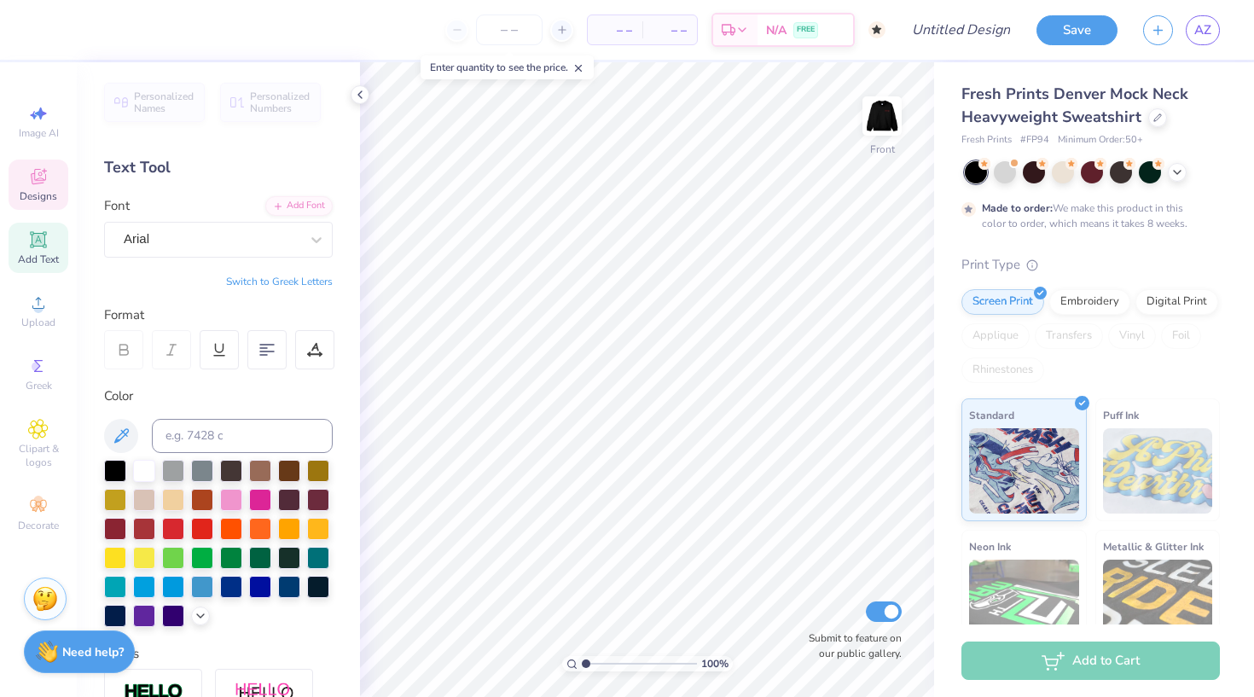
click at [41, 179] on icon at bounding box center [38, 176] width 20 height 20
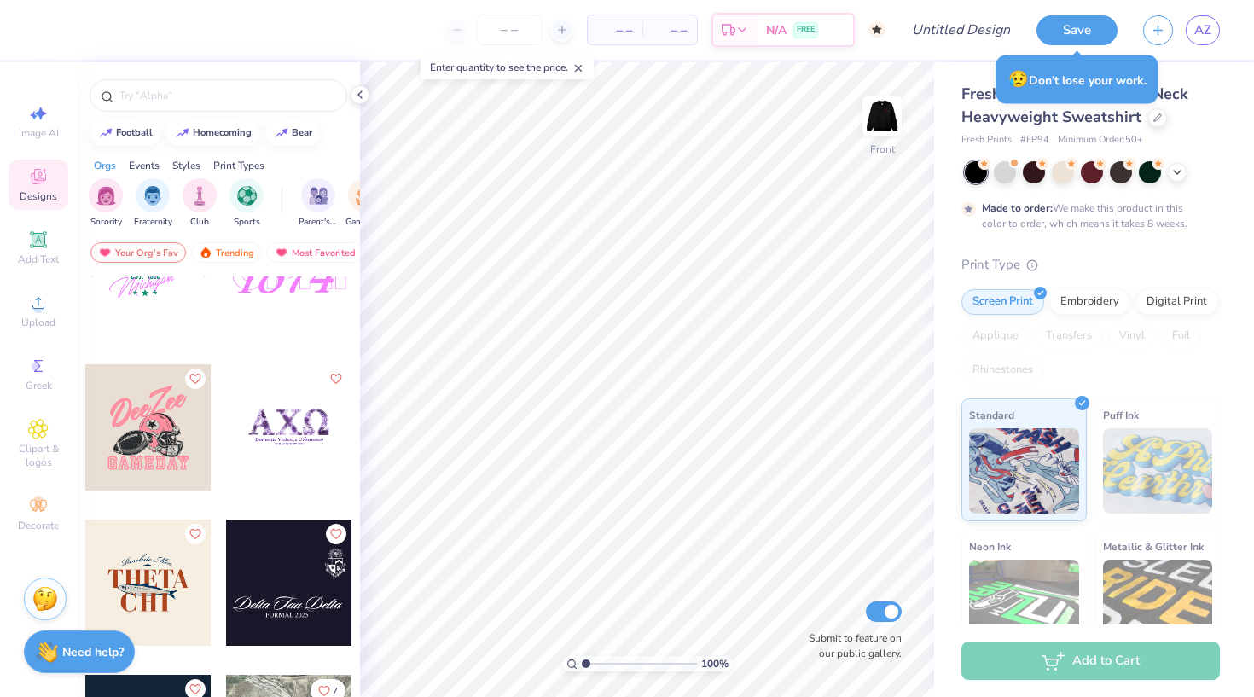
scroll to position [531, 0]
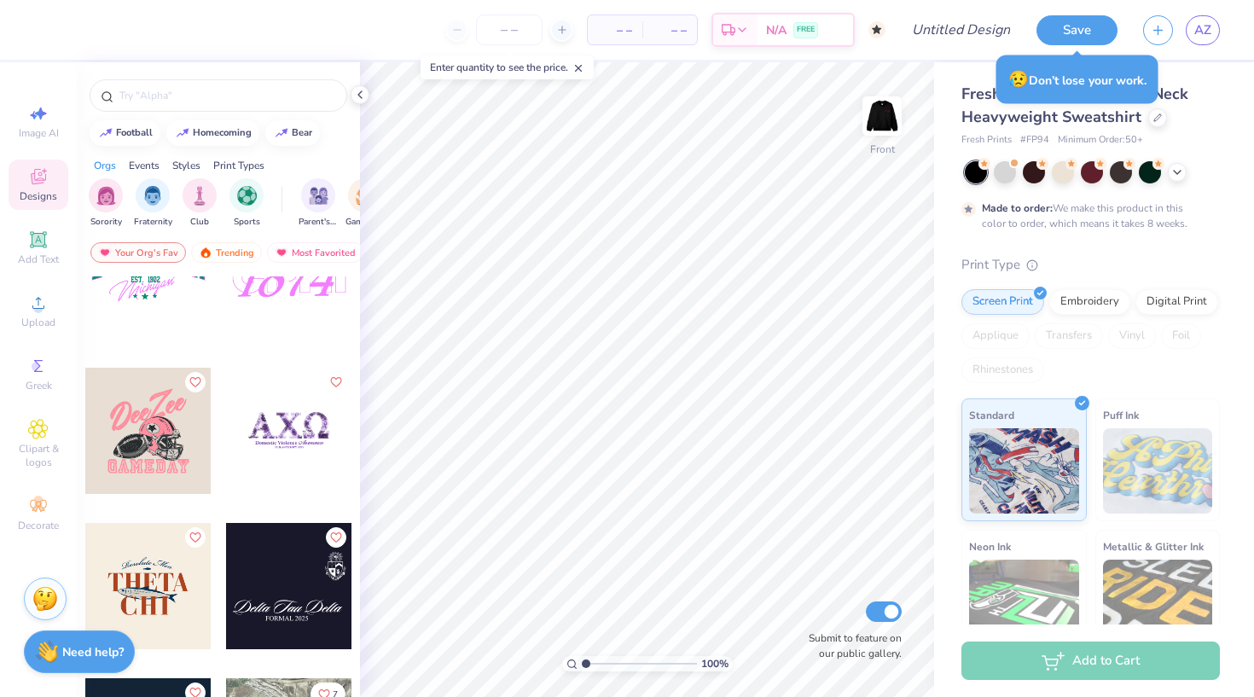
click at [150, 443] on div at bounding box center [148, 431] width 126 height 126
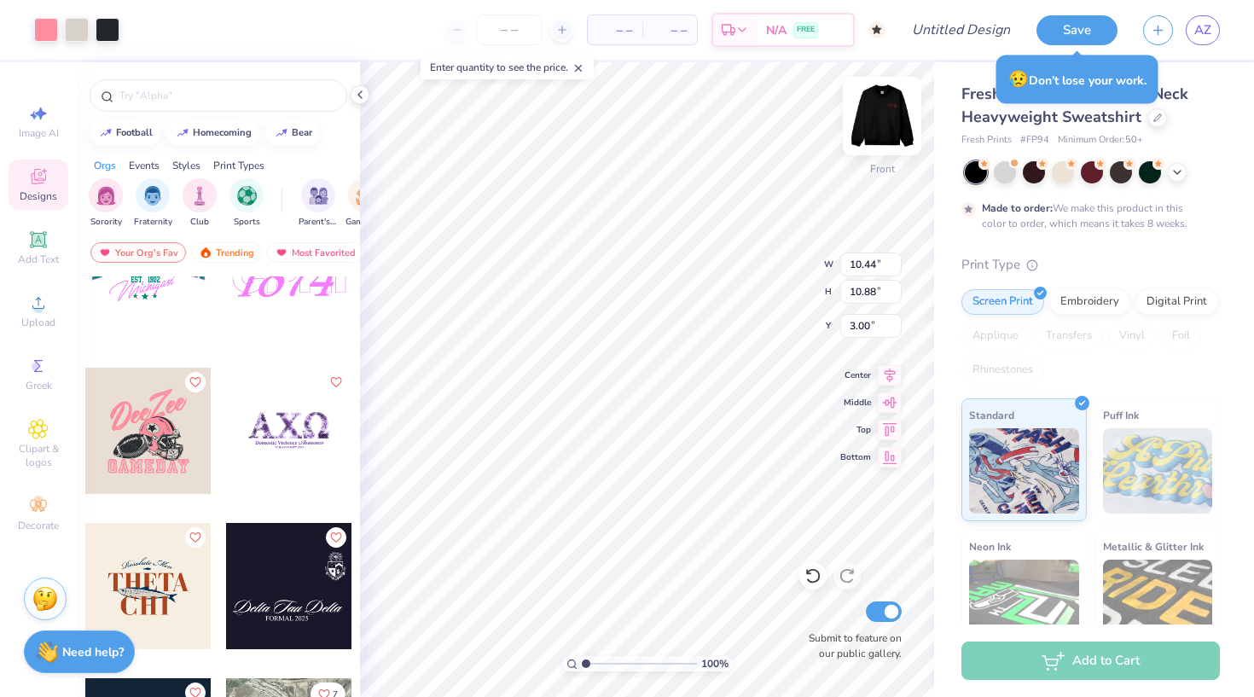
click at [885, 127] on img at bounding box center [882, 116] width 68 height 68
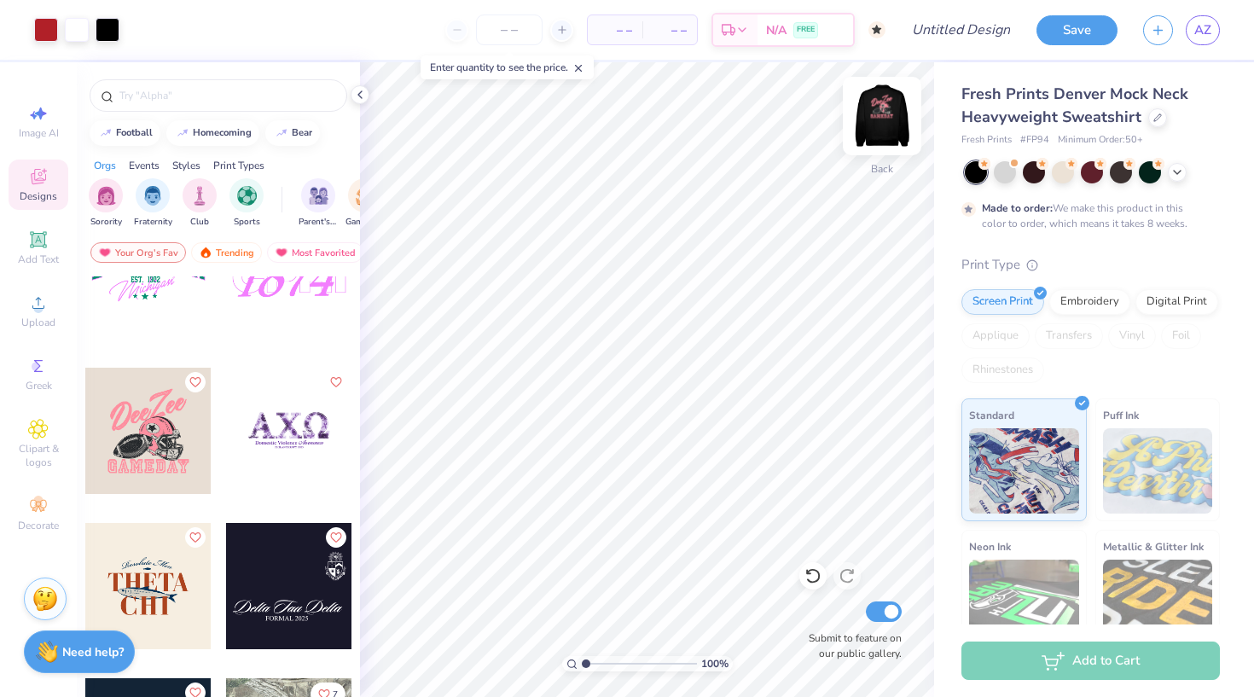
click at [876, 125] on img at bounding box center [882, 116] width 68 height 68
click at [295, 445] on div at bounding box center [289, 431] width 126 height 126
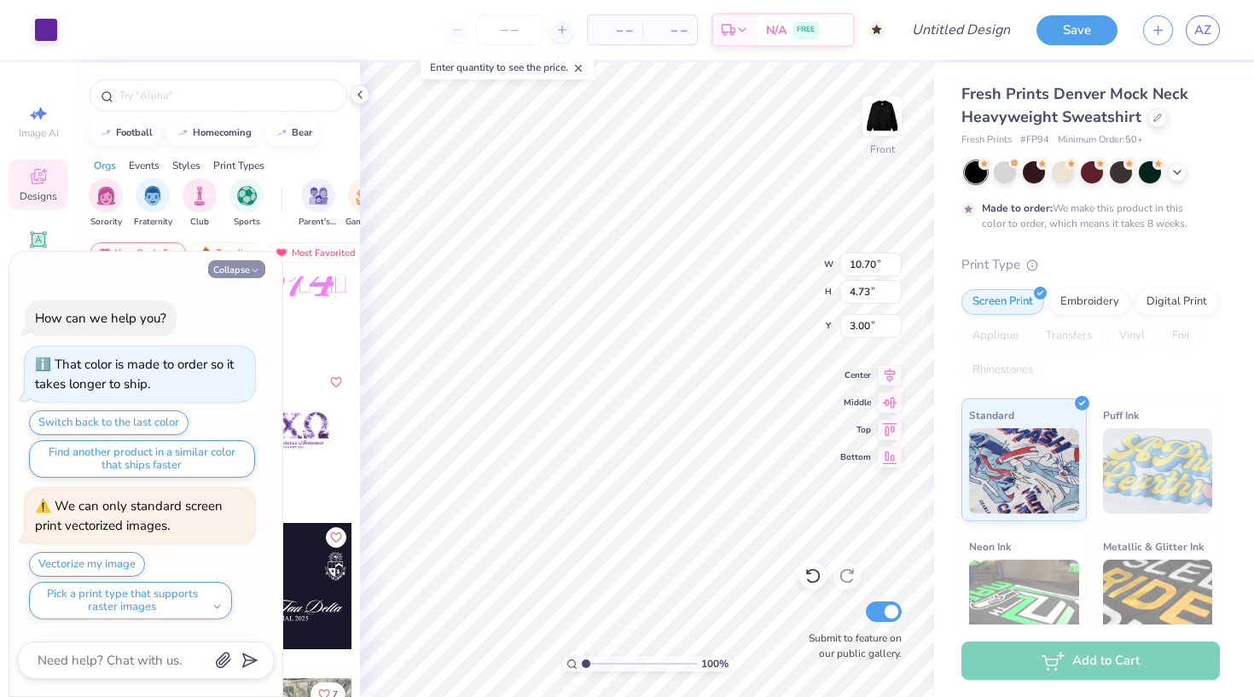
click at [242, 273] on button "Collapse" at bounding box center [236, 269] width 57 height 18
type textarea "x"
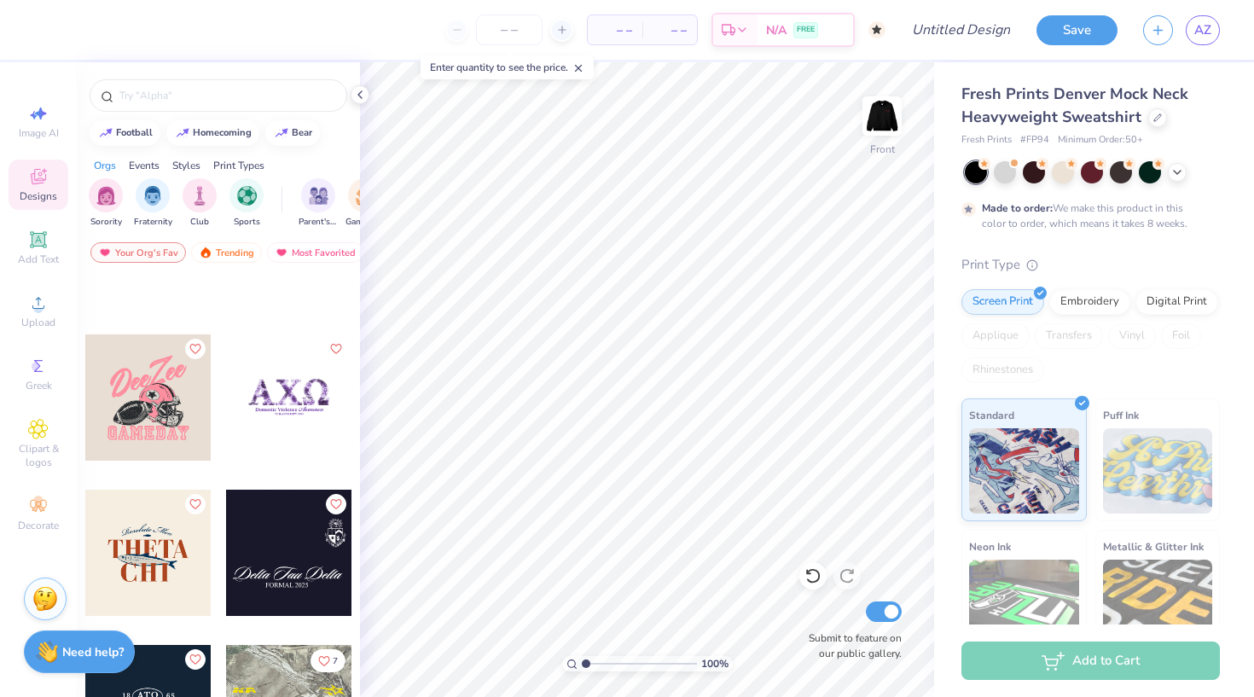
scroll to position [568, 0]
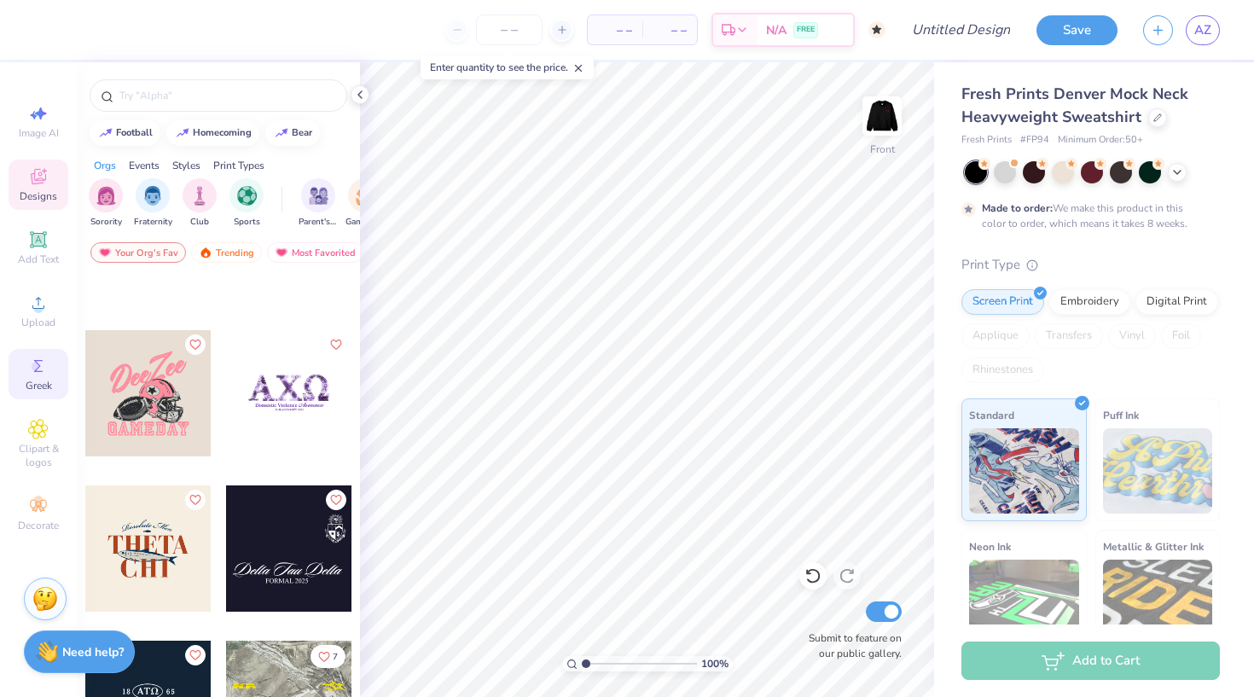
click at [34, 387] on span "Greek" at bounding box center [39, 386] width 26 height 14
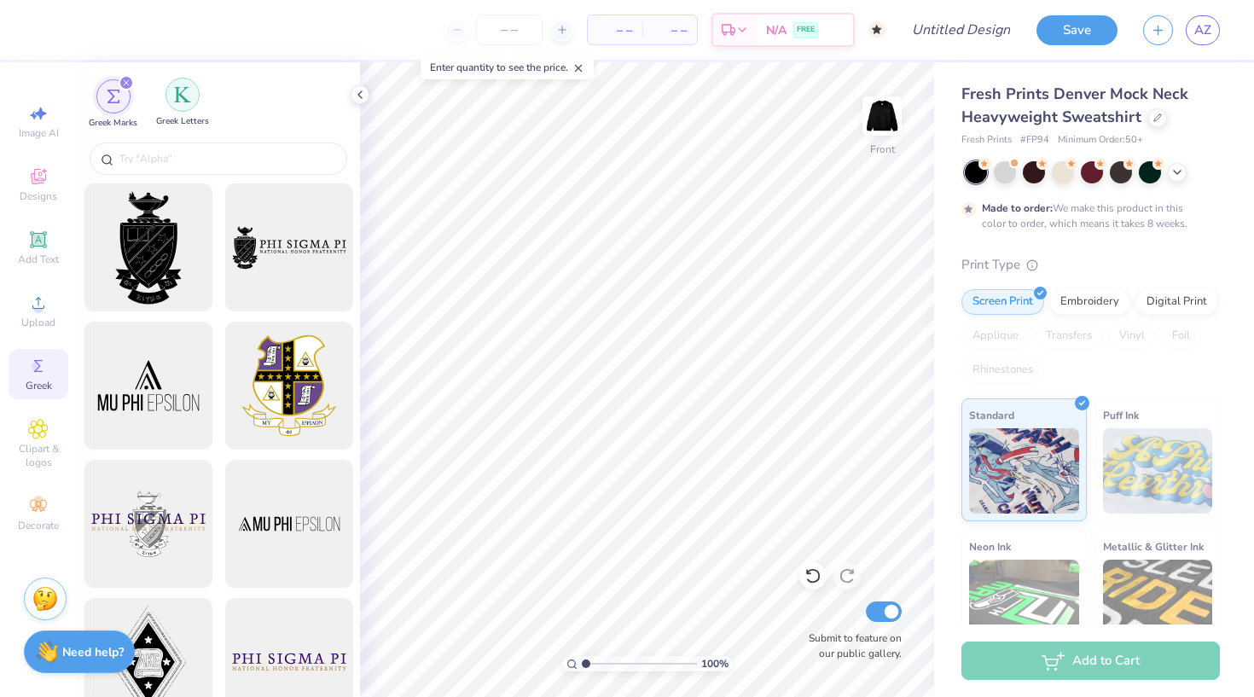
click at [188, 105] on div "filter for Greek Letters" at bounding box center [183, 95] width 34 height 34
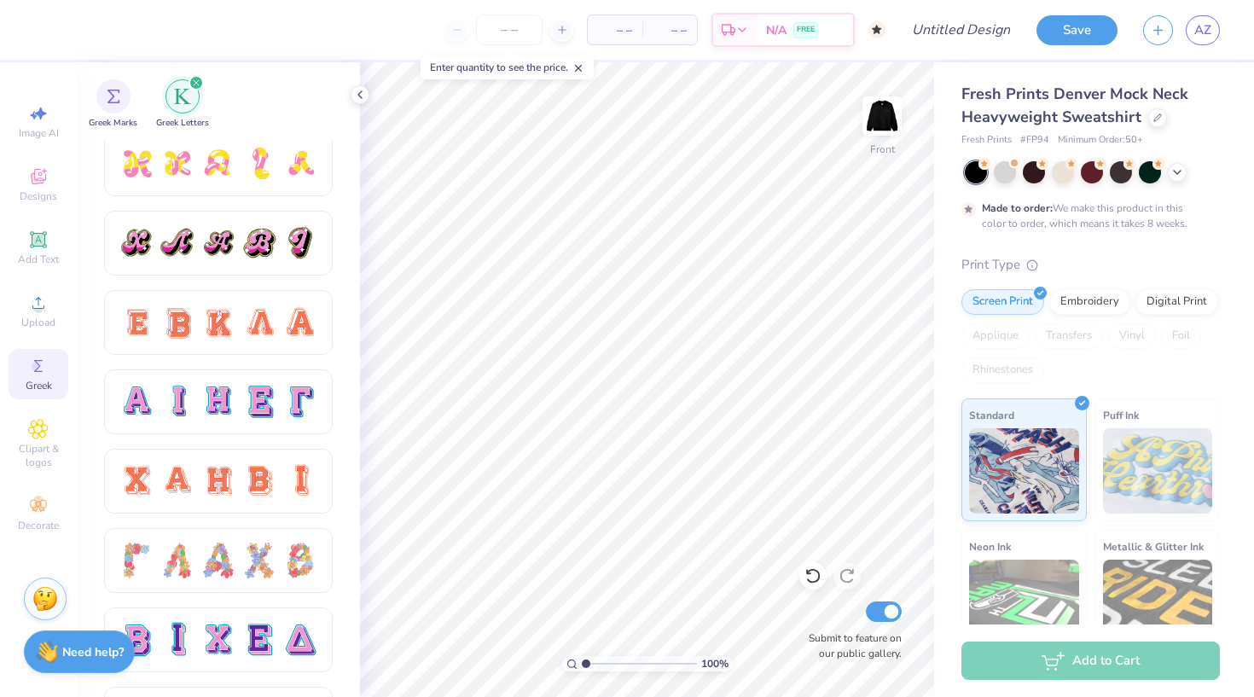
scroll to position [957, 0]
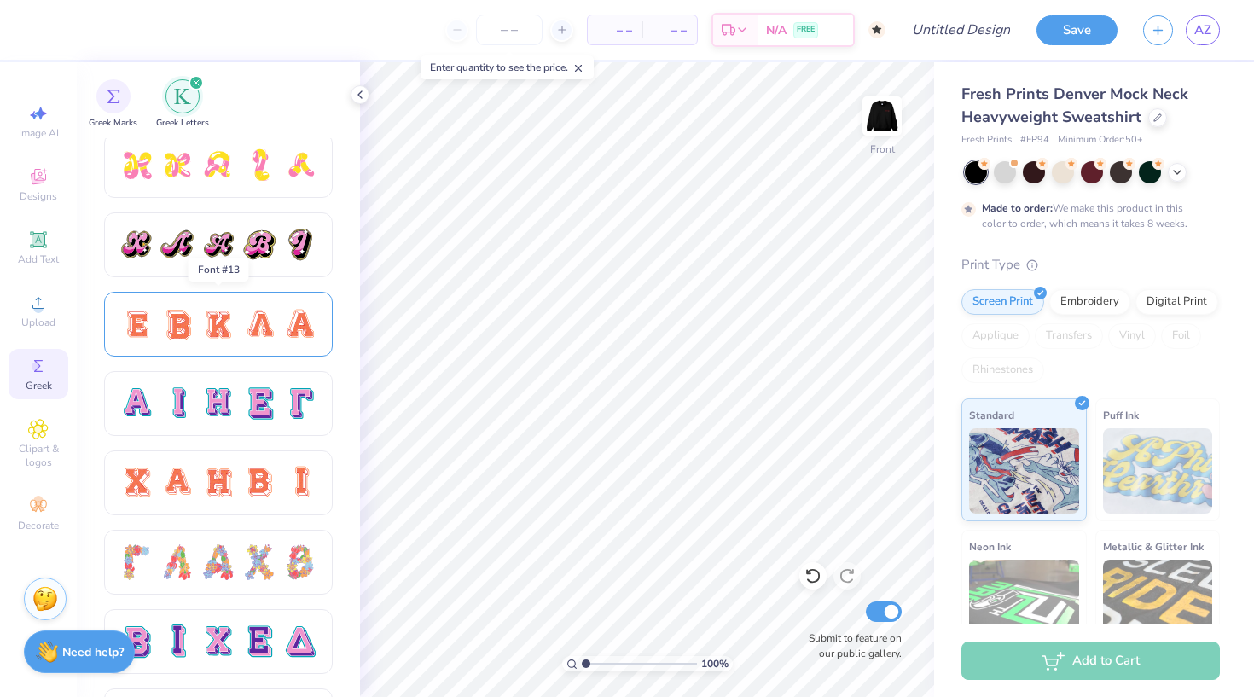
click at [234, 326] on div at bounding box center [219, 324] width 36 height 36
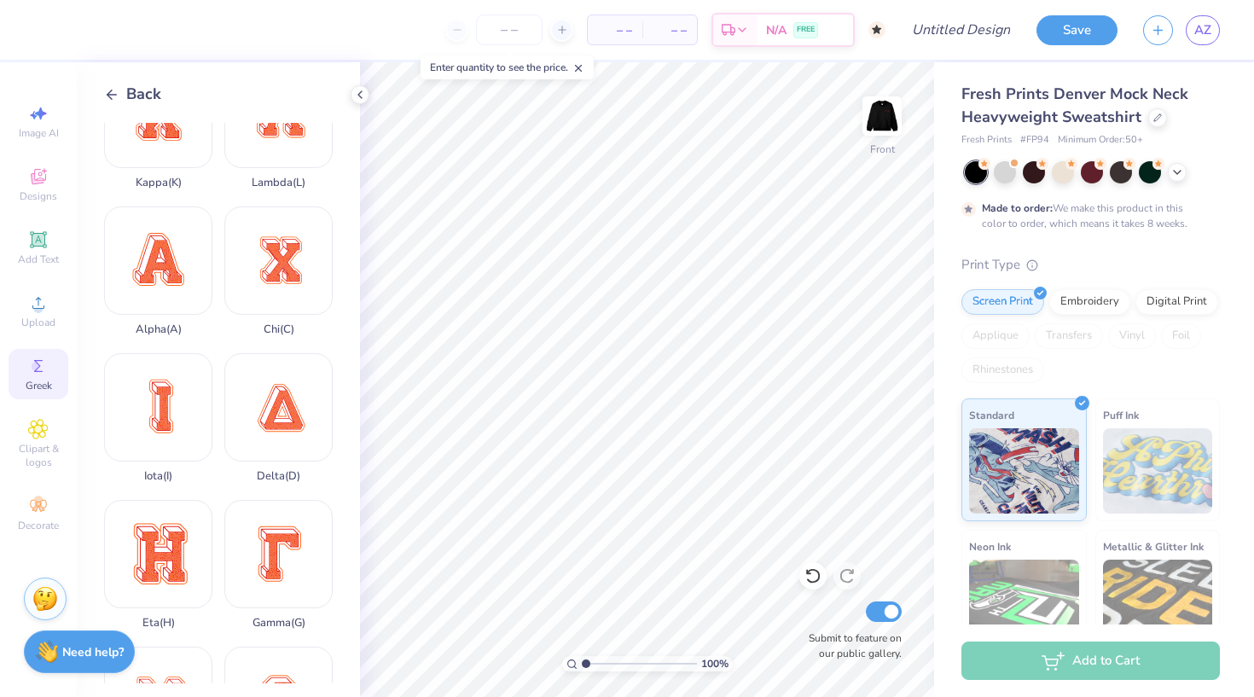
scroll to position [212, 0]
click at [177, 277] on div "Alpha ( A )" at bounding box center [158, 269] width 108 height 130
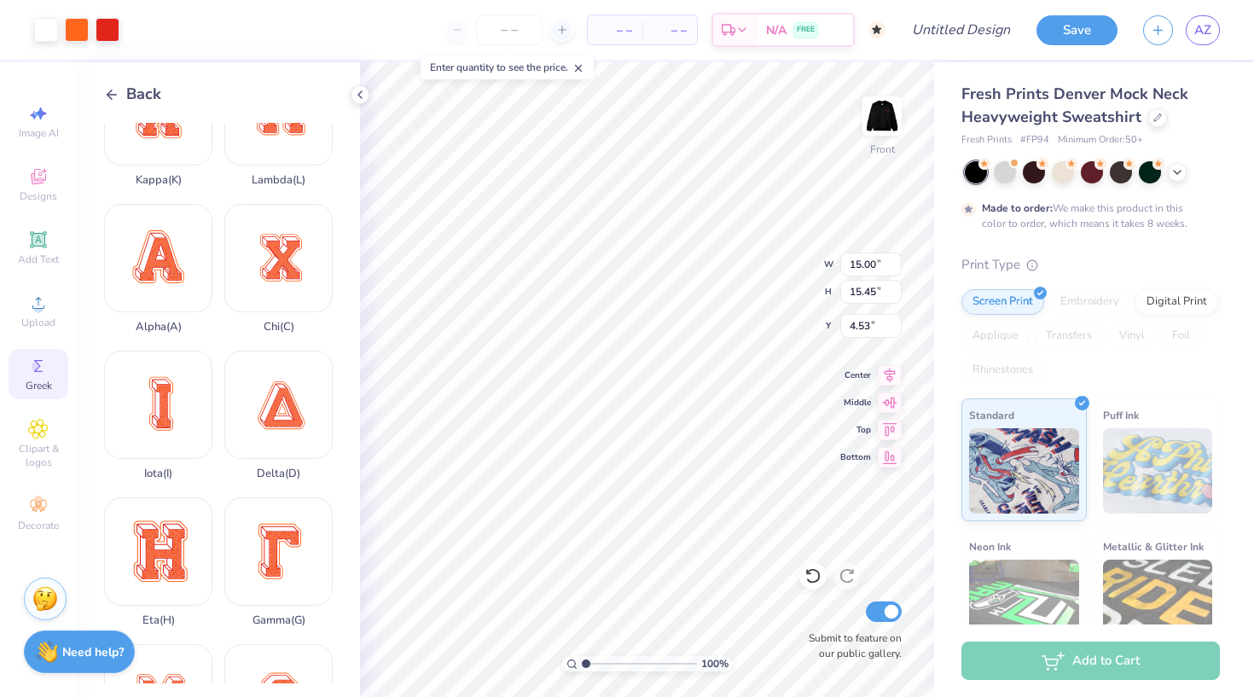
click at [120, 87] on div "Back" at bounding box center [132, 94] width 57 height 23
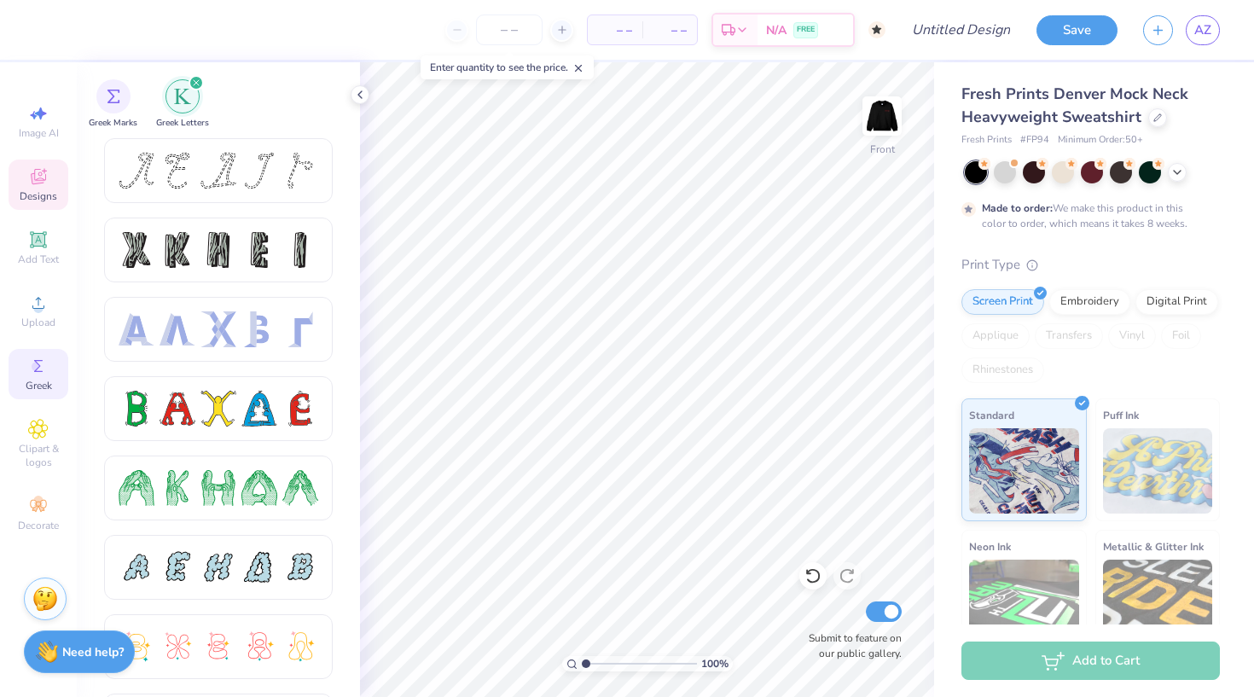
click at [43, 189] on div "Designs" at bounding box center [39, 185] width 60 height 50
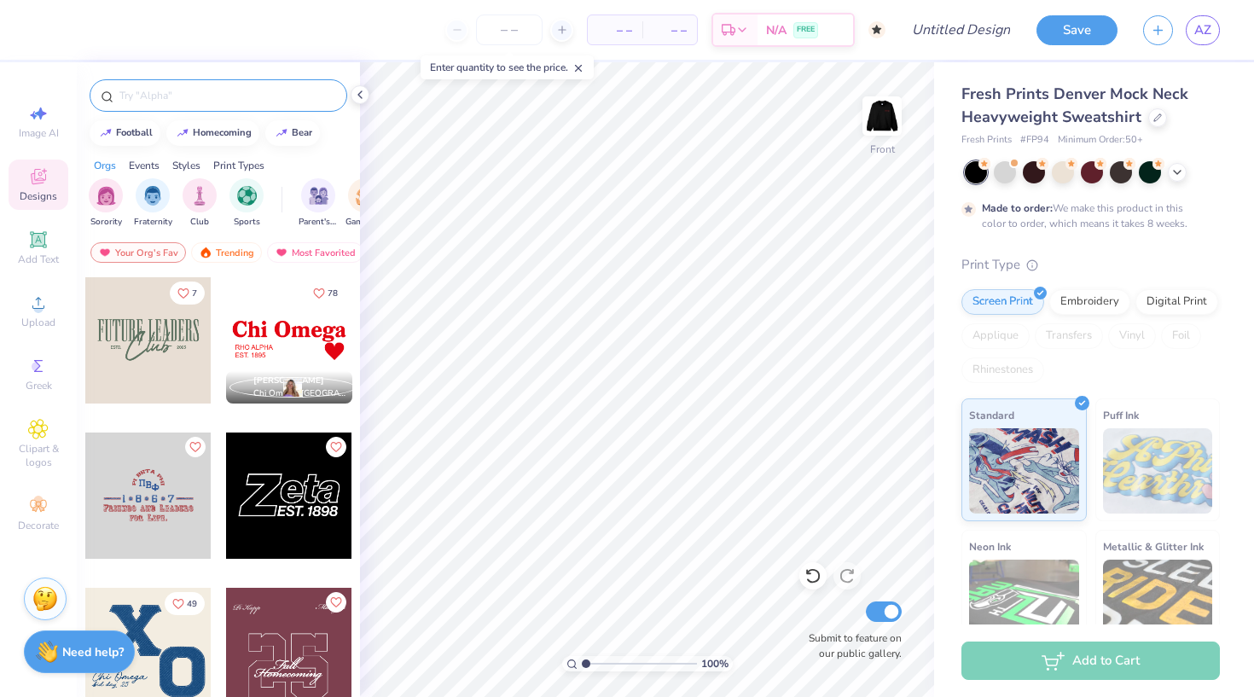
click at [215, 89] on input "text" at bounding box center [227, 95] width 218 height 17
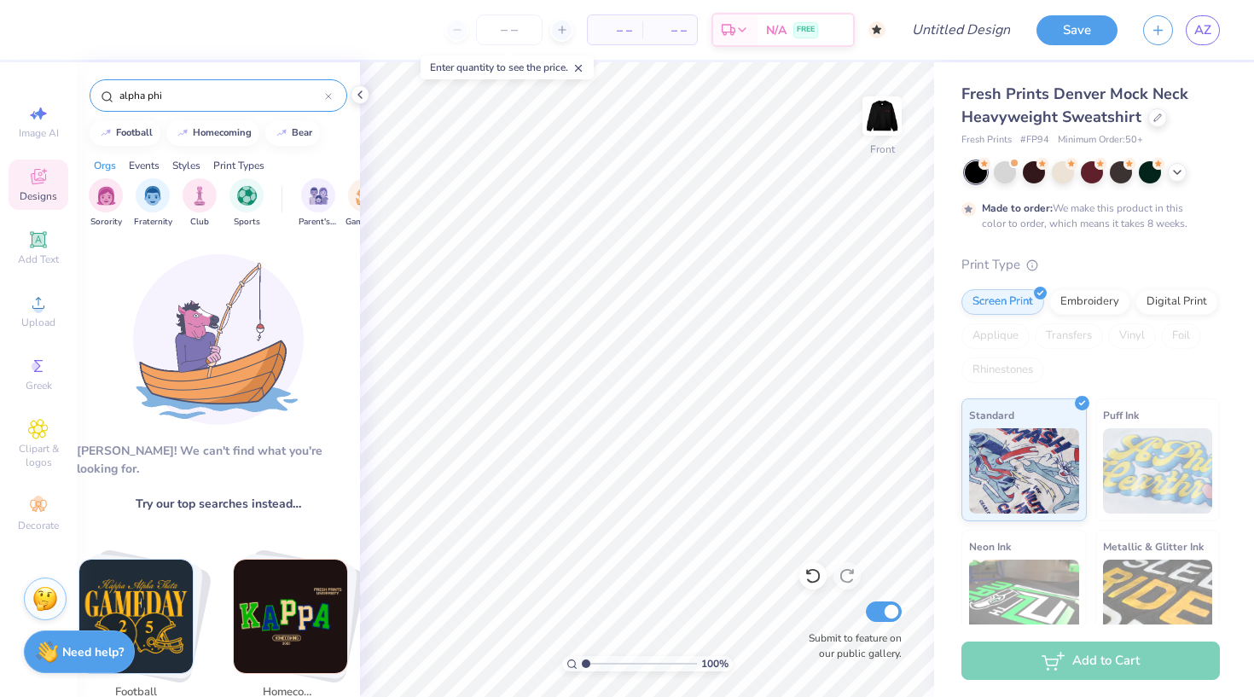
scroll to position [0, 0]
drag, startPoint x: 200, startPoint y: 100, endPoint x: 82, endPoint y: 96, distance: 117.8
click at [82, 96] on div "alpha phi" at bounding box center [218, 91] width 283 height 58
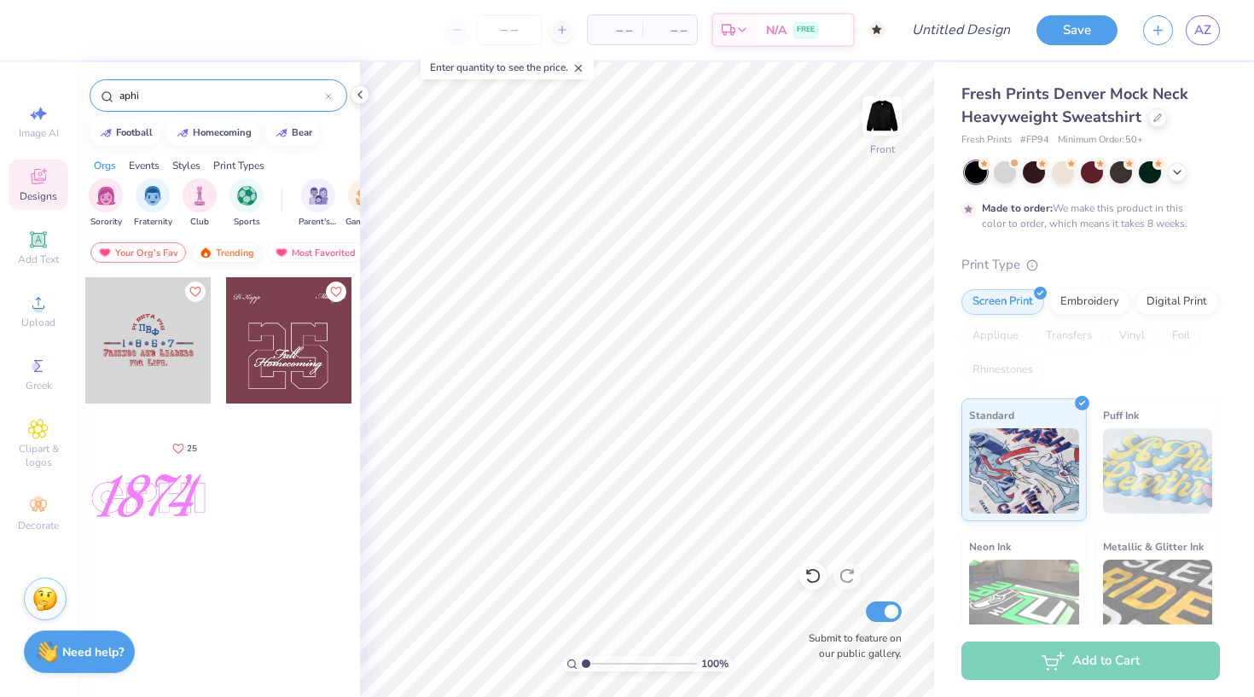
type input "aphi"
click at [237, 251] on div "Trending" at bounding box center [226, 252] width 71 height 20
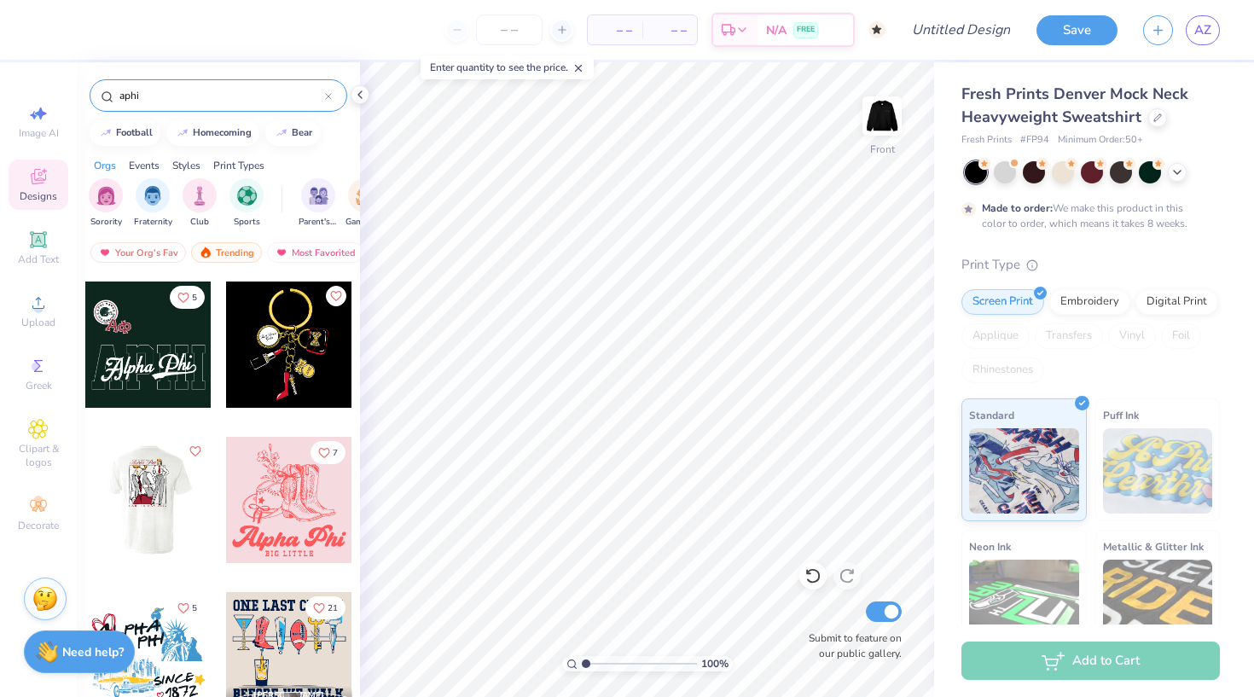
scroll to position [1815, 0]
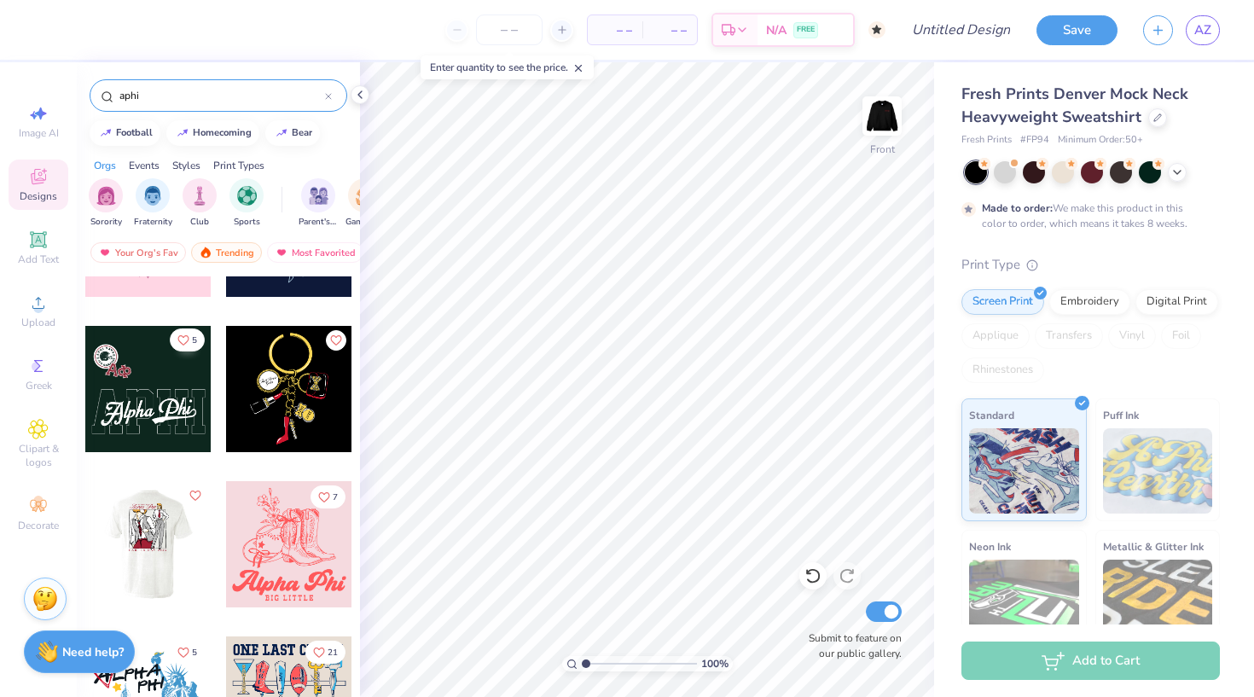
click at [184, 339] on icon "Like" at bounding box center [183, 341] width 12 height 12
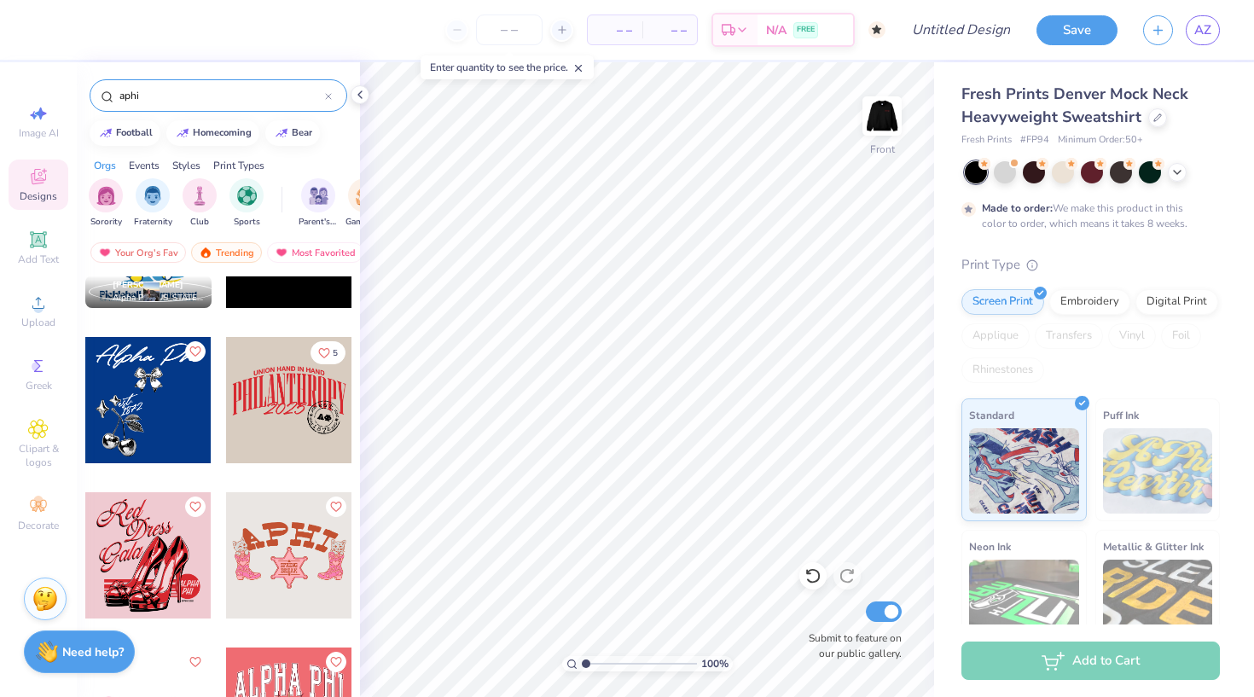
scroll to position [7865, 0]
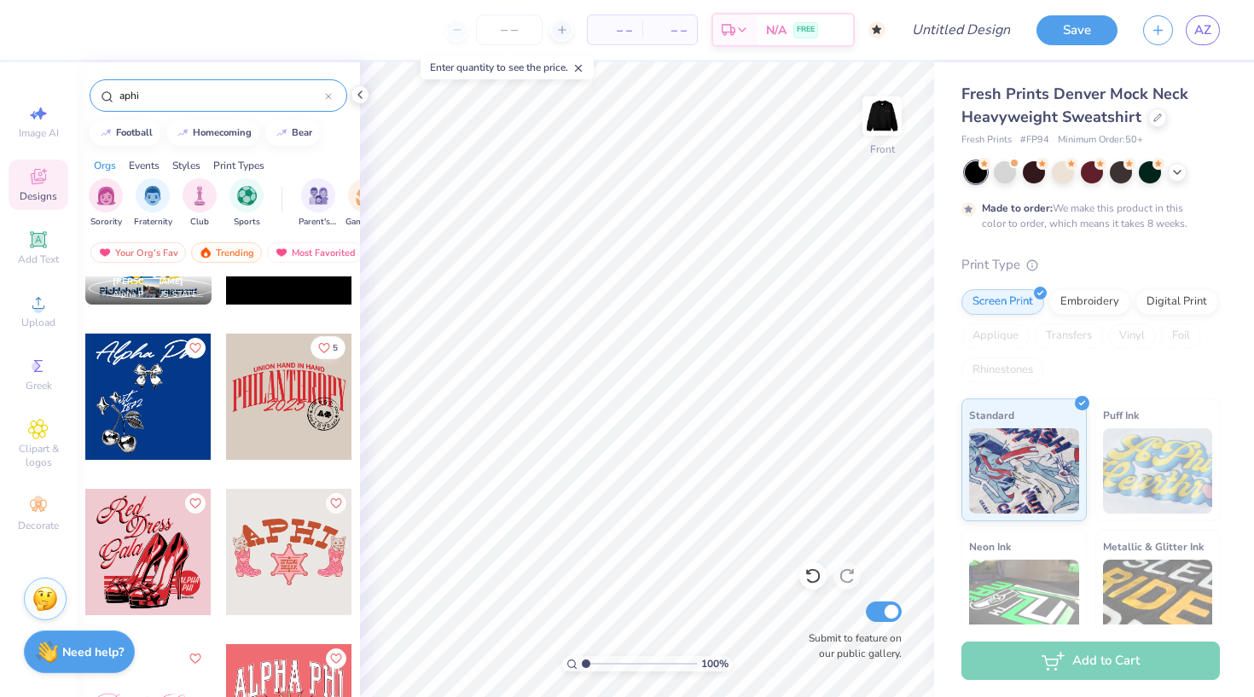
click at [326, 345] on icon "Like" at bounding box center [324, 348] width 12 height 12
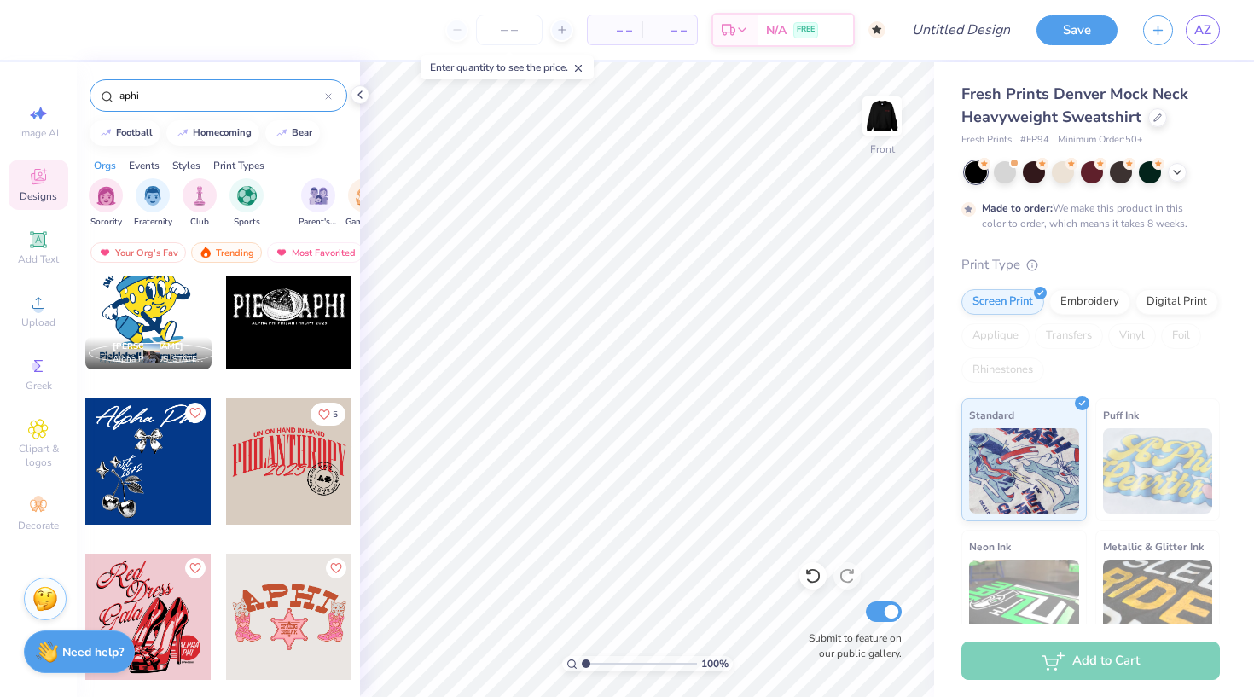
scroll to position [7792, 0]
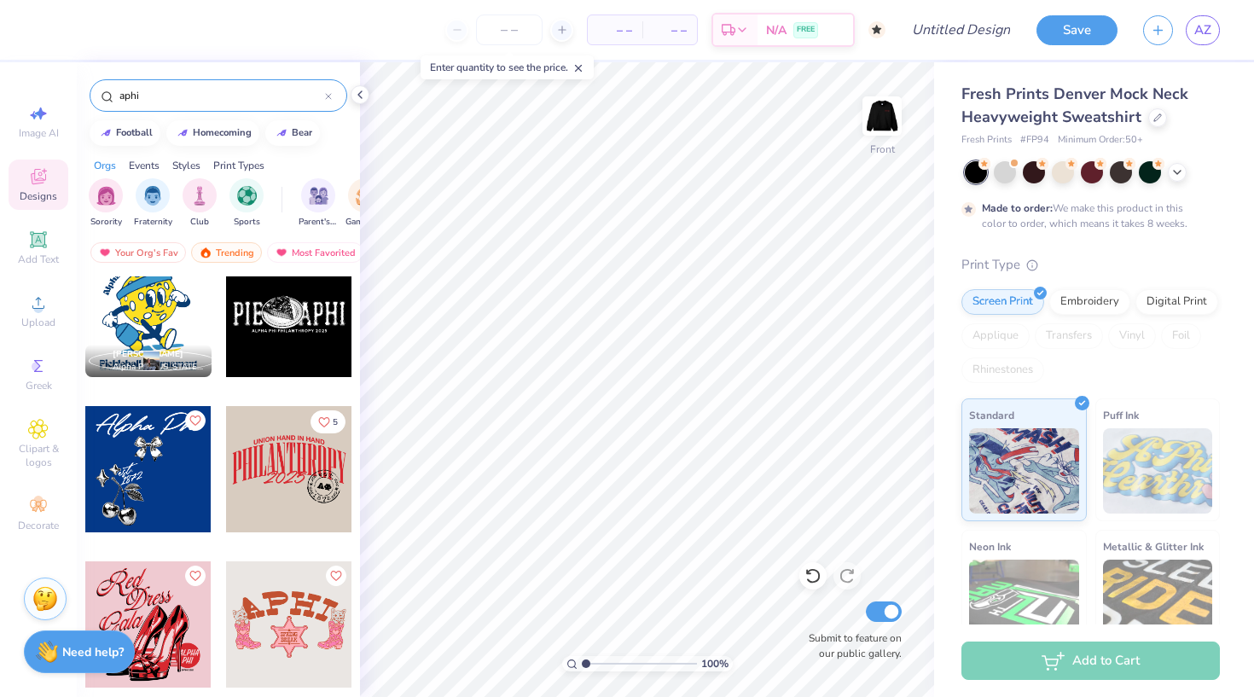
click at [299, 497] on div at bounding box center [289, 469] width 126 height 126
click at [113, 22] on div at bounding box center [108, 28] width 24 height 24
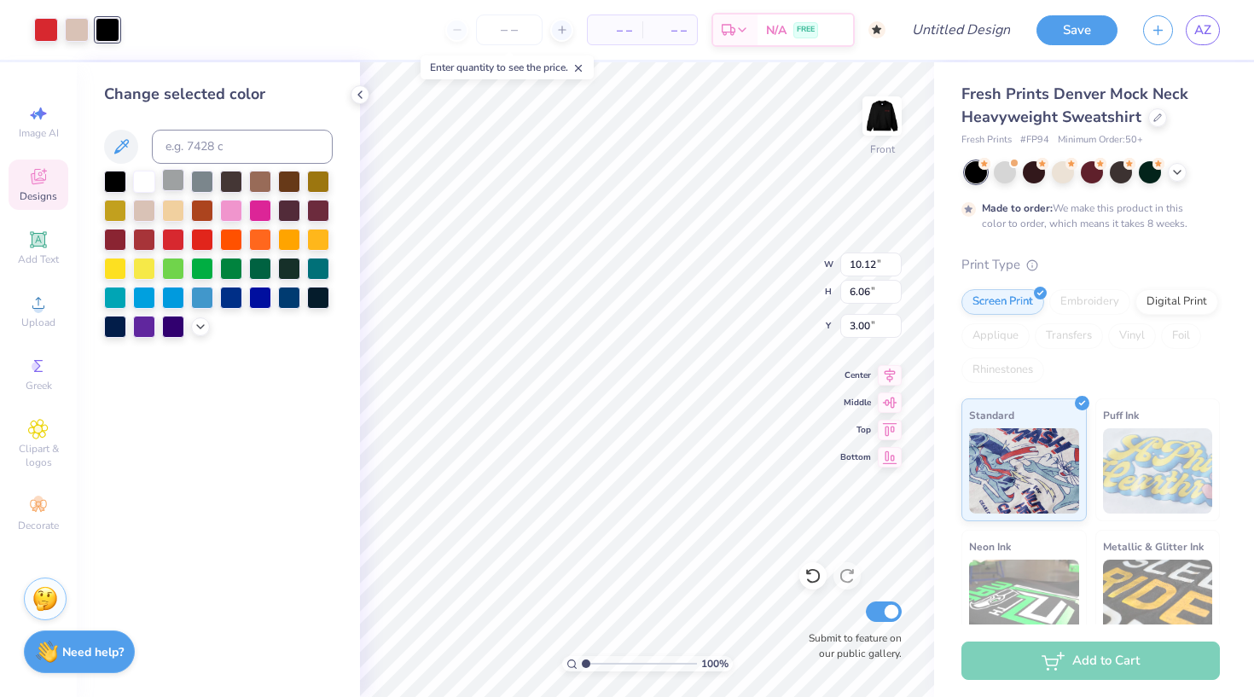
click at [175, 187] on div at bounding box center [173, 180] width 22 height 22
click at [872, 118] on img at bounding box center [882, 116] width 68 height 68
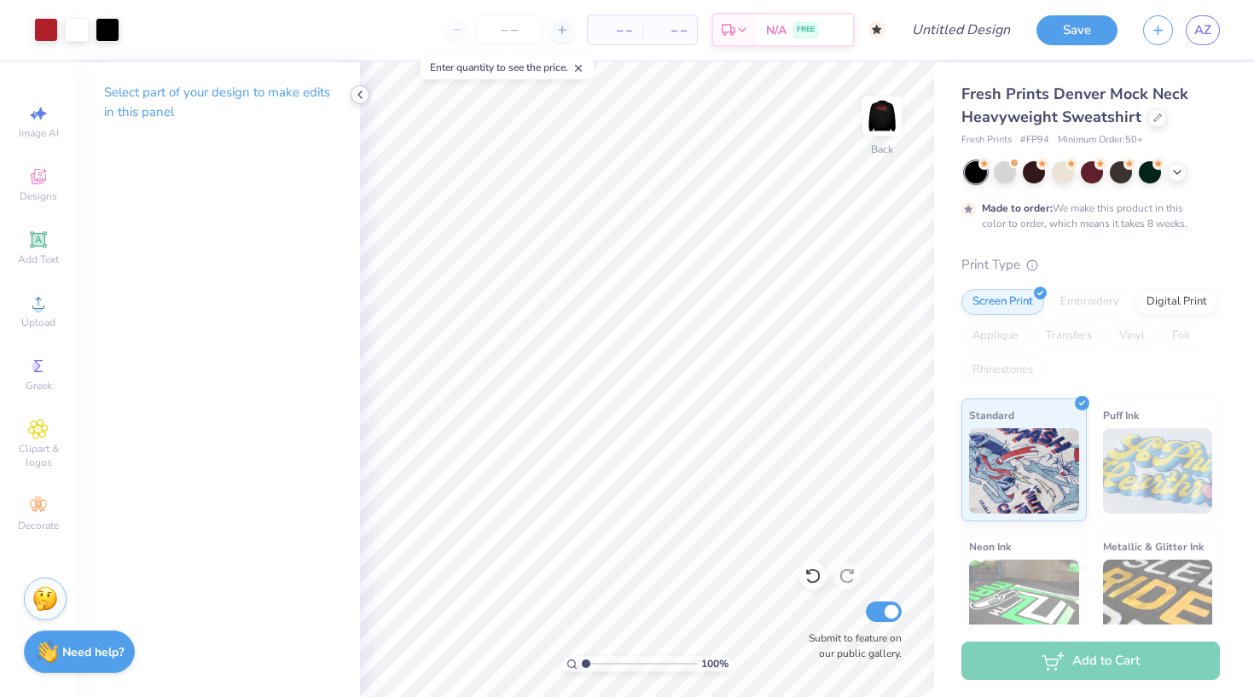
click at [361, 91] on icon at bounding box center [360, 95] width 14 height 14
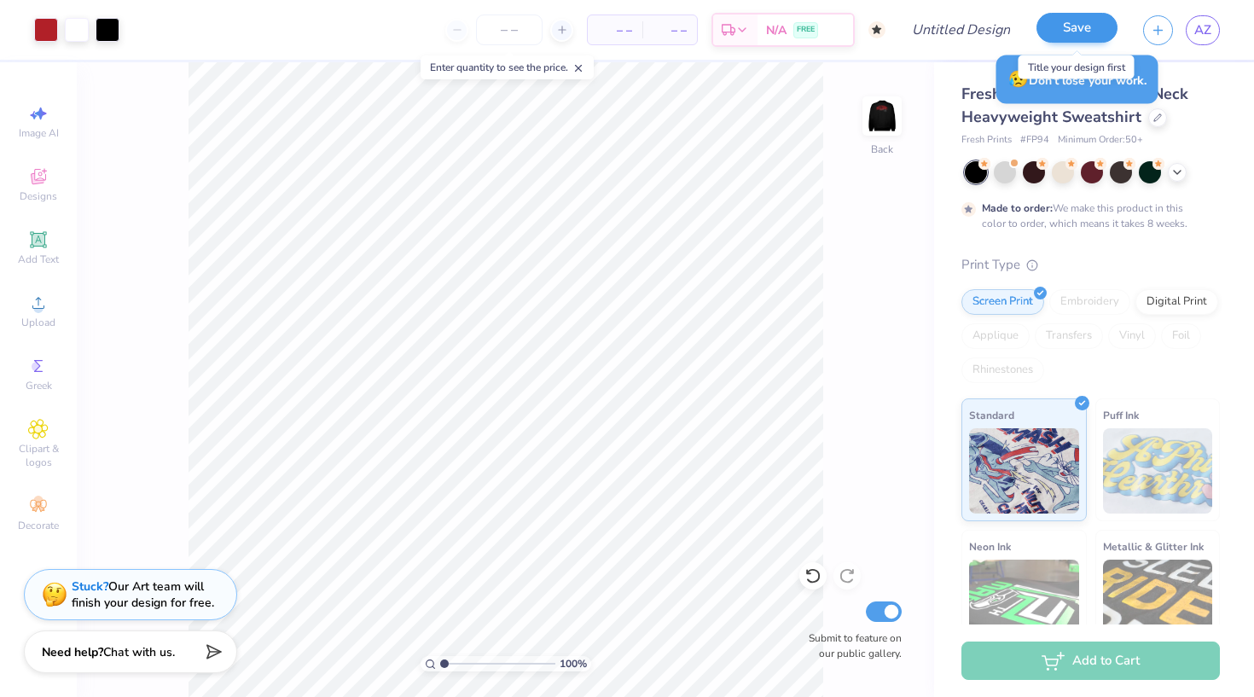
click at [1077, 26] on button "Save" at bounding box center [1077, 28] width 81 height 30
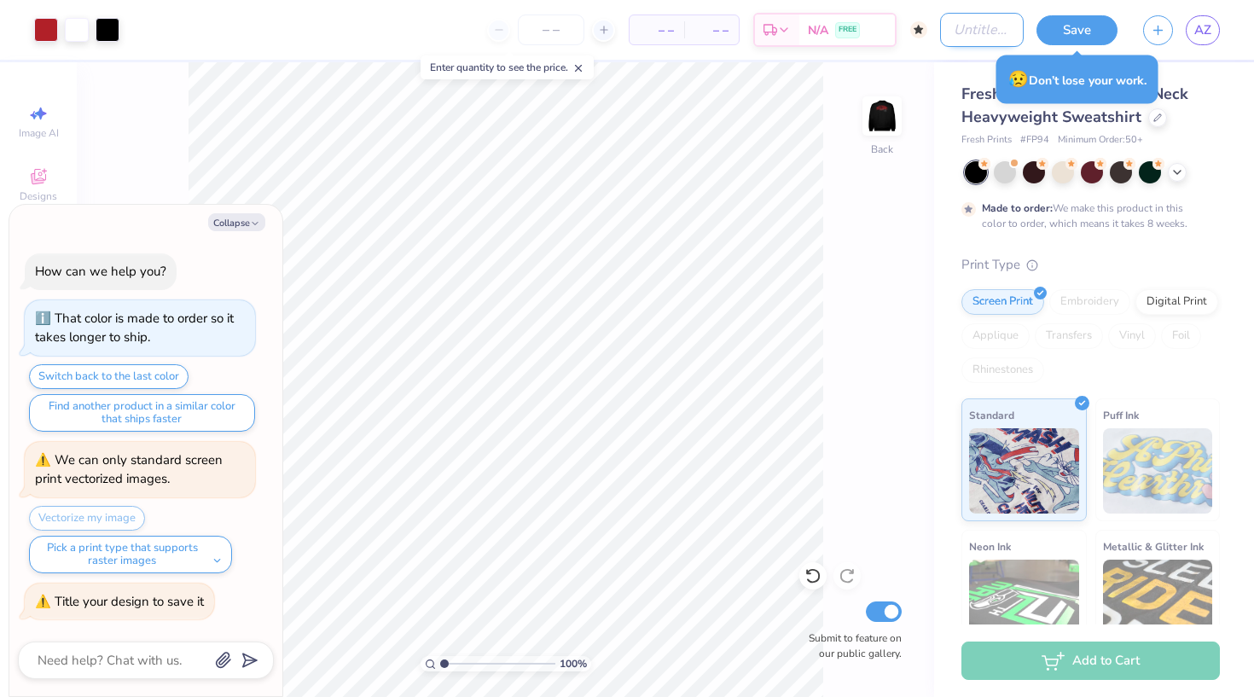
click at [967, 36] on input "Design Title" at bounding box center [982, 30] width 84 height 34
type textarea "x"
type input "p"
type textarea "x"
type input "pa"
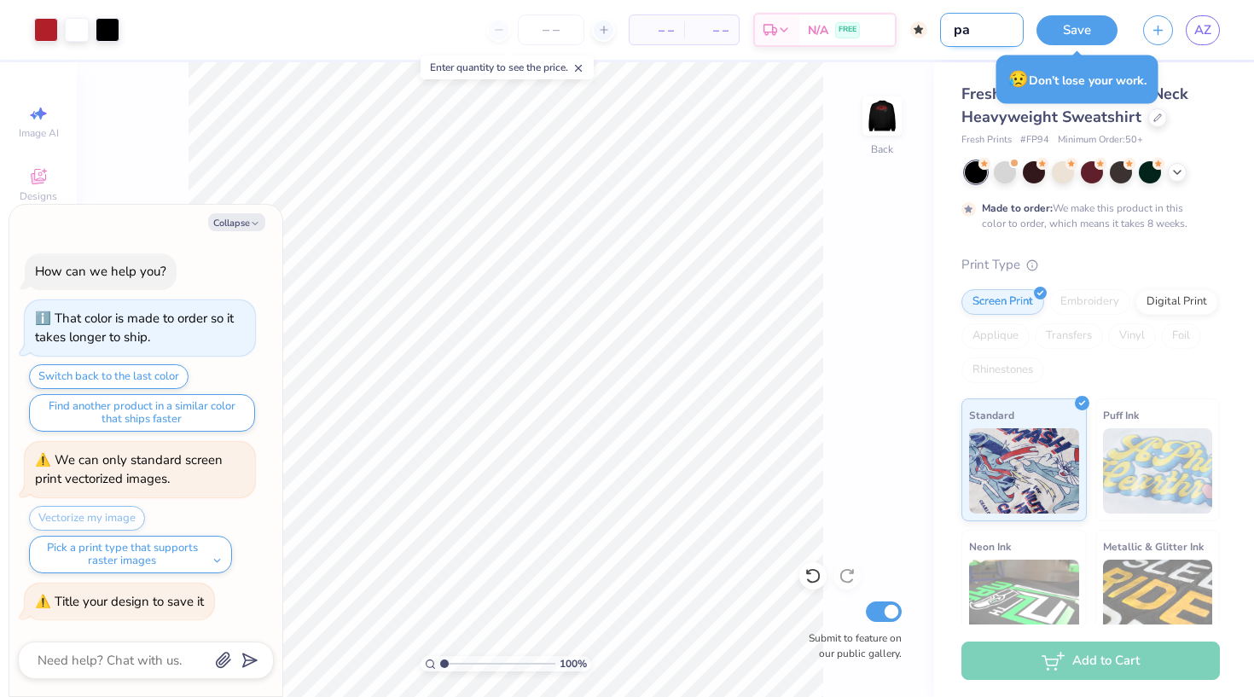
type textarea "x"
type input "par"
type textarea "x"
type input "pare"
type textarea "x"
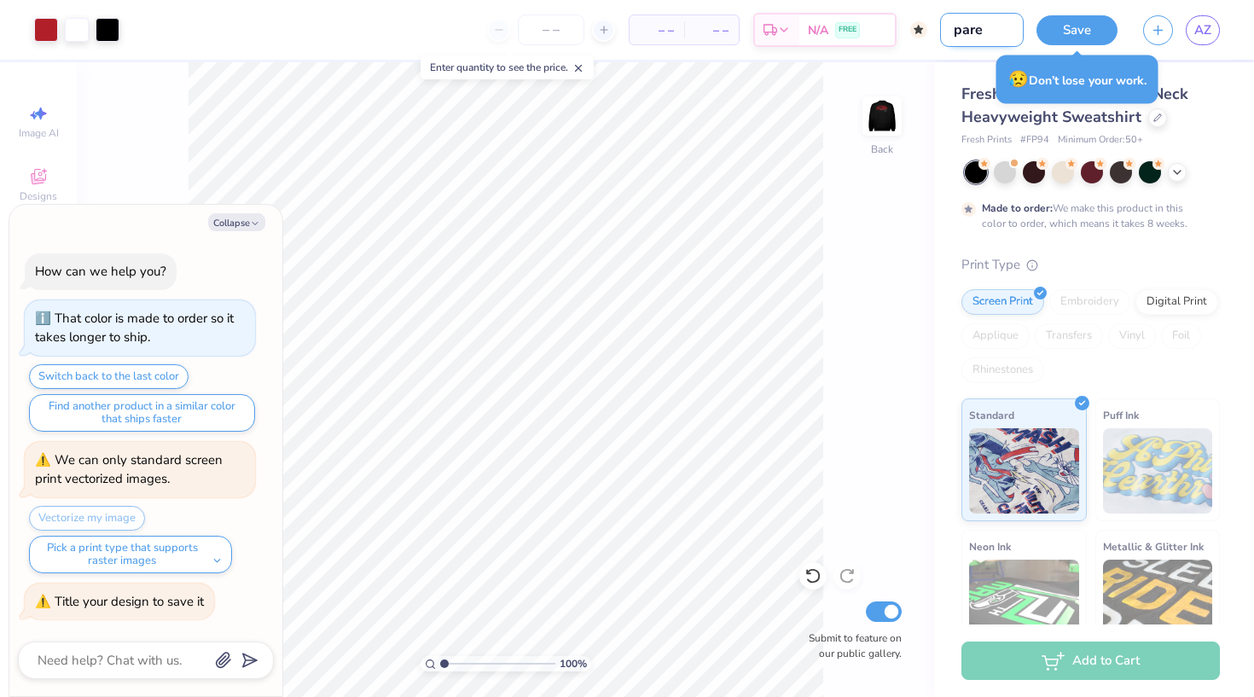
type input "paren"
type textarea "x"
type input "parent"
type textarea "x"
type input "parents"
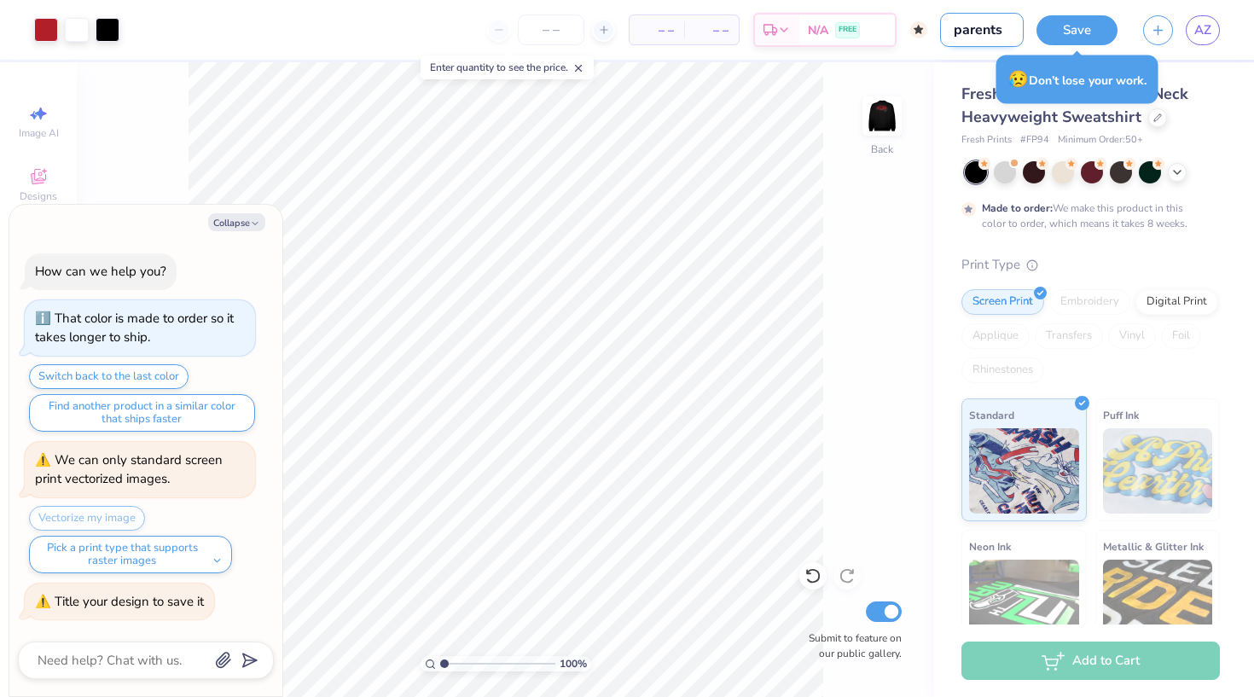
type textarea "x"
type input "parents"
type textarea "x"
type input "parents w"
type textarea "x"
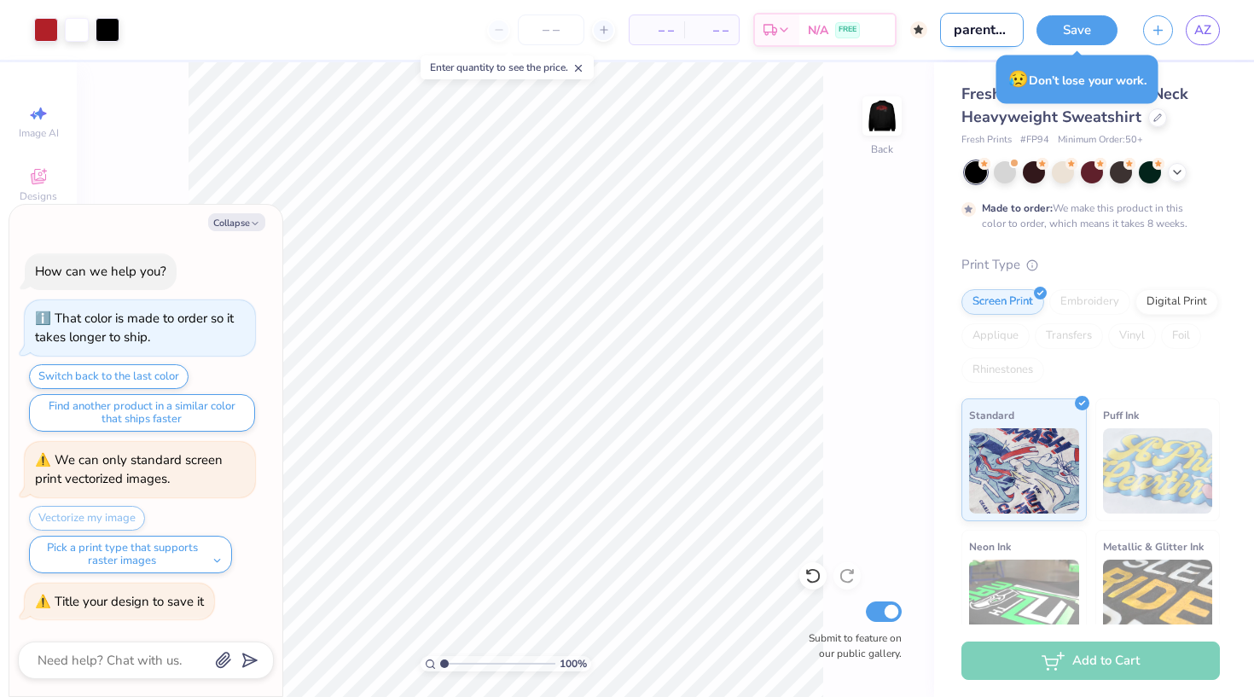
type input "parents wk"
type textarea "x"
type input "parents wkn"
type textarea "x"
type input "parents wknd"
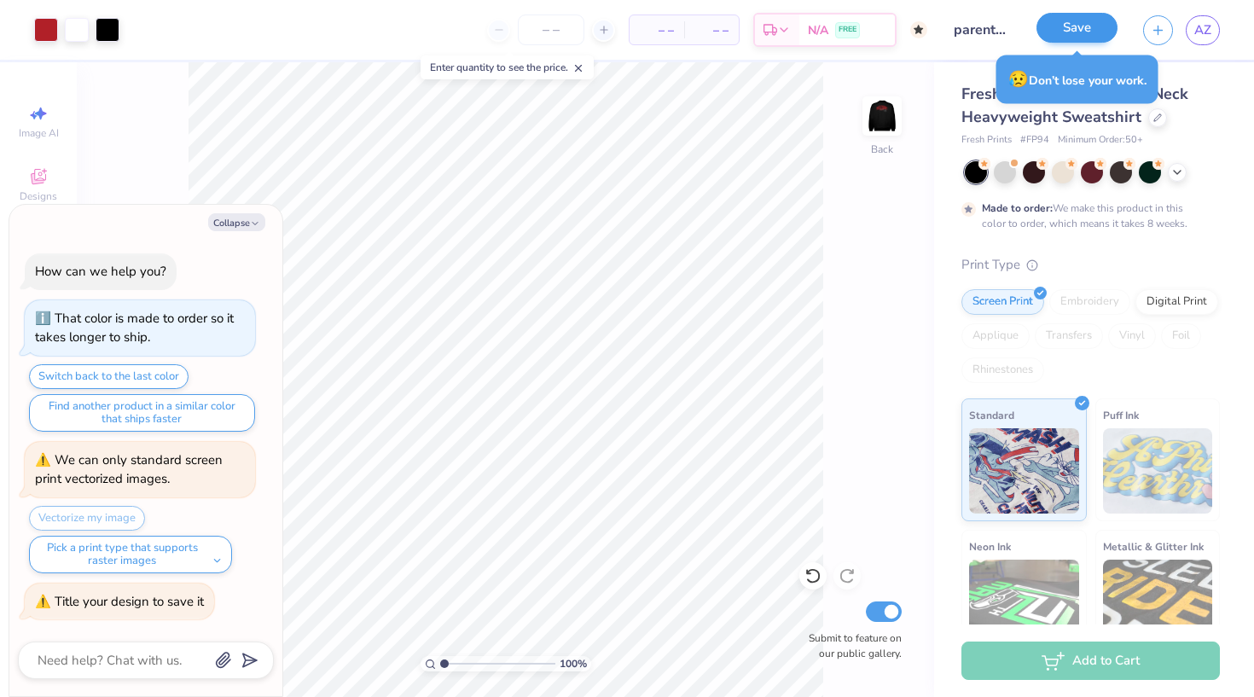
click at [1092, 31] on button "Save" at bounding box center [1077, 28] width 81 height 30
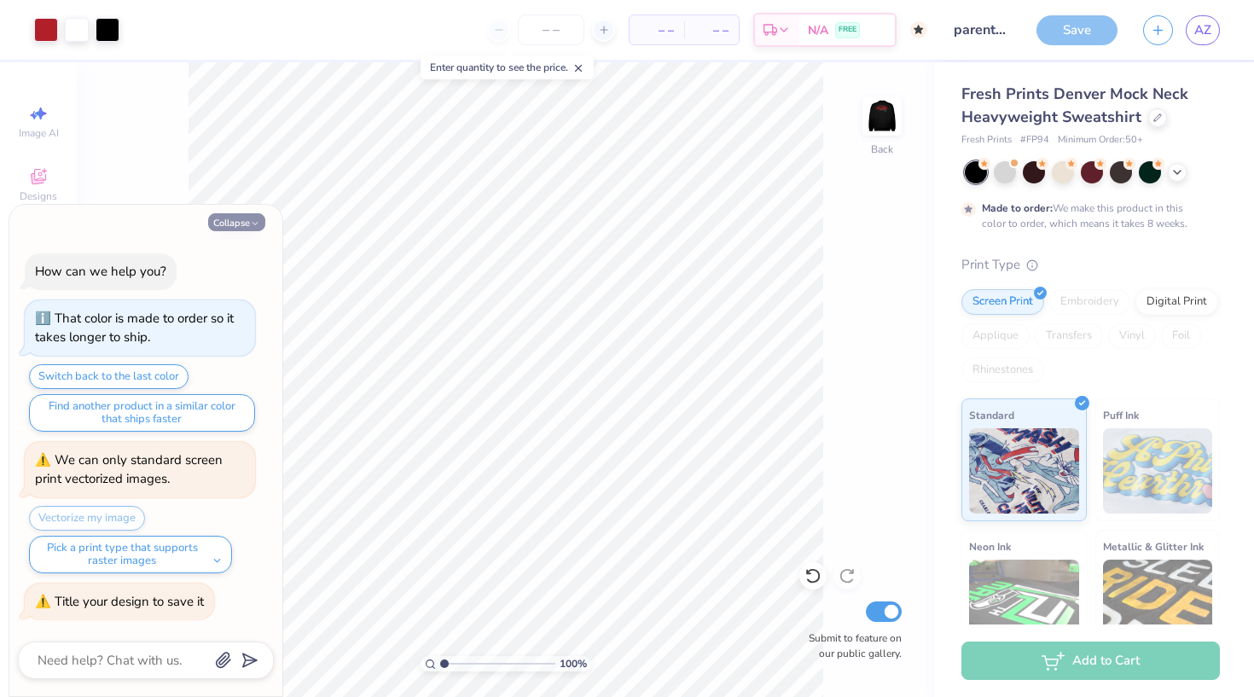
click at [242, 226] on button "Collapse" at bounding box center [236, 222] width 57 height 18
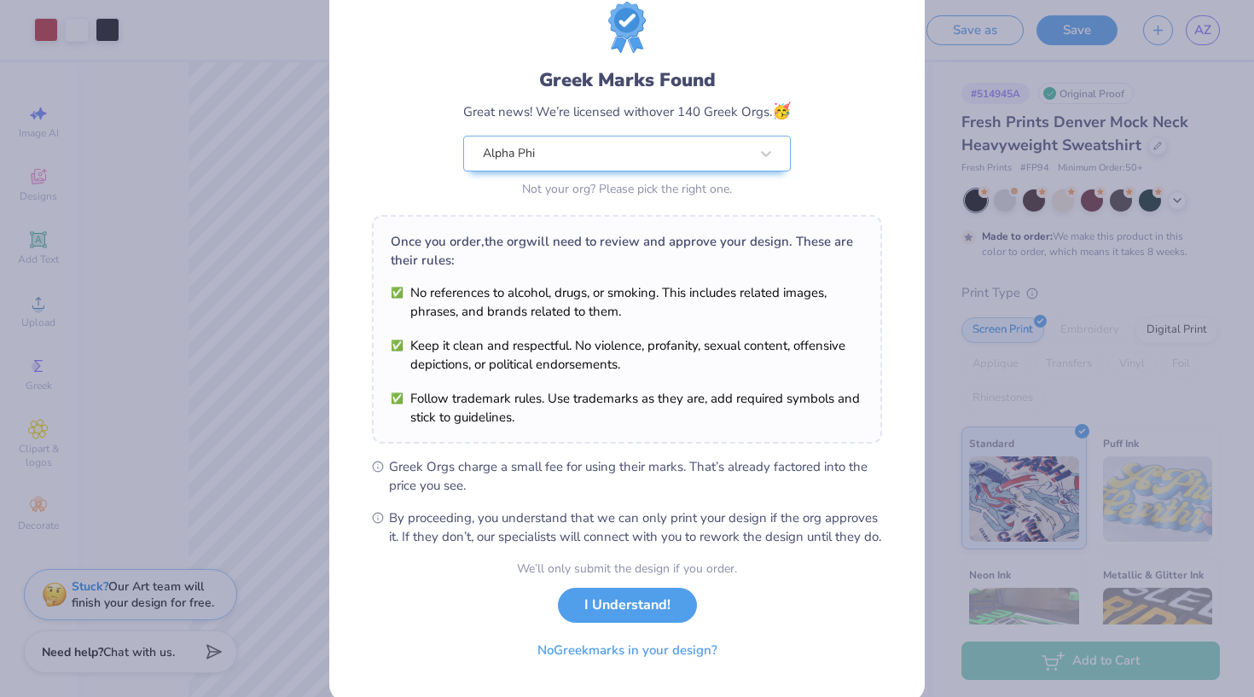
scroll to position [70, 0]
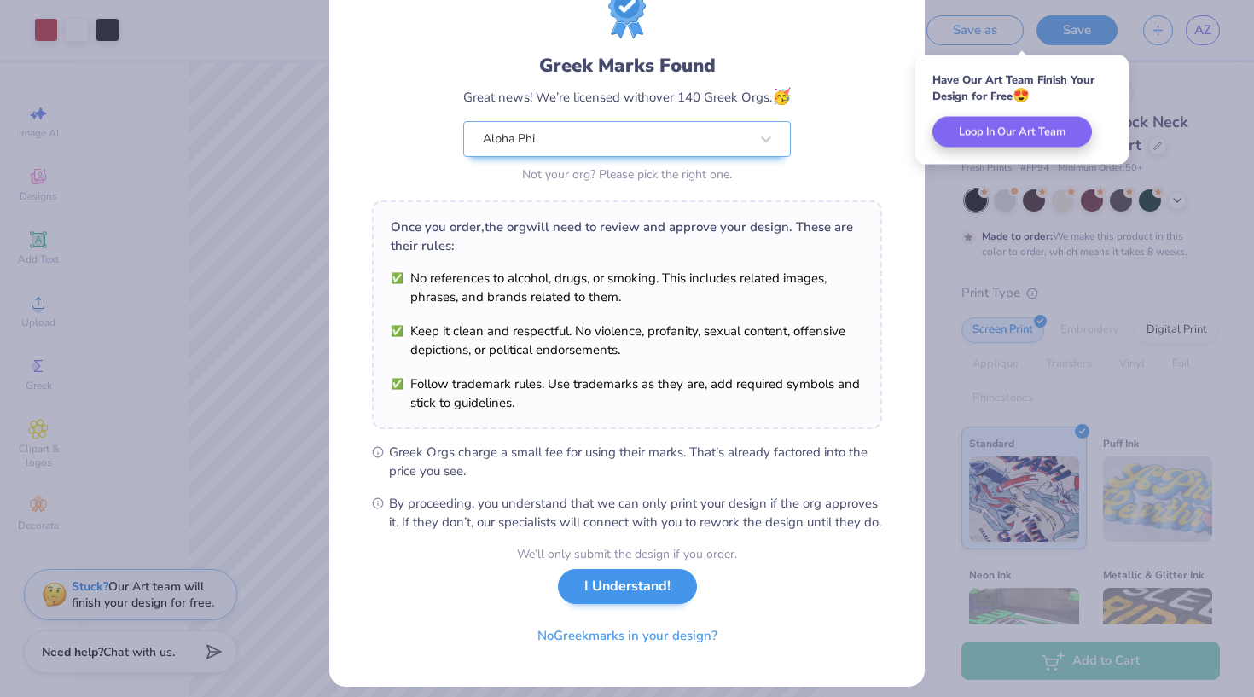
click at [631, 604] on button "I Understand!" at bounding box center [627, 586] width 139 height 35
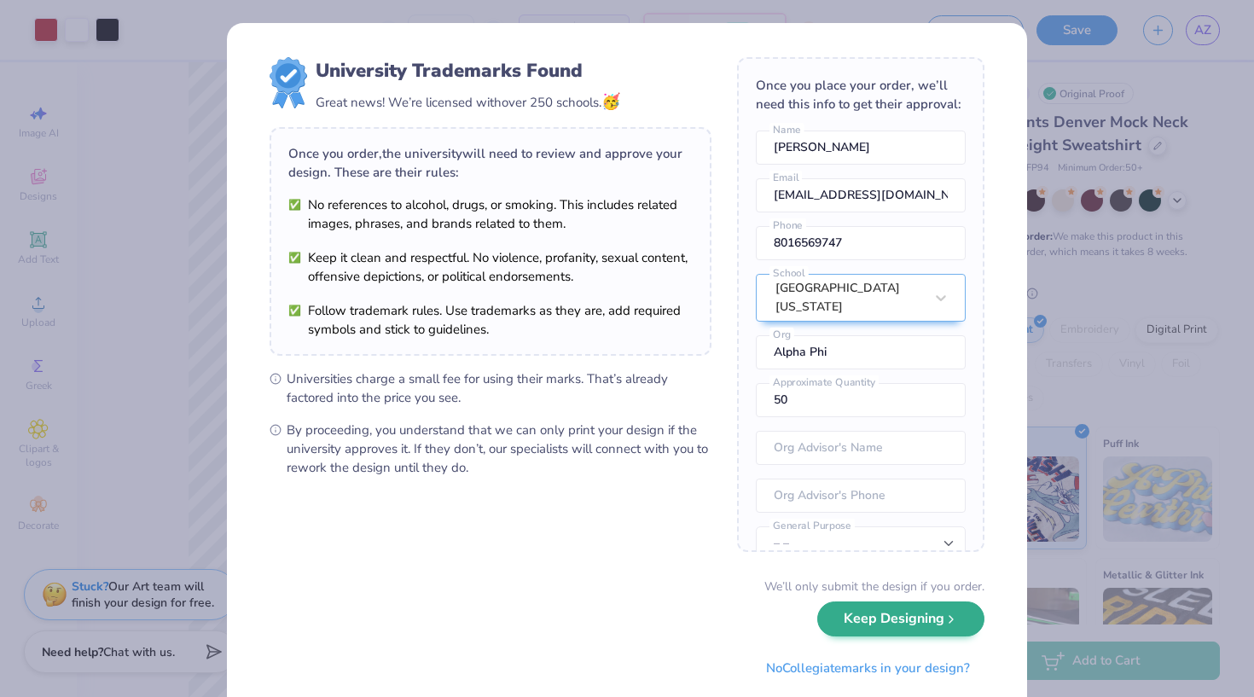
click at [887, 622] on button "Keep Designing" at bounding box center [901, 619] width 167 height 35
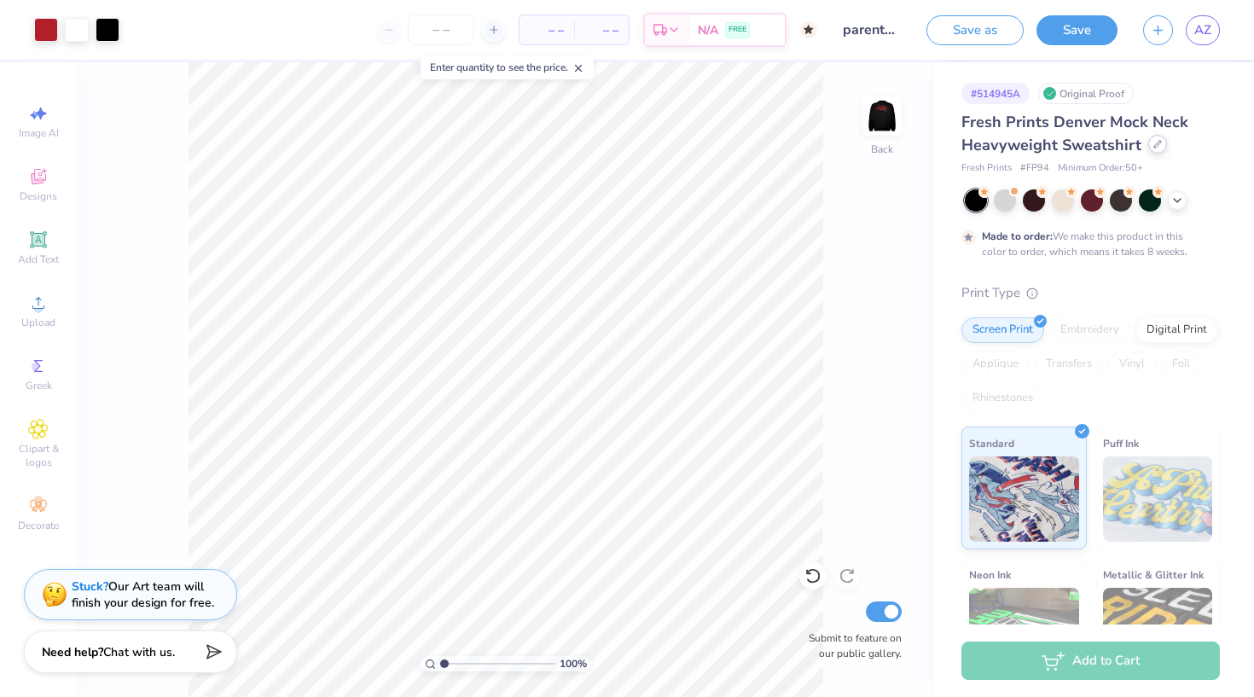
click at [1155, 147] on icon at bounding box center [1158, 144] width 7 height 7
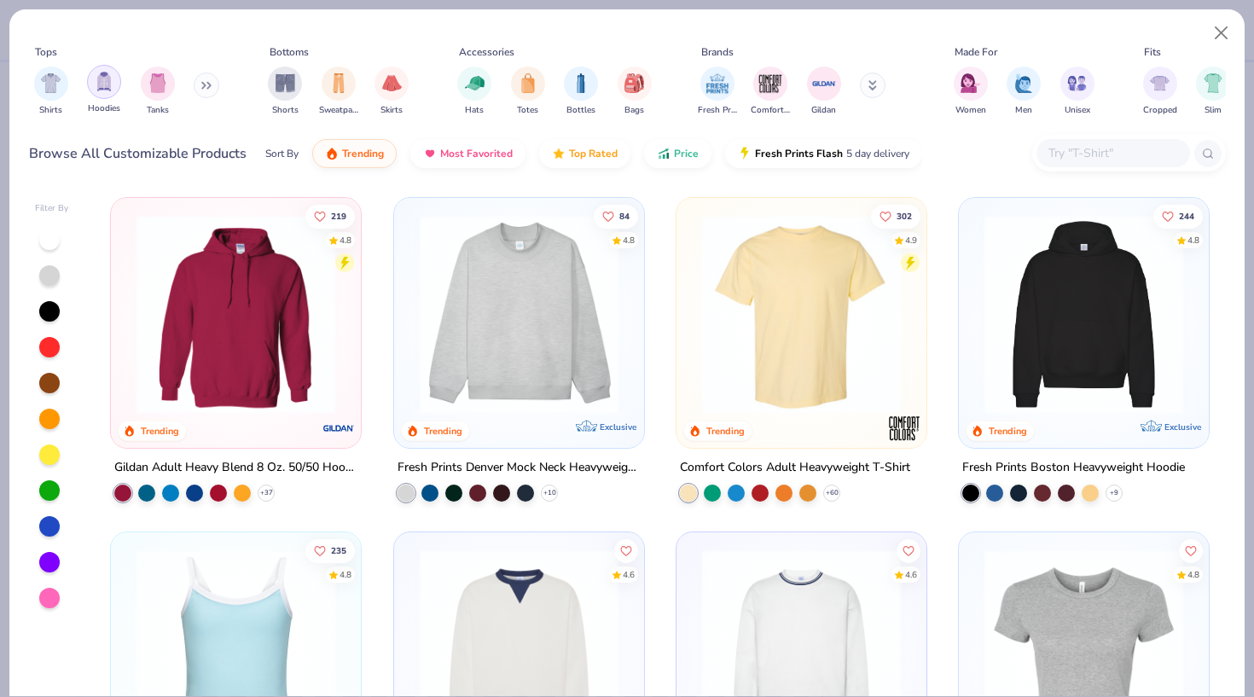
click at [92, 85] on div "filter for Hoodies" at bounding box center [104, 82] width 34 height 34
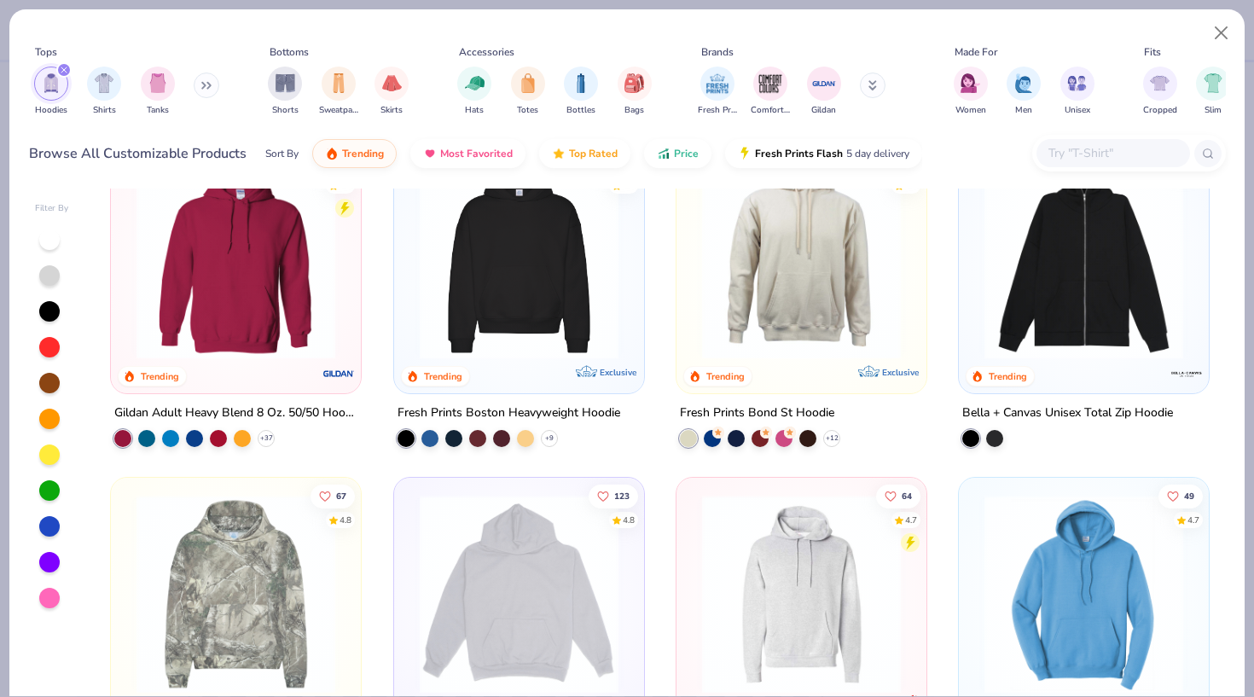
scroll to position [58, 0]
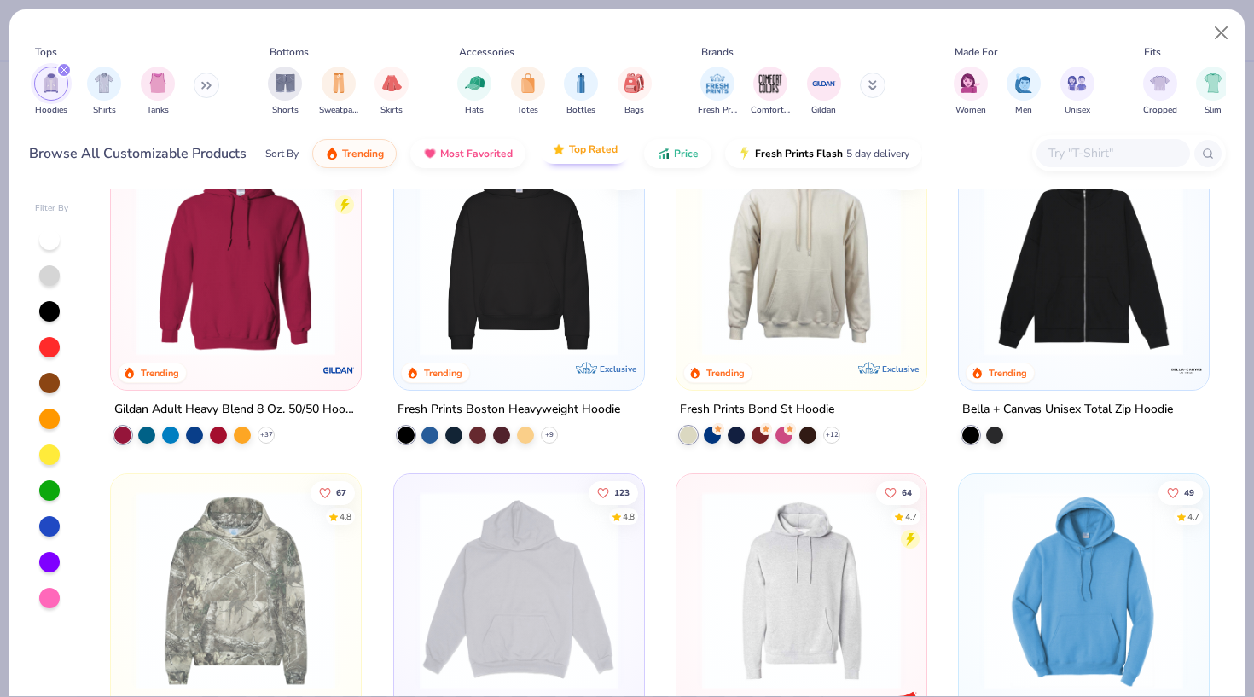
click at [591, 146] on span "Top Rated" at bounding box center [593, 150] width 49 height 14
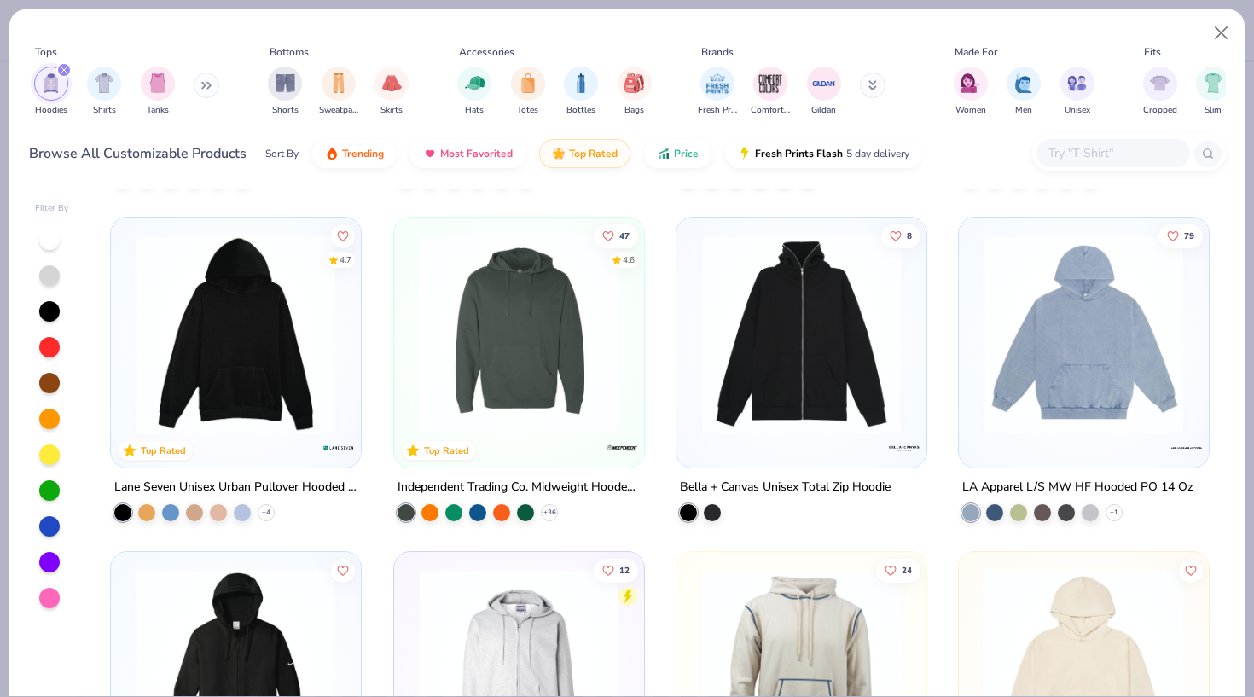
scroll to position [1353, 0]
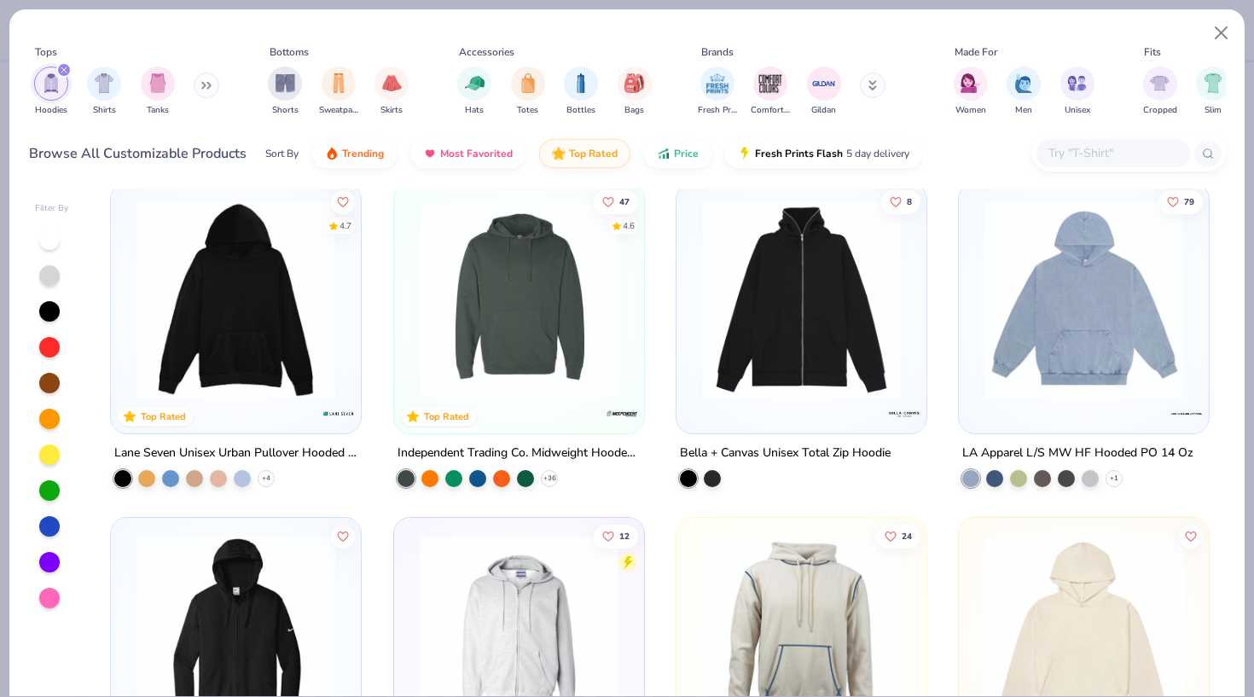
click at [263, 341] on img at bounding box center [236, 300] width 216 height 199
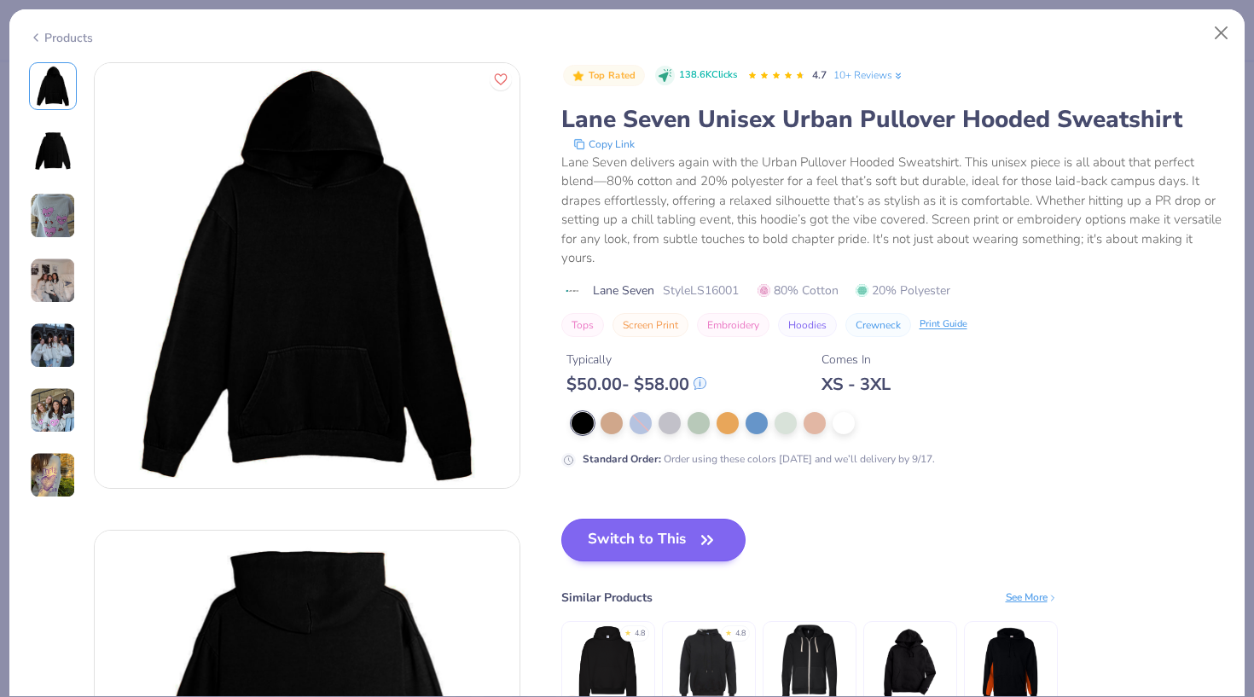
click at [685, 547] on button "Switch to This" at bounding box center [654, 540] width 185 height 43
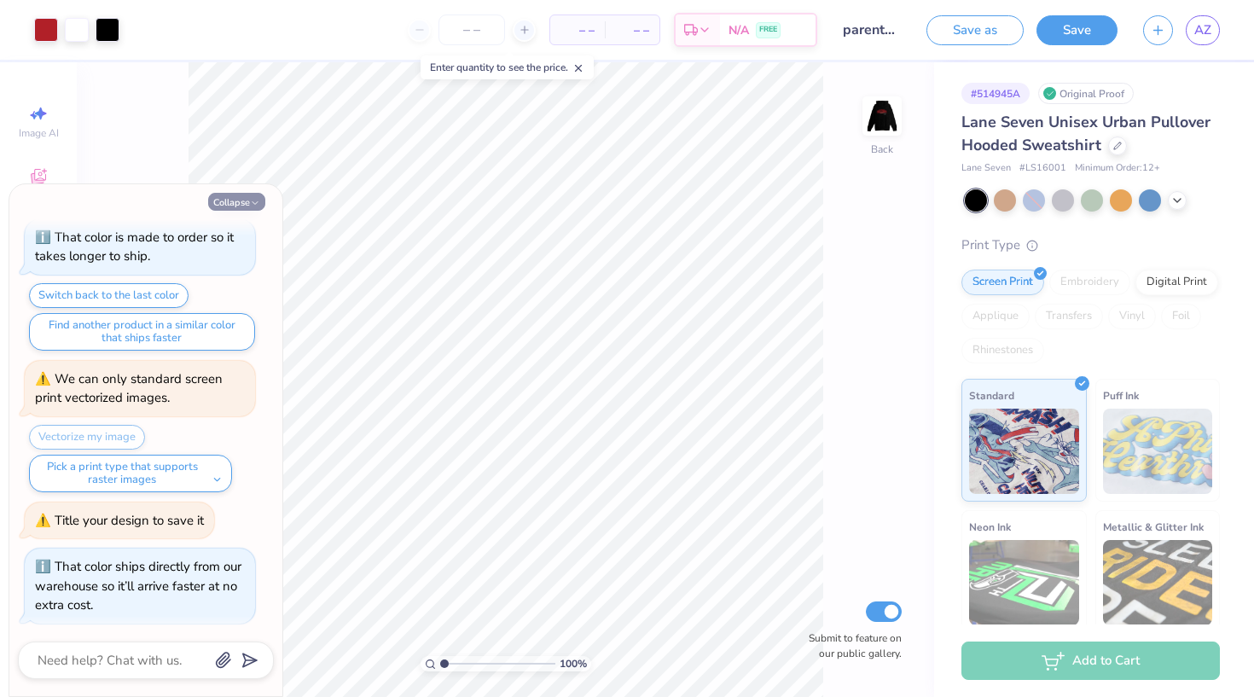
click at [236, 206] on button "Collapse" at bounding box center [236, 202] width 57 height 18
type textarea "x"
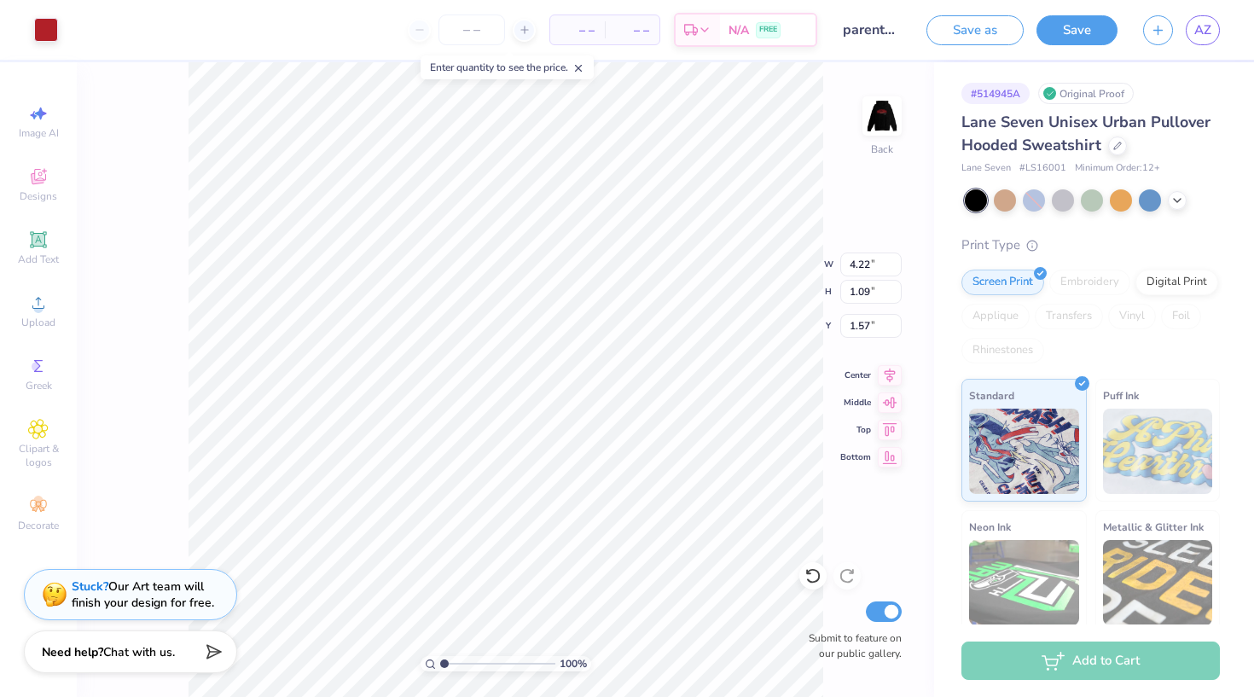
type input "3.44"
type input "4.30"
type input "3.57"
click at [474, 664] on input "range" at bounding box center [497, 663] width 115 height 15
type input "4.16"
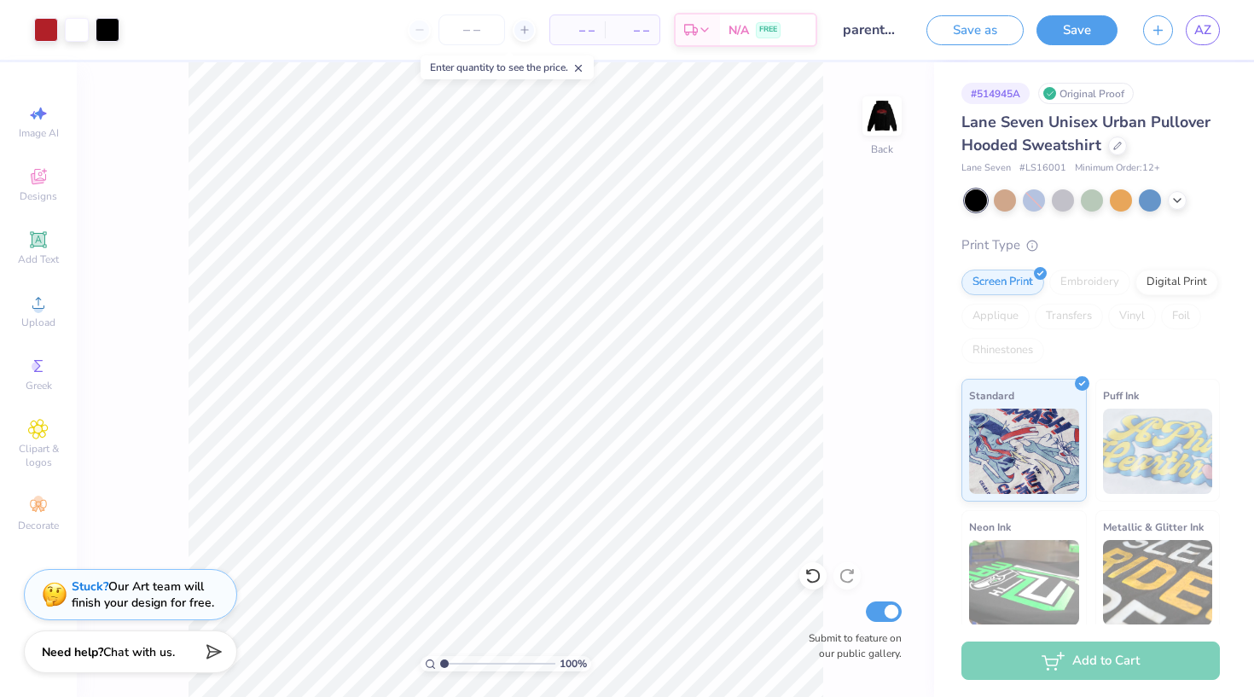
drag, startPoint x: 472, startPoint y: 662, endPoint x: 444, endPoint y: 662, distance: 28.2
type input "1"
click at [444, 662] on input "range" at bounding box center [497, 663] width 115 height 15
